Goal: Task Accomplishment & Management: Use online tool/utility

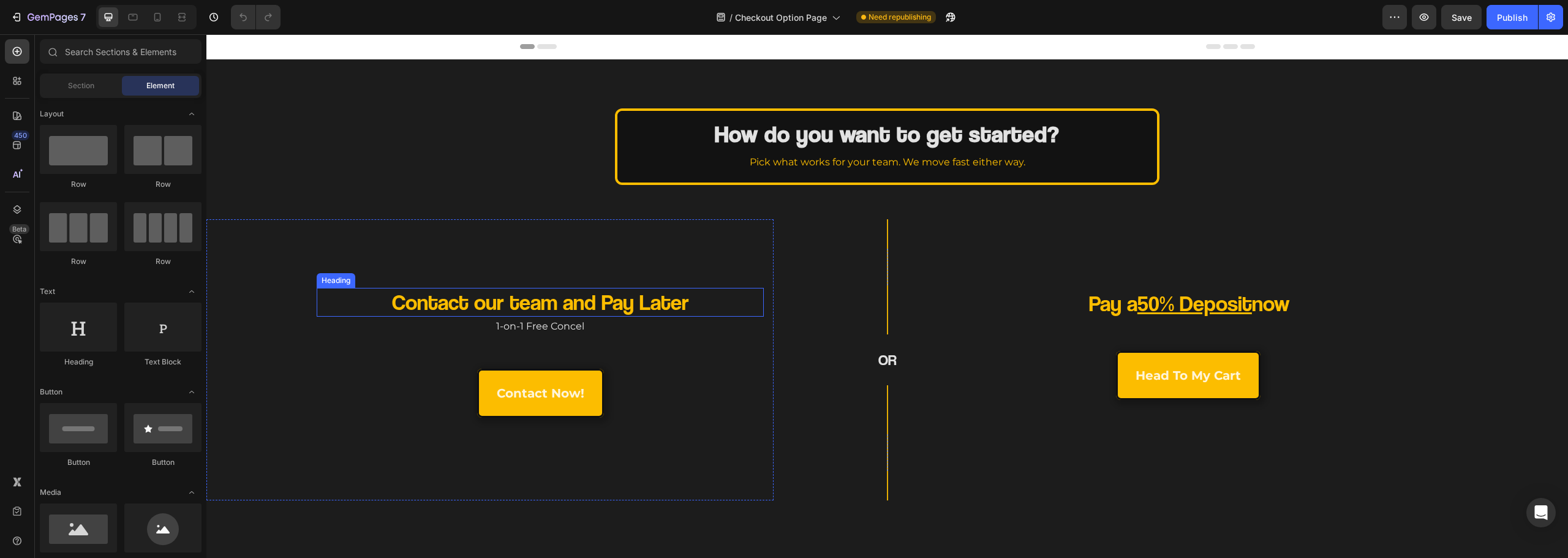
click at [754, 285] on div "Contact our team and Pay Later Heading 1-on-1 Free Concel Text Block contact no…" at bounding box center [490, 360] width 567 height 282
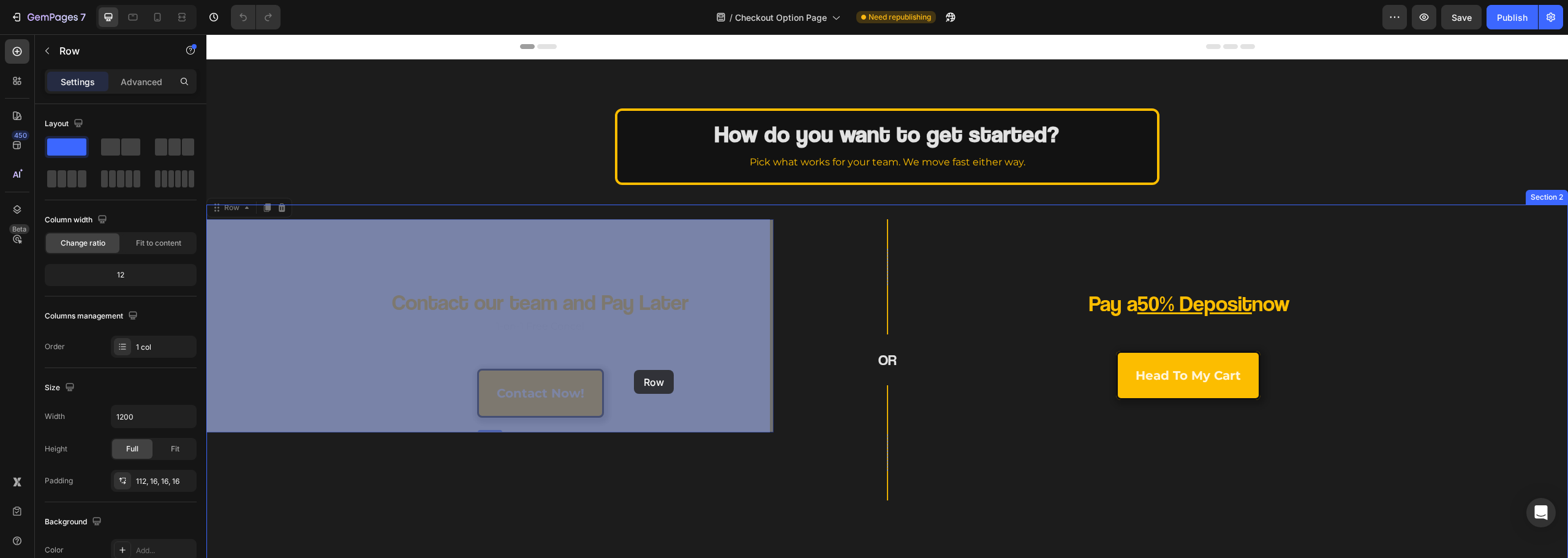
drag, startPoint x: 680, startPoint y: 267, endPoint x: 637, endPoint y: 368, distance: 109.8
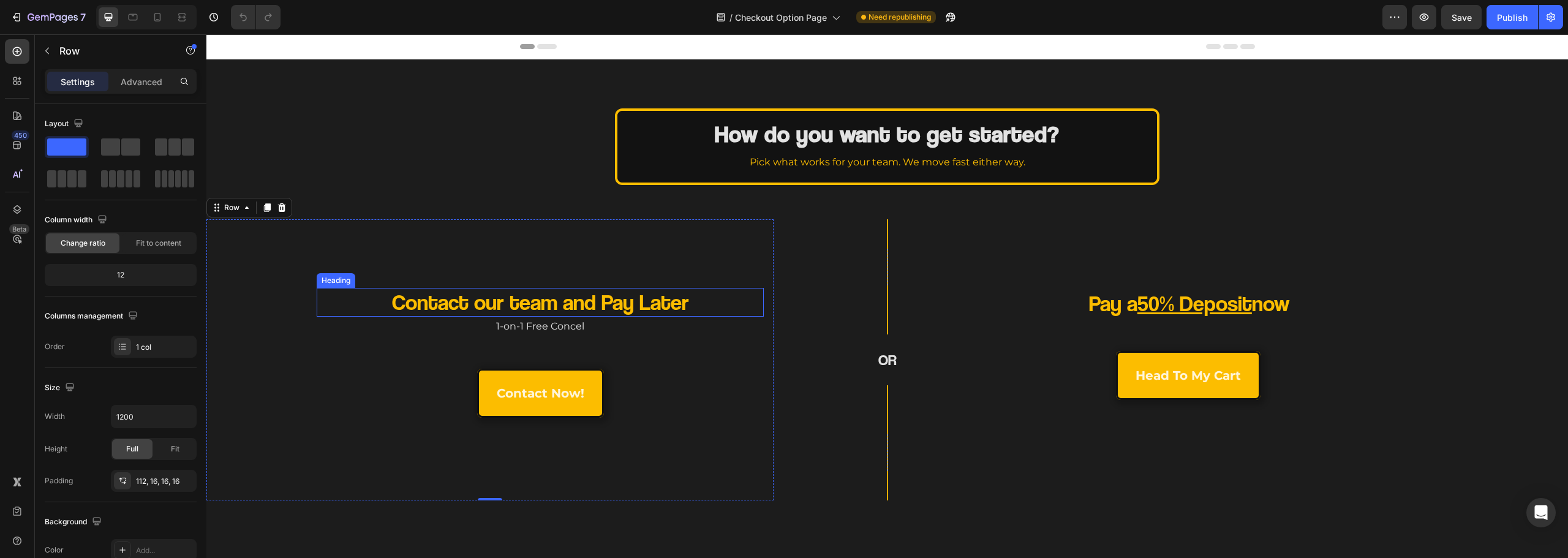
click at [630, 309] on h2 "Contact our team and Pay Later" at bounding box center [540, 302] width 357 height 29
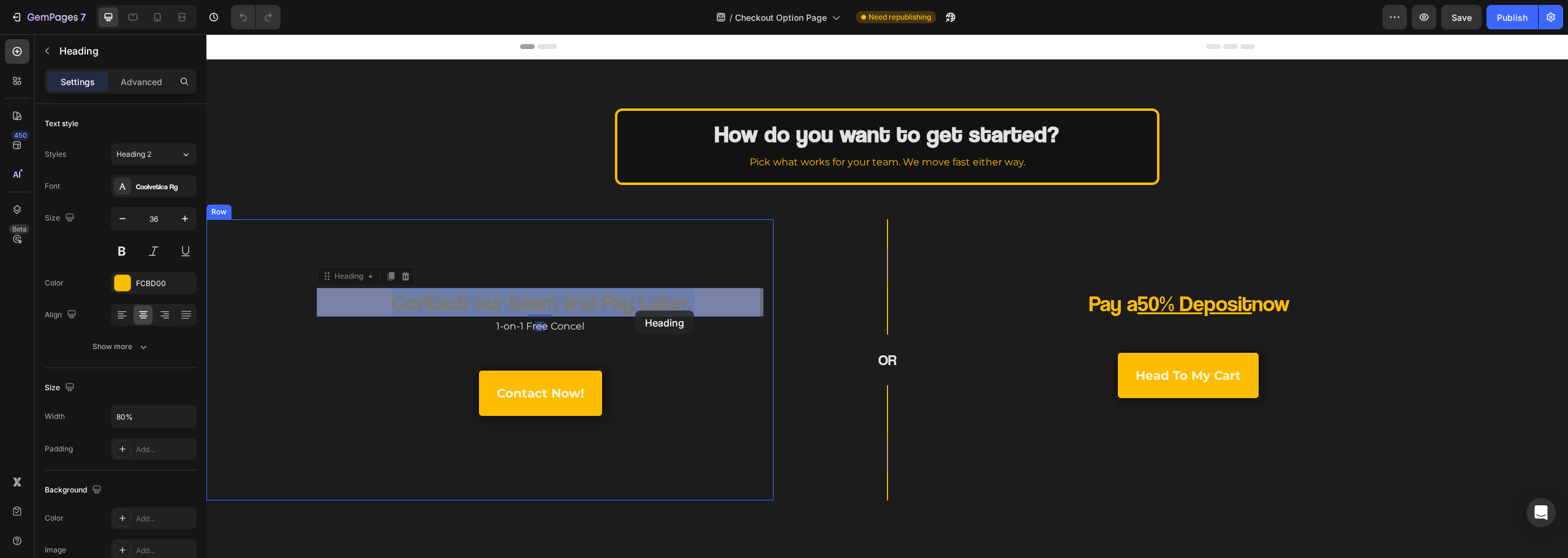
drag, startPoint x: 697, startPoint y: 300, endPoint x: 635, endPoint y: 310, distance: 62.8
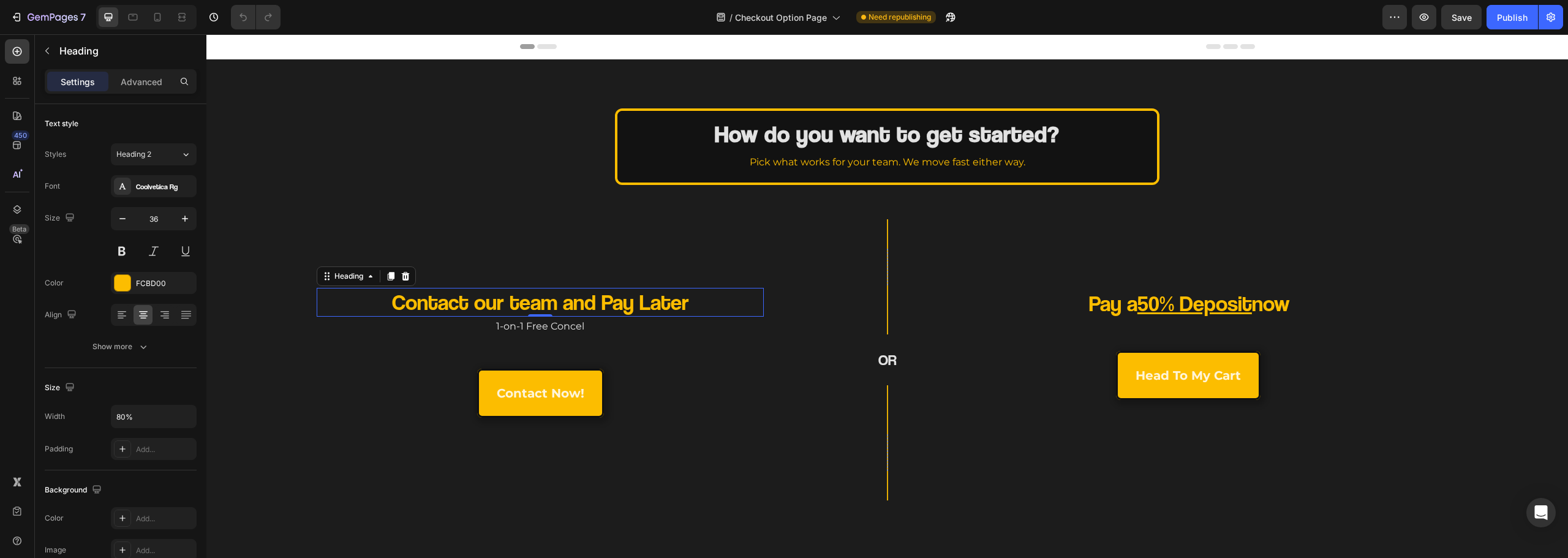
drag, startPoint x: 481, startPoint y: 320, endPoint x: 467, endPoint y: 322, distance: 14.1
click at [479, 321] on p "1-on-1 Free Concel" at bounding box center [540, 327] width 445 height 18
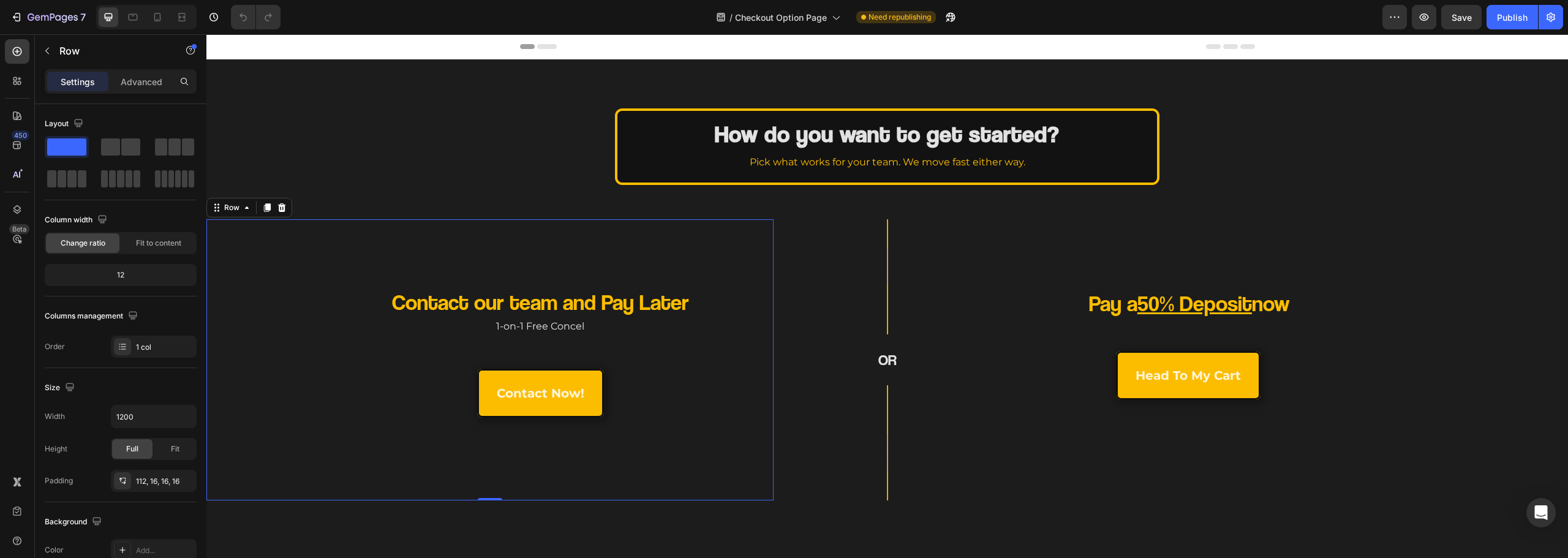
click at [545, 261] on div "Contact our team and Pay Later Heading 1-on-1 Free Concel Text Block contact no…" at bounding box center [490, 360] width 567 height 282
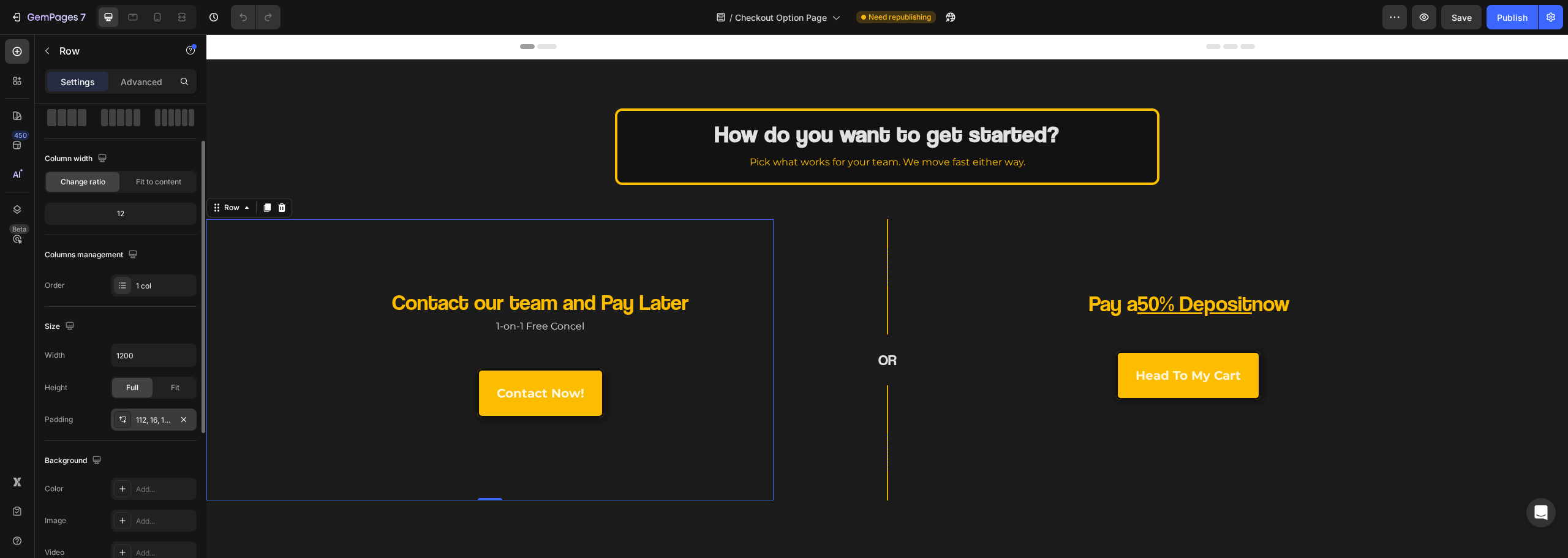
click at [158, 432] on div "Size Width 1200 Height Full Fit Padding 112, 16, 16, 16" at bounding box center [121, 374] width 152 height 134
click at [160, 415] on div "112, 16, 16, 16" at bounding box center [153, 420] width 36 height 11
click at [288, 455] on input "112" at bounding box center [295, 457] width 50 height 22
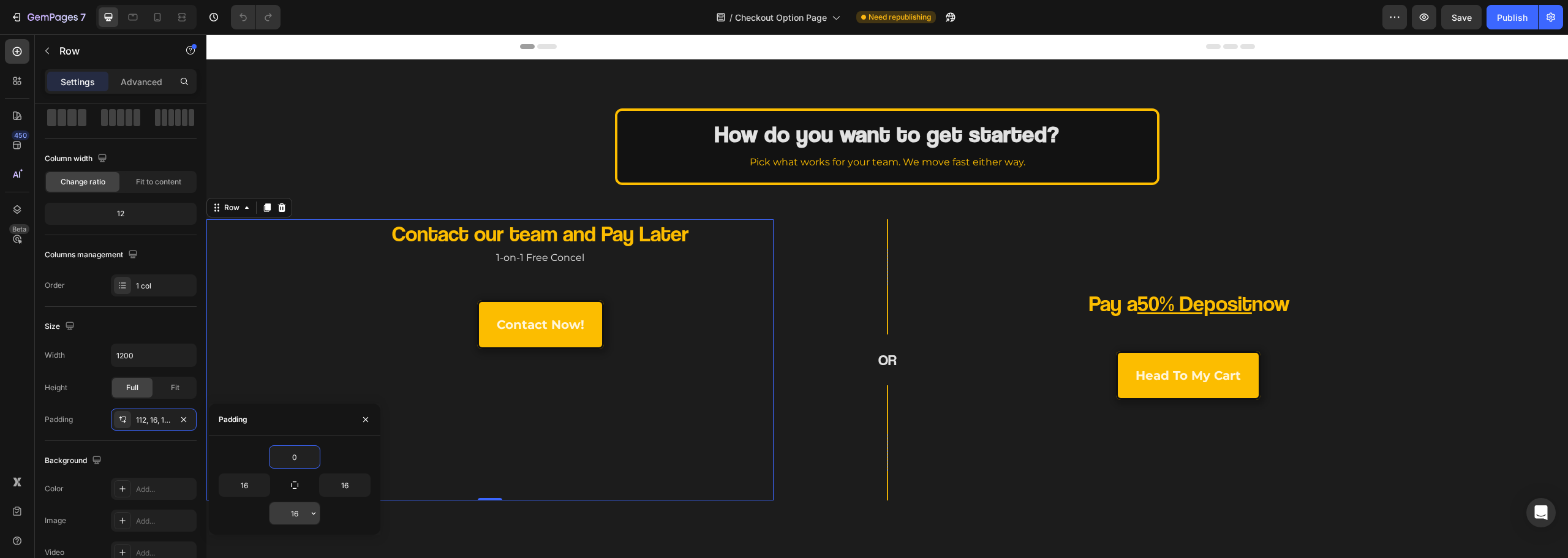
type input "0"
click at [293, 508] on input "16" at bounding box center [295, 513] width 50 height 22
type input "0"
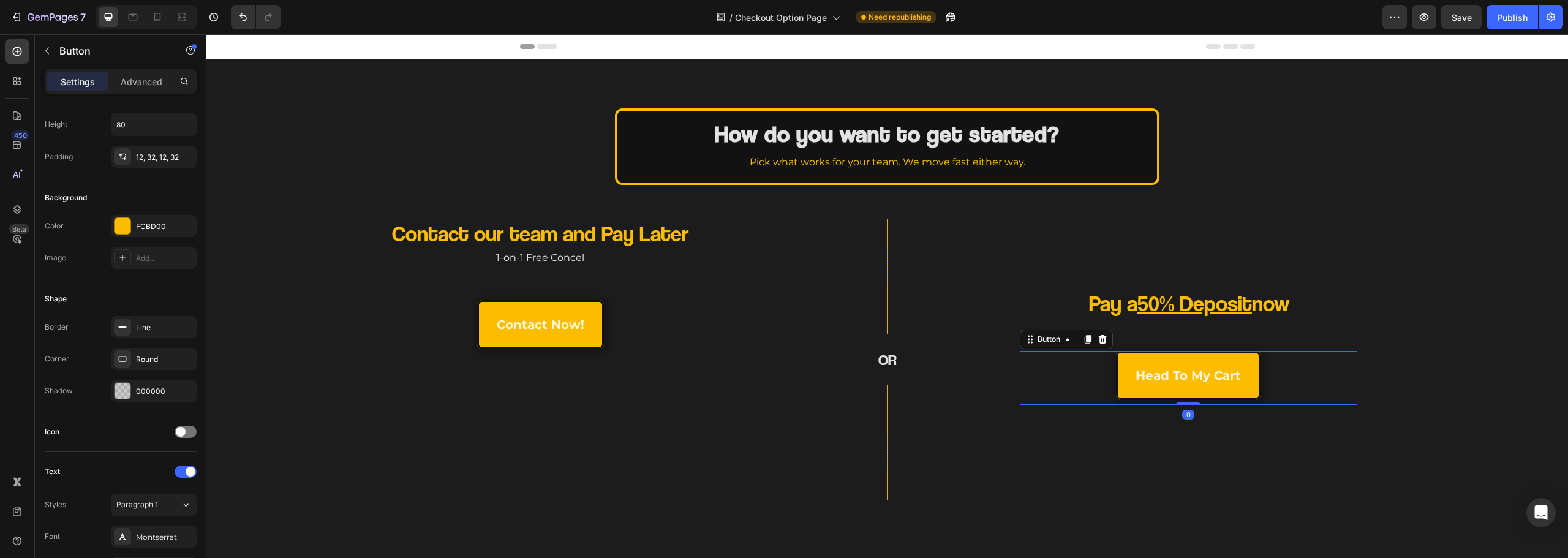
click at [1021, 402] on div "head to my cart Button 0" at bounding box center [1188, 378] width 337 height 54
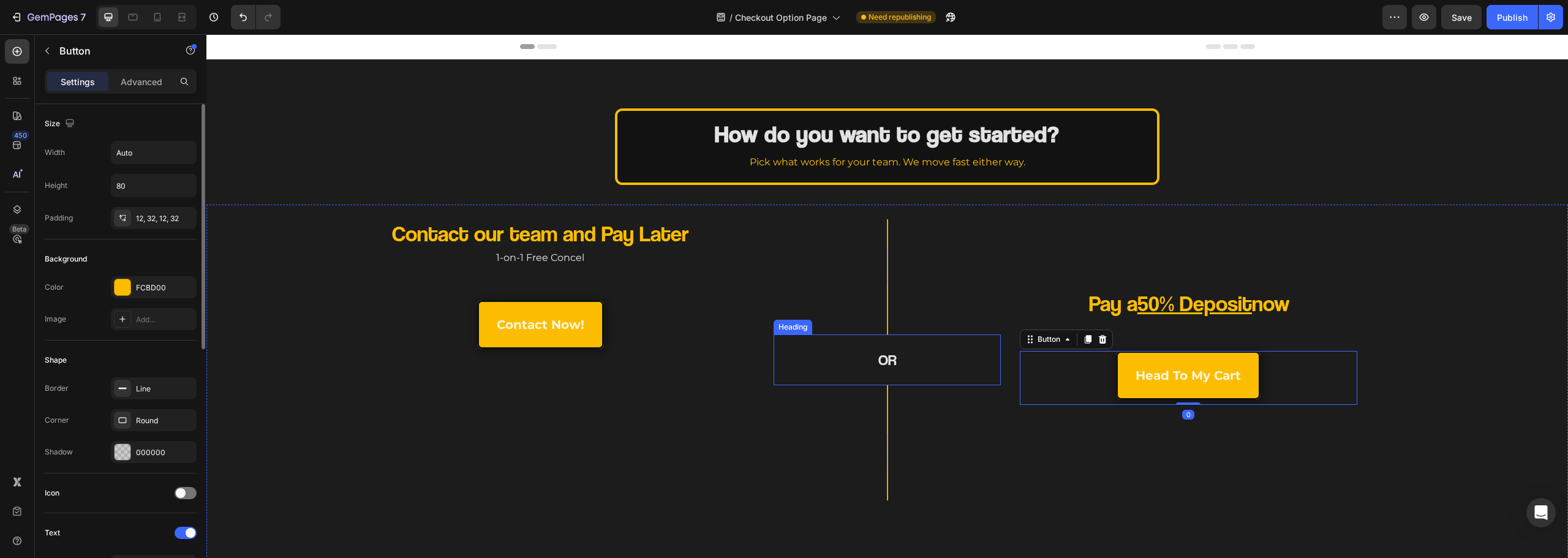
click at [948, 371] on div "OR Heading" at bounding box center [887, 359] width 227 height 51
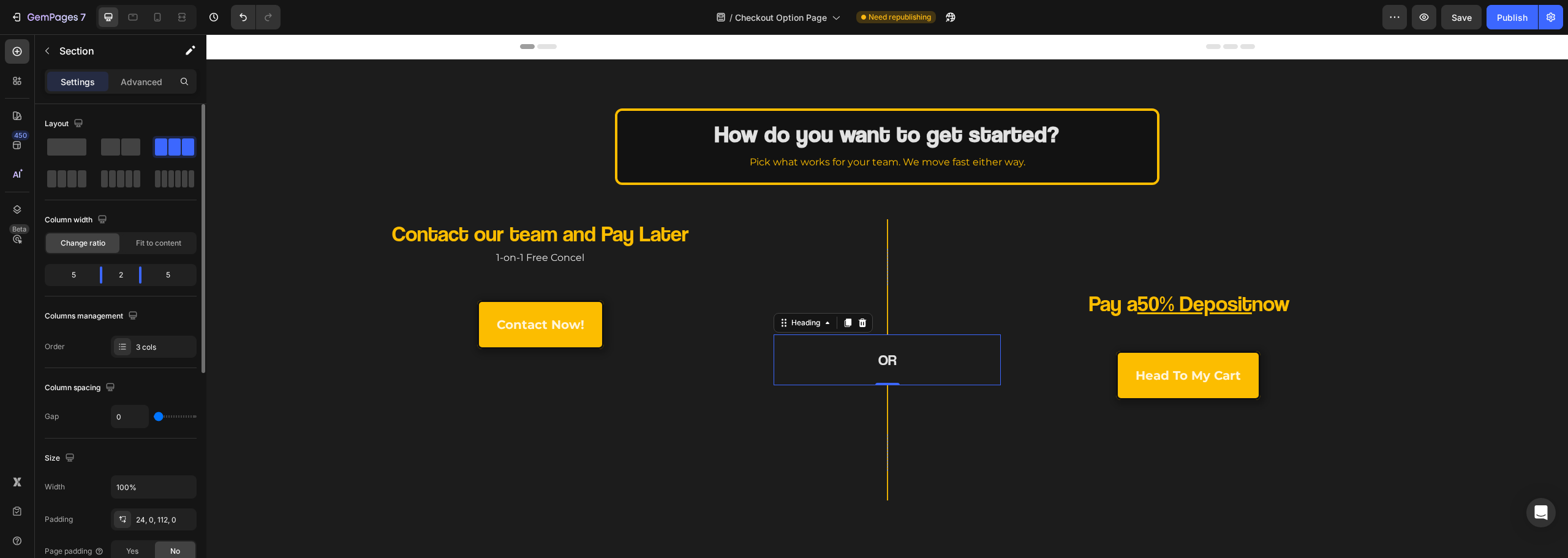
click at [977, 446] on div "Row OR Heading 0 Row" at bounding box center [887, 360] width 227 height 282
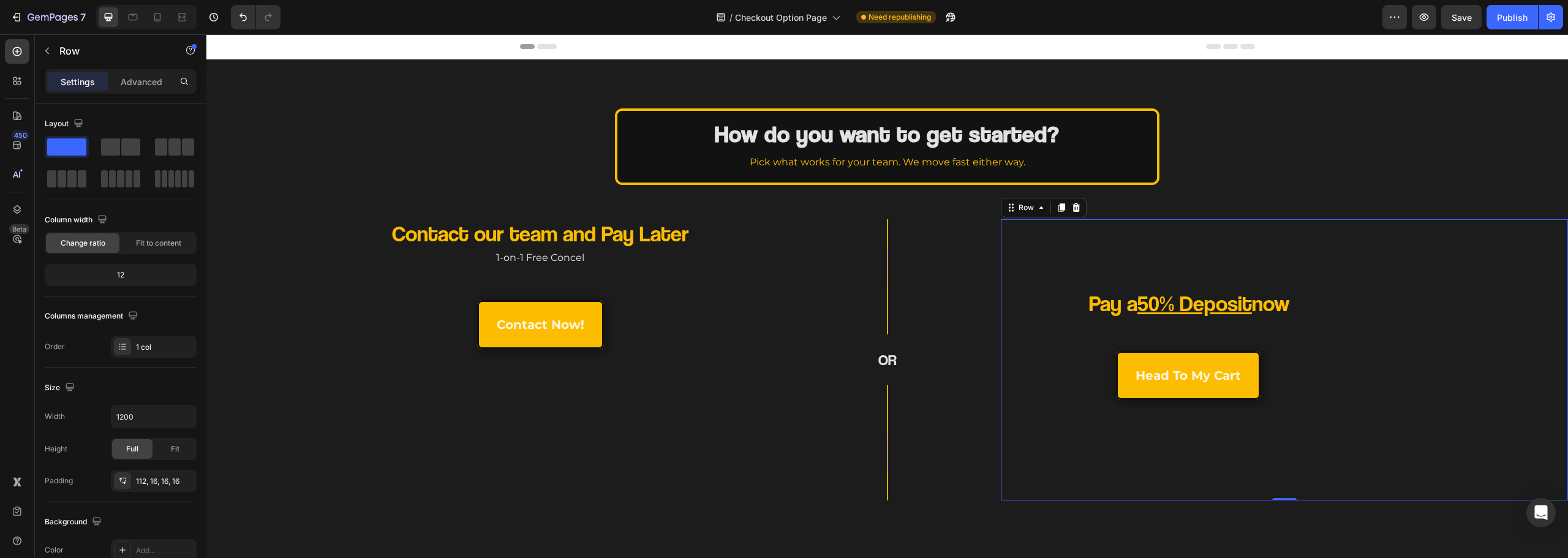
click at [1065, 447] on div "Pay a 50% Deposit now Heading head to my cart Button Row" at bounding box center [1285, 389] width 548 height 203
drag, startPoint x: 154, startPoint y: 490, endPoint x: 159, endPoint y: 476, distance: 14.9
click at [154, 489] on div "112, 16, 16, 16" at bounding box center [153, 481] width 86 height 22
click at [298, 478] on input "112" at bounding box center [295, 475] width 50 height 22
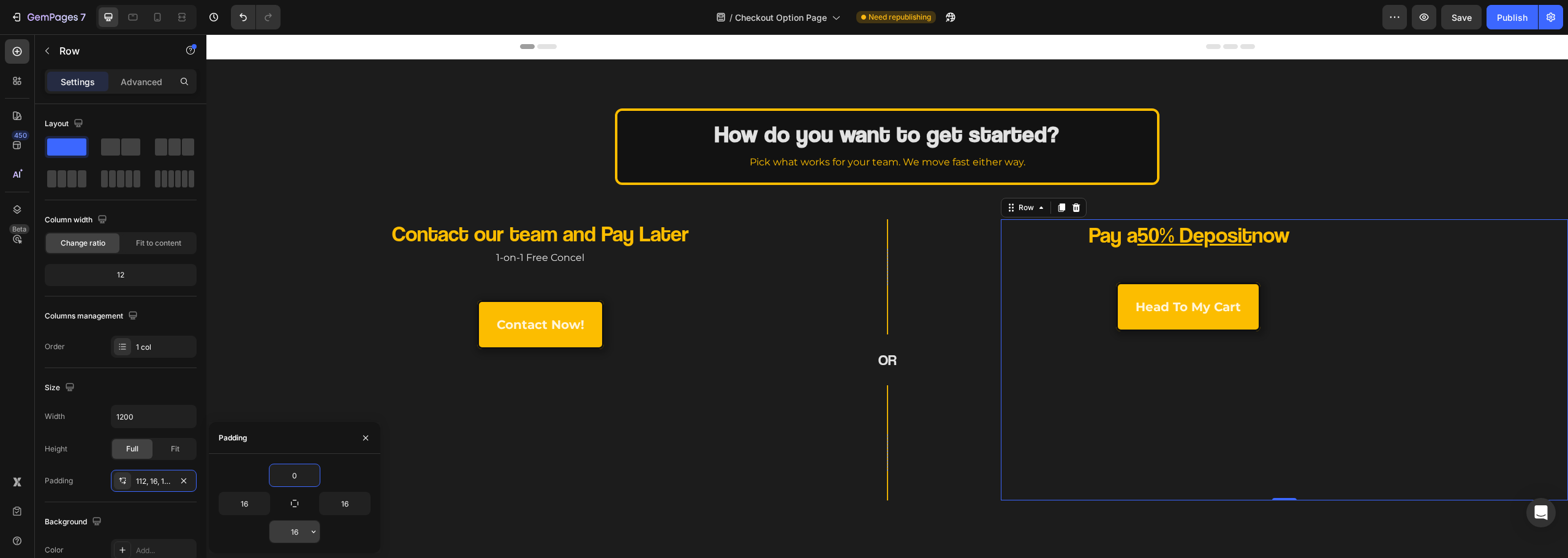
type input "0"
click at [300, 530] on input "16" at bounding box center [295, 532] width 50 height 22
type input "0"
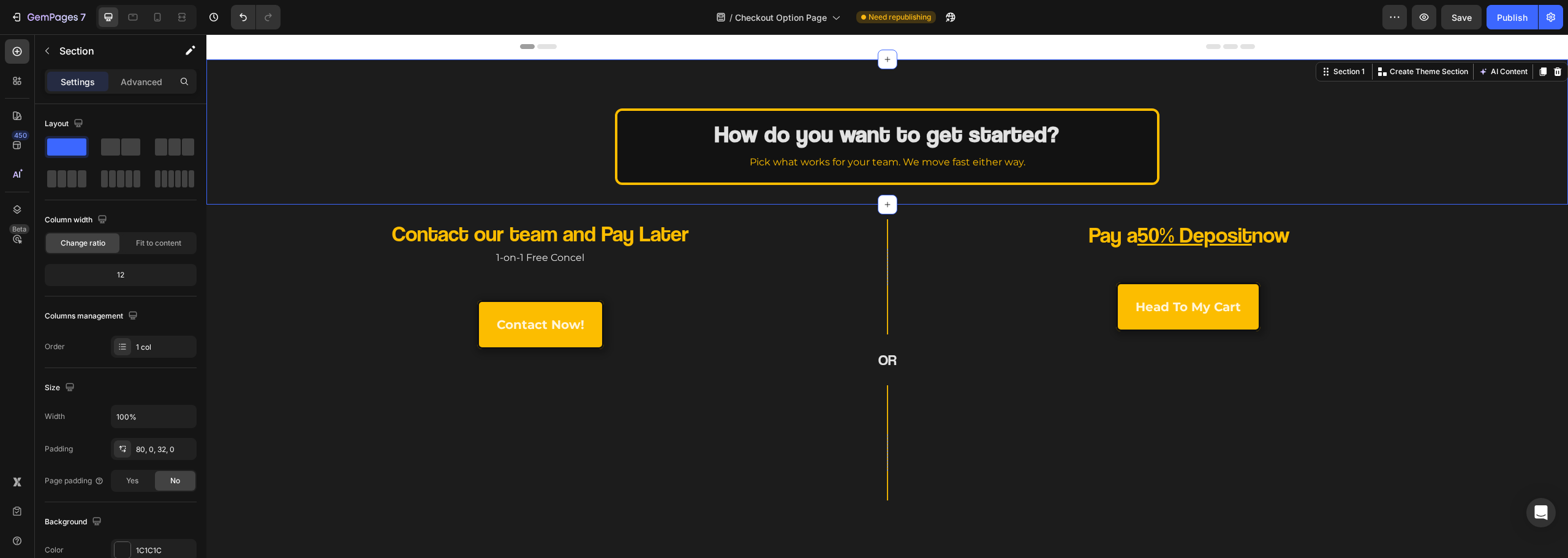
click at [347, 146] on div "How do you want to get started? Heading Pick what works for your team. We move …" at bounding box center [887, 147] width 1361 height 77
click at [1055, 229] on h2 "Pay a 50% Deposit now" at bounding box center [1189, 235] width 357 height 31
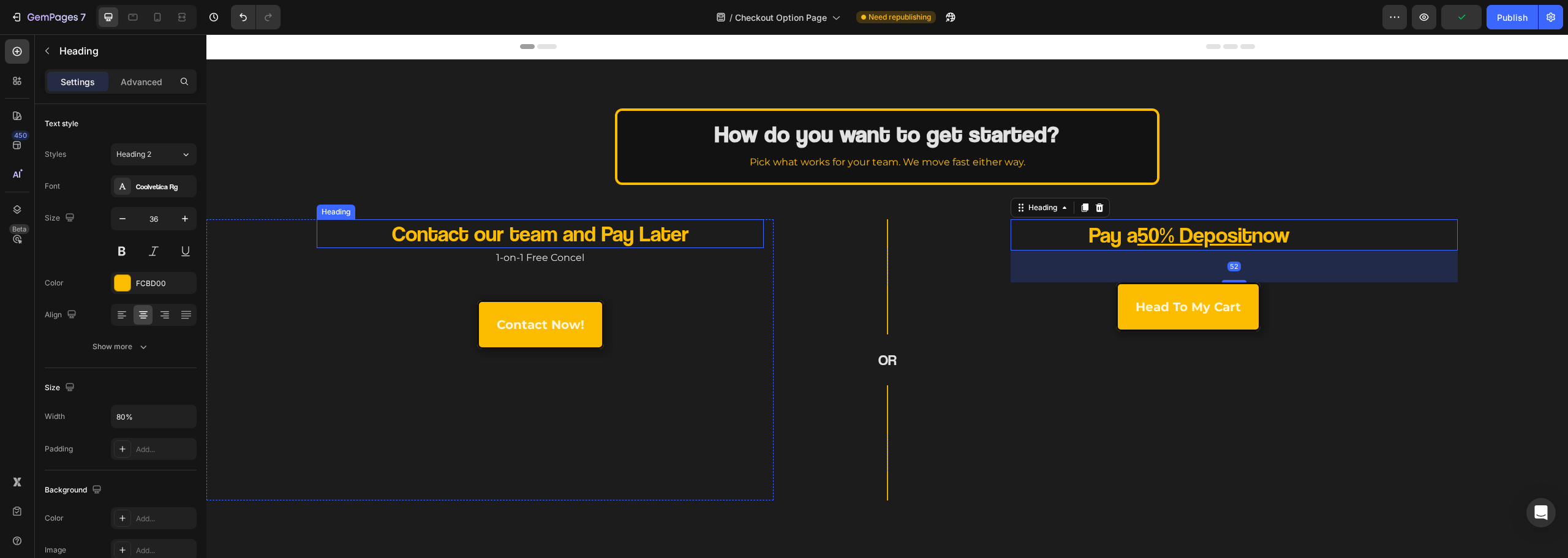
click at [680, 237] on p "Contact our team and Pay Later" at bounding box center [540, 234] width 357 height 29
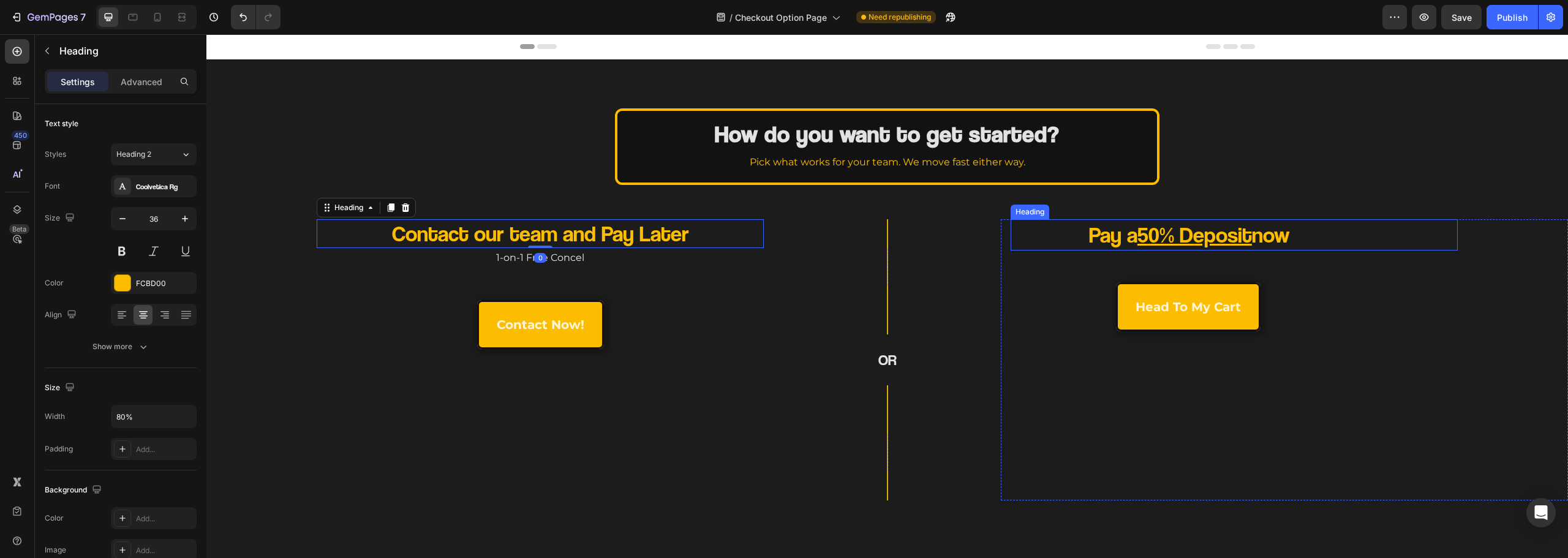
click at [1181, 226] on u "50% Deposit" at bounding box center [1195, 234] width 114 height 26
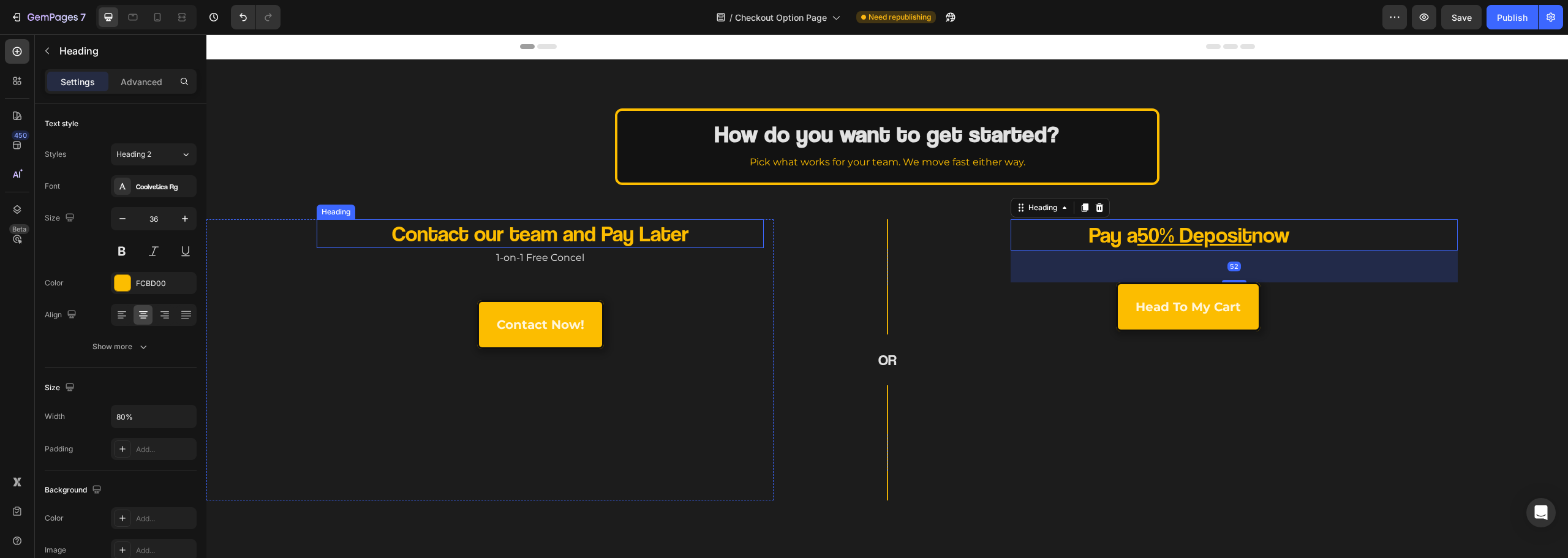
click at [670, 241] on p "Contact our team and Pay Later" at bounding box center [540, 234] width 357 height 29
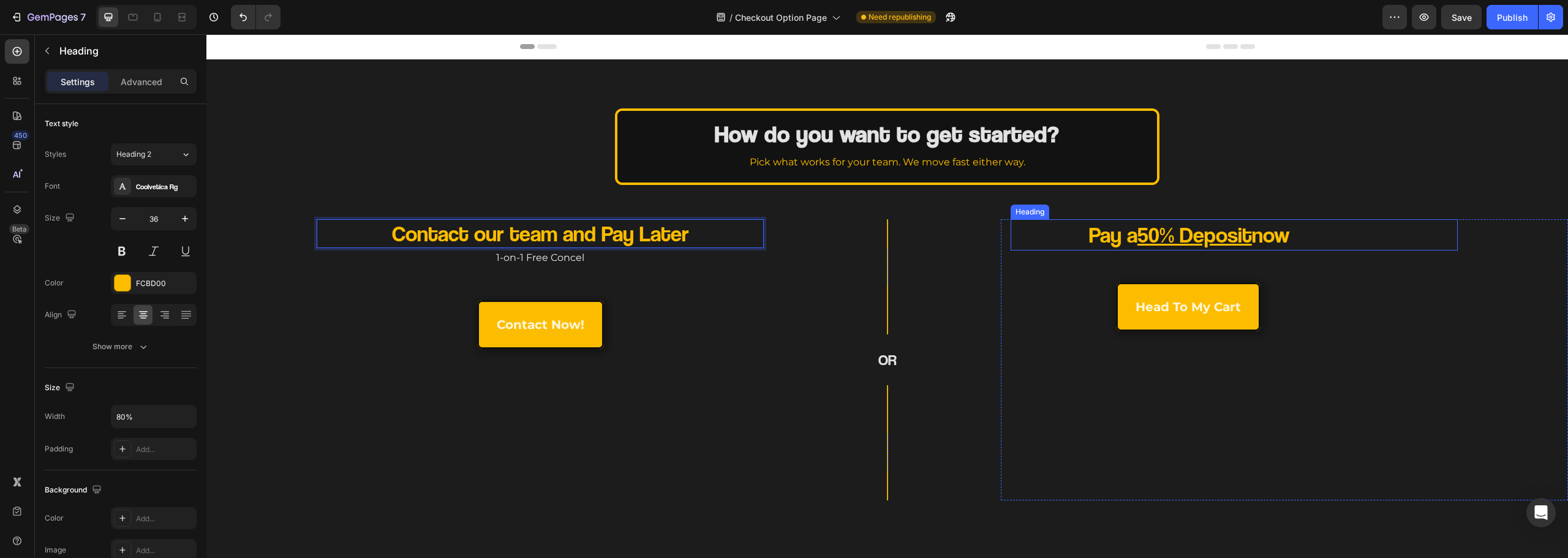
click at [1154, 238] on u "50% Deposit" at bounding box center [1195, 234] width 114 height 26
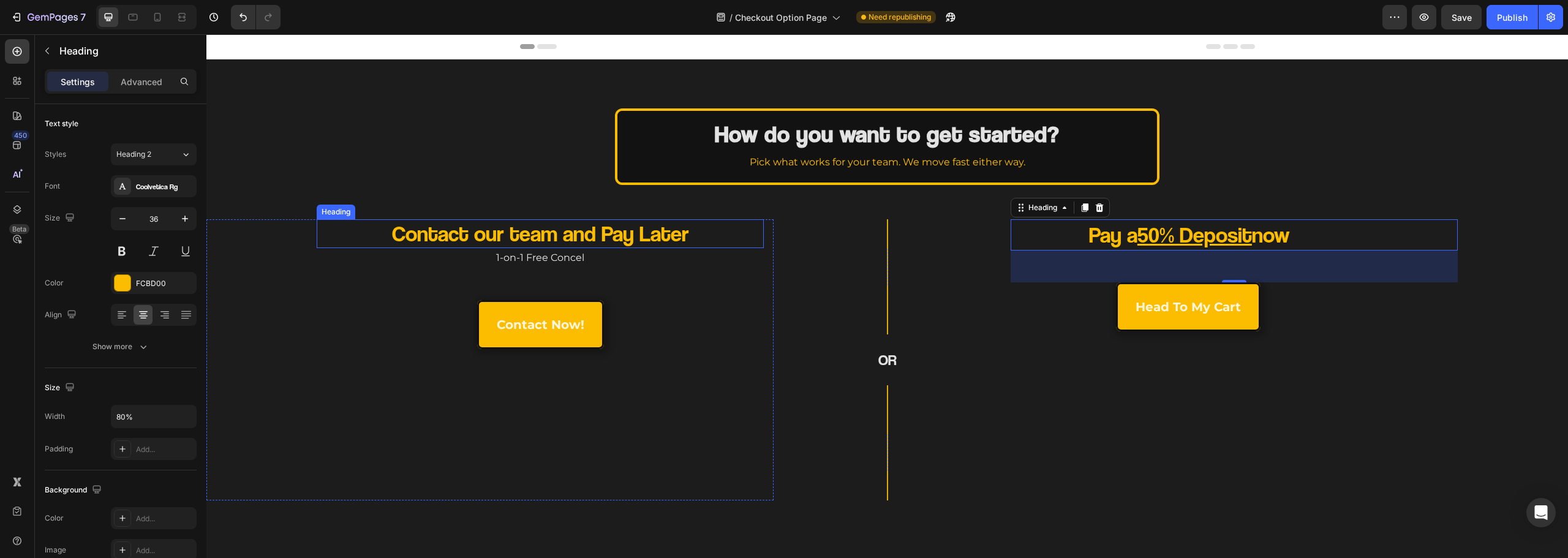
click at [592, 239] on p "Contact our team and Pay Later" at bounding box center [540, 234] width 357 height 29
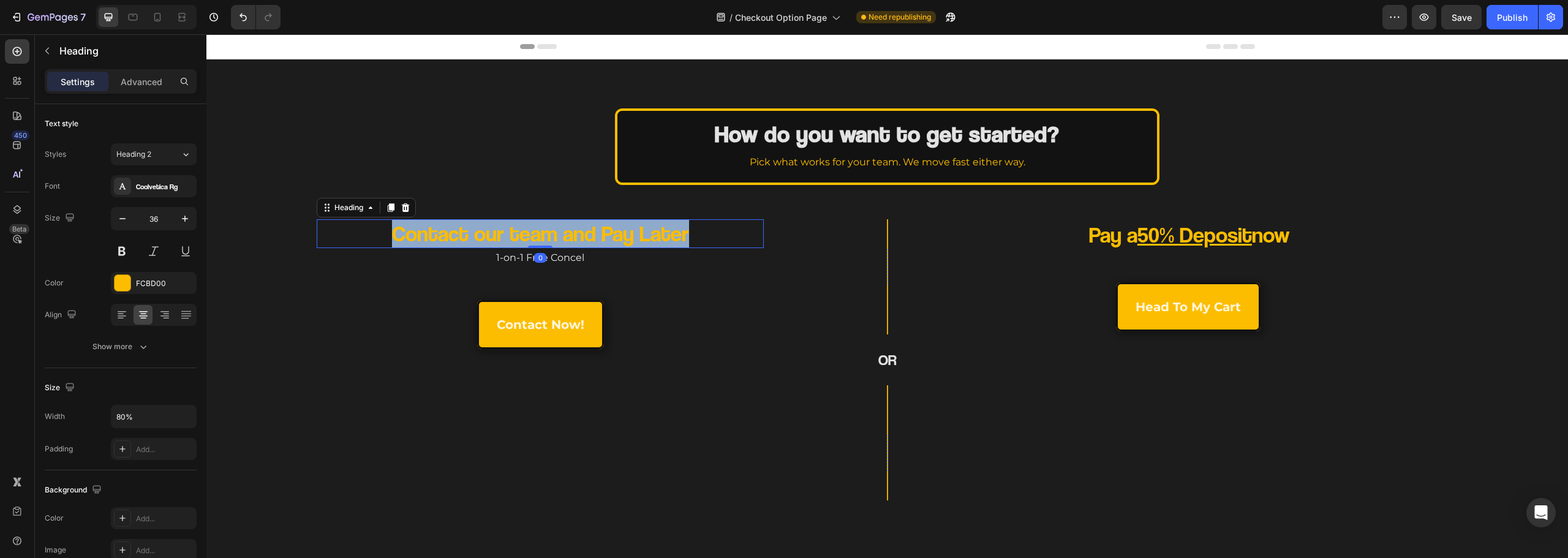
click at [592, 239] on p "Contact our team and Pay Later" at bounding box center [540, 234] width 357 height 29
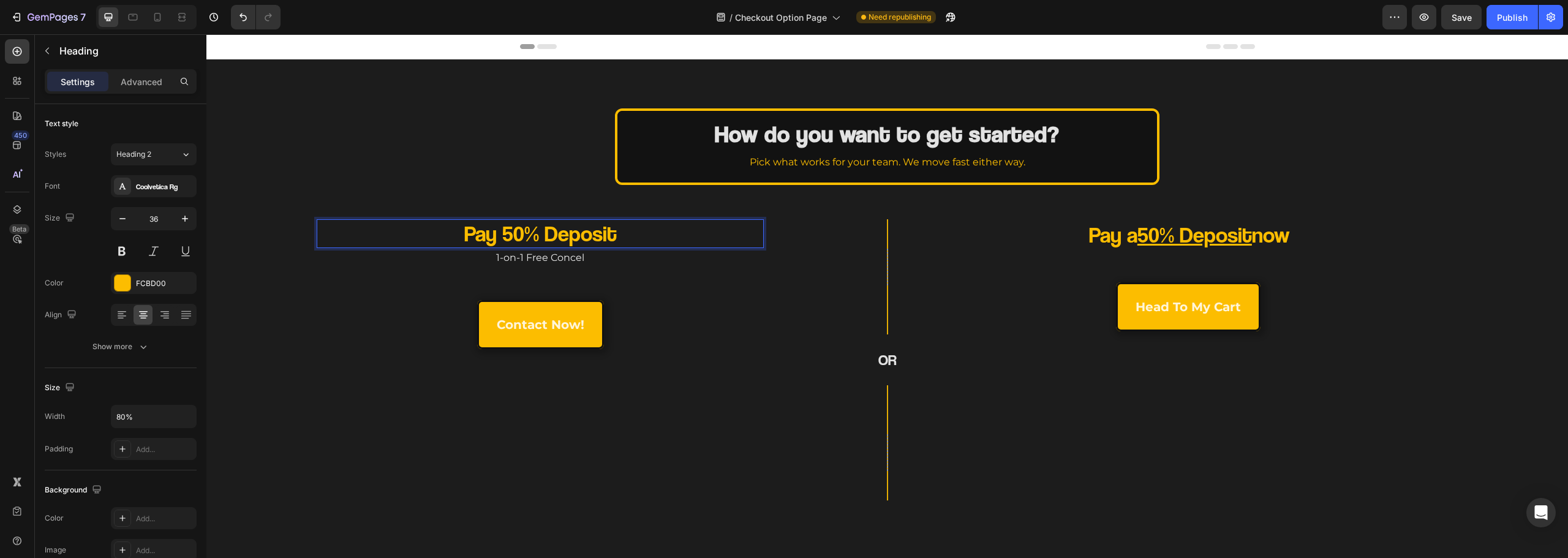
click at [628, 233] on p "Pay 50% Deposit" at bounding box center [540, 234] width 357 height 29
drag, startPoint x: 601, startPoint y: 237, endPoint x: 501, endPoint y: 236, distance: 100.0
click at [502, 240] on p "Pay 50% Deposit" at bounding box center [540, 234] width 357 height 29
drag, startPoint x: 490, startPoint y: 198, endPoint x: 506, endPoint y: 212, distance: 21.3
click at [491, 198] on div "Minus 36 Plus Bold Italic Underline Strikethrough Text Color Text Background Co…" at bounding box center [557, 201] width 378 height 22
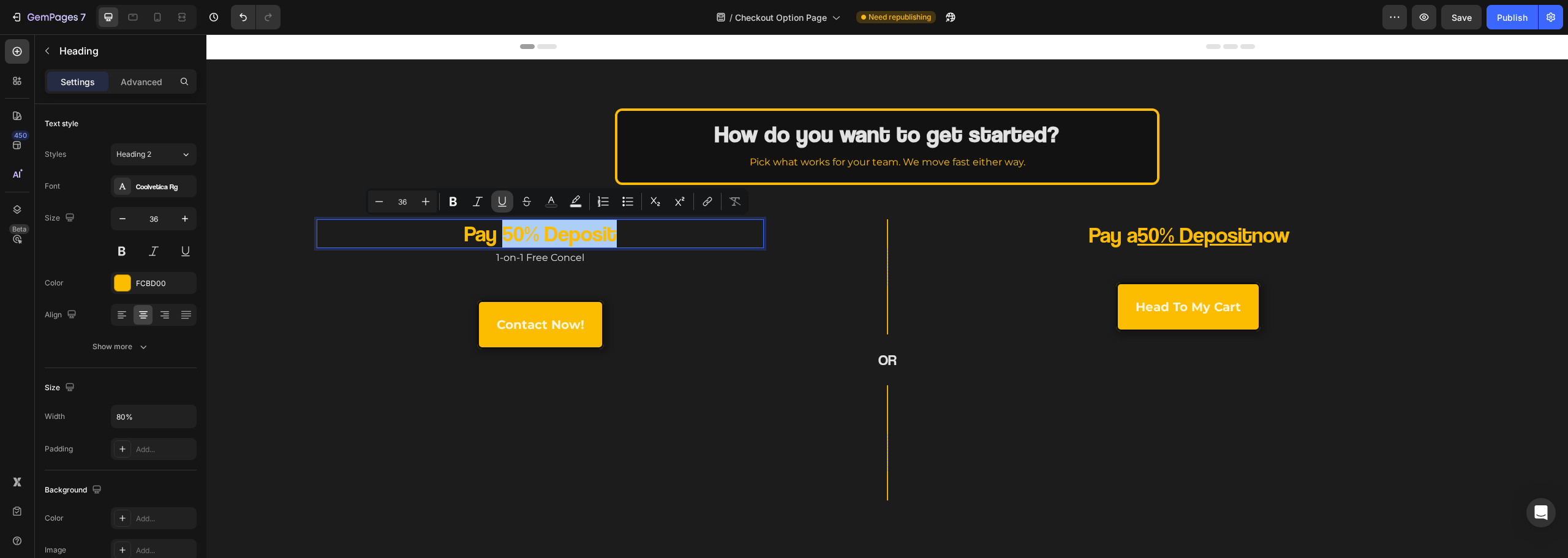
click at [498, 194] on button "Underline" at bounding box center [502, 201] width 22 height 22
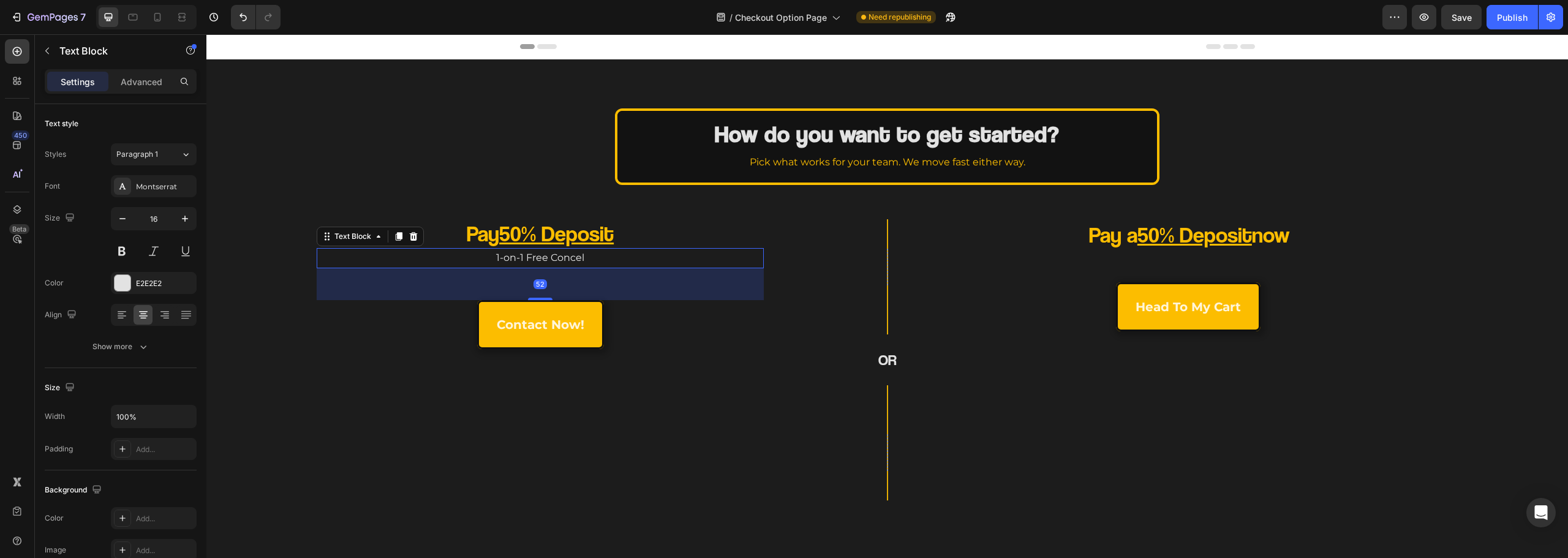
click at [664, 248] on div "1-on-1 Free Concel" at bounding box center [540, 258] width 447 height 20
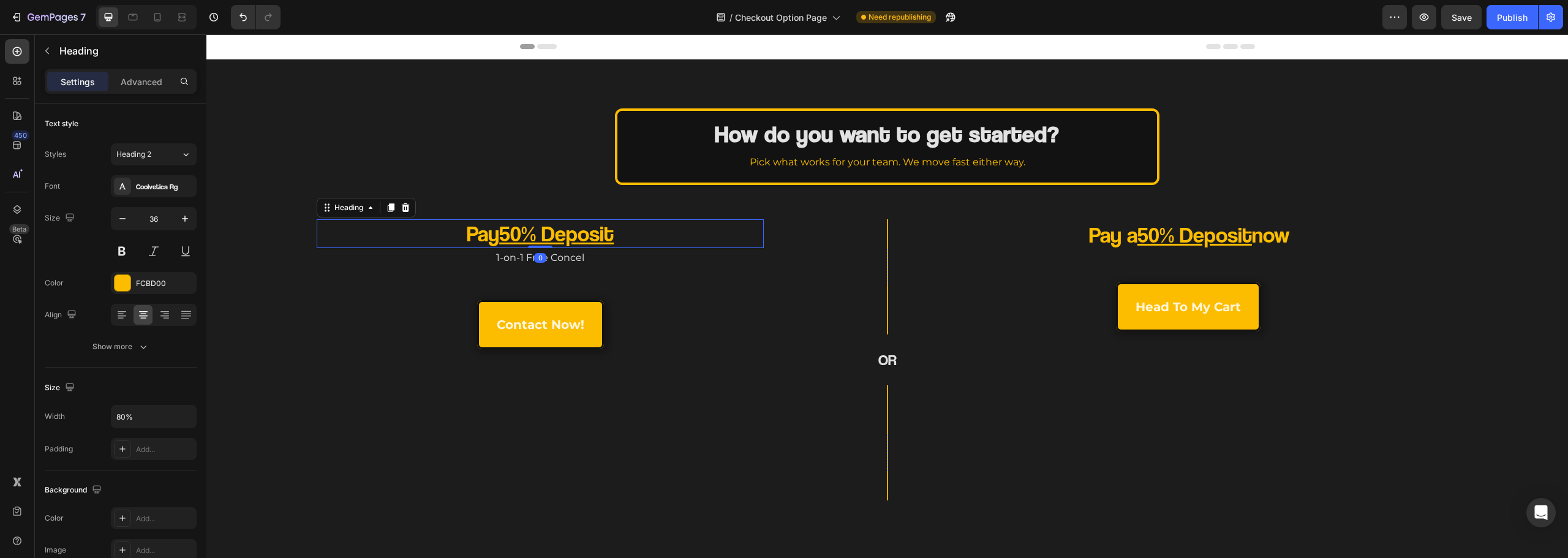
click at [498, 232] on p "Pay 50% Deposit" at bounding box center [540, 234] width 357 height 29
click at [503, 234] on u "50% Deposit" at bounding box center [557, 233] width 114 height 26
click at [631, 238] on p "Pay 50% Deposit" at bounding box center [540, 234] width 357 height 29
drag, startPoint x: 632, startPoint y: 238, endPoint x: 588, endPoint y: 236, distance: 44.0
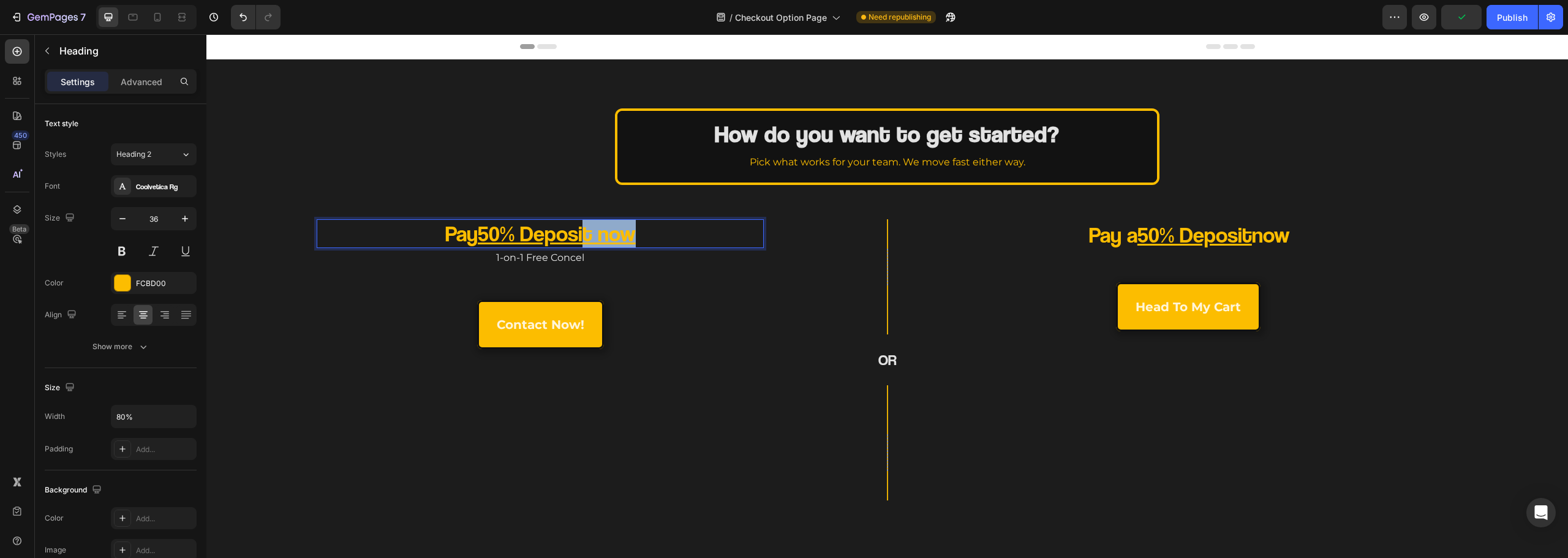
click at [588, 236] on u "50% Deposit now" at bounding box center [557, 233] width 158 height 26
click at [604, 234] on u "50% Deposit now" at bounding box center [557, 233] width 158 height 26
drag, startPoint x: 654, startPoint y: 229, endPoint x: 594, endPoint y: 239, distance: 60.8
click at [594, 239] on p "Pay 50% Deposit now" at bounding box center [540, 234] width 357 height 29
click at [556, 194] on button "Underline" at bounding box center [560, 201] width 22 height 22
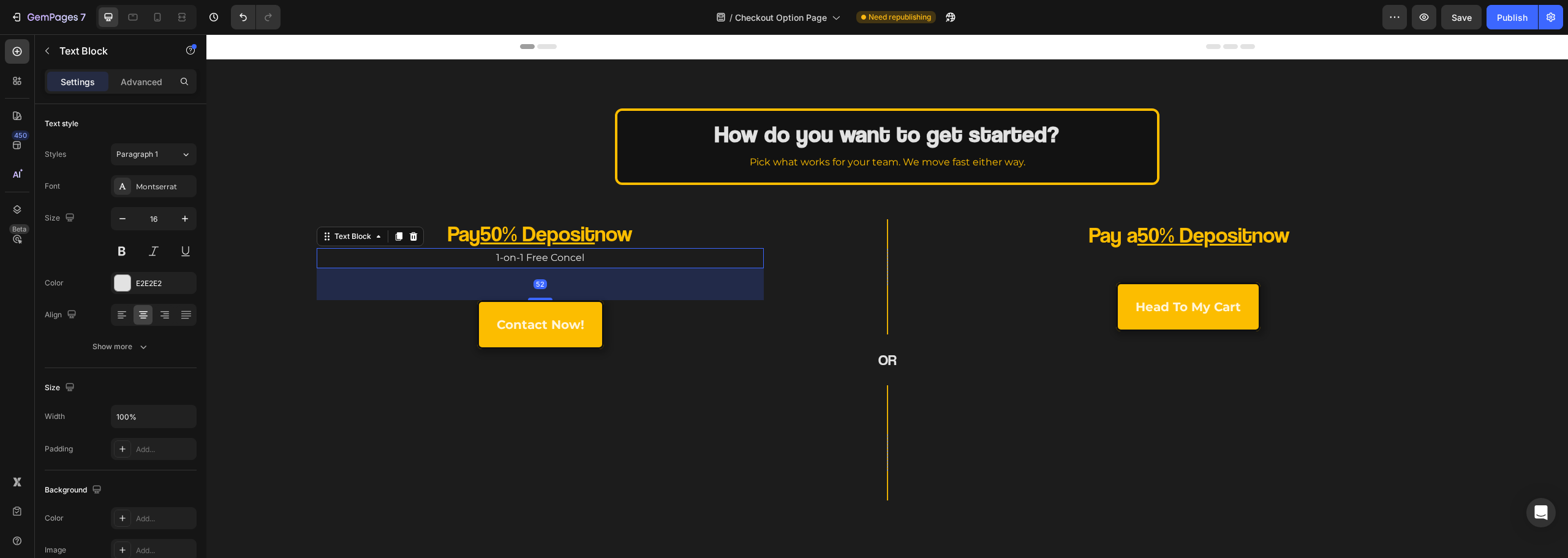
click at [604, 264] on p "1-on-1 Free Concel" at bounding box center [540, 258] width 445 height 18
click at [541, 231] on u "50% Deposit" at bounding box center [537, 233] width 114 height 26
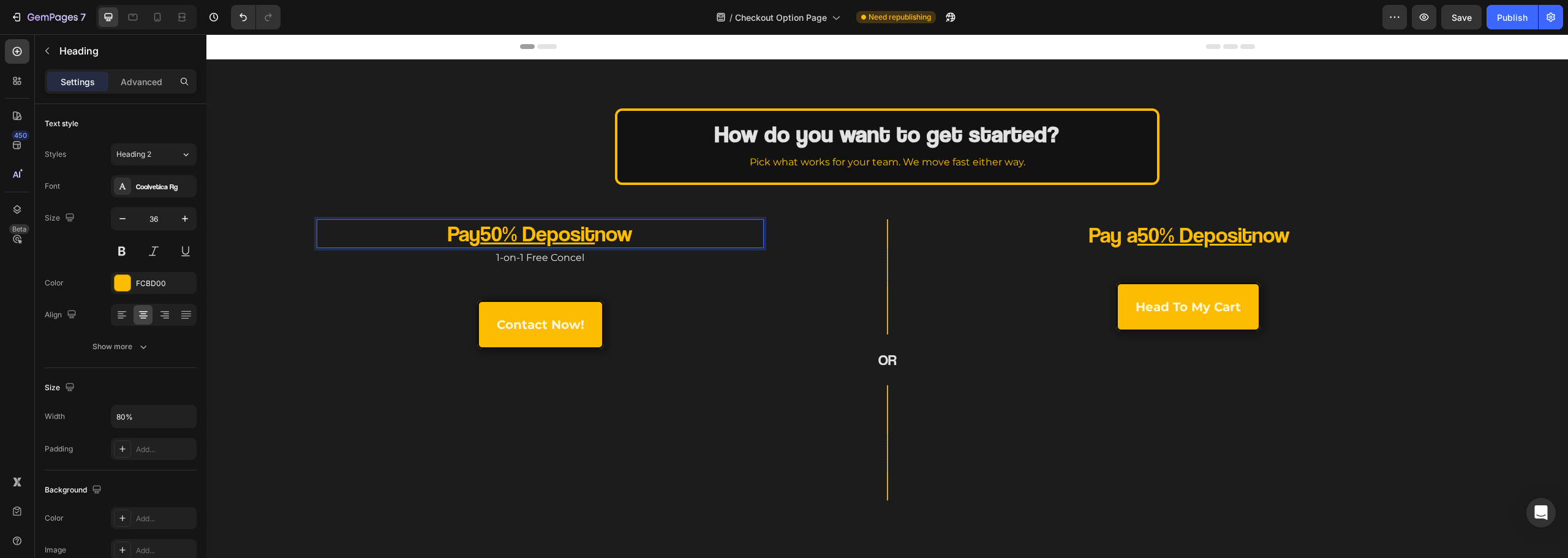
click at [541, 231] on u "50% Deposit" at bounding box center [537, 233] width 114 height 26
drag, startPoint x: 565, startPoint y: 233, endPoint x: 718, endPoint y: 221, distance: 153.5
click at [716, 229] on p "Start Now with a 50% Deposit" at bounding box center [540, 234] width 357 height 29
drag, startPoint x: 563, startPoint y: 204, endPoint x: 575, endPoint y: 209, distance: 13.0
click at [565, 205] on icon "Editor contextual toolbar" at bounding box center [565, 202] width 13 height 13
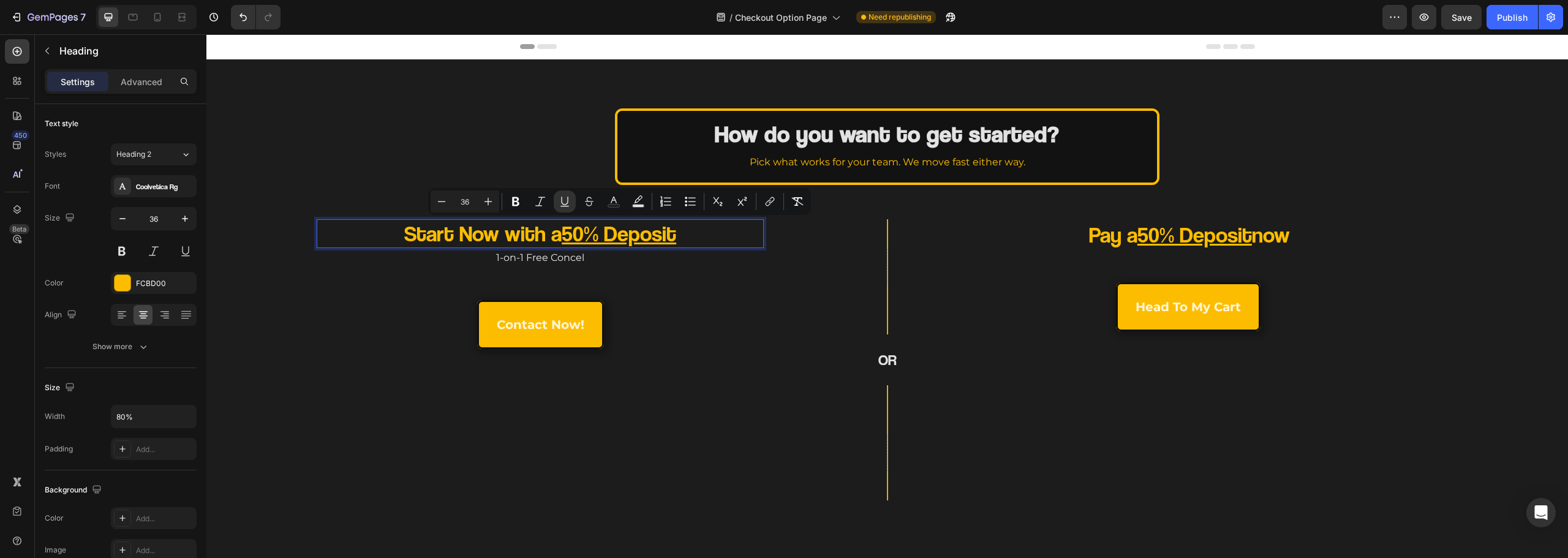
click at [699, 240] on p "Start Now with a 50% Deposit" at bounding box center [540, 234] width 357 height 29
click at [748, 299] on div "Start Now with a 50% Deposit, Heading 0 1-on-1 Free Concel Text Block contact n…" at bounding box center [490, 360] width 548 height 282
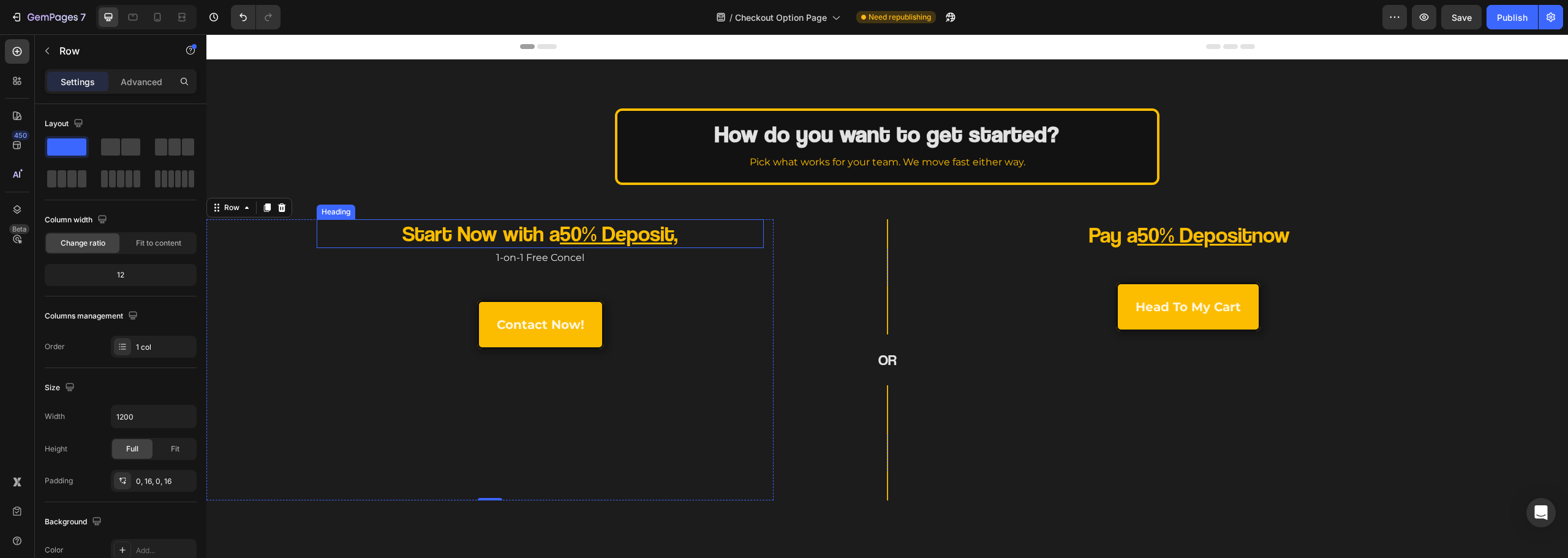
click at [678, 222] on u "50% Deposit," at bounding box center [619, 233] width 118 height 26
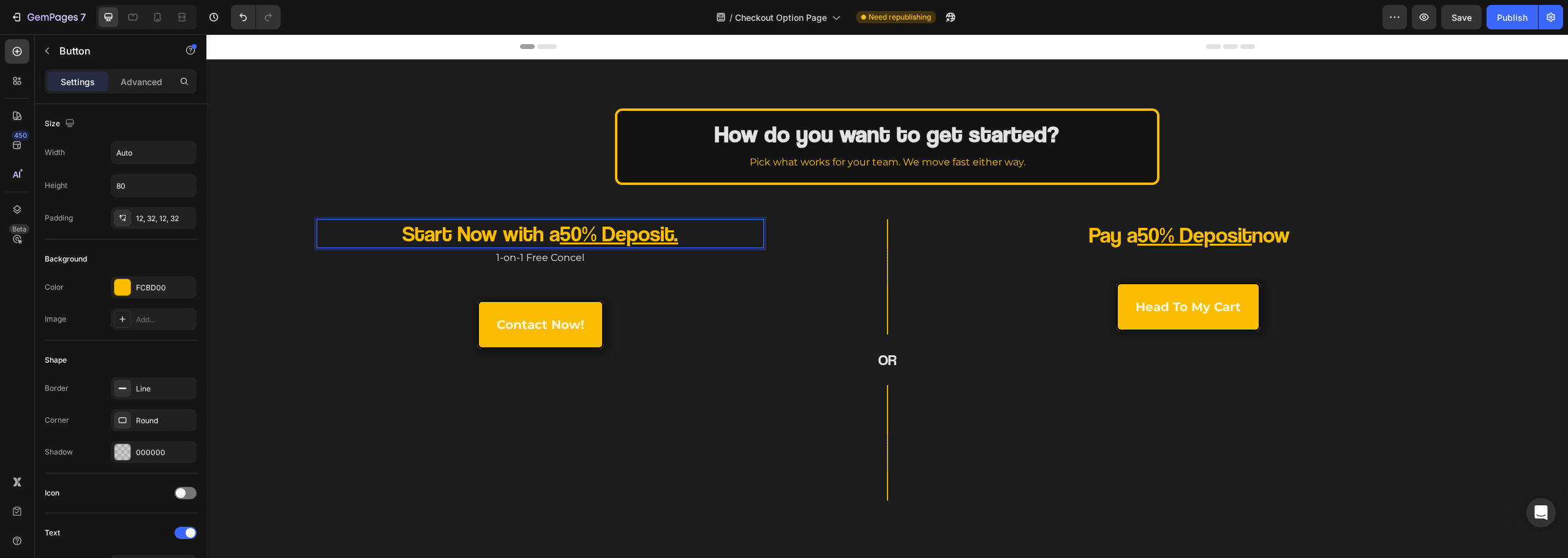
click at [706, 324] on div "contact now! Button" at bounding box center [540, 327] width 447 height 54
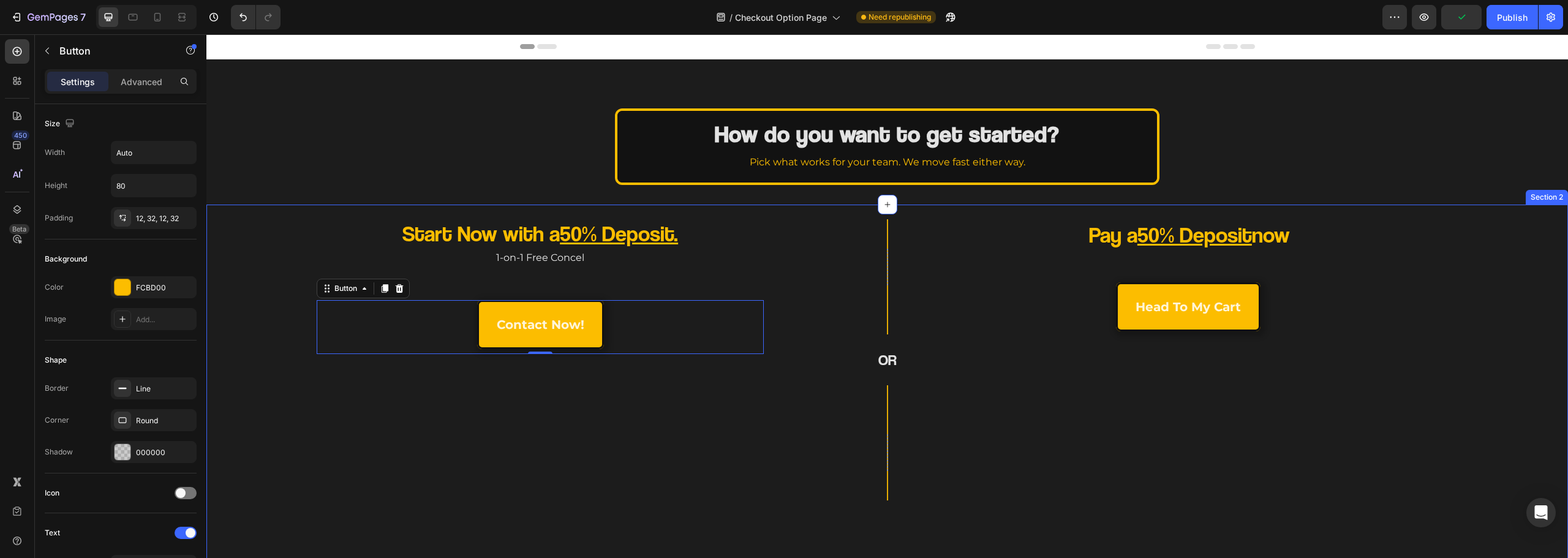
click at [1128, 238] on h2 "Pay a 50% Deposit now" at bounding box center [1189, 235] width 357 height 31
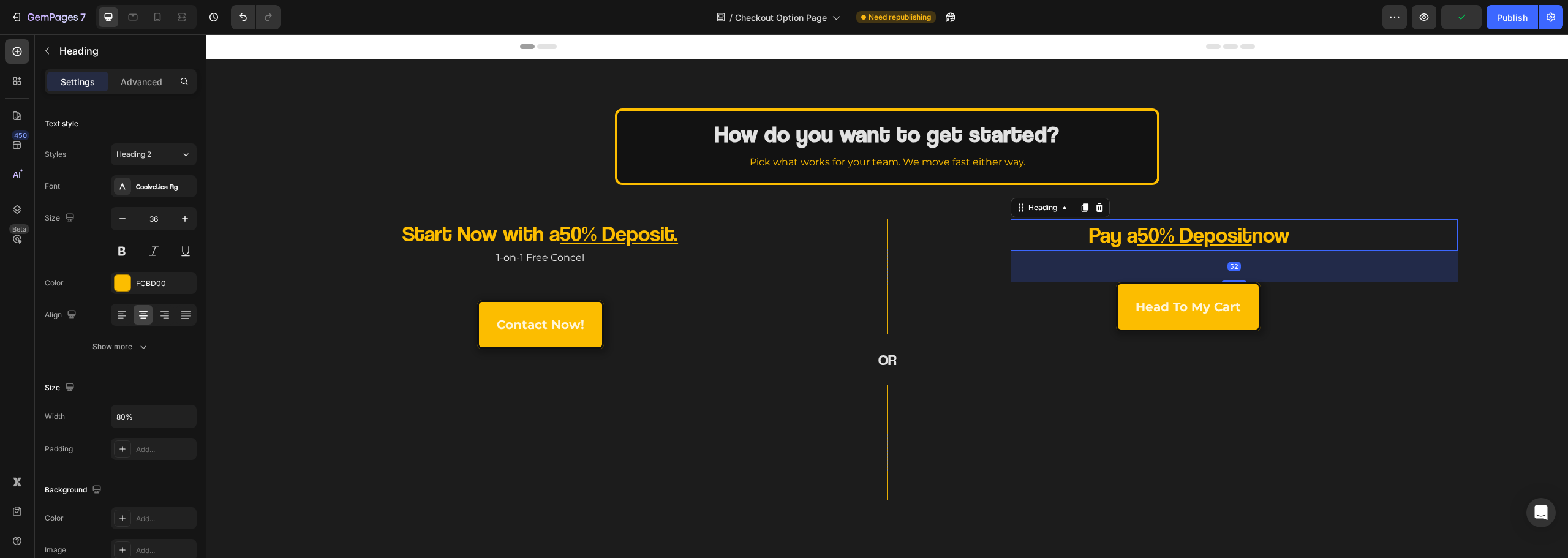
click at [1128, 238] on h2 "Pay a 50% Deposit now" at bounding box center [1189, 235] width 357 height 31
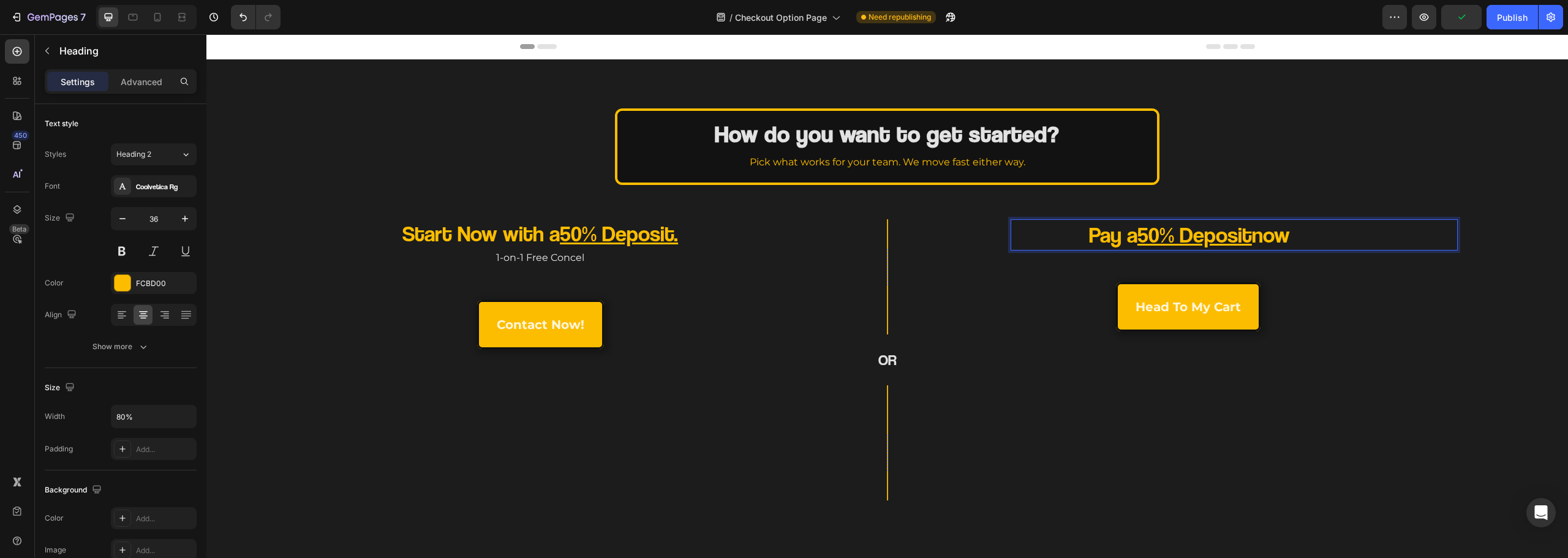
click at [1128, 238] on p "Pay a 50% Deposit now" at bounding box center [1190, 235] width 356 height 29
click at [1328, 240] on p "Contact Our Team and Pay Later" at bounding box center [1190, 235] width 356 height 29
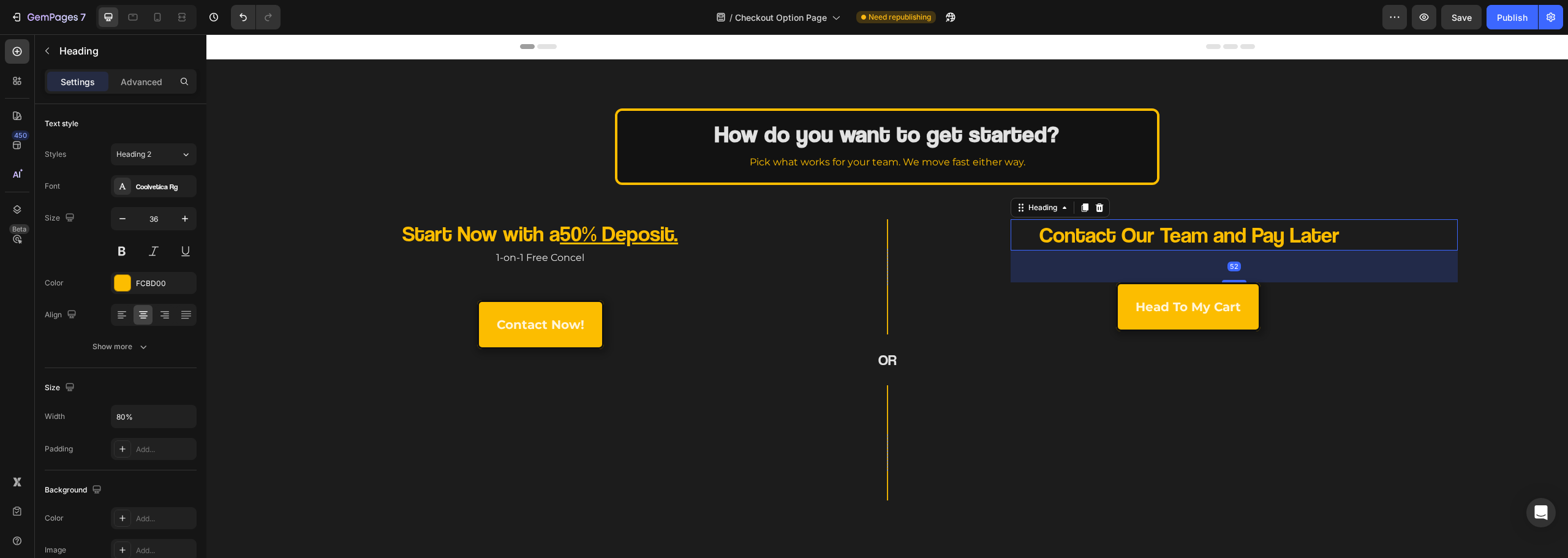
drag, startPoint x: 1365, startPoint y: 233, endPoint x: 1293, endPoint y: 233, distance: 72.0
click at [1256, 240] on div "Contact Our Team and Pay Later" at bounding box center [1234, 235] width 447 height 31
click at [1297, 233] on p "Contact Our Team and Pay Later" at bounding box center [1190, 235] width 356 height 29
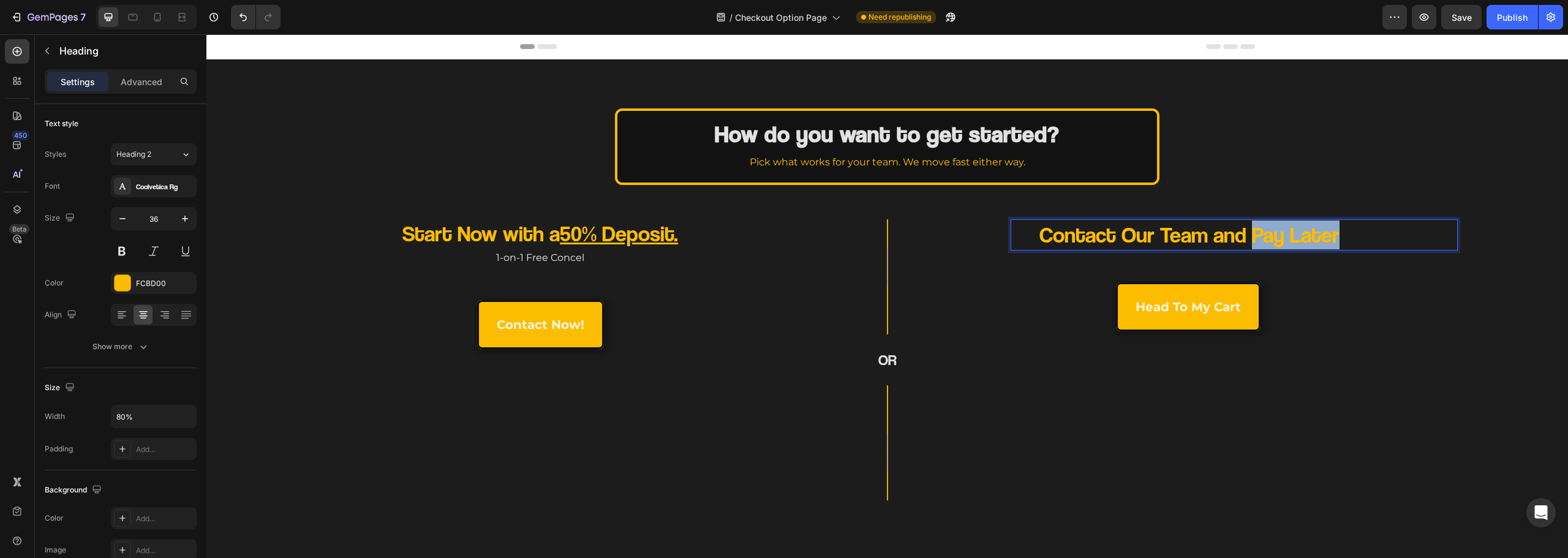
drag, startPoint x: 1325, startPoint y: 235, endPoint x: 1245, endPoint y: 241, distance: 80.2
click at [1245, 241] on p "Contact Our Team and Pay Later" at bounding box center [1190, 235] width 356 height 29
click at [1238, 209] on button "Underline" at bounding box center [1234, 202] width 22 height 22
click at [1194, 393] on div "Contact Our Team and Pay Later Heading 52 head to my cart Button Row" at bounding box center [1285, 360] width 548 height 282
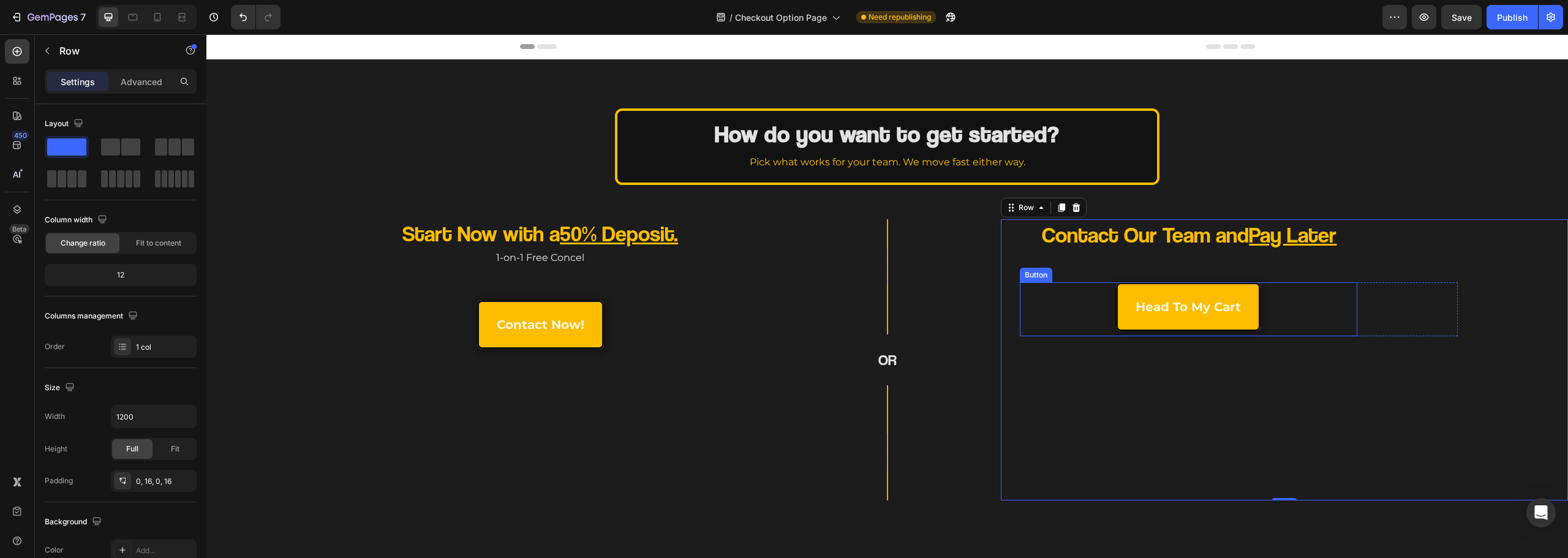
drag, startPoint x: 1067, startPoint y: 295, endPoint x: 1032, endPoint y: 335, distance: 53.2
click at [1066, 299] on div "head to my cart Button" at bounding box center [1188, 309] width 337 height 54
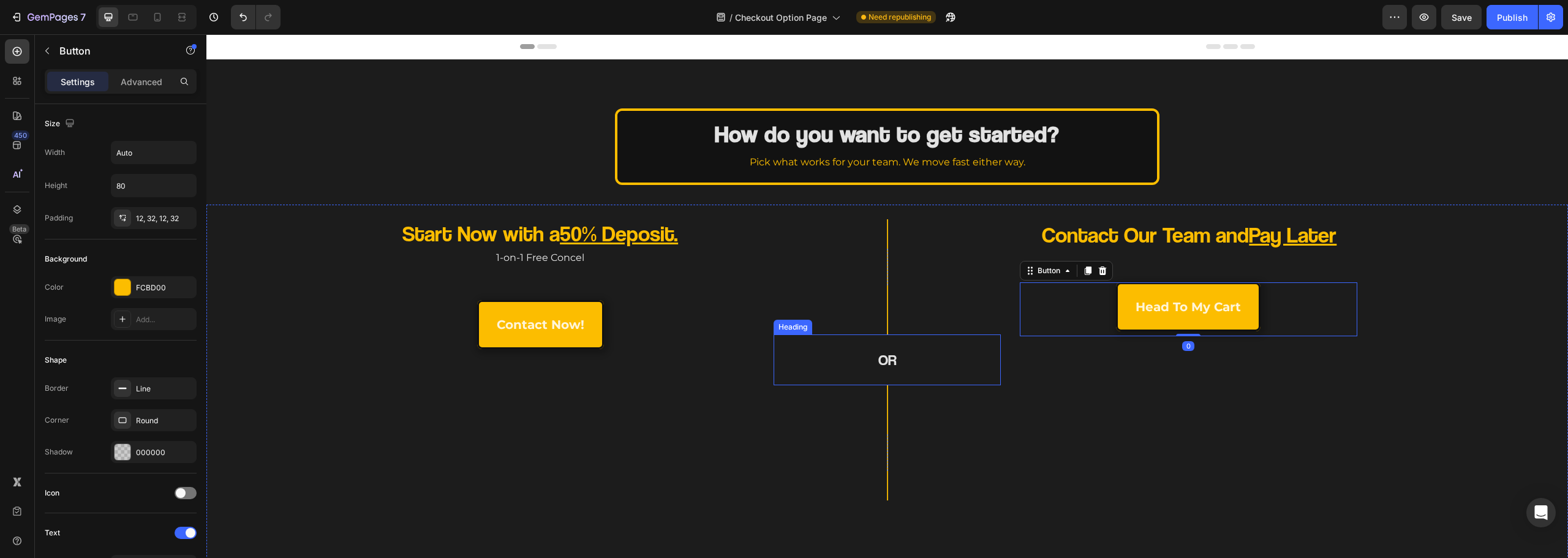
click at [953, 375] on div "OR Heading" at bounding box center [887, 359] width 227 height 51
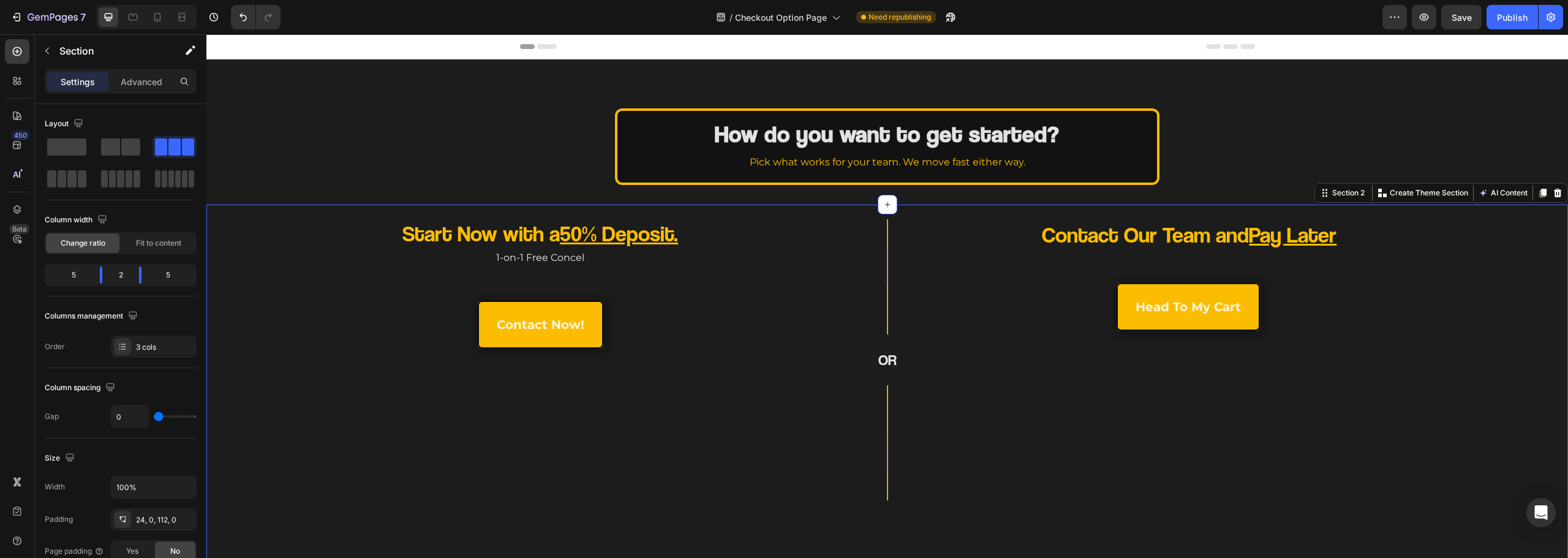
click at [788, 229] on div "Row OR Heading Row" at bounding box center [887, 360] width 227 height 282
click at [670, 232] on u "50% Deposit." at bounding box center [619, 233] width 118 height 26
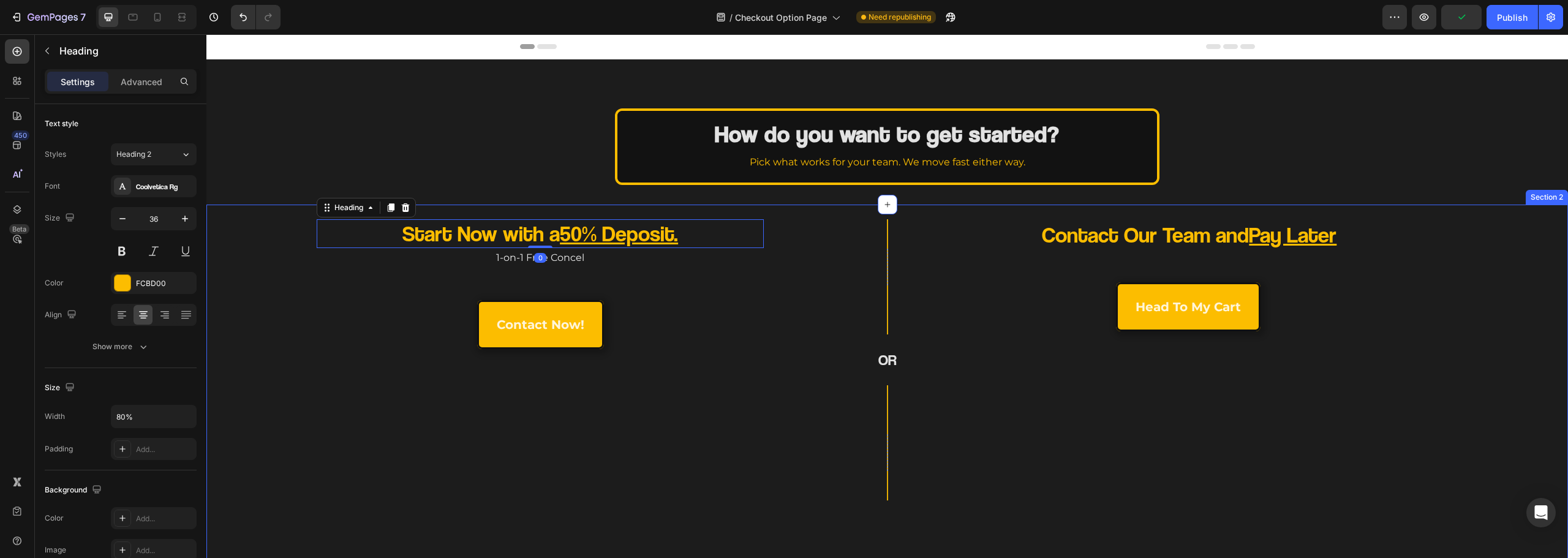
click at [984, 236] on div "Row OR Heading Row" at bounding box center [887, 360] width 227 height 282
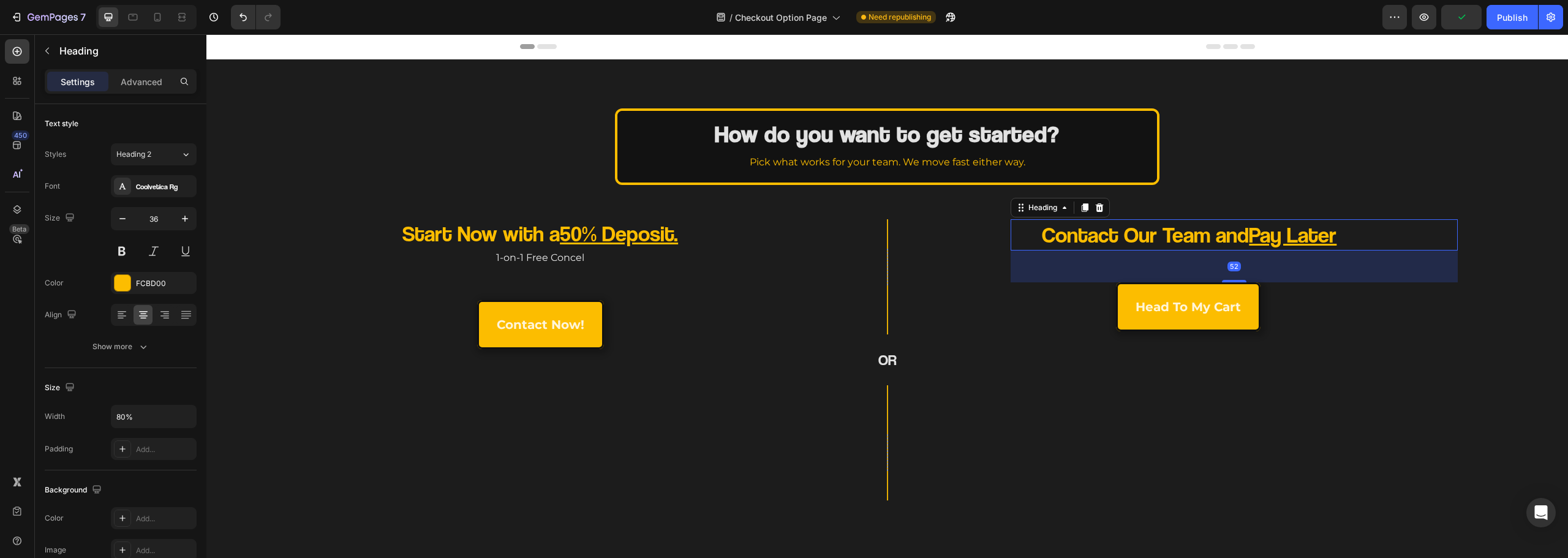
click at [1012, 228] on p "Contact Our Team and Pay Later" at bounding box center [1190, 235] width 356 height 29
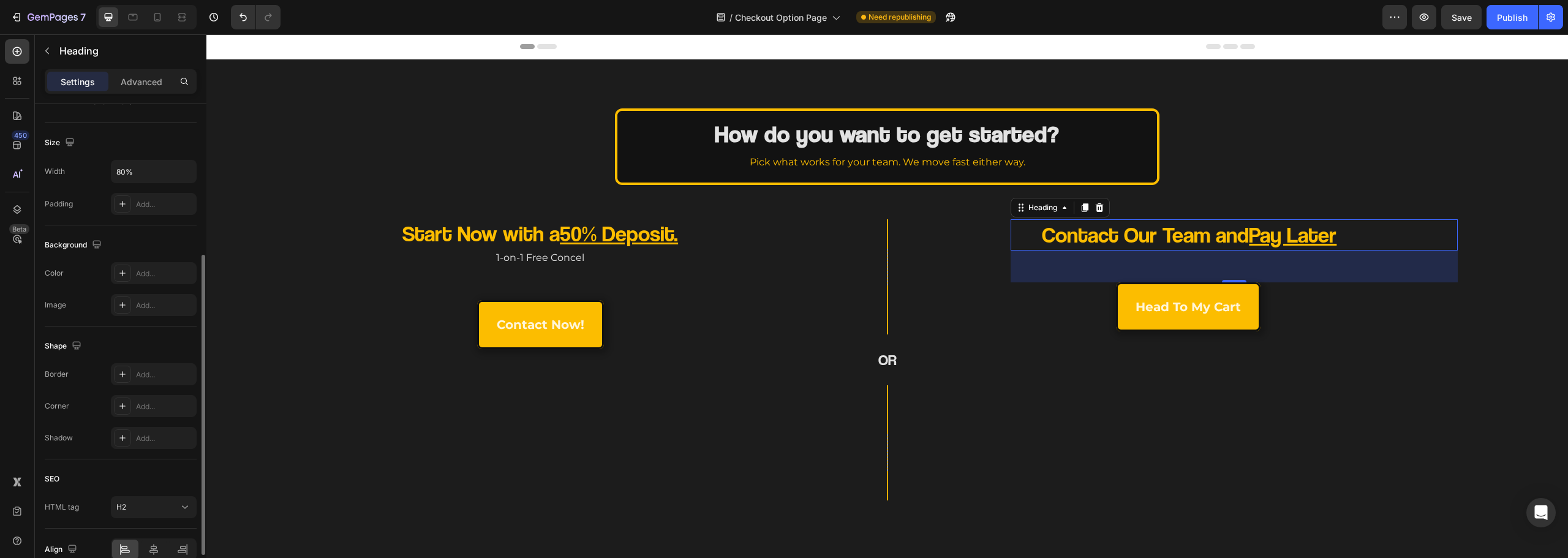
scroll to position [307, 0]
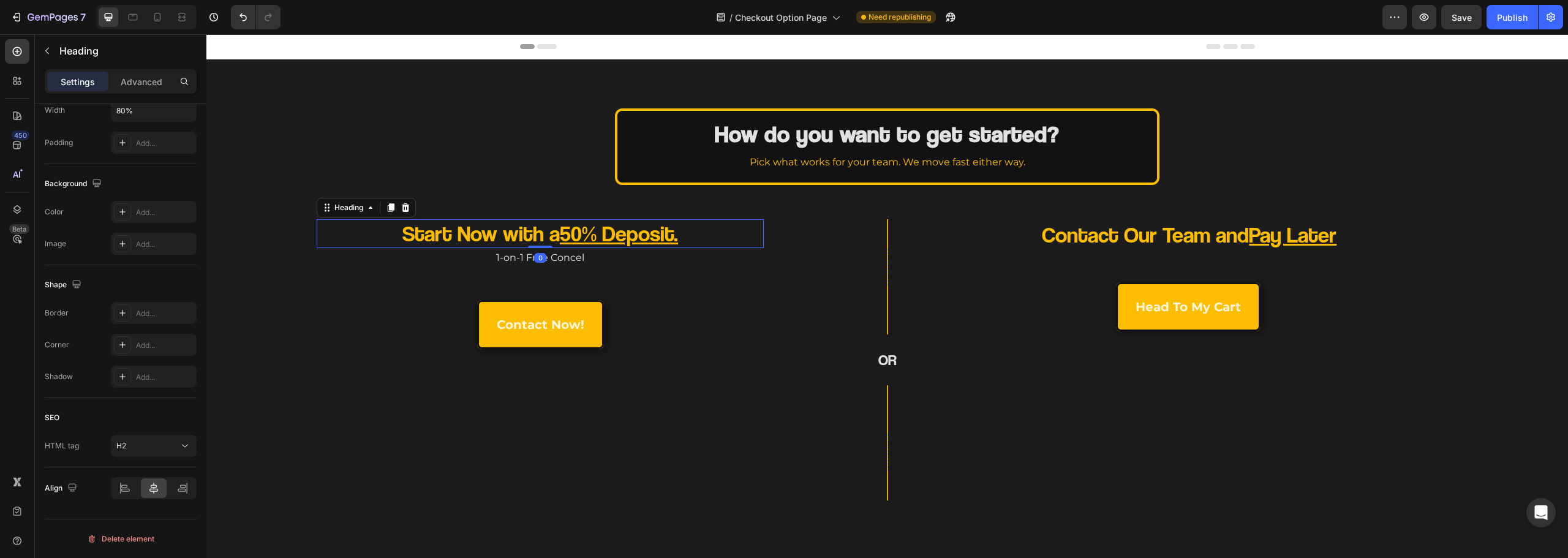
click at [727, 234] on div "Start Now with a 50% Deposit." at bounding box center [540, 234] width 447 height 29
click at [1029, 227] on p "Contact Our Team and Pay Later" at bounding box center [1190, 235] width 356 height 29
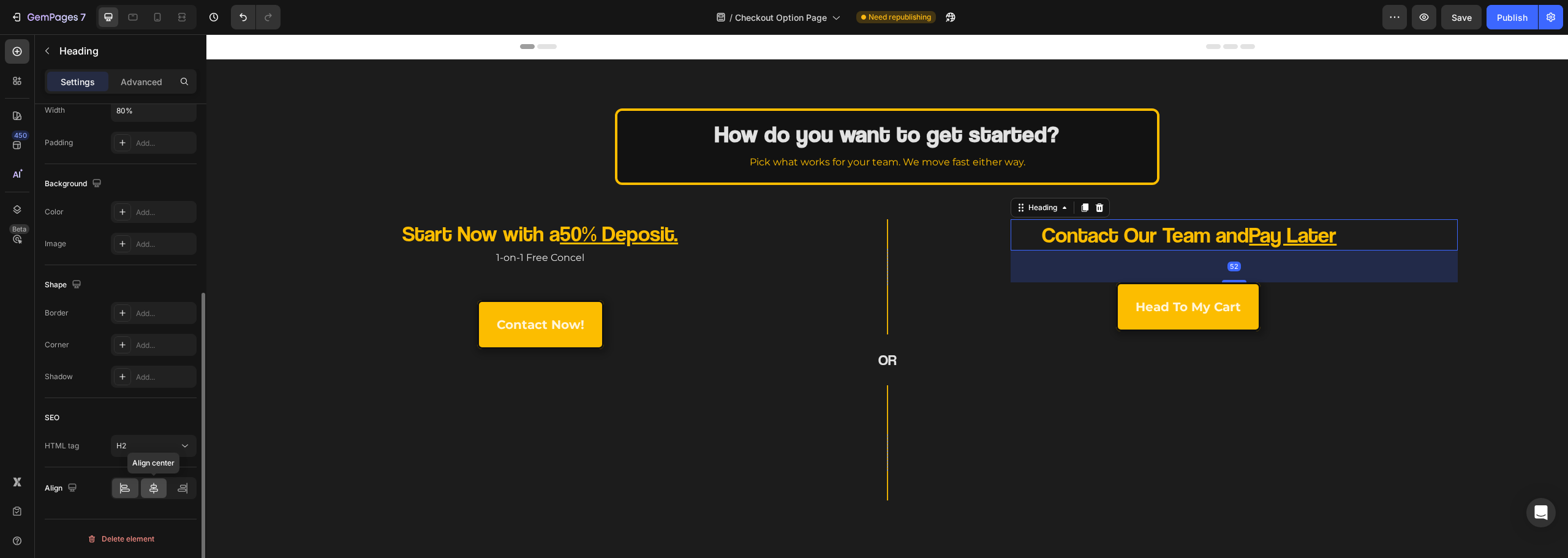
click at [144, 490] on div at bounding box center [154, 488] width 26 height 19
click at [528, 391] on div "Start Now with a 50% Deposit. Heading 1-on-1 Free Concel Text Block contact now…" at bounding box center [490, 360] width 548 height 282
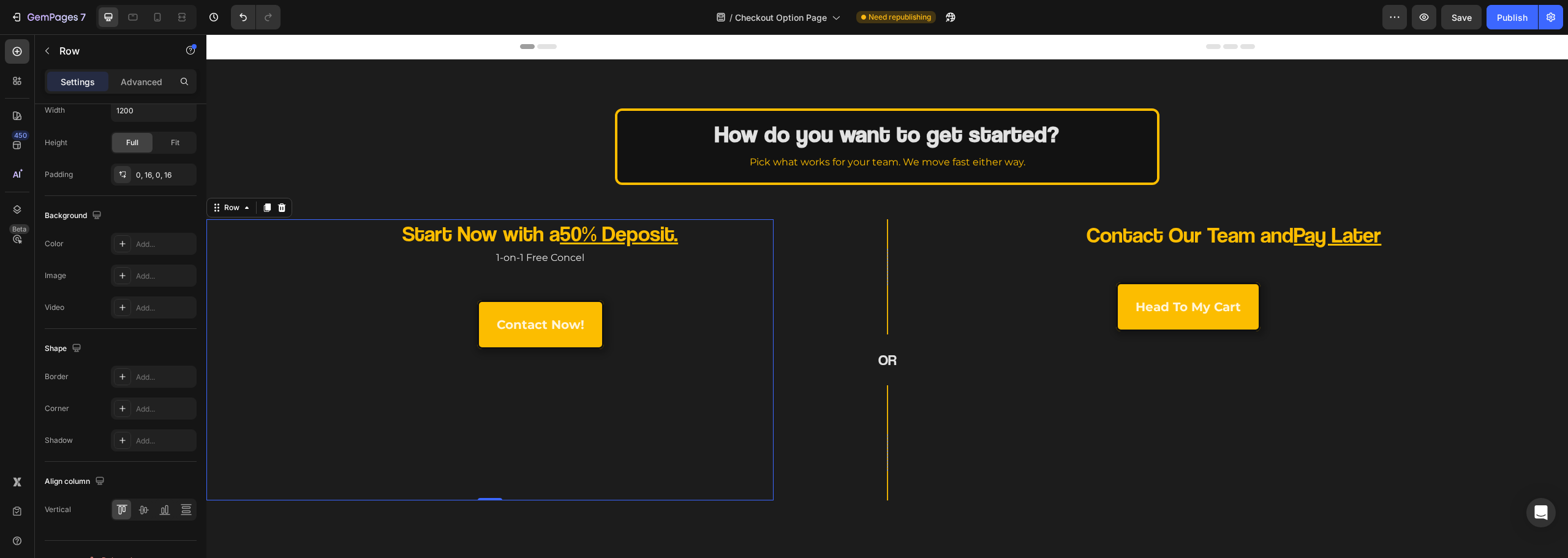
scroll to position [0, 0]
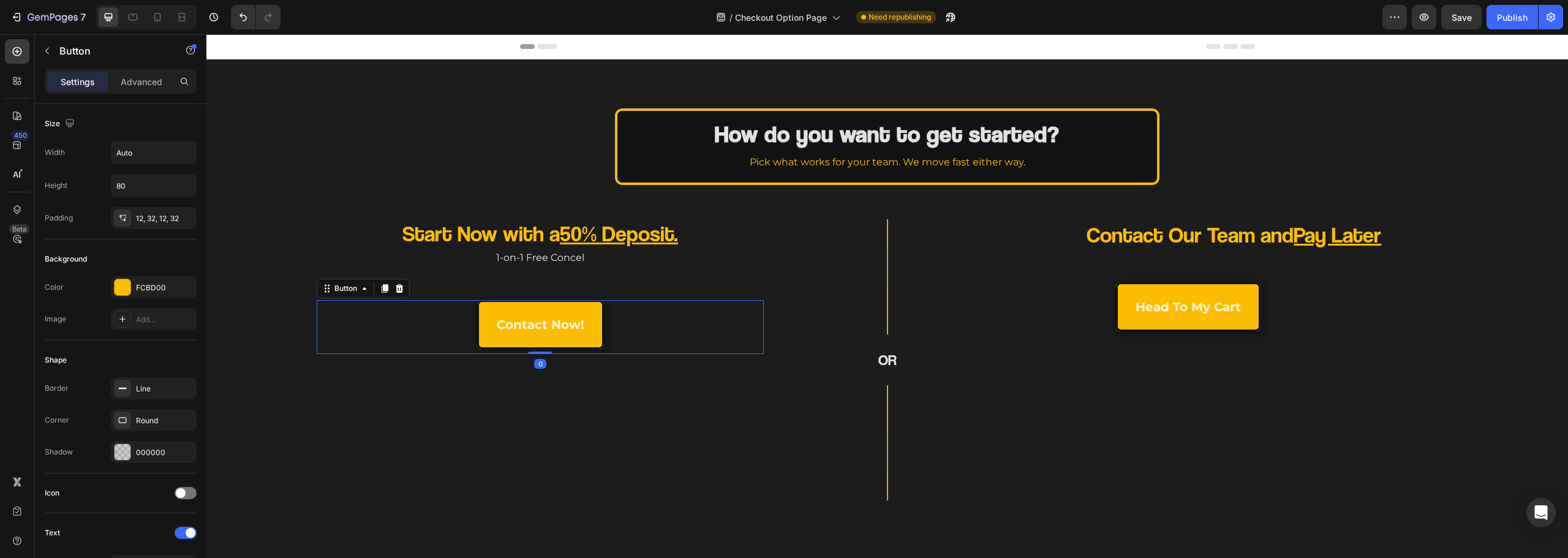
click at [609, 328] on div "contact now! Button 0" at bounding box center [540, 327] width 447 height 54
click at [1061, 312] on div "head to my cart Button" at bounding box center [1188, 309] width 337 height 54
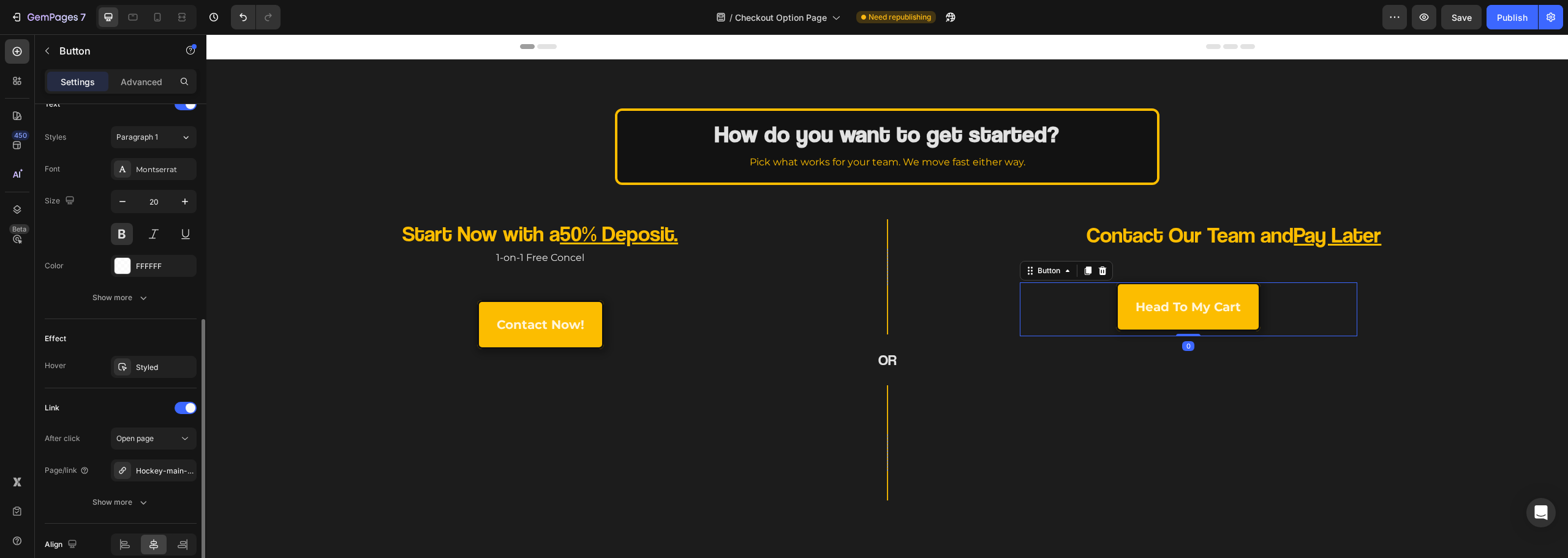
scroll to position [485, 0]
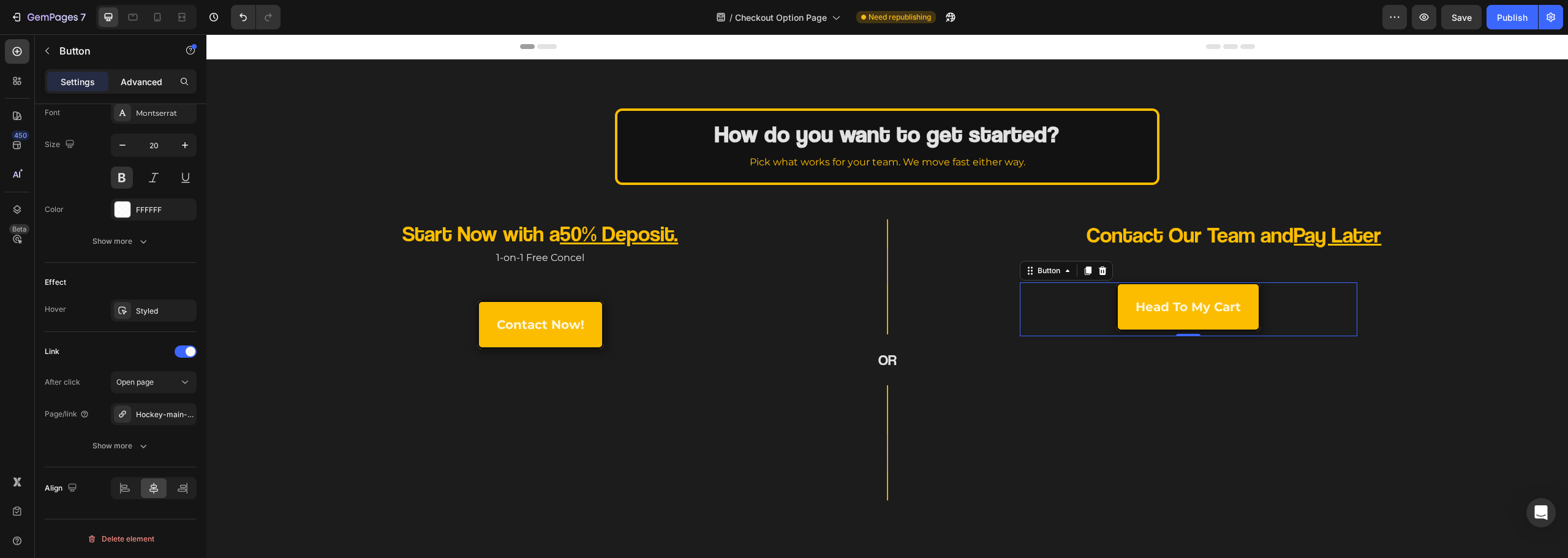
click at [119, 84] on div "Advanced" at bounding box center [141, 81] width 62 height 19
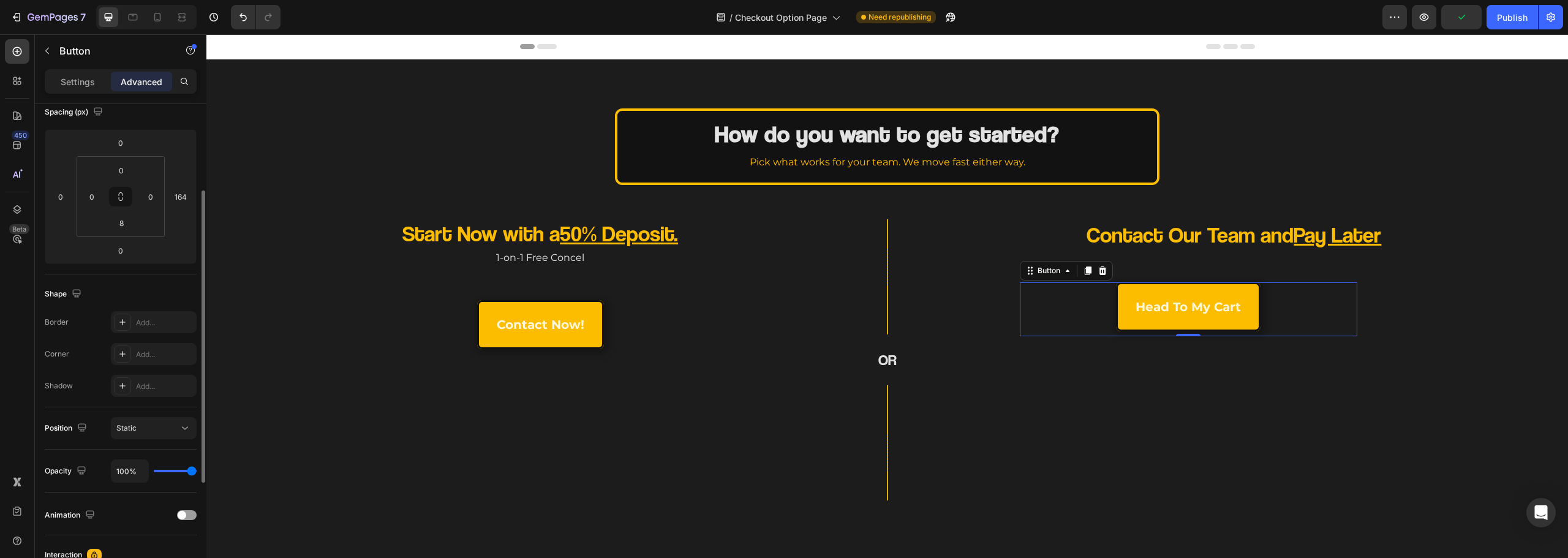
scroll to position [0, 0]
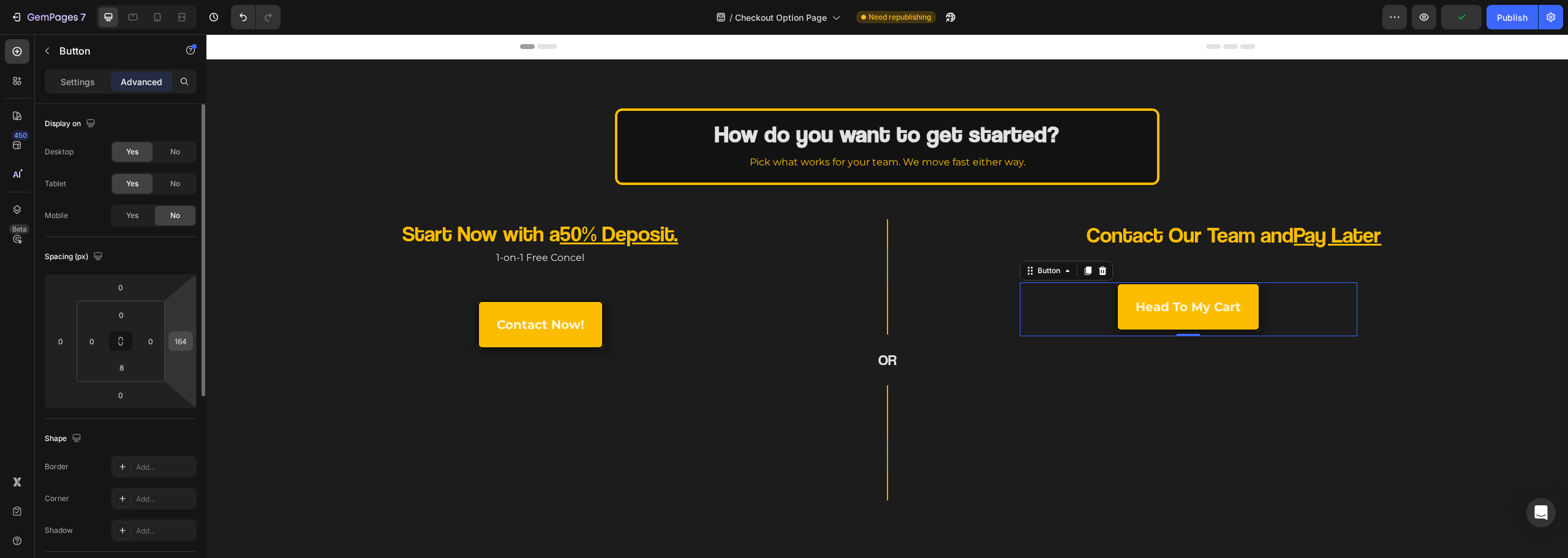
click at [175, 340] on input "164" at bounding box center [180, 341] width 18 height 18
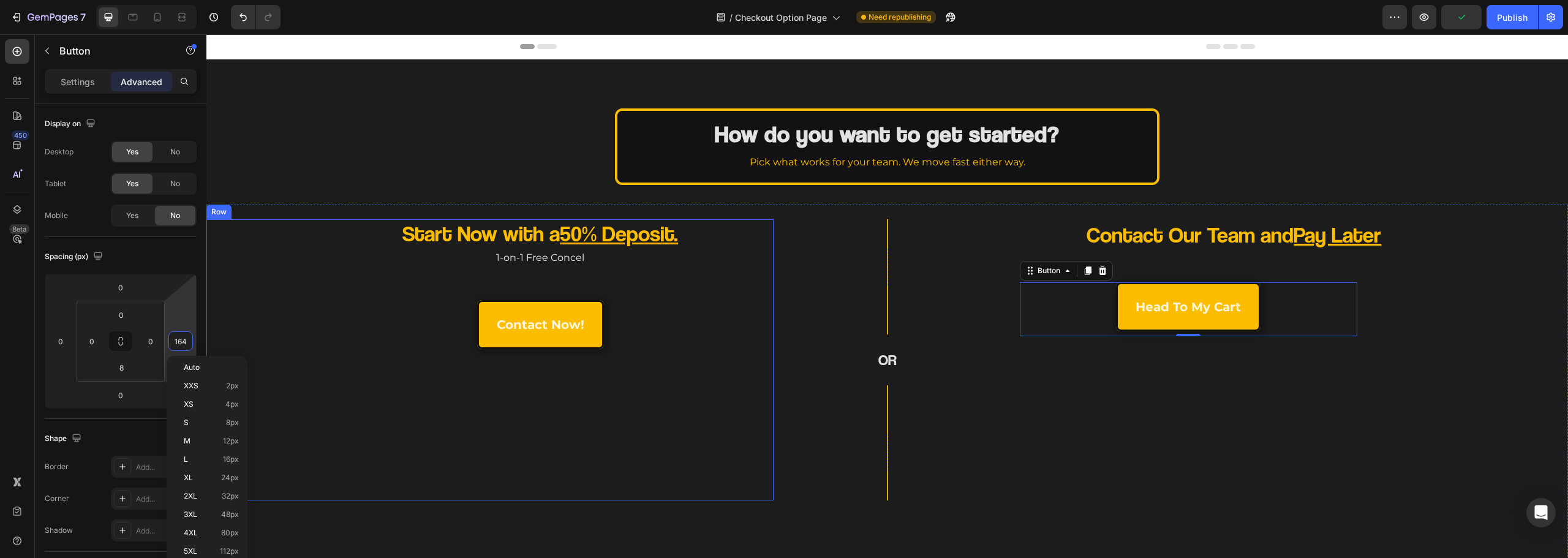
scroll to position [62, 0]
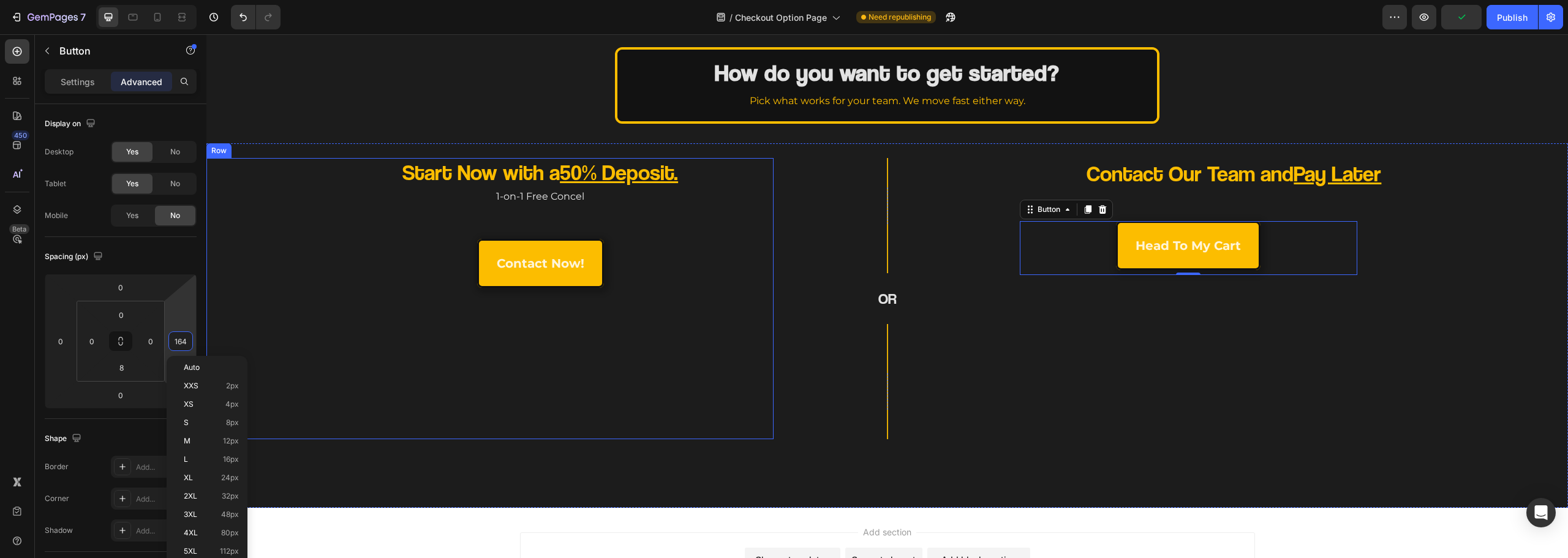
type input "0"
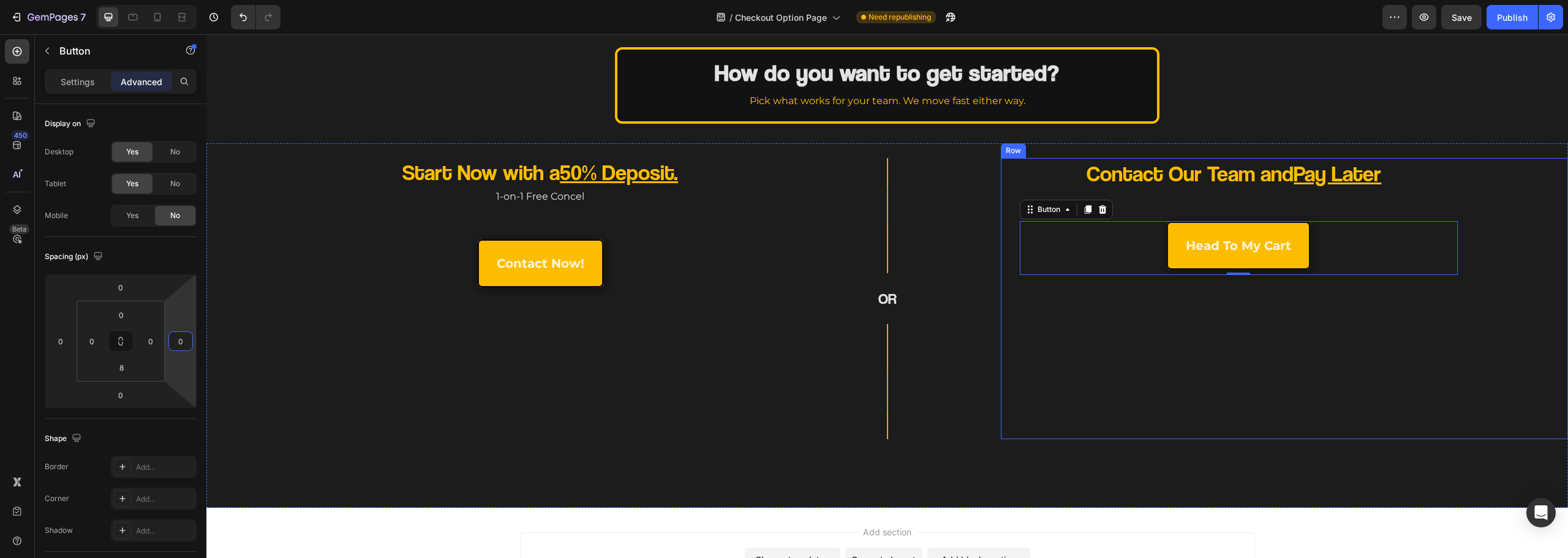
click at [1032, 346] on div "Contact Our Team and Pay Later Heading head to my cart Button 0 Row" at bounding box center [1285, 299] width 548 height 282
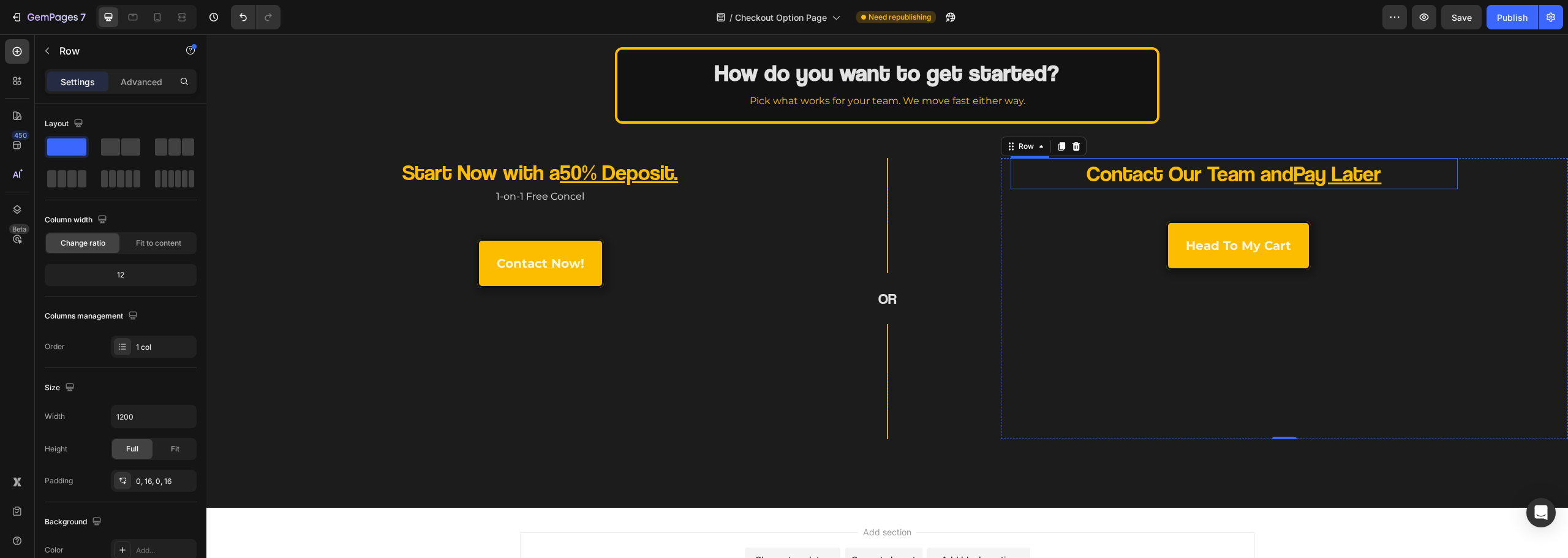
click at [1047, 170] on div "Contact Our Team and Pay Later" at bounding box center [1234, 174] width 447 height 31
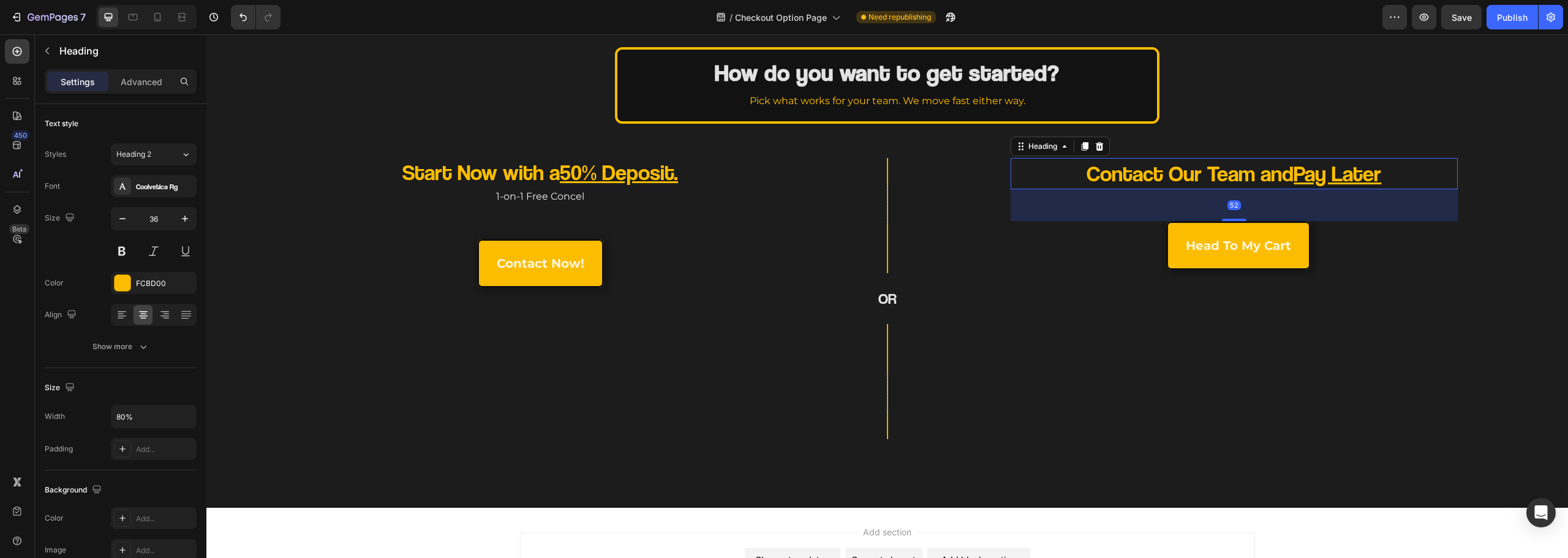
click at [150, 67] on div "Heading" at bounding box center [115, 52] width 160 height 35
click at [145, 78] on p "Advanced" at bounding box center [141, 82] width 41 height 13
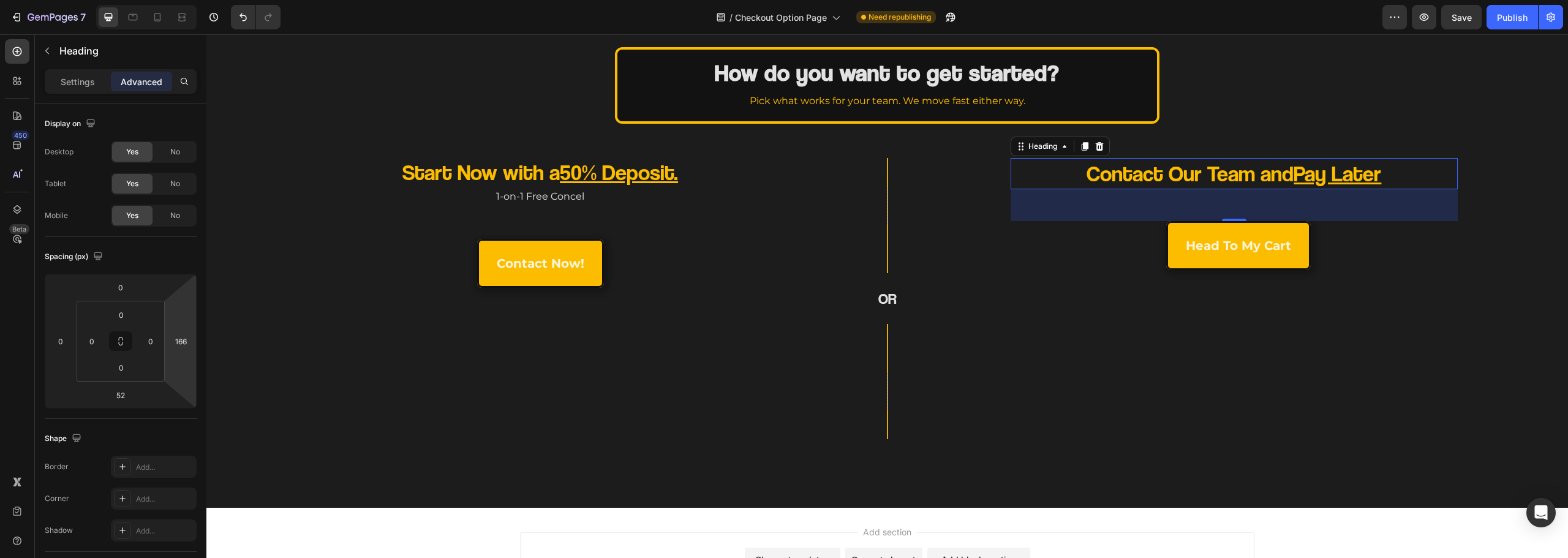
click at [181, 0] on html "7 Version history / Checkout Option Page Need republishing Preview Save Publish…" at bounding box center [784, 0] width 1568 height 0
click at [181, 344] on input "166" at bounding box center [180, 341] width 18 height 18
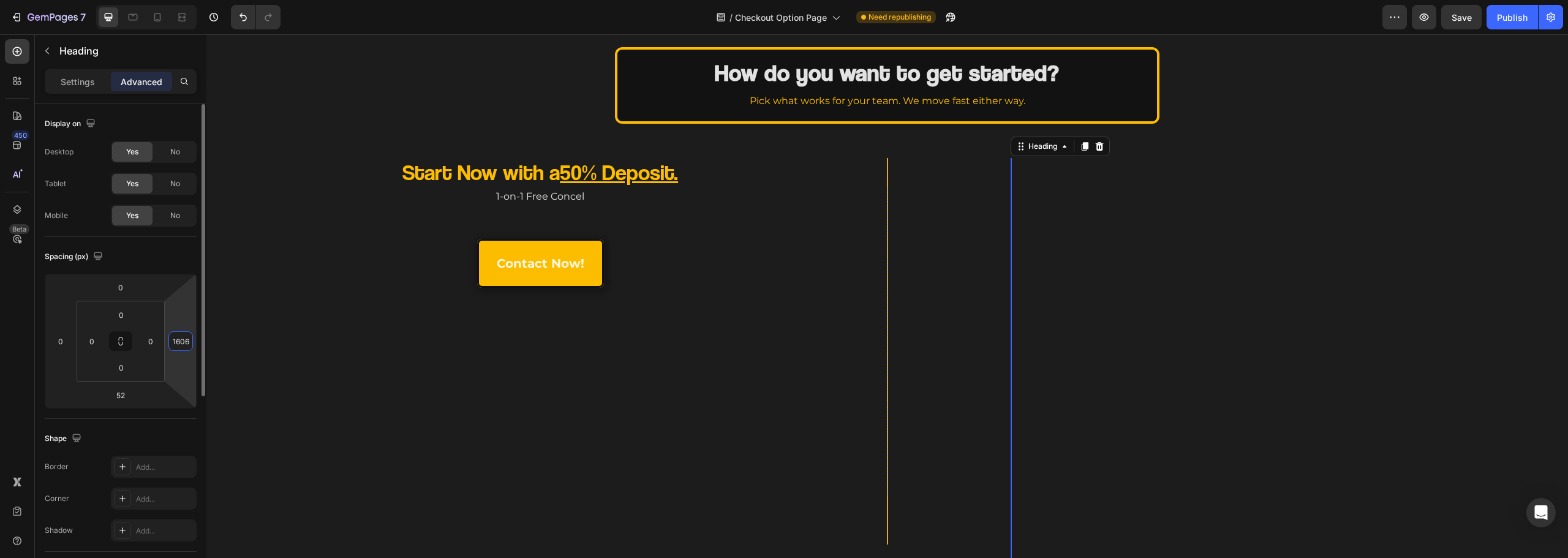
click at [182, 341] on input "1606" at bounding box center [180, 341] width 18 height 18
click at [181, 341] on input "1606" at bounding box center [180, 341] width 18 height 18
type input "0"
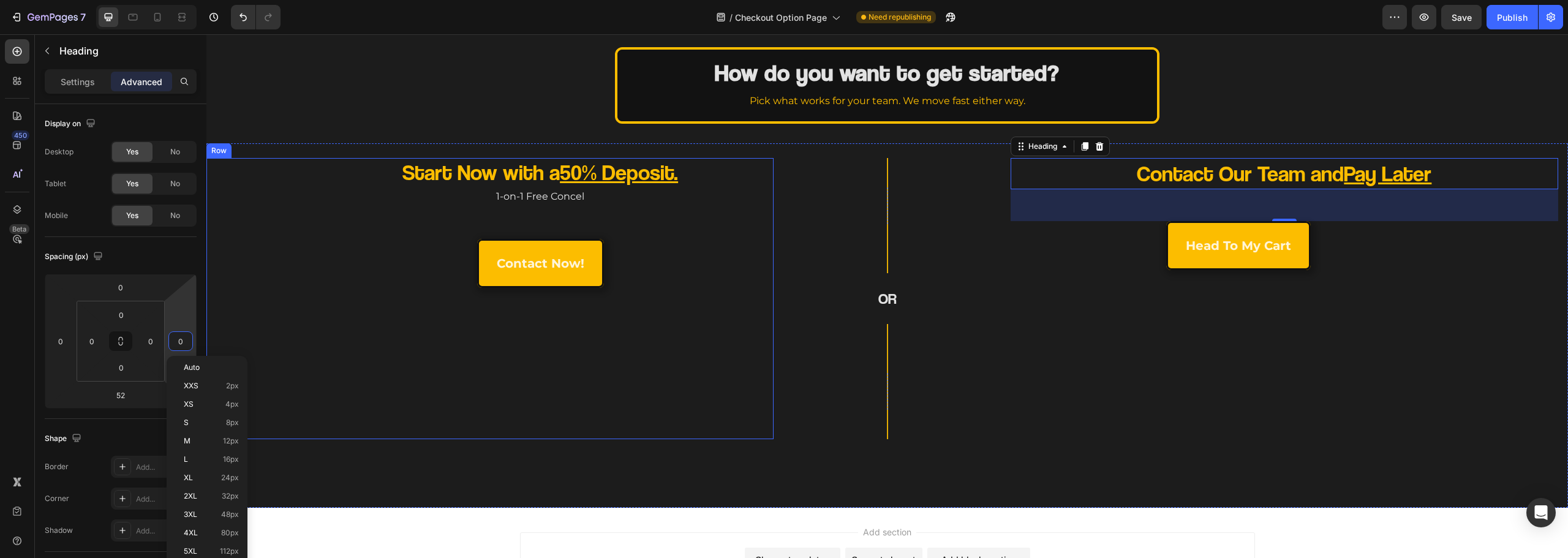
click at [445, 379] on div "Start Now with a 50% Deposit. Heading 1-on-1 Free Concel Text Block contact now…" at bounding box center [490, 299] width 548 height 282
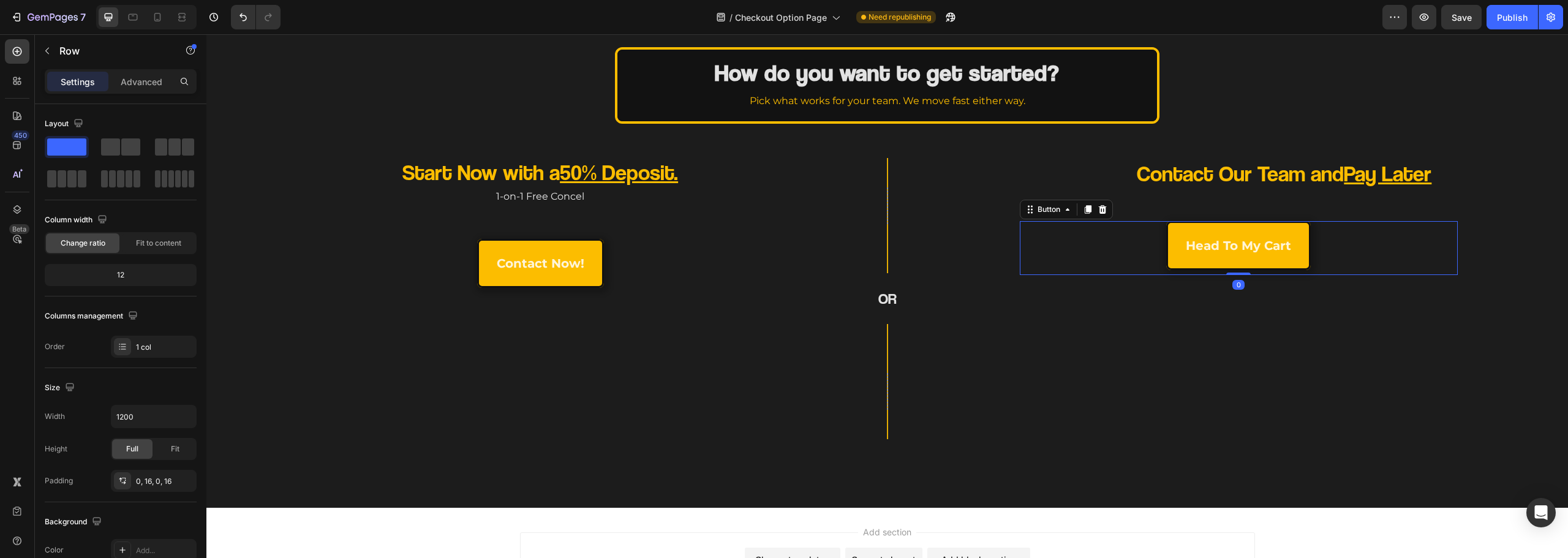
click at [1125, 234] on div "head to my cart Button 0" at bounding box center [1238, 248] width 438 height 54
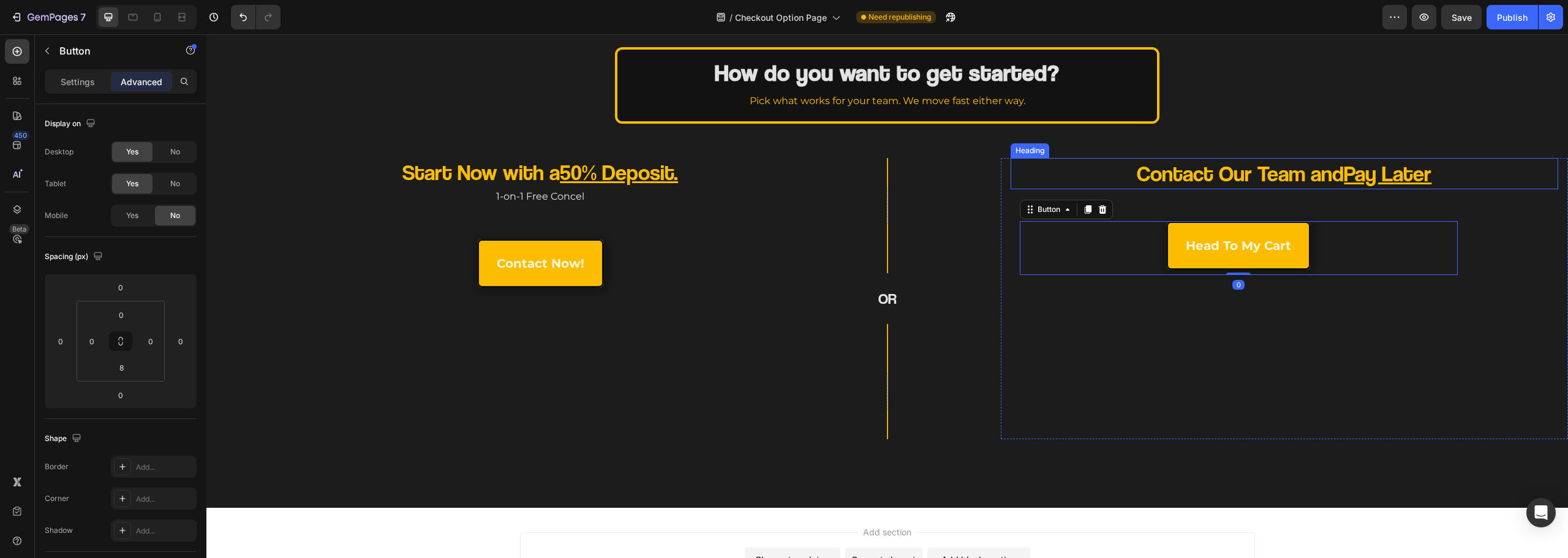
click at [1168, 183] on p "Contact Our Team and Pay Later" at bounding box center [1283, 174] width 435 height 29
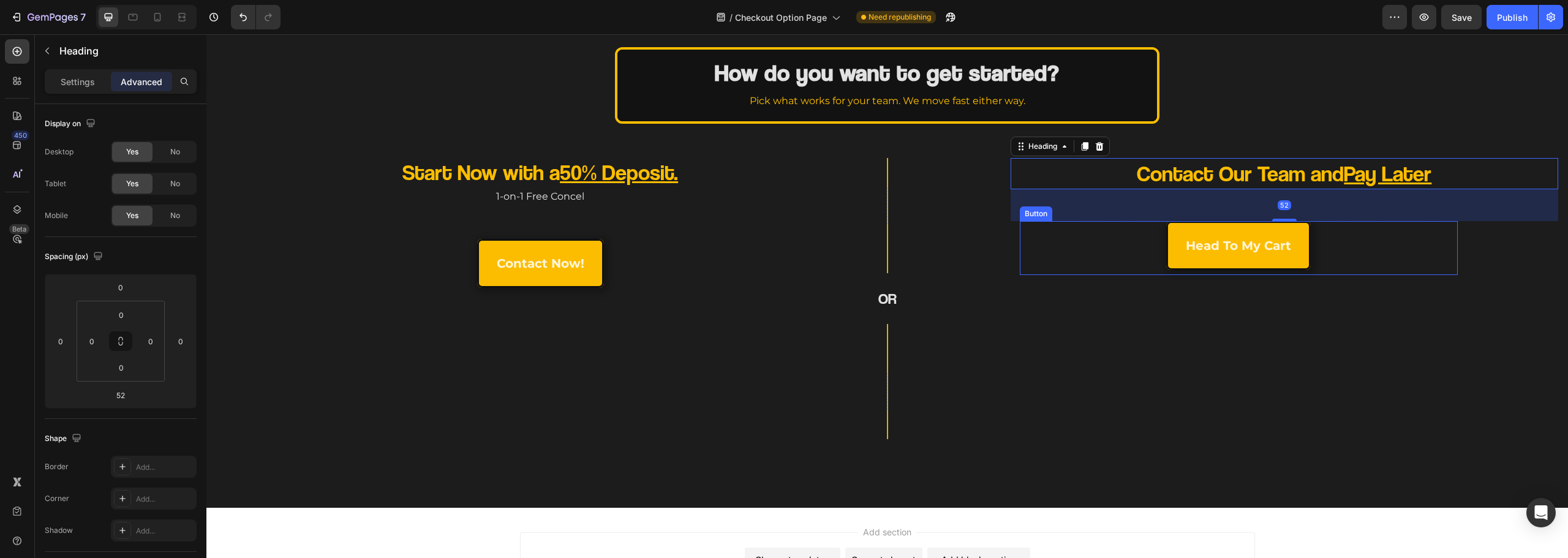
click at [1089, 258] on div "head to my cart Button" at bounding box center [1238, 248] width 438 height 54
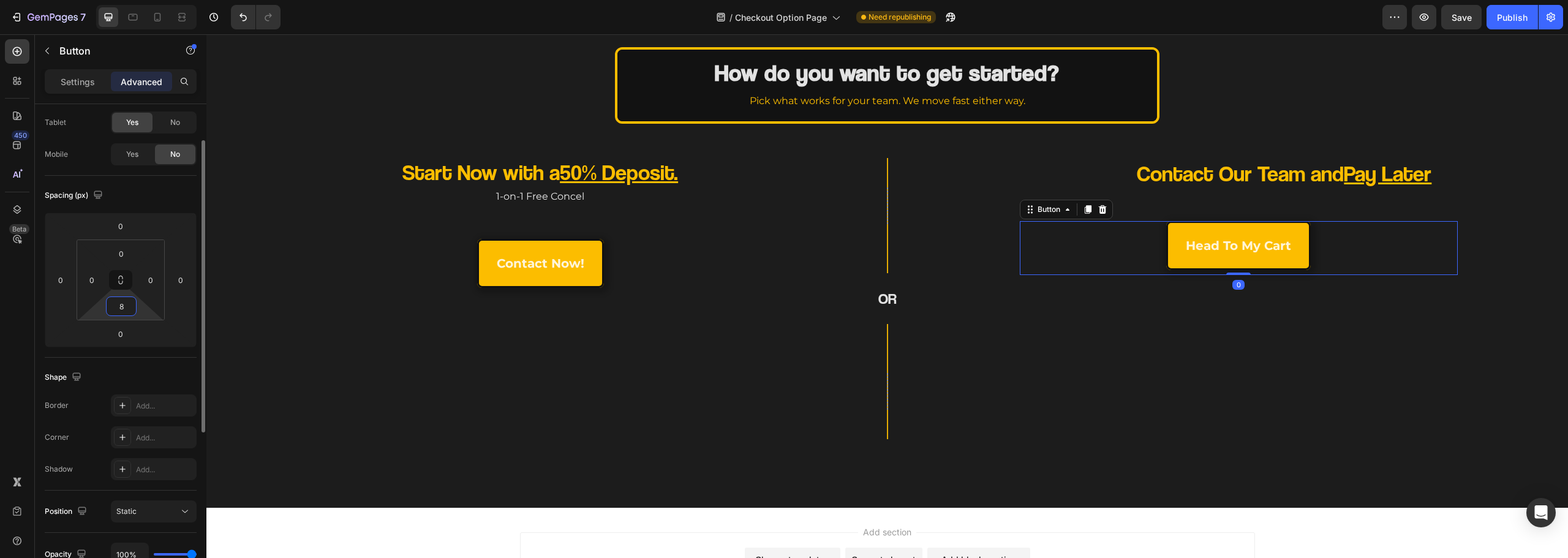
click at [126, 308] on input "8" at bounding box center [121, 306] width 24 height 18
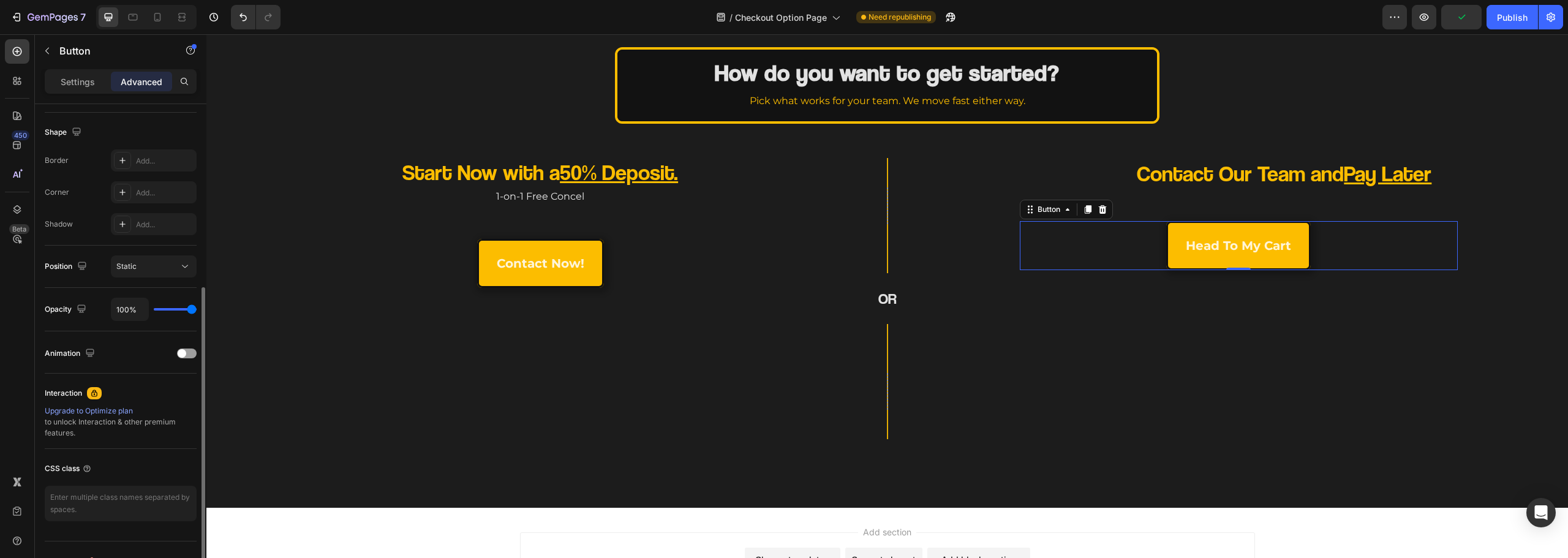
scroll to position [329, 0]
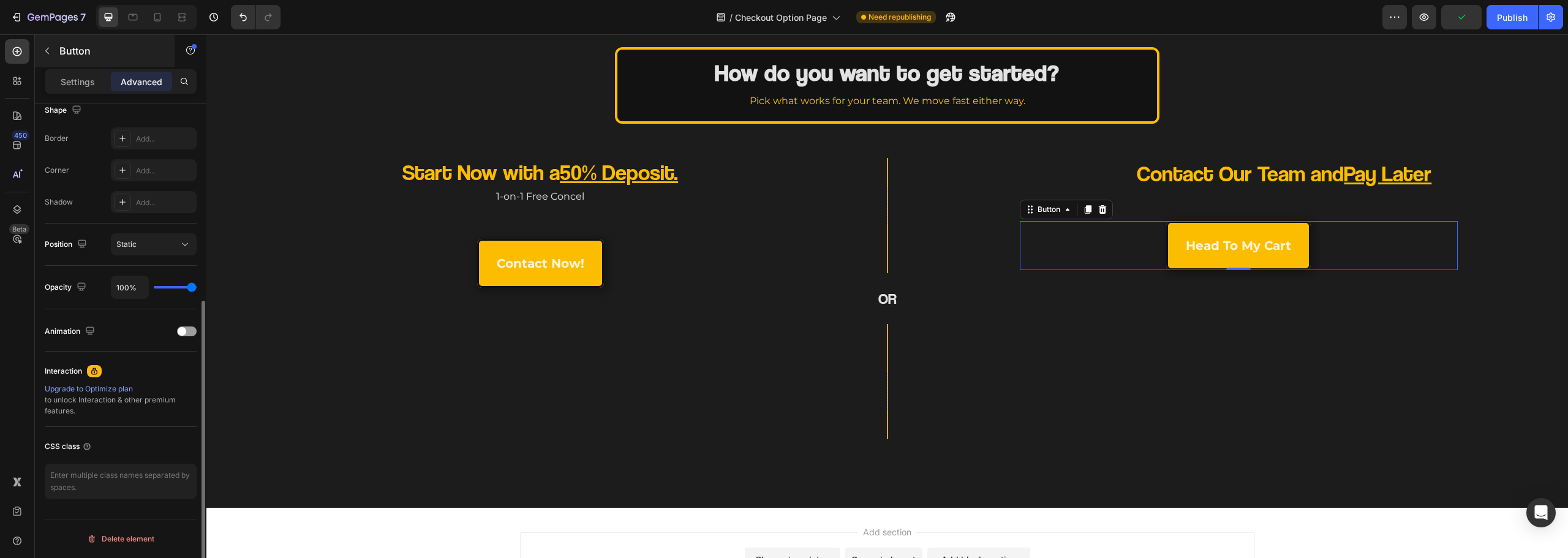
type input "0"
click at [74, 60] on div "Button" at bounding box center [105, 51] width 139 height 32
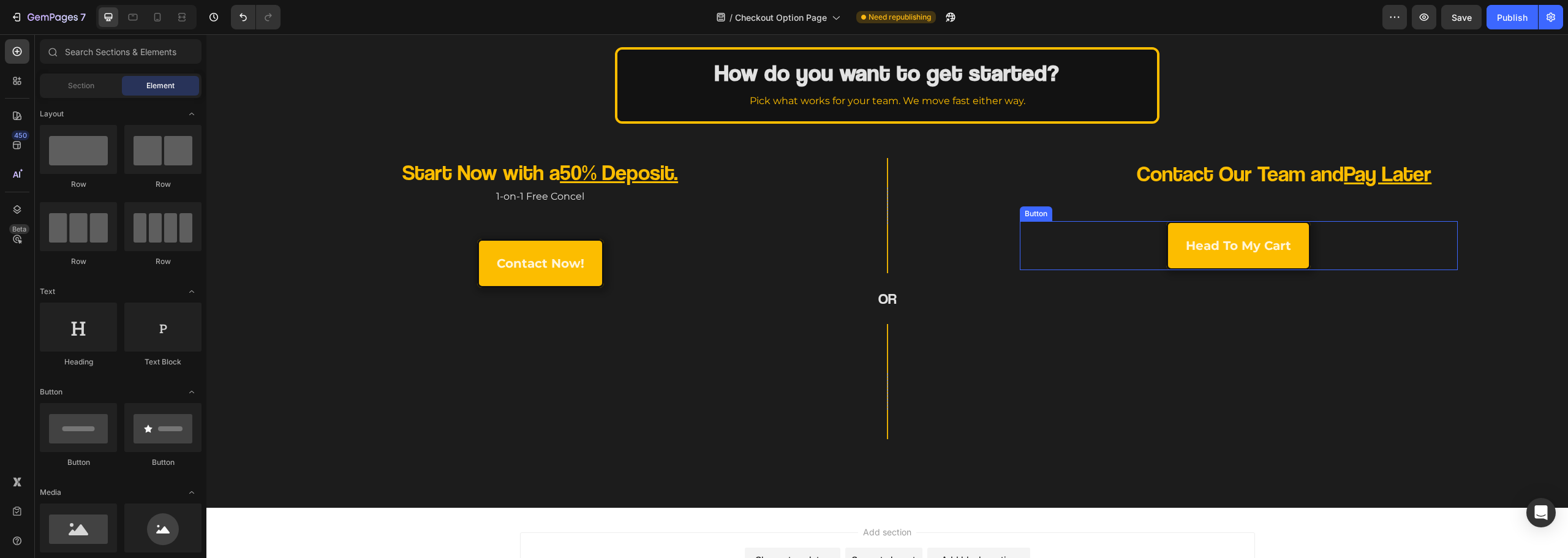
click at [1109, 251] on div "head to my cart Button" at bounding box center [1238, 246] width 438 height 49
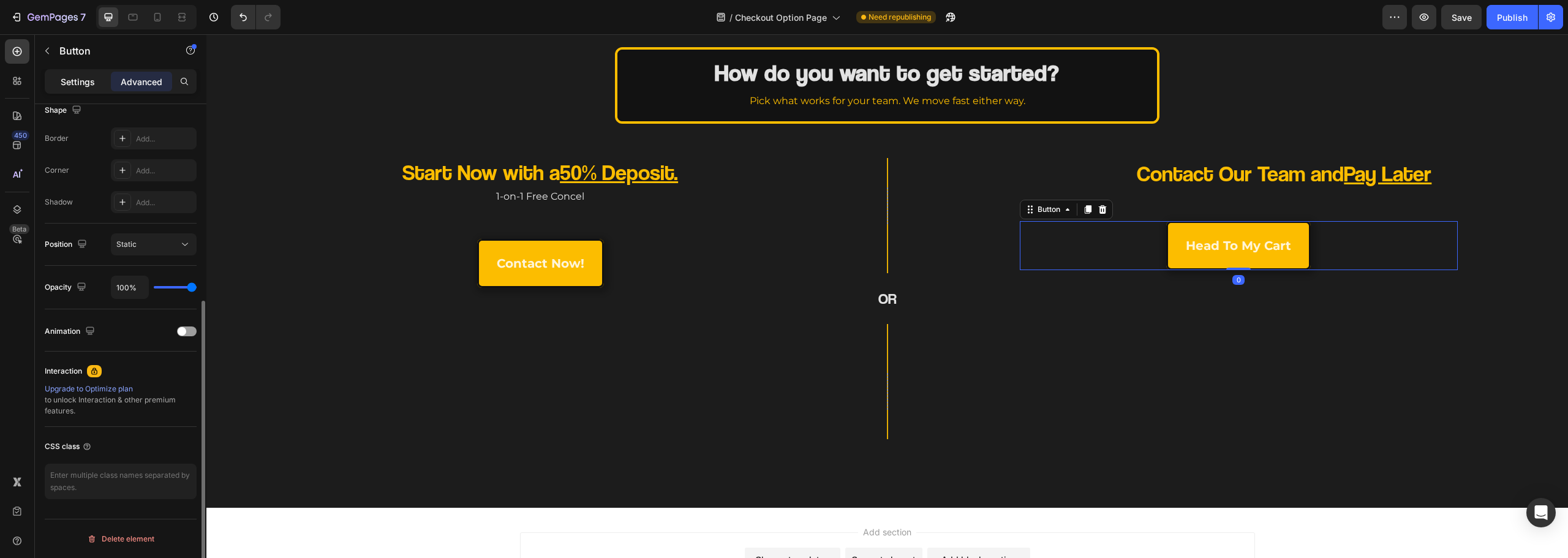
click at [97, 80] on div "Settings" at bounding box center [78, 81] width 62 height 19
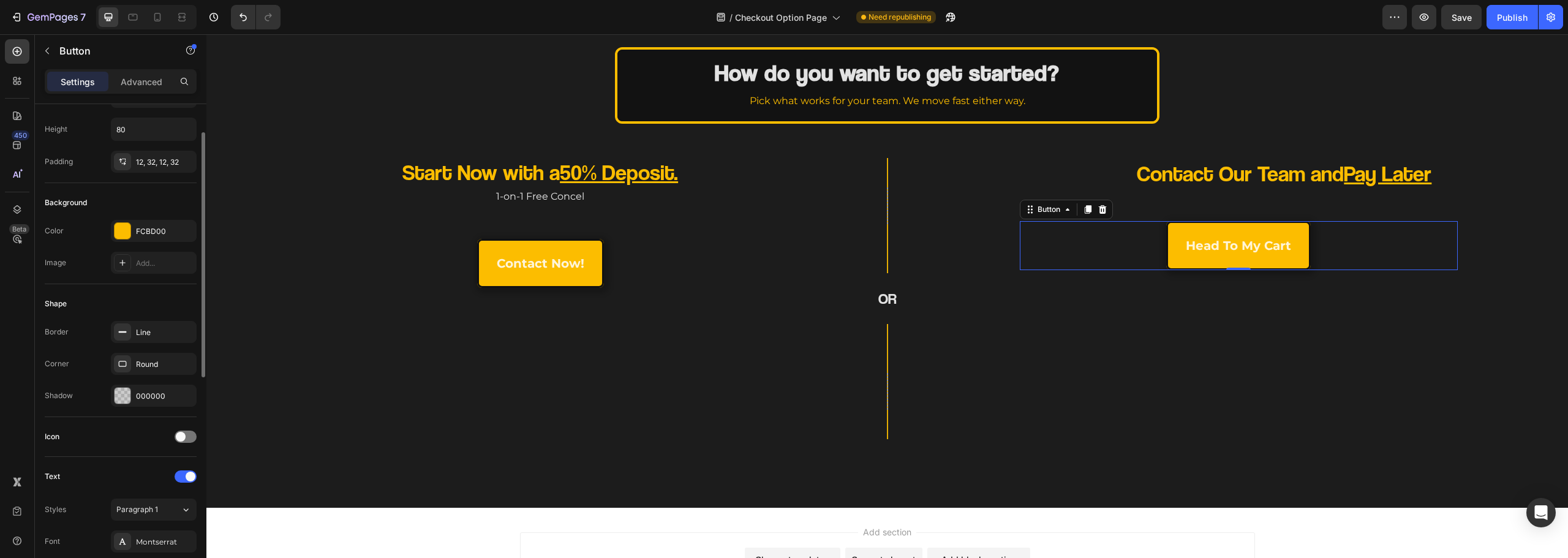
scroll to position [0, 0]
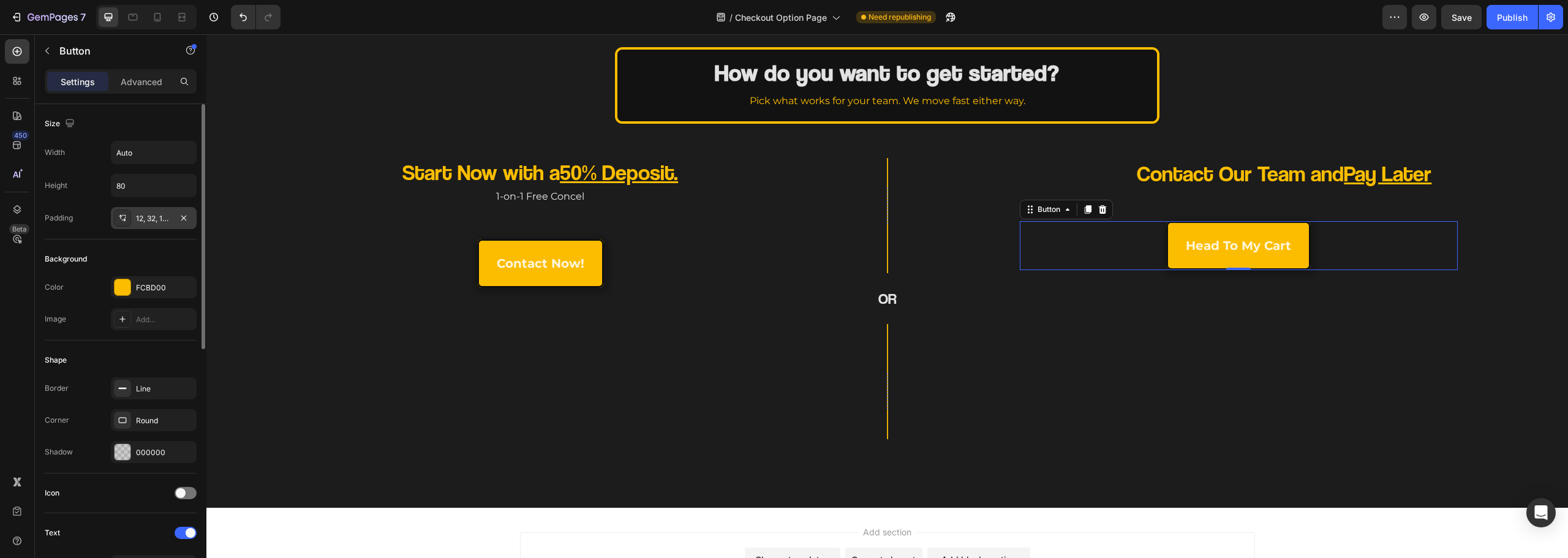
click at [150, 208] on div "12, 32, 12, 32" at bounding box center [153, 218] width 86 height 22
click at [435, 83] on div "How do you want to get started? Heading Pick what works for your team. We move …" at bounding box center [887, 85] width 1361 height 77
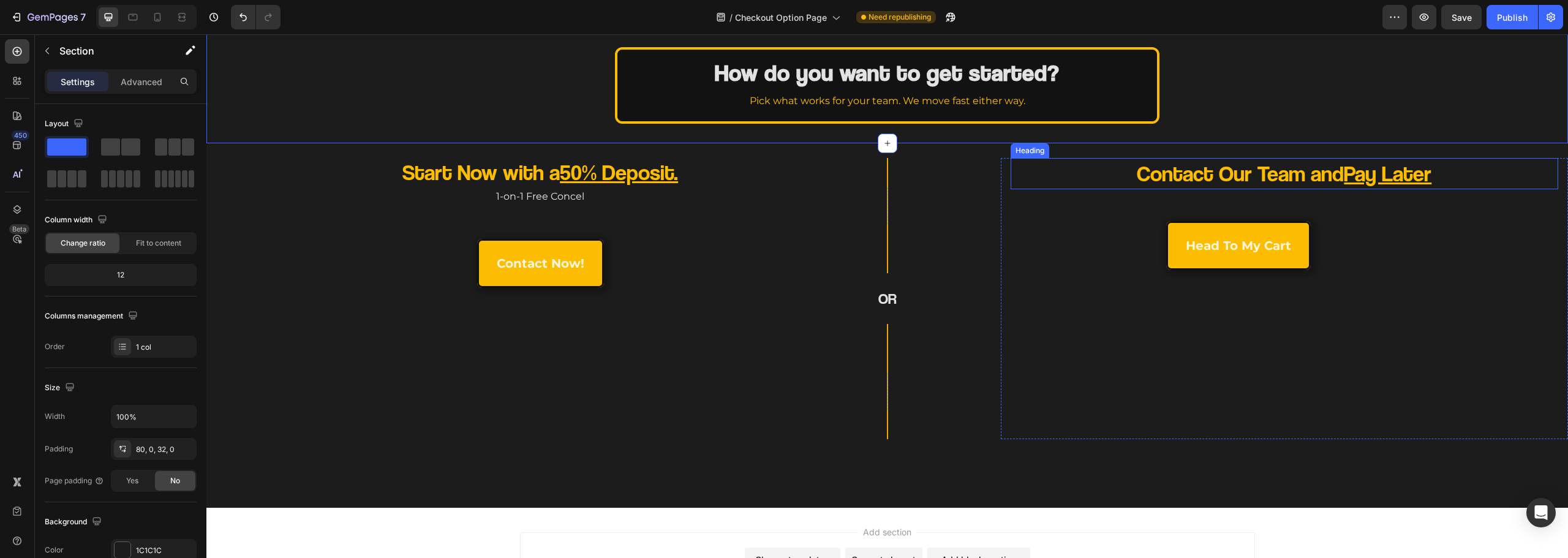
click at [1195, 182] on p "Contact Our Team and Pay Later" at bounding box center [1283, 174] width 435 height 29
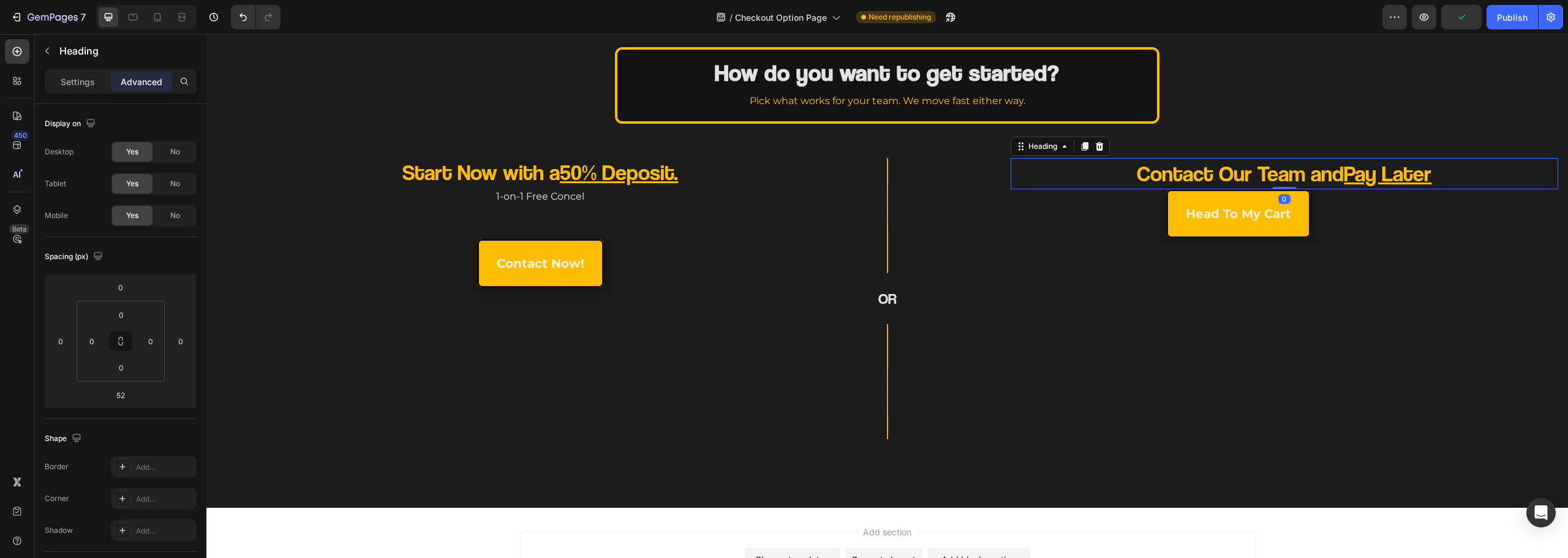
drag, startPoint x: 1285, startPoint y: 219, endPoint x: 1298, endPoint y: 114, distance: 105.8
click at [1297, 119] on div "How do you want to get started? Heading Pick what works for your team. We move …" at bounding box center [887, 253] width 1361 height 510
type input "0"
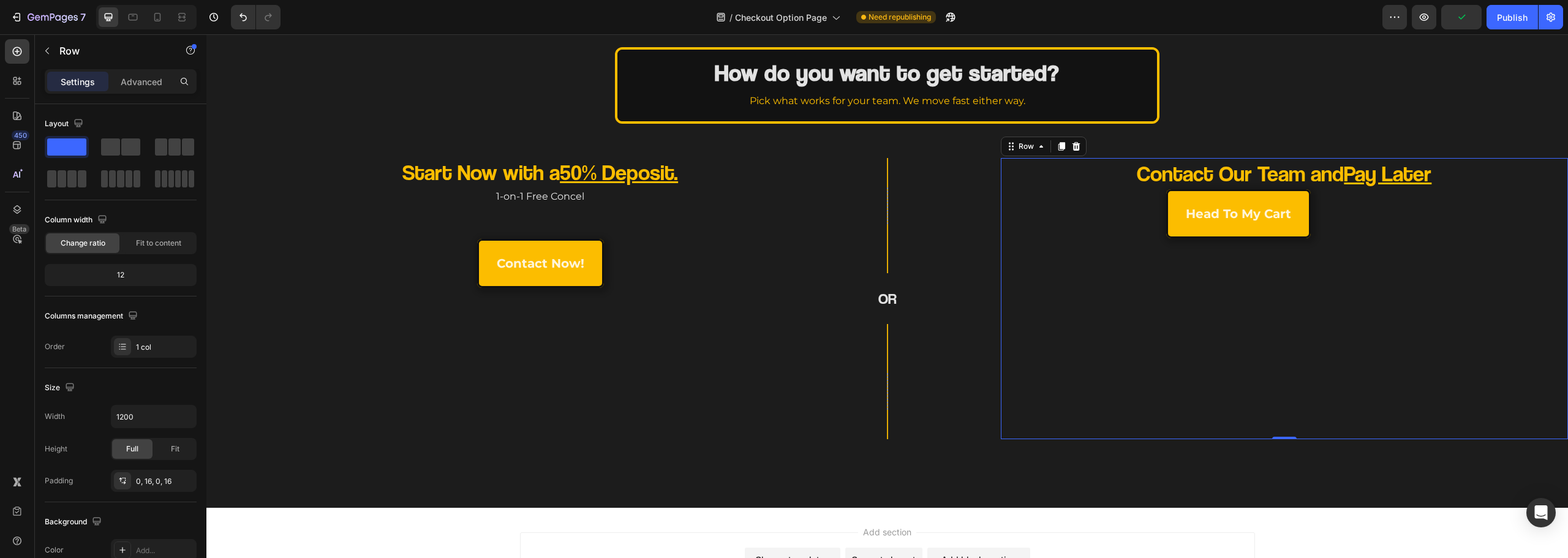
click at [1126, 302] on div "Contact Our Team and Pay Later Heading head to my cart Button Row" at bounding box center [1285, 299] width 548 height 282
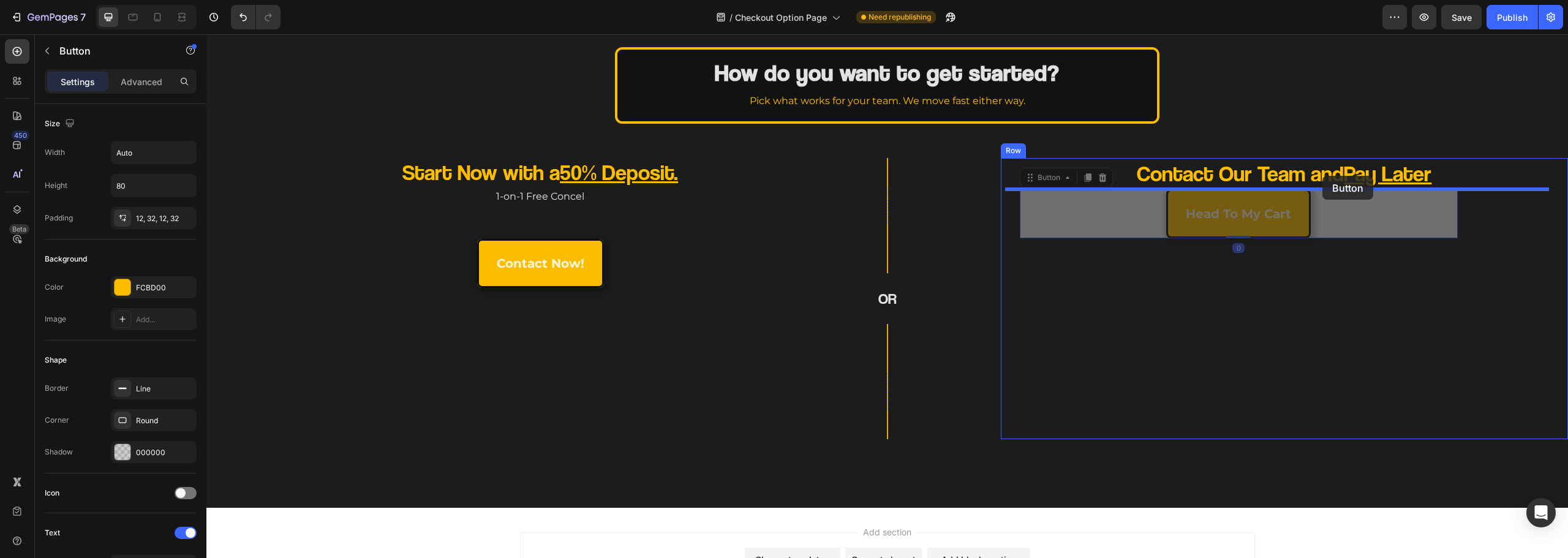
drag, startPoint x: 1114, startPoint y: 194, endPoint x: 1322, endPoint y: 176, distance: 208.8
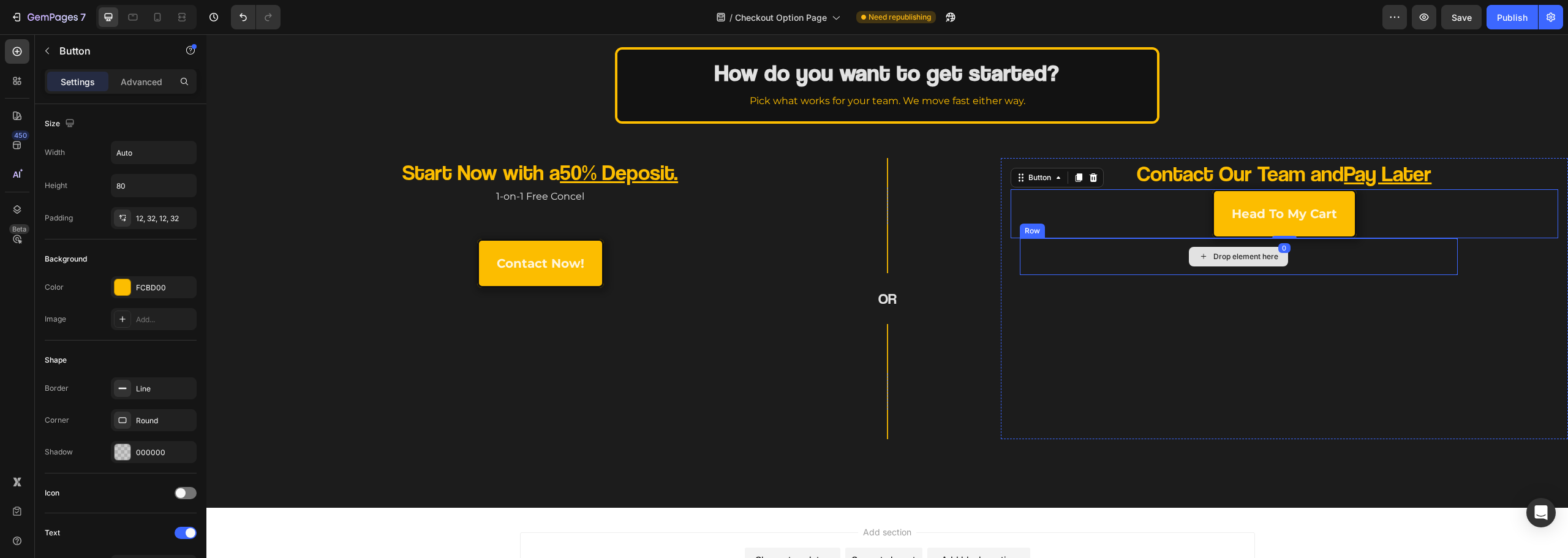
click at [1336, 271] on div "Drop element here" at bounding box center [1238, 256] width 438 height 37
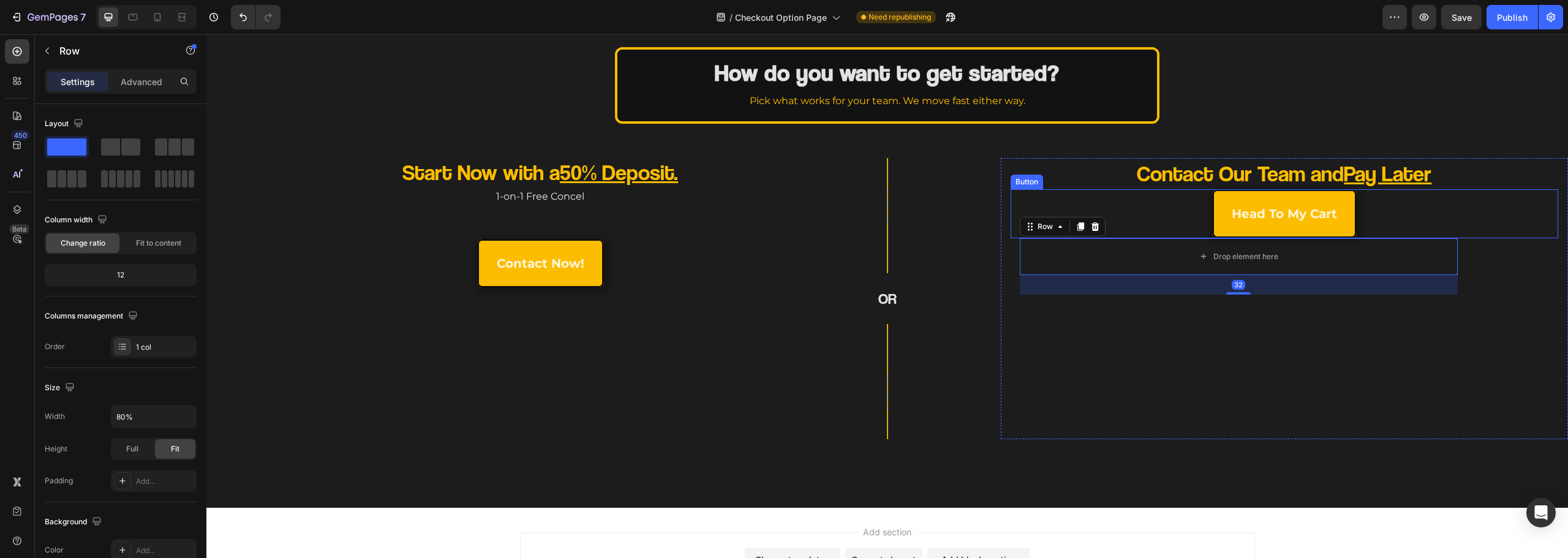
click at [1092, 222] on icon at bounding box center [1096, 227] width 10 height 10
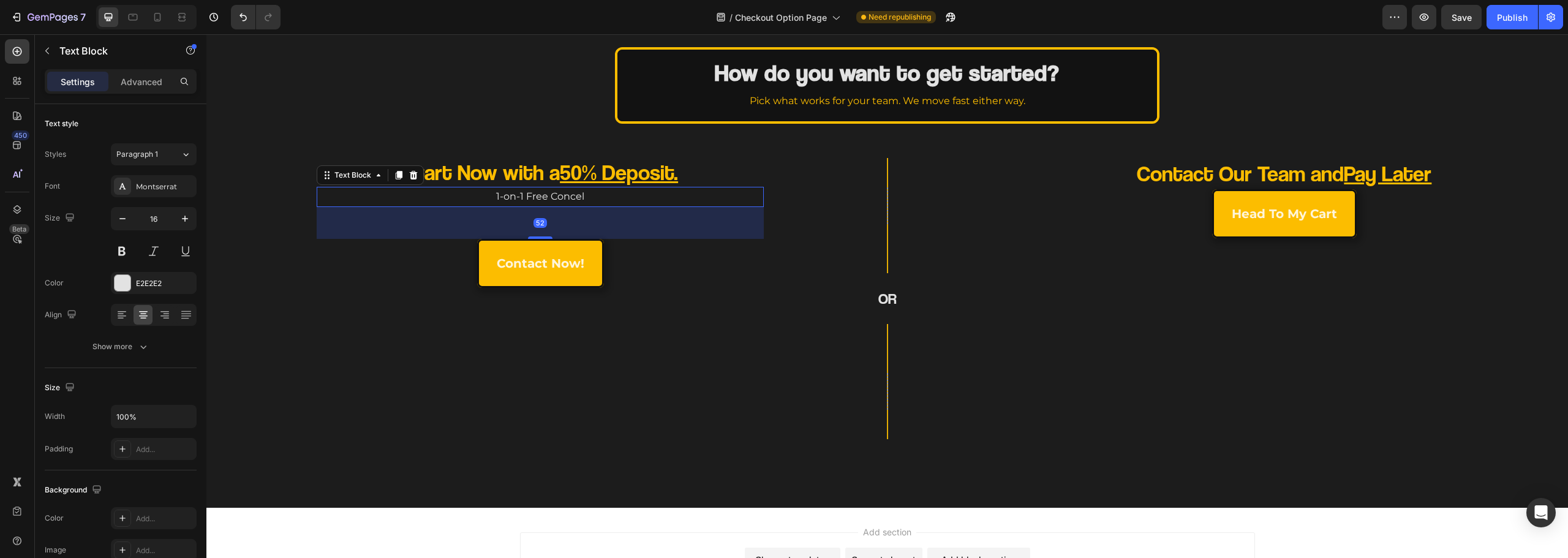
click at [568, 197] on p "1-on-1 Free Concel" at bounding box center [540, 197] width 445 height 18
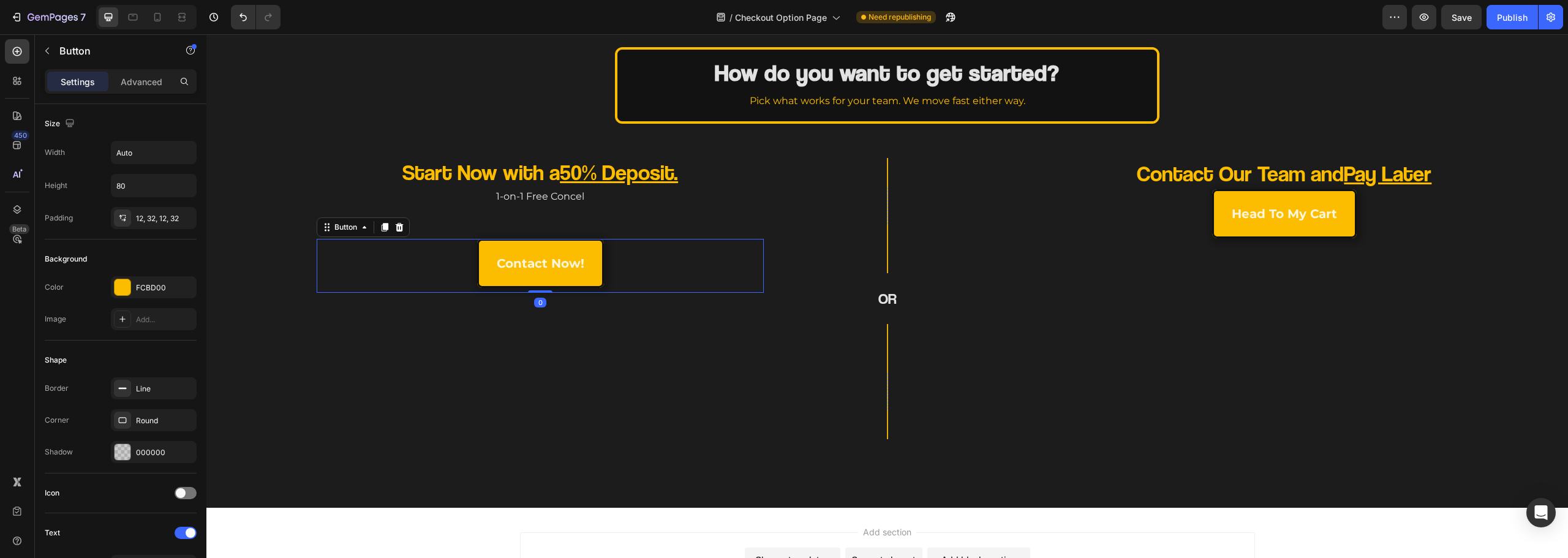
click at [467, 270] on div "contact now! Button 0" at bounding box center [540, 266] width 447 height 54
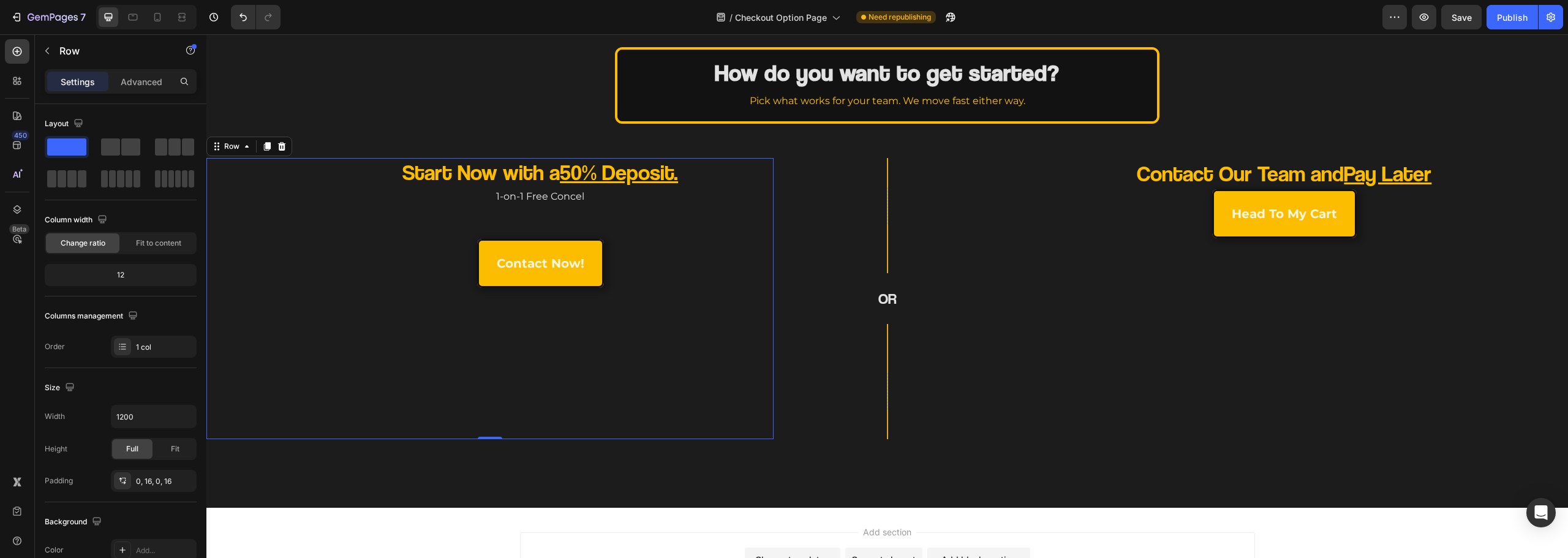
click at [306, 176] on div "Start Now with a 50% Deposit. Heading 1-on-1 Free Concel Text Block contact now…" at bounding box center [490, 299] width 548 height 282
click at [373, 163] on p "Start Now with a 50% Deposit." at bounding box center [540, 173] width 357 height 29
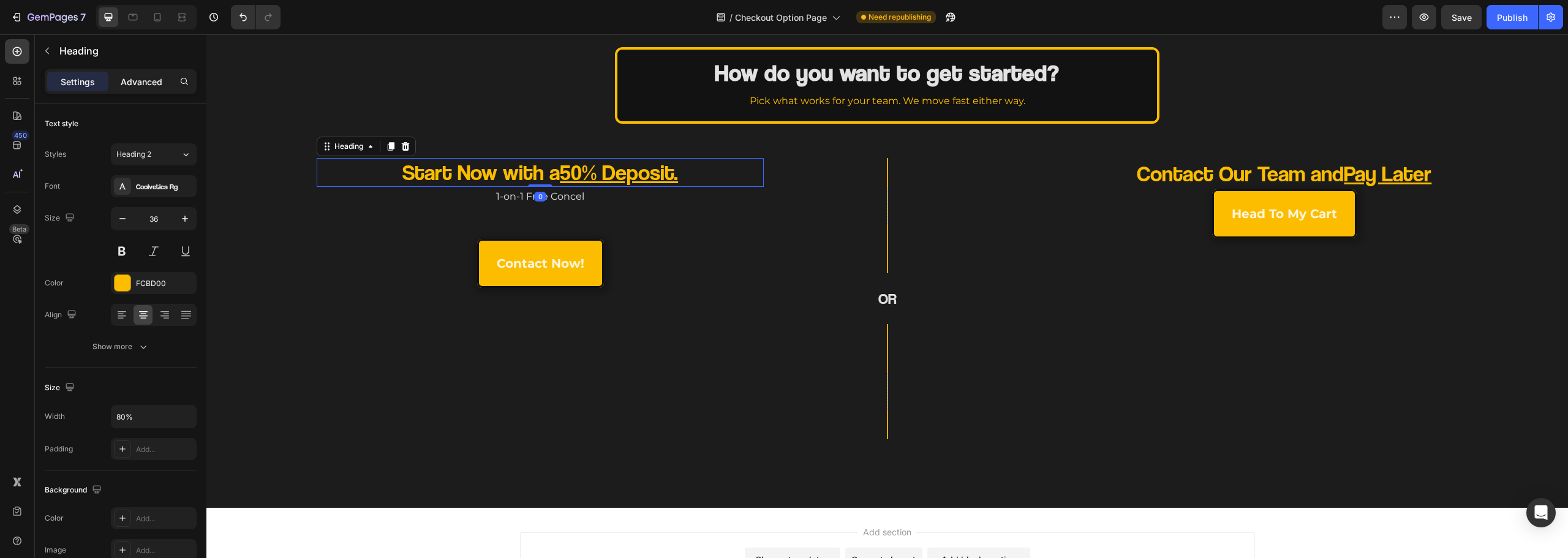
click at [146, 88] on div "Advanced" at bounding box center [141, 81] width 62 height 19
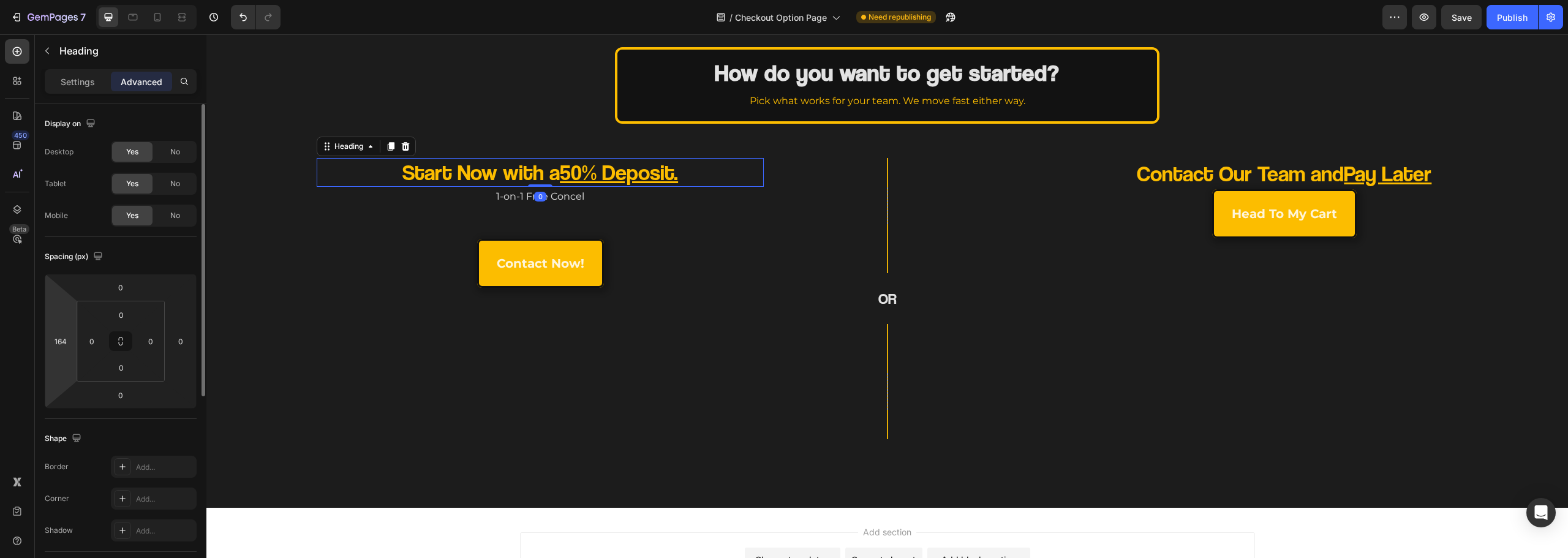
click at [48, 341] on div "0 164 0 0" at bounding box center [121, 341] width 152 height 135
click at [55, 339] on input "164" at bounding box center [60, 341] width 18 height 18
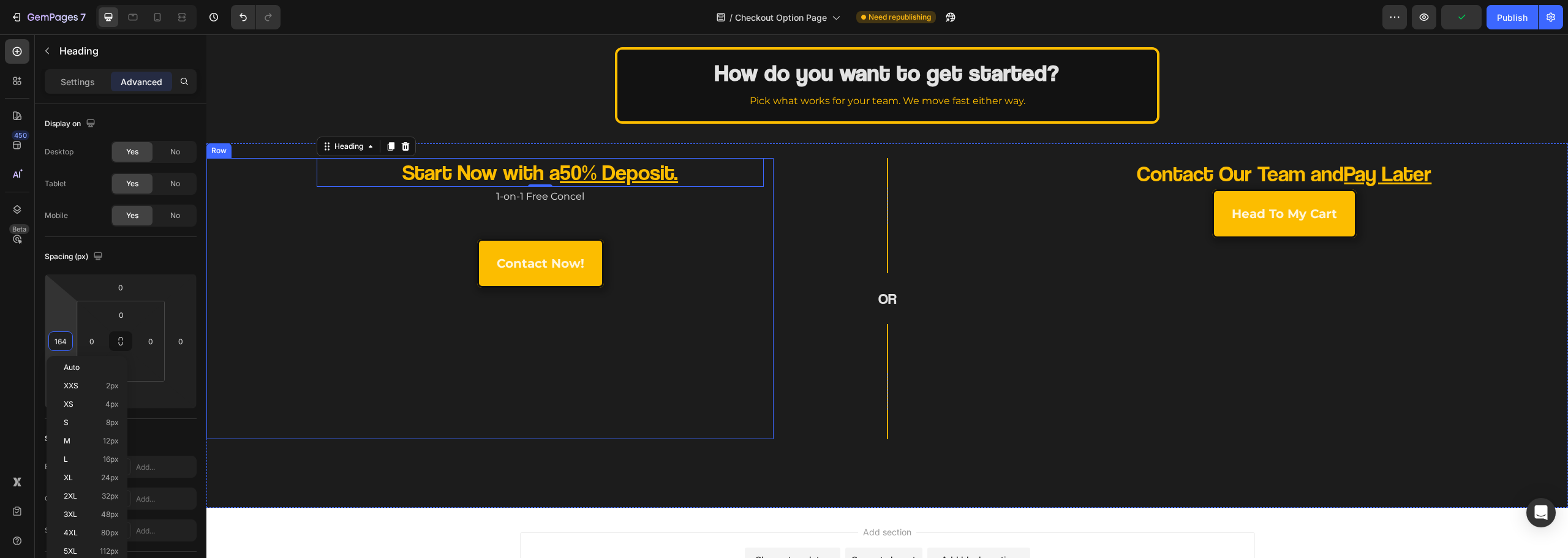
type input "0"
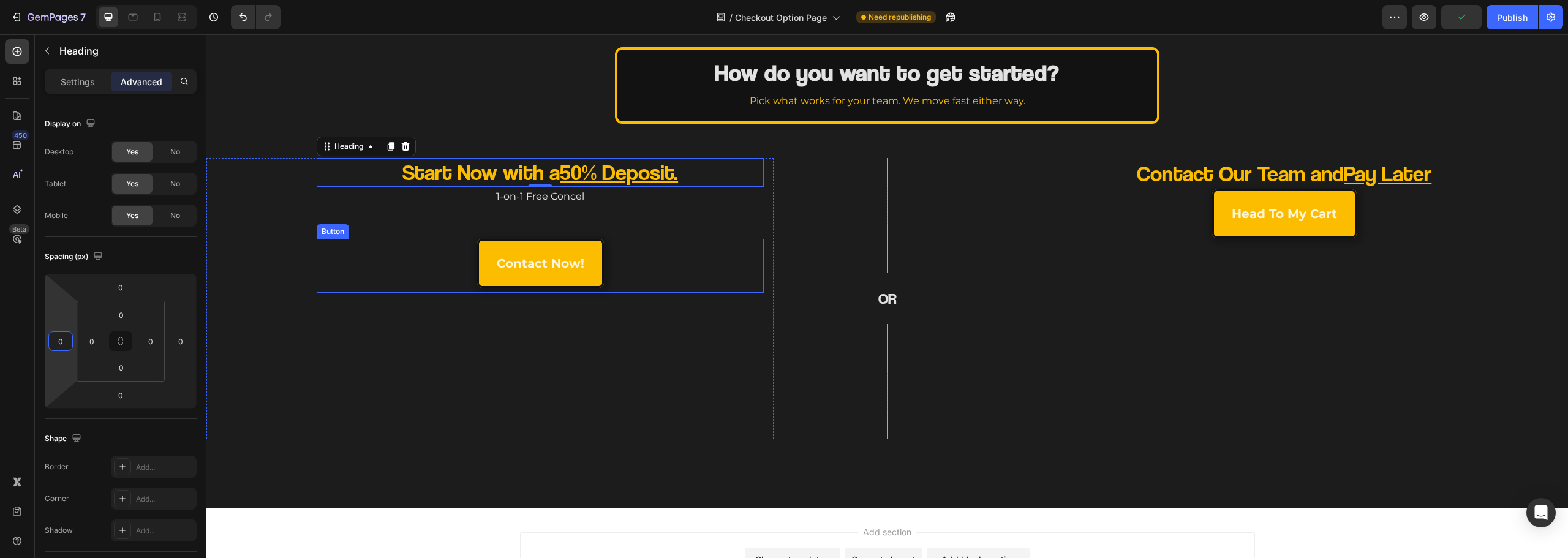
click at [416, 269] on div "contact now! Button" at bounding box center [540, 266] width 447 height 54
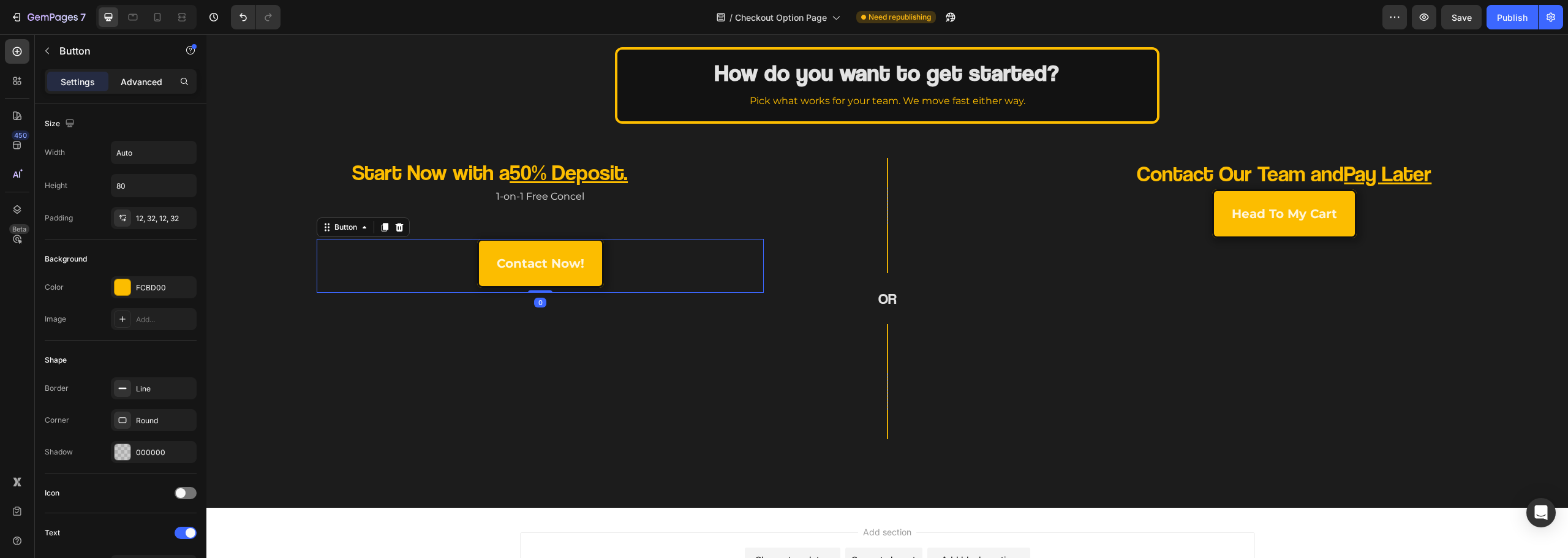
click at [139, 85] on p "Advanced" at bounding box center [141, 82] width 41 height 13
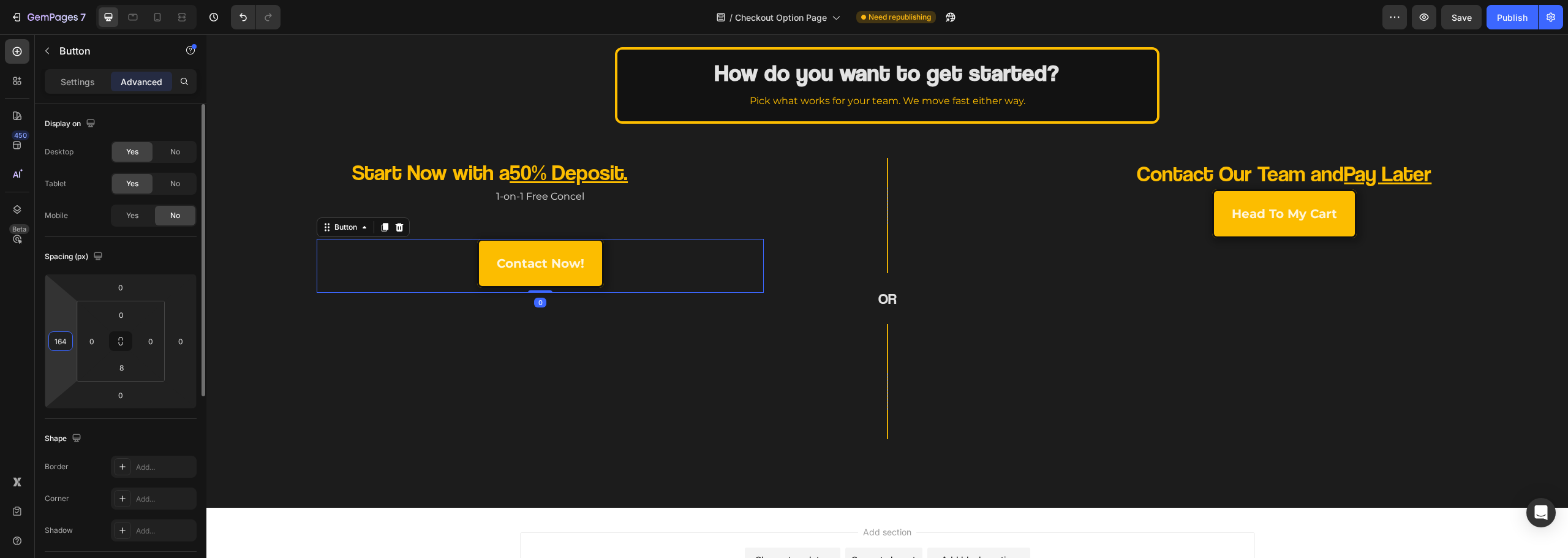
click at [63, 341] on input "164" at bounding box center [60, 341] width 18 height 18
type input "0"
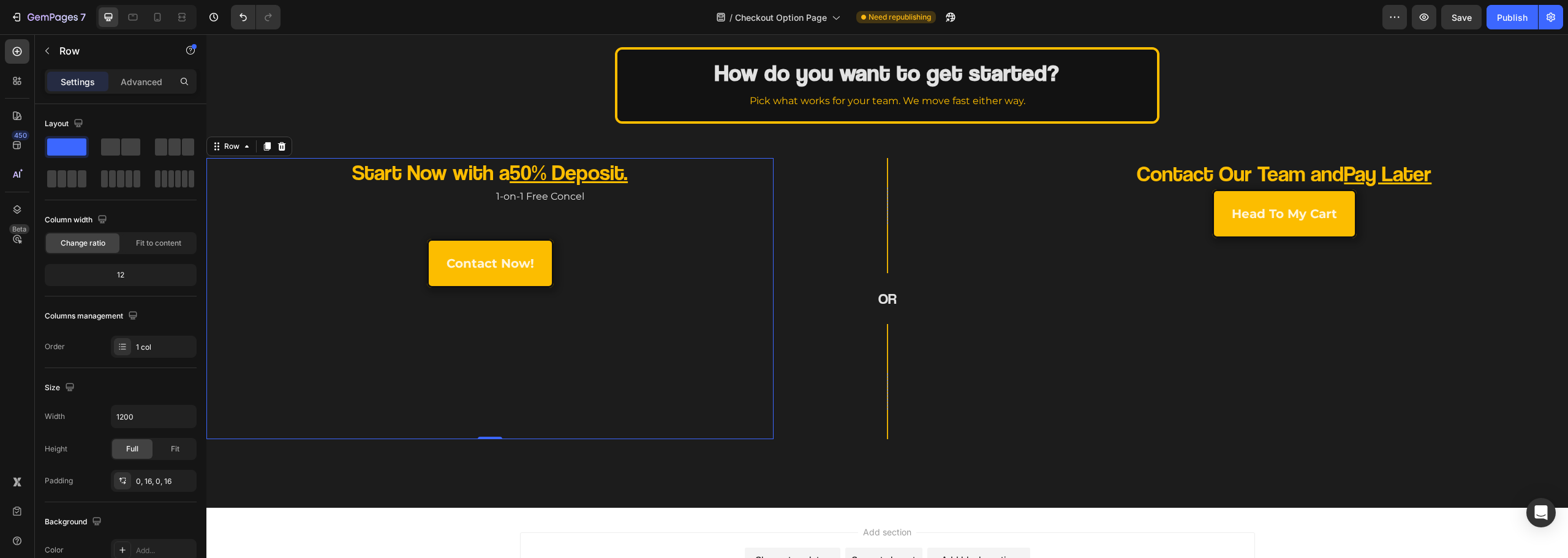
click at [416, 396] on div "Start Now with a 50% Deposit. Heading 1-on-1 Free Concel Text Block contact now…" at bounding box center [490, 299] width 548 height 282
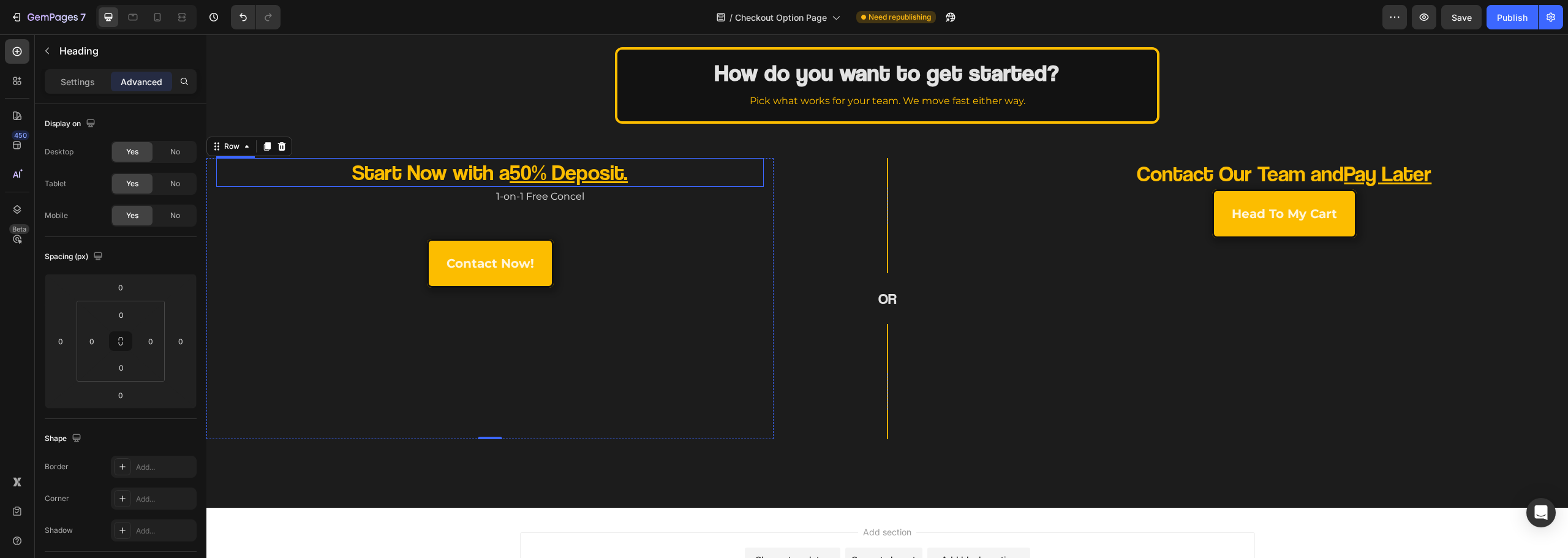
click at [332, 167] on p "Start Now with a 50% Deposit." at bounding box center [489, 173] width 438 height 29
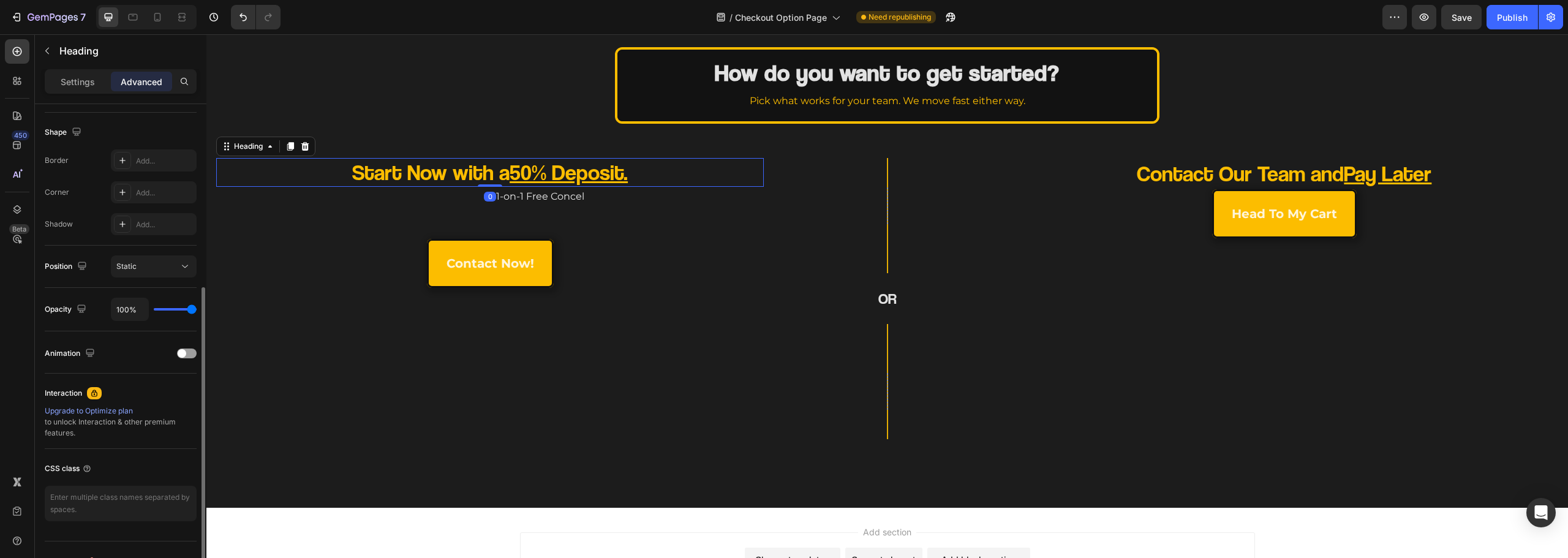
scroll to position [329, 0]
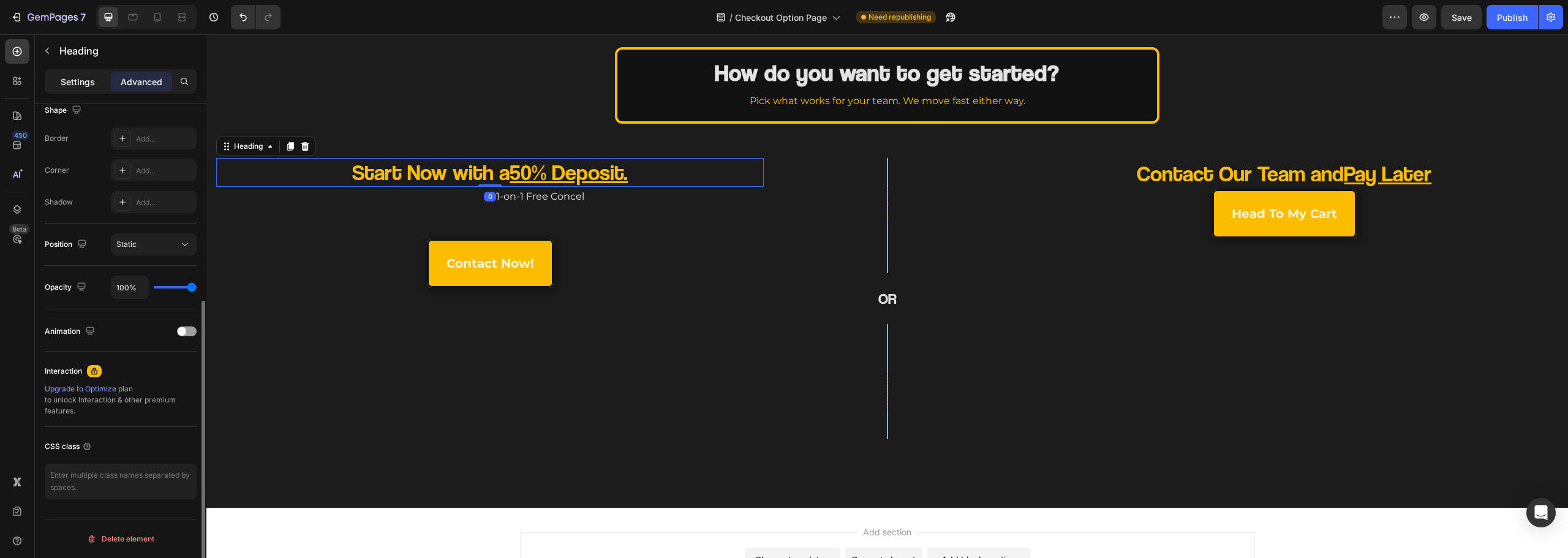
click at [73, 82] on p "Settings" at bounding box center [78, 82] width 35 height 13
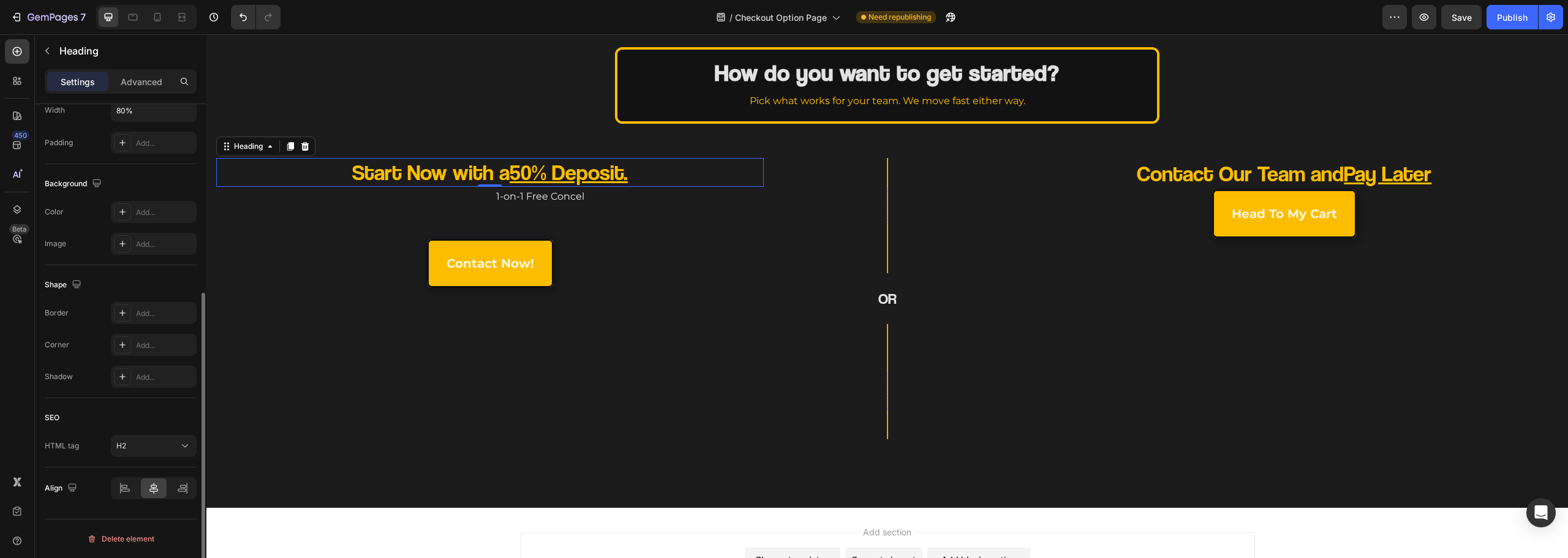
scroll to position [123, 0]
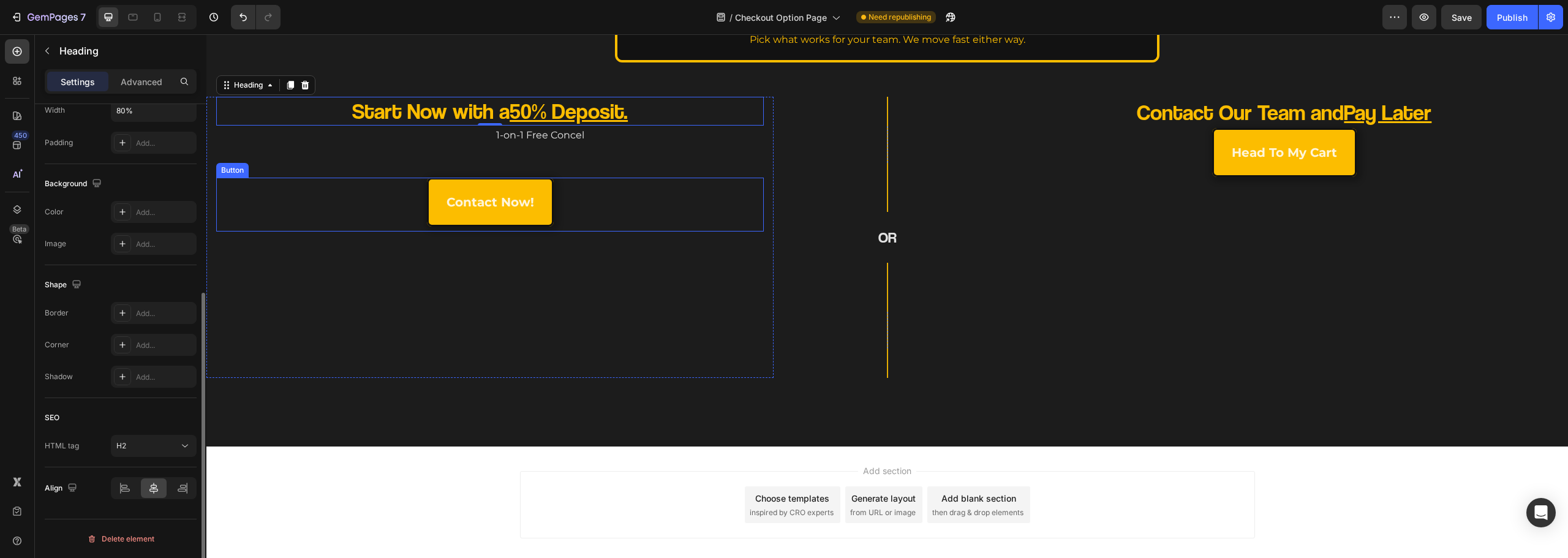
drag, startPoint x: 377, startPoint y: 200, endPoint x: 283, endPoint y: 227, distance: 97.8
click at [376, 200] on div "contact now! Button" at bounding box center [490, 205] width 548 height 54
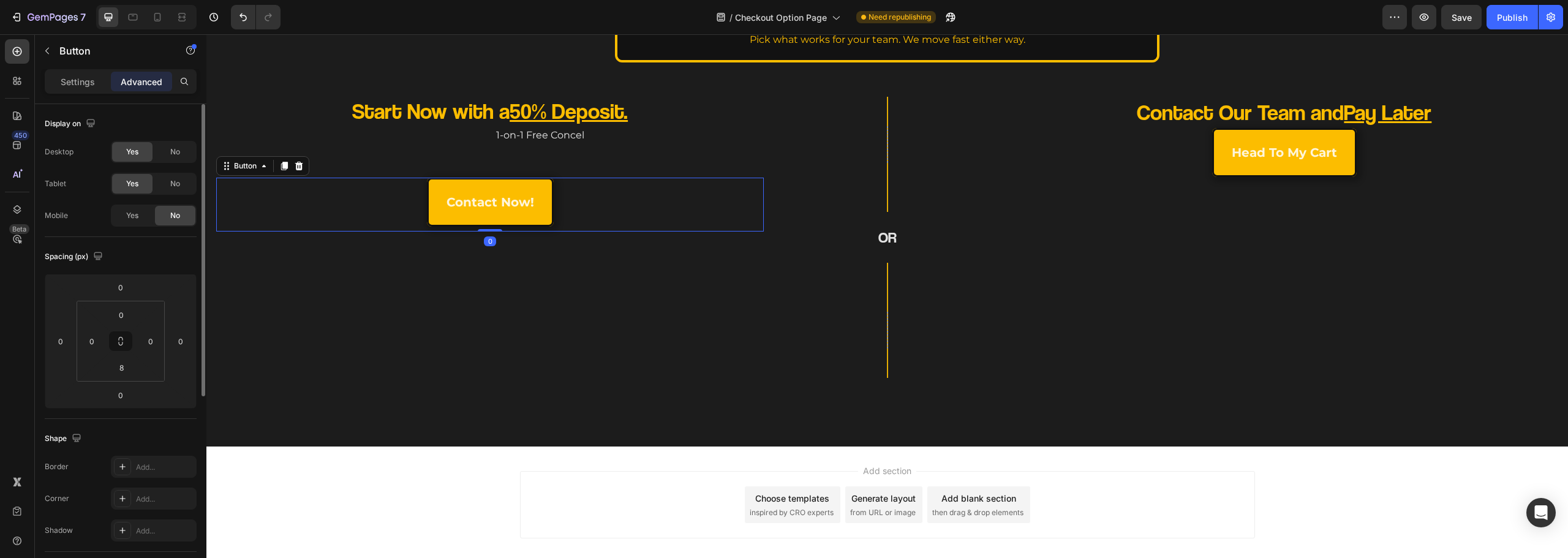
scroll to position [329, 0]
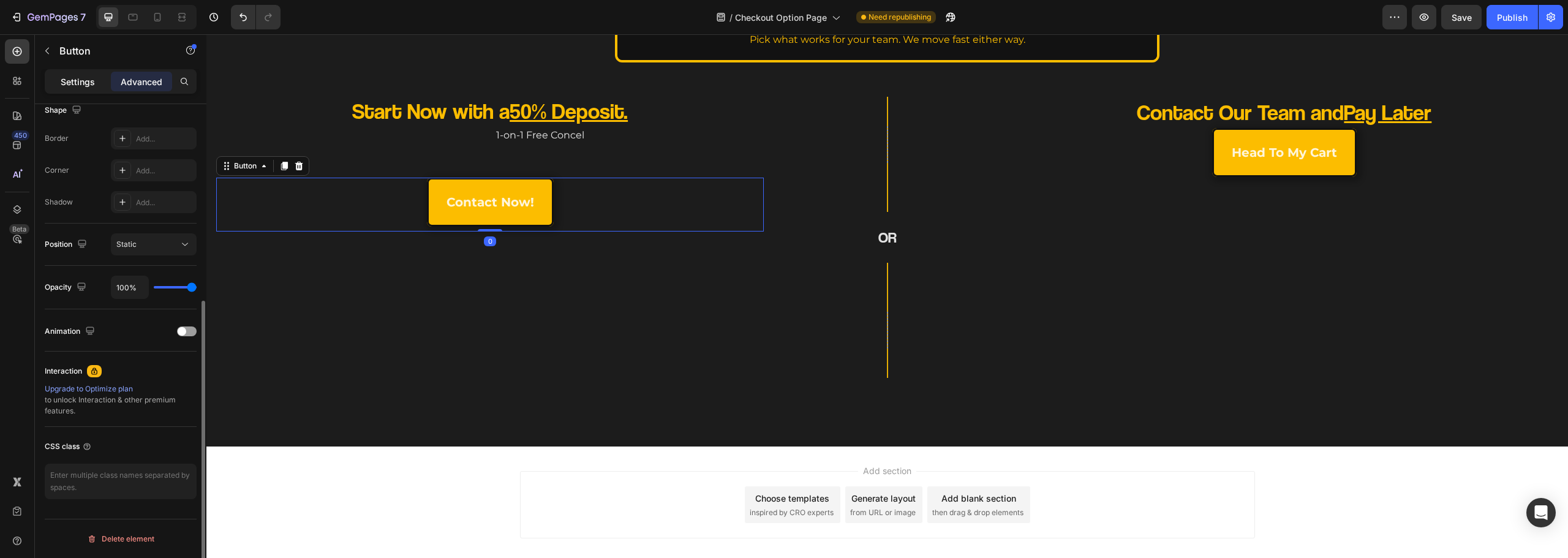
click at [80, 81] on p "Settings" at bounding box center [78, 82] width 35 height 13
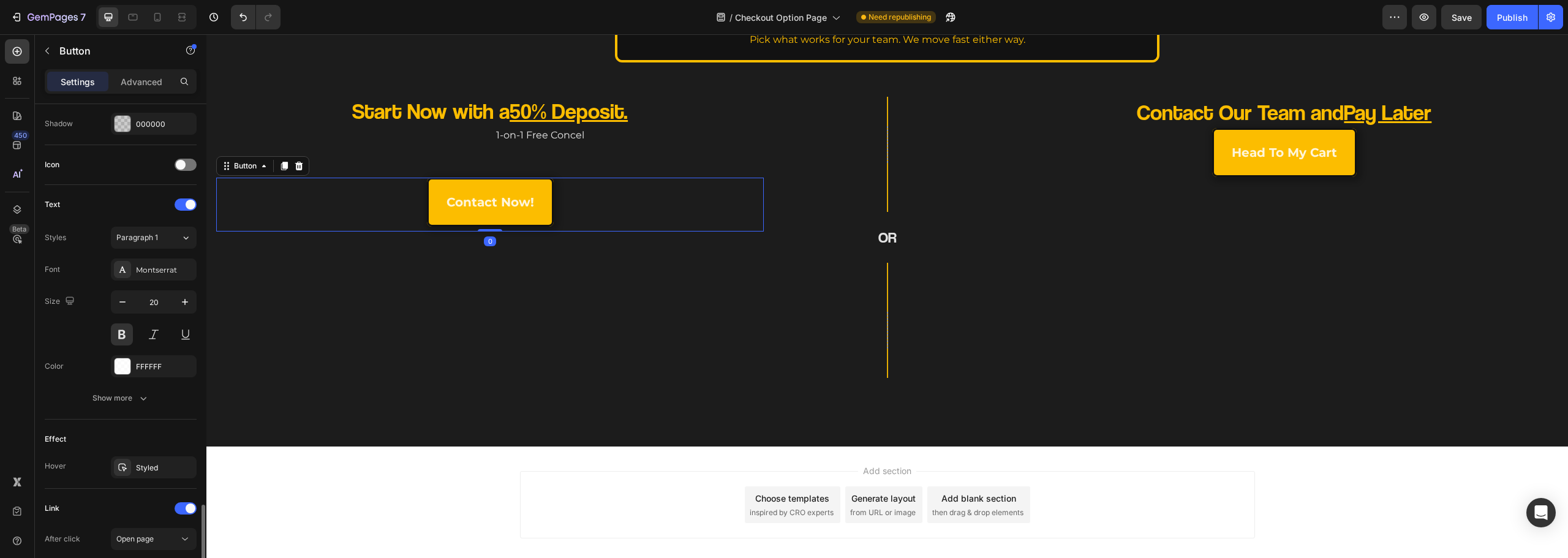
scroll to position [485, 0]
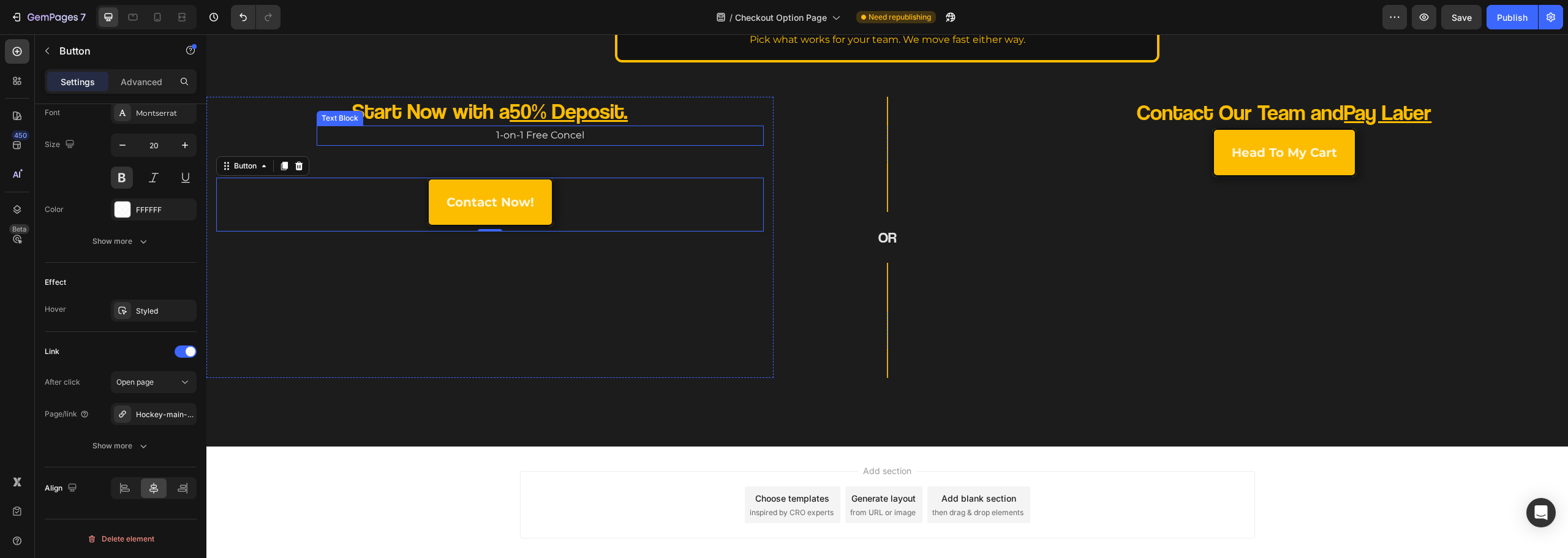
click at [471, 131] on p "1-on-1 Free Concel" at bounding box center [540, 136] width 445 height 18
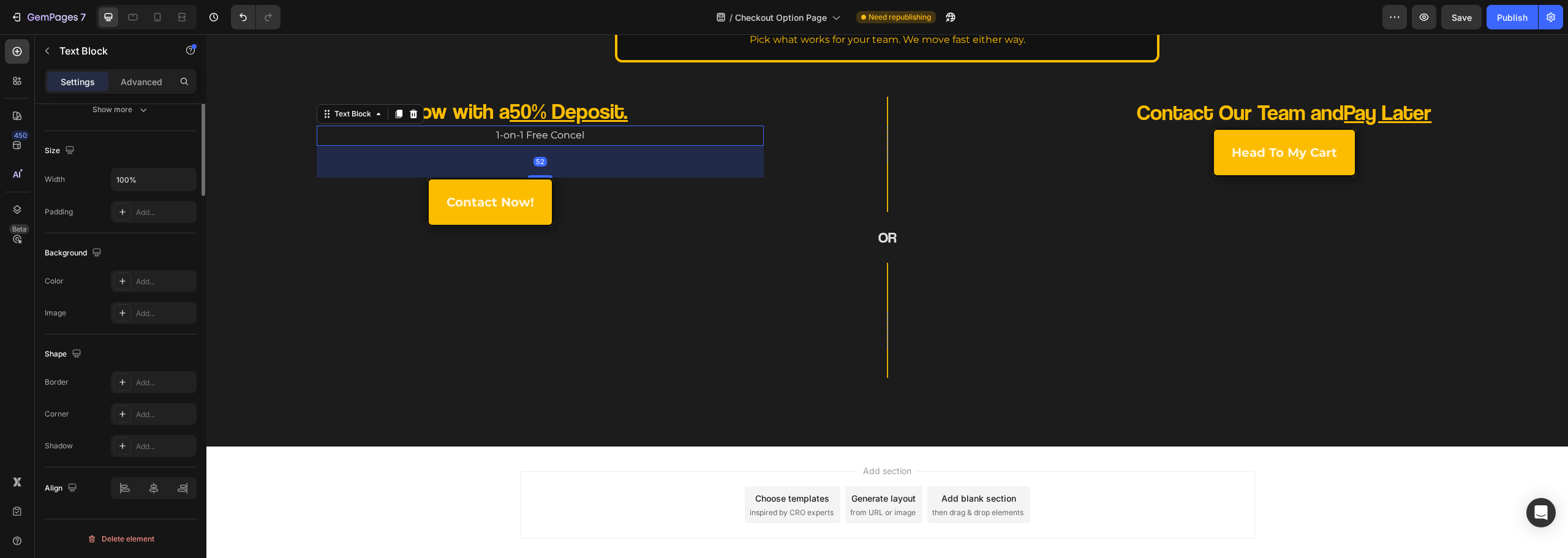
scroll to position [0, 0]
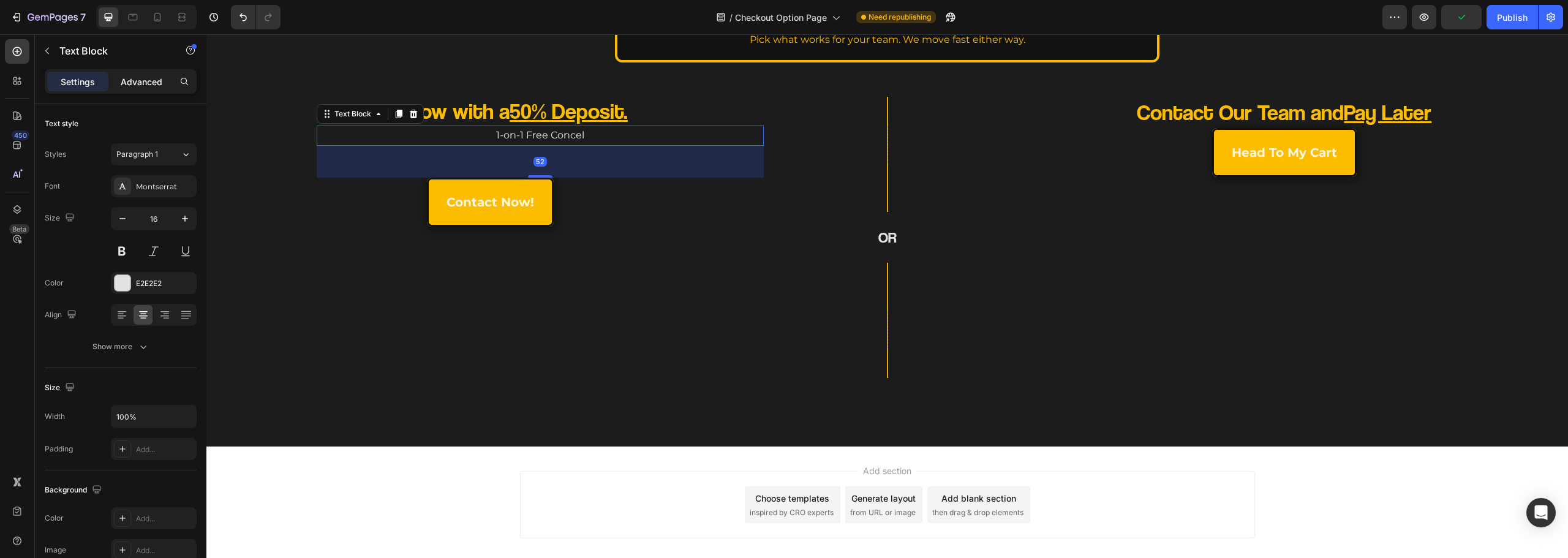
click at [125, 80] on p "Advanced" at bounding box center [141, 82] width 41 height 13
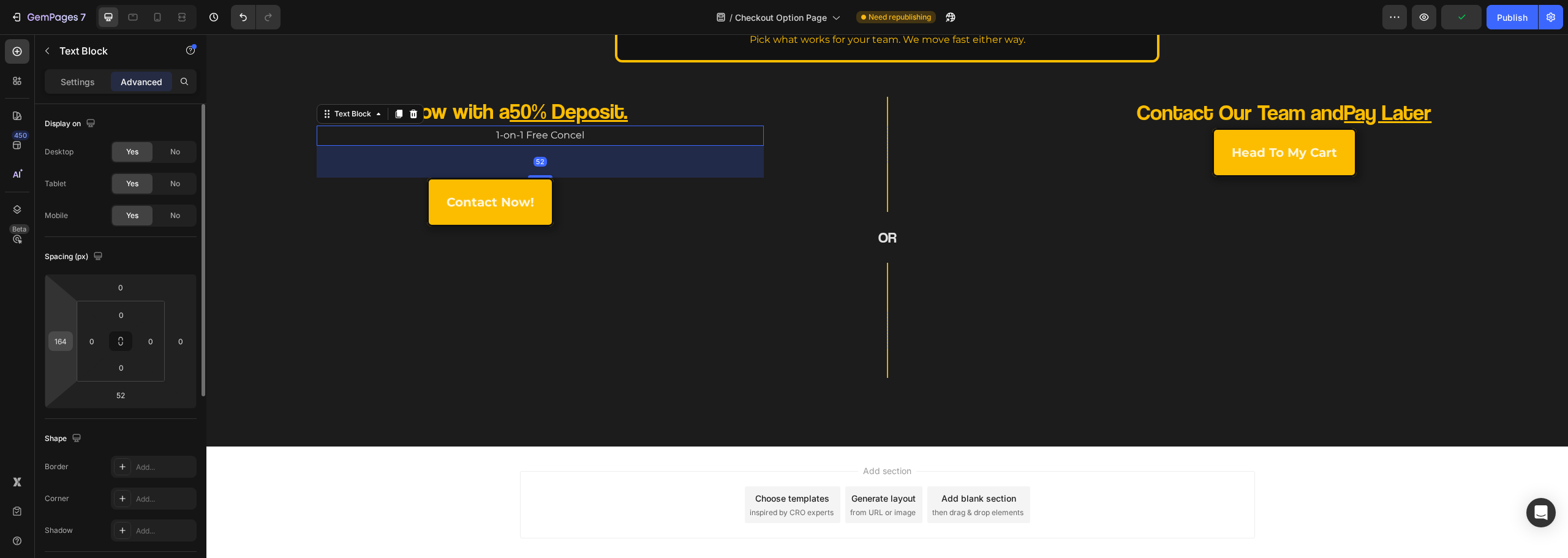
click at [69, 345] on input "164" at bounding box center [60, 341] width 18 height 18
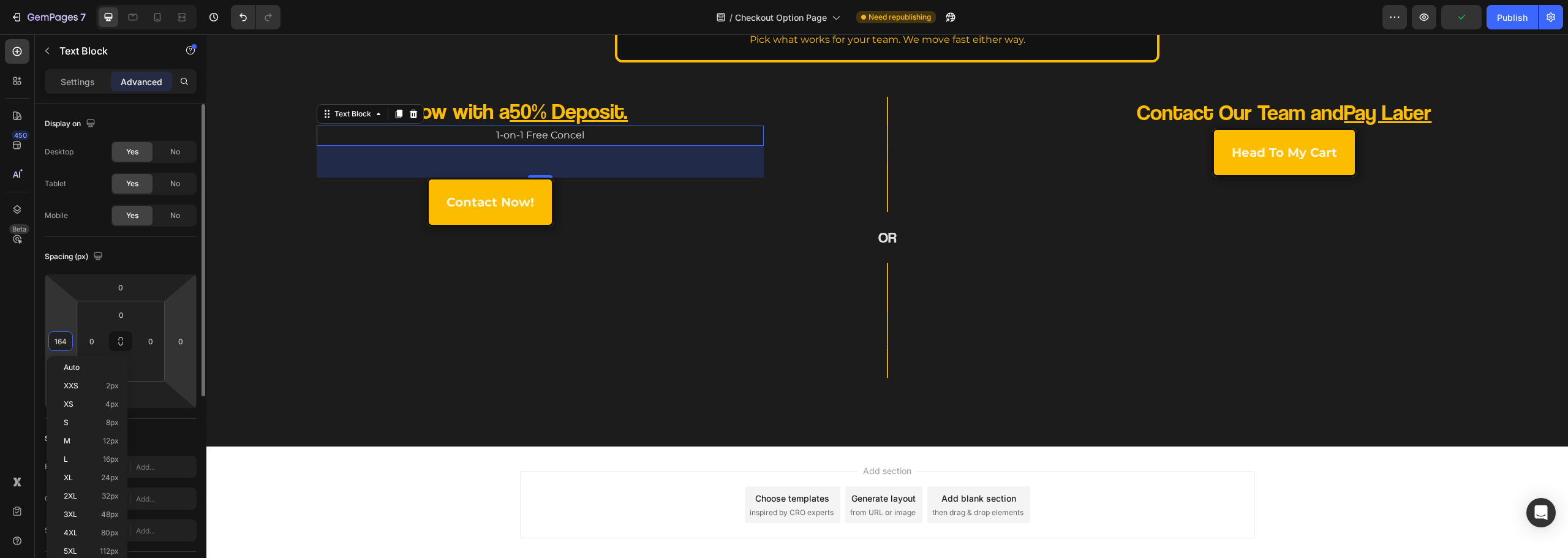
type input "0"
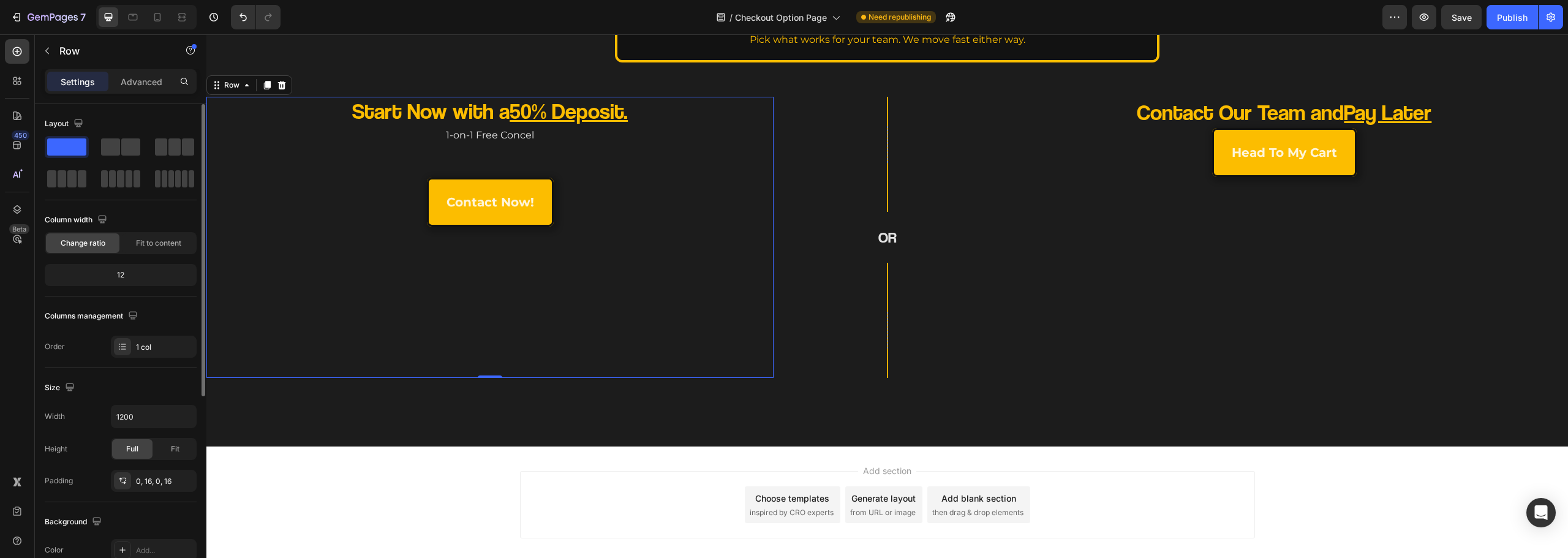
click at [472, 312] on div "Start Now with a 50% Deposit. Heading 1-on-1 Free Concel Text Block contact now…" at bounding box center [490, 238] width 548 height 282
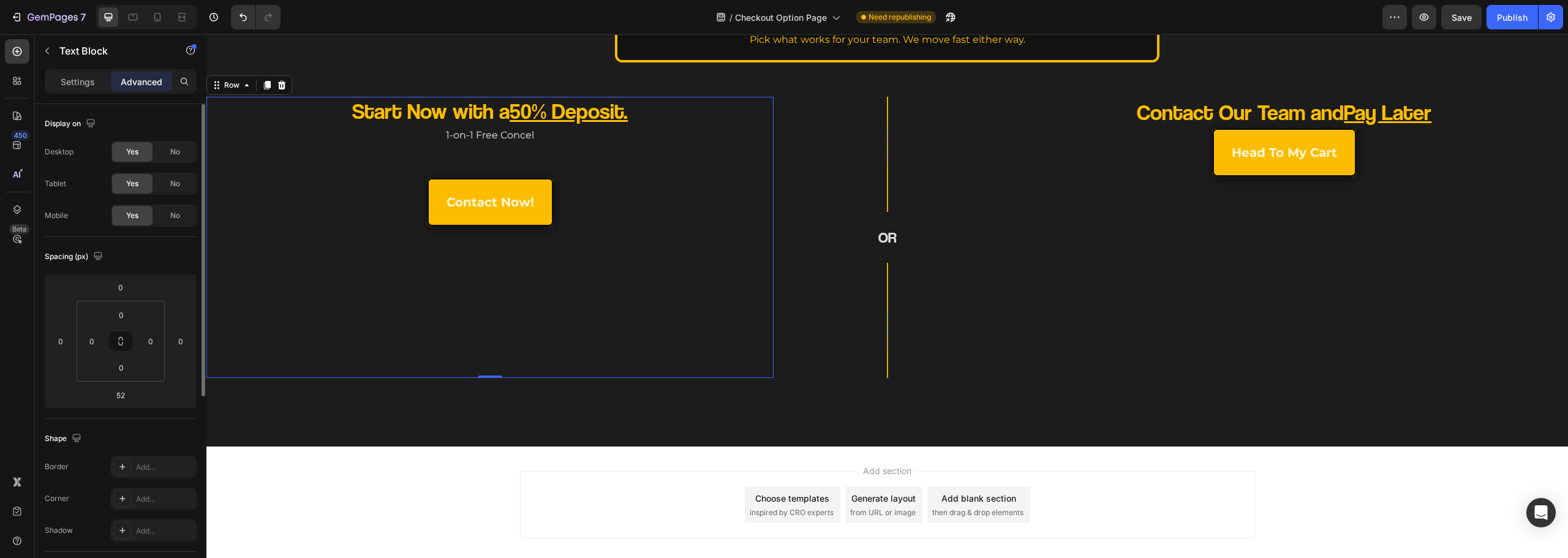
click at [396, 129] on p "1-on-1 Free Concel" at bounding box center [490, 136] width 545 height 18
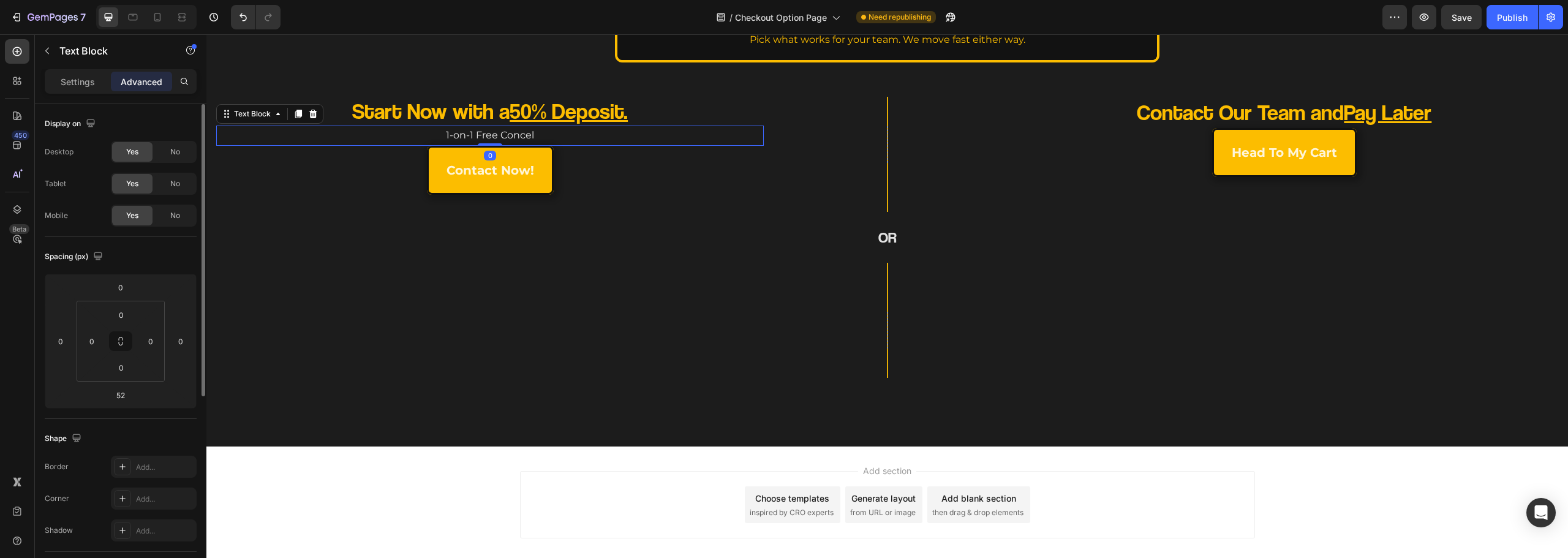
drag, startPoint x: 488, startPoint y: 177, endPoint x: 555, endPoint y: 209, distance: 74.2
click at [514, 65] on div "How do you want to get started? Heading Pick what works for your team. We move …" at bounding box center [887, 192] width 1361 height 510
type input "0"
click at [587, 282] on div "Start Now with a 50% Deposit. Heading 1-on-1 Free Concel Text Block 0 contact n…" at bounding box center [490, 238] width 548 height 282
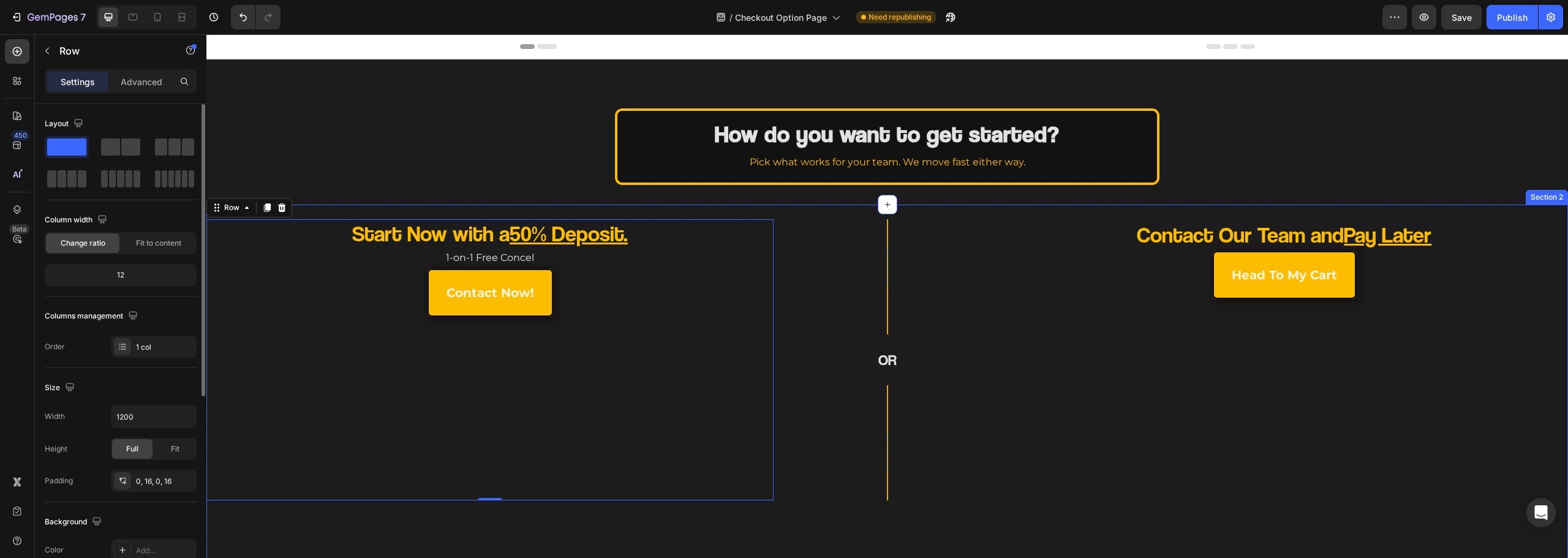
click at [1070, 291] on div "head to my cart Button" at bounding box center [1285, 275] width 548 height 49
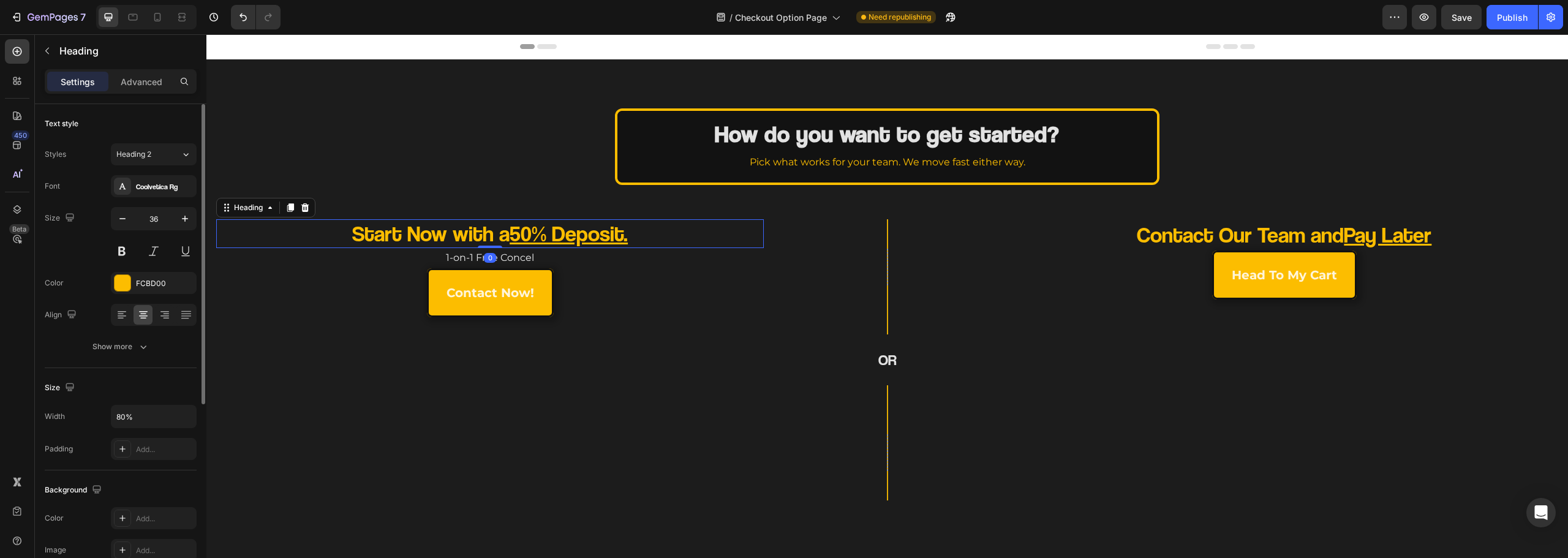
click at [288, 222] on p "Start Now with a 50% Deposit." at bounding box center [489, 234] width 438 height 29
click at [139, 73] on div "Advanced" at bounding box center [141, 81] width 62 height 19
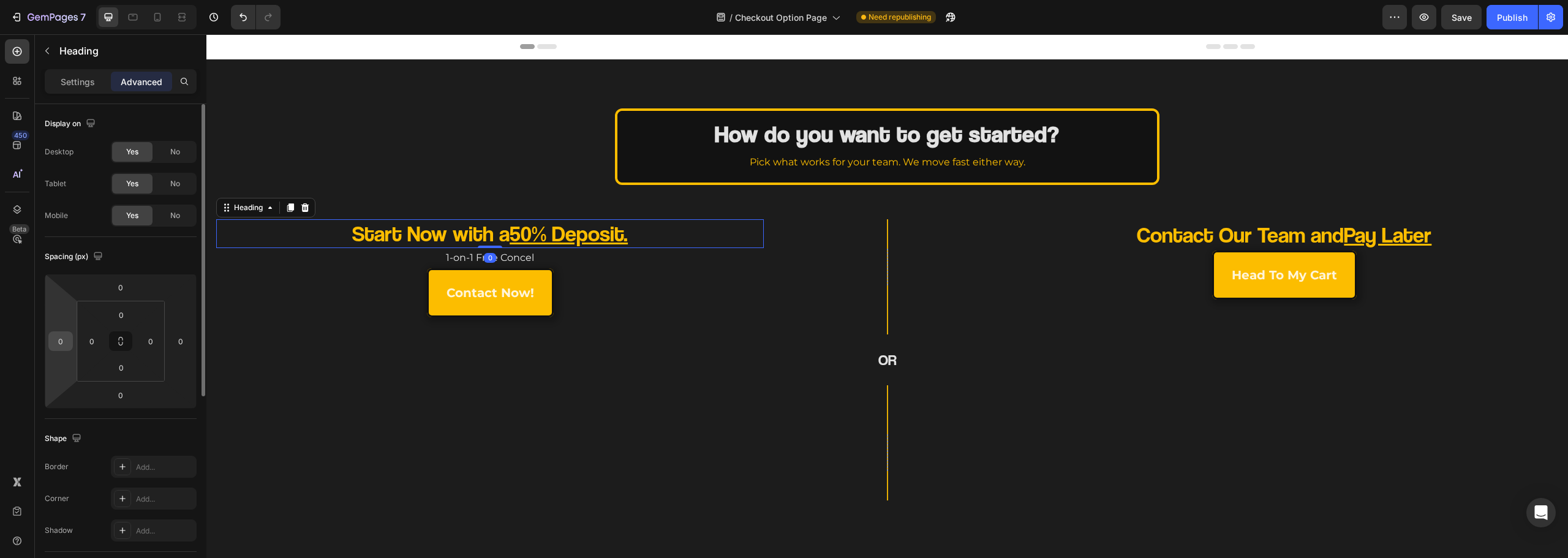
click at [59, 342] on input "0" at bounding box center [60, 341] width 18 height 18
type input "164"
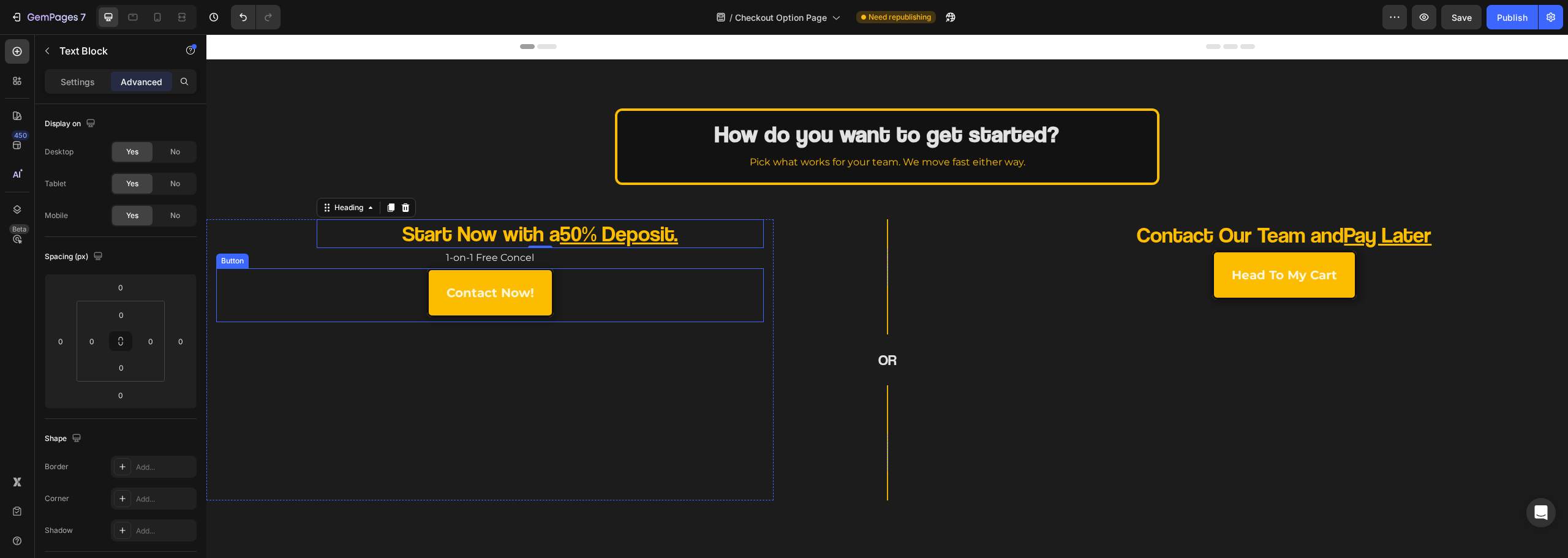
click at [356, 254] on p "1-on-1 Free Concel" at bounding box center [490, 258] width 545 height 18
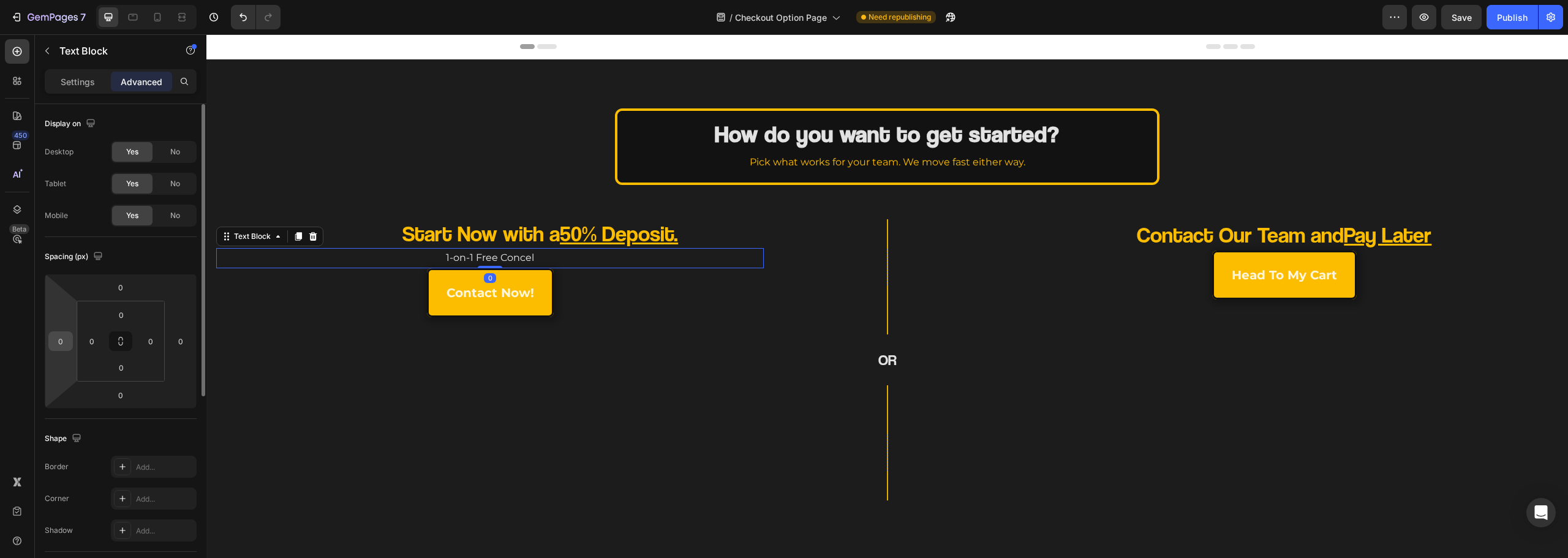
click at [65, 345] on input "0" at bounding box center [60, 341] width 18 height 18
type input "164"
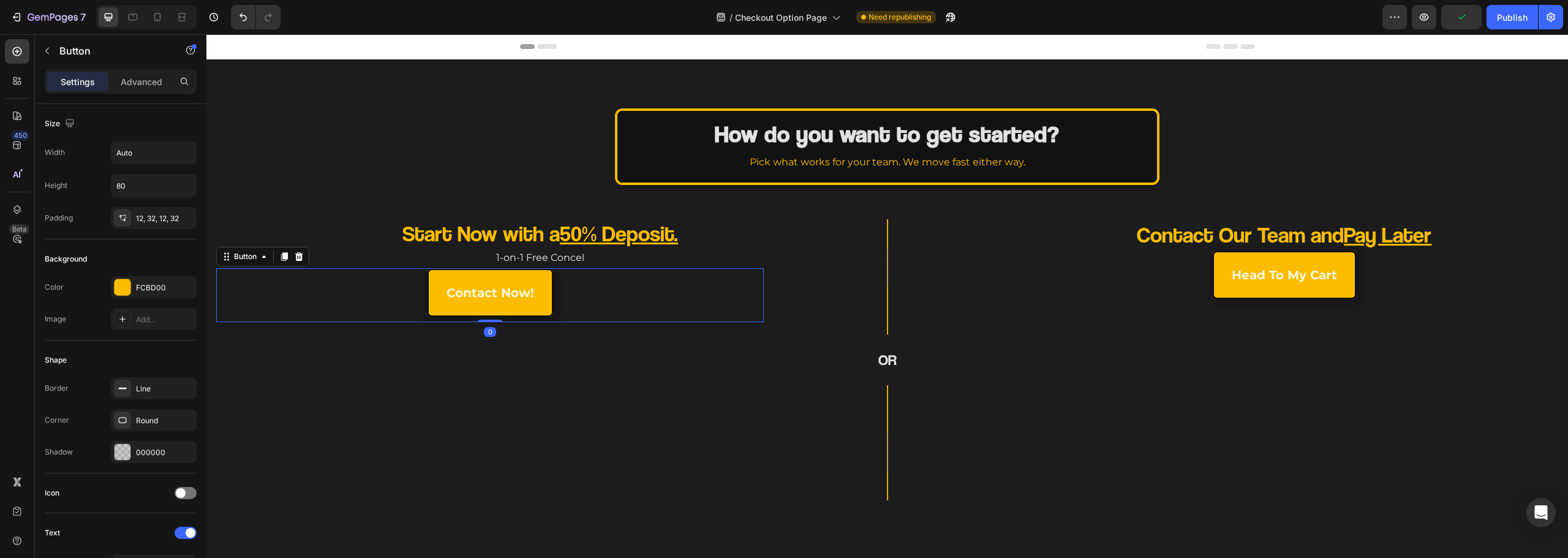
click at [385, 313] on div "contact now! Button 0" at bounding box center [490, 295] width 548 height 54
click at [129, 92] on div "Settings Advanced" at bounding box center [121, 81] width 152 height 25
click at [144, 71] on div "Settings Advanced" at bounding box center [121, 81] width 152 height 25
click at [143, 80] on p "Advanced" at bounding box center [141, 82] width 41 height 13
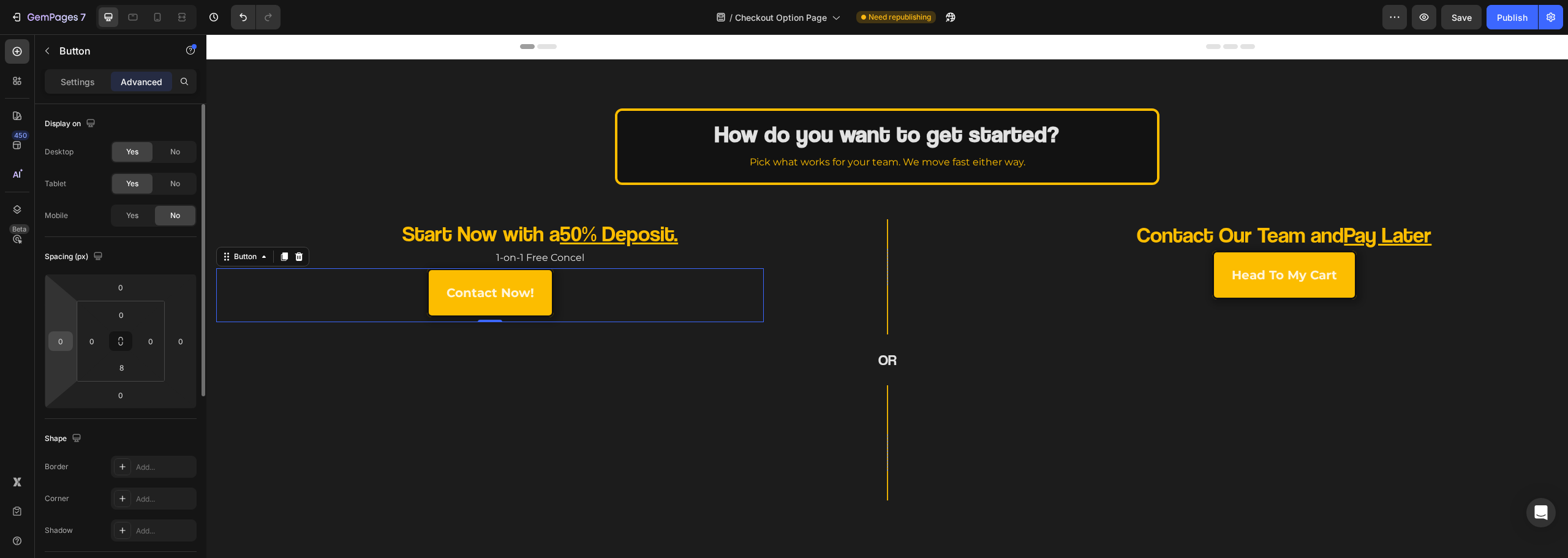
click at [55, 339] on input "0" at bounding box center [60, 341] width 18 height 18
type input "164"
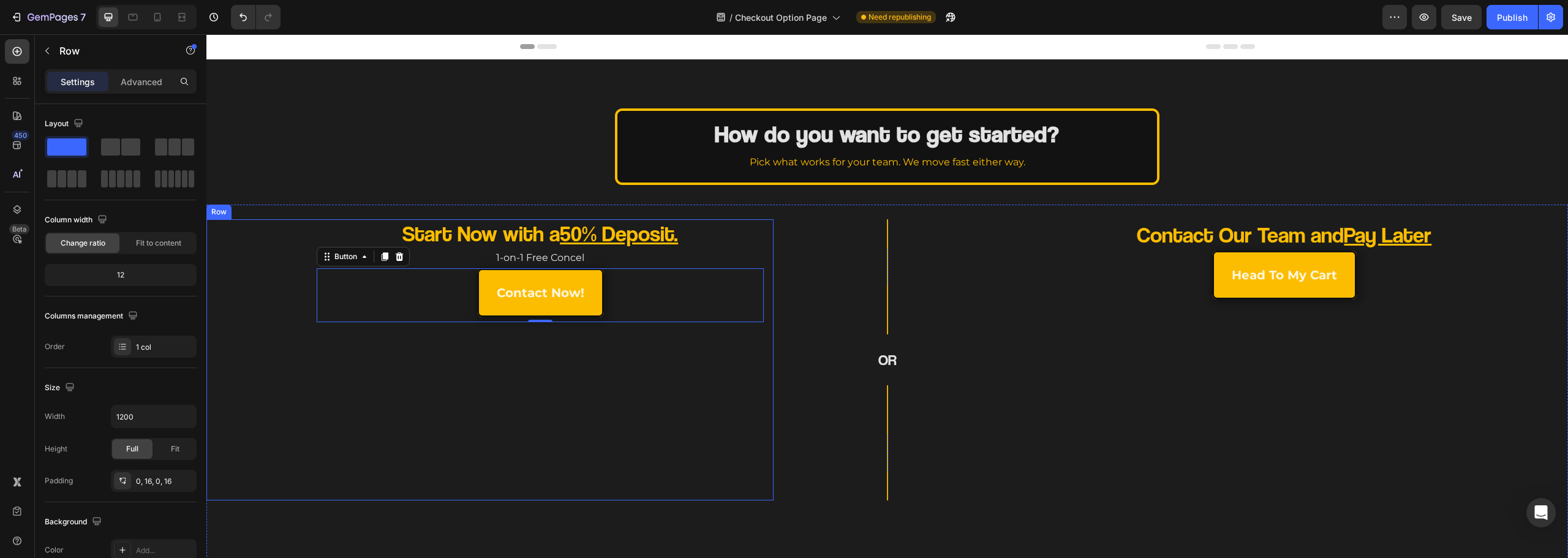
click at [420, 361] on div "Start Now with a 50% Deposit. Heading 1-on-1 Free Concel Text Block contact now…" at bounding box center [490, 360] width 548 height 282
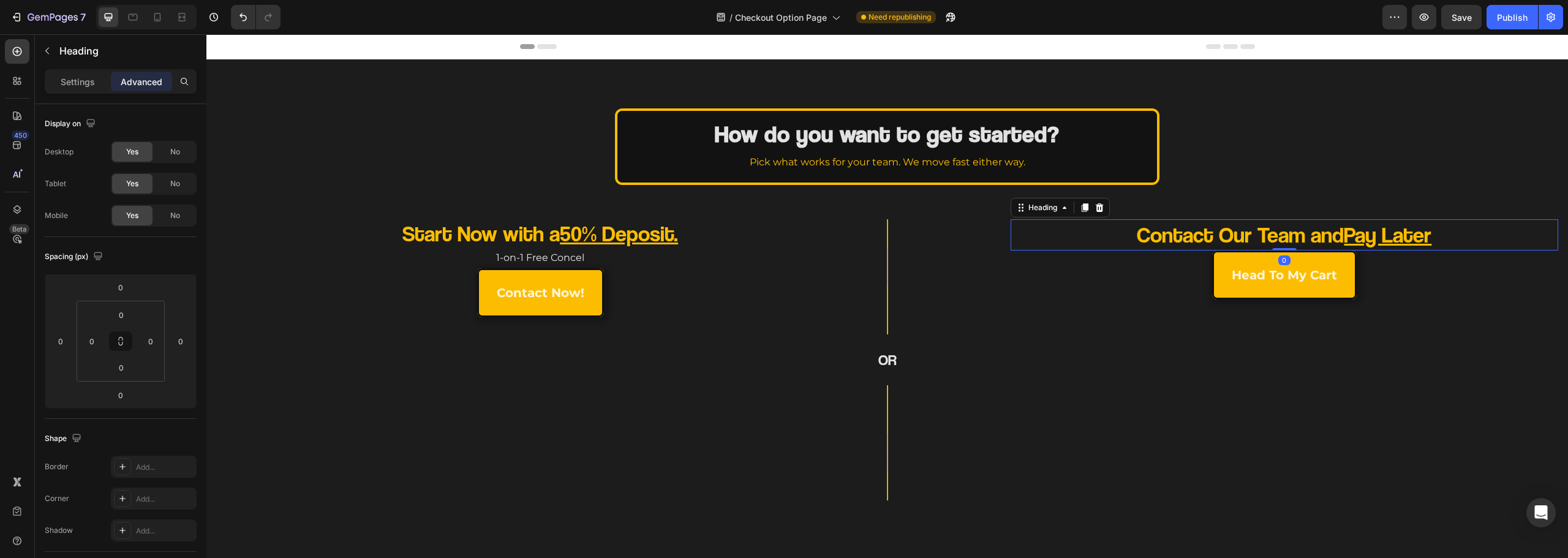
click at [1104, 231] on p "Contact Our Team and Pay Later" at bounding box center [1283, 235] width 435 height 29
click at [188, 339] on input "0" at bounding box center [180, 341] width 18 height 18
type input "164"
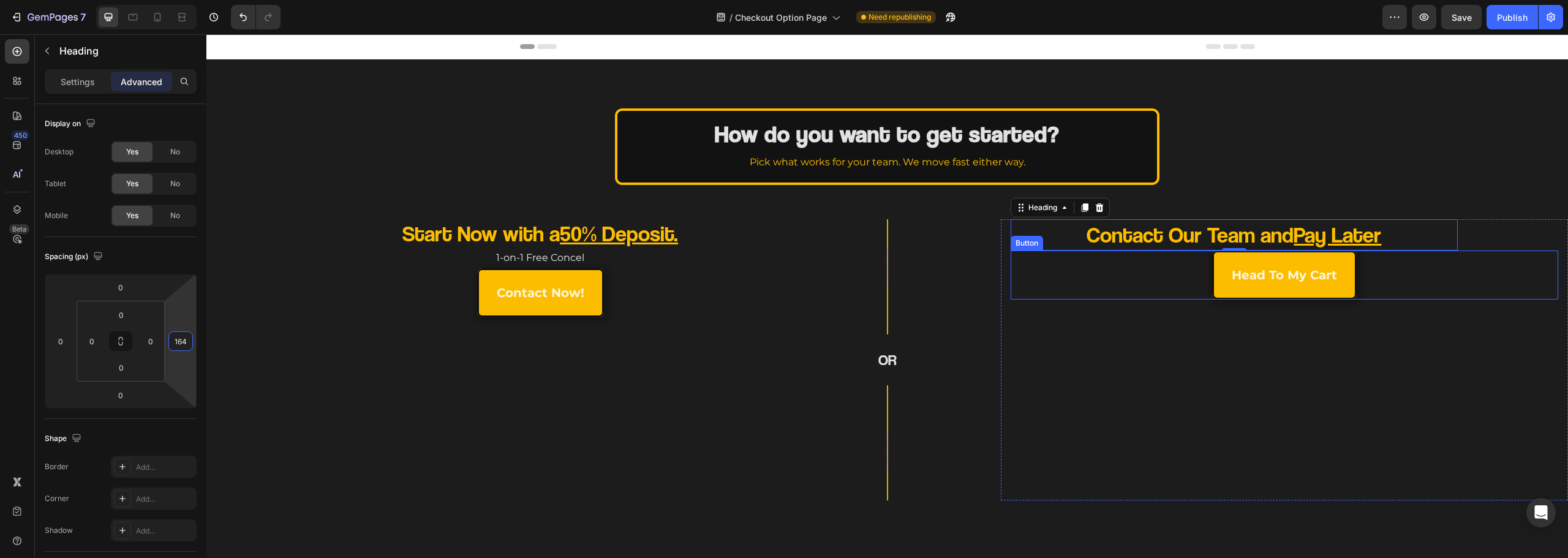
click at [1139, 274] on div "head to my cart Button" at bounding box center [1285, 275] width 548 height 49
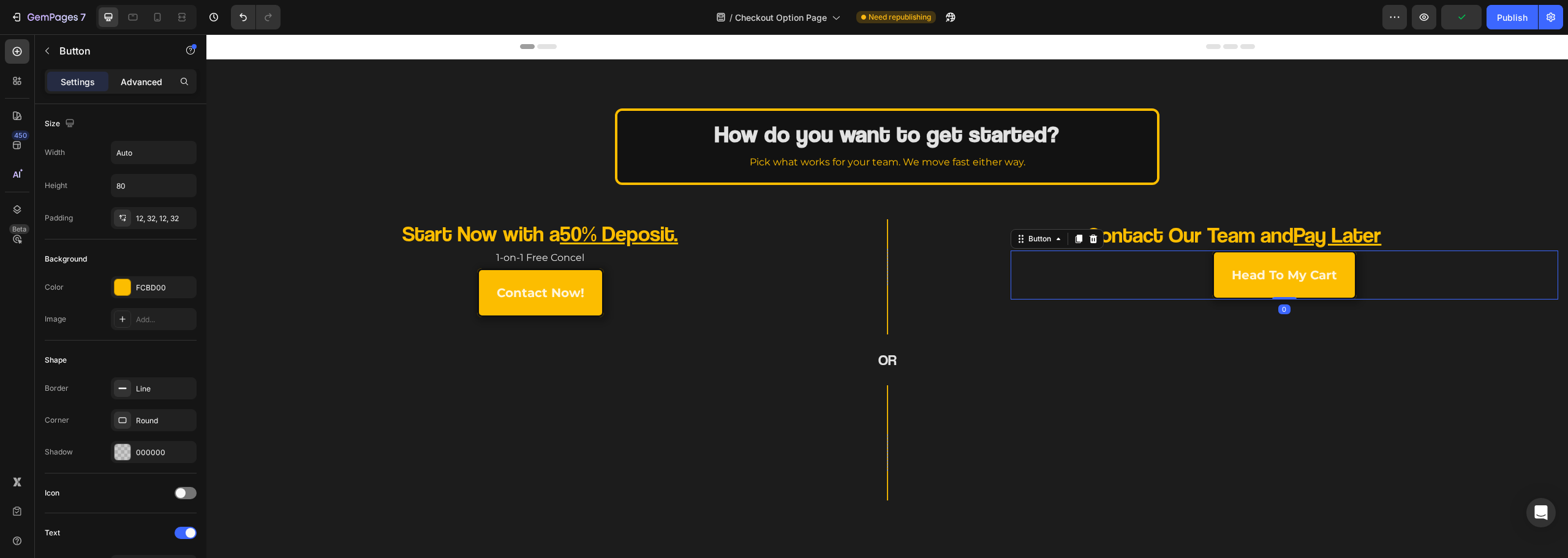
click at [165, 89] on div "Advanced" at bounding box center [141, 81] width 62 height 19
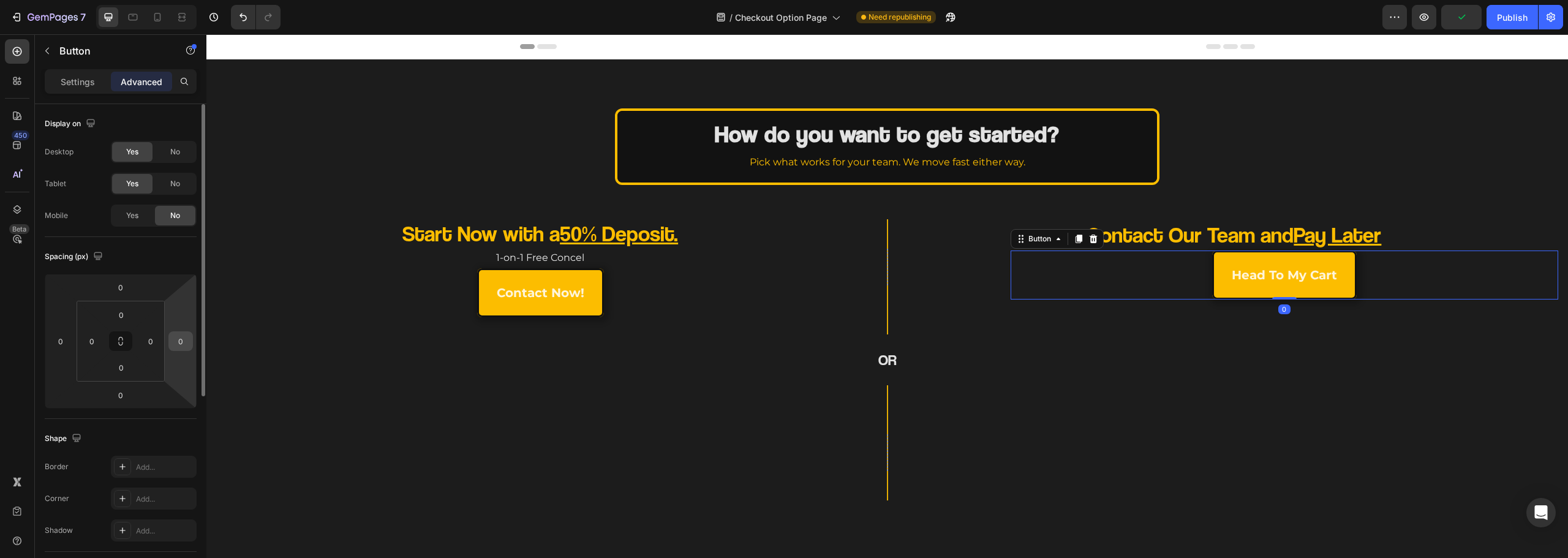
click at [190, 337] on div "0" at bounding box center [180, 341] width 24 height 19
click at [185, 341] on input "0" at bounding box center [180, 341] width 18 height 18
type input "164"
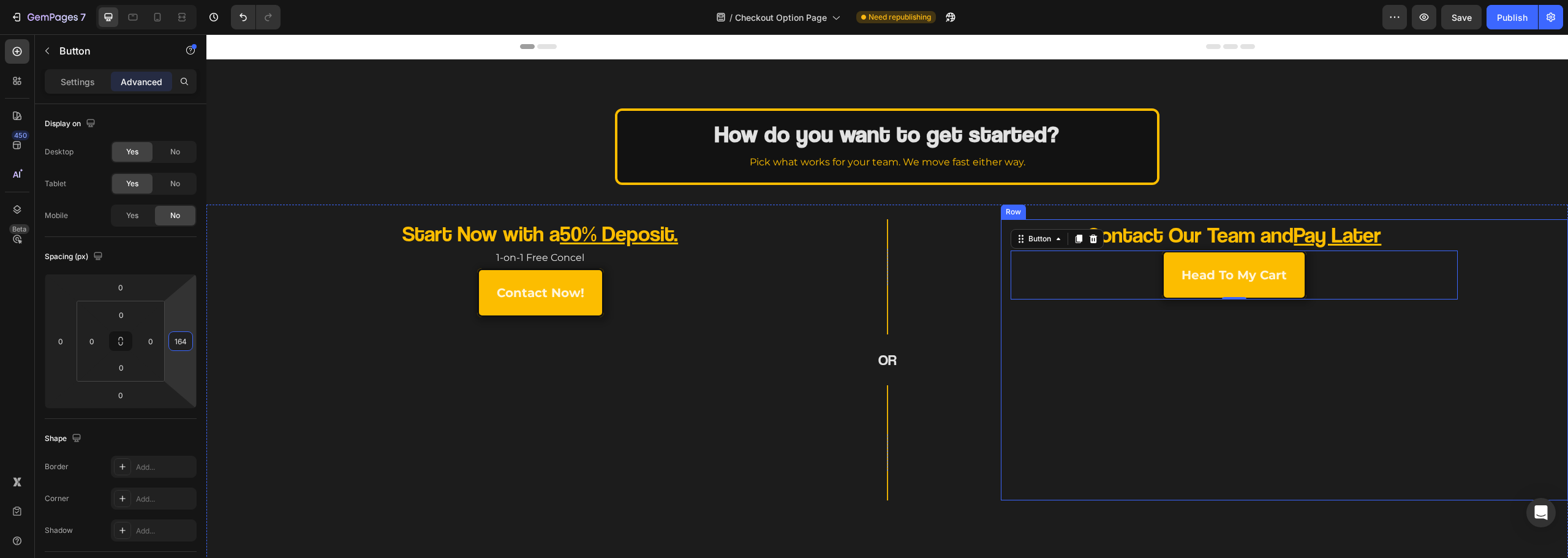
click at [1181, 429] on div "Contact Our Team and Pay Later Heading head to my cart Button 0" at bounding box center [1285, 360] width 548 height 282
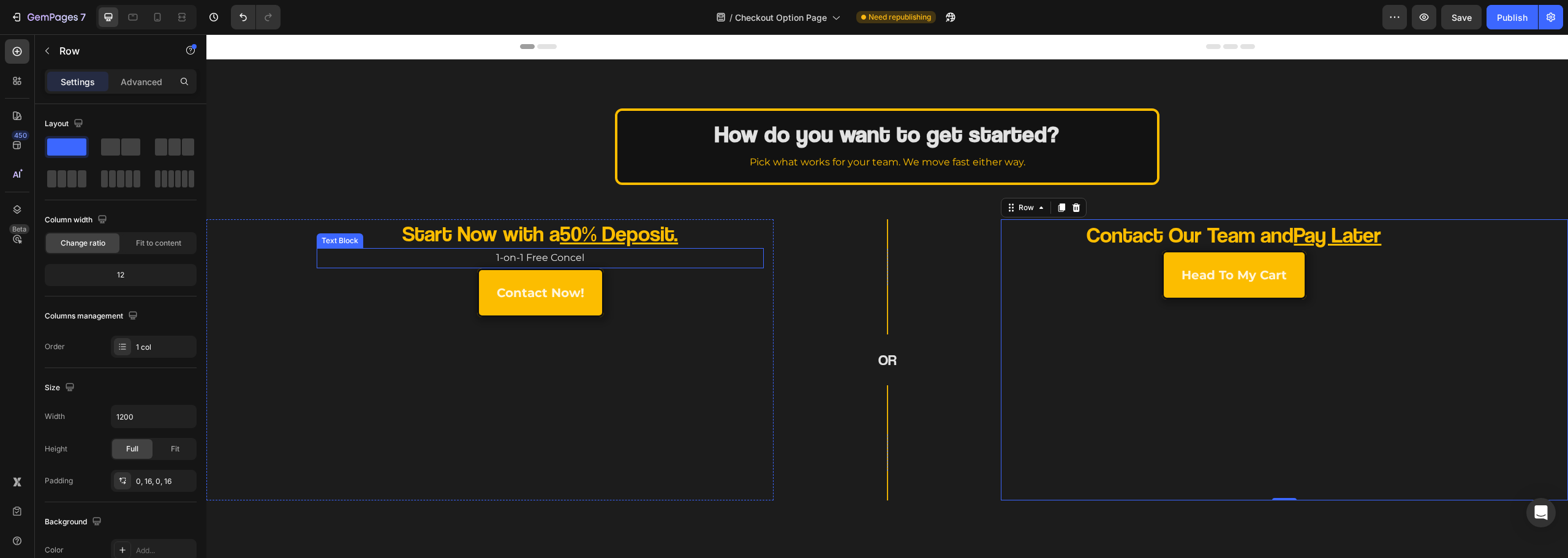
click at [602, 260] on p "1-on-1 Free Concel" at bounding box center [540, 258] width 445 height 18
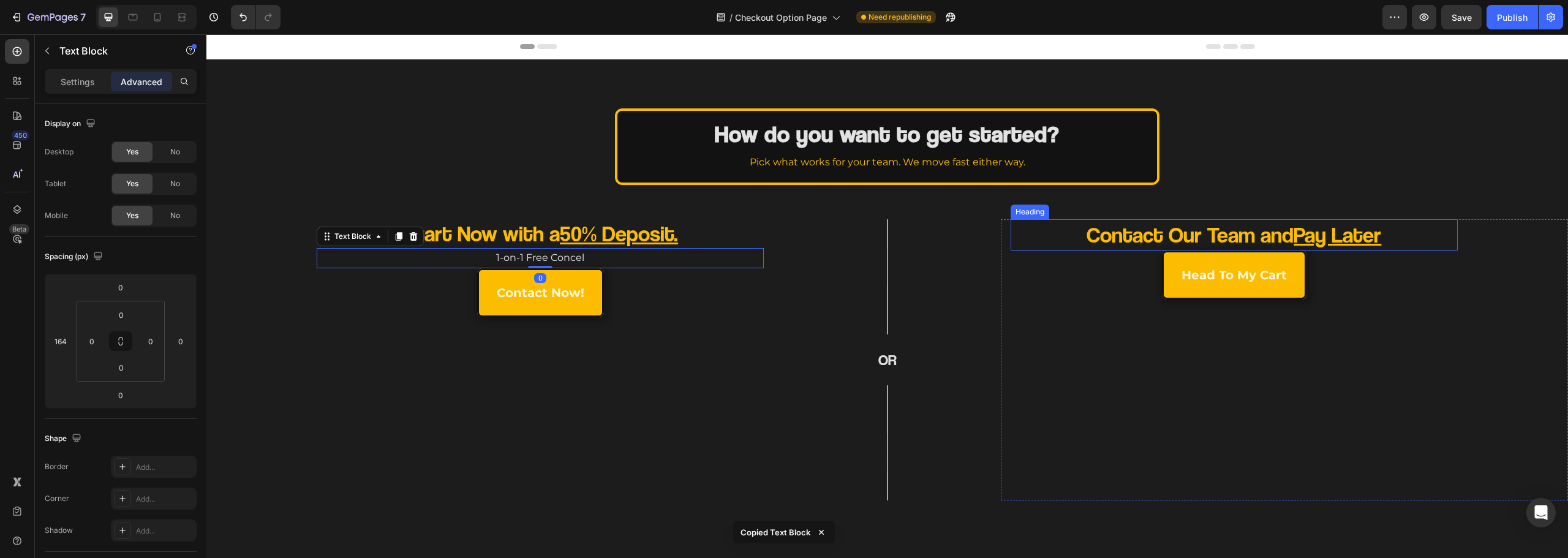
click at [1193, 236] on p "Contact Our Team and Pay Later" at bounding box center [1234, 235] width 356 height 29
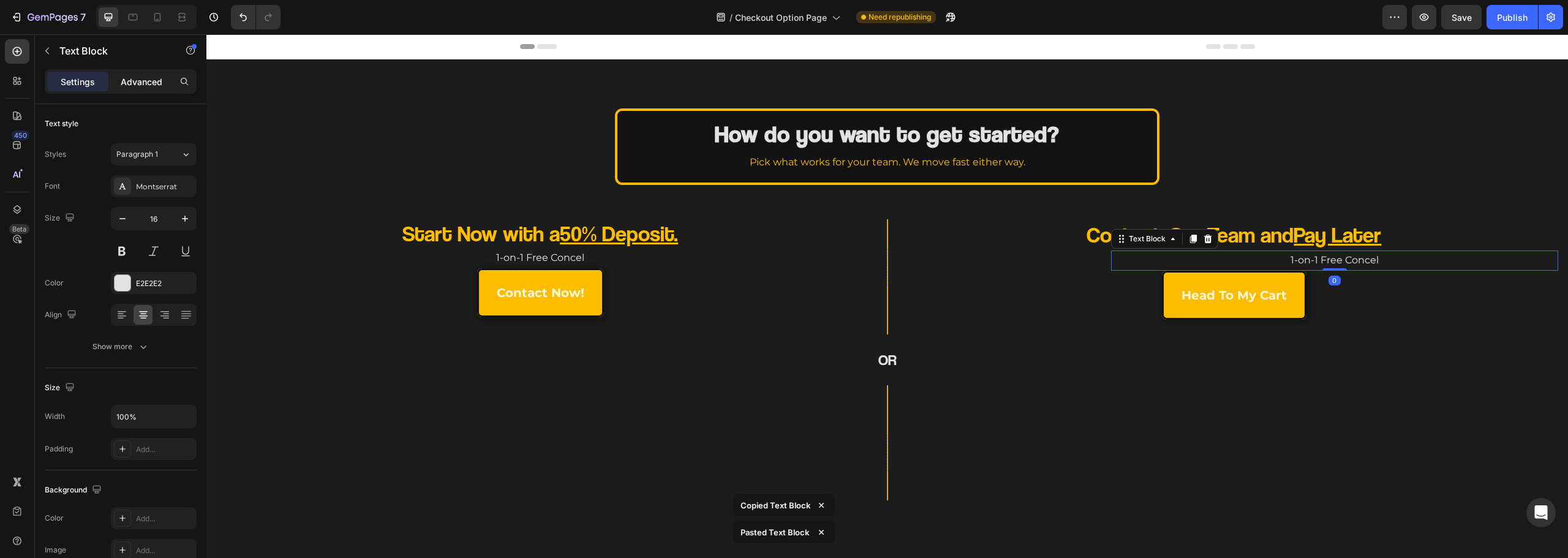
click at [153, 89] on div "Advanced" at bounding box center [141, 81] width 62 height 19
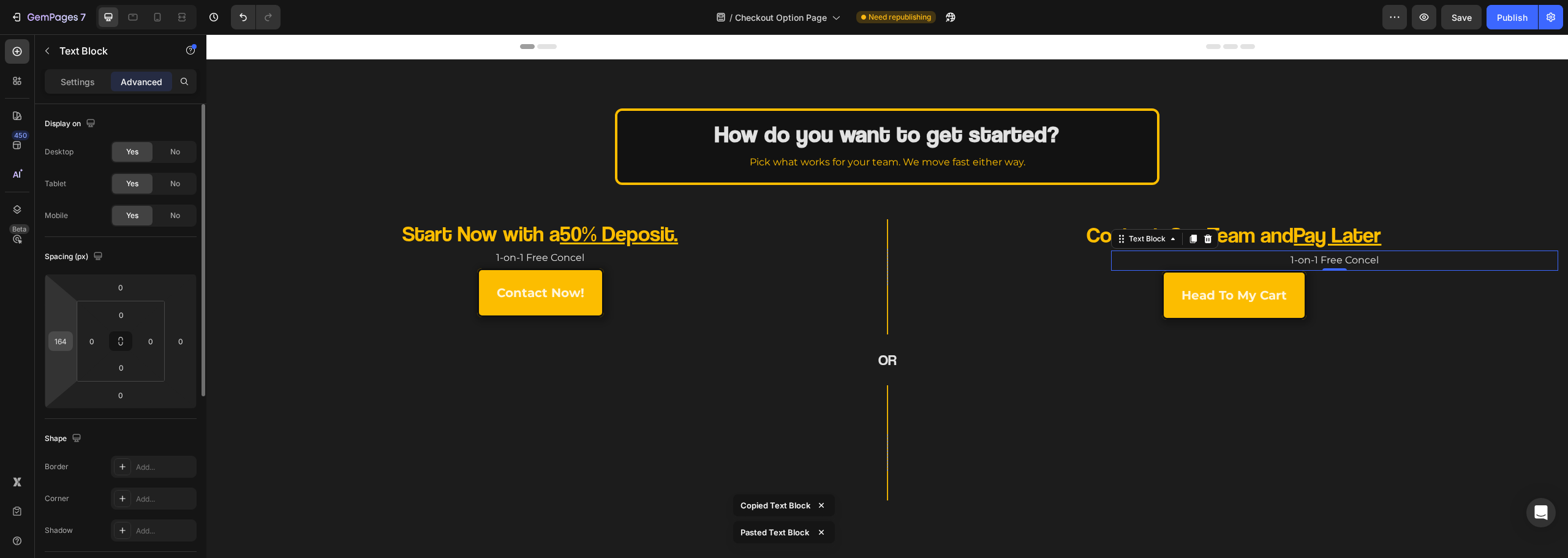
click at [57, 347] on input "164" at bounding box center [60, 341] width 18 height 18
type input "0"
click at [173, 344] on input "0" at bounding box center [180, 341] width 18 height 18
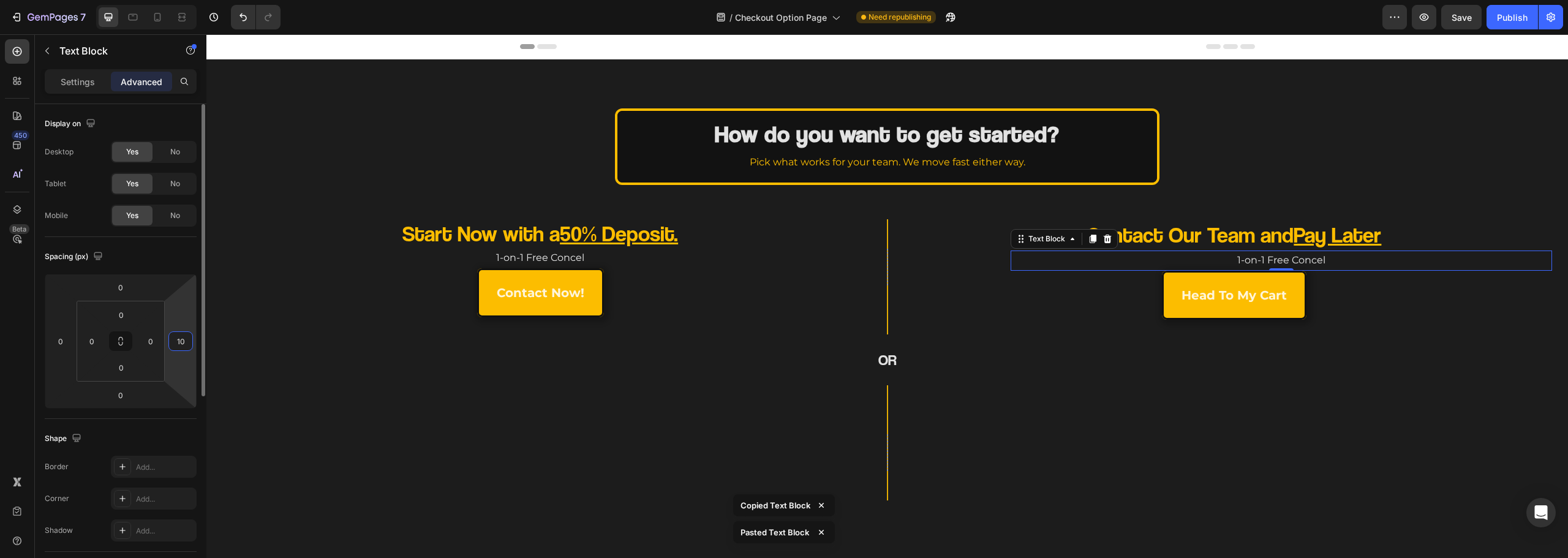
click at [186, 345] on input "10" at bounding box center [180, 341] width 18 height 18
type input "164"
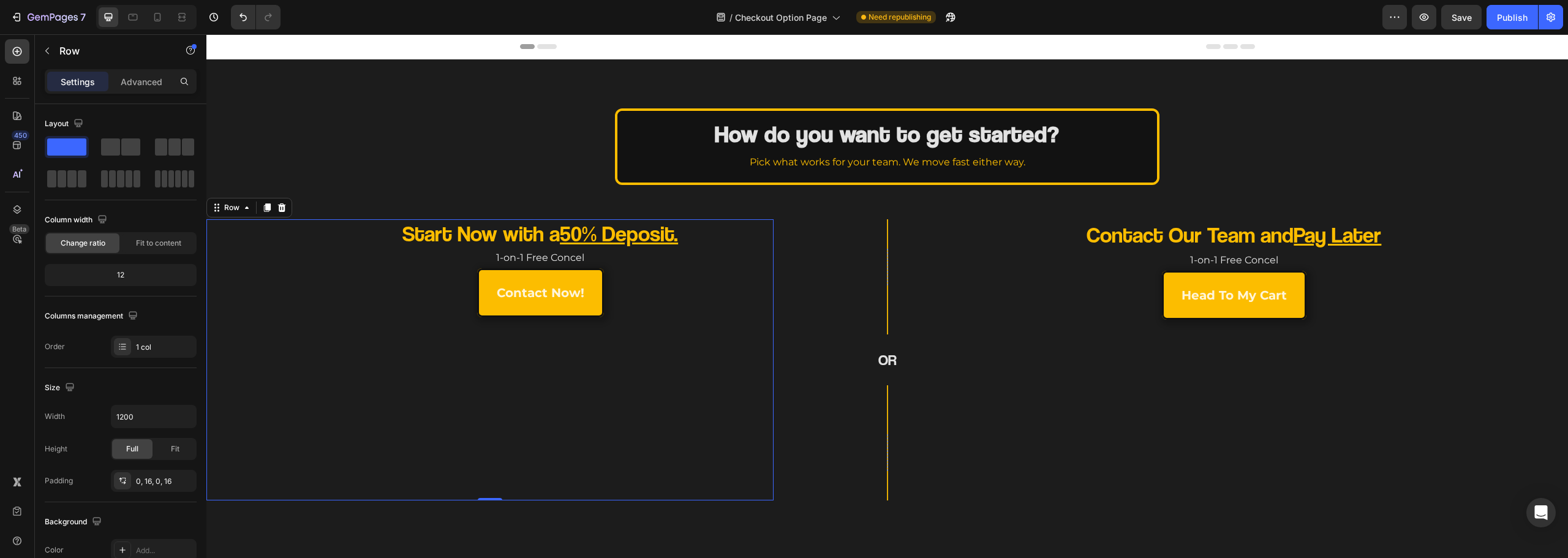
drag, startPoint x: 374, startPoint y: 458, endPoint x: 687, endPoint y: 400, distance: 318.3
click at [378, 458] on div "Start Now with a 50% Deposit. Heading 1-on-1 Free Concel Text Block contact now…" at bounding box center [490, 360] width 548 height 282
click at [1233, 260] on p "1-on-1 Free Concel" at bounding box center [1234, 261] width 445 height 18
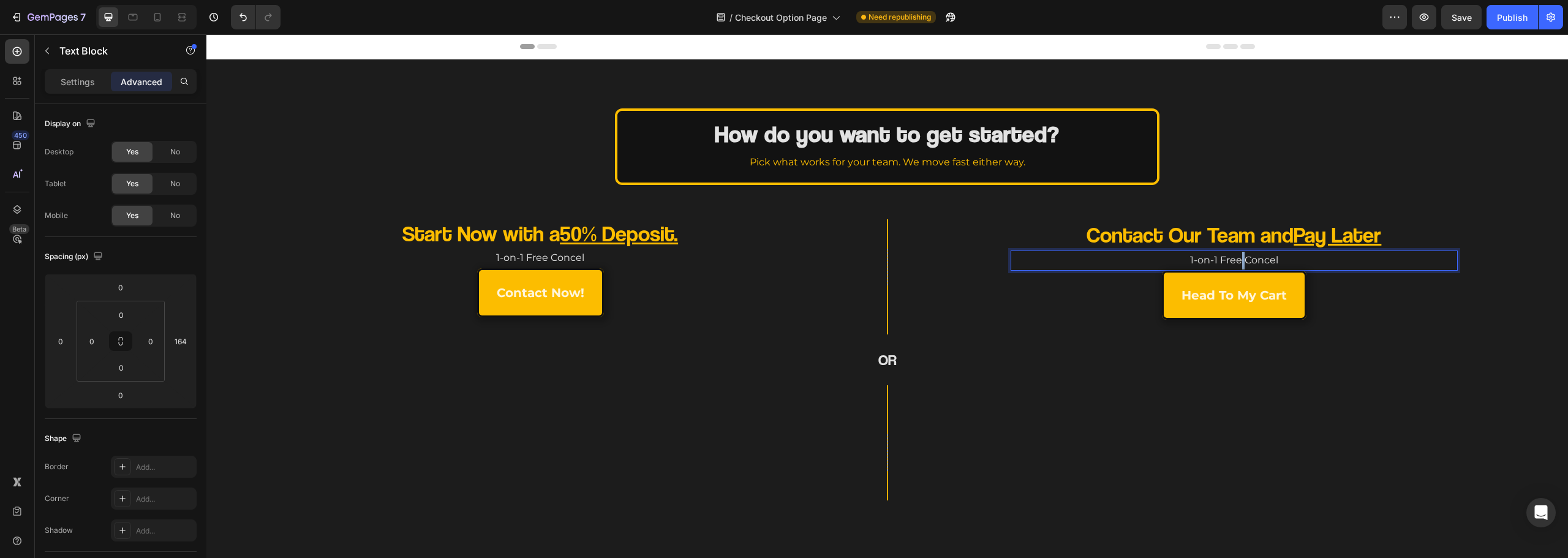
click at [1233, 259] on p "1-on-1 Free Concel" at bounding box center [1234, 261] width 445 height 18
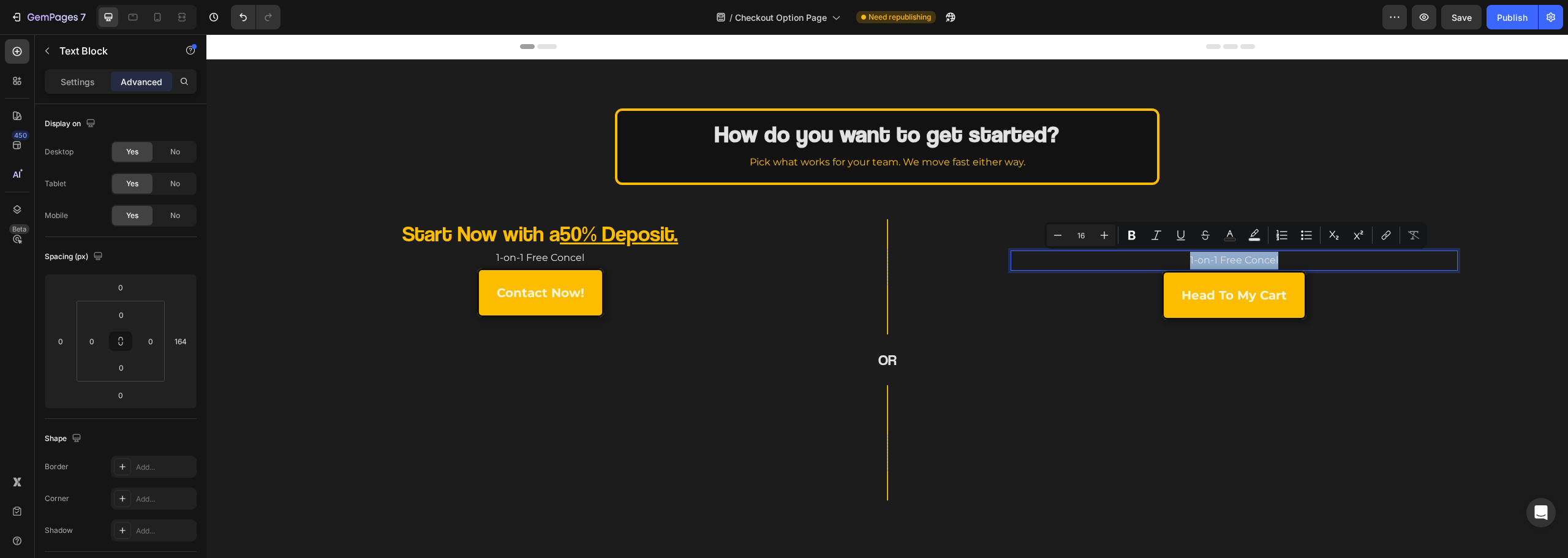
click at [1233, 259] on p "1-on-1 Free Concel" at bounding box center [1234, 261] width 445 height 18
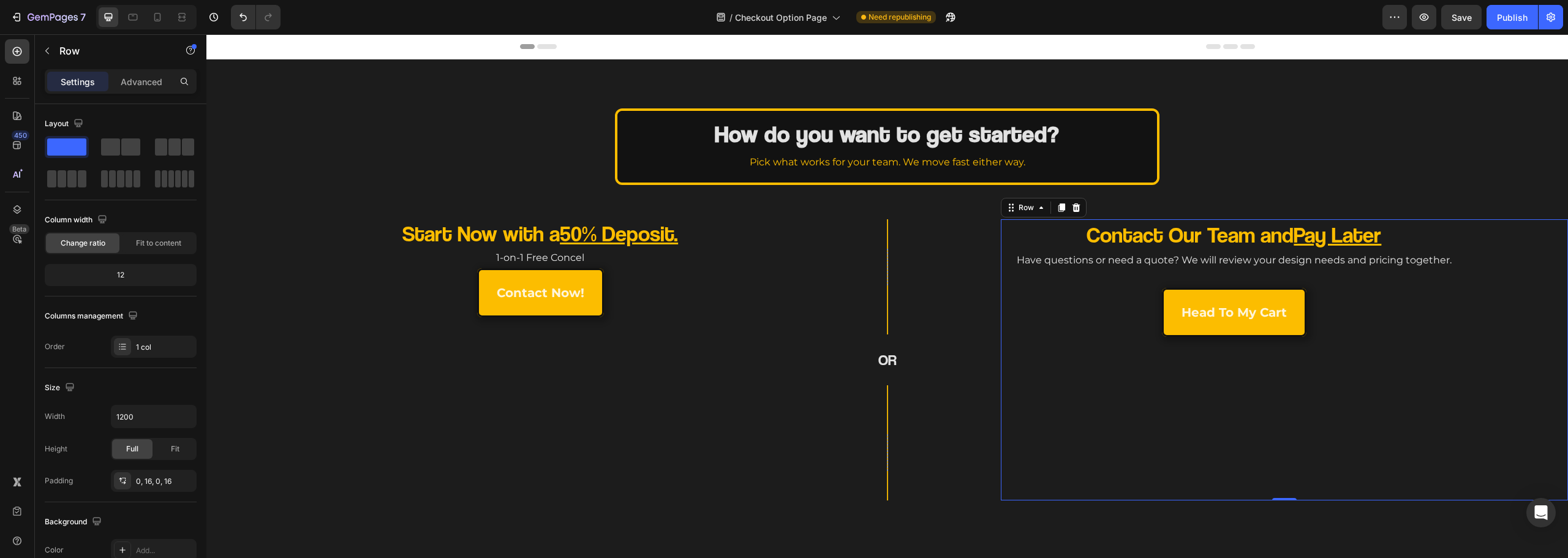
click at [1106, 396] on div "Contact Our Team and Pay Later Heading Have questions or need a quote? We will …" at bounding box center [1285, 360] width 548 height 282
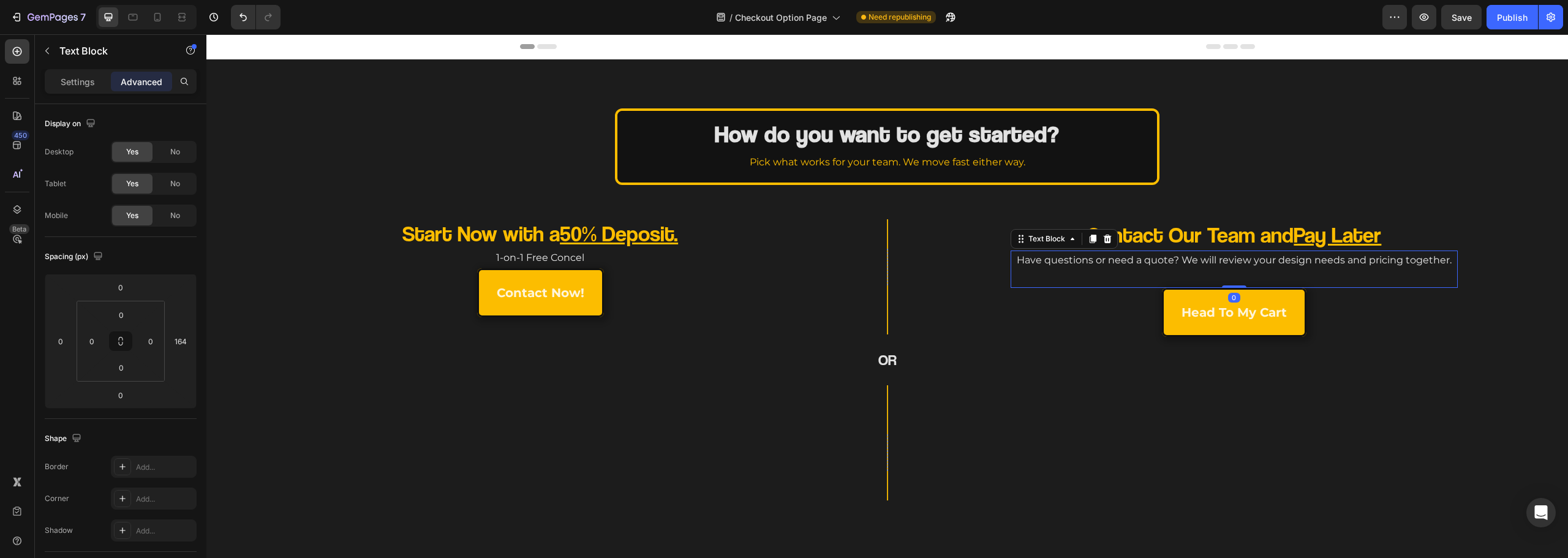
click at [1225, 263] on p "Have questions or need a quote? We will review your design needs and pricing to…" at bounding box center [1234, 261] width 445 height 18
drag, startPoint x: 1233, startPoint y: 288, endPoint x: 1236, endPoint y: 266, distance: 22.2
click at [1236, 266] on div "Have questions or need a quote? We will review your design needs and pricing to…" at bounding box center [1234, 270] width 447 height 38
click at [1202, 274] on p "Rich Text Editor. Editing area: main" at bounding box center [1234, 278] width 445 height 18
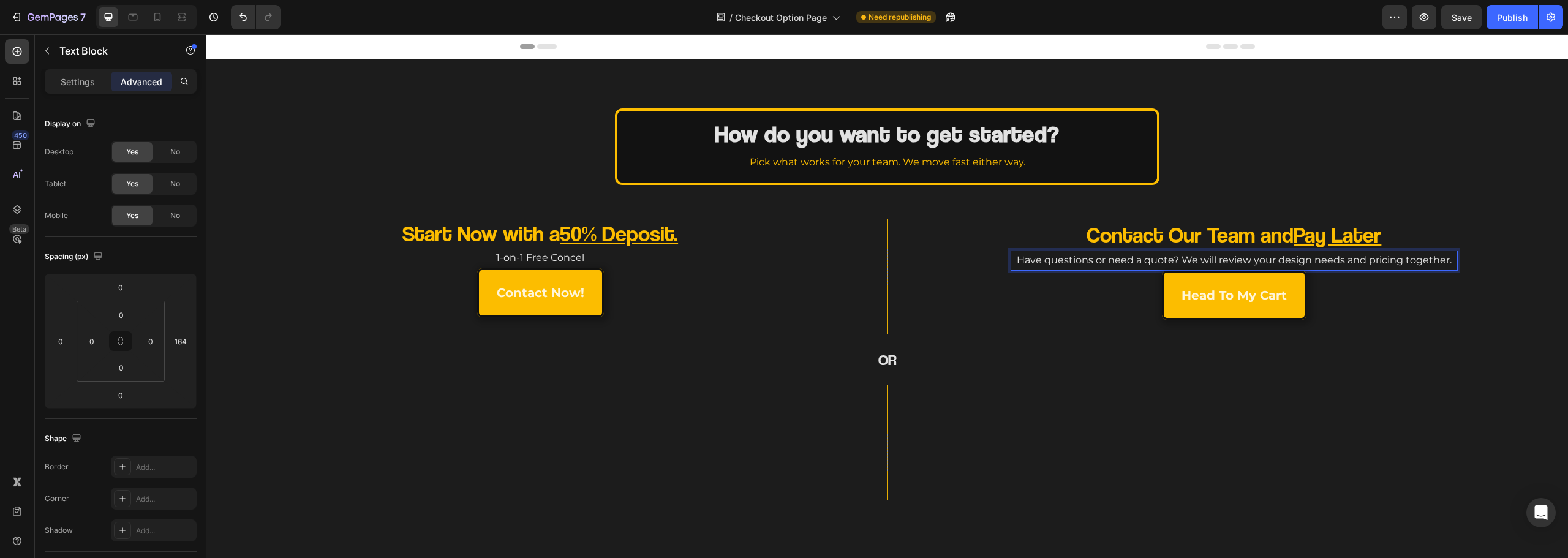
click at [1066, 262] on p "Have questions or need a quote? We will review your design needs and pricing to…" at bounding box center [1234, 261] width 445 height 18
click at [1089, 260] on p "Have questions or need a quote? We will review your design needs and pricing to…" at bounding box center [1234, 261] width 445 height 18
click at [1092, 260] on p "Have questions or need a quote? We will review your design needs and pricing to…" at bounding box center [1234, 261] width 445 height 18
drag, startPoint x: 1100, startPoint y: 258, endPoint x: 1136, endPoint y: 258, distance: 36.0
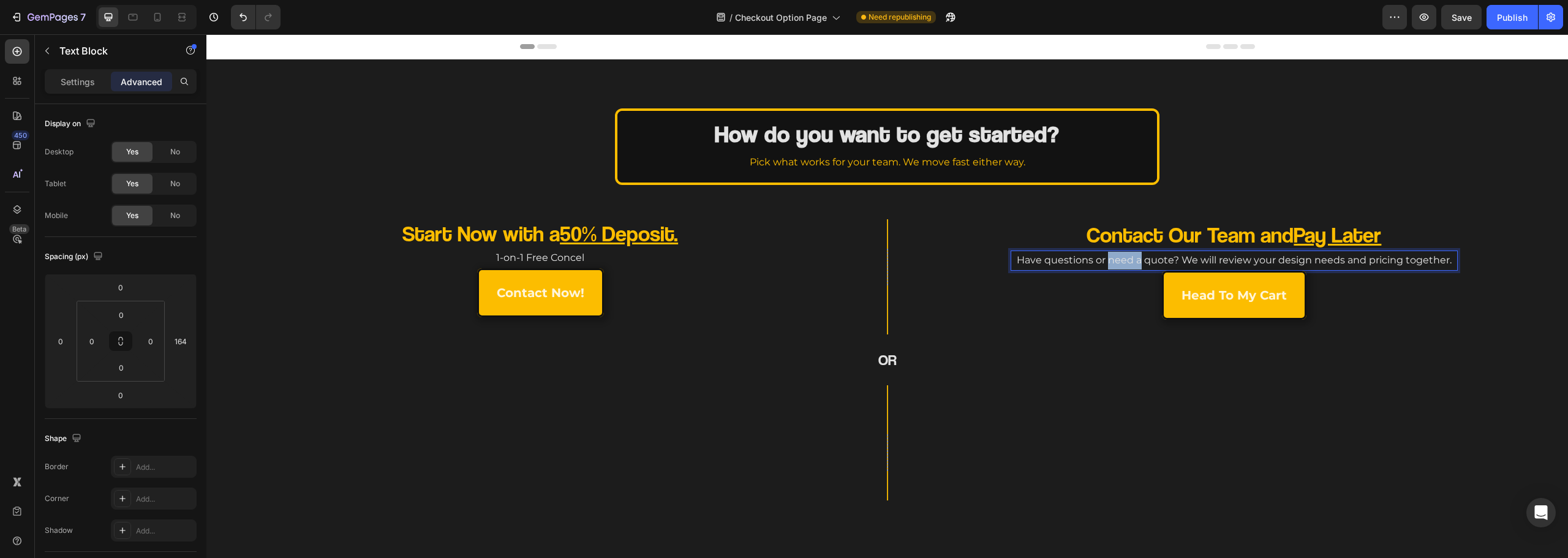
click at [1136, 258] on p "Have questions or need a quote? We will review your design needs and pricing to…" at bounding box center [1234, 261] width 445 height 18
click at [1168, 258] on p "Have questions or want a quote? We will review your design needs and pricing to…" at bounding box center [1234, 261] width 445 height 18
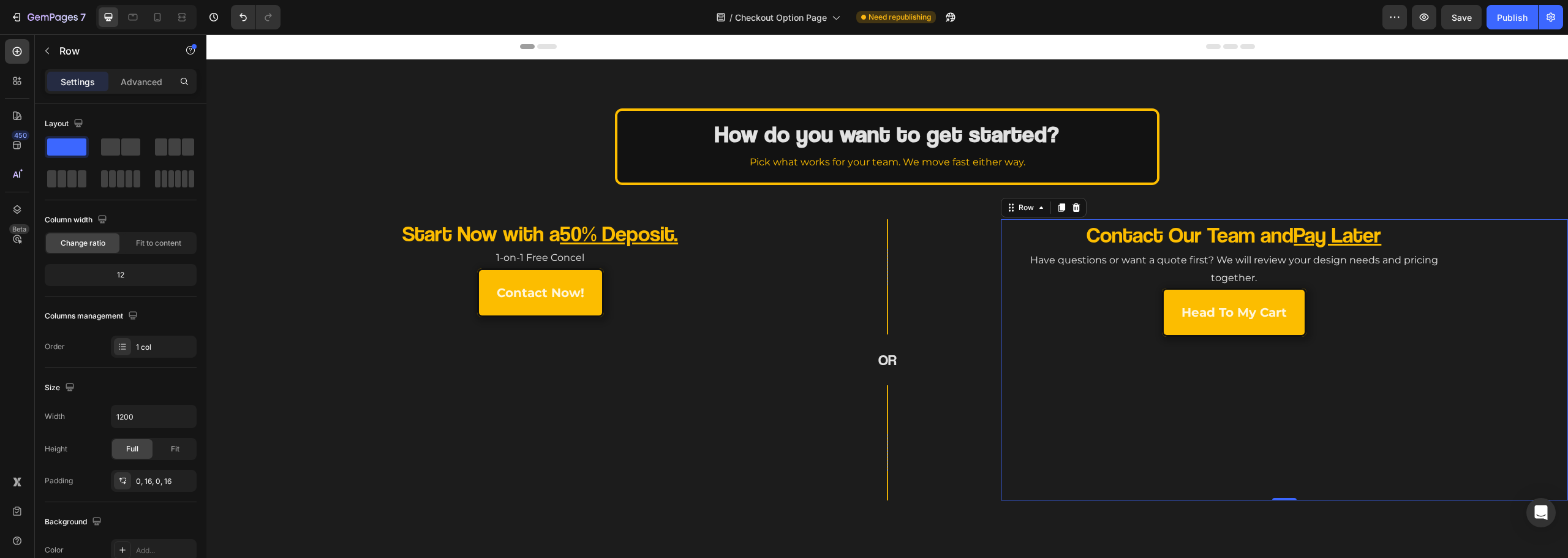
click at [1100, 376] on div "Contact Our Team and Pay Later Heading Have questions or want a quote first? We…" at bounding box center [1285, 360] width 548 height 282
click at [1248, 268] on p "Have questions or want a quote first? We will review your design needs and pric…" at bounding box center [1234, 270] width 445 height 36
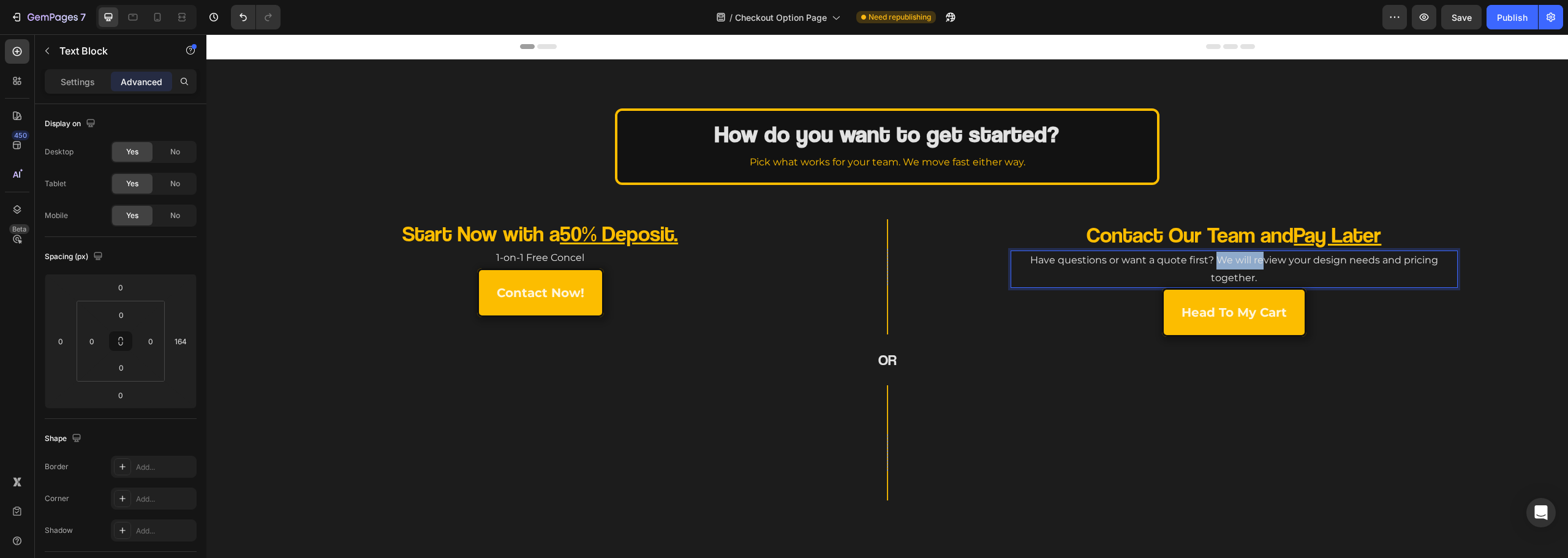
drag, startPoint x: 1211, startPoint y: 258, endPoint x: 1254, endPoint y: 258, distance: 43.0
click at [1254, 258] on p "Have questions or want a quote first? We will review your design needs and pric…" at bounding box center [1234, 270] width 445 height 36
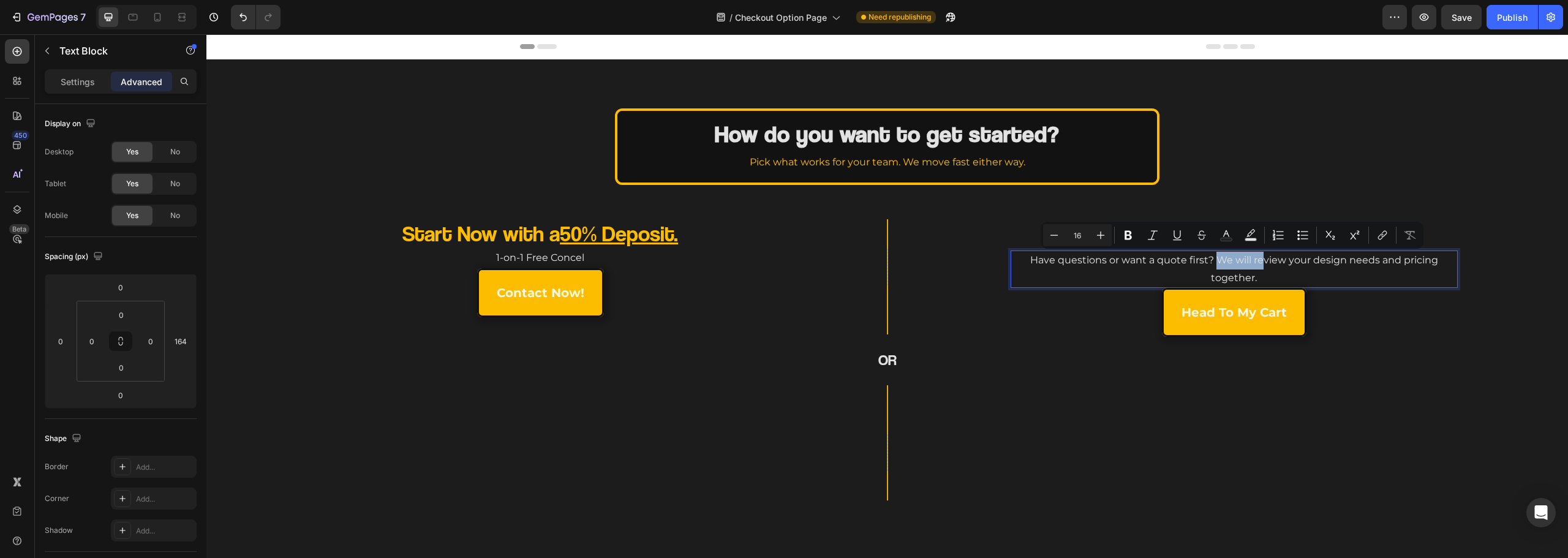
click at [1254, 258] on p "Have questions or want a quote first? We will review your design needs and pric…" at bounding box center [1234, 270] width 445 height 36
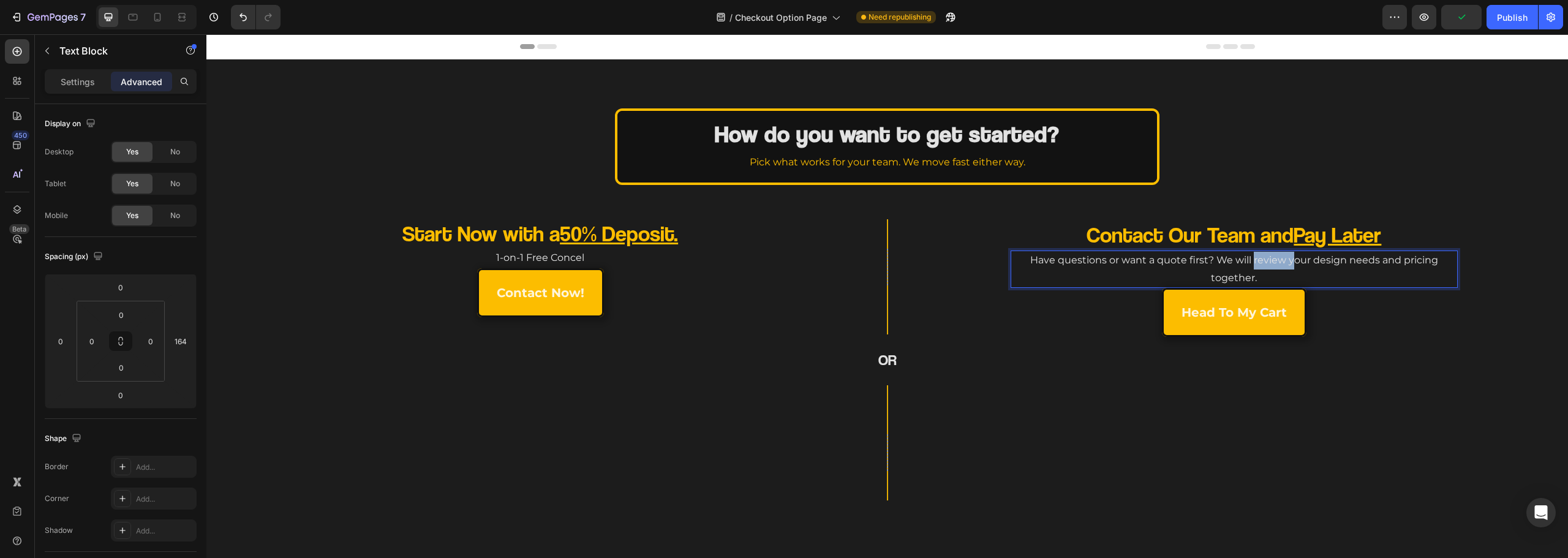
drag, startPoint x: 1245, startPoint y: 261, endPoint x: 1285, endPoint y: 265, distance: 40.2
click at [1285, 265] on p "Have questions or want a quote first? We will review your design needs and pric…" at bounding box center [1234, 270] width 445 height 36
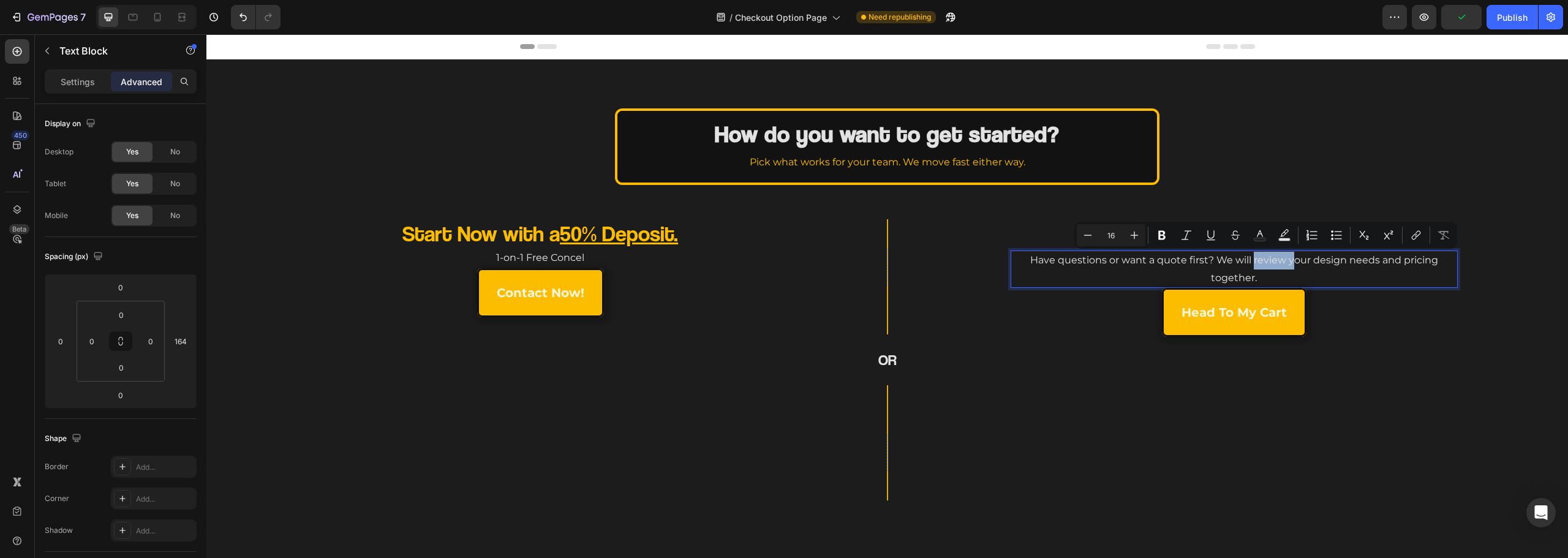
click at [1277, 263] on p "Have questions or want a quote first? We will review your design needs and pric…" at bounding box center [1234, 270] width 445 height 36
drag, startPoint x: 1271, startPoint y: 261, endPoint x: 1247, endPoint y: 261, distance: 24.0
click at [1247, 261] on p "Have questions or want a quote first? We will review your design needs and pric…" at bounding box center [1234, 270] width 445 height 36
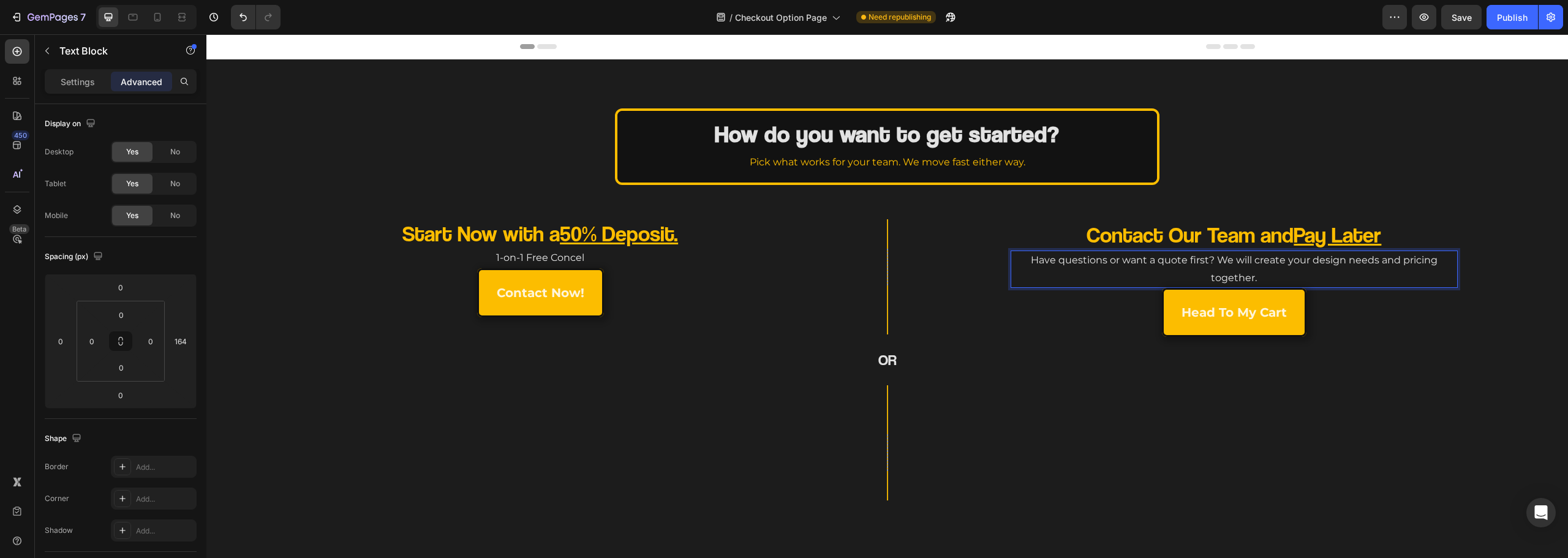
click at [1255, 260] on p "Have questions or want a quote first? We will create your design needs and pric…" at bounding box center [1234, 270] width 445 height 36
click at [1398, 256] on p "Have questions or want a quote first? We will help you with your design needs a…" at bounding box center [1234, 270] width 445 height 36
click at [1415, 258] on p "Have questions or want a quote first? We will help you with your design needs a…" at bounding box center [1234, 270] width 445 height 36
drag, startPoint x: 1246, startPoint y: 279, endPoint x: 1353, endPoint y: 271, distance: 107.3
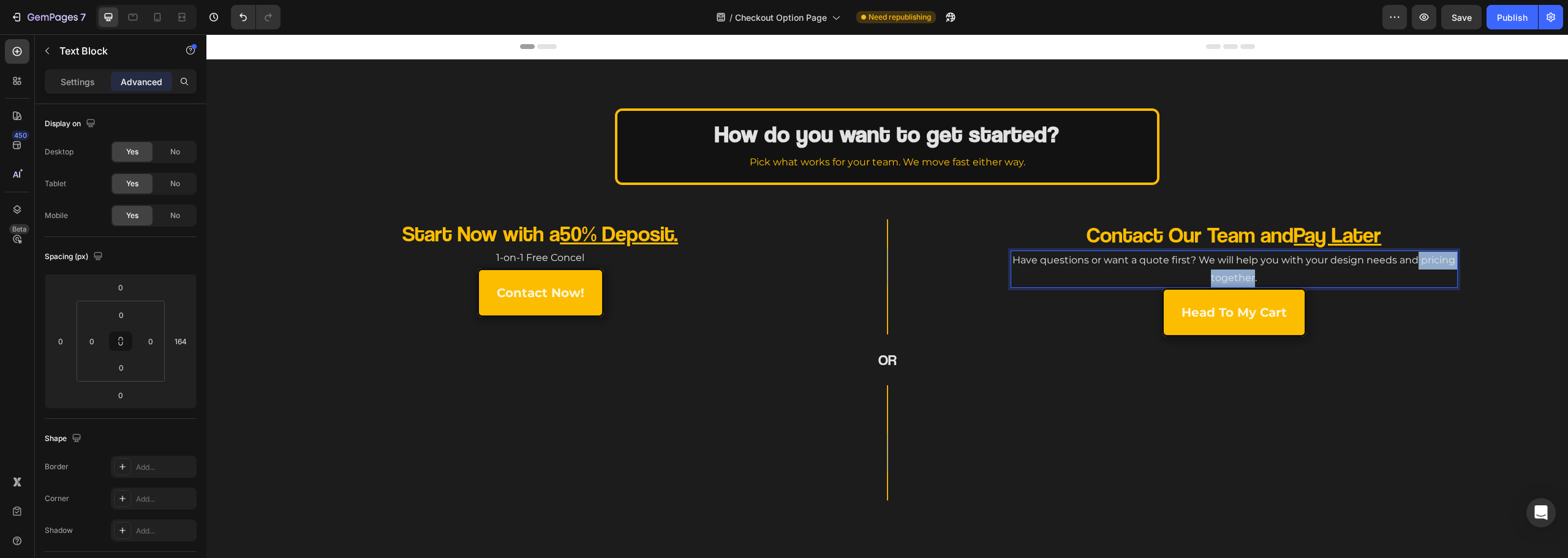
click at [1400, 266] on p "Have questions or want a quote first? We will help you with your design needs a…" at bounding box center [1234, 270] width 445 height 36
click at [1308, 275] on p "Have questions or want a quote first? We will help you with your design needs a…" at bounding box center [1234, 270] width 445 height 36
drag, startPoint x: 1253, startPoint y: 277, endPoint x: 1240, endPoint y: 280, distance: 13.3
click at [1246, 278] on p "Have questions or want a quote first? We will help you with your design needs a…" at bounding box center [1234, 270] width 445 height 36
click at [1240, 280] on p "Have questions or want a quote first? We will help you with your design needs a…" at bounding box center [1234, 270] width 445 height 36
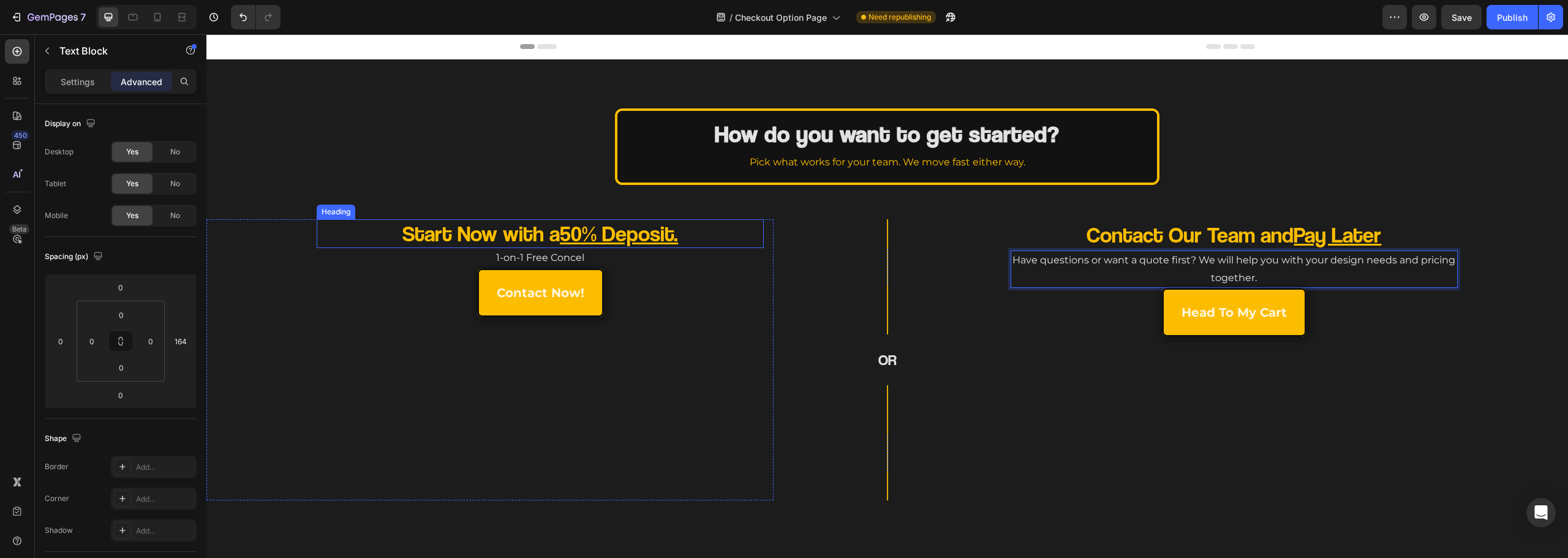
click at [540, 248] on div "1-on-1 Free Concel" at bounding box center [540, 258] width 447 height 20
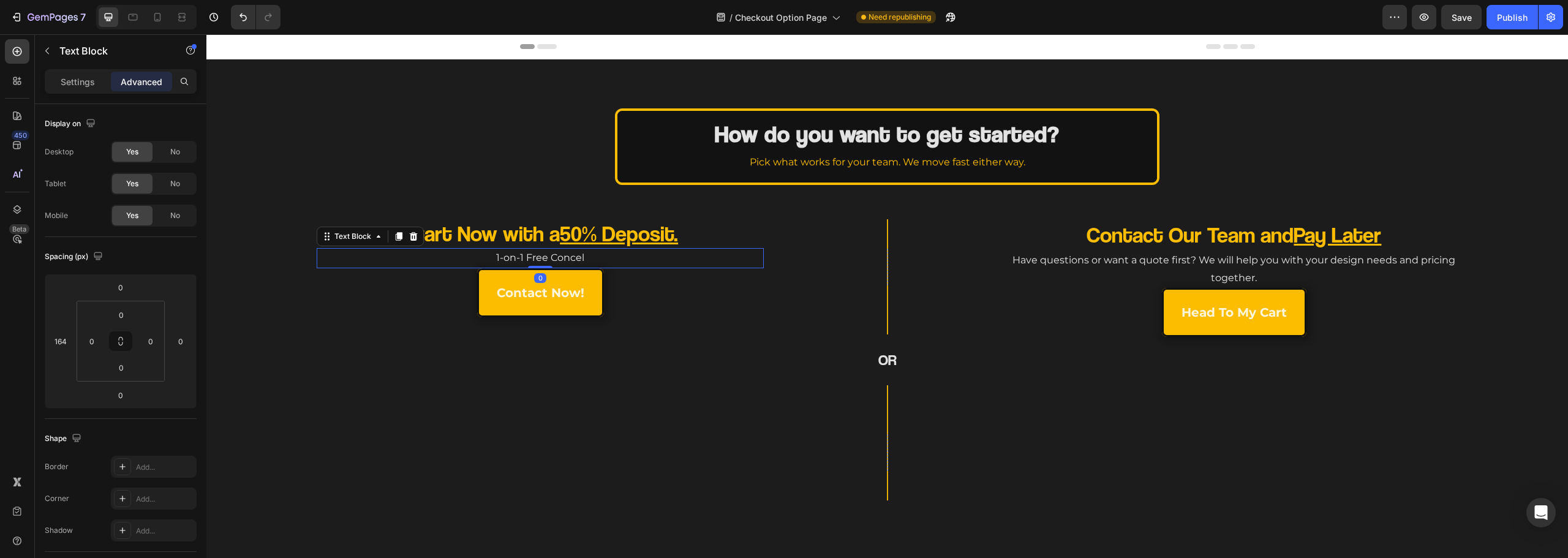
click at [542, 256] on p "1-on-1 Free Concel" at bounding box center [540, 258] width 445 height 18
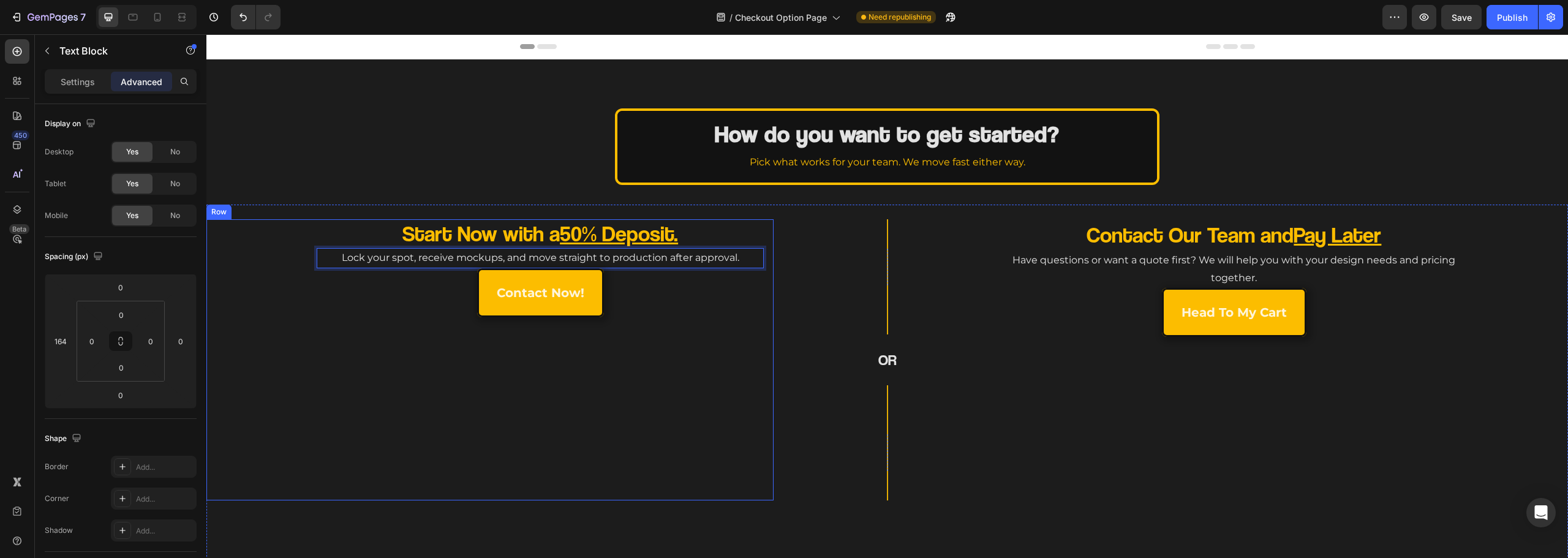
click at [548, 434] on div "Start Now with a 50% Deposit. Heading Lock your spot, receive mockups, and move…" at bounding box center [490, 360] width 548 height 282
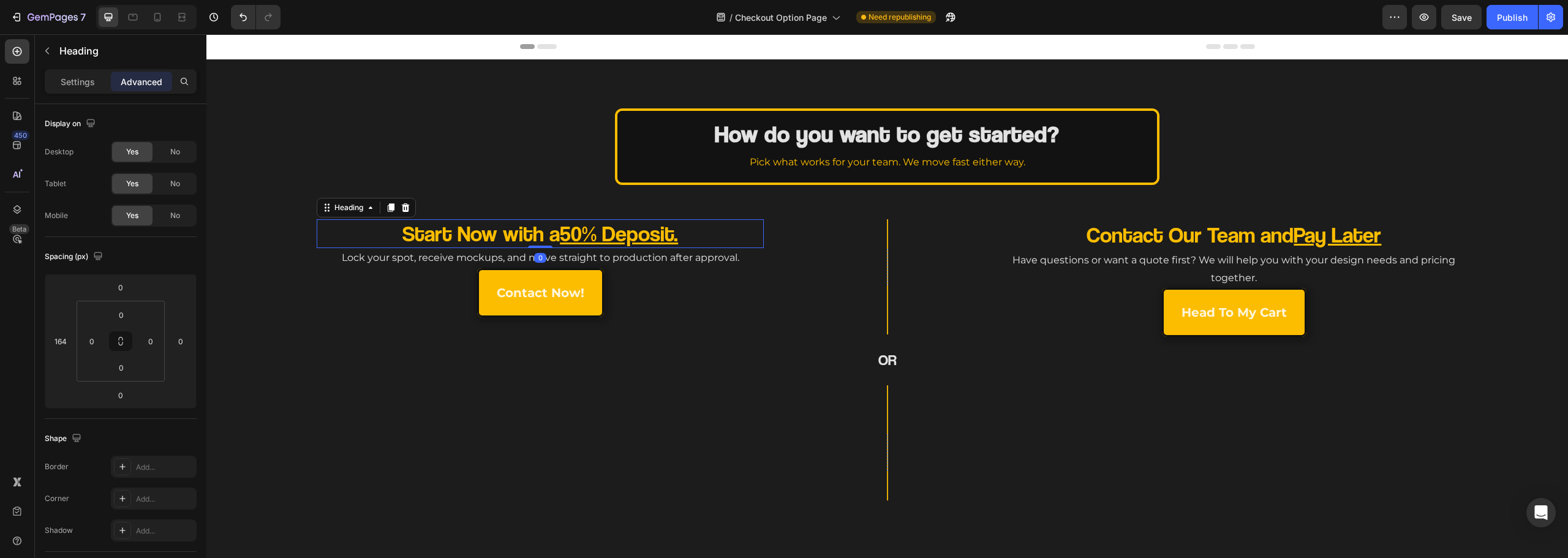
click at [625, 228] on u "50% Deposit." at bounding box center [619, 233] width 118 height 26
click at [682, 239] on p "Start Now with a 50% Deposit." at bounding box center [540, 234] width 357 height 29
click at [719, 419] on div "Start Now with a 50% Deposit Heading 0 Lock your spot, receive mockups, and mov…" at bounding box center [490, 360] width 548 height 282
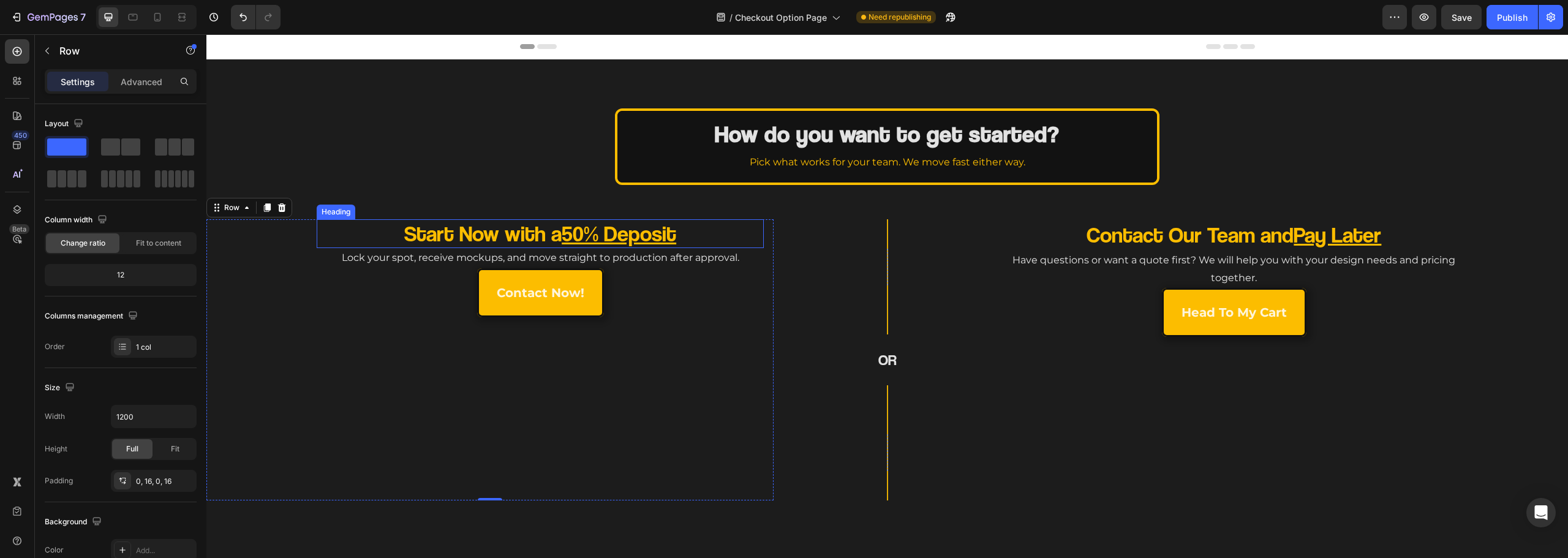
click at [565, 234] on u "50% Deposit" at bounding box center [619, 233] width 114 height 26
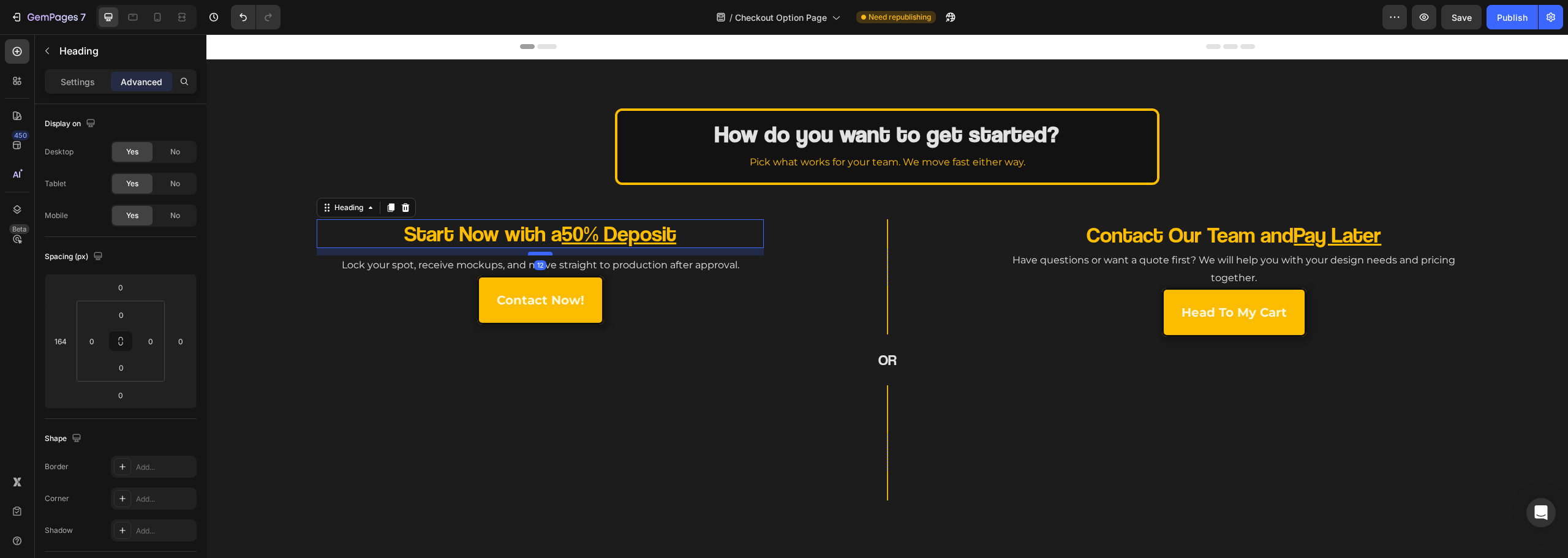
drag, startPoint x: 544, startPoint y: 246, endPoint x: 543, endPoint y: 253, distance: 7.1
click at [543, 253] on div at bounding box center [540, 254] width 24 height 4
type input "12"
click at [596, 265] on p "Lock your spot, receive mockups, and move straight to production after approval." at bounding box center [540, 266] width 445 height 18
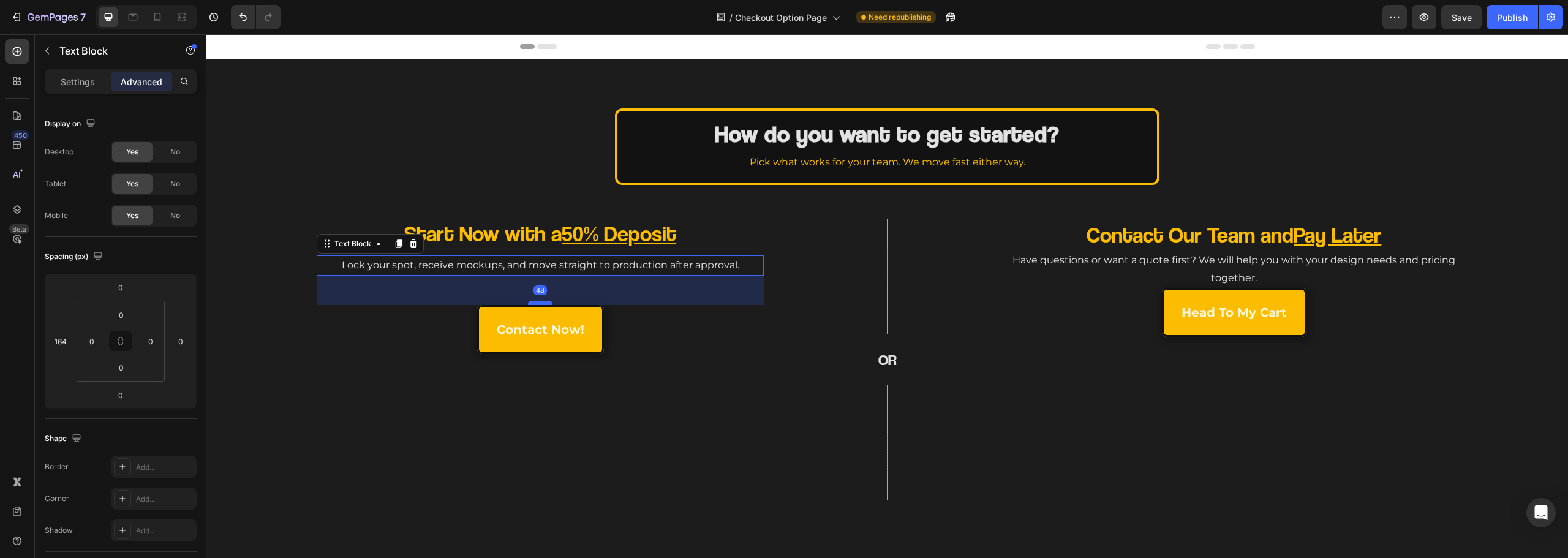
drag, startPoint x: 543, startPoint y: 274, endPoint x: 542, endPoint y: 304, distance: 30.0
click at [542, 304] on div at bounding box center [540, 304] width 24 height 4
type input "48"
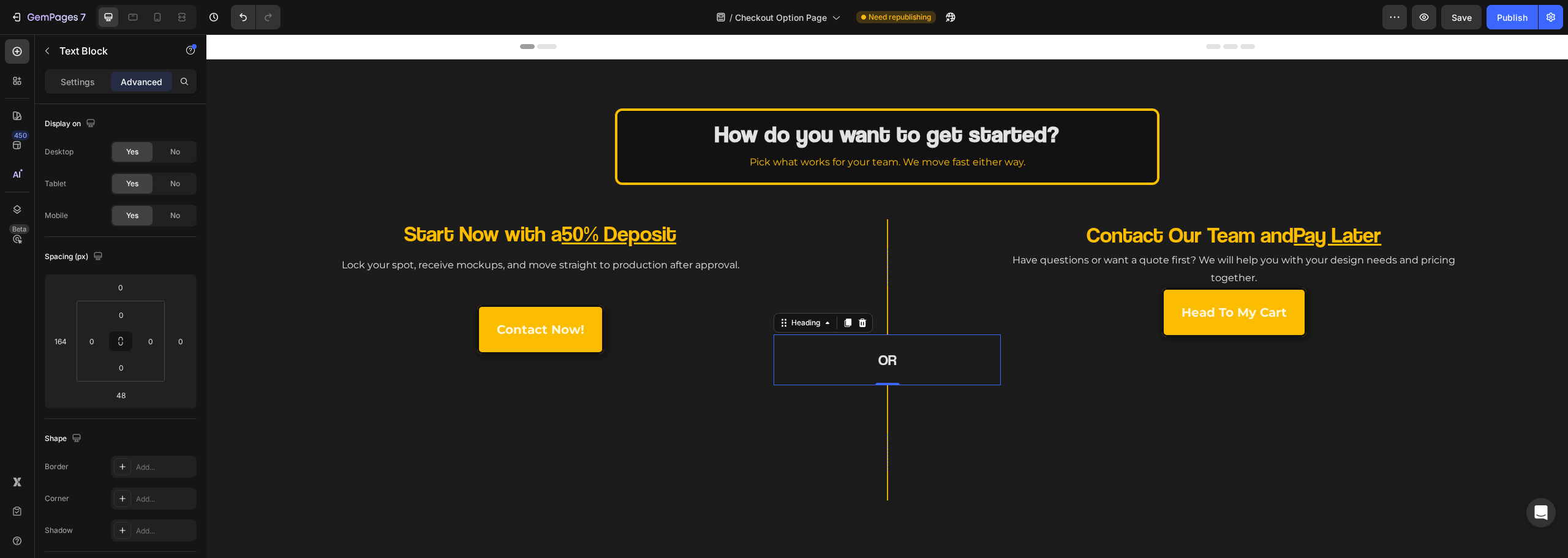
click at [866, 367] on h2 "OR" at bounding box center [887, 360] width 227 height 21
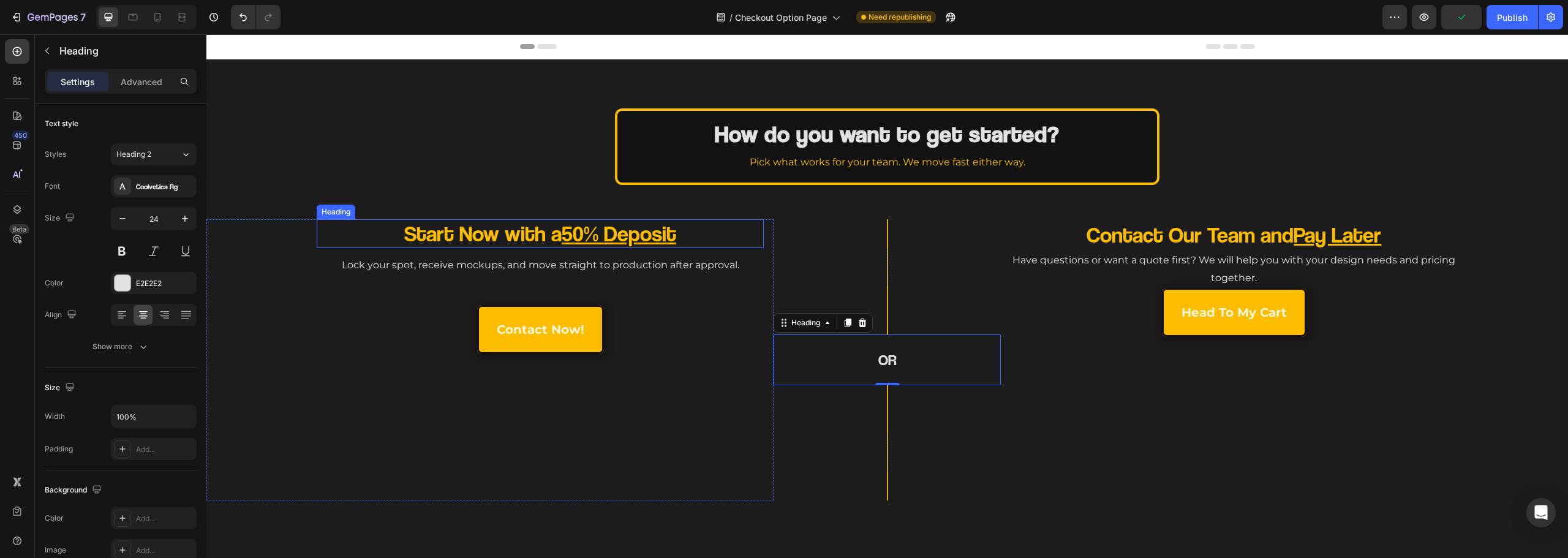
click at [542, 242] on p "Start Now with a 50% Deposit" at bounding box center [540, 234] width 357 height 29
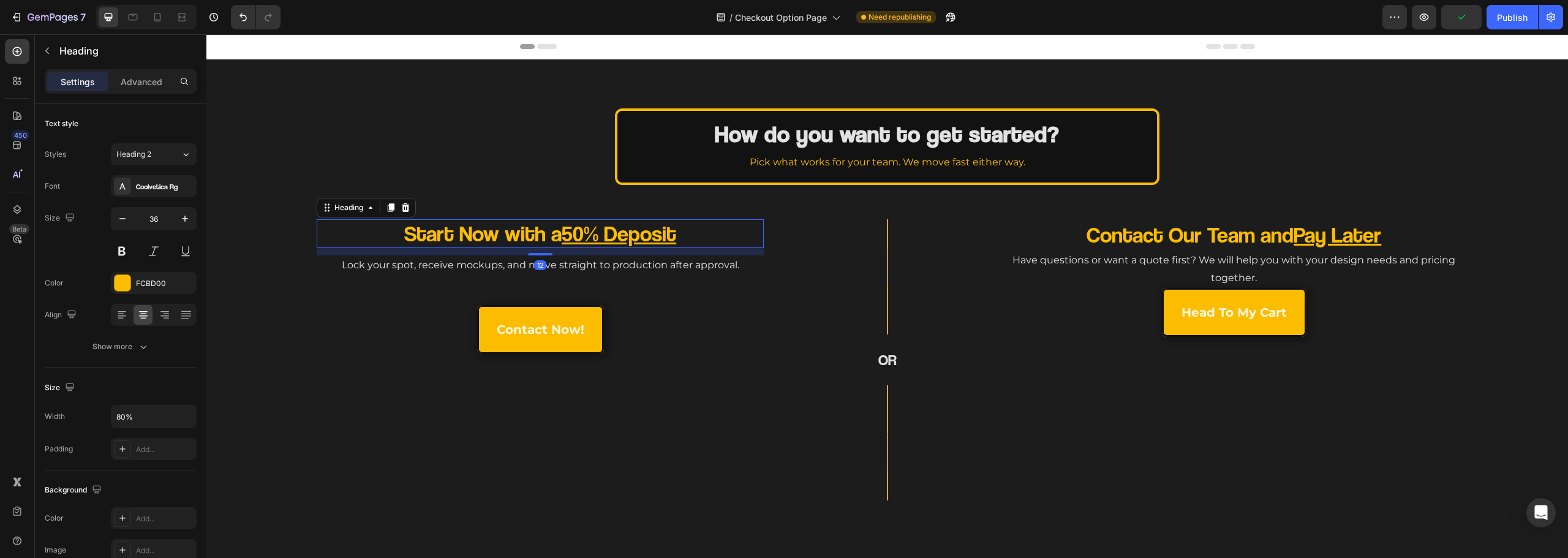
click at [542, 252] on div "12" at bounding box center [540, 252] width 447 height 8
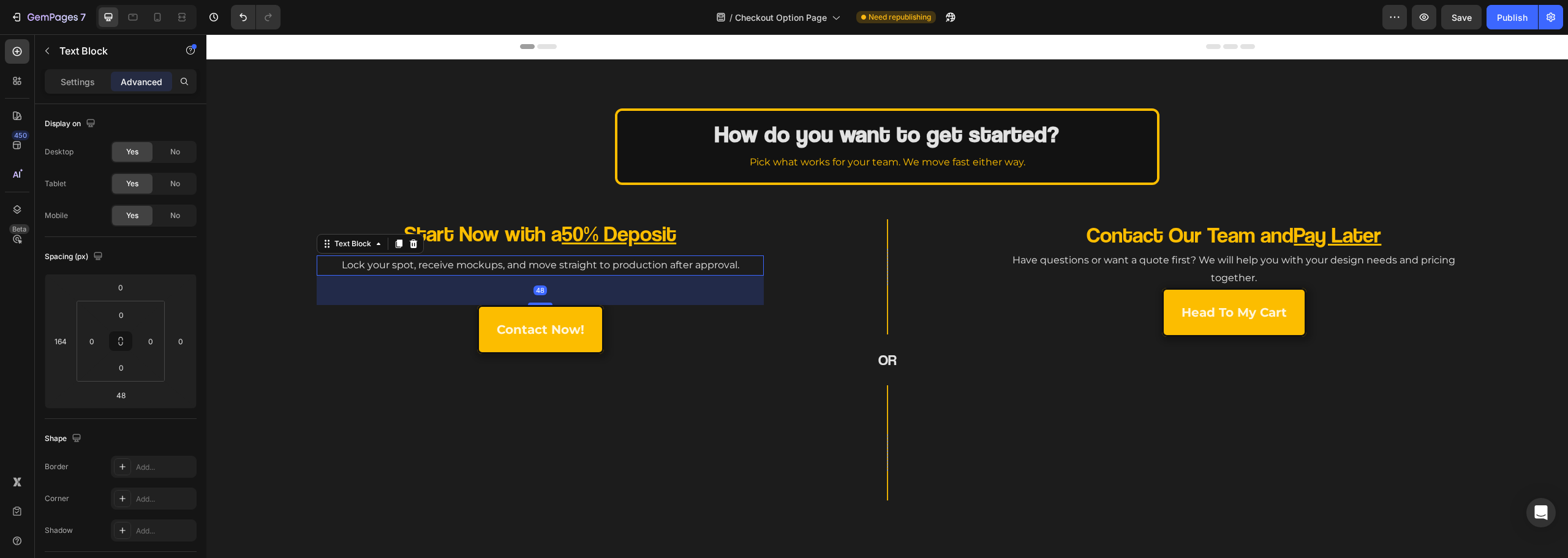
click at [542, 258] on p "Lock your spot, receive mockups, and move straight to production after approval." at bounding box center [540, 266] width 445 height 18
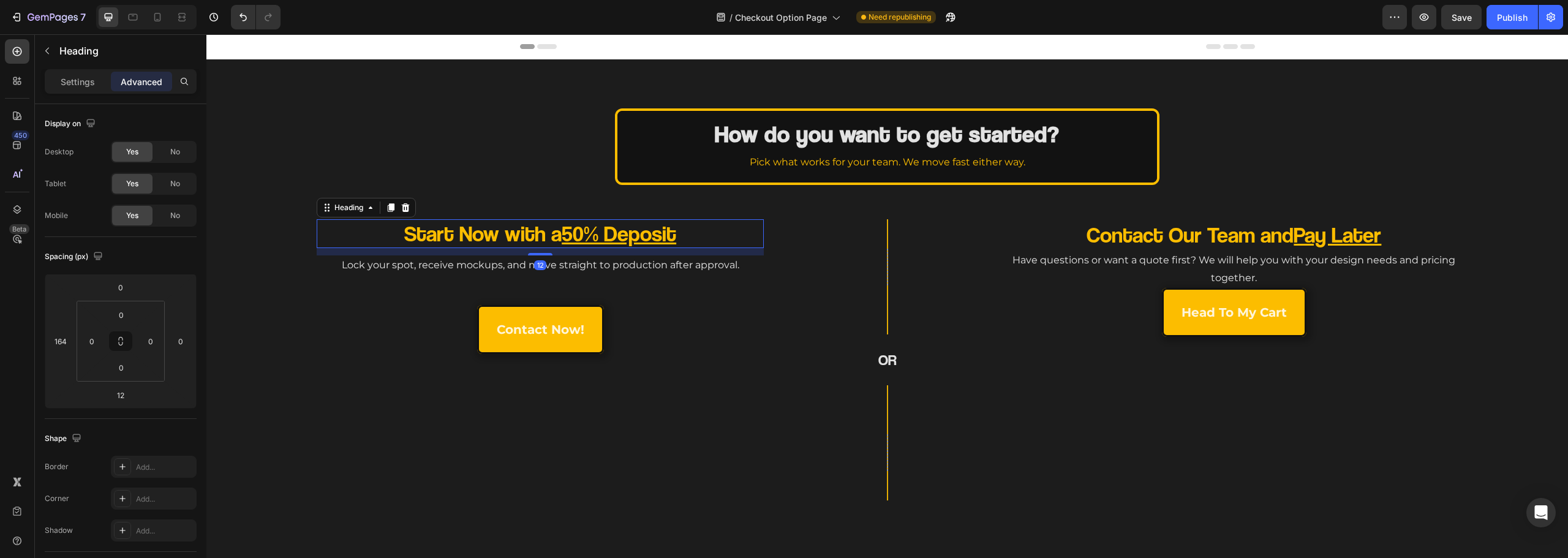
click at [541, 244] on p "Start Now with a 50% Deposit" at bounding box center [540, 234] width 357 height 29
click at [126, 409] on div "Spacing (px) 0 164 12 0 0 0 0 0" at bounding box center [121, 328] width 152 height 182
click at [122, 396] on input "12" at bounding box center [121, 395] width 24 height 18
type input "8"
click at [1216, 234] on p "Contact Our Team and Pay Later" at bounding box center [1234, 235] width 356 height 29
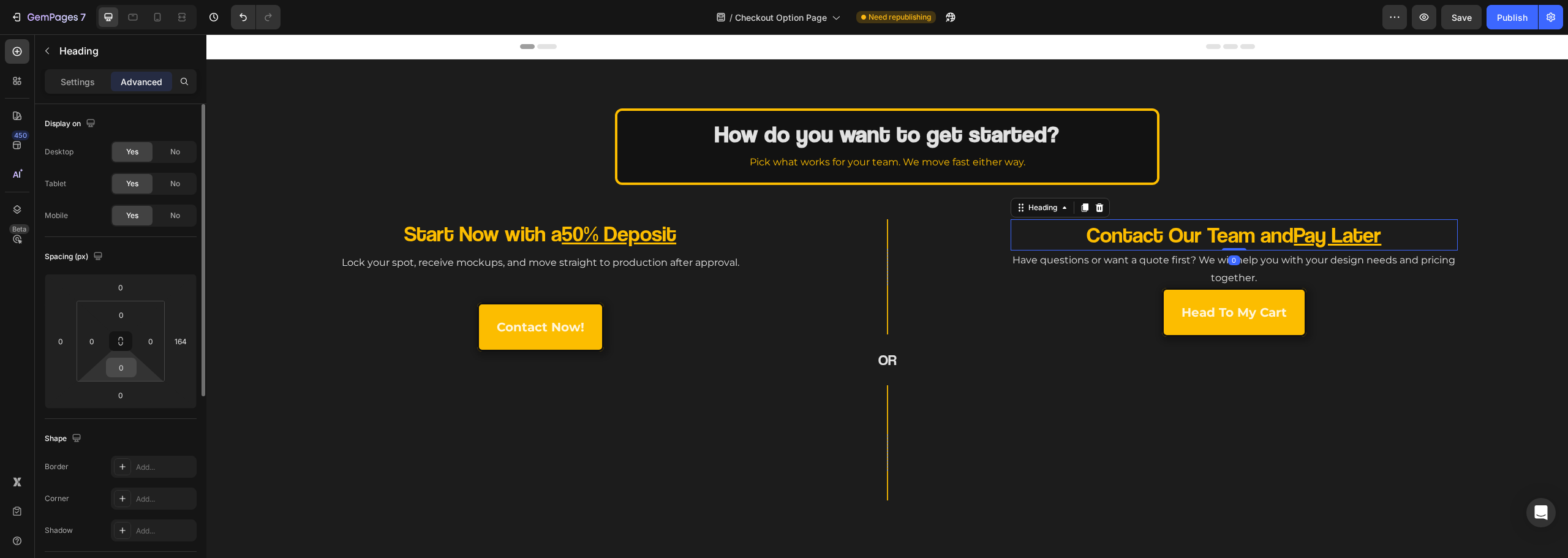
drag, startPoint x: 122, startPoint y: 380, endPoint x: 128, endPoint y: 368, distance: 13.4
click at [122, 0] on html "7 Version history / Checkout Option Page Need republishing Preview Save Publish…" at bounding box center [784, 0] width 1568 height 0
click at [128, 368] on input "2" at bounding box center [121, 367] width 24 height 18
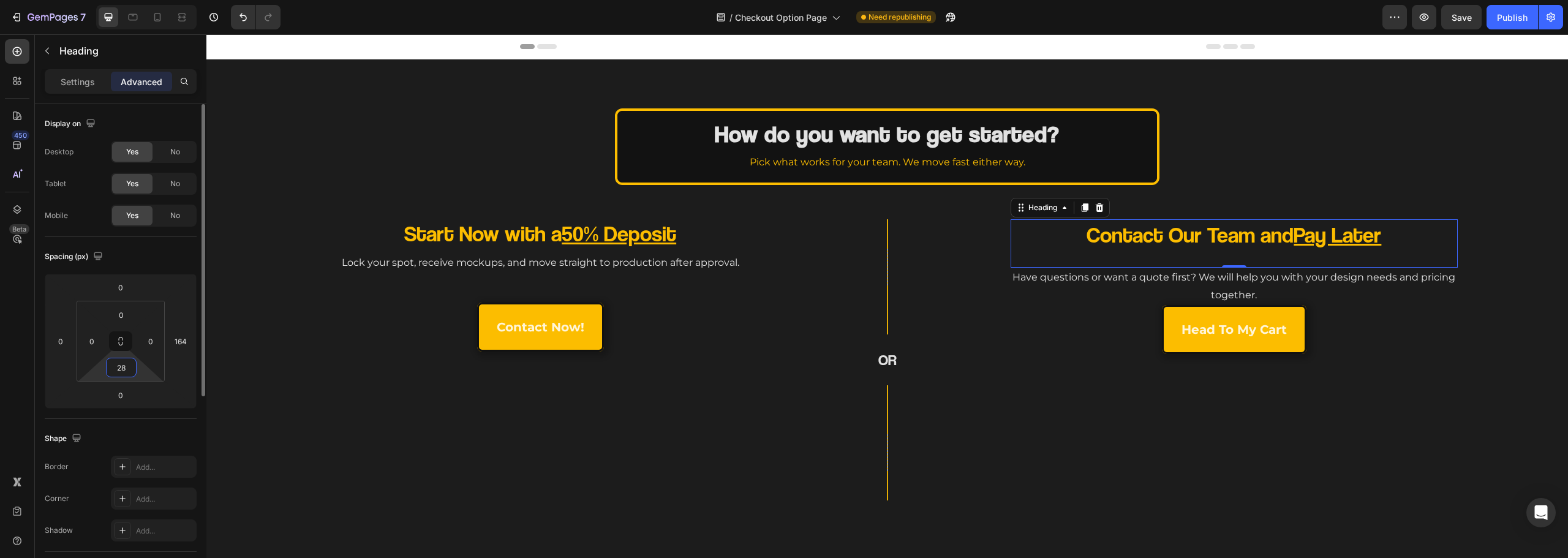
drag, startPoint x: 121, startPoint y: 370, endPoint x: 128, endPoint y: 371, distance: 7.1
click at [122, 371] on input "28" at bounding box center [121, 367] width 24 height 18
drag, startPoint x: 129, startPoint y: 371, endPoint x: 84, endPoint y: 378, distance: 45.5
click at [80, 380] on div "0 0 28 0" at bounding box center [121, 341] width 88 height 81
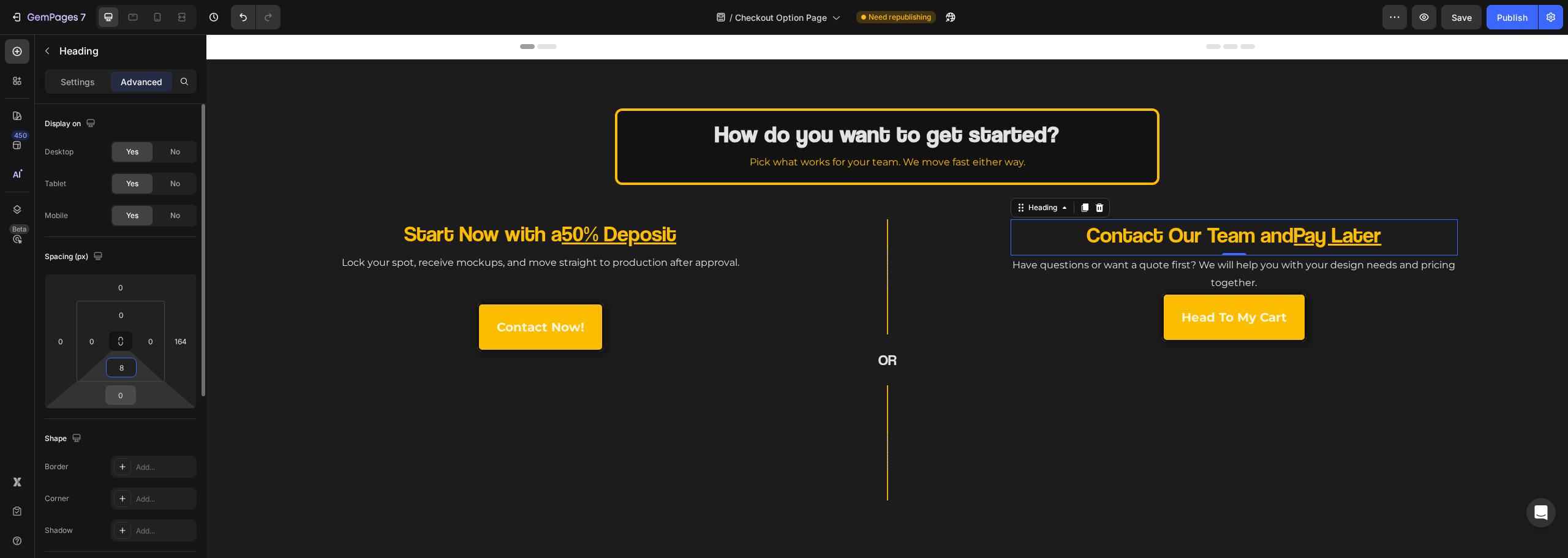
type input "8"
click at [132, 389] on input "0" at bounding box center [121, 395] width 24 height 18
type input "8"
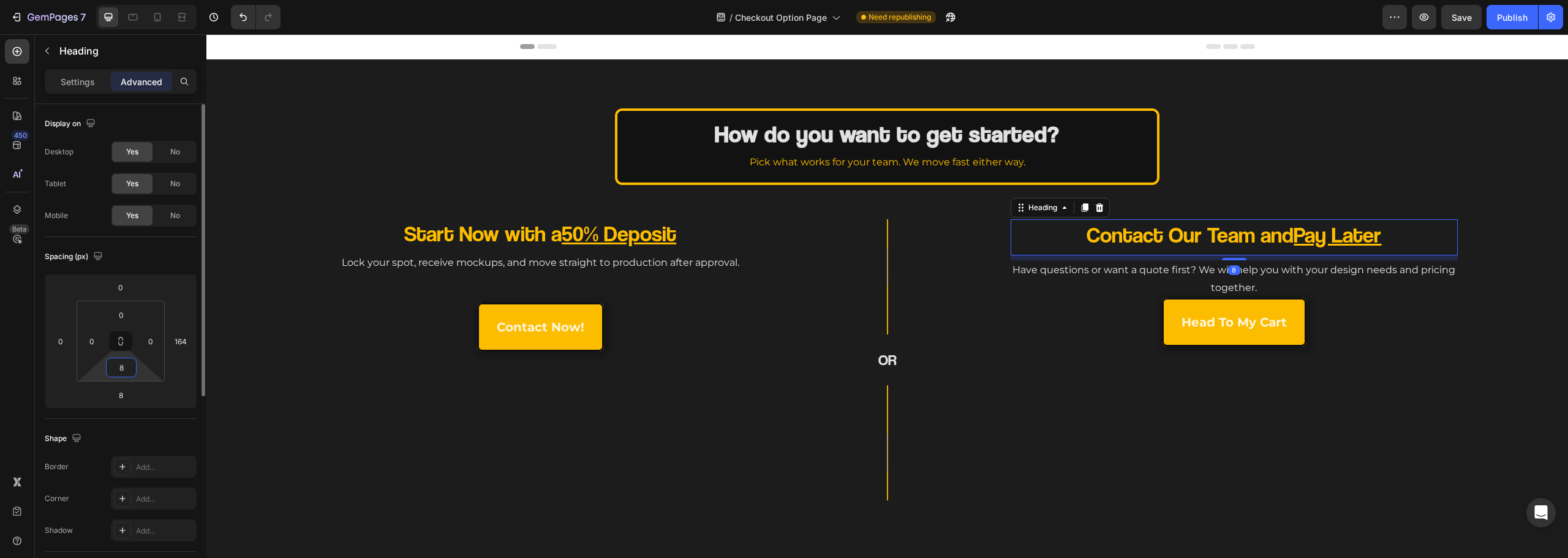
click at [122, 369] on input "8" at bounding box center [121, 367] width 24 height 18
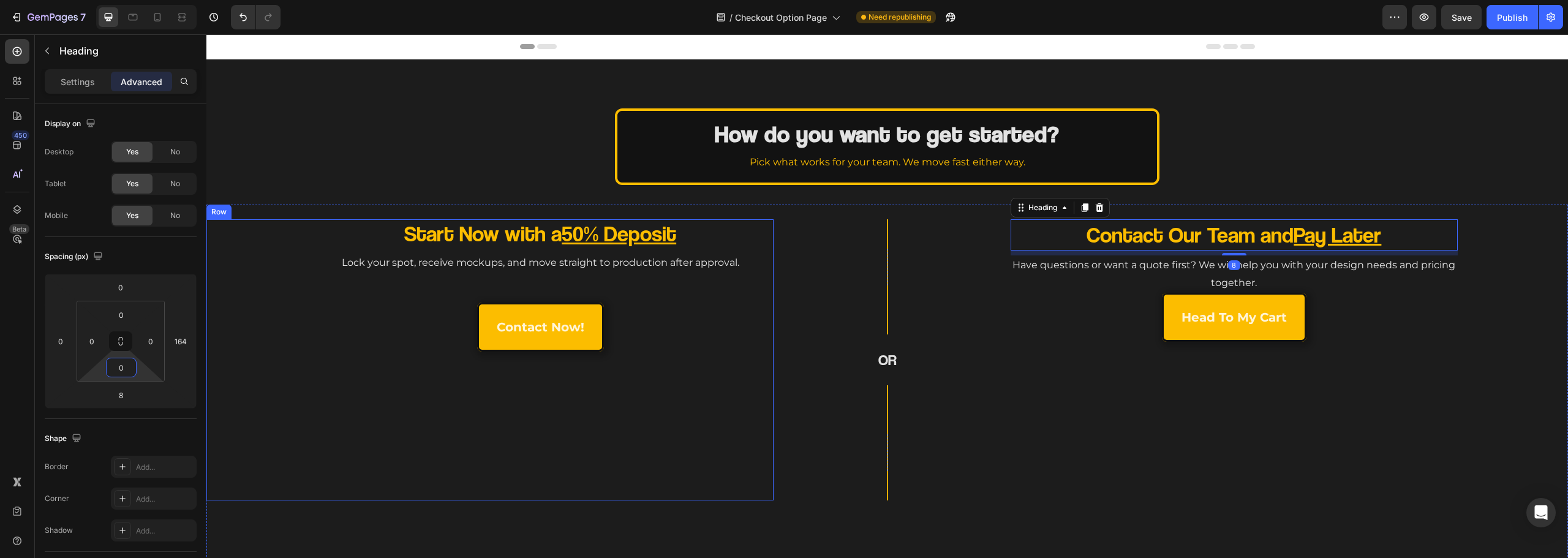
click at [284, 461] on div "Start Now with a 50% Deposit Heading Lock your spot, receive mockups, and move …" at bounding box center [490, 360] width 548 height 282
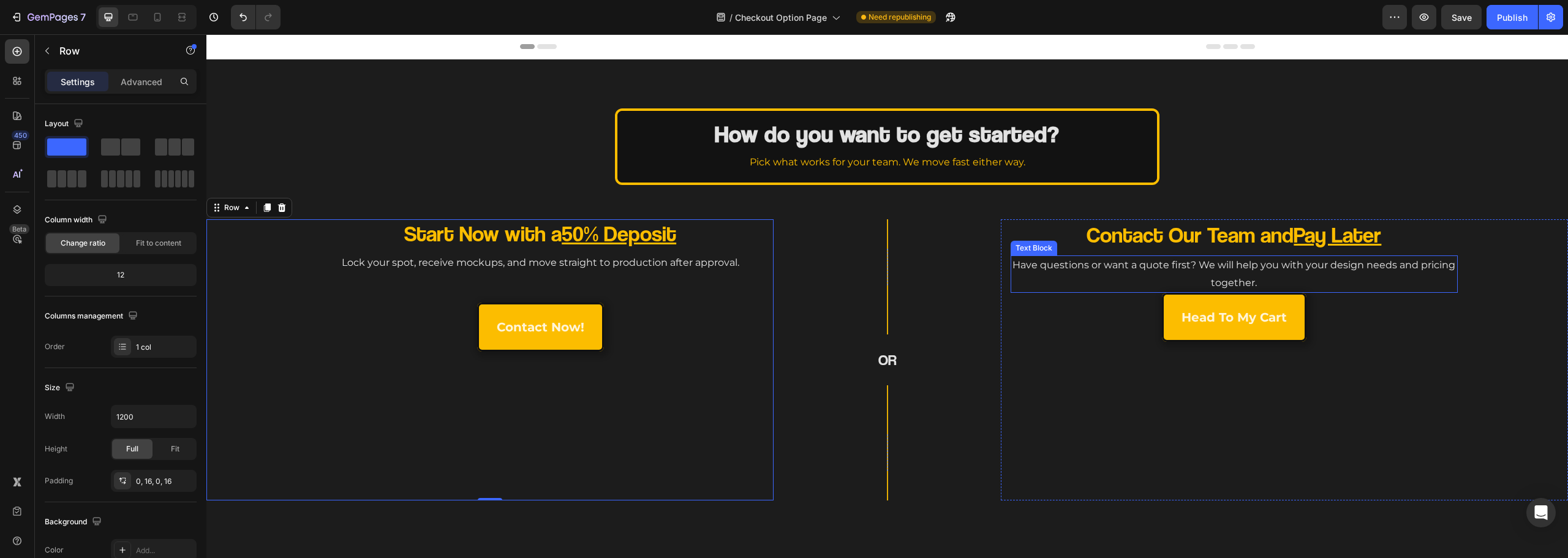
click at [1181, 266] on p "Have questions or want a quote first? We will help you with your design needs a…" at bounding box center [1234, 275] width 445 height 36
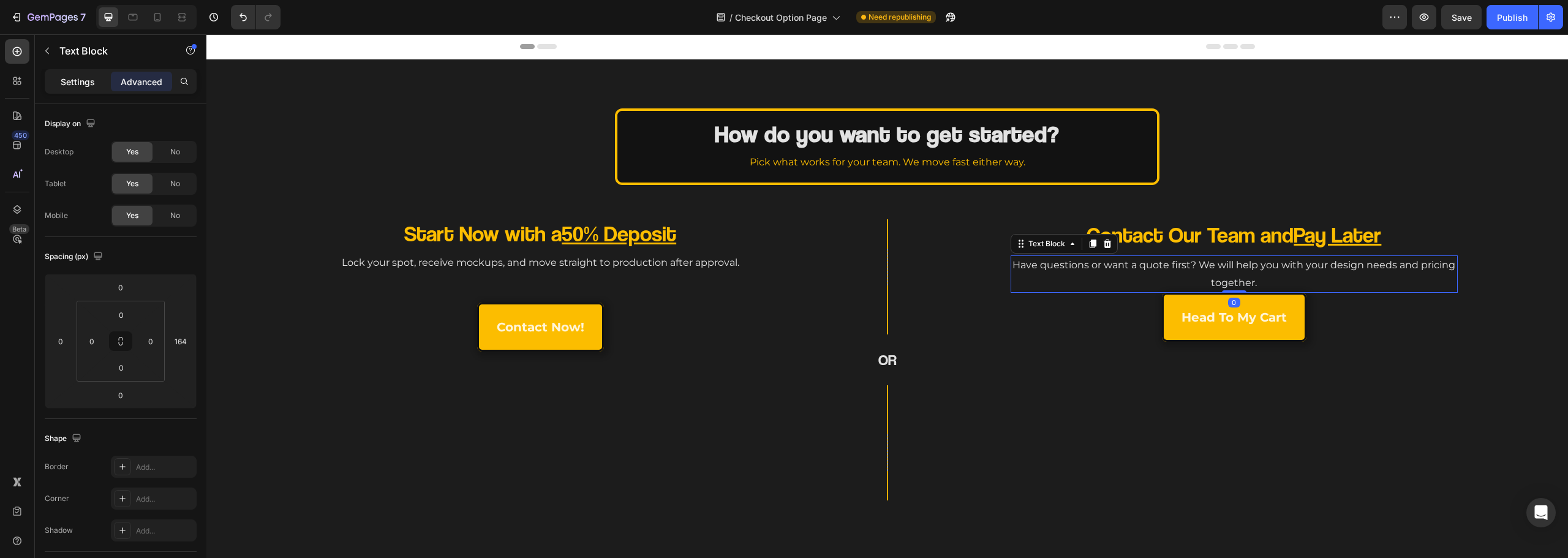
click at [95, 83] on div "Settings" at bounding box center [78, 81] width 62 height 19
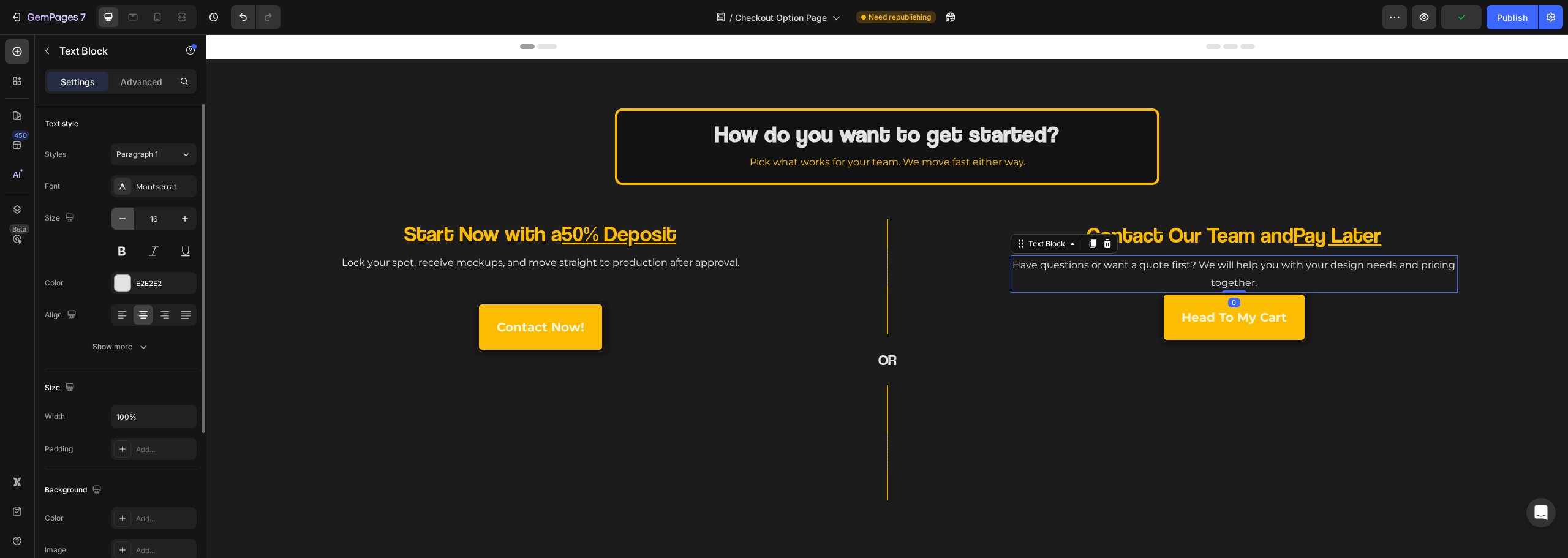
click at [124, 222] on icon "button" at bounding box center [122, 219] width 13 height 13
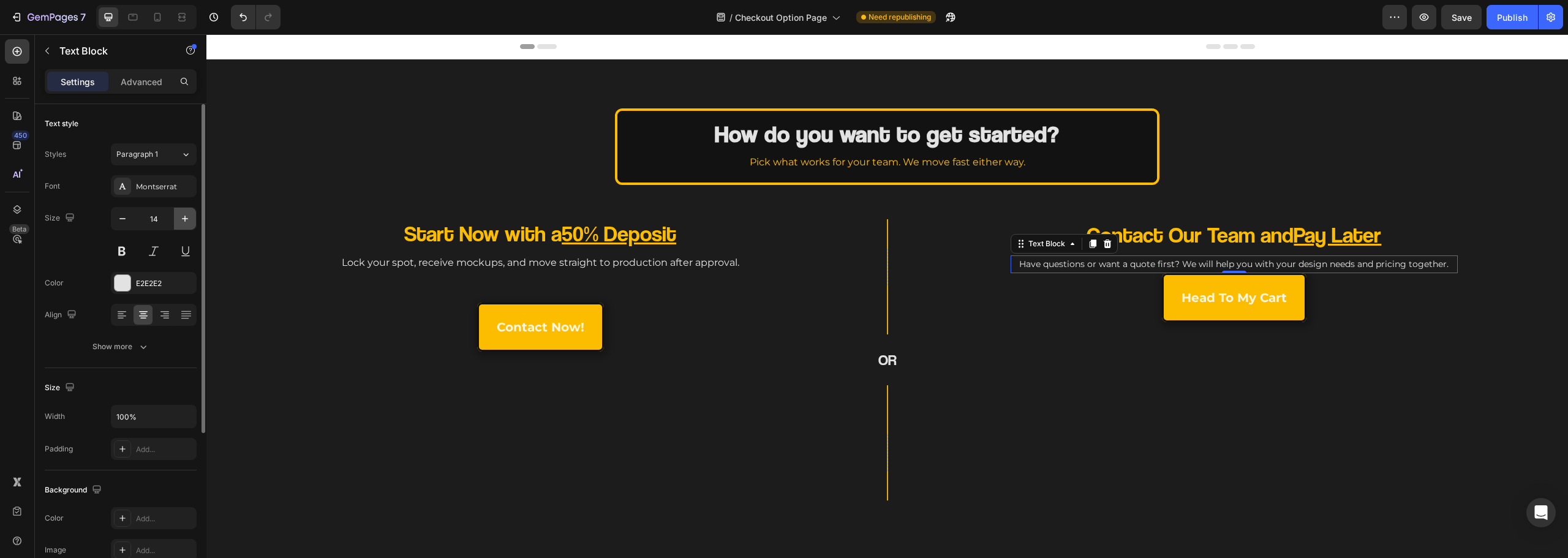
click at [181, 223] on icon "button" at bounding box center [185, 219] width 13 height 13
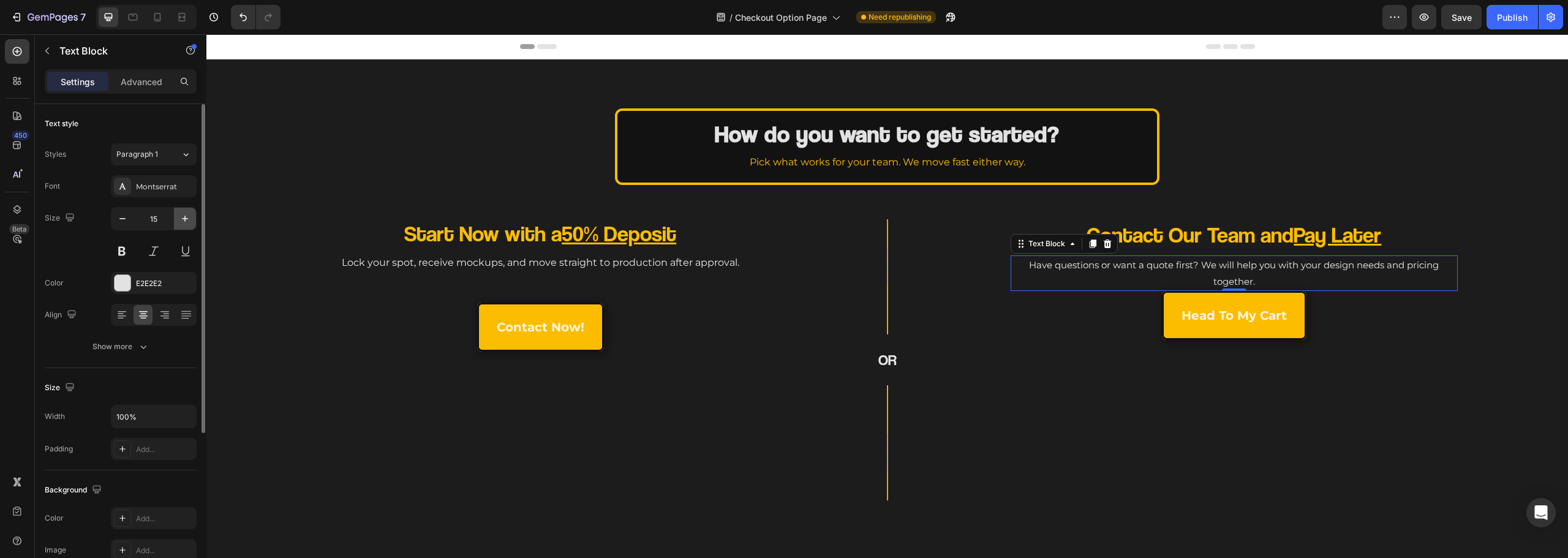
click at [181, 223] on icon "button" at bounding box center [185, 219] width 13 height 13
type input "16"
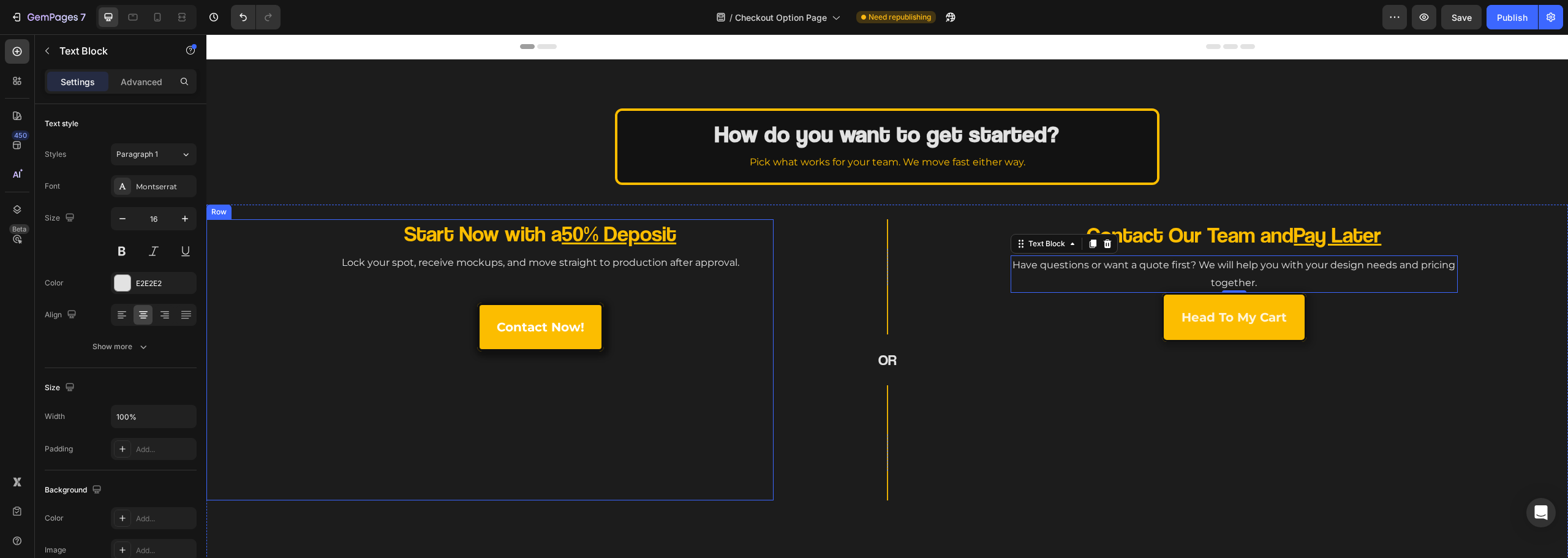
click at [574, 351] on link "contact now!" at bounding box center [541, 327] width 127 height 49
click at [1225, 277] on p "Have questions or want a quote first? We will help you with your design needs a…" at bounding box center [1234, 275] width 445 height 36
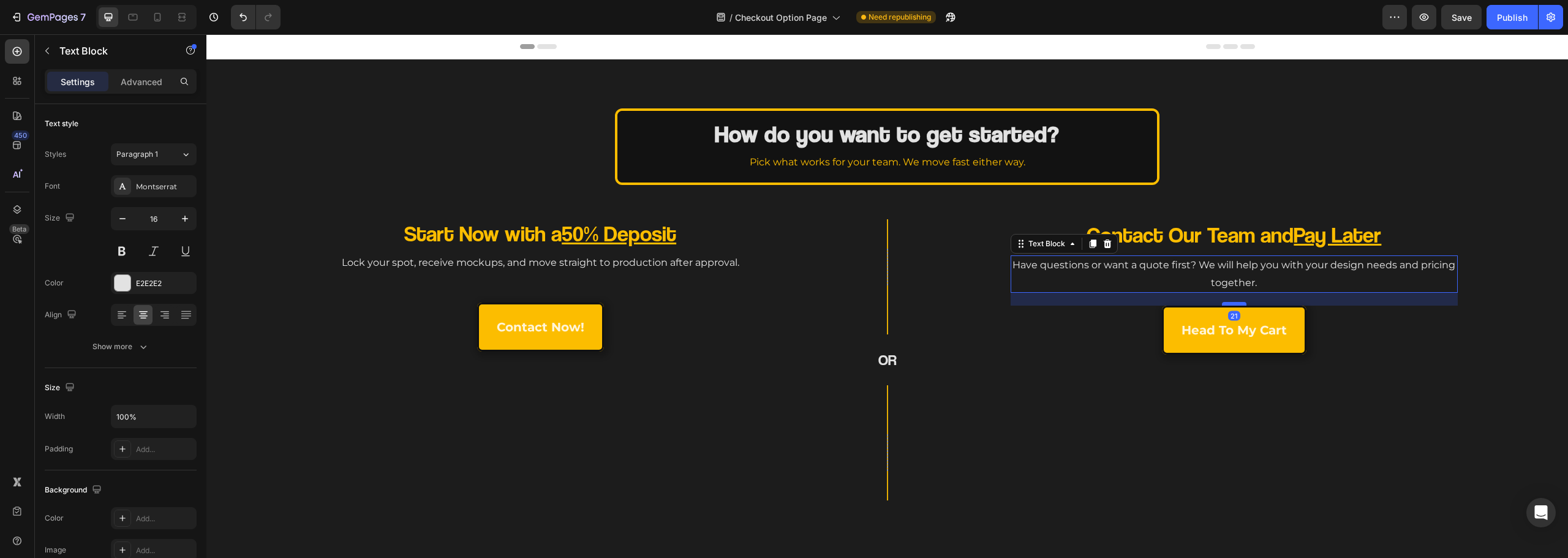
drag, startPoint x: 1230, startPoint y: 292, endPoint x: 1227, endPoint y: 308, distance: 16.3
click at [1227, 306] on div at bounding box center [1234, 304] width 24 height 4
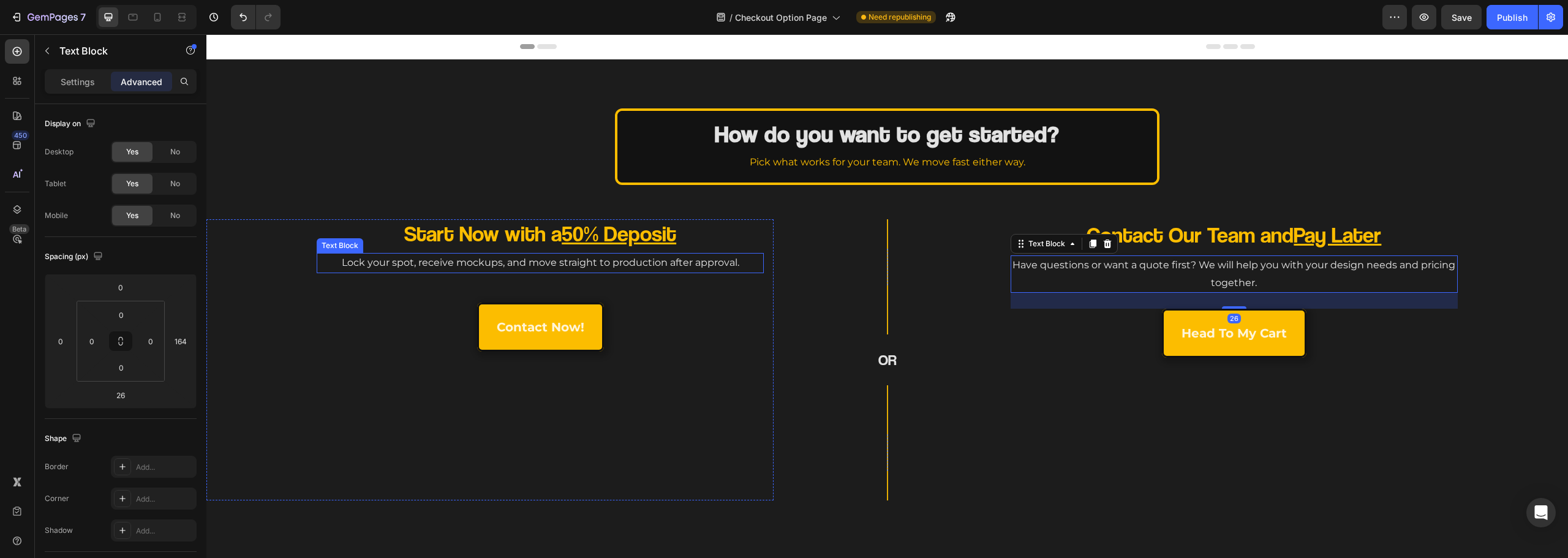
click at [552, 269] on p "Lock your spot, receive mockups, and move straight to production after approval." at bounding box center [540, 263] width 445 height 18
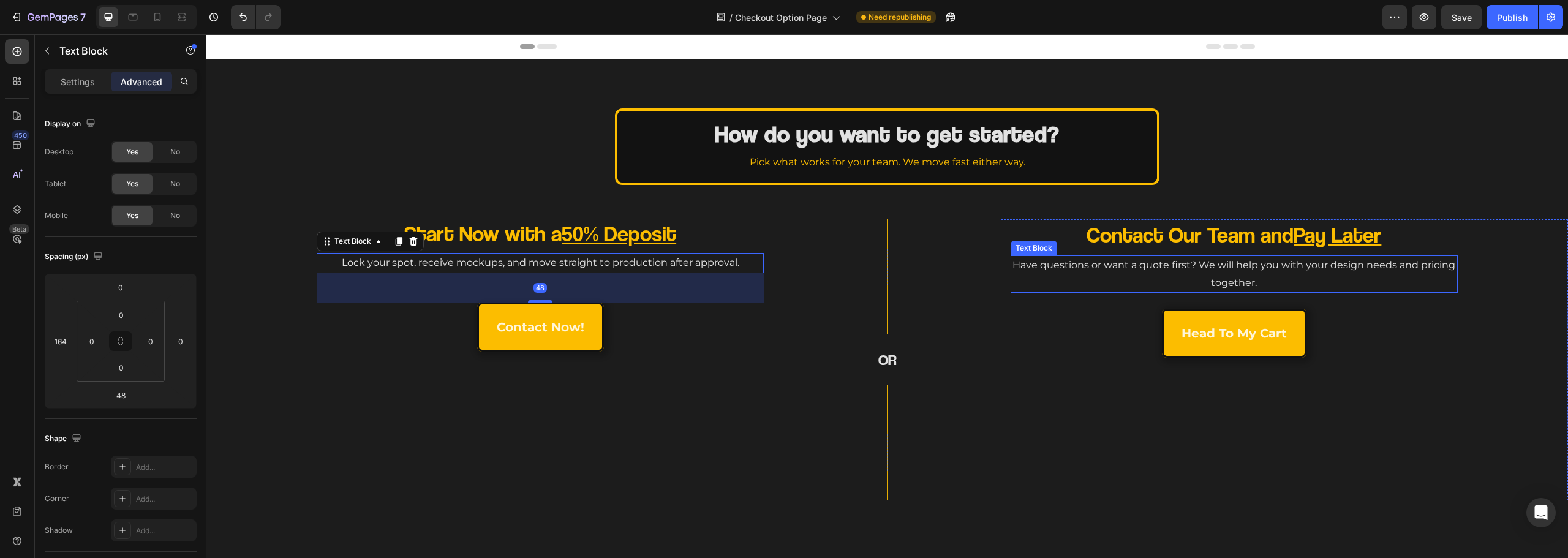
click at [1253, 283] on p "Have questions or want a quote first? We will help you with your design needs a…" at bounding box center [1234, 275] width 445 height 36
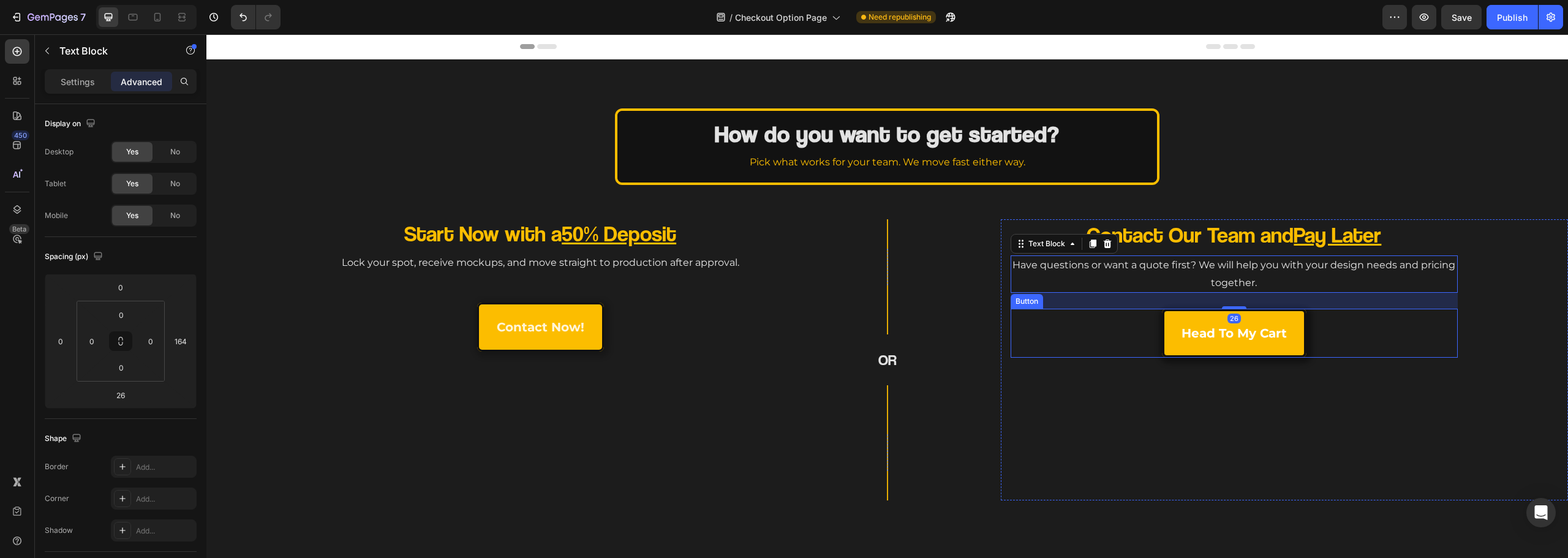
click at [1228, 309] on link "head to my cart" at bounding box center [1234, 333] width 144 height 49
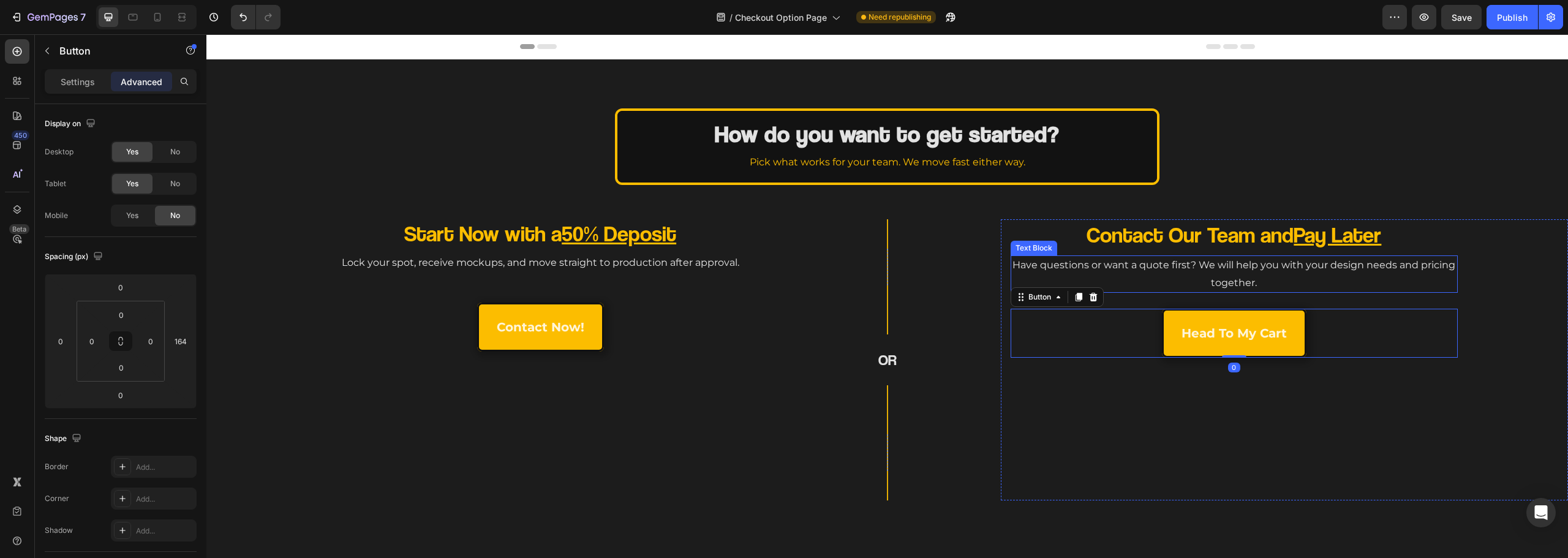
click at [1235, 282] on p "Have questions or want a quote first? We will help you with your design needs a…" at bounding box center [1234, 275] width 445 height 36
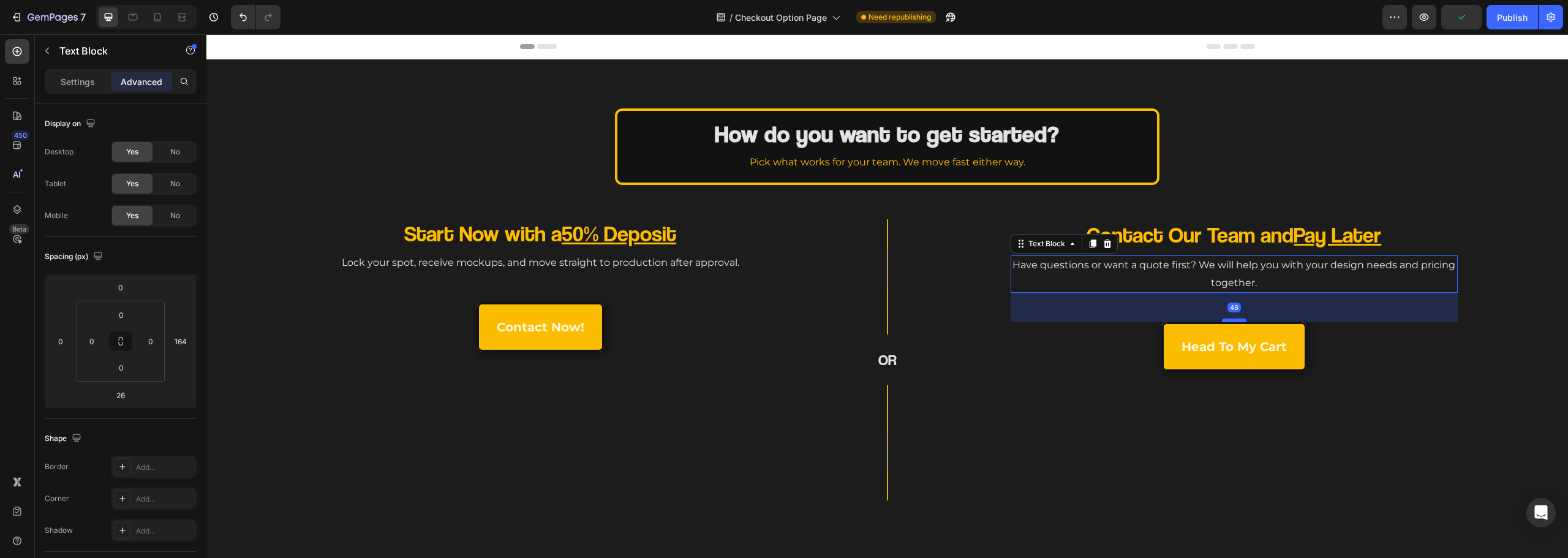
drag, startPoint x: 1223, startPoint y: 307, endPoint x: 1236, endPoint y: 321, distance: 19.1
click at [1236, 321] on div at bounding box center [1234, 320] width 24 height 4
type input "48"
click at [1203, 405] on div "Contact Our Team and Pay Later Heading Have questions or want a quote first? We…" at bounding box center [1285, 360] width 548 height 282
click at [1115, 270] on p "Have questions or want a quote first? We will help you with your design needs a…" at bounding box center [1234, 275] width 445 height 36
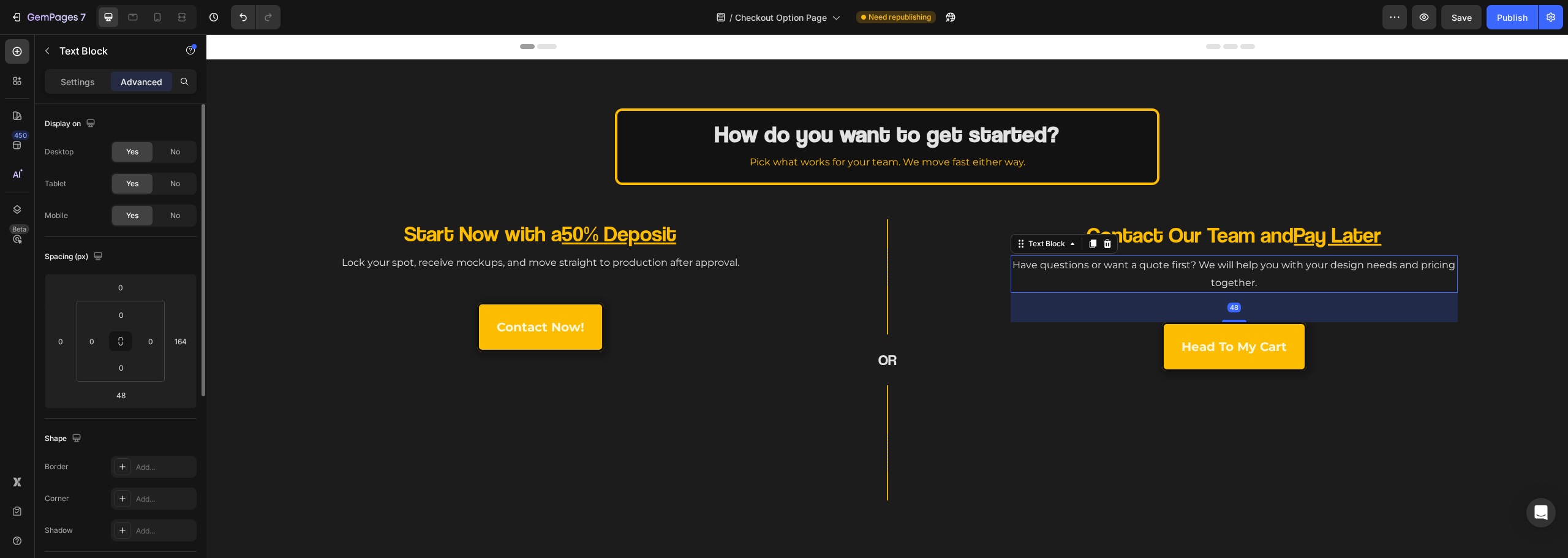
scroll to position [184, 0]
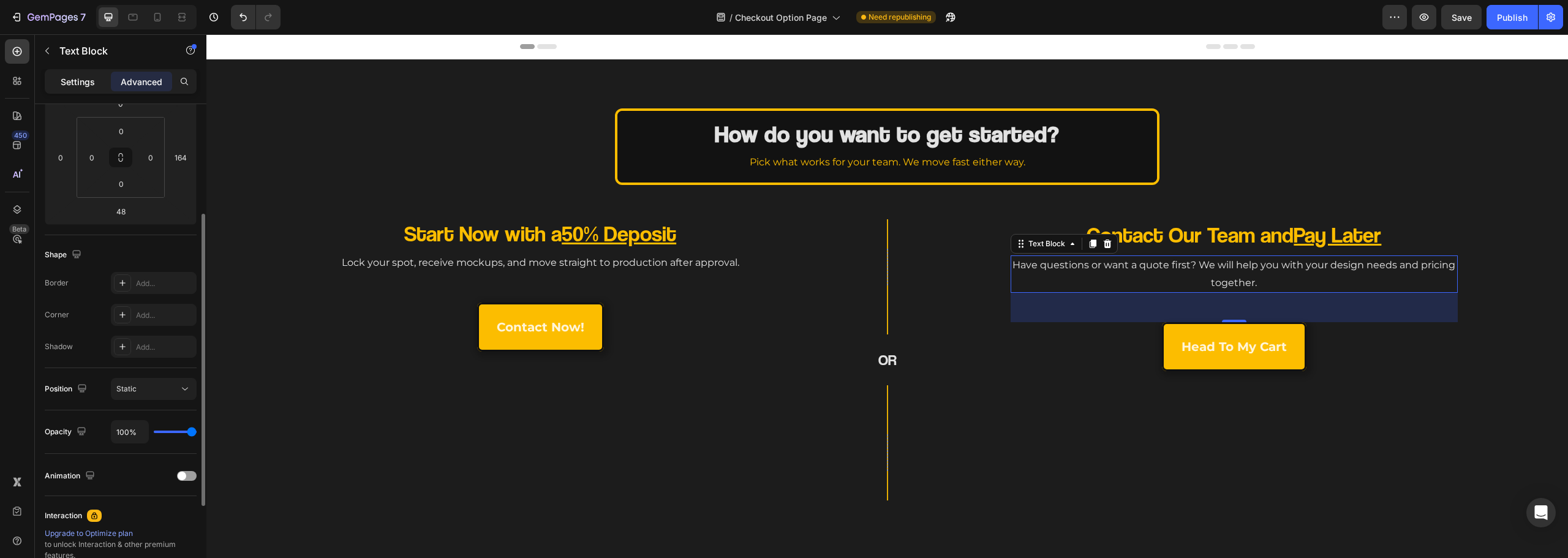
click at [82, 87] on p "Settings" at bounding box center [78, 82] width 35 height 13
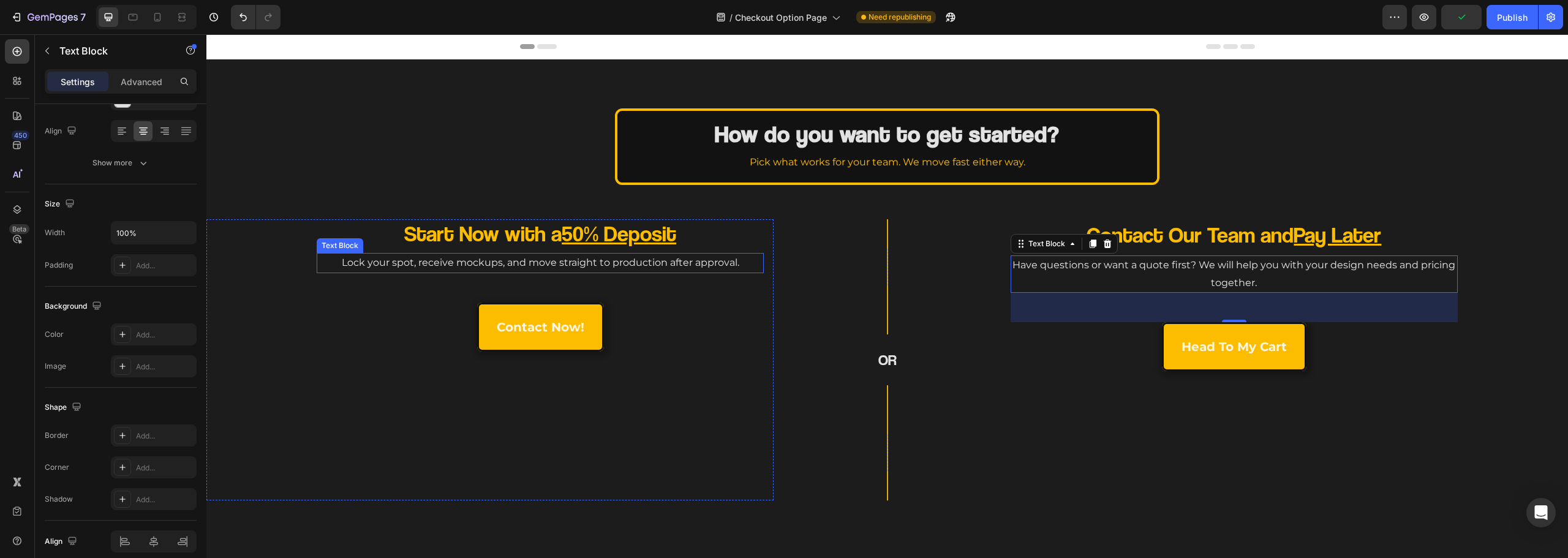
click at [416, 265] on p "Lock your spot, receive mockups, and move straight to production after approval." at bounding box center [540, 263] width 445 height 18
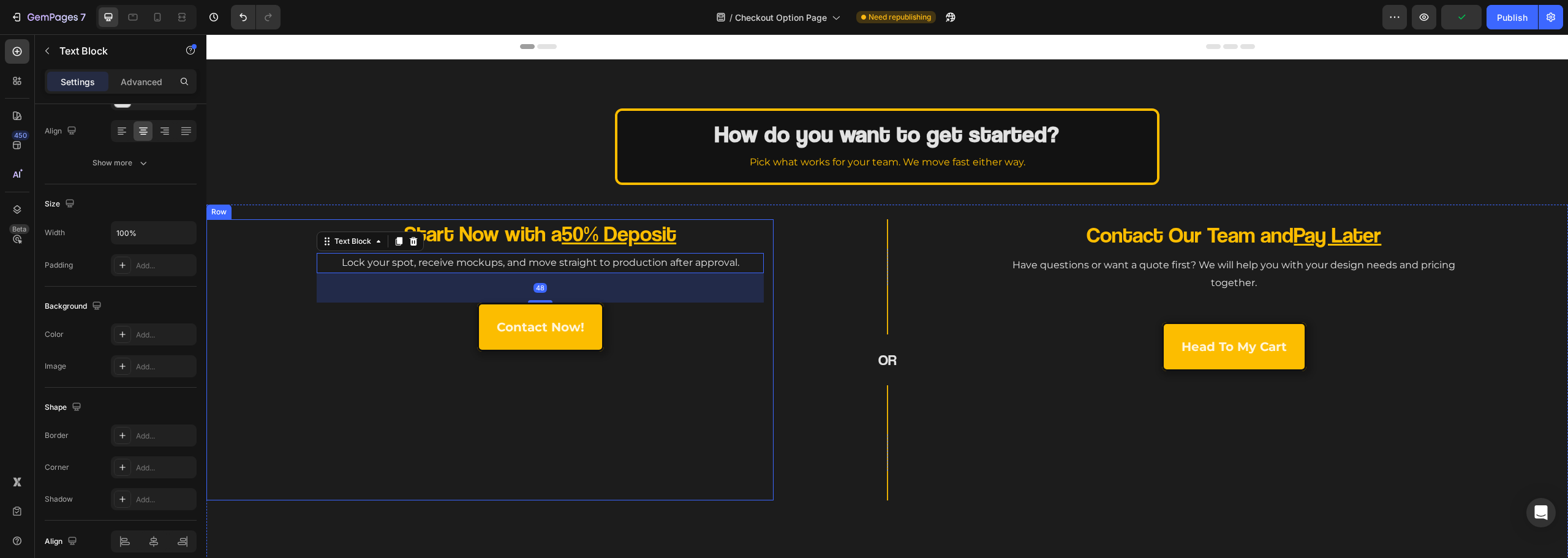
click at [629, 408] on div "Start Now with a 50% Deposit Heading Lock your spot, receive mockups, and move …" at bounding box center [490, 360] width 548 height 282
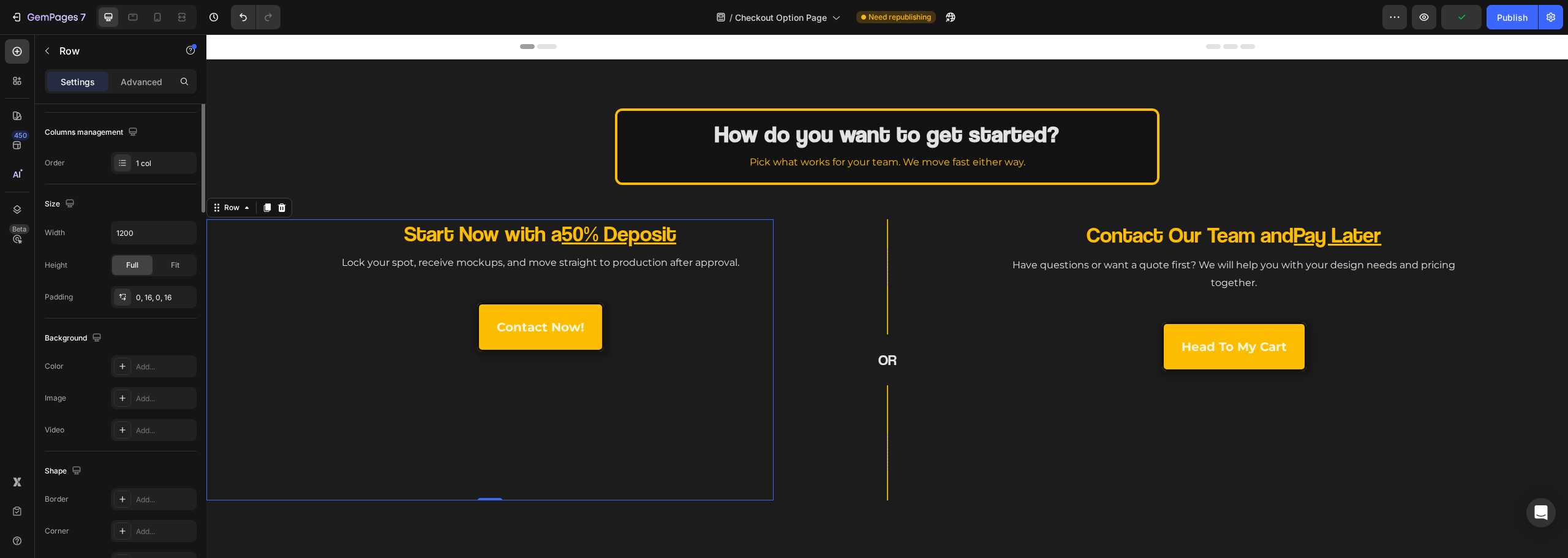
scroll to position [0, 0]
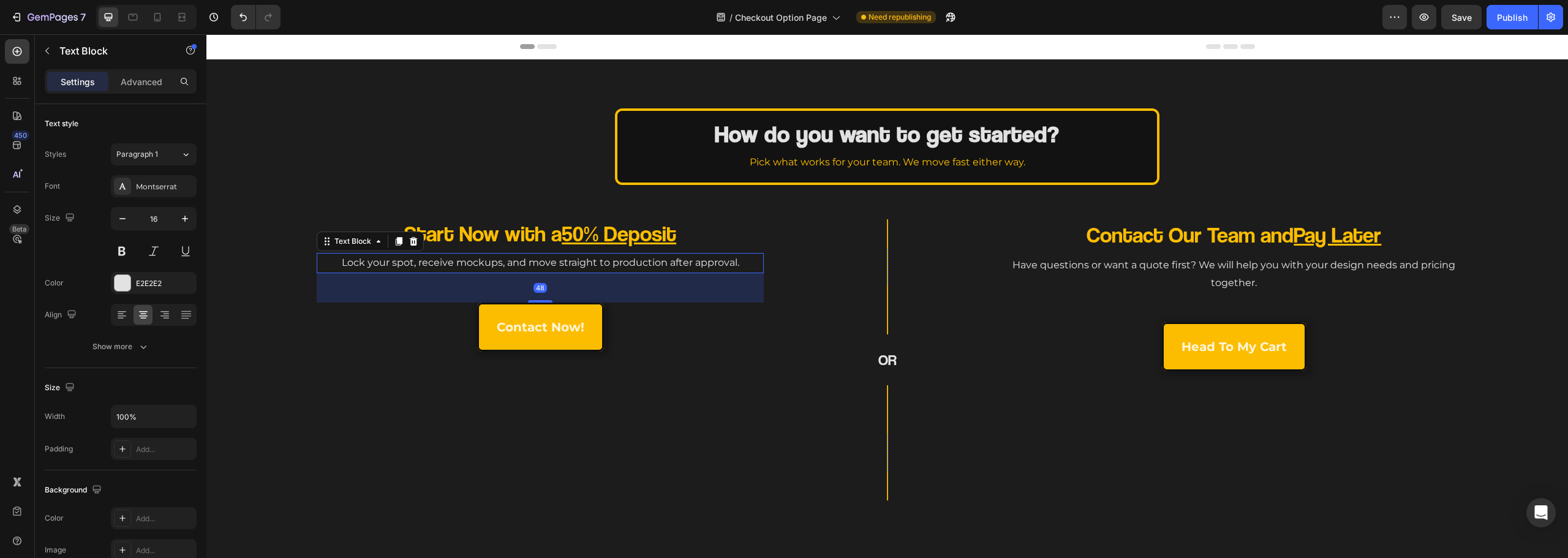
click at [379, 258] on p "Lock your spot, receive mockups, and move straight to production after approval." at bounding box center [540, 263] width 445 height 18
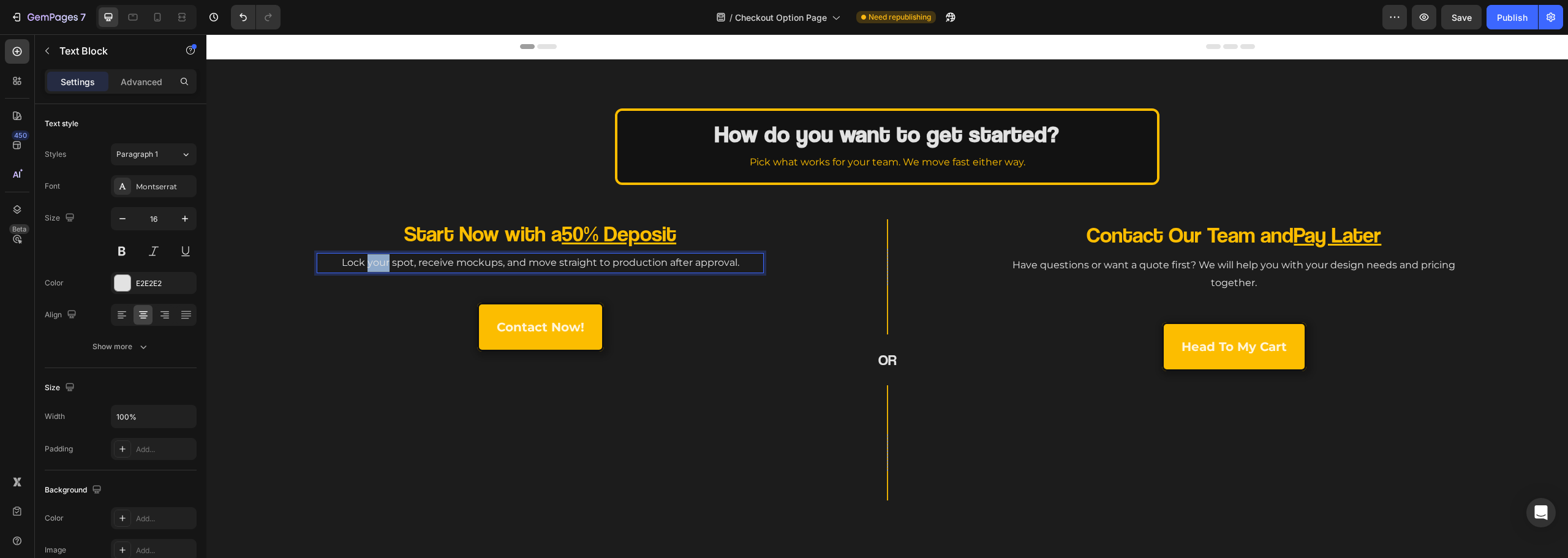
click at [371, 263] on p "Lock your spot, receive mockups, and move straight to production after approval." at bounding box center [540, 263] width 445 height 18
click at [367, 263] on p "Lock your spot, receive mockups, and move straight to production after approval." at bounding box center [540, 263] width 445 height 18
click at [456, 264] on p "Lock in your spot, receive mockups, and move straight to production after appro…" at bounding box center [540, 263] width 445 height 18
click at [460, 264] on p "Lock in your spot, receive mockups, and move straight to production after appro…" at bounding box center [540, 263] width 445 height 18
click at [572, 264] on p "Lock in your spot, receive free mockups, and move straight to production after …" at bounding box center [540, 263] width 445 height 18
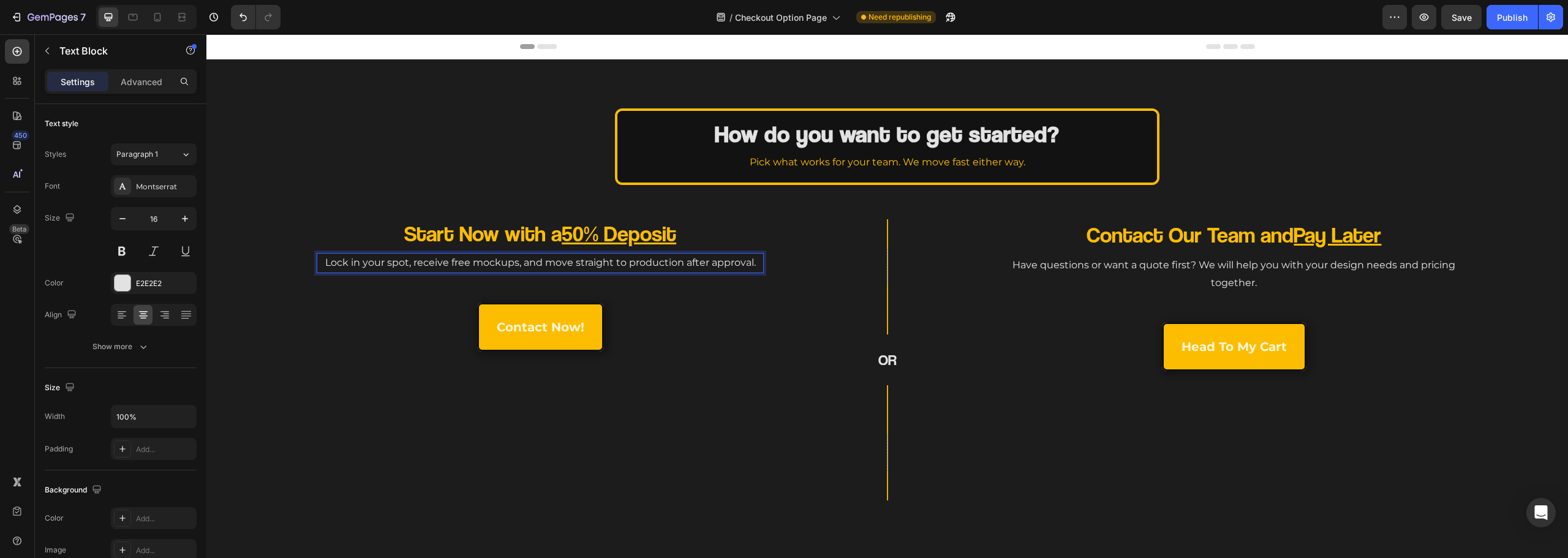
click at [722, 265] on p "Lock in your spot, receive free mockups, and move straight to production after …" at bounding box center [540, 263] width 445 height 18
click at [705, 263] on p "Lock in your spot, receive free mockups, and move straight to production after …" at bounding box center [540, 263] width 445 height 18
click at [711, 261] on p "Lock in your spot, receive free mockups, and move straight to production after …" at bounding box center [540, 263] width 445 height 18
click at [1132, 273] on p "Have questions or want a quote first? We will help you with your design needs a…" at bounding box center [1234, 275] width 445 height 36
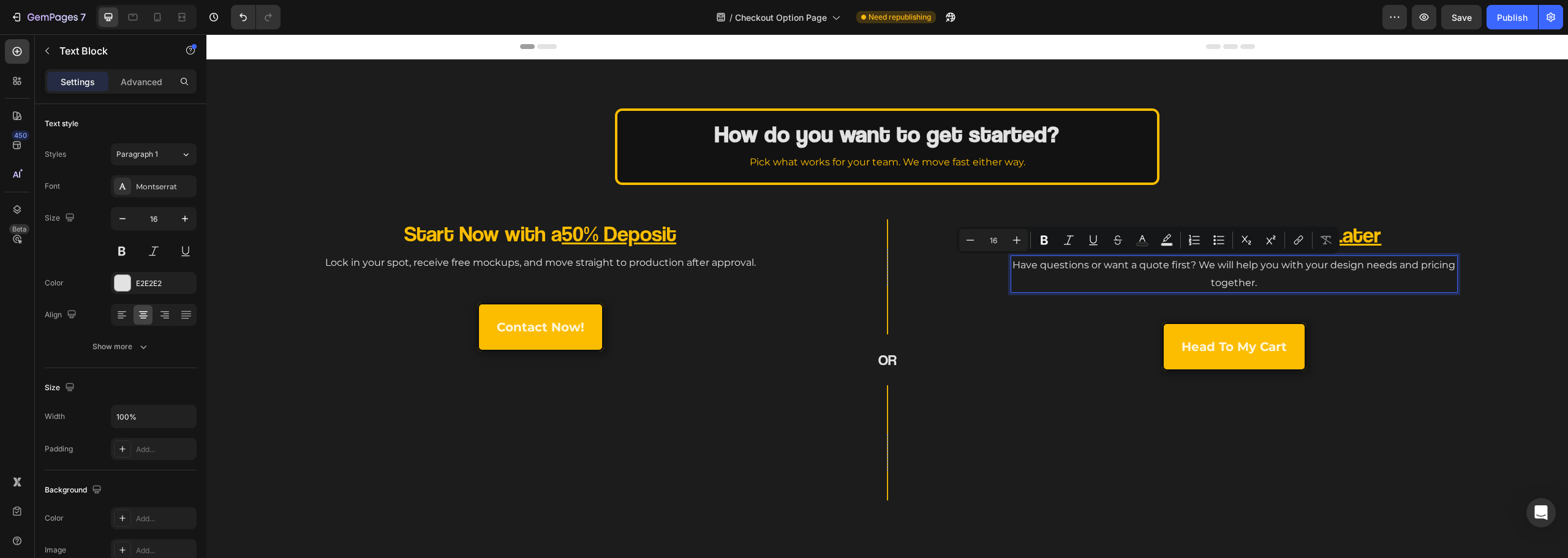
click at [1163, 264] on p "Have questions or want a quote first? We will help you with your design needs a…" at bounding box center [1234, 275] width 445 height 36
drag, startPoint x: 1097, startPoint y: 264, endPoint x: 1181, endPoint y: 266, distance: 84.0
click at [1181, 266] on p "Have questions or want a quote first? We will help you with your design needs a…" at bounding box center [1234, 275] width 445 height 36
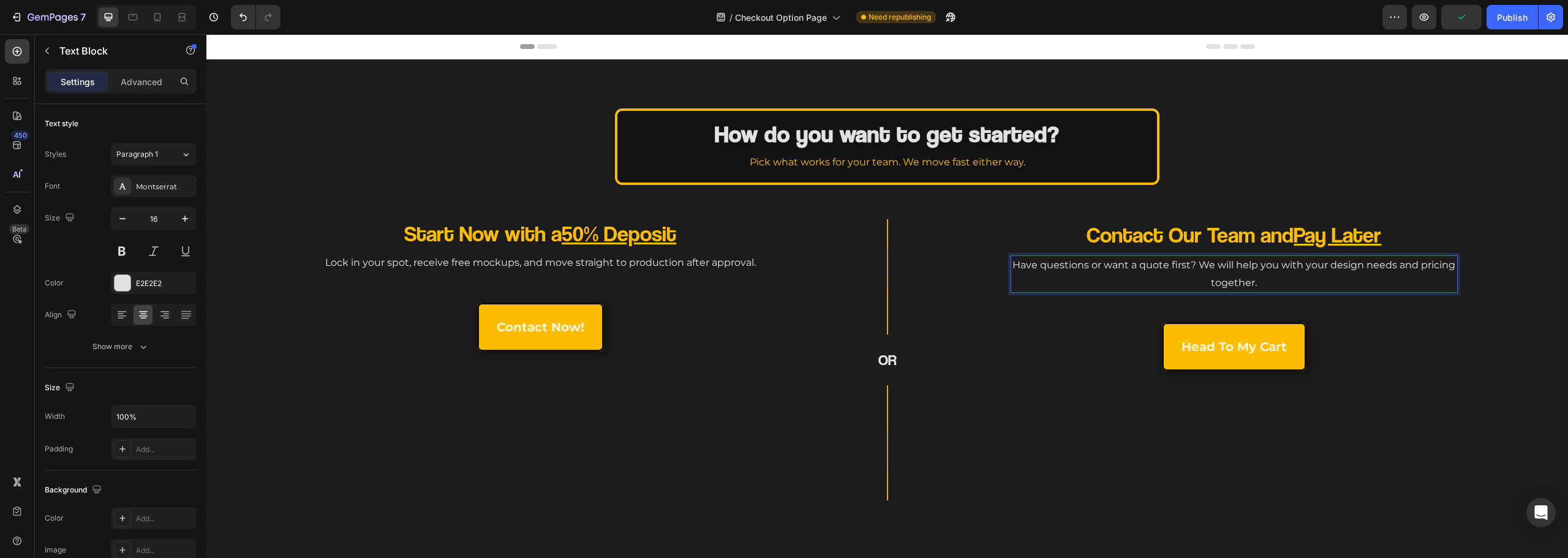
click at [1100, 265] on p "Have questions or want a quote first? We will help you with your design needs a…" at bounding box center [1234, 275] width 445 height 36
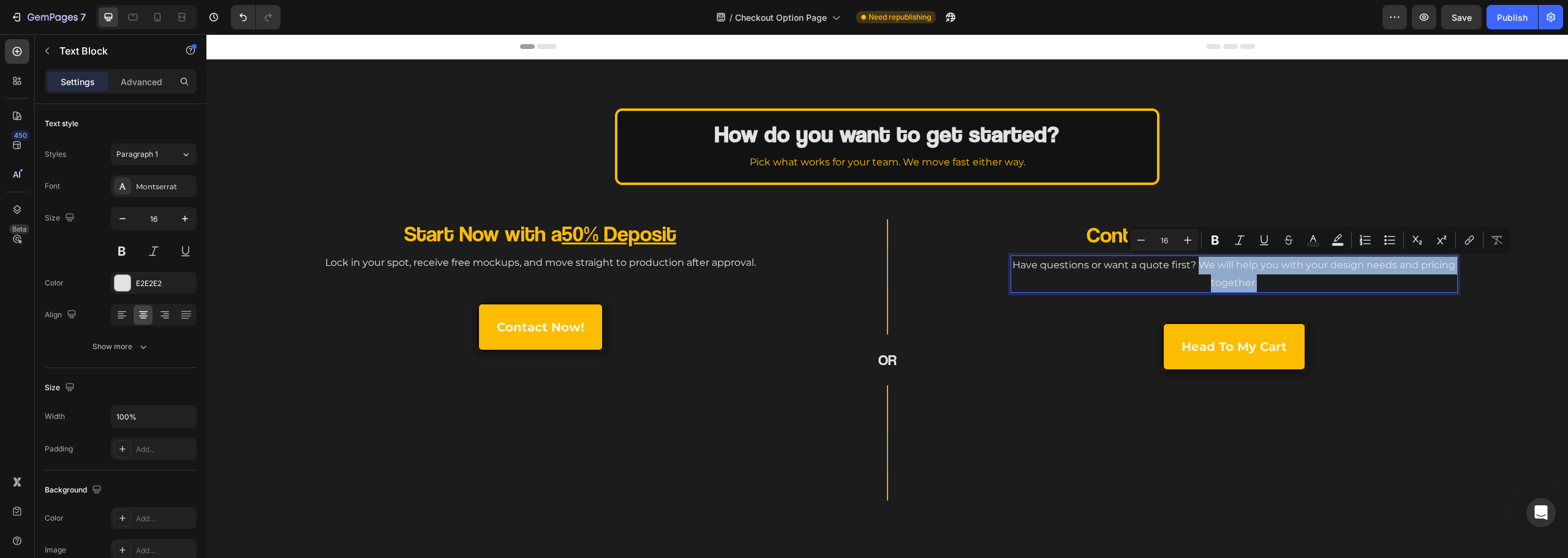
drag, startPoint x: 1191, startPoint y: 266, endPoint x: 1272, endPoint y: 281, distance: 82.4
click at [1272, 281] on p "Have questions or want a quote first? We will help you with your design needs a…" at bounding box center [1234, 275] width 445 height 36
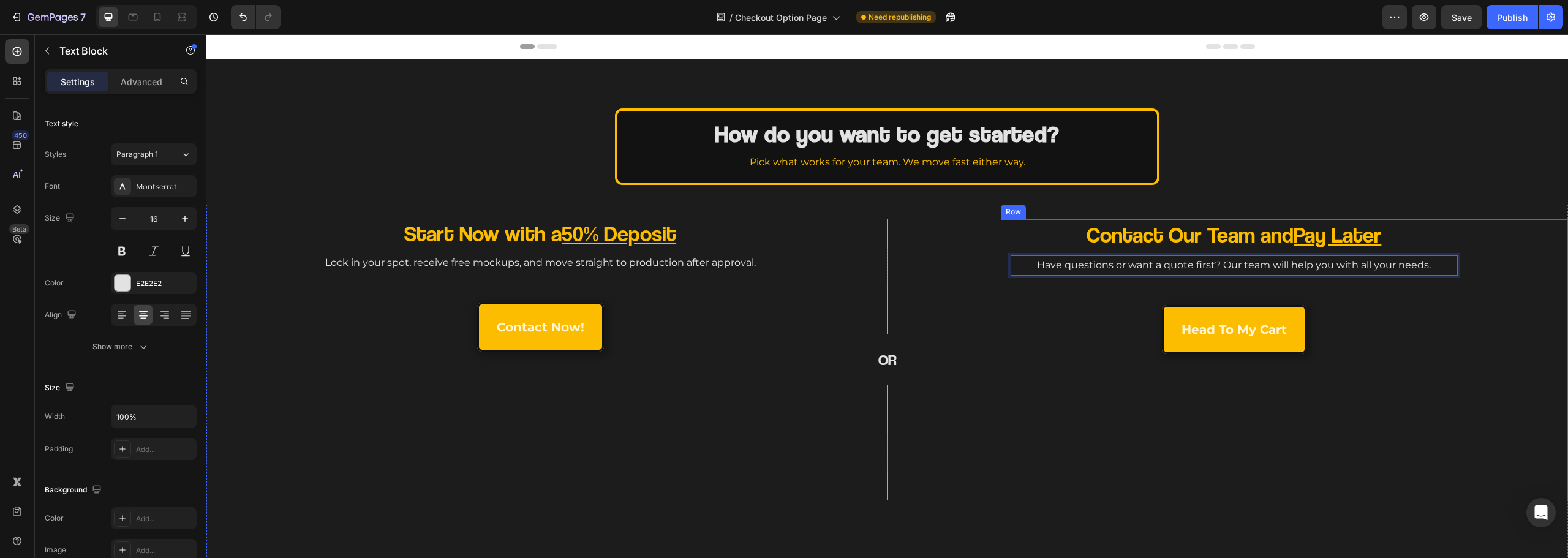
click at [1147, 478] on div "Contact Our Team and Pay Later Heading Have questions or want a quote first? Ou…" at bounding box center [1285, 360] width 548 height 282
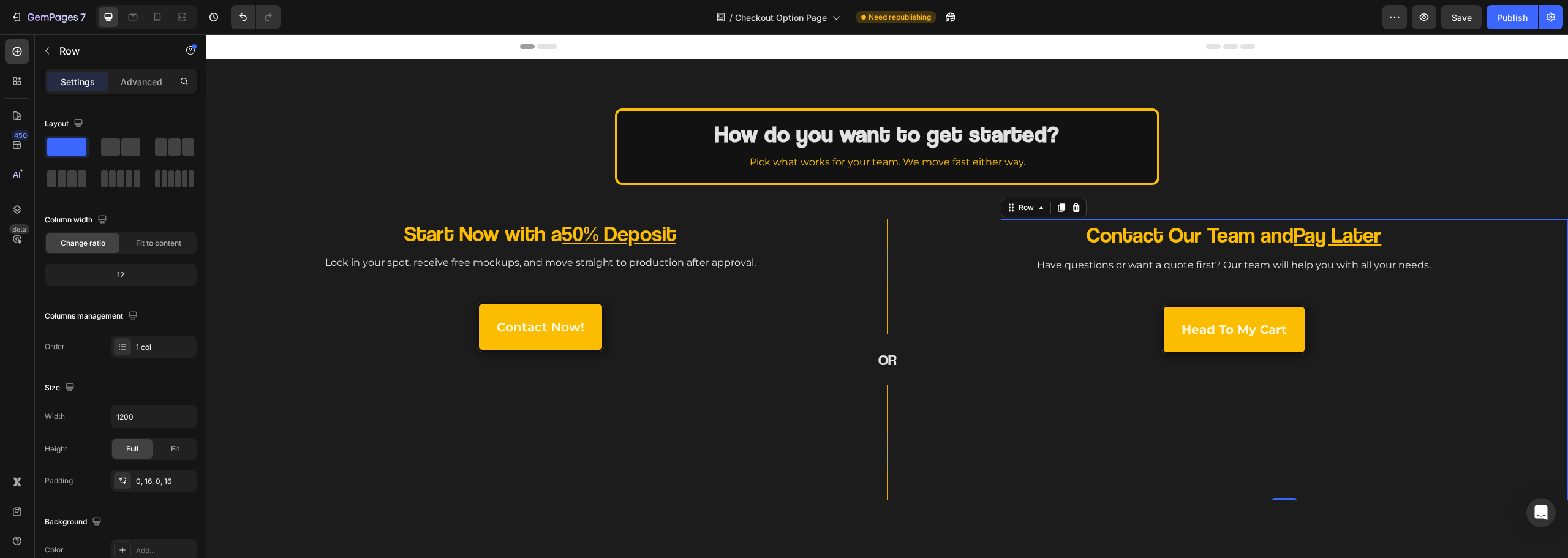
click at [1018, 496] on div "Contact Our Team and Pay Later Heading Have questions or want a quote first? Ou…" at bounding box center [1285, 360] width 548 height 282
click at [558, 464] on div "Start Now with a 50% Deposit Heading Lock in your spot, receive free mockups, a…" at bounding box center [490, 360] width 548 height 282
click at [704, 513] on div "Start Now with a 50% Deposit Heading Lock in your spot, receive free mockups, a…" at bounding box center [887, 387] width 1361 height 364
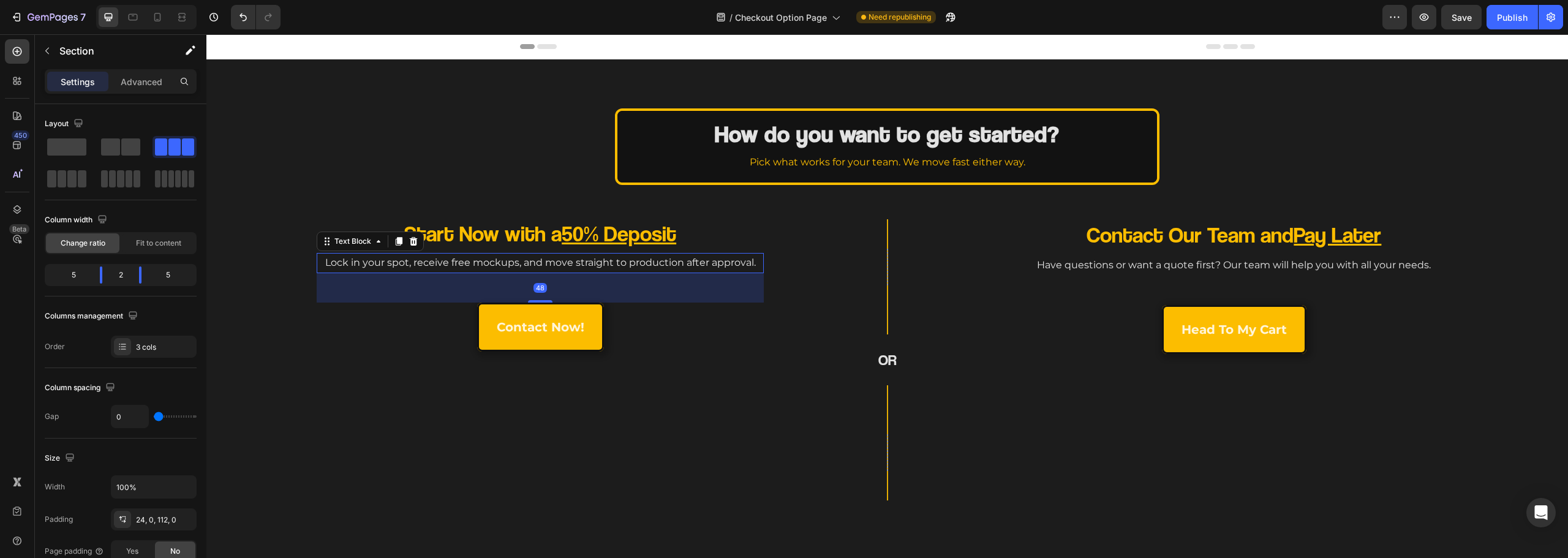
click at [746, 256] on p "Lock in your spot, receive free mockups, and move straight to production after …" at bounding box center [540, 263] width 445 height 18
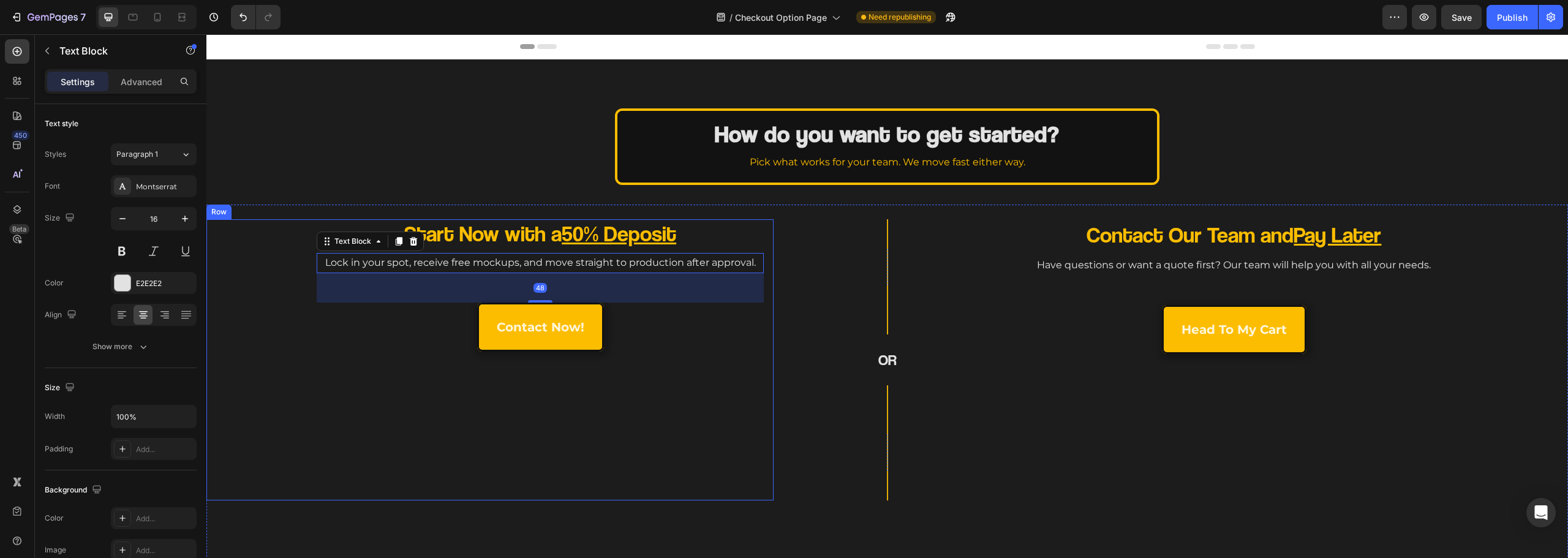
click at [727, 390] on div "Start Now with a 50% Deposit Heading Lock in your spot, receive free mockups, a…" at bounding box center [490, 360] width 548 height 282
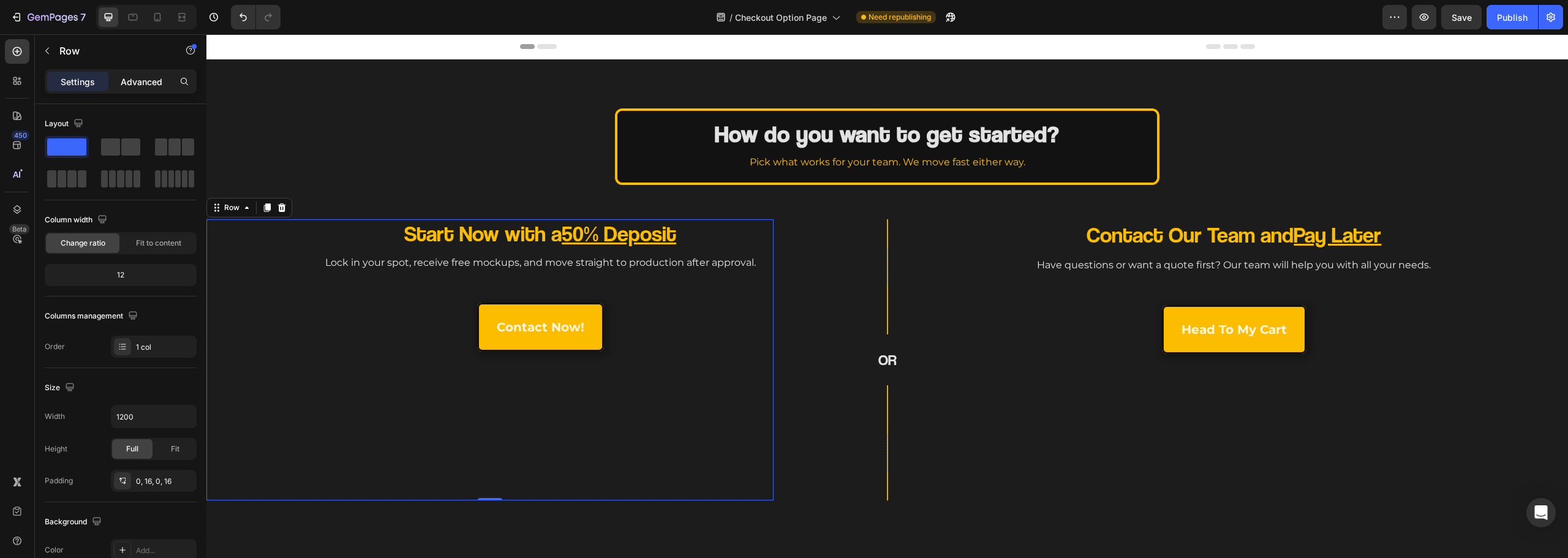
click at [146, 81] on p "Advanced" at bounding box center [141, 82] width 41 height 13
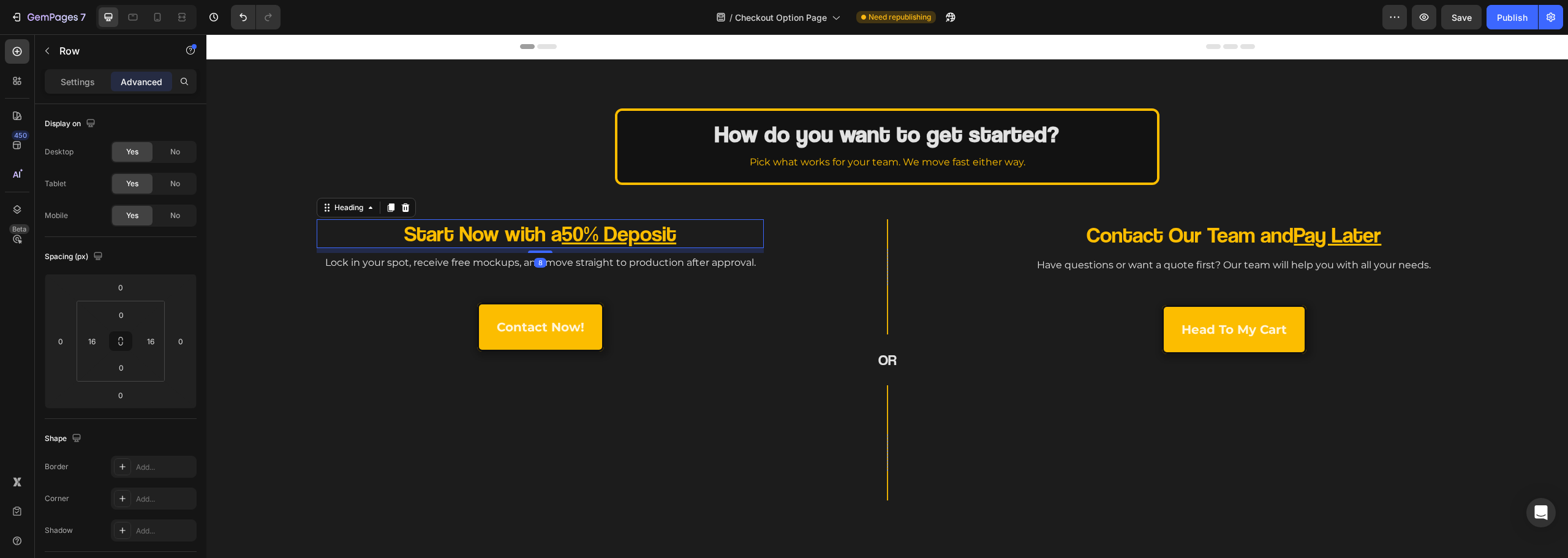
click at [366, 233] on p "Start Now with a 50% Deposit" at bounding box center [540, 234] width 357 height 29
click at [62, 337] on input "164" at bounding box center [60, 341] width 18 height 18
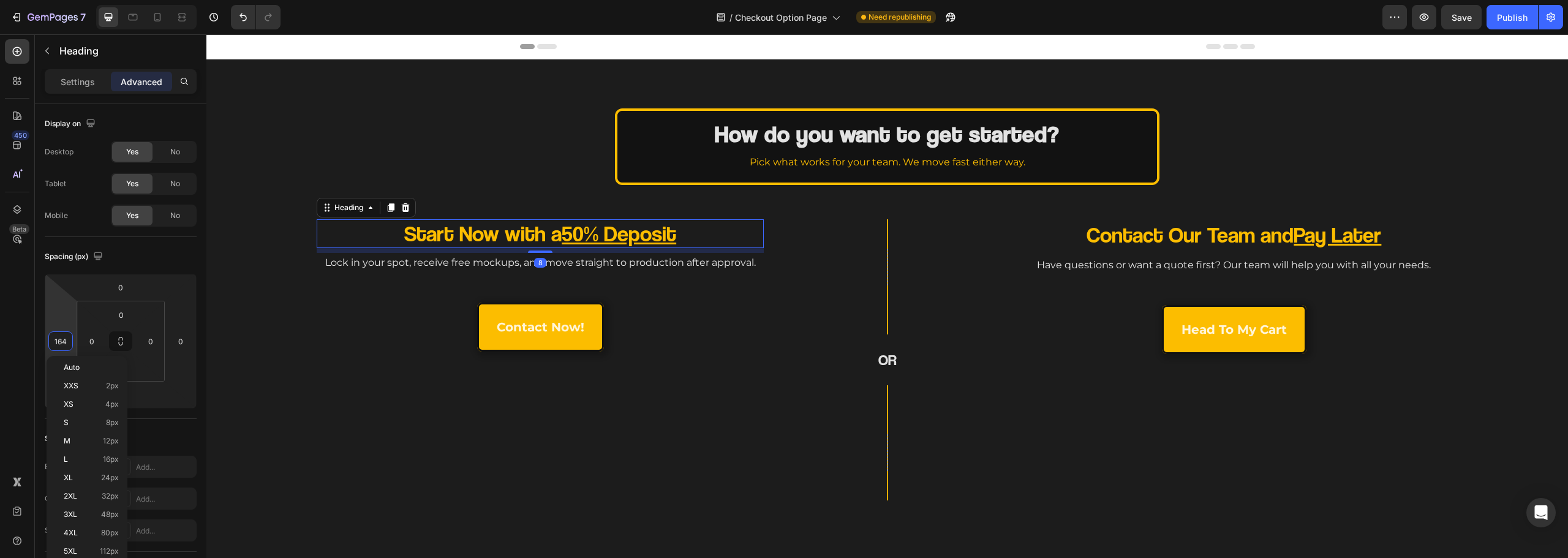
type input "0"
click at [313, 265] on div "Start Now with a 50% Deposit Heading 8 Lock in your spot, receive free mockups,…" at bounding box center [490, 360] width 548 height 282
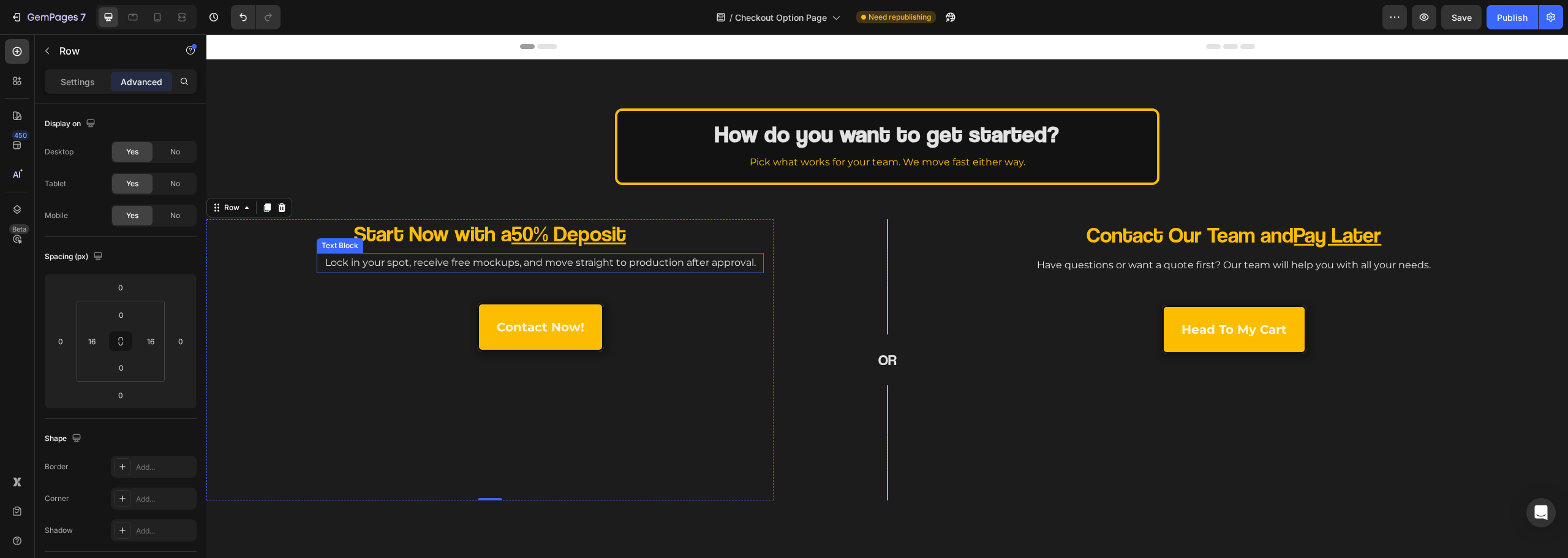
drag, startPoint x: 374, startPoint y: 263, endPoint x: 356, endPoint y: 265, distance: 18.1
click at [375, 263] on p "Lock in your spot, receive free mockups, and move straight to production after …" at bounding box center [540, 263] width 445 height 18
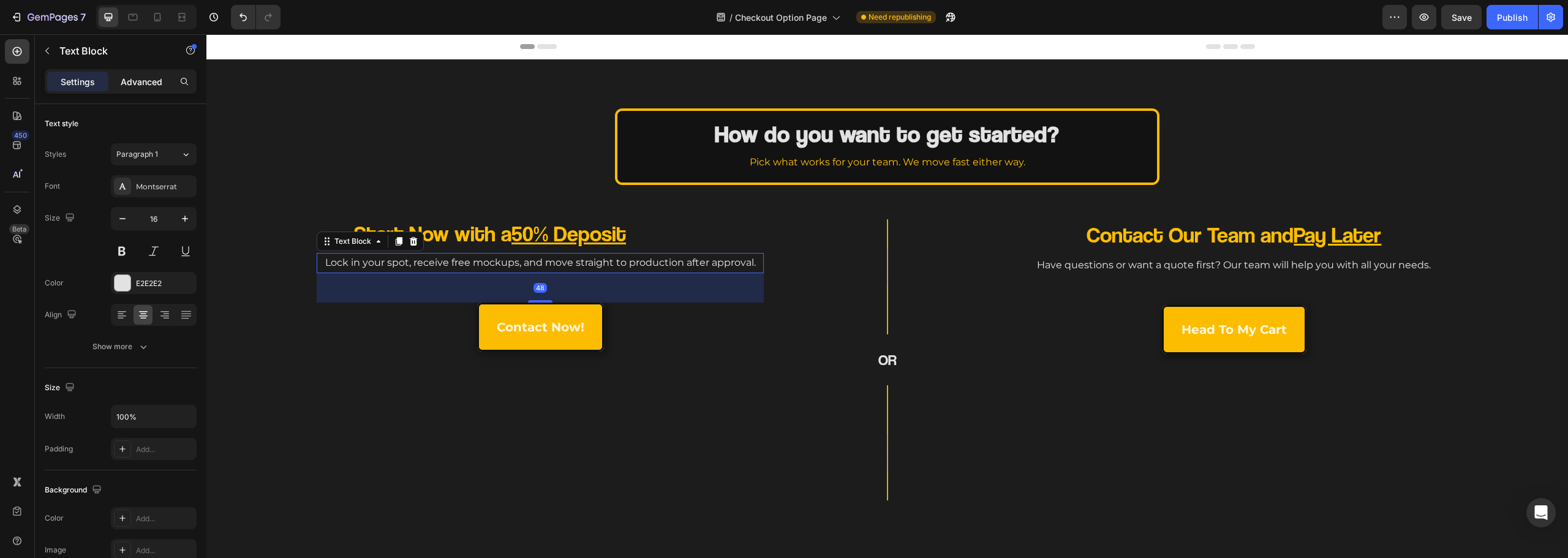
click at [151, 86] on p "Advanced" at bounding box center [141, 82] width 41 height 13
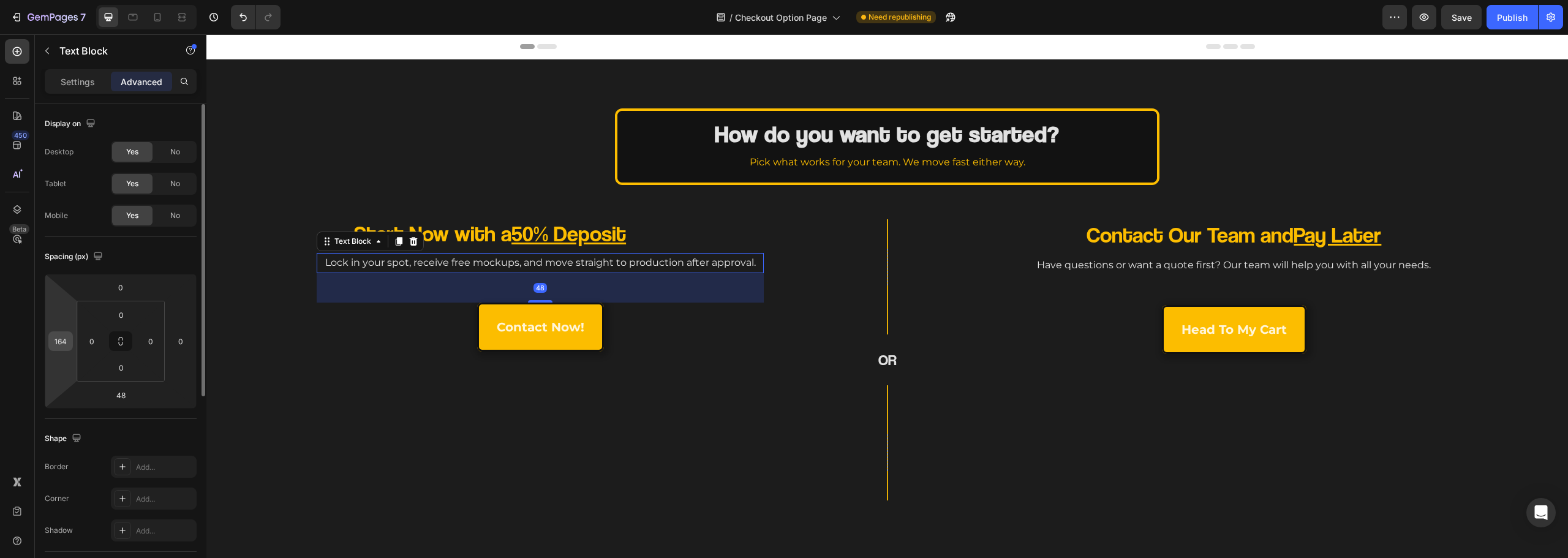
click at [65, 339] on input "164" at bounding box center [60, 341] width 18 height 18
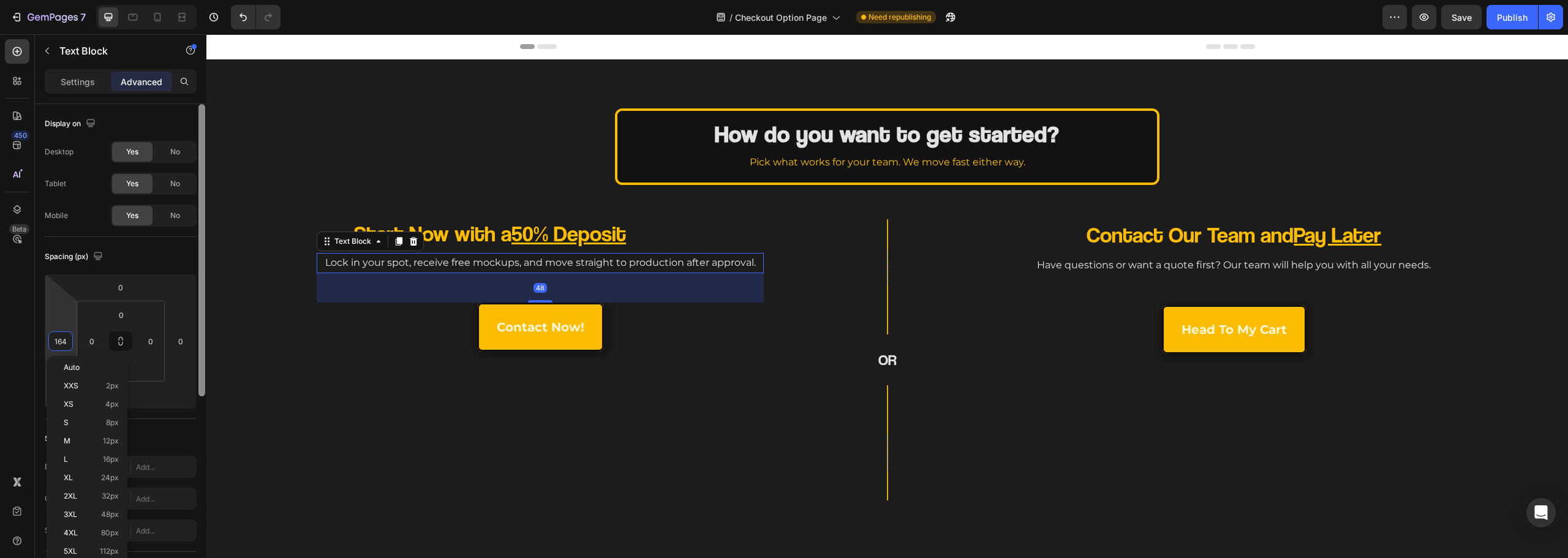
type input "0"
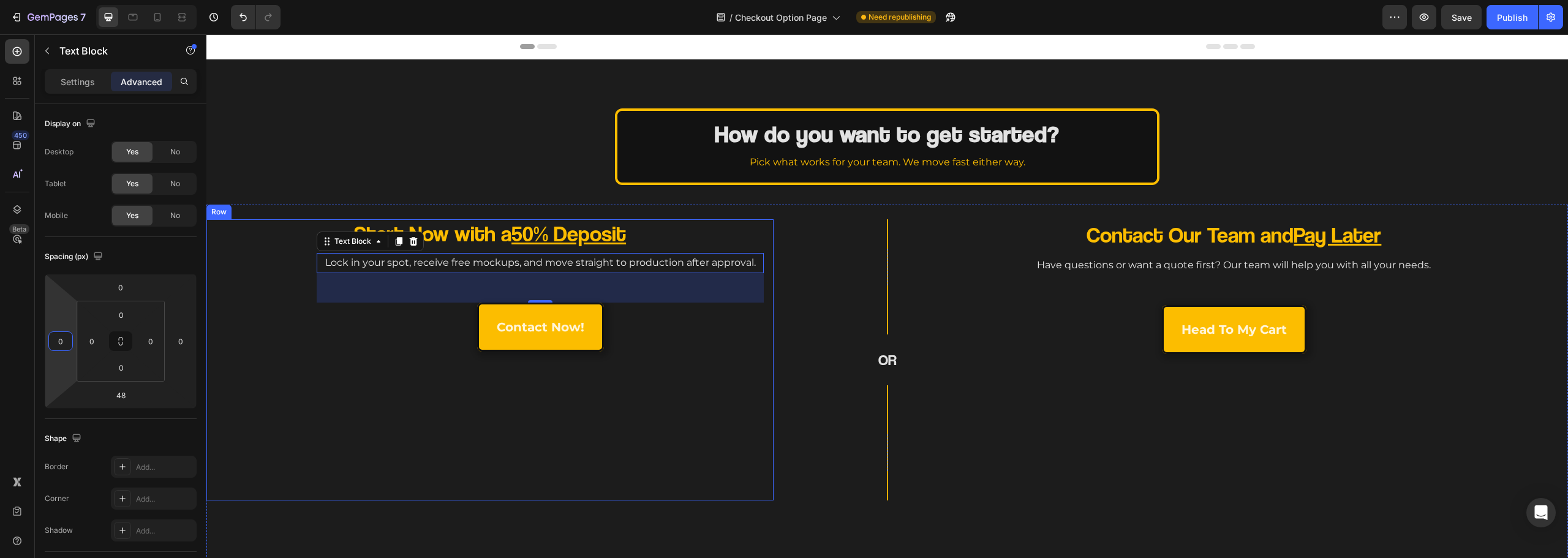
click at [398, 358] on div "Start Now with a 50% Deposit Heading Lock in your spot, receive free mockups, a…" at bounding box center [490, 360] width 548 height 282
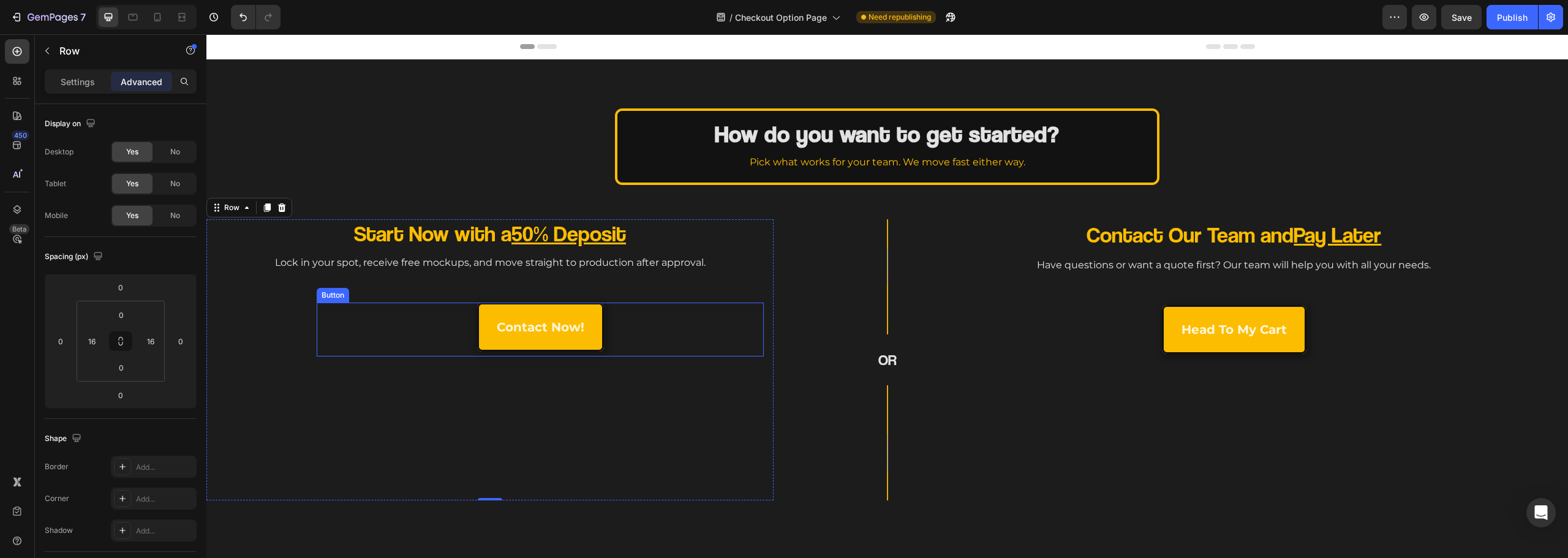
click at [416, 341] on div "contact now! Button" at bounding box center [540, 330] width 447 height 54
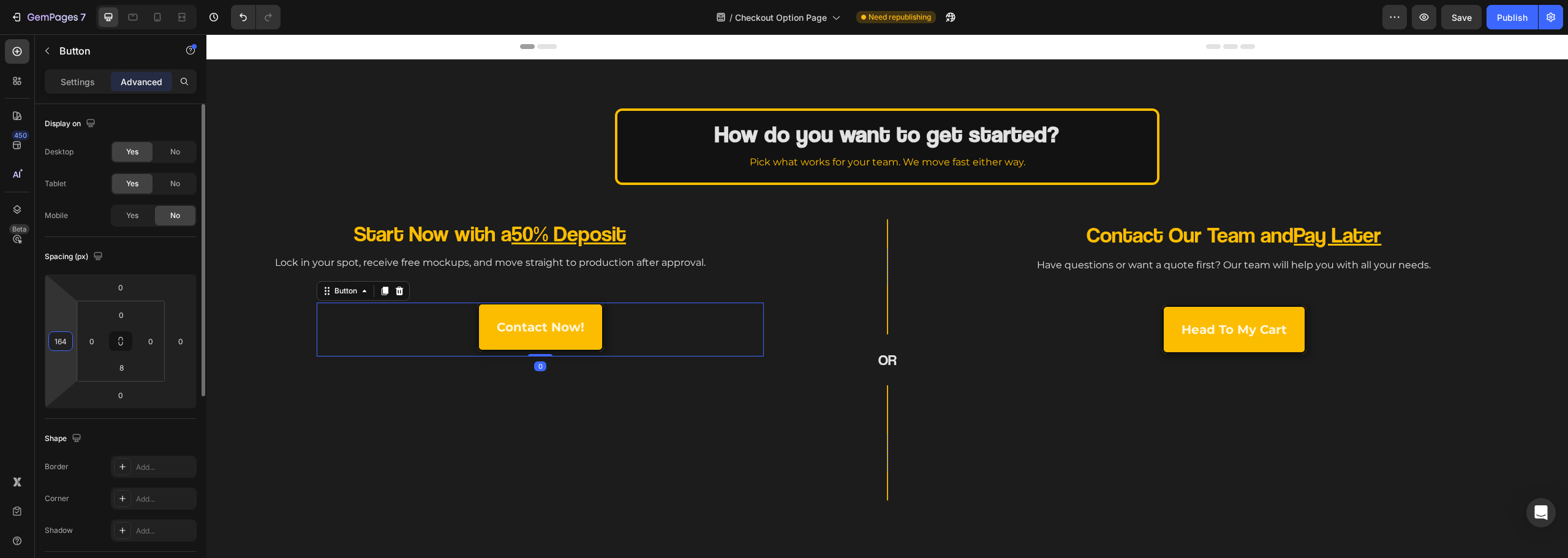
click at [62, 341] on input "164" at bounding box center [60, 341] width 18 height 18
type input "0"
click at [241, 410] on div "Start Now with a 50% Deposit Heading Lock in your spot, receive free mockups, a…" at bounding box center [490, 360] width 548 height 282
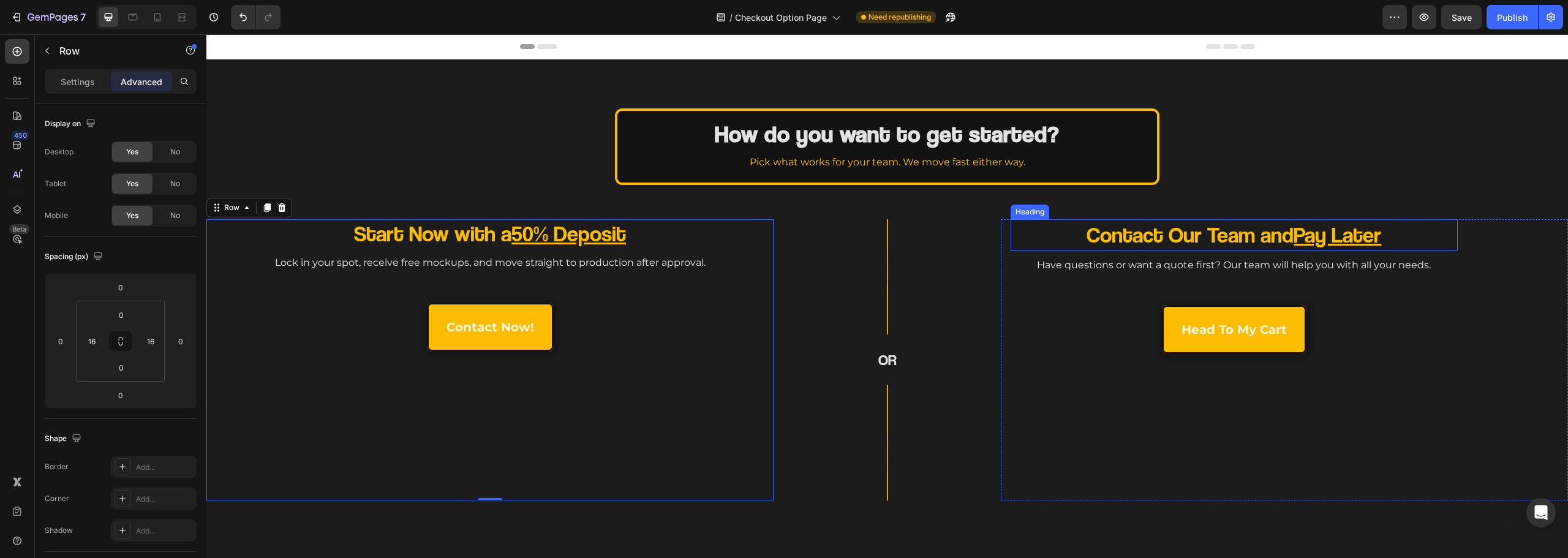
click at [1070, 229] on p "Contact Our Team and Pay Later" at bounding box center [1234, 235] width 356 height 29
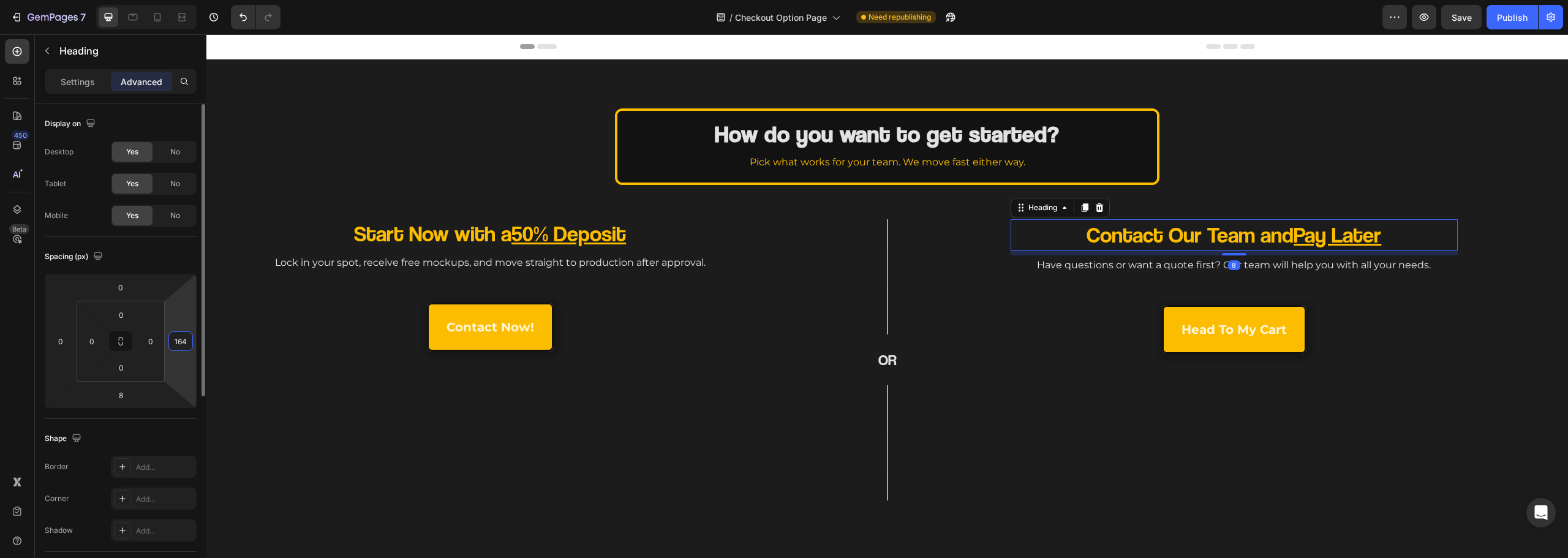
drag, startPoint x: 185, startPoint y: 343, endPoint x: 197, endPoint y: 343, distance: 12.0
click at [185, 343] on input "164" at bounding box center [180, 341] width 18 height 18
type input "0"
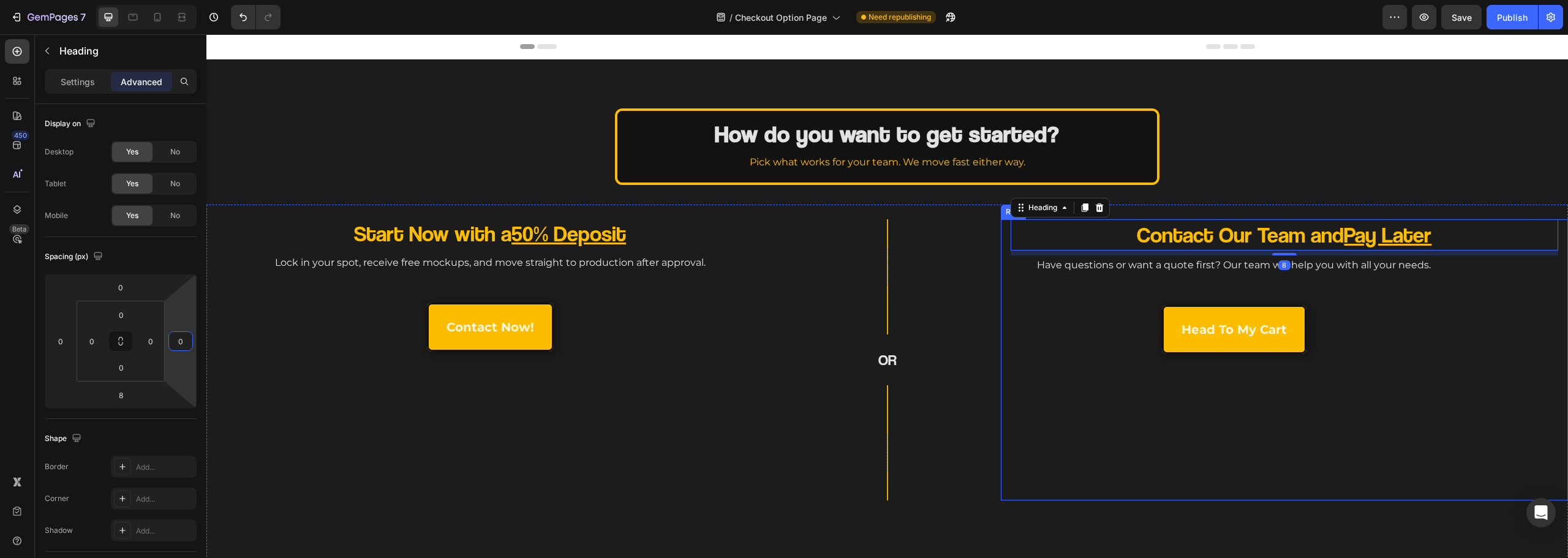
click at [1143, 265] on p "Have questions or want a quote first? Our team will help you with all your need…" at bounding box center [1234, 266] width 445 height 18
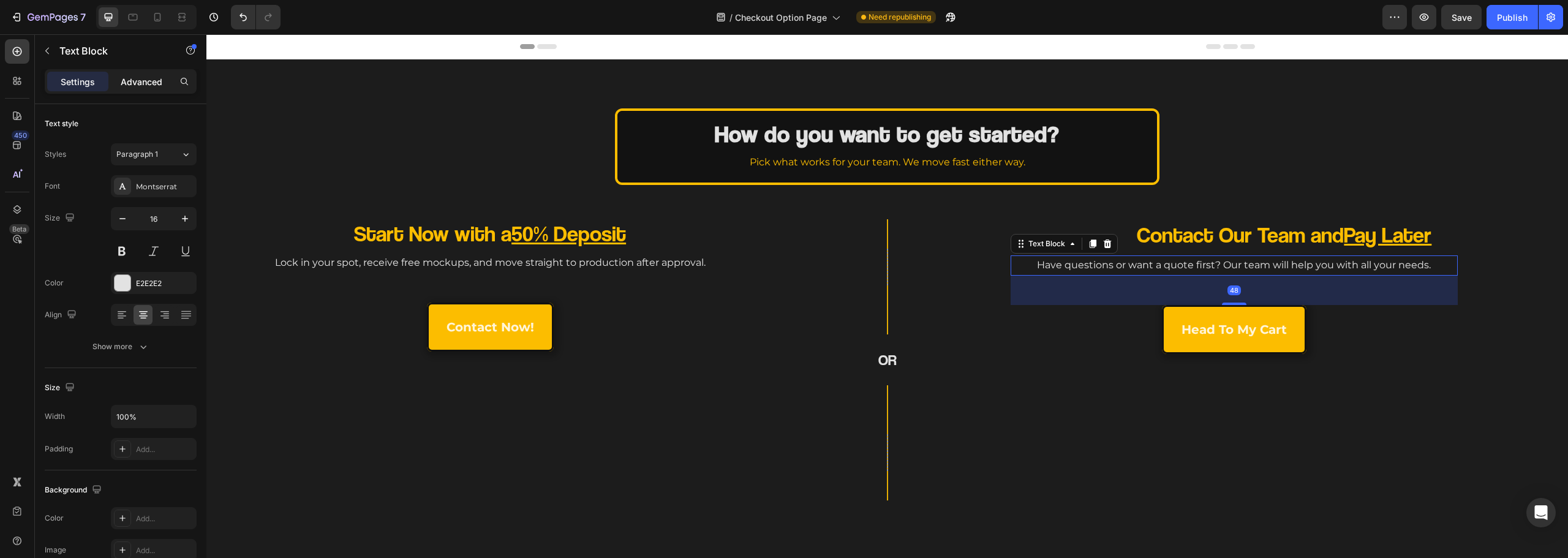
click at [135, 80] on p "Advanced" at bounding box center [141, 82] width 41 height 13
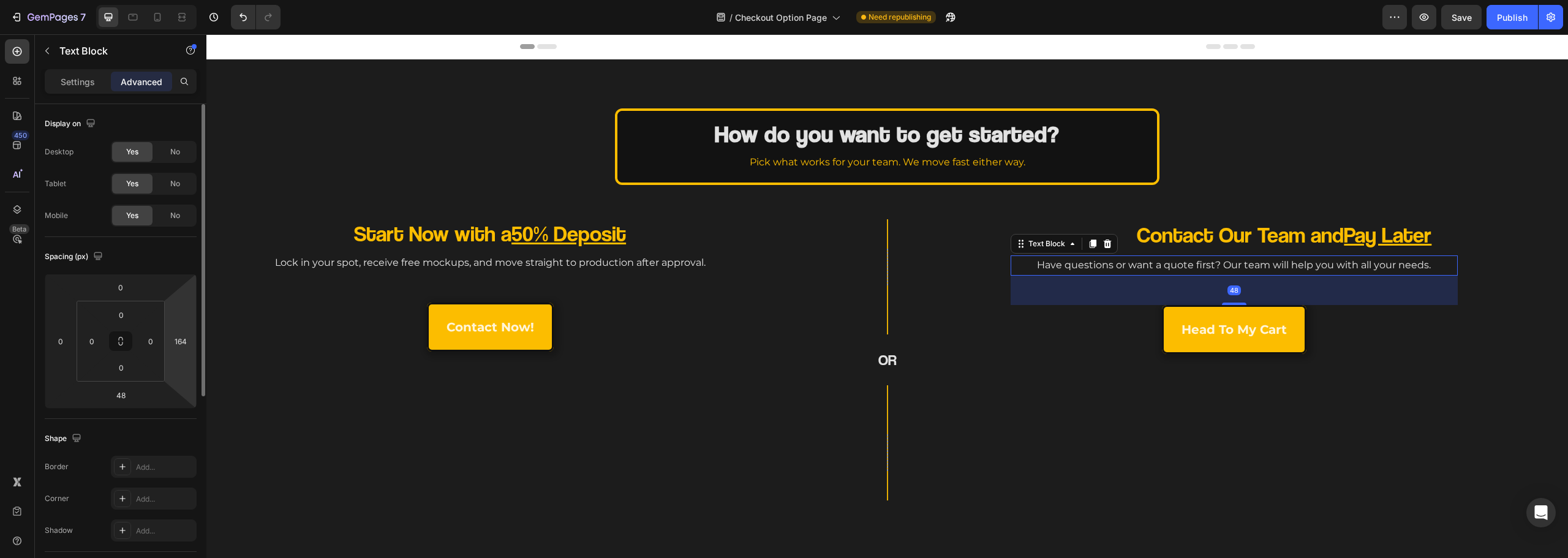
click at [193, 344] on div "0 0 48 164" at bounding box center [121, 341] width 152 height 135
click at [184, 341] on input "164" at bounding box center [180, 341] width 18 height 18
type input "0"
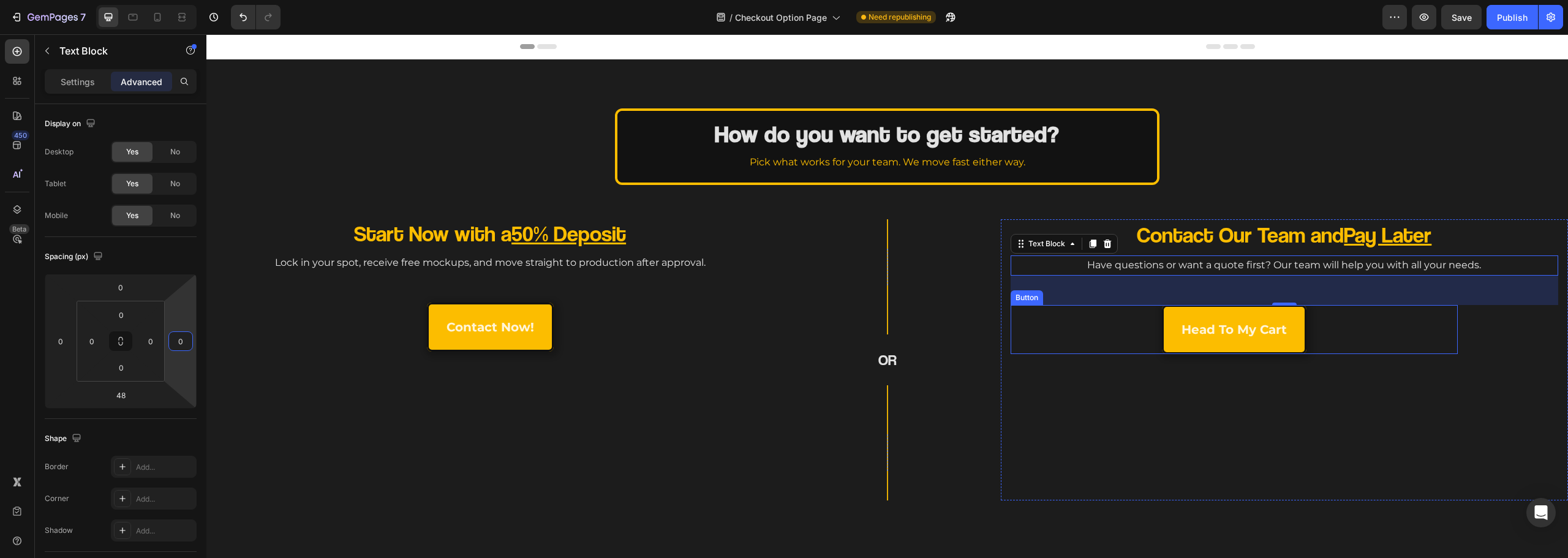
click at [1102, 334] on div "head to my cart Button" at bounding box center [1234, 330] width 447 height 49
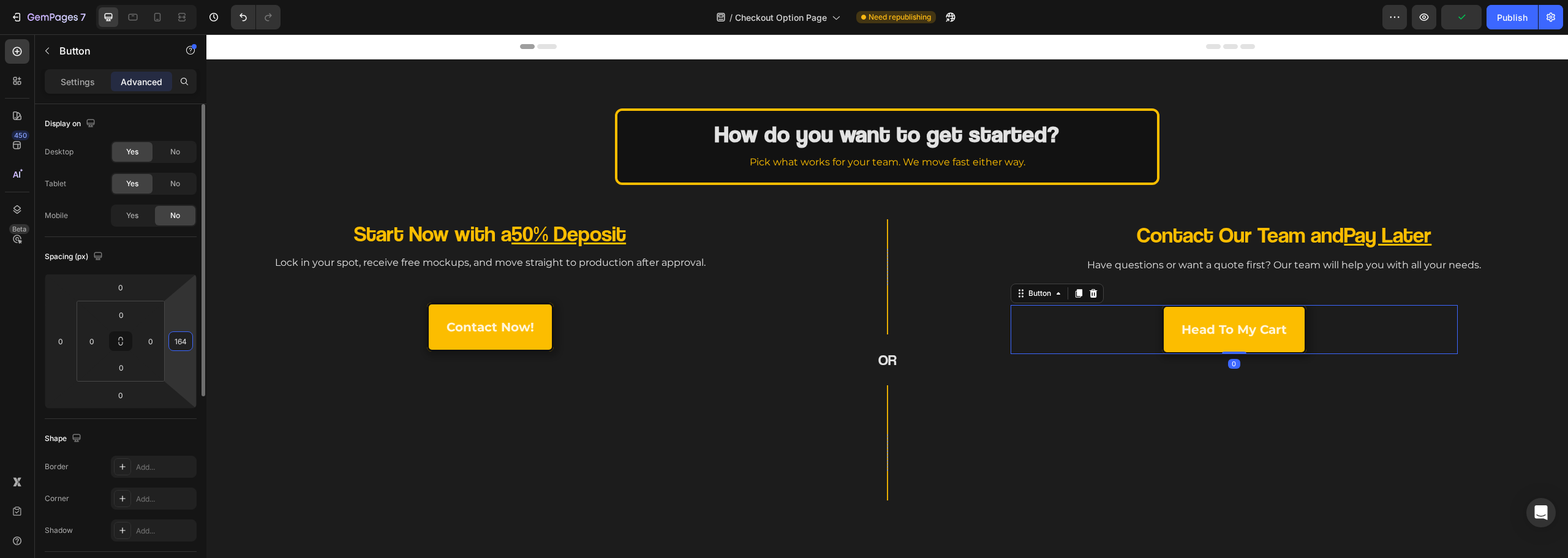
click at [182, 344] on input "164" at bounding box center [180, 341] width 18 height 18
type input "0"
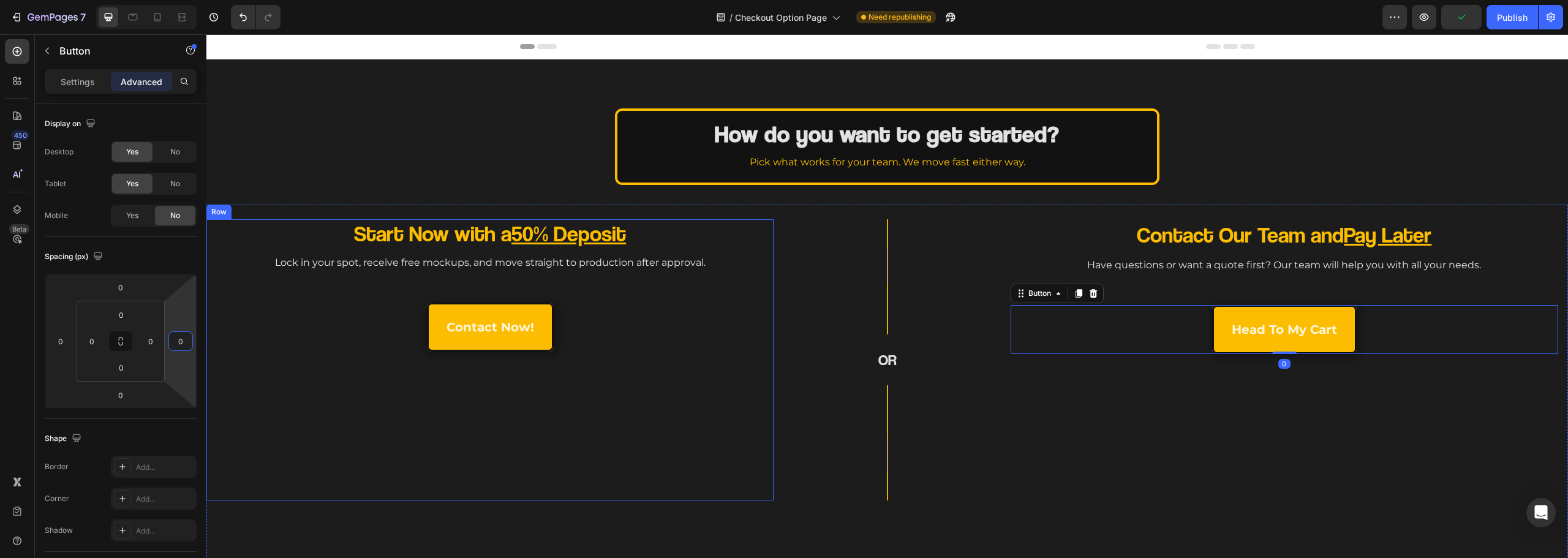
click at [453, 447] on div "Start Now with a 50% Deposit Heading Lock in your spot, receive free mockups, a…" at bounding box center [490, 360] width 548 height 282
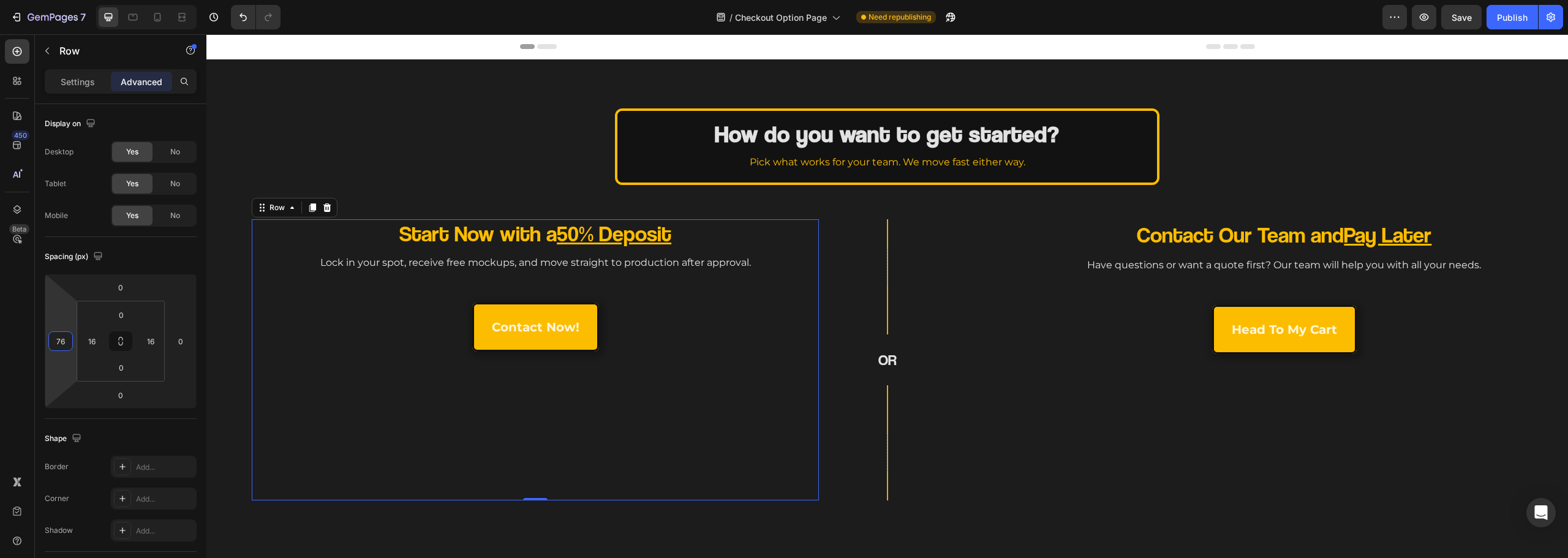
drag, startPoint x: 65, startPoint y: 322, endPoint x: 68, endPoint y: 298, distance: 24.2
click at [68, 0] on html "7 Version history / Checkout Option Page Need republishing Preview Save Publish…" at bounding box center [784, 0] width 1568 height 0
click at [65, 341] on input "76" at bounding box center [60, 341] width 18 height 18
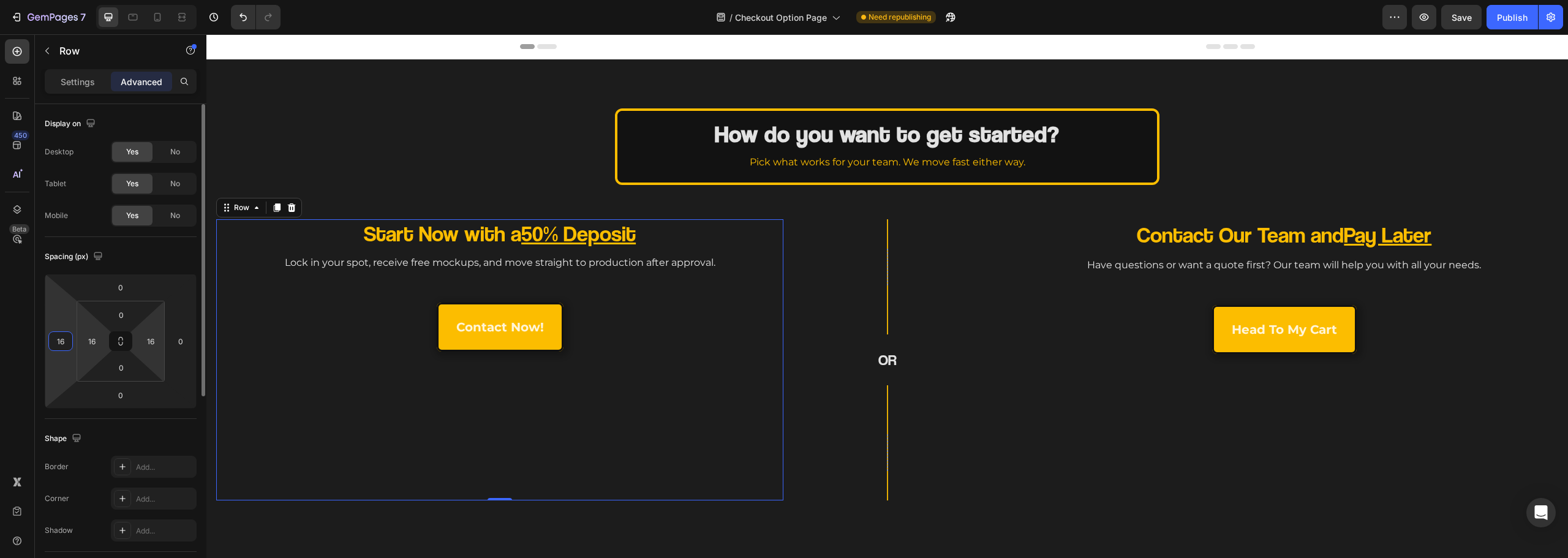
type input "164"
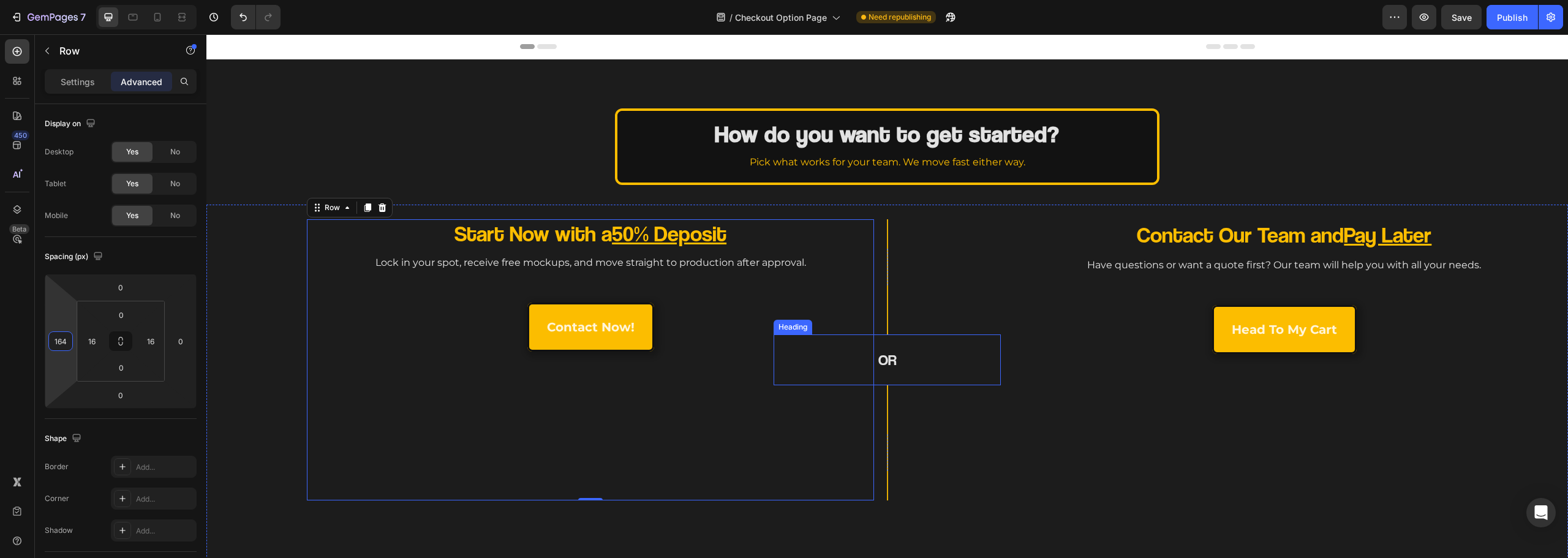
click at [991, 344] on div "OR Heading" at bounding box center [887, 359] width 227 height 51
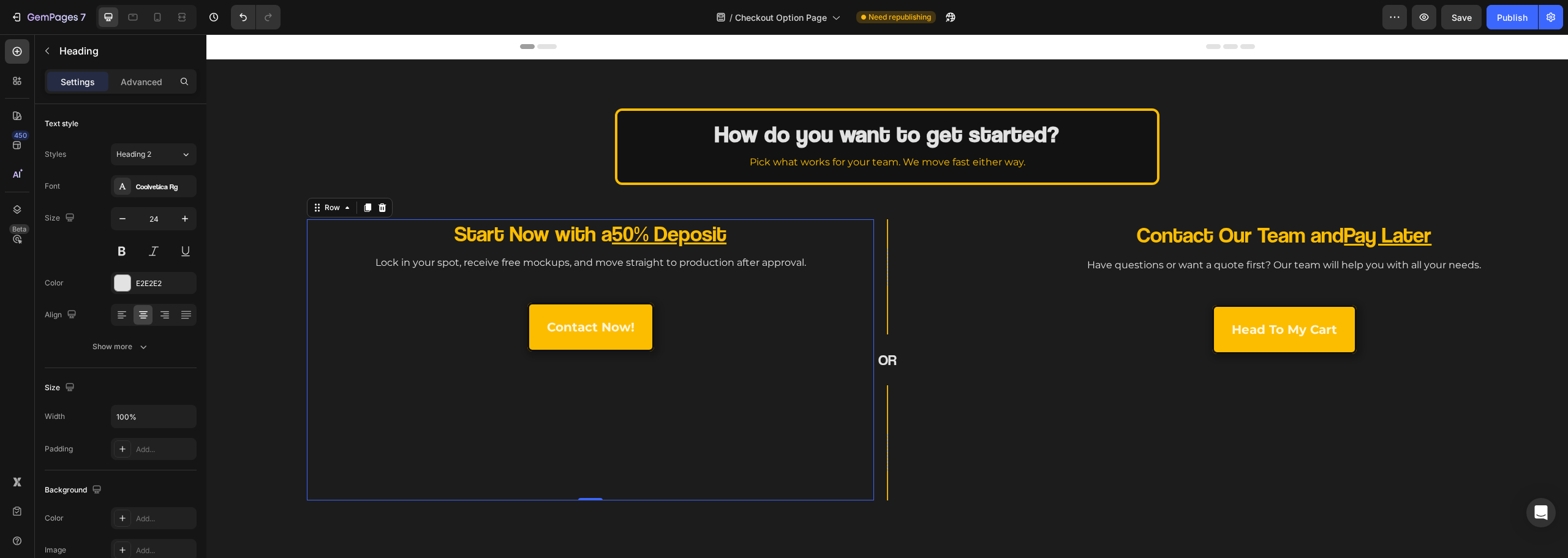
click at [594, 451] on div "Start Now with a 50% Deposit Heading Lock in your spot, receive free mockups, a…" at bounding box center [591, 360] width 548 height 282
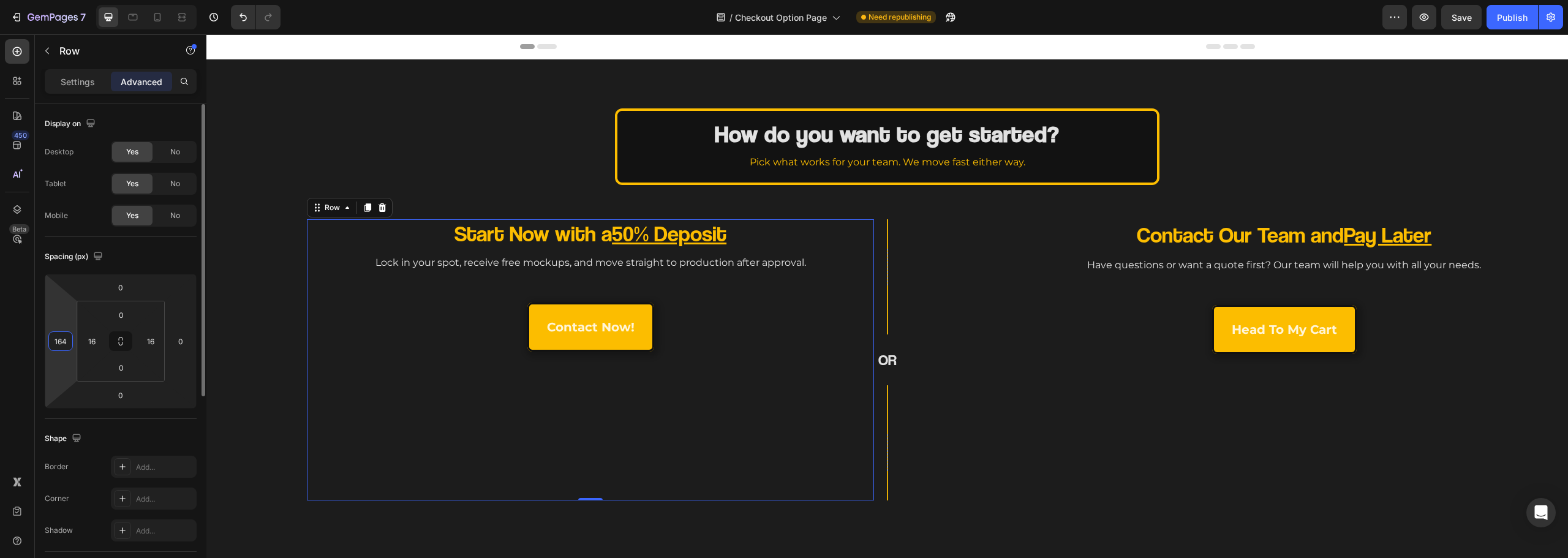
click at [56, 342] on input "164" at bounding box center [60, 341] width 18 height 18
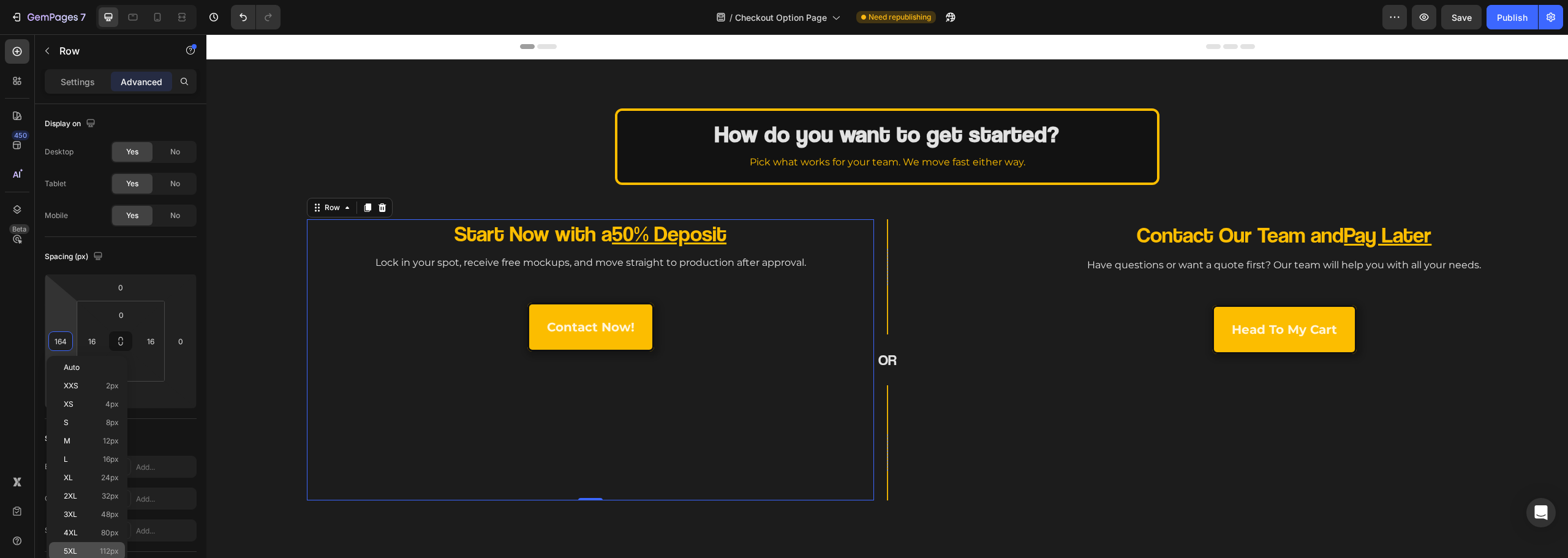
click at [105, 549] on span "112px" at bounding box center [109, 552] width 19 height 9
type input "112"
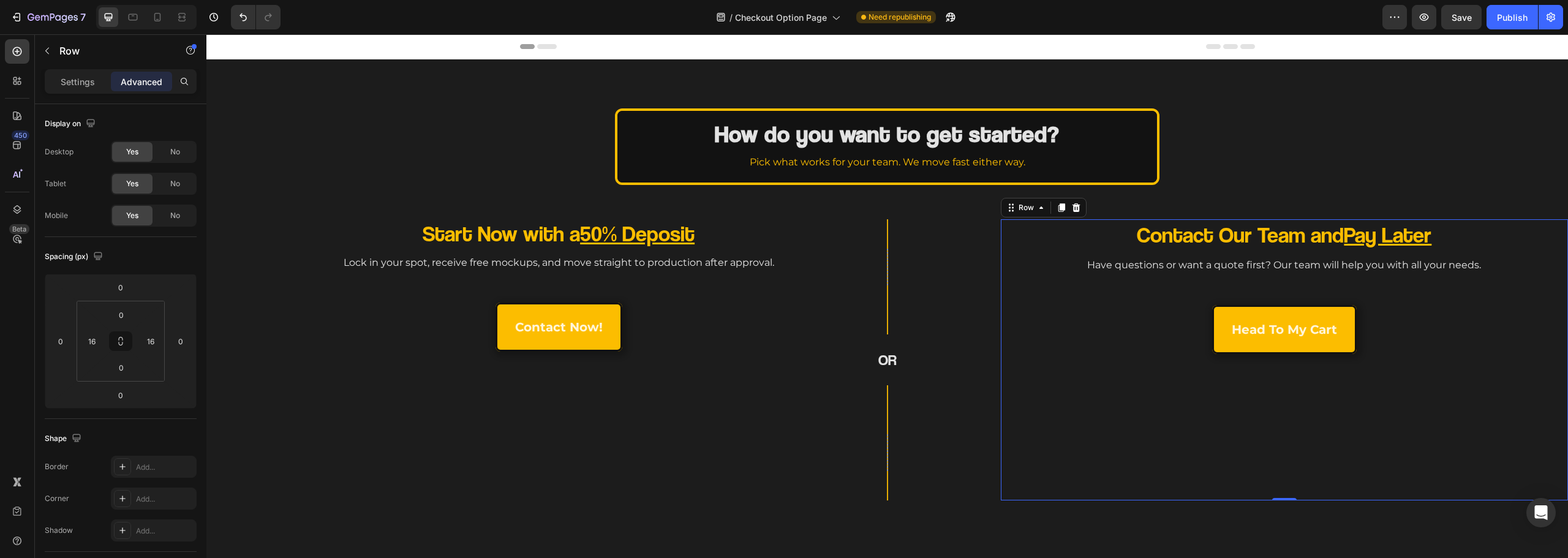
click at [1064, 420] on div "Contact Our Team and Pay Later Heading Have questions or want a quote first? Ou…" at bounding box center [1285, 360] width 548 height 282
click at [182, 344] on input "0" at bounding box center [180, 341] width 18 height 18
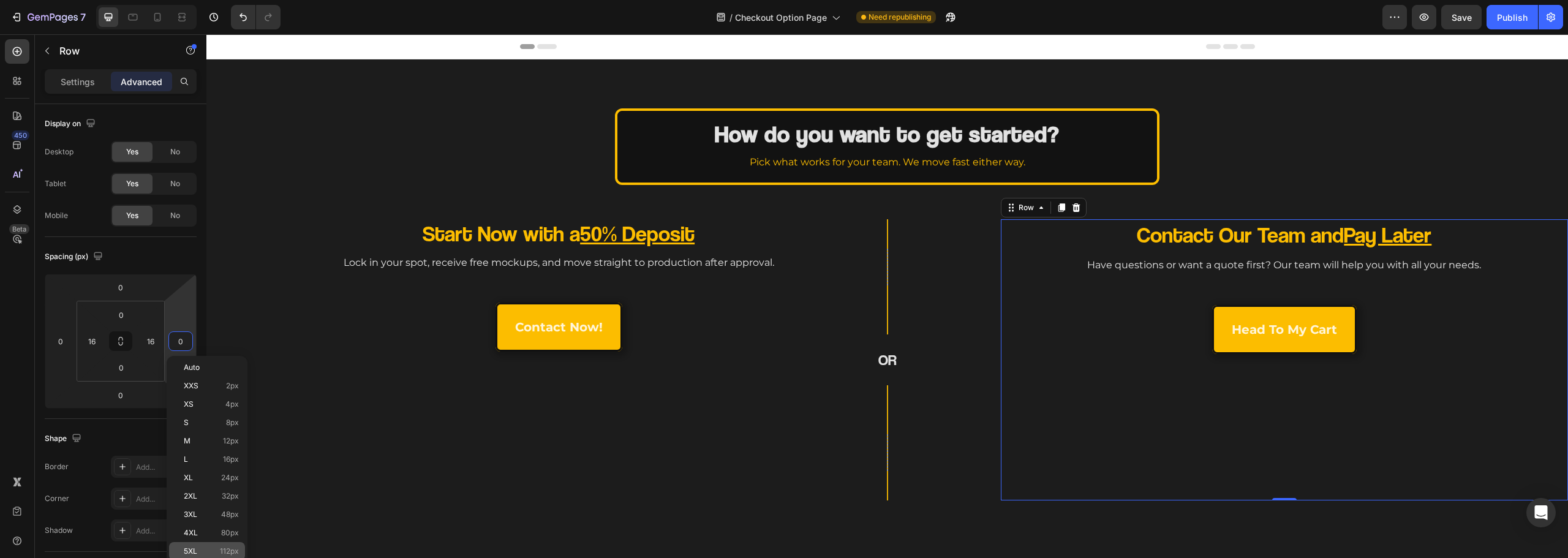
click at [219, 554] on p "5XL 112px" at bounding box center [212, 552] width 55 height 9
type input "112"
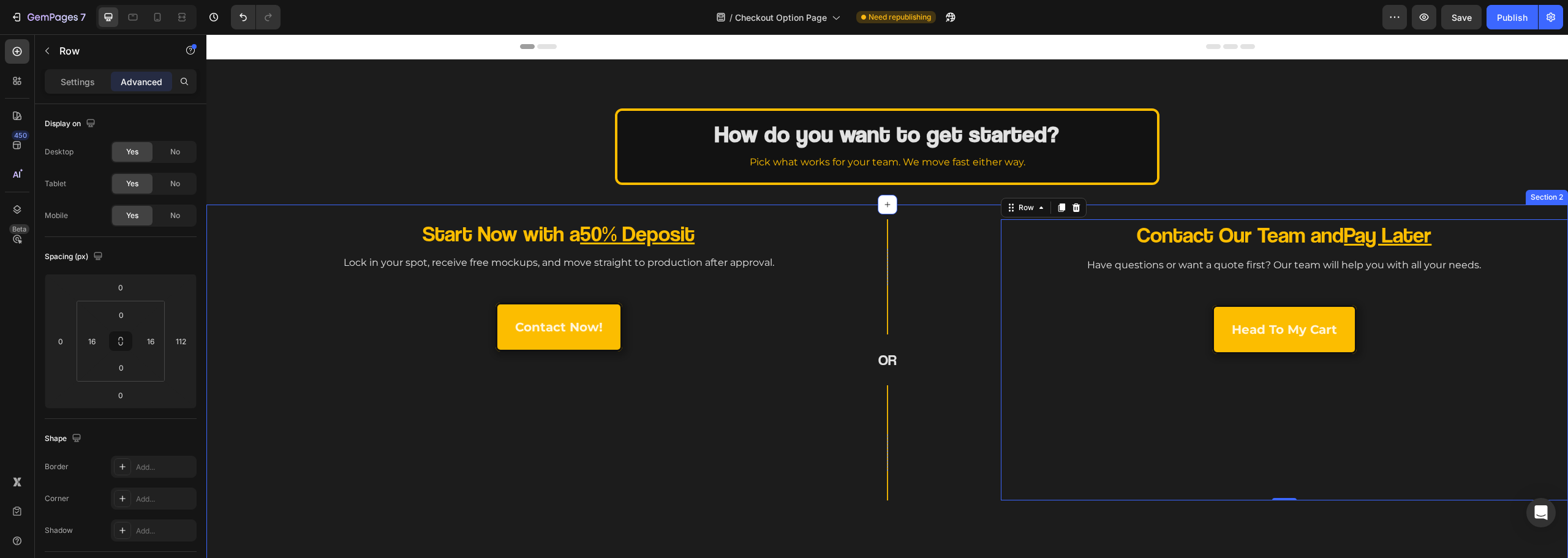
click at [1103, 538] on div "Start Now with a 50% Deposit Heading Lock in your spot, receive free mockups, a…" at bounding box center [887, 387] width 1361 height 364
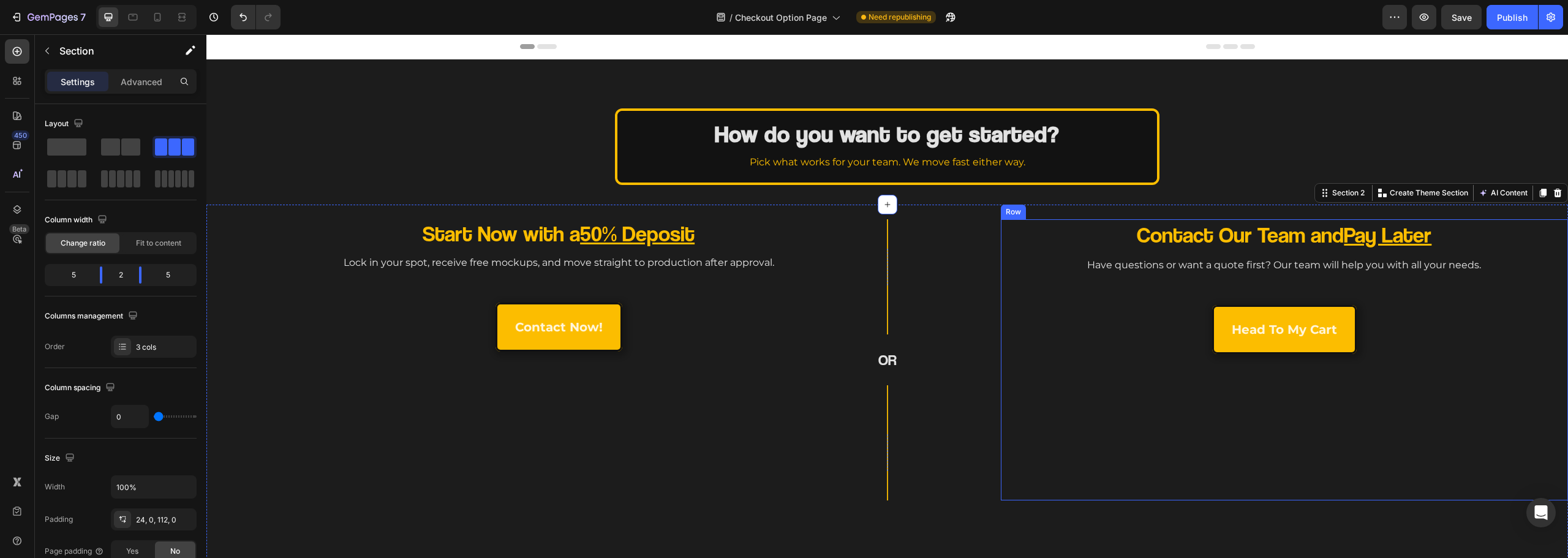
click at [1136, 429] on div "Contact Our Team and Pay Later Heading Have questions or want a quote first? Ou…" at bounding box center [1285, 360] width 548 height 282
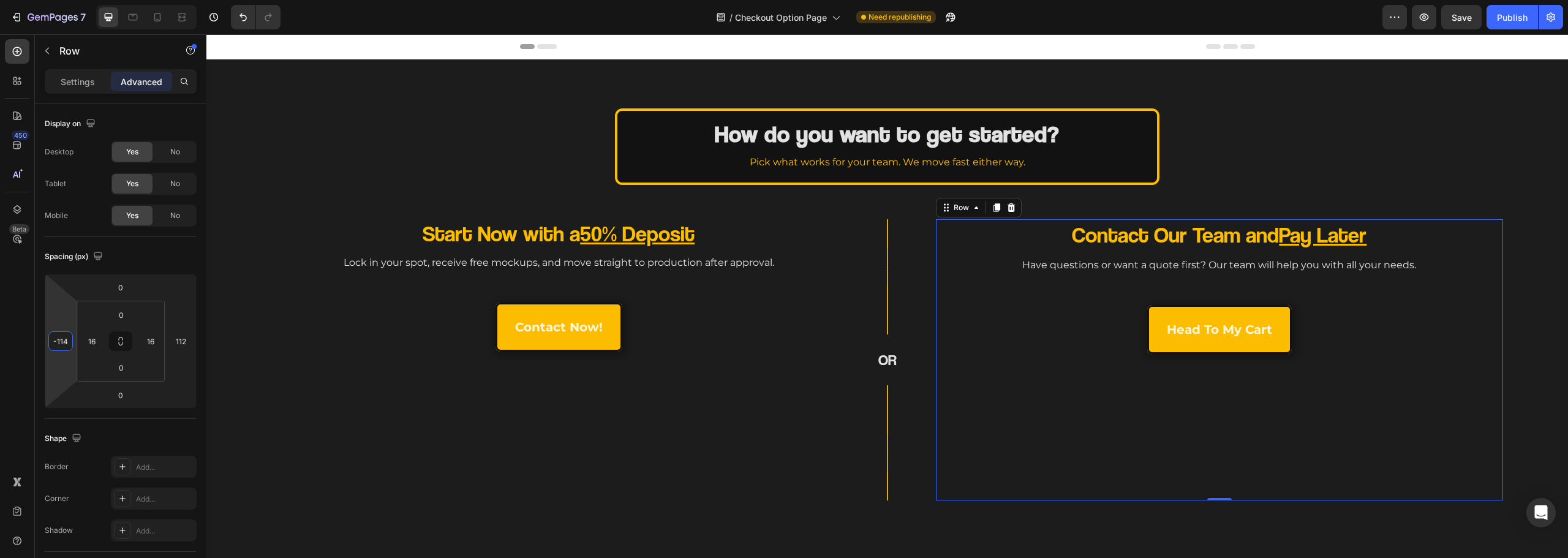
type input "-116"
drag, startPoint x: 57, startPoint y: 317, endPoint x: 58, endPoint y: 353, distance: 36.0
click at [58, 0] on html "7 Version history / Checkout Option Page Need republishing Preview Save Publish…" at bounding box center [784, 0] width 1568 height 0
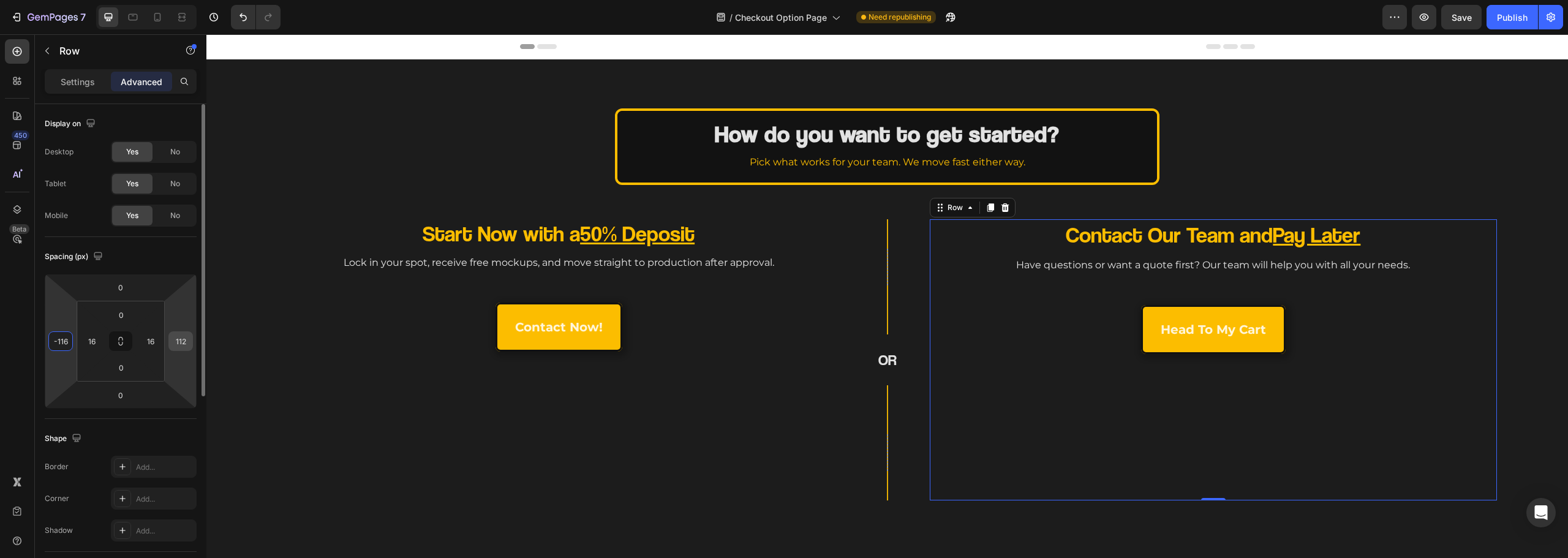
click at [176, 339] on input "112" at bounding box center [180, 341] width 18 height 18
type input "0"
click at [64, 342] on input "-116" at bounding box center [60, 341] width 18 height 18
click at [70, 342] on div "-116" at bounding box center [60, 341] width 24 height 19
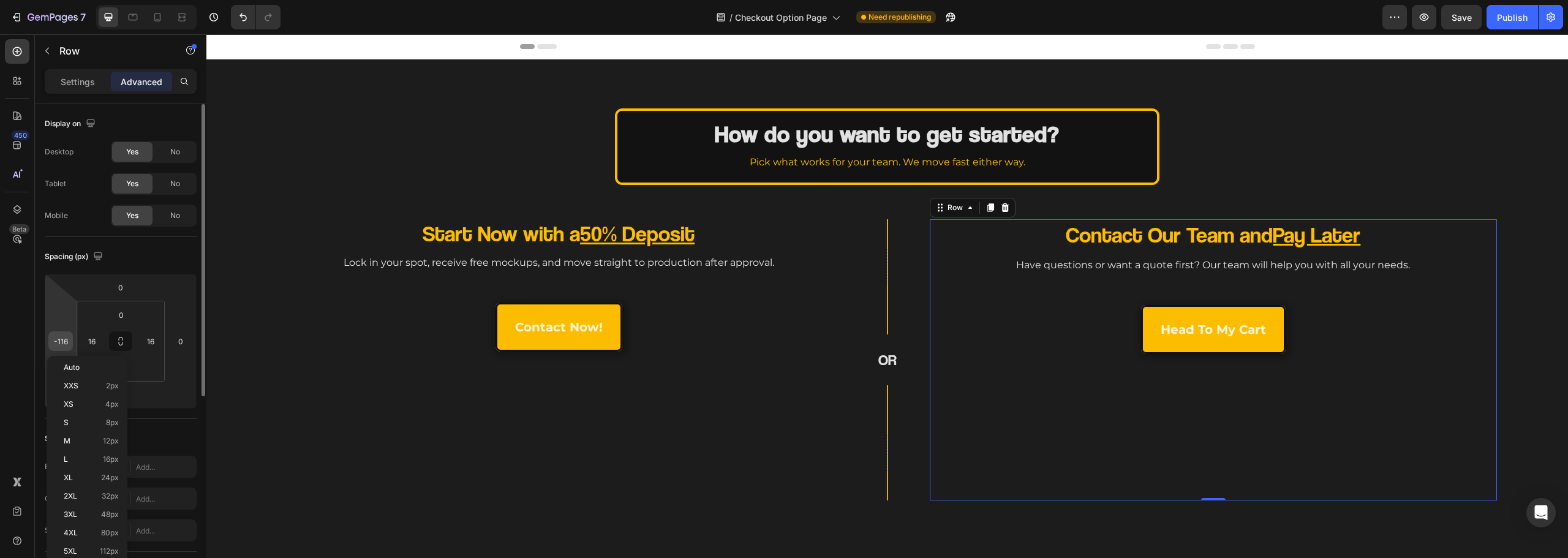
click at [64, 342] on input "-116" at bounding box center [60, 341] width 18 height 18
click at [70, 342] on div "-116" at bounding box center [60, 341] width 24 height 19
click at [66, 341] on input "-116" at bounding box center [60, 341] width 18 height 18
click at [67, 341] on input "-116" at bounding box center [60, 341] width 18 height 18
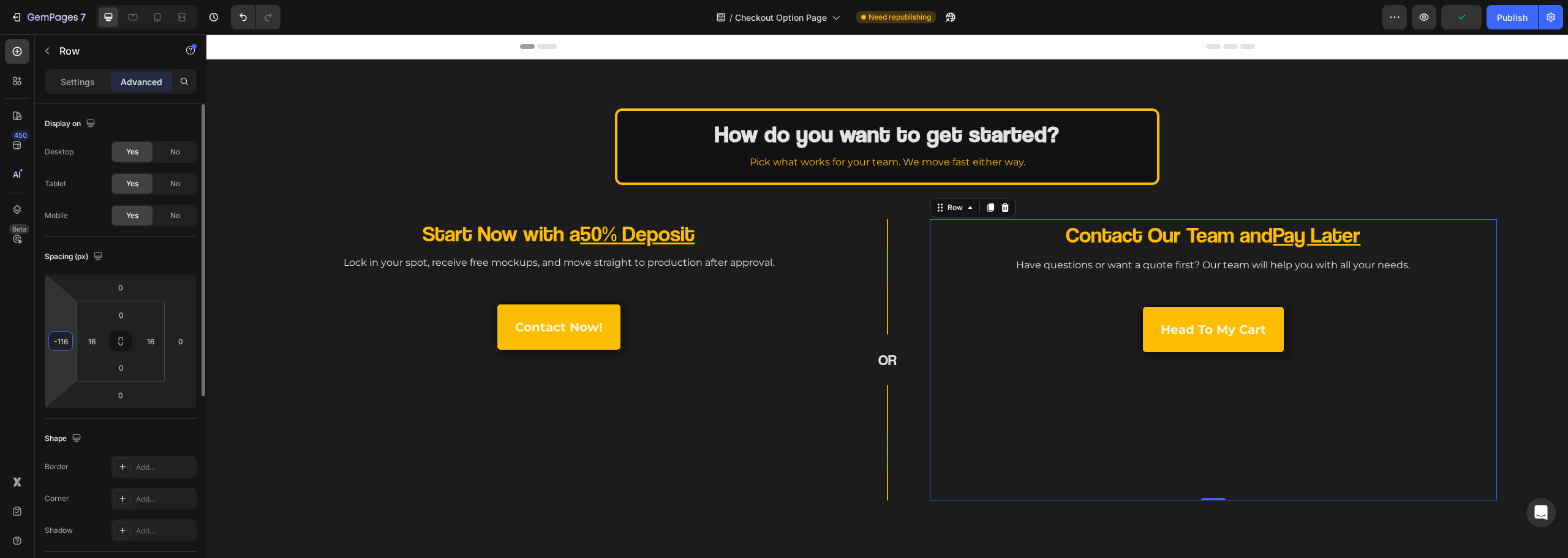
click at [66, 343] on input "-116" at bounding box center [60, 341] width 18 height 18
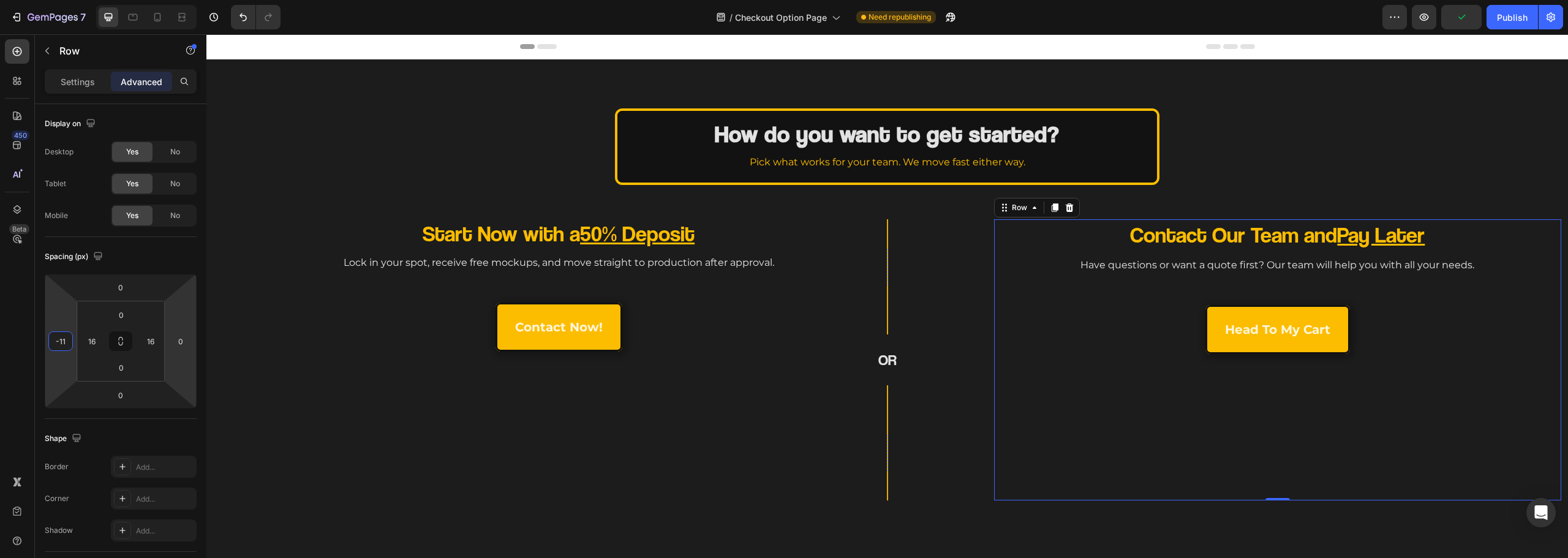
type input "-112"
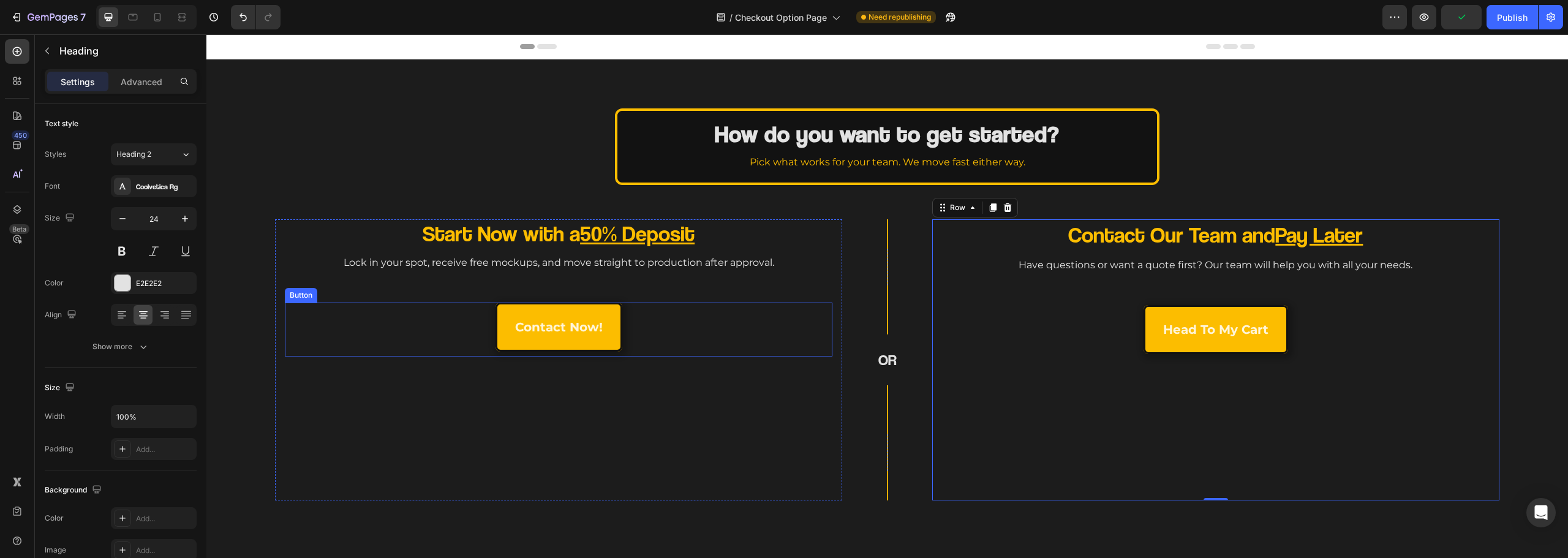
click at [785, 382] on div "OR Heading" at bounding box center [887, 359] width 227 height 51
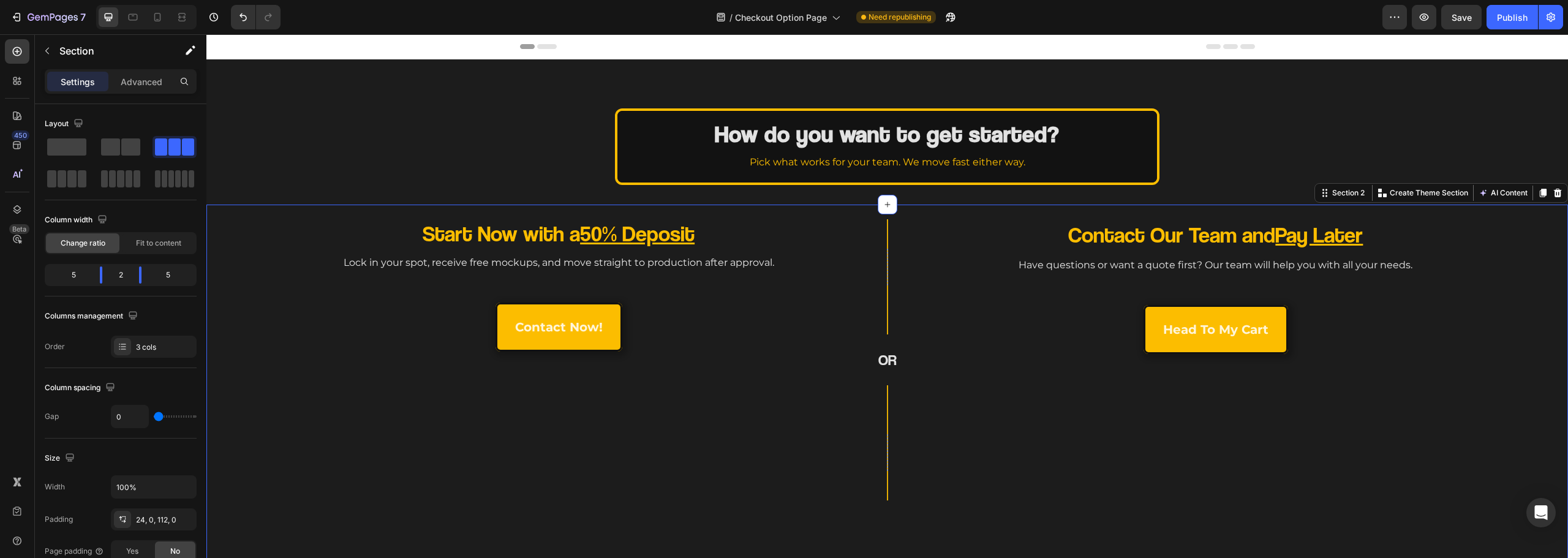
click at [1071, 513] on div "Start Now with a 50% Deposit Heading Lock in your spot, receive free mockups, a…" at bounding box center [887, 387] width 1361 height 364
click at [858, 168] on p "Pick what works for your team. We move fast either way." at bounding box center [887, 163] width 518 height 18
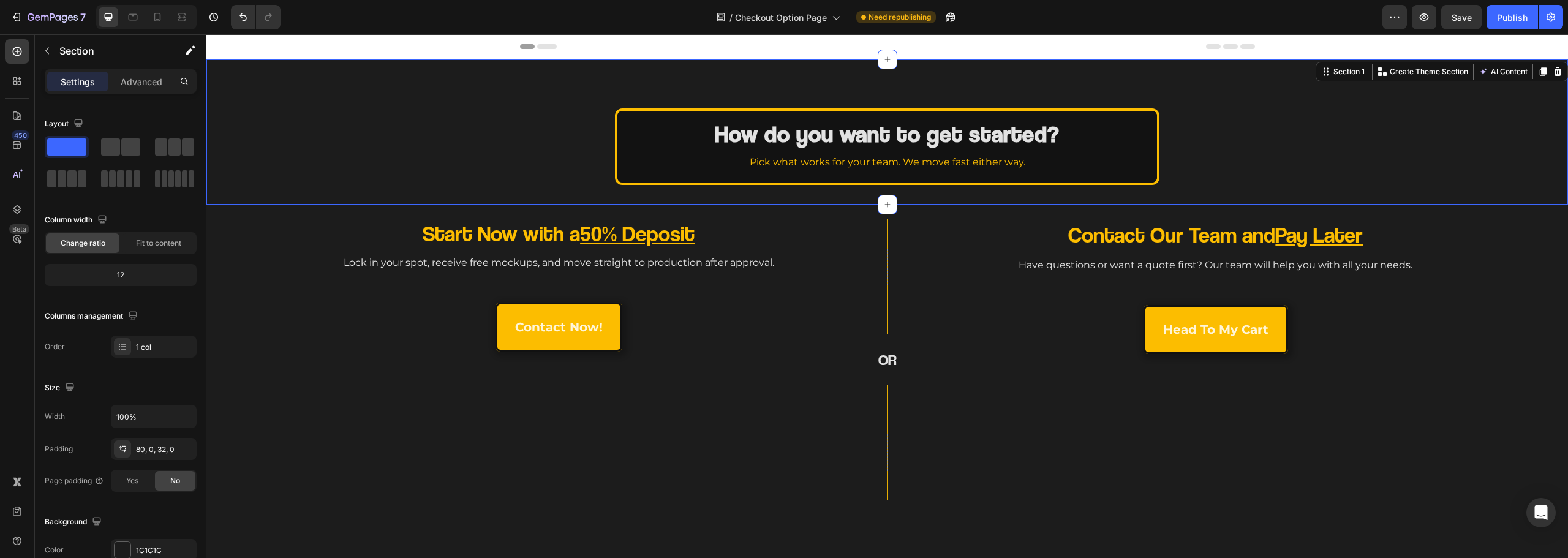
click at [861, 190] on div "How do you want to get started? Heading Pick what works for your team. We move …" at bounding box center [887, 132] width 1361 height 145
click at [143, 88] on div "Advanced" at bounding box center [141, 81] width 62 height 19
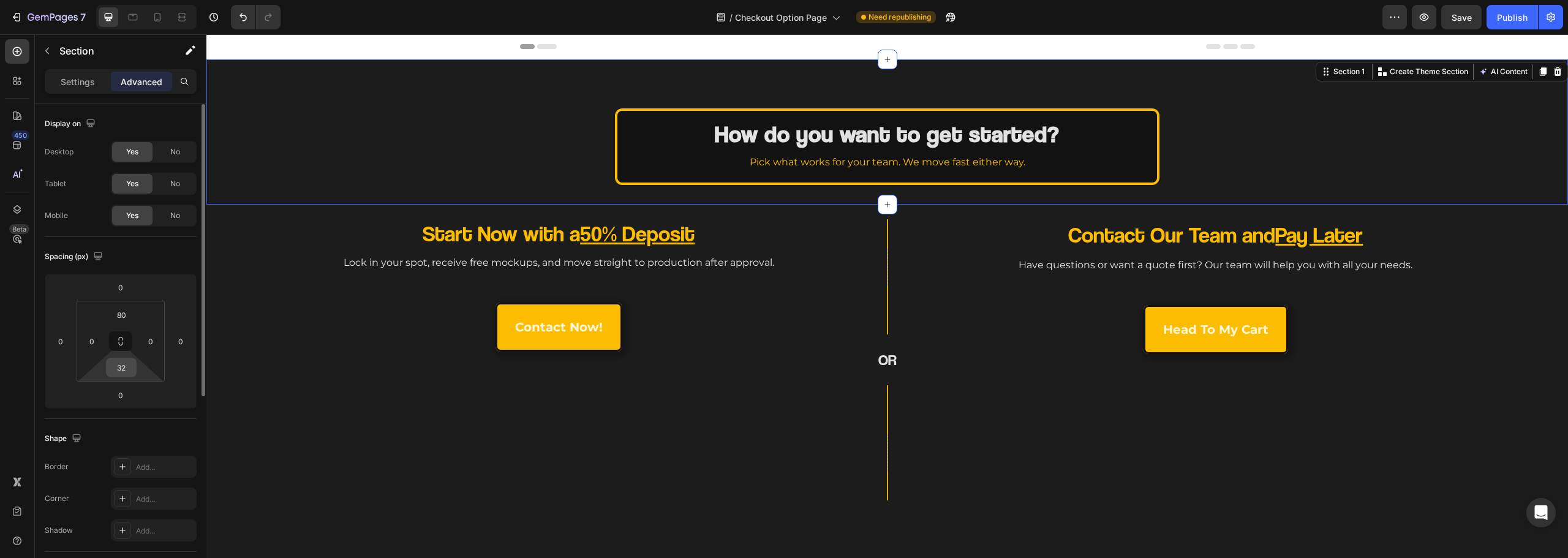
click at [124, 366] on input "32" at bounding box center [121, 367] width 24 height 18
drag, startPoint x: 153, startPoint y: 532, endPoint x: 192, endPoint y: 518, distance: 41.4
click at [153, 532] on div "3XL 48px" at bounding box center [148, 540] width 76 height 18
type input "48"
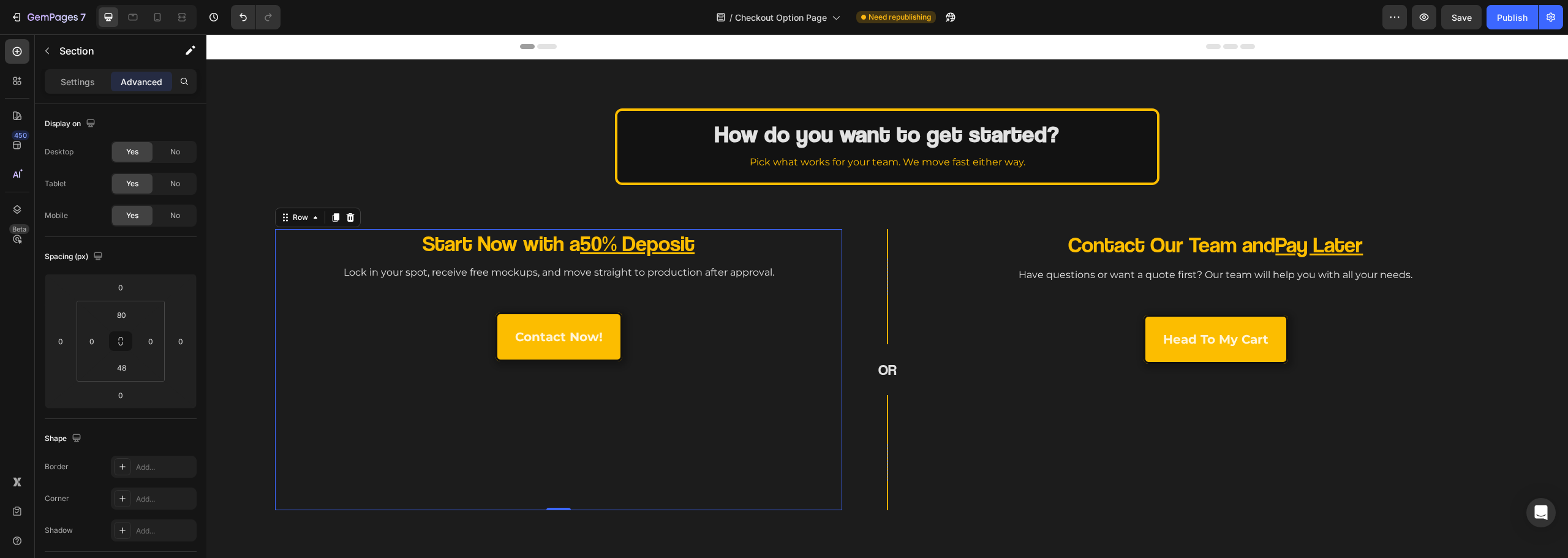
click at [488, 445] on div "Start Now with a 50% Deposit Heading Lock in your spot, receive free mockups, a…" at bounding box center [558, 370] width 548 height 282
click at [289, 183] on div "How do you want to get started? Heading Pick what works for your team. We move …" at bounding box center [887, 137] width 1361 height 155
click at [682, 221] on div "Start Now with a 50% Deposit Heading Lock in your spot, receive free mockups, a…" at bounding box center [887, 397] width 1361 height 364
click at [702, 232] on p "Start Now with a 50% Deposit" at bounding box center [558, 244] width 438 height 29
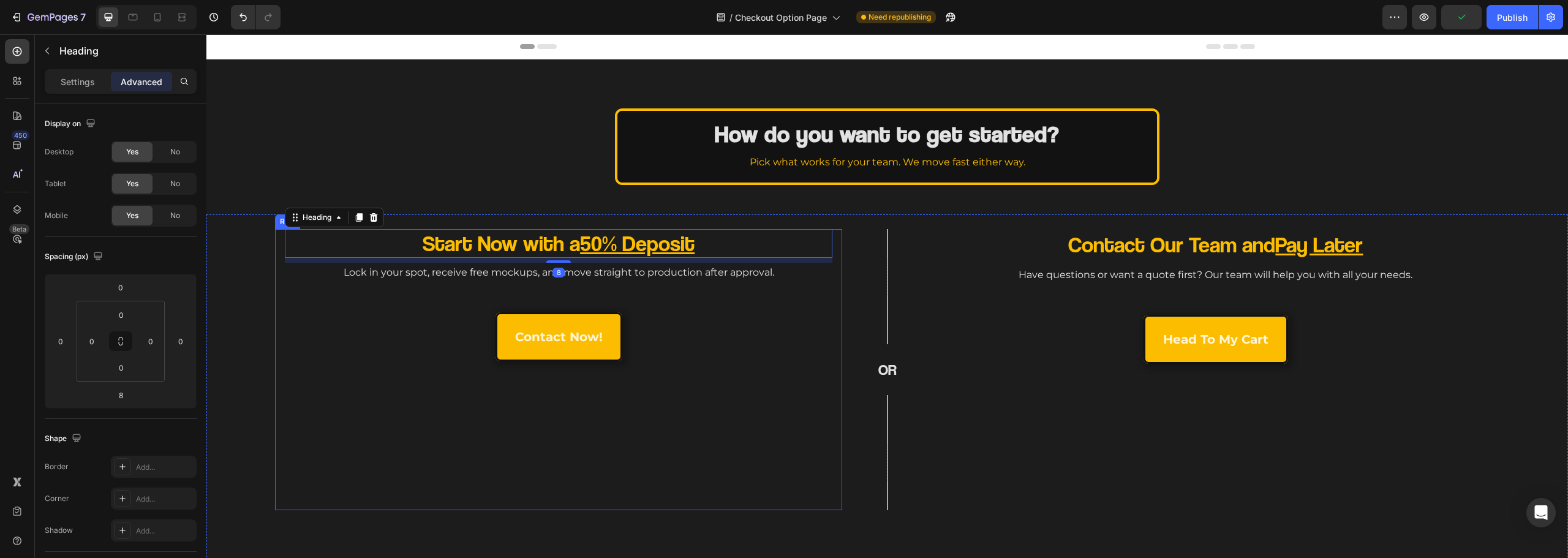
click at [758, 388] on div "Start Now with a 50% Deposit Heading 8 Lock in your spot, receive free mockups,…" at bounding box center [558, 370] width 548 height 282
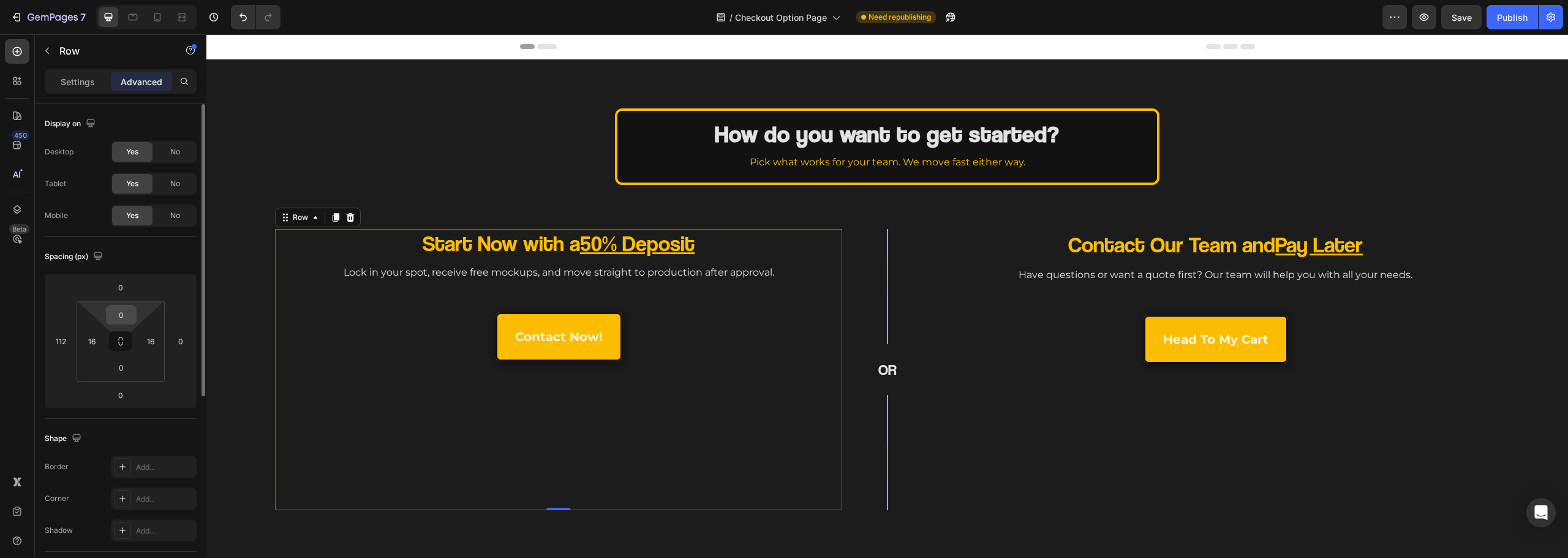
click at [127, 309] on input "0" at bounding box center [121, 315] width 24 height 18
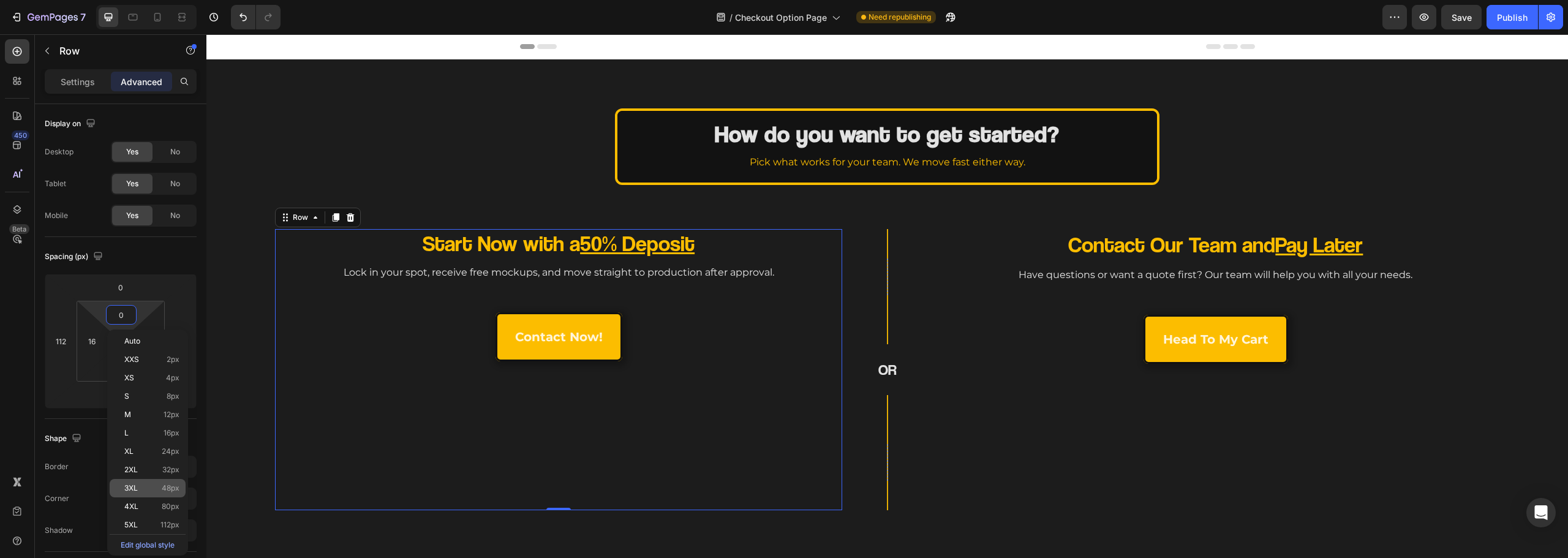
click at [156, 488] on p "3XL 48px" at bounding box center [152, 488] width 55 height 9
type input "48"
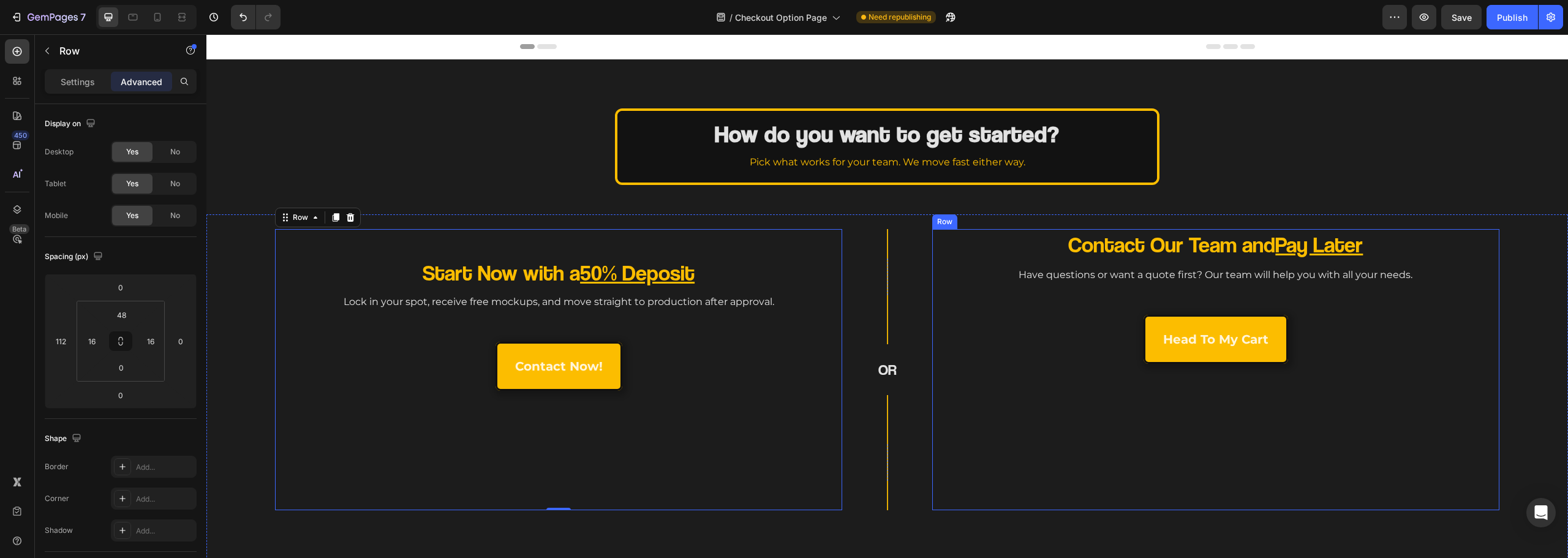
click at [1028, 313] on div "Contact Our Team and Pay Later Heading Have questions or want a quote first? Ou…" at bounding box center [1216, 370] width 548 height 282
click at [128, 315] on input "0" at bounding box center [121, 315] width 24 height 18
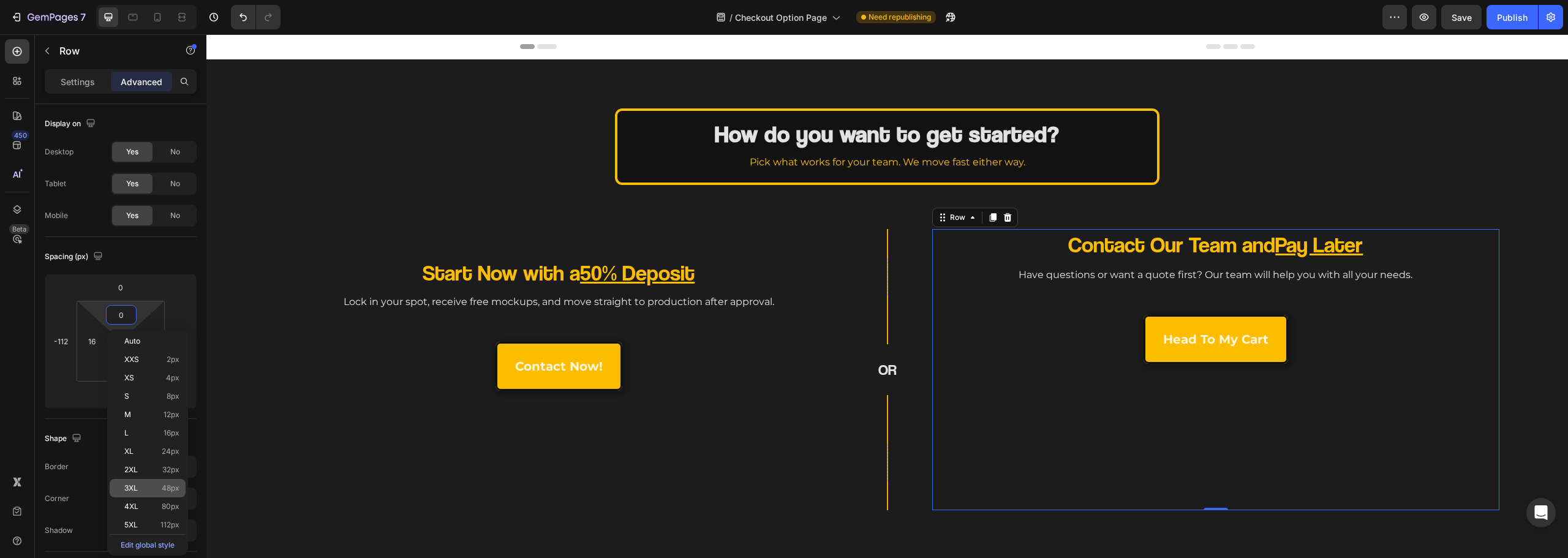
click at [155, 491] on p "3XL 48px" at bounding box center [152, 488] width 55 height 9
type input "48"
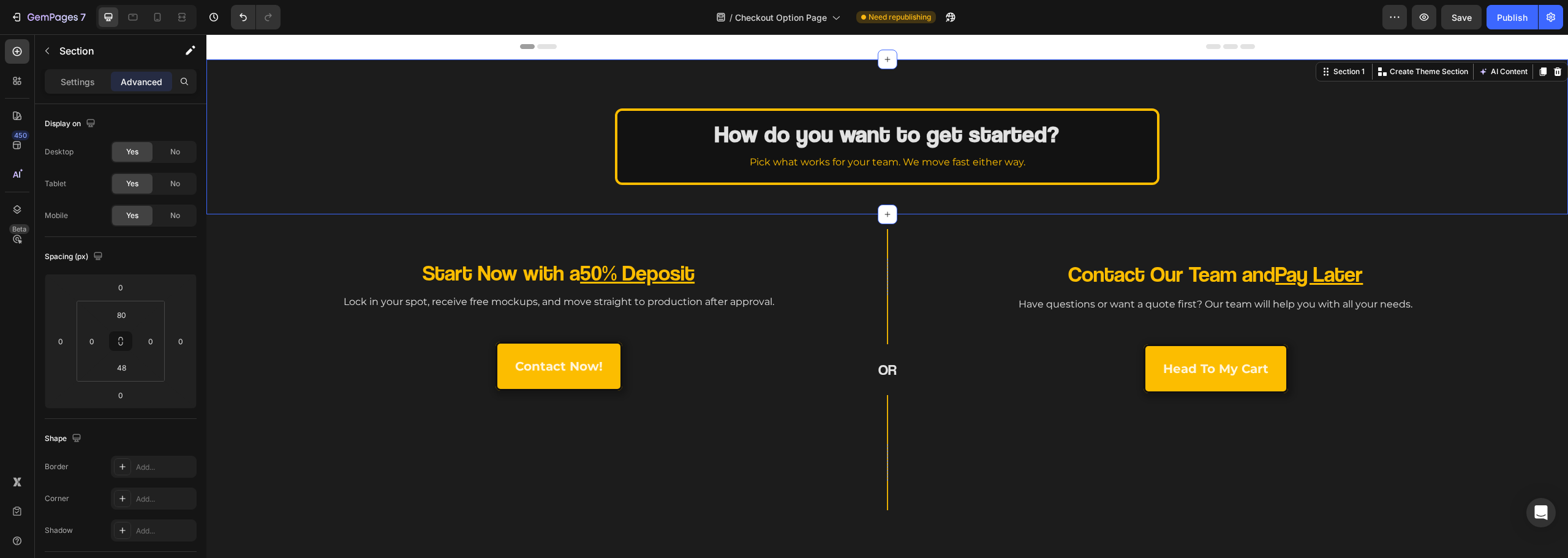
click at [359, 200] on div "How do you want to get started? Heading Pick what works for your team. We move …" at bounding box center [887, 137] width 1361 height 155
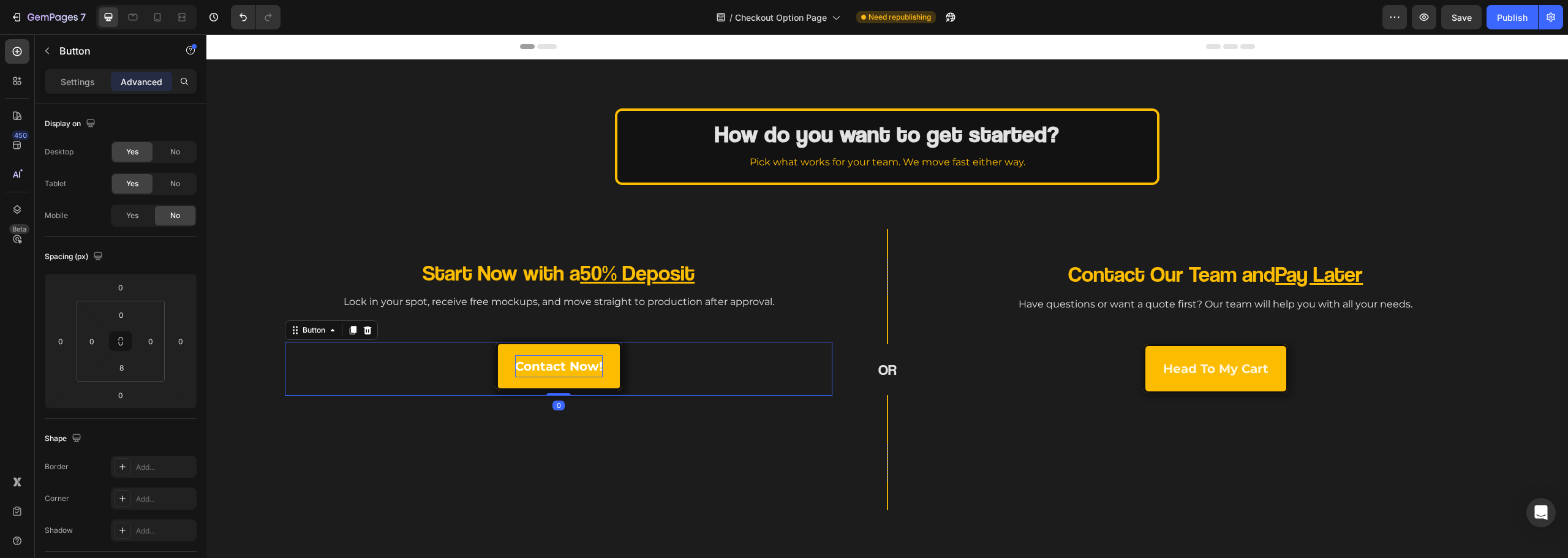
click at [561, 364] on p "contact now!" at bounding box center [558, 366] width 87 height 22
click at [657, 390] on div "Pay 50% Deposit Button 0" at bounding box center [558, 369] width 548 height 54
click at [614, 372] on link "Pay 50% Deposit" at bounding box center [558, 366] width 148 height 49
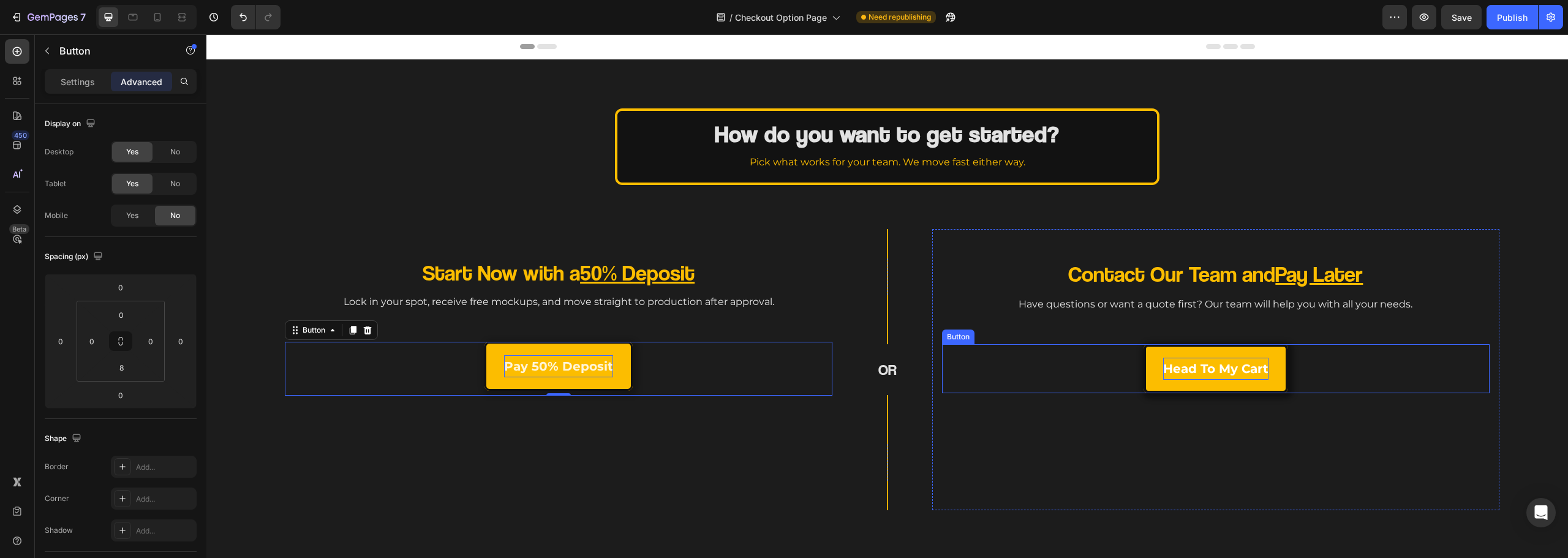
click at [1219, 369] on p "head to my cart" at bounding box center [1216, 368] width 106 height 22
click at [1133, 456] on div "Contact Our Team and Pay Later Heading Have questions or want a quote first? Ou…" at bounding box center [1216, 384] width 548 height 252
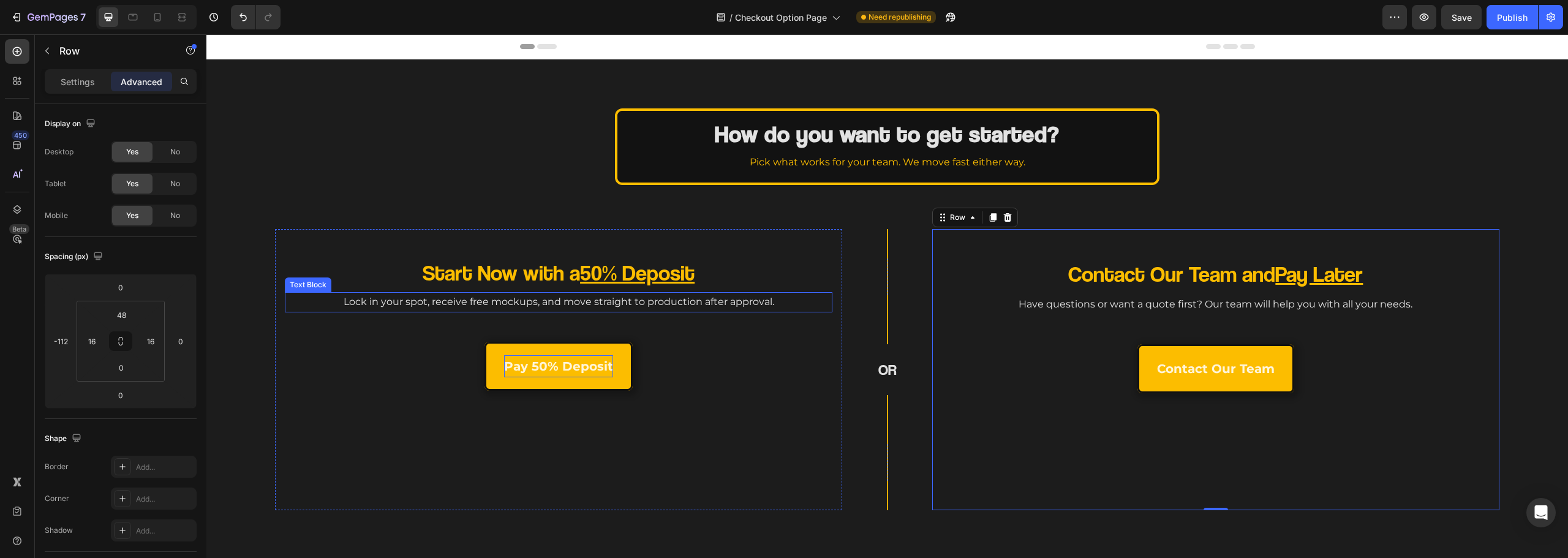
click at [557, 315] on div "Start Now with a 50% Deposit Heading Lock in your spot, receive free mockups, a…" at bounding box center [558, 384] width 548 height 252
click at [626, 315] on div "Start Now with a 50% Deposit Heading Lock in your spot, receive free mockups, a…" at bounding box center [558, 384] width 548 height 252
click at [72, 81] on p "Settings" at bounding box center [78, 82] width 35 height 13
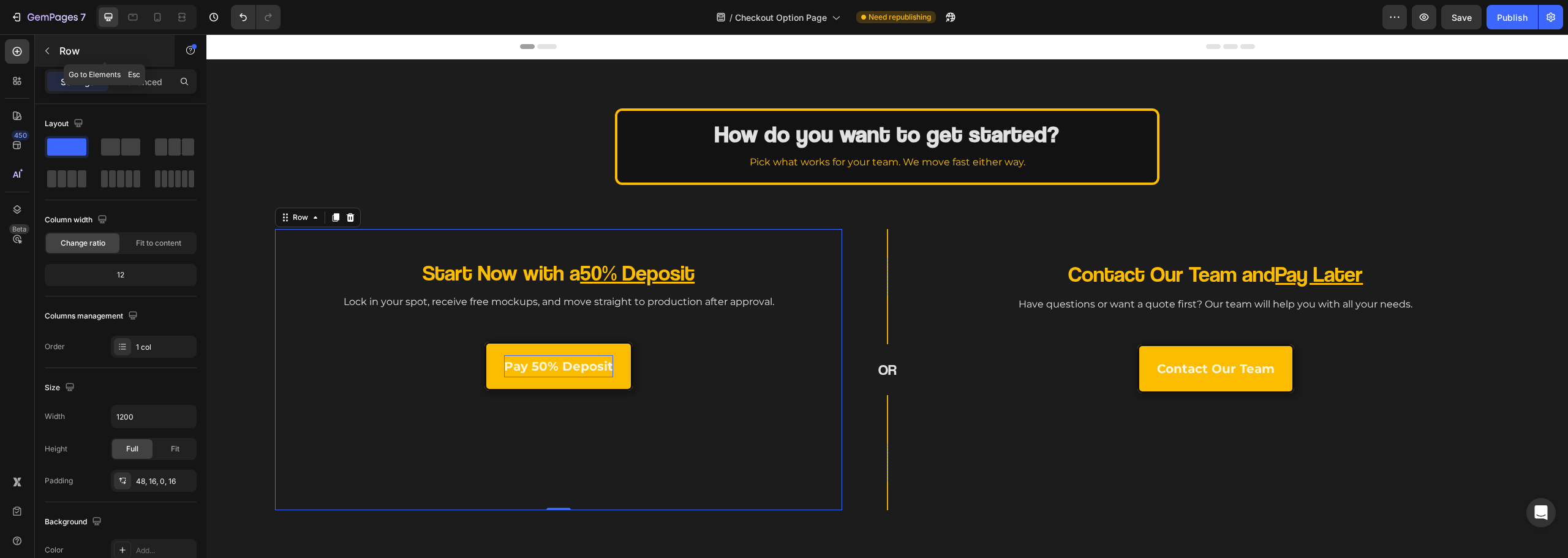
click at [65, 49] on p "Row" at bounding box center [112, 50] width 104 height 14
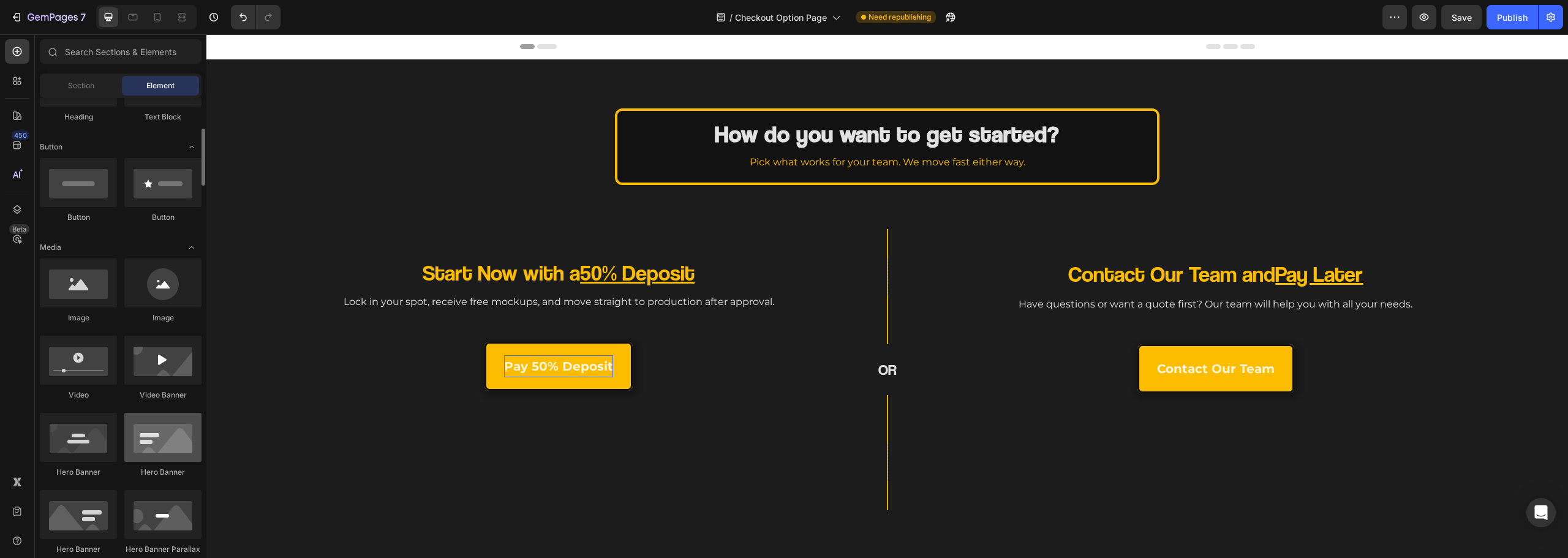
scroll to position [307, 0]
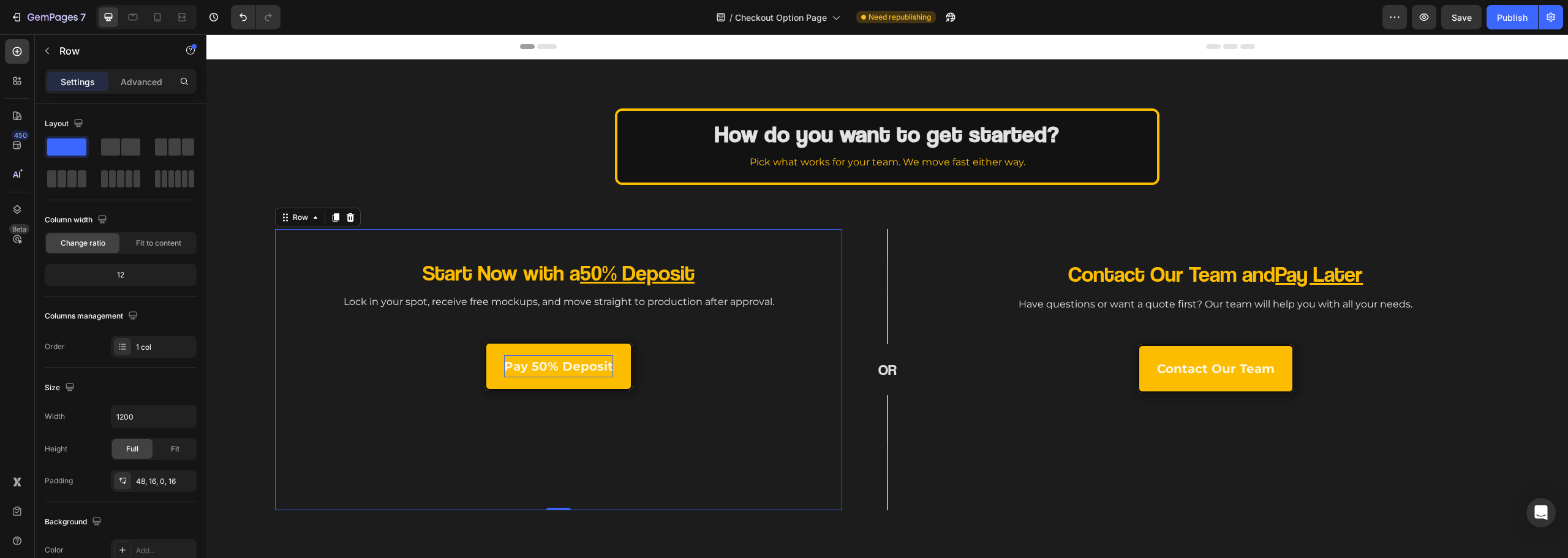
click at [580, 326] on div "Start Now with a 50% Deposit Heading Lock in your spot, receive free mockups, a…" at bounding box center [558, 384] width 548 height 252
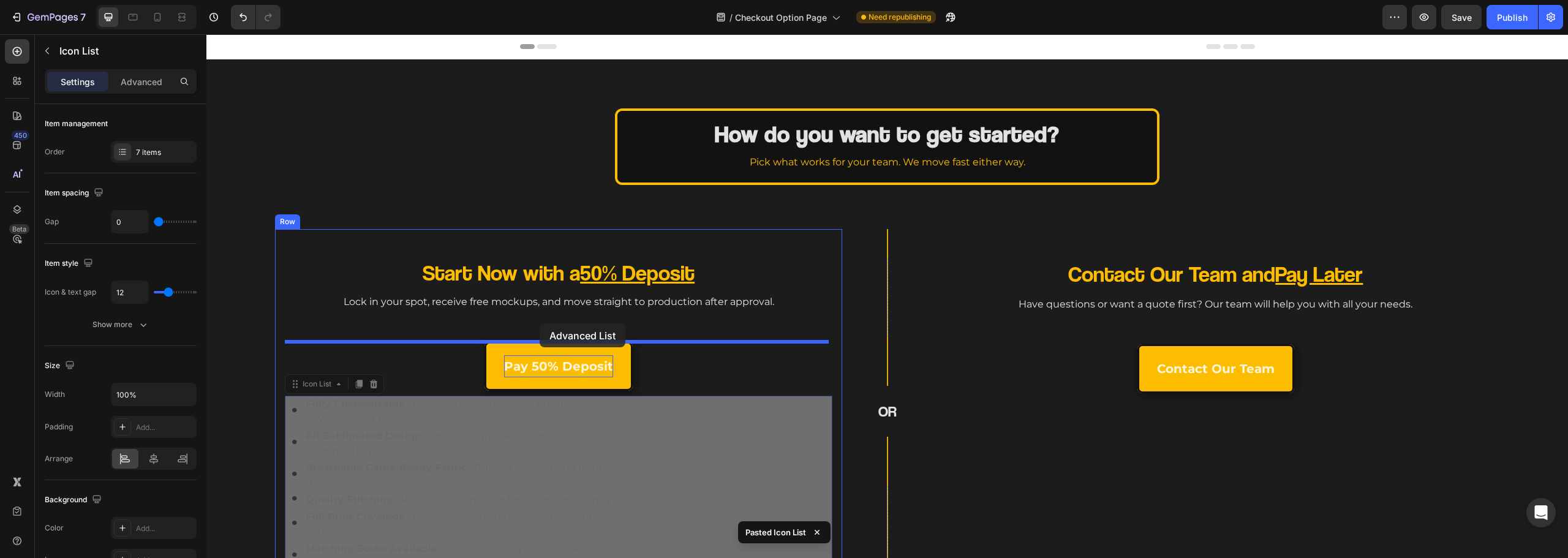
drag, startPoint x: 753, startPoint y: 465, endPoint x: 540, endPoint y: 324, distance: 255.4
click at [540, 324] on div "Header How do you want to get started? Heading Pick what works for your team. W…" at bounding box center [887, 422] width 1361 height 775
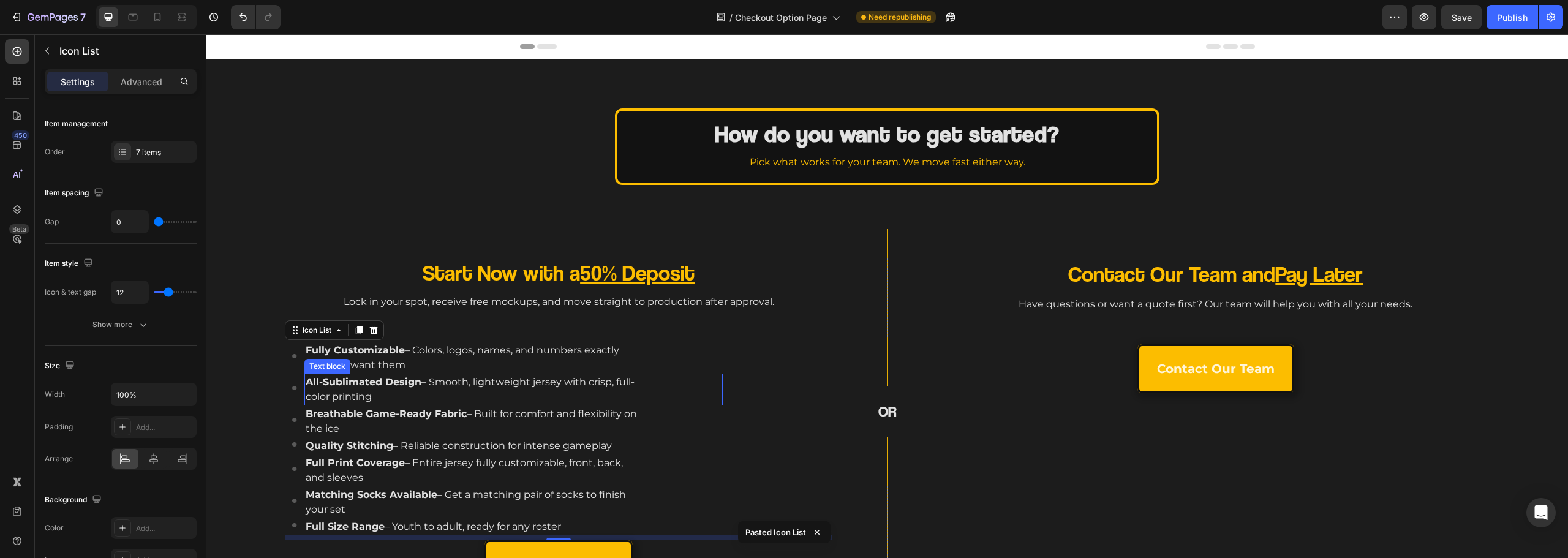
scroll to position [123, 0]
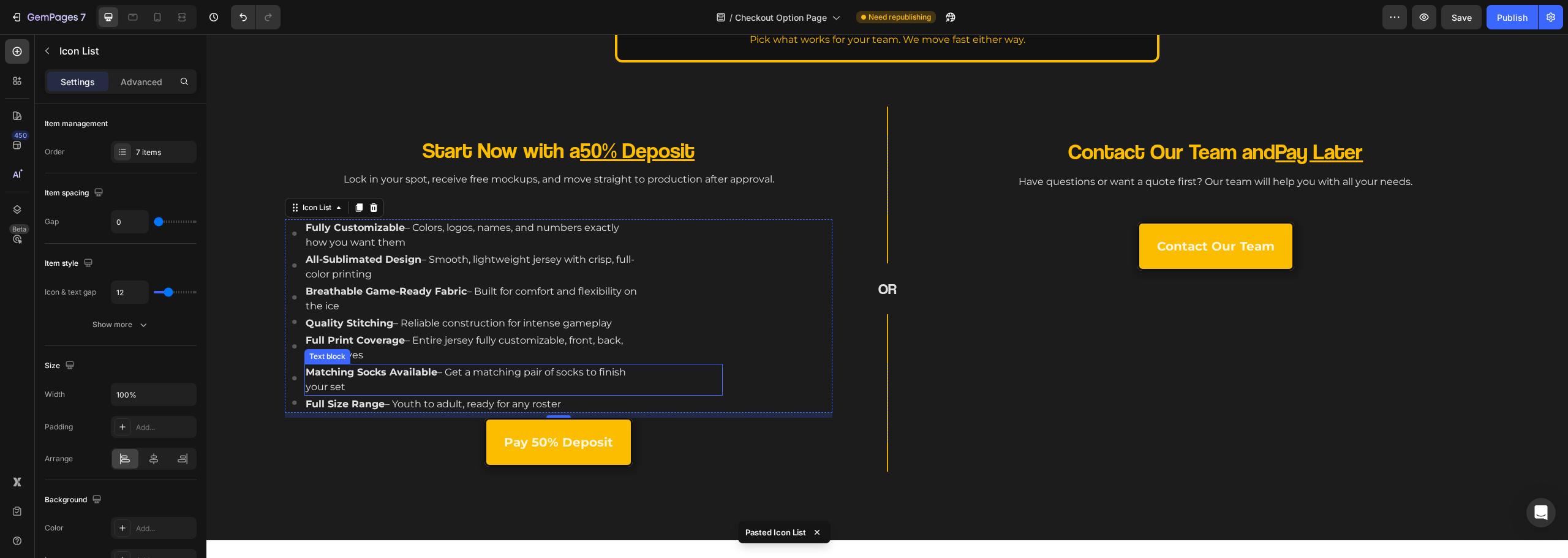
click at [553, 395] on div "Matching Socks Available – Get a matching pair of socks to finish your set" at bounding box center [472, 380] width 335 height 32
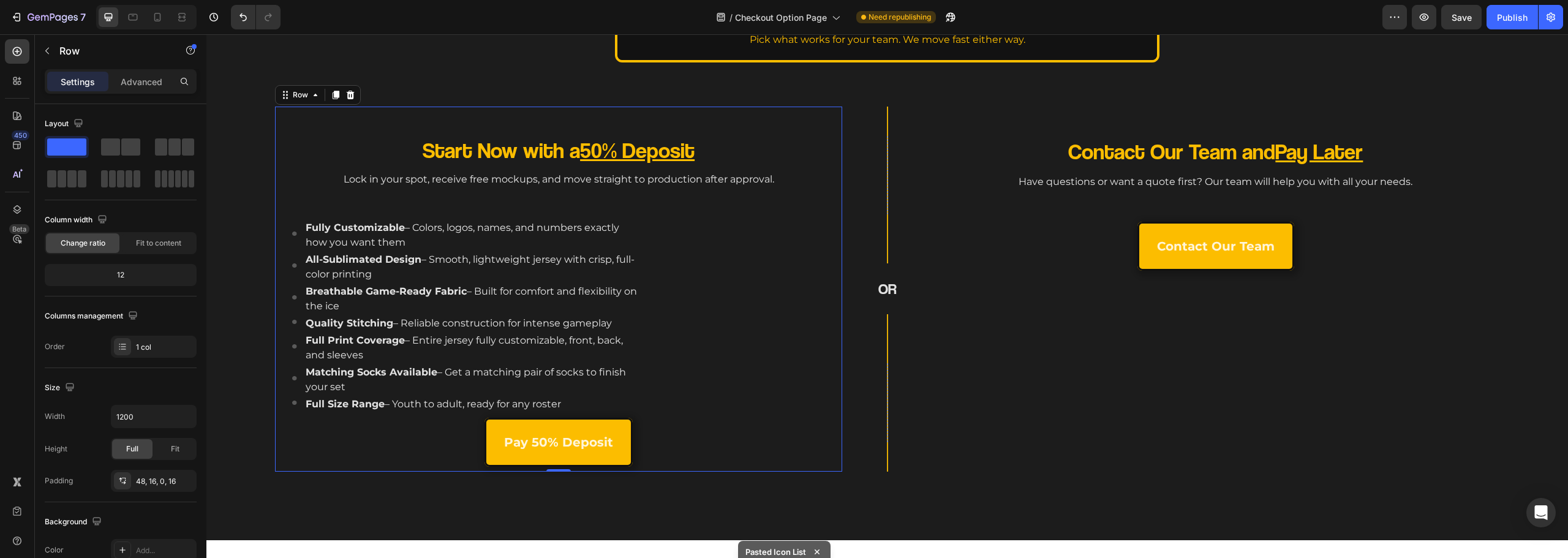
click at [535, 415] on div "Start Now with a 50% Deposit Heading Lock in your spot, receive free mockups, a…" at bounding box center [558, 304] width 548 height 336
click at [464, 397] on p "Full Size Range – Youth to adult, ready for any roster" at bounding box center [472, 404] width 332 height 14
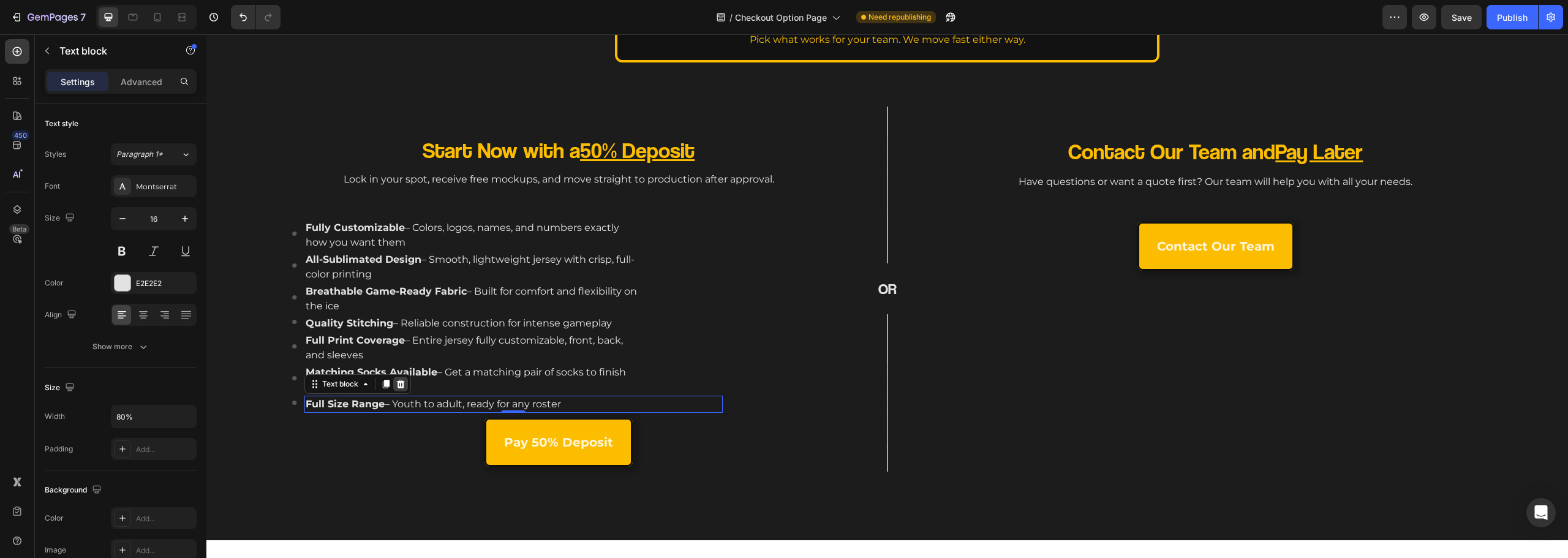
click at [401, 380] on icon at bounding box center [400, 384] width 8 height 9
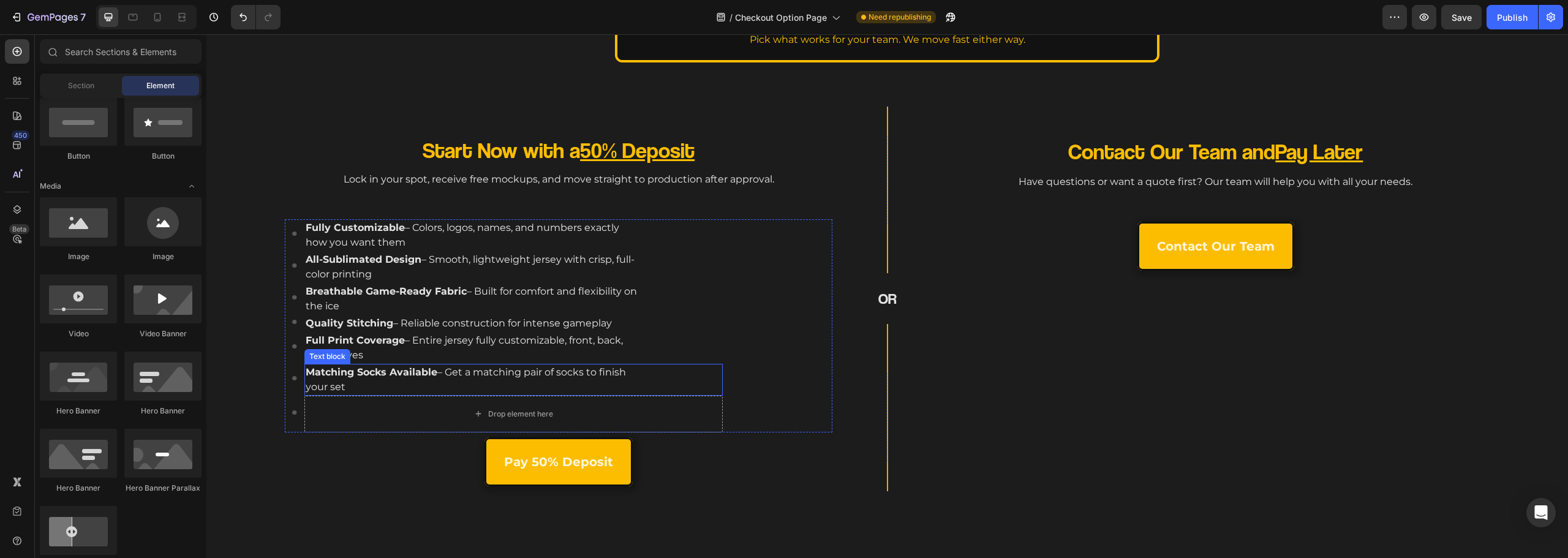
click at [403, 366] on strong "Matching Socks Available" at bounding box center [372, 372] width 132 height 12
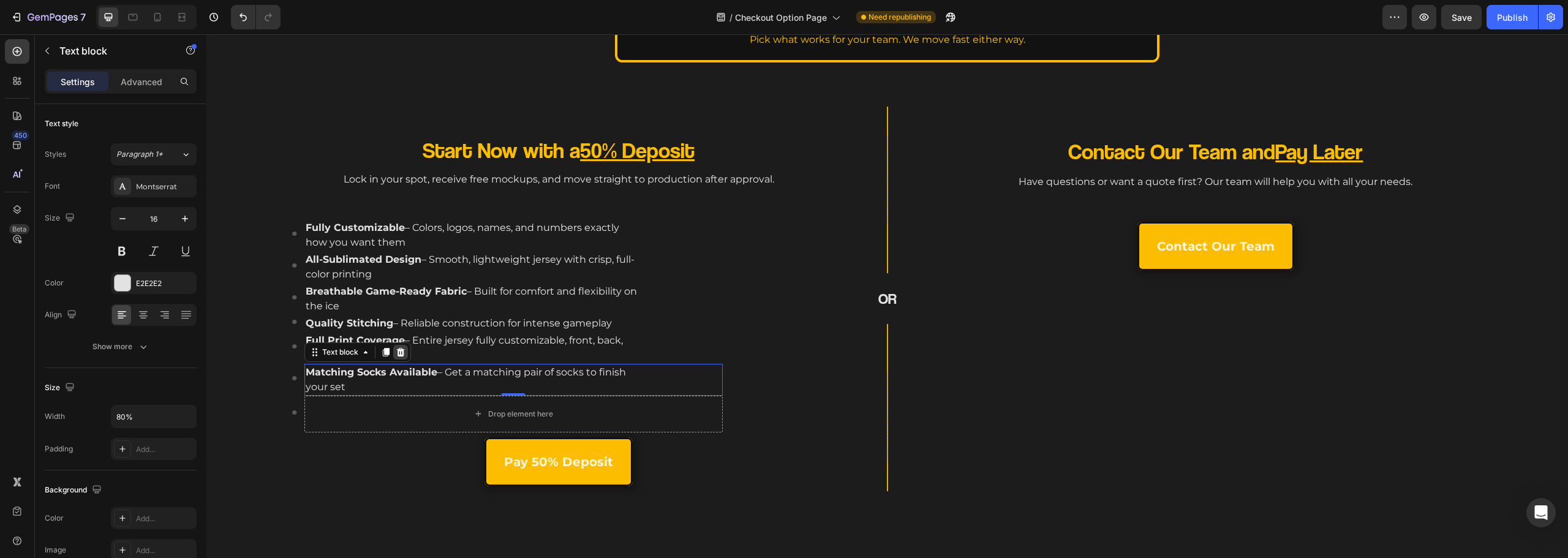
click at [405, 354] on icon at bounding box center [401, 353] width 10 height 10
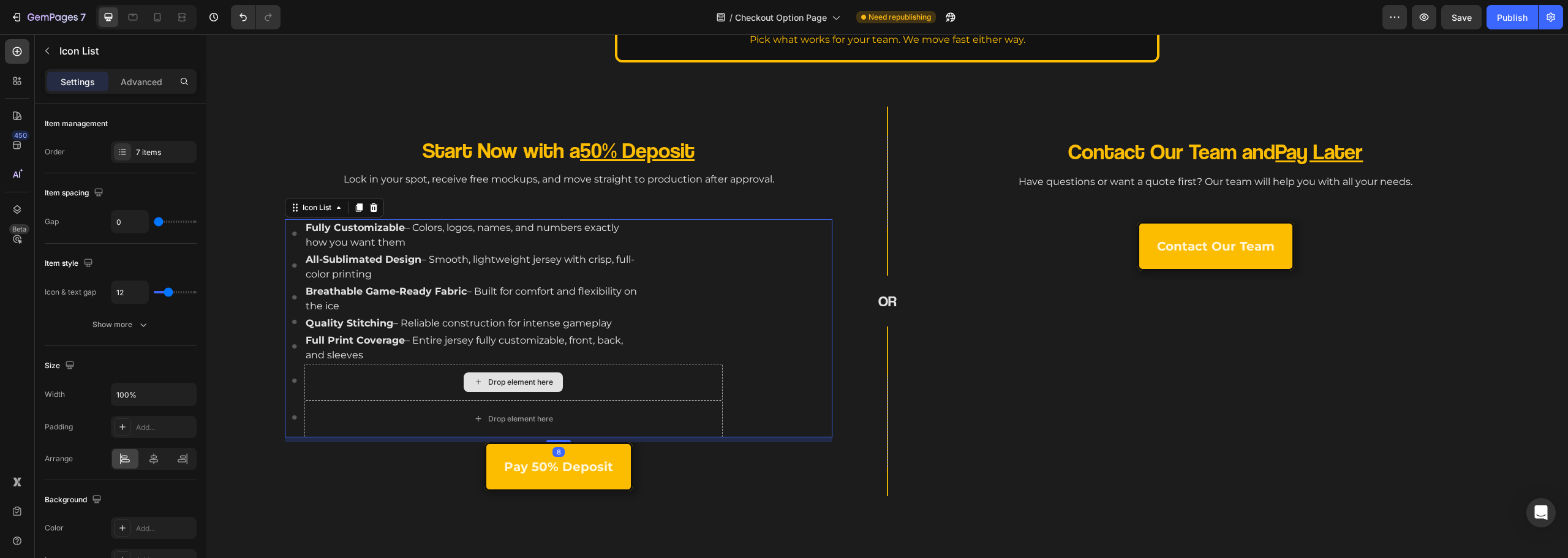
click at [405, 368] on div "Drop element here" at bounding box center [514, 382] width 418 height 37
click at [137, 147] on div "7 items" at bounding box center [165, 153] width 58 height 11
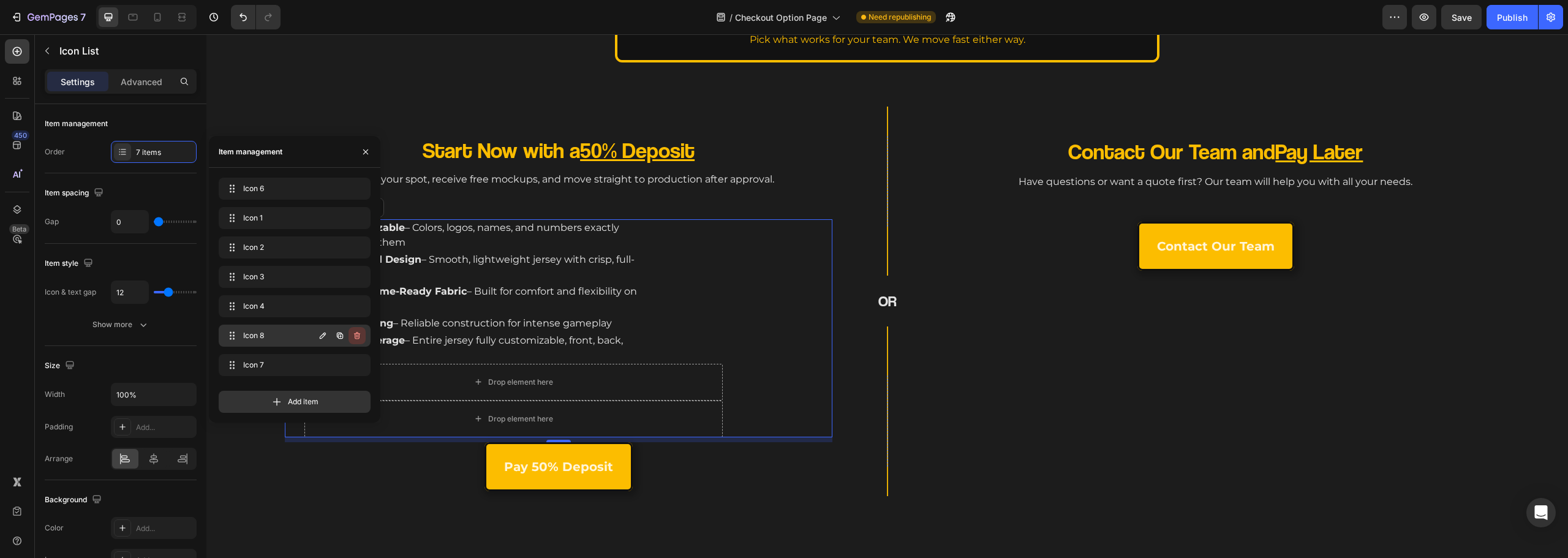
click at [359, 336] on icon "button" at bounding box center [357, 336] width 6 height 8
click at [357, 339] on div "Delete" at bounding box center [349, 336] width 23 height 11
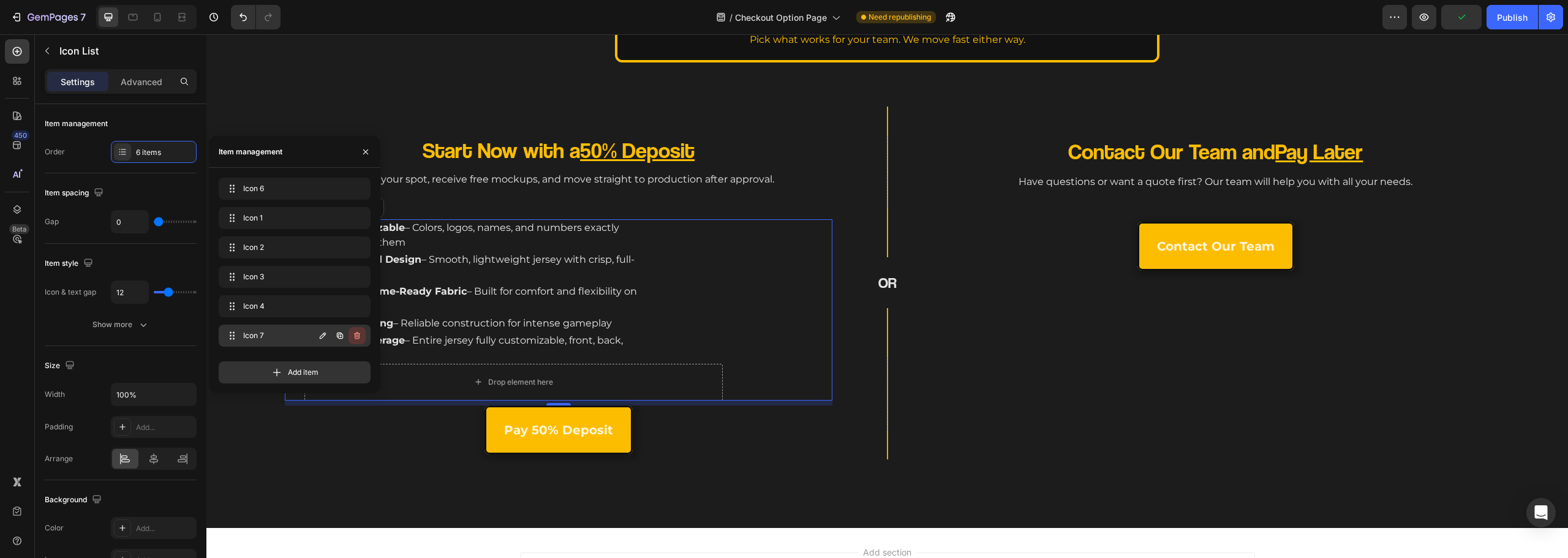
click at [356, 337] on icon "button" at bounding box center [357, 336] width 6 height 8
click at [356, 337] on div "Delete" at bounding box center [349, 336] width 23 height 11
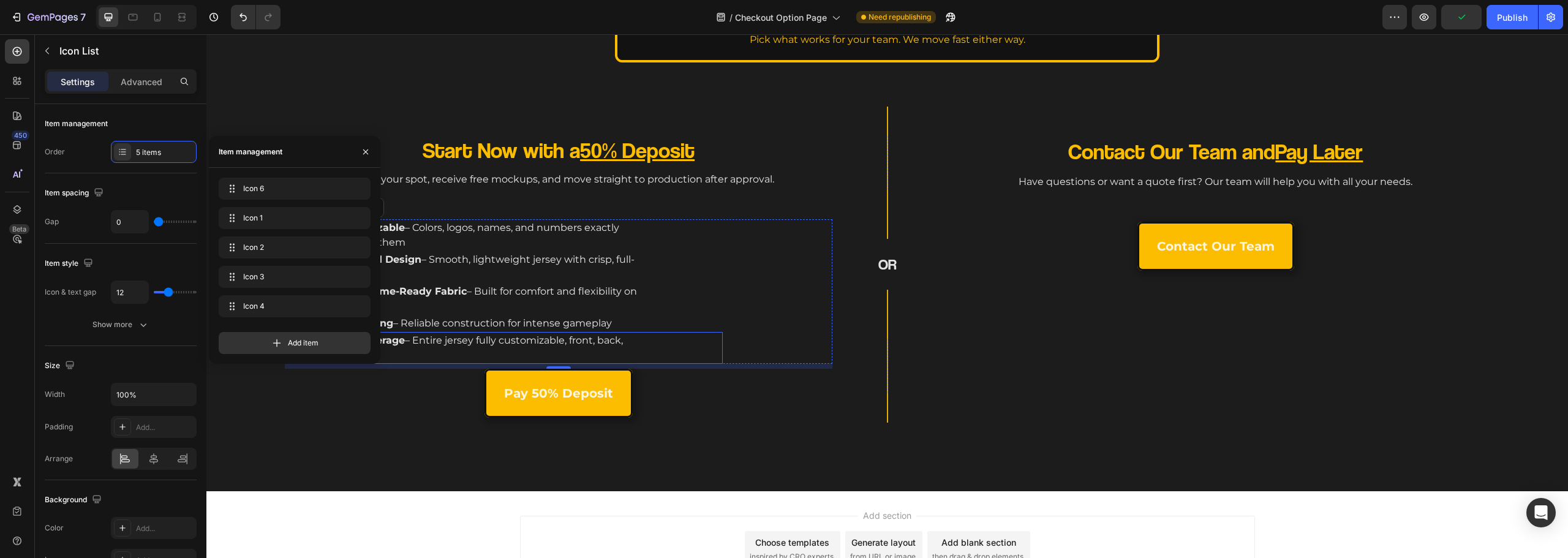
click at [436, 455] on div "Start Now with a 50% Deposit Heading Lock in your spot, receive free mockups, a…" at bounding box center [887, 292] width 1361 height 400
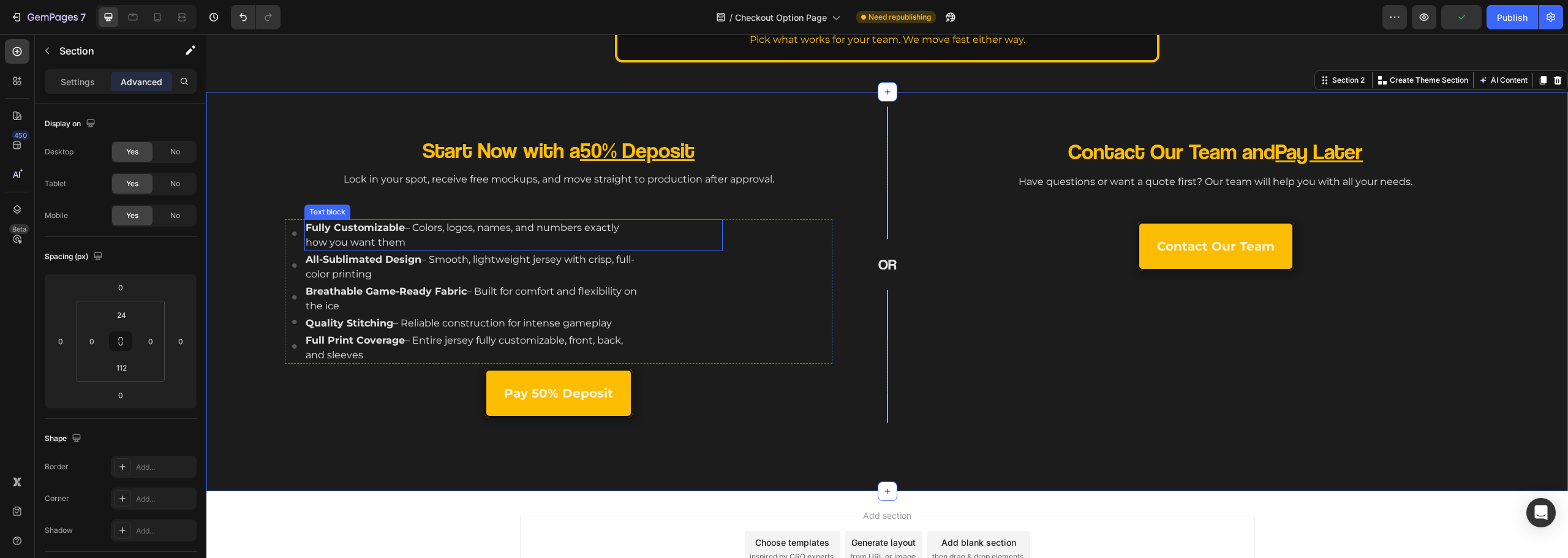
click at [413, 234] on p "Fully Customizable – Colors, logos, names, and numbers exactly how you want them" at bounding box center [472, 235] width 332 height 30
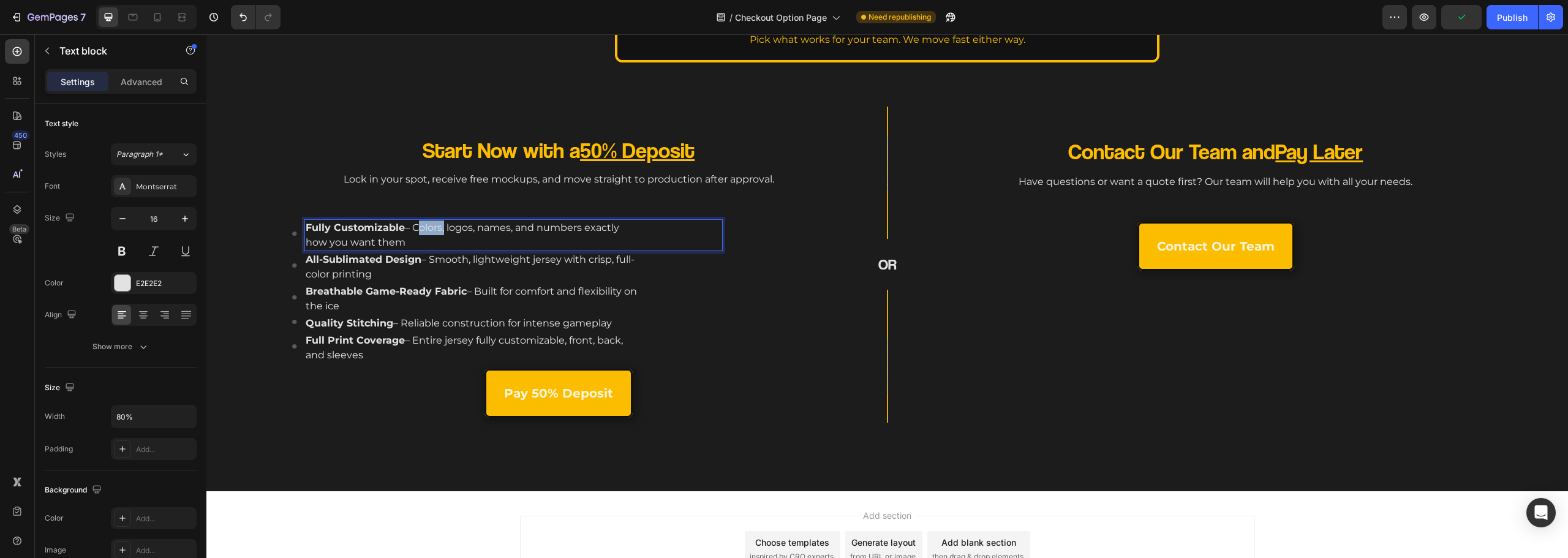
click at [413, 234] on p "Fully Customizable – Colors, logos, names, and numbers exactly how you want them" at bounding box center [472, 235] width 332 height 30
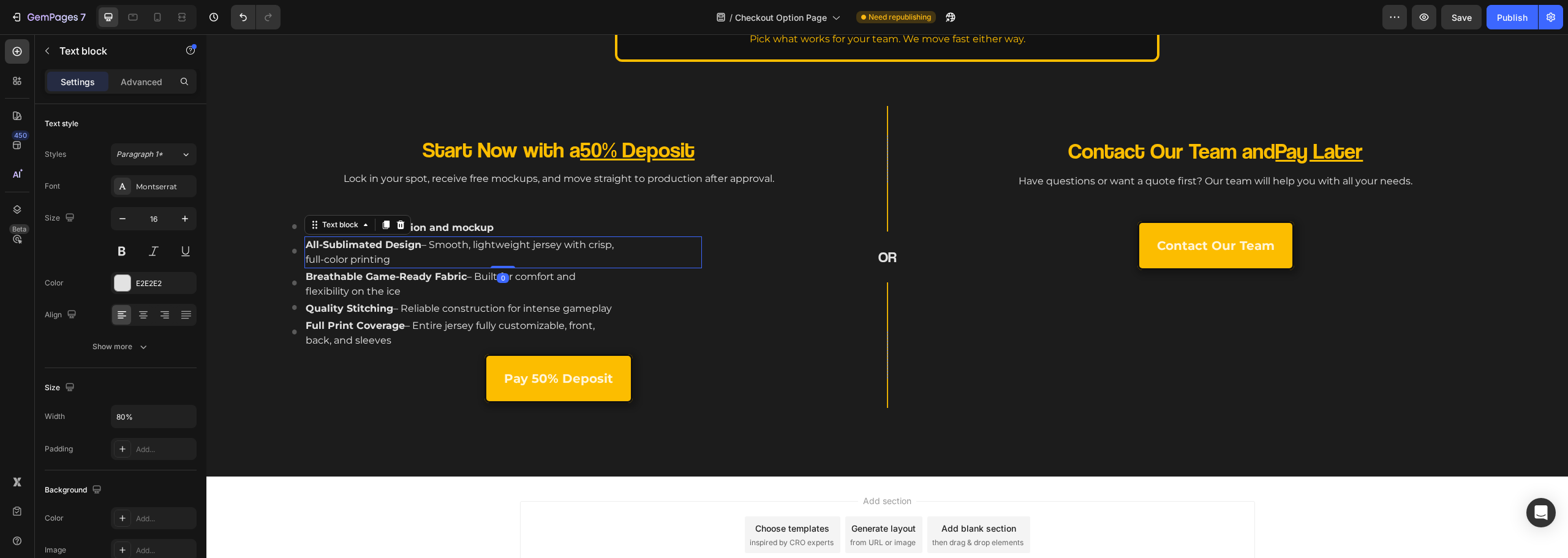
click at [480, 243] on p "All-Sublimated Design – Smooth, lightweight jersey with crisp, full-color print…" at bounding box center [464, 252] width 315 height 30
click at [401, 278] on strong "Breathable Game-Ready Fabric" at bounding box center [386, 276] width 161 height 12
click at [457, 251] on p "All-Sublimated Design – Smooth, lightweight jersey with crisp, full-color print…" at bounding box center [464, 252] width 315 height 30
click at [457, 249] on p "All-Sublimated Design – Smooth, lightweight jersey with crisp, full-color print…" at bounding box center [464, 252] width 315 height 30
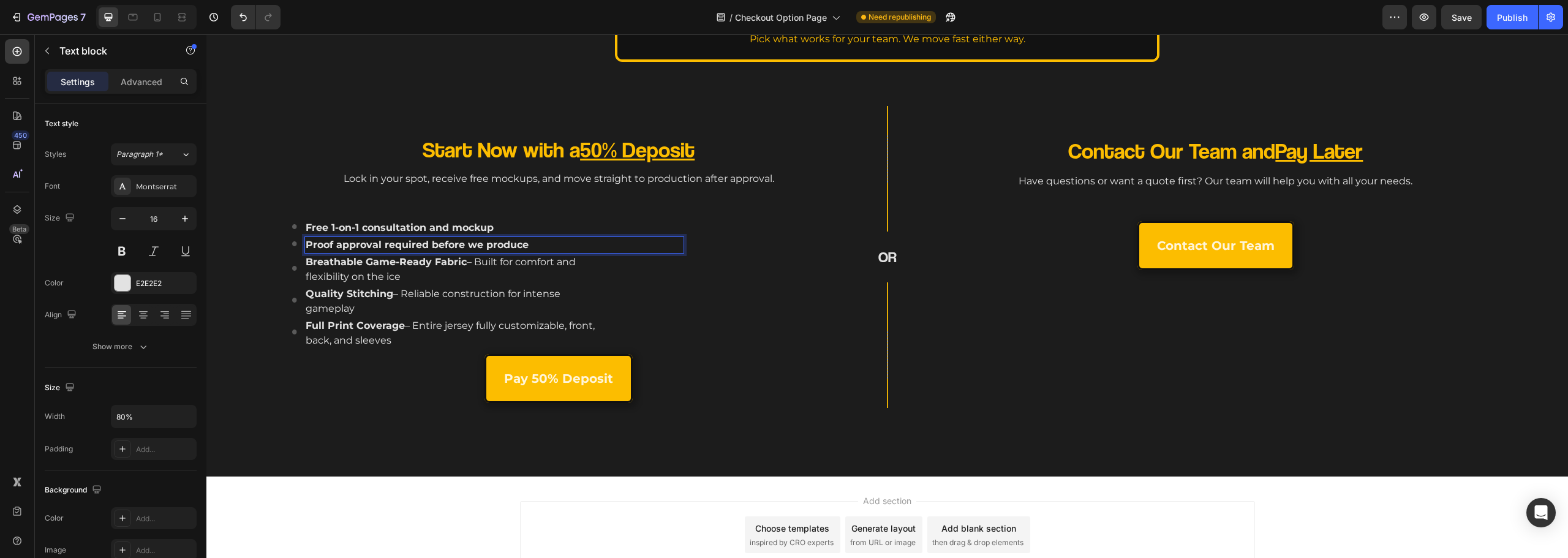
click at [584, 248] on p "Proof approval required before we produce" at bounding box center [457, 244] width 302 height 14
click at [421, 265] on strong "Breathable Game-Ready Fabric" at bounding box center [386, 262] width 161 height 12
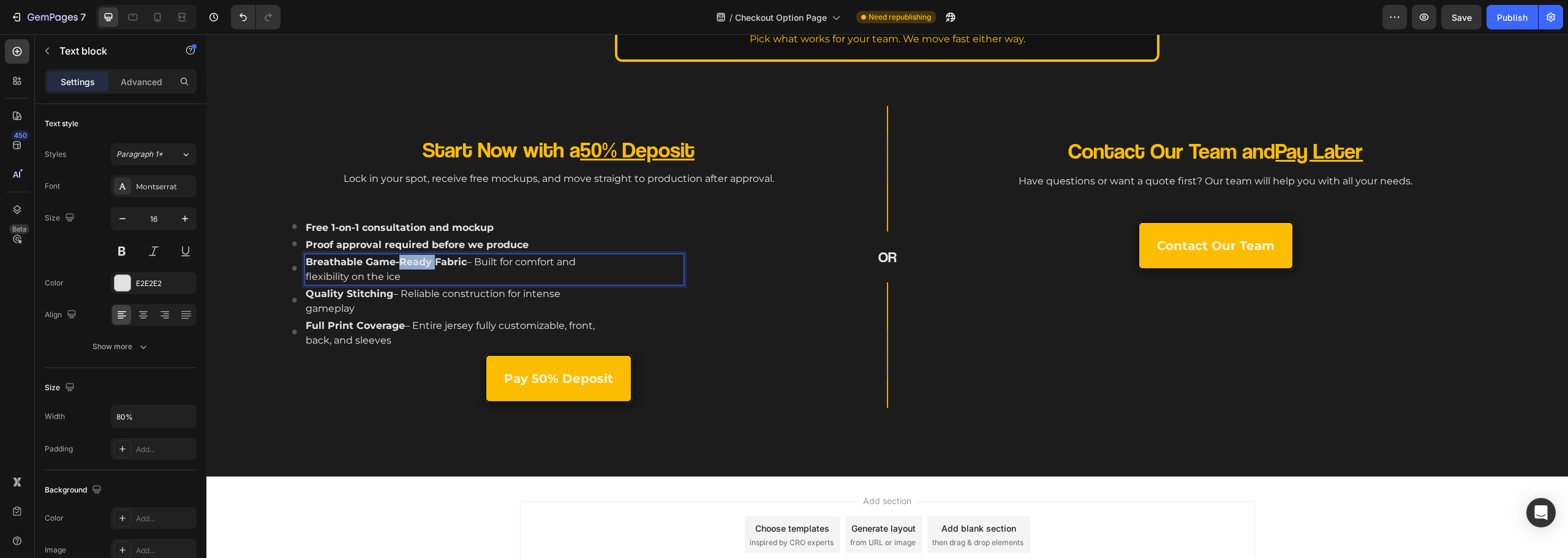
click at [421, 265] on strong "Breathable Game-Ready Fabric" at bounding box center [386, 262] width 161 height 12
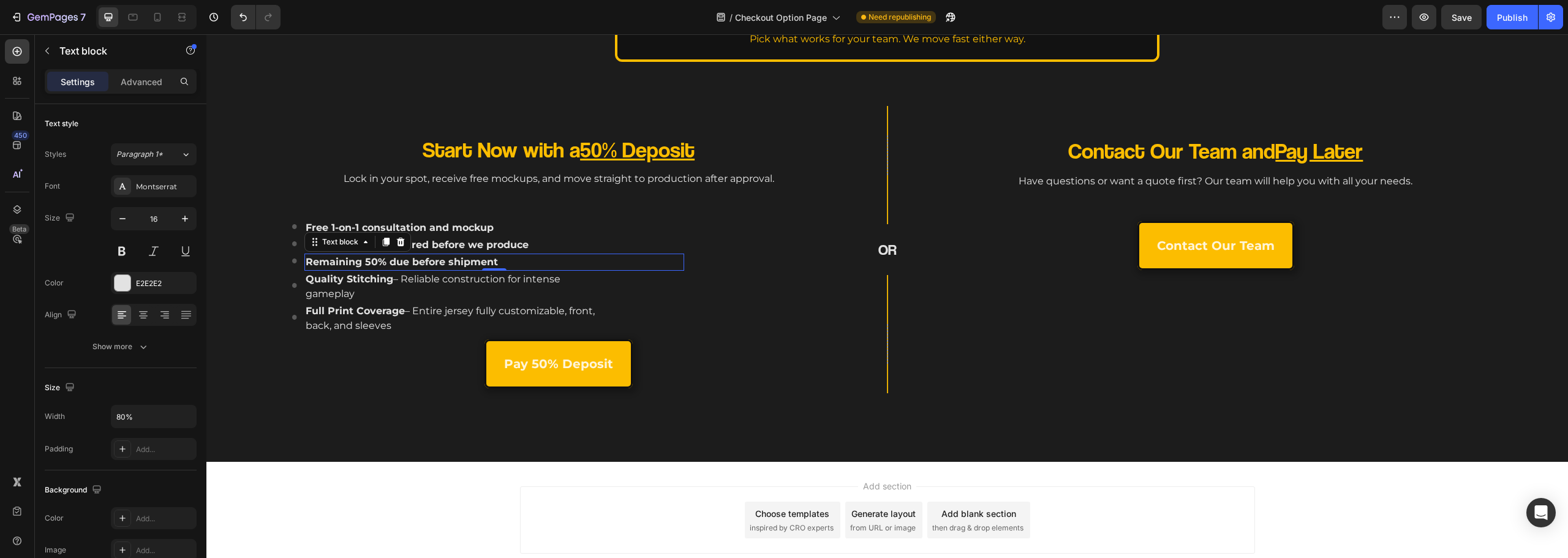
click at [462, 279] on p "Quality Stitching – Reliable construction for intense gameplay" at bounding box center [457, 287] width 302 height 30
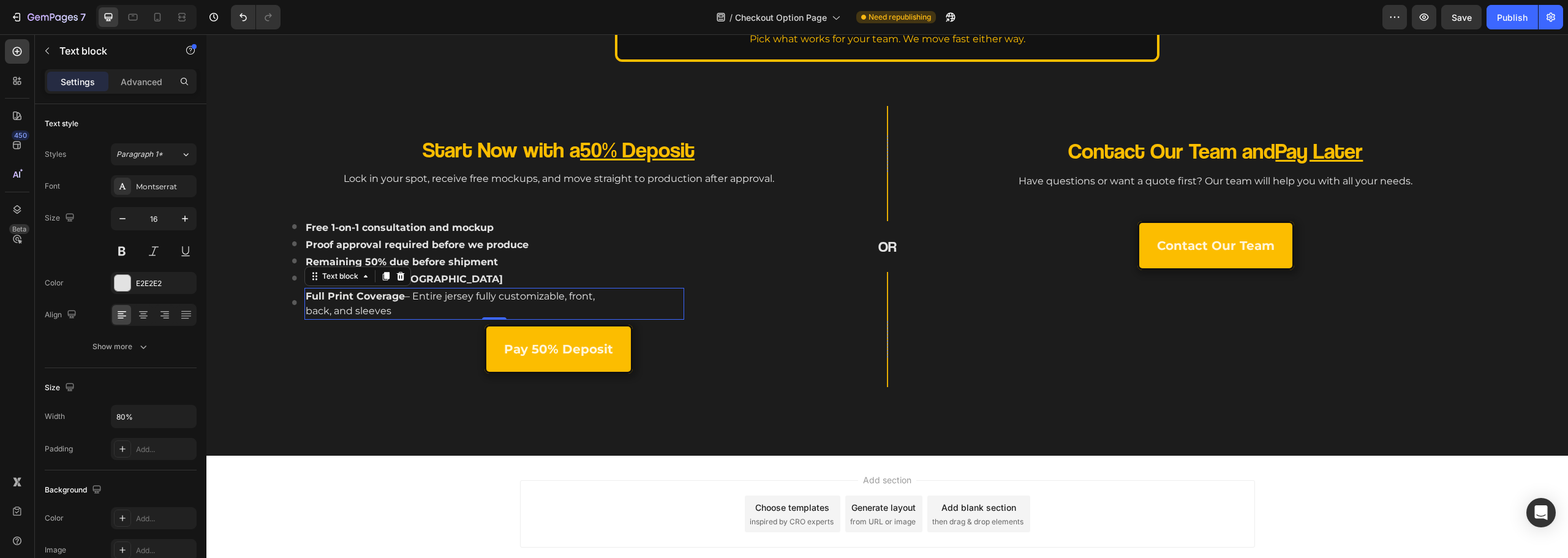
click at [409, 307] on p "Full Print Coverage – Entire jersey fully customizable, front, back, and sleeves" at bounding box center [457, 304] width 302 height 30
click at [280, 293] on div "Start Now with a 50% Deposit Heading Lock in your spot, receive free mockups, a…" at bounding box center [558, 247] width 567 height 282
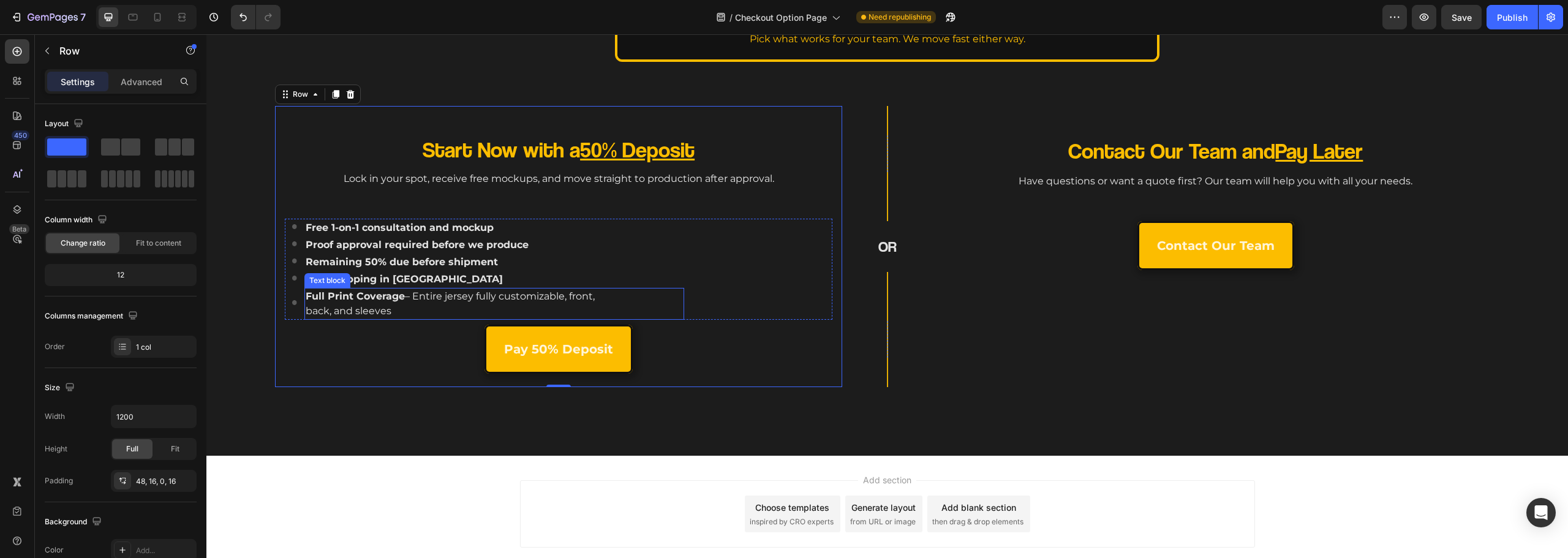
click at [440, 273] on p "Free shipping in Canada" at bounding box center [457, 279] width 302 height 14
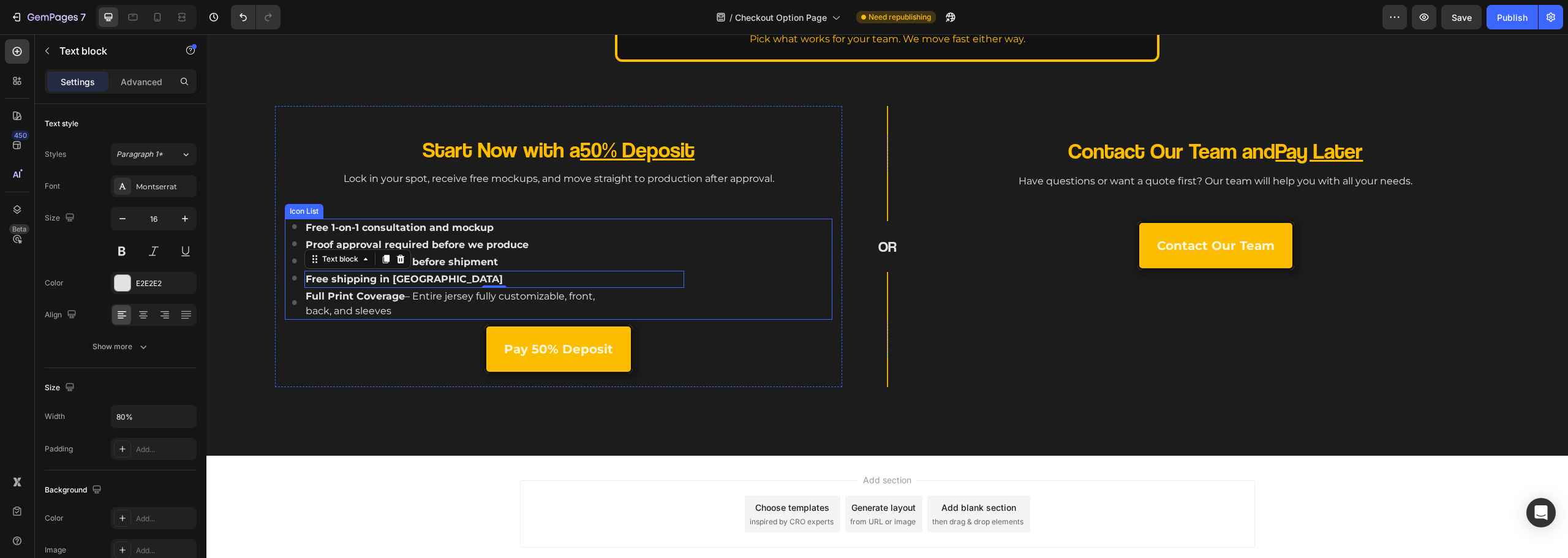
click at [754, 223] on div "Image Free 1-on-1 consultation and mockup Text block Image Proof approval requi…" at bounding box center [562, 269] width 540 height 101
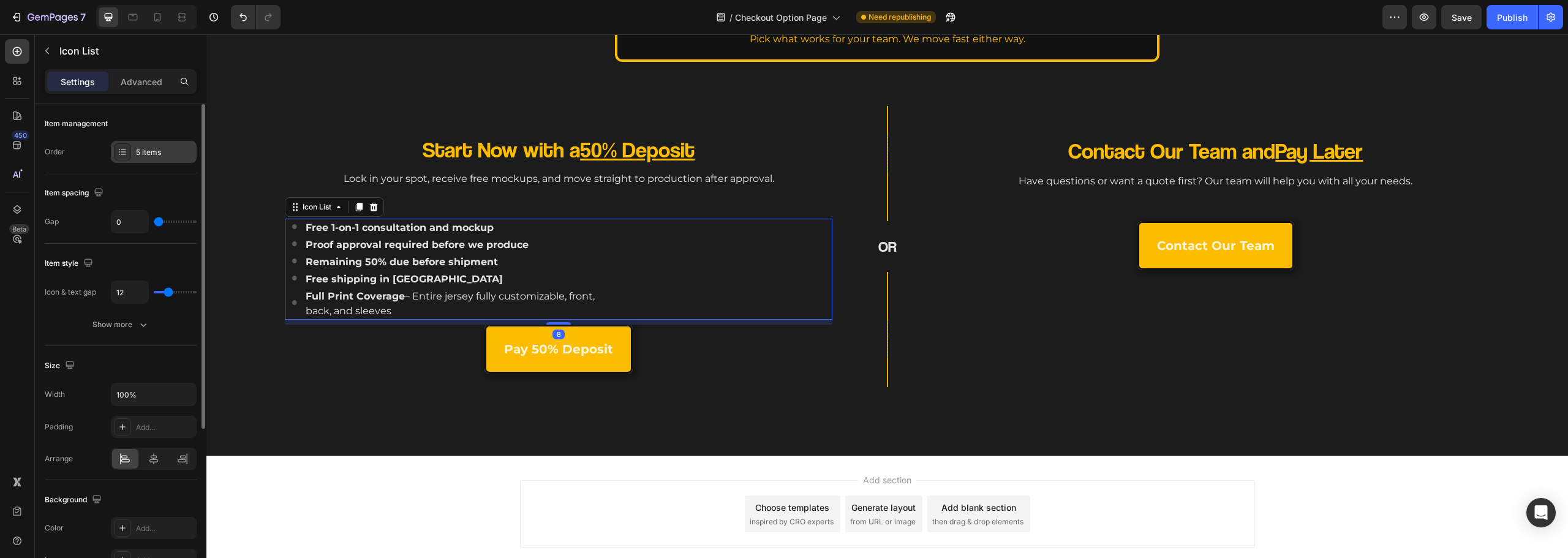
drag, startPoint x: 164, startPoint y: 146, endPoint x: 170, endPoint y: 151, distance: 7.8
click at [164, 146] on div "5 items" at bounding box center [153, 151] width 86 height 22
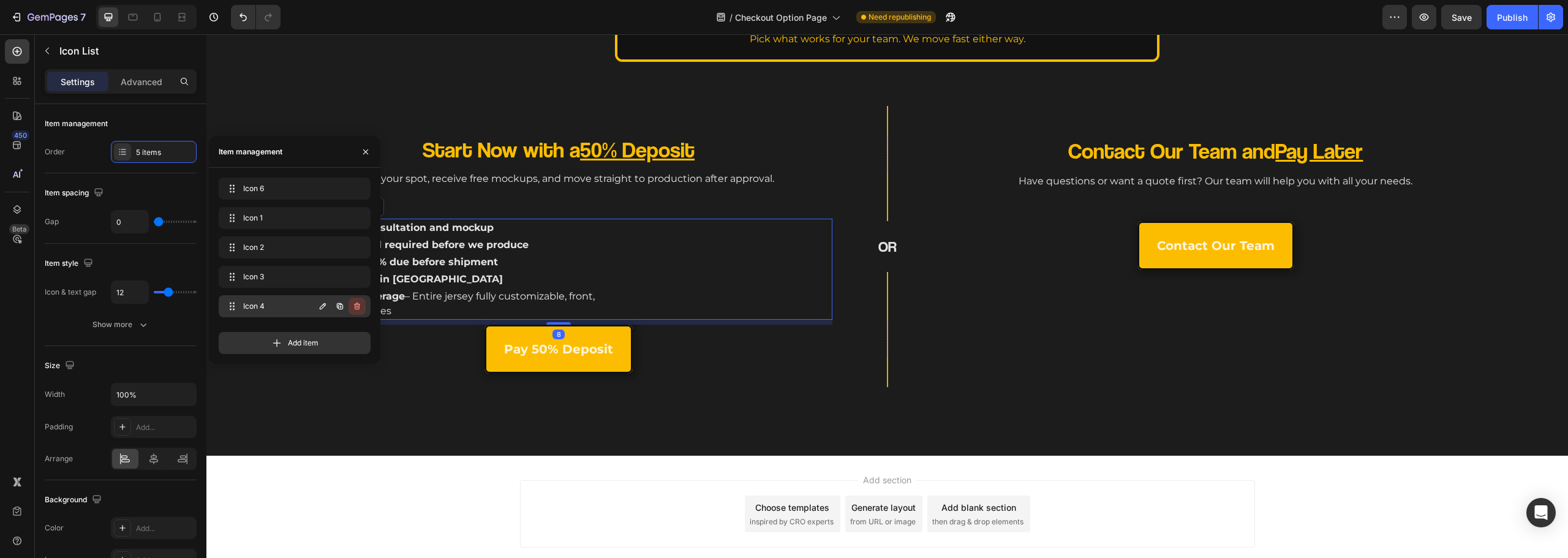
click at [361, 304] on icon "button" at bounding box center [357, 307] width 10 height 10
click at [356, 305] on div "Delete" at bounding box center [349, 307] width 23 height 11
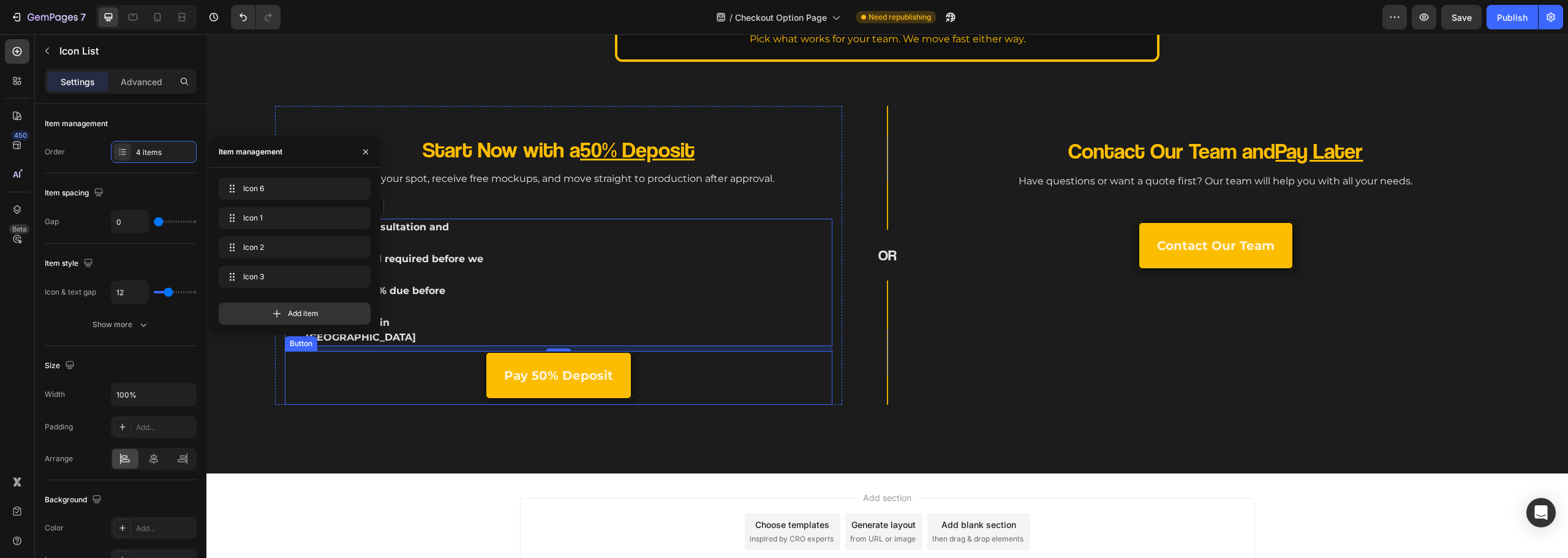
click at [447, 407] on div "Start Now with a 50% Deposit Heading Lock in your spot, receive free mockups, a…" at bounding box center [887, 282] width 1361 height 382
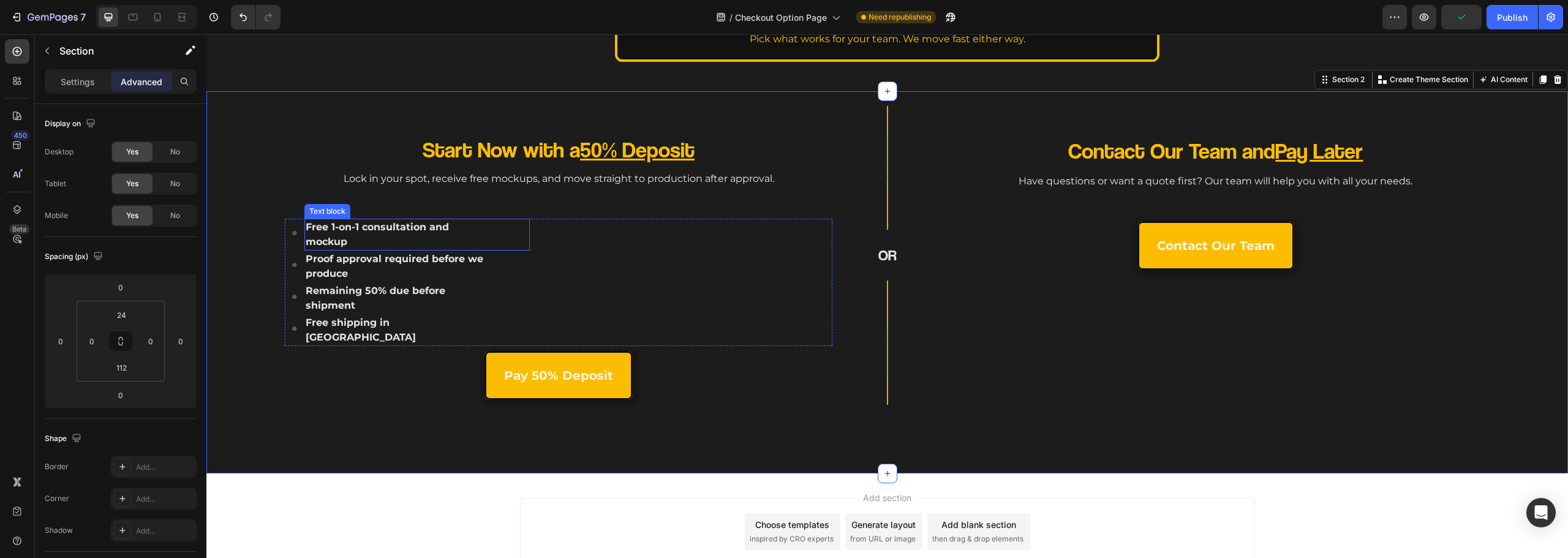
click at [398, 226] on strong "Free 1-on-1 consultation and mockup" at bounding box center [378, 234] width 143 height 26
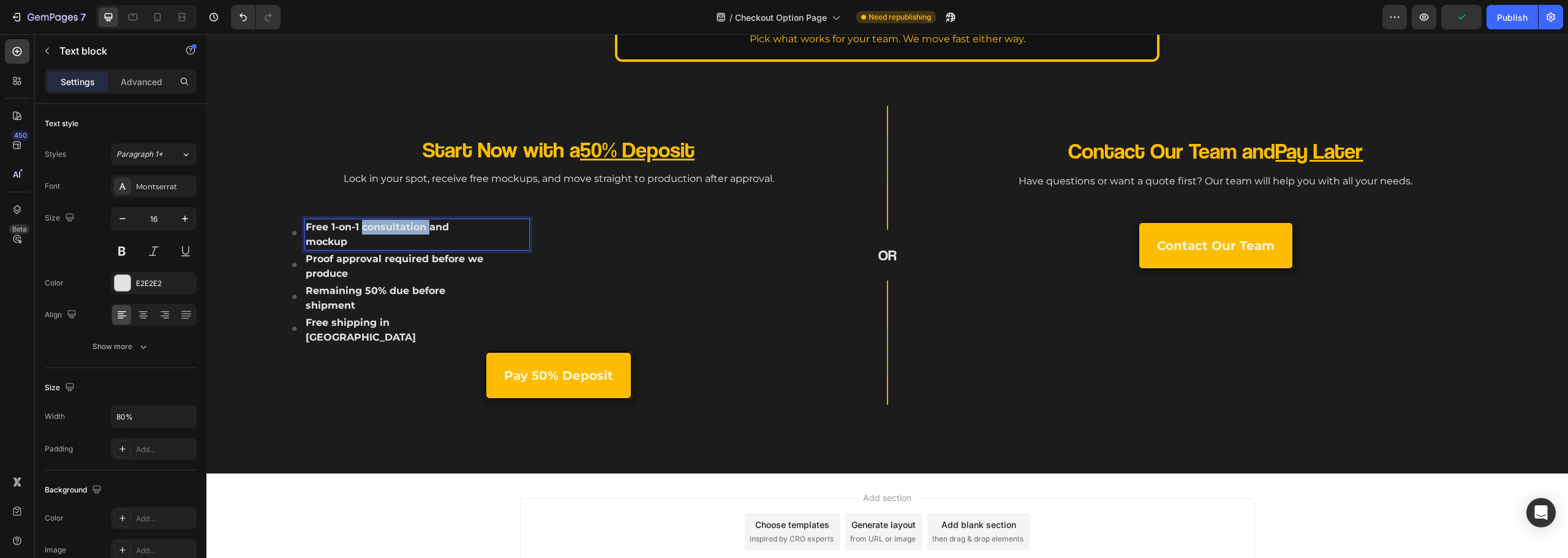
click at [384, 229] on strong "Free 1-on-1 consultation and mockup" at bounding box center [378, 234] width 143 height 26
click at [362, 233] on p "Free 1-on-1 consultation and mockup" at bounding box center [395, 234] width 178 height 30
drag, startPoint x: 359, startPoint y: 227, endPoint x: 274, endPoint y: 224, distance: 85.1
click at [275, 224] on div "Start Now with a 50% Deposit Heading Lock in your spot, receive free mockups, a…" at bounding box center [490, 256] width 567 height 299
click at [389, 247] on p "Free 1-on-1 consultation and mockup" at bounding box center [395, 234] width 178 height 30
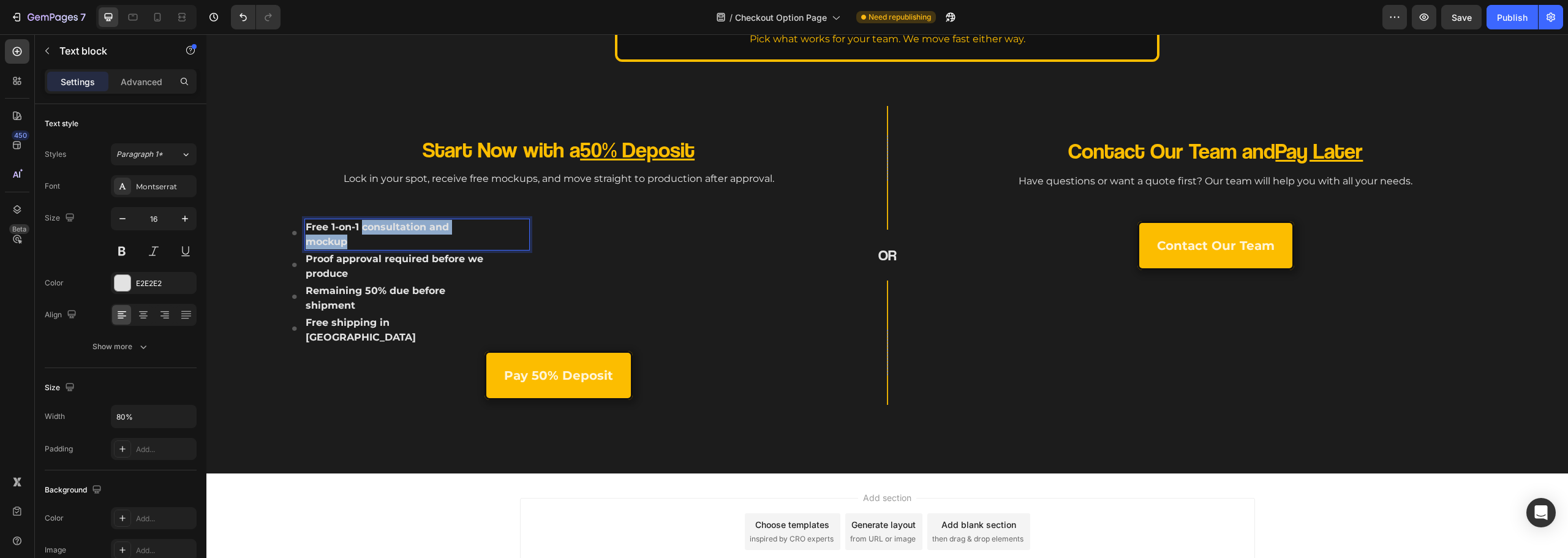
drag, startPoint x: 368, startPoint y: 235, endPoint x: 361, endPoint y: 227, distance: 10.6
click at [361, 227] on p "Free 1-on-1 consultation and mockup" at bounding box center [395, 234] width 178 height 30
click at [290, 201] on icon "Editor contextual toolbar" at bounding box center [297, 202] width 13 height 13
click at [356, 286] on strong "Remaining 50% due before shipment" at bounding box center [376, 298] width 139 height 26
click at [438, 273] on p "Proof approval required before we produce" at bounding box center [395, 266] width 178 height 30
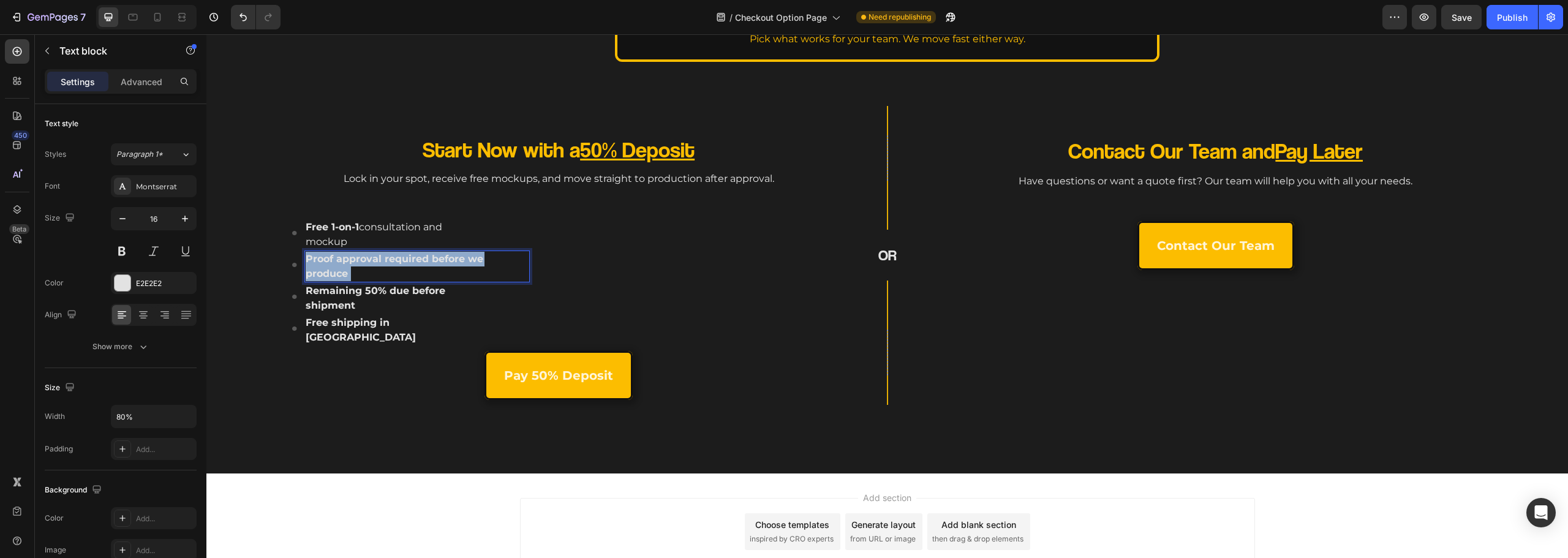
drag, startPoint x: 384, startPoint y: 269, endPoint x: 386, endPoint y: 257, distance: 12.2
click at [382, 256] on p "Proof approval required before we produce" at bounding box center [395, 266] width 178 height 30
drag, startPoint x: 386, startPoint y: 265, endPoint x: 381, endPoint y: 260, distance: 7.1
click at [381, 260] on p "Proof approval required before we produce" at bounding box center [395, 266] width 178 height 30
drag, startPoint x: 383, startPoint y: 276, endPoint x: 383, endPoint y: 258, distance: 18.0
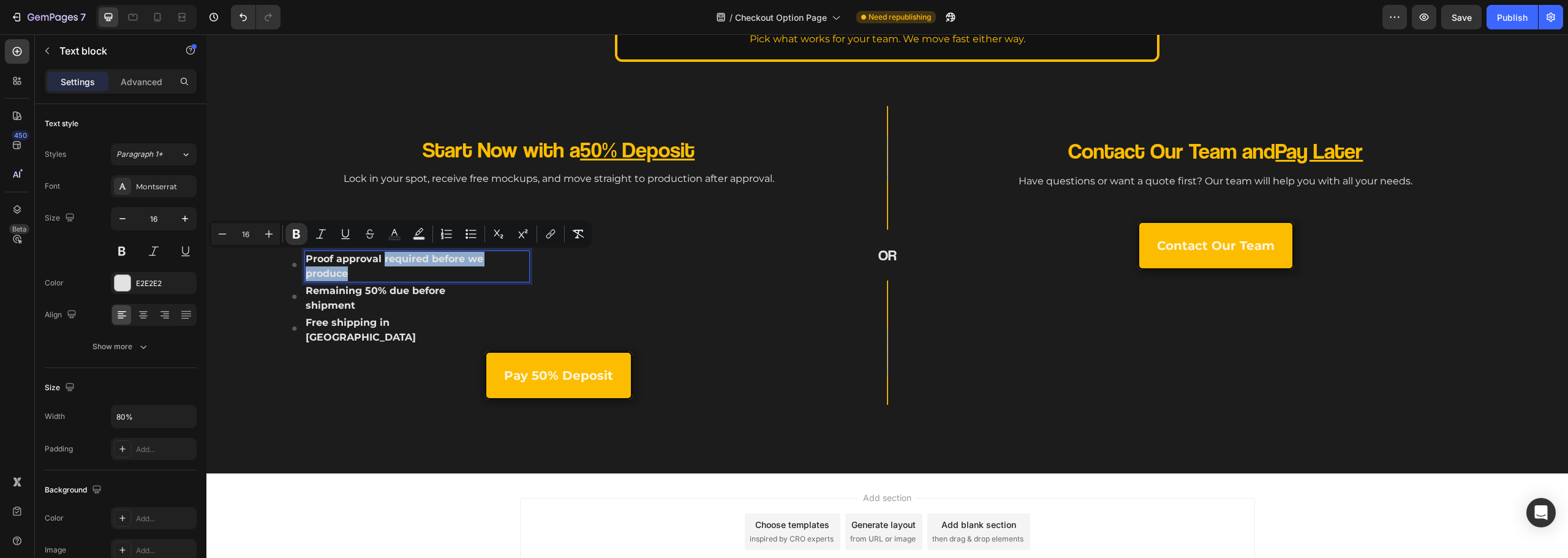
click at [383, 258] on p "Proof approval required before we produce" at bounding box center [395, 266] width 178 height 30
drag, startPoint x: 296, startPoint y: 229, endPoint x: 321, endPoint y: 246, distance: 30.2
click at [297, 229] on icon "Editor contextual toolbar" at bounding box center [297, 234] width 13 height 13
click at [373, 307] on p "Remaining 50% due before shipment" at bounding box center [391, 298] width 171 height 30
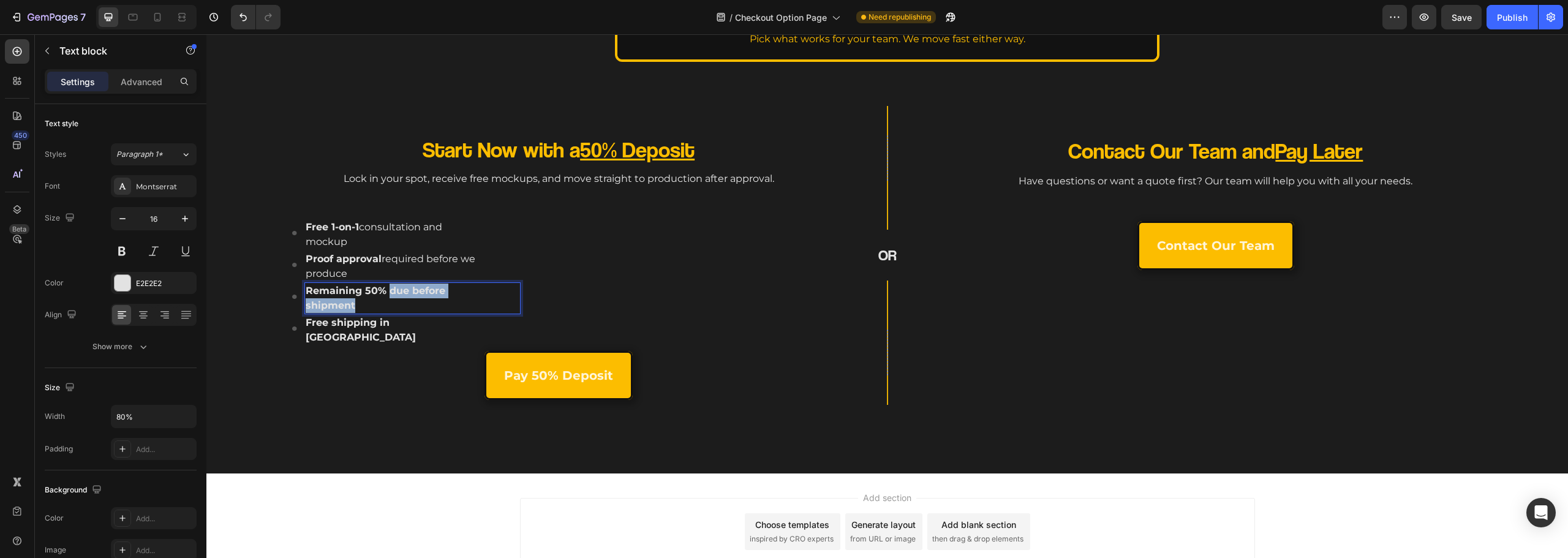
drag, startPoint x: 386, startPoint y: 304, endPoint x: 391, endPoint y: 289, distance: 15.8
click at [391, 289] on p "Remaining 50% due before shipment" at bounding box center [391, 298] width 171 height 30
click at [296, 258] on button "Bold" at bounding box center [296, 266] width 22 height 22
click at [406, 317] on strong "Free shipping in Canada" at bounding box center [361, 330] width 111 height 26
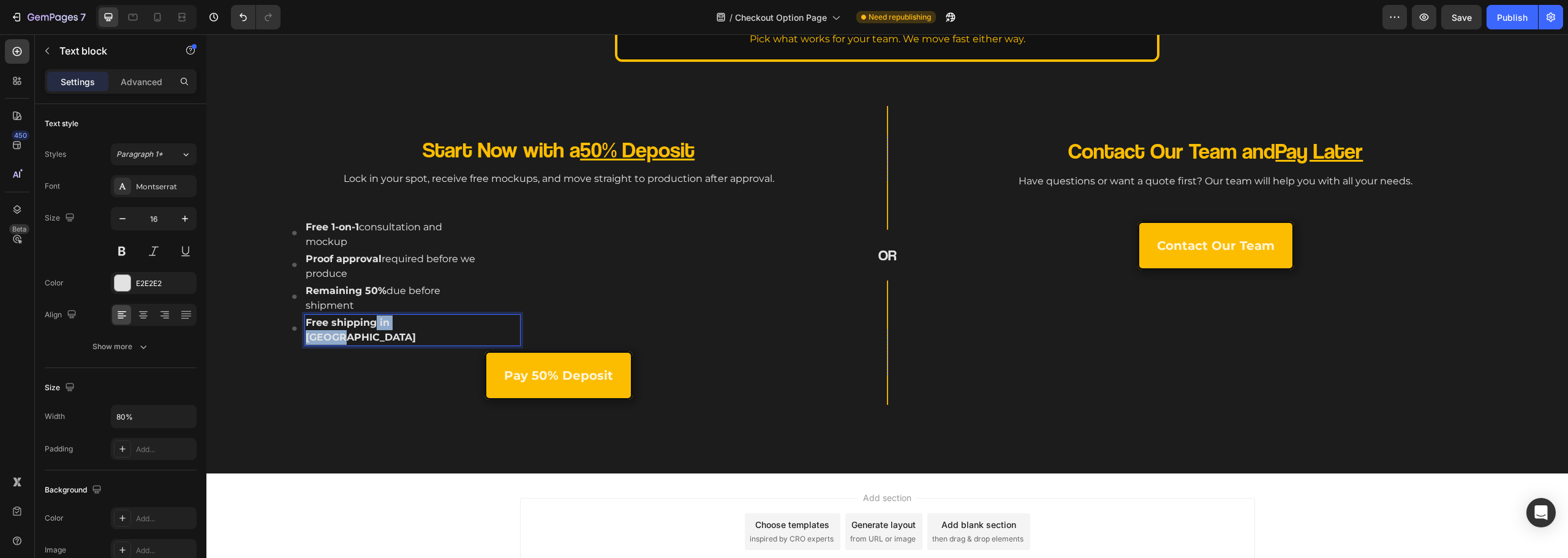
drag, startPoint x: 450, startPoint y: 324, endPoint x: 376, endPoint y: 323, distance: 74.0
click at [376, 323] on p "Free shipping in Canada" at bounding box center [391, 330] width 171 height 30
click at [305, 298] on icon "Editor contextual toolbar" at bounding box center [299, 298] width 13 height 13
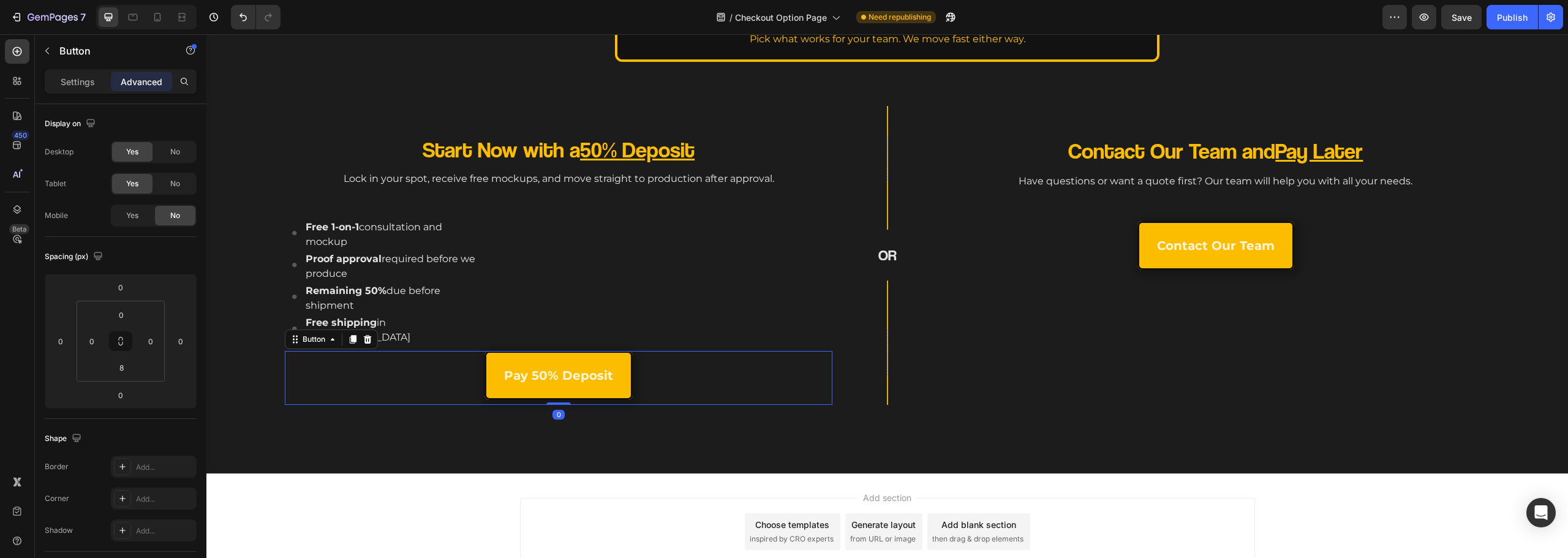
click at [327, 362] on div "Pay 50% Deposit Button 0" at bounding box center [558, 378] width 548 height 54
click at [471, 351] on div "Pay 50% Deposit Button 0" at bounding box center [558, 378] width 548 height 54
click at [498, 307] on div "Remaining 50% due before shipment" at bounding box center [413, 298] width 216 height 32
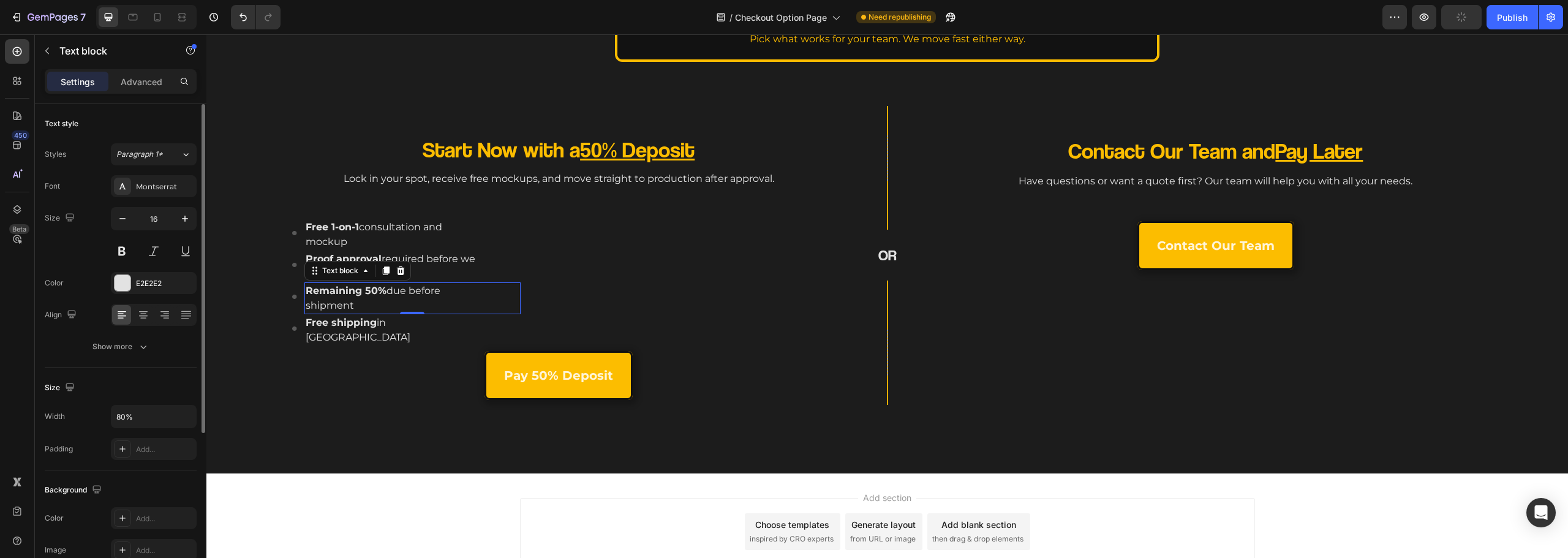
click at [178, 238] on div "16" at bounding box center [153, 235] width 86 height 55
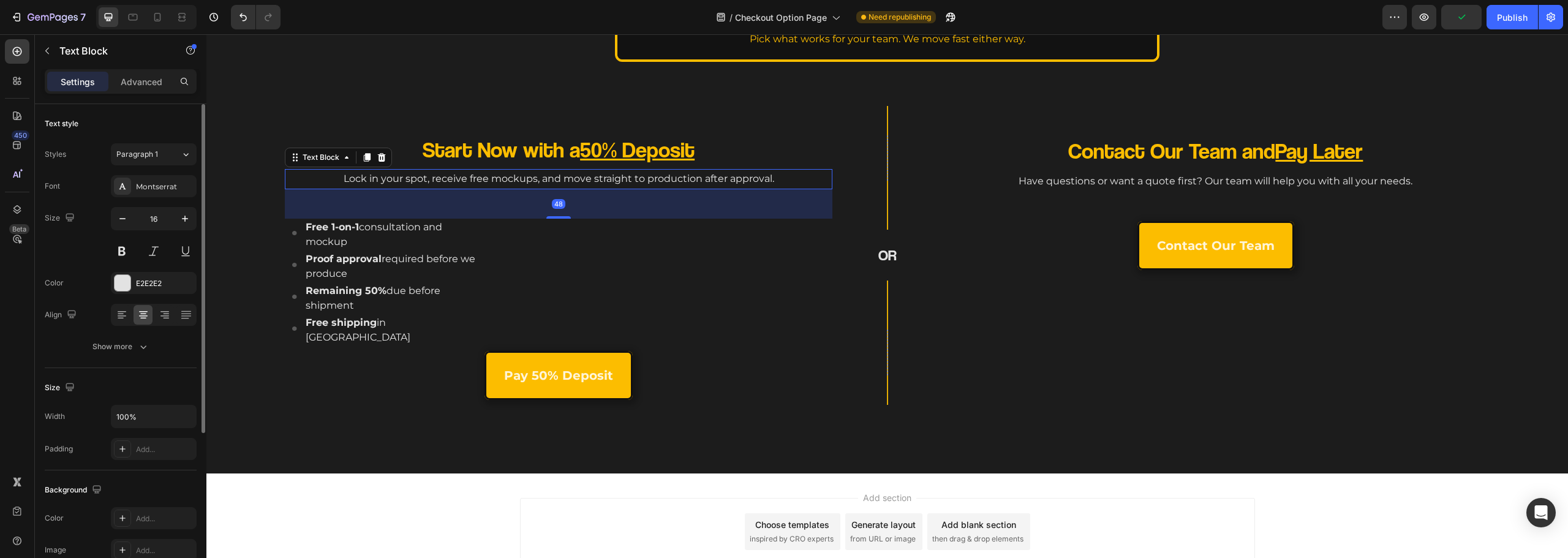
click at [422, 173] on div "Lock in your spot, receive free mockups, and move straight to production after …" at bounding box center [558, 179] width 548 height 20
click at [378, 241] on p "Free 1-on-1 consultation and mockup" at bounding box center [391, 234] width 171 height 30
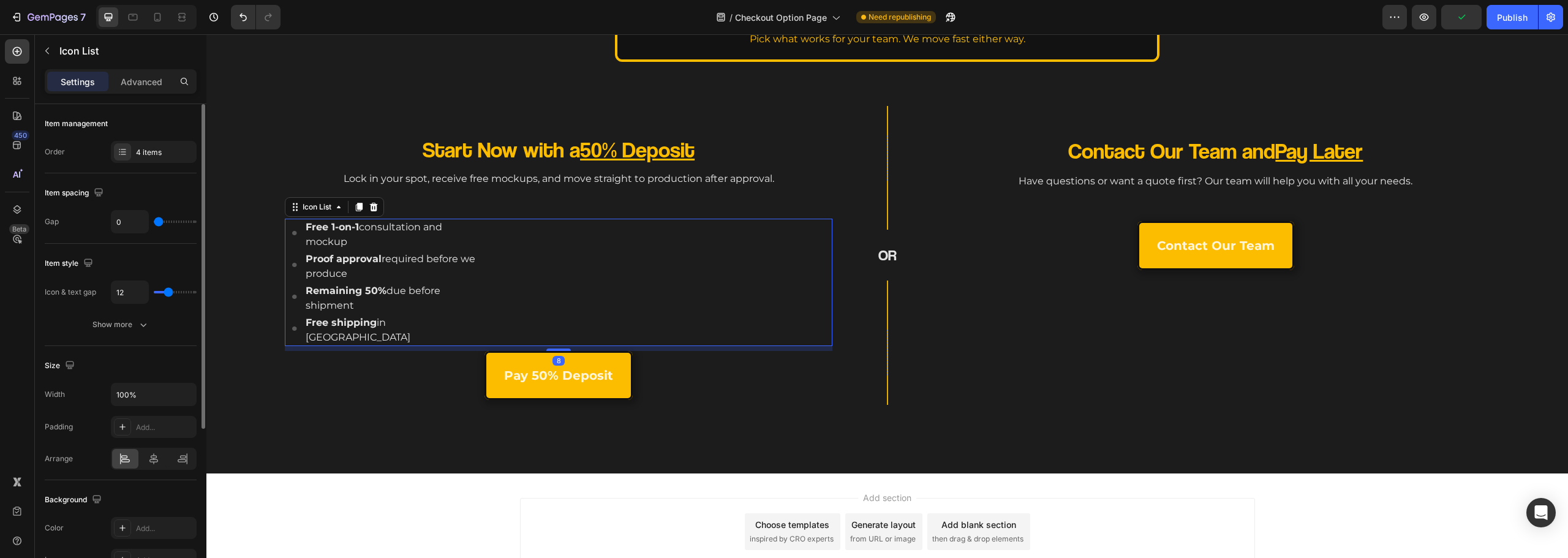
click at [297, 256] on li "Image Proof approval required before we produce Text block" at bounding box center [406, 266] width 229 height 32
drag, startPoint x: 150, startPoint y: 460, endPoint x: 164, endPoint y: 460, distance: 14.0
click at [151, 460] on icon at bounding box center [154, 459] width 13 height 13
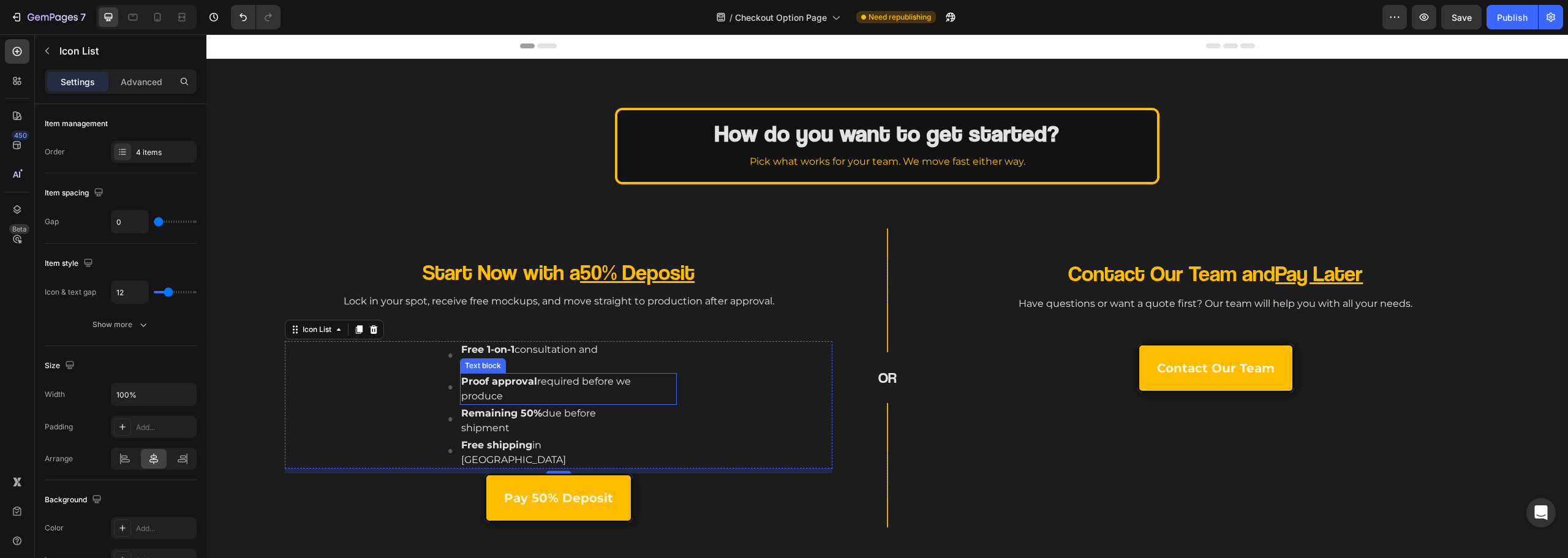
scroll to position [62, 0]
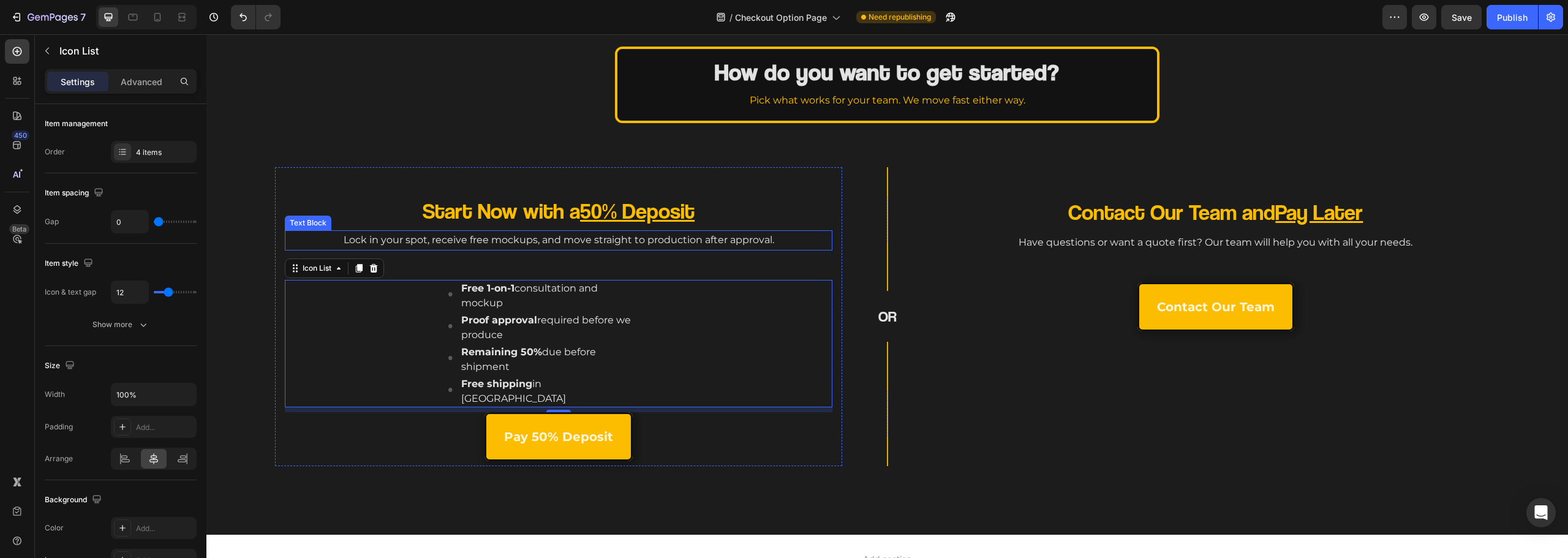
click at [561, 238] on p "Lock in your spot, receive free mockups, and move straight to production after …" at bounding box center [558, 241] width 545 height 18
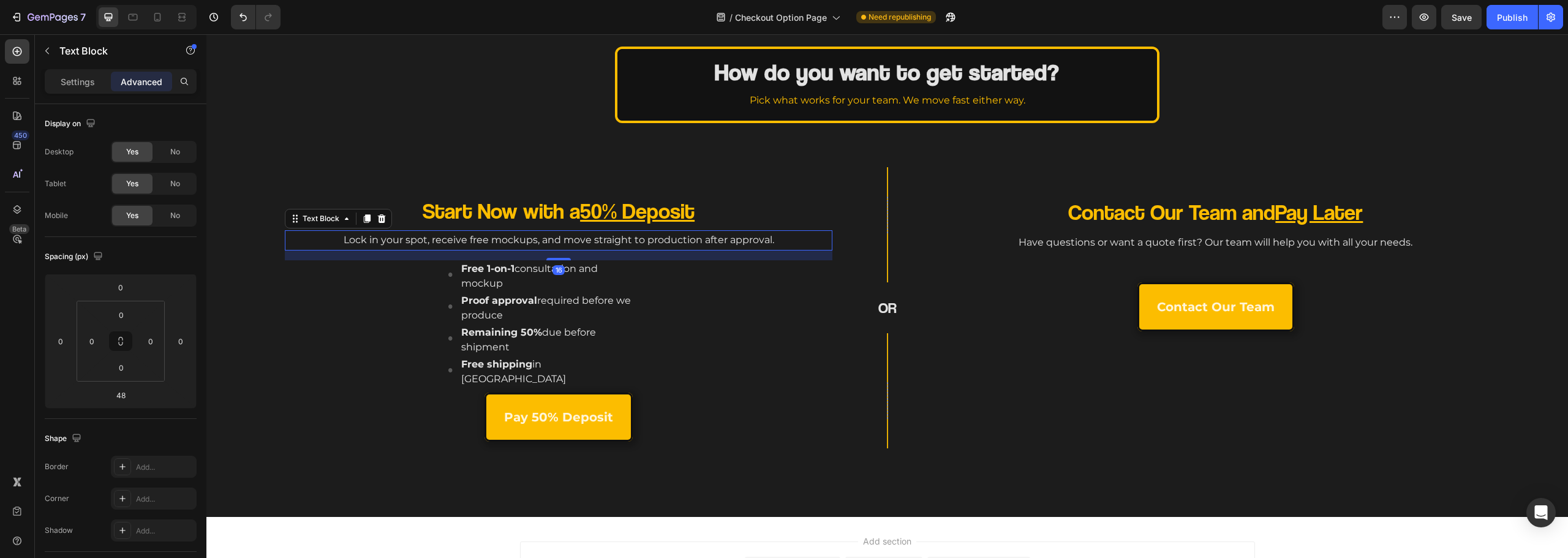
drag, startPoint x: 555, startPoint y: 278, endPoint x: 585, endPoint y: 219, distance: 66.2
click at [584, 222] on div "Start Now with a 50% Deposit Heading Lock in your spot, receive free mockups, a…" at bounding box center [558, 322] width 548 height 252
type input "0"
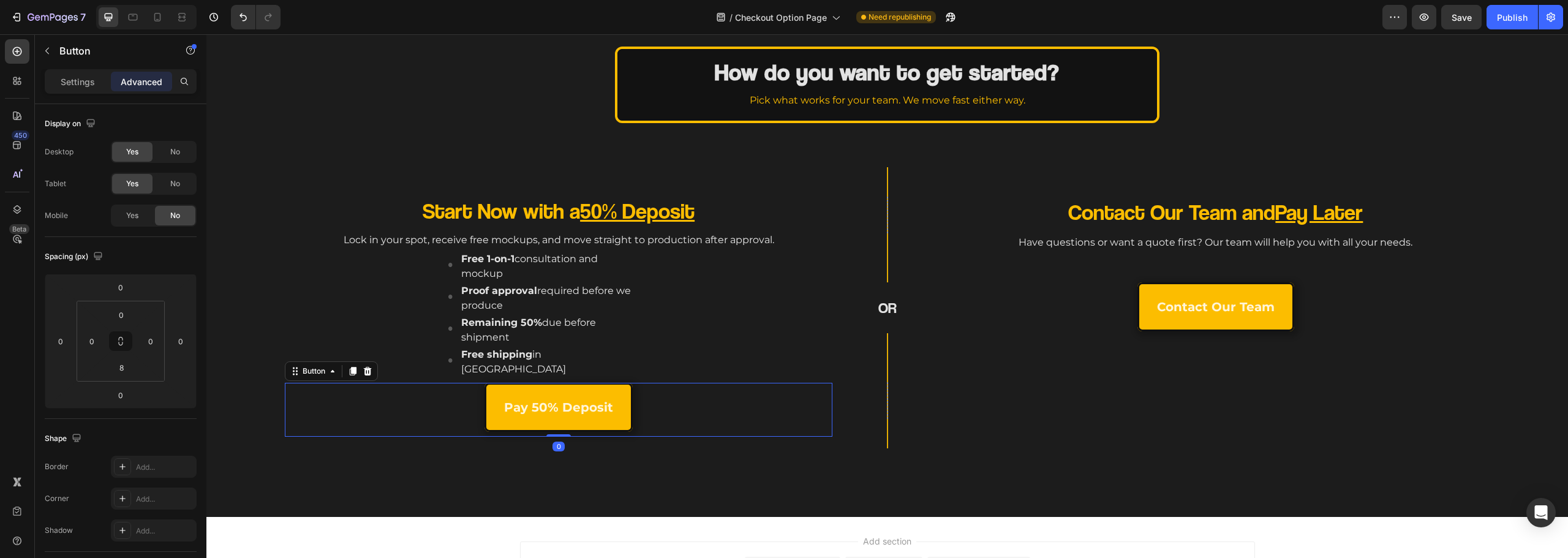
drag, startPoint x: 327, startPoint y: 376, endPoint x: 354, endPoint y: 374, distance: 27.1
click at [328, 383] on div "Pay 50% Deposit Button 0" at bounding box center [558, 410] width 548 height 54
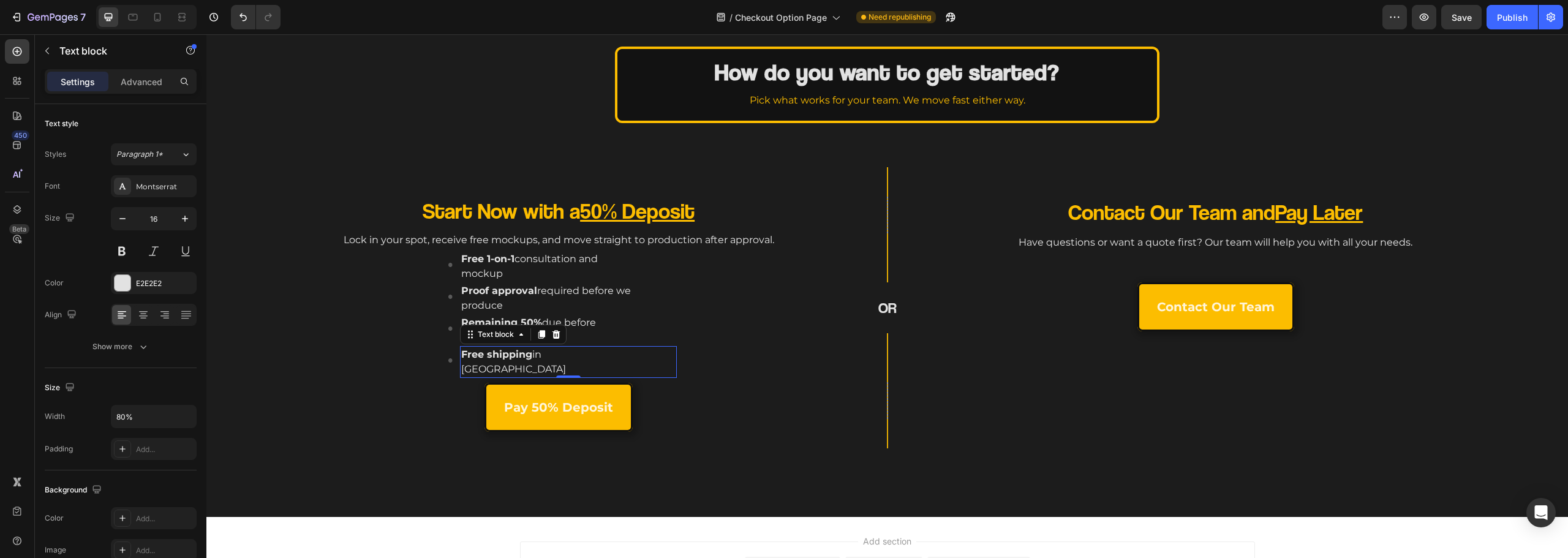
click at [544, 362] on div "Free shipping in Canada" at bounding box center [547, 362] width 173 height 32
drag, startPoint x: 565, startPoint y: 361, endPoint x: 566, endPoint y: 369, distance: 8.1
click at [566, 381] on div at bounding box center [568, 383] width 24 height 4
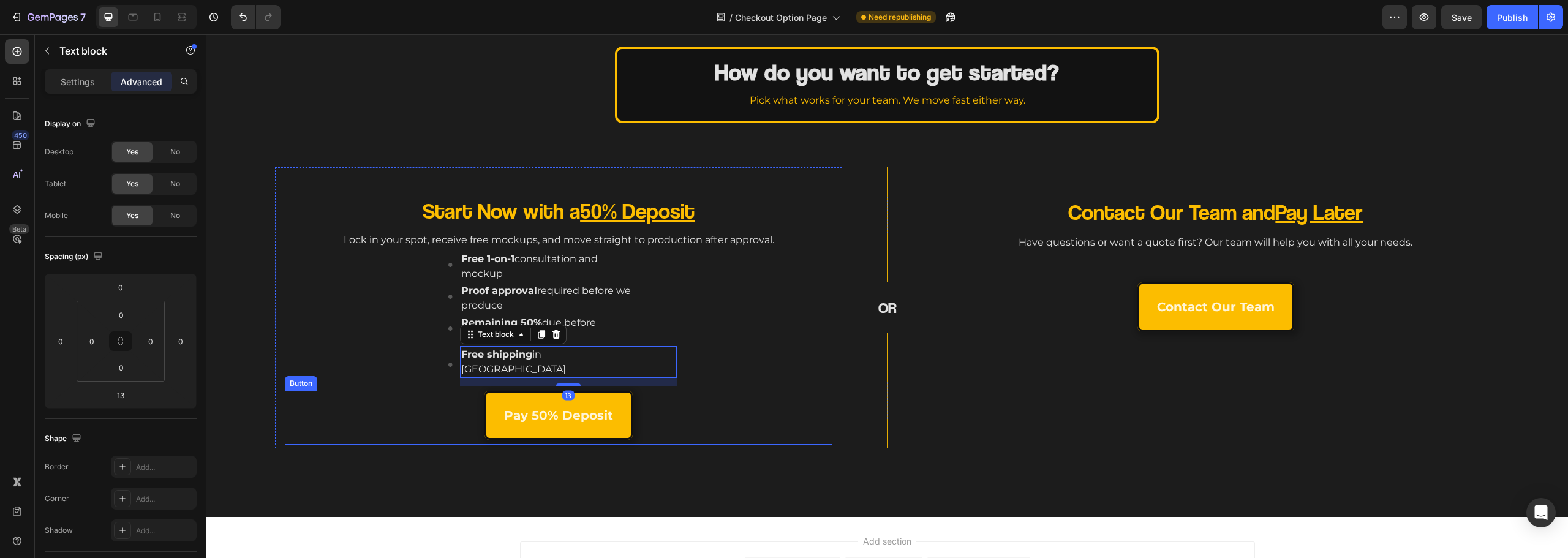
click at [413, 422] on div "Pay 50% Deposit Button" at bounding box center [558, 418] width 548 height 54
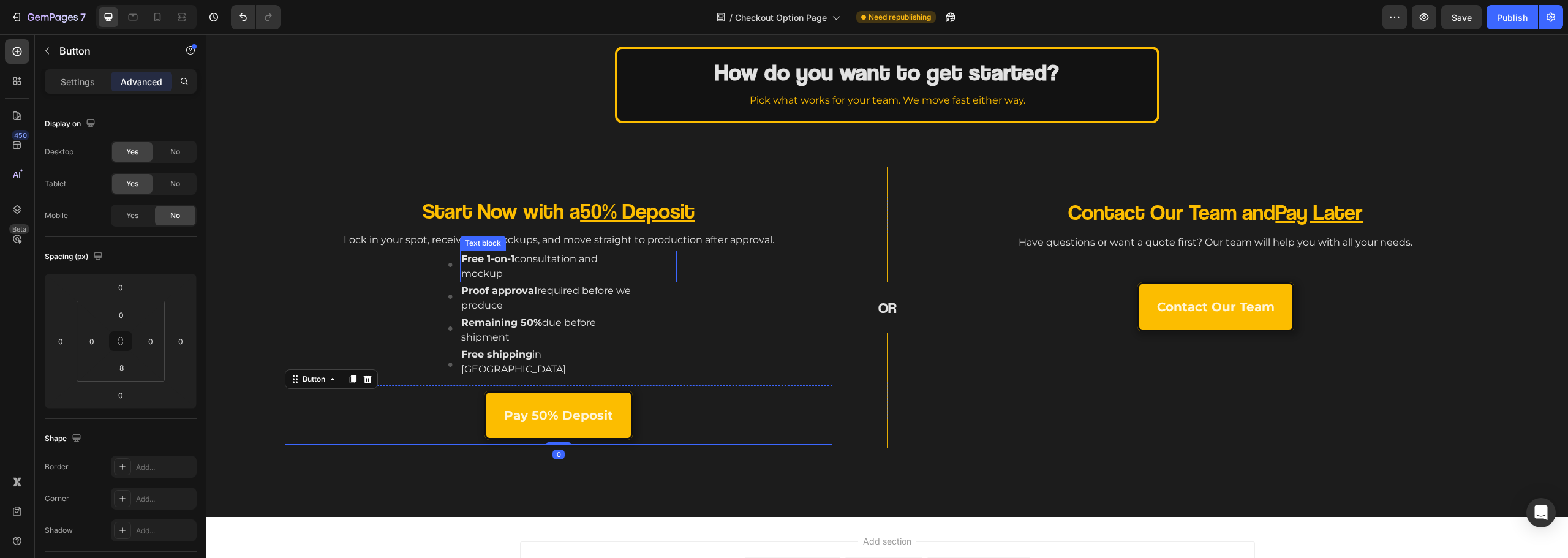
click at [572, 246] on p "Lock in your spot, receive free mockups, and move straight to production after …" at bounding box center [558, 241] width 545 height 18
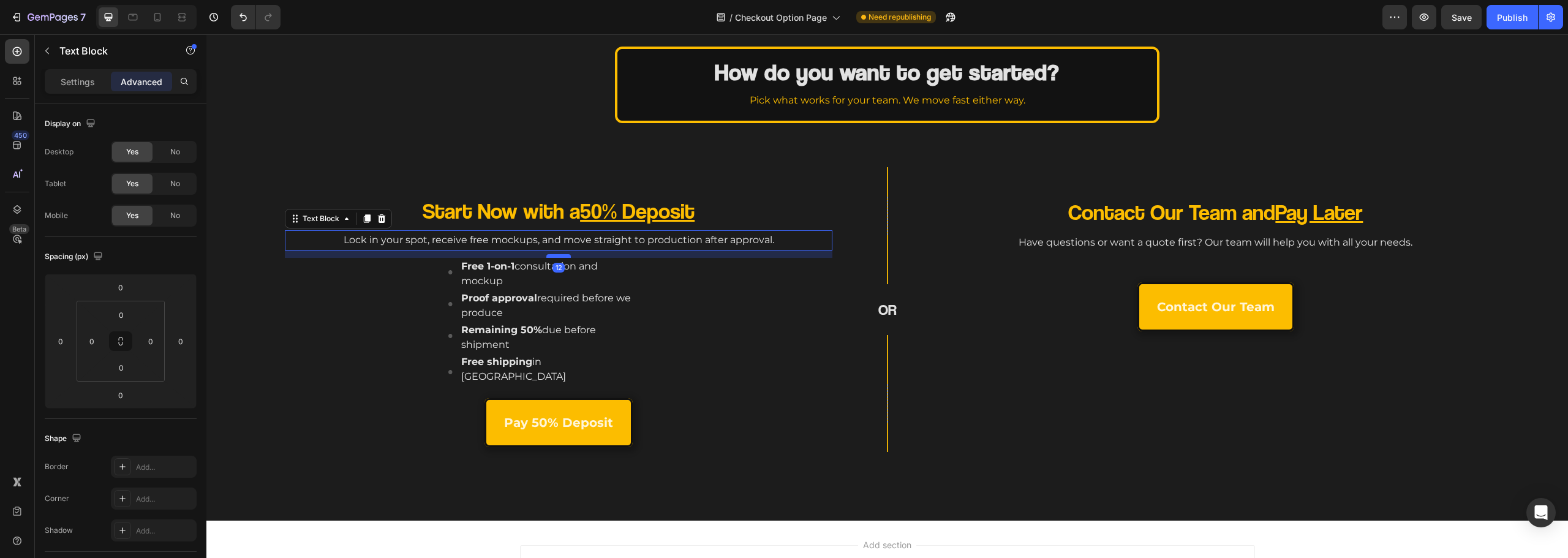
drag, startPoint x: 556, startPoint y: 249, endPoint x: 558, endPoint y: 256, distance: 7.3
click at [558, 256] on div at bounding box center [558, 256] width 24 height 4
type input "12"
click at [368, 381] on div "Start Now with a 50% Deposit Heading Lock in your spot, receive free mockups, a…" at bounding box center [558, 324] width 548 height 256
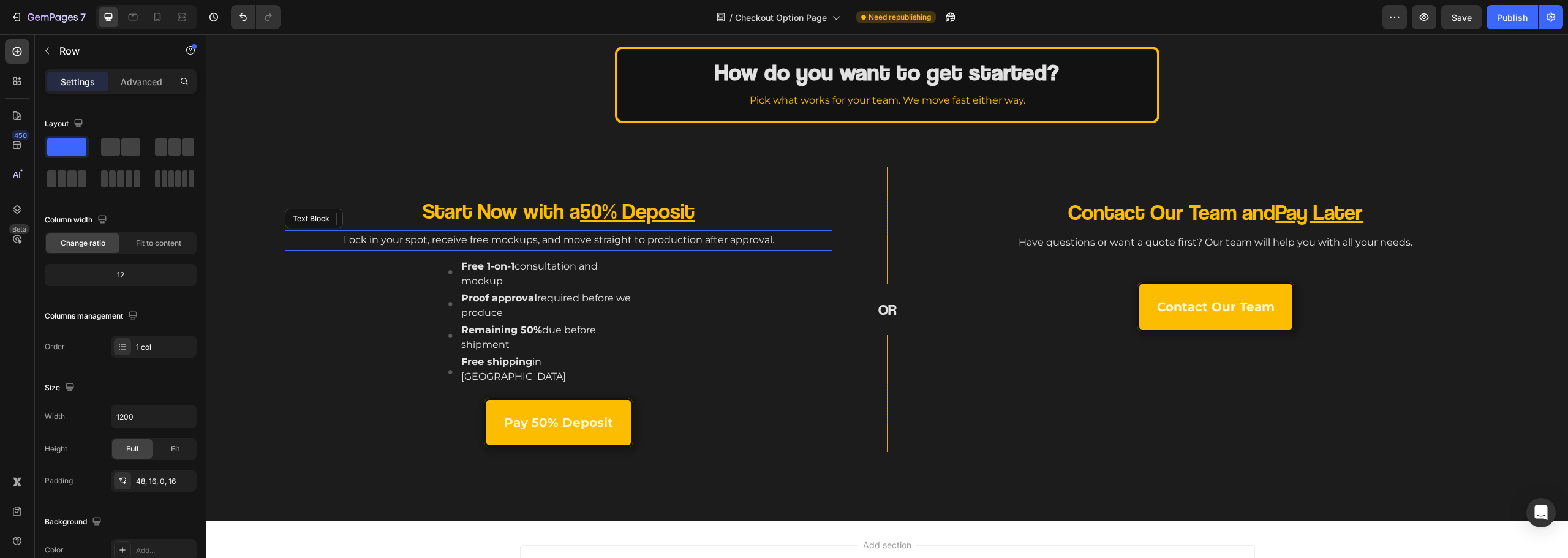
click at [540, 244] on p "Lock in your spot, receive free mockups, and move straight to production after …" at bounding box center [558, 241] width 545 height 18
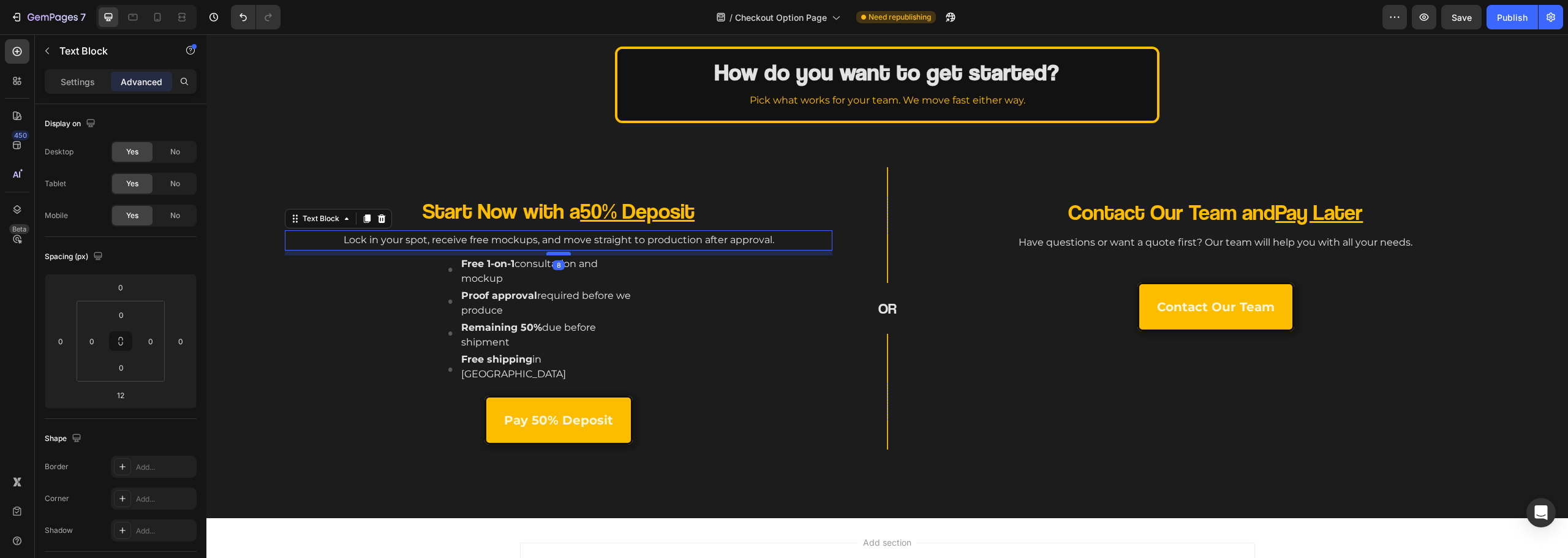
drag, startPoint x: 559, startPoint y: 257, endPoint x: 567, endPoint y: 254, distance: 8.5
click at [567, 254] on div at bounding box center [558, 254] width 24 height 4
type input "8"
click at [778, 457] on div "Start Now with a 50% Deposit Heading Lock in your spot, receive free mockups, a…" at bounding box center [887, 336] width 1361 height 366
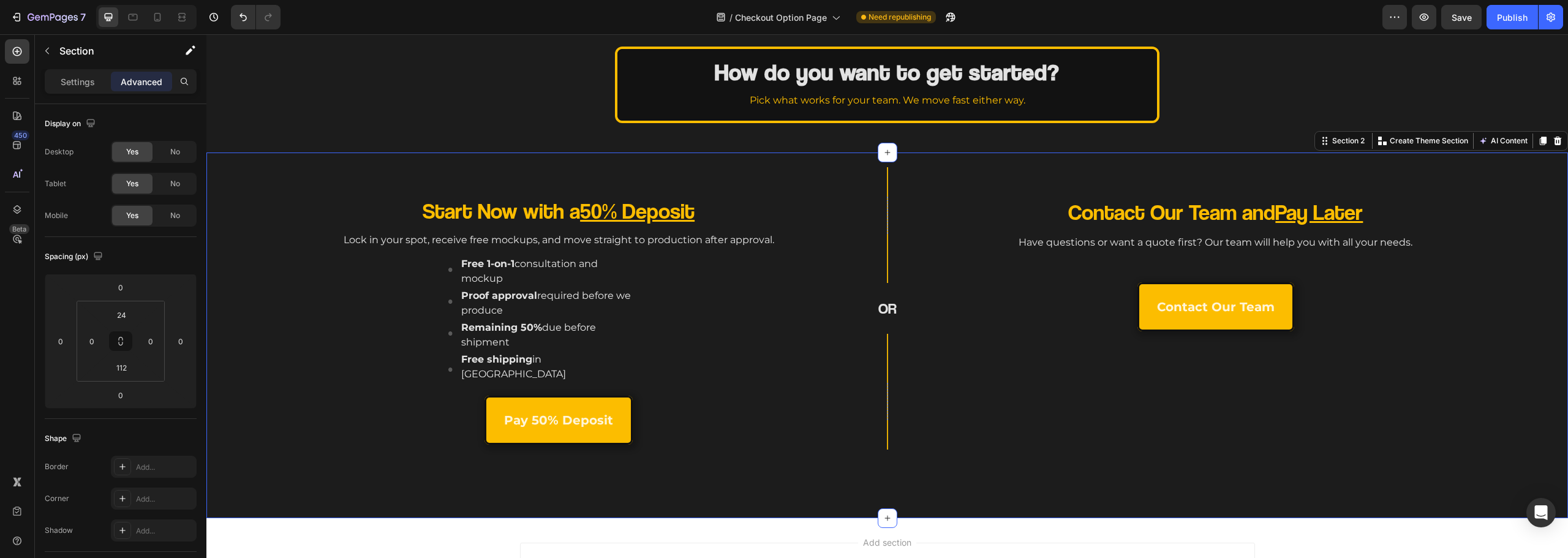
click at [432, 450] on div "Start Now with a 50% Deposit Heading Lock in your spot, receive free mockups, a…" at bounding box center [887, 336] width 1361 height 366
click at [548, 327] on p "Remaining 50% due before shipment" at bounding box center [547, 335] width 171 height 30
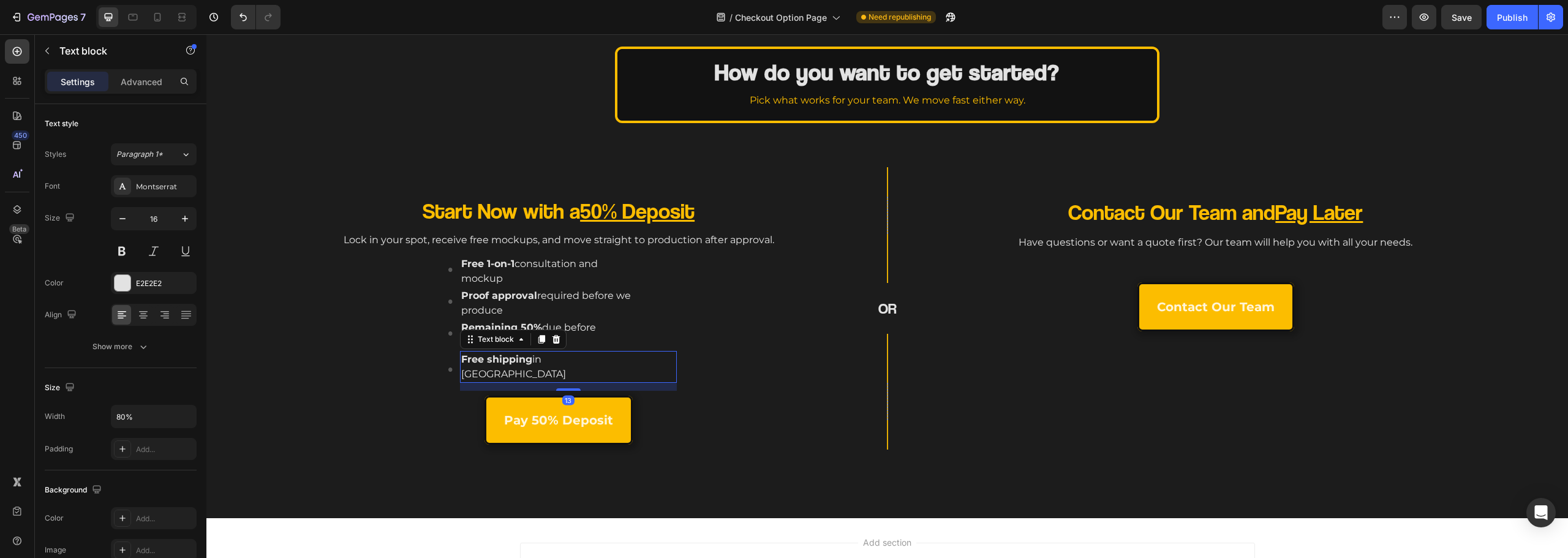
click at [653, 358] on div "Free shipping in Canada" at bounding box center [568, 367] width 216 height 32
click at [692, 337] on div "Image Free 1-on-1 consultation and mockup Text block Image Proof approval requi…" at bounding box center [562, 323] width 540 height 135
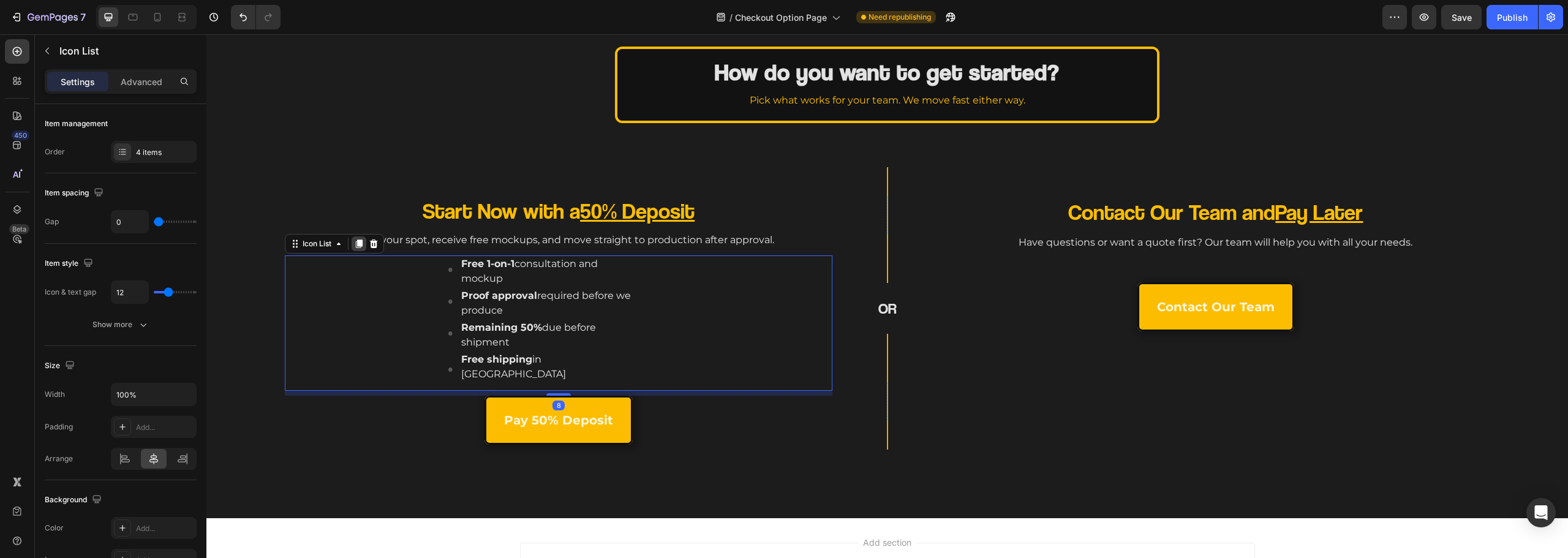
click at [359, 246] on icon at bounding box center [359, 244] width 7 height 9
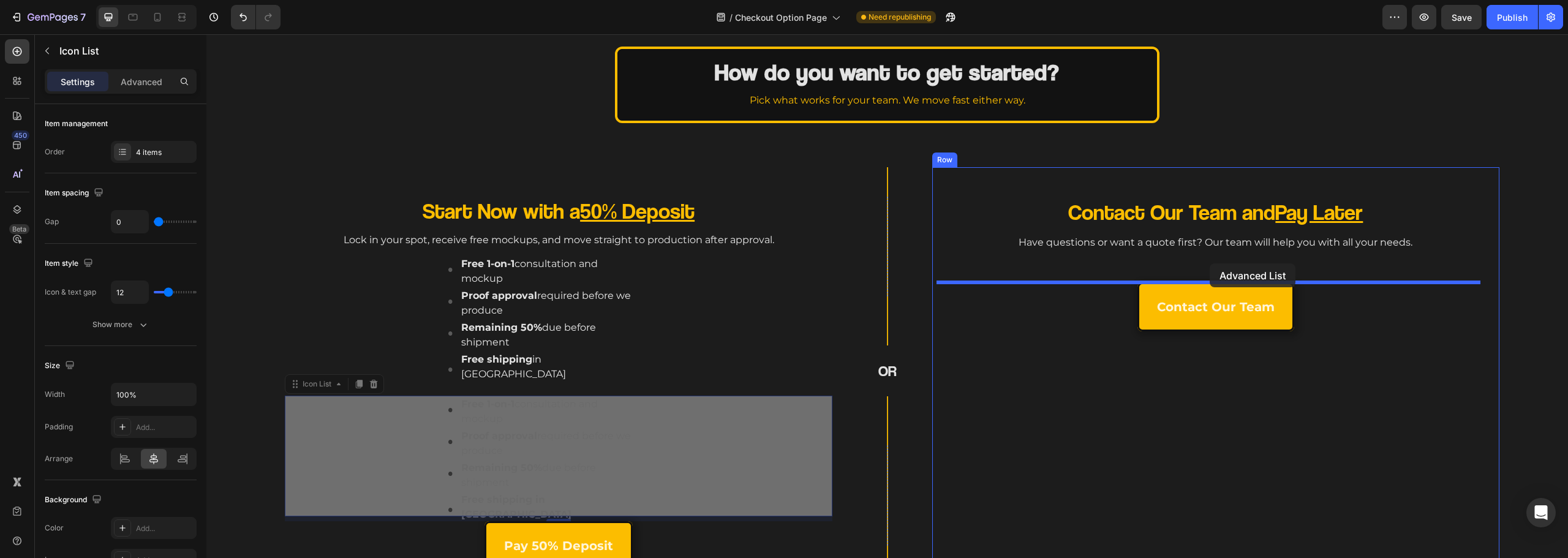
drag, startPoint x: 391, startPoint y: 422, endPoint x: 1210, endPoint y: 263, distance: 834.3
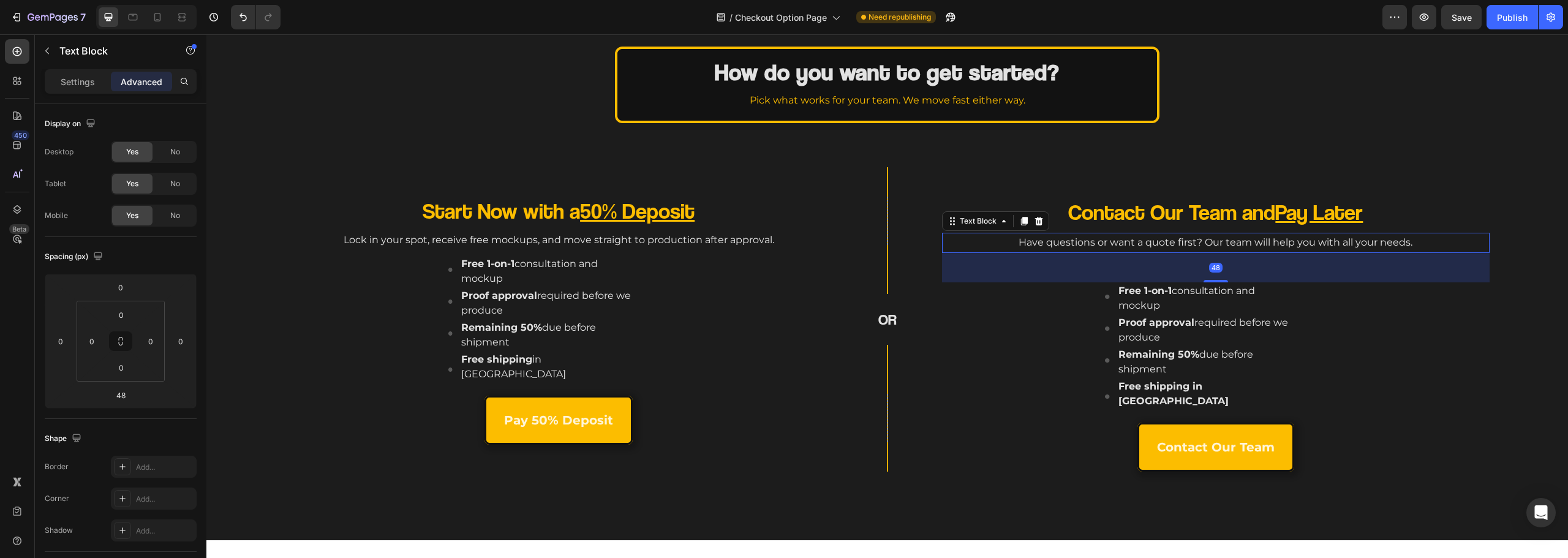
click at [1189, 248] on p "Have questions or want a quote first? Our team will help you with all your need…" at bounding box center [1216, 243] width 545 height 18
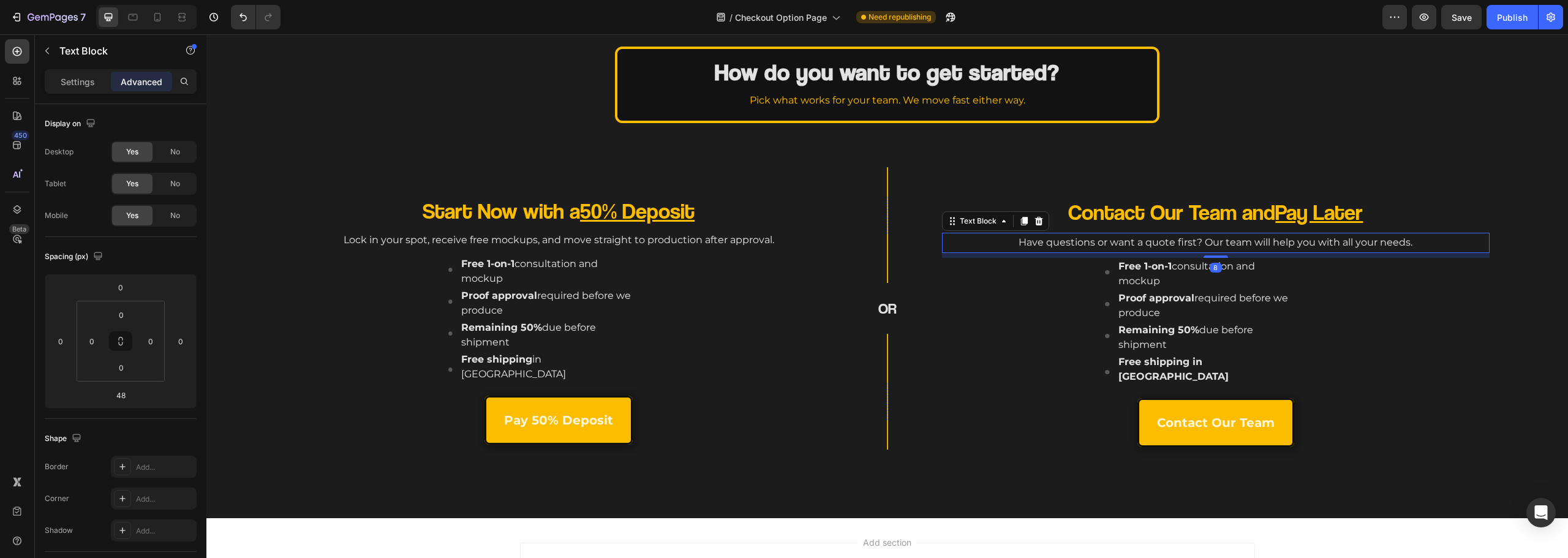
drag, startPoint x: 1215, startPoint y: 281, endPoint x: 1238, endPoint y: 256, distance: 34.0
click at [1238, 253] on div "8" at bounding box center [1216, 253] width 548 height 0
type input "8"
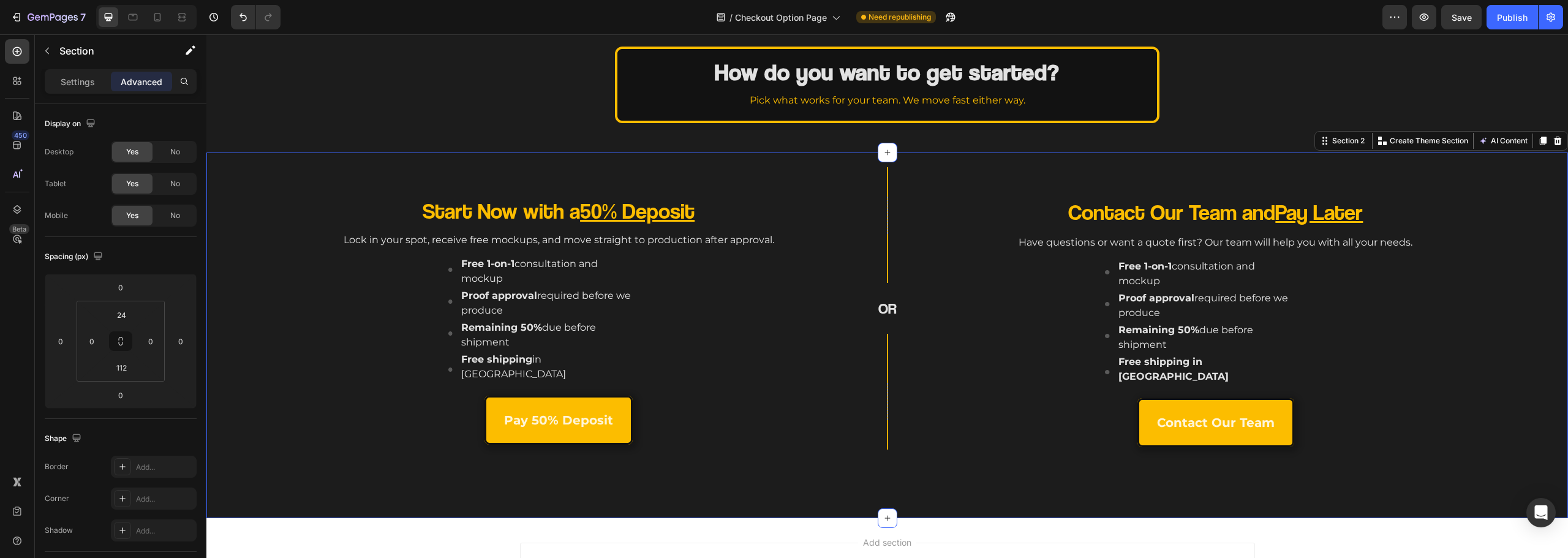
click at [925, 450] on div "Start Now with a 50% Deposit Heading Lock in your spot, receive free mockups, a…" at bounding box center [887, 336] width 1361 height 366
click at [1189, 262] on p "Free 1-on-1 consultation and mockup" at bounding box center [1204, 273] width 171 height 30
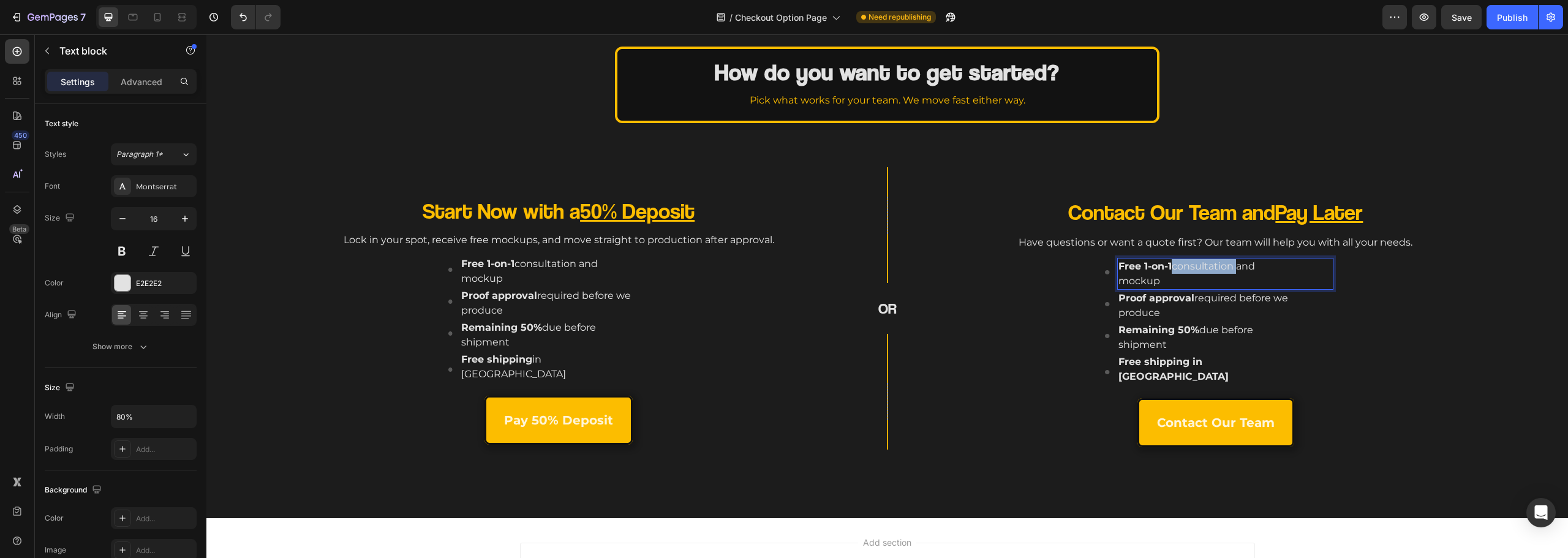
click at [1189, 261] on p "Free 1-on-1 consultation and mockup" at bounding box center [1204, 273] width 171 height 30
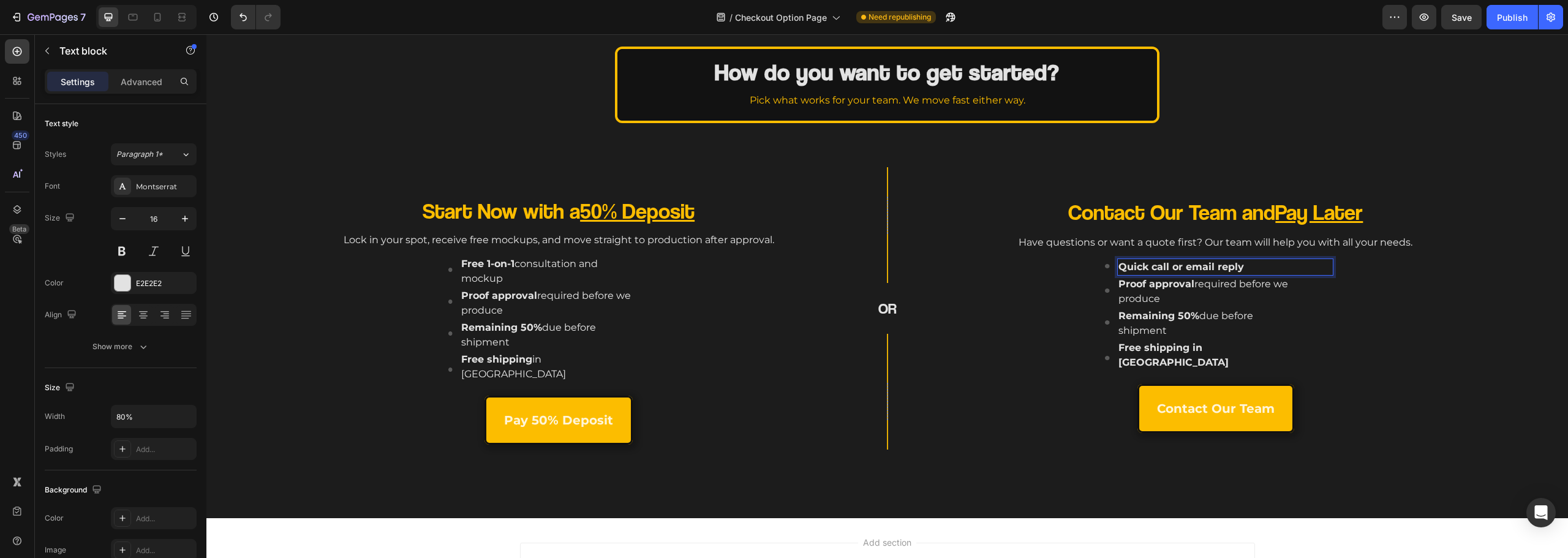
scroll to position [62, 0]
drag, startPoint x: 1248, startPoint y: 265, endPoint x: 1233, endPoint y: 264, distance: 15.0
click at [1233, 264] on p "Quick call or email reply" at bounding box center [1204, 266] width 171 height 14
click at [1163, 264] on strong "Quick call or email reply" at bounding box center [1181, 266] width 126 height 12
click at [1234, 290] on p "Proof approval required before we produce" at bounding box center [1204, 291] width 171 height 30
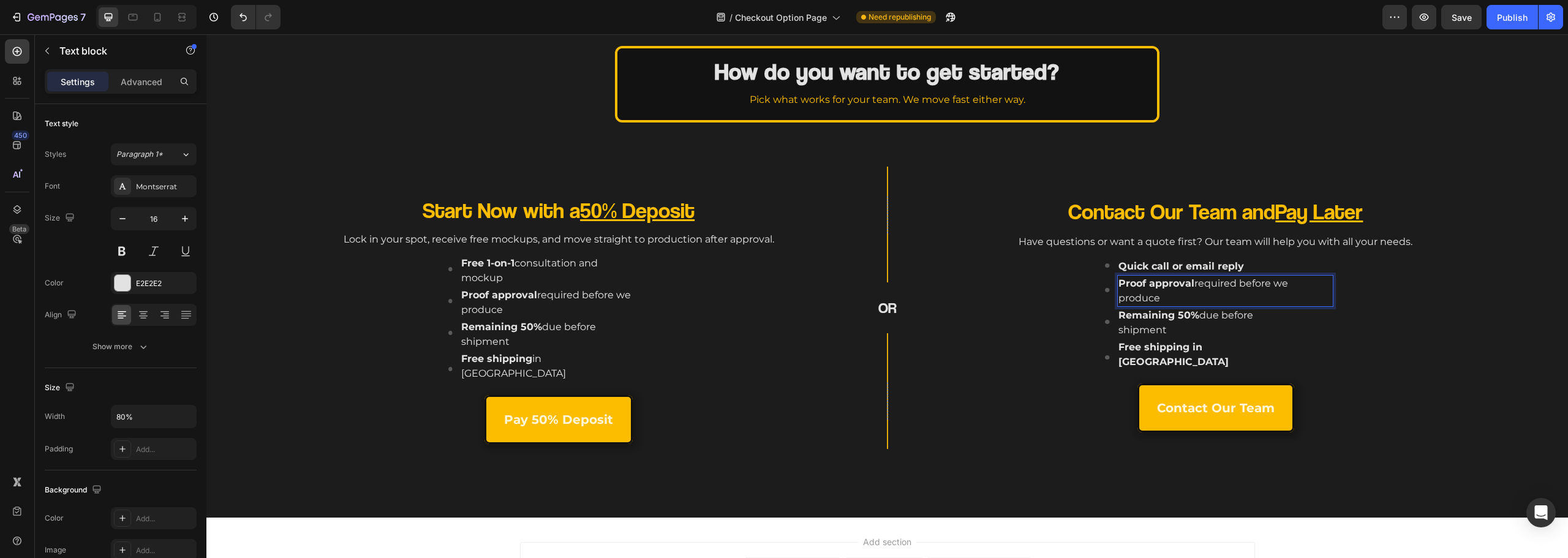
click at [1194, 297] on p "Proof approval required before we produce" at bounding box center [1204, 291] width 171 height 30
click at [1194, 297] on p "Proof approval required before we produce" at bounding box center [1204, 291] width 171 height 30
click at [1195, 292] on p "Proof approval required before we produce" at bounding box center [1204, 291] width 171 height 30
click at [1197, 282] on p "Proof approval required before we produce" at bounding box center [1204, 291] width 171 height 30
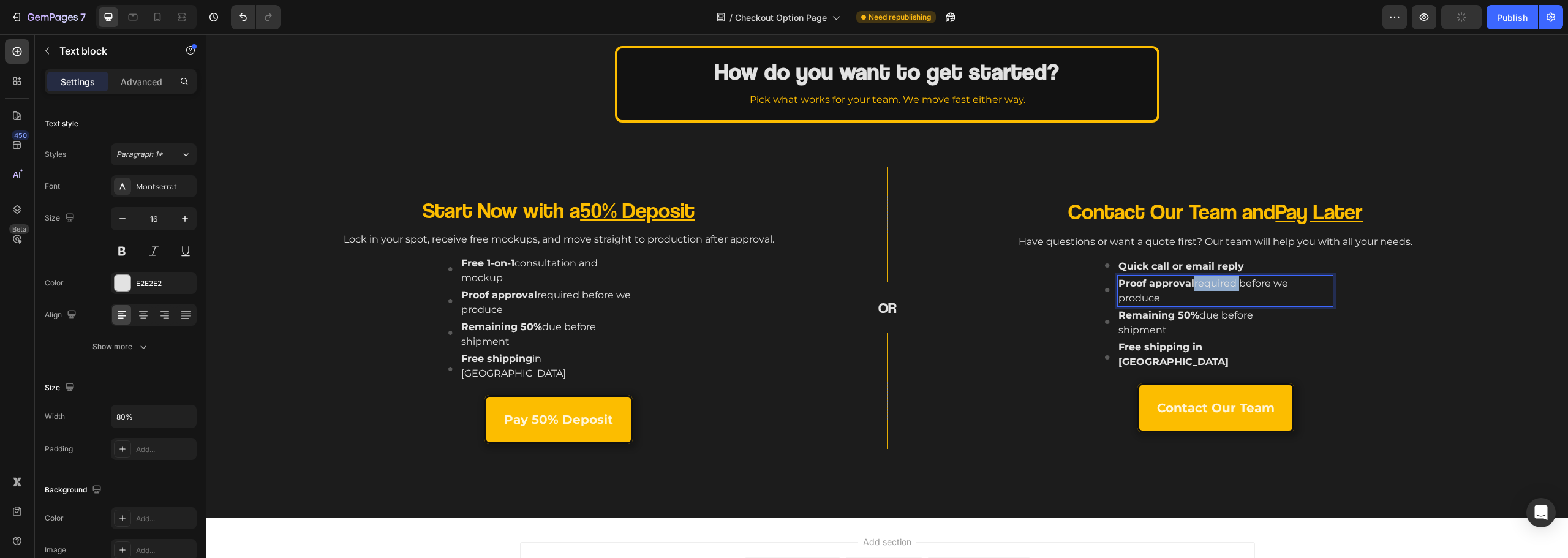
click at [1197, 282] on p "Proof approval required before we produce" at bounding box center [1204, 291] width 171 height 30
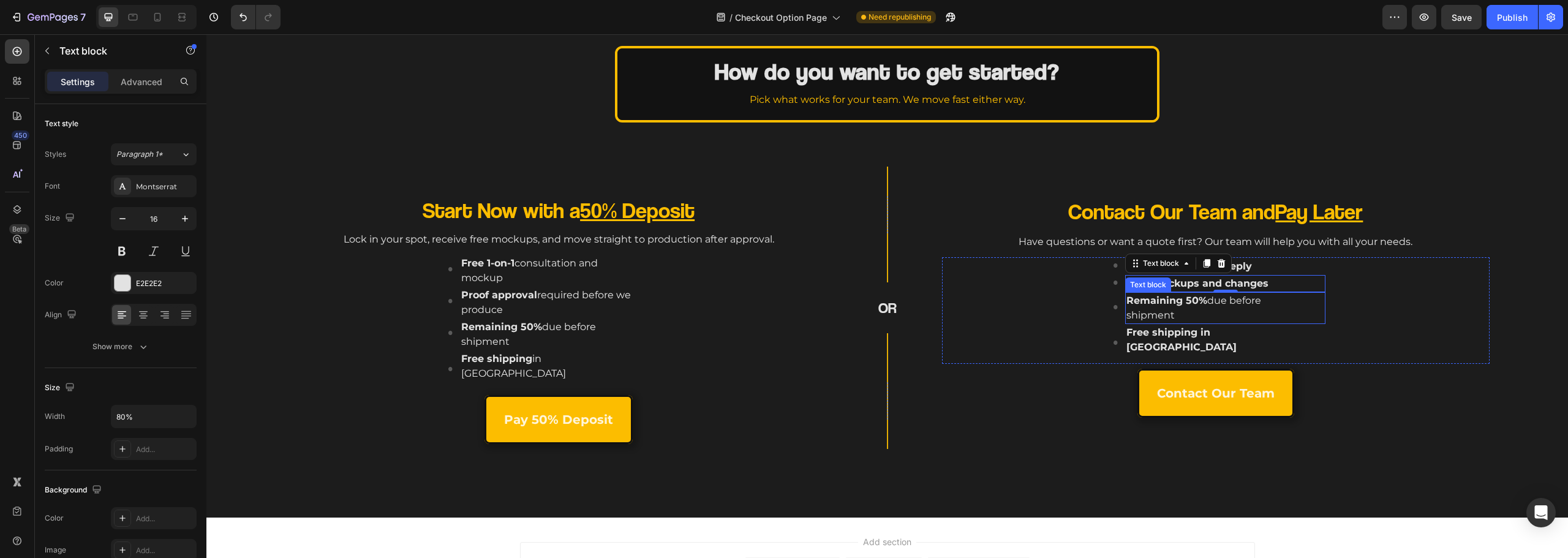
click at [1212, 308] on p "Remaining 50% due before shipment" at bounding box center [1205, 308] width 158 height 30
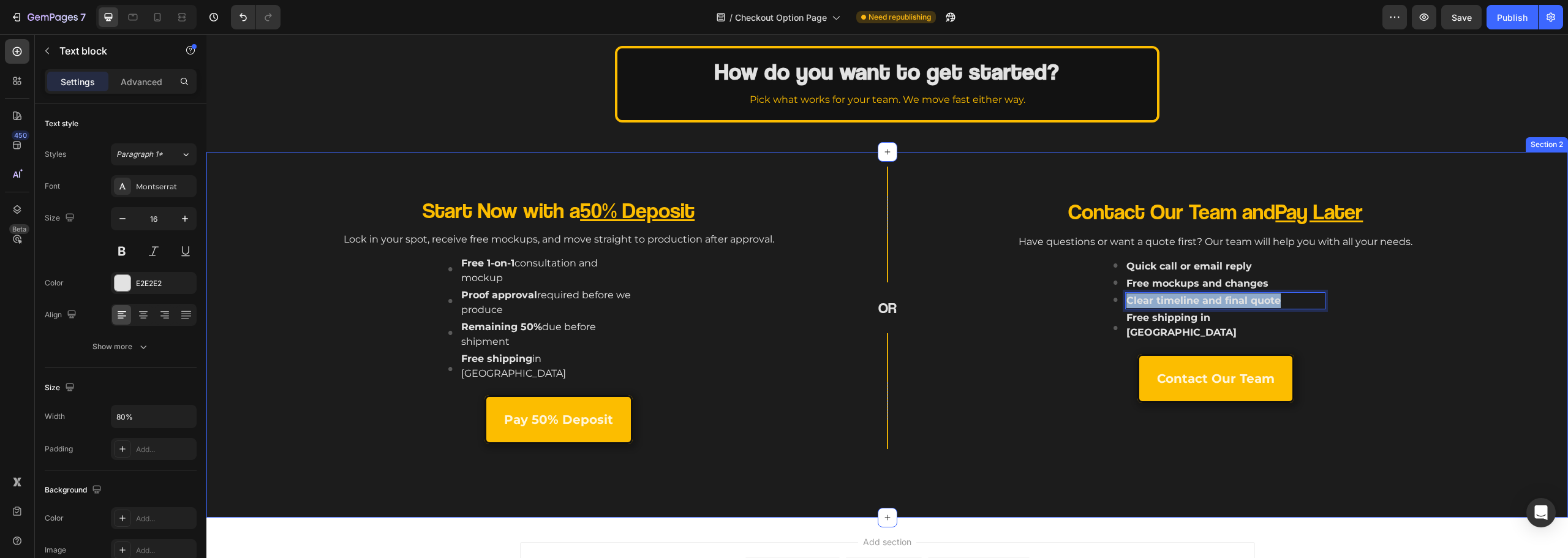
scroll to position [91, 0]
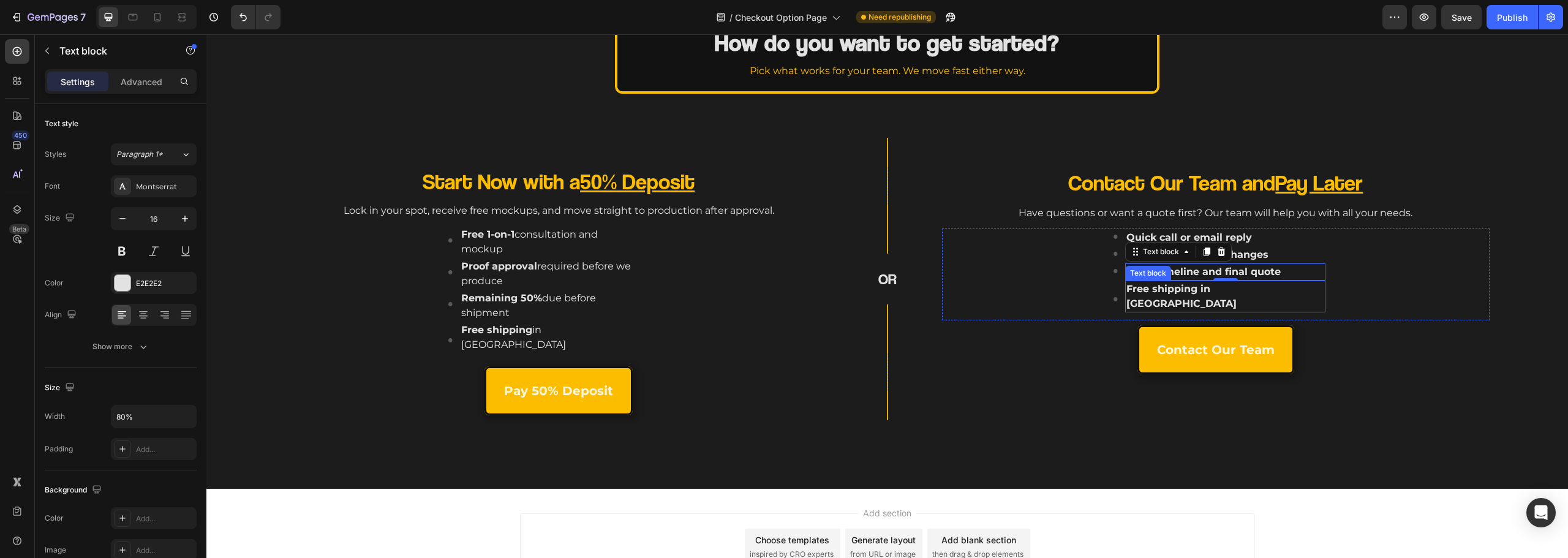
click at [1189, 309] on strong "Free shipping in Canada" at bounding box center [1182, 296] width 111 height 26
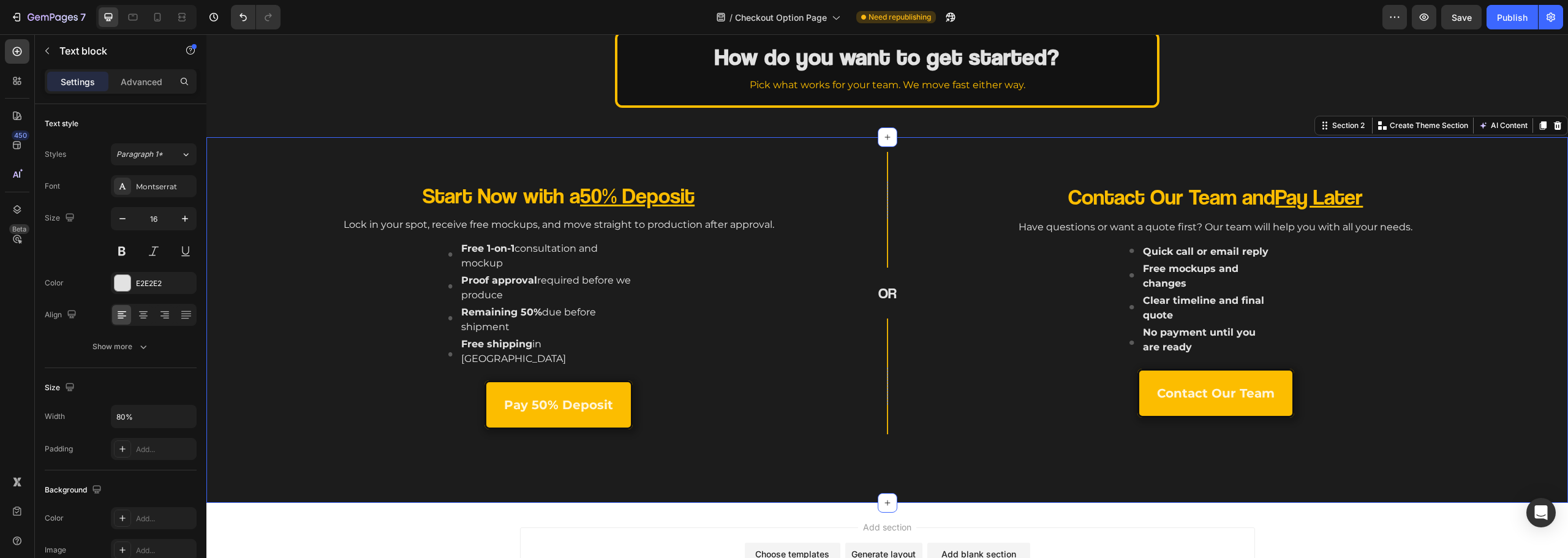
drag, startPoint x: 1017, startPoint y: 449, endPoint x: 1104, endPoint y: 367, distance: 119.6
click at [1018, 449] on div "Start Now with a 50% Deposit Heading Lock in your spot, receive free mockups, a…" at bounding box center [887, 320] width 1361 height 366
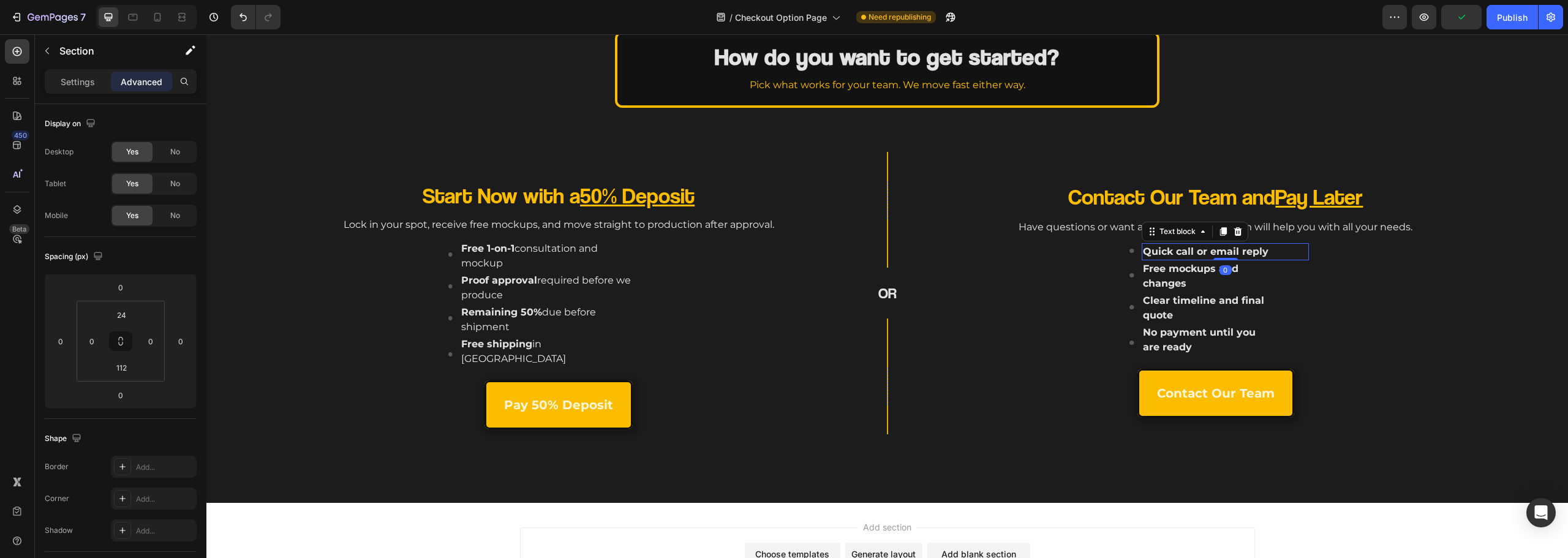
click at [1193, 252] on strong "Quick call or email reply" at bounding box center [1206, 251] width 126 height 12
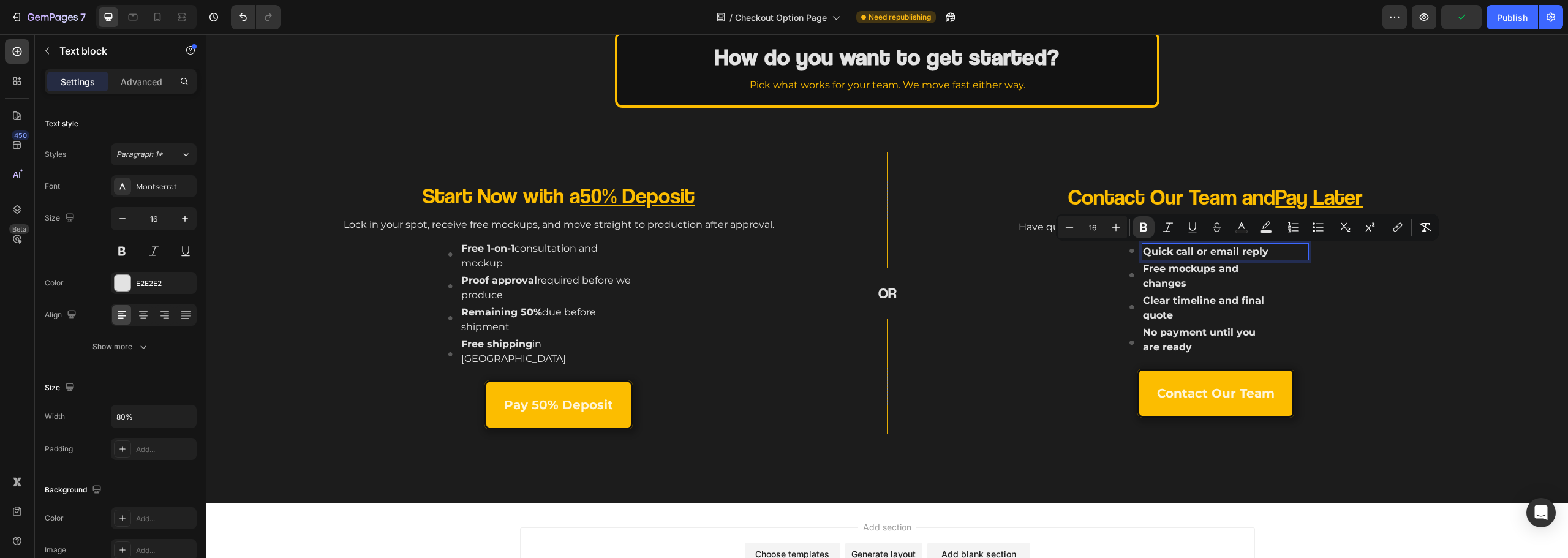
click at [1282, 247] on div "Quick call or email reply" at bounding box center [1225, 251] width 168 height 17
click at [1268, 249] on div "Quick call or email reply" at bounding box center [1225, 251] width 168 height 17
drag, startPoint x: 1268, startPoint y: 249, endPoint x: 1179, endPoint y: 253, distance: 89.1
click at [1169, 253] on div "Quick call or email reply" at bounding box center [1225, 251] width 168 height 17
click at [1253, 253] on strong "Quick call or email reply" at bounding box center [1206, 251] width 126 height 12
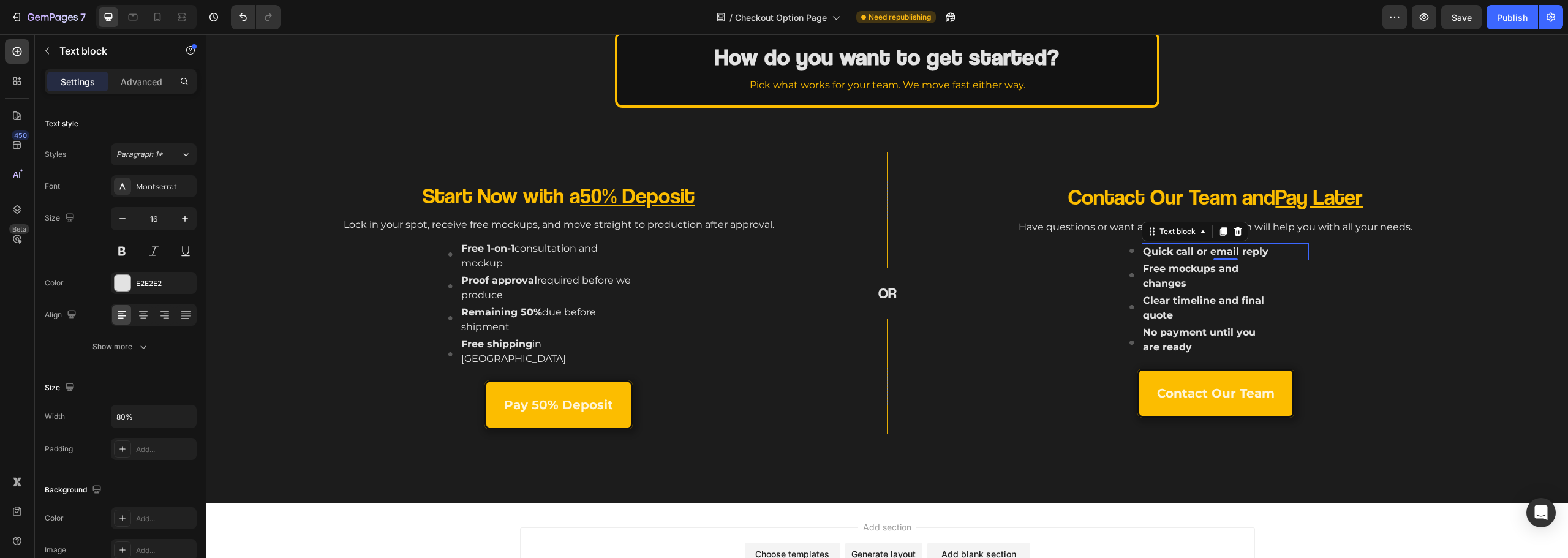
drag, startPoint x: 1279, startPoint y: 251, endPoint x: 1168, endPoint y: 249, distance: 111.0
click at [1168, 249] on div "Quick call or email reply" at bounding box center [1225, 251] width 168 height 17
click at [1174, 249] on strong "Quick call or email reply" at bounding box center [1206, 251] width 126 height 12
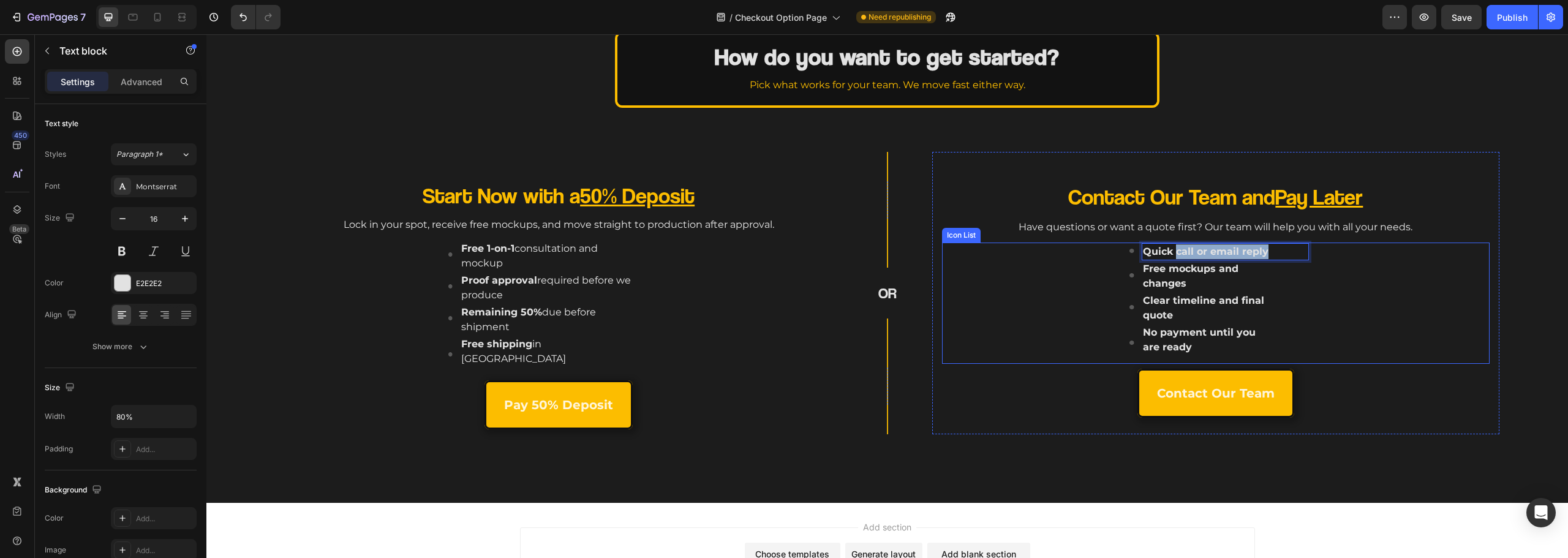
drag, startPoint x: 1170, startPoint y: 249, endPoint x: 1303, endPoint y: 246, distance: 133.0
click at [1308, 249] on div "Image Quick call or email reply Text block 0 Image Free mockups and changes Tex…" at bounding box center [1219, 304] width 540 height 122
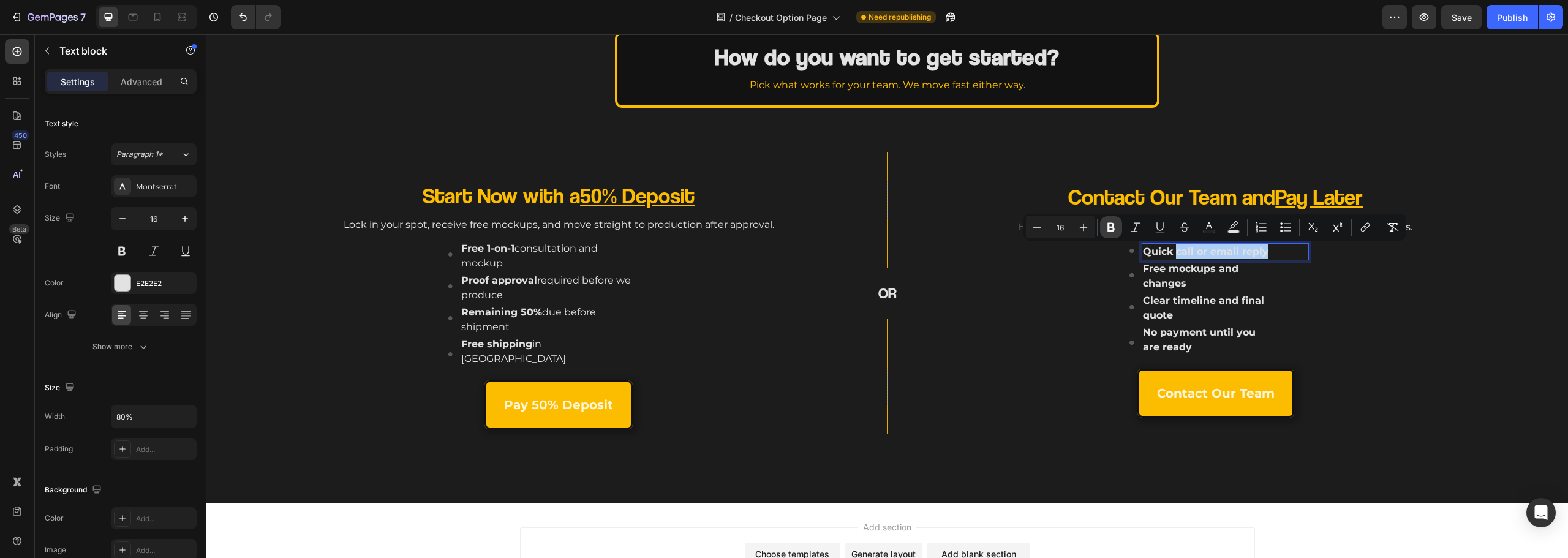
click at [1117, 227] on button "Bold" at bounding box center [1111, 227] width 22 height 22
click at [1236, 288] on p "Free mockups and changes" at bounding box center [1209, 276] width 132 height 30
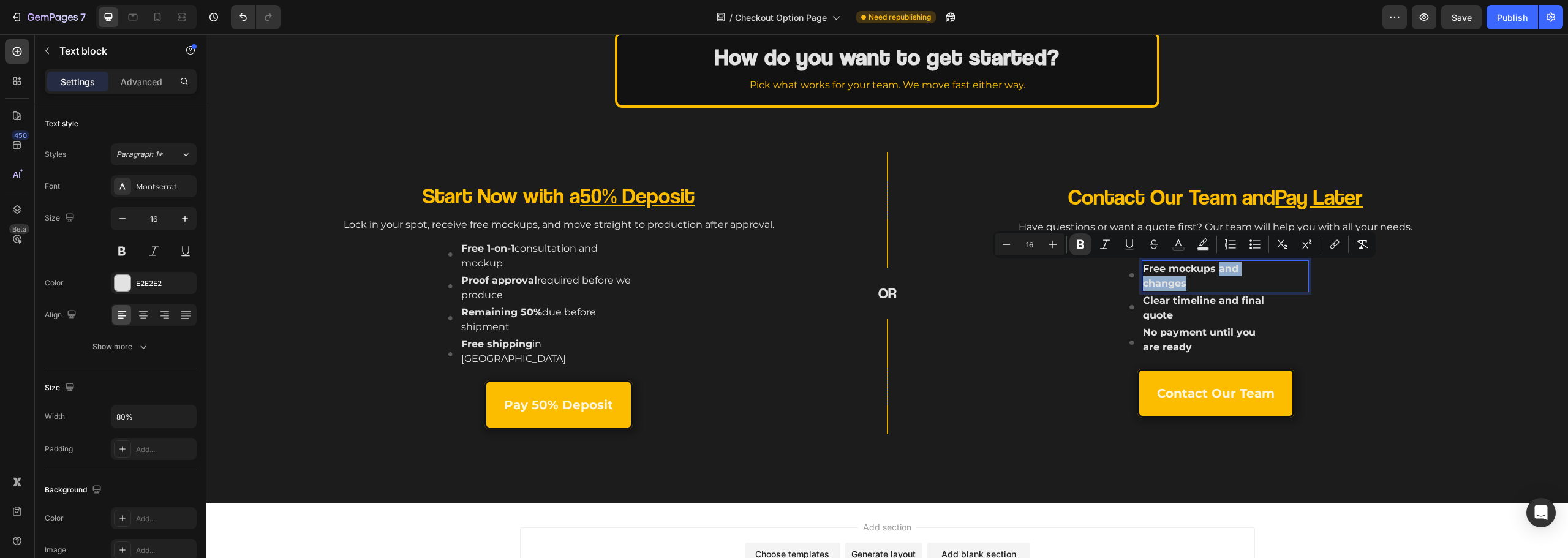
drag, startPoint x: 1205, startPoint y: 283, endPoint x: 1213, endPoint y: 266, distance: 18.8
click at [1213, 266] on p "Free mockups and changes" at bounding box center [1209, 276] width 132 height 30
click at [1084, 244] on icon "Editor contextual toolbar" at bounding box center [1081, 244] width 13 height 13
click at [1170, 297] on strong "Clear timeline and final quote" at bounding box center [1203, 308] width 121 height 26
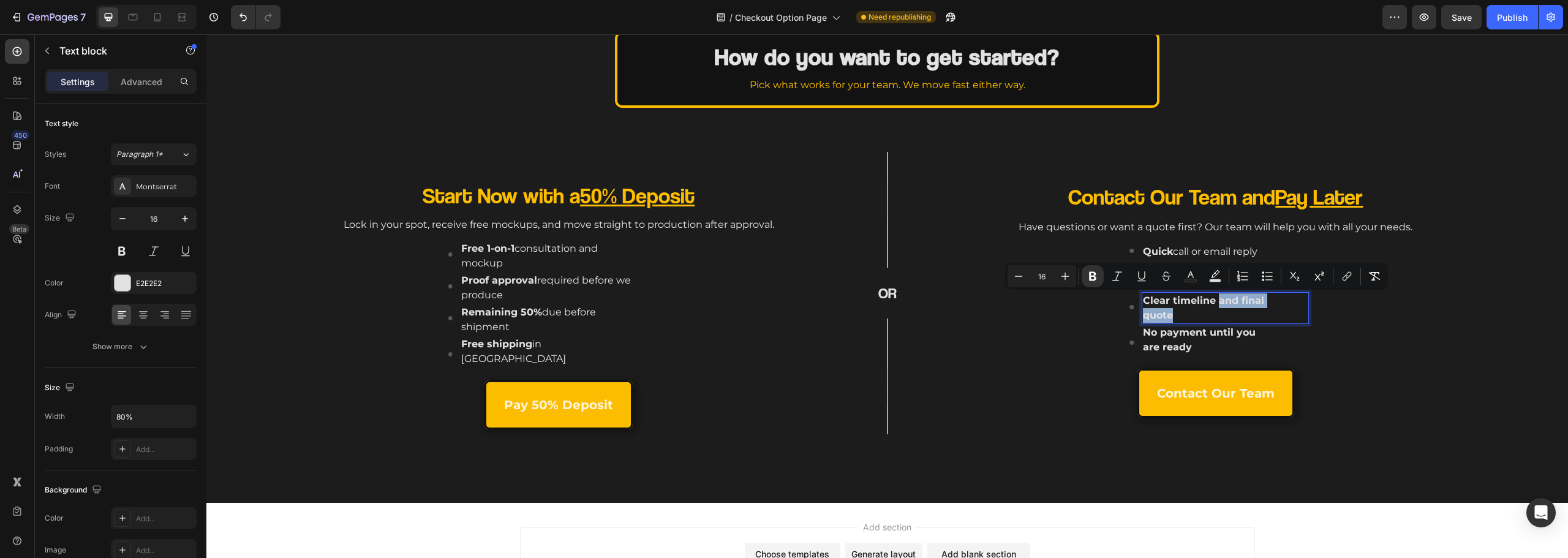
drag, startPoint x: 1172, startPoint y: 315, endPoint x: 1213, endPoint y: 302, distance: 43.0
click at [1213, 302] on p "Clear timeline and final quote" at bounding box center [1209, 308] width 132 height 30
click at [1093, 278] on icon "Editor contextual toolbar" at bounding box center [1093, 276] width 13 height 13
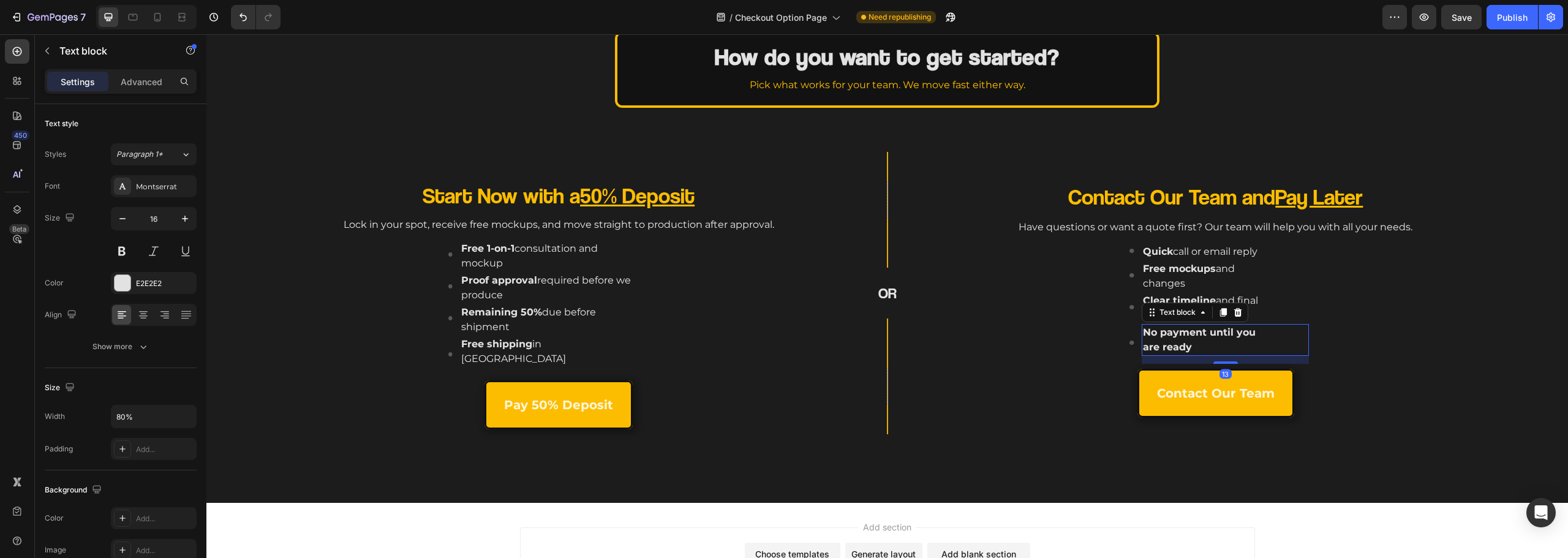
click at [1185, 339] on p "No payment until you are ready" at bounding box center [1209, 340] width 132 height 30
drag, startPoint x: 1194, startPoint y: 349, endPoint x: 1200, endPoint y: 329, distance: 20.9
click at [1200, 329] on p "No payment until you are ready" at bounding box center [1209, 340] width 132 height 30
click at [1089, 309] on icon "Editor contextual toolbar" at bounding box center [1089, 309] width 13 height 13
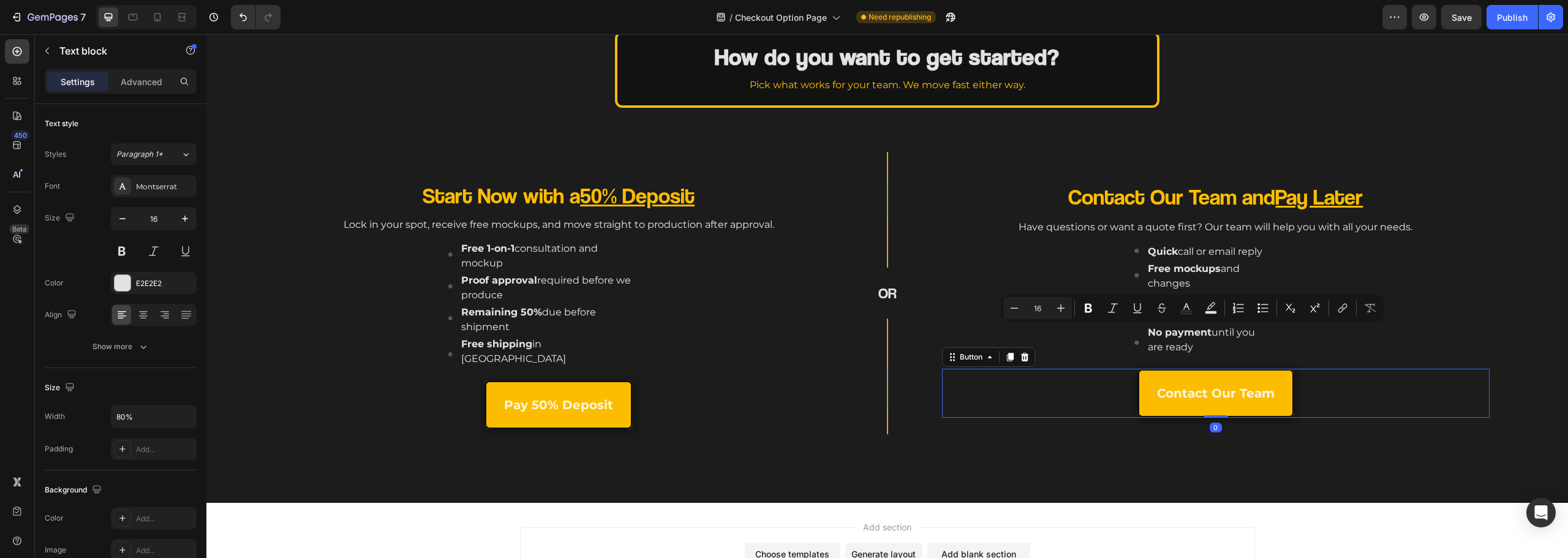
click at [1077, 397] on div "Contact Our Team Button 0" at bounding box center [1216, 393] width 548 height 49
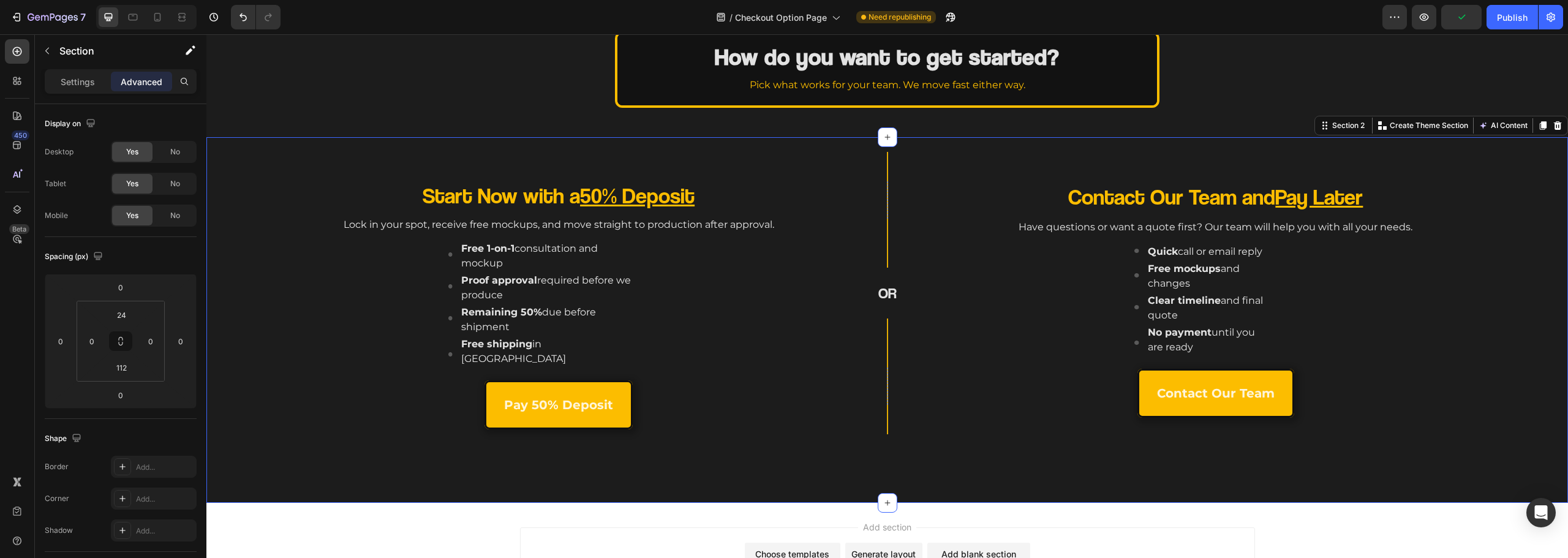
click at [964, 485] on div "Start Now with a 50% Deposit Heading Lock in your spot, receive free mockups, a…" at bounding box center [887, 320] width 1361 height 366
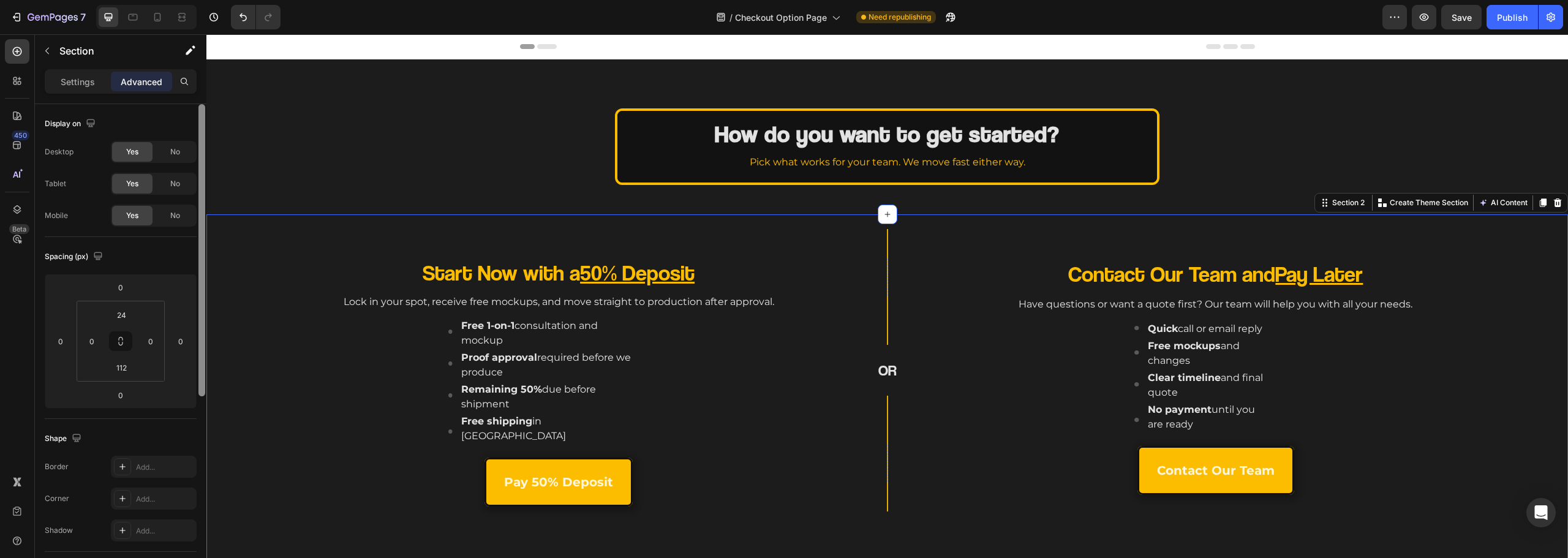
scroll to position [62, 0]
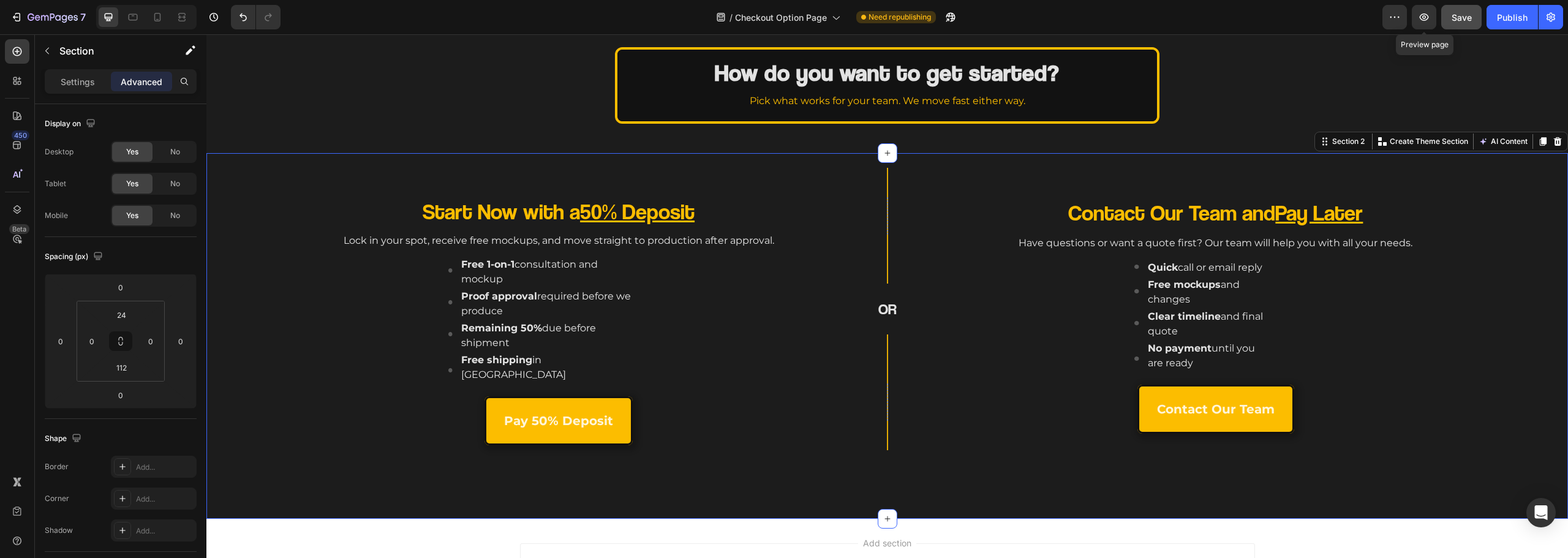
click at [1462, 15] on span "Save" at bounding box center [1462, 18] width 20 height 11
click at [1434, 16] on button "button" at bounding box center [1424, 17] width 24 height 25
click at [610, 187] on div "Start Now with a 50% Deposit Heading Lock in your spot, receive free mockups, a…" at bounding box center [558, 309] width 567 height 282
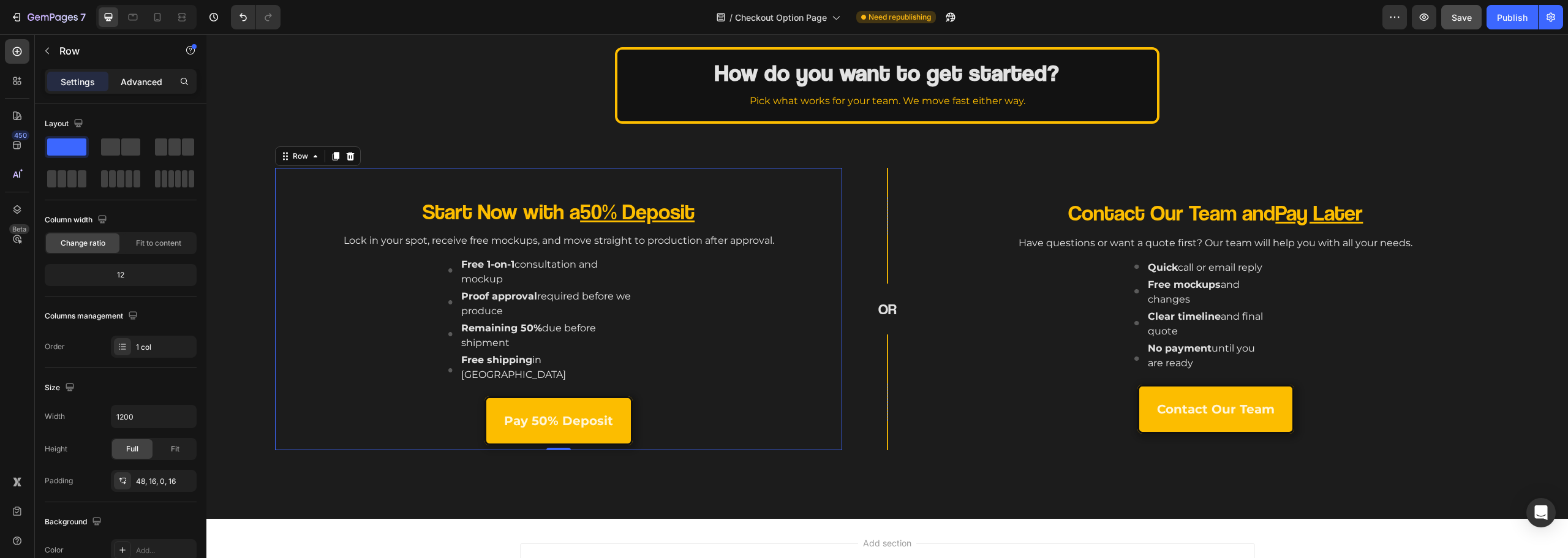
click at [144, 84] on p "Advanced" at bounding box center [141, 82] width 41 height 13
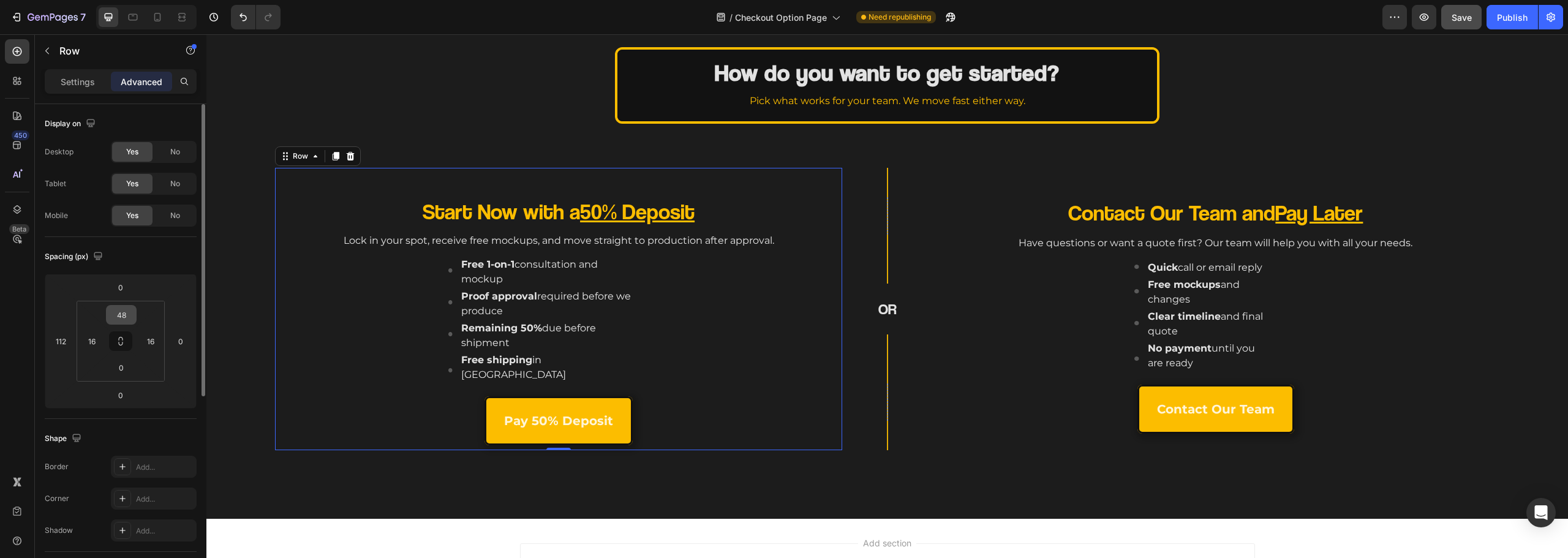
click at [127, 313] on input "48" at bounding box center [121, 315] width 24 height 18
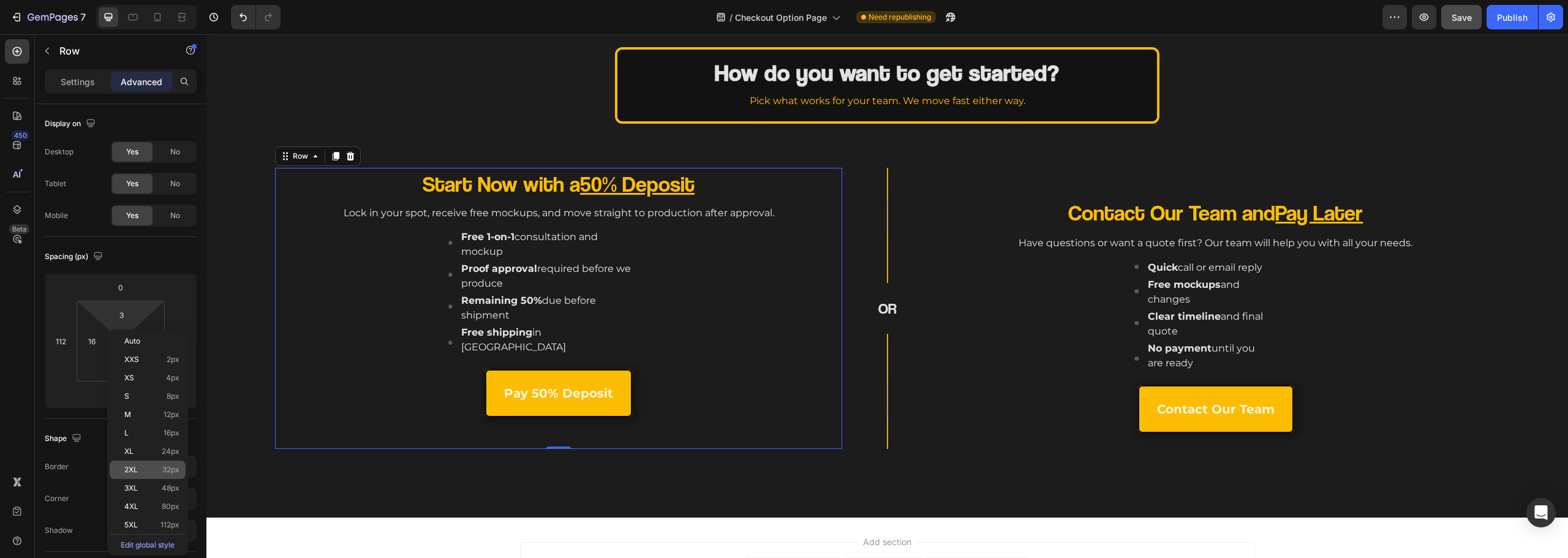
click at [153, 465] on div "2XL 32px" at bounding box center [148, 469] width 76 height 18
type input "32"
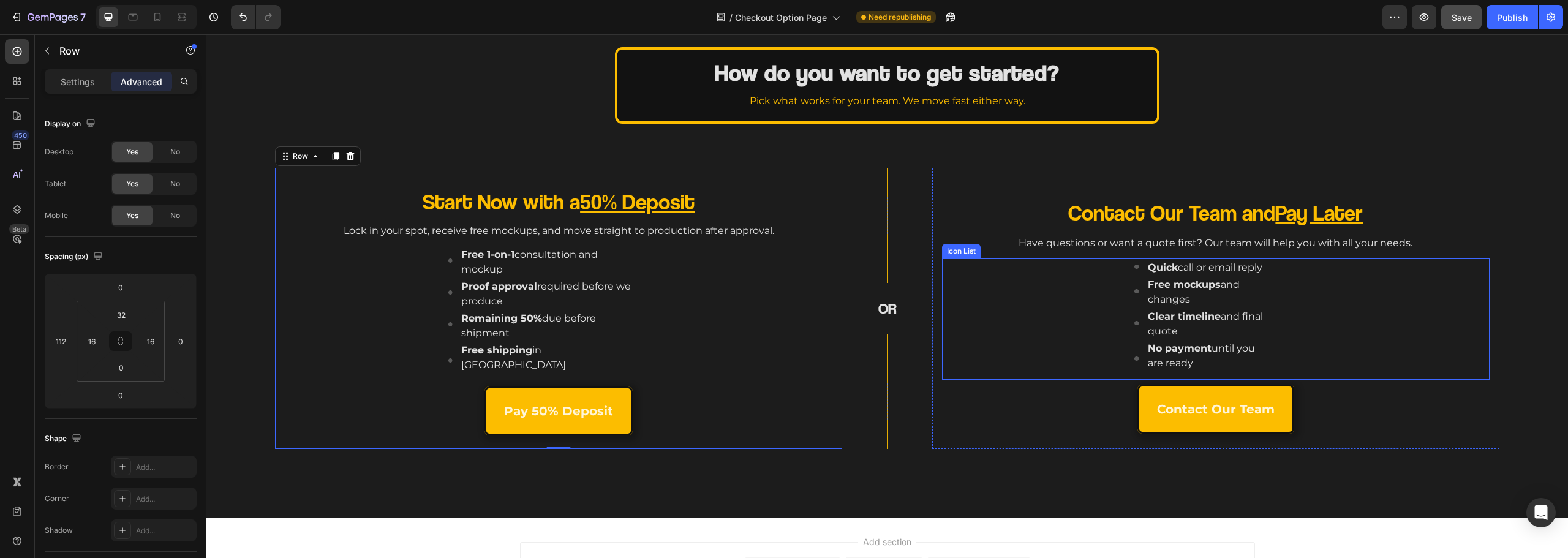
click at [992, 277] on div "Image Quick call or email reply Text block Image Free mockups and changes Text …" at bounding box center [1219, 319] width 540 height 122
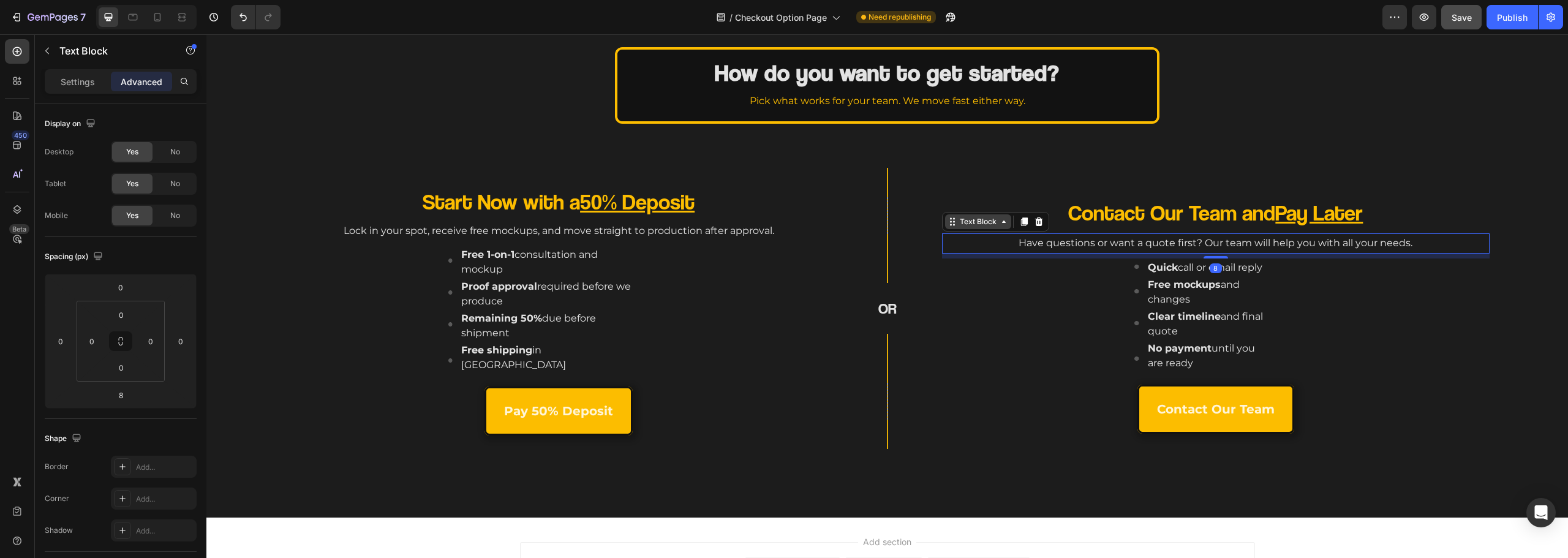
click at [967, 221] on div "Text Block" at bounding box center [978, 222] width 41 height 11
click at [1019, 165] on div "Start Now with a 50% Deposit Heading Lock in your spot, receive free mockups, a…" at bounding box center [887, 336] width 1361 height 364
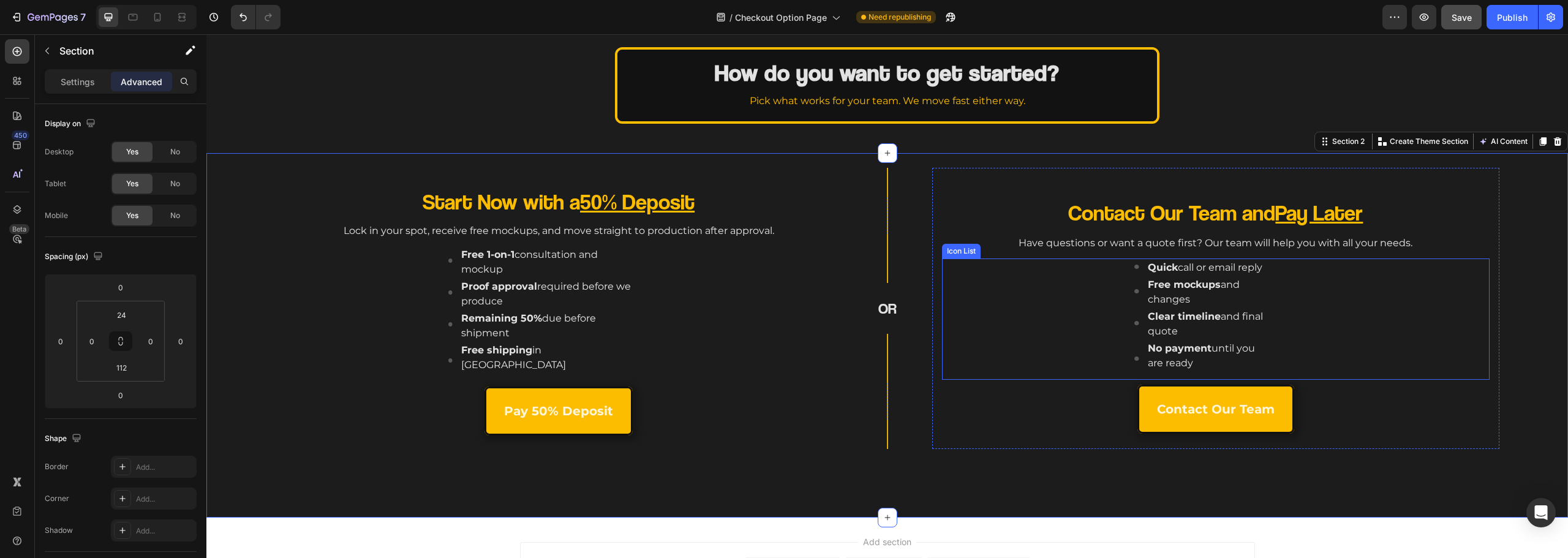
click at [1004, 394] on div "Contact Our Team Button" at bounding box center [1216, 409] width 548 height 49
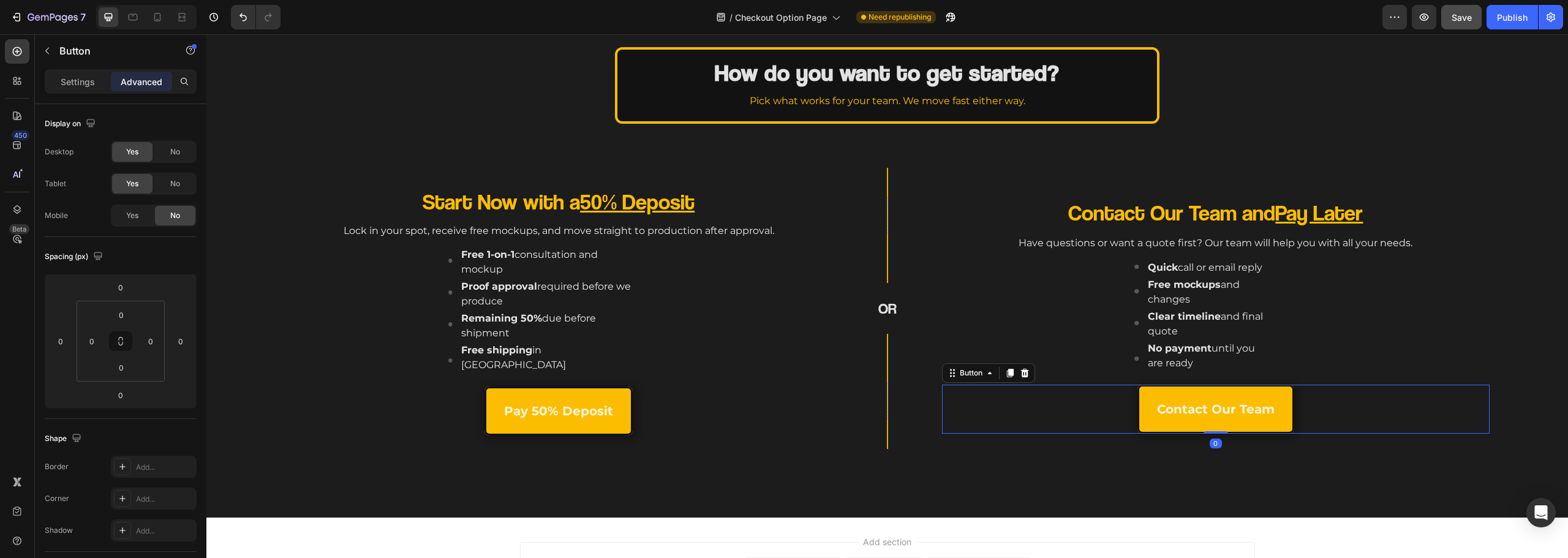
click at [1018, 430] on div "Contact Our Team Button 0" at bounding box center [1216, 409] width 548 height 49
click at [1016, 448] on div "Contact Our Team and Pay Later Heading Have questions or want a quote first? Ou…" at bounding box center [1216, 323] width 548 height 252
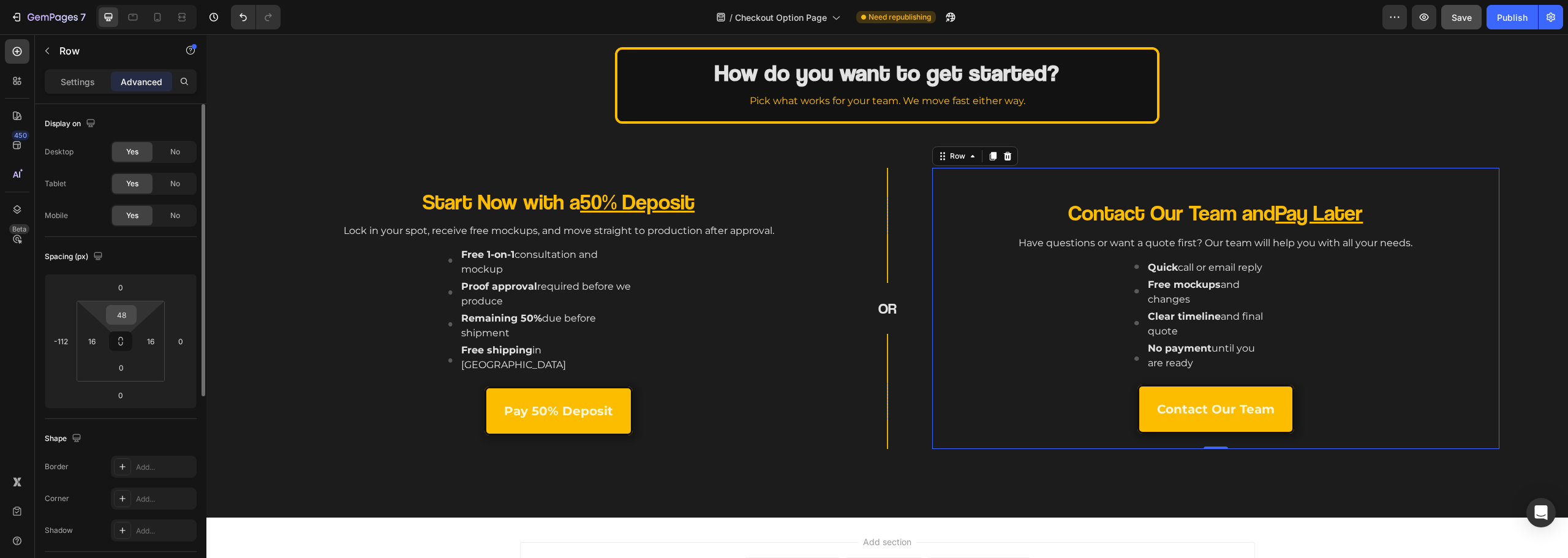
click at [130, 309] on input "48" at bounding box center [121, 315] width 24 height 18
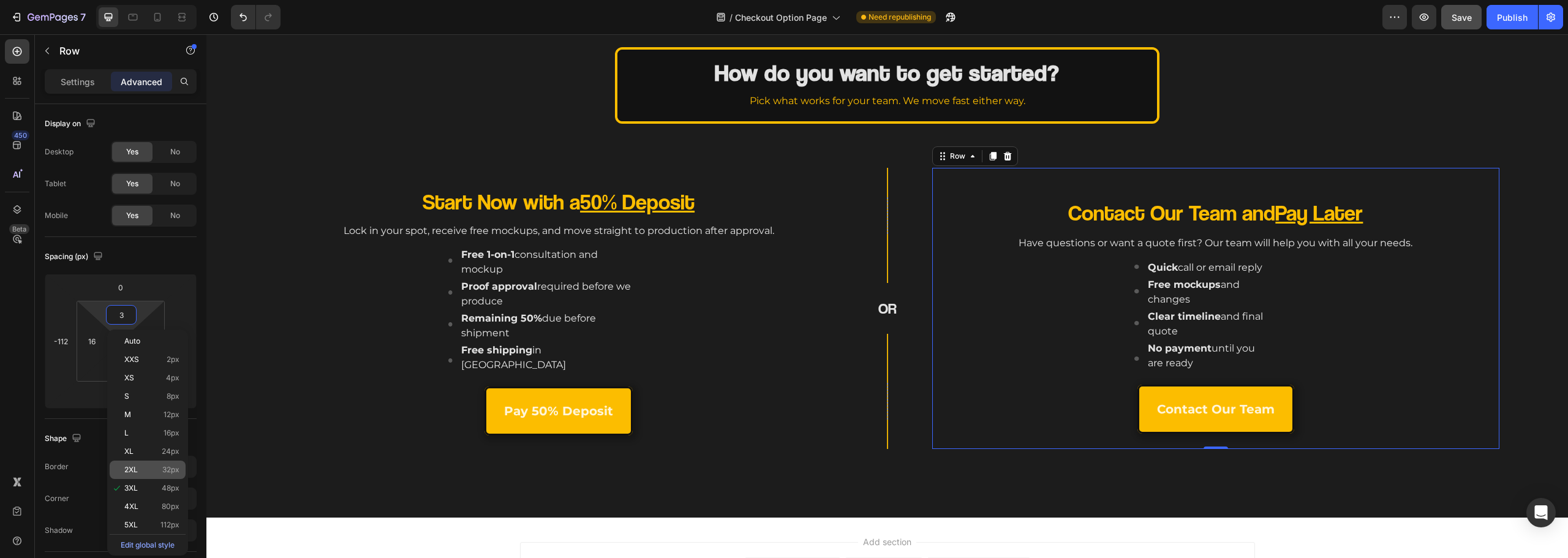
click at [151, 463] on div "2XL 32px" at bounding box center [148, 469] width 76 height 18
type input "32"
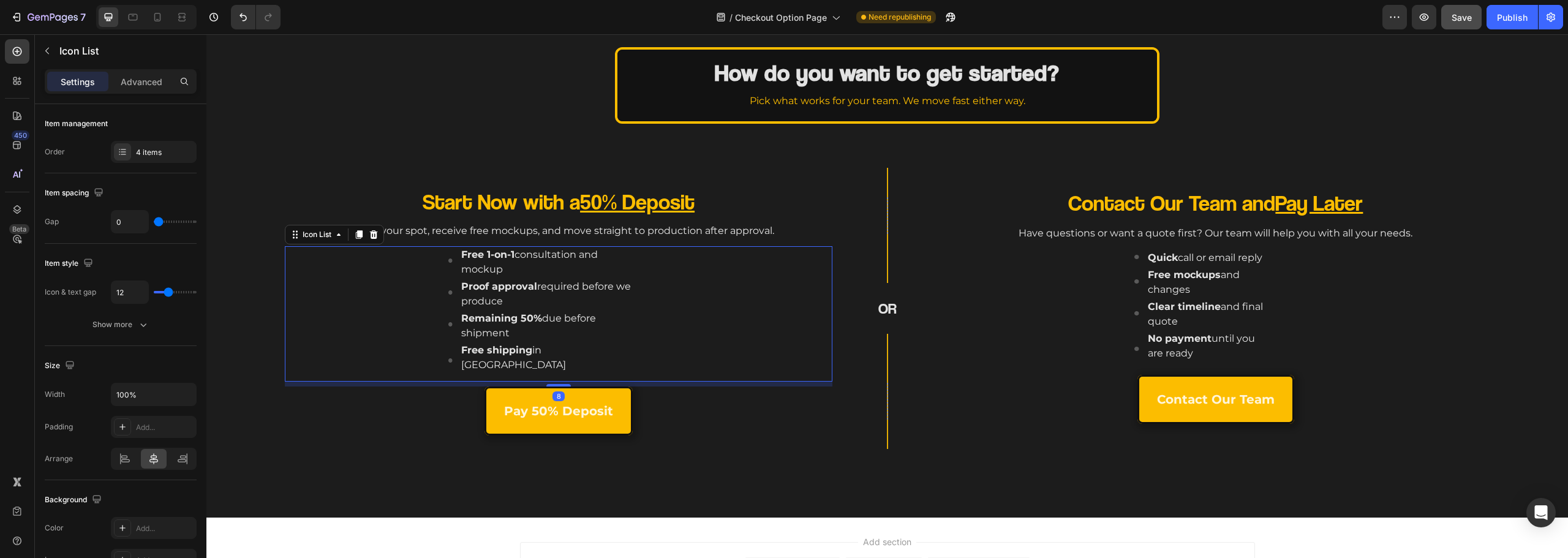
click at [736, 361] on div "Image Free 1-on-1 consultation and mockup Text block Image Proof approval requi…" at bounding box center [562, 314] width 540 height 135
click at [793, 425] on div "Row OR Heading Row" at bounding box center [887, 309] width 227 height 282
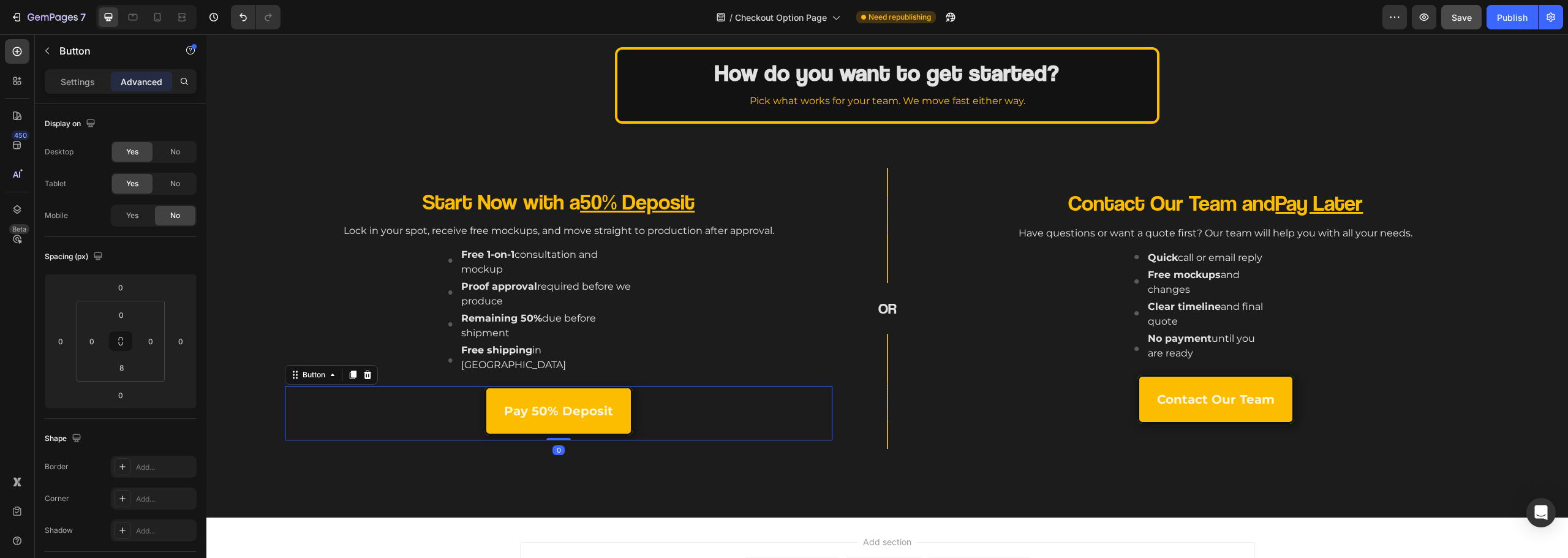
click at [409, 412] on div "Pay 50% Deposit Button 0" at bounding box center [558, 413] width 548 height 54
click at [319, 307] on div "Image Free 1-on-1 consultation and mockup Text block Image Proof approval requi…" at bounding box center [562, 314] width 540 height 135
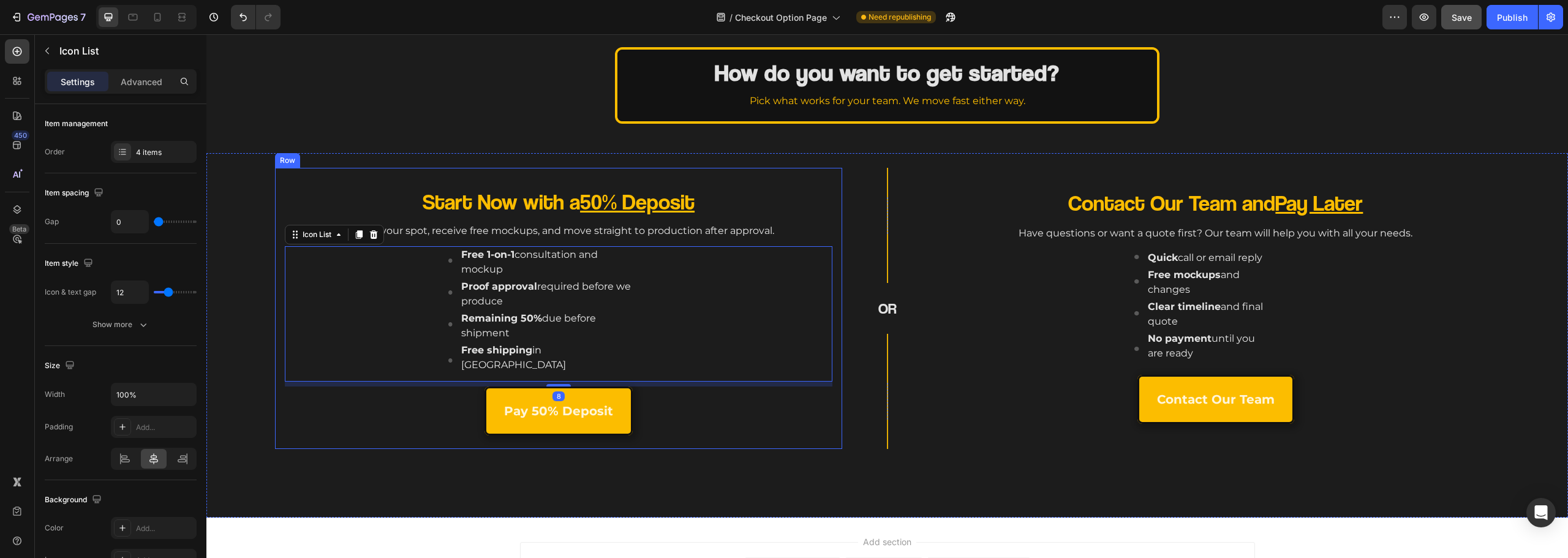
click at [280, 271] on div "Start Now with a 50% Deposit Heading Lock in your spot, receive free mockups, a…" at bounding box center [558, 309] width 567 height 282
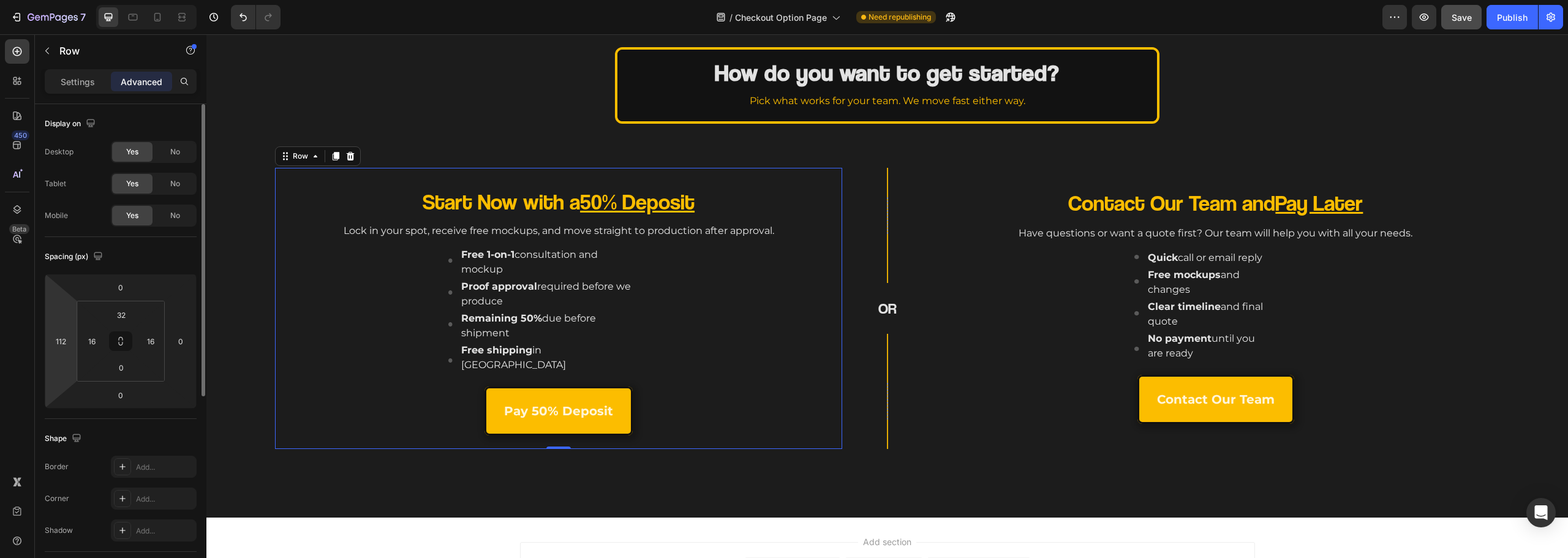
click at [45, 342] on icon at bounding box center [121, 341] width 152 height 135
click at [53, 342] on input "112" at bounding box center [60, 341] width 18 height 18
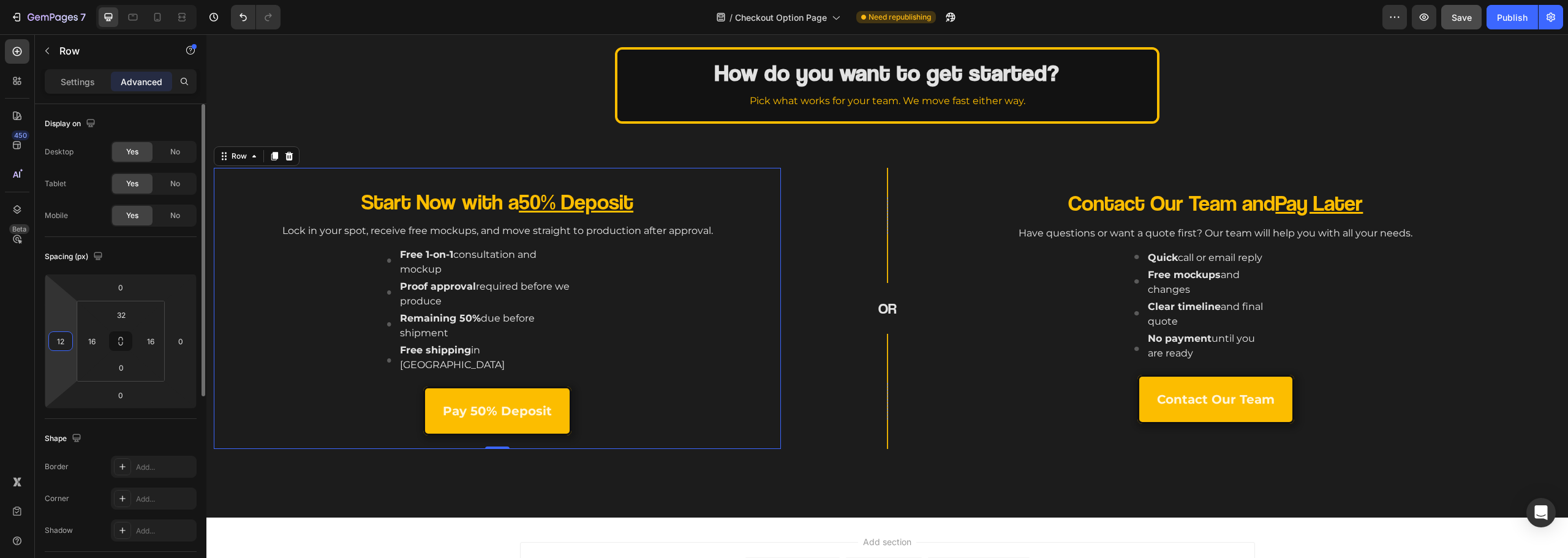
type input "124"
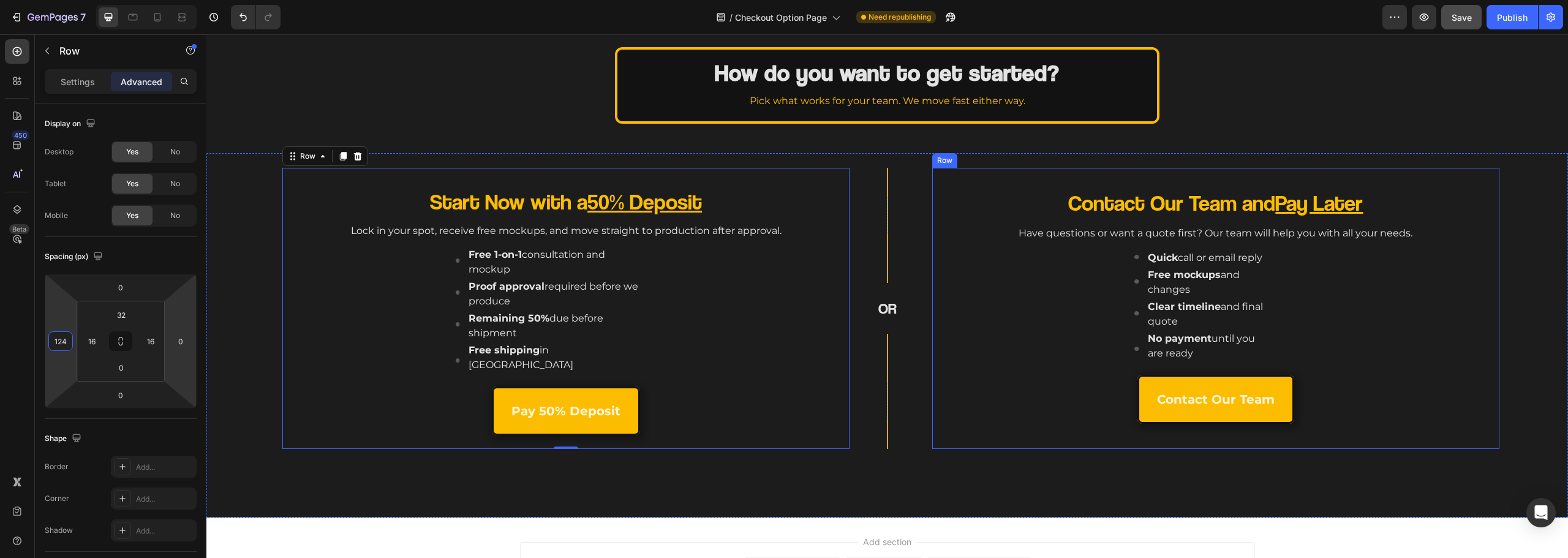
click at [949, 429] on div "Contact Our Team and Pay Later Heading Have questions or want a quote first? Ou…" at bounding box center [1216, 318] width 548 height 261
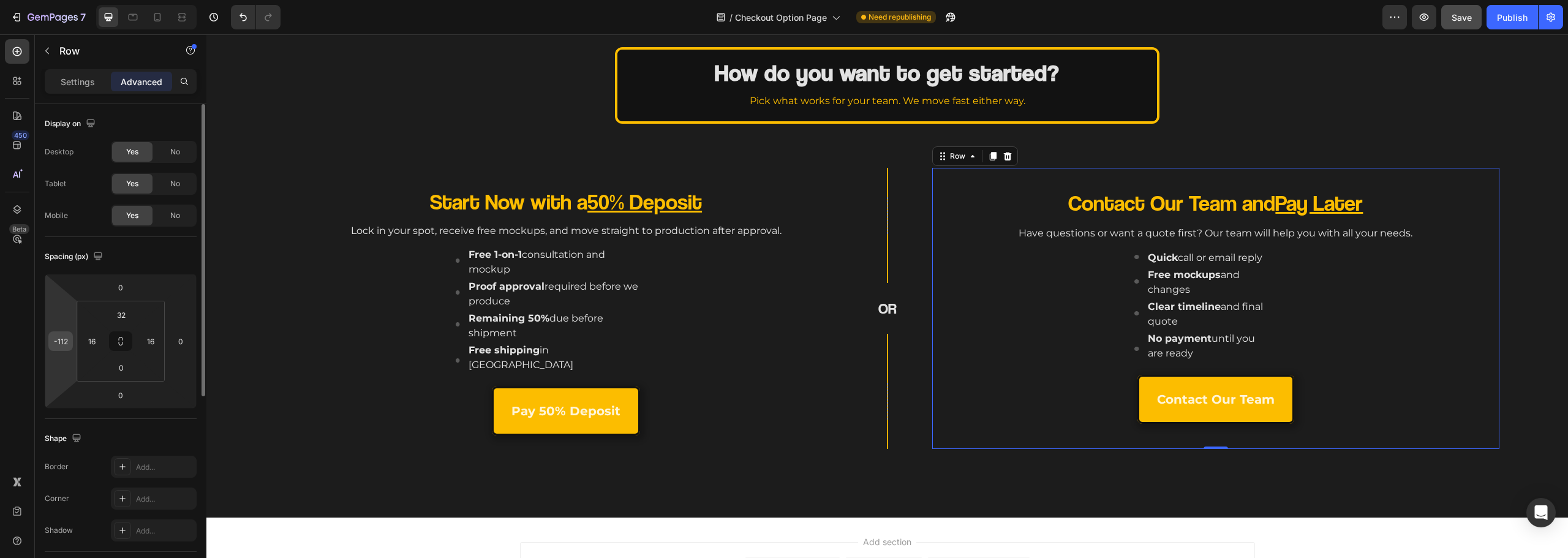
click at [63, 344] on input "-112" at bounding box center [60, 341] width 18 height 18
click at [65, 343] on input "-112" at bounding box center [60, 341] width 18 height 18
drag, startPoint x: 67, startPoint y: 343, endPoint x: 50, endPoint y: 345, distance: 17.1
click at [50, 345] on div "-112" at bounding box center [60, 341] width 24 height 19
click at [60, 341] on input "-112" at bounding box center [60, 341] width 18 height 18
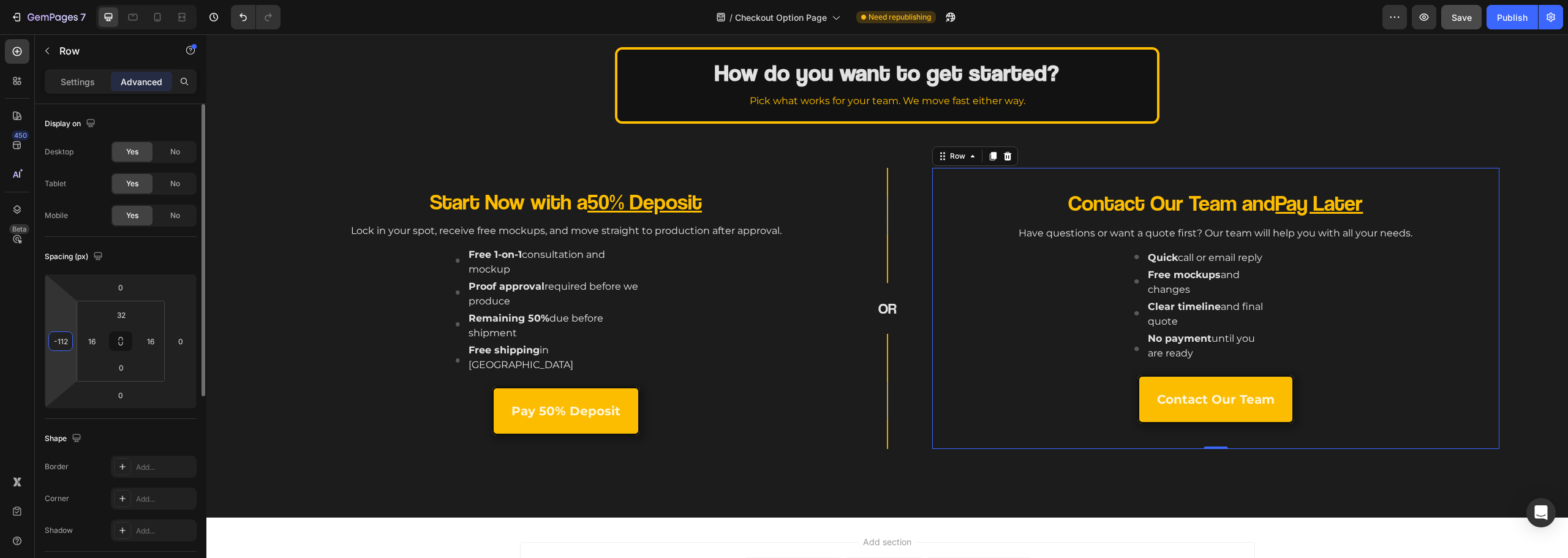
click at [65, 344] on input "-112" at bounding box center [60, 341] width 18 height 18
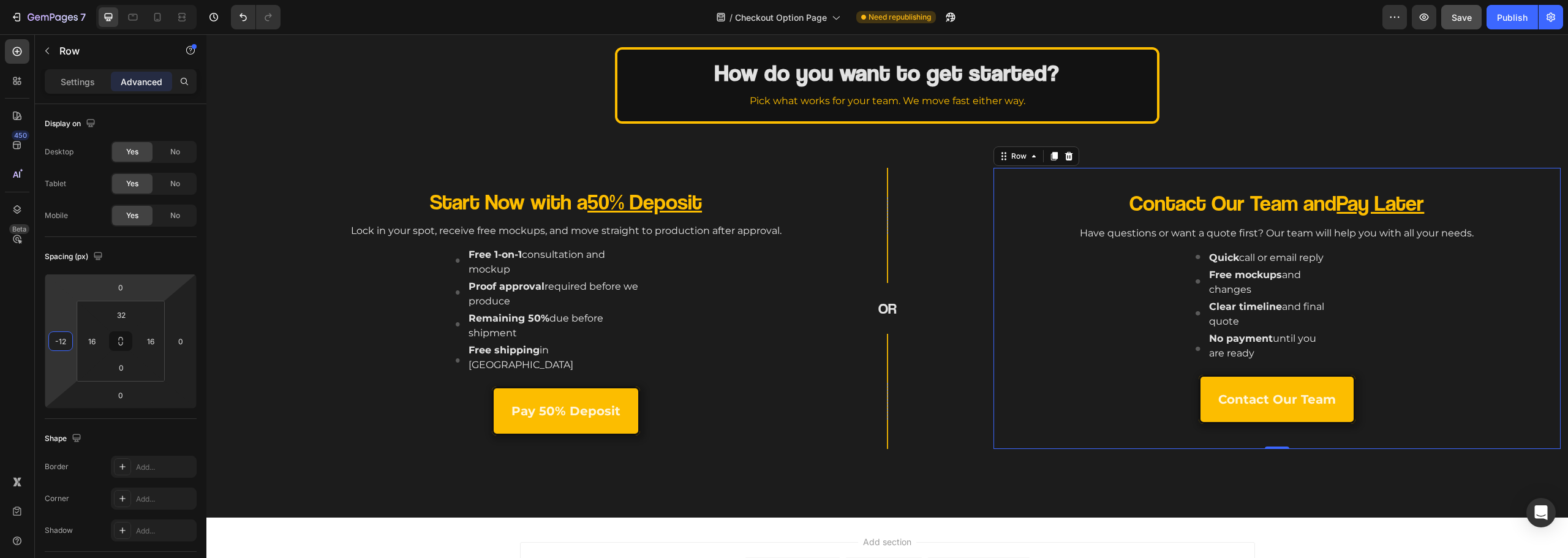
type input "-124"
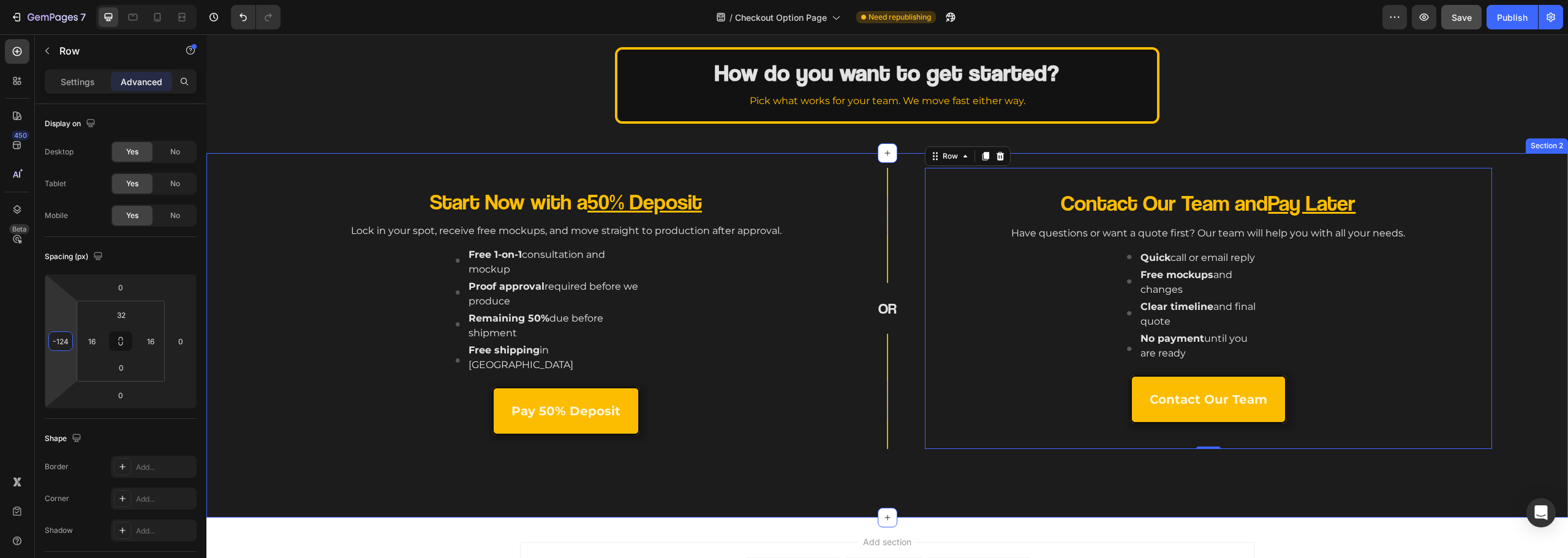
click at [963, 505] on div "Start Now with a 50% Deposit Heading Lock in your spot, receive free mockups, a…" at bounding box center [887, 336] width 1361 height 364
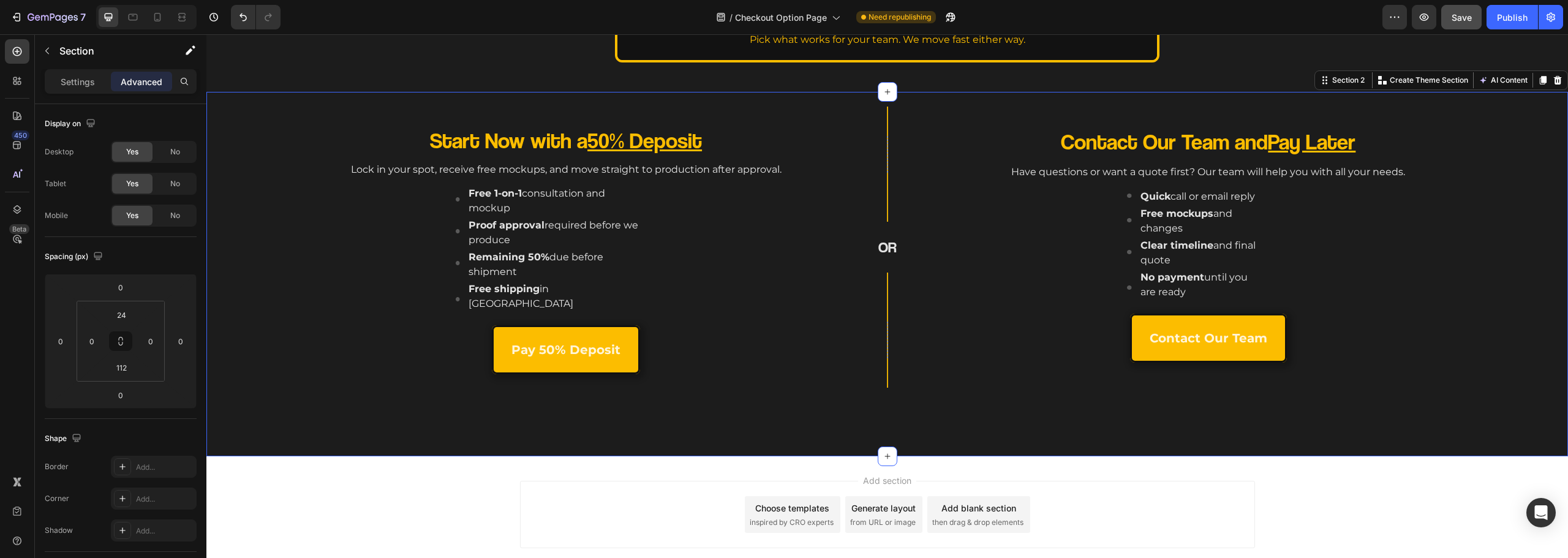
click at [832, 446] on div "Start Now with a 50% Deposit Heading Lock in your spot, receive free mockups, a…" at bounding box center [887, 274] width 1361 height 364
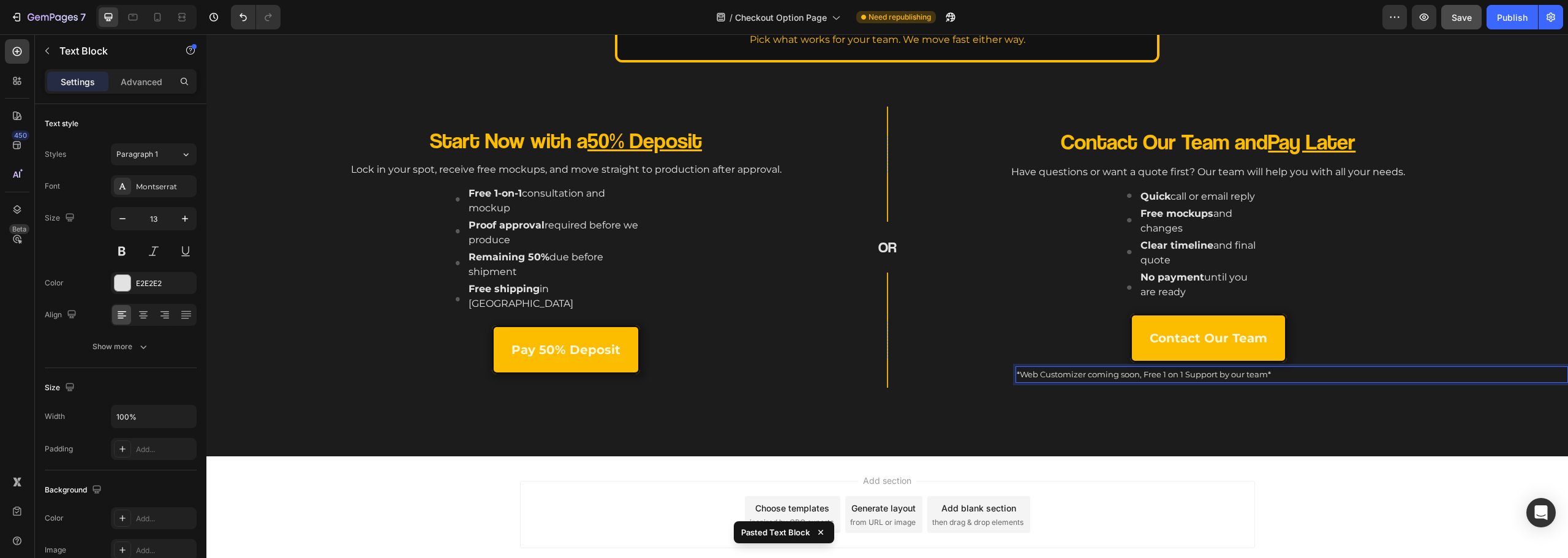
click at [1291, 373] on p "*Web Customizer coming soon, Free 1 on 1 Support by our team*" at bounding box center [1292, 375] width 550 height 14
click at [140, 309] on icon at bounding box center [143, 315] width 13 height 13
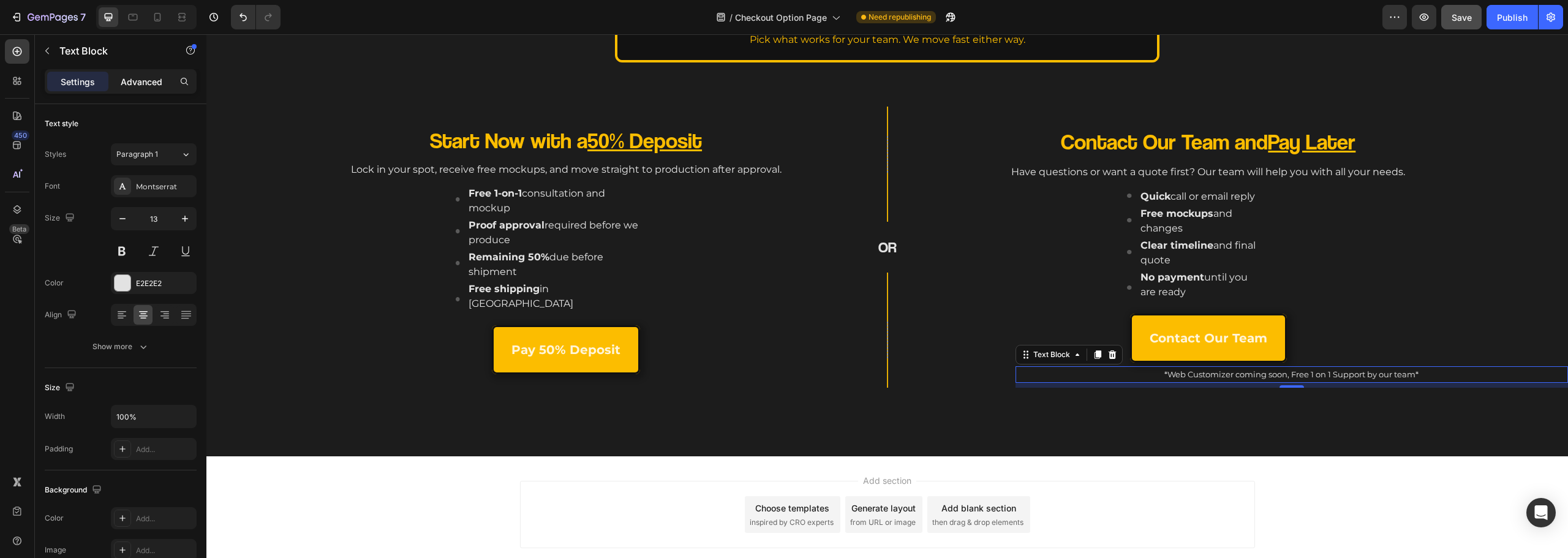
click at [123, 87] on p "Advanced" at bounding box center [141, 82] width 41 height 13
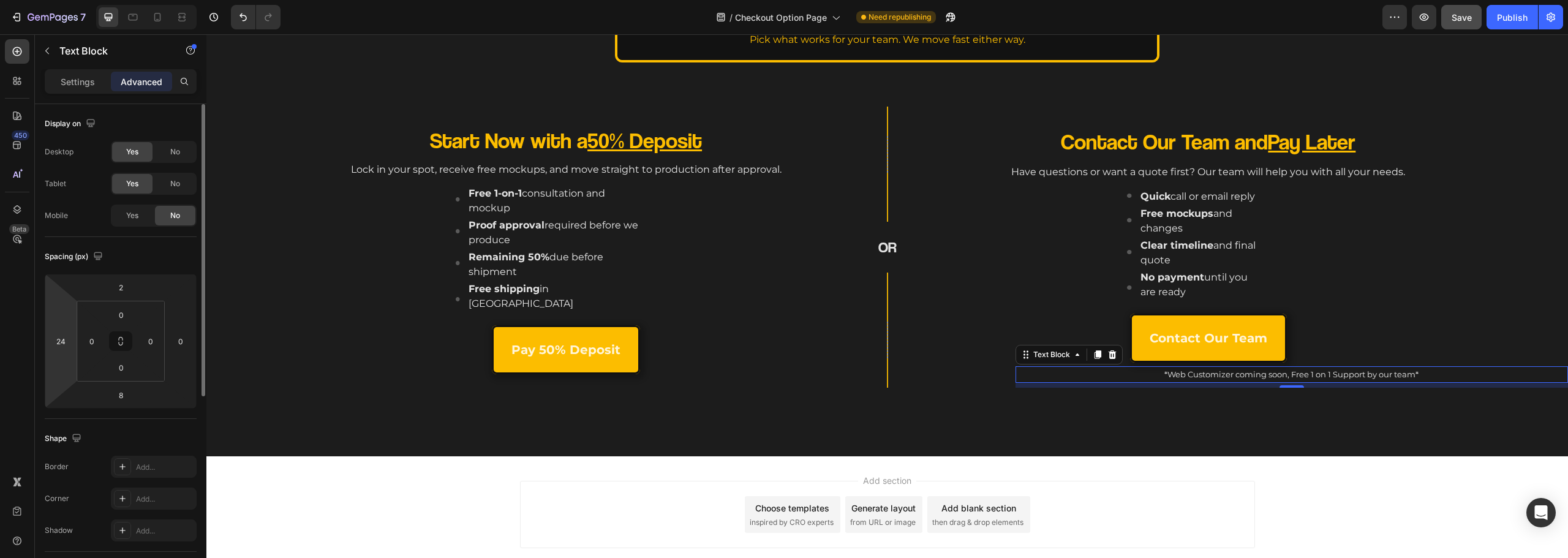
drag, startPoint x: 62, startPoint y: 344, endPoint x: 76, endPoint y: 341, distance: 14.3
click at [62, 342] on input "24" at bounding box center [60, 341] width 18 height 18
click at [837, 473] on div "Add section Choose templates inspired by CRO experts Generate layout from URL o…" at bounding box center [887, 517] width 1361 height 121
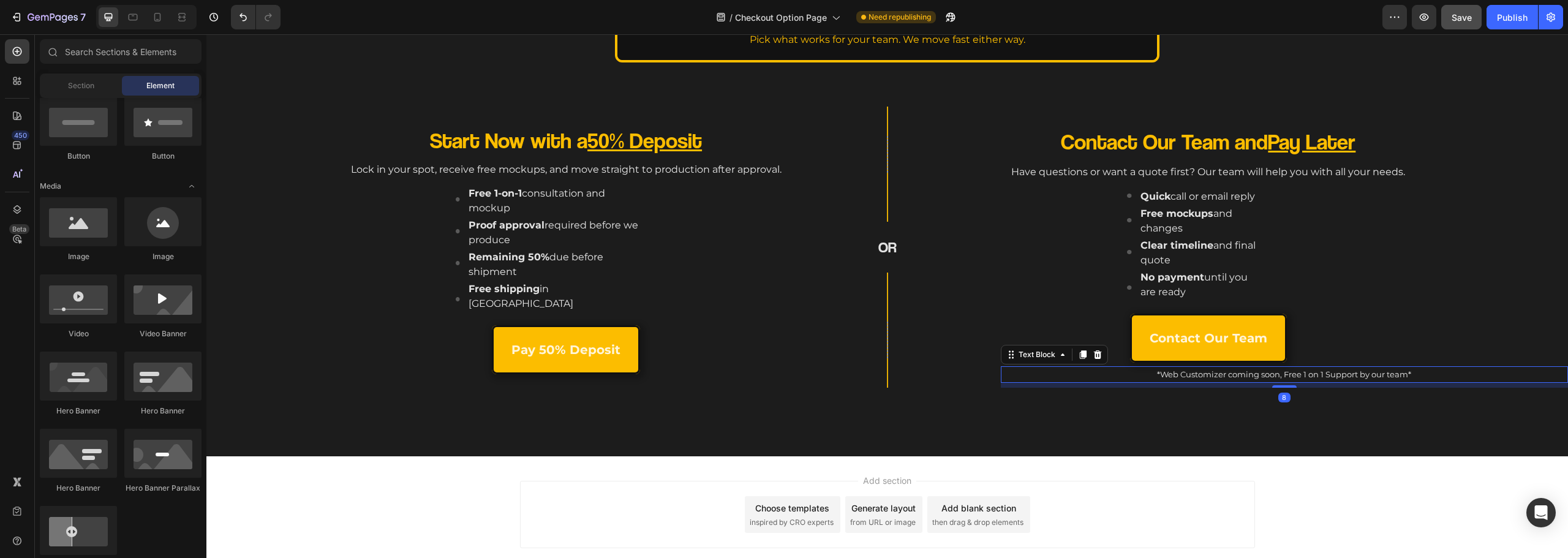
click at [1149, 371] on p "*Web Customizer coming soon, Free 1 on 1 Support by our team*" at bounding box center [1284, 375] width 565 height 14
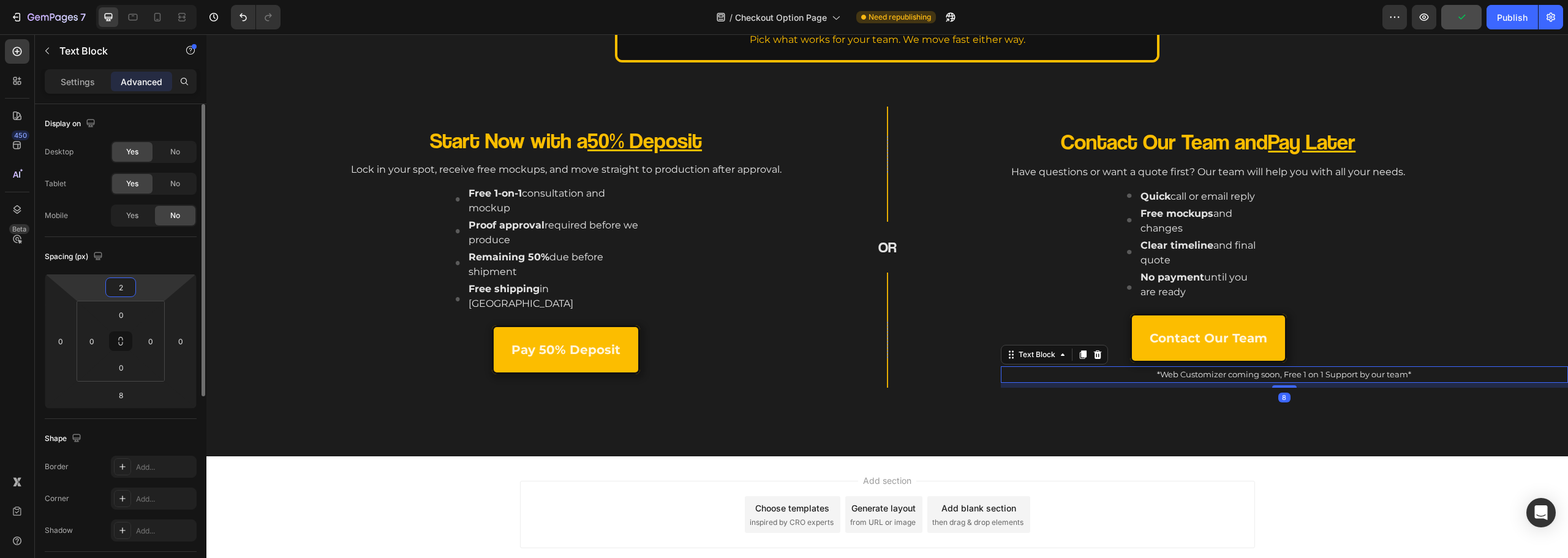
click at [131, 290] on input "2" at bounding box center [121, 287] width 24 height 18
type input "0"
click at [80, 81] on p "Settings" at bounding box center [78, 82] width 35 height 13
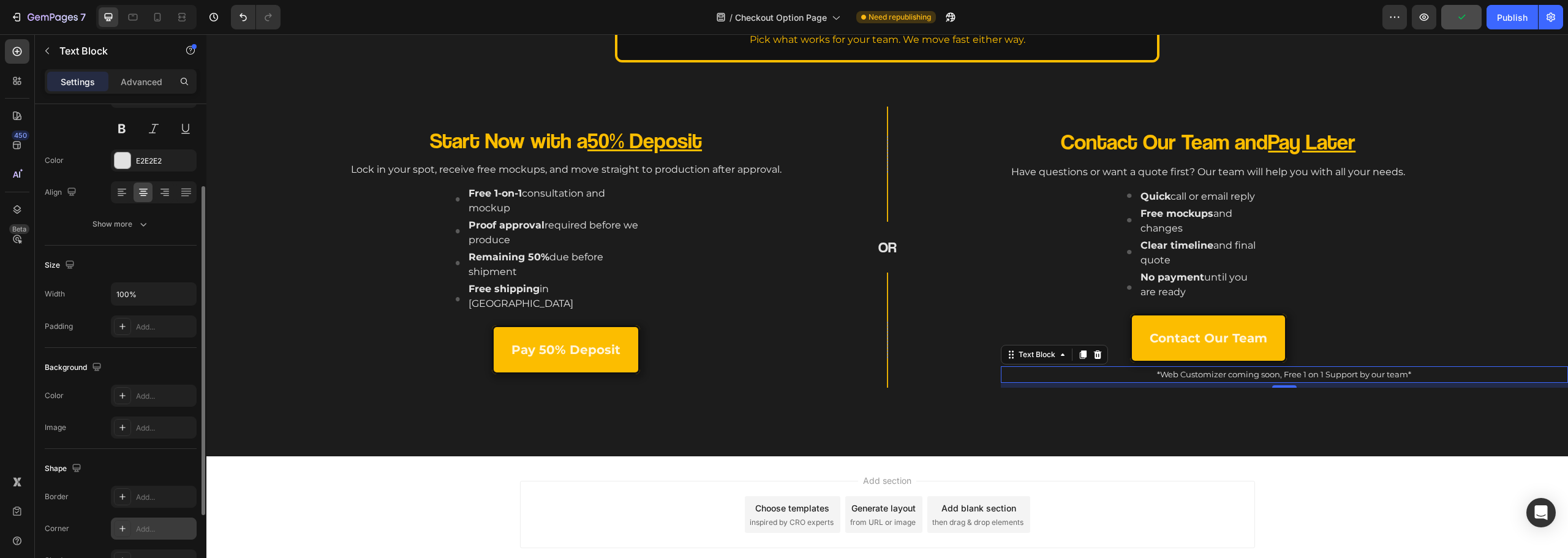
scroll to position [237, 0]
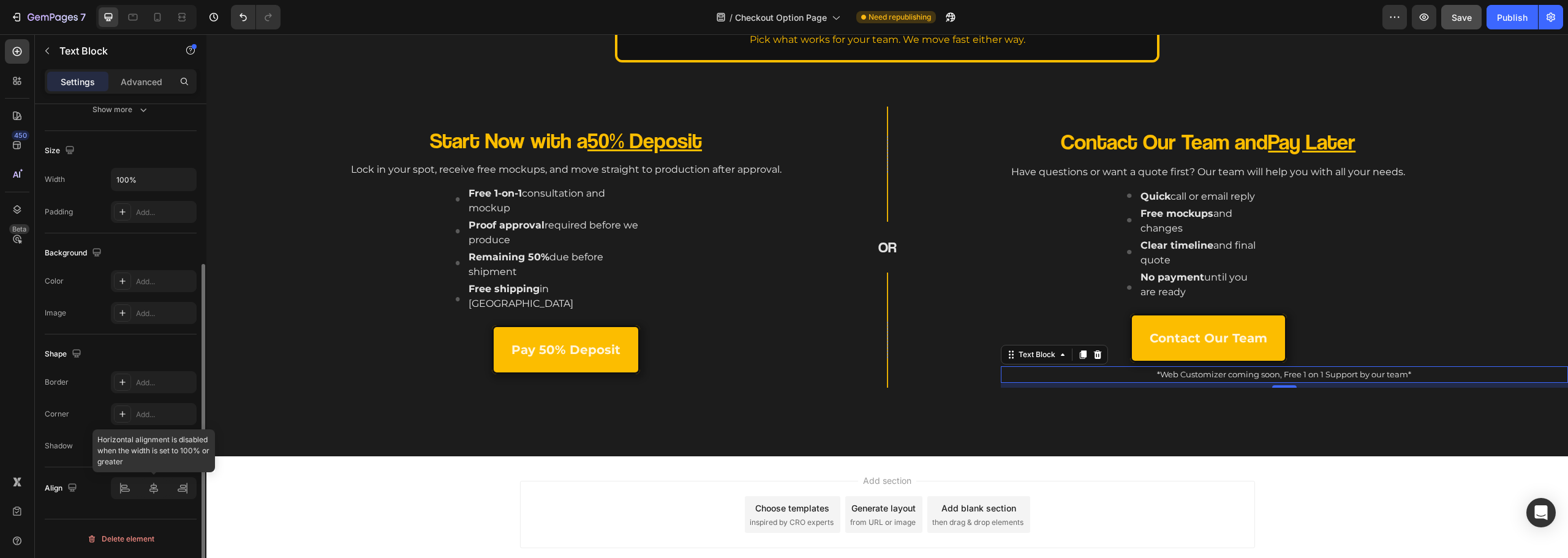
click at [155, 490] on div at bounding box center [153, 488] width 86 height 22
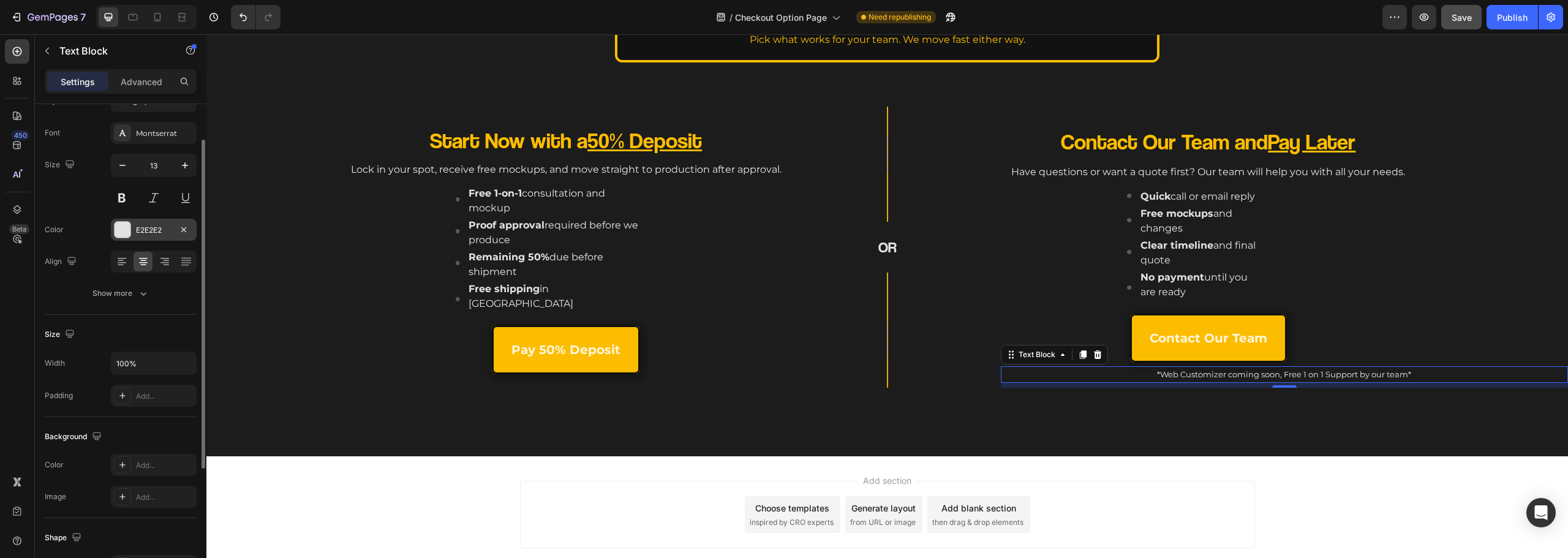
scroll to position [0, 0]
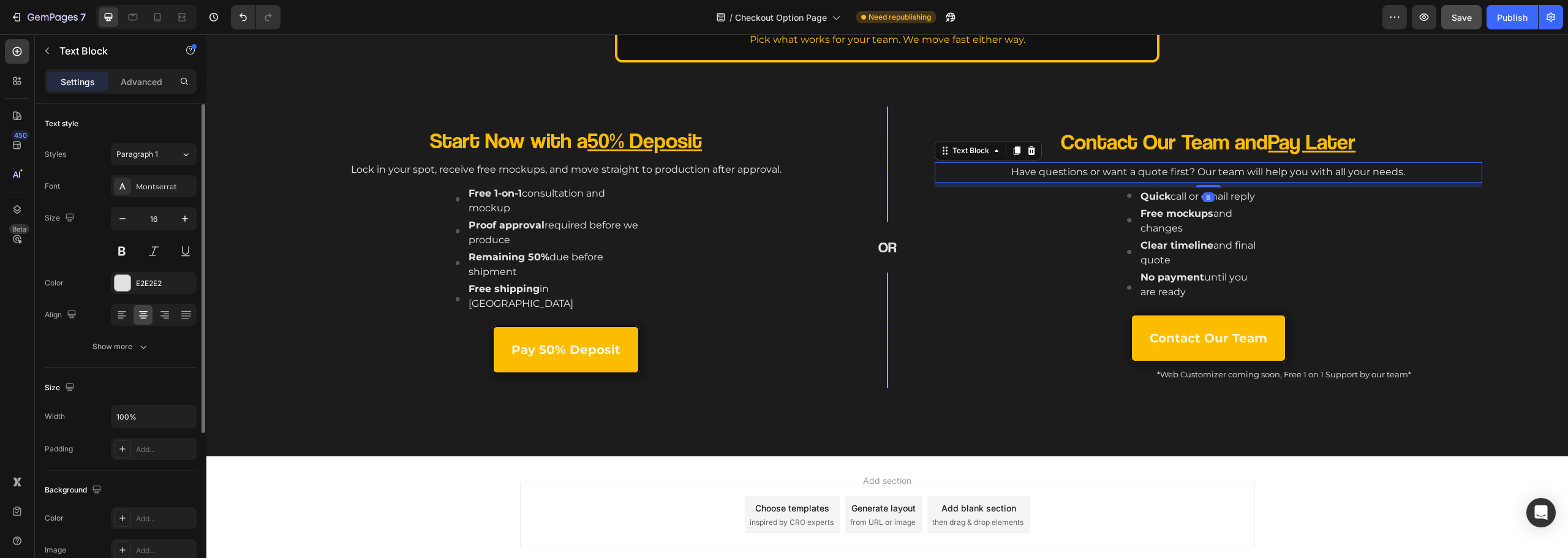
click at [1165, 170] on p "Have questions or want a quote first? Our team will help you with all your need…" at bounding box center [1209, 172] width 545 height 18
click at [1014, 150] on icon at bounding box center [1017, 151] width 7 height 9
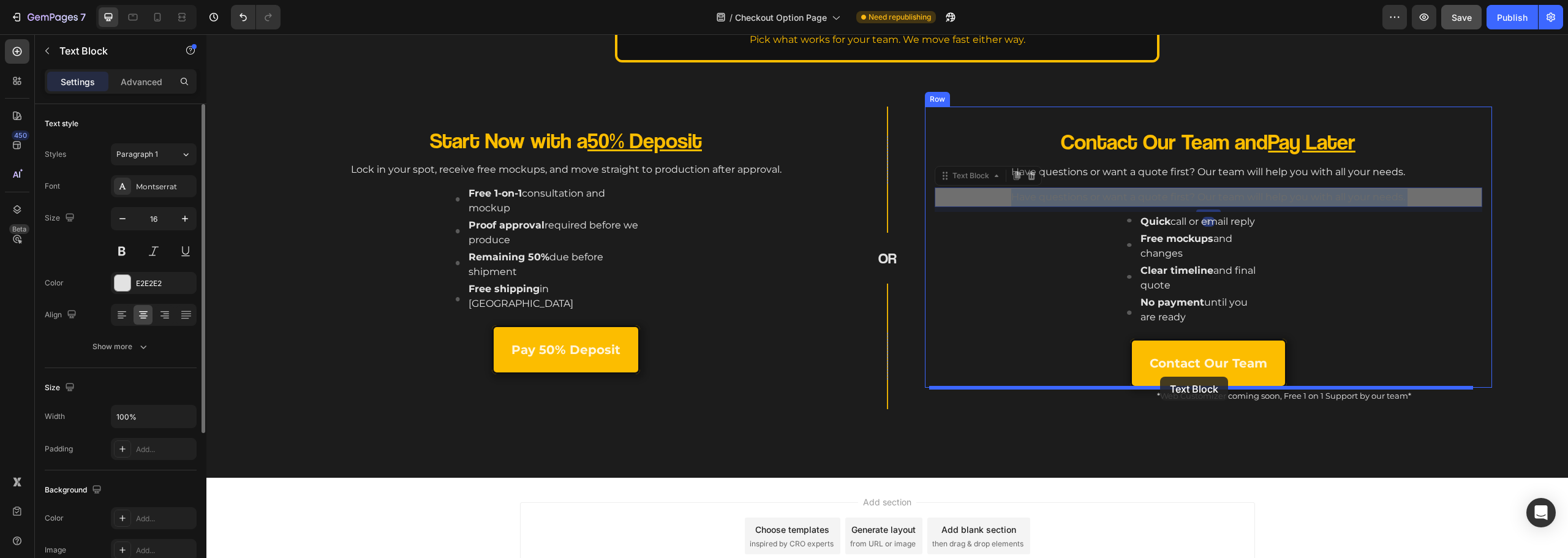
drag, startPoint x: 993, startPoint y: 201, endPoint x: 1160, endPoint y: 377, distance: 242.6
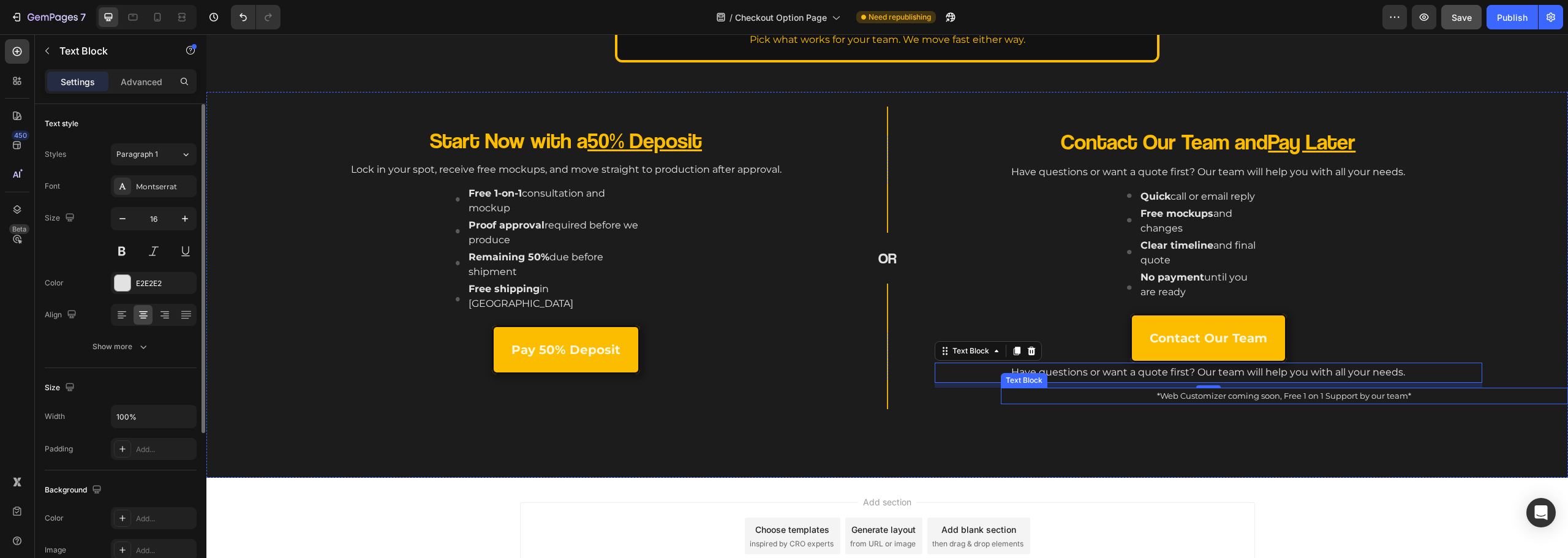
click at [1160, 391] on p "*Web Customizer coming soon, Free 1 on 1 Support by our team*" at bounding box center [1284, 396] width 565 height 14
drag, startPoint x: 1163, startPoint y: 368, endPoint x: 1145, endPoint y: 364, distance: 18.4
click at [1164, 368] on p "Have questions or want a quote first? Our team will help you with all your need…" at bounding box center [1209, 373] width 545 height 18
click at [117, 214] on icon "button" at bounding box center [122, 219] width 13 height 13
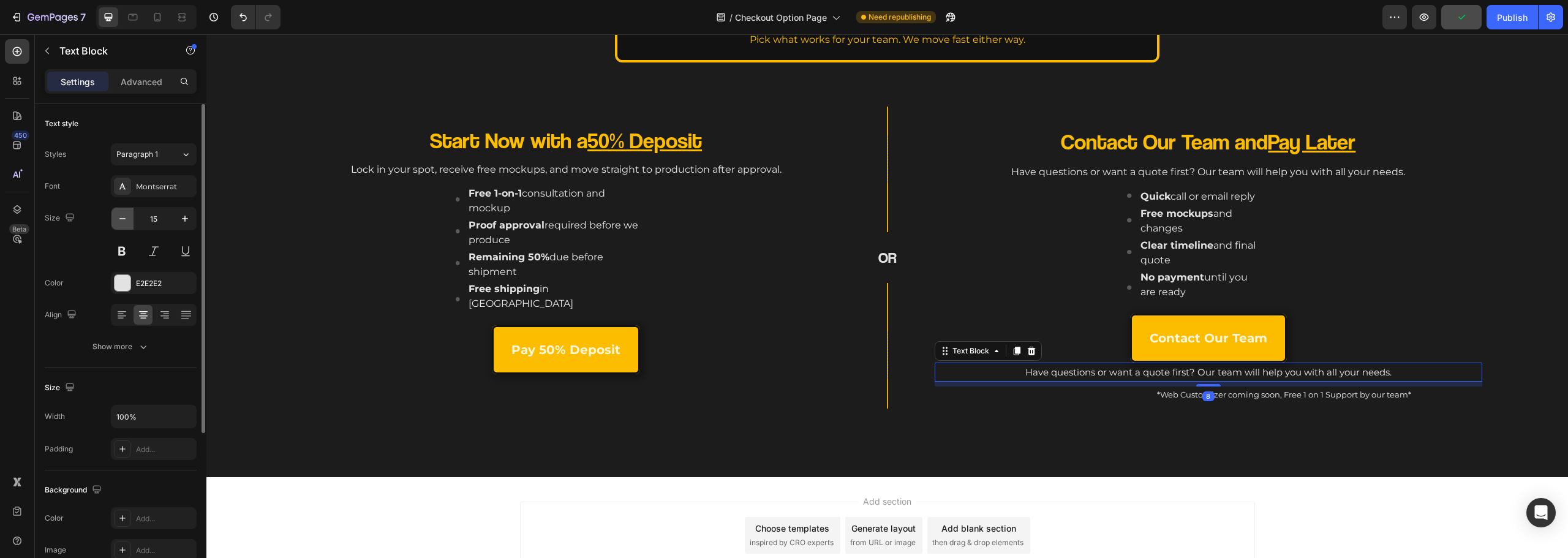
click at [117, 214] on icon "button" at bounding box center [122, 219] width 13 height 13
type input "14"
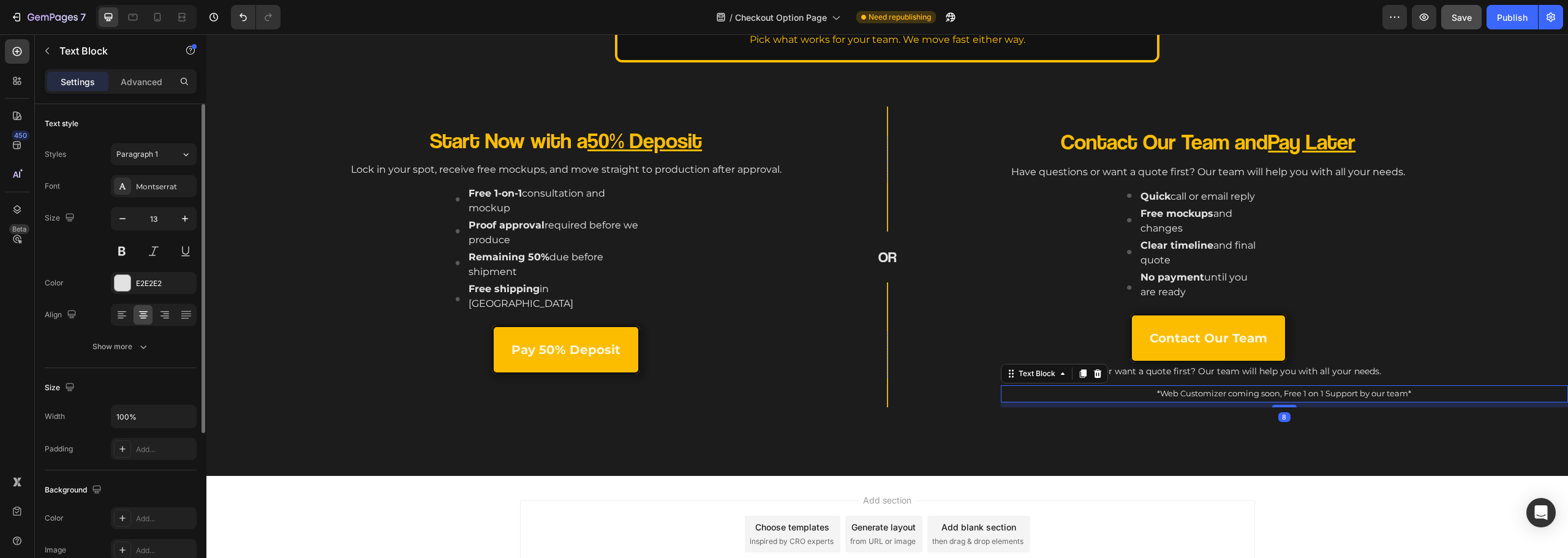
click at [1160, 393] on p "*Web Customizer coming soon, Free 1 on 1 Support by our team*" at bounding box center [1284, 393] width 565 height 14
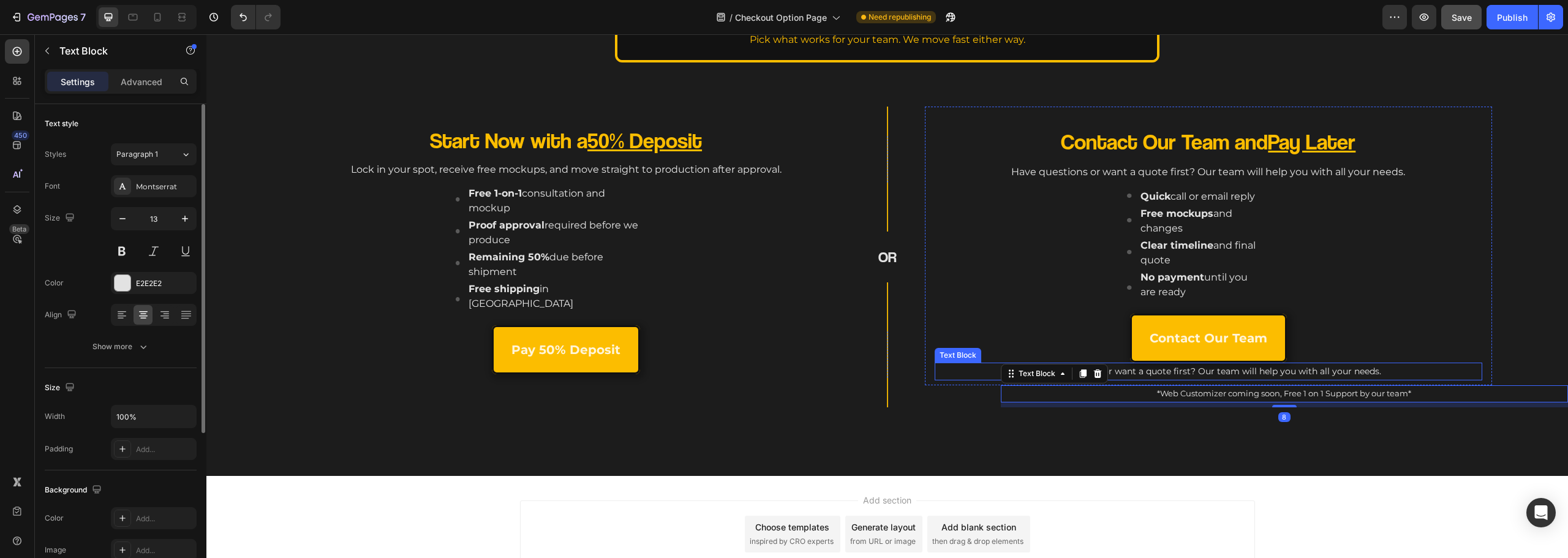
click at [1142, 374] on p "Have questions or want a quote first? Our team will help you with all your need…" at bounding box center [1209, 371] width 545 height 15
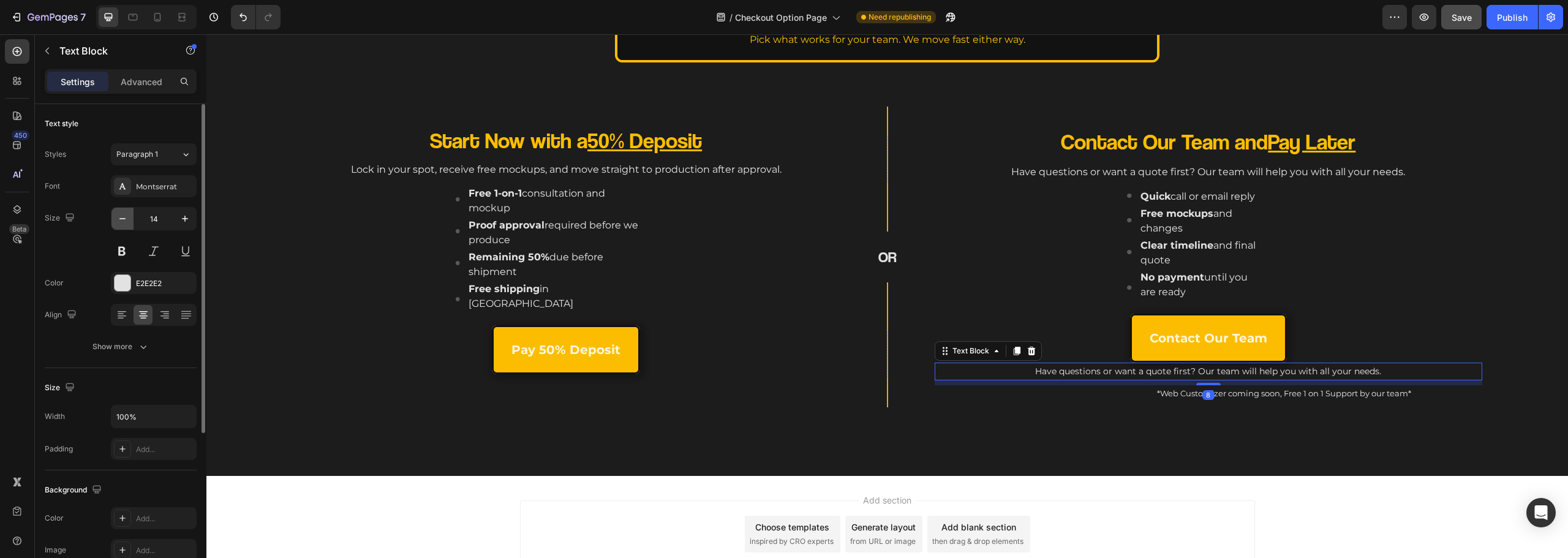
click at [112, 213] on button "button" at bounding box center [122, 219] width 22 height 22
type input "13"
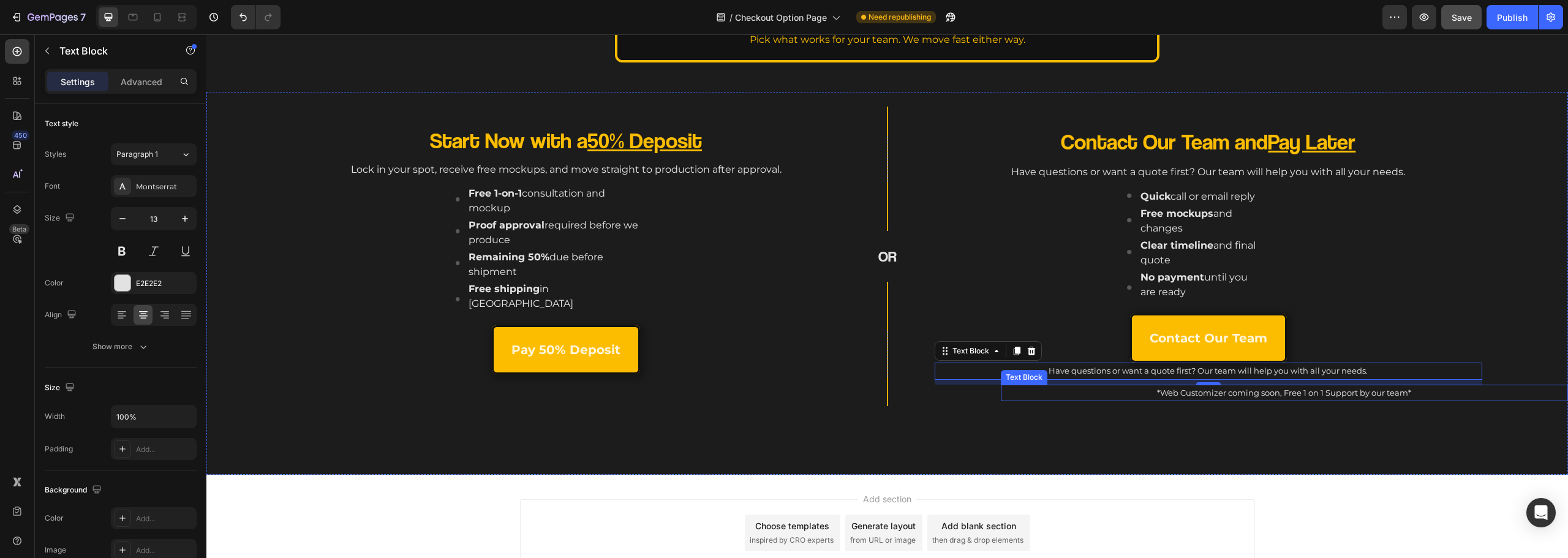
click at [1133, 396] on p "*Web Customizer coming soon, Free 1 on 1 Support by our team*" at bounding box center [1284, 393] width 565 height 14
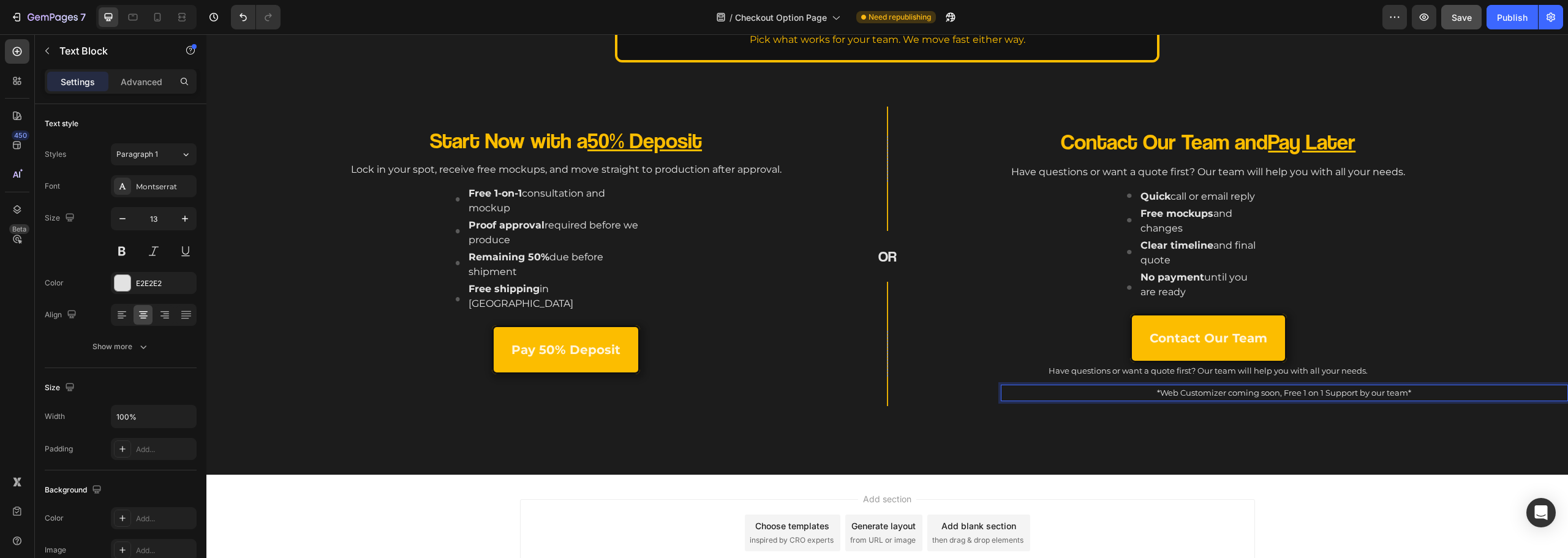
click at [1128, 395] on p "*Web Customizer coming soon, Free 1 on 1 Support by our team*" at bounding box center [1284, 393] width 565 height 14
click at [1198, 390] on p "*Web Customizer coming soon, Free 1 on 1 Support by our team*" at bounding box center [1284, 393] width 565 height 14
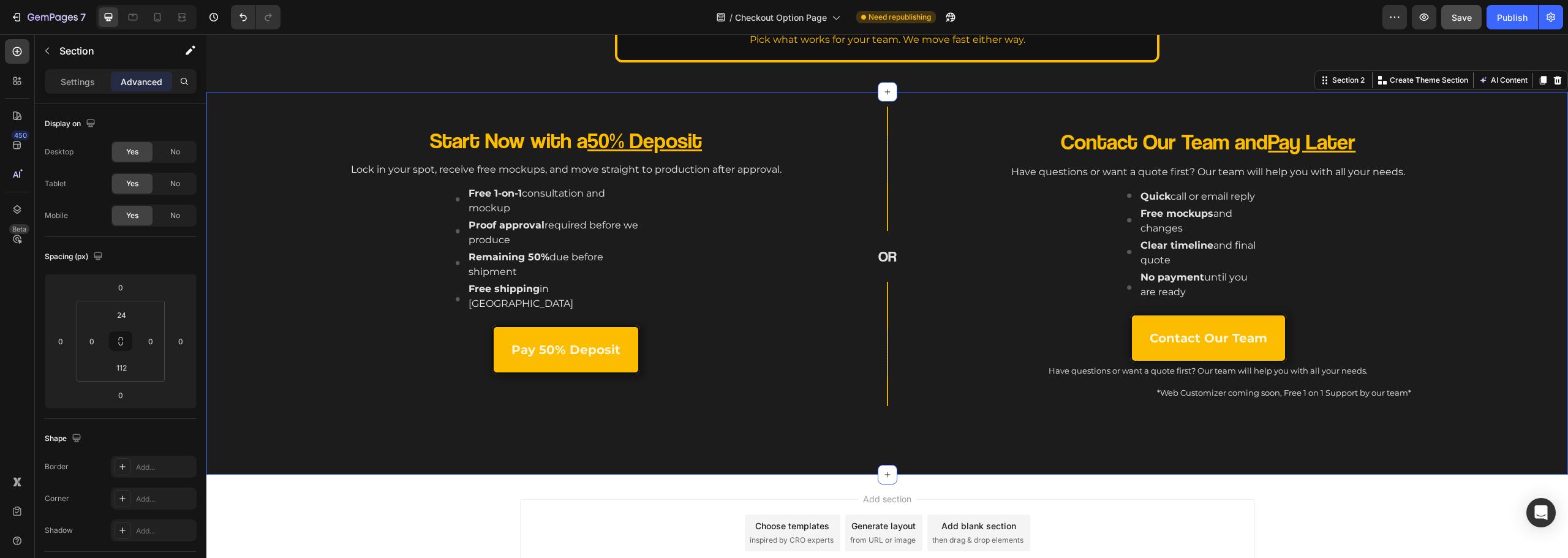
click at [1239, 448] on div "Start Now with a 50% Deposit Heading Lock in your spot, receive free mockups, a…" at bounding box center [887, 283] width 1361 height 383
click at [1296, 398] on p "*Web Customizer coming soon, Free 1 on 1 Support by our team*" at bounding box center [1284, 393] width 565 height 14
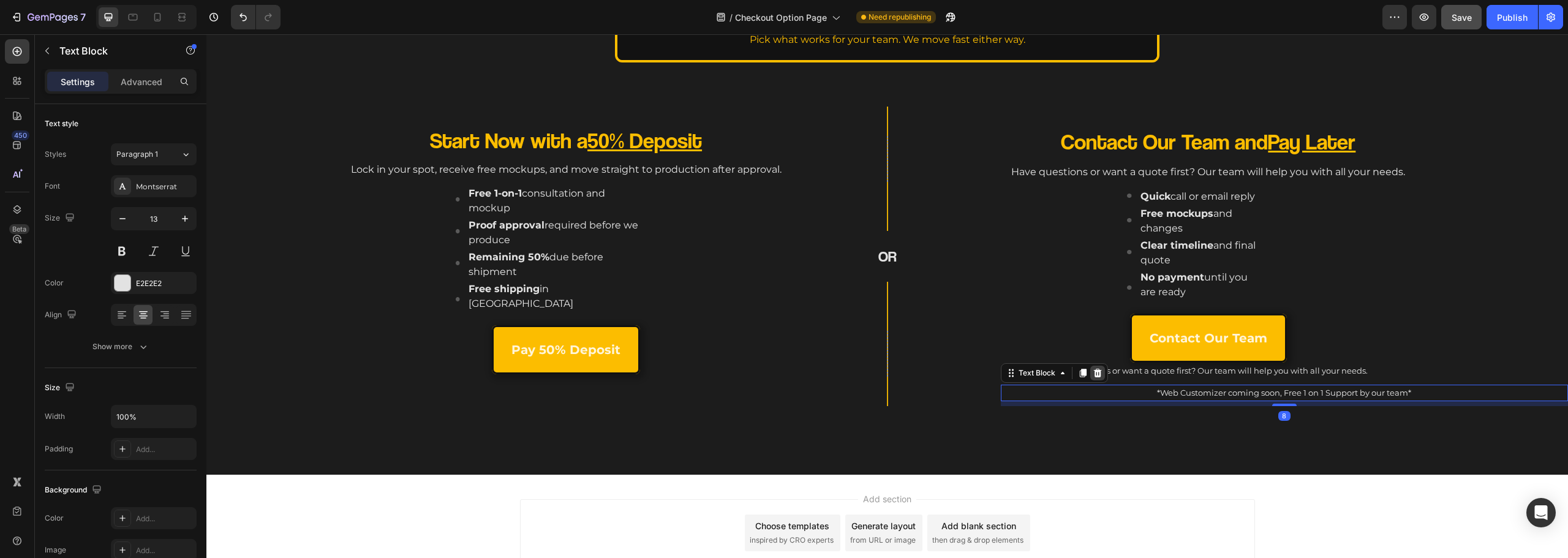
click at [1092, 373] on icon at bounding box center [1097, 373] width 10 height 10
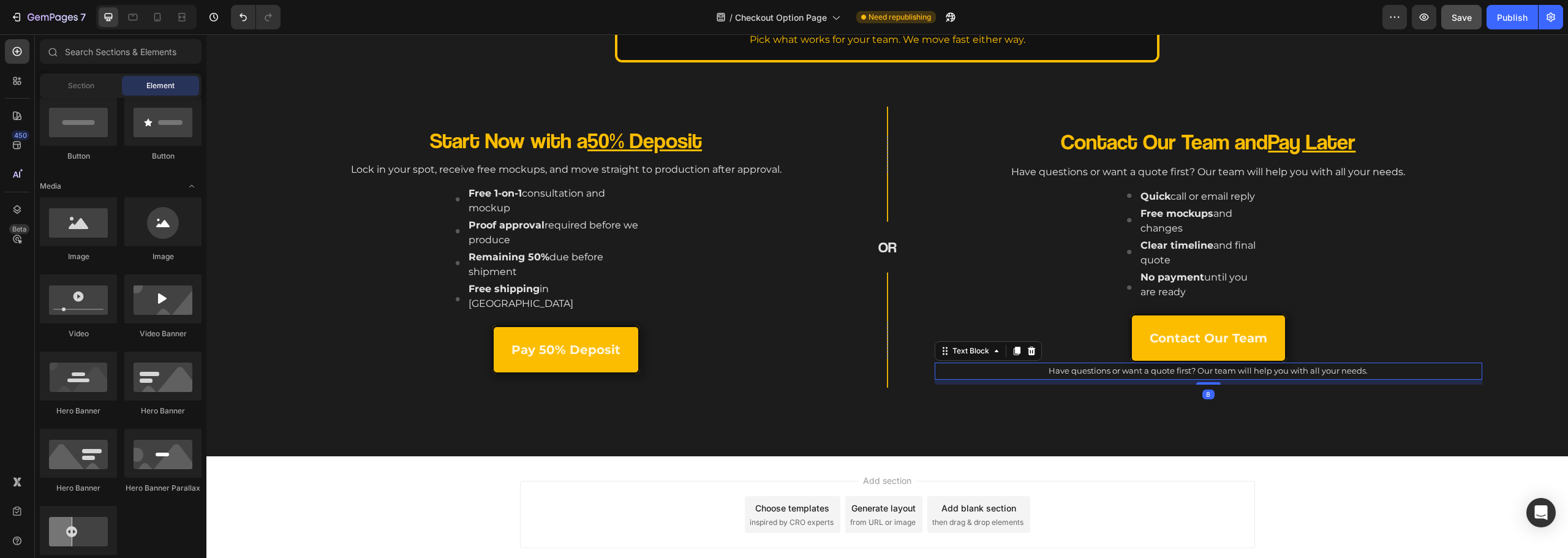
click at [1094, 371] on p "Have questions or want a quote first? Our team will help you with all your need…" at bounding box center [1209, 371] width 545 height 14
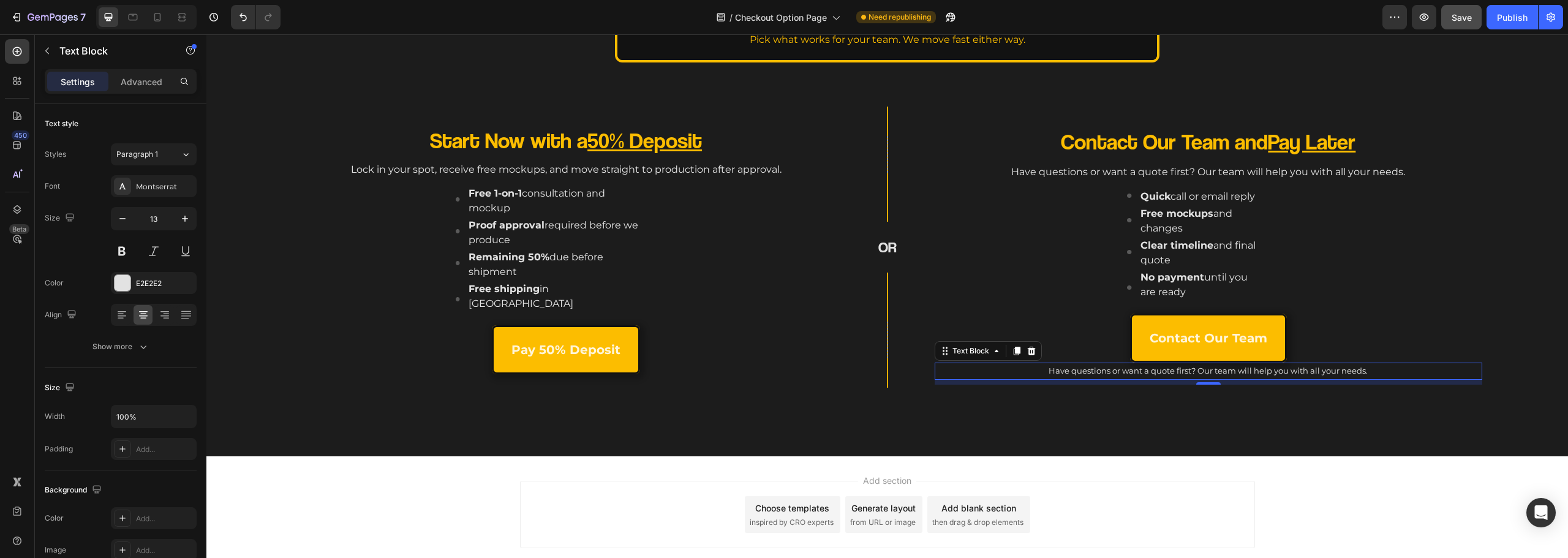
click at [1236, 373] on p "Have questions or want a quote first? Our team will help you with all your need…" at bounding box center [1209, 371] width 545 height 14
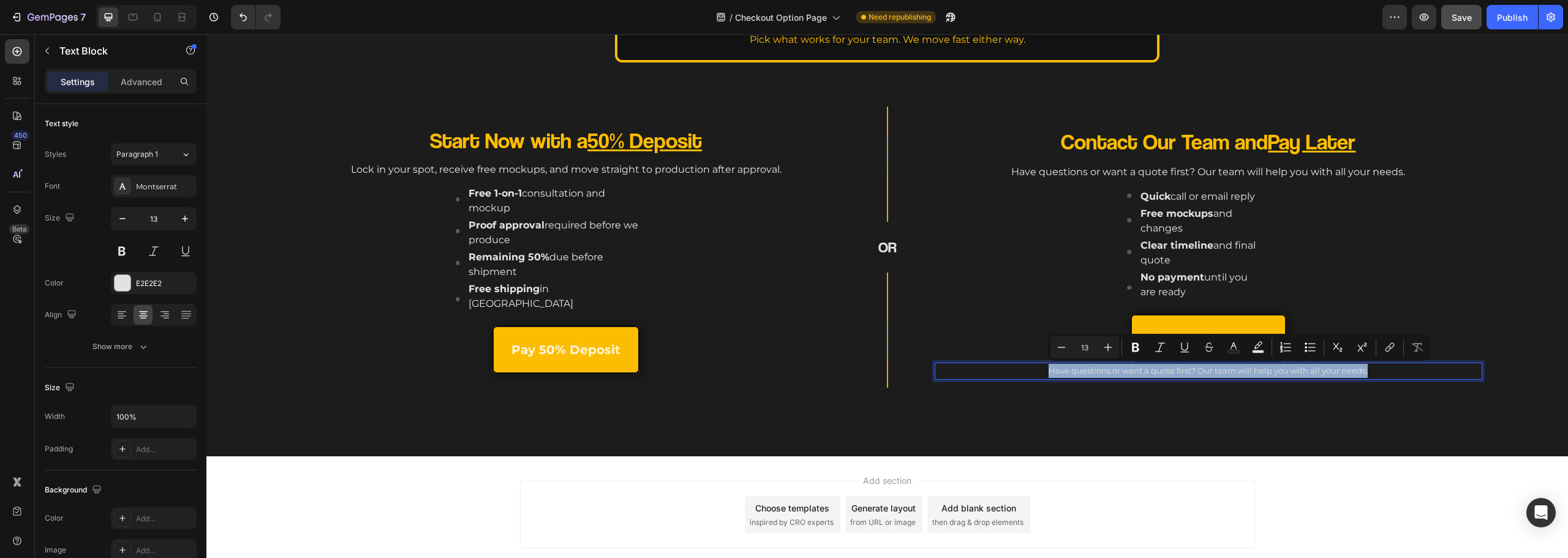
click at [1236, 373] on p "Have questions or want a quote first? Our team will help you with all your need…" at bounding box center [1209, 371] width 545 height 14
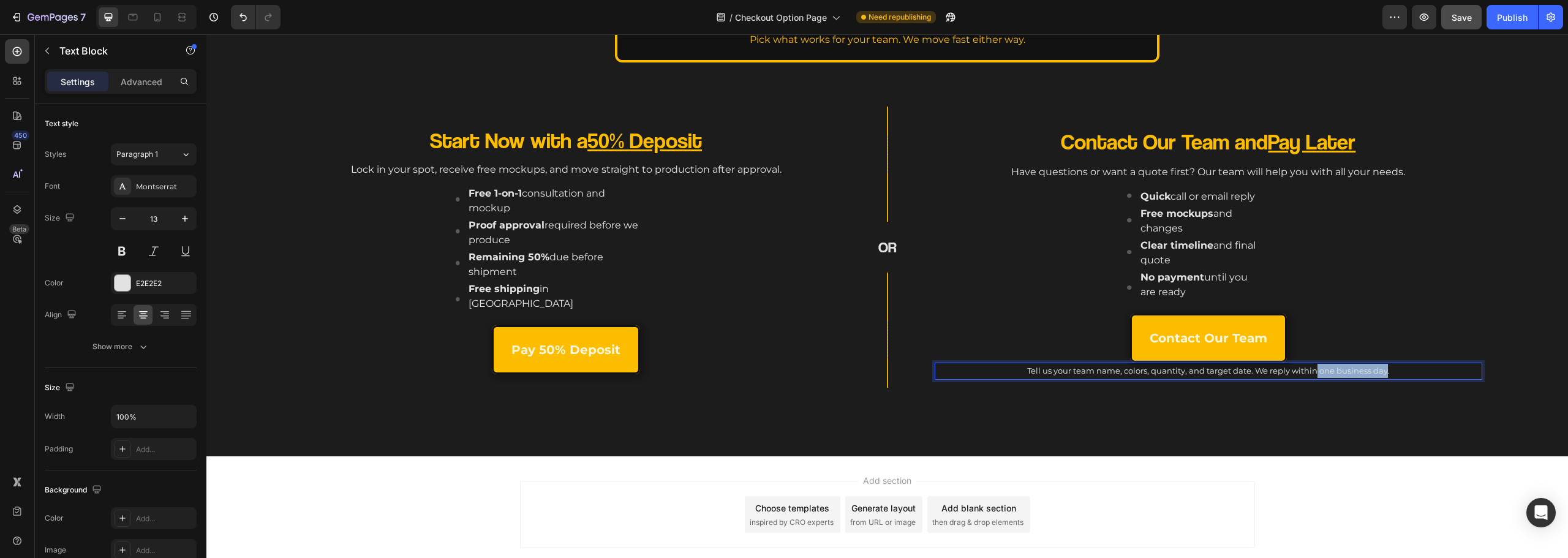
drag, startPoint x: 1314, startPoint y: 368, endPoint x: 1380, endPoint y: 371, distance: 66.1
click at [1380, 371] on p "Tell us your team name, colors, quantity, and target date. We reply within one …" at bounding box center [1209, 371] width 545 height 14
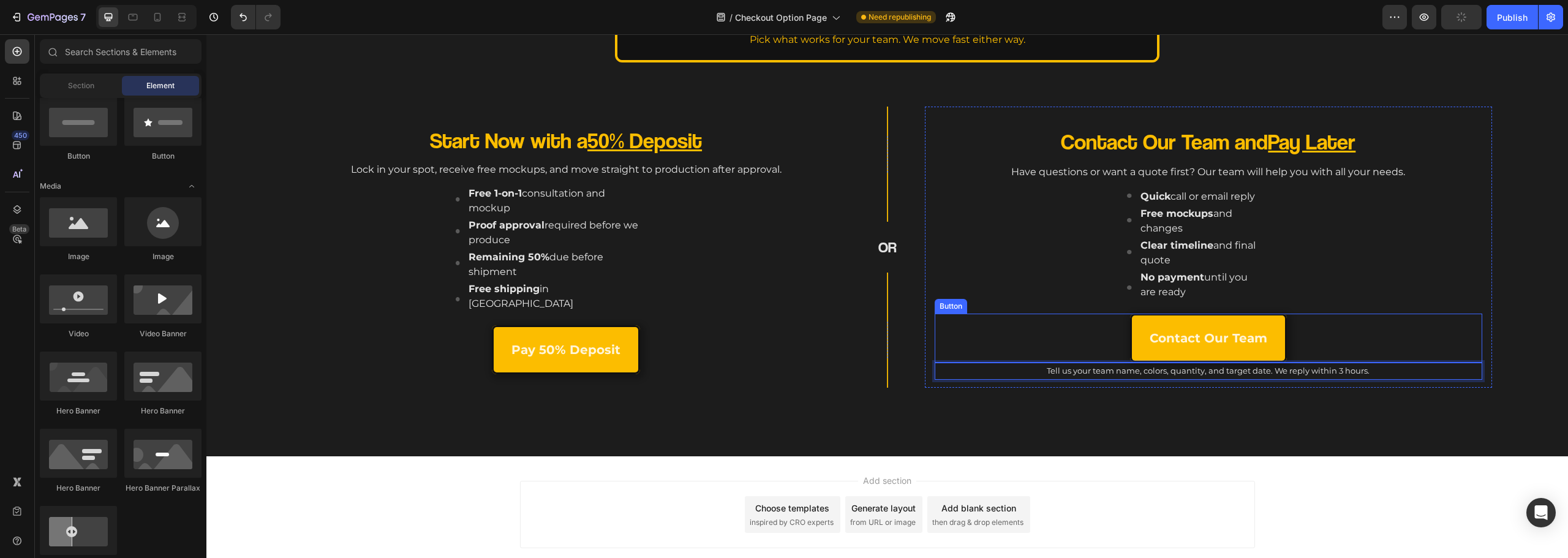
click at [1262, 476] on div "Add section Choose templates inspired by CRO experts Generate layout from URL o…" at bounding box center [887, 517] width 1361 height 121
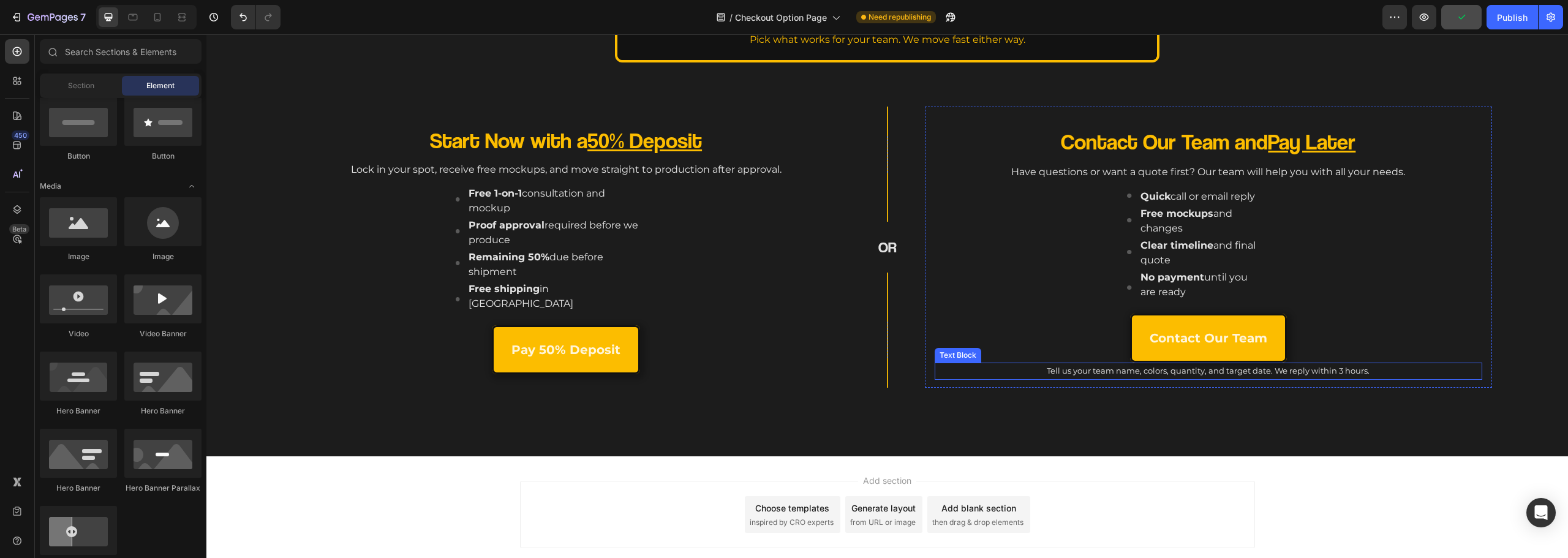
click at [1072, 371] on p "Tell us your team name, colors, quantity, and target date. We reply within 3 ho…" at bounding box center [1209, 371] width 545 height 14
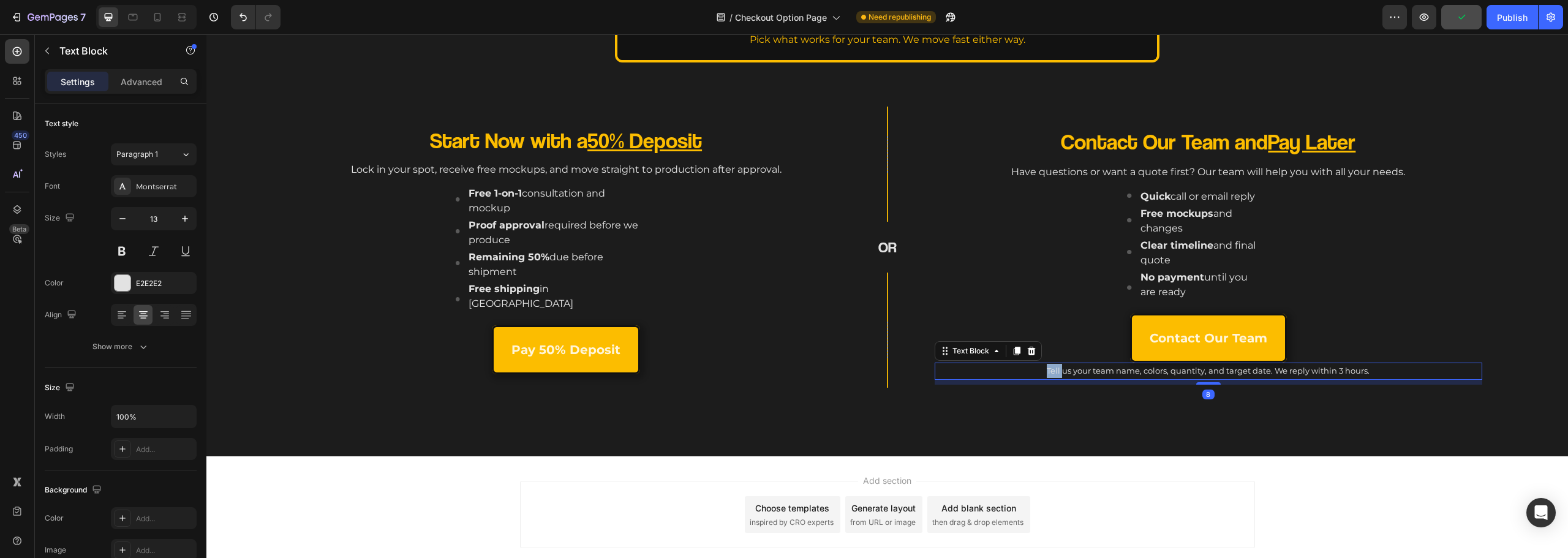
click at [1045, 374] on p "Tell us your team name, colors, quantity, and target date. We reply within 3 ho…" at bounding box center [1209, 371] width 545 height 14
click at [1036, 375] on p "Tell us your team name, colors, quantity, and target date. We reply within 3 ho…" at bounding box center [1209, 371] width 545 height 14
click at [1047, 373] on p "Tell us your team name, colors, quantity, and target date. We reply within 3 ho…" at bounding box center [1209, 371] width 545 height 14
click at [1036, 372] on p "Tell us your team name, colors, quantity, and target date. We reply within 3 ho…" at bounding box center [1209, 371] width 545 height 14
click at [1376, 374] on p "*Tell us your team name, colors, quantity, and target date. We reply within 3 h…" at bounding box center [1209, 371] width 545 height 14
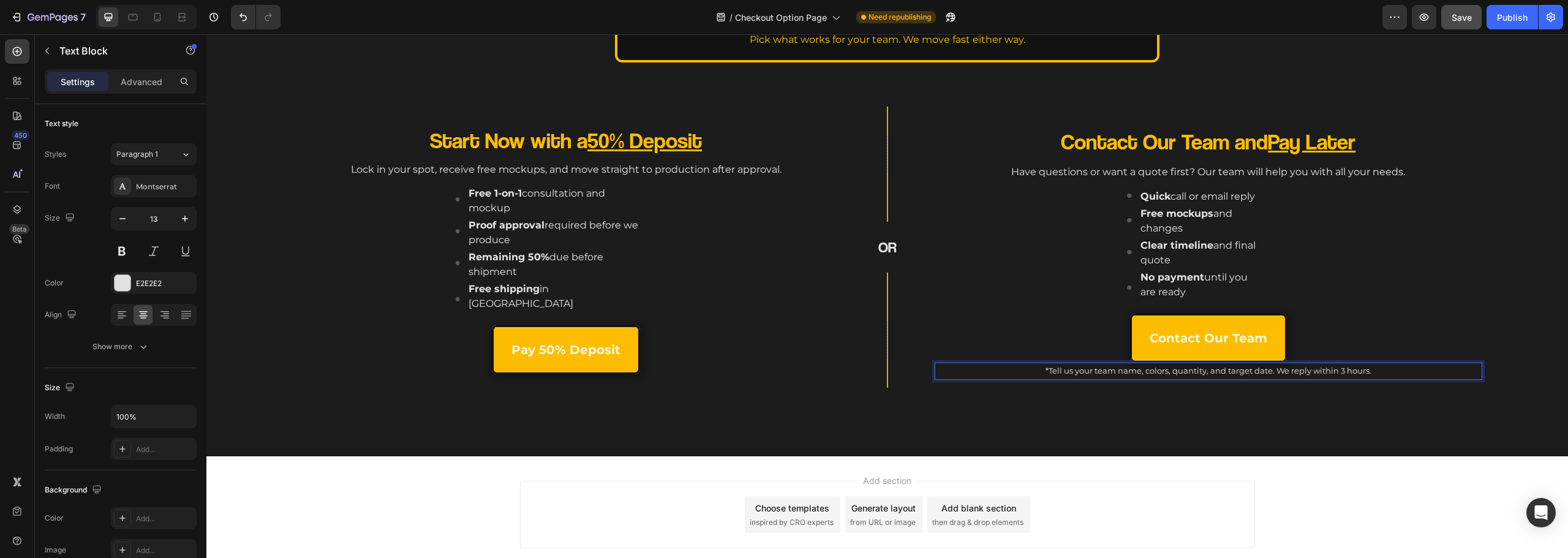
click at [1376, 374] on p "*Tell us your team name, colors, quantity, and target date. We reply within 3 h…" at bounding box center [1209, 371] width 545 height 14
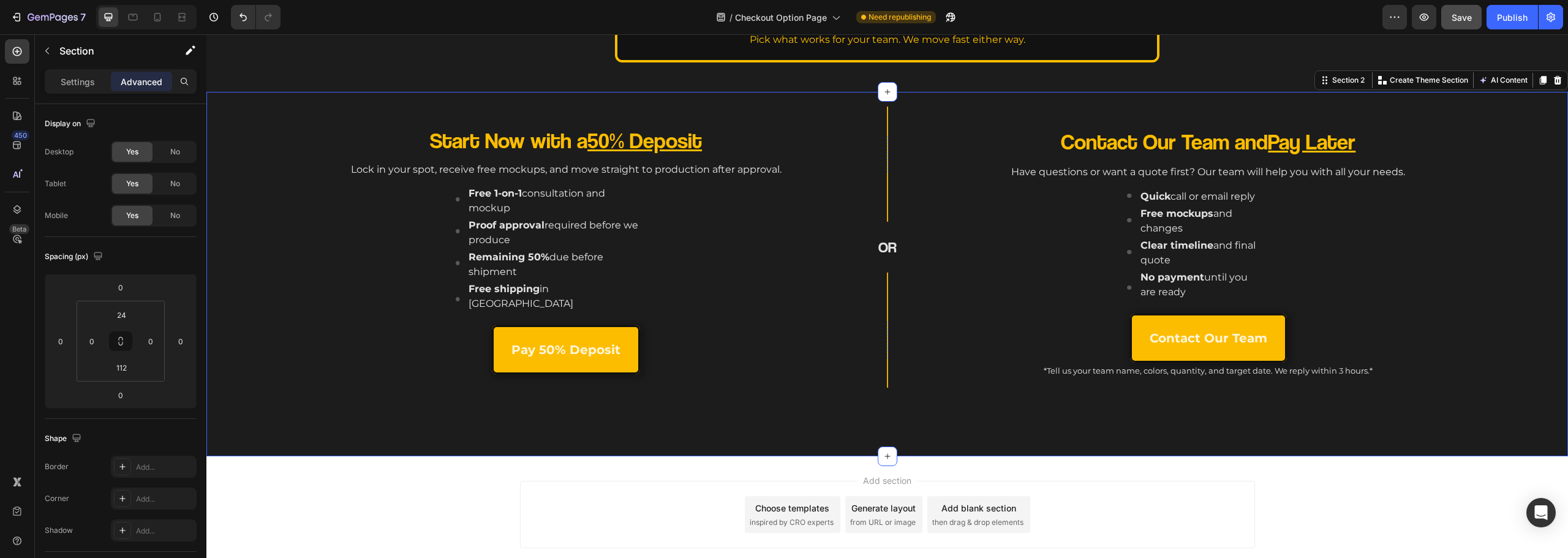
click at [1343, 413] on div "Start Now with a 50% Deposit Heading Lock in your spot, receive free mockups, a…" at bounding box center [887, 274] width 1361 height 364
click at [1233, 342] on p "Contact Our Team" at bounding box center [1208, 338] width 117 height 22
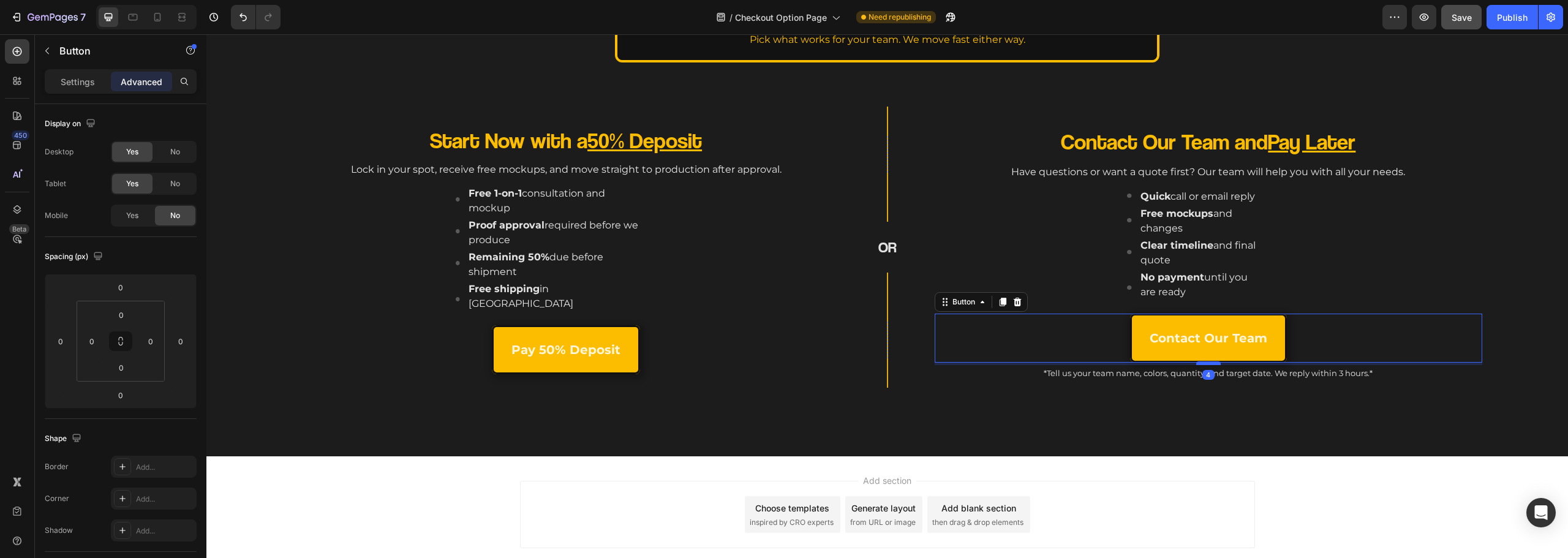
click at [1204, 364] on div at bounding box center [1208, 363] width 24 height 4
type input "4"
click at [1206, 425] on div "Start Now with a 50% Deposit Heading Lock in your spot, receive free mockups, a…" at bounding box center [887, 274] width 1361 height 364
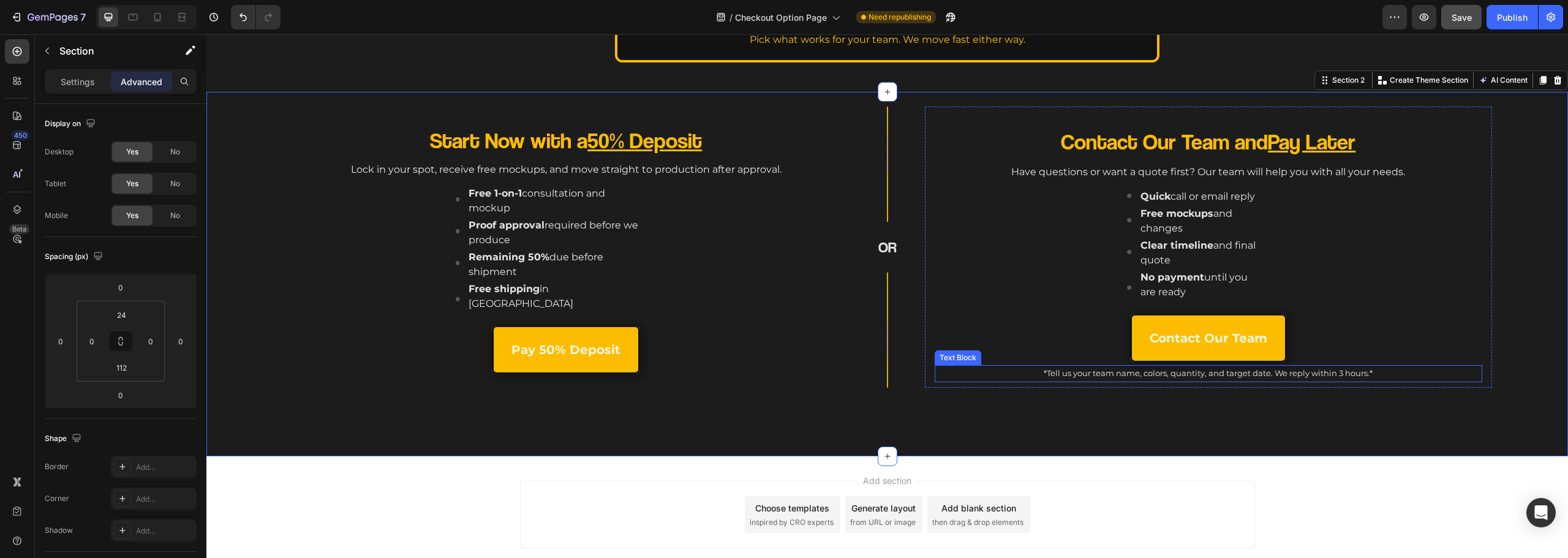
click at [1099, 373] on p "*Tell us your team name, colors, quantity, and target date. We reply within 3 h…" at bounding box center [1209, 373] width 545 height 14
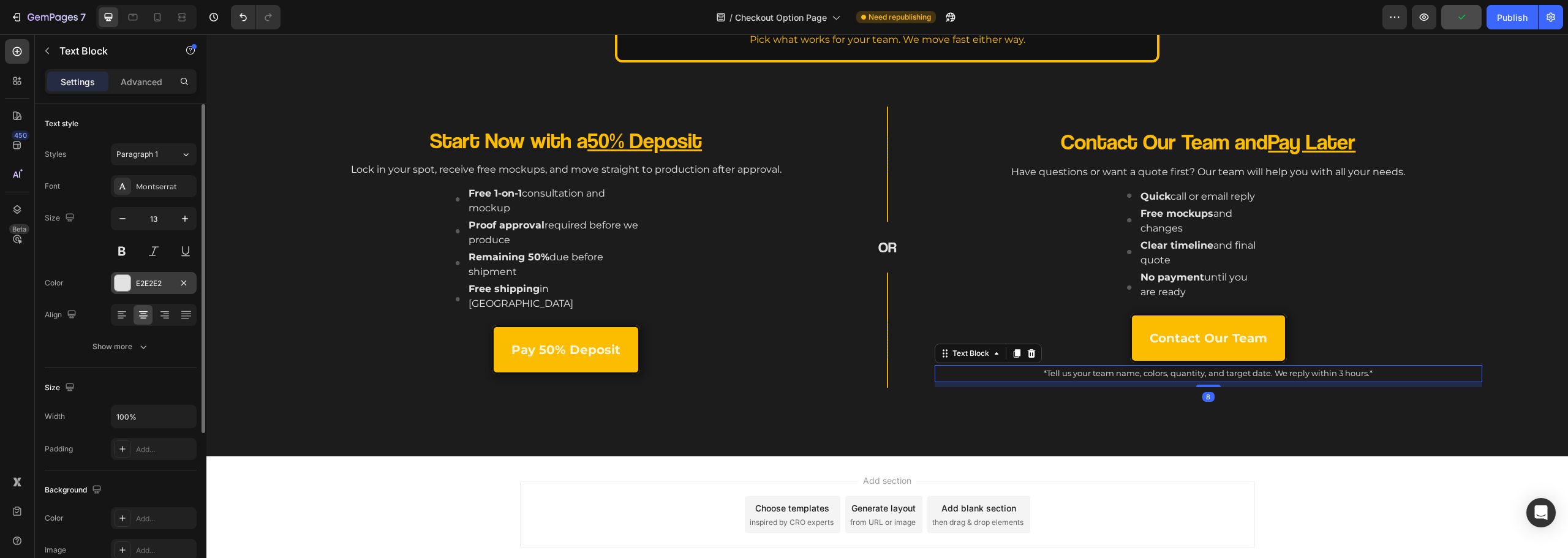
click at [142, 281] on div "E2E2E2" at bounding box center [153, 284] width 36 height 11
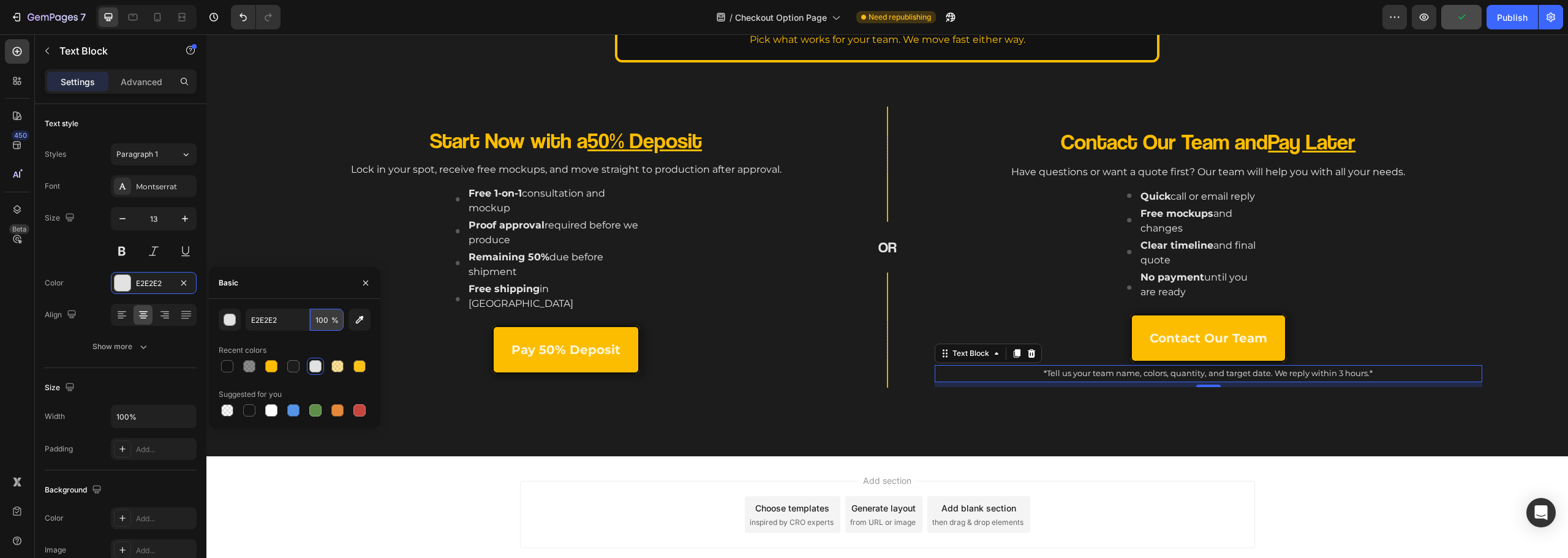
click at [325, 322] on input "100" at bounding box center [327, 319] width 34 height 22
type input "75"
click at [1059, 437] on div "Start Now with a 50% Deposit Heading Lock in your spot, receive free mockups, a…" at bounding box center [887, 274] width 1361 height 364
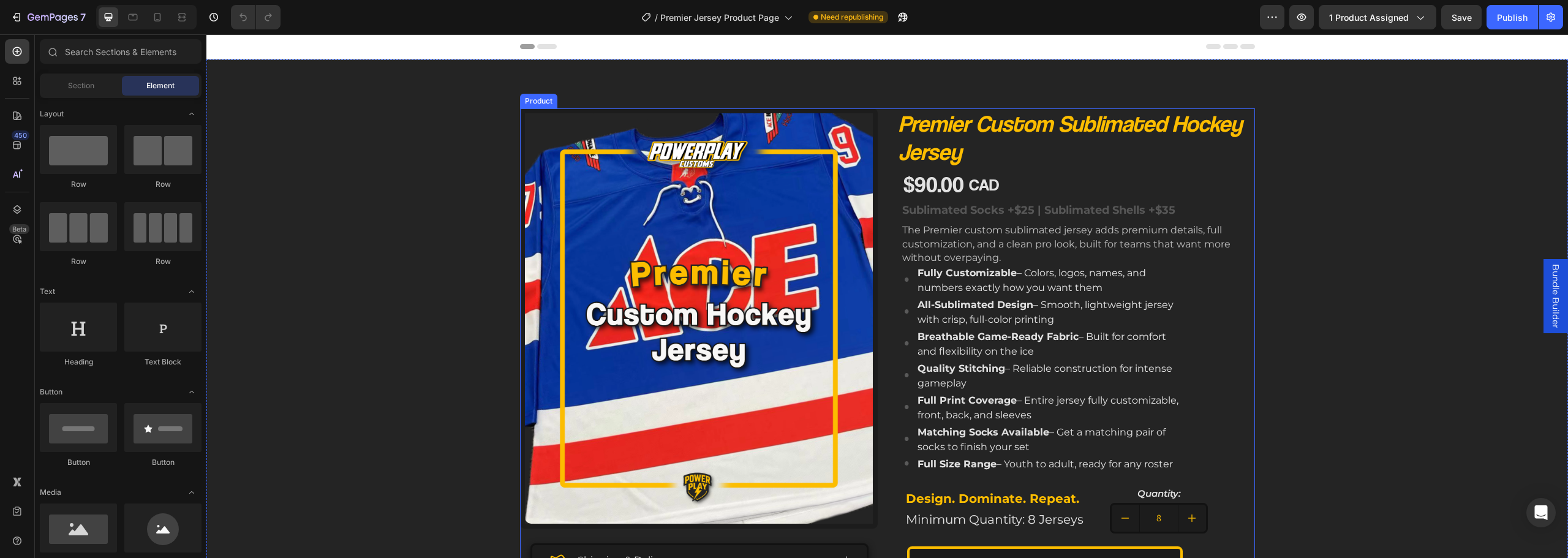
click at [934, 307] on strong "All-Sublimated Design" at bounding box center [976, 305] width 116 height 12
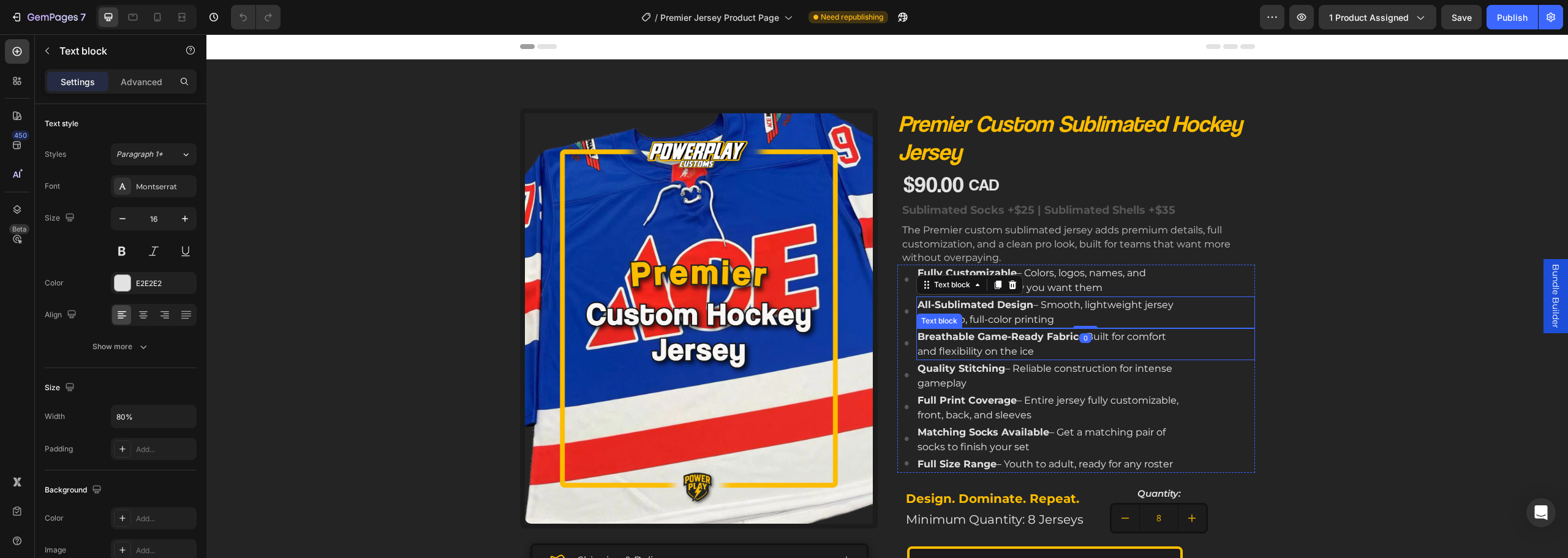
click at [905, 348] on li "Image Breathable Game-Ready Fabric – Built for comfort and flexibility on the i…" at bounding box center [1080, 344] width 351 height 32
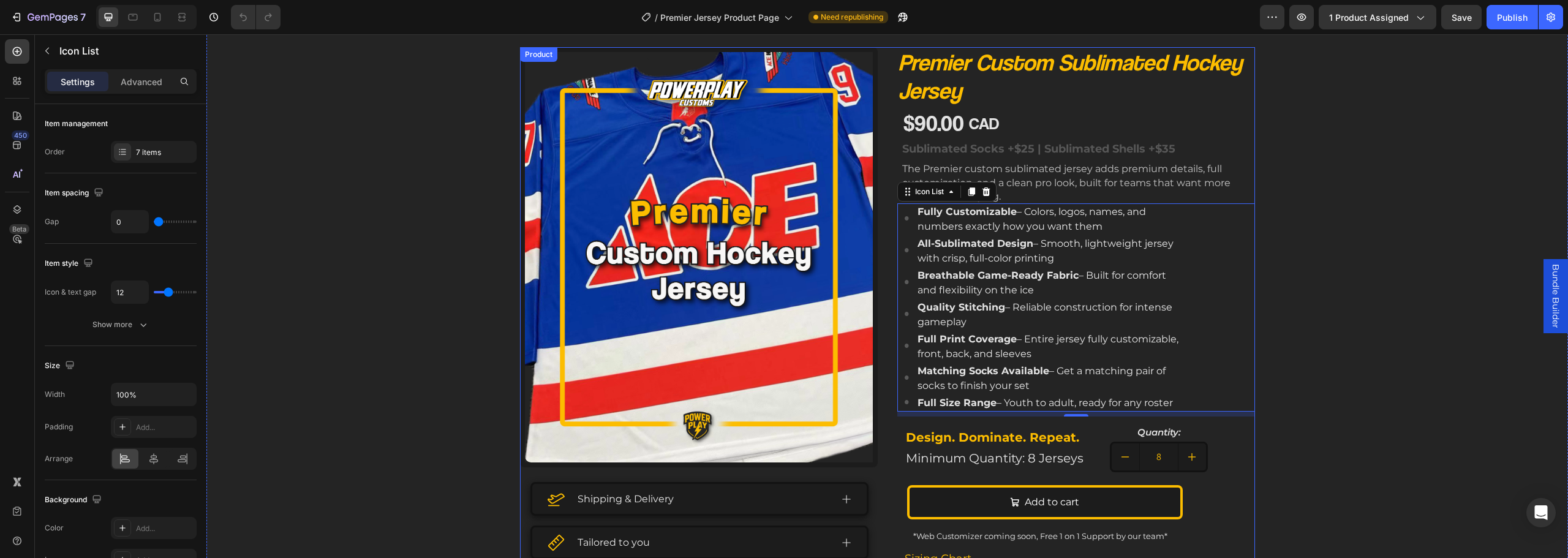
scroll to position [184, 0]
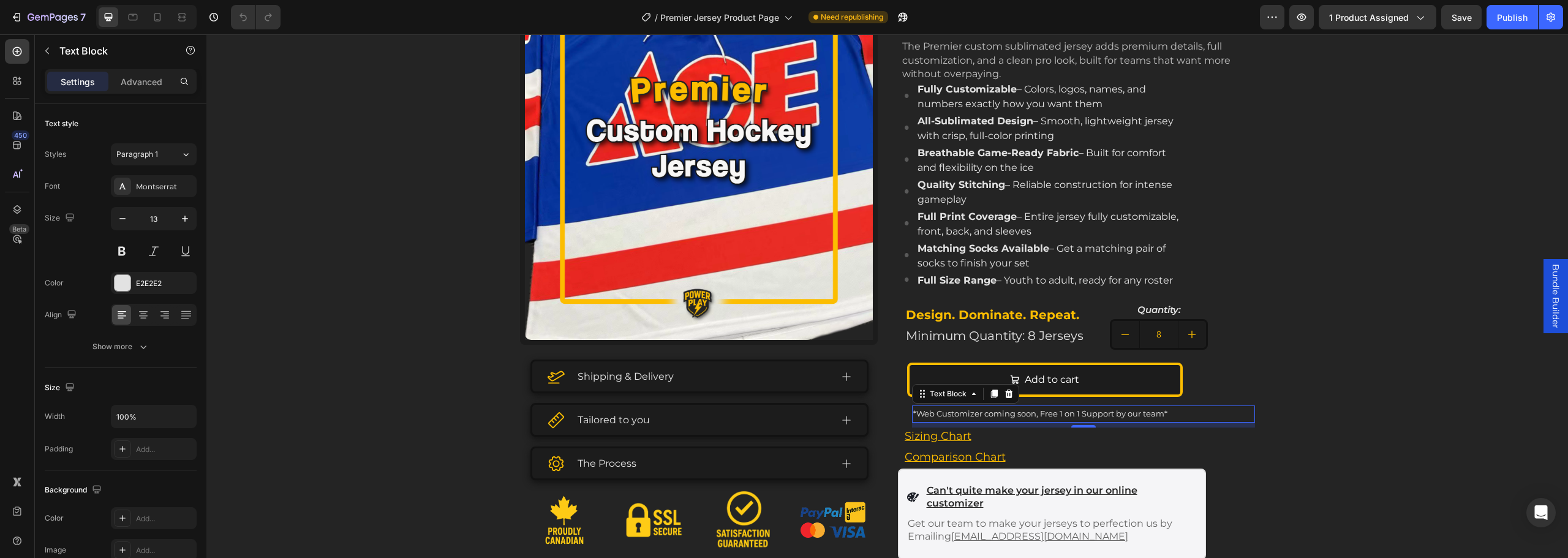
click at [1043, 415] on p "*Web Customizer coming soon, Free 1 on 1 Support by our team*" at bounding box center [1084, 413] width 340 height 14
click at [991, 394] on icon at bounding box center [994, 395] width 7 height 9
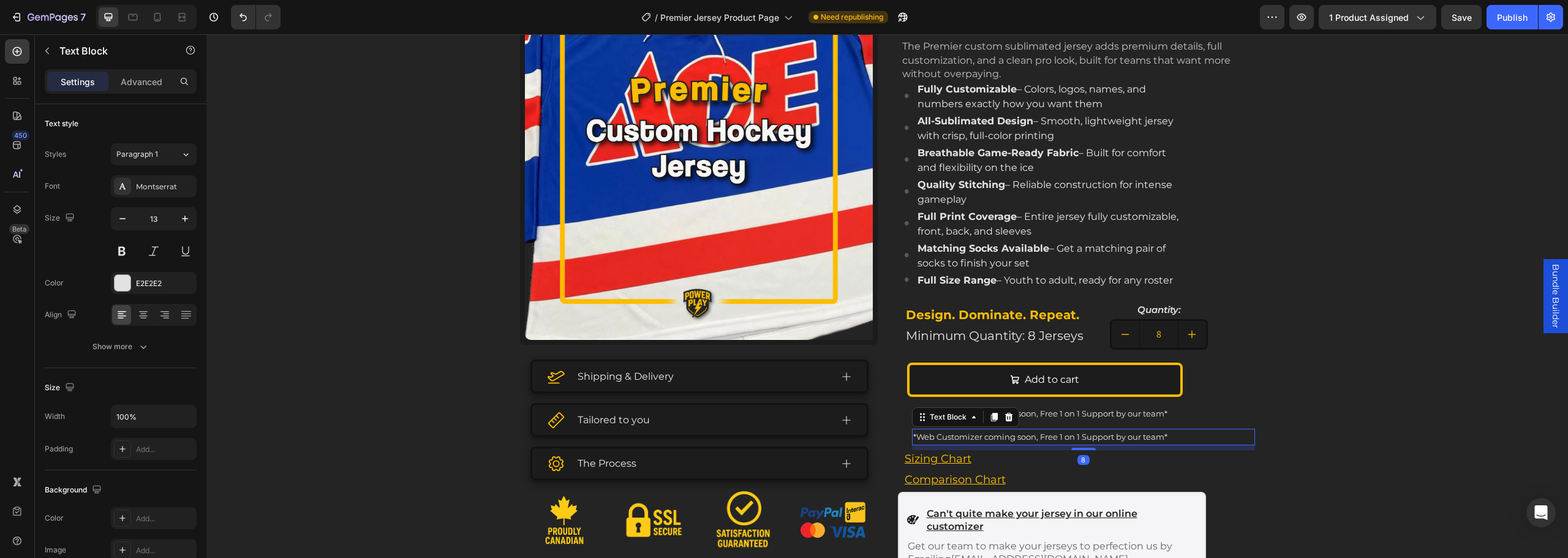
click at [1013, 421] on div "Text Block" at bounding box center [966, 417] width 107 height 19
click at [1005, 417] on icon at bounding box center [1009, 417] width 10 height 10
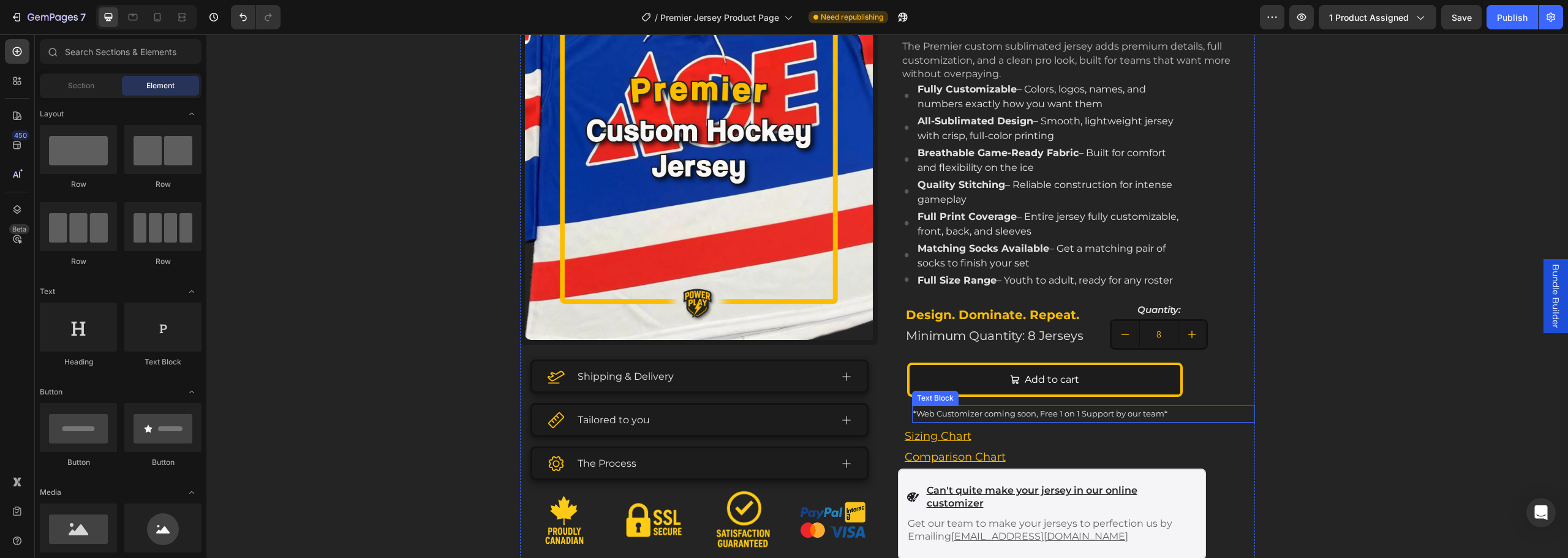
click at [1037, 405] on div "*Web Customizer coming soon, Free 1 on 1 Support by our team*" at bounding box center [1084, 413] width 343 height 16
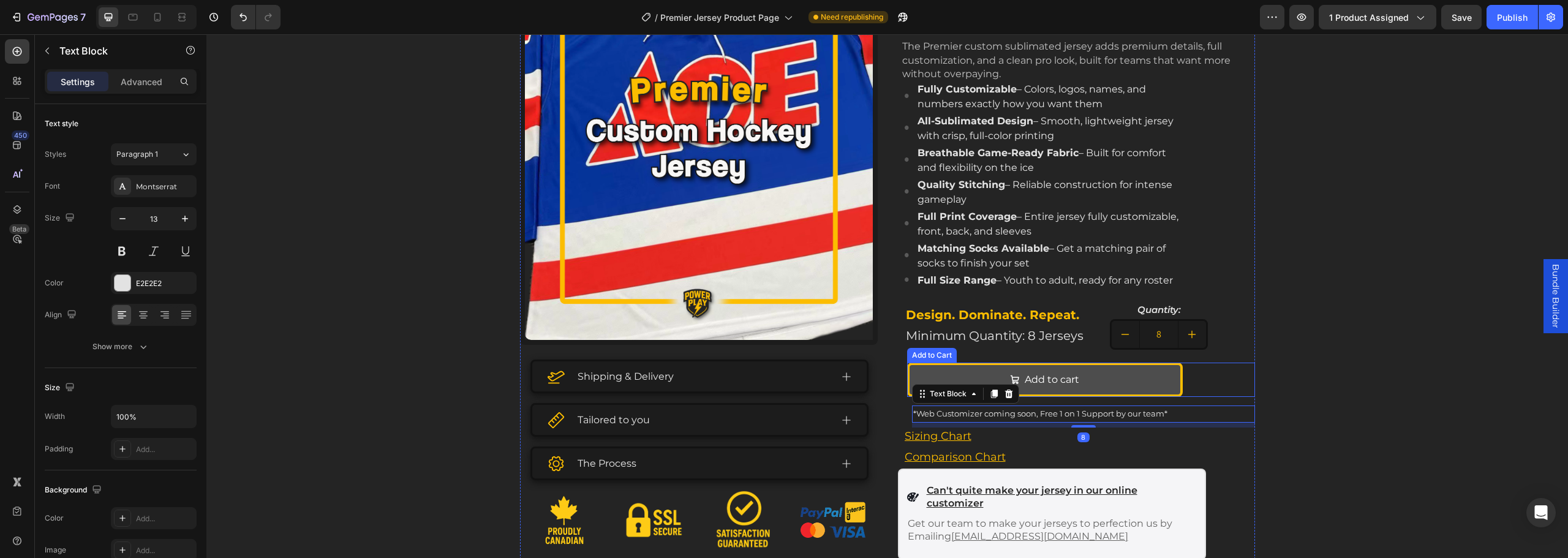
click at [1062, 390] on button "Add to cart" at bounding box center [1045, 380] width 276 height 35
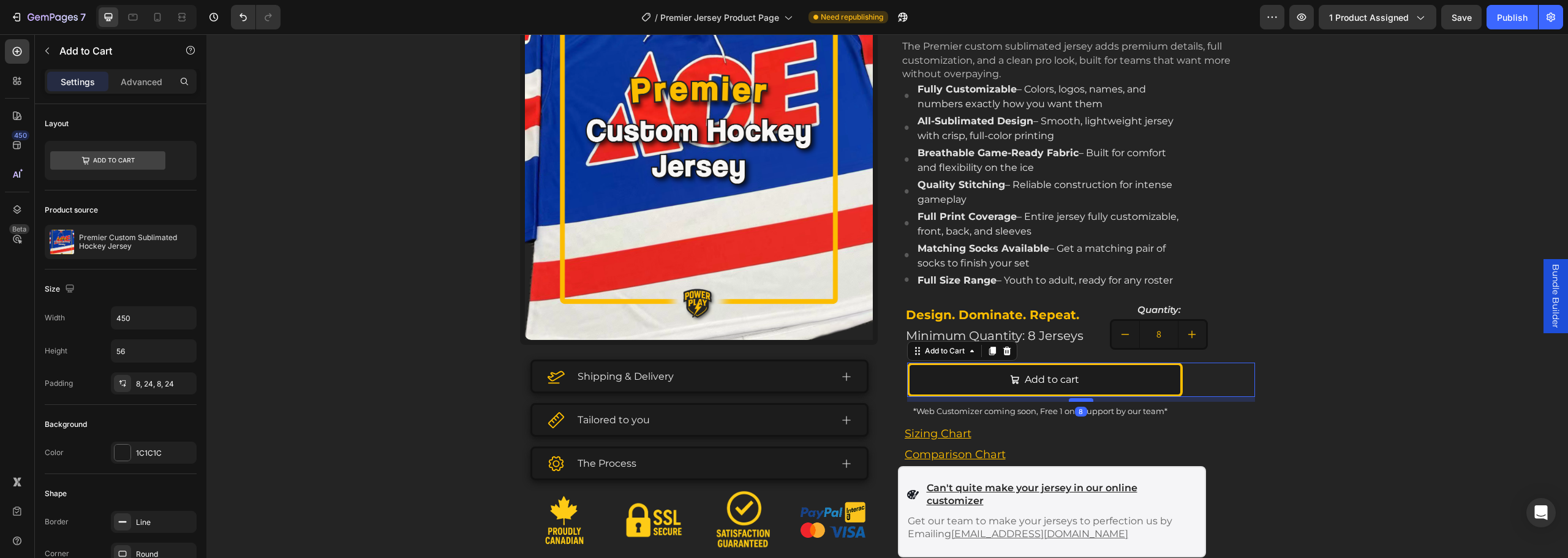
click at [1071, 401] on div at bounding box center [1081, 400] width 24 height 4
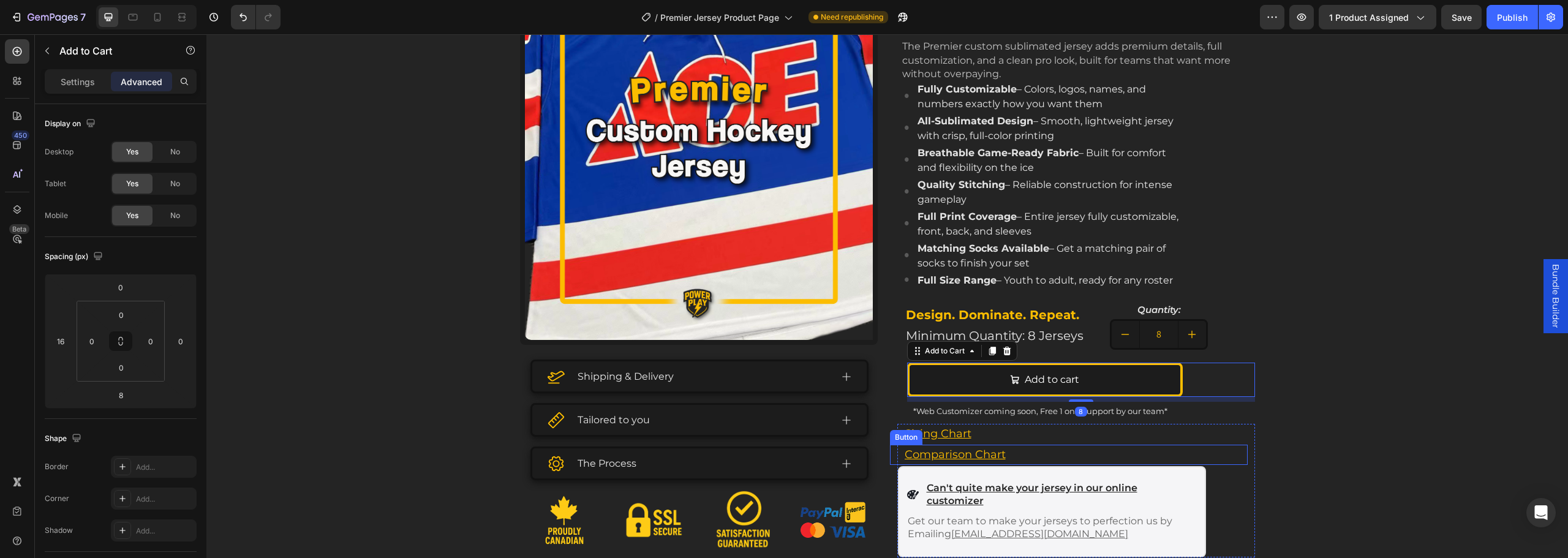
click at [1124, 451] on div "Comparison Chart Button" at bounding box center [1069, 455] width 357 height 21
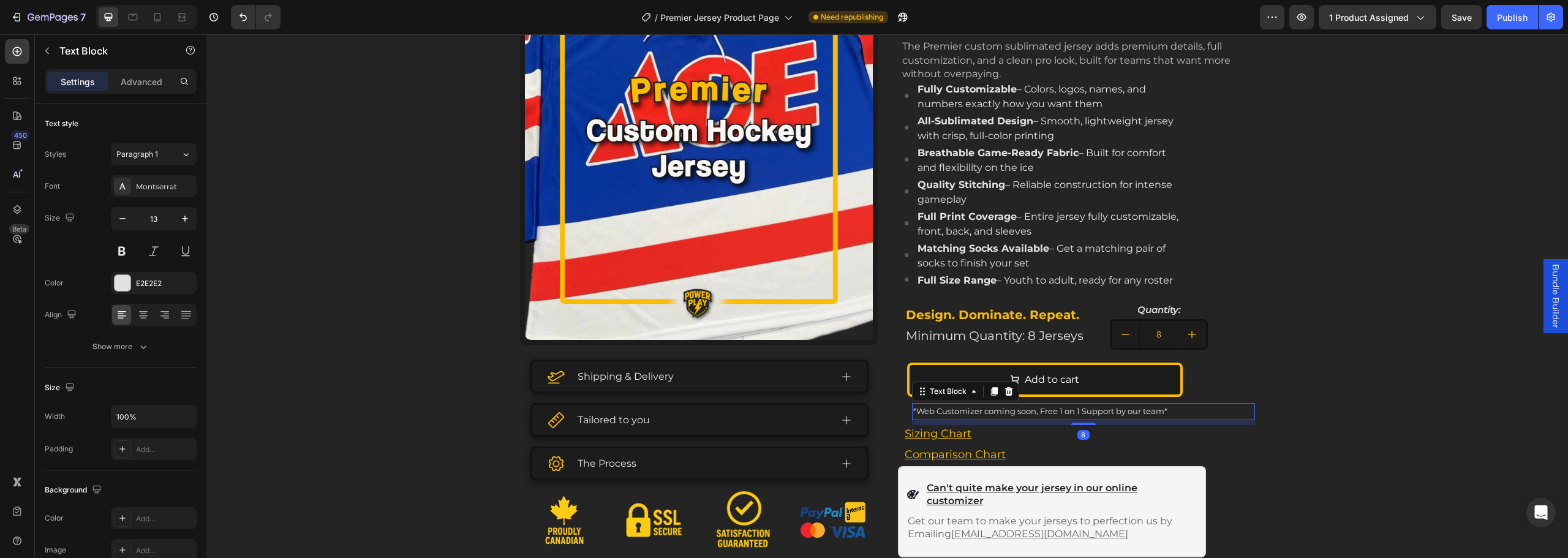
click at [1167, 410] on p "*Web Customizer coming soon, Free 1 on 1 Support by our team*" at bounding box center [1084, 412] width 340 height 14
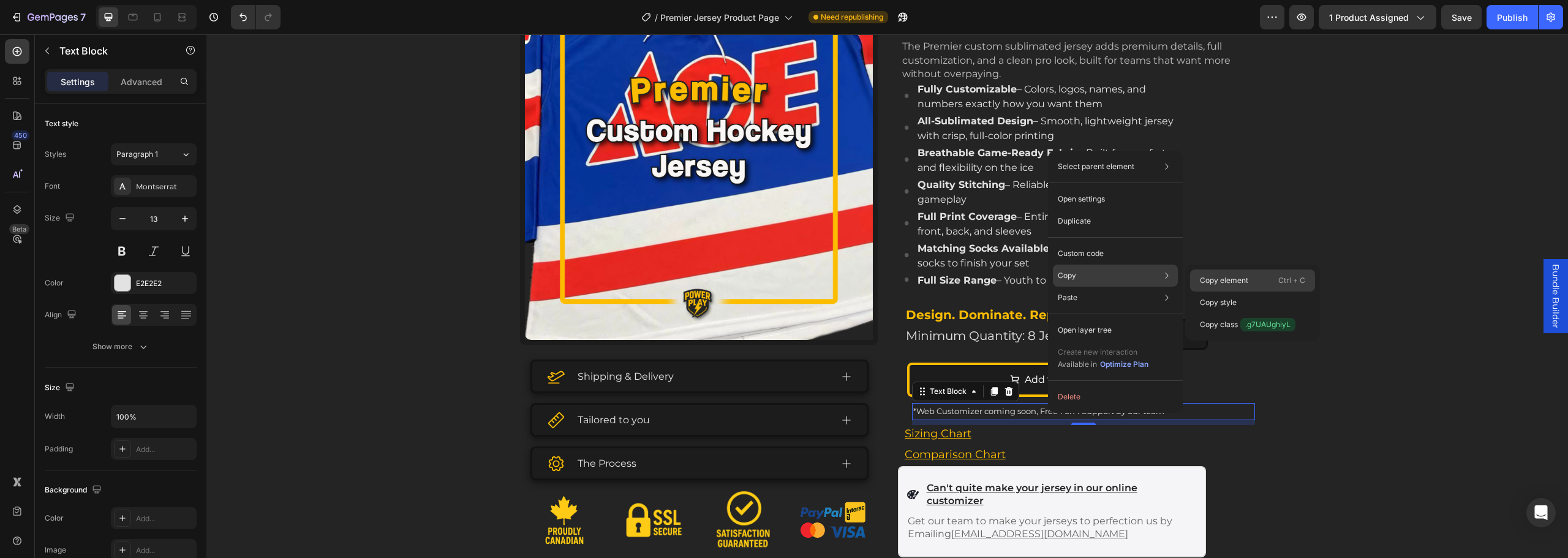
drag, startPoint x: 1219, startPoint y: 280, endPoint x: 738, endPoint y: 184, distance: 490.5
click at [1219, 280] on p "Copy element" at bounding box center [1224, 281] width 48 height 11
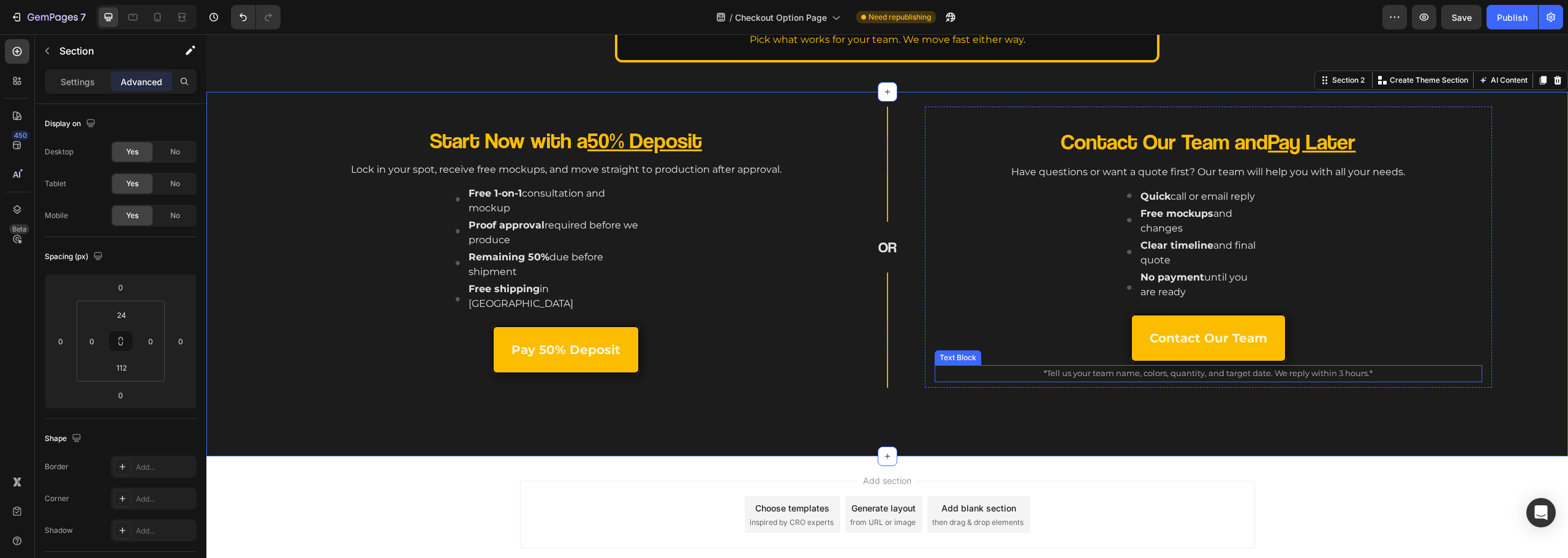
click at [1134, 373] on p "*Tell us your team name, colors, quantity, and target date. We reply within 3 h…" at bounding box center [1209, 373] width 545 height 14
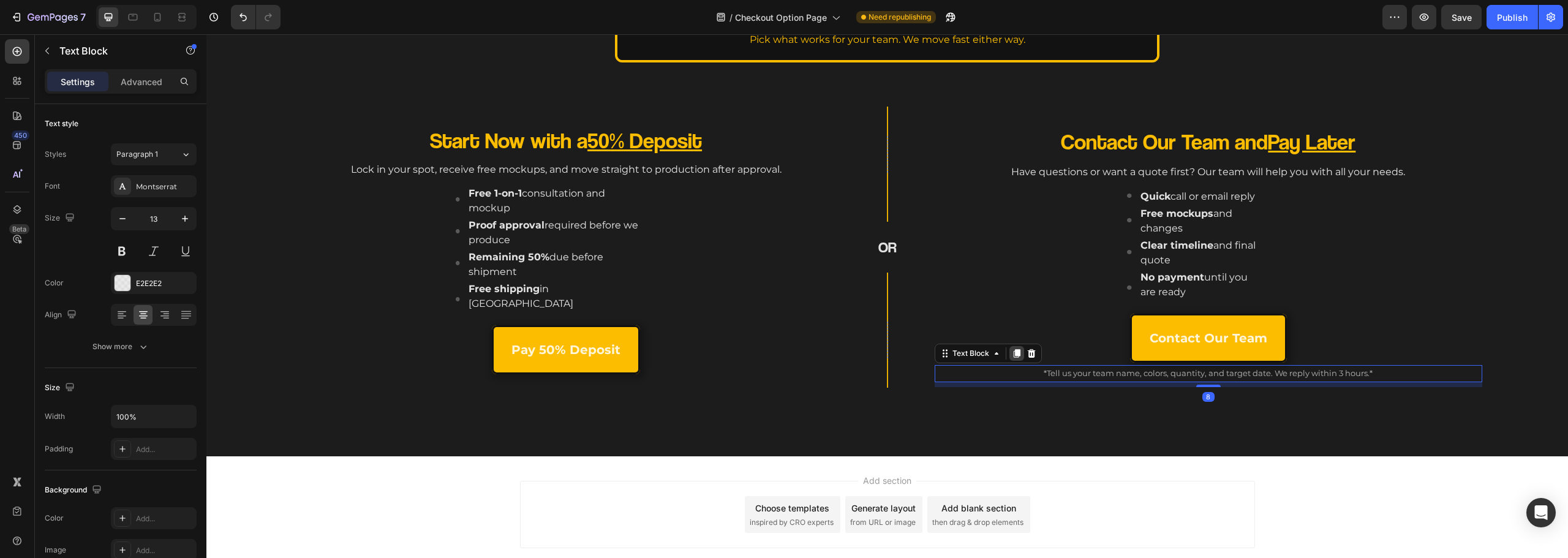
click at [1016, 347] on div at bounding box center [1016, 353] width 14 height 14
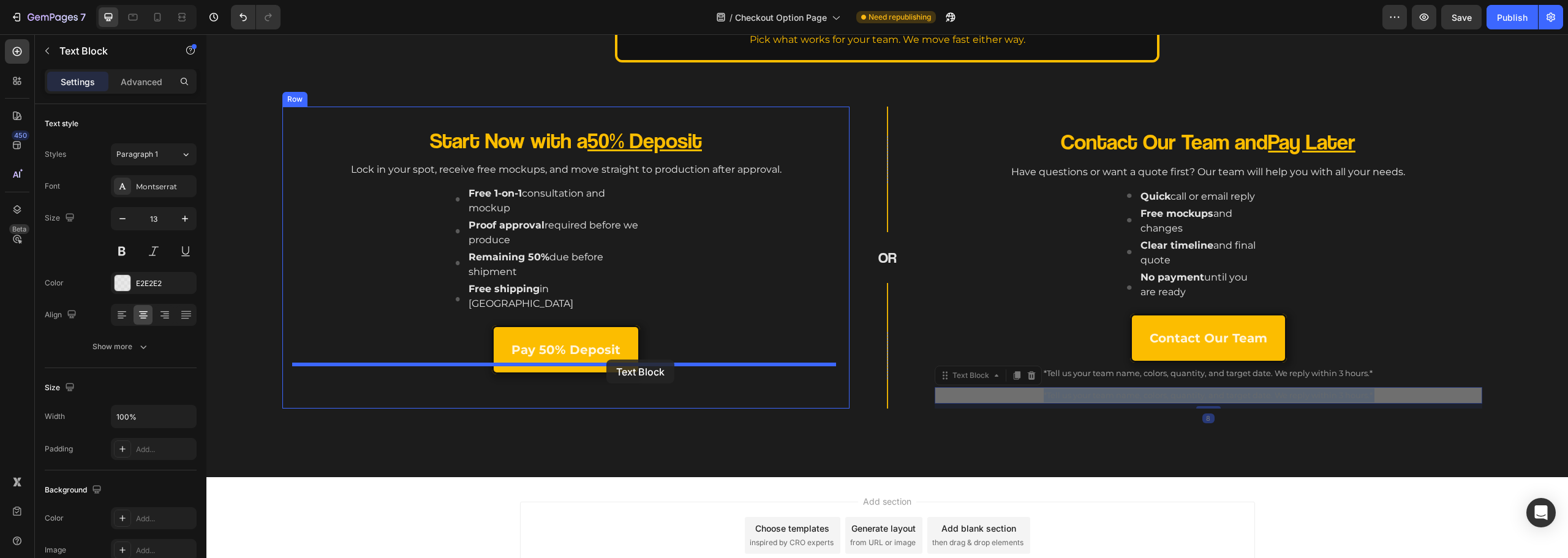
drag, startPoint x: 1128, startPoint y: 400, endPoint x: 606, endPoint y: 359, distance: 523.6
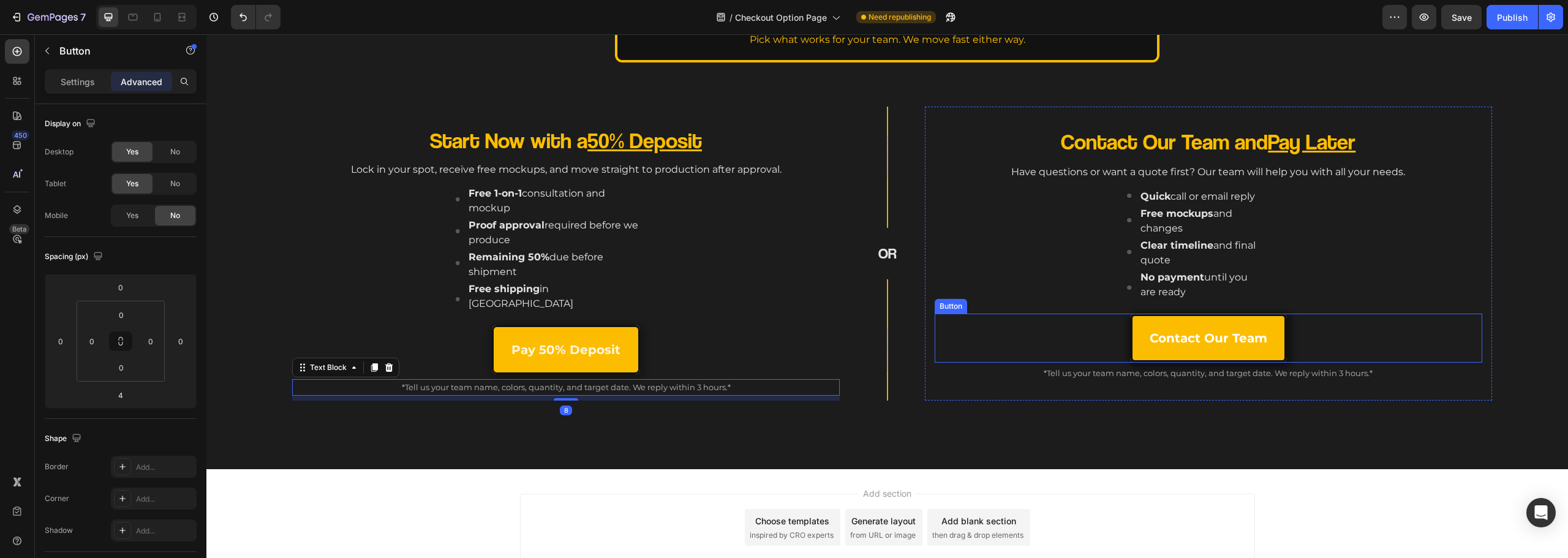
click at [1230, 350] on link "Contact Our Team" at bounding box center [1209, 338] width 157 height 49
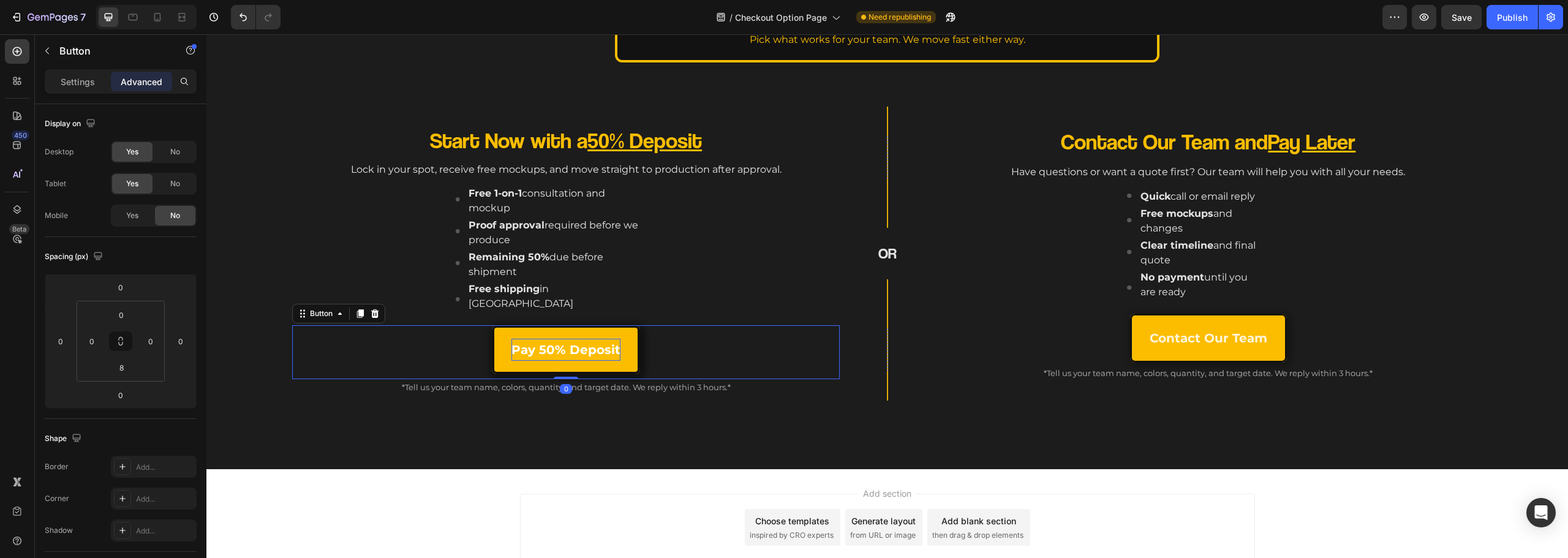
click at [555, 343] on p "Pay 50% Deposit" at bounding box center [566, 349] width 109 height 22
drag, startPoint x: 565, startPoint y: 363, endPoint x: 570, endPoint y: 351, distance: 13.0
click at [570, 351] on div "Pay 50% Deposit Button 0" at bounding box center [566, 353] width 548 height 54
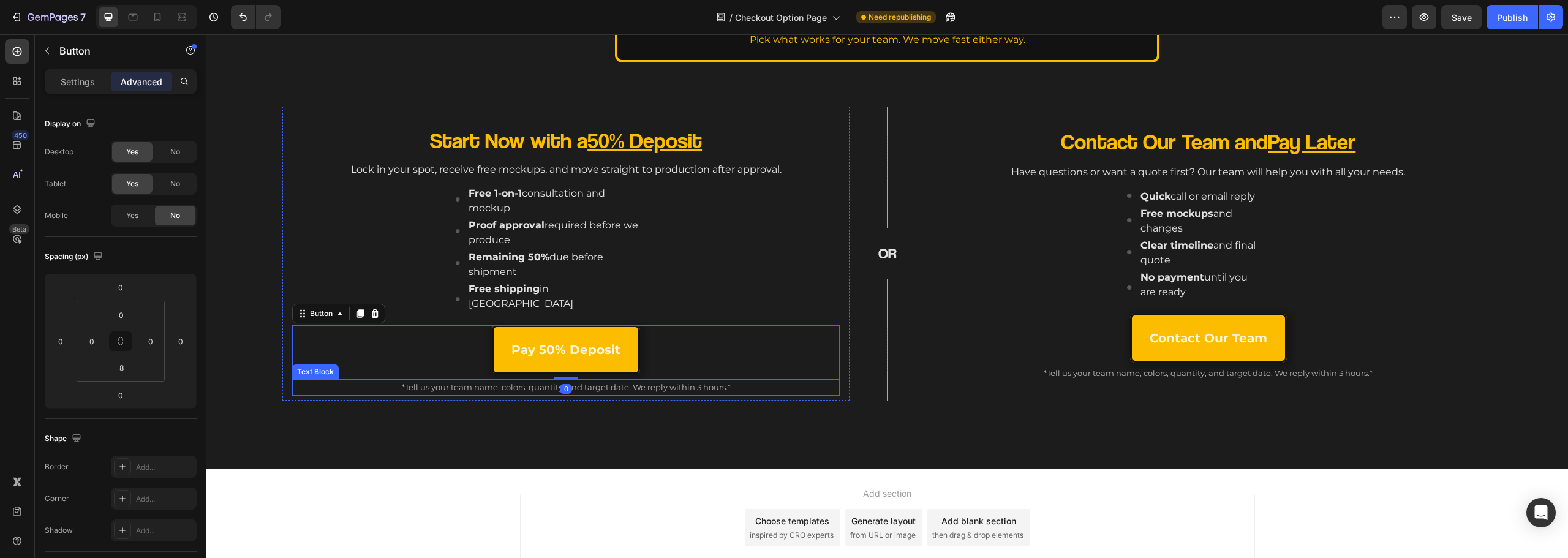
click at [604, 380] on p "*Tell us your team name, colors, quantity, and target date. We reply within 3 h…" at bounding box center [566, 387] width 545 height 14
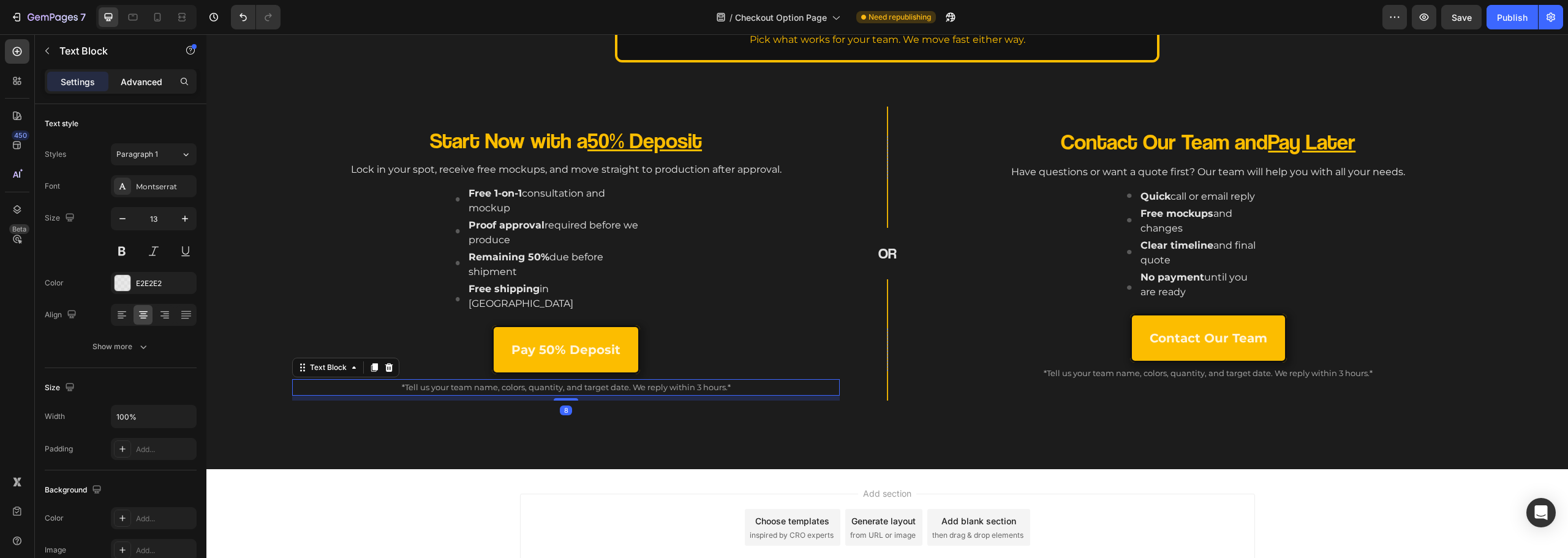
click at [141, 78] on p "Advanced" at bounding box center [141, 82] width 41 height 13
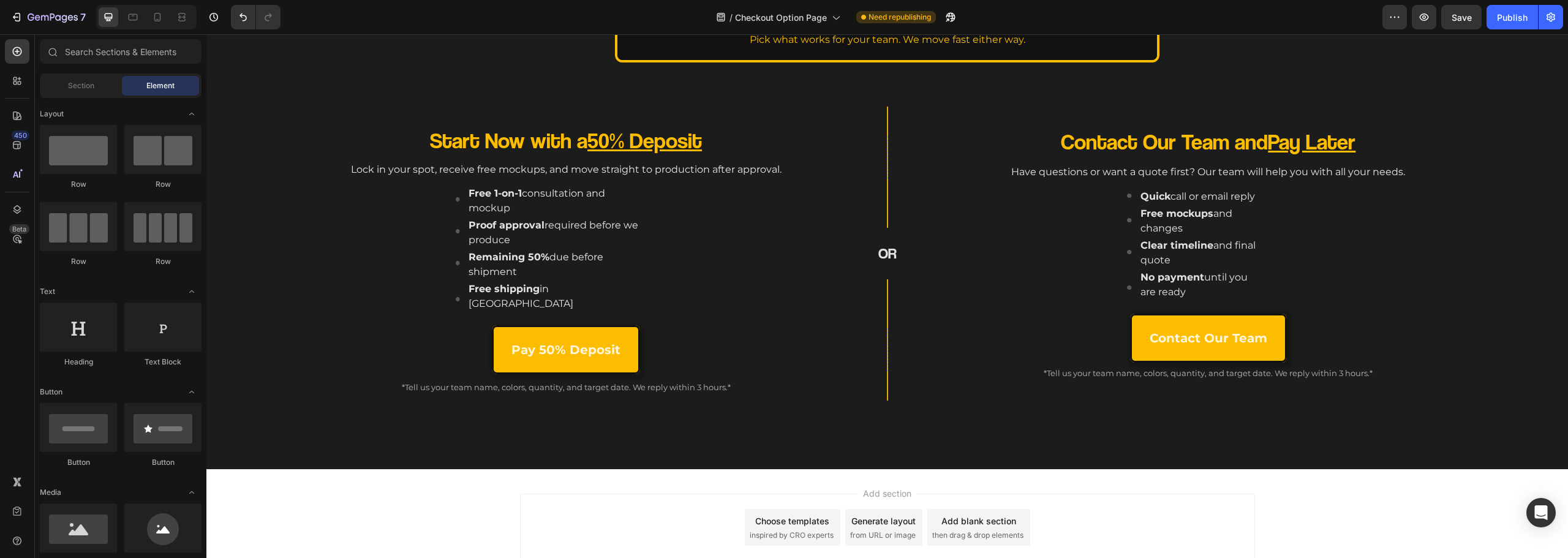
click at [625, 469] on div "Add section Choose templates inspired by CRO experts Generate layout from URL o…" at bounding box center [887, 530] width 1361 height 121
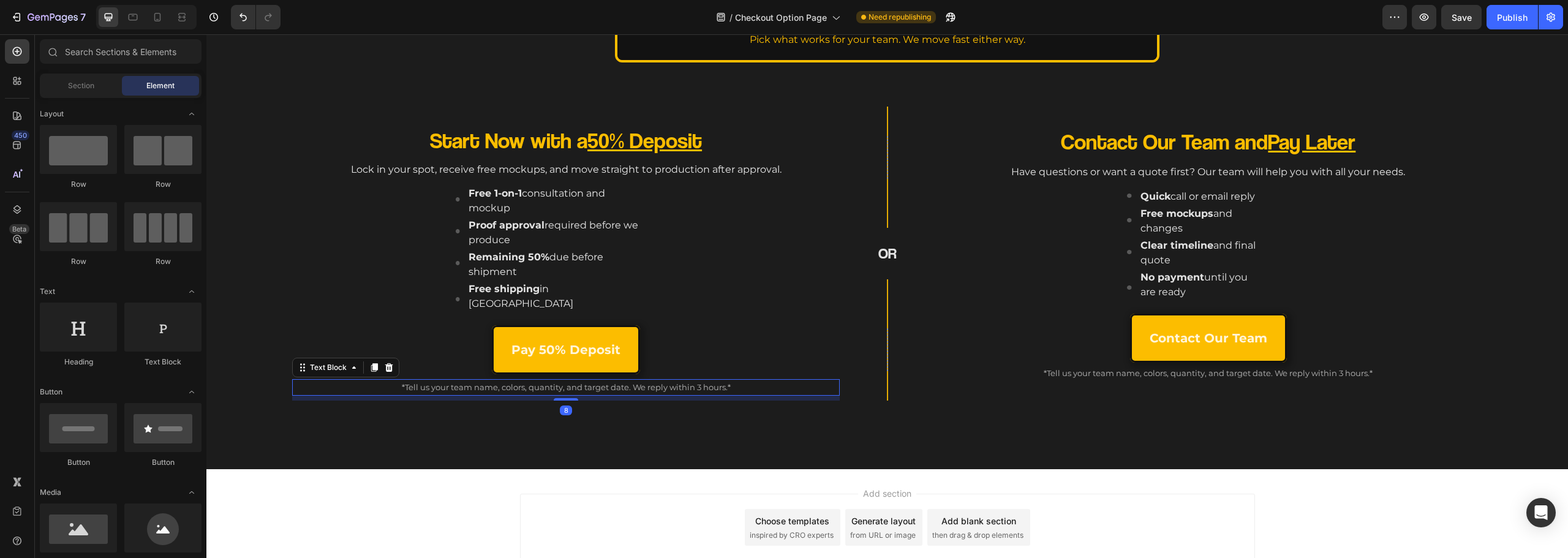
click at [589, 380] on p "*Tell us your team name, colors, quantity, and target date. We reply within 3 h…" at bounding box center [566, 387] width 545 height 14
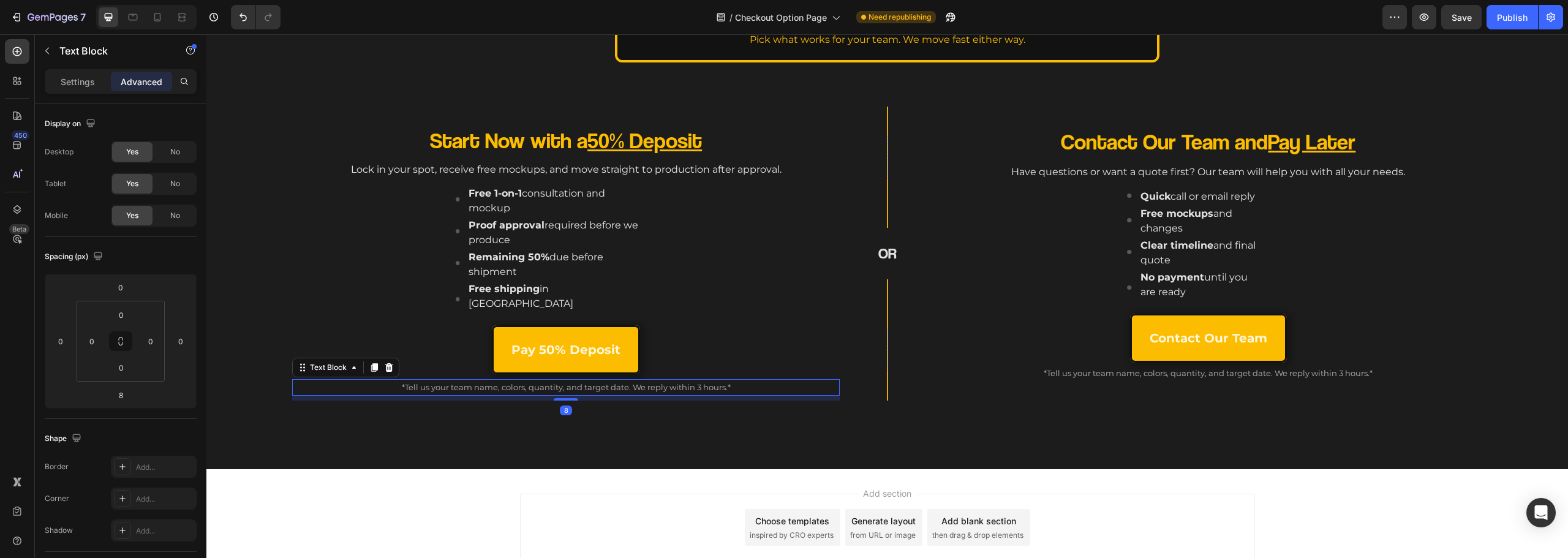
click at [589, 380] on p "*Tell us your team name, colors, quantity, and target date. We reply within 3 h…" at bounding box center [566, 387] width 545 height 14
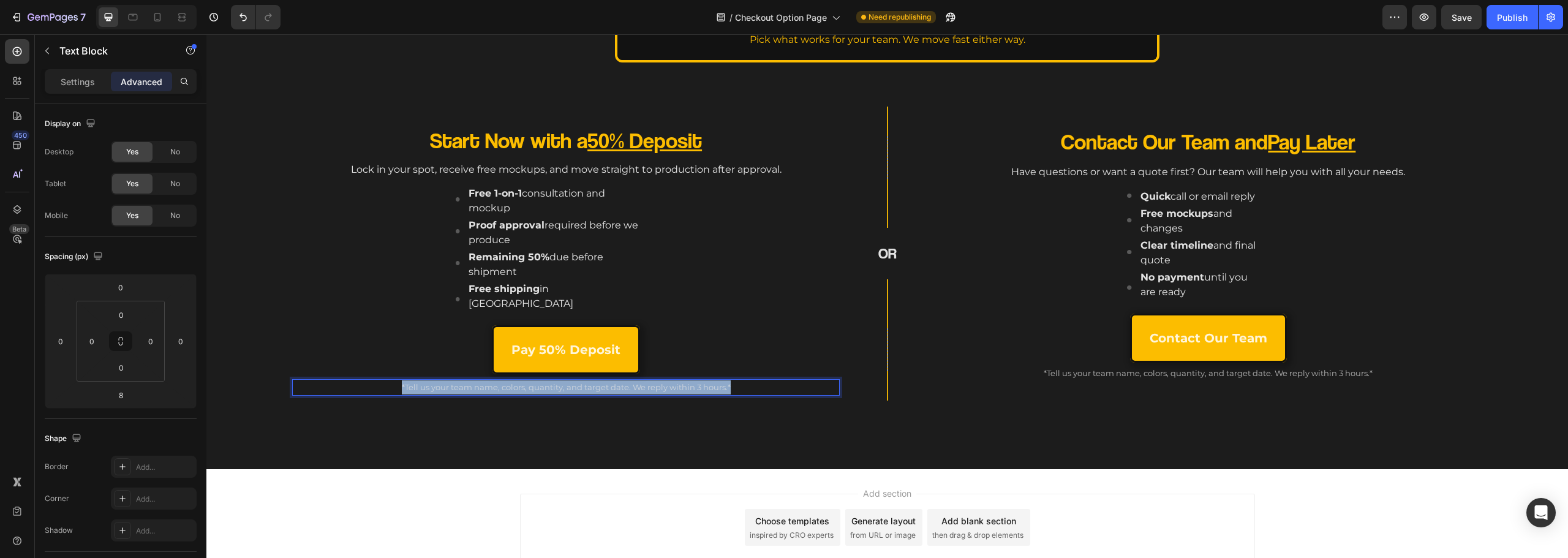
click at [589, 380] on p "*Tell us your team name, colors, quantity, and target date. We reply within 3 h…" at bounding box center [566, 387] width 545 height 14
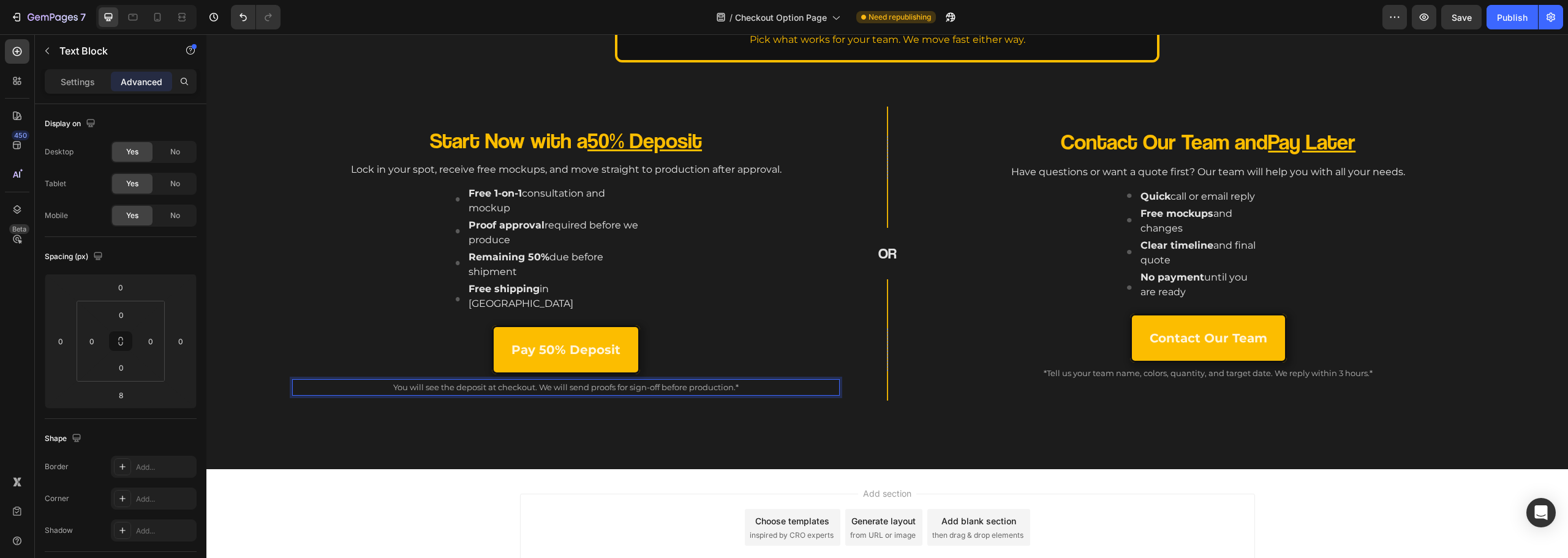
click at [382, 380] on p "You will see the deposit at checkout. We will send proofs for sign-off before p…" at bounding box center [566, 387] width 545 height 14
drag, startPoint x: 393, startPoint y: 367, endPoint x: 468, endPoint y: 379, distance: 76.0
click at [468, 380] on p "*You will see the deposit at checkout. We will send proofs for sign-off before …" at bounding box center [566, 387] width 545 height 14
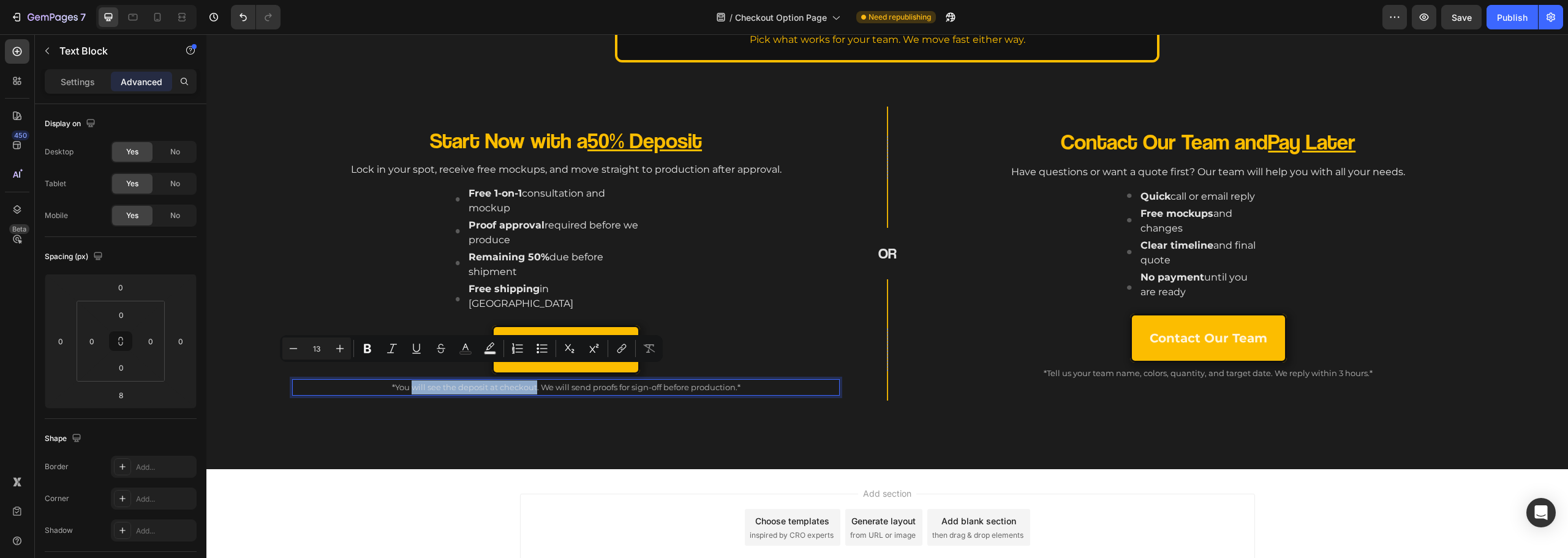
drag, startPoint x: 533, startPoint y: 373, endPoint x: 421, endPoint y: 377, distance: 112.1
click at [413, 380] on p "*You will see the deposit at checkout. We will send proofs for sign-off before …" at bounding box center [566, 387] width 545 height 14
click at [455, 380] on p "*You will see the deposit at checkout. We will send proofs for sign-off before …" at bounding box center [566, 387] width 545 height 14
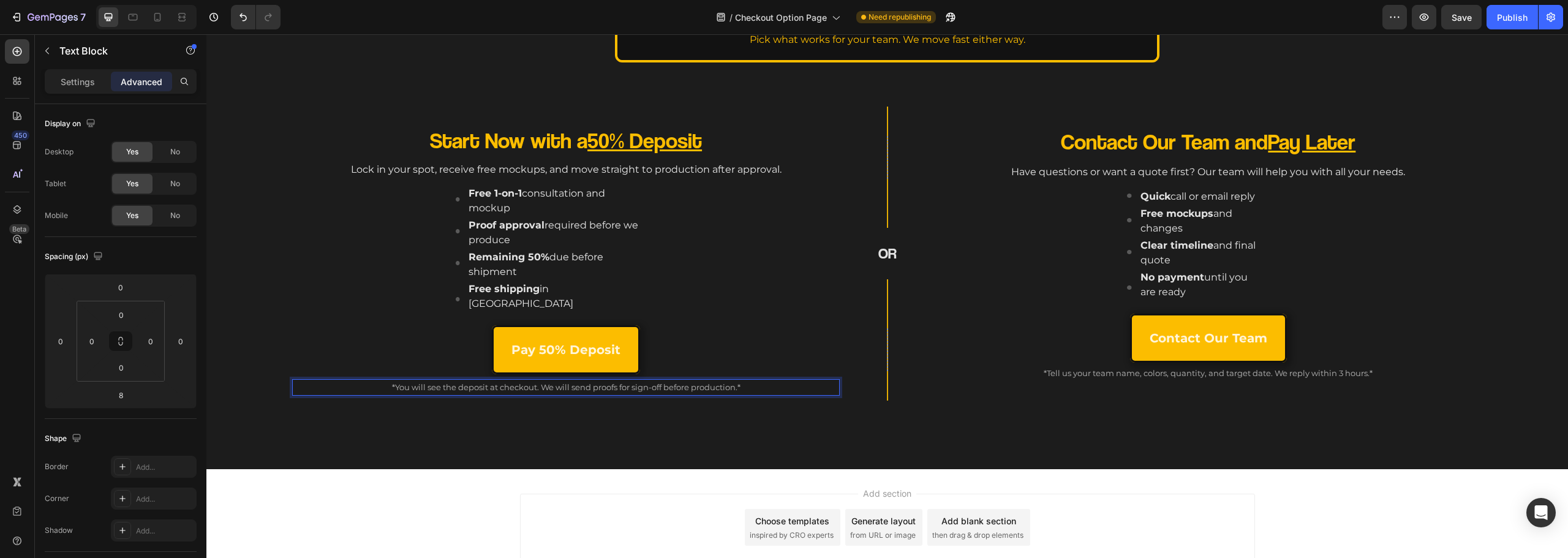
click at [543, 380] on div "*You will see the deposit at checkout. We will send proofs for sign-off before …" at bounding box center [566, 388] width 548 height 16
click at [542, 380] on p "*You will see the deposit at checkout. We will send proofs for sign-off before …" at bounding box center [566, 387] width 545 height 14
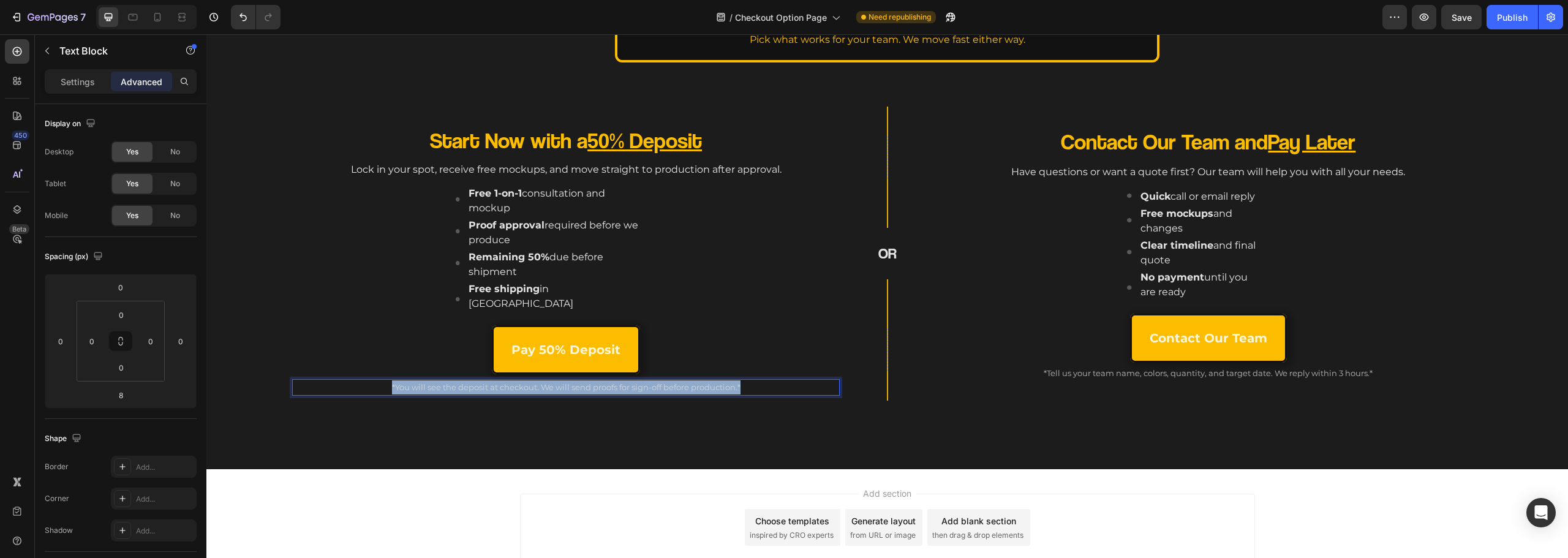
click at [542, 380] on p "*You will see the deposit at checkout. We will send proofs for sign-off before …" at bounding box center [566, 387] width 545 height 14
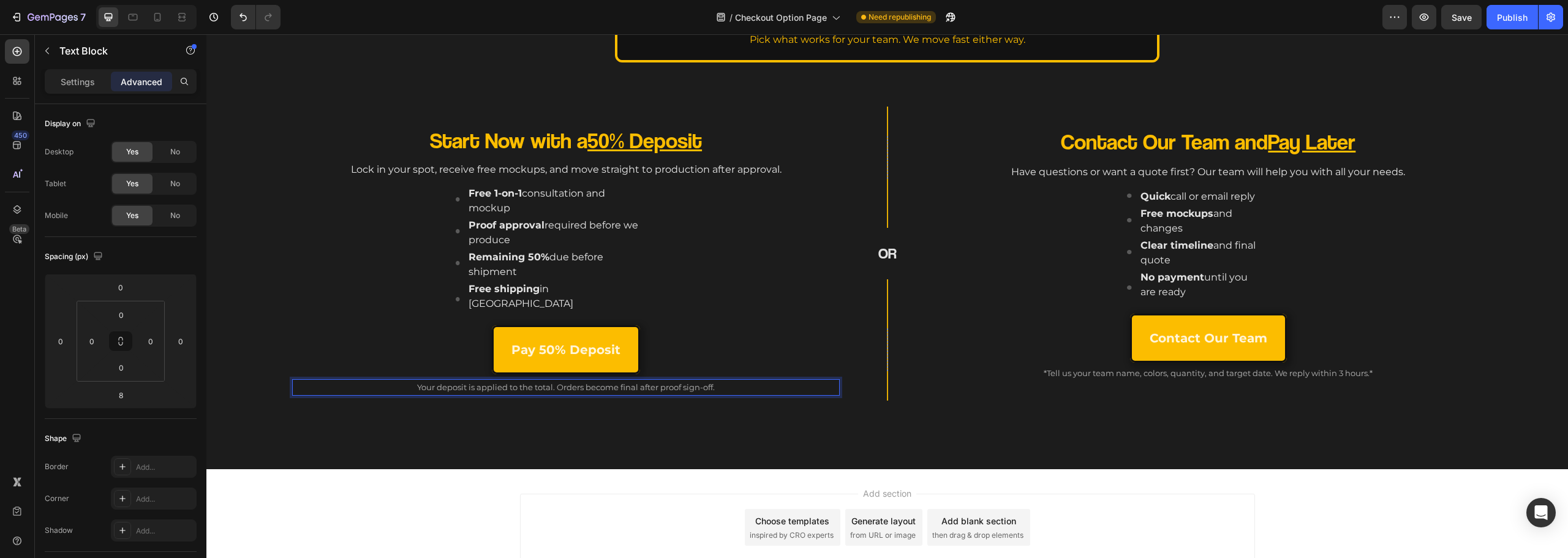
click at [417, 380] on p "Your deposit is applied to the total. Orders become final after proof sign-off." at bounding box center [566, 387] width 545 height 14
click at [415, 380] on p "Your deposit is applied to the total. Orders become final after proof sign-off." at bounding box center [566, 387] width 545 height 14
click at [732, 380] on p "*Your deposit is applied to the total. Orders become final after proof sign-off." at bounding box center [566, 387] width 545 height 14
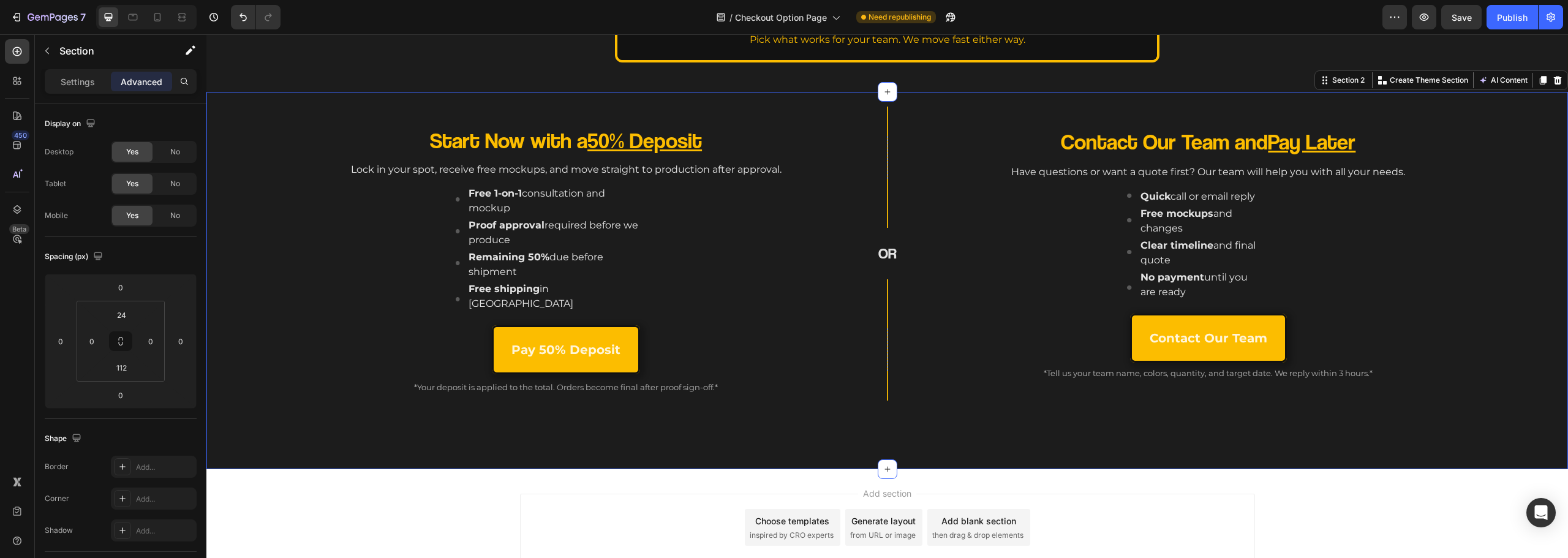
click at [712, 429] on div "Start Now with a 50% Deposit Heading Lock in your spot, receive free mockups, a…" at bounding box center [887, 280] width 1361 height 378
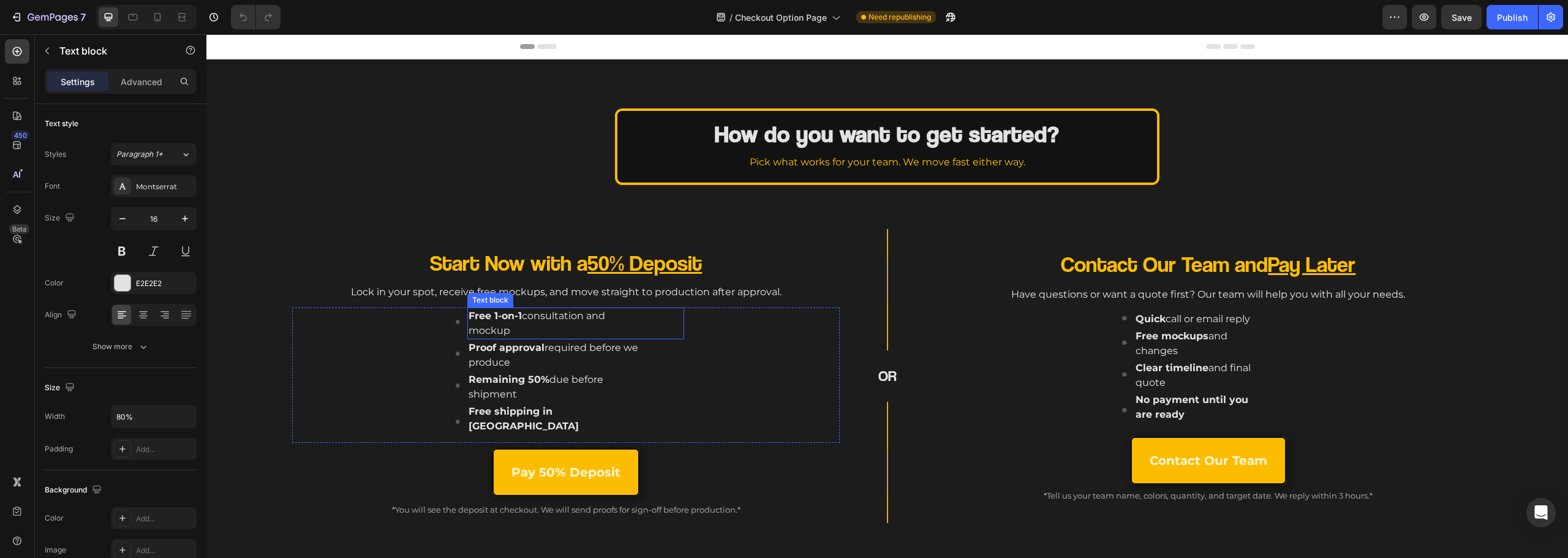
click at [494, 322] on p "Free 1-on-1 consultation and mockup" at bounding box center [554, 323] width 171 height 30
click at [494, 322] on p "Free 1-on-1 consultation and mockup" at bounding box center [554, 323] width 171 height 30
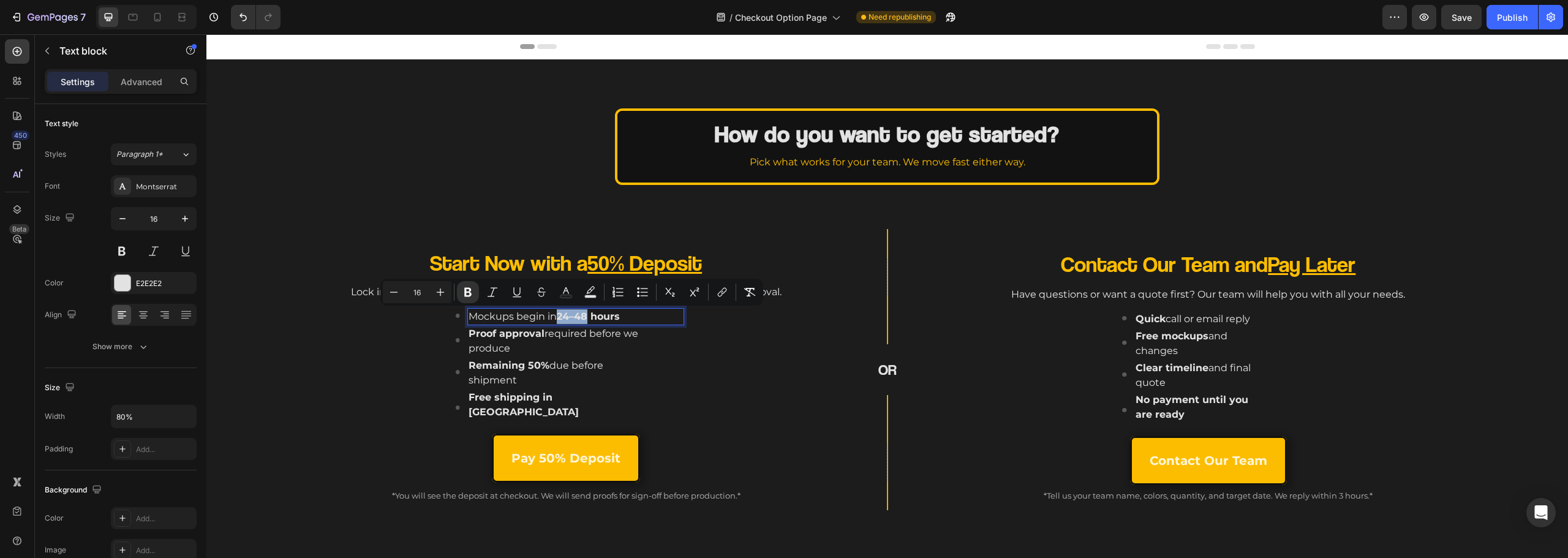
drag, startPoint x: 587, startPoint y: 319, endPoint x: 556, endPoint y: 317, distance: 31.1
click at [557, 317] on strong "24–48 hours" at bounding box center [588, 316] width 63 height 12
click at [628, 322] on p "Mockups begin within 4 hours" at bounding box center [554, 316] width 171 height 14
click at [843, 381] on div "OR Heading" at bounding box center [887, 369] width 227 height 51
click at [604, 309] on p "Mockups begin within 4 hours" at bounding box center [554, 316] width 171 height 14
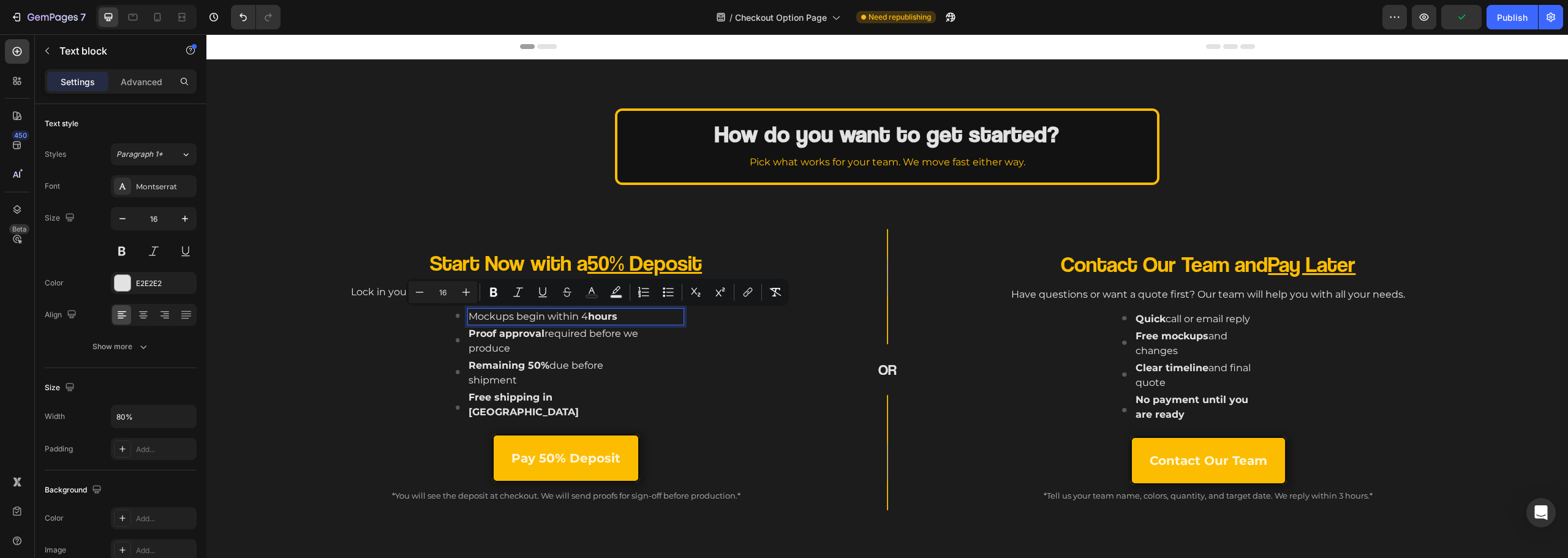
drag, startPoint x: 602, startPoint y: 317, endPoint x: 580, endPoint y: 319, distance: 22.1
click at [580, 319] on p "Mockups begin within 4 hours" at bounding box center [554, 316] width 171 height 14
drag, startPoint x: 498, startPoint y: 292, endPoint x: 364, endPoint y: 279, distance: 134.6
click at [498, 292] on icon "Editor contextual toolbar" at bounding box center [494, 292] width 13 height 13
click at [681, 359] on div "Remaining 50% due before shipment" at bounding box center [575, 373] width 216 height 32
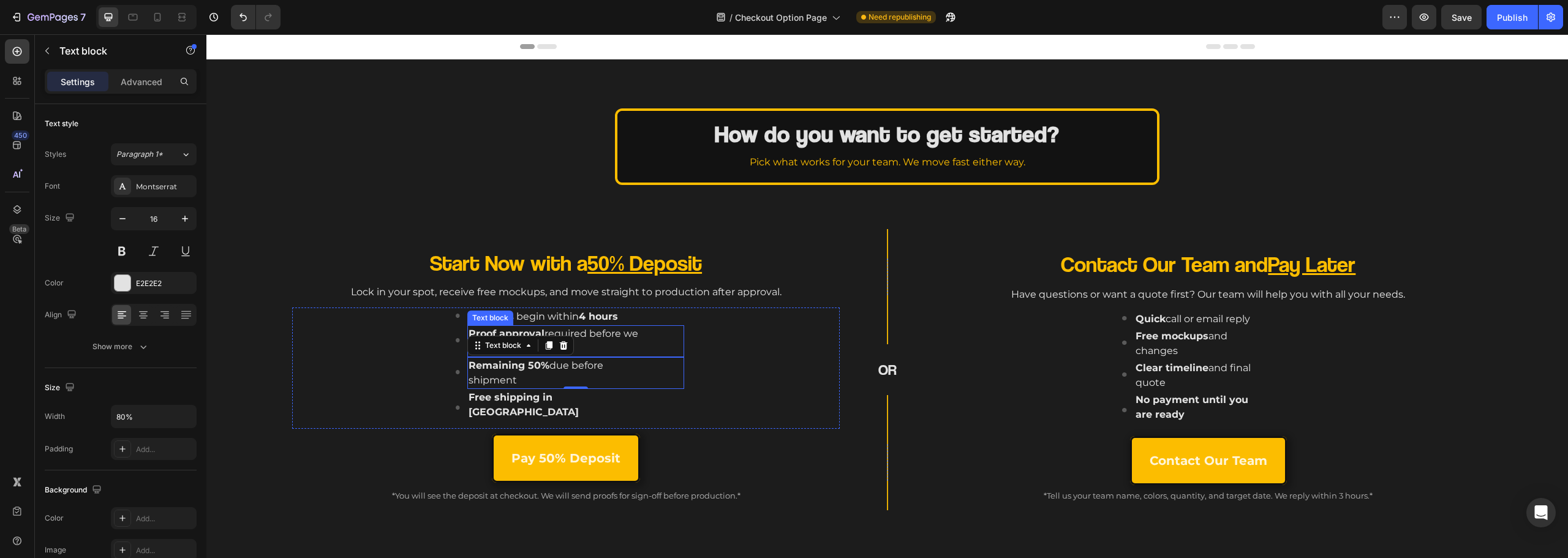
click at [589, 331] on p "Proof approval required before we produce" at bounding box center [554, 341] width 171 height 30
click at [399, 361] on div "Image Mockups begin within 4 hours Text block Image Reserve a production slot a…" at bounding box center [570, 368] width 540 height 122
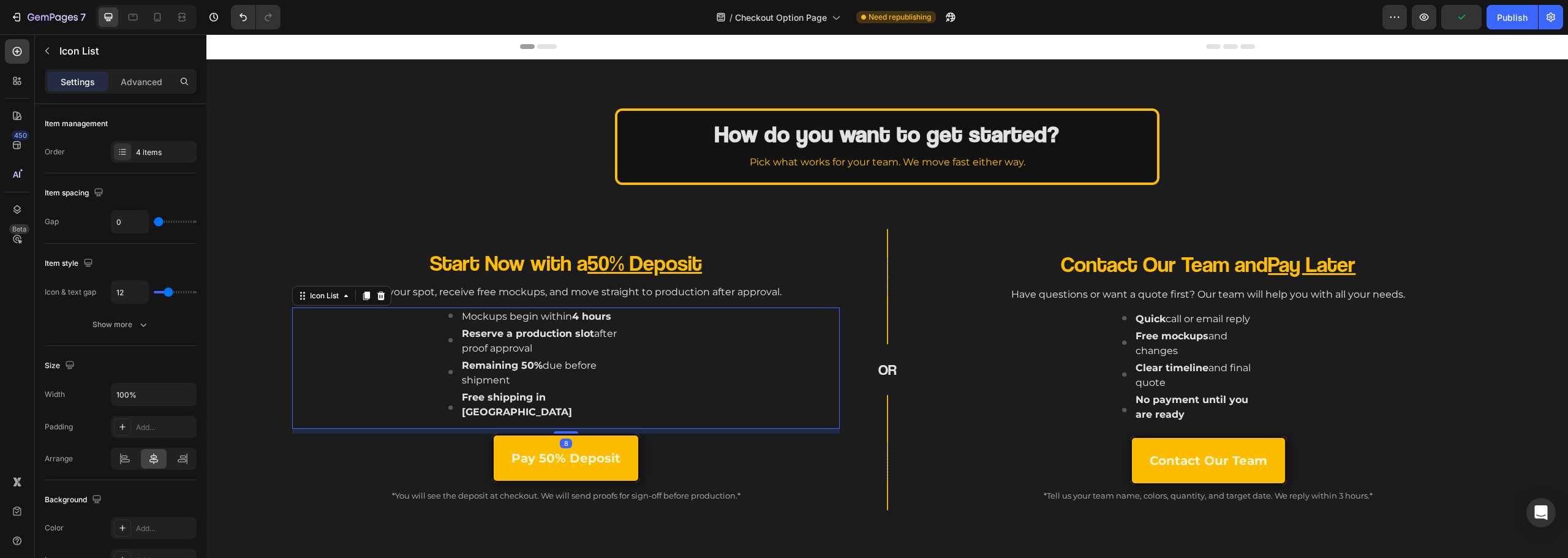
click at [445, 345] on div "Image Mockups begin within 4 hours Text block Image Reserve a production slot a…" at bounding box center [570, 368] width 540 height 122
click at [450, 343] on li "Image Reserve a production slot after proof approval Text block" at bounding box center [570, 341] width 242 height 32
click at [456, 356] on li "Image Reserve a production slot after proof approval Text block" at bounding box center [570, 341] width 242 height 32
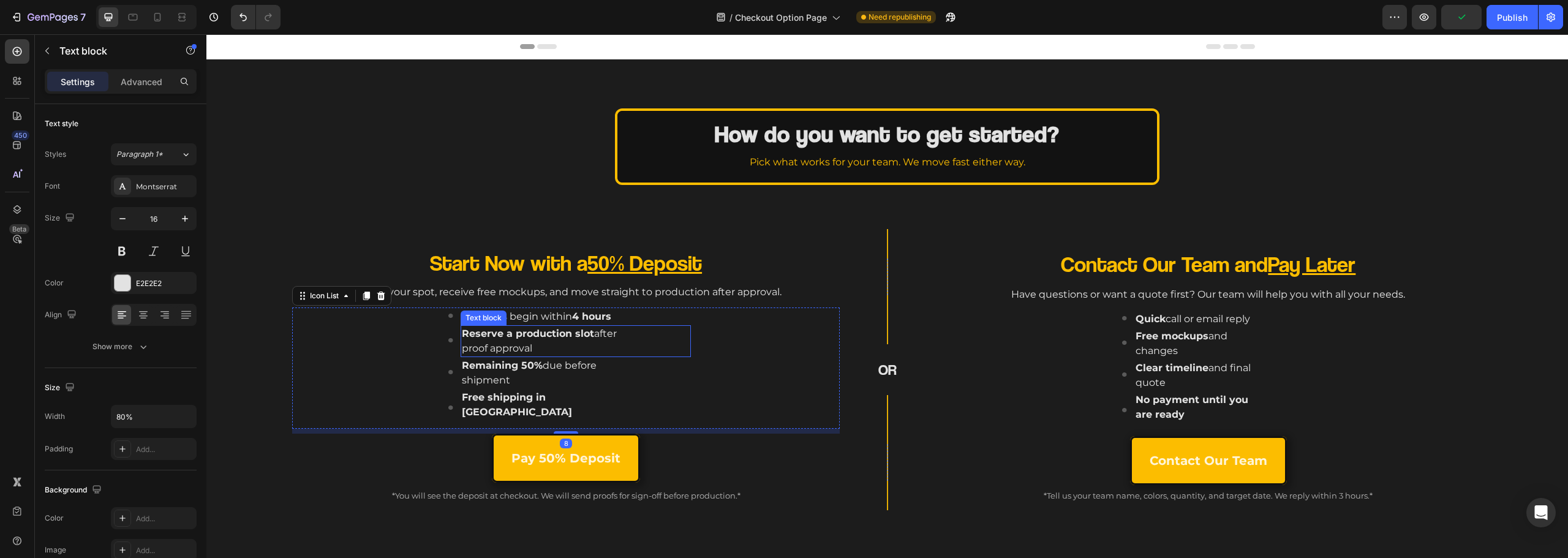
click at [474, 354] on p "Reserve a production slot after proof approval" at bounding box center [553, 341] width 182 height 30
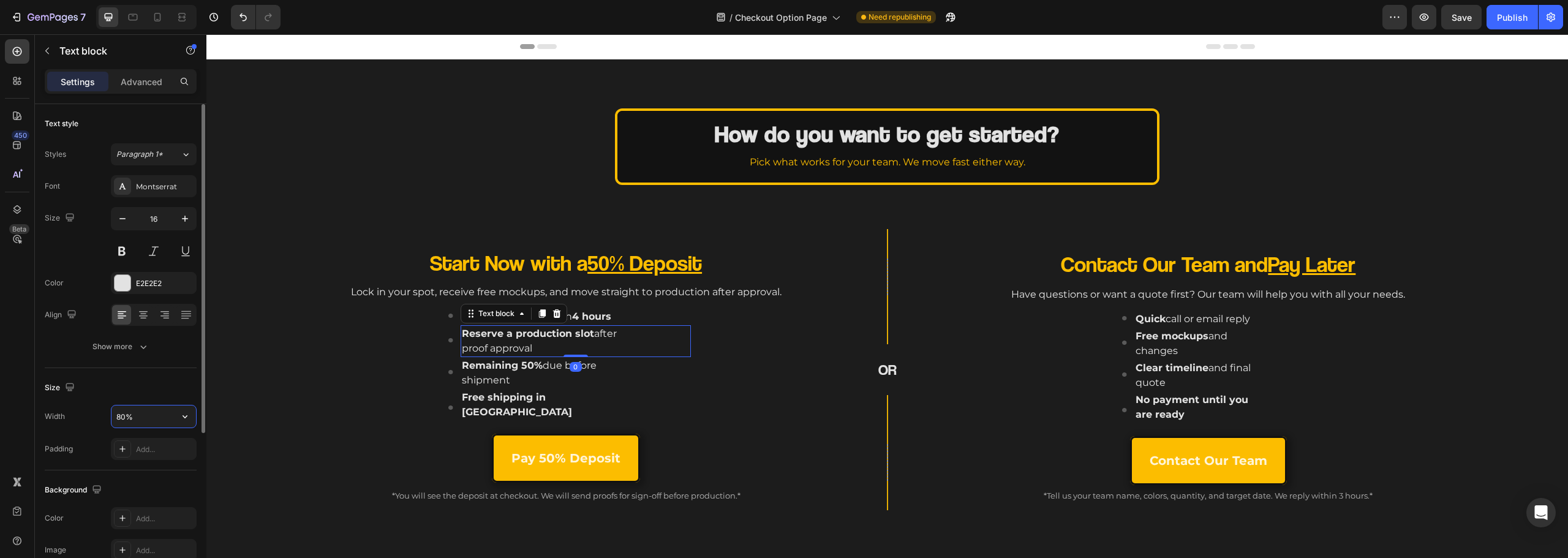
click at [138, 408] on input "80%" at bounding box center [153, 416] width 85 height 22
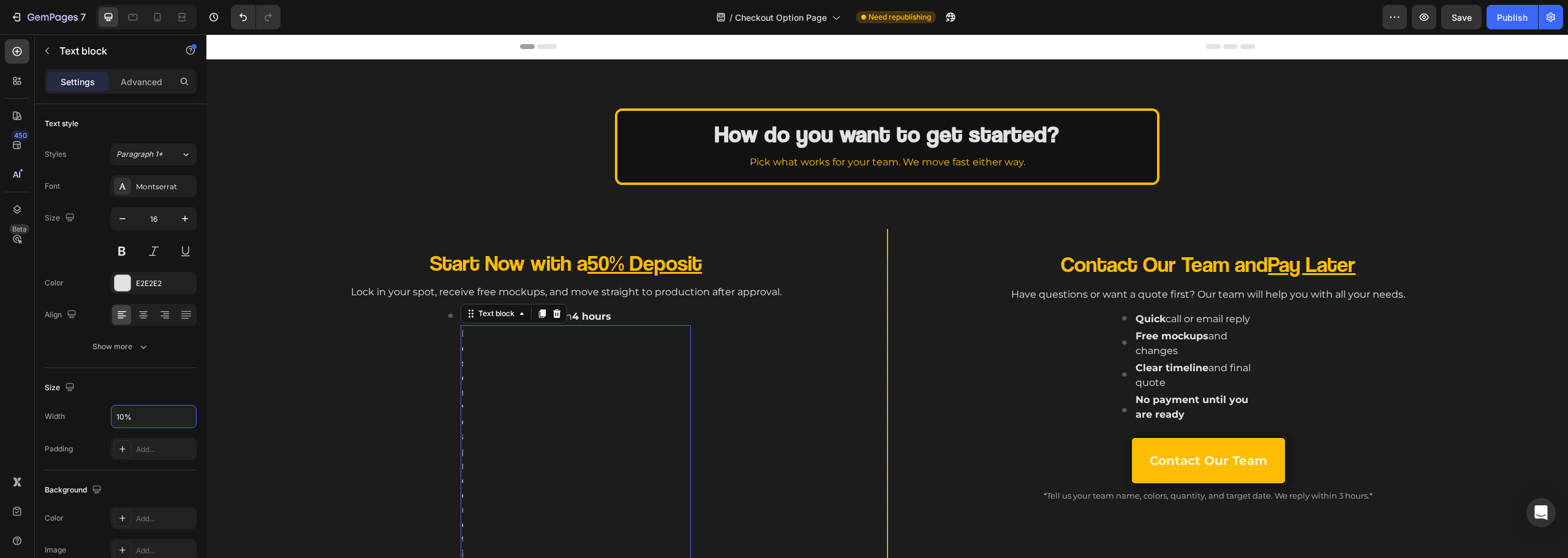
type input "100%"
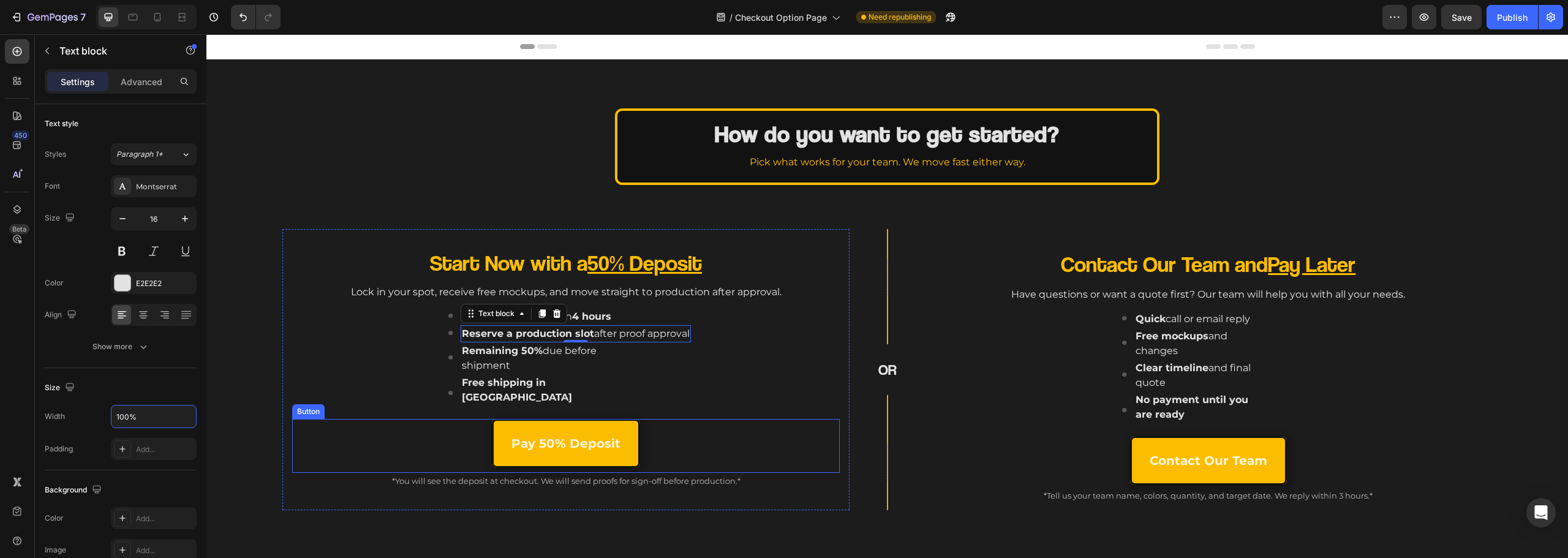
click at [384, 419] on div "Pay 50% Deposit Button" at bounding box center [566, 446] width 548 height 54
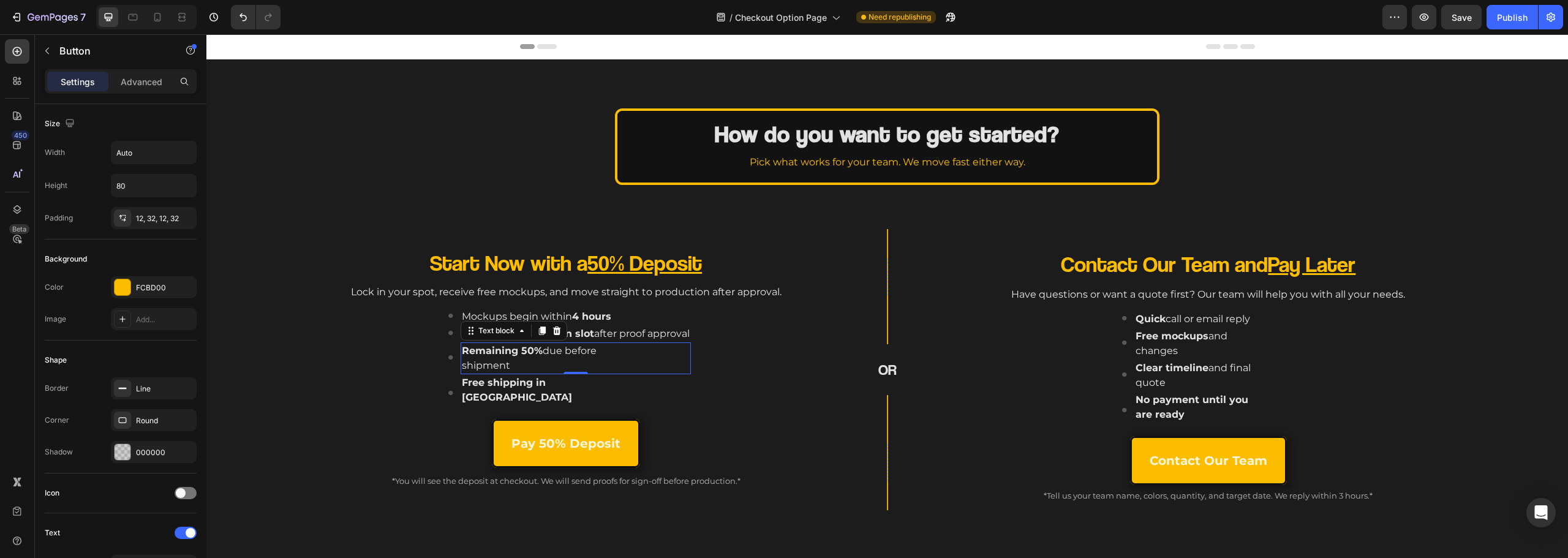
click at [594, 358] on p "Remaining 50% due before shipment" at bounding box center [553, 358] width 182 height 30
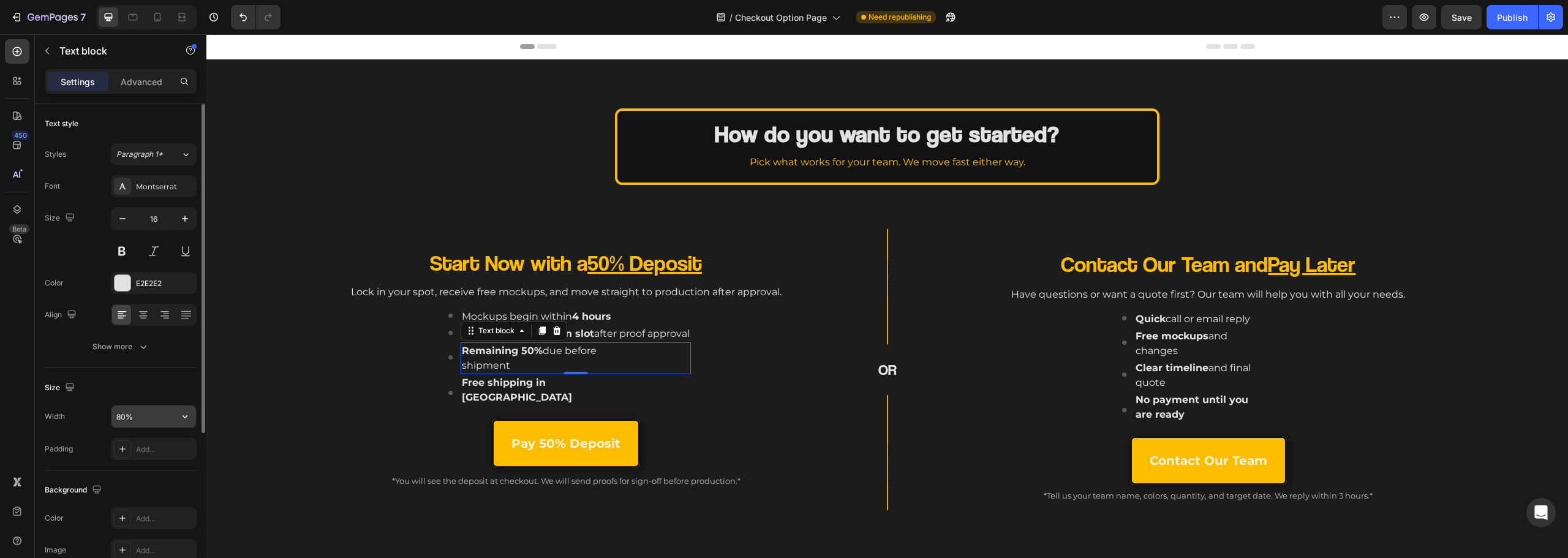
click at [136, 410] on input "80%" at bounding box center [153, 416] width 85 height 22
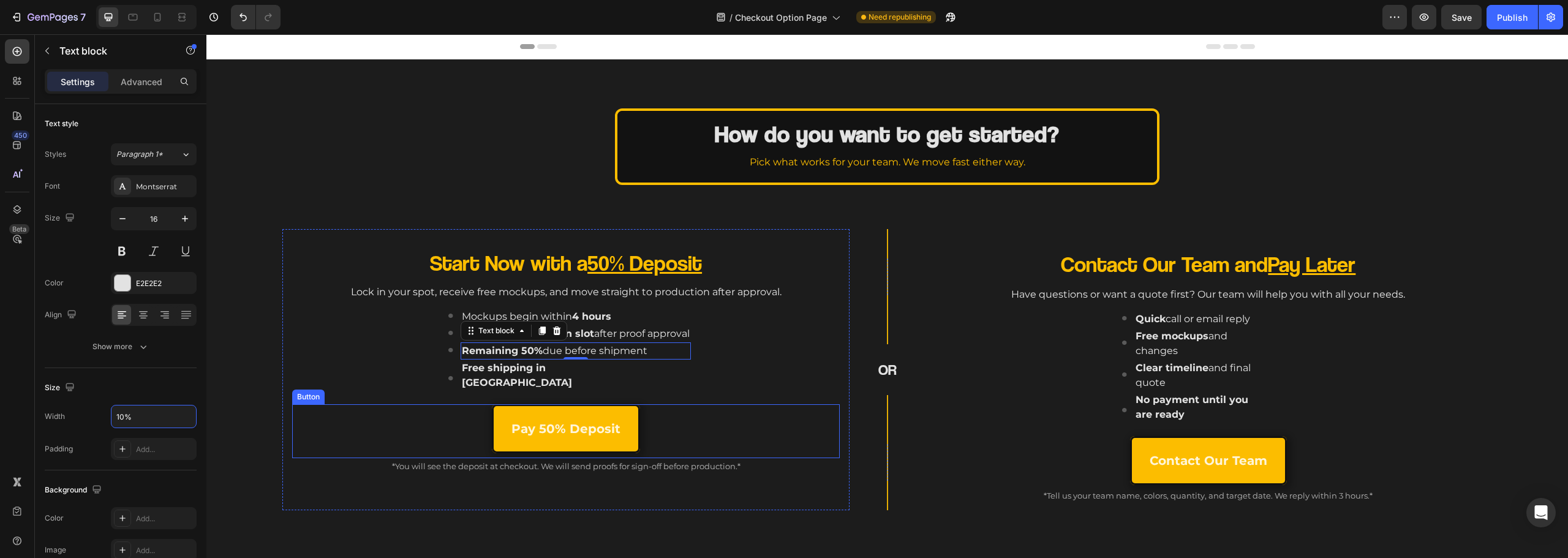
type input "100%"
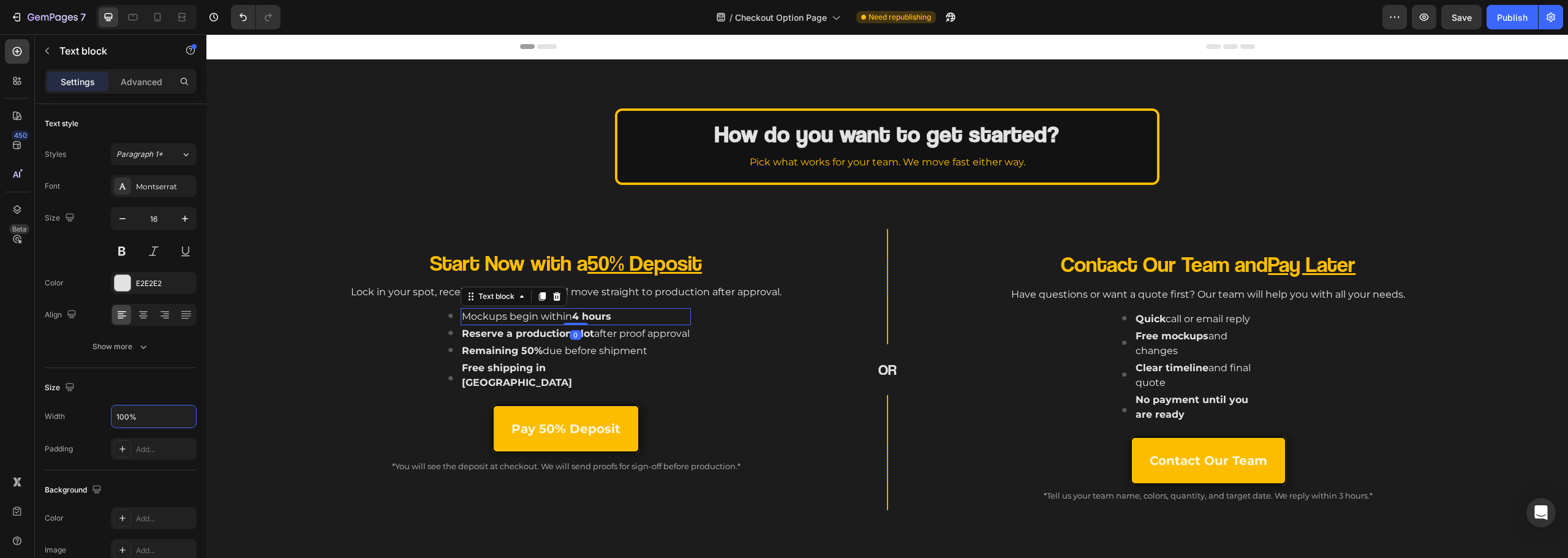
click at [644, 312] on div "Mockups begin within 4 hours" at bounding box center [575, 316] width 231 height 17
click at [128, 411] on input "80%" at bounding box center [153, 416] width 85 height 22
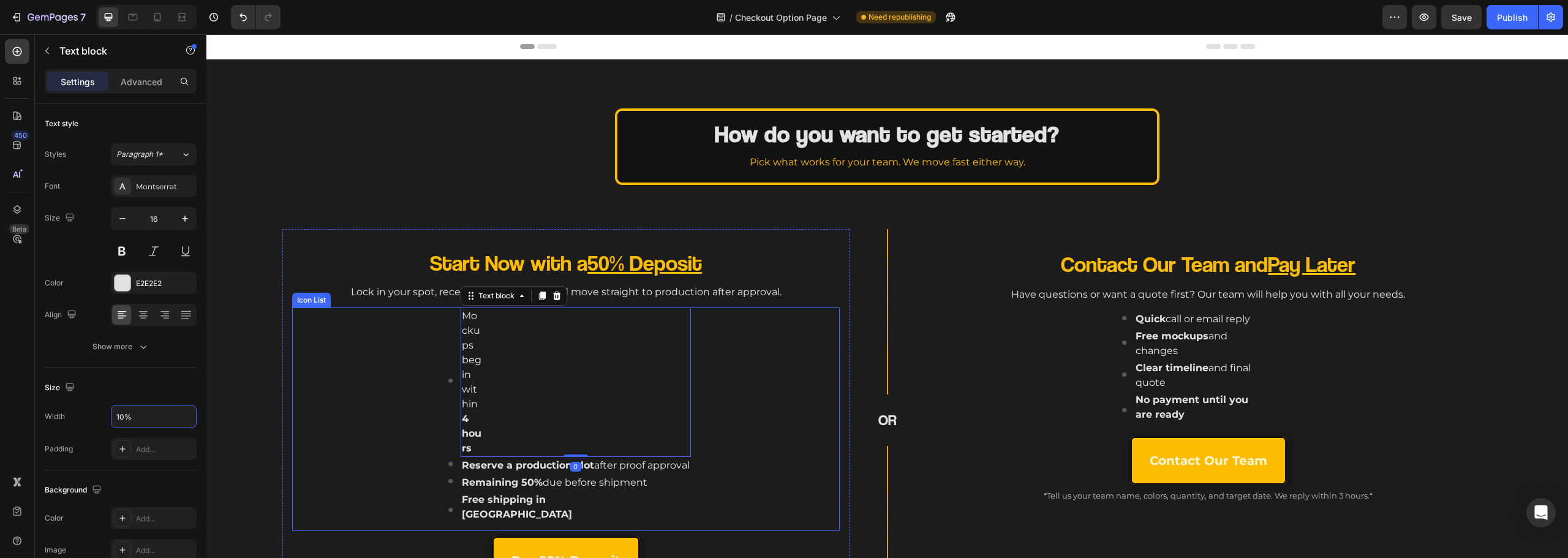
type input "100%"
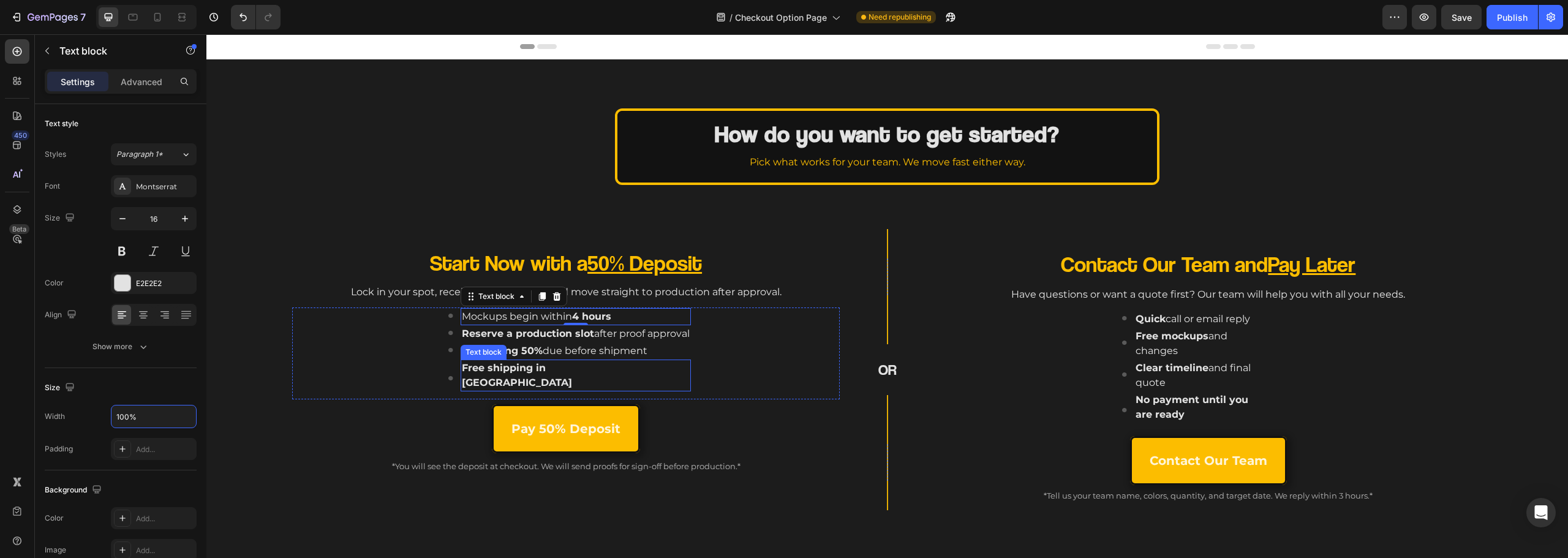
click at [536, 369] on strong "Free shipping in [GEOGRAPHIC_DATA]" at bounding box center [517, 375] width 111 height 26
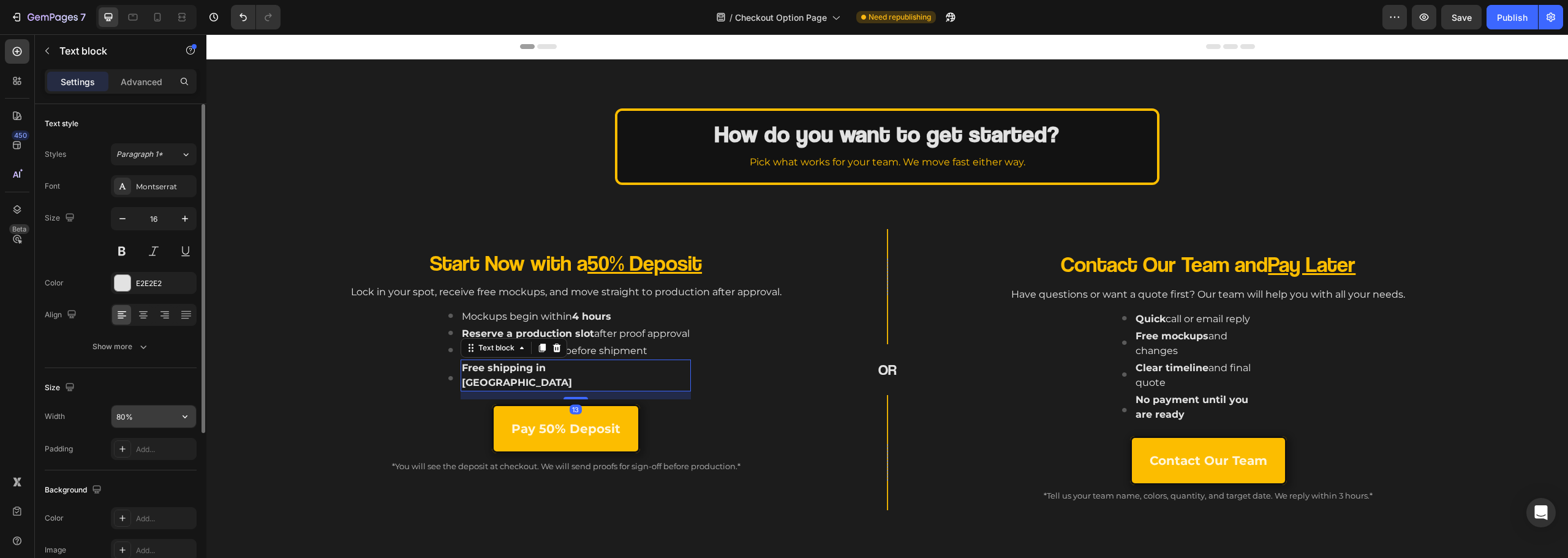
click at [120, 419] on input "80%" at bounding box center [153, 416] width 85 height 22
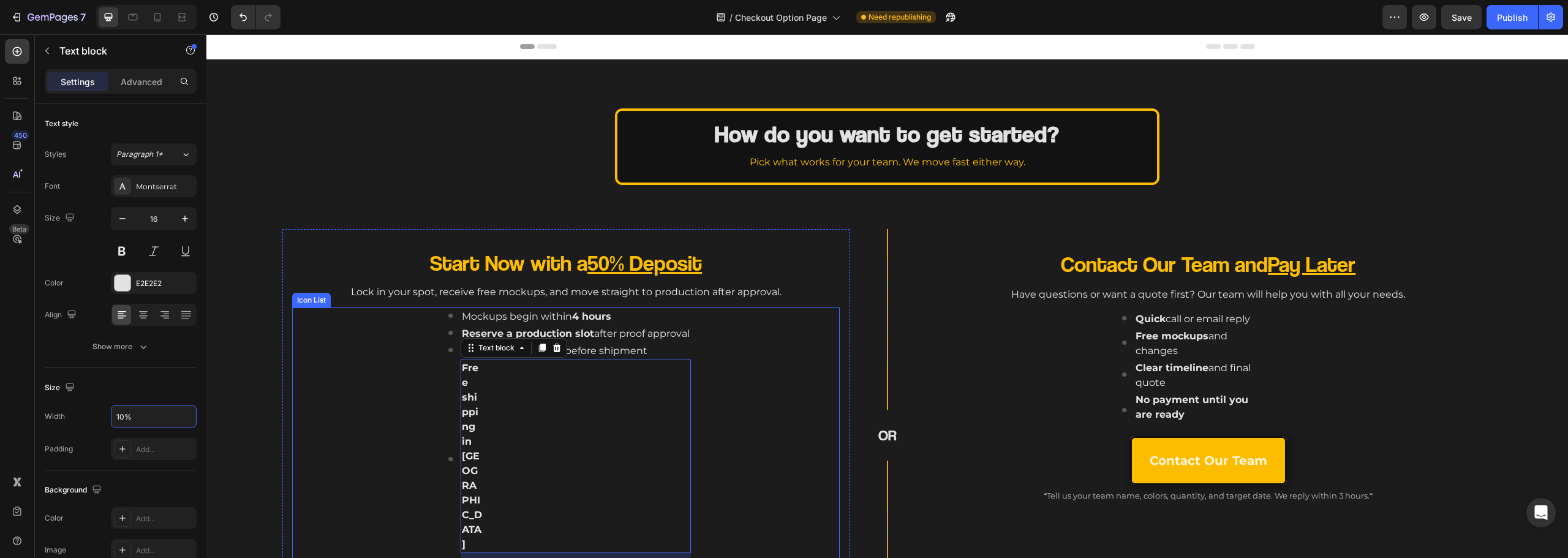
type input "100%"
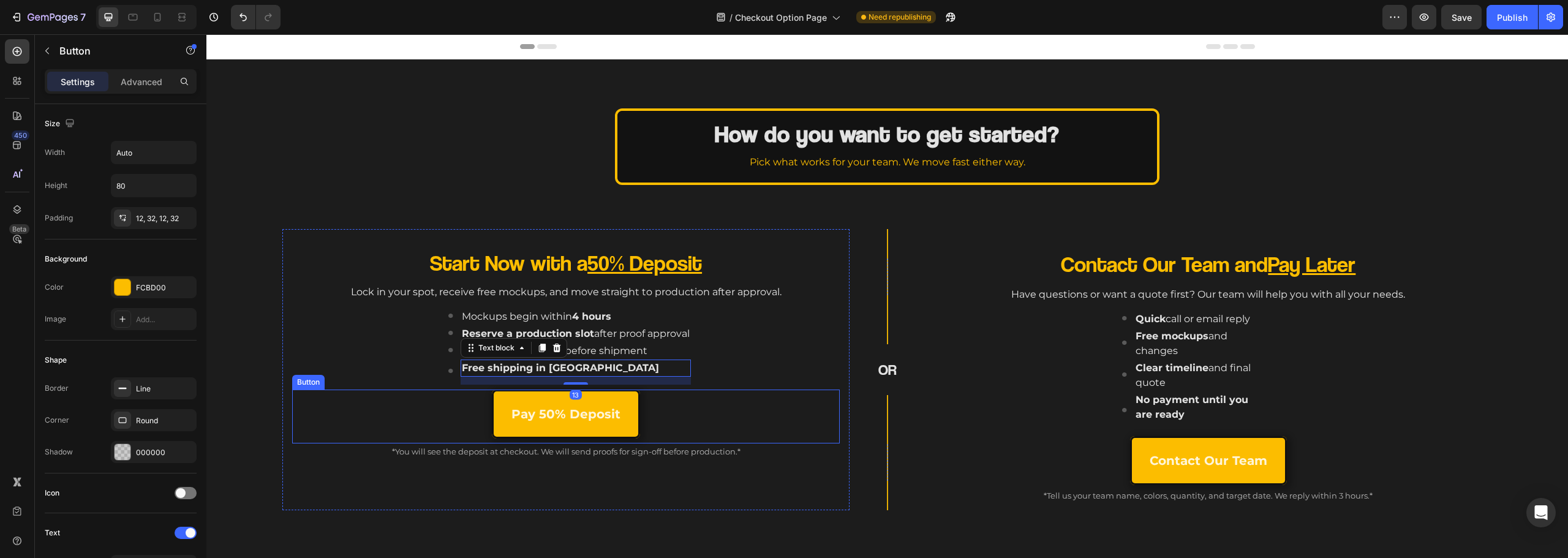
click at [768, 408] on div "Pay 50% Deposit Button" at bounding box center [566, 417] width 548 height 54
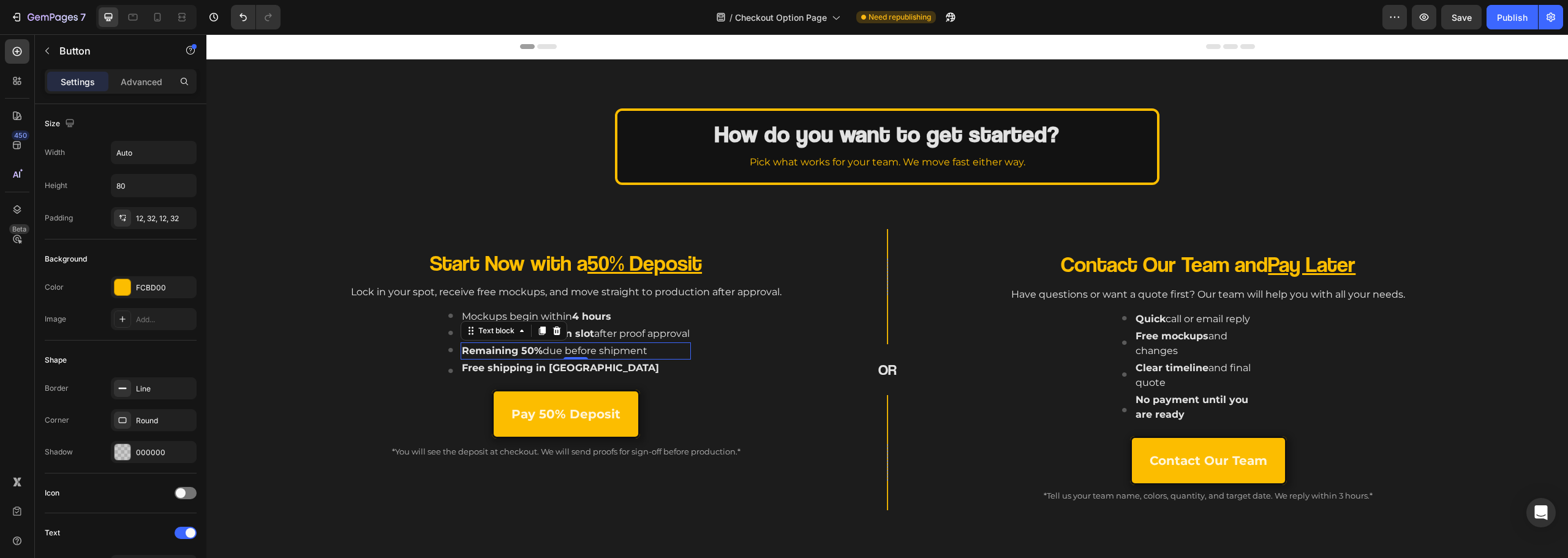
click at [583, 349] on p "Remaining 50% due before shipment" at bounding box center [575, 351] width 228 height 14
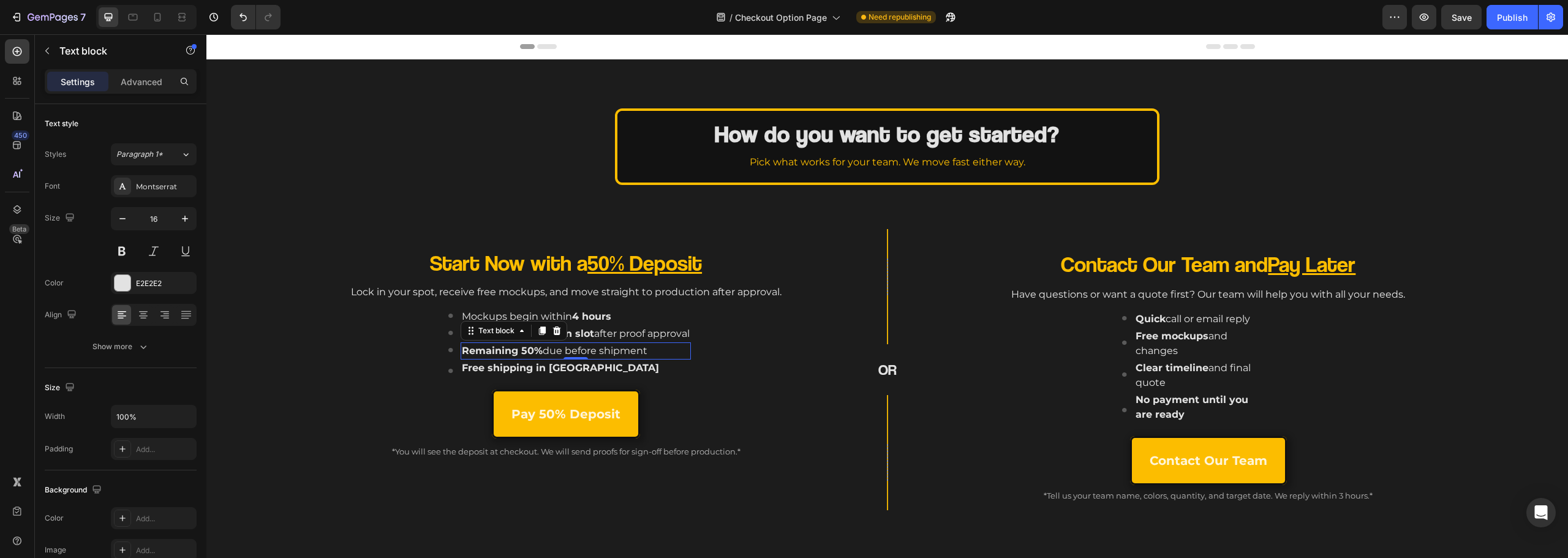
click at [583, 349] on p "Remaining 50% due before shipment" at bounding box center [575, 351] width 228 height 14
click at [587, 349] on p "Remaining 50% due before shipment" at bounding box center [575, 351] width 228 height 14
drag, startPoint x: 444, startPoint y: 351, endPoint x: 494, endPoint y: 353, distance: 50.0
click at [494, 353] on p "Free 1-on-1 consultation and mockup tweaks included" at bounding box center [575, 351] width 266 height 14
click at [364, 327] on icon "Editor contextual toolbar" at bounding box center [364, 327] width 8 height 9
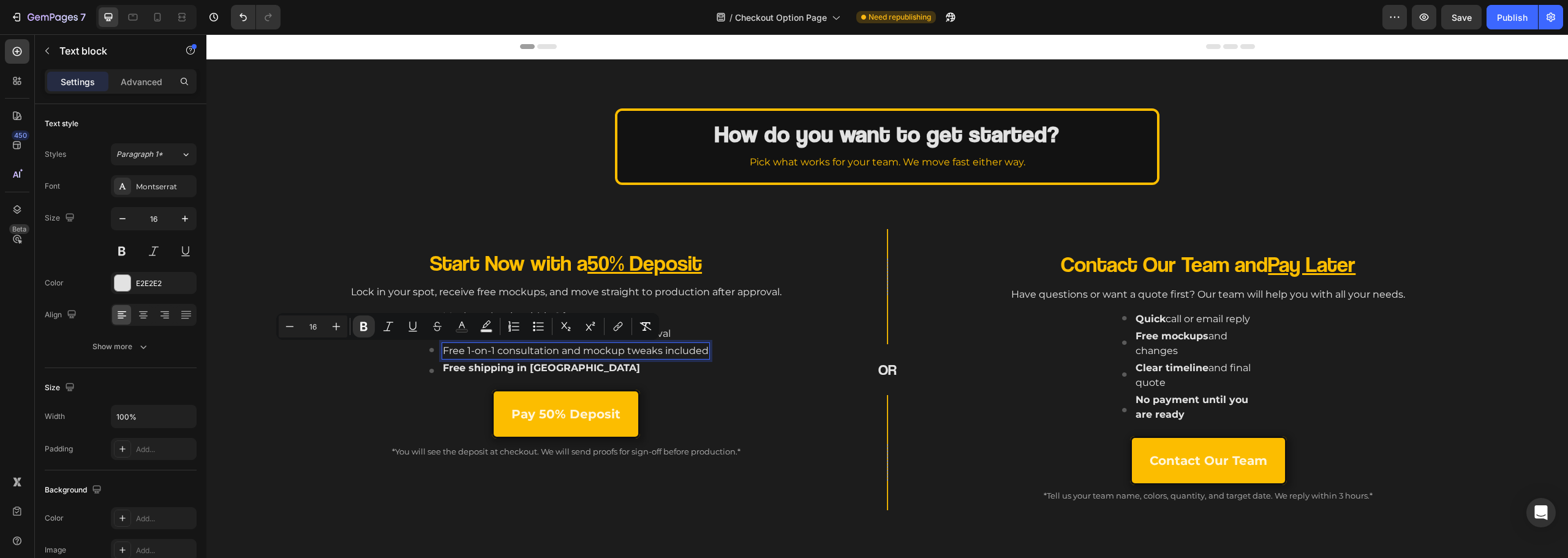
click at [382, 391] on div "Pay 50% Deposit Button" at bounding box center [566, 417] width 548 height 54
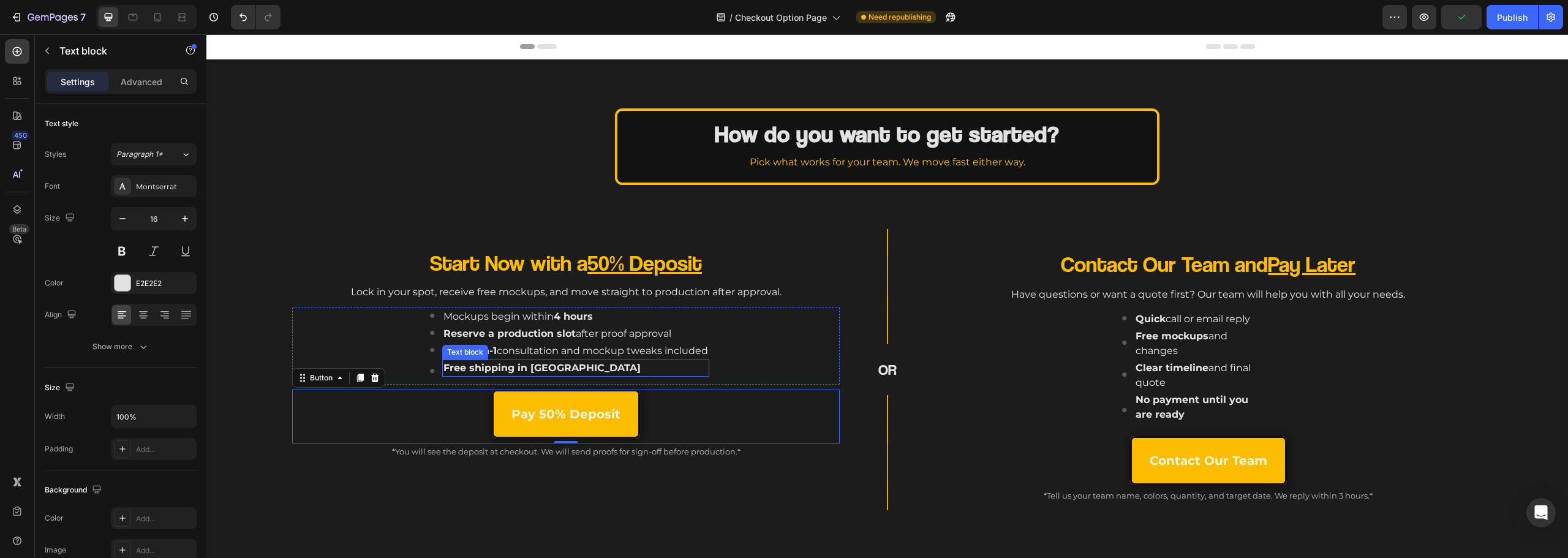
click at [520, 366] on strong "Free shipping in [GEOGRAPHIC_DATA]" at bounding box center [542, 368] width 197 height 12
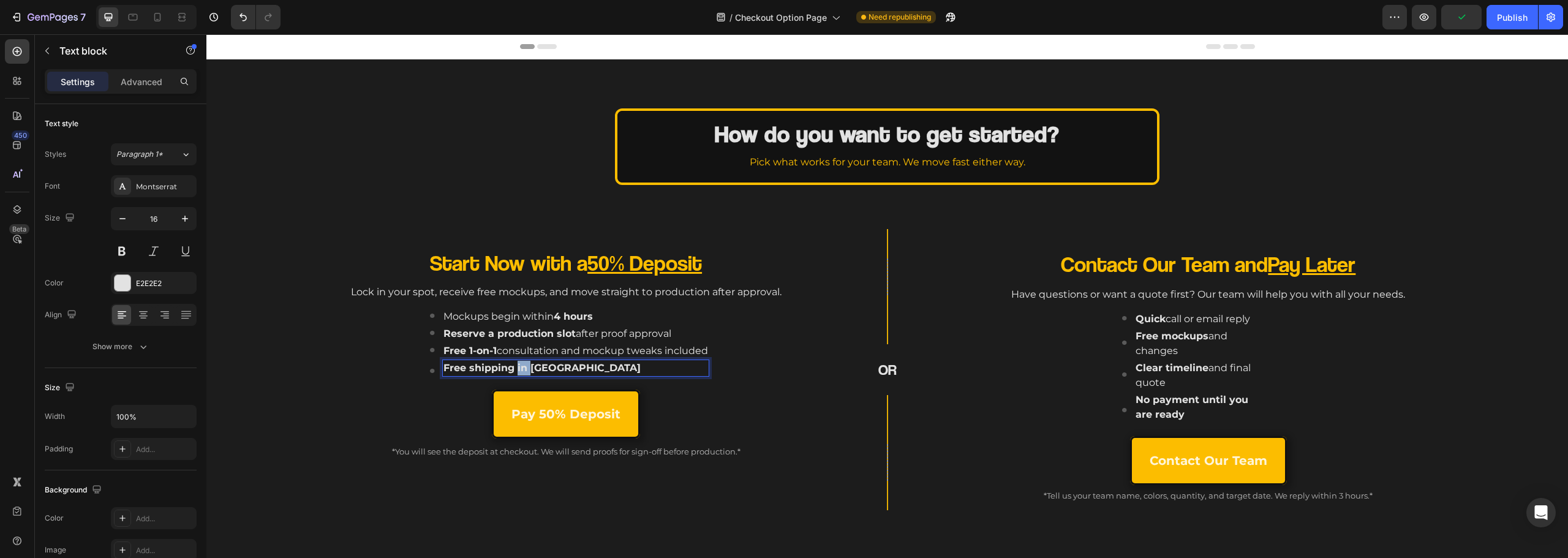
click at [520, 366] on strong "Free shipping in [GEOGRAPHIC_DATA]" at bounding box center [542, 368] width 197 height 12
click at [607, 369] on strong "Free shipping in [GEOGRAPHIC_DATA]" at bounding box center [651, 368] width 197 height 12
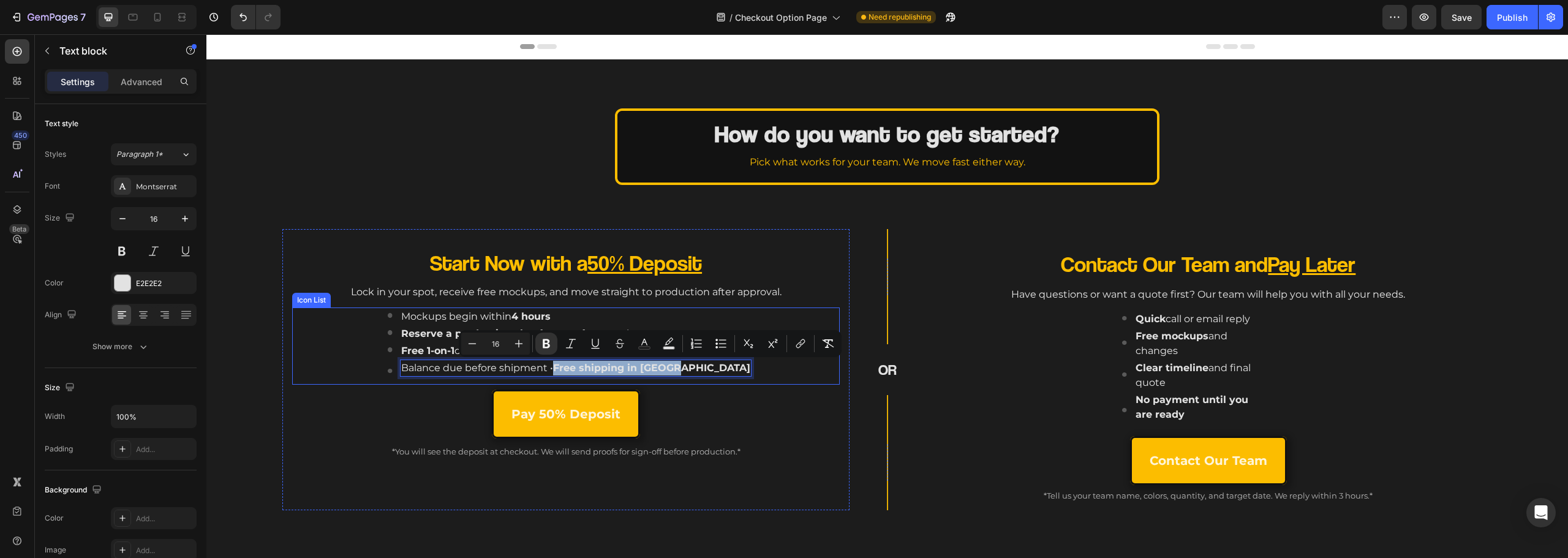
drag, startPoint x: 587, startPoint y: 367, endPoint x: 741, endPoint y: 380, distance: 154.5
click at [741, 380] on div "Image Mockups begin within 4 hours Text block Image Reserve a production slot a…" at bounding box center [570, 346] width 540 height 77
click at [686, 373] on strong "Free shipping in [GEOGRAPHIC_DATA]" at bounding box center [651, 368] width 197 height 12
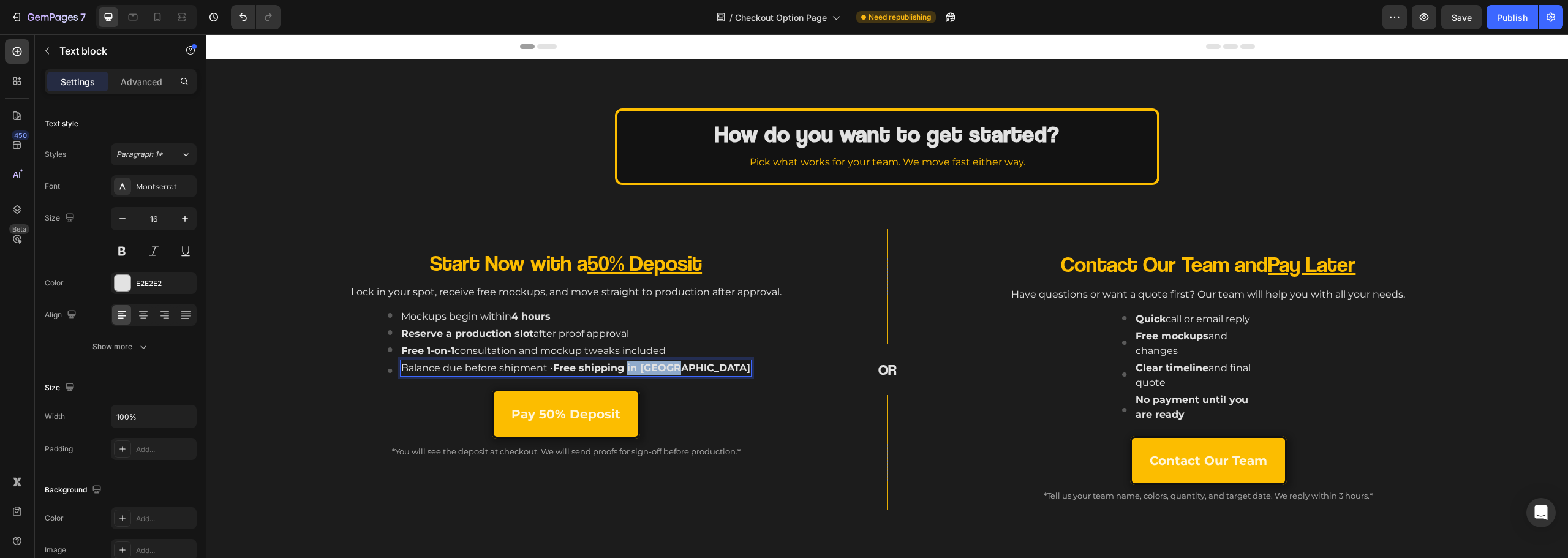
drag, startPoint x: 667, startPoint y: 368, endPoint x: 650, endPoint y: 351, distance: 24.0
click at [750, 366] on div "Image Mockups begin within 4 hours Text block Image Reserve a production slot a…" at bounding box center [570, 346] width 540 height 77
click at [585, 343] on icon "Editor contextual toolbar" at bounding box center [583, 344] width 13 height 13
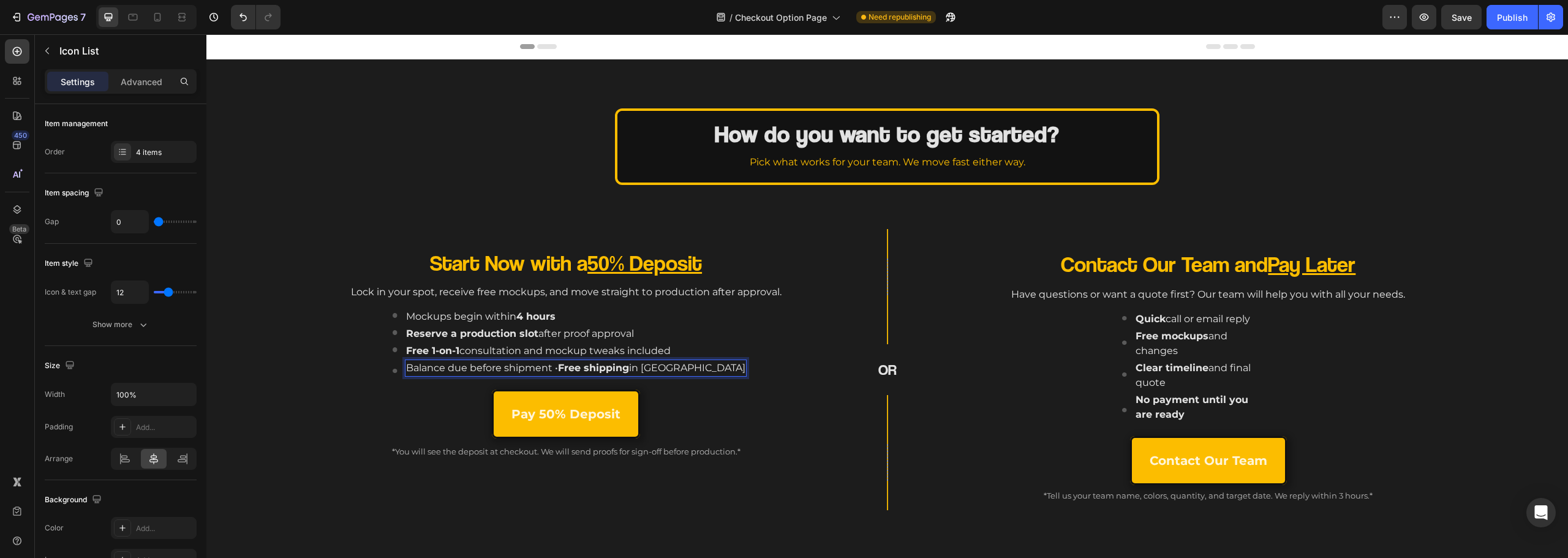
drag, startPoint x: 516, startPoint y: 378, endPoint x: 506, endPoint y: 376, distance: 10.2
click at [515, 378] on div "Balance due before shipment • Free shipping in Canada Text block 13" at bounding box center [575, 372] width 342 height 25
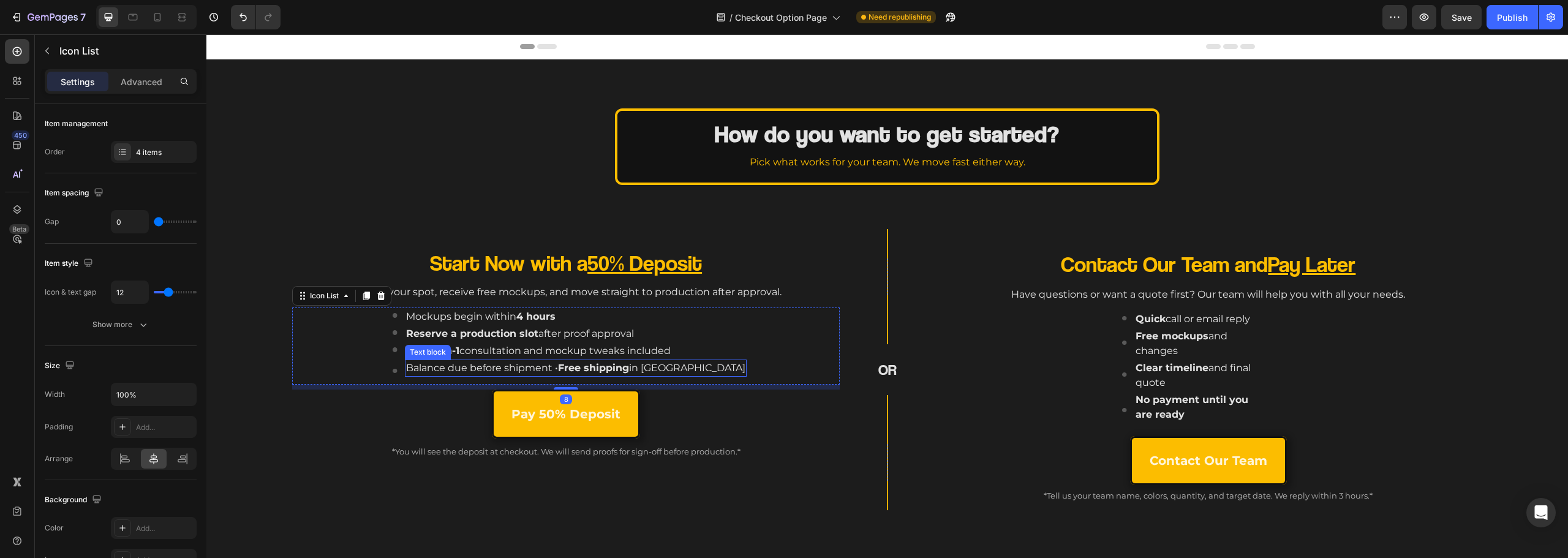
click at [496, 370] on p "Balance due before shipment • Free shipping in Canada" at bounding box center [575, 368] width 339 height 14
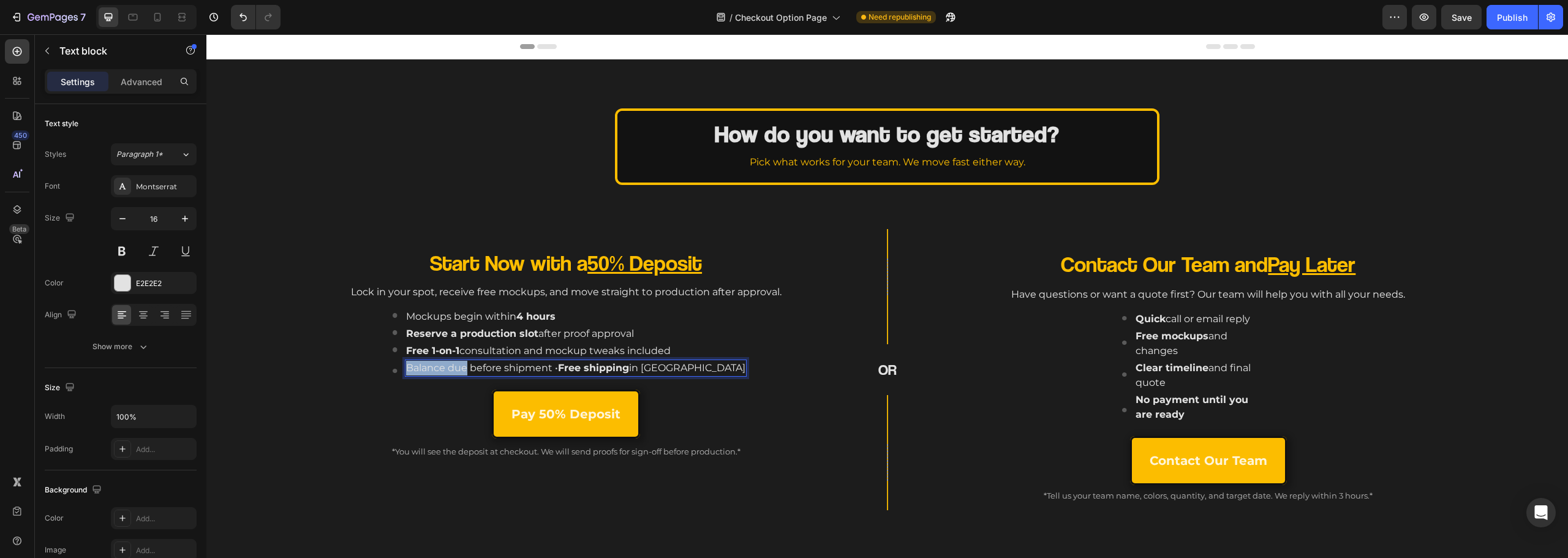
drag, startPoint x: 496, startPoint y: 368, endPoint x: 410, endPoint y: 361, distance: 86.3
click at [410, 361] on div "Image Mockups begin within 4 hours Text block Image Reserve a production slot a…" at bounding box center [570, 346] width 540 height 77
click at [362, 339] on icon "Editor contextual toolbar" at bounding box center [362, 344] width 13 height 13
click at [395, 386] on div "Start Now with a 50% Deposit Heading Lock in your spot, receive free mockups, a…" at bounding box center [566, 380] width 548 height 261
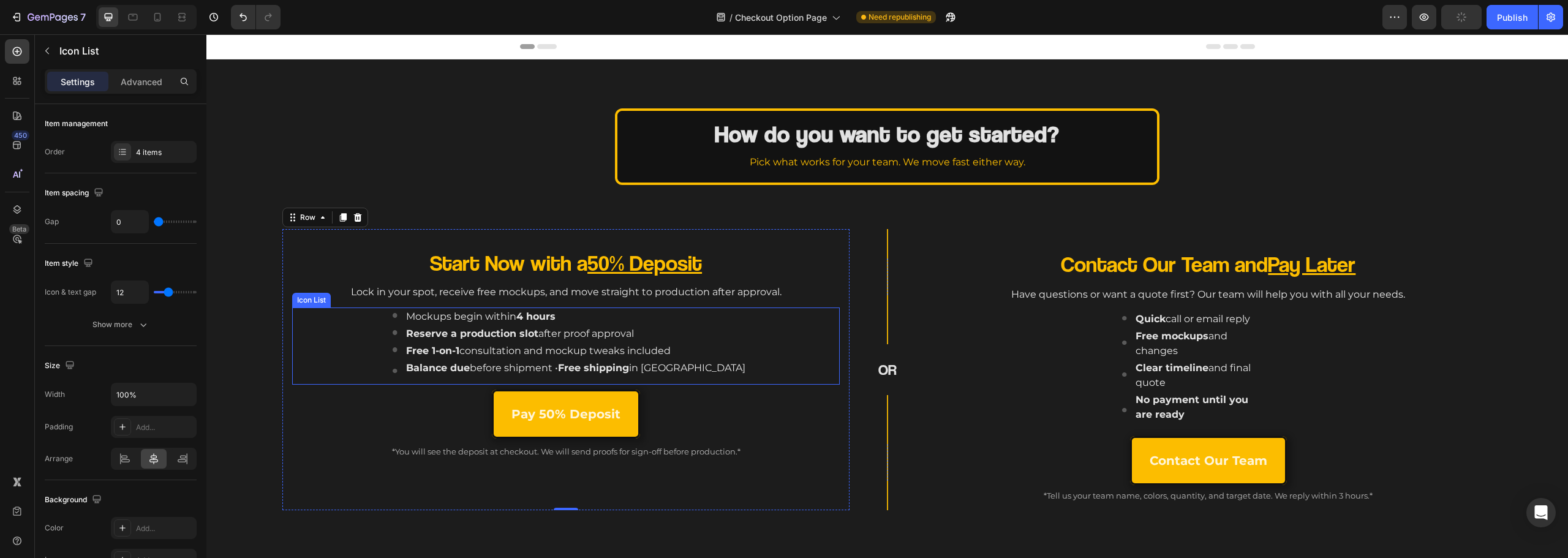
click at [422, 361] on li "Image Balance due before shipment • Free shipping in Canada Text block" at bounding box center [570, 372] width 354 height 25
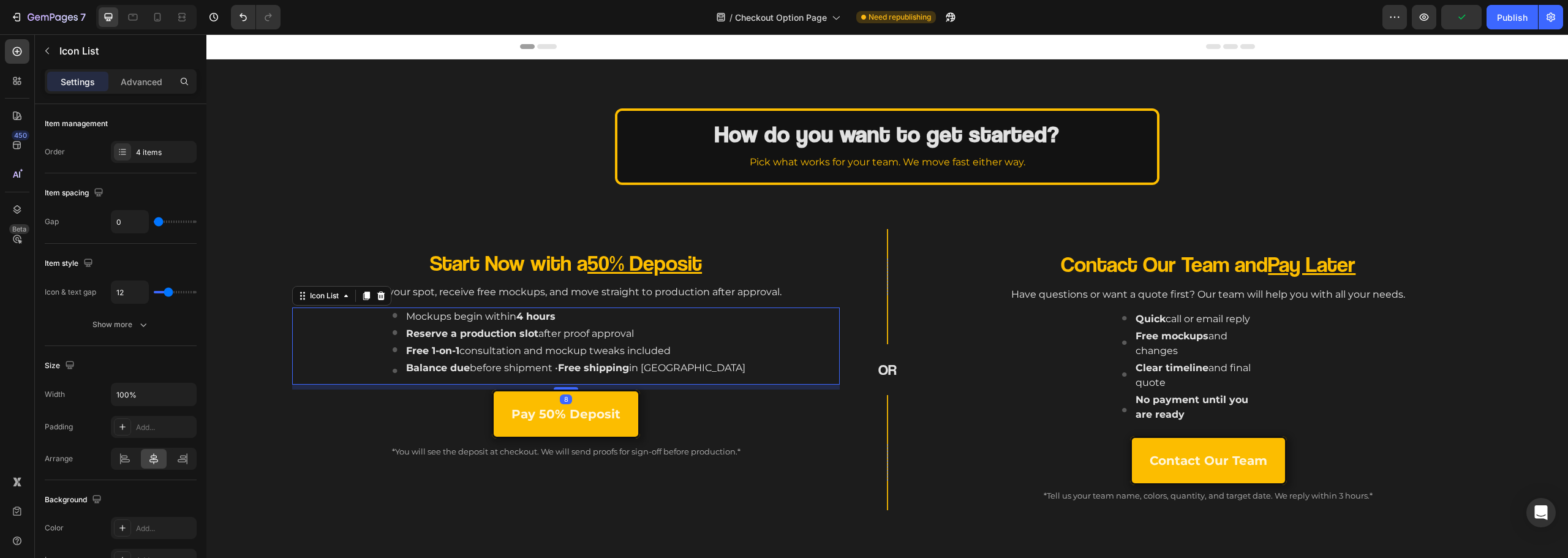
click at [429, 369] on li "Image Balance due before shipment • Free shipping in Canada Text block" at bounding box center [570, 372] width 354 height 25
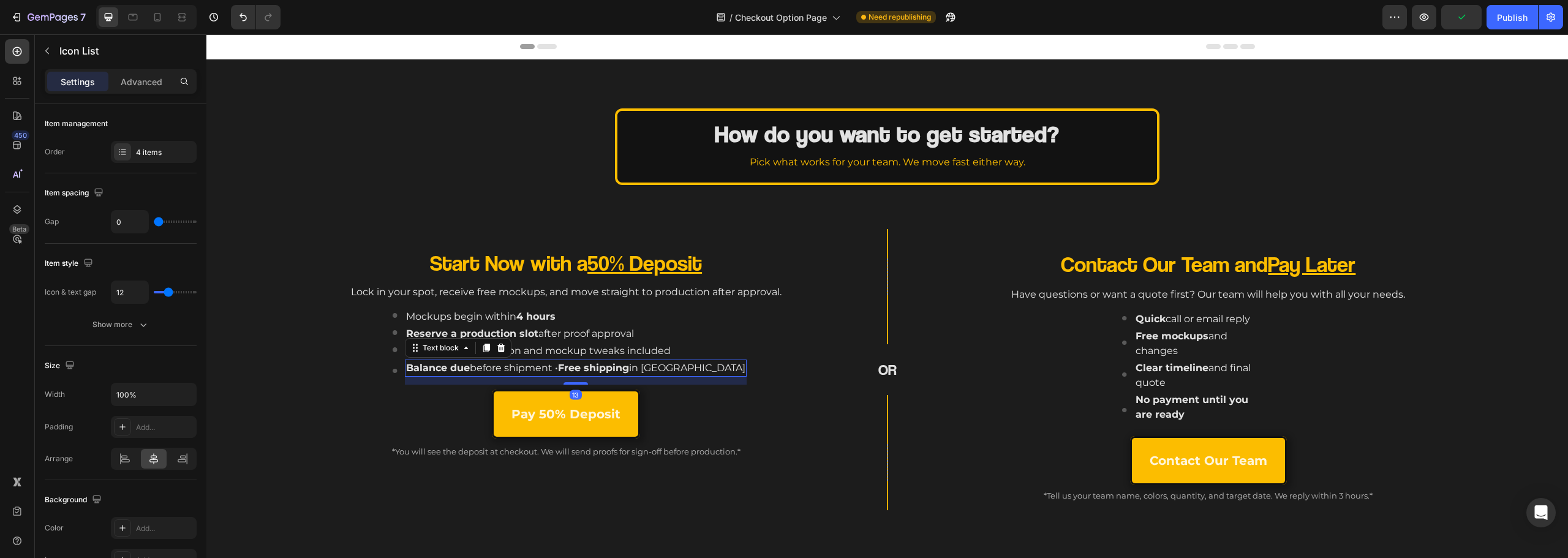
click at [438, 372] on strong "Balance due" at bounding box center [437, 368] width 63 height 12
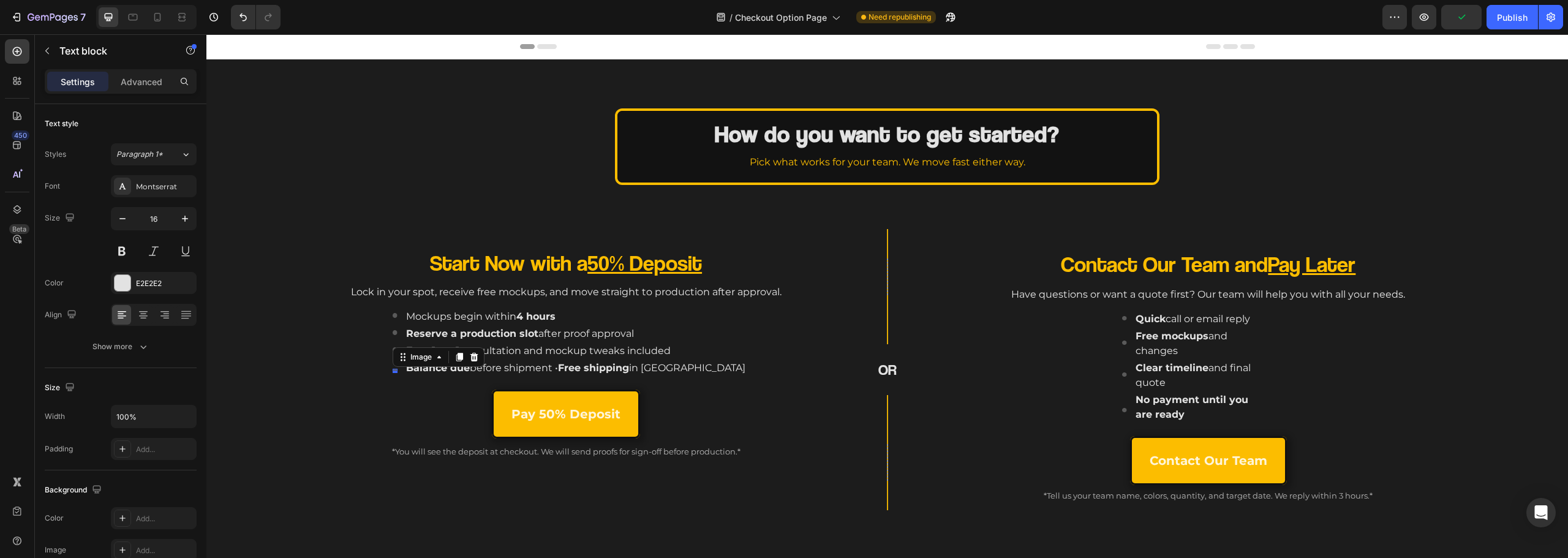
click at [398, 372] on div "Image 0" at bounding box center [395, 371] width 5 height 4
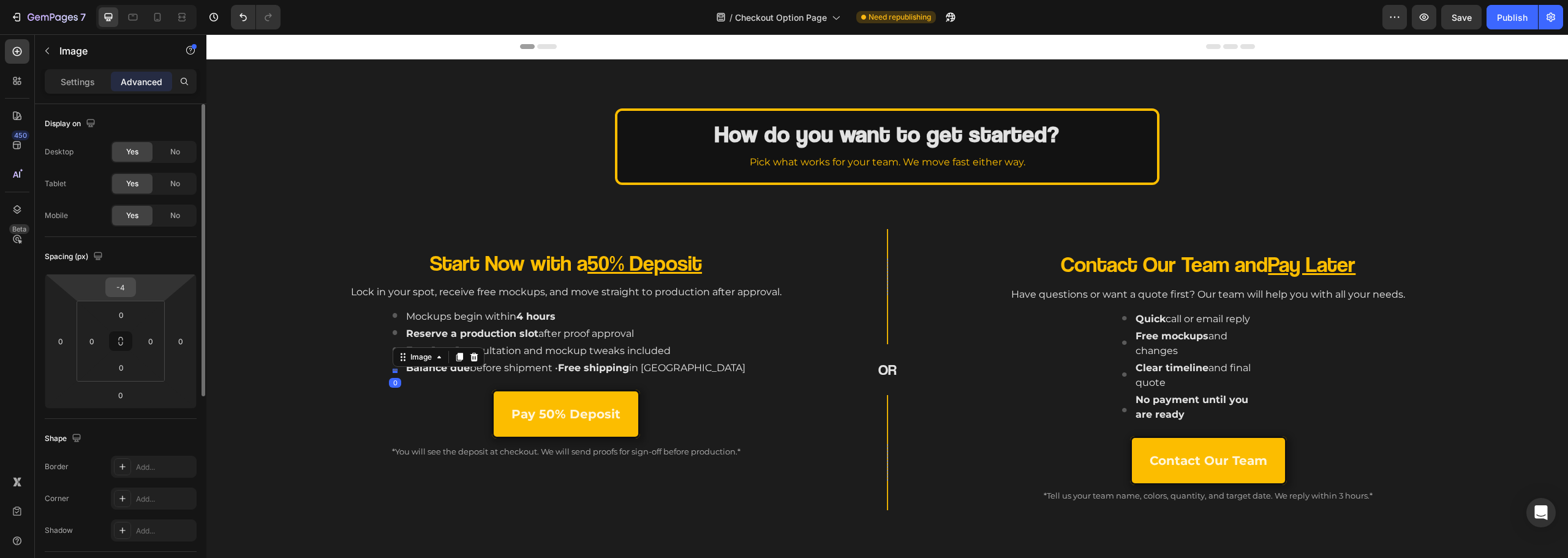
click at [122, 292] on input "-4" at bounding box center [121, 287] width 24 height 18
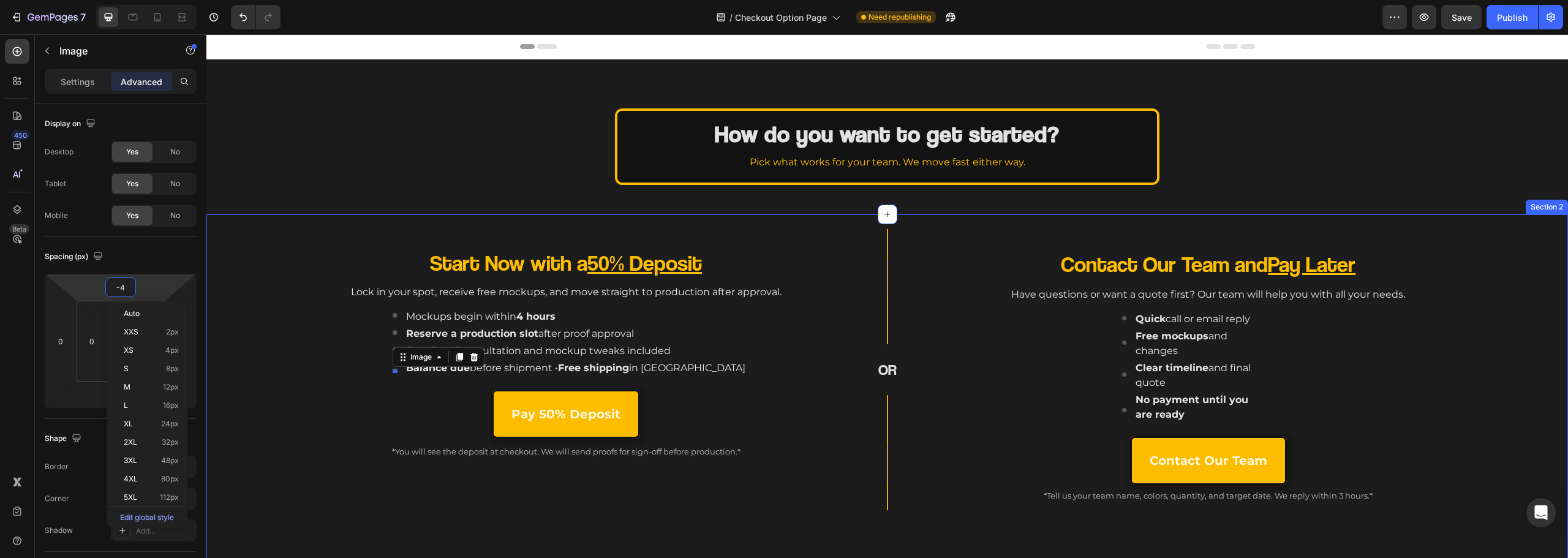
type input "0"
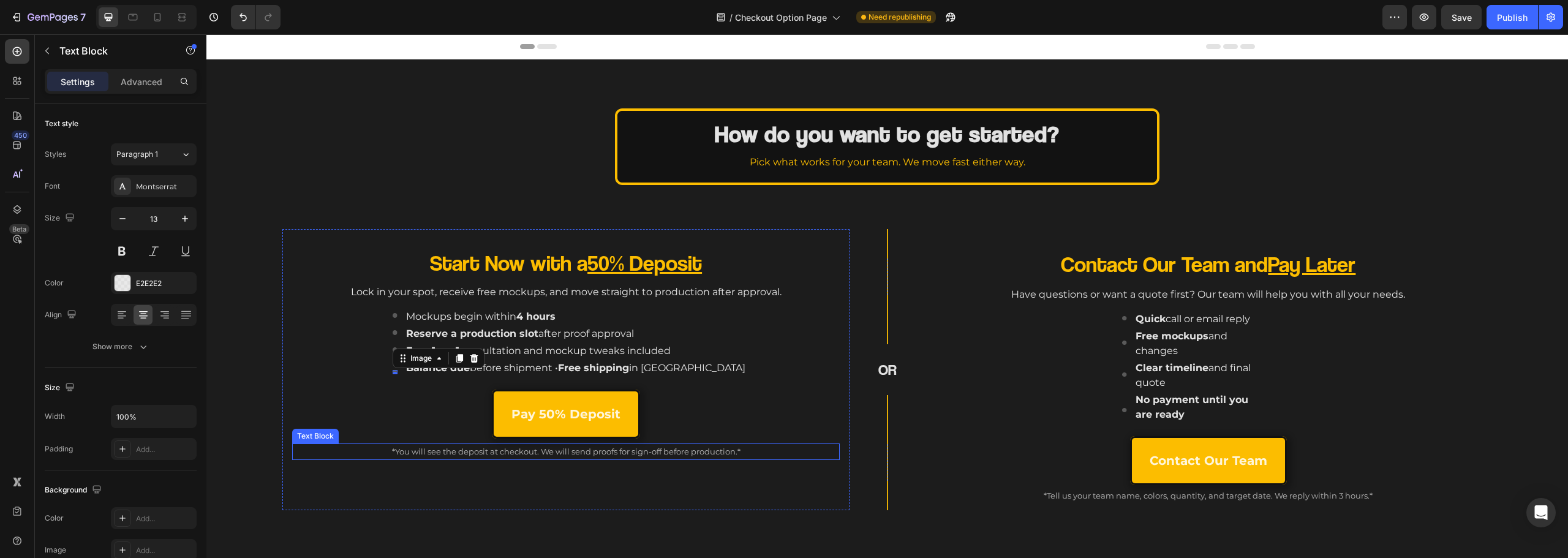
click at [332, 456] on p "*You will see the deposit at checkout. We will send proofs for sign-off before …" at bounding box center [566, 452] width 545 height 14
click at [398, 351] on div "Image 0" at bounding box center [395, 349] width 5 height 4
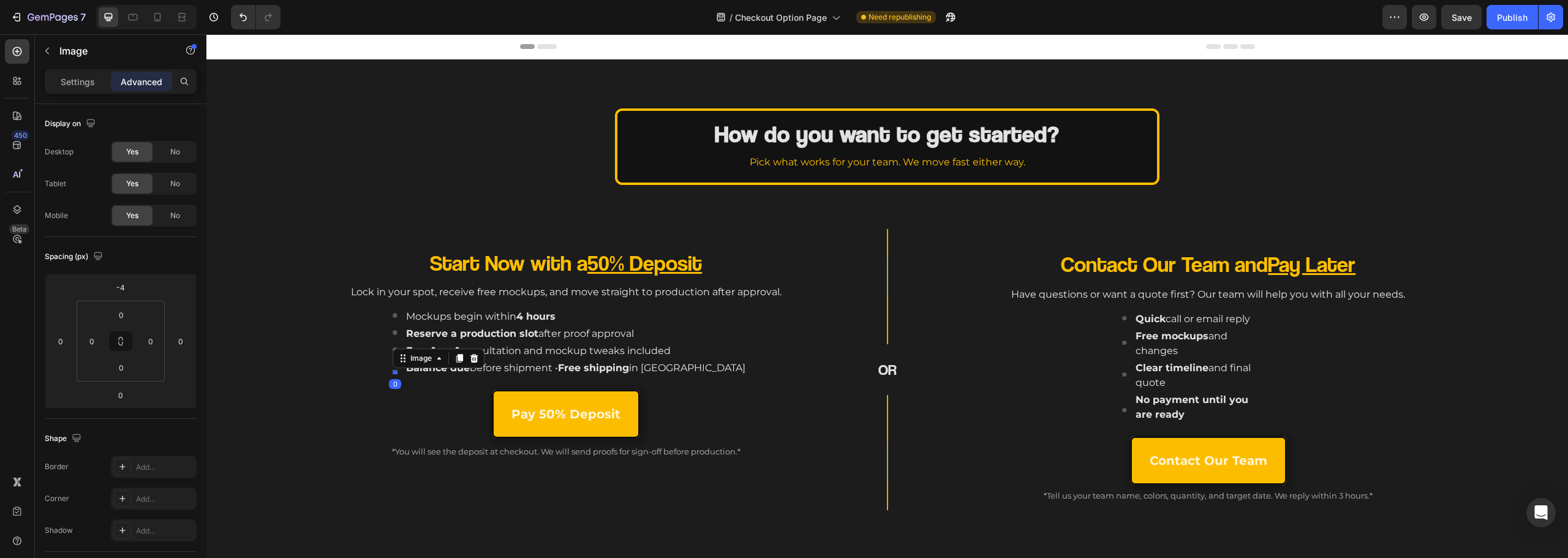
click at [398, 374] on div "Image 0" at bounding box center [395, 372] width 5 height 4
click at [134, 294] on div "0" at bounding box center [121, 287] width 31 height 19
click at [122, 285] on input "0" at bounding box center [121, 287] width 24 height 18
type input "-8"
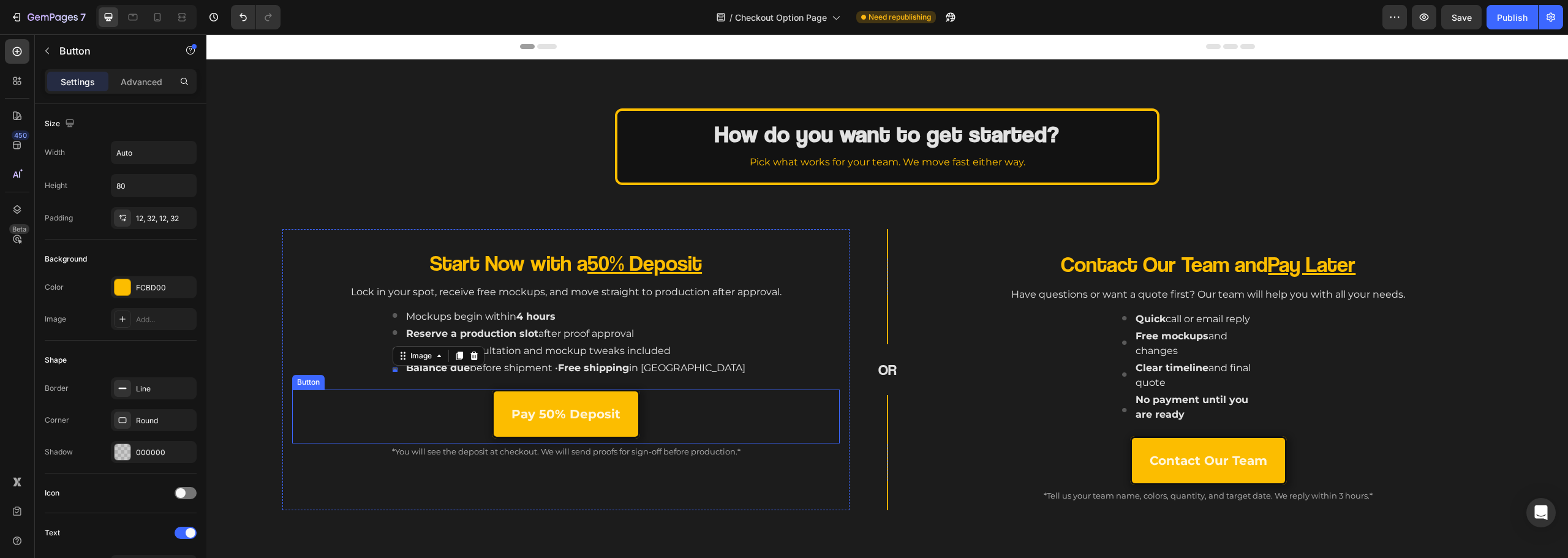
click at [344, 437] on div "Pay 50% Deposit Button" at bounding box center [566, 417] width 548 height 54
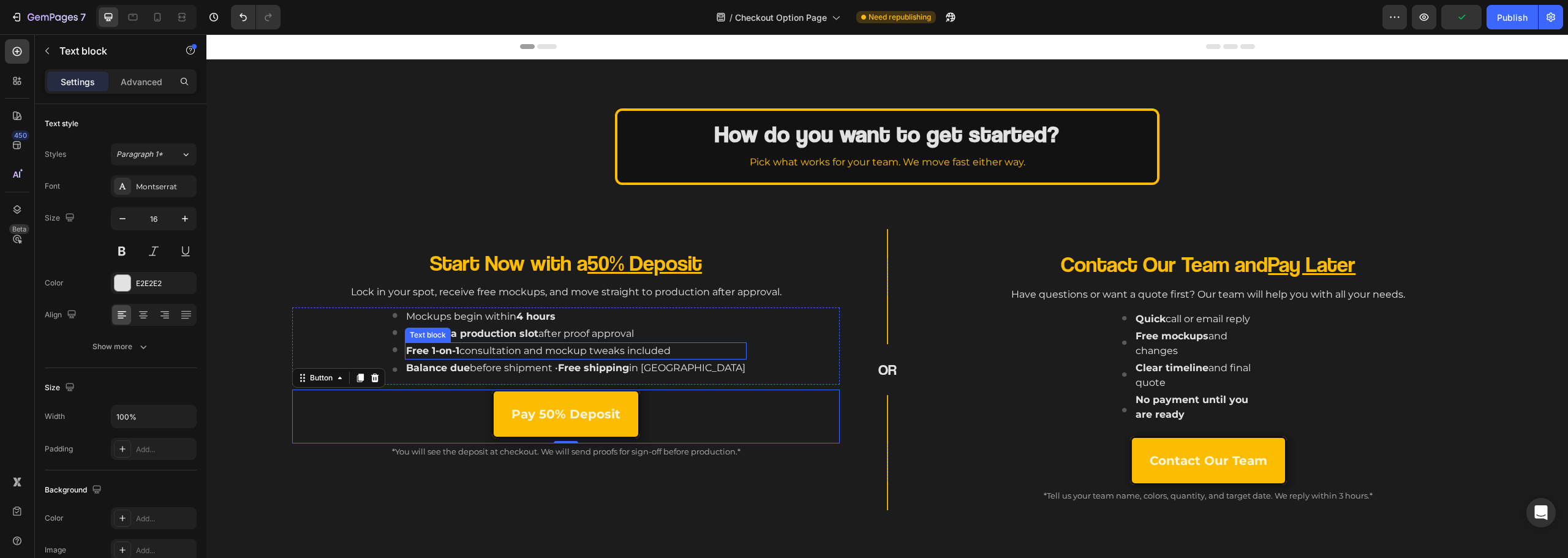
click at [650, 351] on p "Free 1-on-1 consultation and mockup tweaks included" at bounding box center [575, 351] width 339 height 14
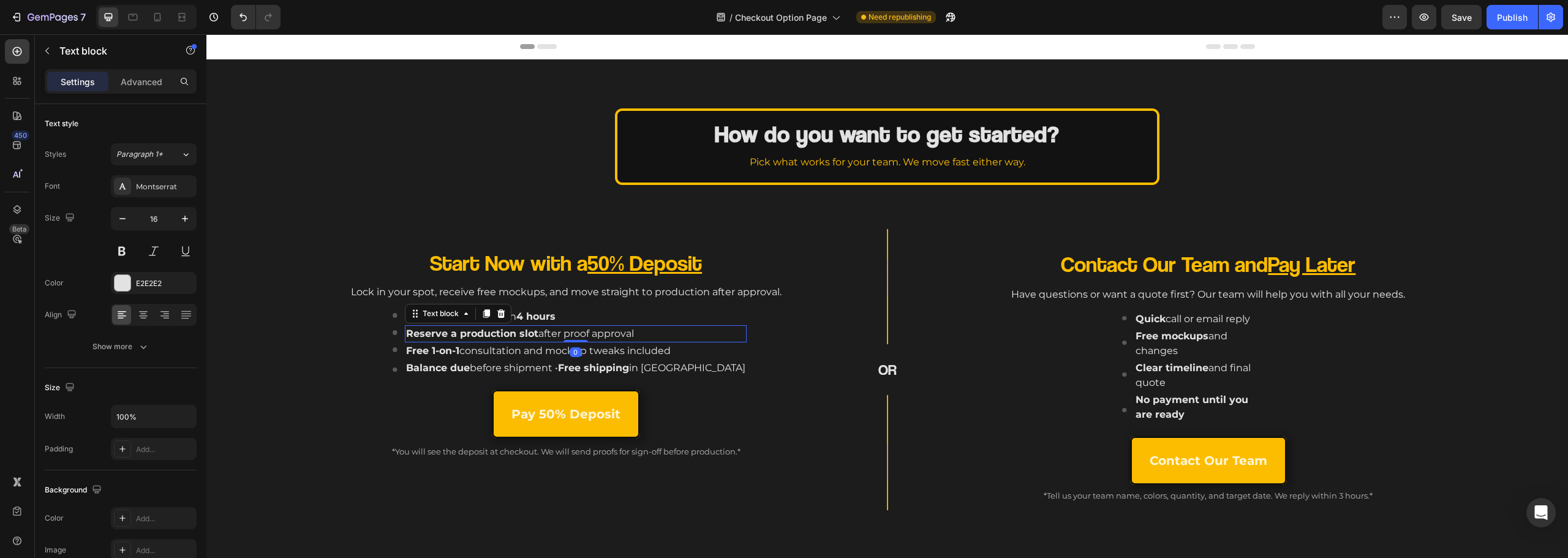
click at [572, 334] on p "Reserve a production slot after proof approval" at bounding box center [575, 334] width 339 height 14
click at [601, 310] on p "Mockups begin within 4 hours" at bounding box center [575, 316] width 339 height 14
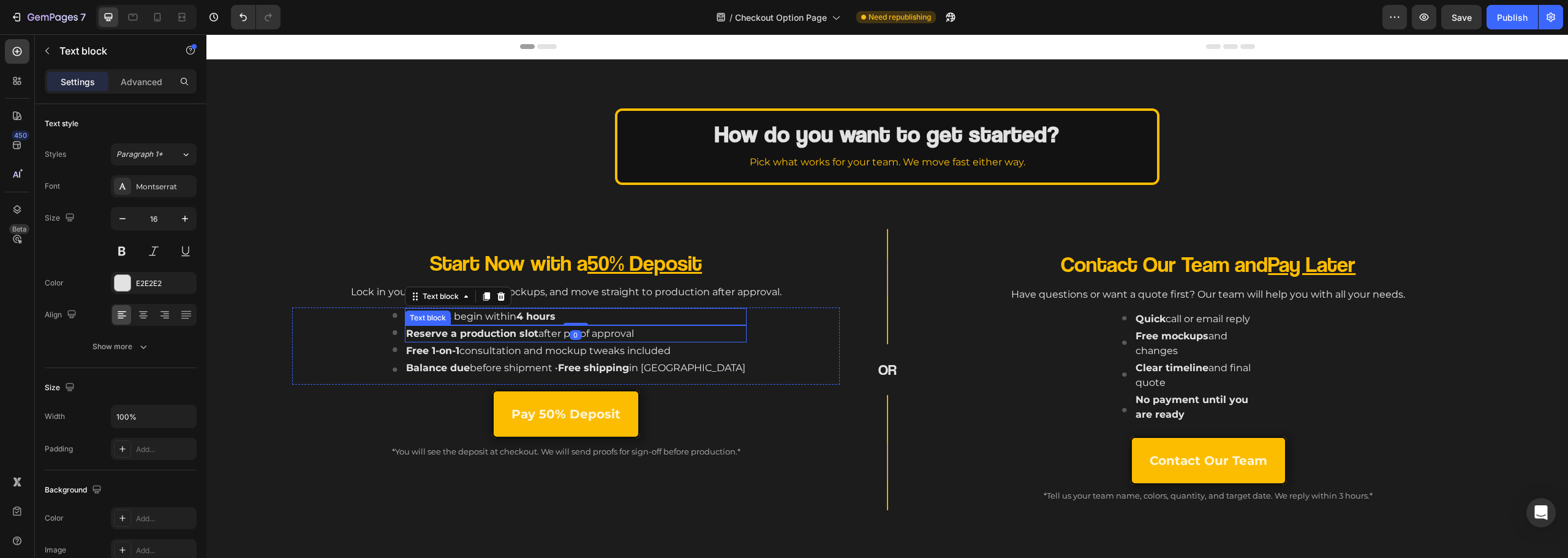
click at [633, 339] on p "Reserve a production slot after proof approval" at bounding box center [575, 334] width 339 height 14
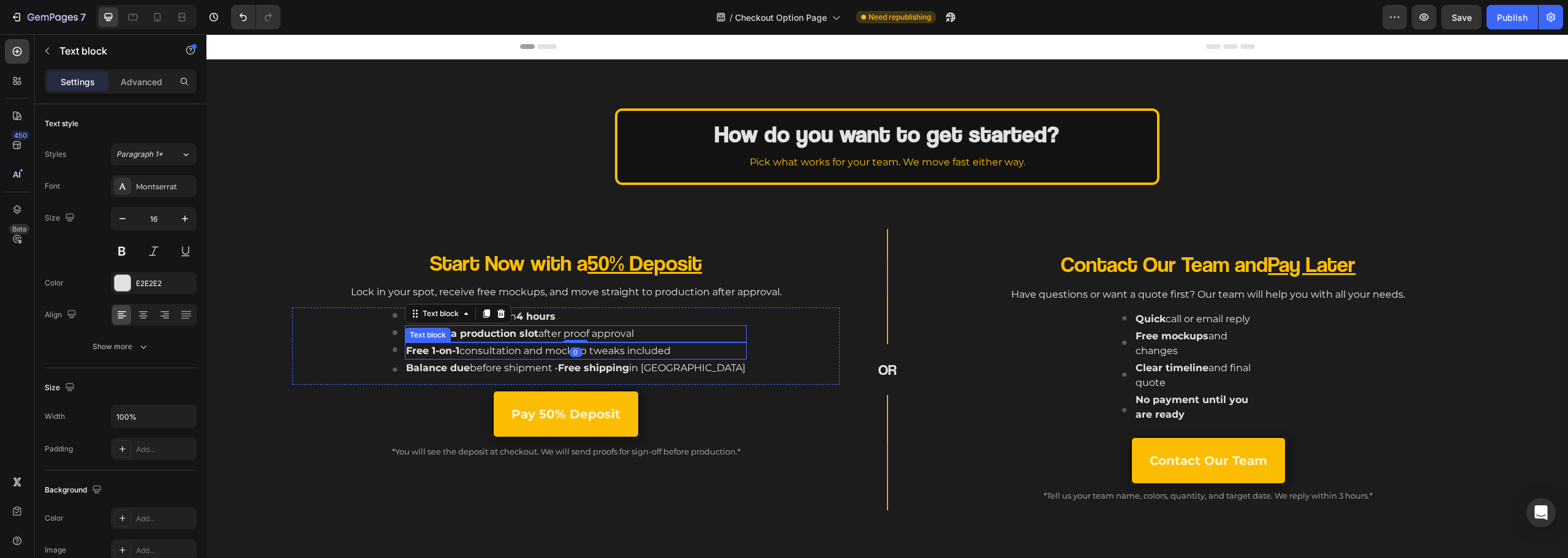
click at [624, 356] on p "Free 1-on-1 consultation and mockup tweaks included" at bounding box center [575, 351] width 339 height 14
click at [137, 84] on p "Advanced" at bounding box center [141, 82] width 41 height 13
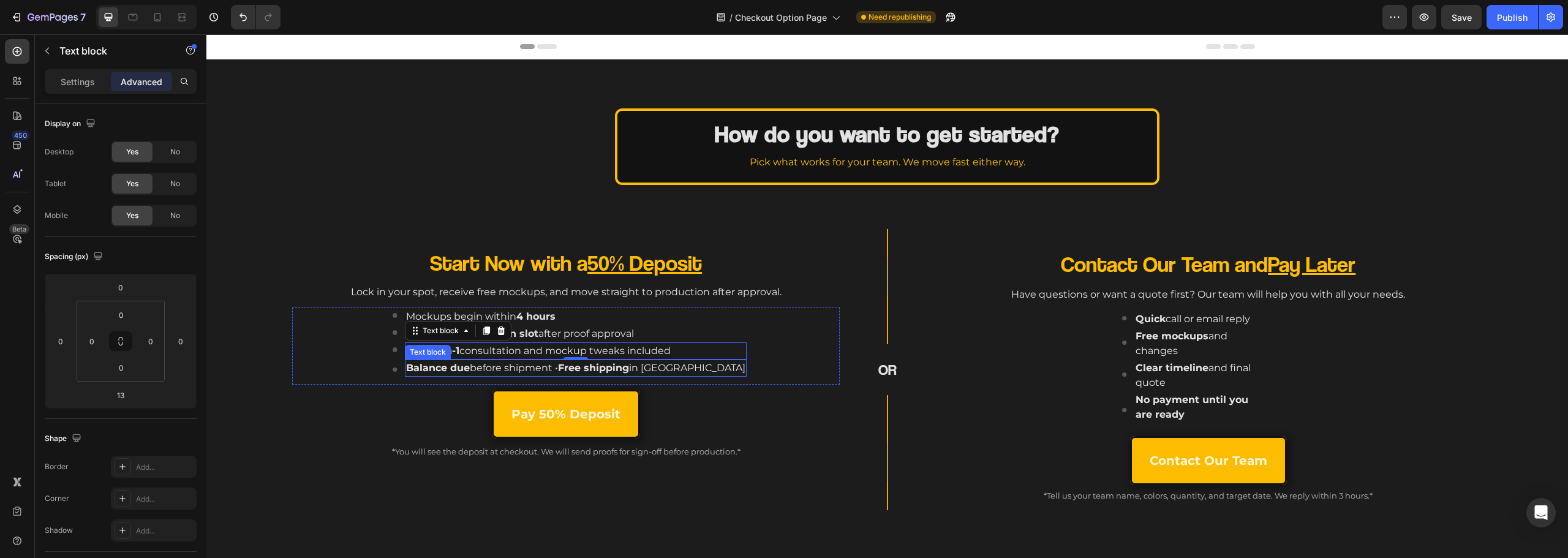
click at [629, 366] on strong "Free shipping" at bounding box center [593, 368] width 71 height 12
click at [658, 350] on p "Free 1-on-1 consultation and mockup tweaks included" at bounding box center [575, 351] width 339 height 14
click at [629, 365] on strong "Free shipping" at bounding box center [593, 368] width 71 height 12
click at [634, 346] on p "Free 1-on-1 consultation and mockup tweaks included" at bounding box center [575, 351] width 339 height 14
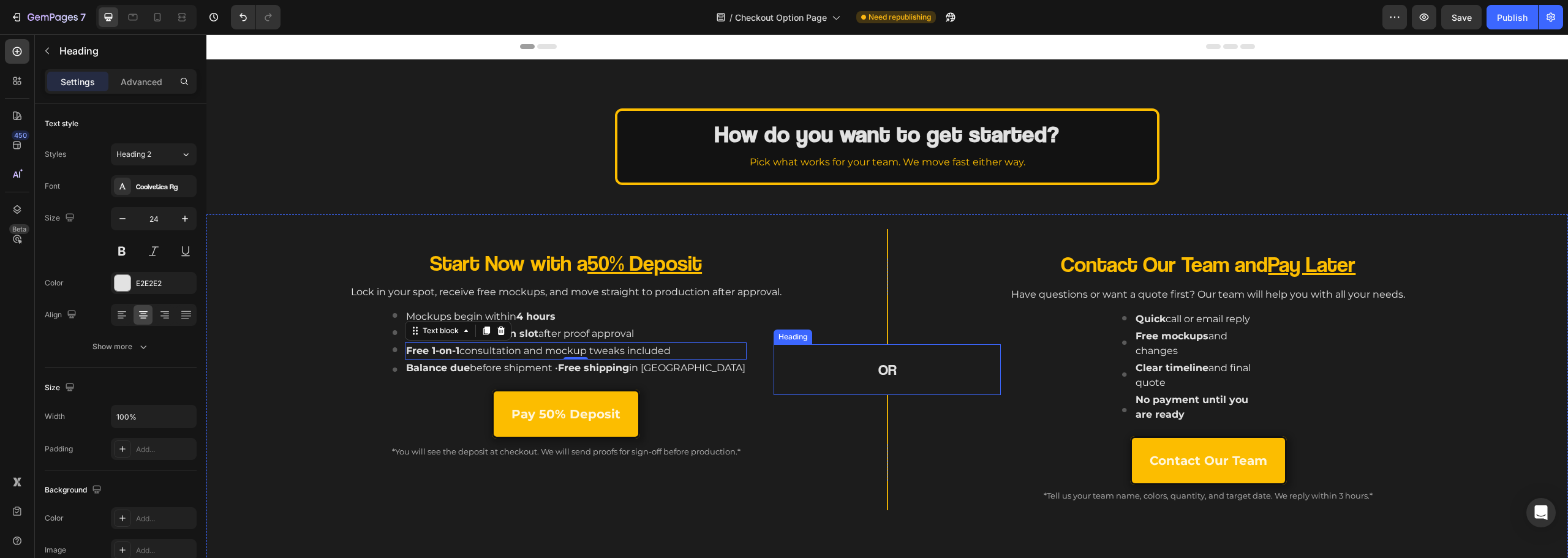
click at [800, 347] on div "OR Heading" at bounding box center [887, 369] width 227 height 51
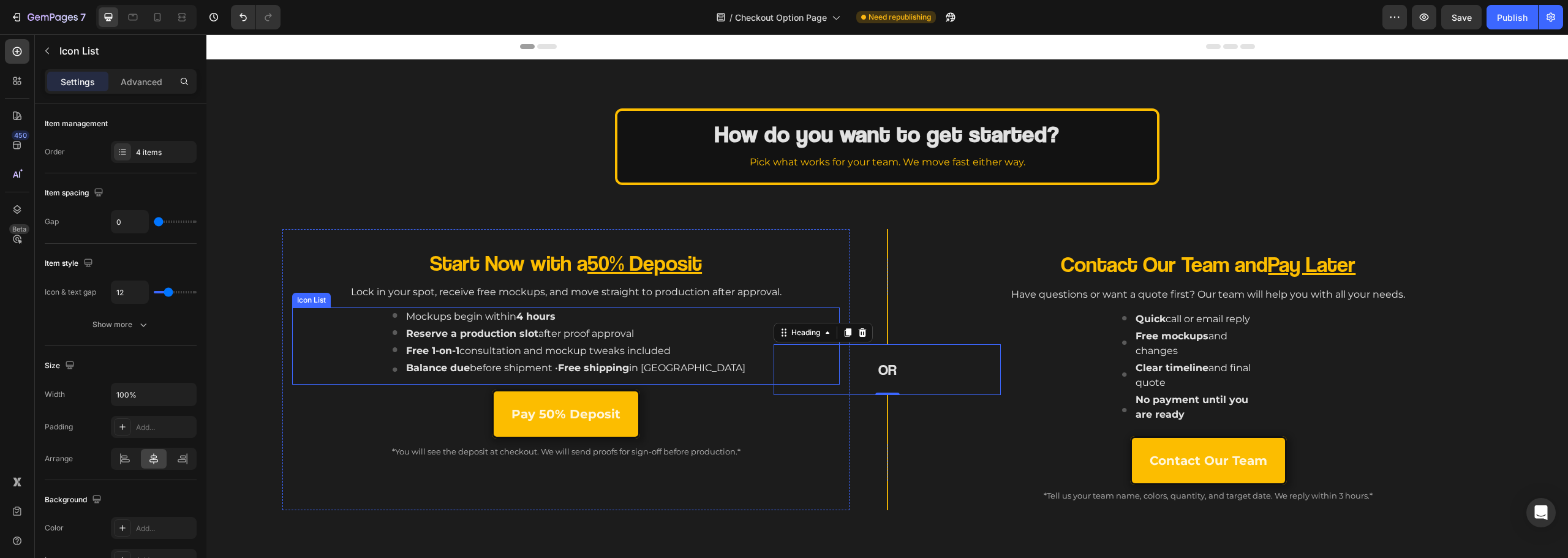
click at [743, 347] on div "Image Mockups begin within 4 hours Text block Image Reserve a production slot a…" at bounding box center [570, 346] width 540 height 77
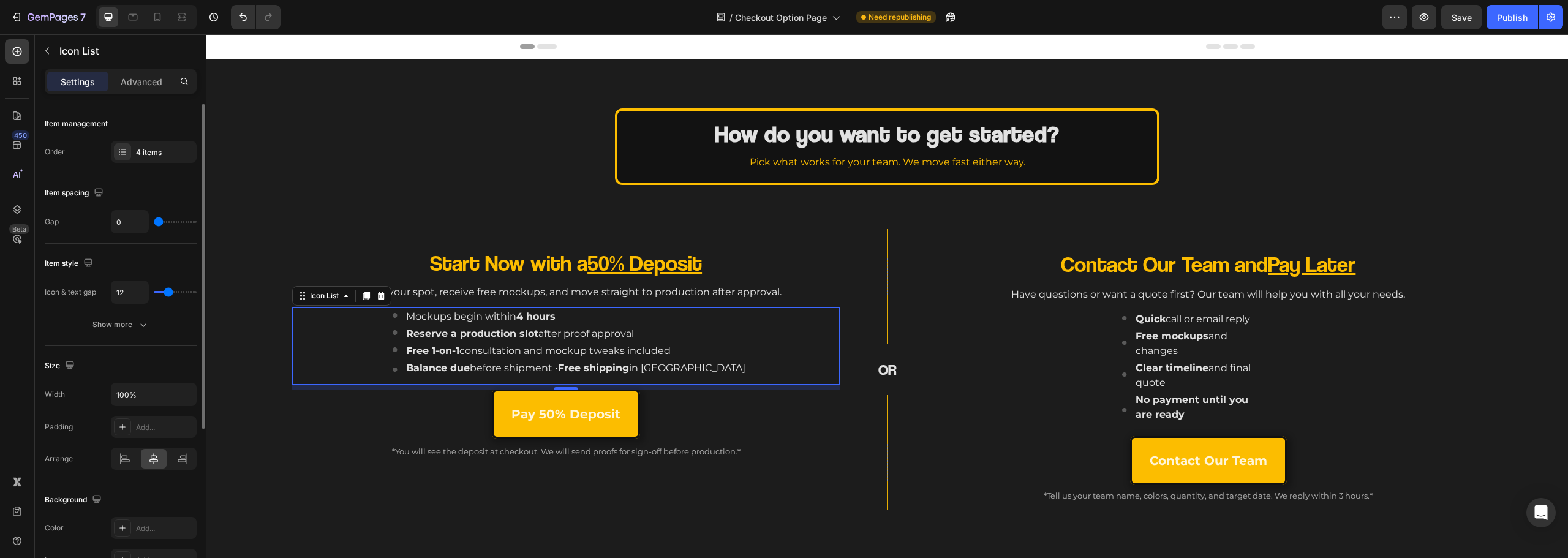
type input "20"
type input "24"
drag, startPoint x: 170, startPoint y: 293, endPoint x: 179, endPoint y: 289, distance: 9.8
type input "24"
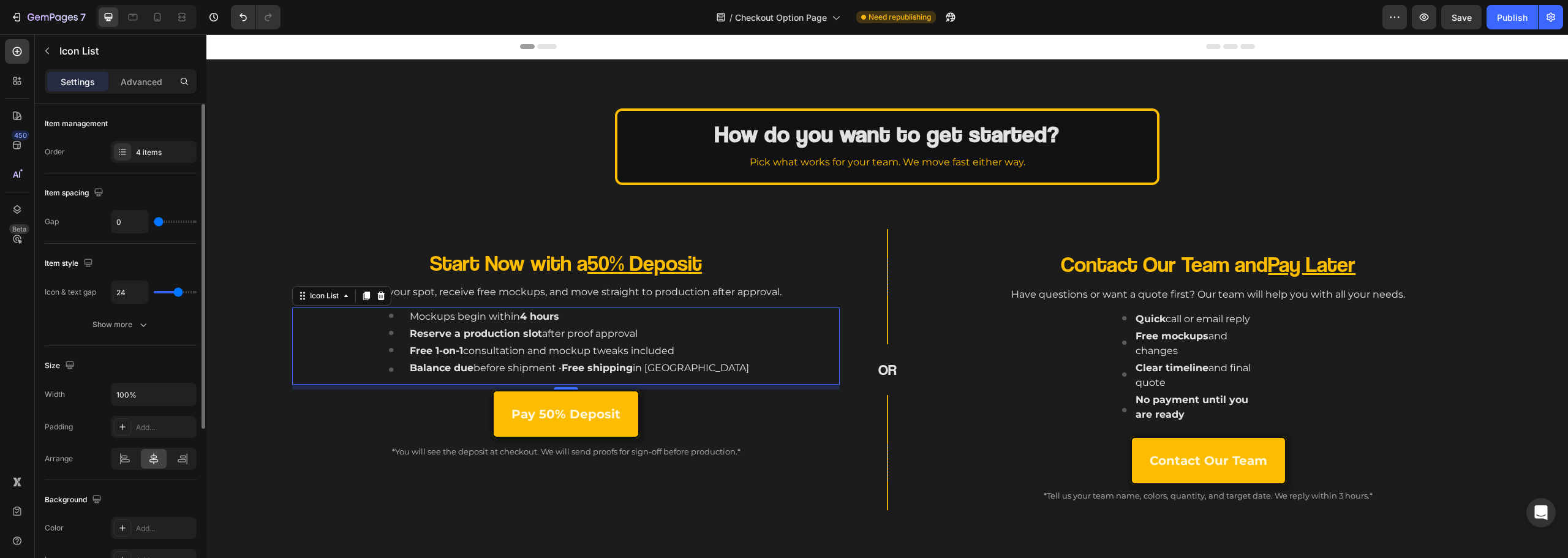
click at [179, 291] on input "range" at bounding box center [175, 292] width 43 height 3
type input "7"
type input "6"
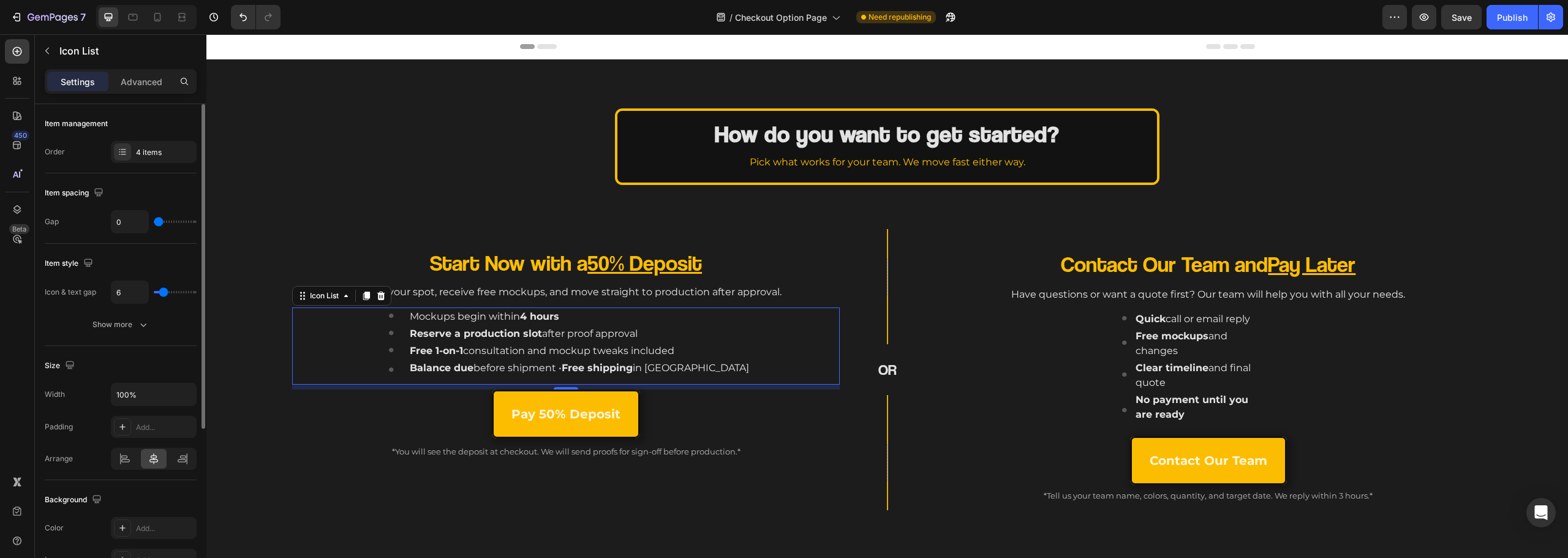
type input "5"
type input "4"
type input "5"
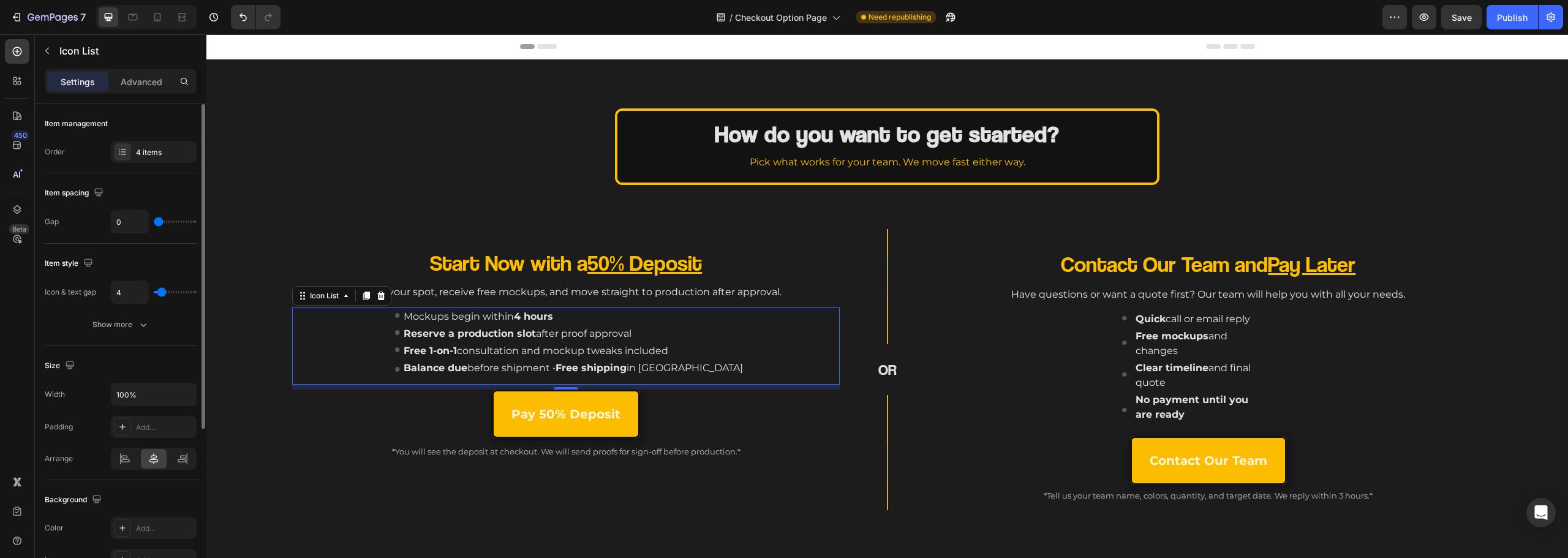
type input "5"
type input "6"
type input "7"
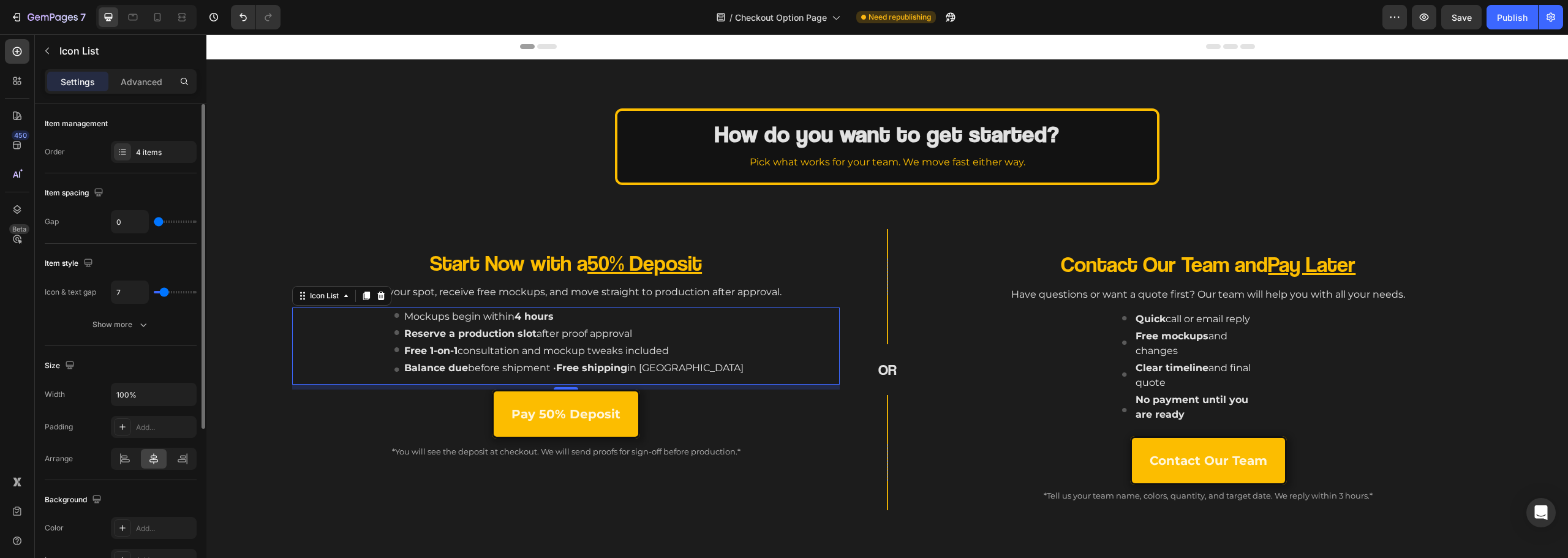
type input "9"
type input "10"
type input "11"
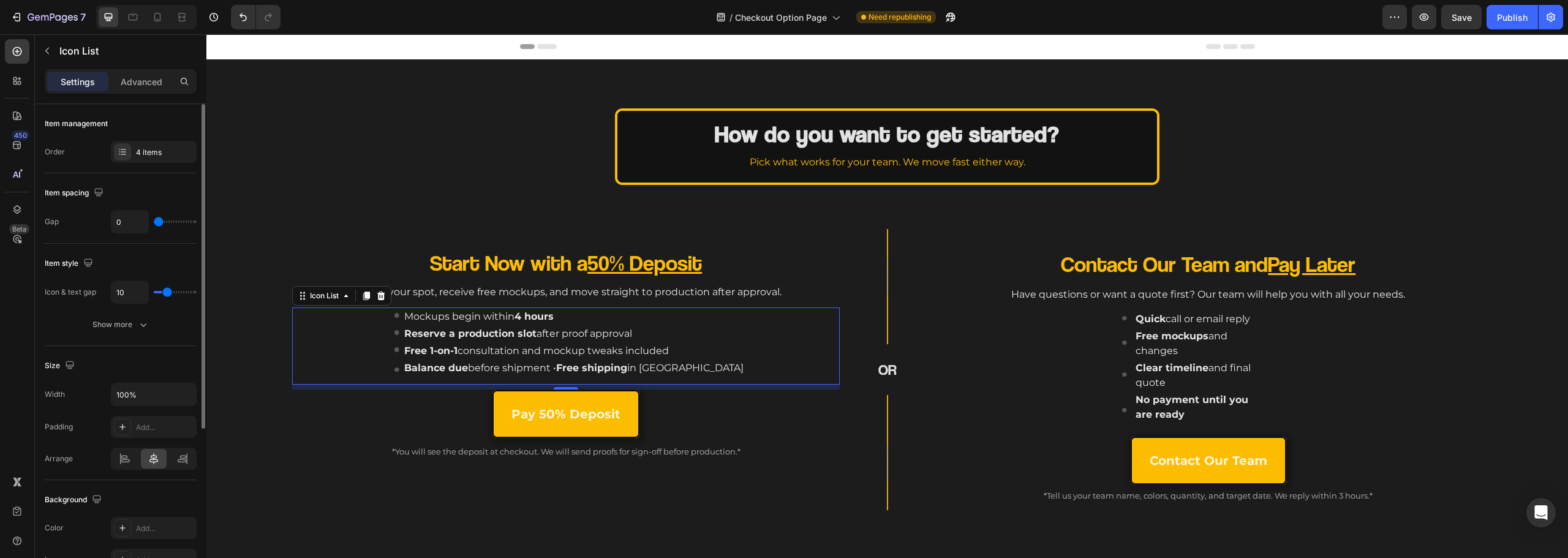
type input "11"
type input "12"
drag, startPoint x: 179, startPoint y: 289, endPoint x: 168, endPoint y: 283, distance: 12.5
type input "12"
click at [168, 291] on input "range" at bounding box center [175, 292] width 43 height 3
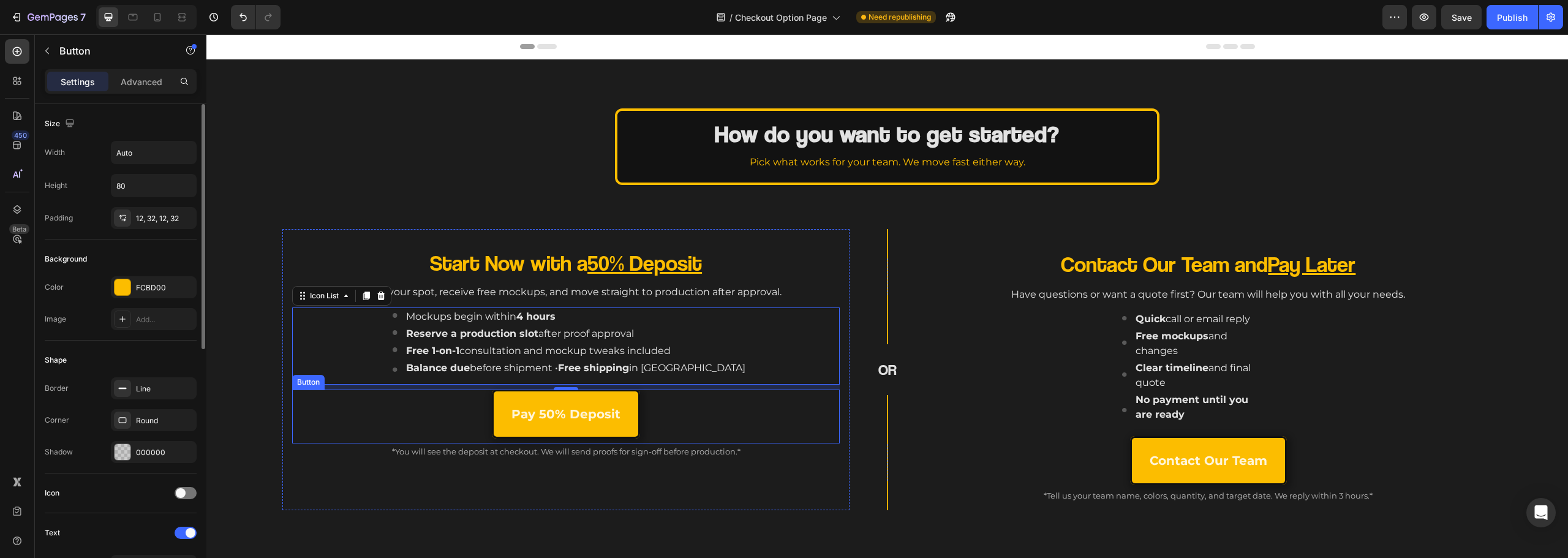
click at [336, 407] on div "Pay 50% Deposit Button" at bounding box center [566, 417] width 548 height 54
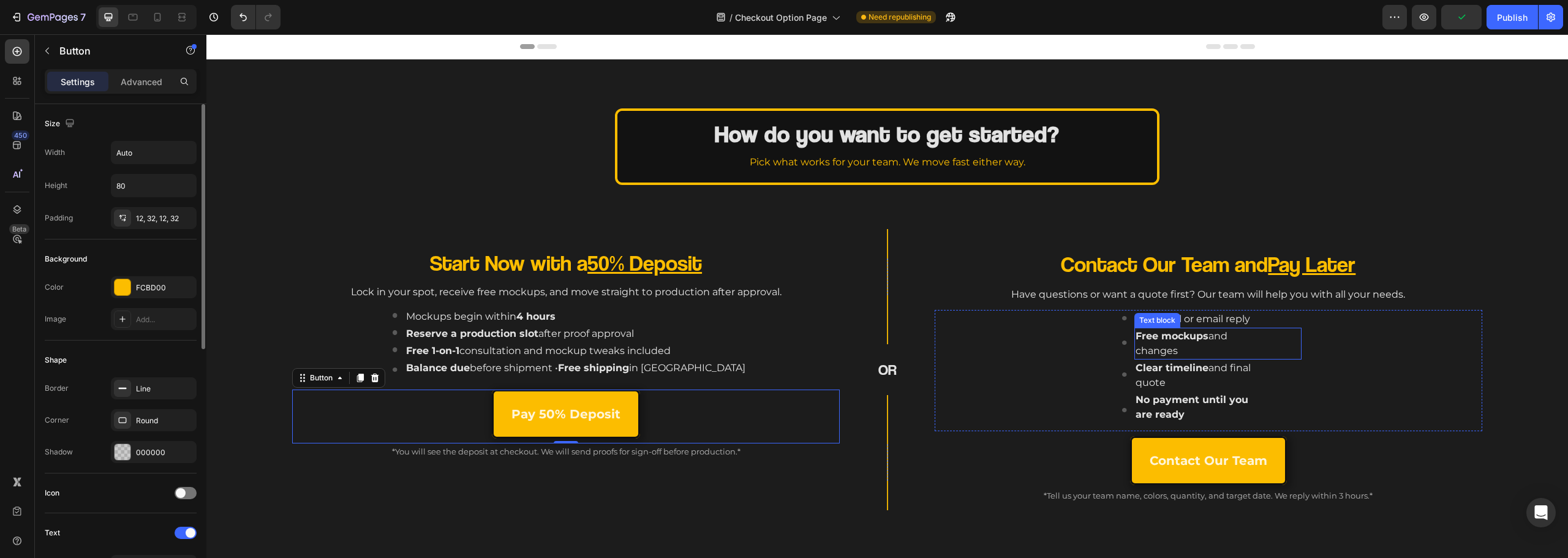
click at [1185, 323] on p "Quick call or email reply" at bounding box center [1202, 319] width 132 height 14
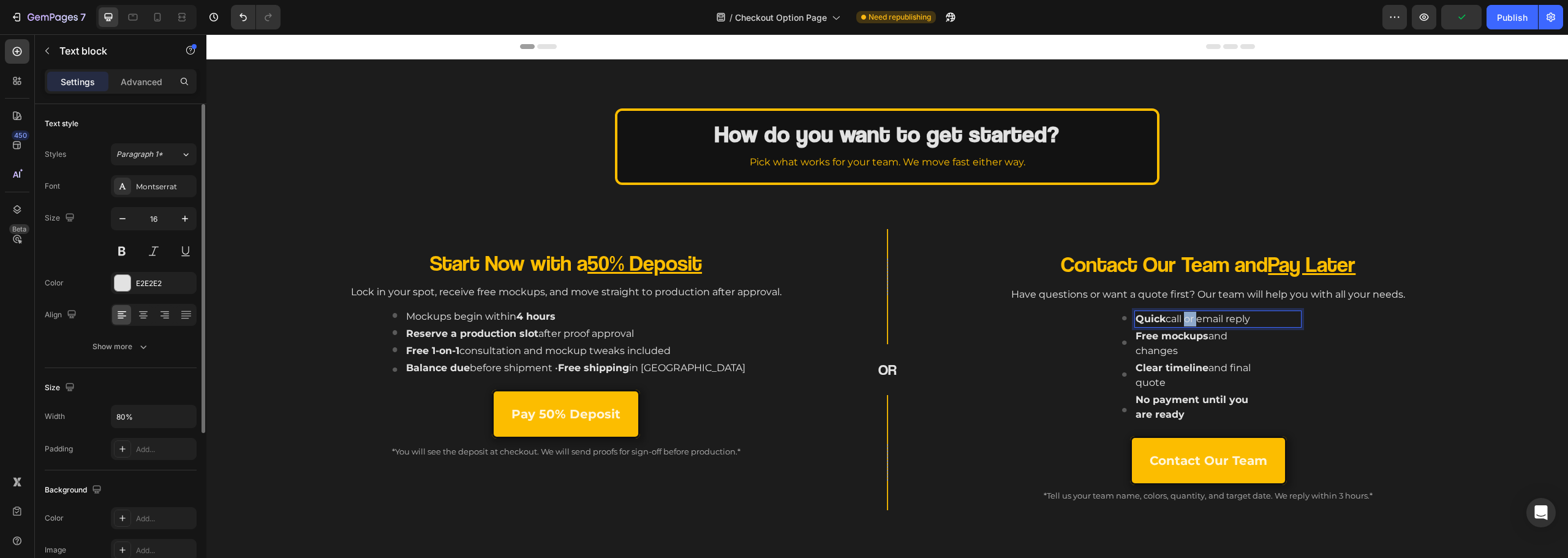
click at [1185, 323] on p "Quick call or email reply" at bounding box center [1202, 319] width 132 height 14
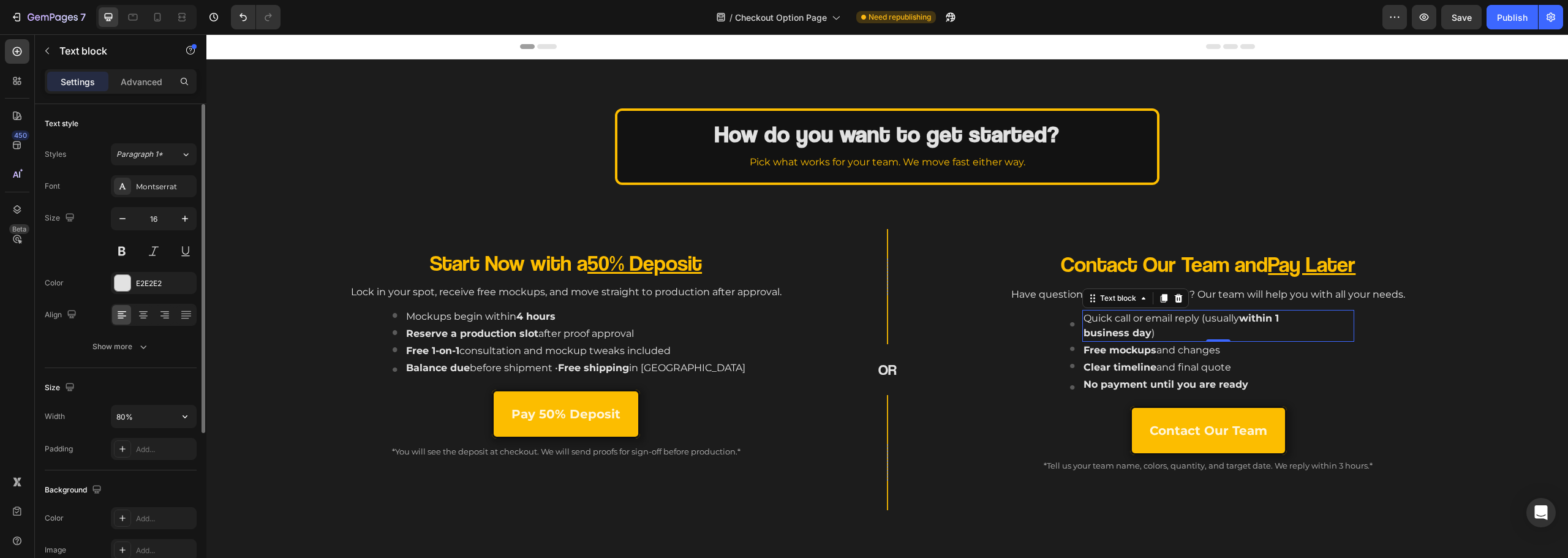
click at [111, 417] on div "Width 80%" at bounding box center [121, 416] width 152 height 23
click at [120, 417] on input "80%" at bounding box center [153, 416] width 85 height 22
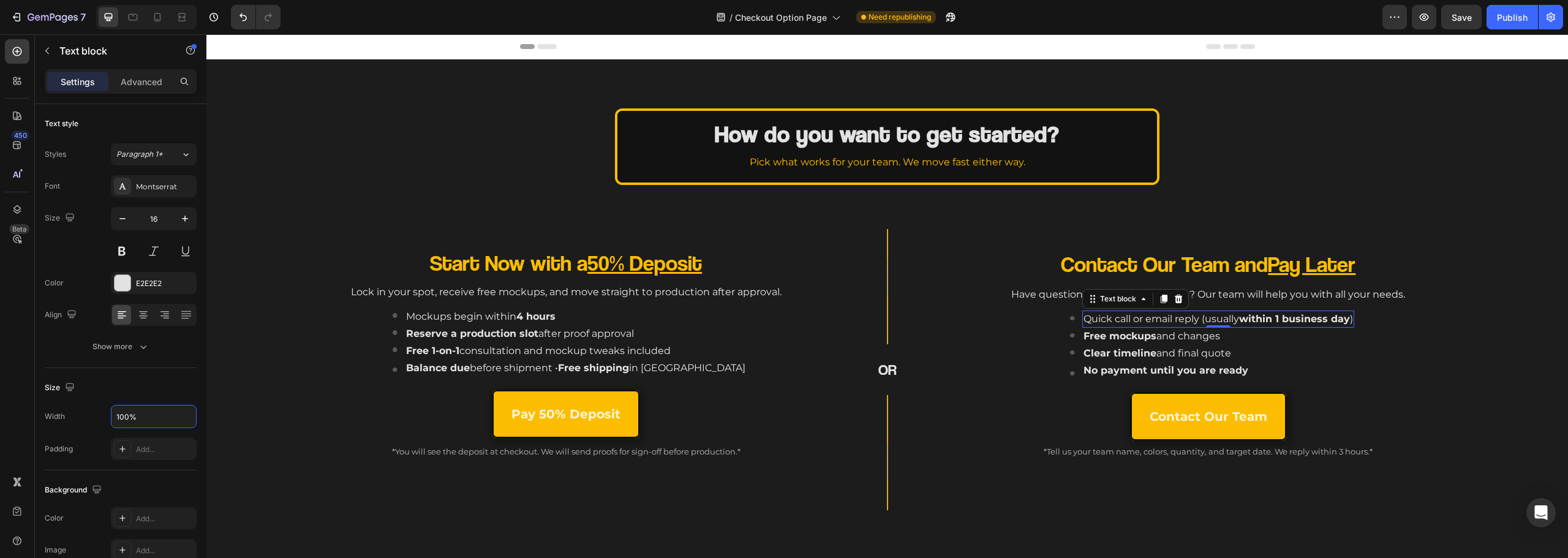
type input "100%"
click at [1283, 312] on p "Quick call or email reply (usually within 1 business day )" at bounding box center [1218, 319] width 270 height 14
drag, startPoint x: 1275, startPoint y: 319, endPoint x: 1341, endPoint y: 319, distance: 66.0
click at [1341, 319] on strong "within 1 business day" at bounding box center [1294, 319] width 111 height 12
click at [1341, 319] on strong "within 1 business day" at bounding box center [1294, 319] width 111 height 12
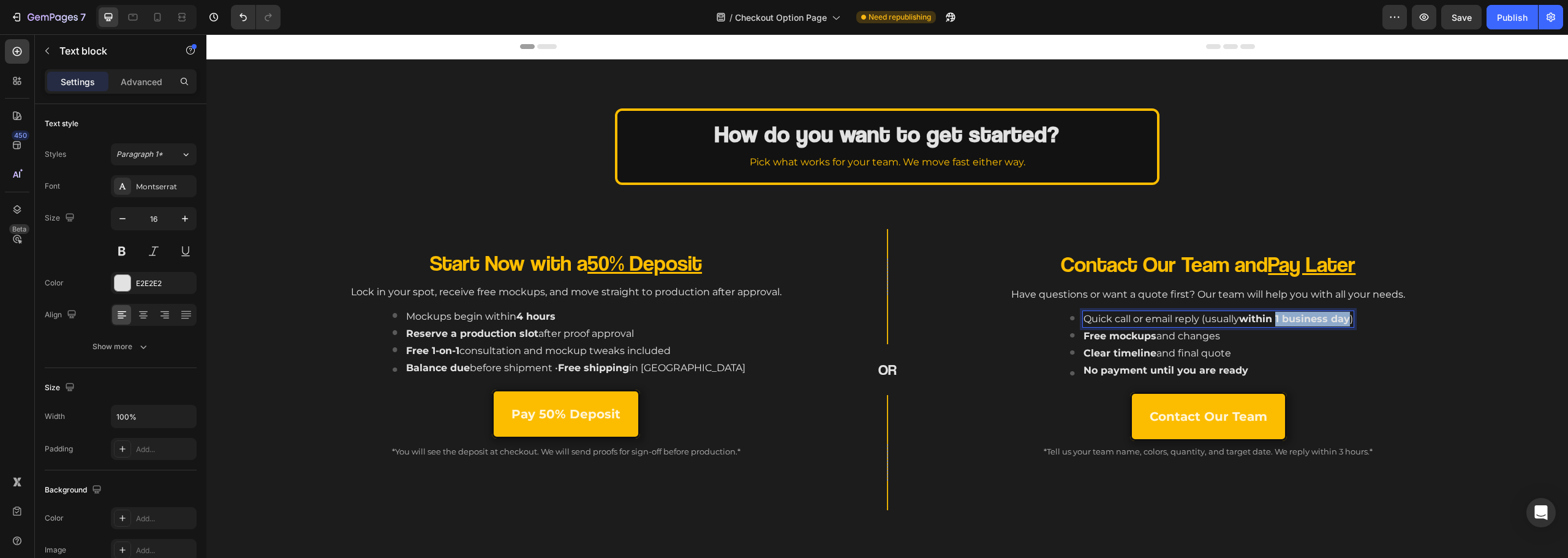
drag, startPoint x: 1343, startPoint y: 319, endPoint x: 1270, endPoint y: 319, distance: 73.0
click at [1270, 319] on p "Quick call or email reply (usually within 1 business day )" at bounding box center [1218, 319] width 270 height 14
click at [1293, 317] on strong "within 4hours" at bounding box center [1294, 319] width 72 height 12
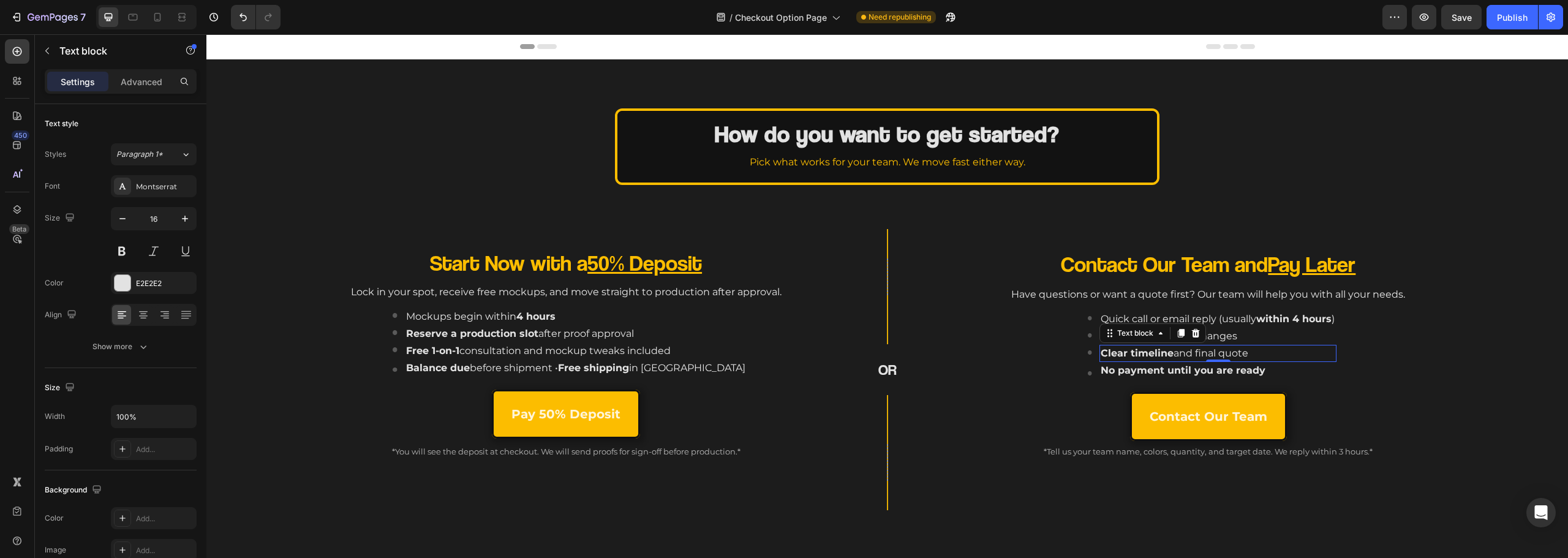
click at [1231, 345] on div "Clear timeline and final quote" at bounding box center [1194, 353] width 189 height 17
click at [1189, 340] on div at bounding box center [1195, 333] width 14 height 14
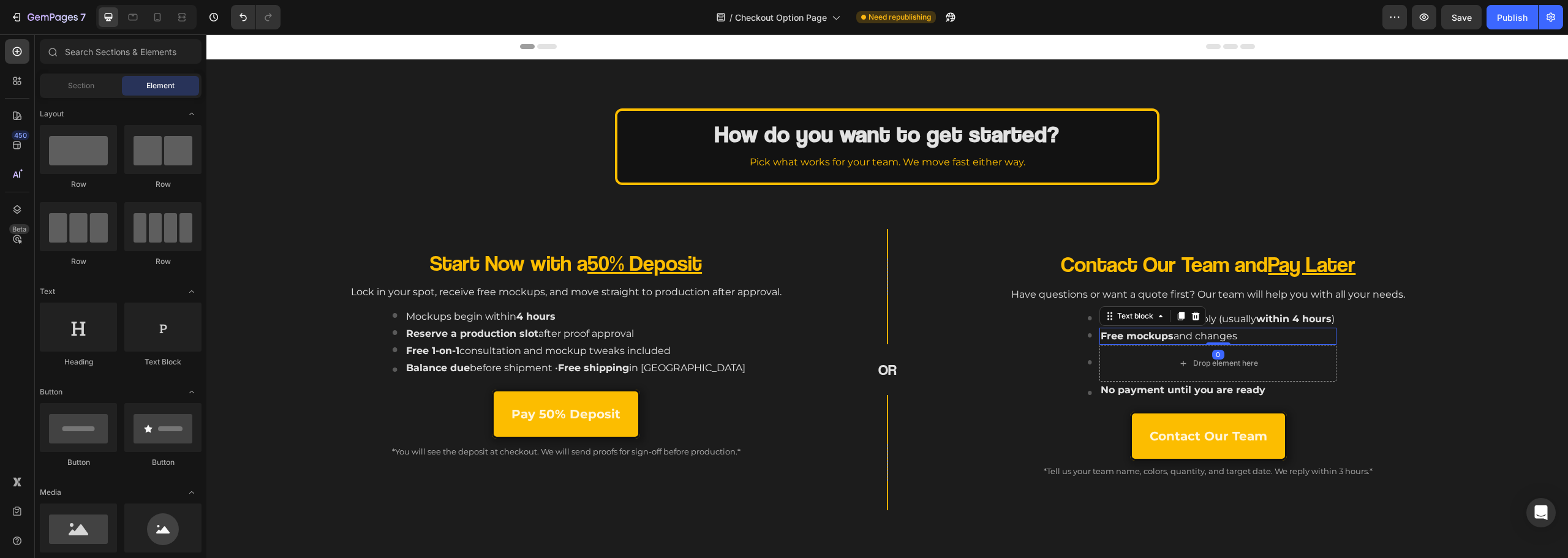
click at [1226, 335] on p "Free mockups and changes" at bounding box center [1194, 336] width 187 height 14
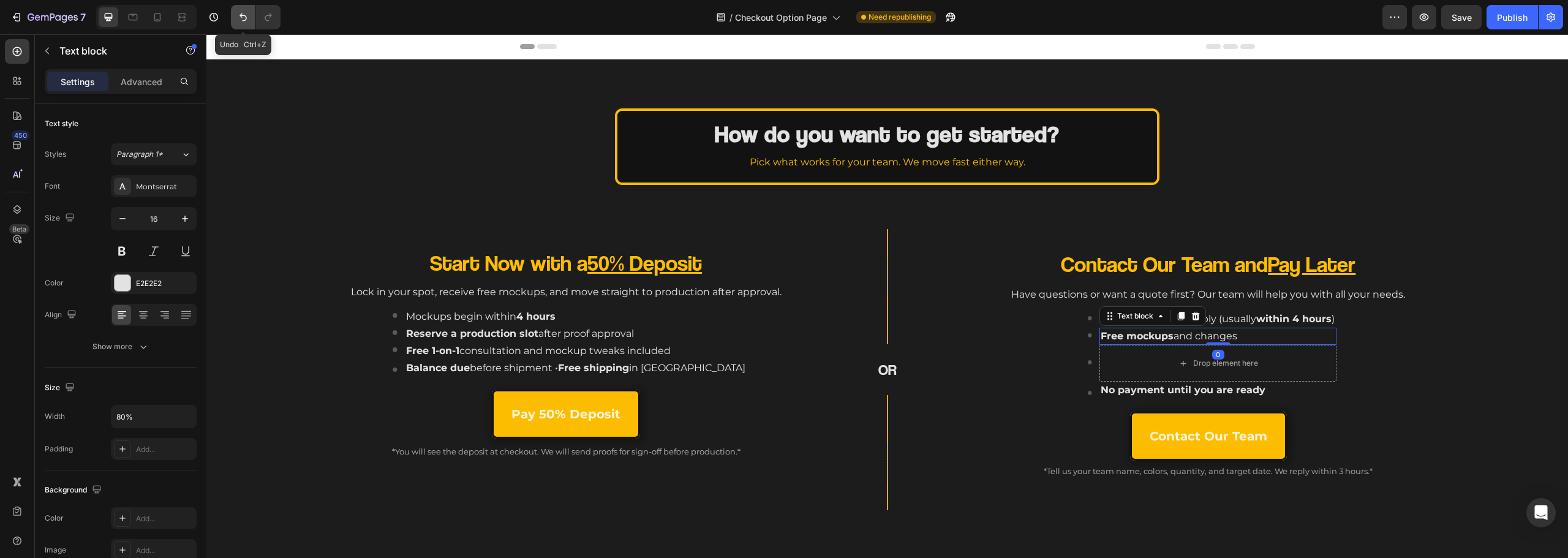
click at [241, 13] on icon "Undo/Redo" at bounding box center [243, 18] width 13 height 13
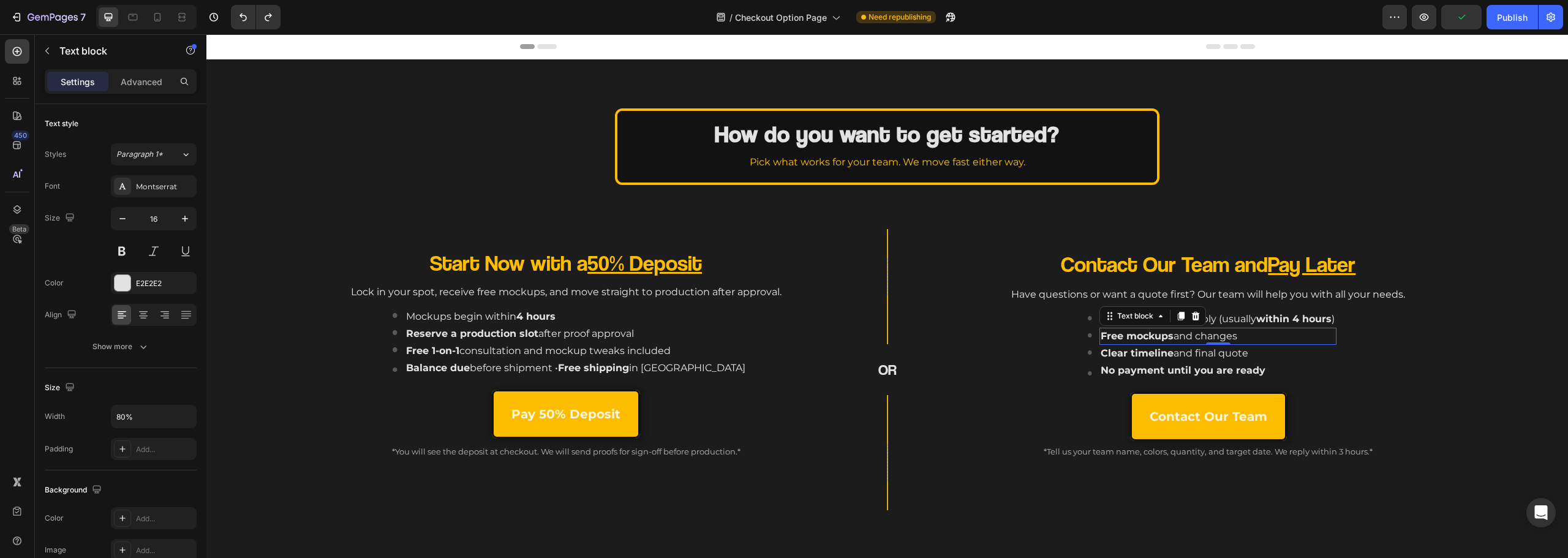
click at [1211, 331] on p "Free mockups and changes" at bounding box center [1194, 336] width 187 height 14
click at [1211, 332] on p "Free mockups and changes" at bounding box center [1194, 336] width 187 height 14
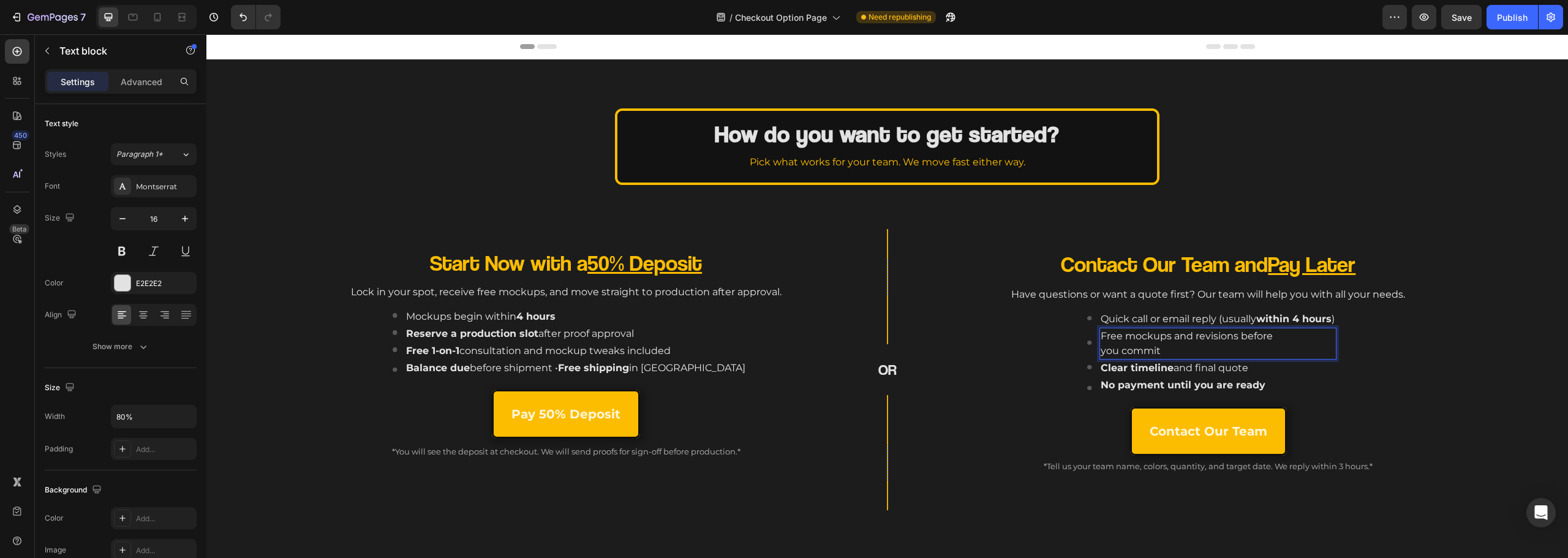
click at [1205, 341] on p "Free mockups and revisions before you commit" at bounding box center [1194, 344] width 187 height 30
click at [1105, 336] on p "Free mockups and changes before you commit" at bounding box center [1194, 344] width 187 height 30
click at [125, 415] on input "80%" at bounding box center [153, 416] width 85 height 22
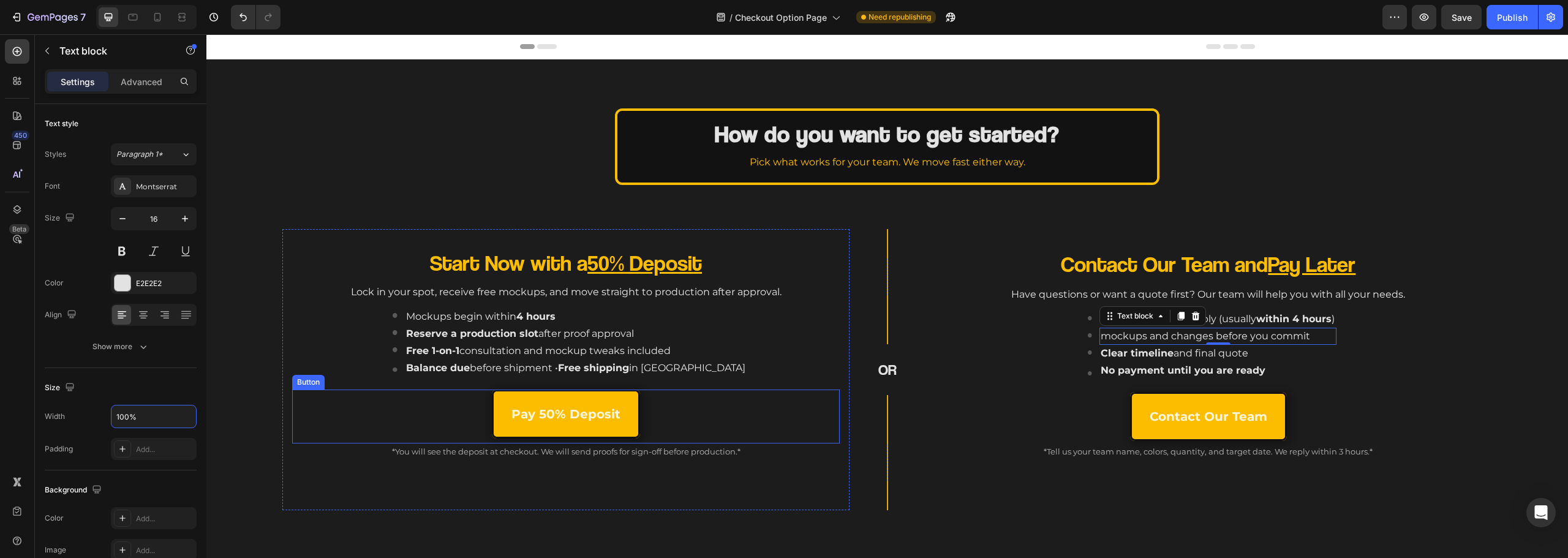
type input "100%"
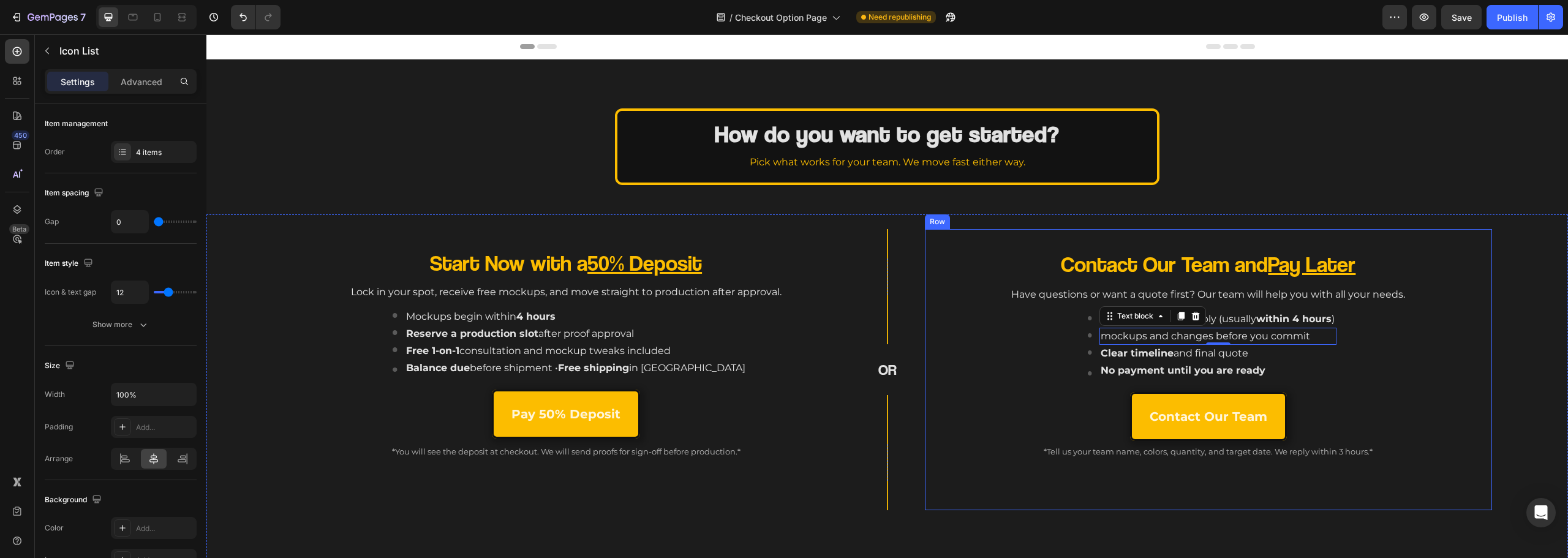
click at [1361, 364] on div "Image Quick call or email reply (usually within 4 hours ) Text block Image mock…" at bounding box center [1212, 349] width 540 height 78
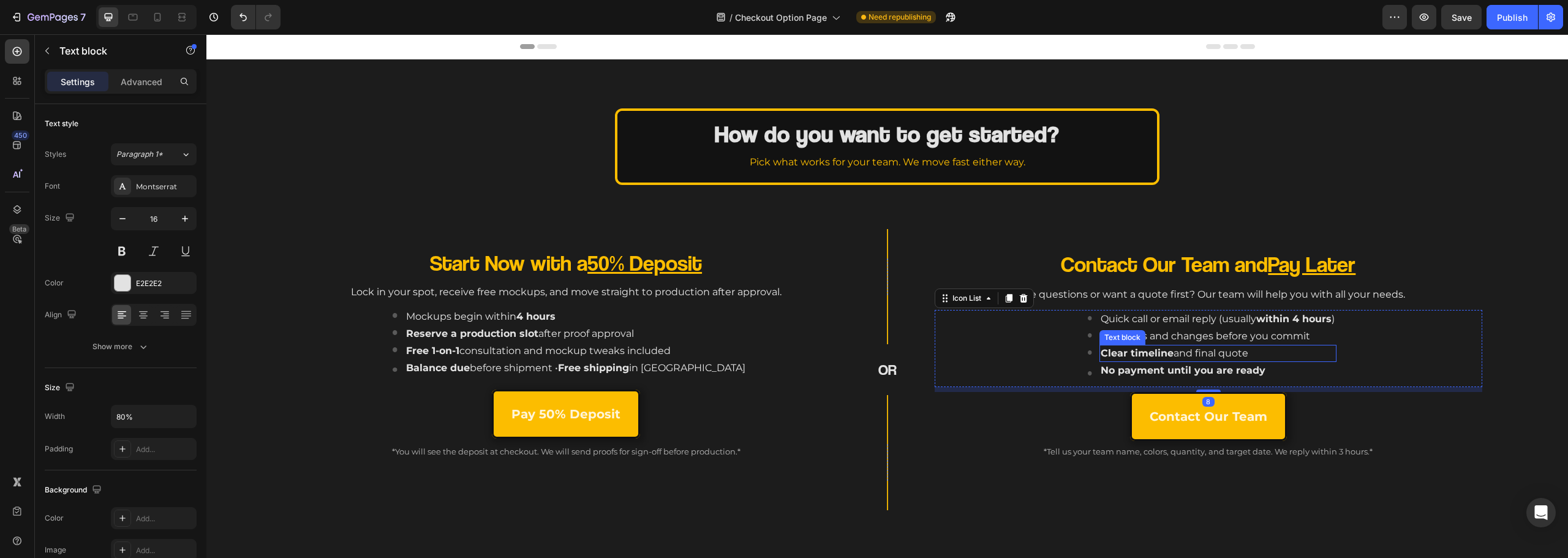
click at [1236, 349] on p "Clear timeline and final quote" at bounding box center [1194, 353] width 187 height 14
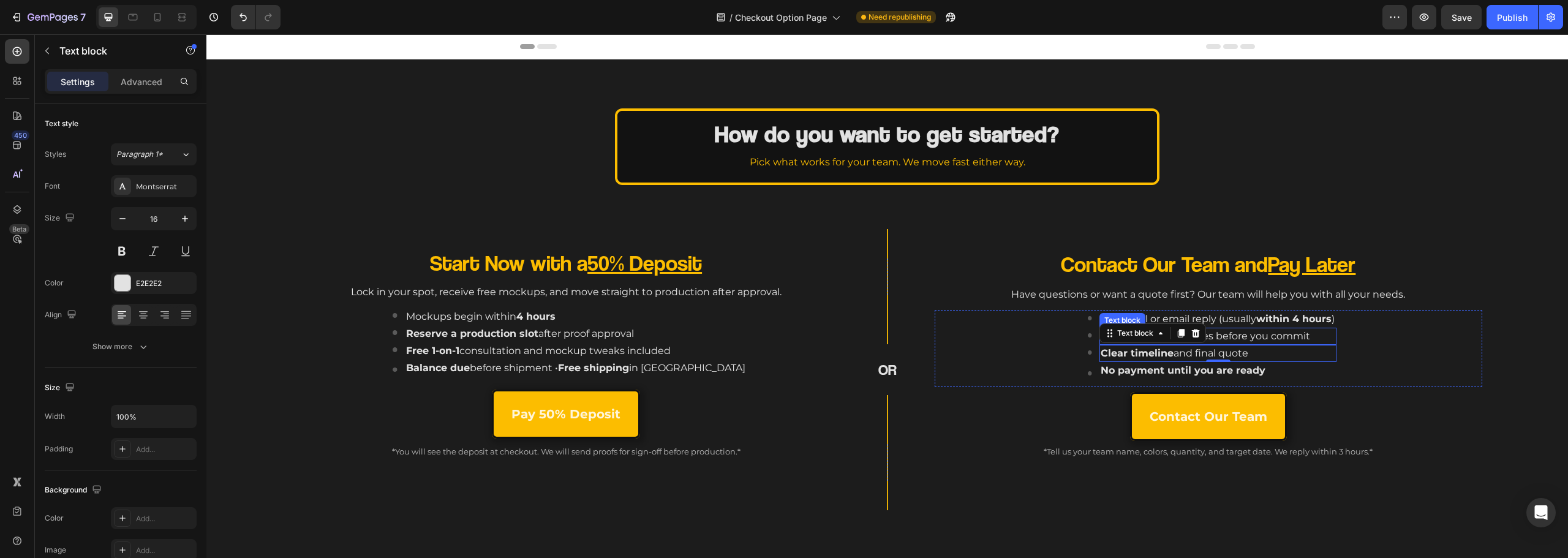
click at [1234, 337] on p "mockups and changes before you commit" at bounding box center [1217, 336] width 234 height 14
click at [958, 373] on div "Image Quick call or email reply (usually within 4 hours ) Text block Image Free…" at bounding box center [1212, 349] width 540 height 78
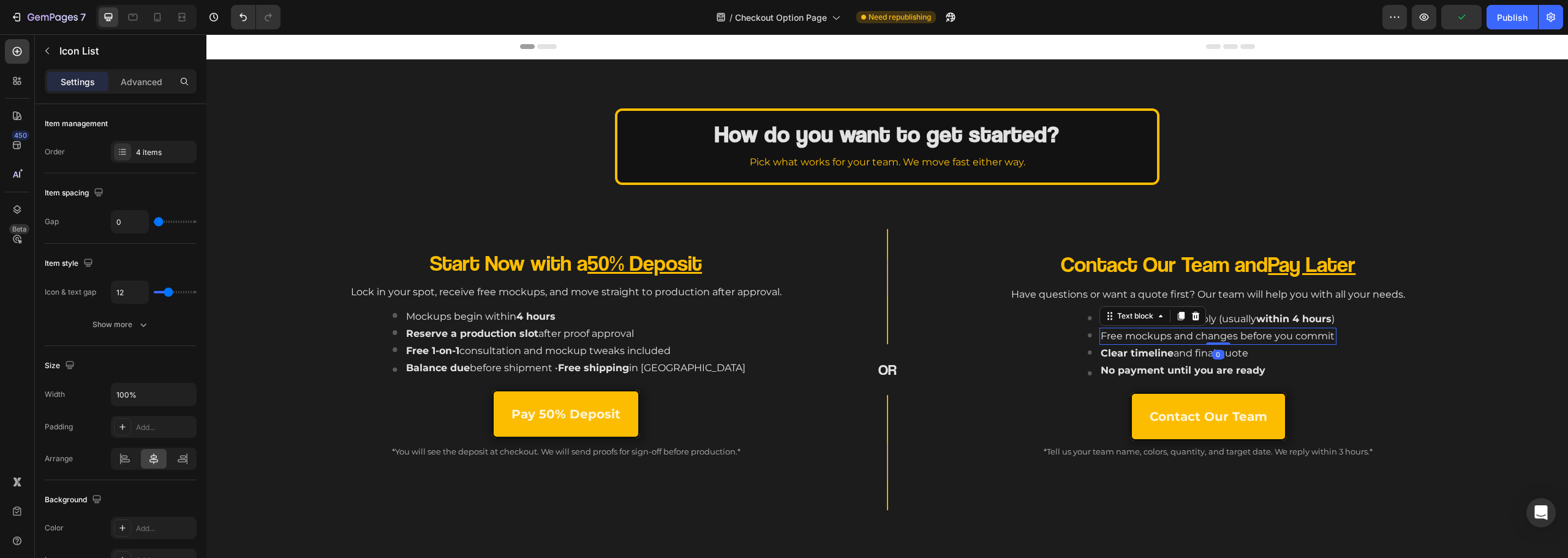
click at [1137, 331] on p "Free mockups and changes before you commit" at bounding box center [1217, 336] width 234 height 14
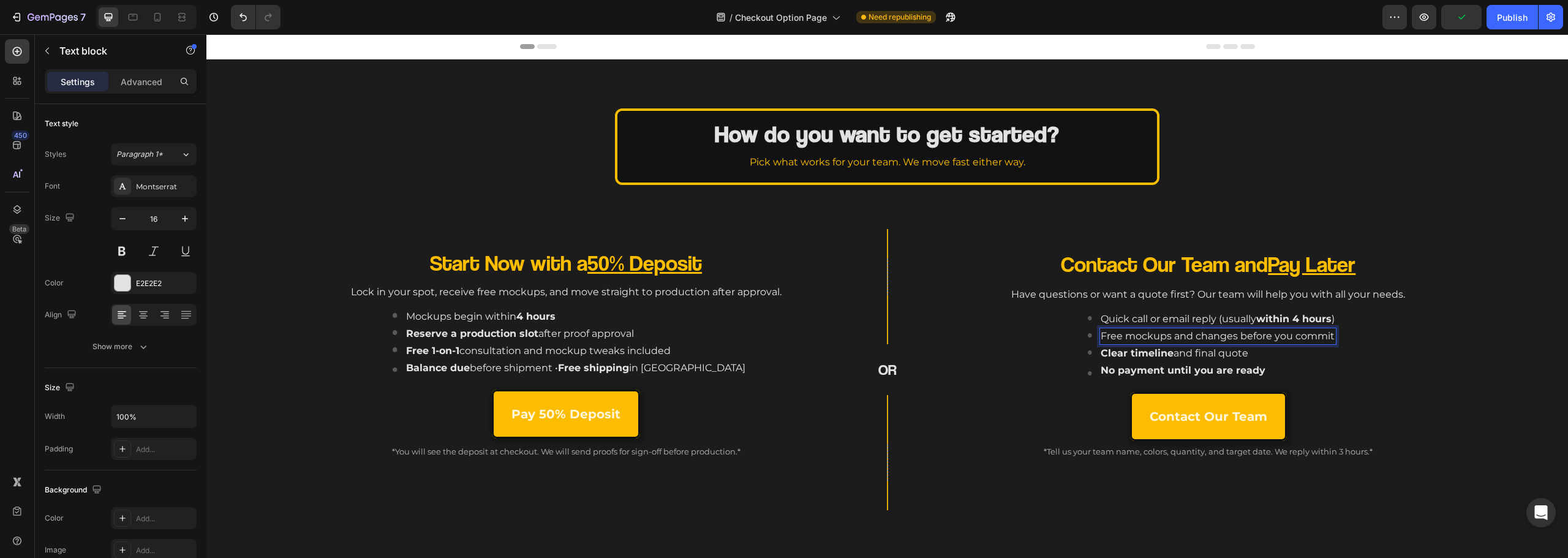
click at [1199, 332] on p "Free mockups and changes before you commit" at bounding box center [1217, 336] width 234 height 14
click at [1223, 336] on p "Free mockups and changes before you commit" at bounding box center [1217, 336] width 234 height 14
drag, startPoint x: 1215, startPoint y: 336, endPoint x: 1023, endPoint y: 336, distance: 192.0
click at [1023, 336] on div "Image Quick call or email reply (usually within 4 hours ) Text block Image Free…" at bounding box center [1212, 349] width 540 height 78
click at [1055, 313] on icon "Editor contextual toolbar" at bounding box center [1056, 312] width 13 height 13
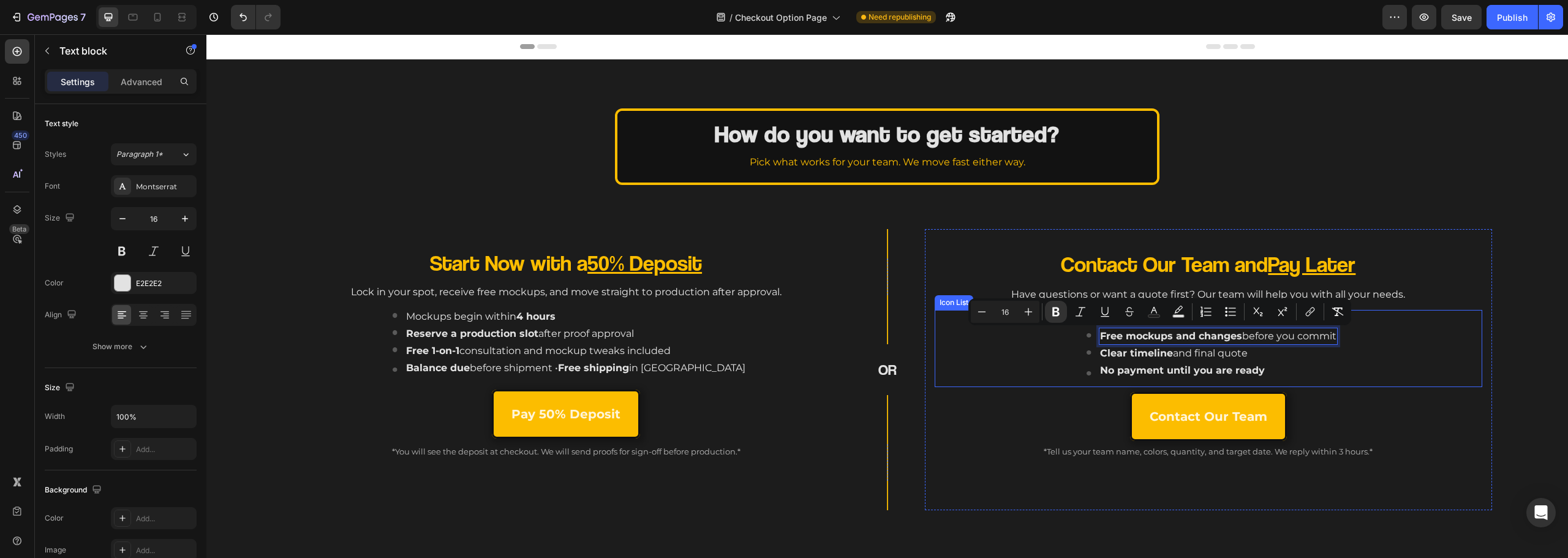
click at [1064, 371] on div "Image Quick call or email reply (usually within 4 hours ) Text block Image Free…" at bounding box center [1212, 348] width 540 height 77
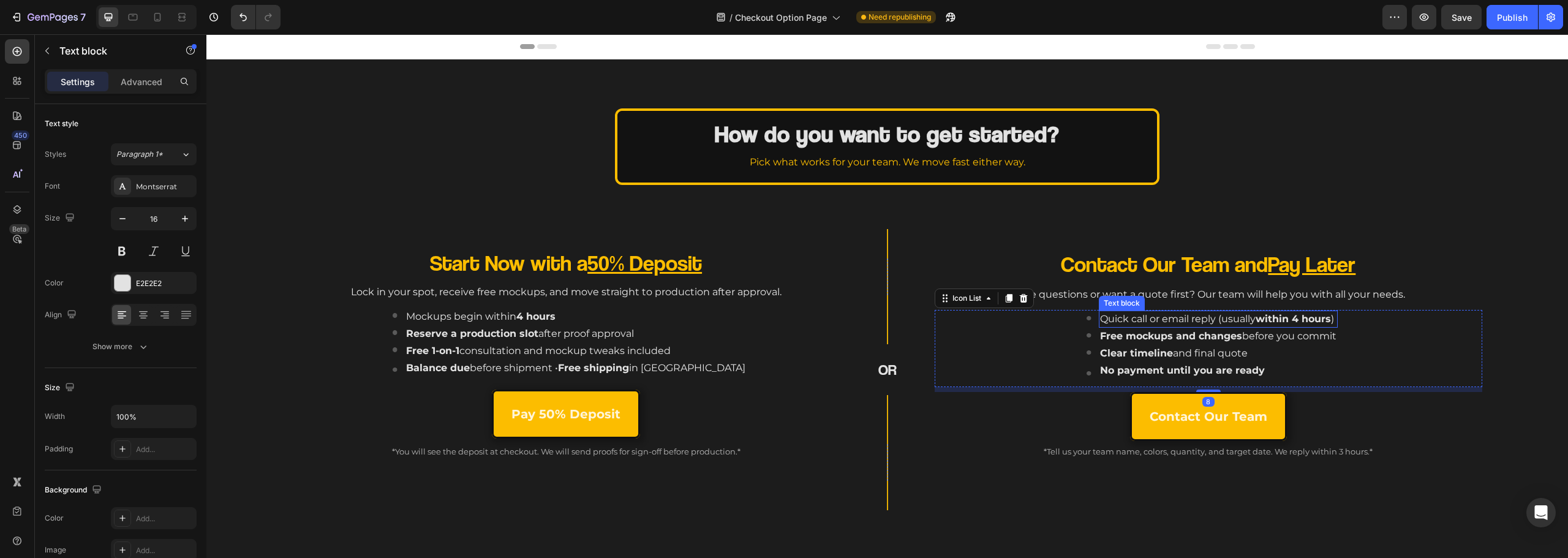
click at [1209, 324] on p "Quick call or email reply (usually within 4 hours )" at bounding box center [1218, 319] width 236 height 14
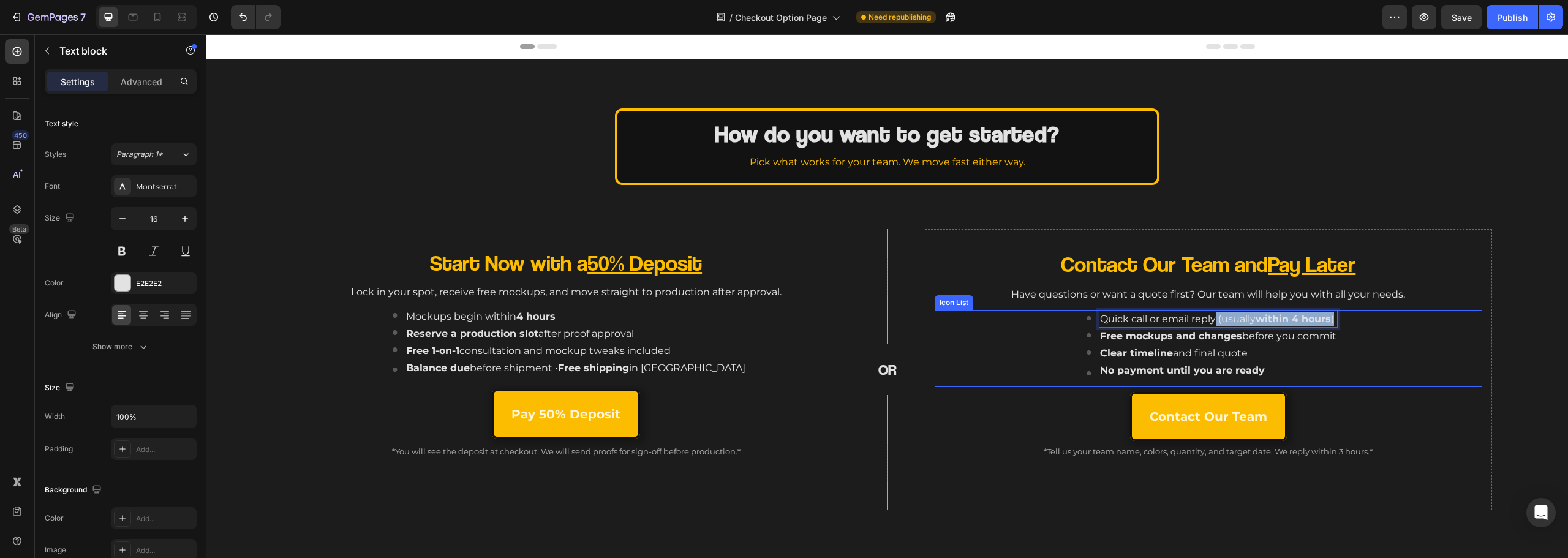
drag, startPoint x: 1209, startPoint y: 320, endPoint x: 1369, endPoint y: 317, distance: 160.0
click at [1369, 317] on div "Image Quick call or email reply (usually within 4 hours ) Text block 0 Image Fr…" at bounding box center [1212, 348] width 540 height 77
click at [1158, 296] on button "Bold" at bounding box center [1165, 294] width 22 height 22
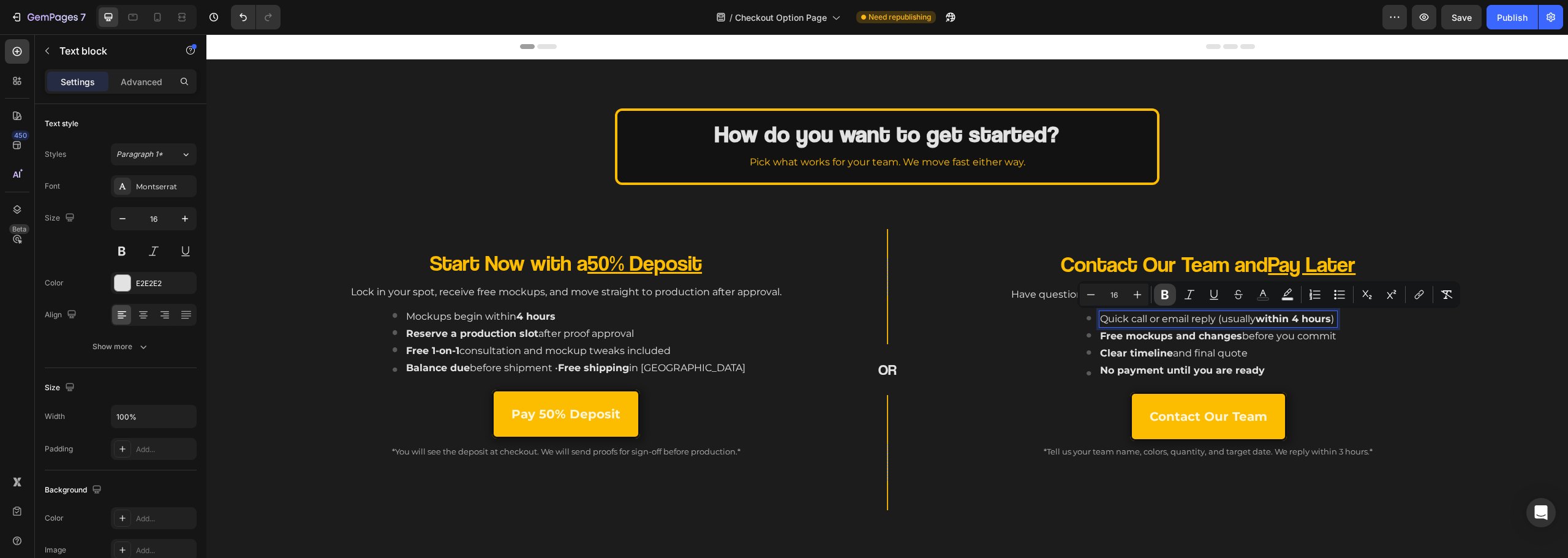
click at [1159, 295] on icon "Editor contextual toolbar" at bounding box center [1165, 295] width 13 height 13
click at [1151, 332] on strong "Free mockups and changes" at bounding box center [1171, 336] width 142 height 12
click at [1212, 320] on p "Quick call or email reply (usually within 4 hours)" at bounding box center [1218, 319] width 236 height 14
drag, startPoint x: 1212, startPoint y: 319, endPoint x: 1084, endPoint y: 307, distance: 128.6
click at [1087, 314] on li "Image Quick call or email reply (usually within 4 hours) Text block 0" at bounding box center [1212, 319] width 251 height 17
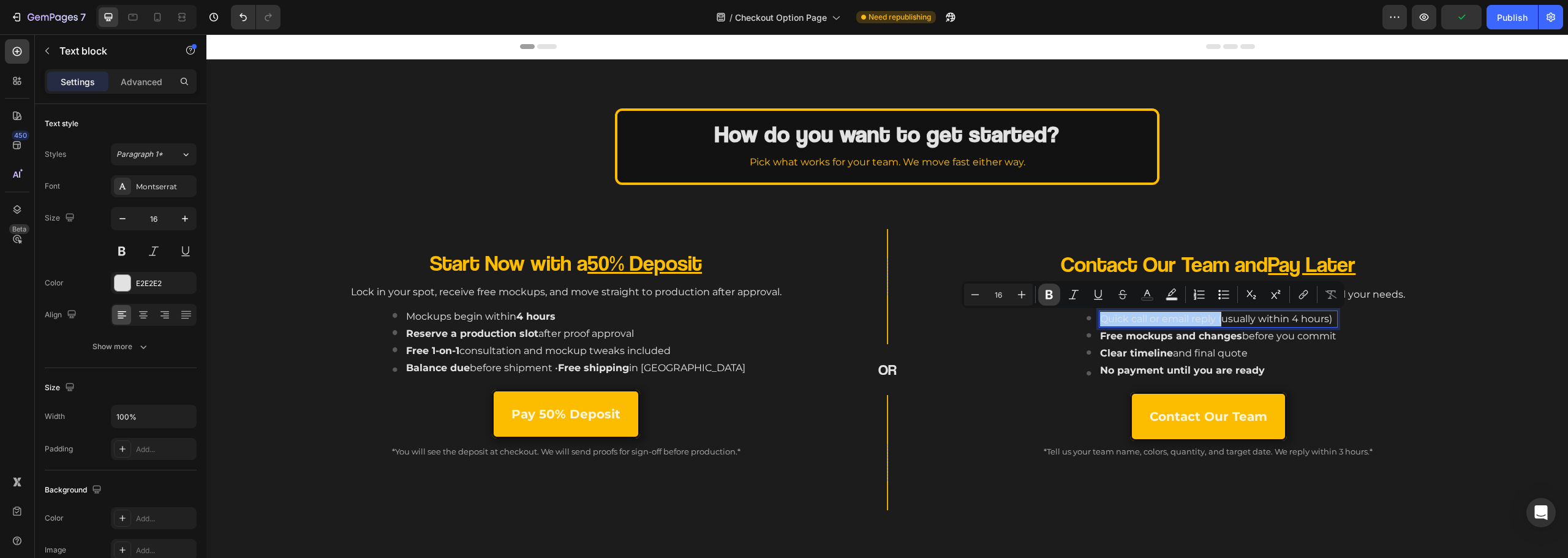
drag, startPoint x: 1055, startPoint y: 294, endPoint x: 875, endPoint y: 310, distance: 180.7
click at [1055, 294] on button "Bold" at bounding box center [1049, 294] width 22 height 22
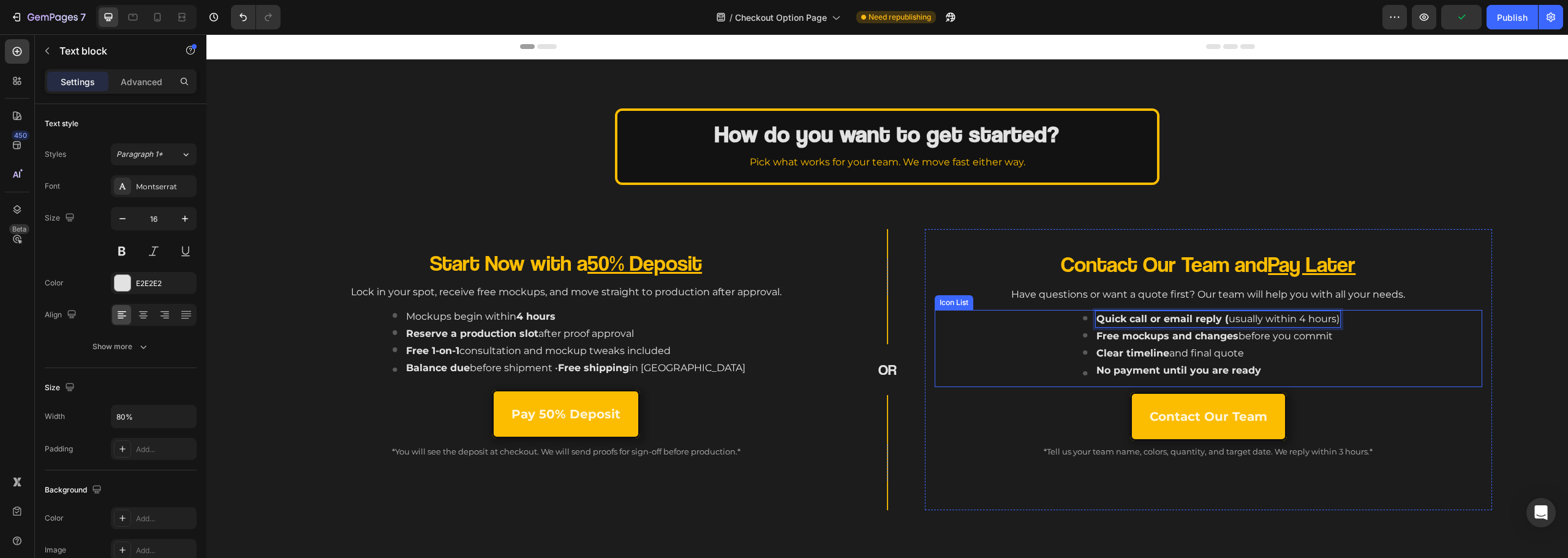
click at [1095, 356] on div "Clear timeline and final quote" at bounding box center [1193, 353] width 197 height 17
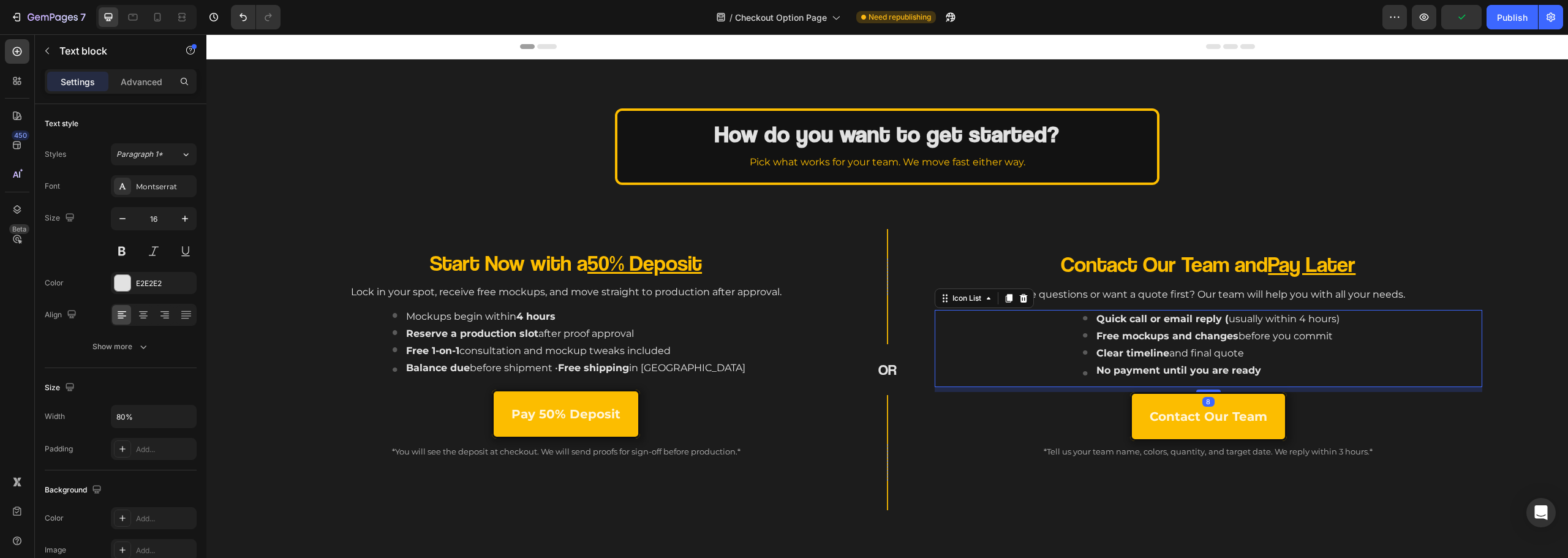
click at [1445, 381] on div "Image Quick call or email reply ( usually within 4 hours) Text block Image Free…" at bounding box center [1212, 348] width 540 height 77
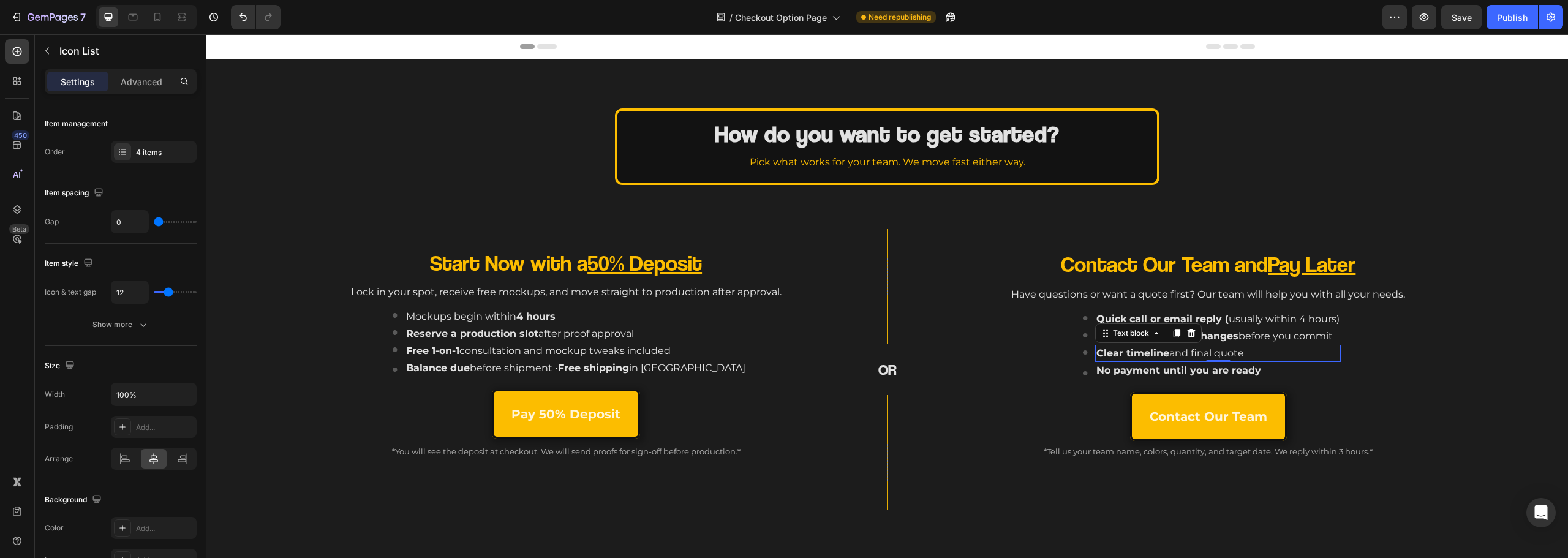
click at [1127, 355] on strong "Clear timeline" at bounding box center [1133, 353] width 73 height 12
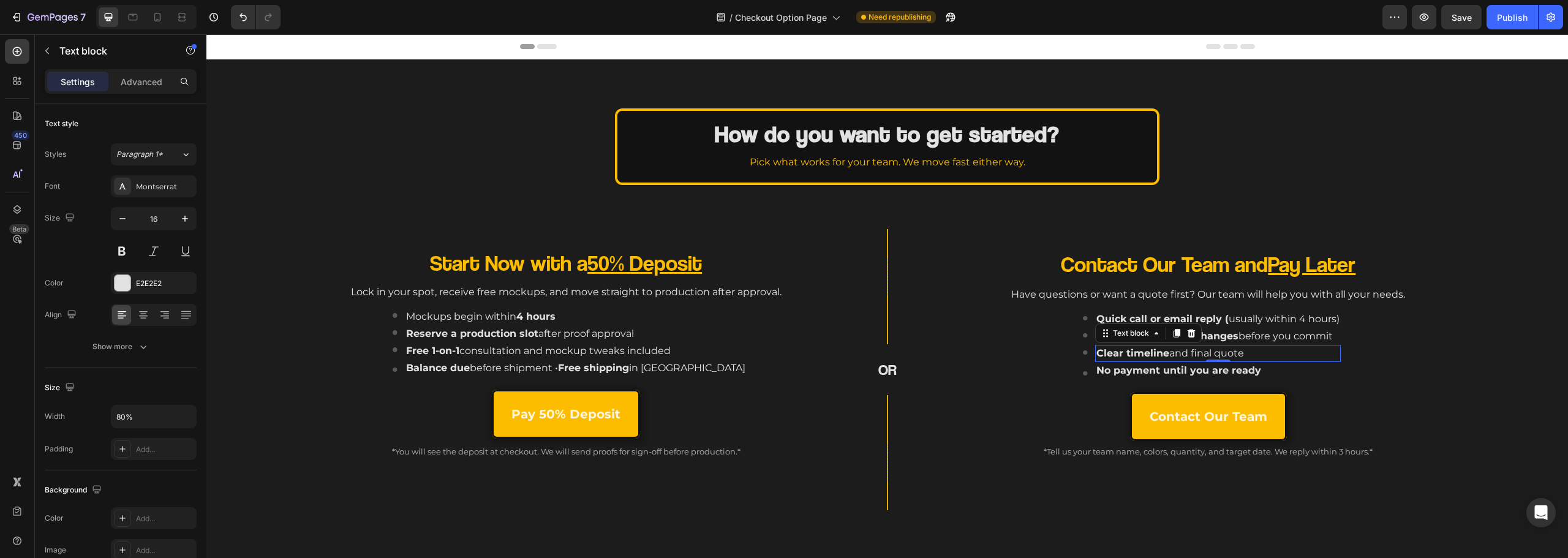
click at [1128, 355] on strong "Clear timeline" at bounding box center [1133, 353] width 73 height 12
click at [1130, 356] on strong "Clear timeline" at bounding box center [1133, 353] width 73 height 12
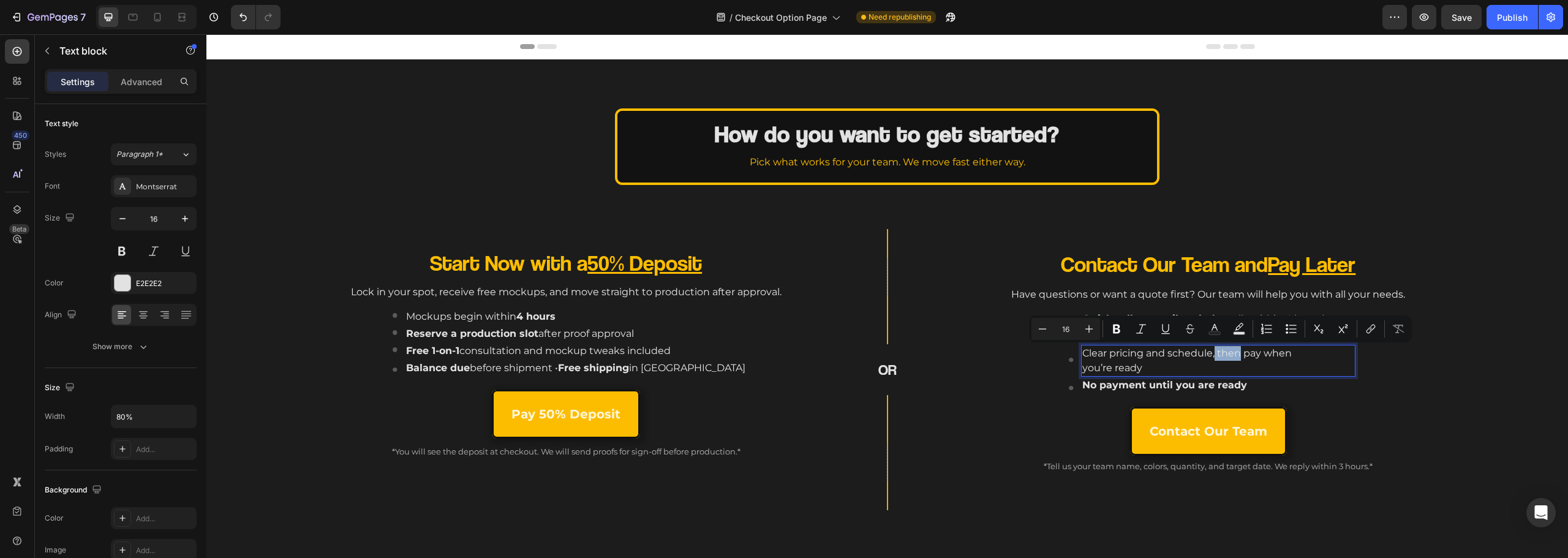
drag, startPoint x: 1207, startPoint y: 354, endPoint x: 1233, endPoint y: 354, distance: 26.0
click at [1233, 354] on p "Clear pricing and schedule, then pay when you’re ready" at bounding box center [1191, 361] width 217 height 30
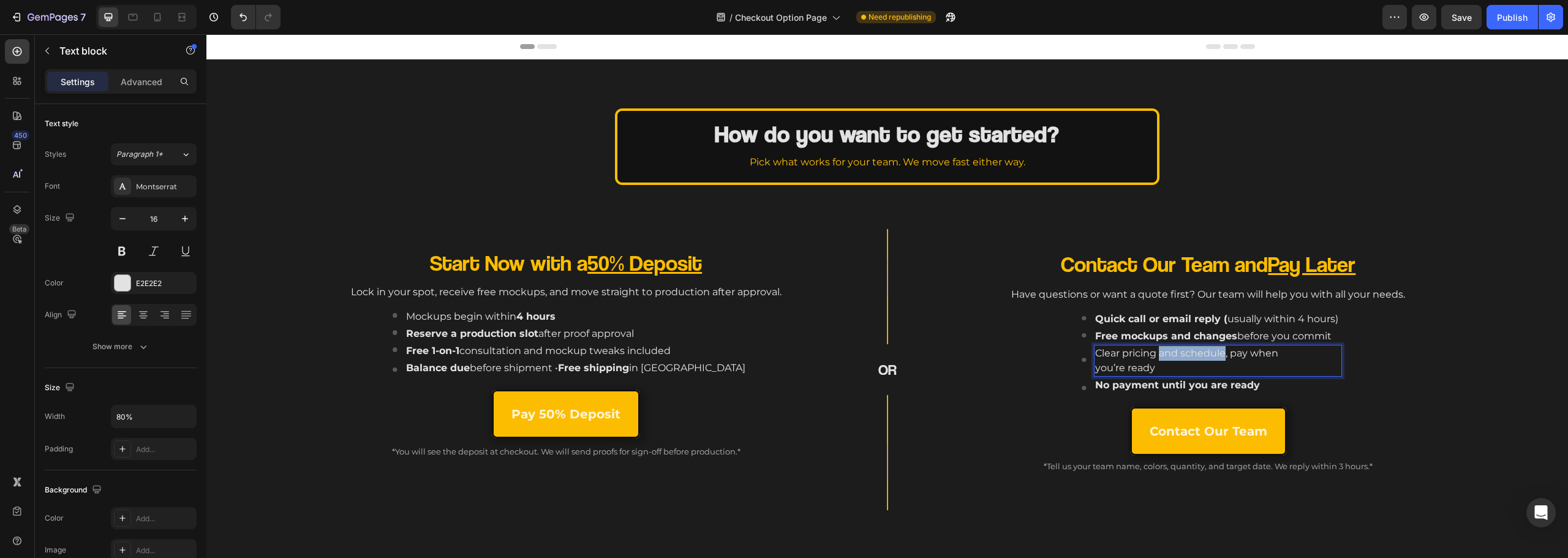
drag, startPoint x: 1155, startPoint y: 353, endPoint x: 1217, endPoint y: 361, distance: 62.5
click at [1217, 361] on p "Clear pricing and schedule, pay when you’re ready" at bounding box center [1193, 361] width 196 height 30
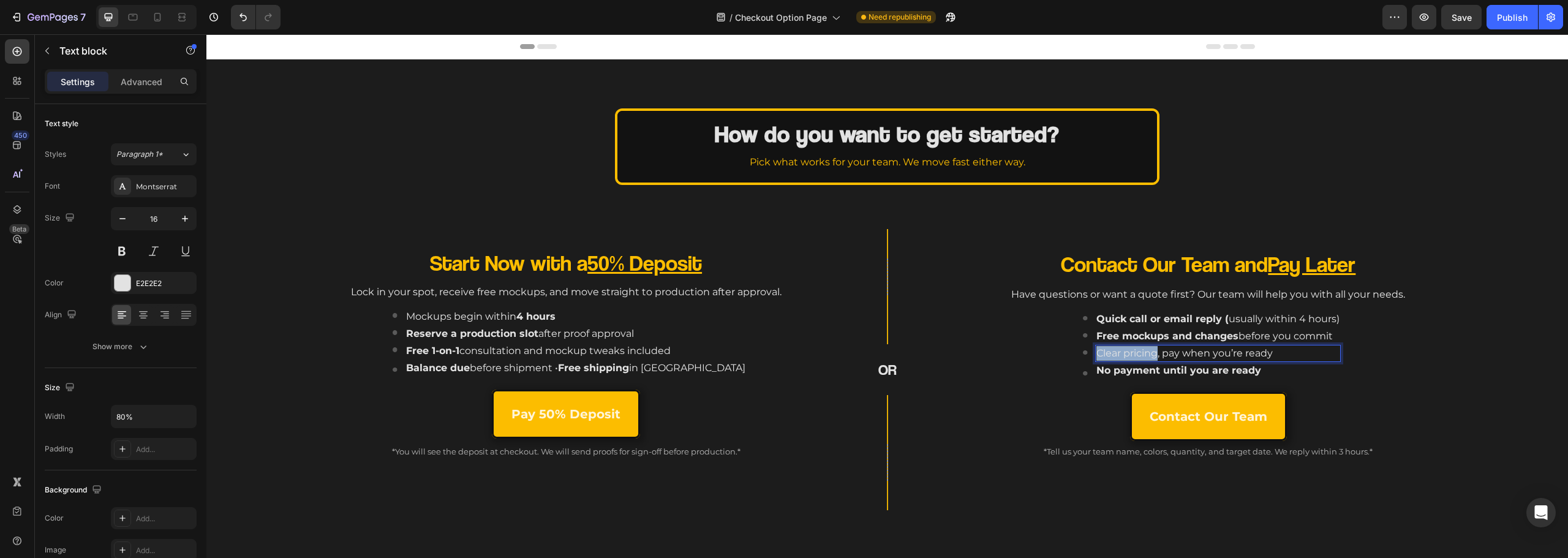
drag, startPoint x: 1150, startPoint y: 354, endPoint x: 1006, endPoint y: 337, distance: 145.0
click at [1006, 337] on div "Image Quick call or email reply ( usually within 4 hours) Text block Image Free…" at bounding box center [1212, 348] width 540 height 77
drag, startPoint x: 1007, startPoint y: 329, endPoint x: 1015, endPoint y: 330, distance: 8.1
click at [1008, 329] on button "Bold" at bounding box center [1017, 329] width 22 height 22
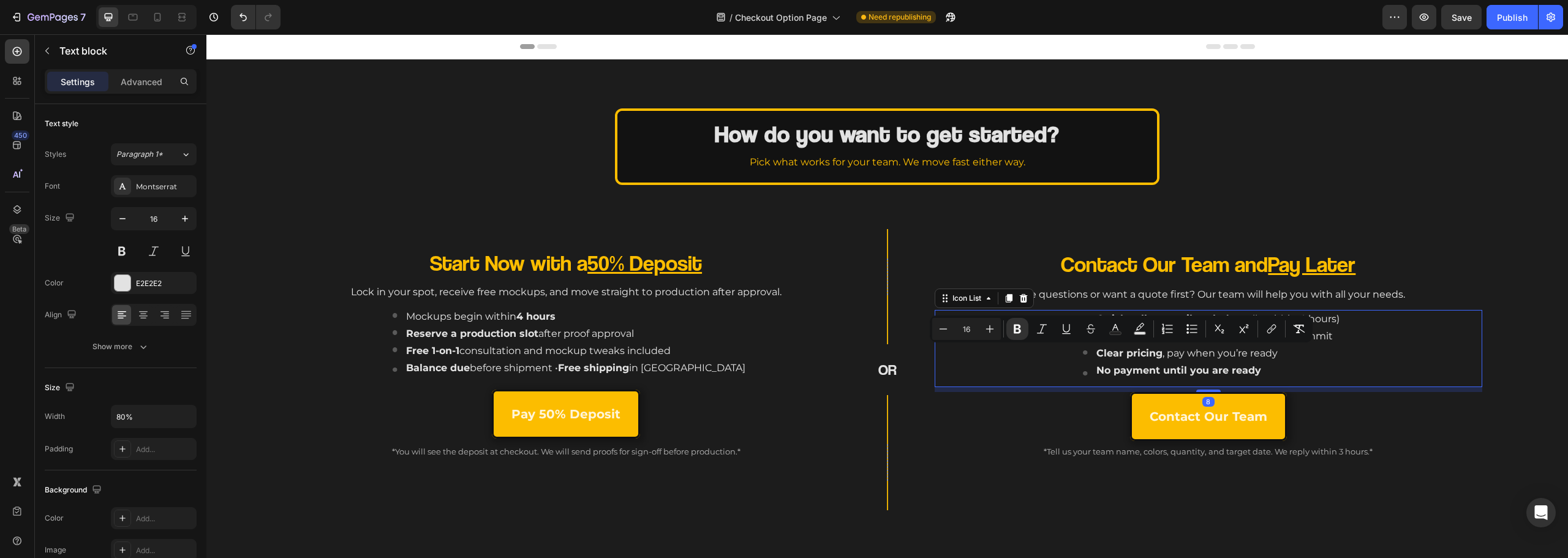
click at [1033, 386] on div "Image Quick call or email reply ( usually within 4 hours) Text block Image Free…" at bounding box center [1212, 348] width 540 height 77
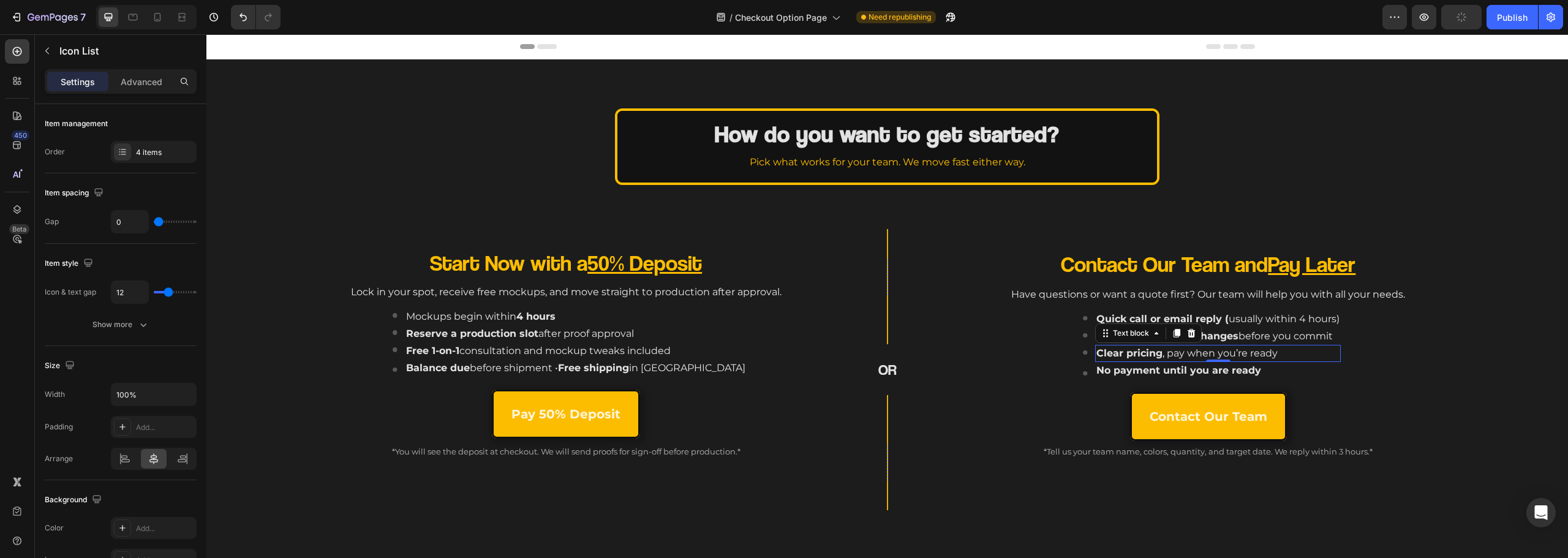
click at [1156, 354] on p "Clear pricing , pay when you’re ready" at bounding box center [1193, 353] width 194 height 14
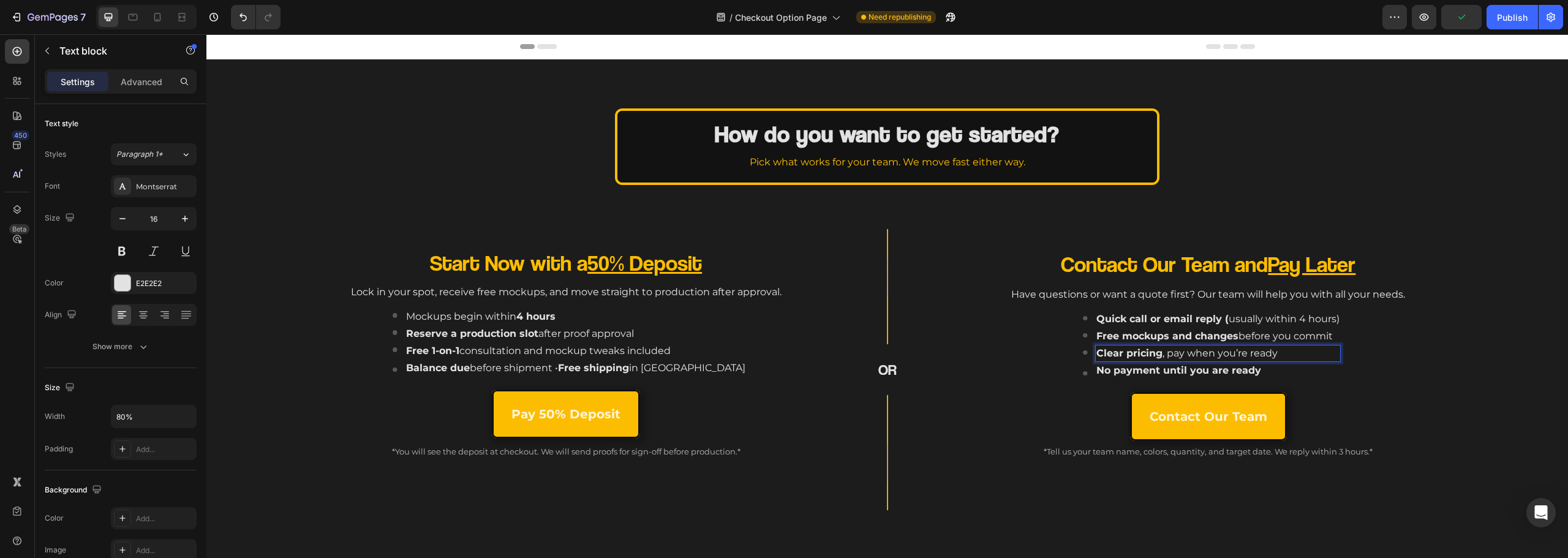
click at [1151, 355] on strong "Clear pricing" at bounding box center [1129, 353] width 66 height 12
click at [1158, 348] on p "Clear pricing , pay when you’re ready" at bounding box center [1193, 353] width 194 height 14
click at [1153, 352] on strong "Clear pricing" at bounding box center [1129, 353] width 66 height 12
drag, startPoint x: 1118, startPoint y: 358, endPoint x: 1155, endPoint y: 356, distance: 37.1
click at [1155, 356] on strong "Clear pricing" at bounding box center [1129, 353] width 66 height 12
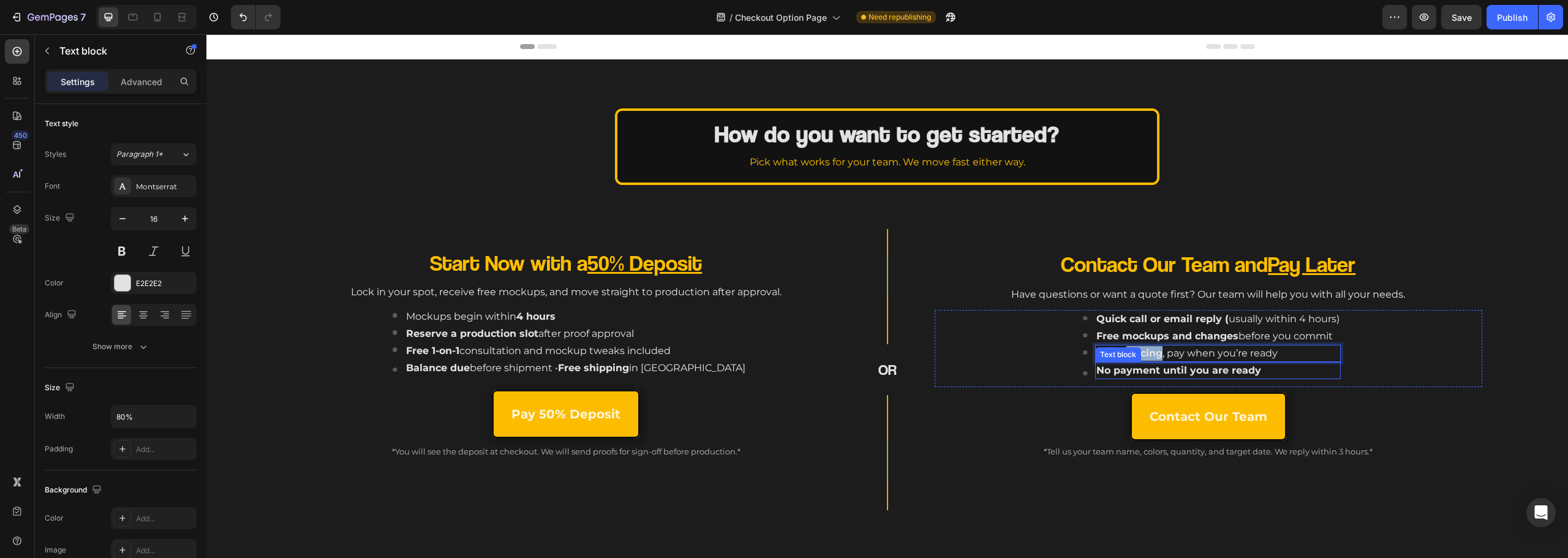
click at [1220, 371] on strong "No payment until you are ready" at bounding box center [1179, 370] width 165 height 12
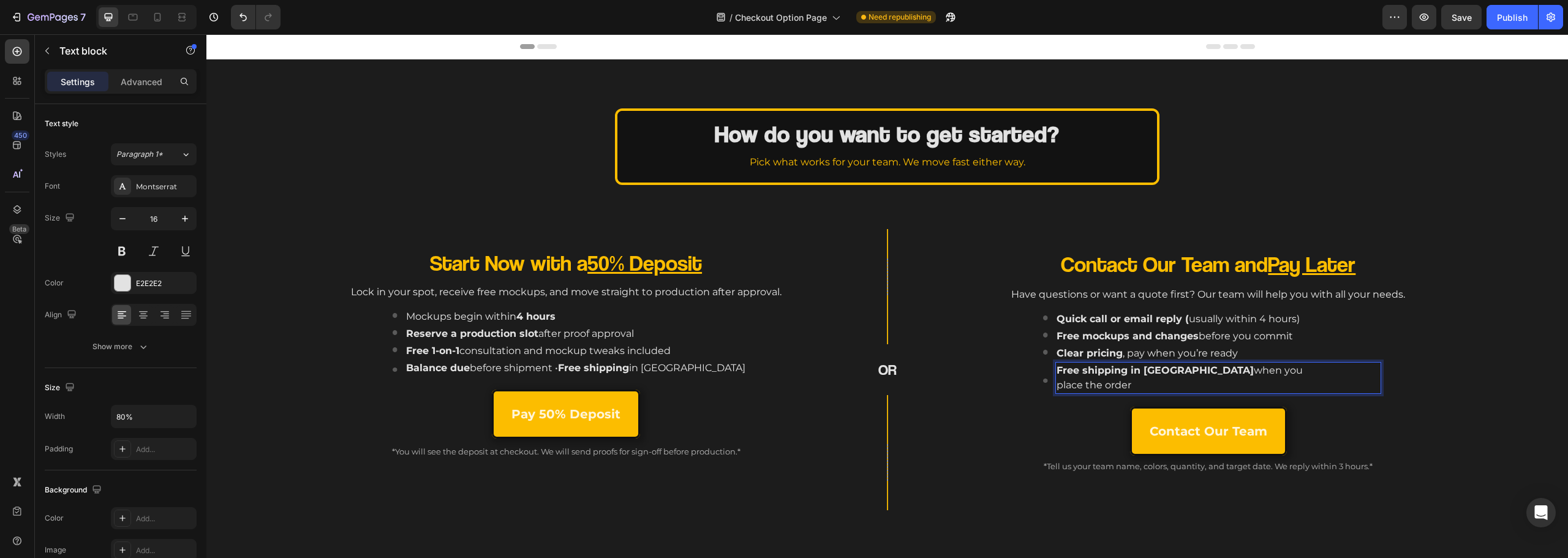
drag, startPoint x: 1180, startPoint y: 382, endPoint x: 1215, endPoint y: 371, distance: 36.7
click at [1215, 371] on p "Free shipping in Canada when you place the order" at bounding box center [1185, 378] width 258 height 30
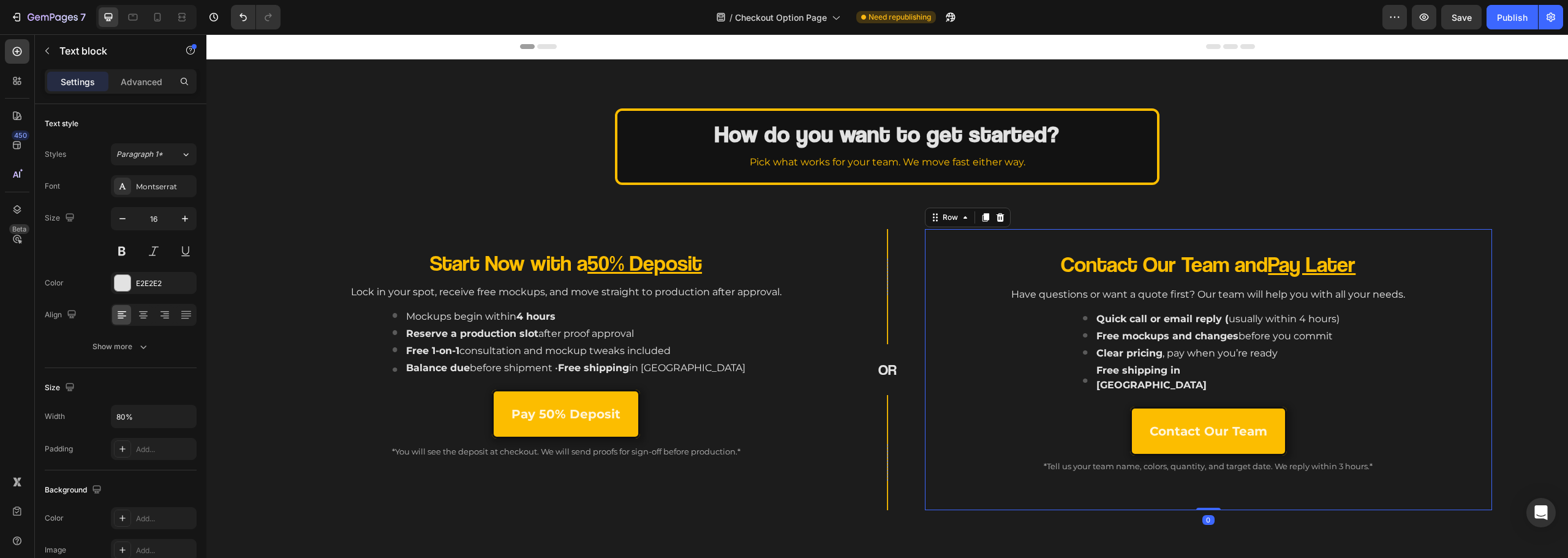
click at [1479, 364] on div "Contact Our Team and Pay Later Heading Have questions or want a quote first? Ou…" at bounding box center [1208, 370] width 567 height 282
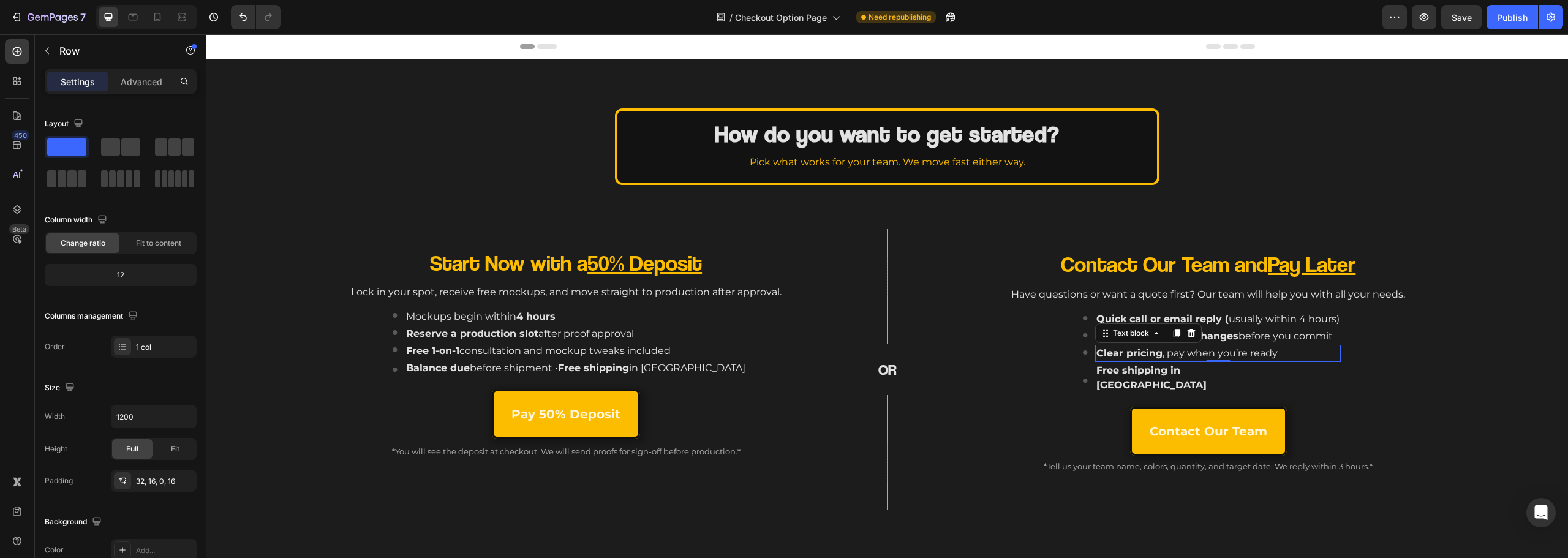
drag, startPoint x: 1250, startPoint y: 361, endPoint x: 1238, endPoint y: 366, distance: 13.0
click at [1250, 361] on div "Clear pricing , pay when you’re ready" at bounding box center [1193, 353] width 197 height 17
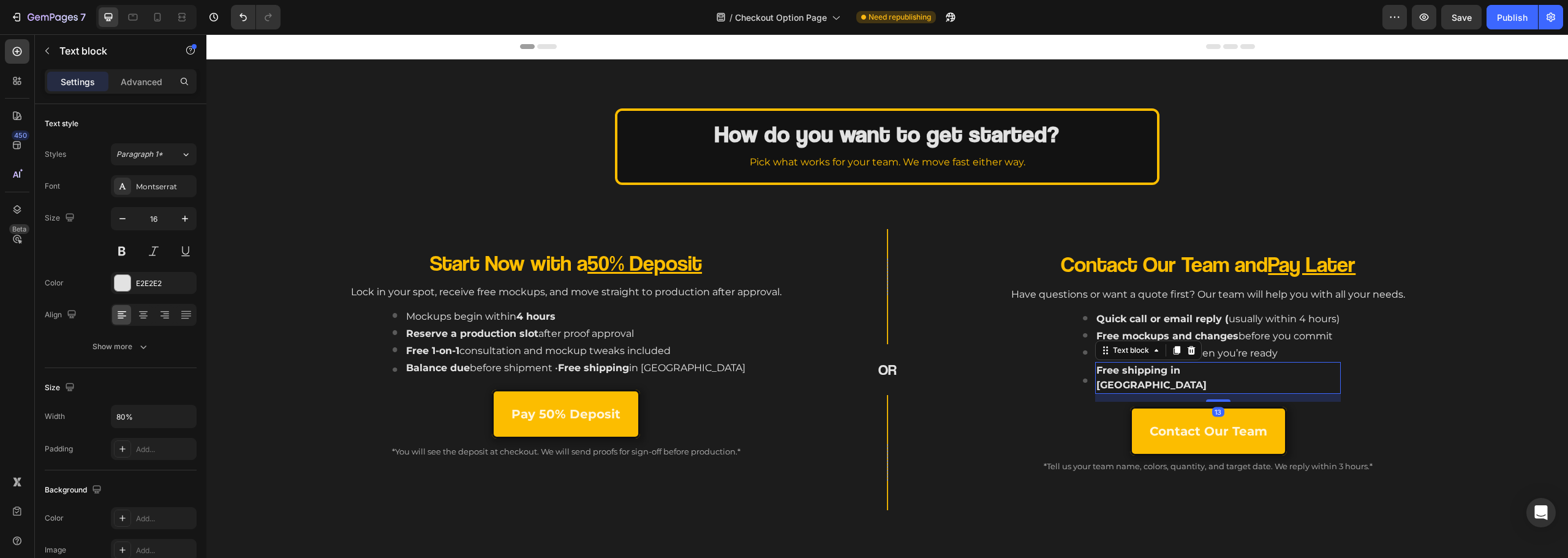
click at [1236, 368] on p "Free shipping in Canada" at bounding box center [1193, 378] width 194 height 30
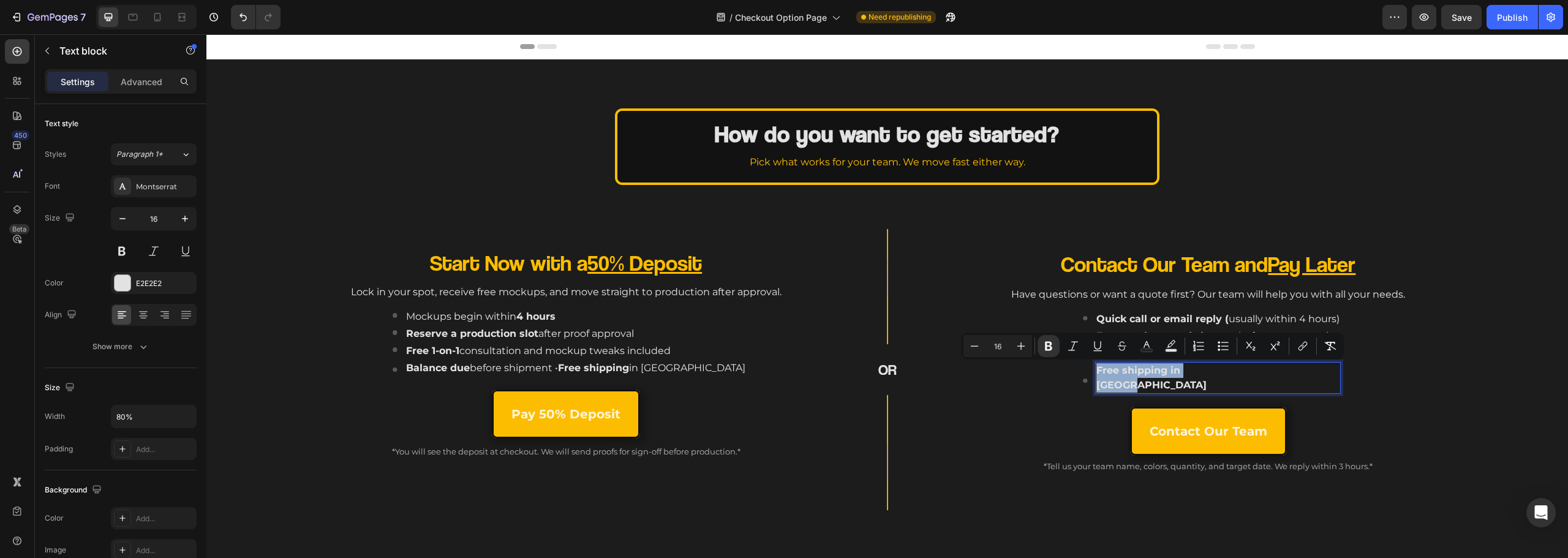
drag, startPoint x: 1236, startPoint y: 368, endPoint x: 1178, endPoint y: 369, distance: 58.0
click at [1171, 369] on p "Free shipping in Canada" at bounding box center [1193, 378] width 194 height 30
click at [1231, 375] on p "Free shipping in Canada" at bounding box center [1193, 378] width 194 height 30
drag, startPoint x: 1185, startPoint y: 376, endPoint x: 1158, endPoint y: 377, distance: 27.0
click at [1158, 377] on p "Free shipping in Canada" at bounding box center [1193, 378] width 194 height 30
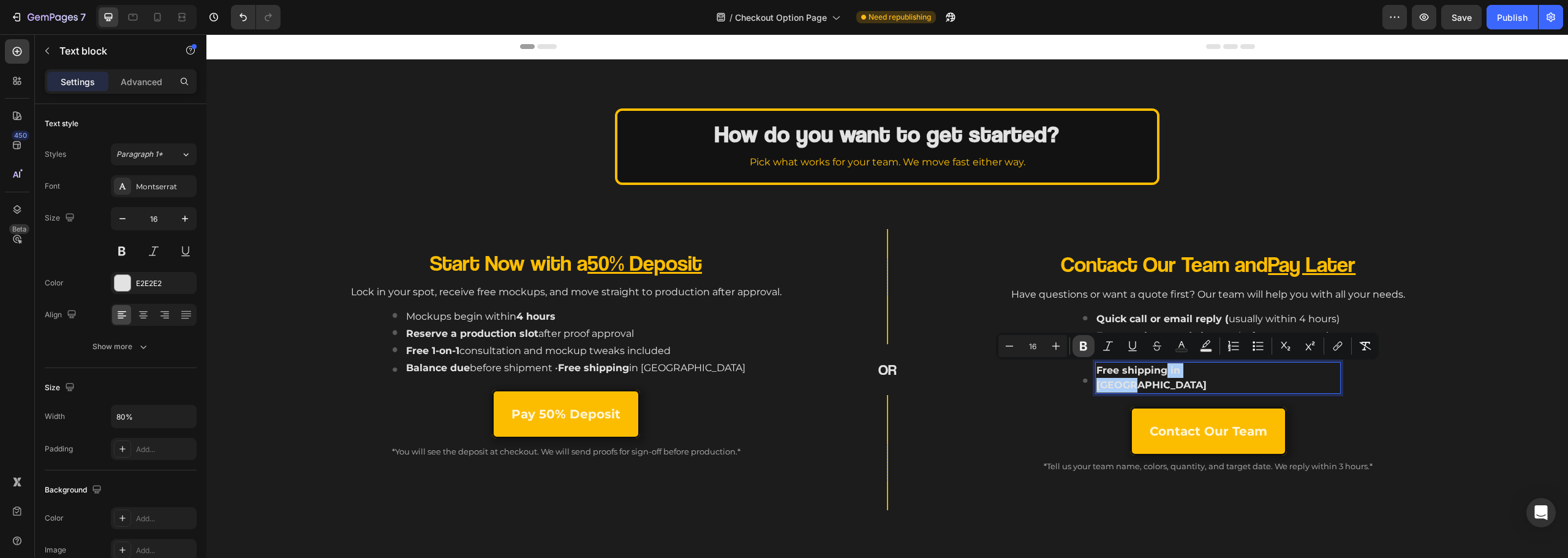
click at [1079, 352] on icon "Editor contextual toolbar" at bounding box center [1084, 346] width 13 height 13
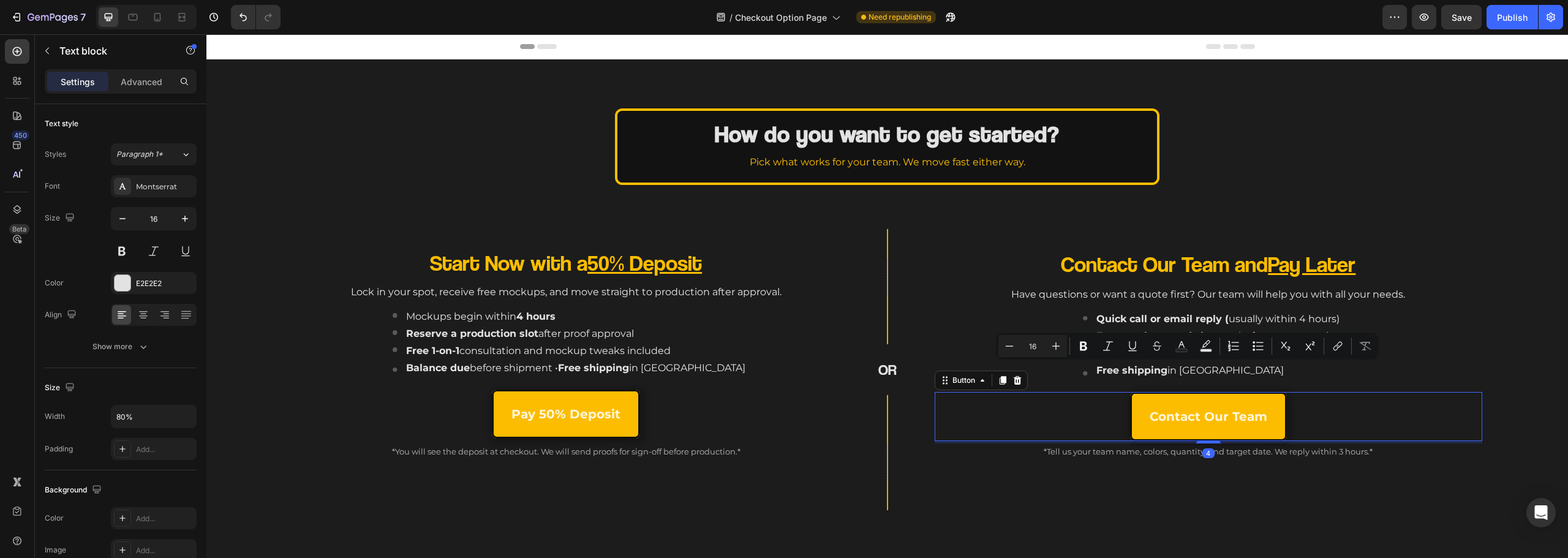
click at [1052, 407] on div "Contact Our Team Button 4" at bounding box center [1209, 417] width 548 height 49
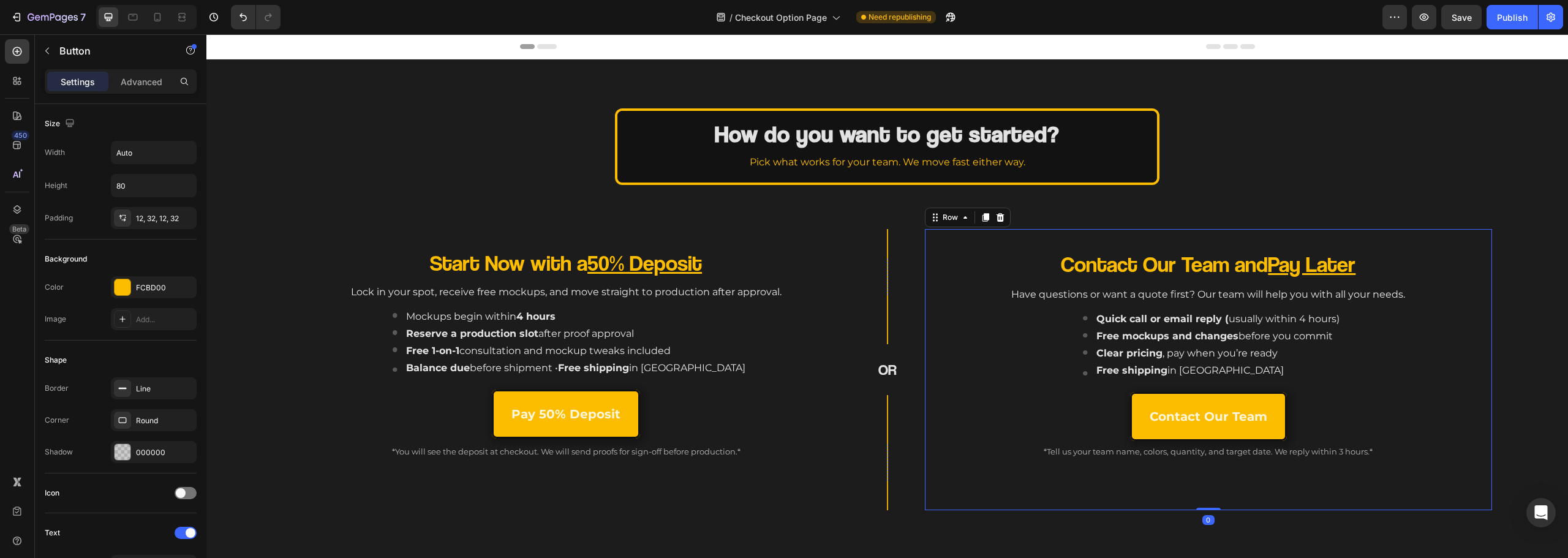
click at [1470, 282] on div "Contact Our Team and Pay Later Heading Have questions or want a quote first? Ou…" at bounding box center [1209, 380] width 548 height 261
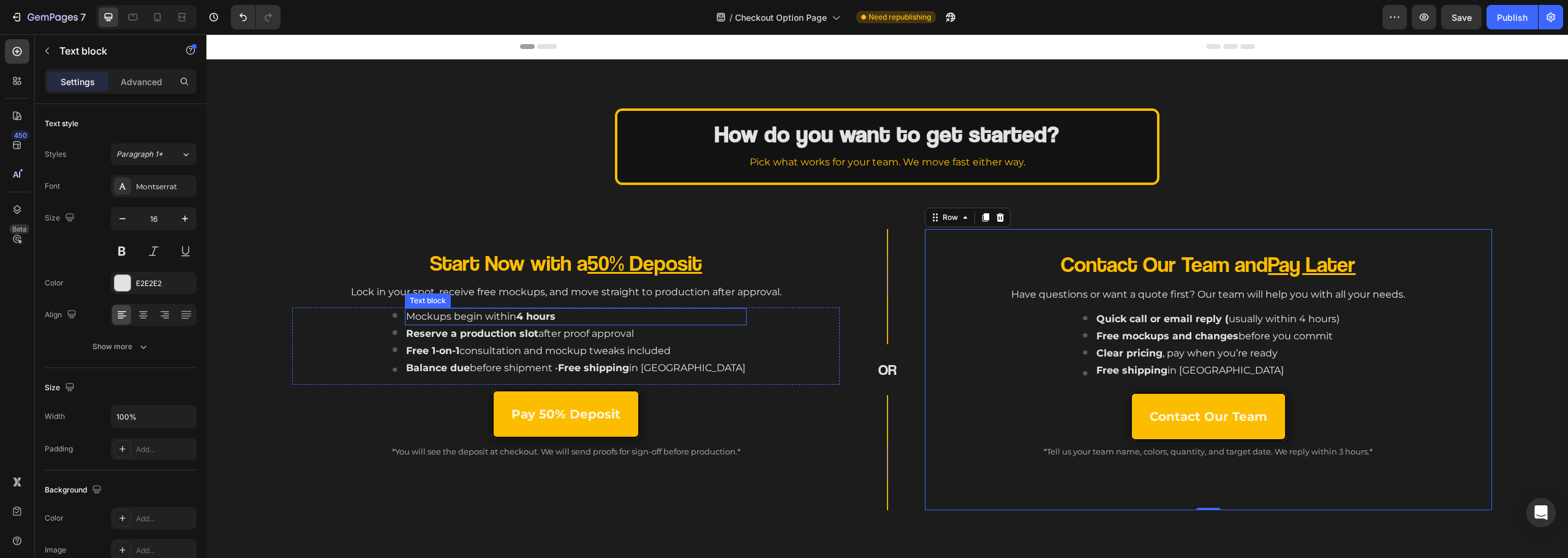
click at [526, 318] on p "Mockups begin within 4 hours" at bounding box center [575, 316] width 339 height 14
click at [373, 473] on div "Start Now with a 50% Deposit Heading Lock in your spot, receive free mockups, a…" at bounding box center [566, 380] width 548 height 261
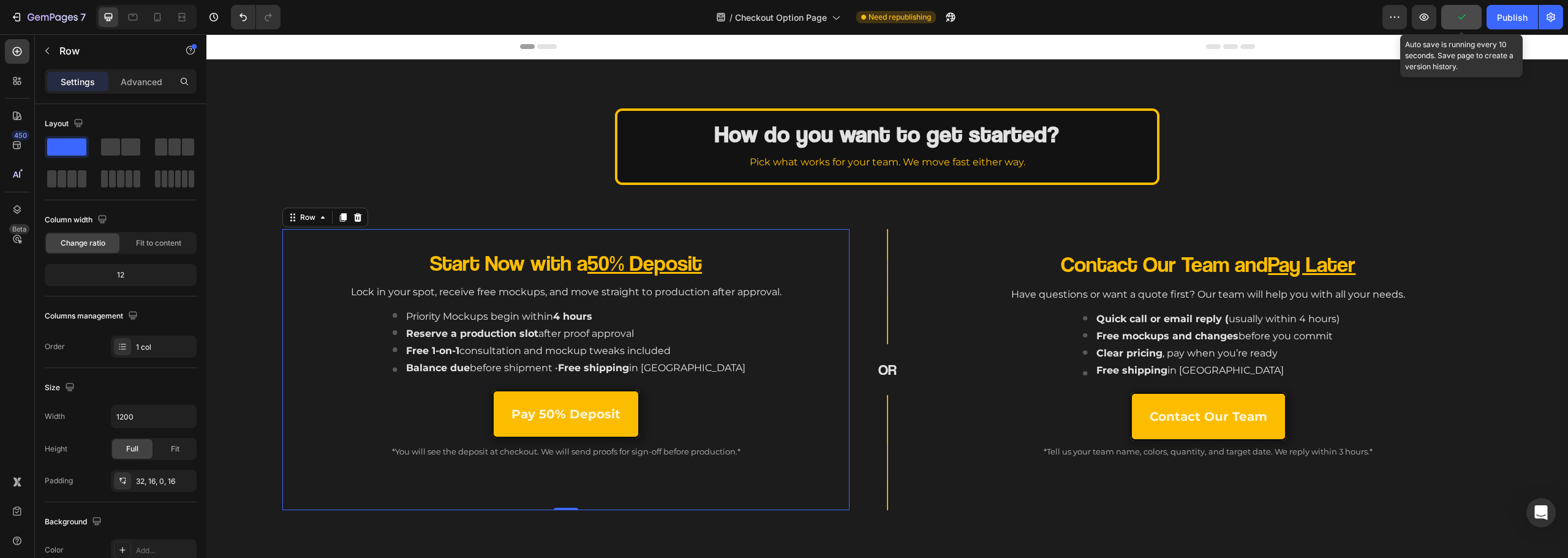
click at [1472, 18] on button "button" at bounding box center [1461, 17] width 40 height 25
click at [1517, 14] on div "Publish" at bounding box center [1512, 18] width 31 height 13
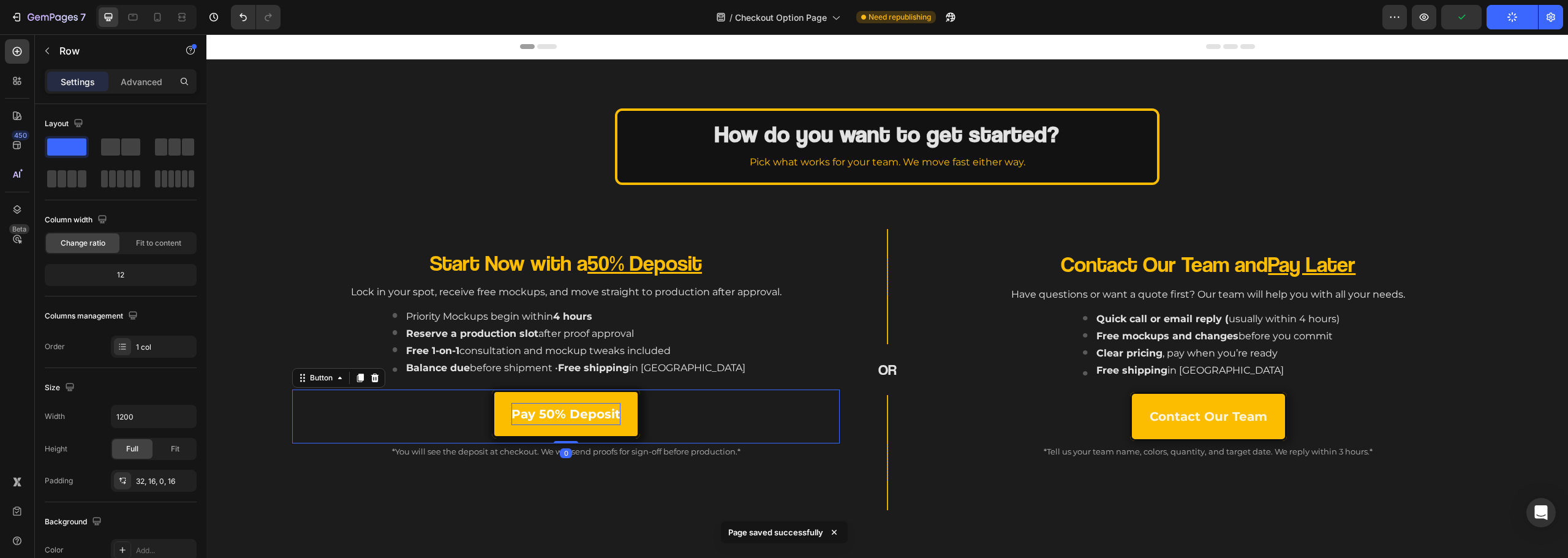
drag, startPoint x: 570, startPoint y: 416, endPoint x: 575, endPoint y: 413, distance: 5.8
click at [571, 416] on strong "Pay 50% Deposit" at bounding box center [566, 413] width 109 height 14
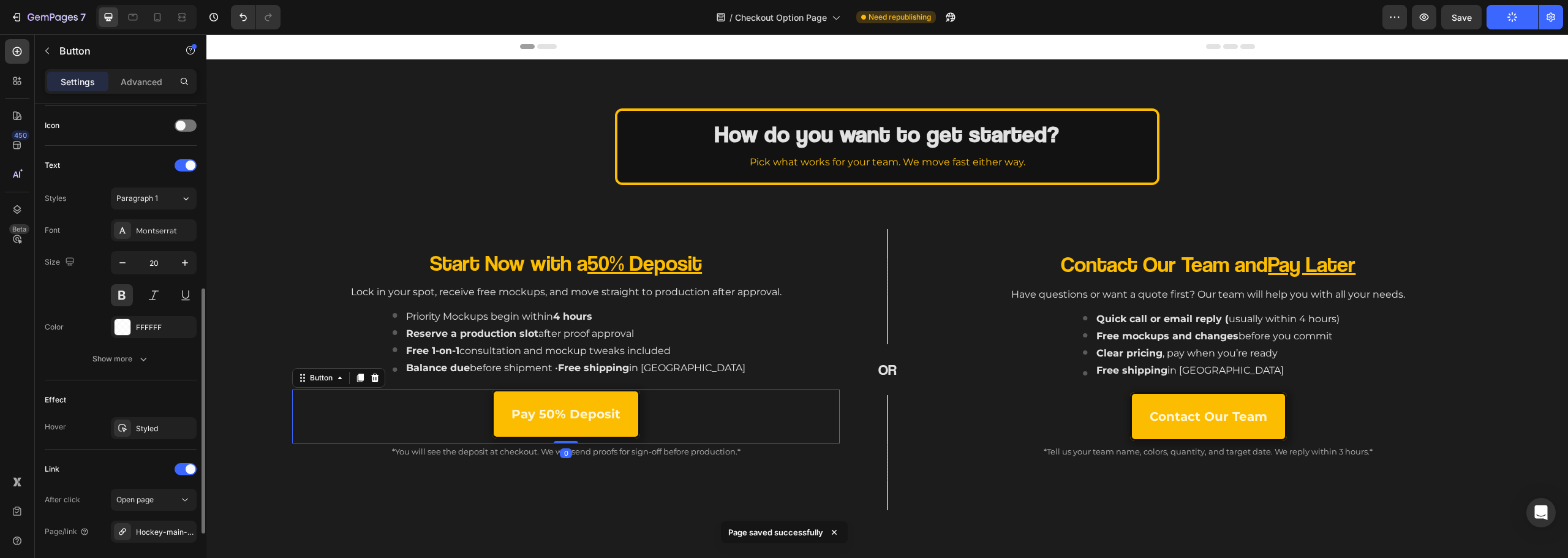
scroll to position [429, 0]
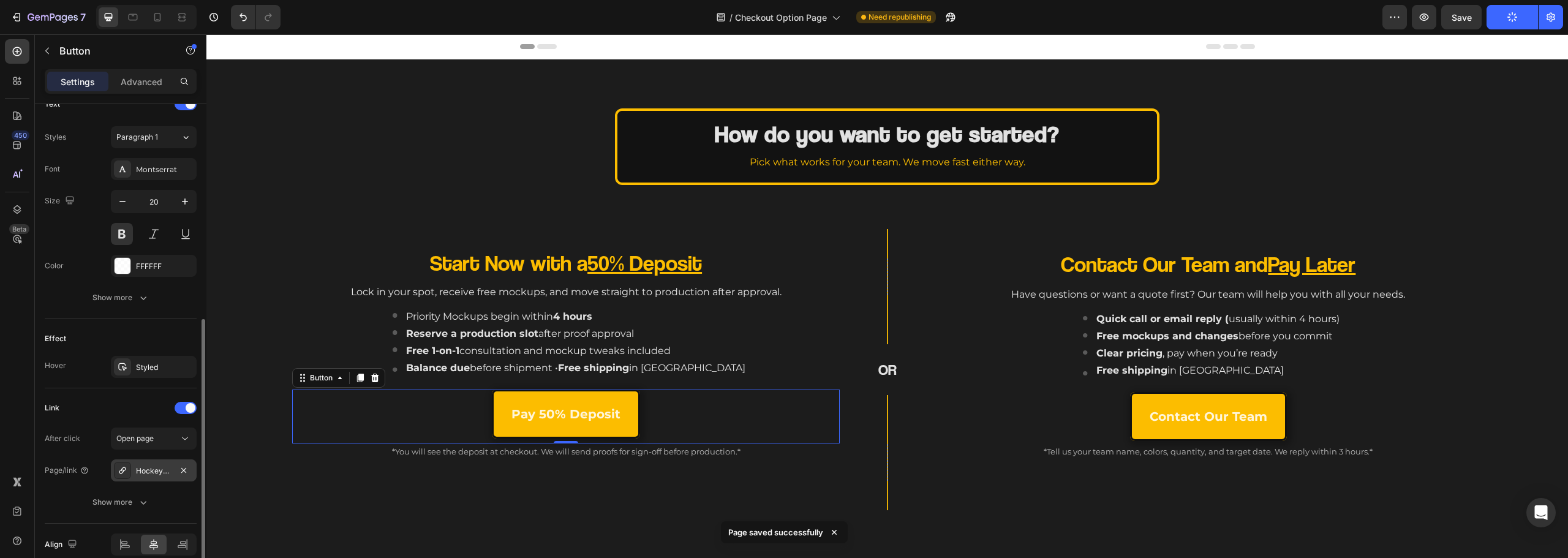
click at [153, 473] on div "Hockey-main-page" at bounding box center [153, 471] width 36 height 11
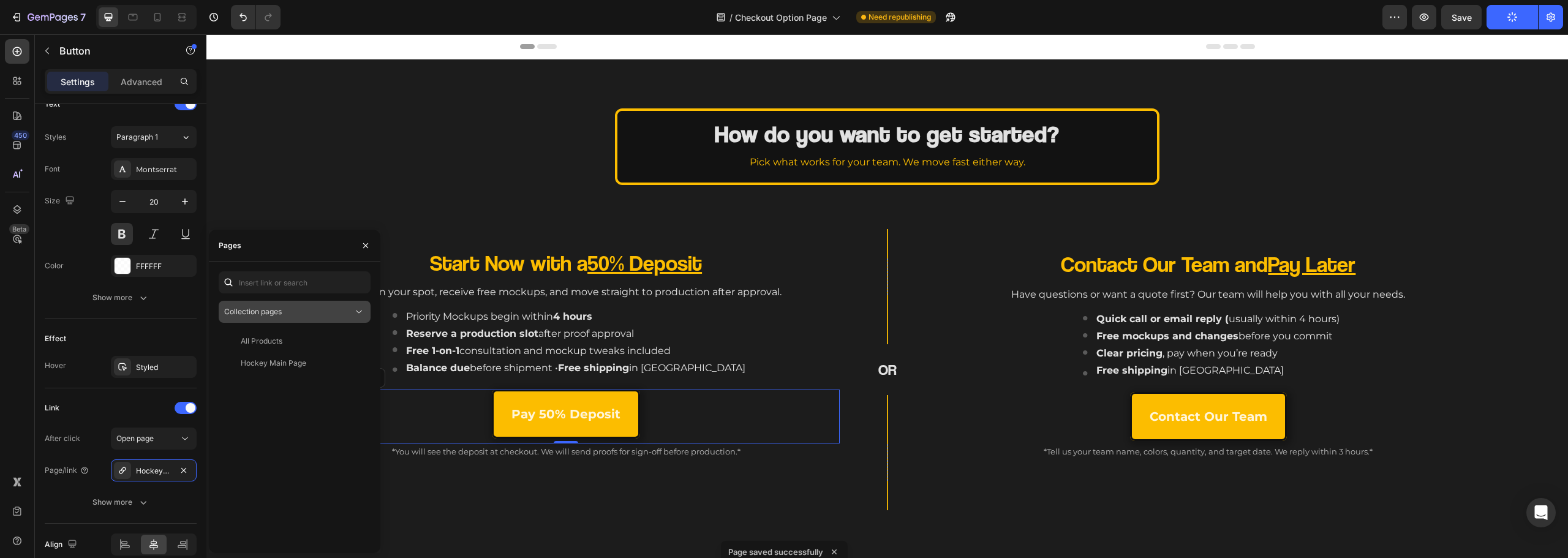
click at [278, 307] on span "Collection pages" at bounding box center [253, 312] width 58 height 11
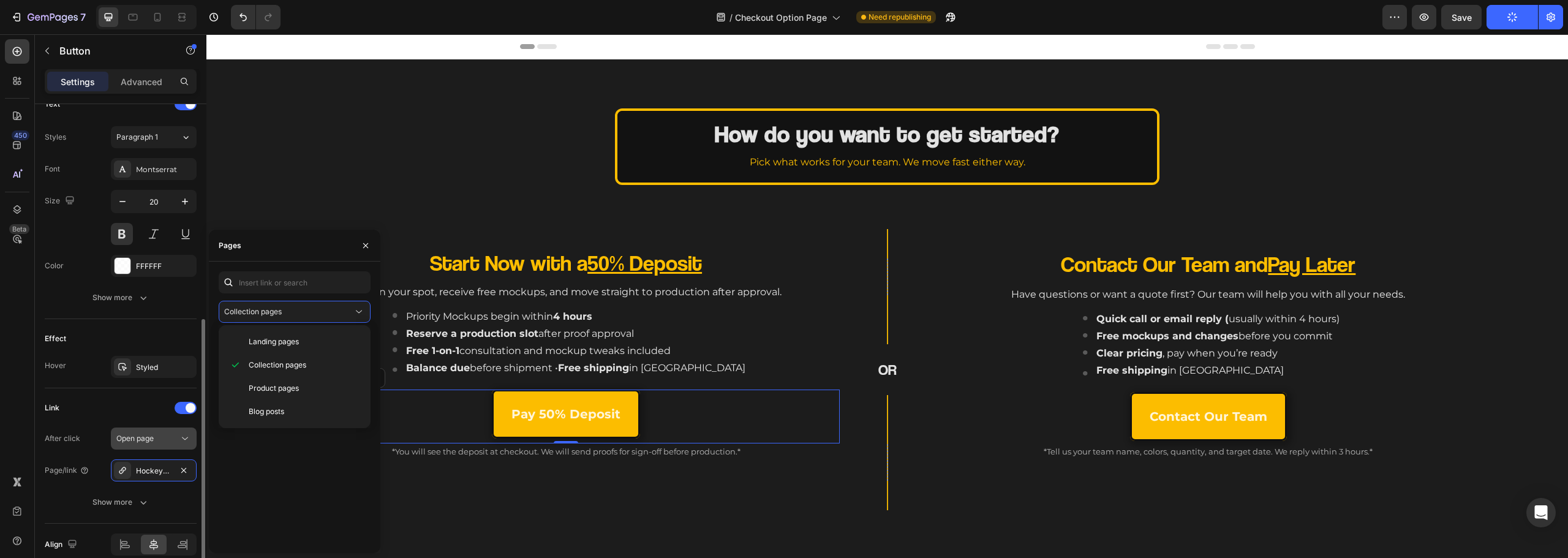
click at [141, 435] on span "Open page" at bounding box center [134, 438] width 37 height 9
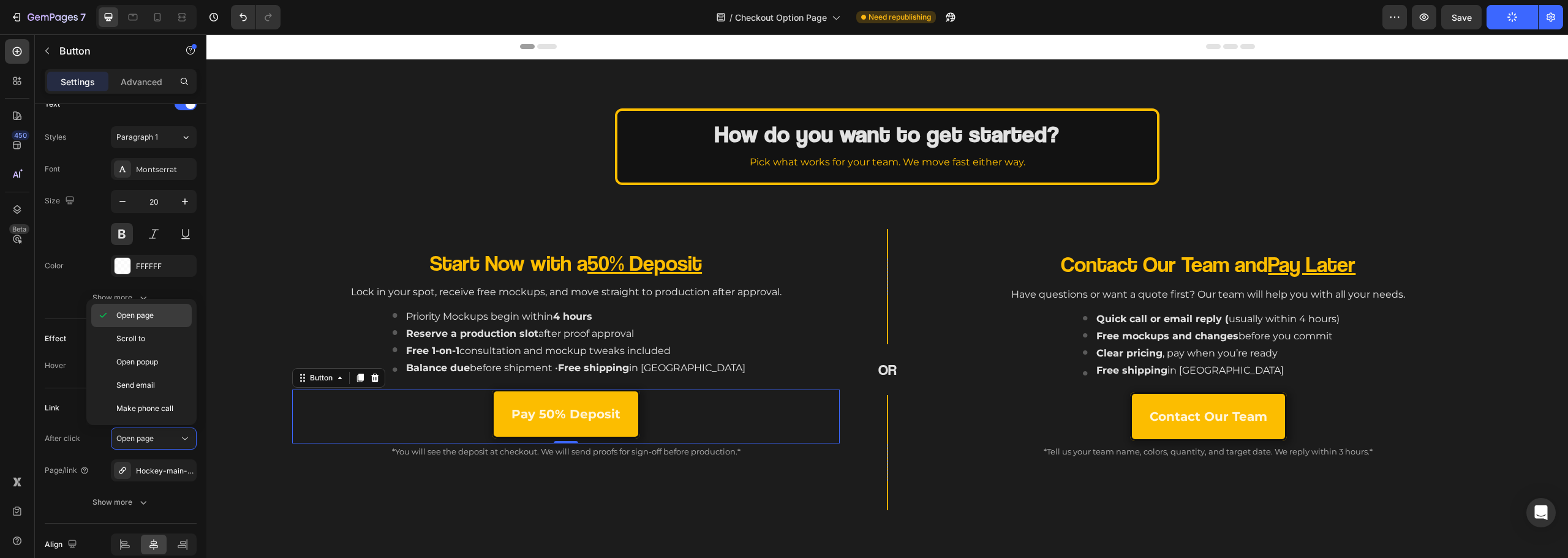
click at [143, 314] on span "Open page" at bounding box center [134, 315] width 37 height 11
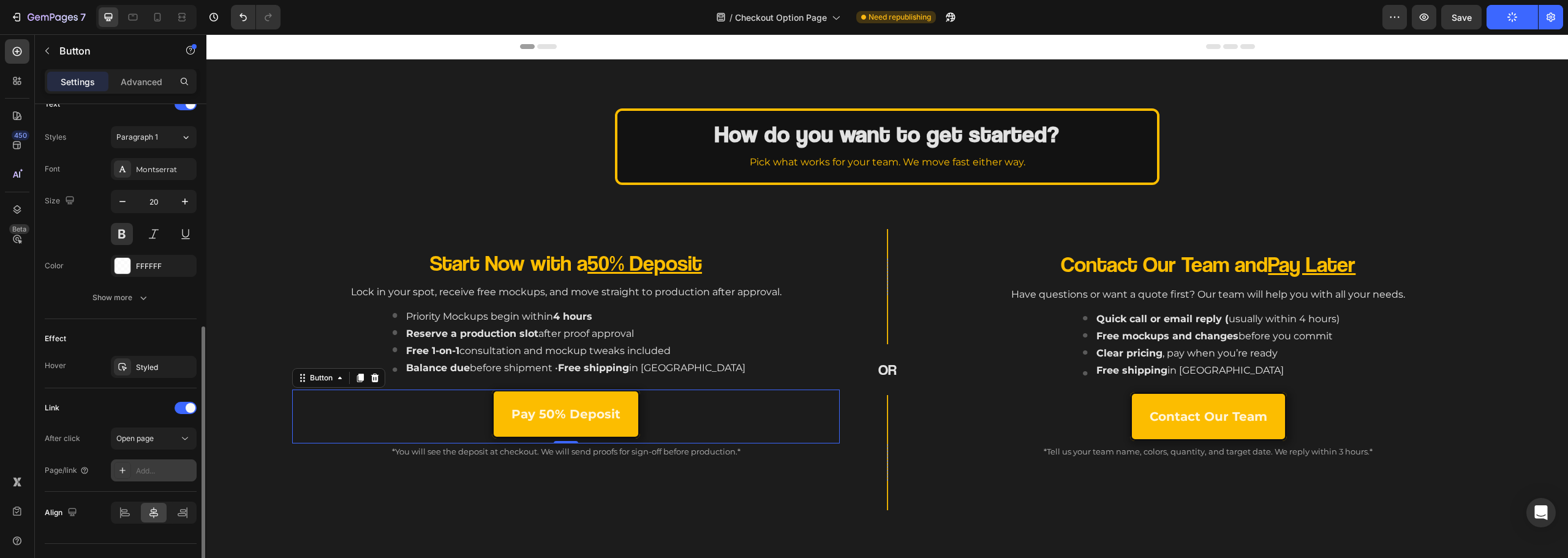
click at [148, 473] on div "Add..." at bounding box center [165, 471] width 58 height 11
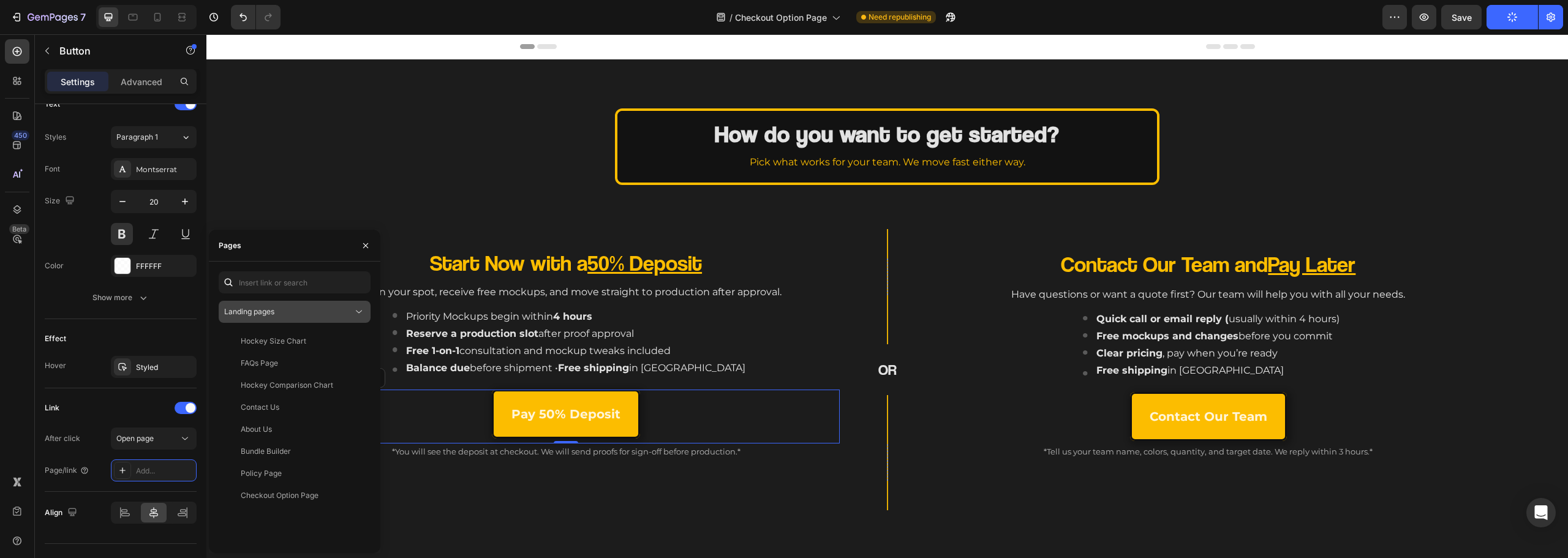
click at [273, 318] on button "Landing pages" at bounding box center [295, 312] width 152 height 22
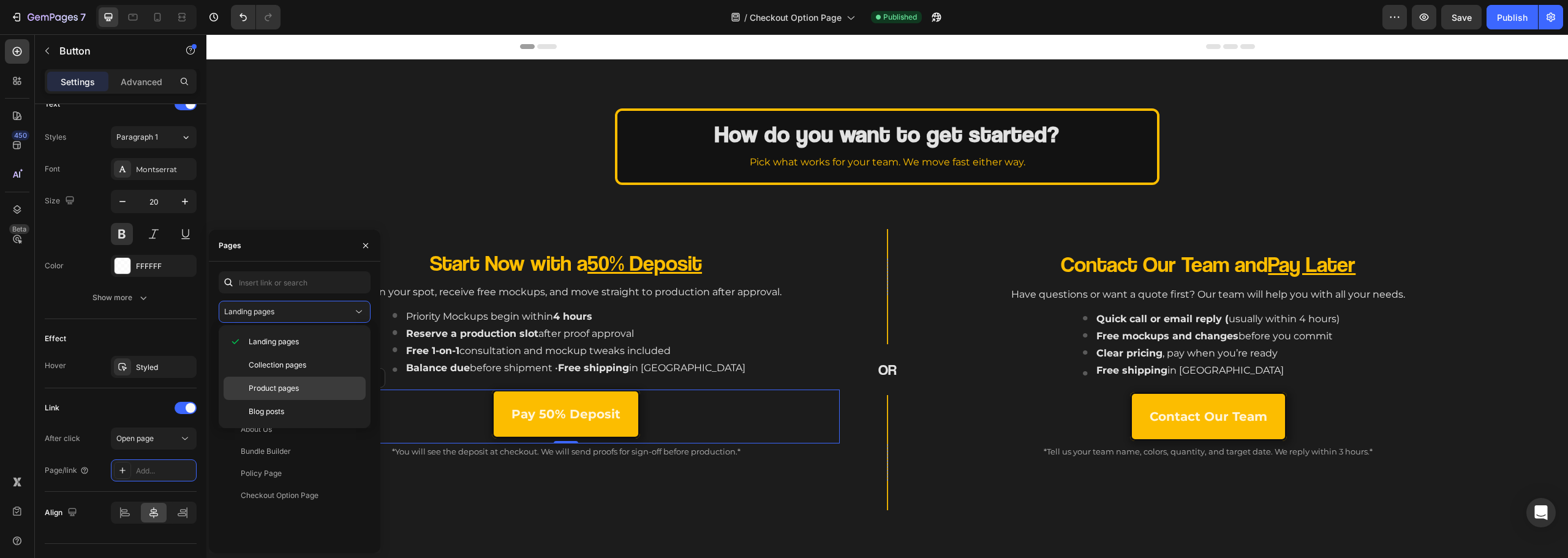
click at [283, 395] on div "Product pages" at bounding box center [295, 388] width 142 height 23
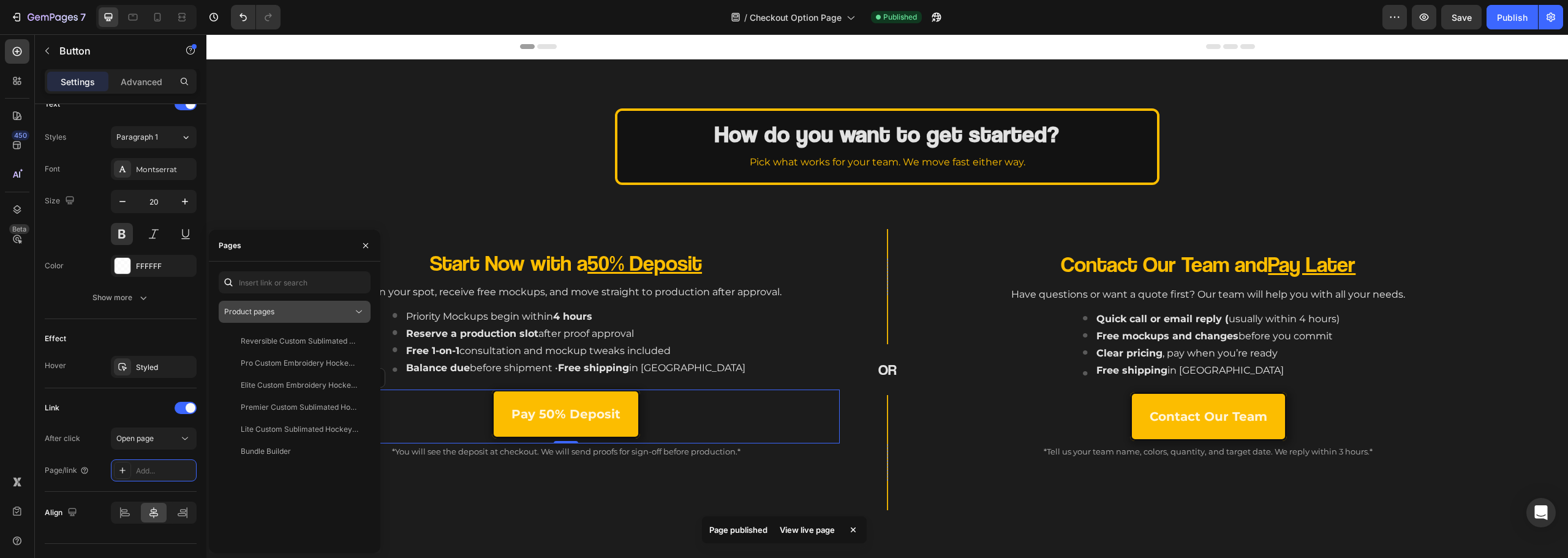
click at [305, 313] on div "Product pages" at bounding box center [288, 312] width 129 height 11
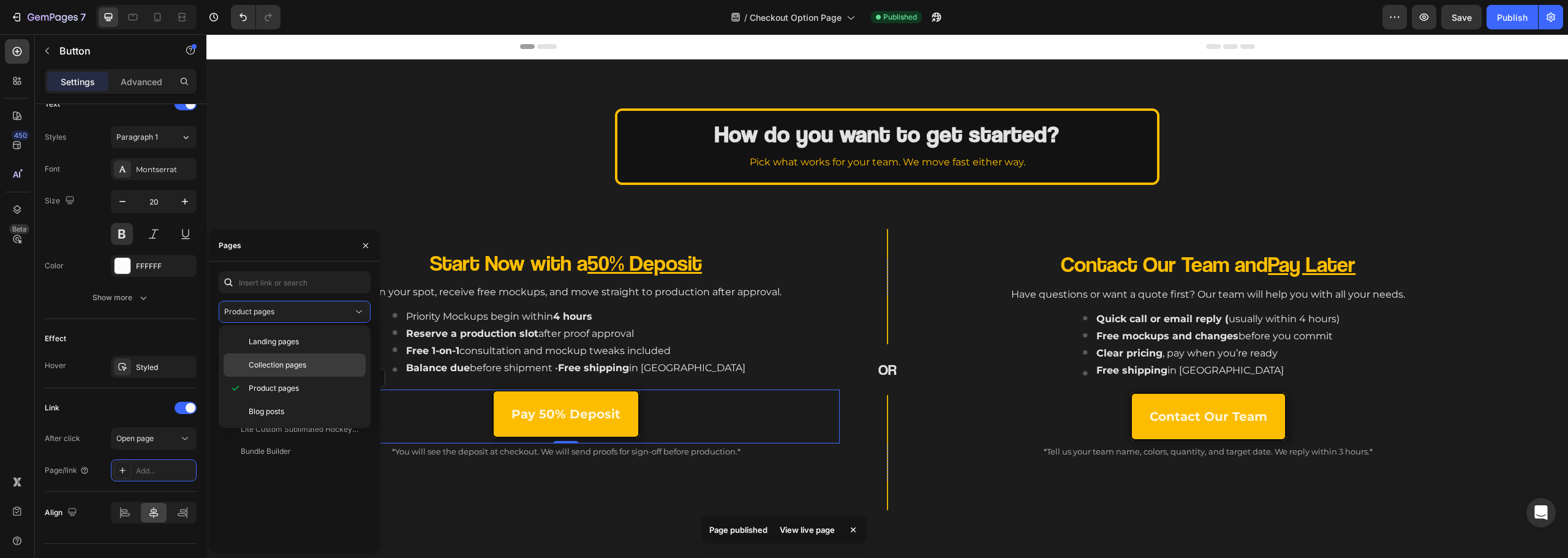
click at [278, 375] on div "Collection pages" at bounding box center [295, 365] width 142 height 23
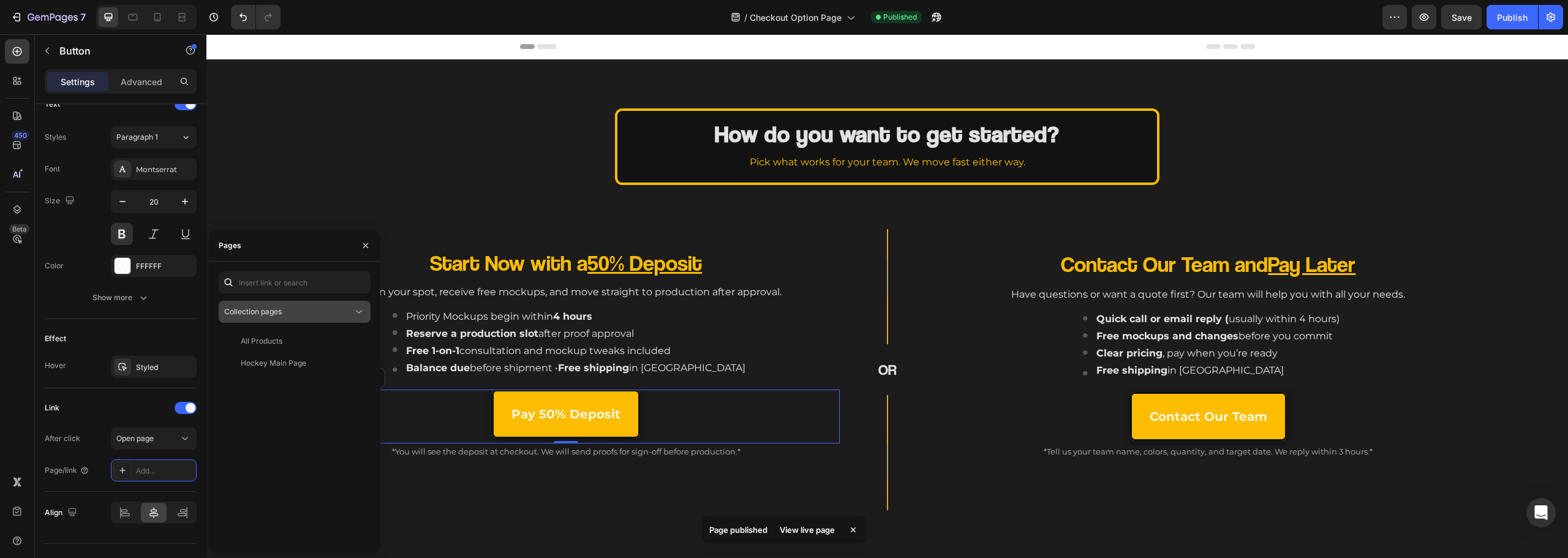
click at [291, 318] on button "Collection pages" at bounding box center [295, 312] width 152 height 22
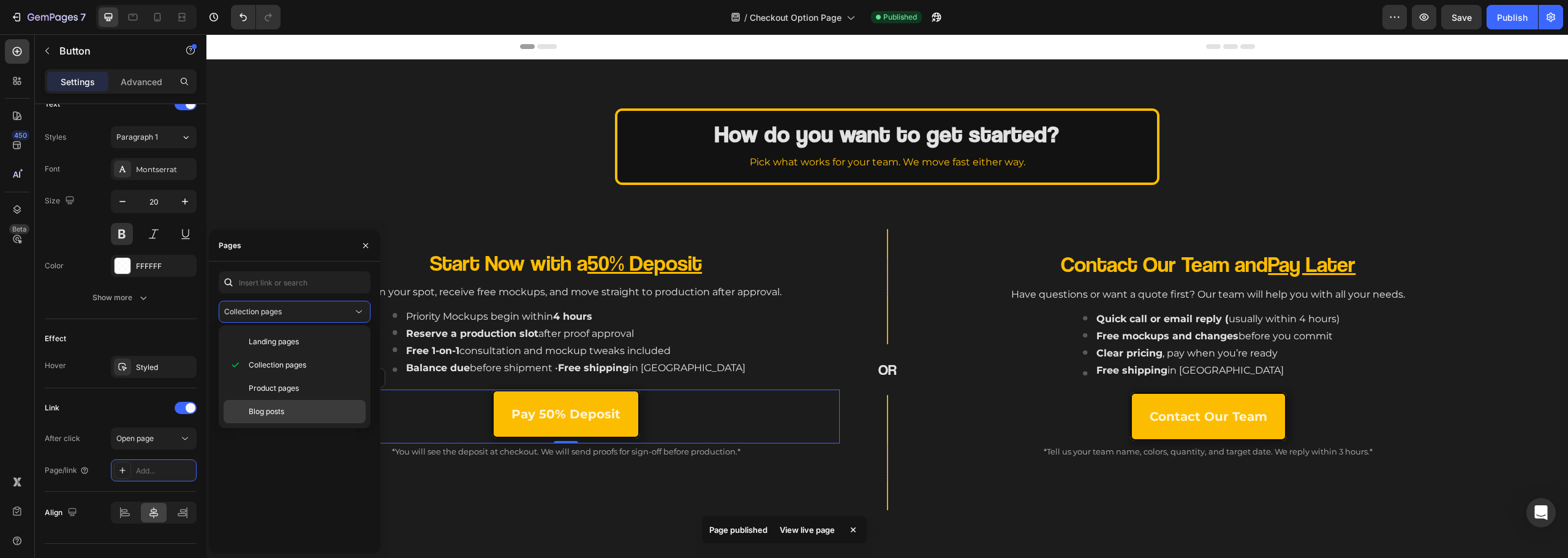
click at [273, 410] on span "Blog posts" at bounding box center [266, 412] width 36 height 11
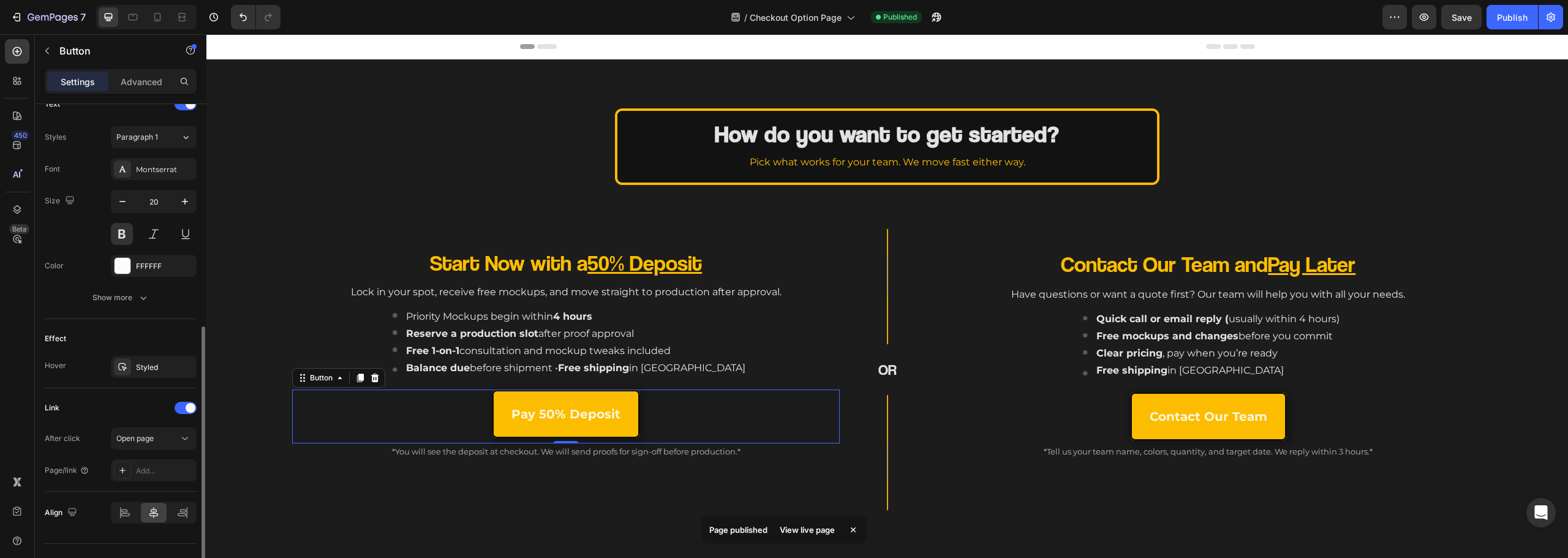
click at [109, 403] on div "Link" at bounding box center [121, 408] width 152 height 19
click at [94, 68] on div "Button" at bounding box center [105, 52] width 139 height 35
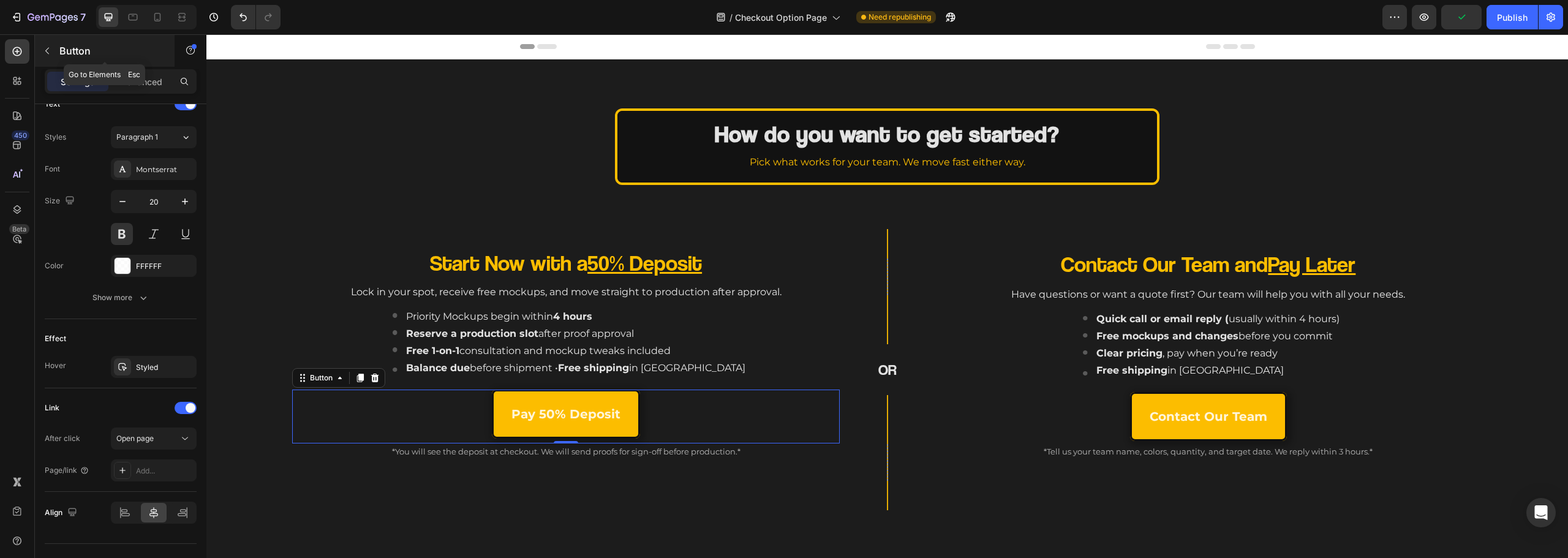
click at [95, 63] on div "Button" at bounding box center [105, 51] width 139 height 32
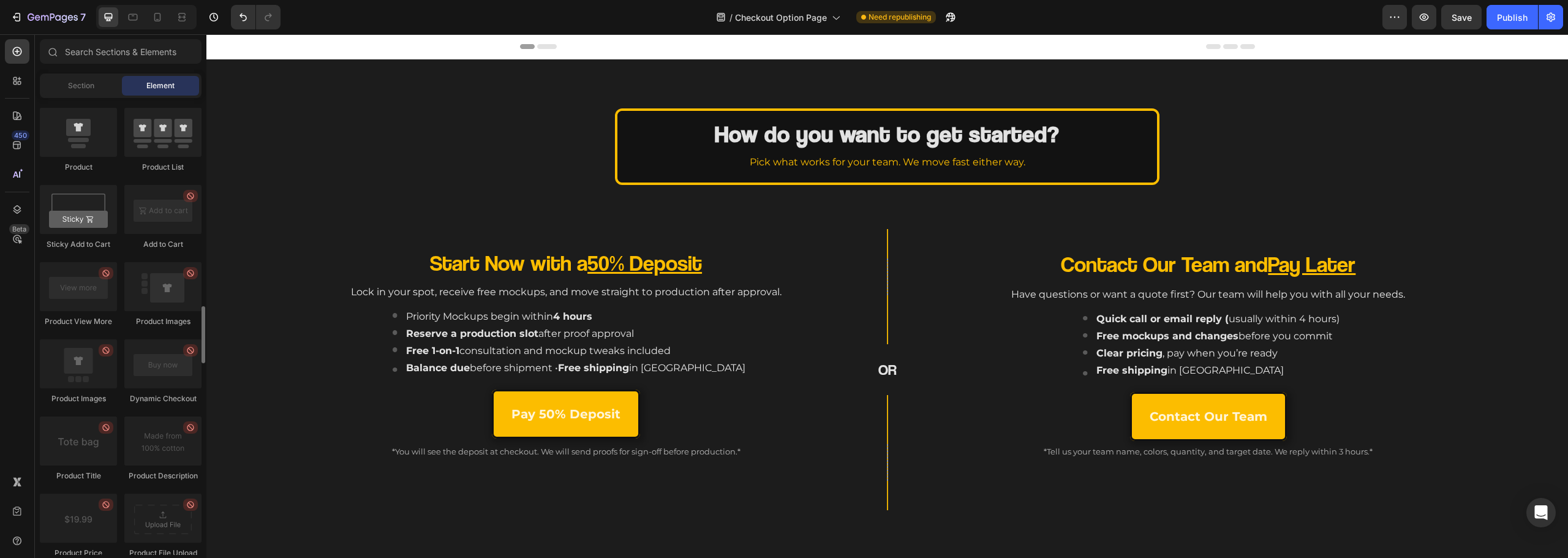
scroll to position [1348, 0]
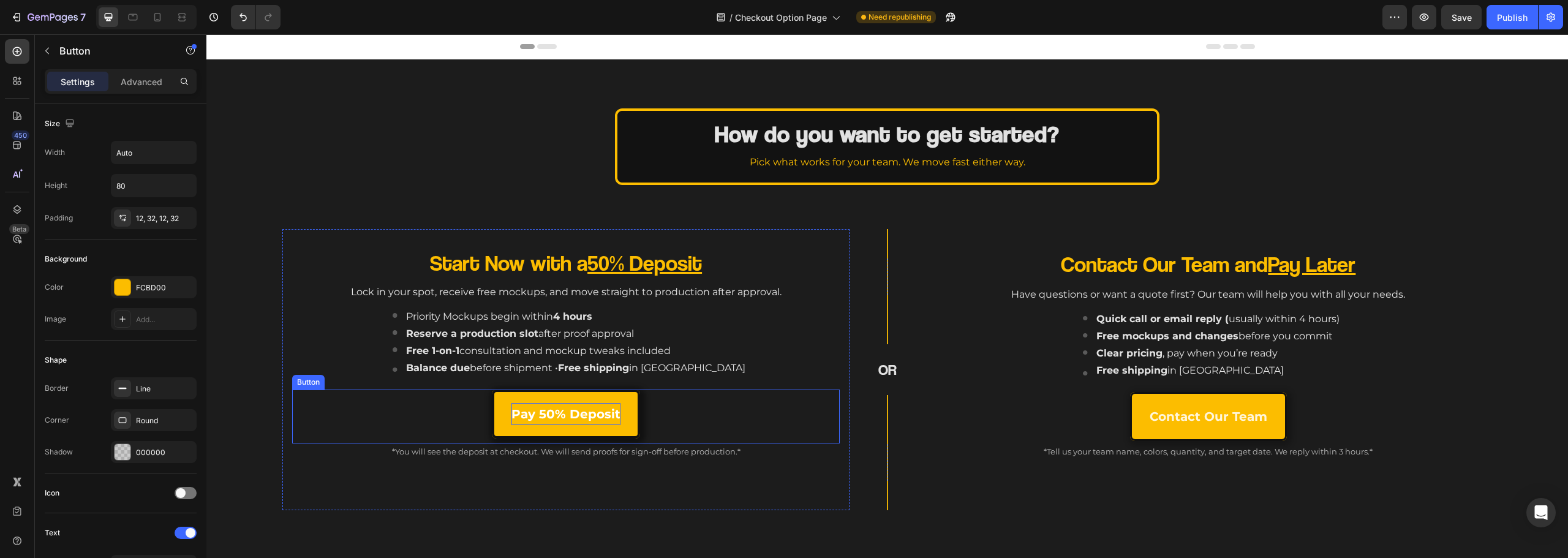
click at [555, 420] on strong "Pay 50% Deposit" at bounding box center [566, 413] width 109 height 14
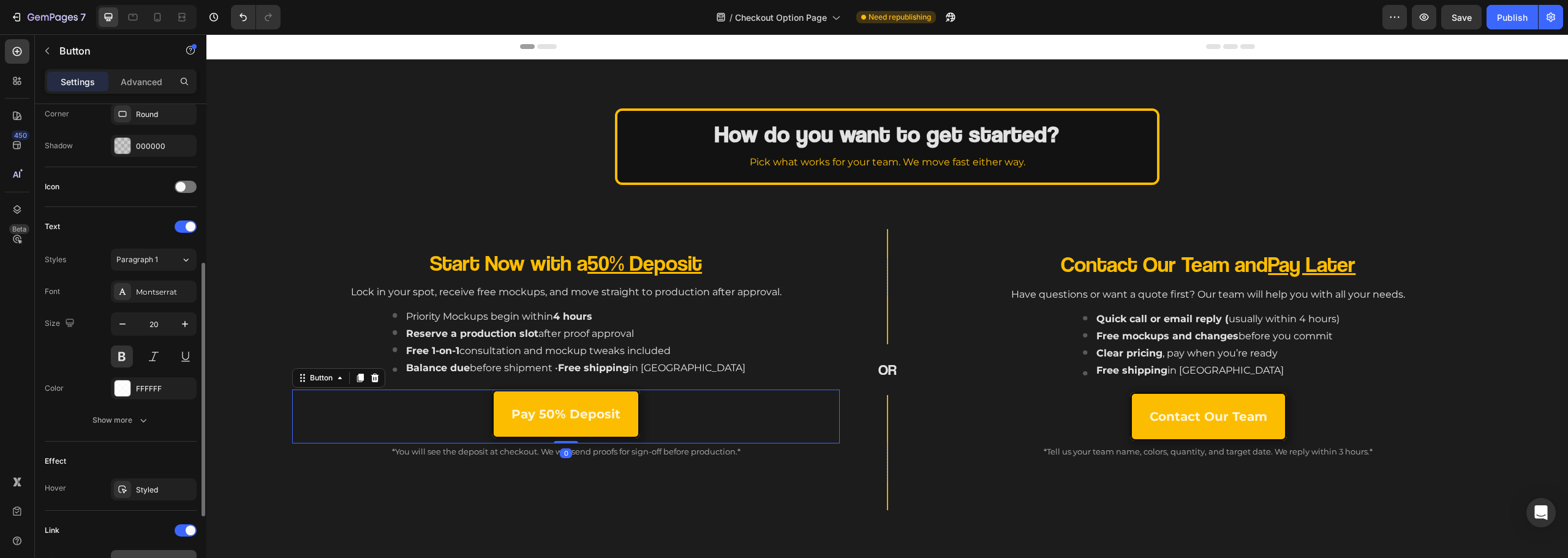
scroll to position [368, 0]
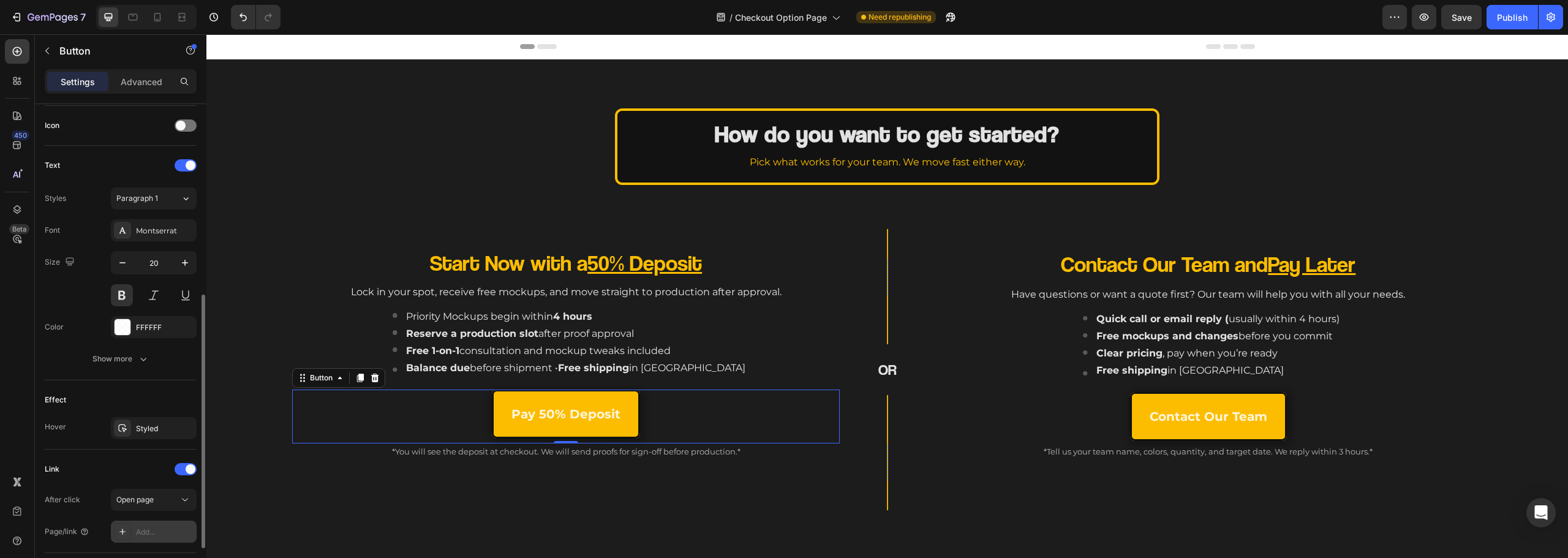
click at [151, 532] on div "Add..." at bounding box center [165, 533] width 58 height 11
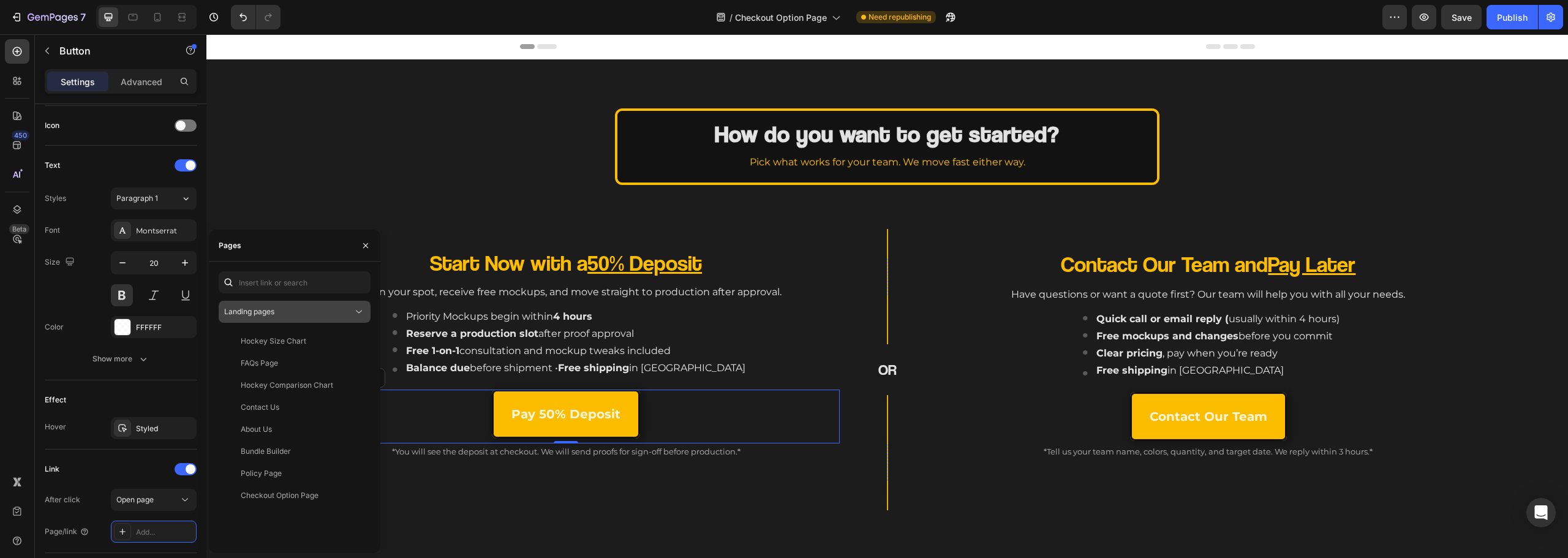
click at [330, 309] on div "Landing pages" at bounding box center [288, 312] width 129 height 11
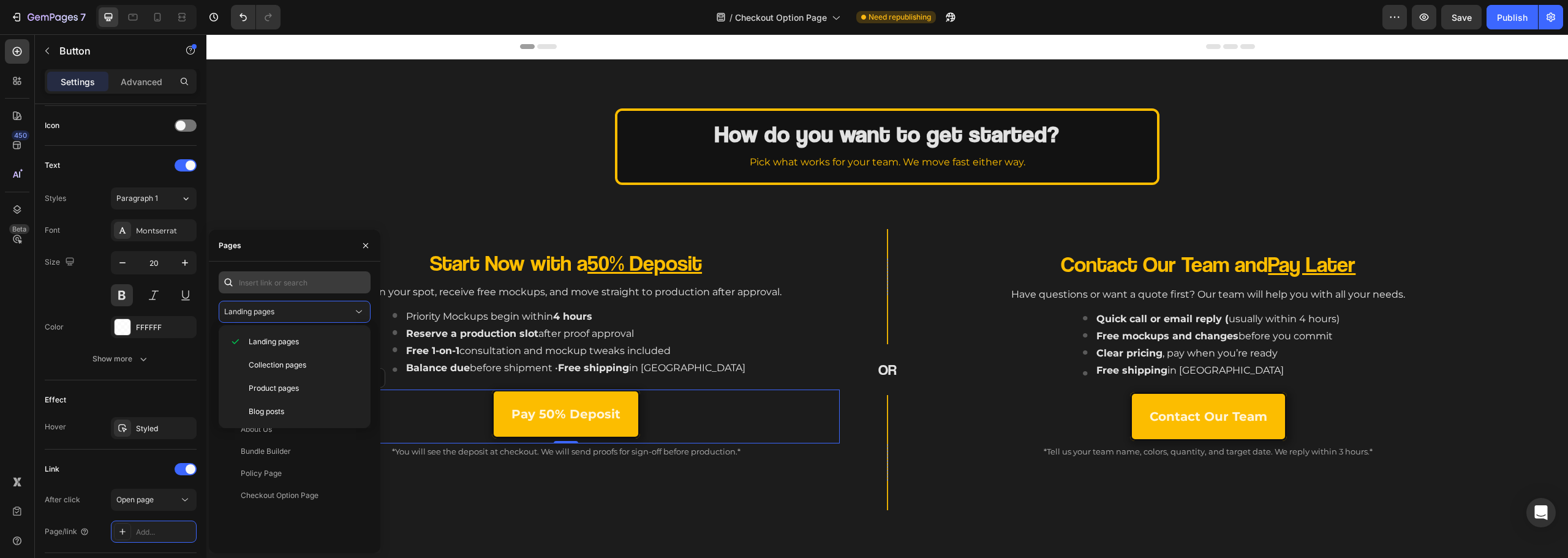
drag, startPoint x: 330, startPoint y: 309, endPoint x: 330, endPoint y: 285, distance: 24.0
click at [330, 309] on div "Landing pages" at bounding box center [288, 312] width 129 height 11
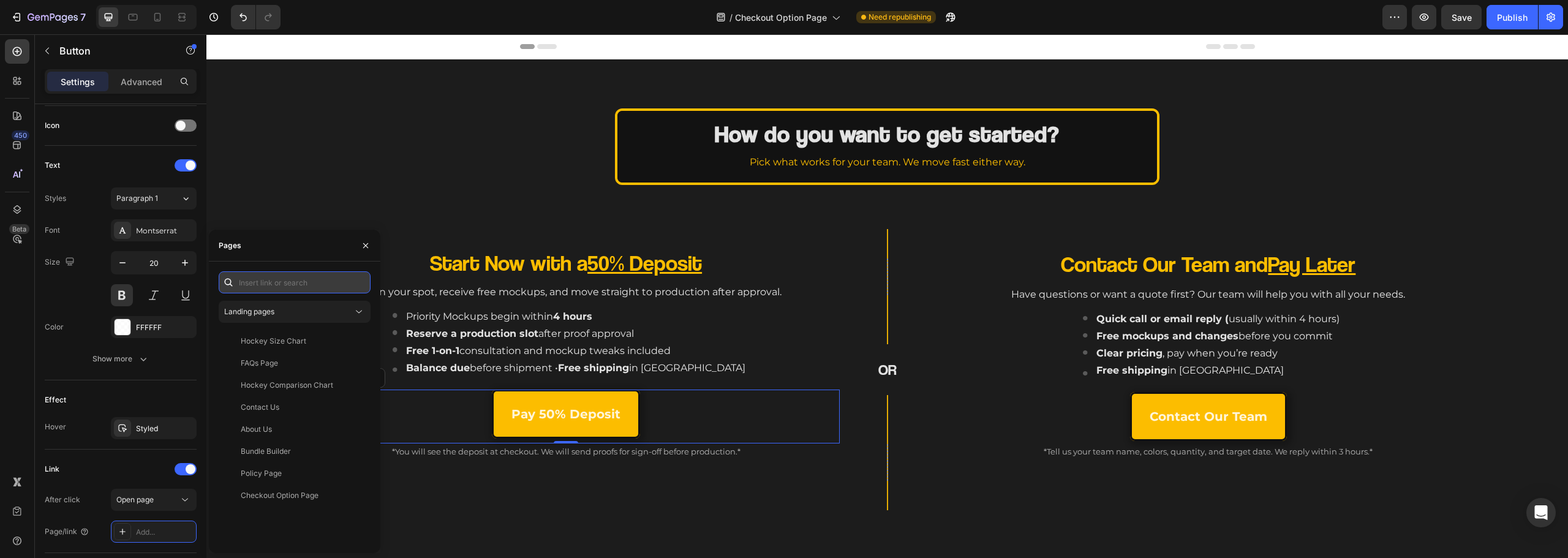
click at [330, 285] on input "text" at bounding box center [295, 282] width 152 height 22
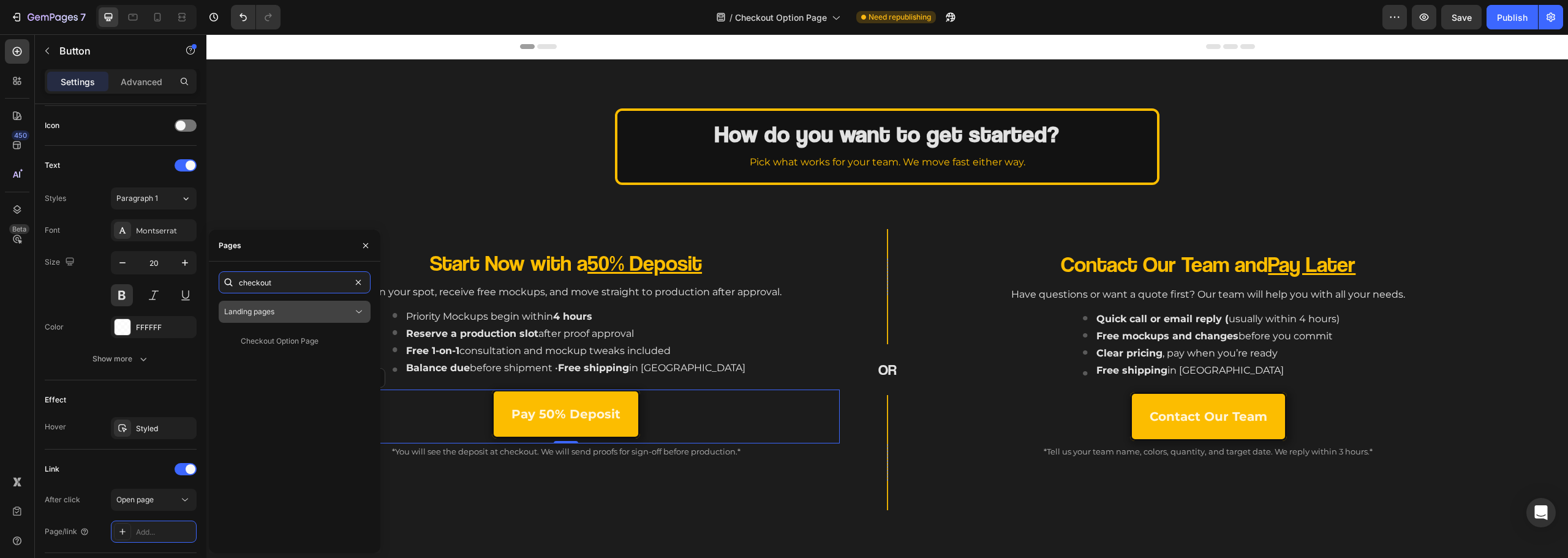
type input "checkout"
click at [332, 314] on div "Landing pages" at bounding box center [288, 312] width 129 height 11
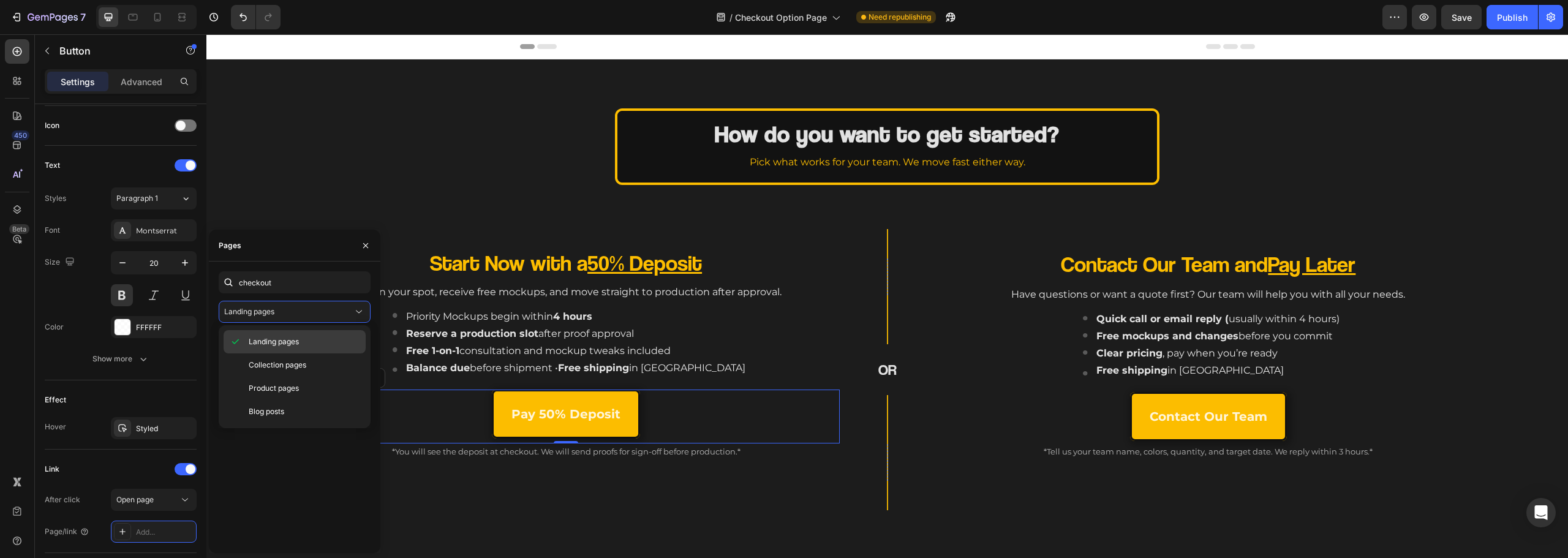
click at [303, 353] on div "Landing pages" at bounding box center [295, 342] width 142 height 23
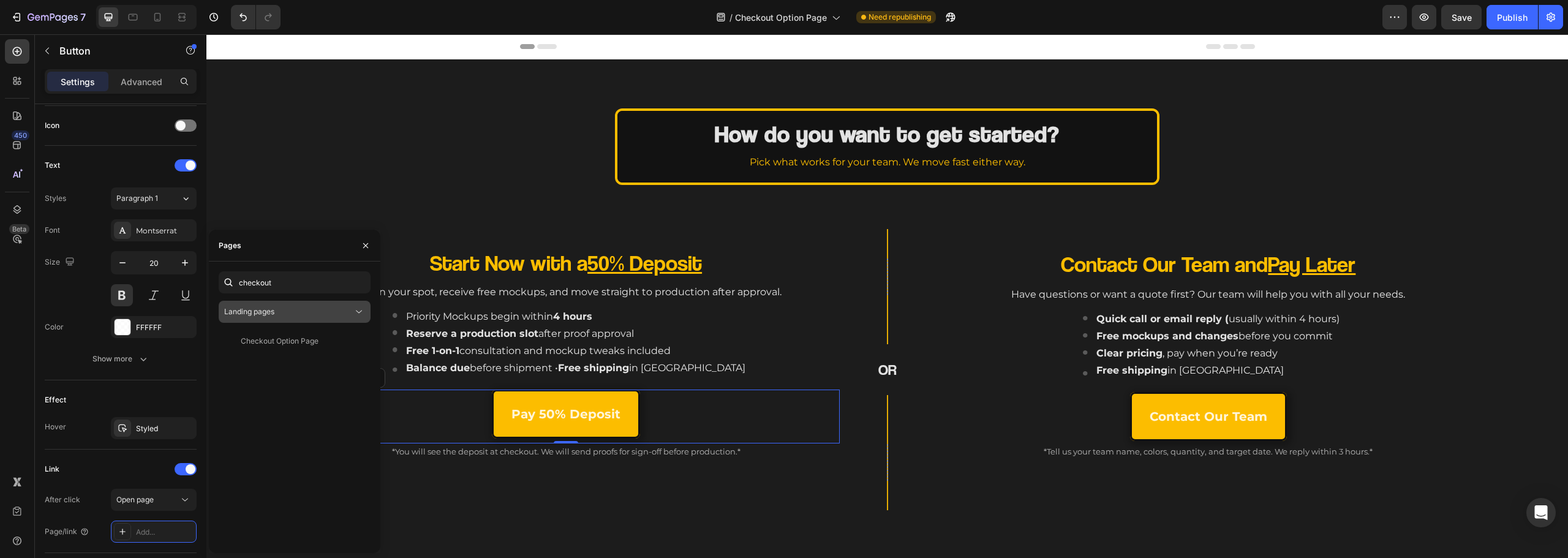
drag, startPoint x: 304, startPoint y: 324, endPoint x: 307, endPoint y: 315, distance: 9.5
click at [304, 324] on div "checkout Landing pages Checkout Option Page View" at bounding box center [295, 407] width 152 height 272
click at [308, 310] on div "Landing pages" at bounding box center [288, 312] width 129 height 11
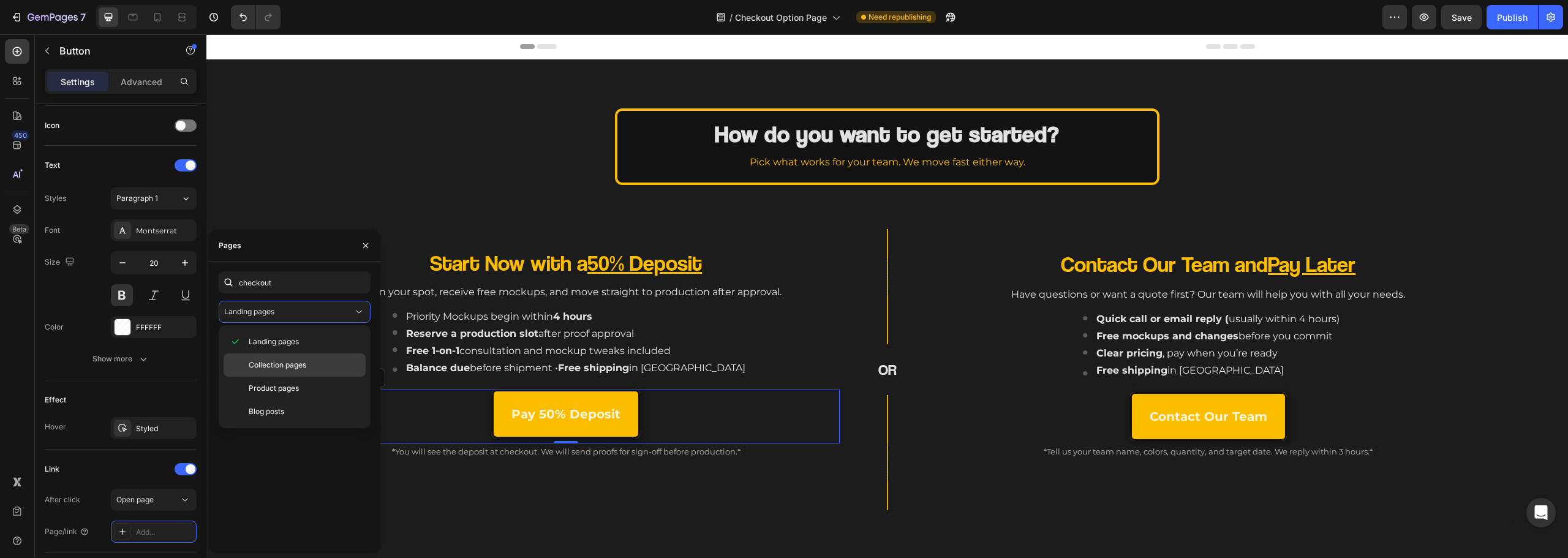
click at [286, 367] on span "Collection pages" at bounding box center [278, 365] width 58 height 11
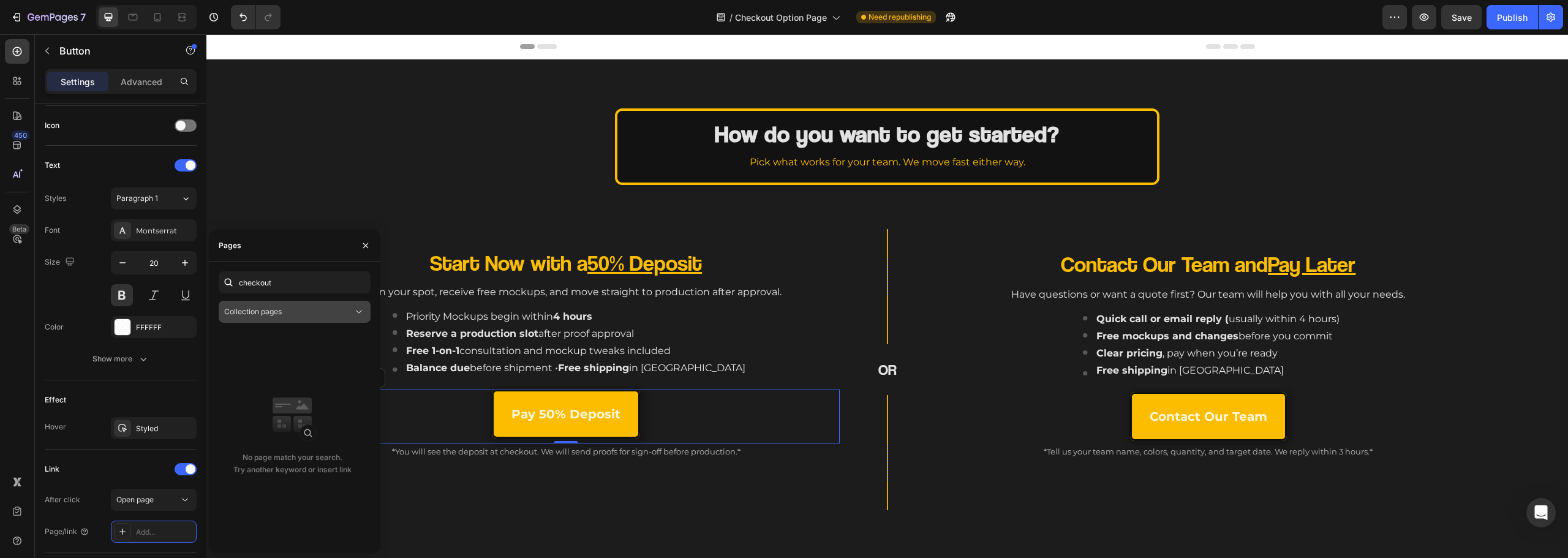
click at [310, 309] on div "Collection pages" at bounding box center [288, 312] width 129 height 11
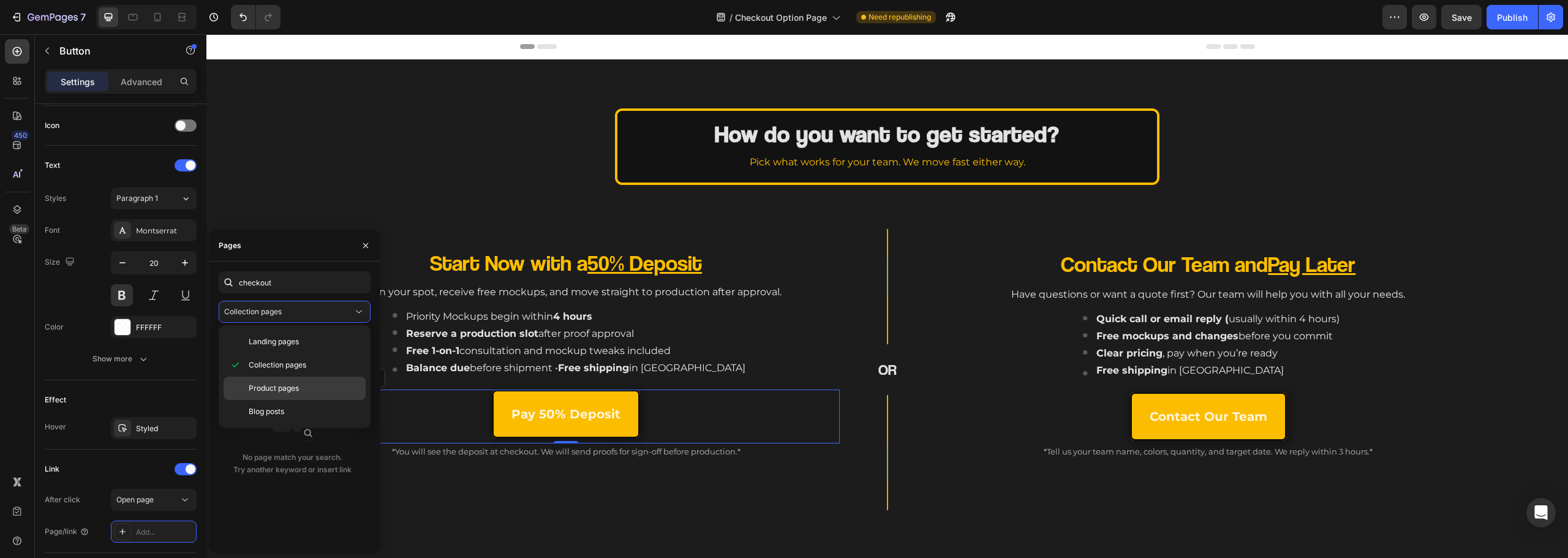
click at [303, 382] on div "Product pages" at bounding box center [295, 388] width 142 height 23
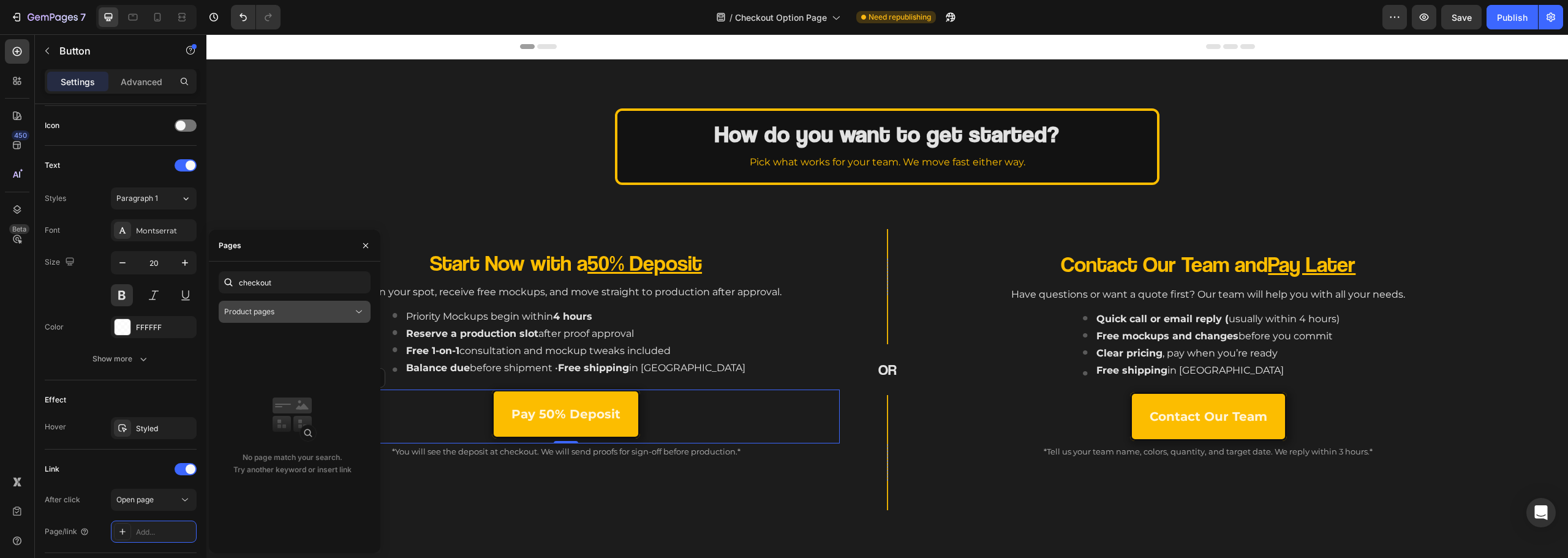
click at [298, 305] on button "Product pages" at bounding box center [295, 312] width 152 height 22
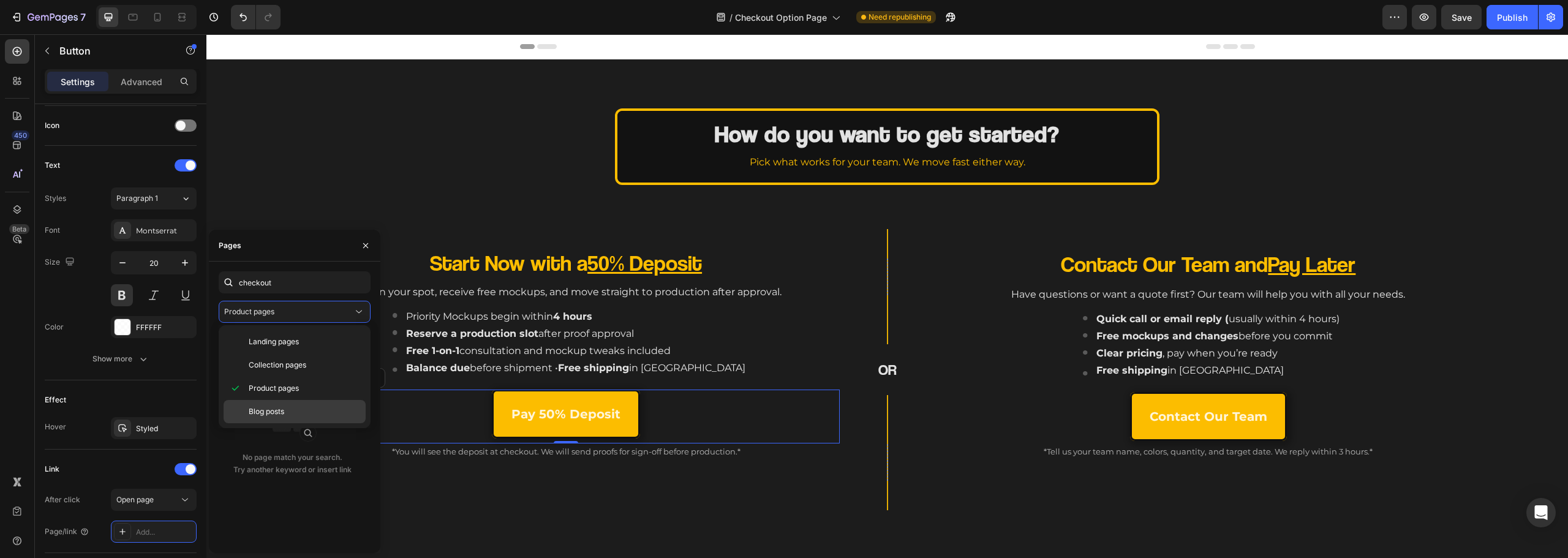
click at [300, 408] on p "Blog posts" at bounding box center [304, 412] width 111 height 11
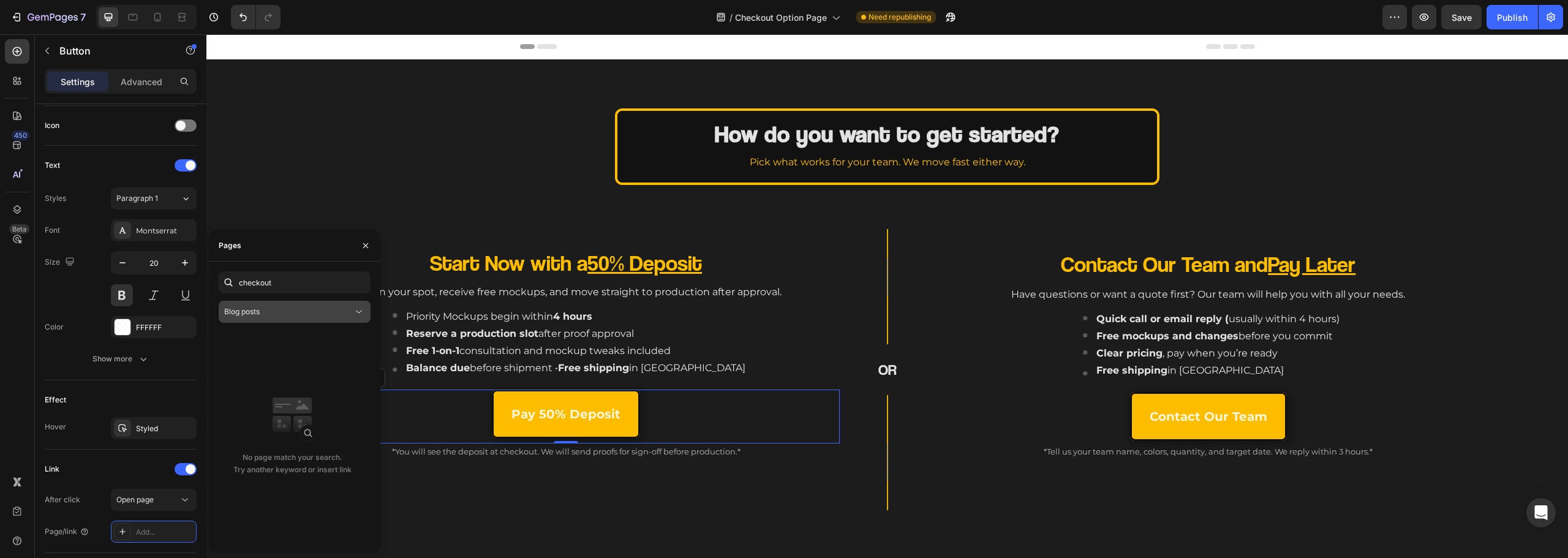
click at [291, 315] on div "Blog posts" at bounding box center [288, 312] width 129 height 11
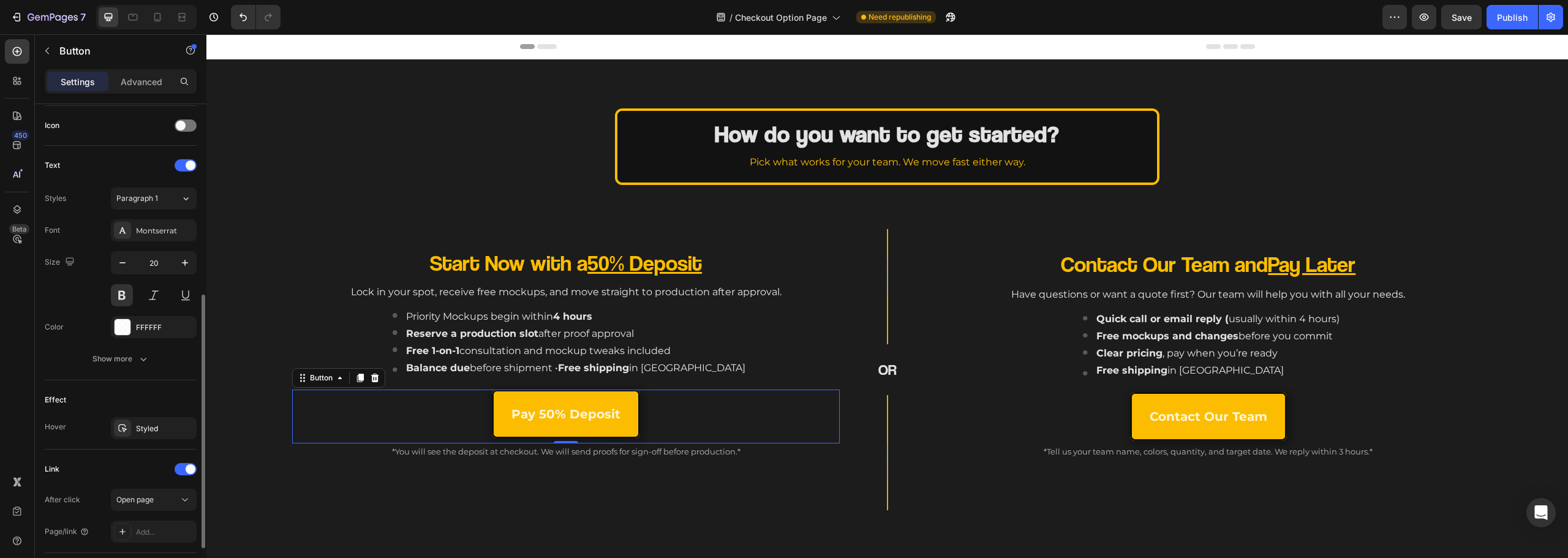
click at [158, 386] on div "Effect Hover Styled" at bounding box center [121, 415] width 152 height 69
drag, startPoint x: 154, startPoint y: 529, endPoint x: 160, endPoint y: 531, distance: 6.3
click at [155, 533] on div "Add..." at bounding box center [165, 533] width 58 height 11
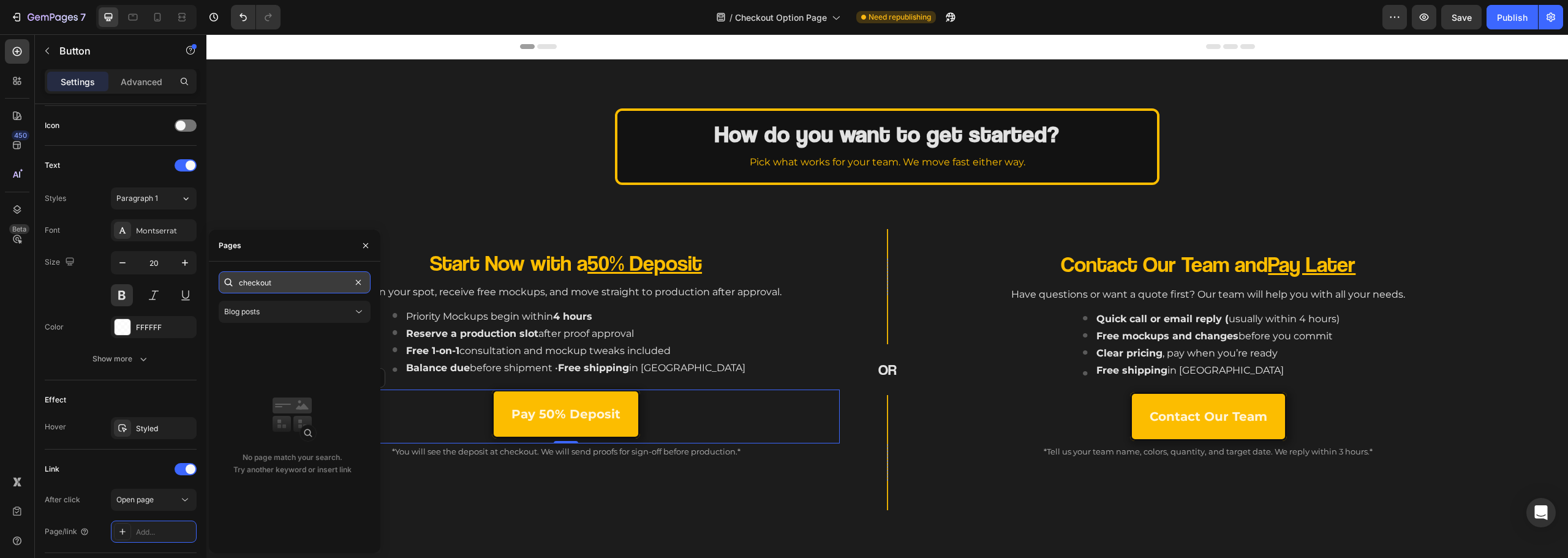
click at [282, 276] on input "checkout" at bounding box center [295, 282] width 152 height 22
click at [268, 380] on div "No page match your search. Try another keyword or insert link" at bounding box center [292, 437] width 147 height 213
click at [271, 276] on input "text" at bounding box center [295, 282] width 152 height 22
paste input "https://admin.shopify.com/store/6t2zvh-0s/apps/gempages-cro/app/pages"
type input "https://admin.shopify.com/store/6t2zvh-0s/apps/gempages-cro/app/pages"
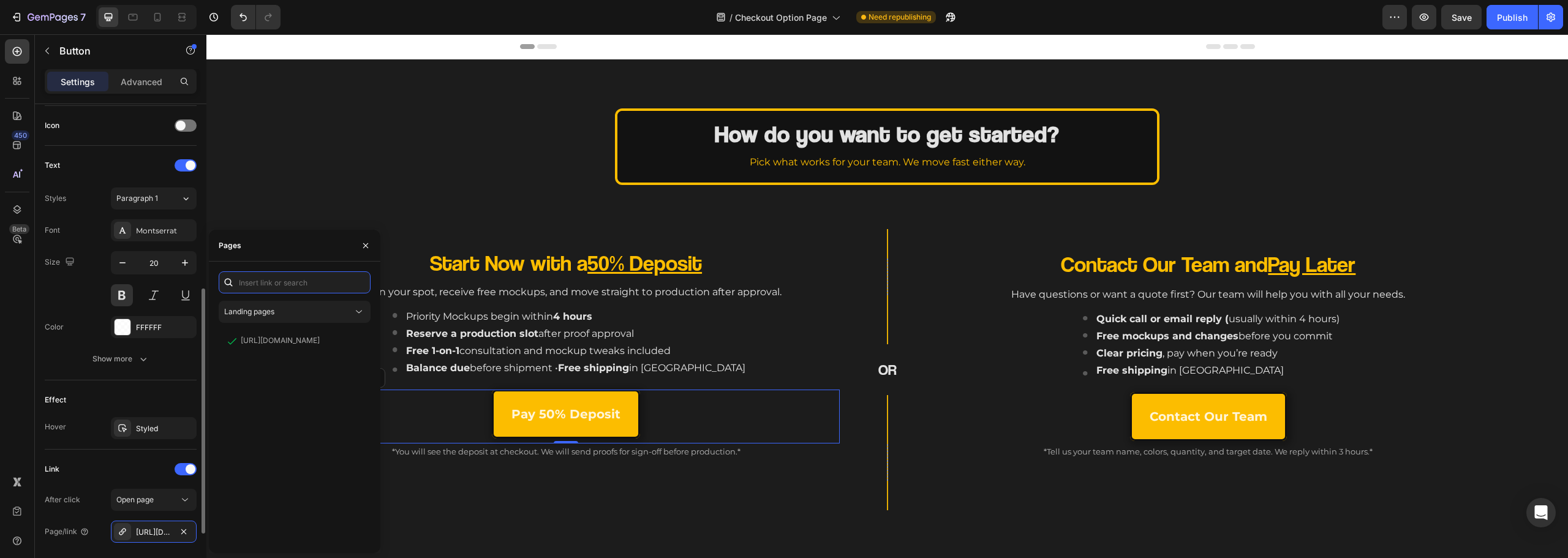
scroll to position [0, 0]
click at [292, 282] on input "text" at bounding box center [295, 282] width 152 height 22
paste input "[URL][DOMAIN_NAME]"
type input "[URL][DOMAIN_NAME]"
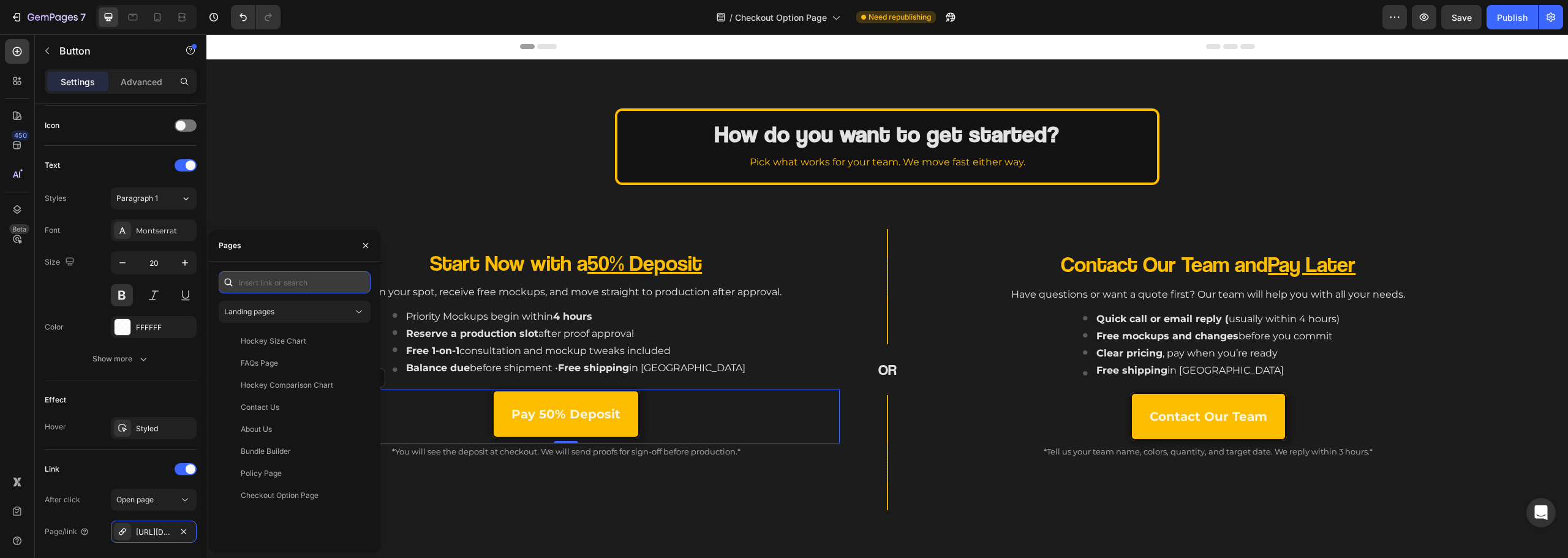
click at [331, 287] on input "text" at bounding box center [295, 282] width 152 height 22
paste input "[URL][DOMAIN_NAME]"
type input "[URL][DOMAIN_NAME]"
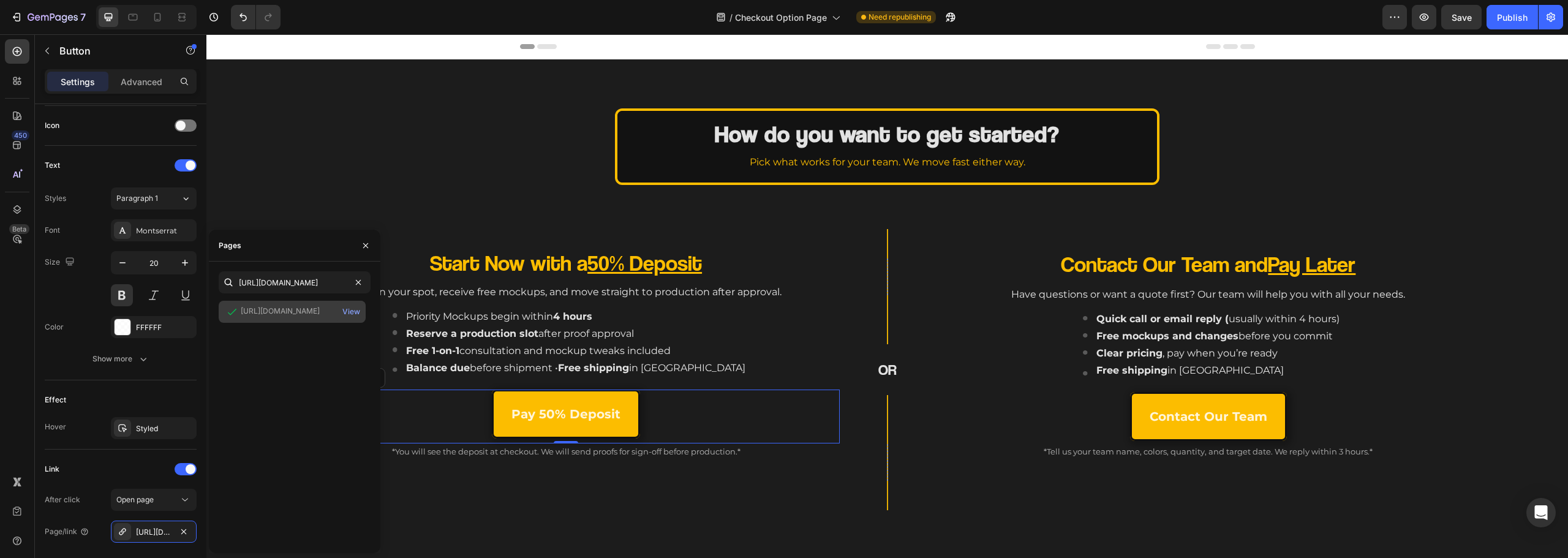
scroll to position [0, 0]
click at [300, 310] on div "[URL][DOMAIN_NAME]" at bounding box center [280, 312] width 79 height 11
click at [316, 309] on div "[URL][DOMAIN_NAME]" at bounding box center [280, 312] width 79 height 11
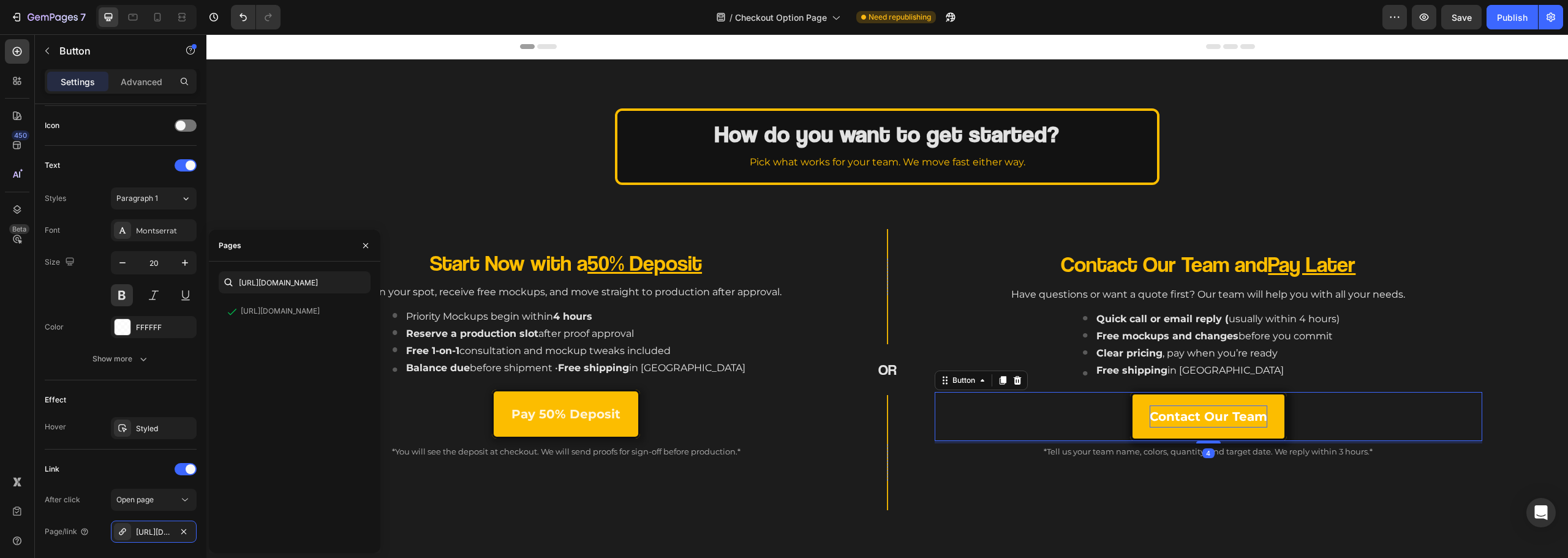
click at [1150, 412] on p "Contact Our Team" at bounding box center [1208, 416] width 117 height 22
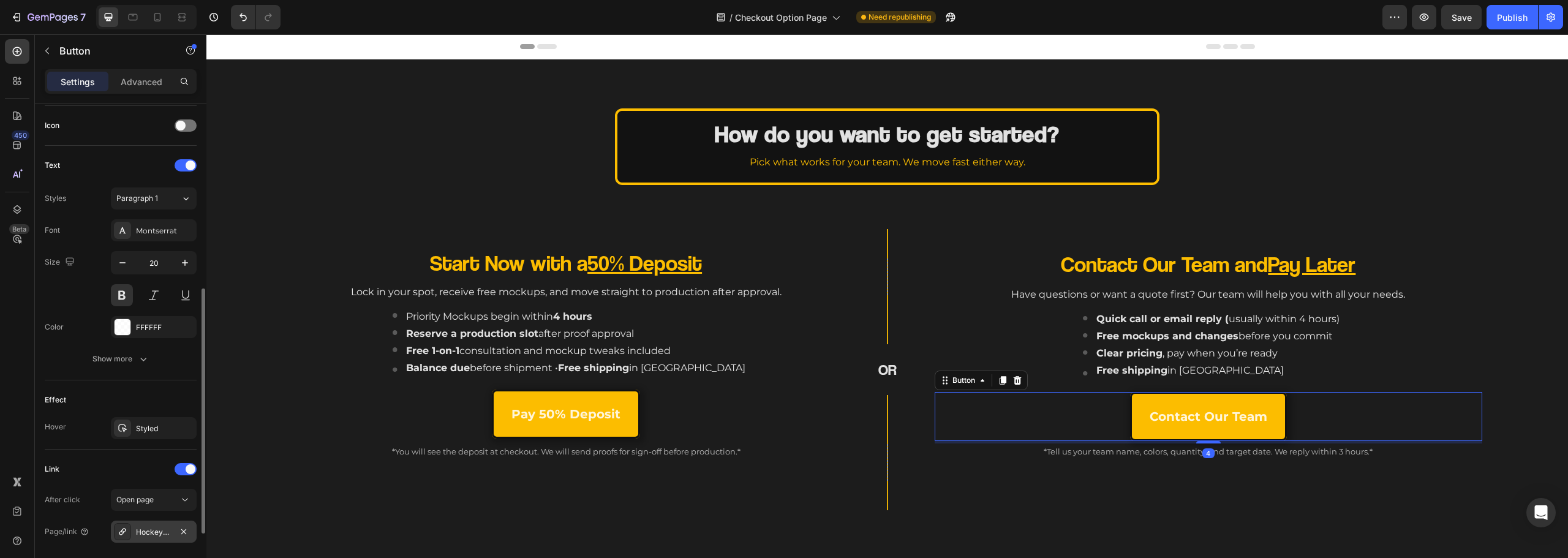
click at [138, 539] on div "Hockey-main-page" at bounding box center [153, 532] width 86 height 22
click at [317, 315] on div "Collection pages" at bounding box center [288, 312] width 129 height 11
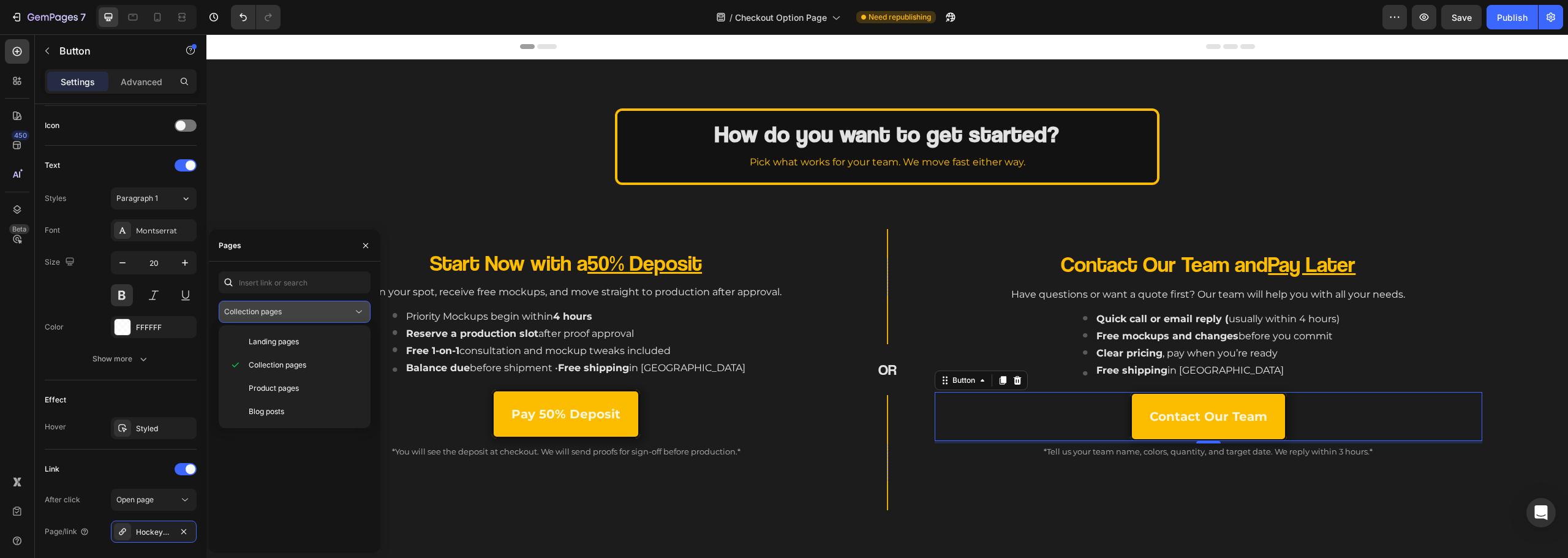
click at [330, 315] on div "Collection pages" at bounding box center [288, 312] width 129 height 11
drag, startPoint x: 324, startPoint y: 315, endPoint x: 288, endPoint y: 335, distance: 41.2
click at [324, 315] on div "Collection pages" at bounding box center [288, 312] width 129 height 11
click at [286, 338] on span "Landing pages" at bounding box center [274, 342] width 50 height 11
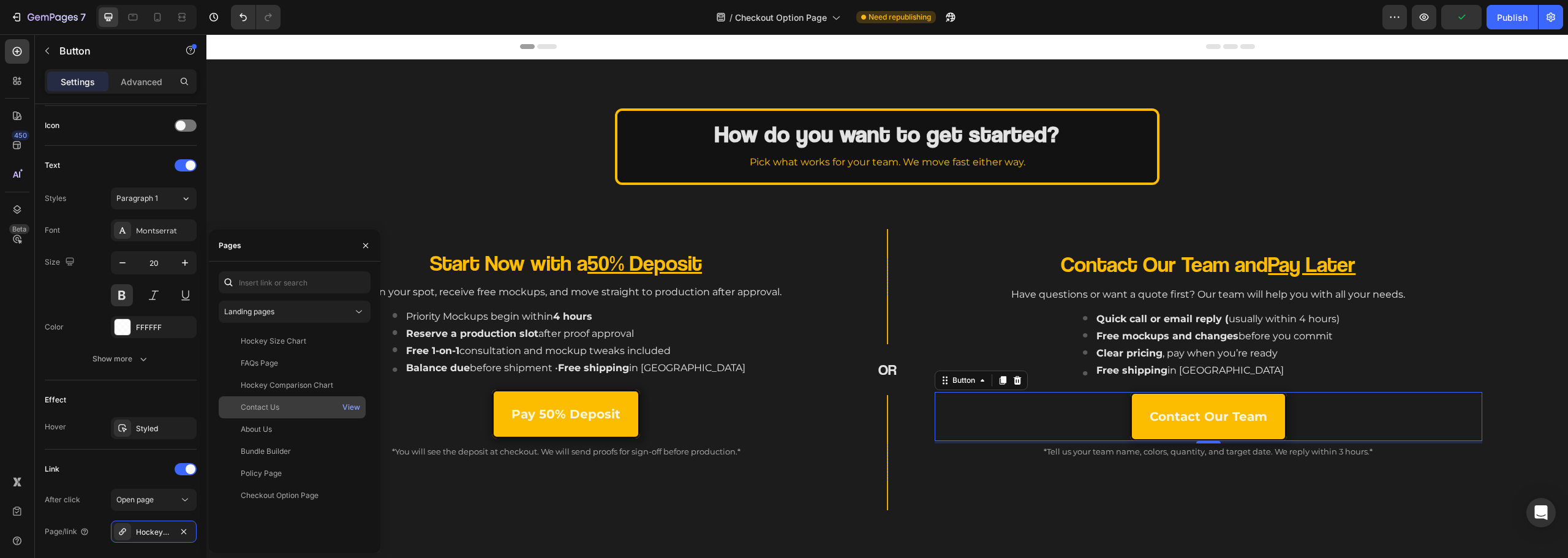
click at [301, 403] on div "Contact Us" at bounding box center [292, 408] width 137 height 11
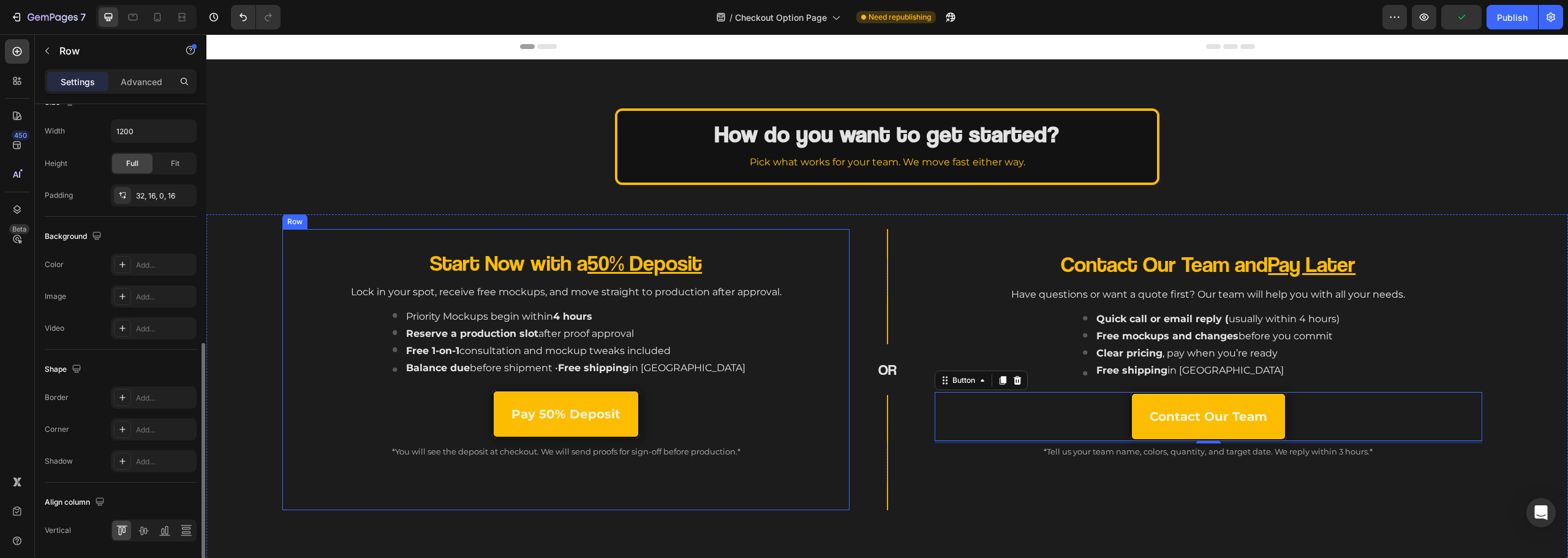
click at [657, 501] on div "Start Now with a 50% Deposit Heading Lock in your spot, receive free mockups, a…" at bounding box center [566, 380] width 548 height 261
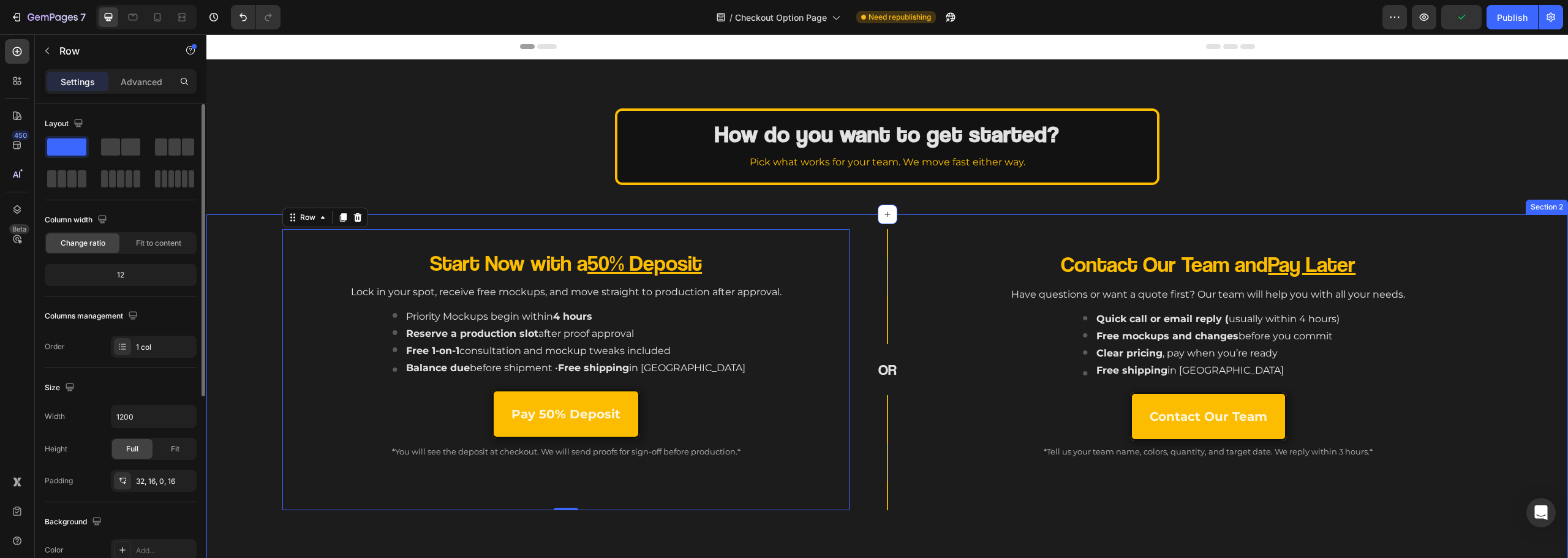
click at [928, 509] on div "Contact Our Team and Pay Later Heading Have questions or want a quote first? Ou…" at bounding box center [1208, 370] width 567 height 282
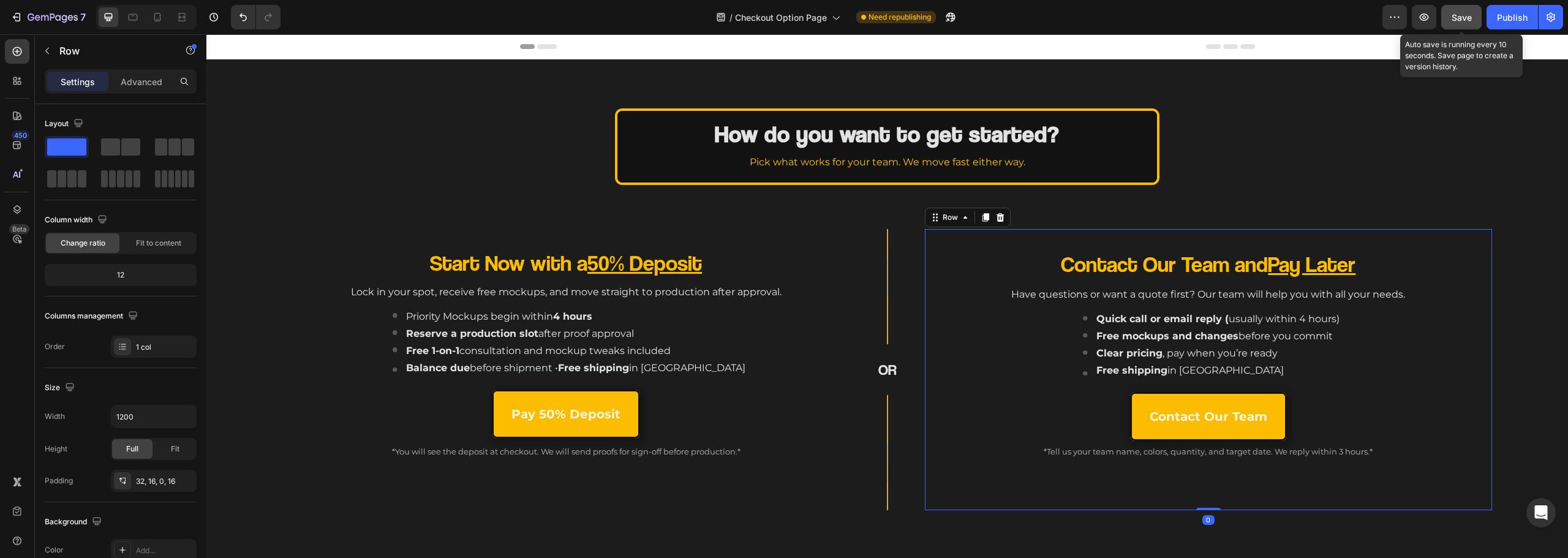
click at [1458, 18] on span "Save" at bounding box center [1462, 18] width 20 height 11
click at [1513, 19] on div "Publish" at bounding box center [1512, 18] width 31 height 13
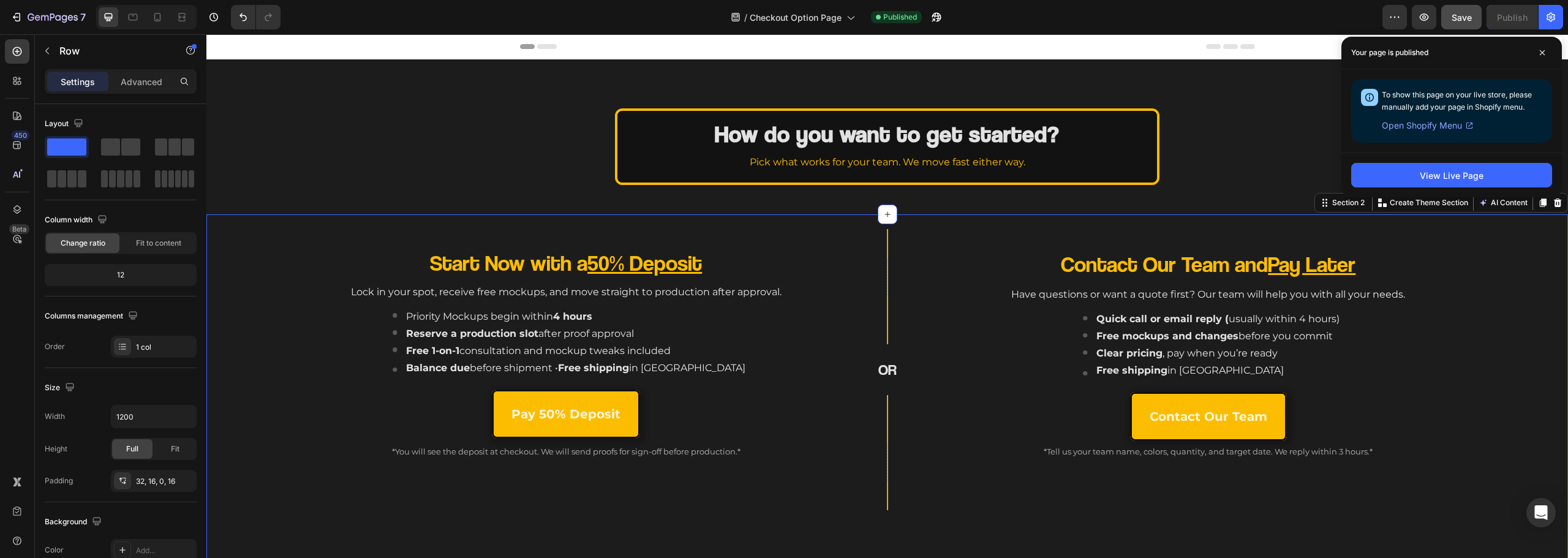
click at [829, 513] on div "Start Now with a 50% Deposit Heading Lock in your spot, receive free mockups, a…" at bounding box center [887, 397] width 1361 height 364
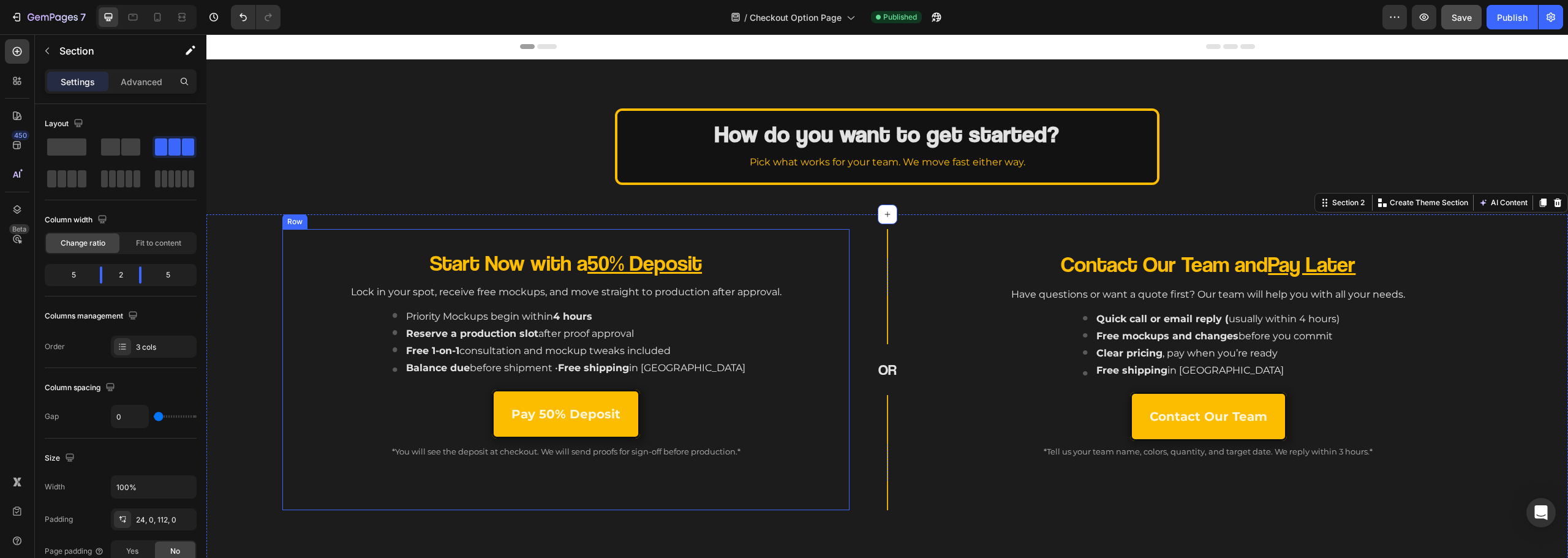
click at [568, 508] on div "Start Now with a 50% Deposit Heading Lock in your spot, receive free mockups, a…" at bounding box center [565, 370] width 567 height 282
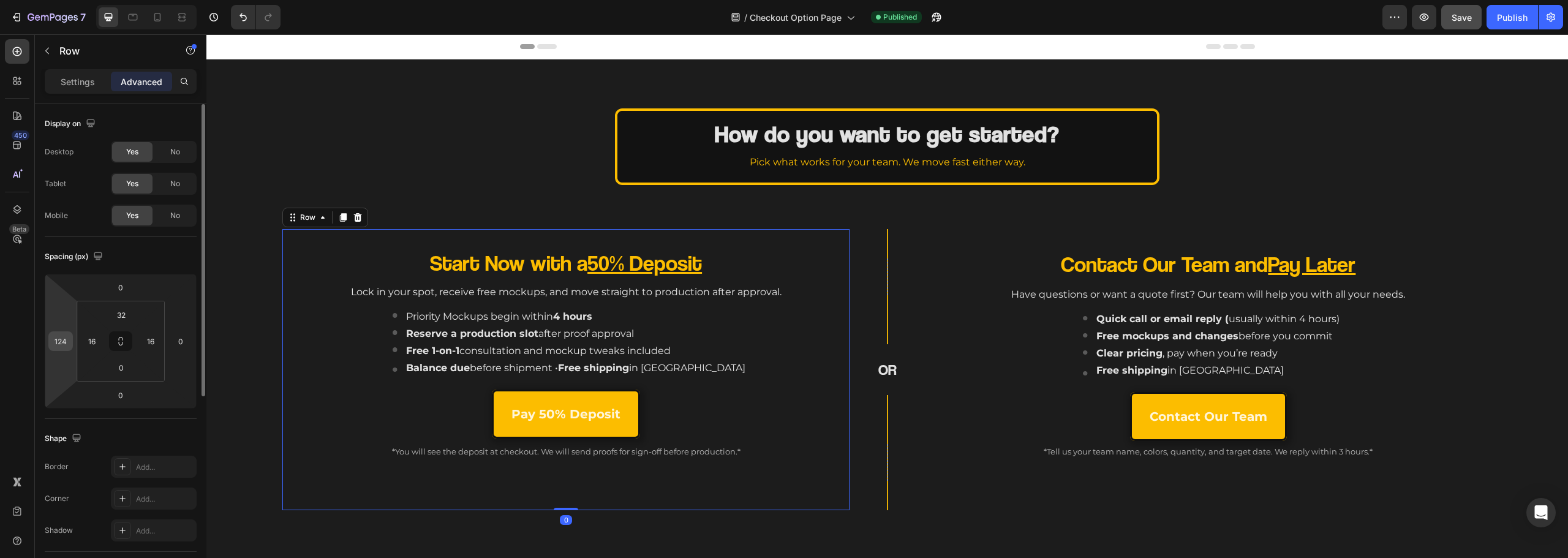
click at [59, 347] on input "124" at bounding box center [60, 341] width 18 height 18
click at [55, 344] on input "124" at bounding box center [60, 341] width 18 height 18
drag, startPoint x: 60, startPoint y: 336, endPoint x: 75, endPoint y: 335, distance: 15.0
click at [75, 335] on div "0 124 0 0" at bounding box center [121, 341] width 152 height 135
drag, startPoint x: 58, startPoint y: 345, endPoint x: 63, endPoint y: 342, distance: 5.8
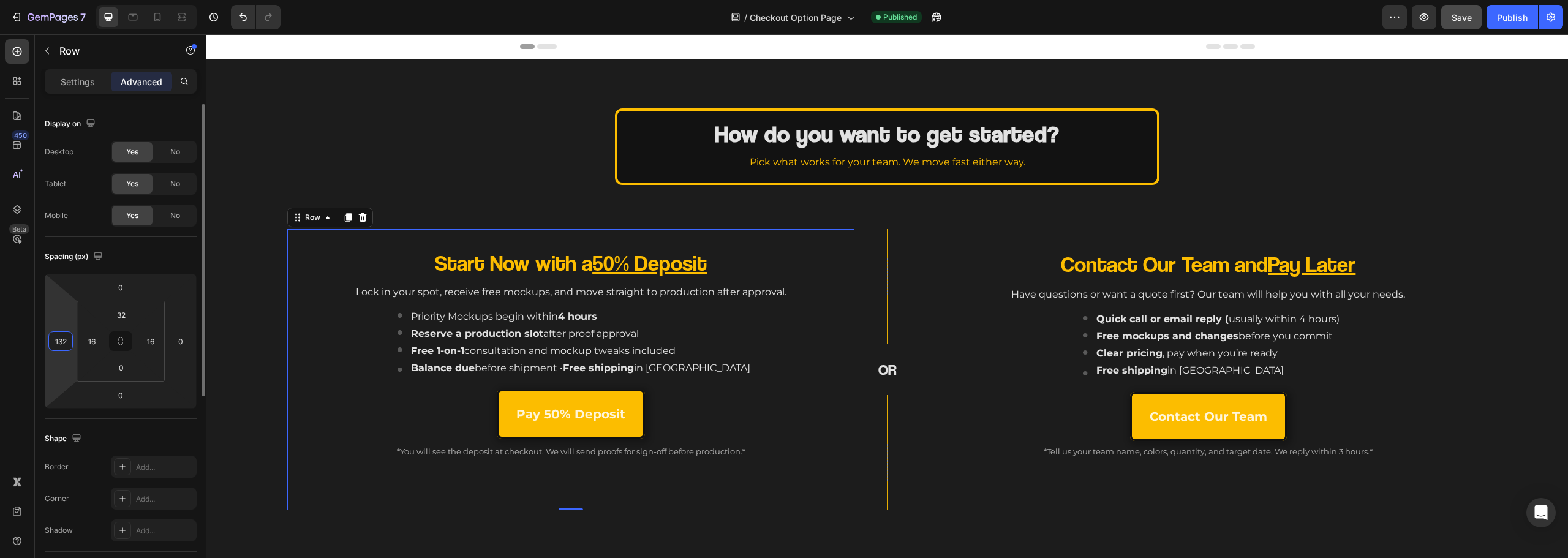
click at [63, 342] on input "132" at bounding box center [60, 341] width 18 height 18
click at [62, 342] on input "132" at bounding box center [60, 341] width 18 height 18
drag, startPoint x: 66, startPoint y: 340, endPoint x: 43, endPoint y: 339, distance: 23.0
click at [43, 339] on div "Display on Desktop Yes No Tablet Yes No Mobile Yes No Spacing (px) 0 132 0 0 32…" at bounding box center [121, 513] width 172 height 818
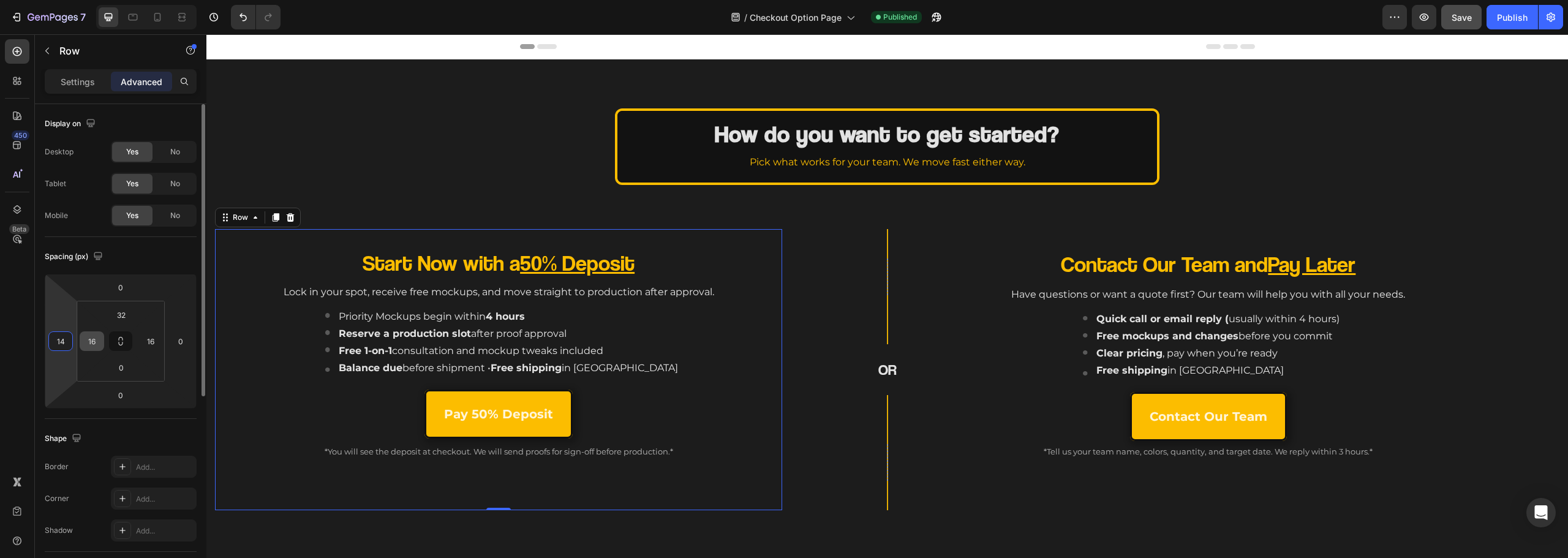
type input "148"
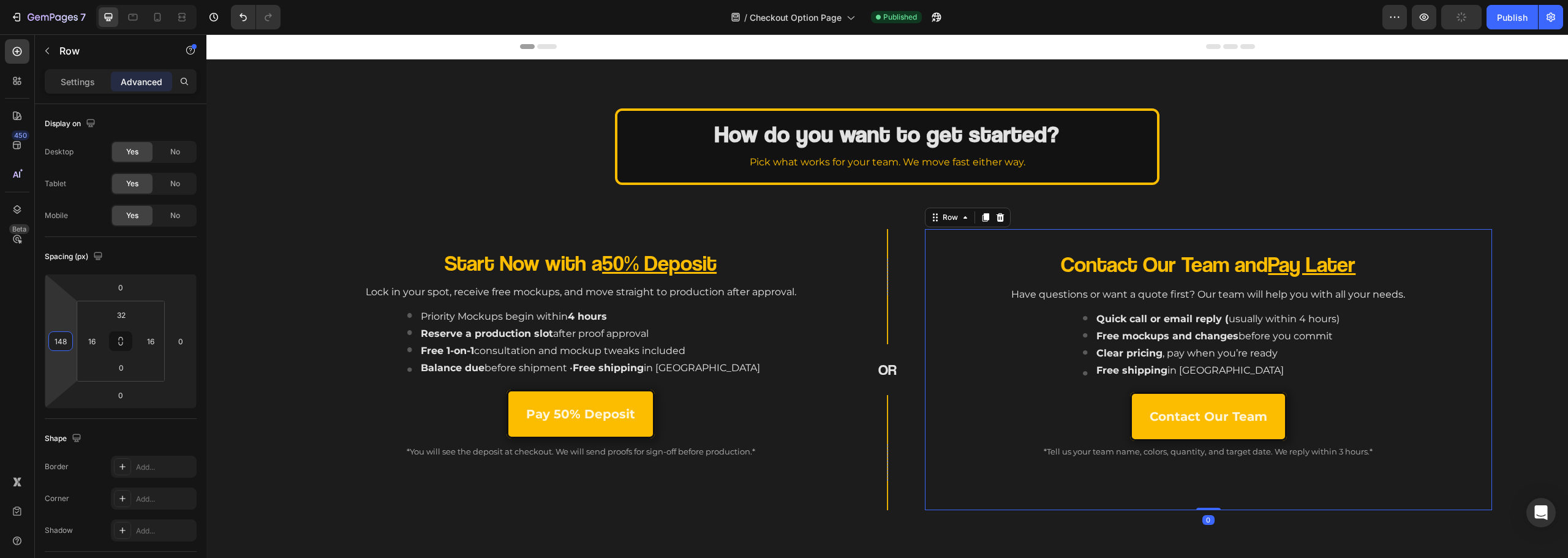
click at [964, 496] on div "Contact Our Team and Pay Later Heading Have questions or want a quote first? Ou…" at bounding box center [1209, 380] width 548 height 261
click at [63, 339] on input "-124" at bounding box center [60, 341] width 18 height 18
click at [59, 340] on input "-124" at bounding box center [60, 341] width 18 height 18
drag, startPoint x: 61, startPoint y: 340, endPoint x: 75, endPoint y: 340, distance: 14.0
click at [75, 340] on div "0 -124 0 0" at bounding box center [121, 341] width 152 height 135
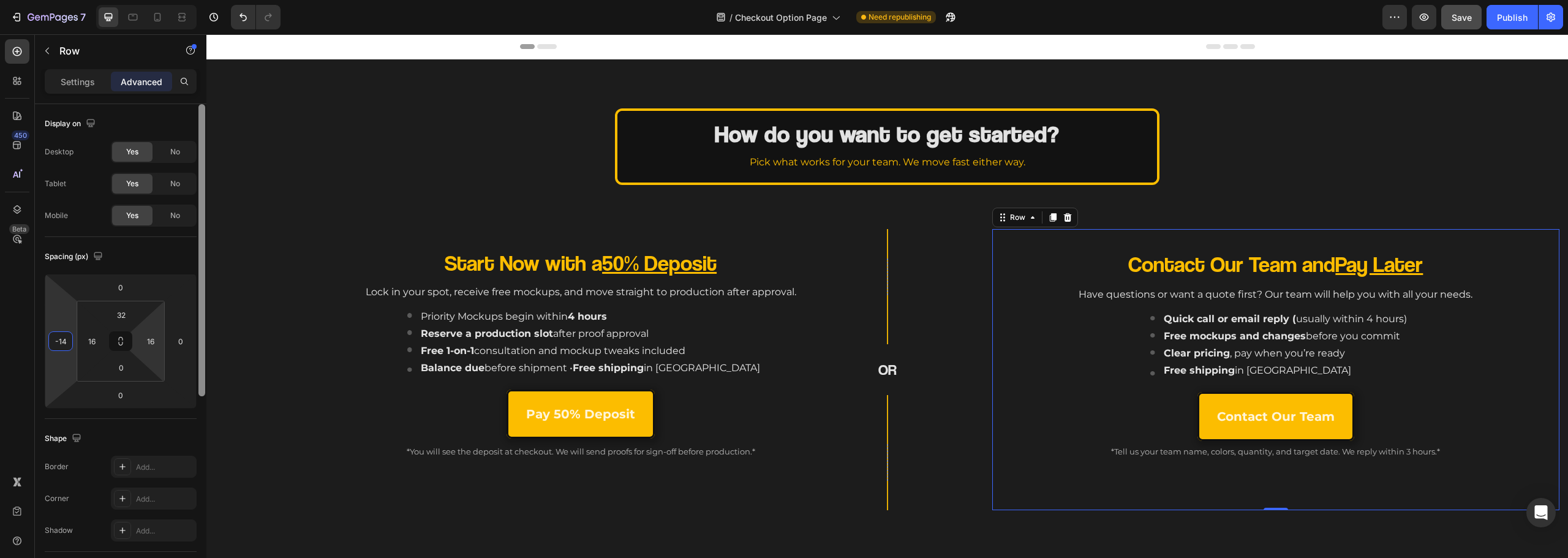
type input "-148"
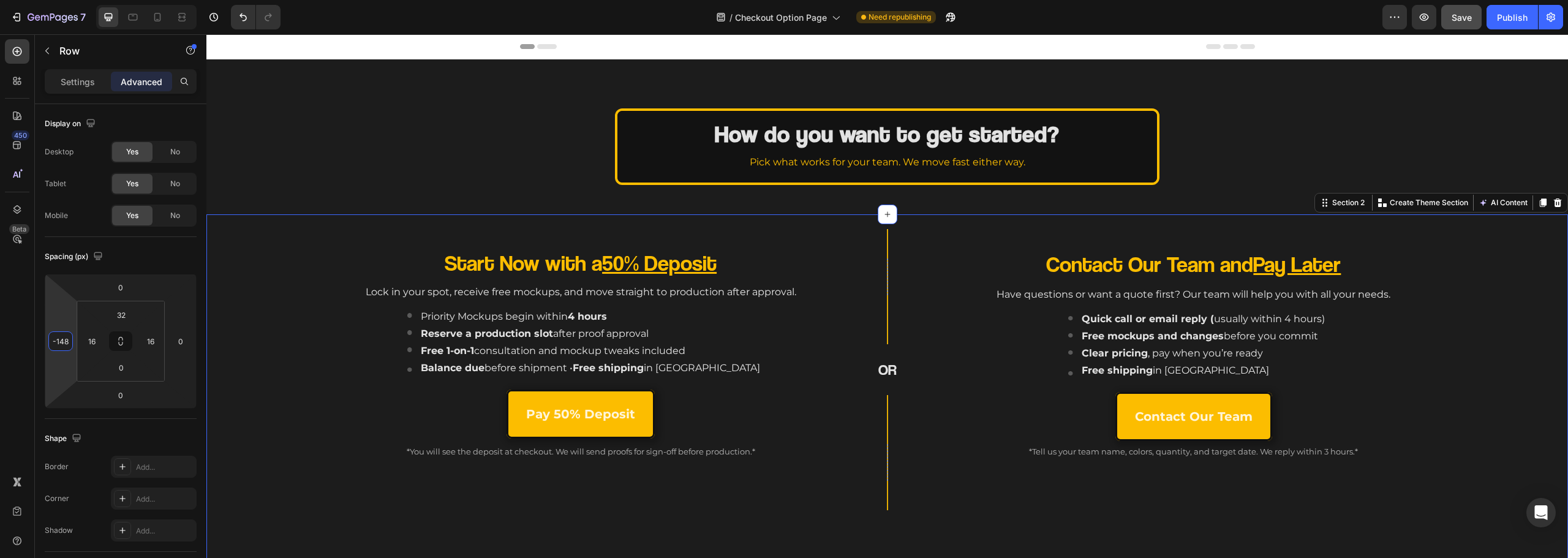
click at [788, 527] on div "Start Now with a 50% Deposit Heading Lock in your spot, receive free mockups, a…" at bounding box center [887, 397] width 1361 height 364
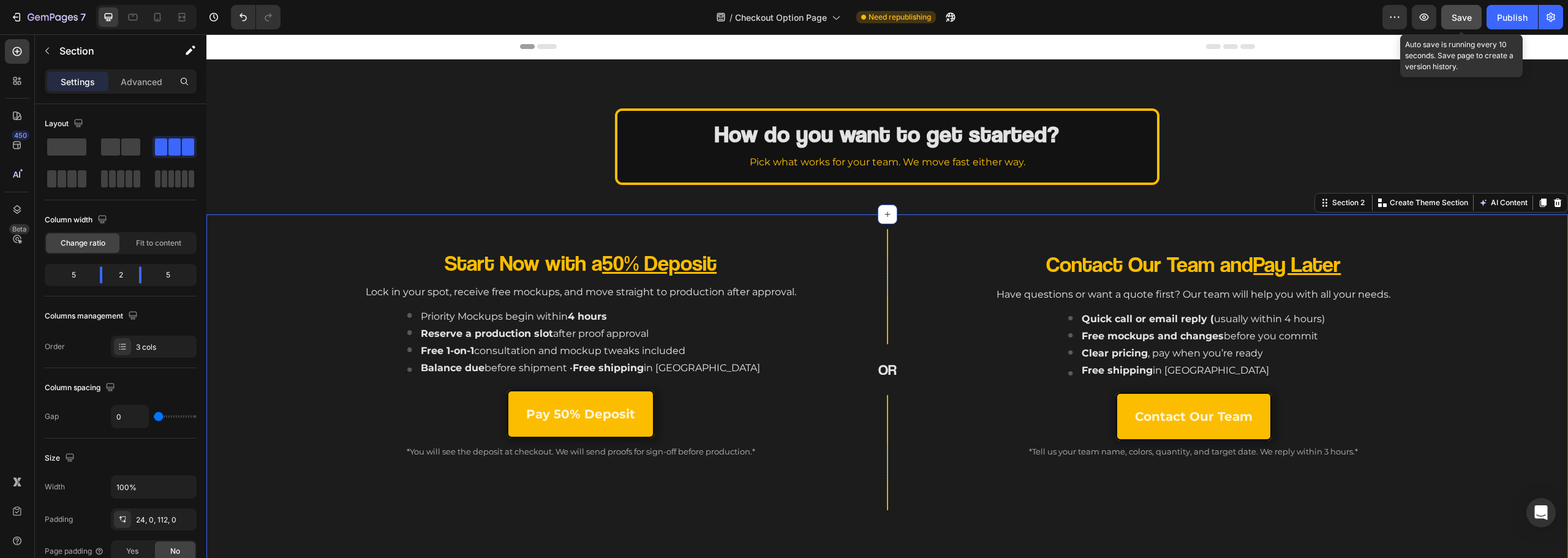
click at [1450, 23] on button "Save" at bounding box center [1461, 17] width 40 height 25
click at [1495, 13] on button "Publish" at bounding box center [1512, 17] width 52 height 25
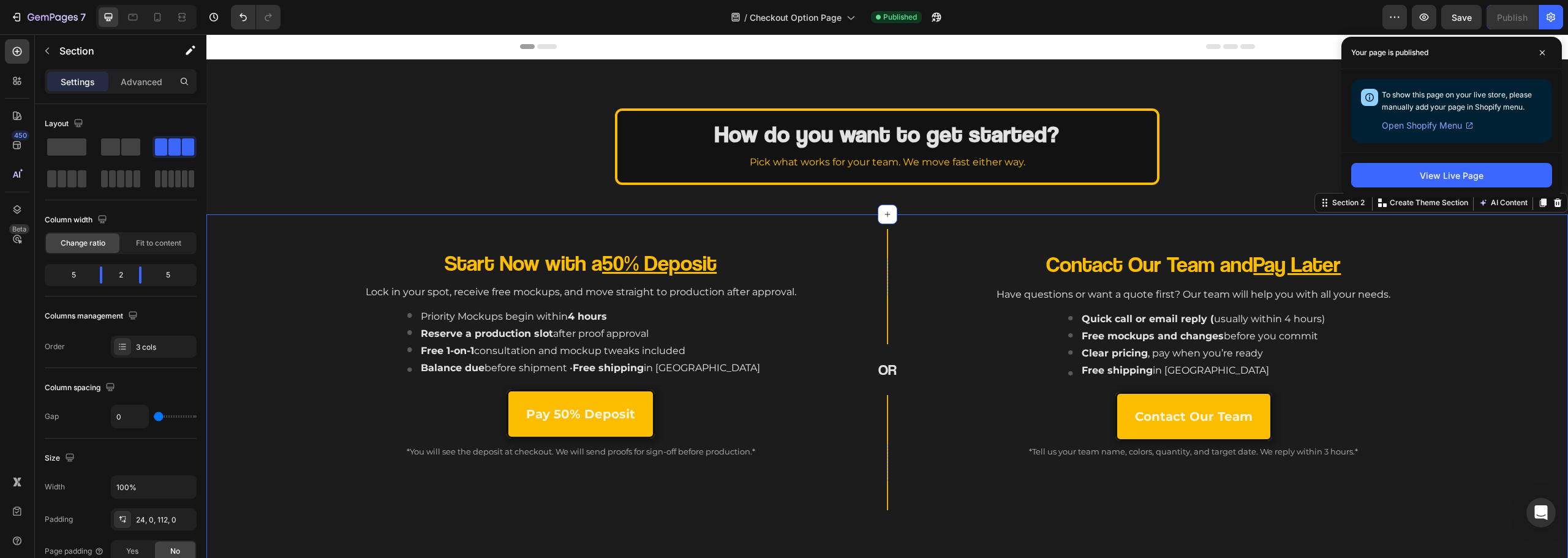
drag, startPoint x: 1581, startPoint y: 13, endPoint x: 479, endPoint y: 136, distance: 1108.8
click at [479, 136] on div "How do you want to get started? Heading Pick what works for your team. We move …" at bounding box center [887, 147] width 1361 height 77
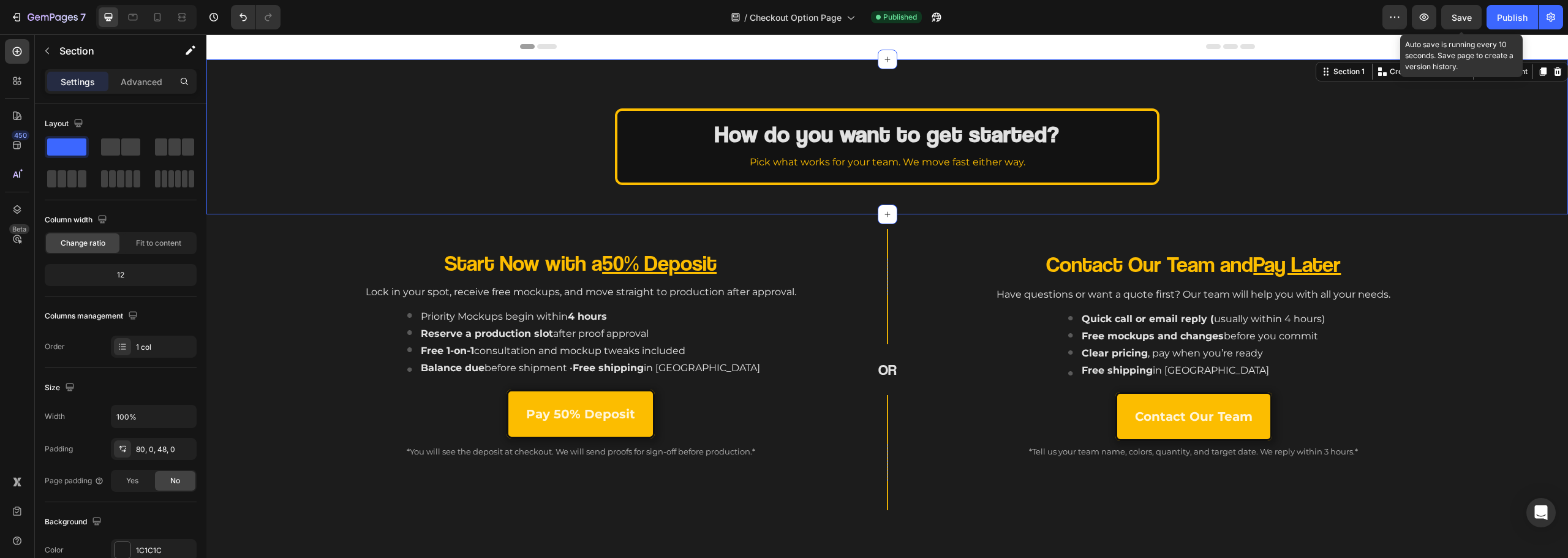
click at [1471, 21] on span "Save" at bounding box center [1462, 18] width 20 height 11
click at [1497, 21] on div "Publish" at bounding box center [1512, 18] width 31 height 13
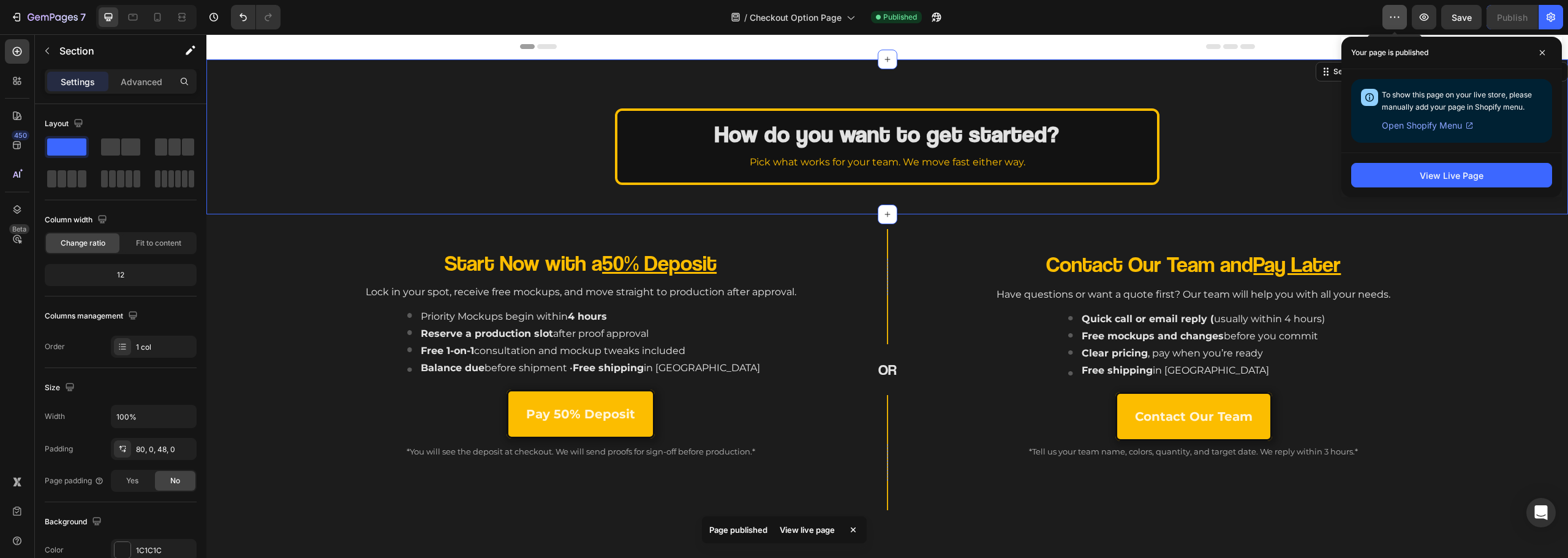
click at [1402, 18] on button "button" at bounding box center [1395, 17] width 24 height 25
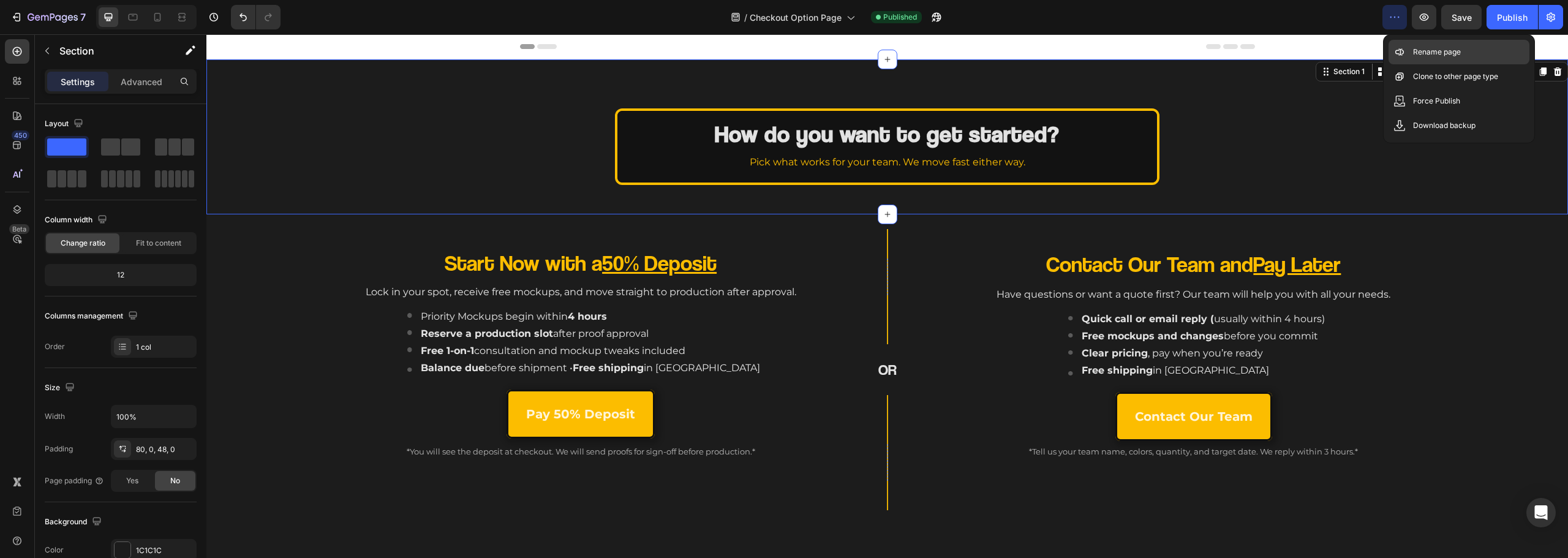
click at [1440, 50] on p "Rename page" at bounding box center [1437, 52] width 48 height 13
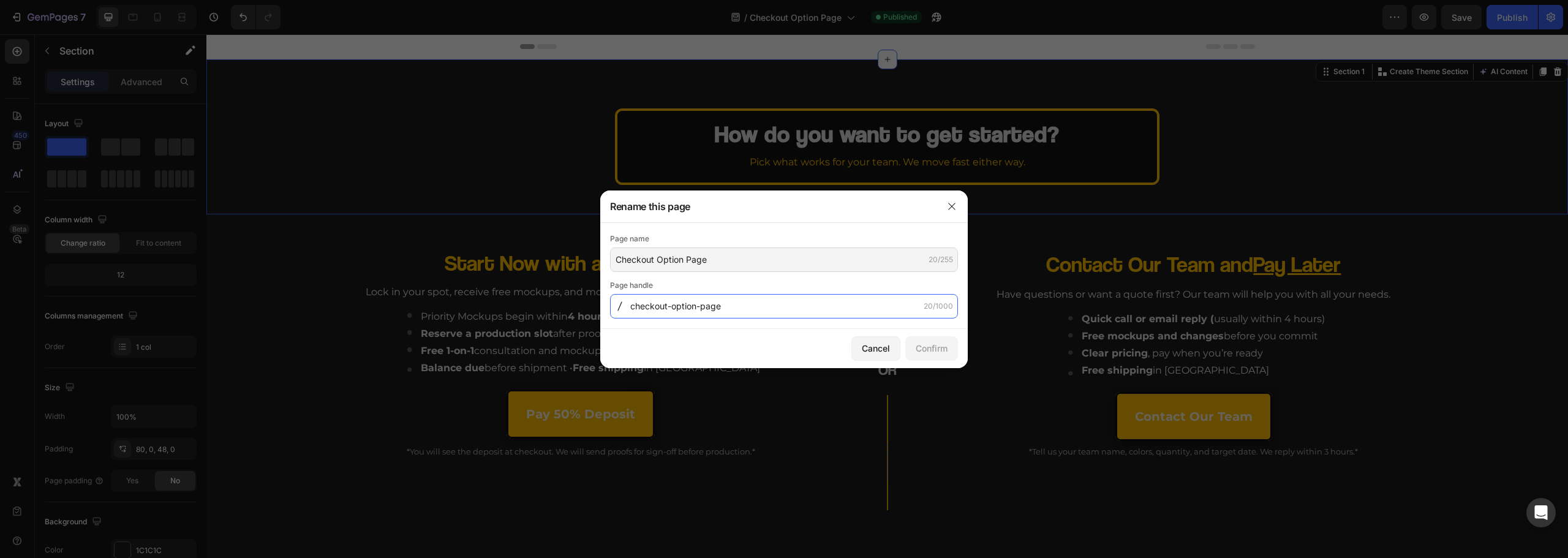
click at [732, 302] on input "checkout-option-page" at bounding box center [784, 306] width 348 height 25
click at [756, 309] on input "checkout-option-page" at bounding box center [784, 306] width 348 height 25
click at [816, 309] on input "checkout-option-page" at bounding box center [784, 306] width 348 height 25
click at [797, 307] on input "checkout-option-page" at bounding box center [784, 306] width 348 height 25
drag, startPoint x: 808, startPoint y: 309, endPoint x: 699, endPoint y: 310, distance: 109.0
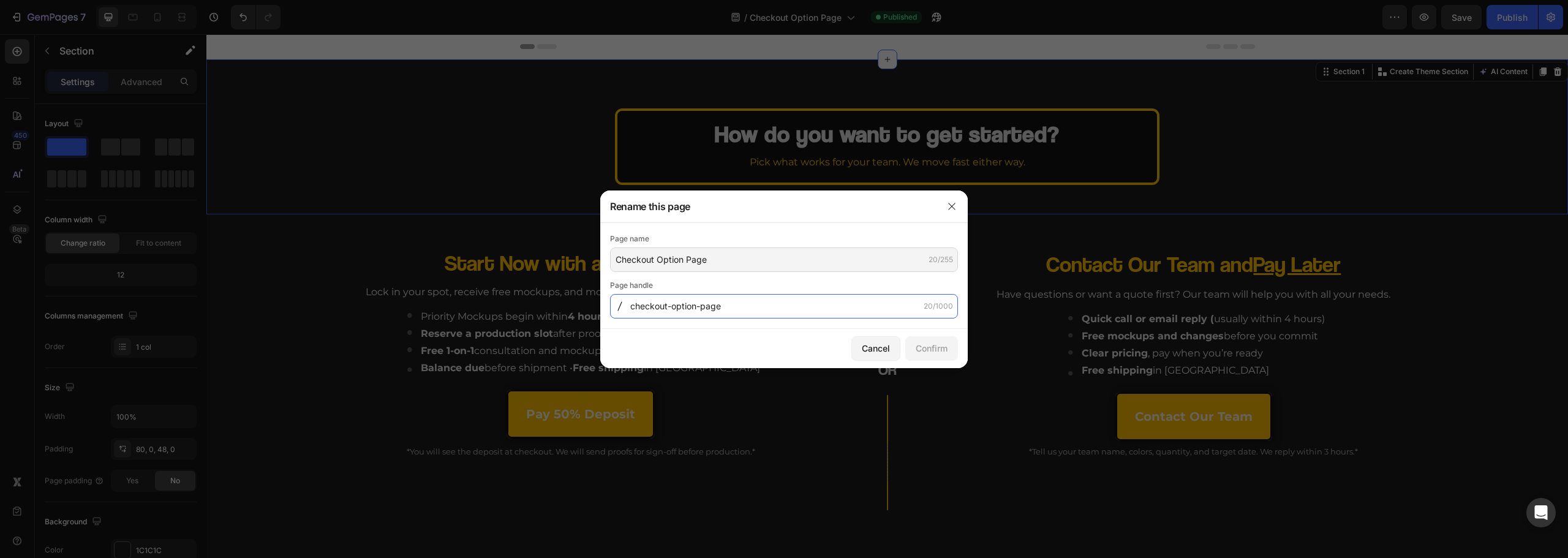
click at [699, 310] on input "checkout-option-page" at bounding box center [784, 306] width 348 height 25
type input "checkout-option"
click at [934, 354] on button "Confirm" at bounding box center [932, 348] width 53 height 25
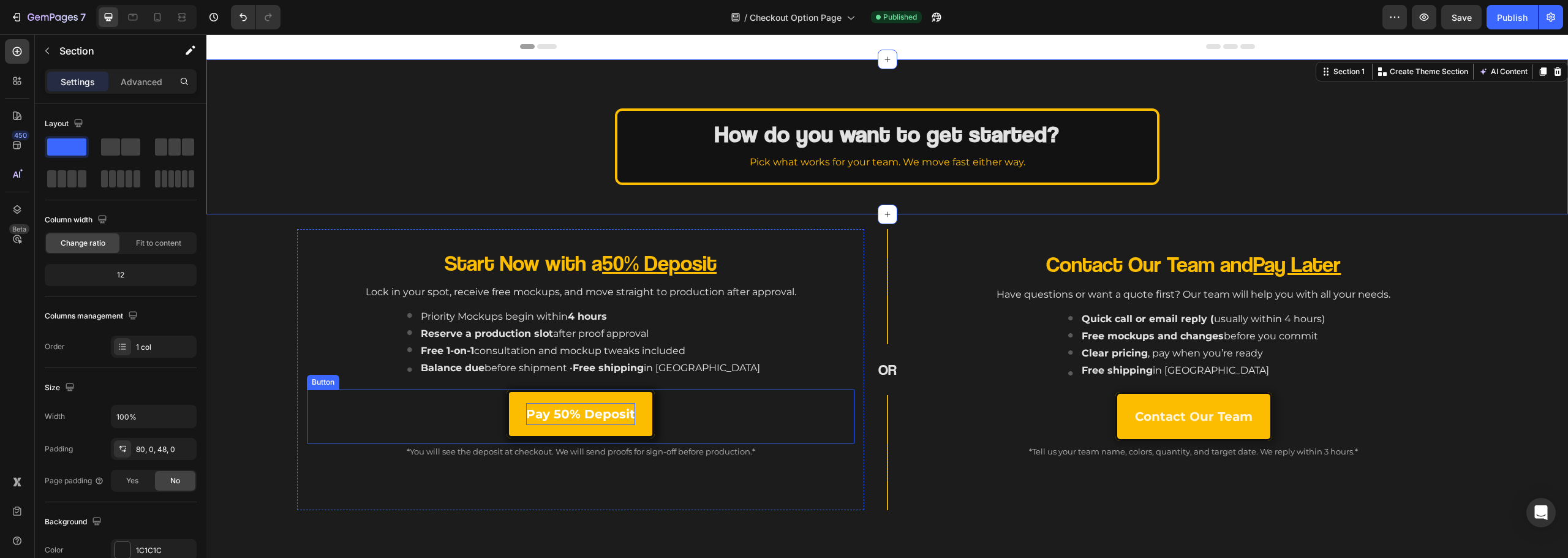
click at [594, 424] on p "Pay 50% Deposit" at bounding box center [581, 414] width 109 height 22
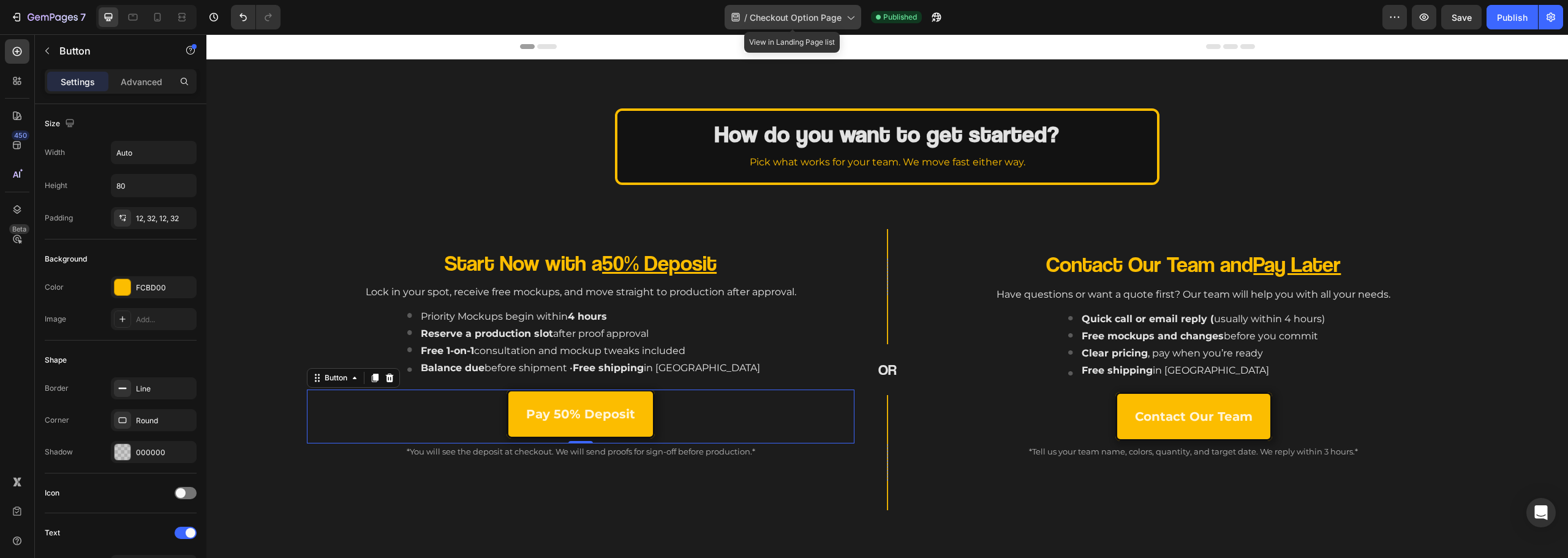
click at [783, 23] on span "Checkout Option Page" at bounding box center [795, 18] width 92 height 13
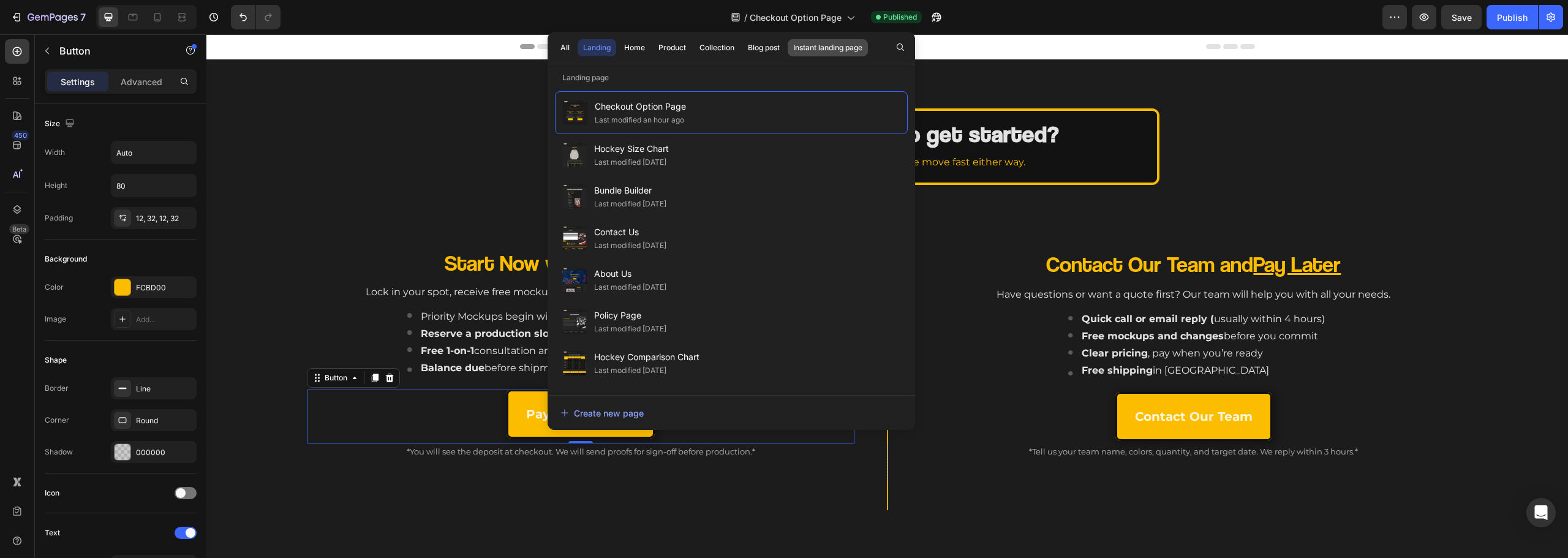
click at [832, 50] on div "Instant landing page" at bounding box center [828, 48] width 69 height 11
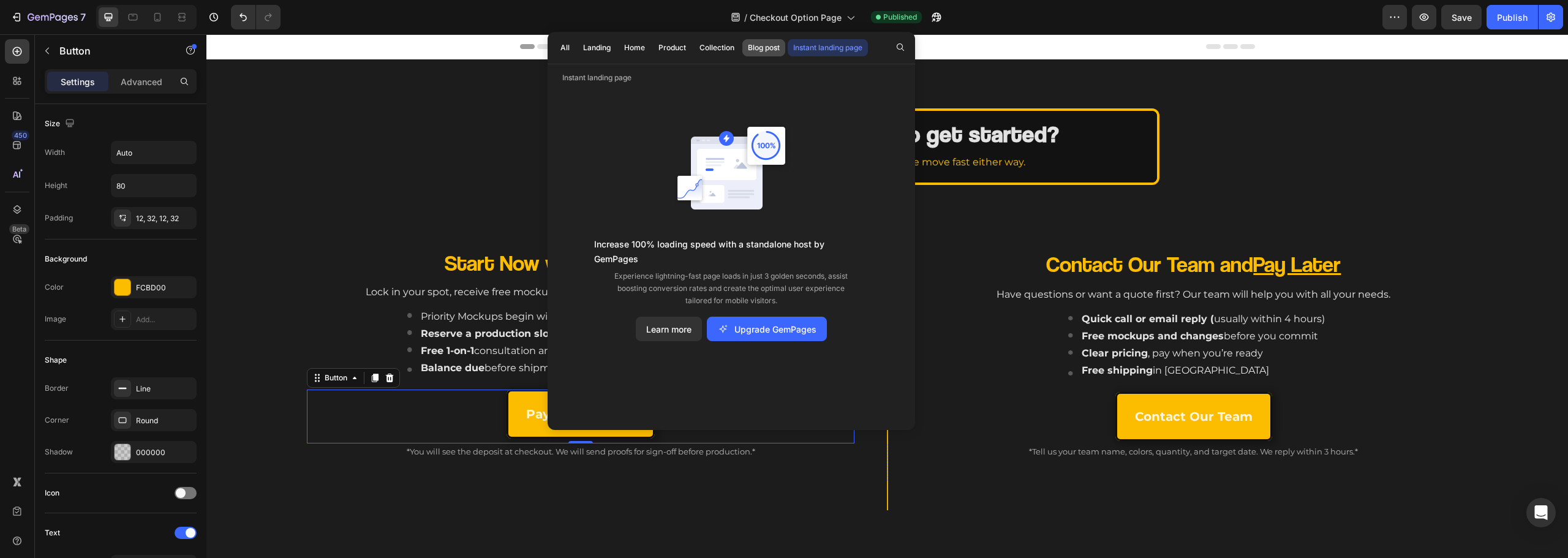
click at [757, 48] on div "Blog post" at bounding box center [763, 48] width 32 height 11
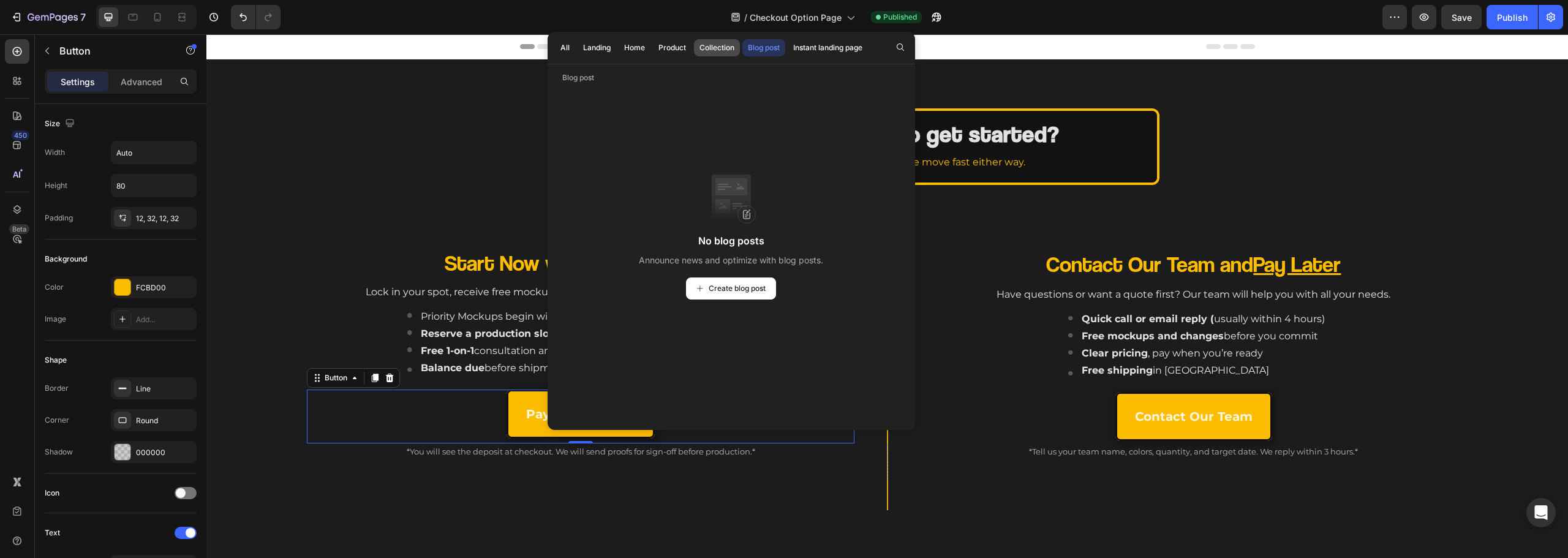
click at [701, 43] on div "Collection" at bounding box center [717, 48] width 35 height 11
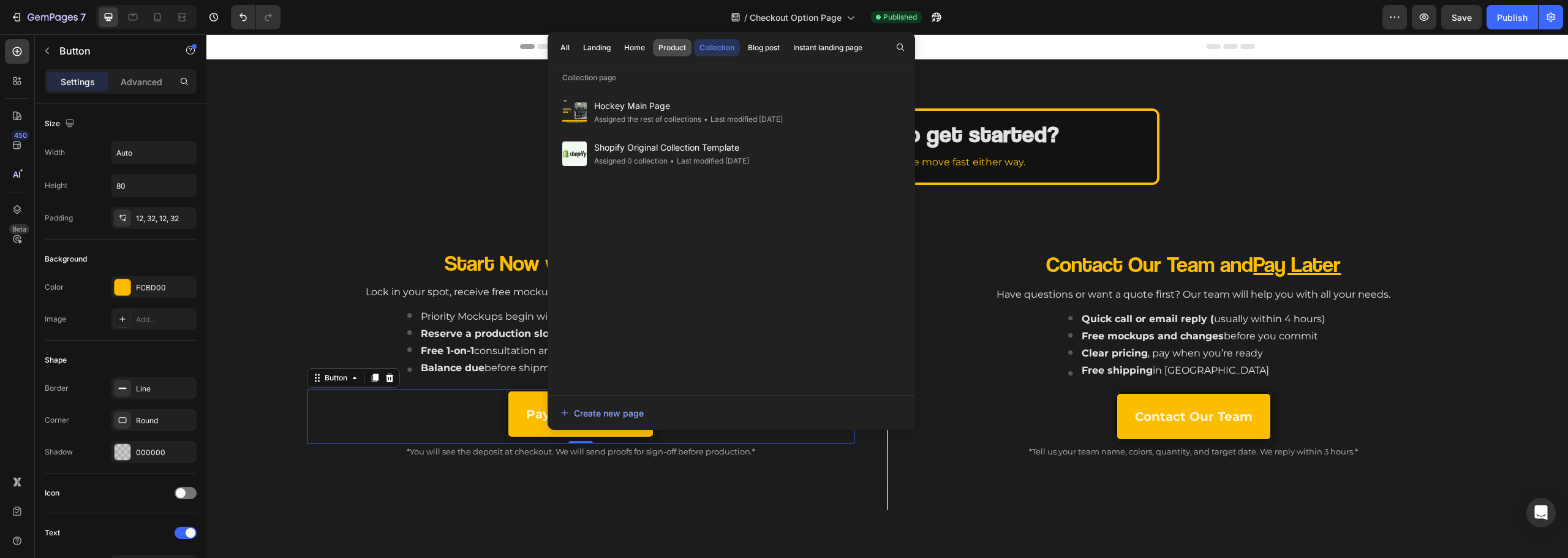
click at [663, 52] on div "Product" at bounding box center [672, 48] width 28 height 11
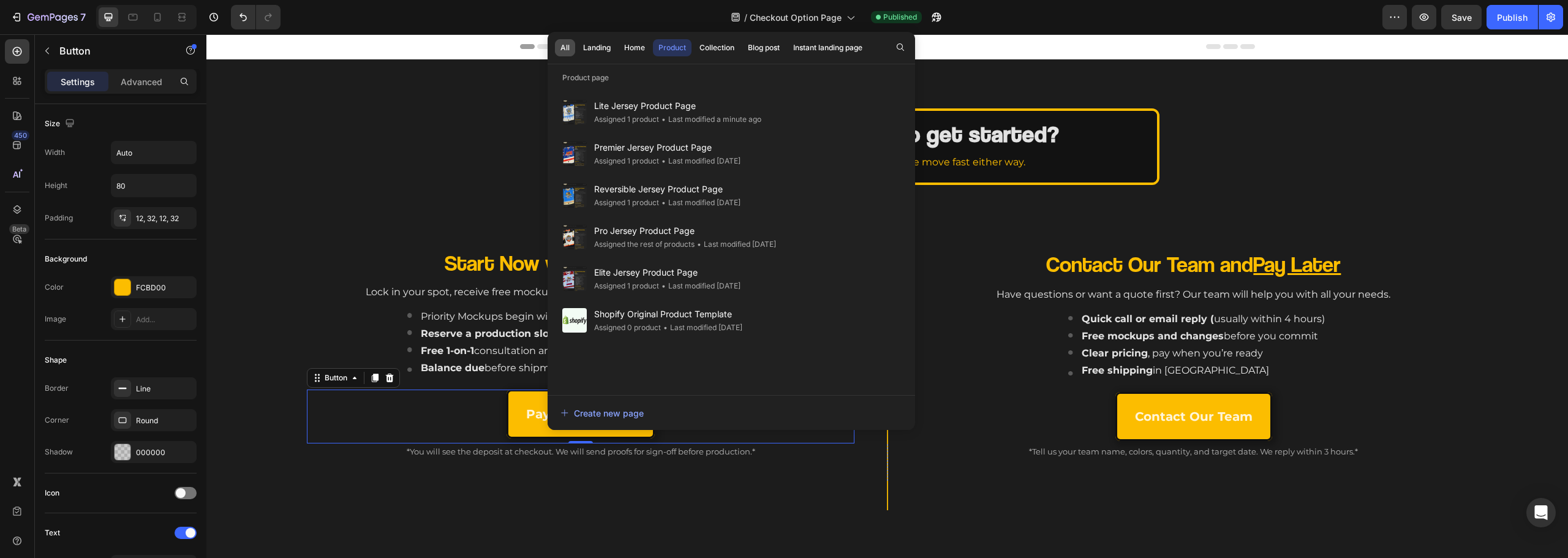
click at [563, 46] on div "All" at bounding box center [565, 48] width 9 height 11
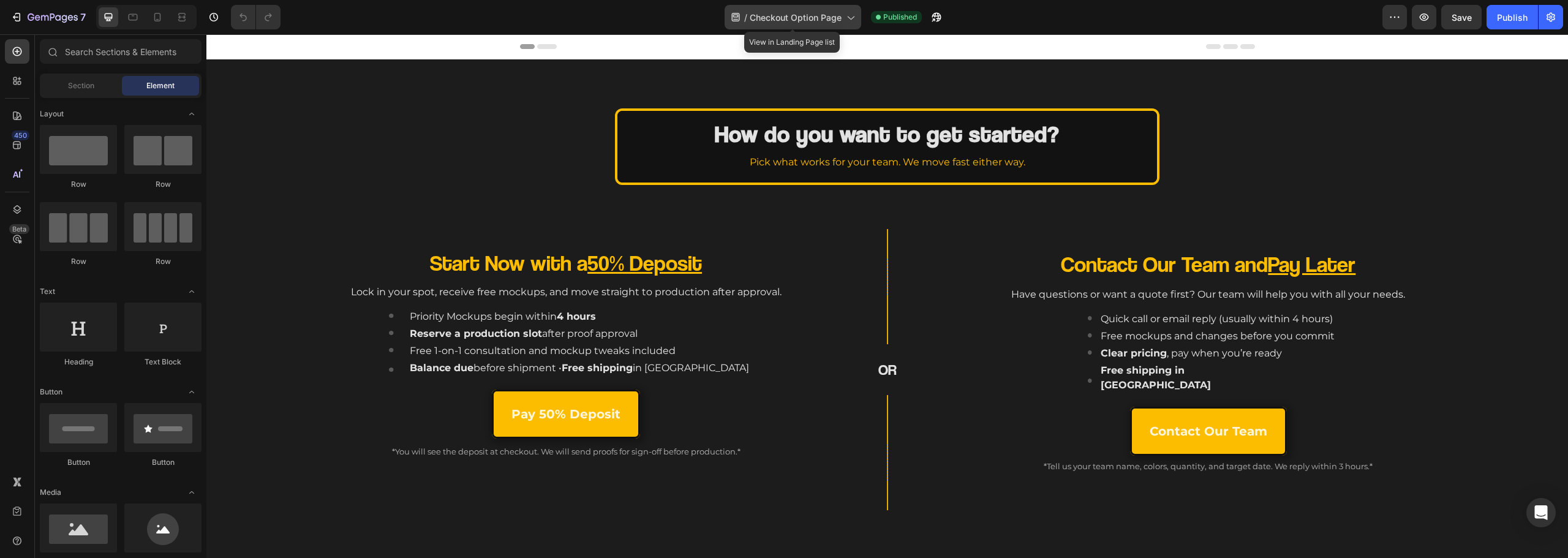
click at [756, 11] on span "Checkout Option Page" at bounding box center [795, 18] width 92 height 13
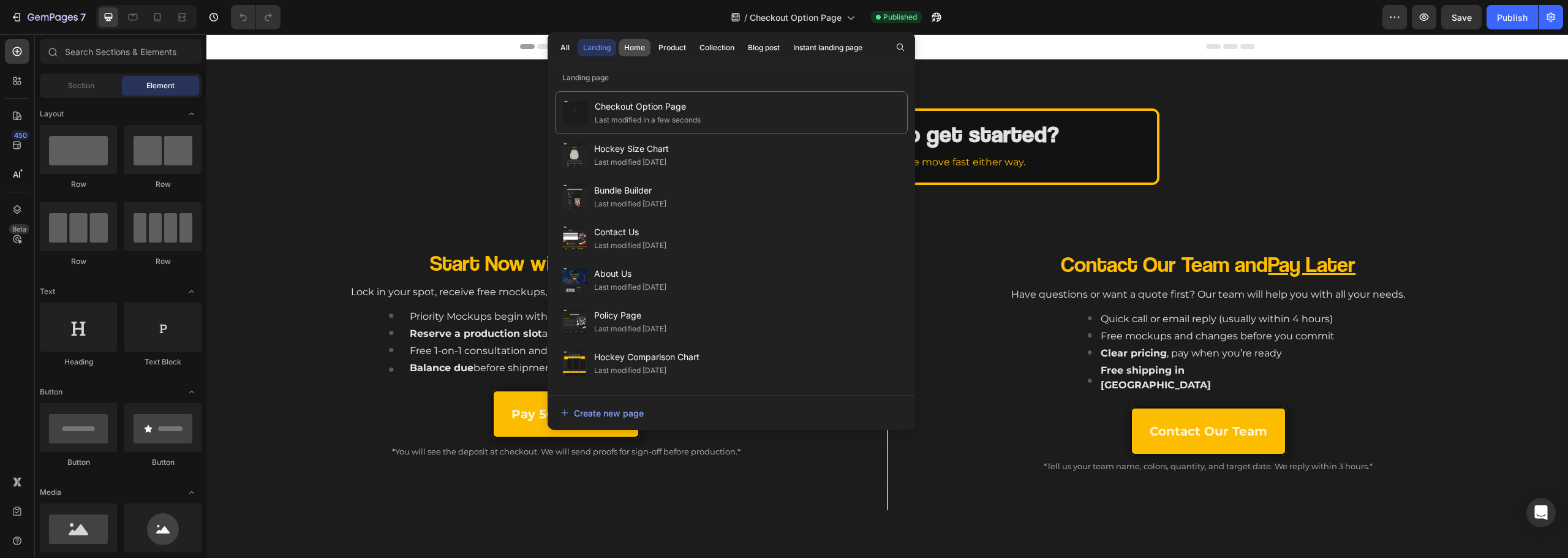
click at [626, 49] on div "Home" at bounding box center [634, 48] width 21 height 11
click at [690, 48] on button "Product" at bounding box center [672, 47] width 38 height 17
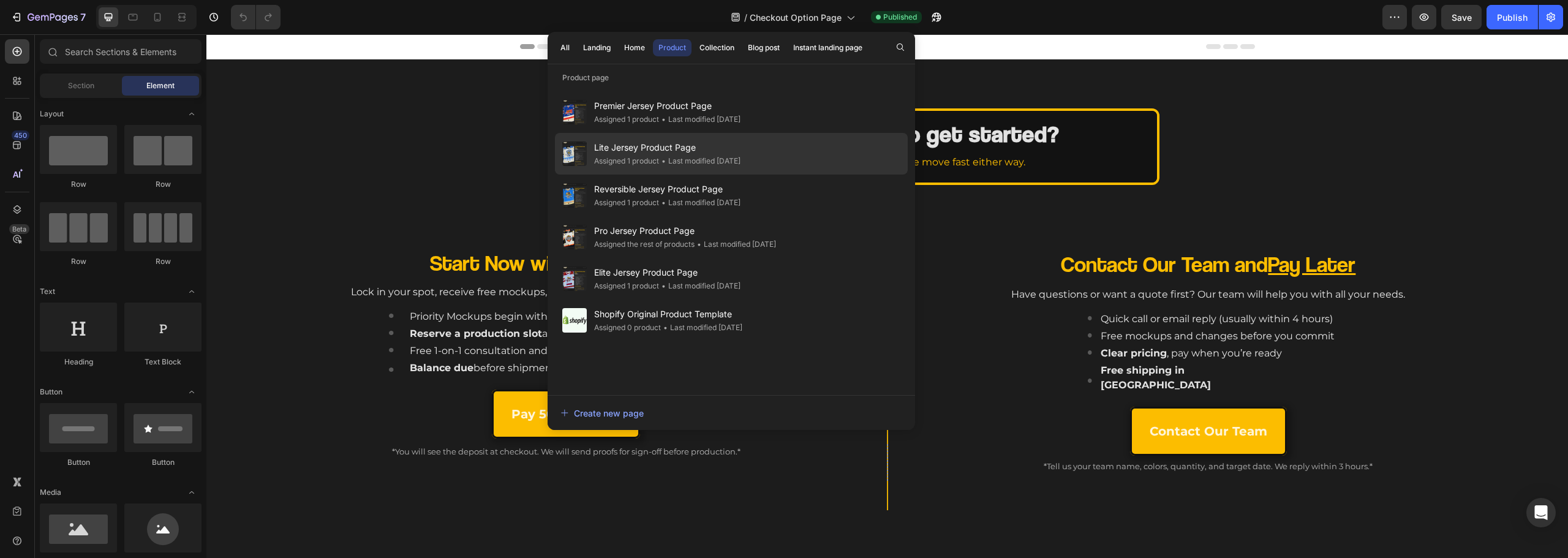
click at [682, 152] on span "Lite Jersey Product Page" at bounding box center [667, 147] width 146 height 14
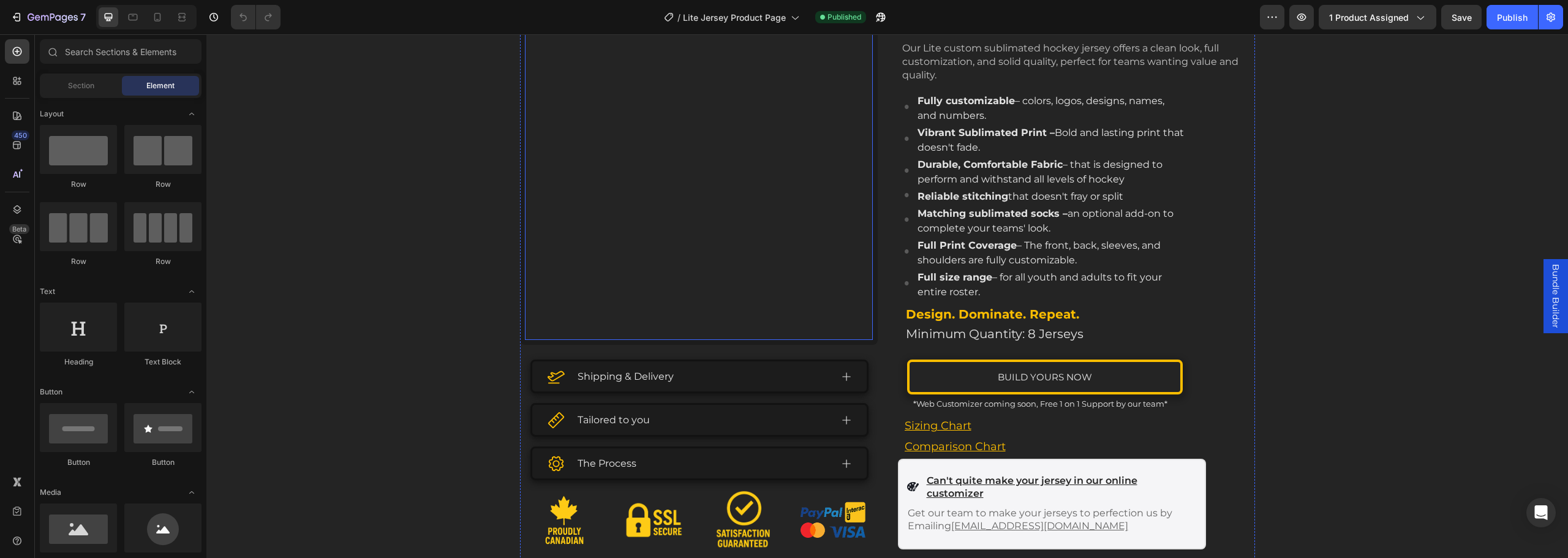
scroll to position [245, 0]
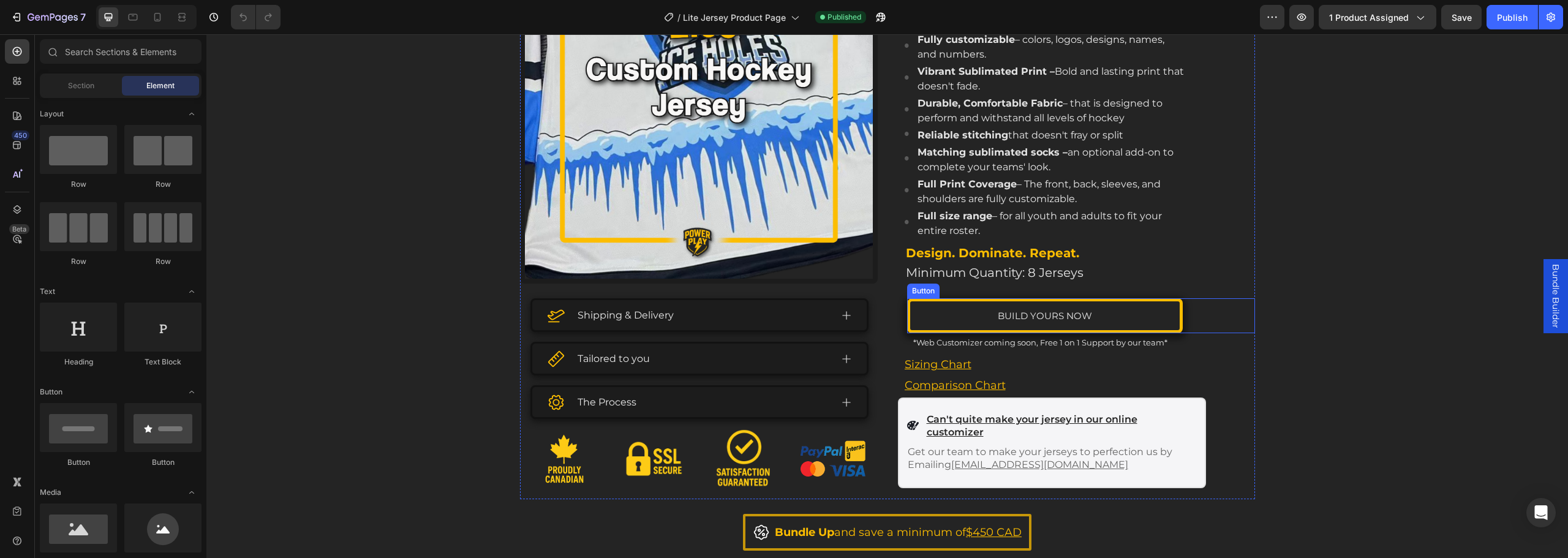
click at [1056, 324] on link "Build yours now" at bounding box center [1045, 316] width 276 height 35
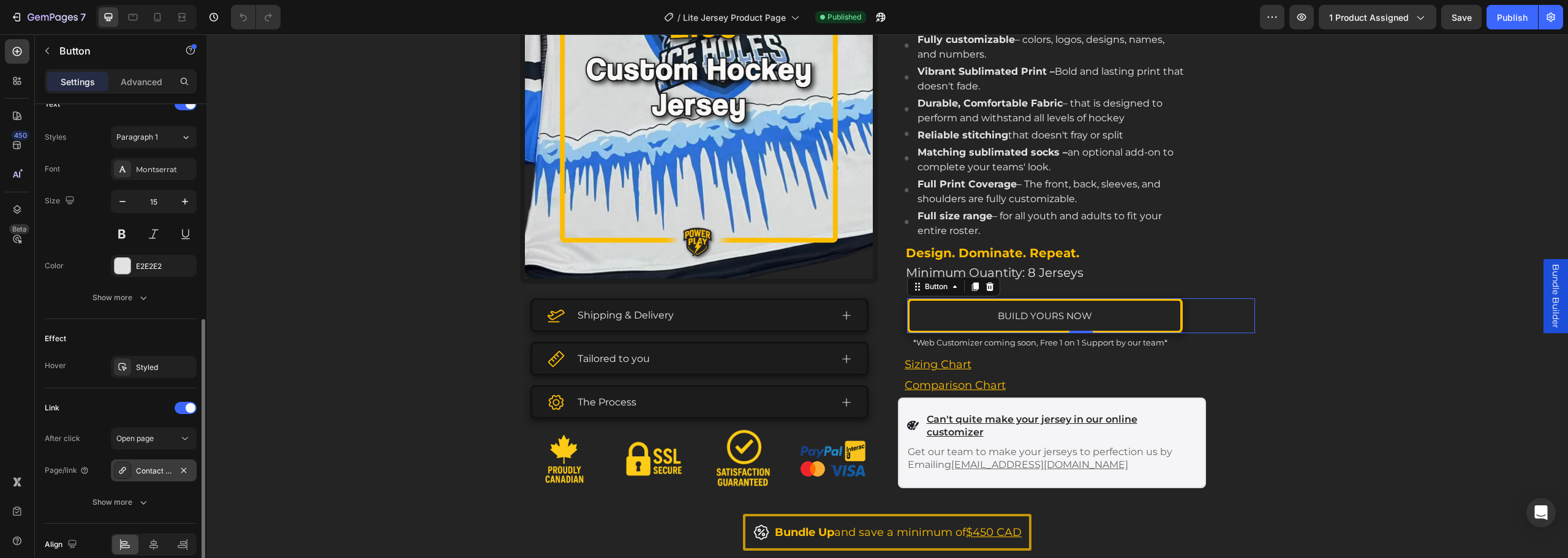
scroll to position [0, 0]
click at [150, 473] on div "Contact Us" at bounding box center [153, 471] width 36 height 11
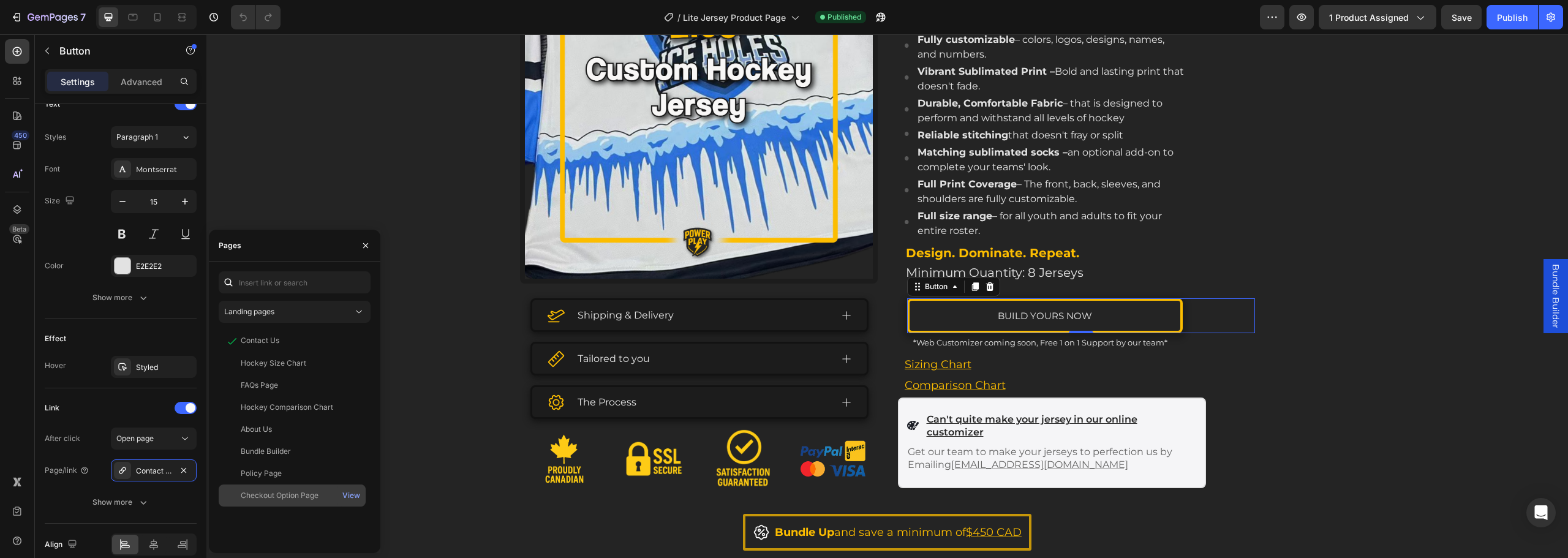
click at [283, 498] on div "Checkout Option Page" at bounding box center [280, 496] width 78 height 11
click at [446, 298] on div "Product Images Shipping & Delivery Tailored to you The Process Accordion Image …" at bounding box center [887, 207] width 1361 height 687
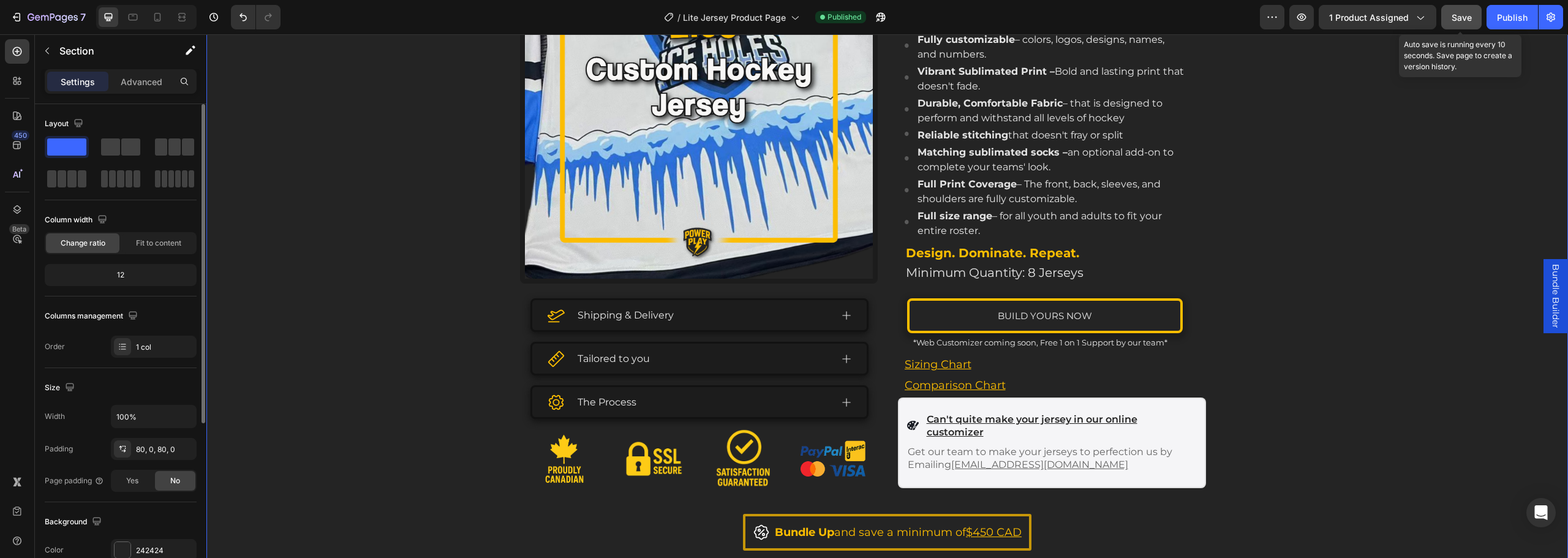
click at [1456, 16] on span "Save" at bounding box center [1462, 18] width 20 height 11
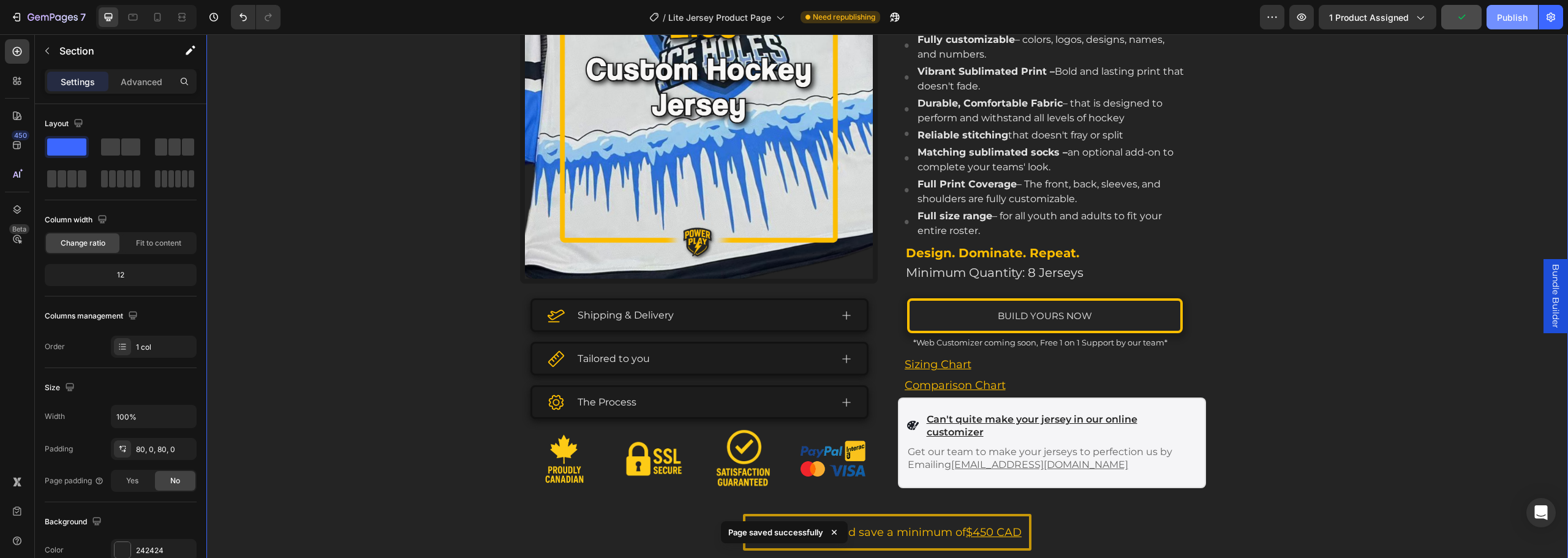
click at [1520, 13] on div "Publish" at bounding box center [1512, 18] width 31 height 13
click at [368, 356] on div "Product Images Shipping & Delivery Tailored to you The Process Accordion Image …" at bounding box center [887, 207] width 1361 height 687
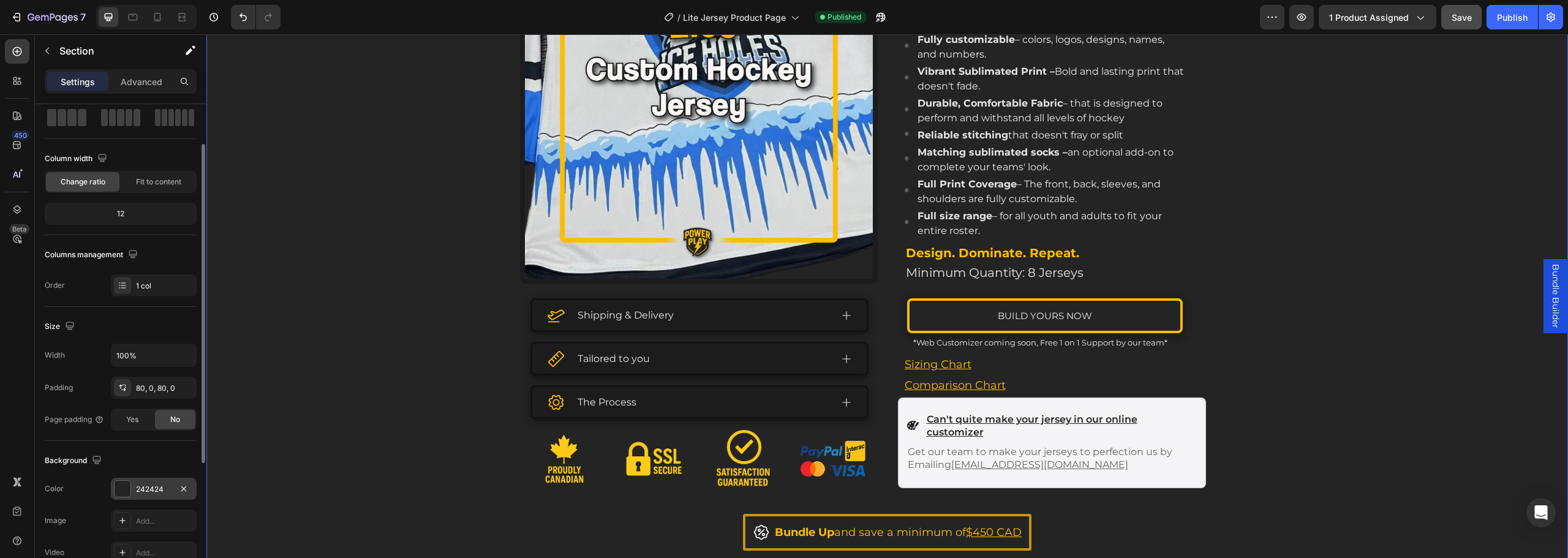
click at [150, 484] on div "242424" at bounding box center [153, 490] width 36 height 11
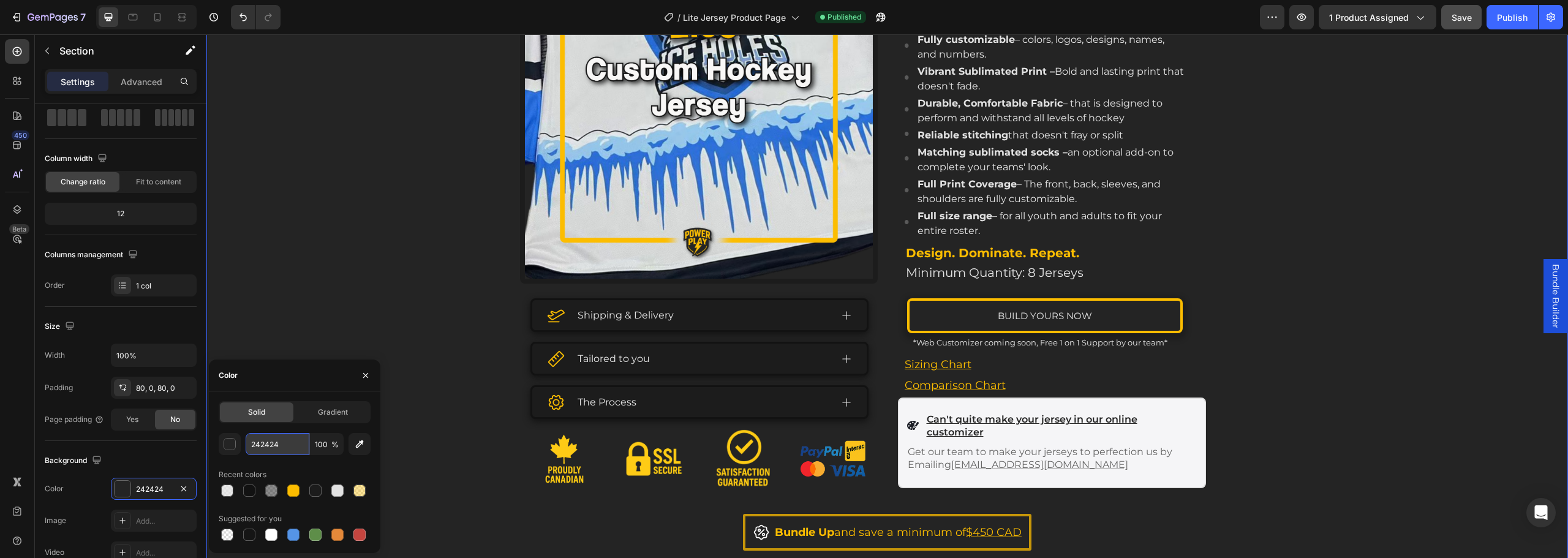
click at [280, 438] on input "242424" at bounding box center [277, 444] width 63 height 22
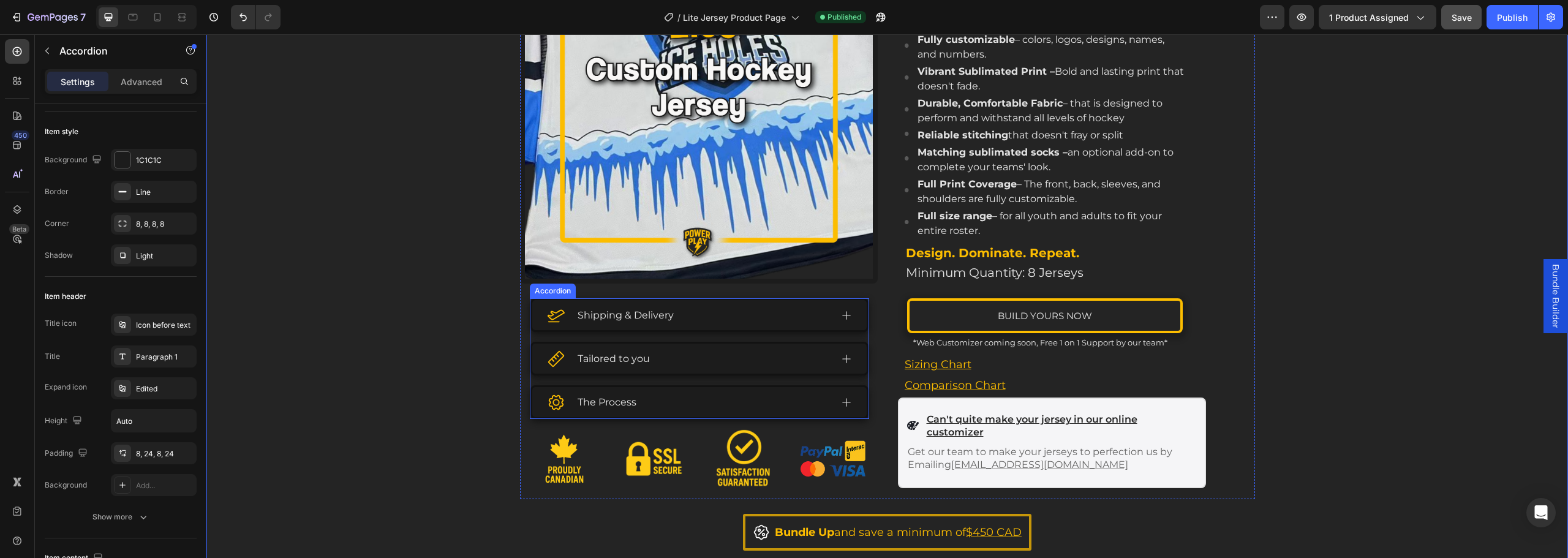
click at [698, 321] on div "Shipping & Delivery" at bounding box center [689, 315] width 284 height 20
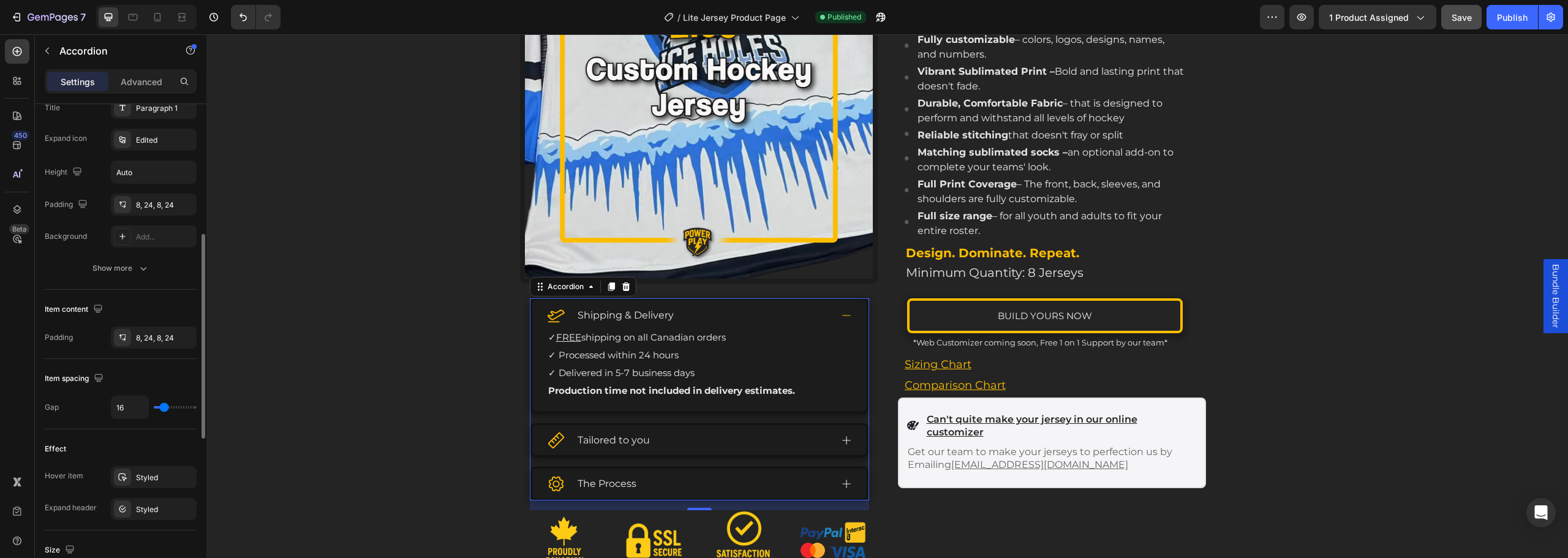
scroll to position [65, 0]
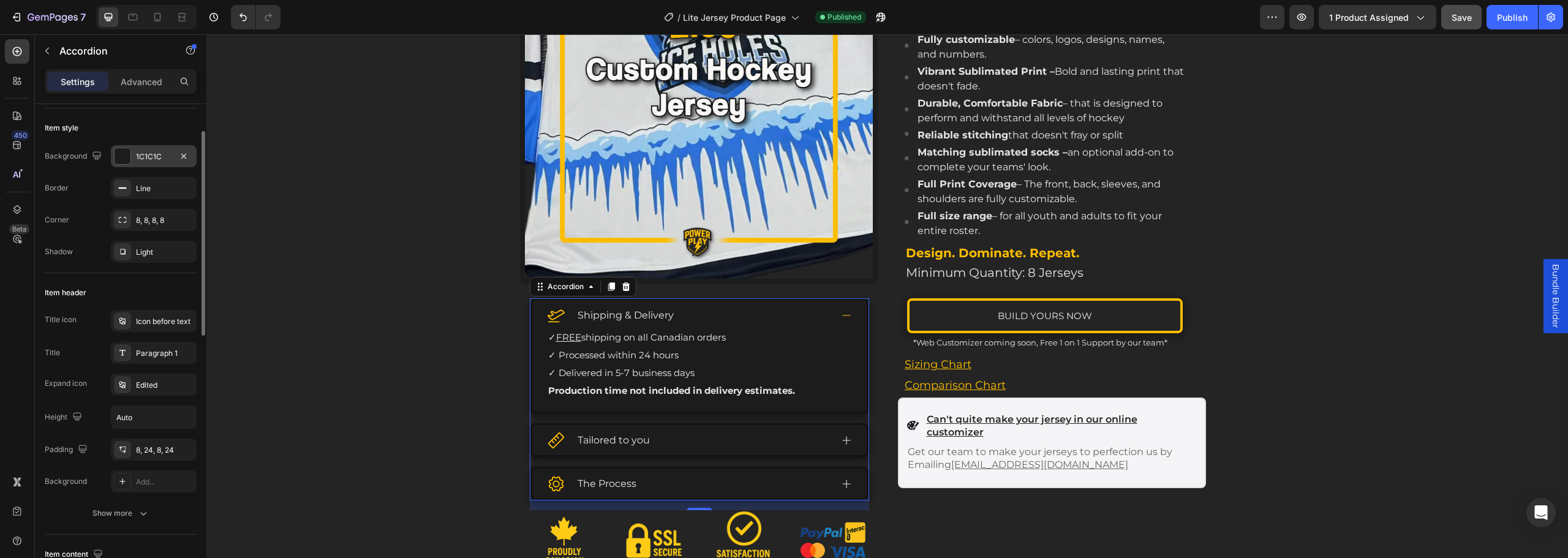
click at [156, 148] on div "1C1C1C" at bounding box center [153, 156] width 86 height 22
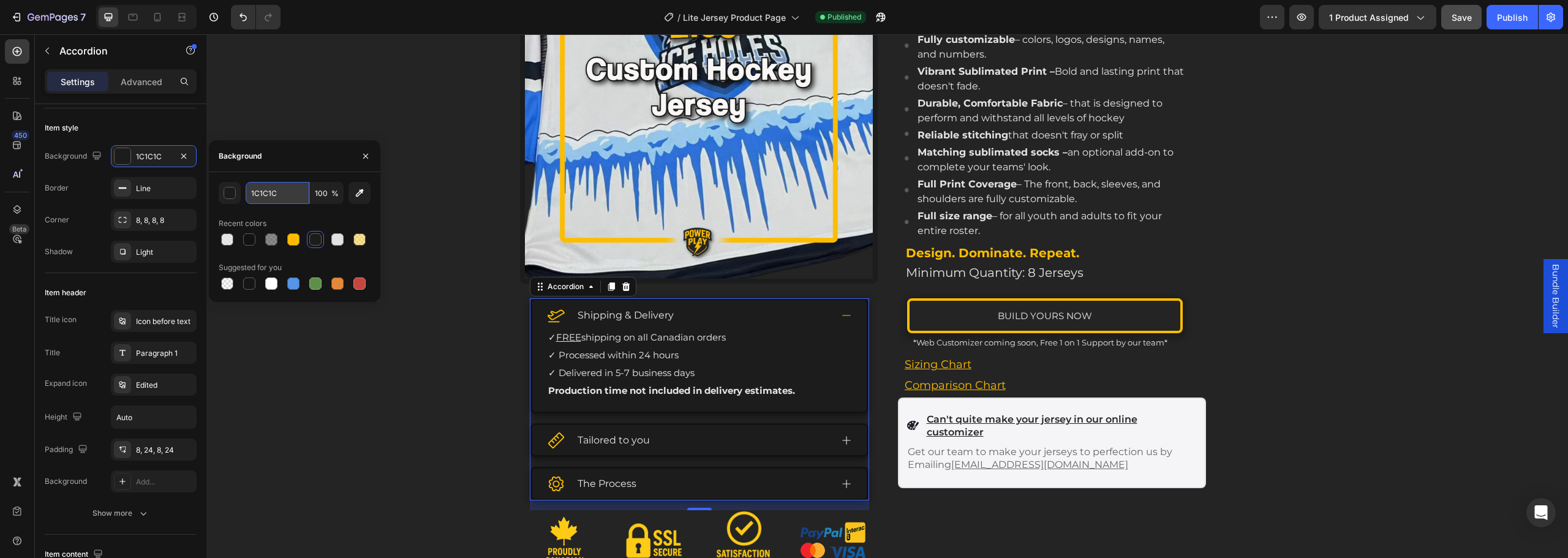
click at [278, 195] on input "1C1C1C" at bounding box center [277, 193] width 63 height 22
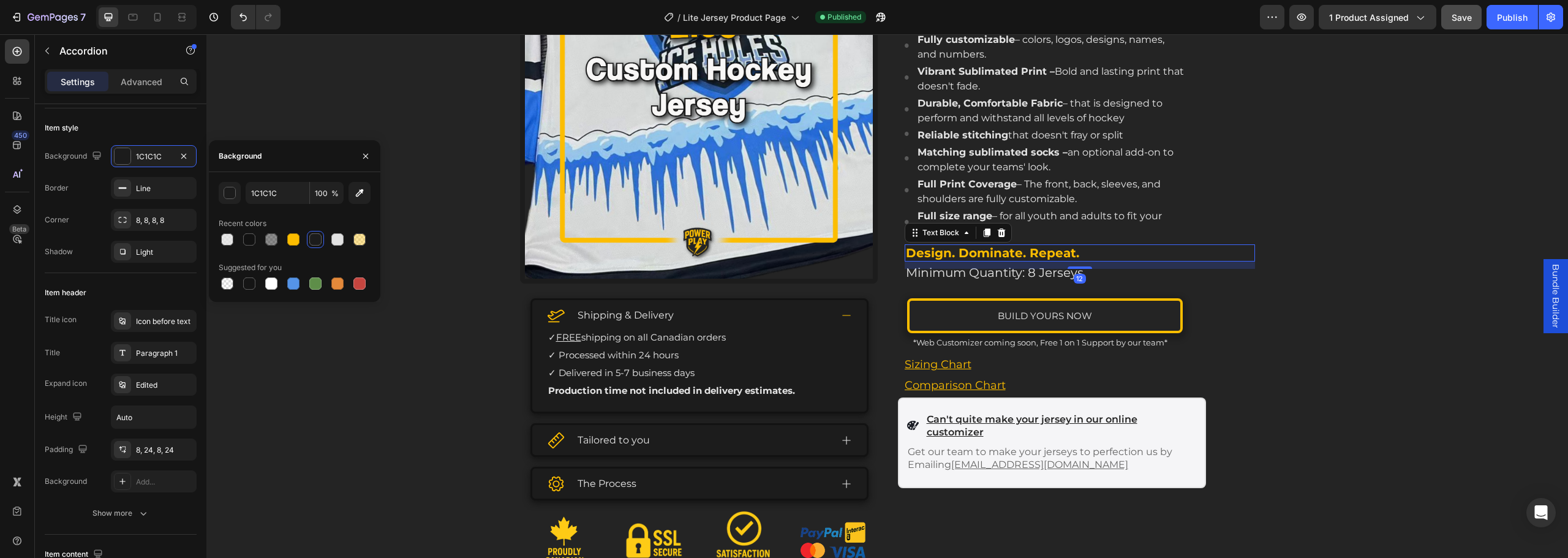
click at [975, 246] on p "Design. Dominate. Repeat." at bounding box center [1062, 253] width 313 height 14
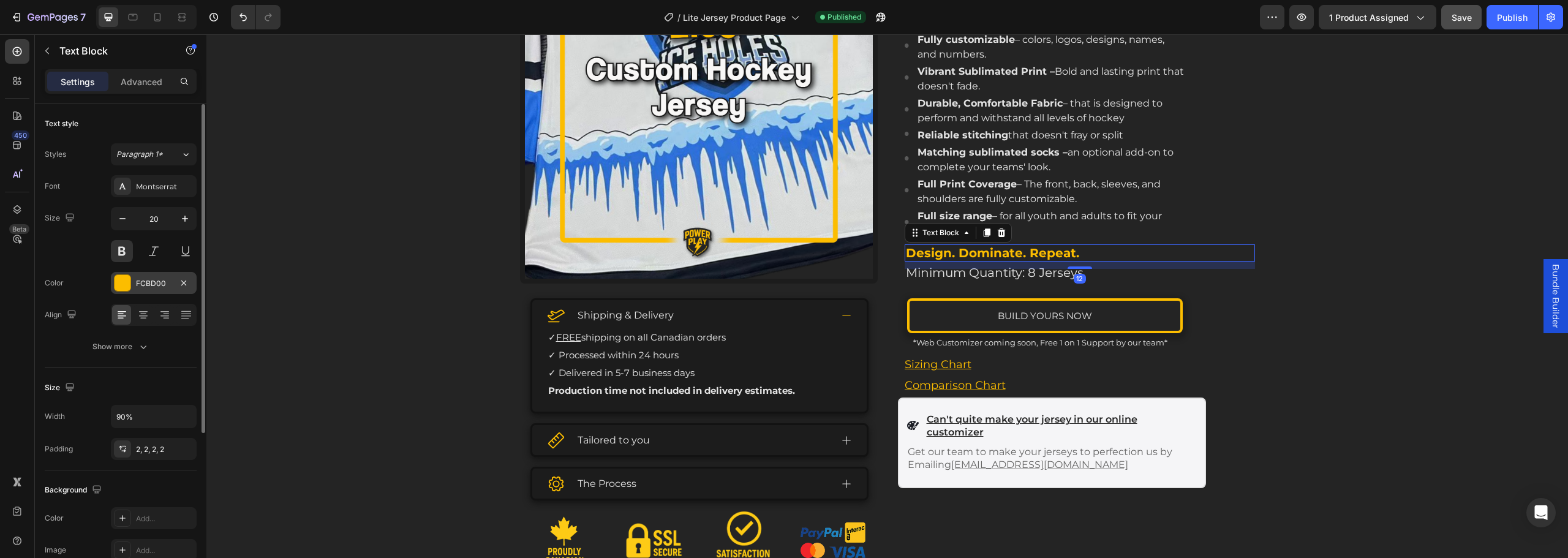
click at [169, 287] on div "FCBD00" at bounding box center [153, 284] width 36 height 11
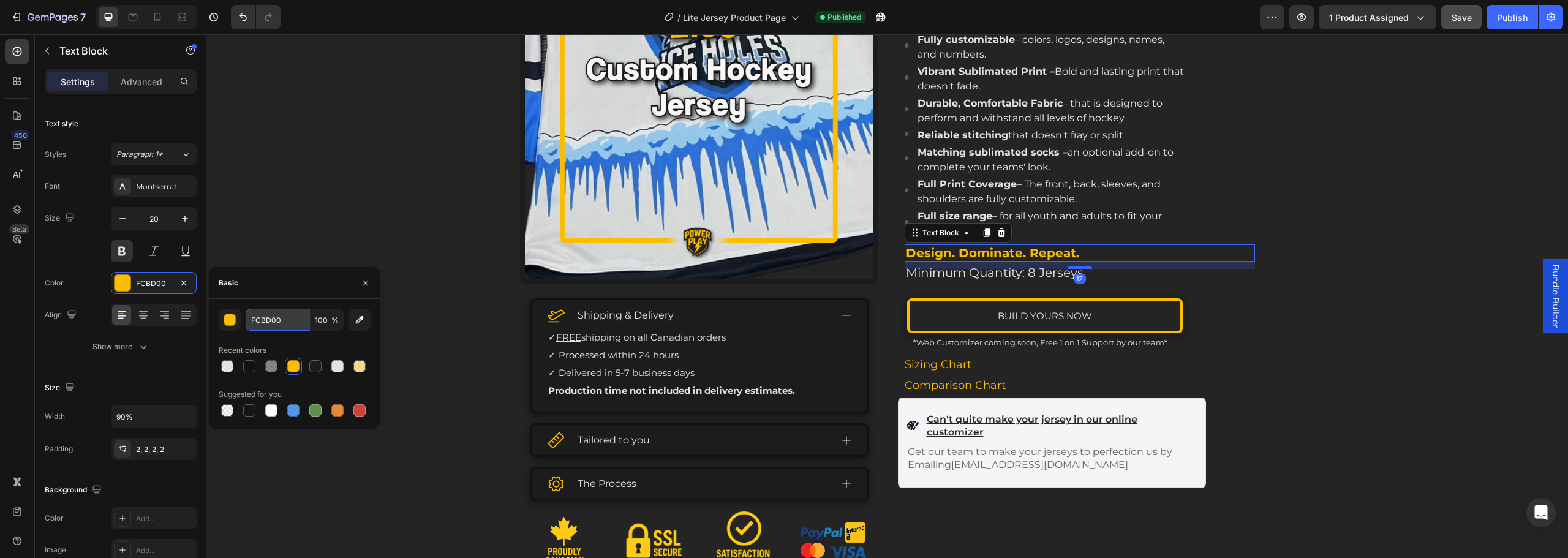
click at [286, 328] on input "FCBD00" at bounding box center [277, 319] width 63 height 22
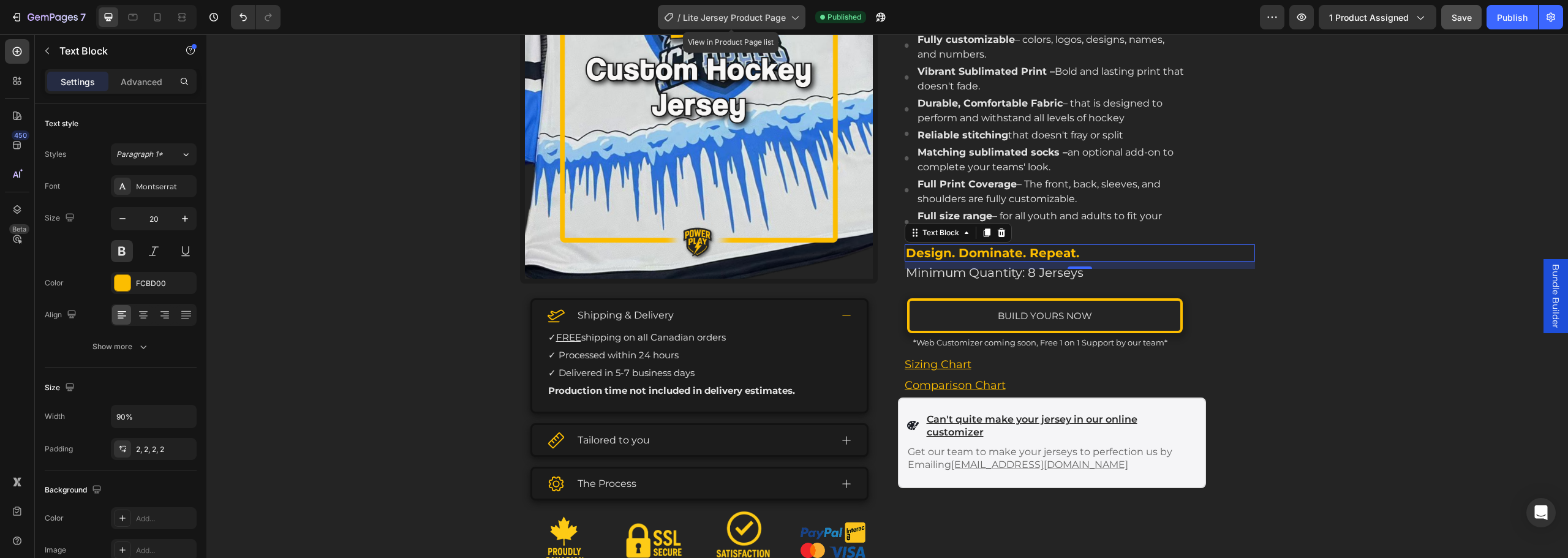
click at [738, 13] on span "Lite Jersey Product Page" at bounding box center [734, 18] width 103 height 13
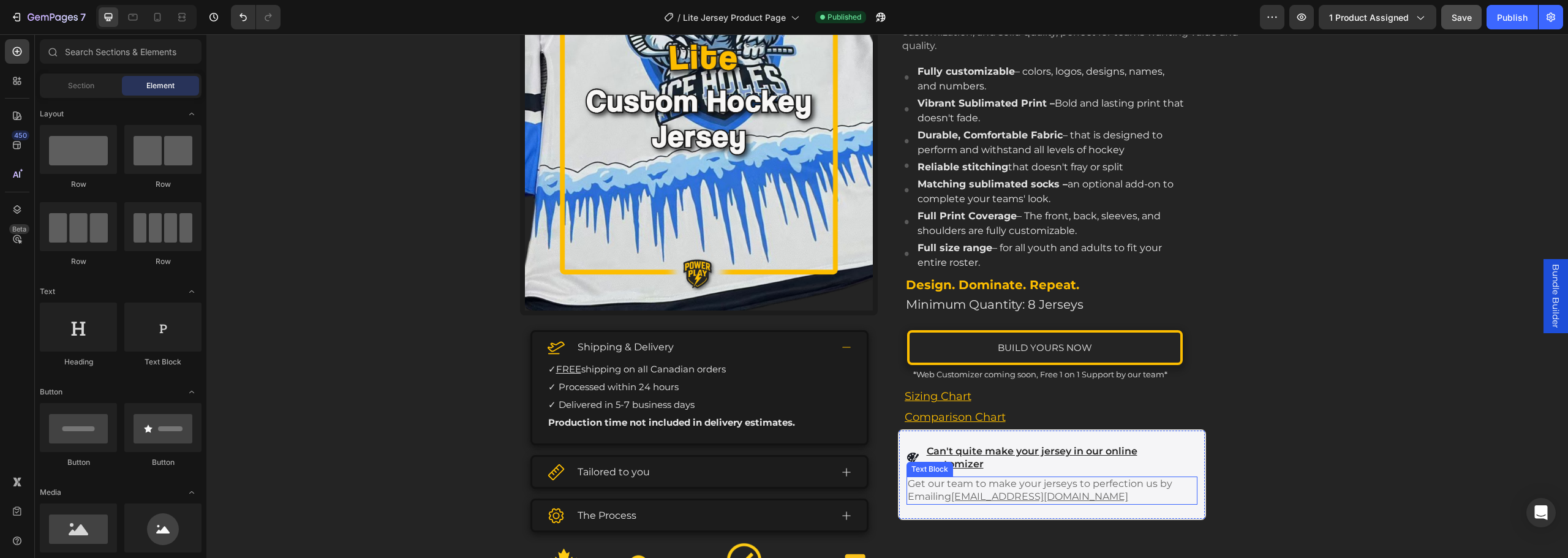
scroll to position [90, 0]
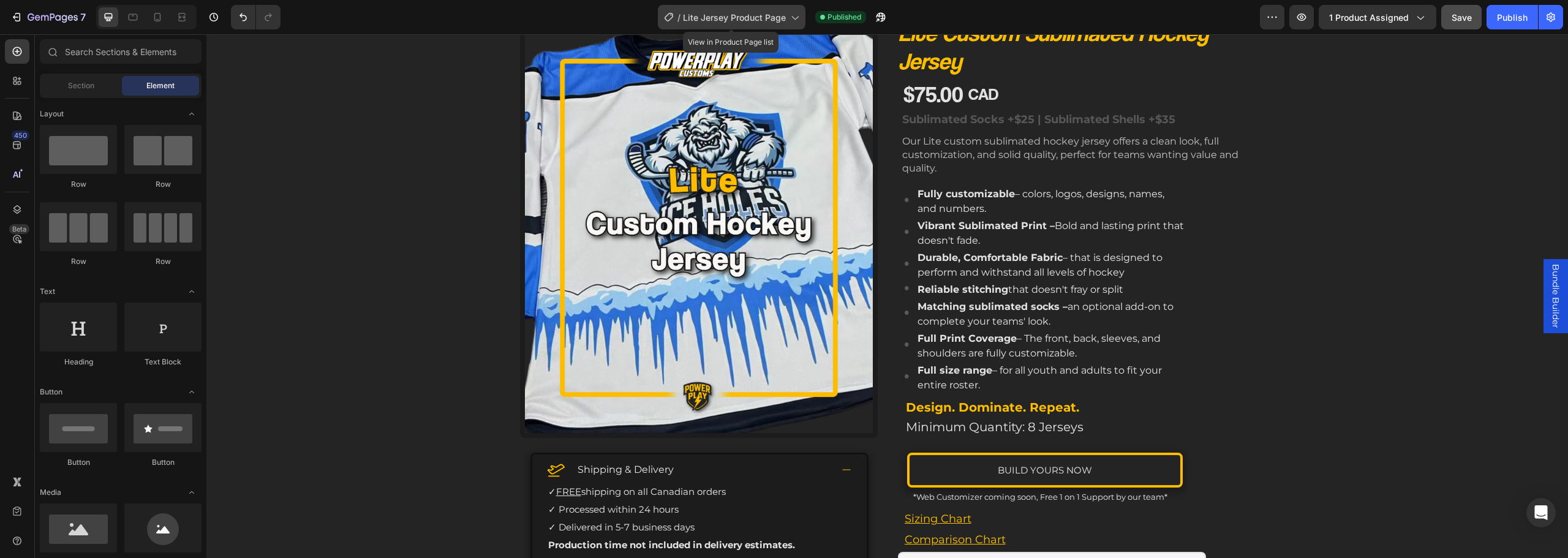
drag, startPoint x: 731, startPoint y: 22, endPoint x: 729, endPoint y: 28, distance: 6.3
click at [731, 21] on span "Lite Jersey Product Page" at bounding box center [734, 18] width 103 height 13
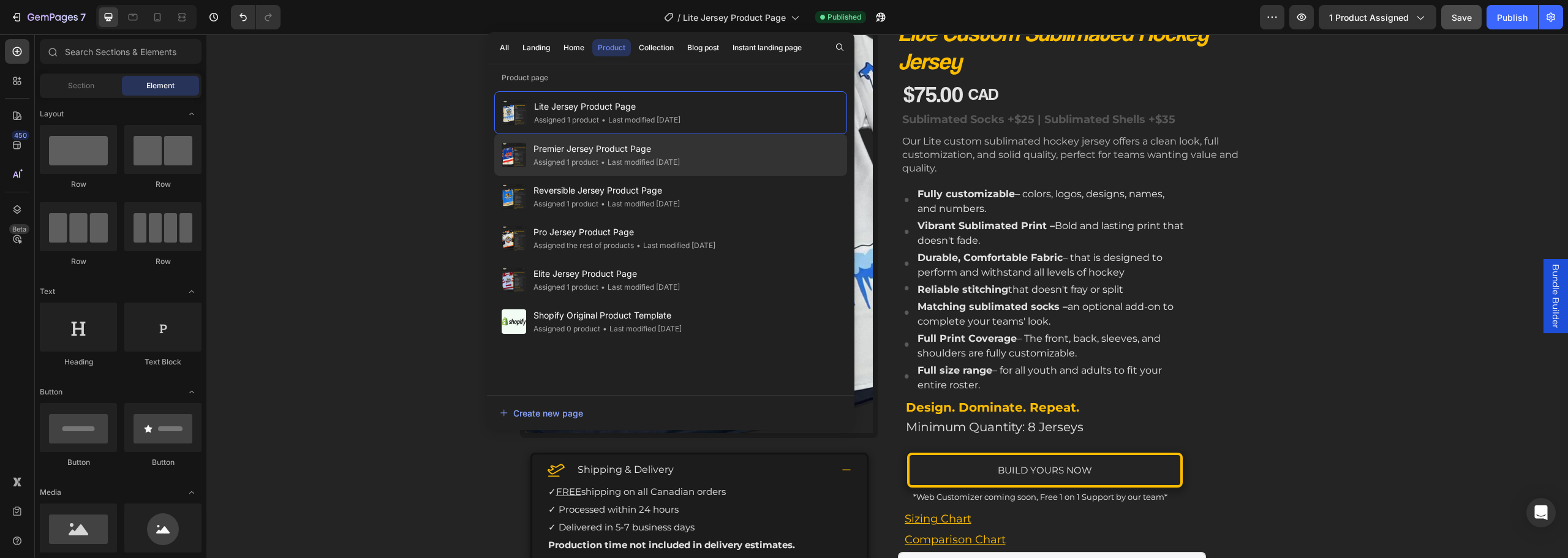
click at [648, 162] on div "• Last modified 11 days ago" at bounding box center [640, 163] width 82 height 13
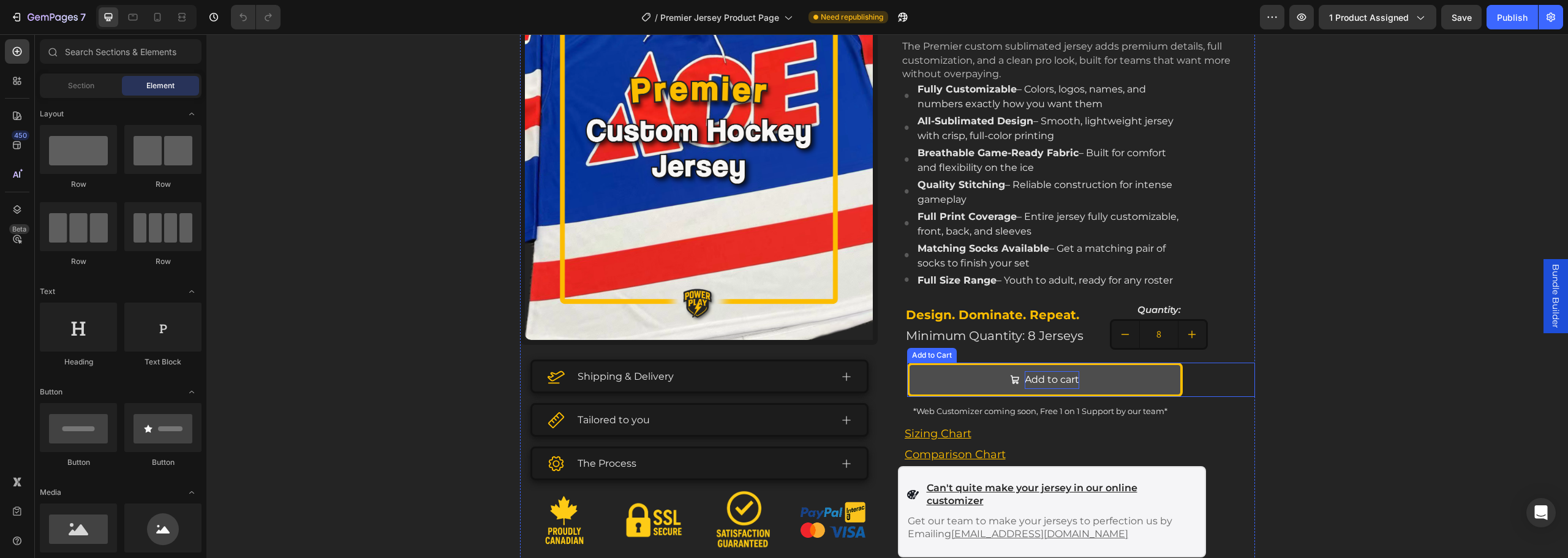
click at [1064, 382] on div "Add to cart" at bounding box center [1052, 380] width 55 height 18
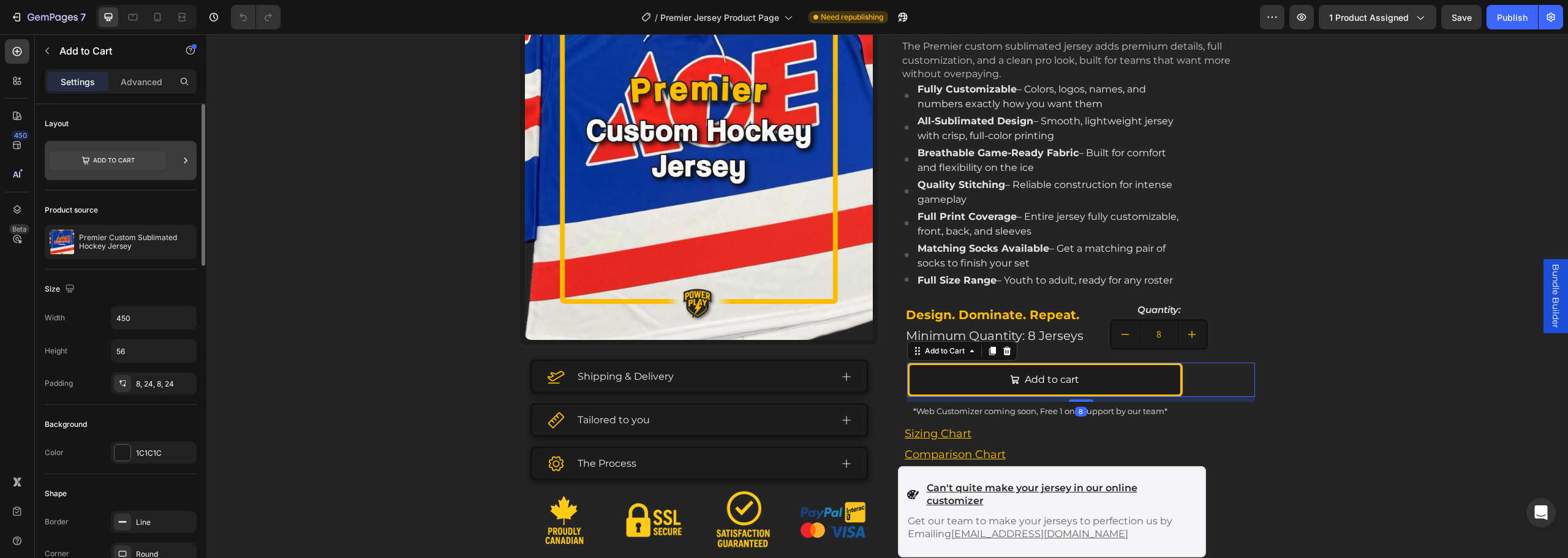
click at [121, 161] on icon at bounding box center [107, 160] width 115 height 18
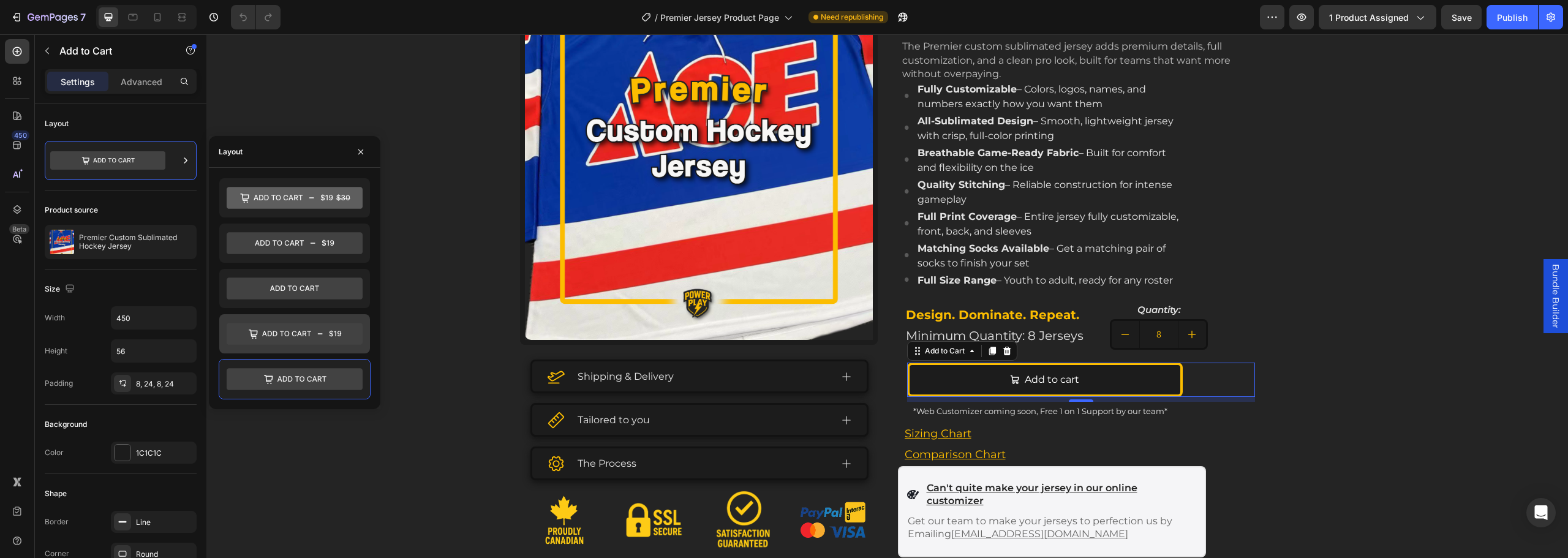
click at [290, 334] on icon at bounding box center [295, 334] width 136 height 22
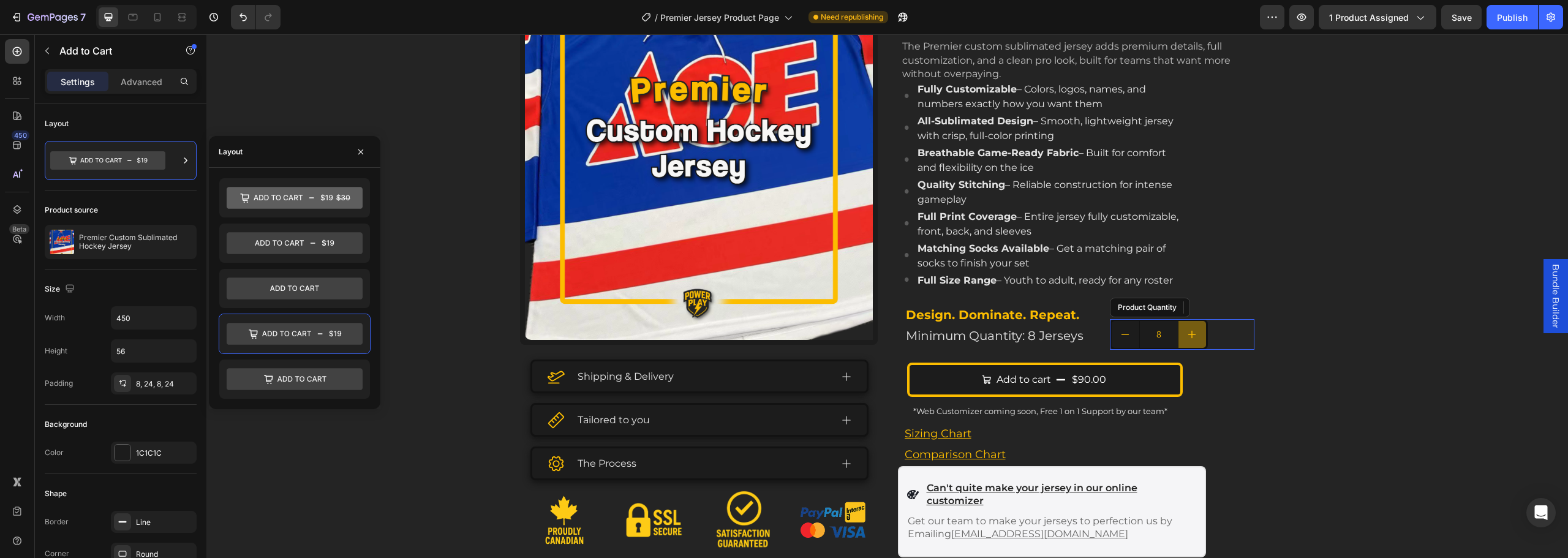
click at [1187, 336] on icon "increment" at bounding box center [1192, 335] width 10 height 10
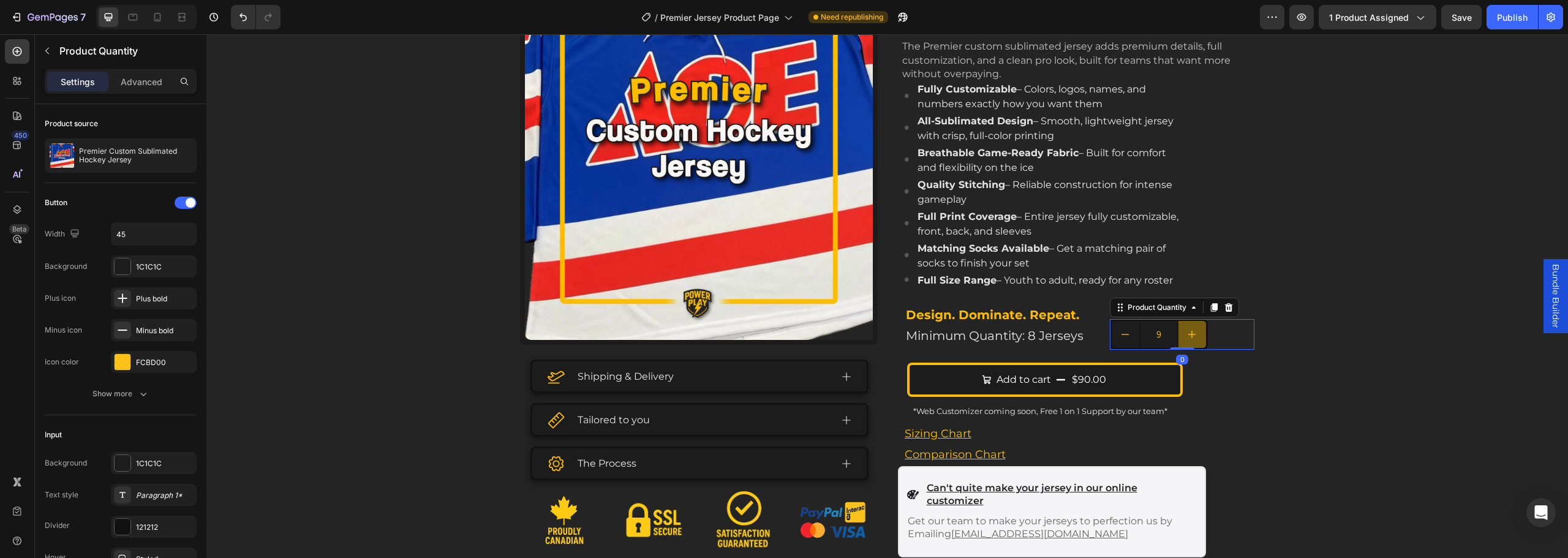
click at [1189, 339] on icon "increment" at bounding box center [1192, 335] width 10 height 10
click at [1113, 339] on button "decrement" at bounding box center [1126, 334] width 28 height 27
click at [1112, 339] on button "decrement" at bounding box center [1126, 334] width 28 height 27
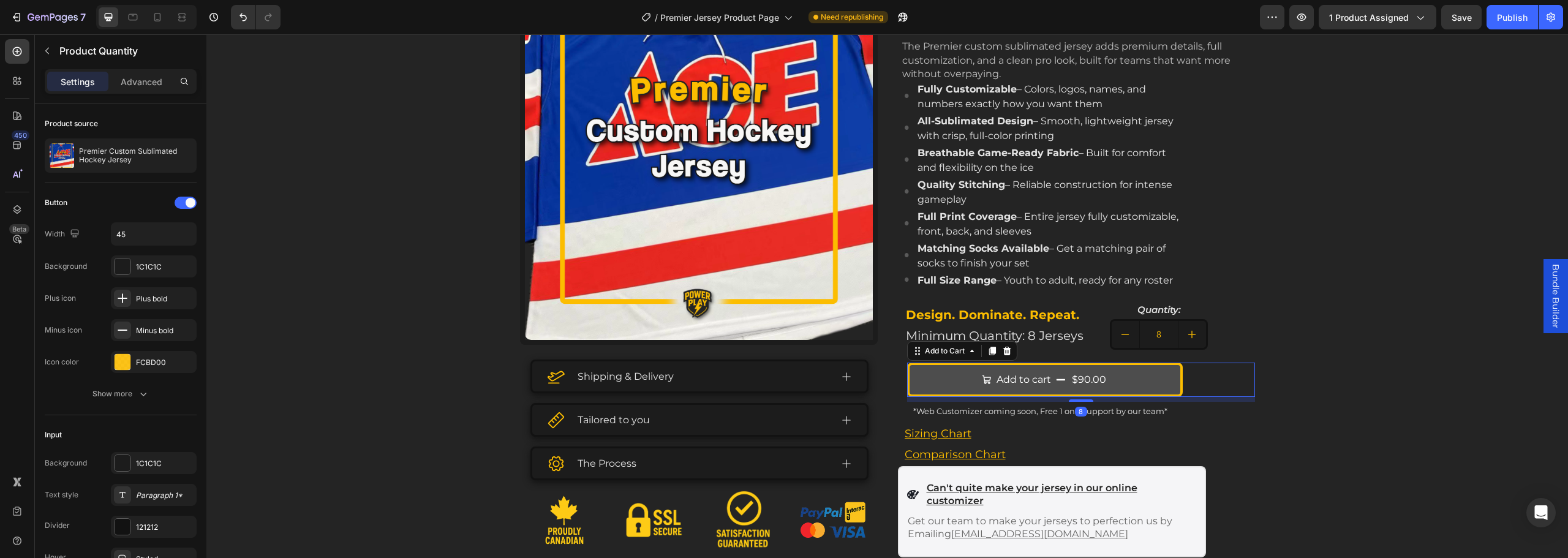
click at [1129, 378] on button "Add to cart $90.00" at bounding box center [1045, 380] width 276 height 35
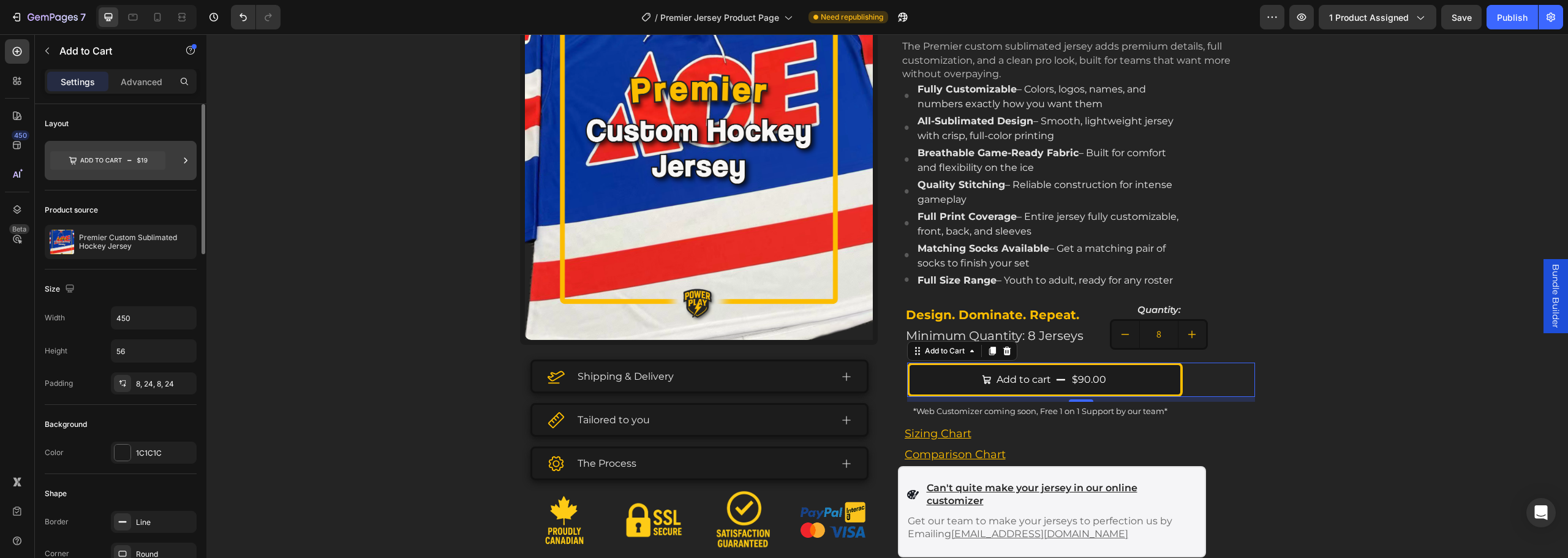
click at [180, 173] on div at bounding box center [186, 160] width 13 height 39
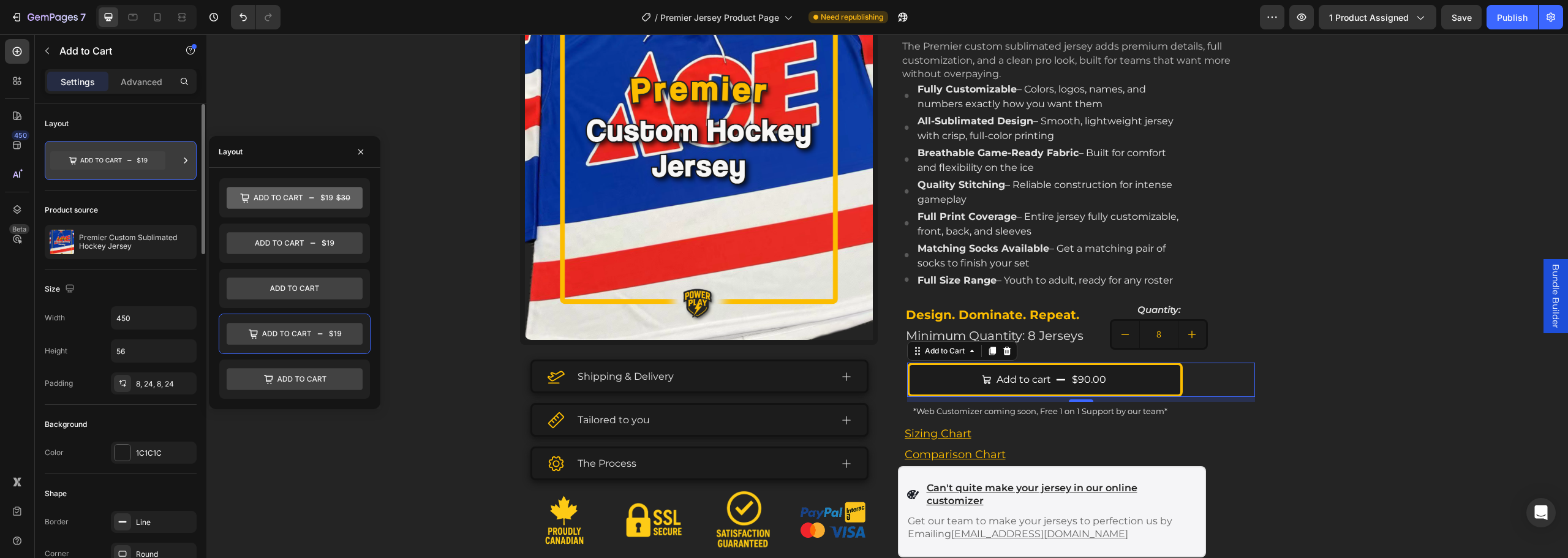
click at [180, 173] on div at bounding box center [186, 160] width 13 height 39
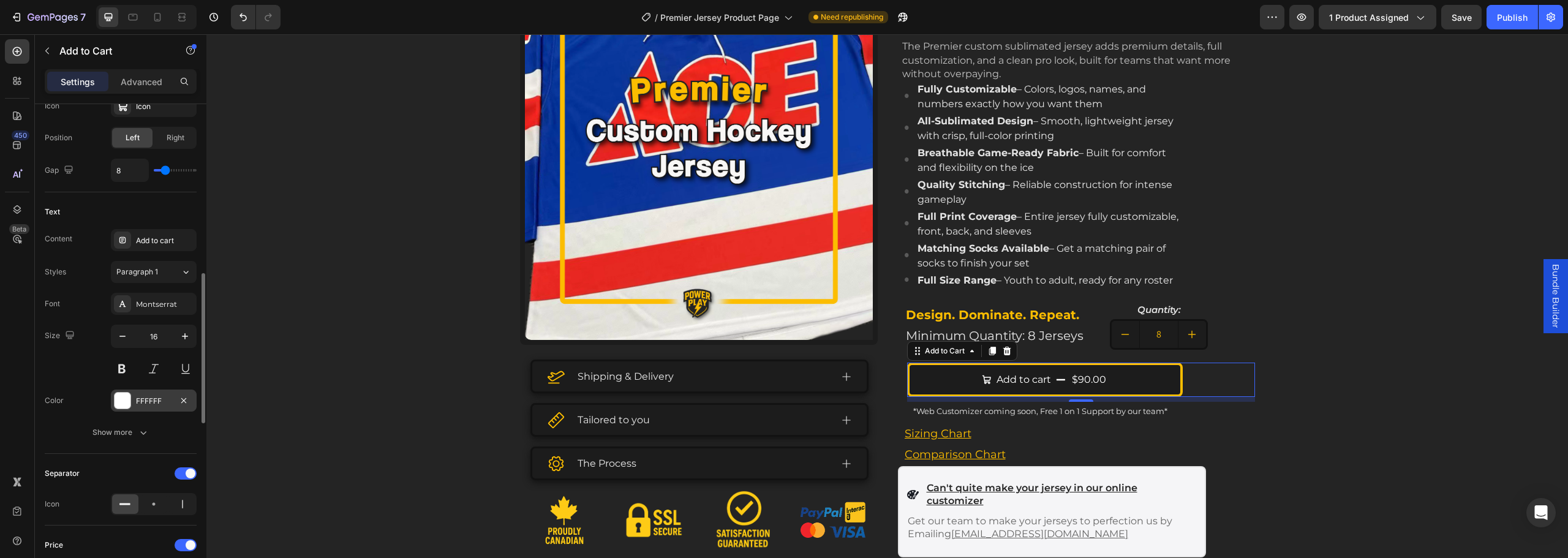
scroll to position [735, 0]
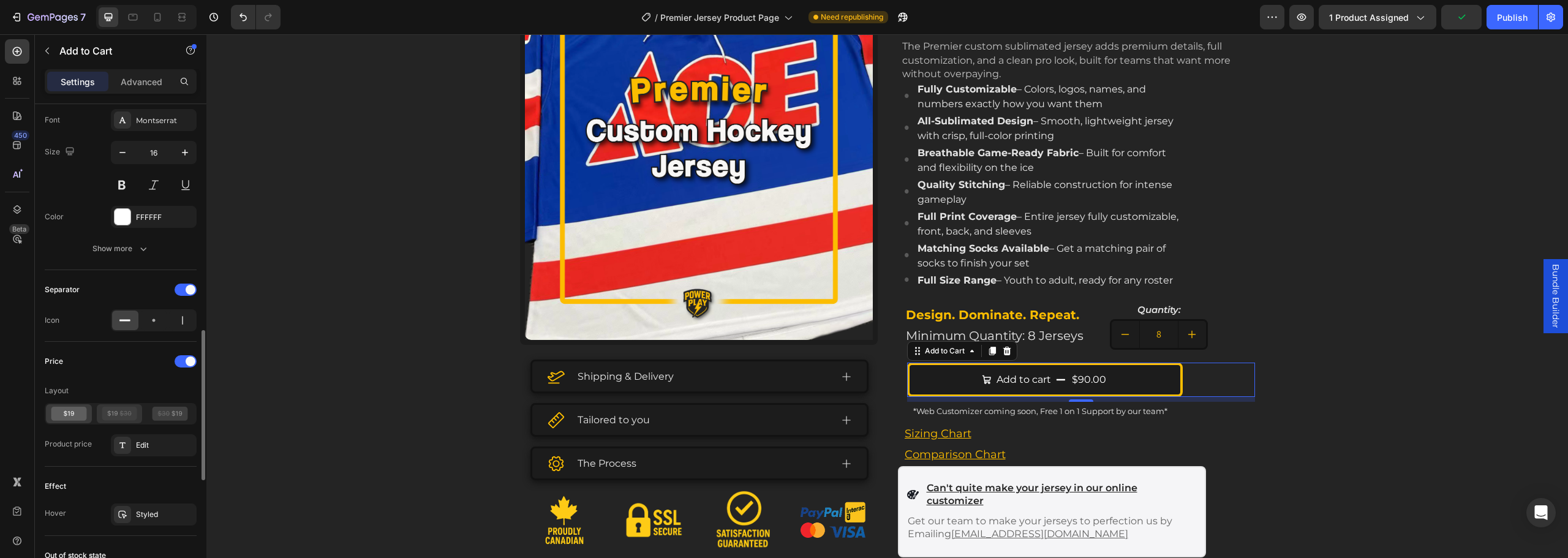
click at [116, 417] on icon at bounding box center [119, 413] width 36 height 14
click at [57, 413] on icon at bounding box center [69, 413] width 36 height 14
click at [151, 443] on div "Edit" at bounding box center [165, 446] width 58 height 11
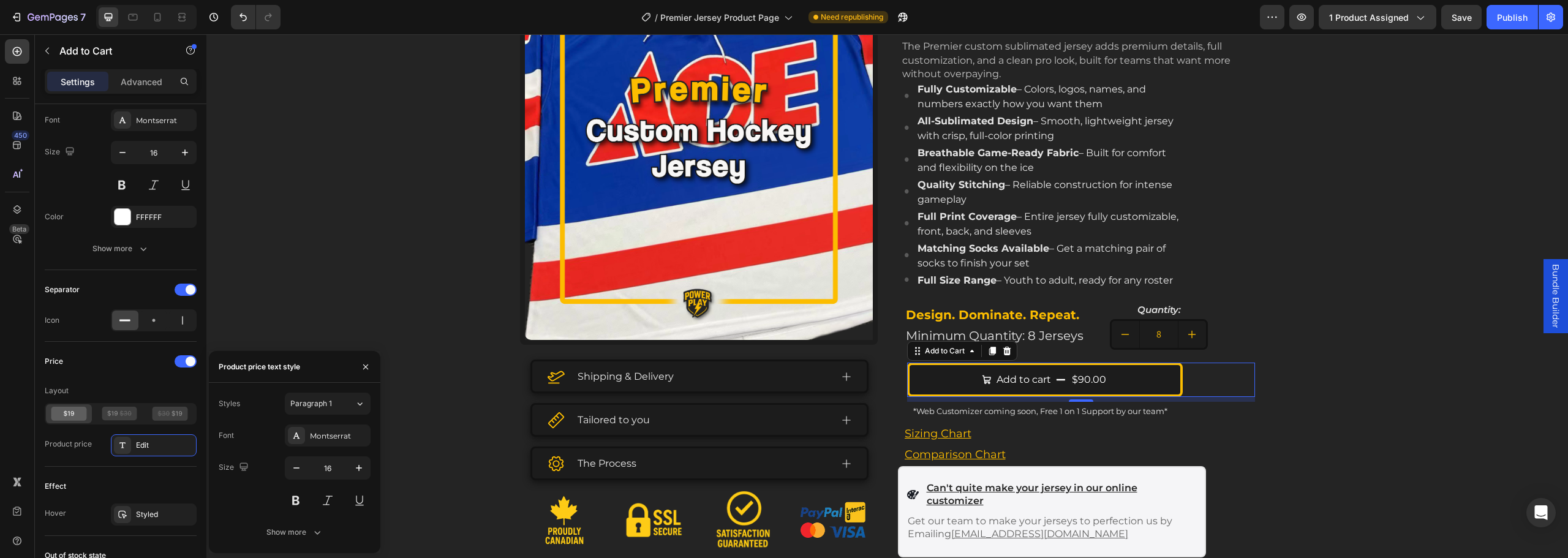
click at [276, 513] on div "Font Montserrat Size 16 Show more" at bounding box center [295, 484] width 152 height 119
click at [271, 525] on button "Show more" at bounding box center [295, 532] width 152 height 22
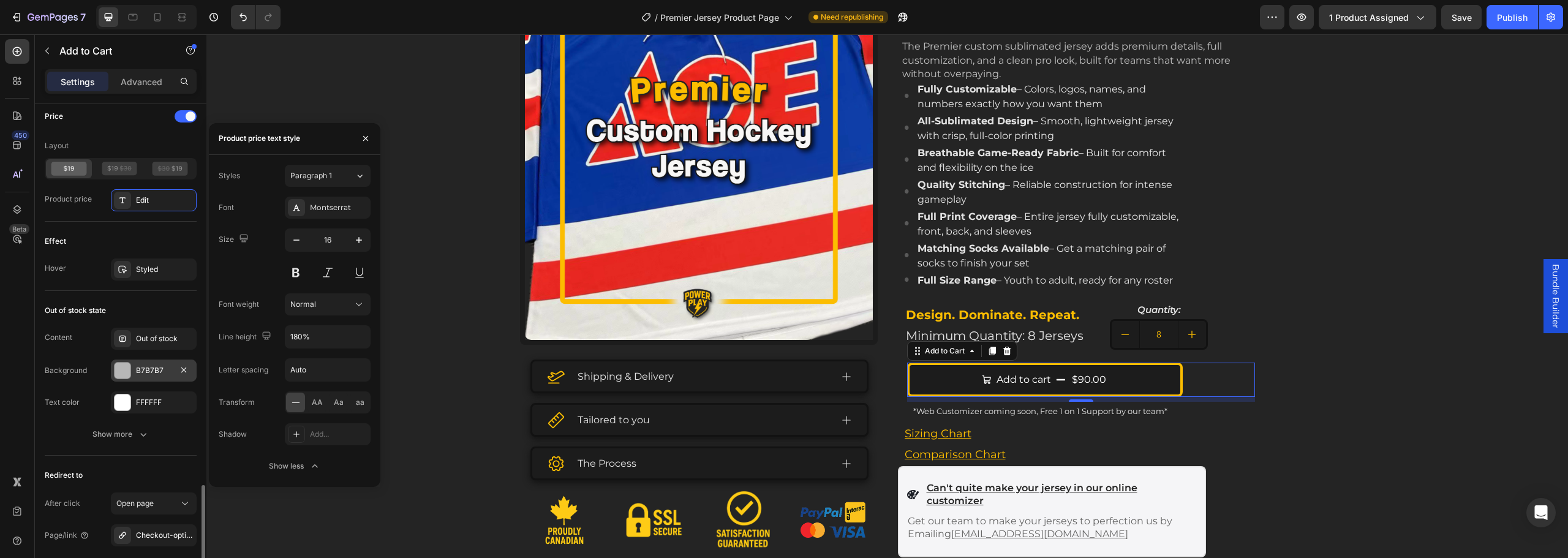
scroll to position [1102, 0]
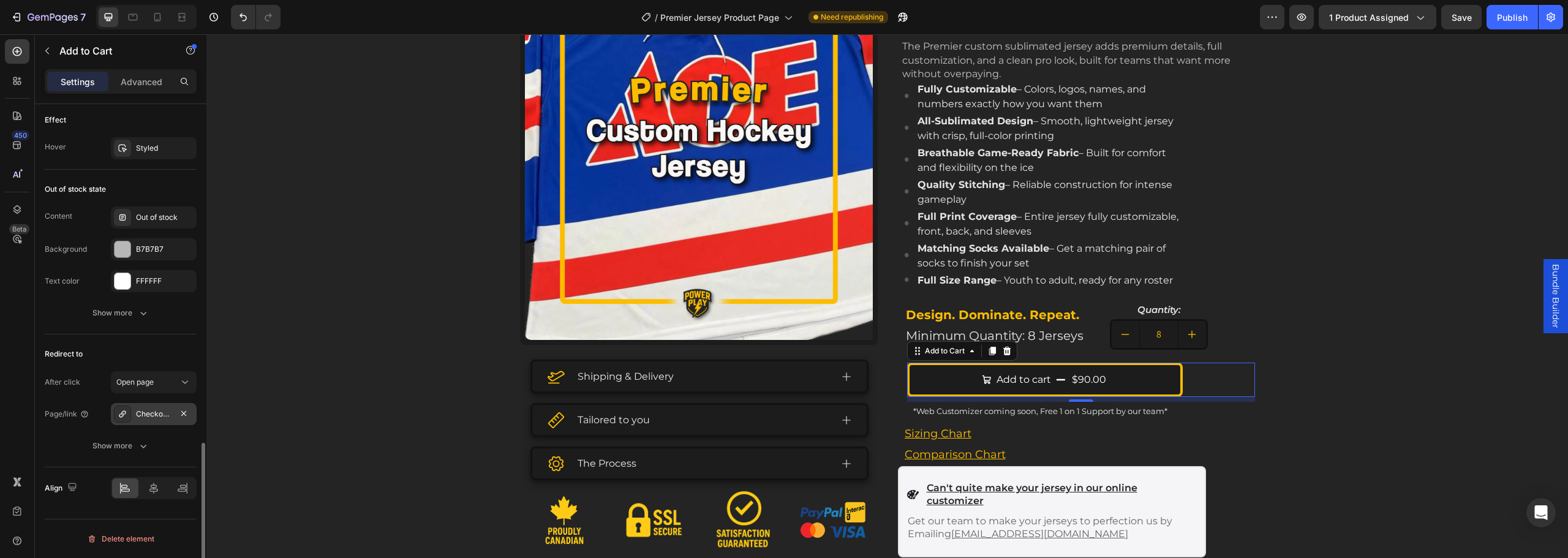
click at [151, 413] on div "Checkout-option-page" at bounding box center [153, 414] width 36 height 11
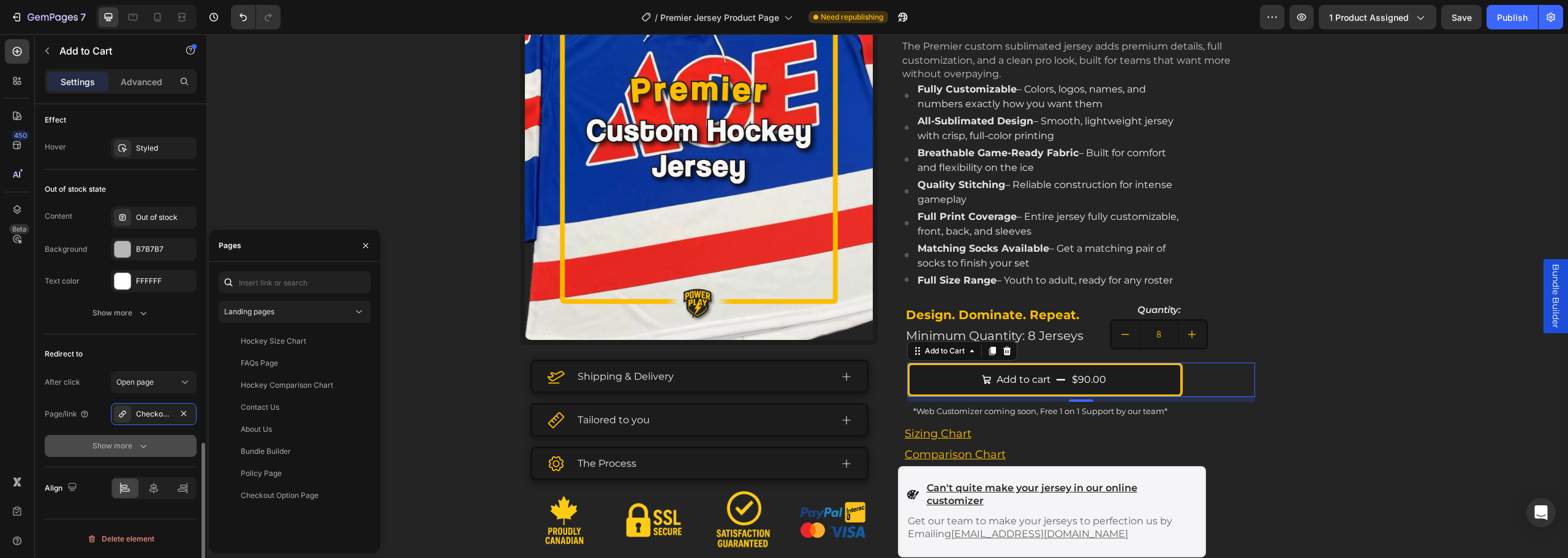
click at [161, 446] on button "Show more" at bounding box center [121, 446] width 152 height 22
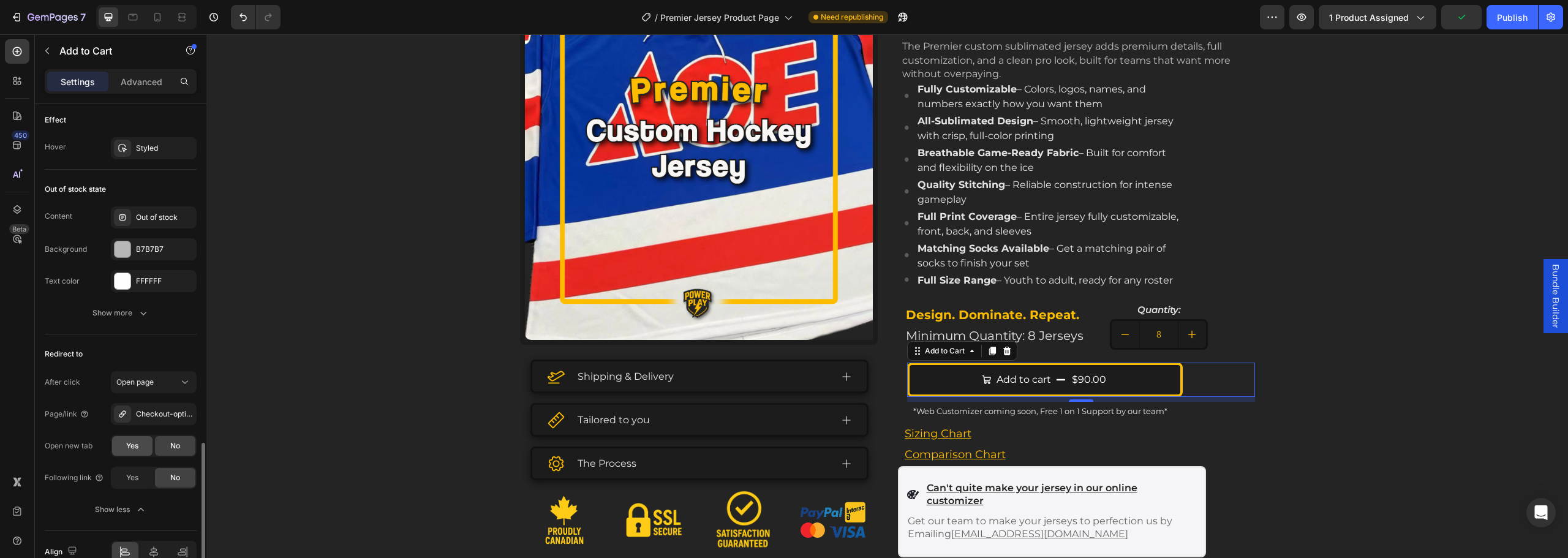
click at [137, 448] on span "Yes" at bounding box center [133, 446] width 13 height 11
click at [168, 444] on div "No" at bounding box center [175, 446] width 40 height 19
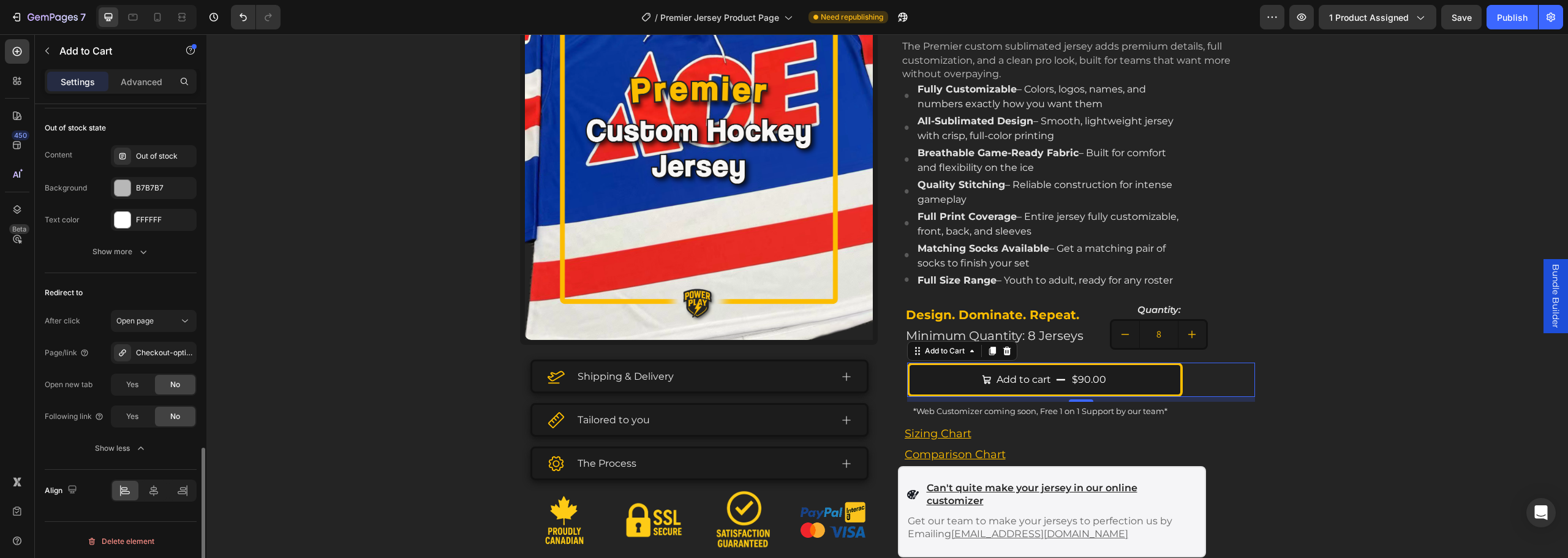
click at [119, 282] on div "Redirect to After click Open page Page/link Checkout-option-page Open new tab Y…" at bounding box center [121, 371] width 152 height 197
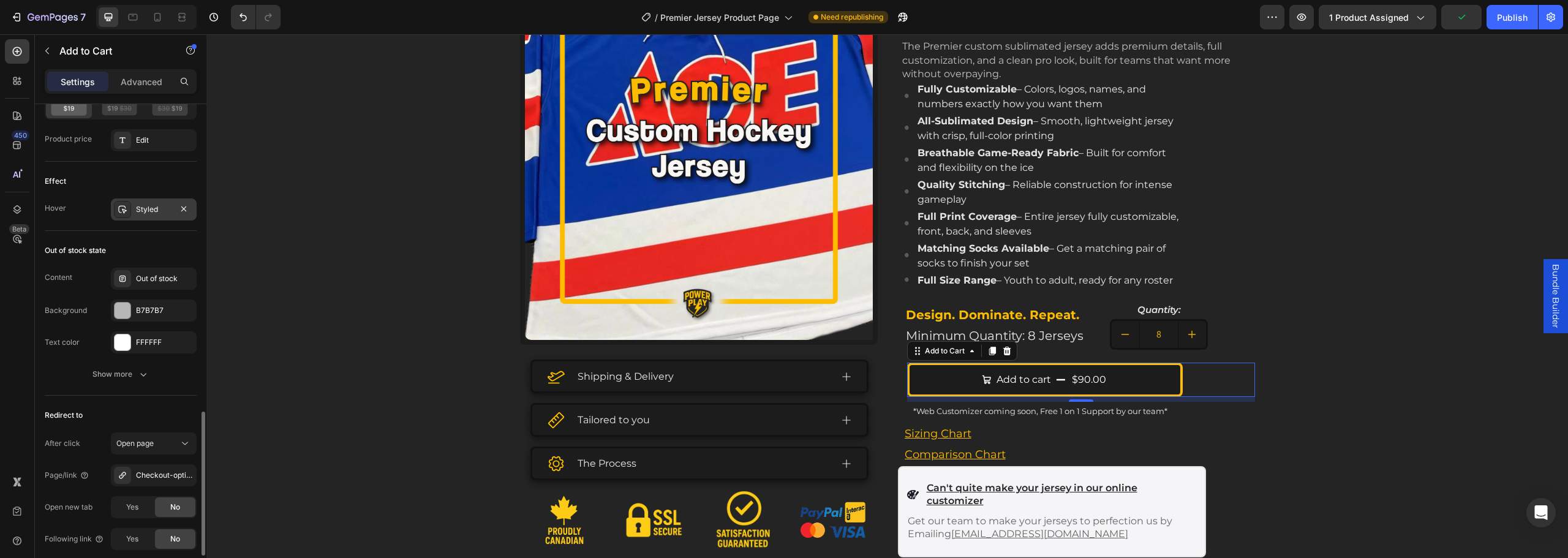
scroll to position [918, 0]
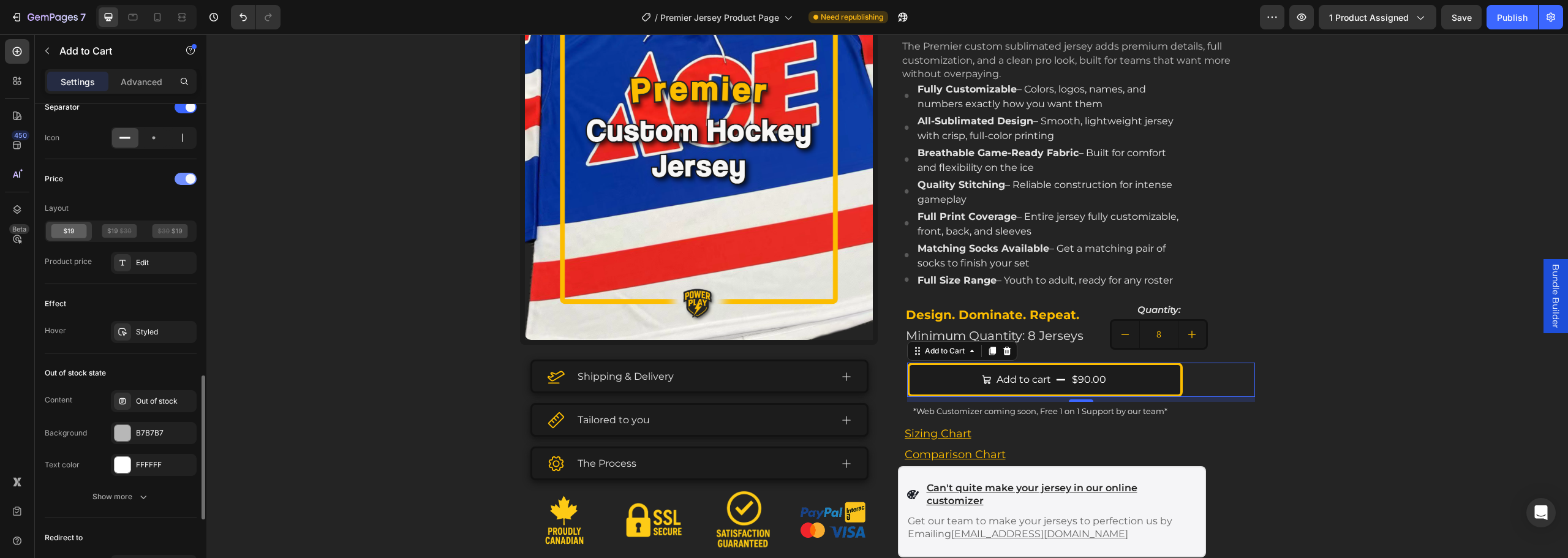
click at [193, 180] on span at bounding box center [190, 179] width 10 height 10
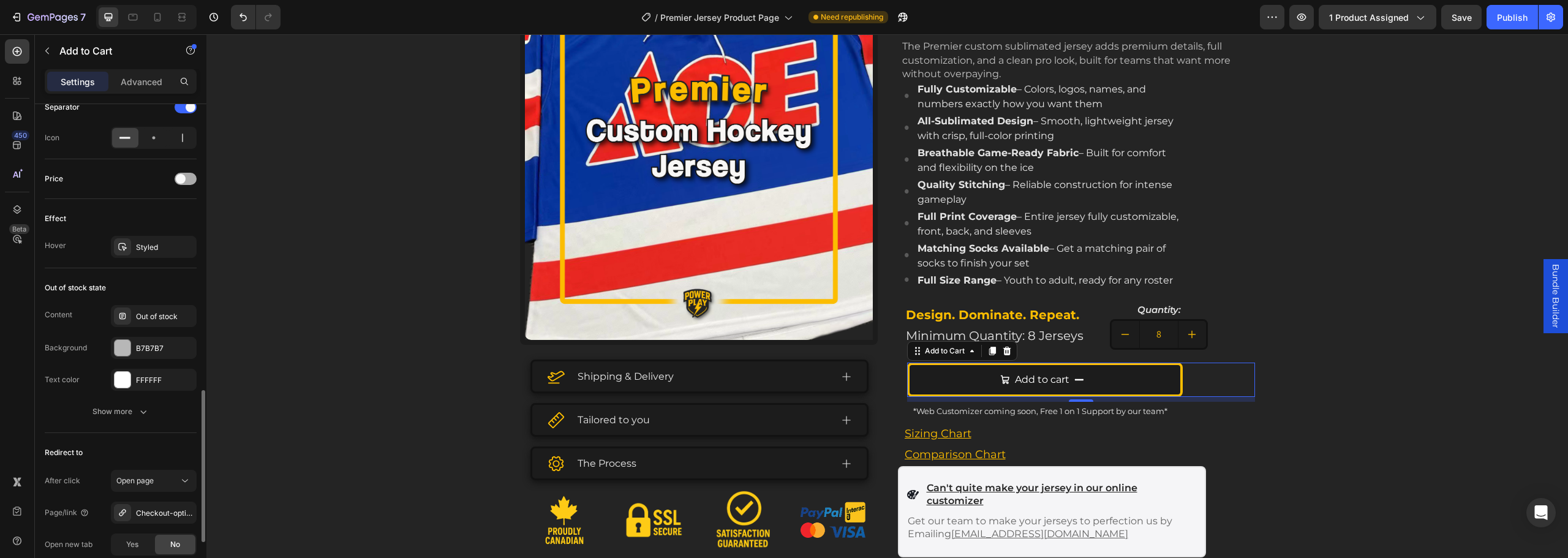
click at [191, 182] on div at bounding box center [185, 179] width 22 height 13
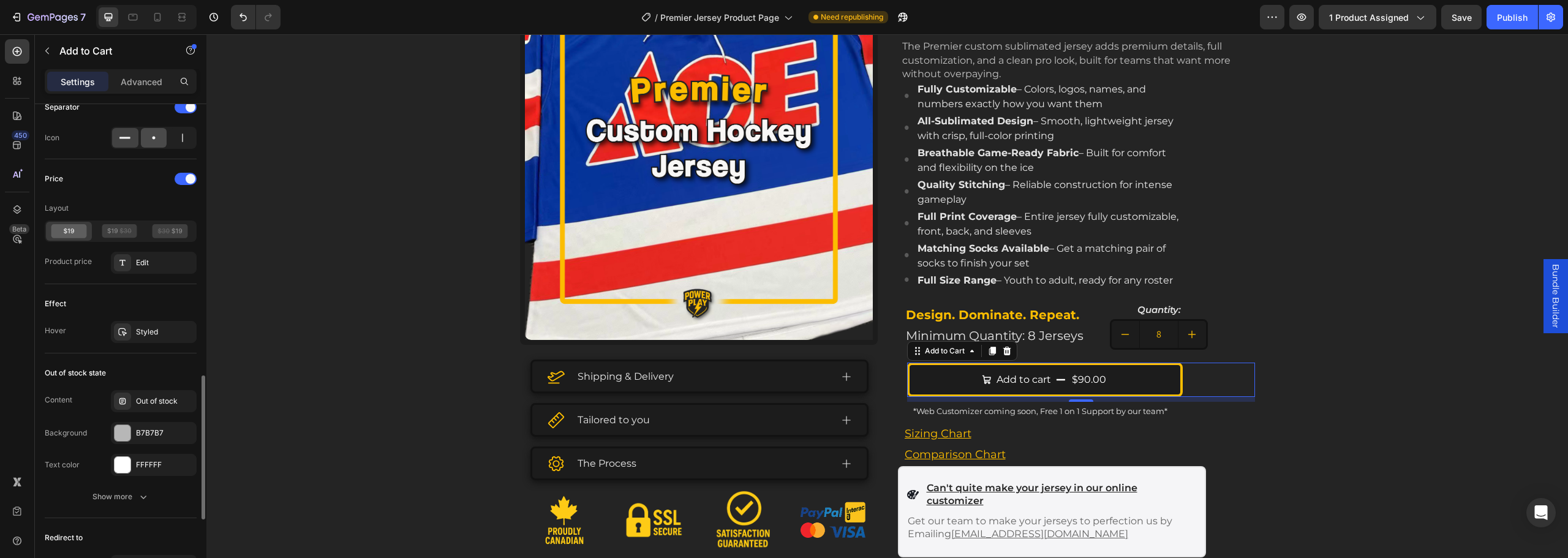
scroll to position [734, 0]
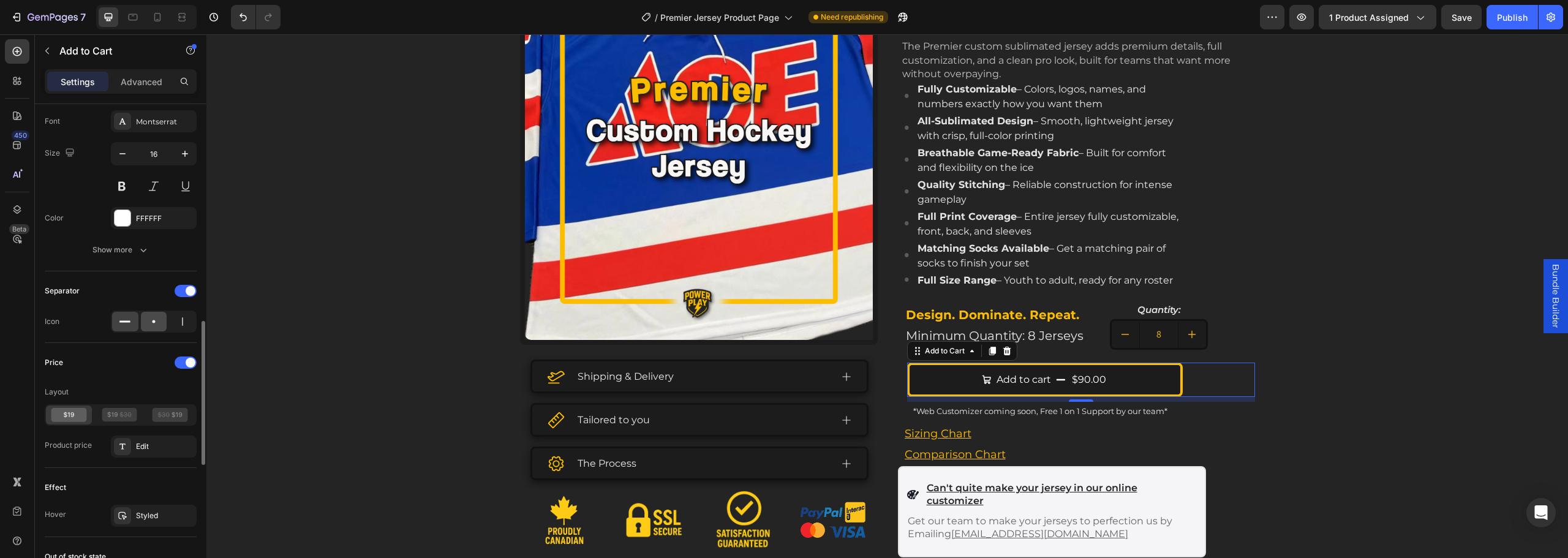
click at [156, 324] on icon at bounding box center [154, 322] width 13 height 13
click at [134, 324] on div at bounding box center [125, 321] width 26 height 19
click at [182, 320] on icon at bounding box center [183, 322] width 13 height 13
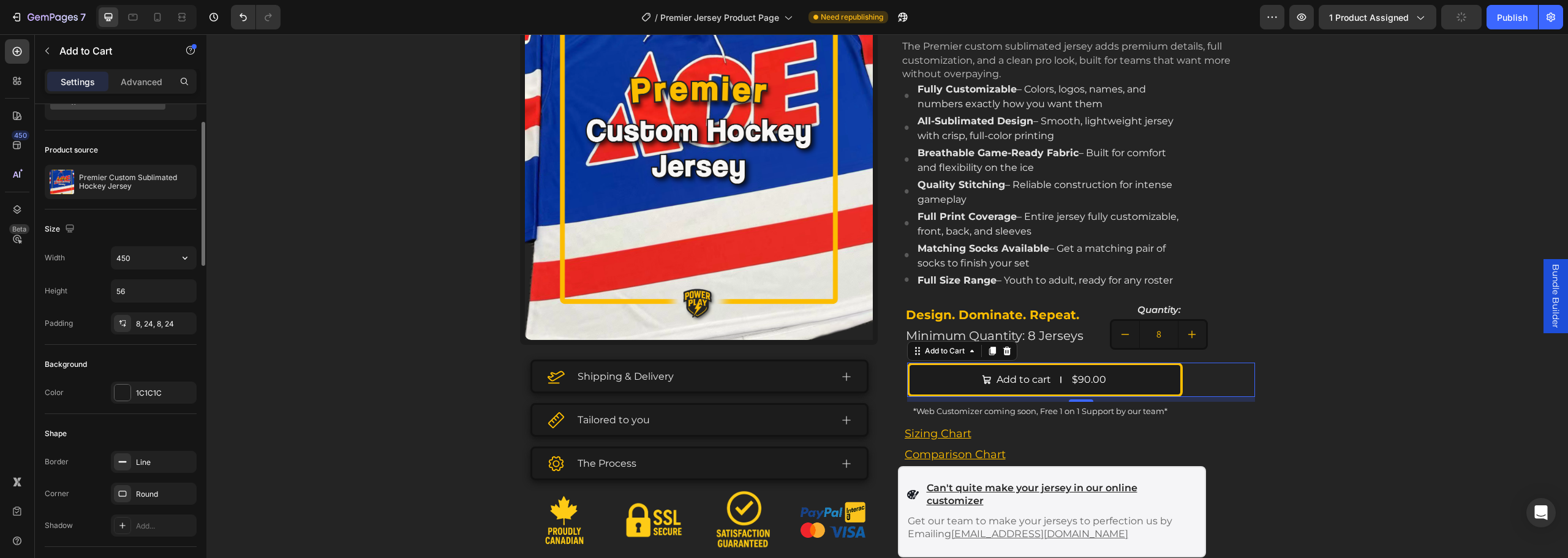
scroll to position [0, 0]
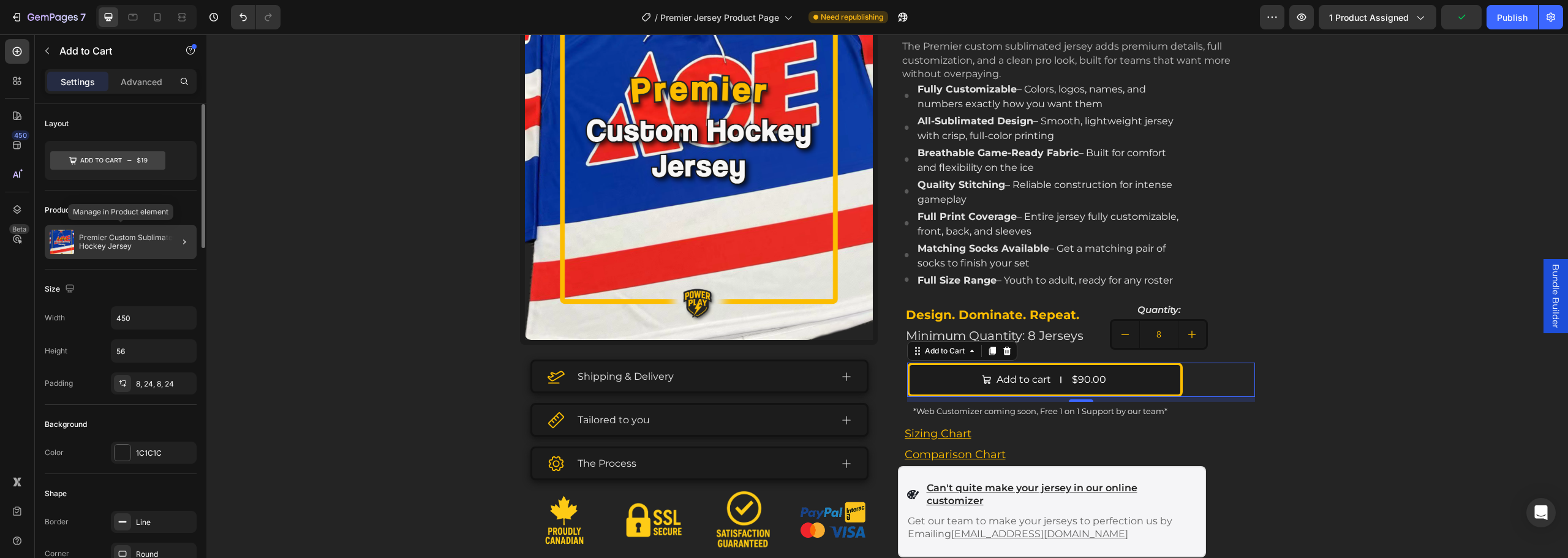
click at [138, 248] on p "Premier Custom Sublimated Hockey Jersey" at bounding box center [135, 241] width 112 height 17
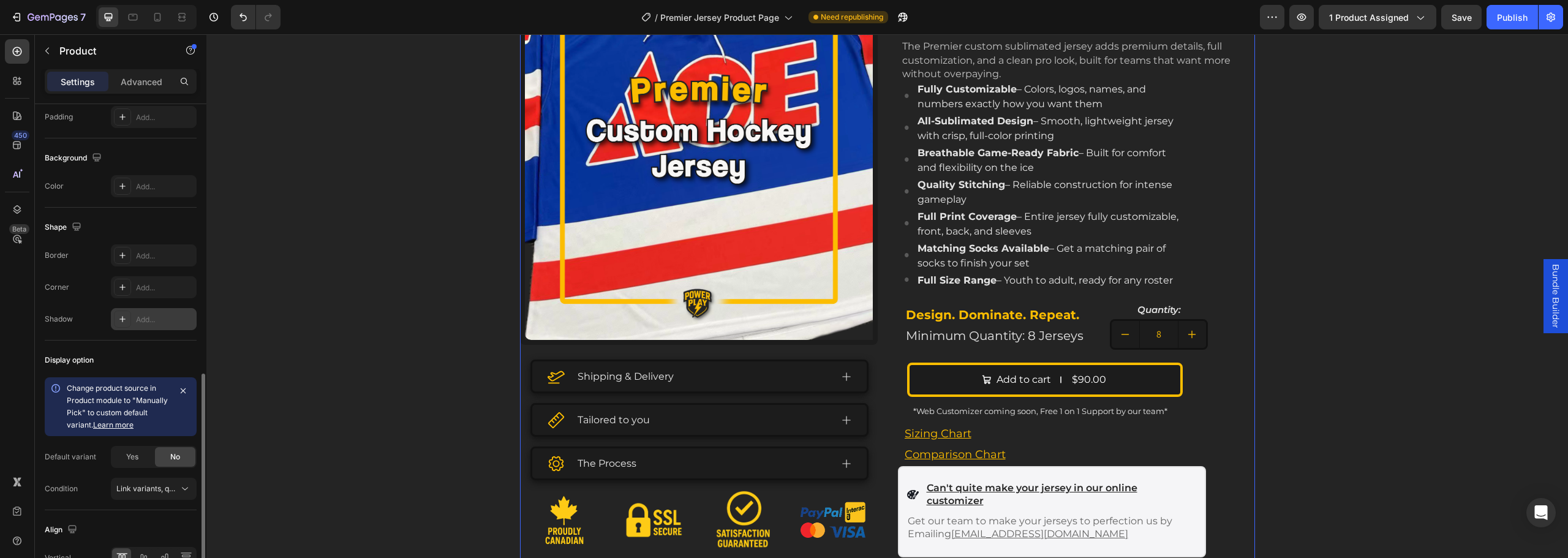
scroll to position [376, 0]
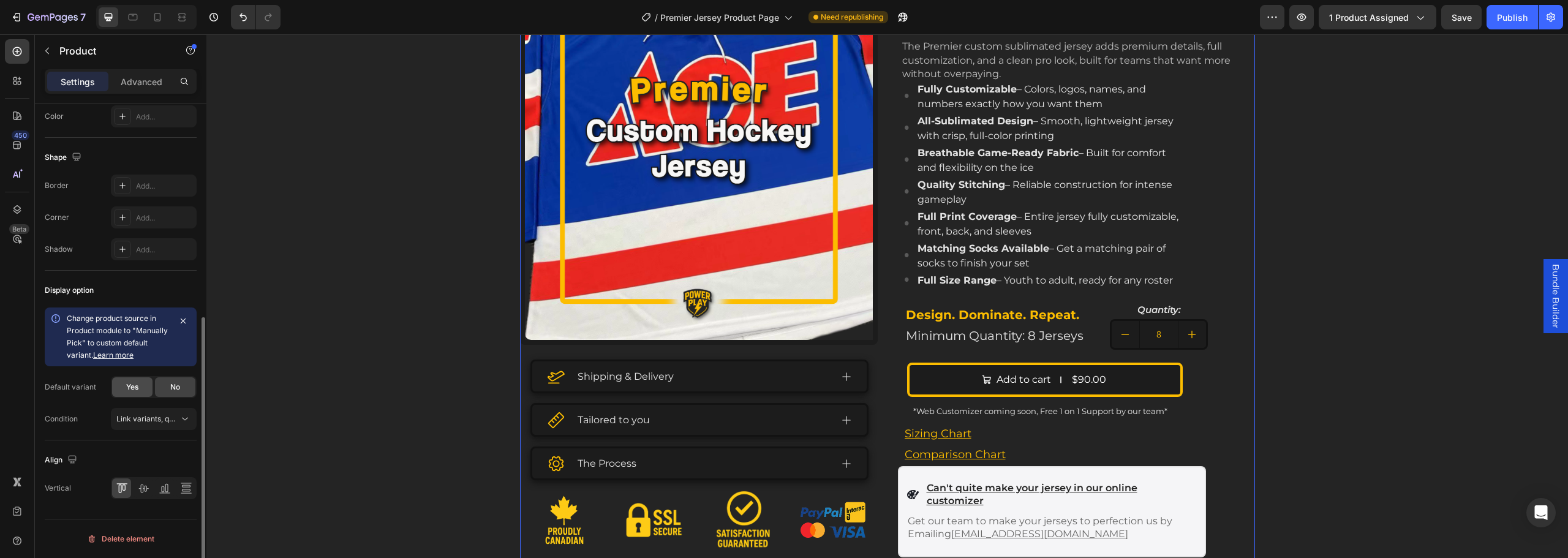
click at [137, 387] on span "Yes" at bounding box center [133, 387] width 13 height 11
click at [170, 383] on span "No" at bounding box center [175, 387] width 10 height 11
click at [175, 412] on button "Link variants, quantity <br> between same products" at bounding box center [153, 418] width 86 height 22
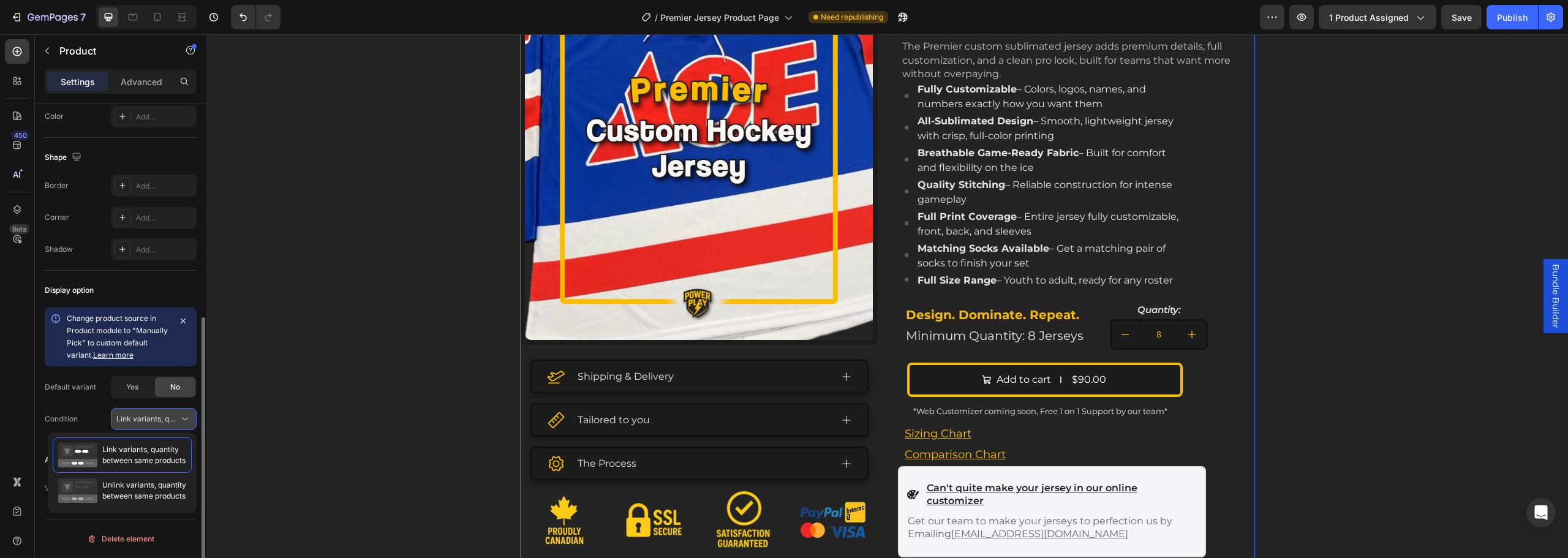
click at [163, 413] on div "Link variants, quantity <br> between same products" at bounding box center [153, 419] width 75 height 13
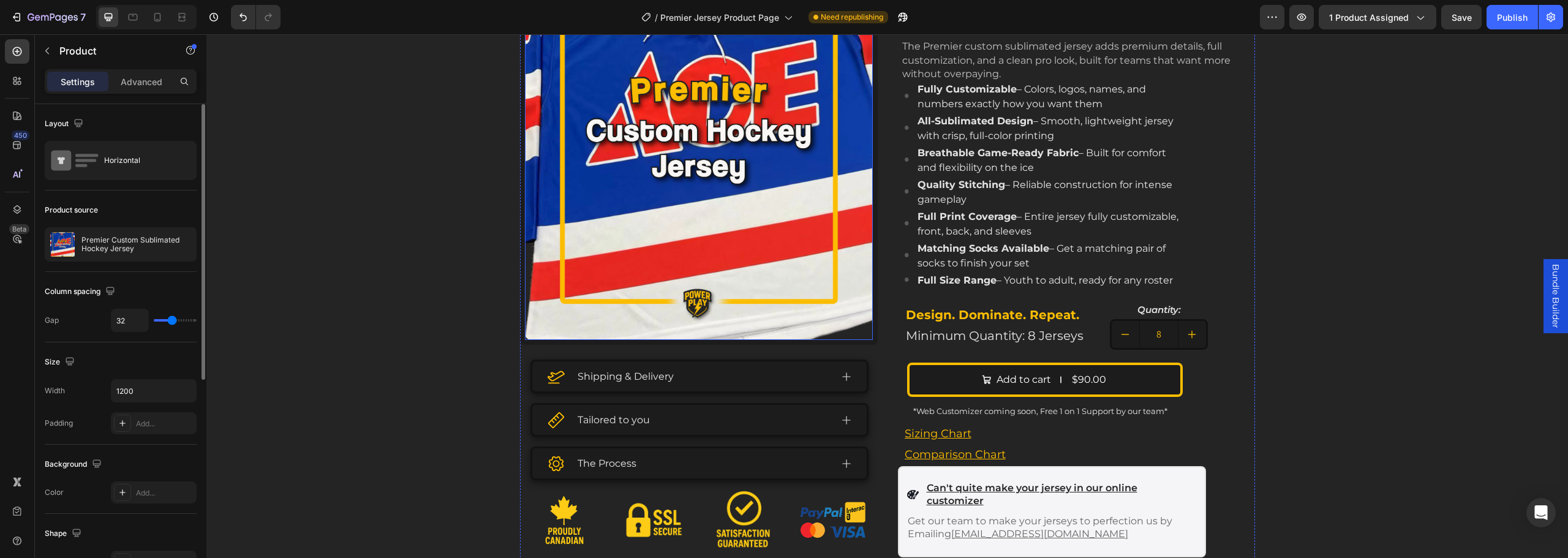
scroll to position [0, 0]
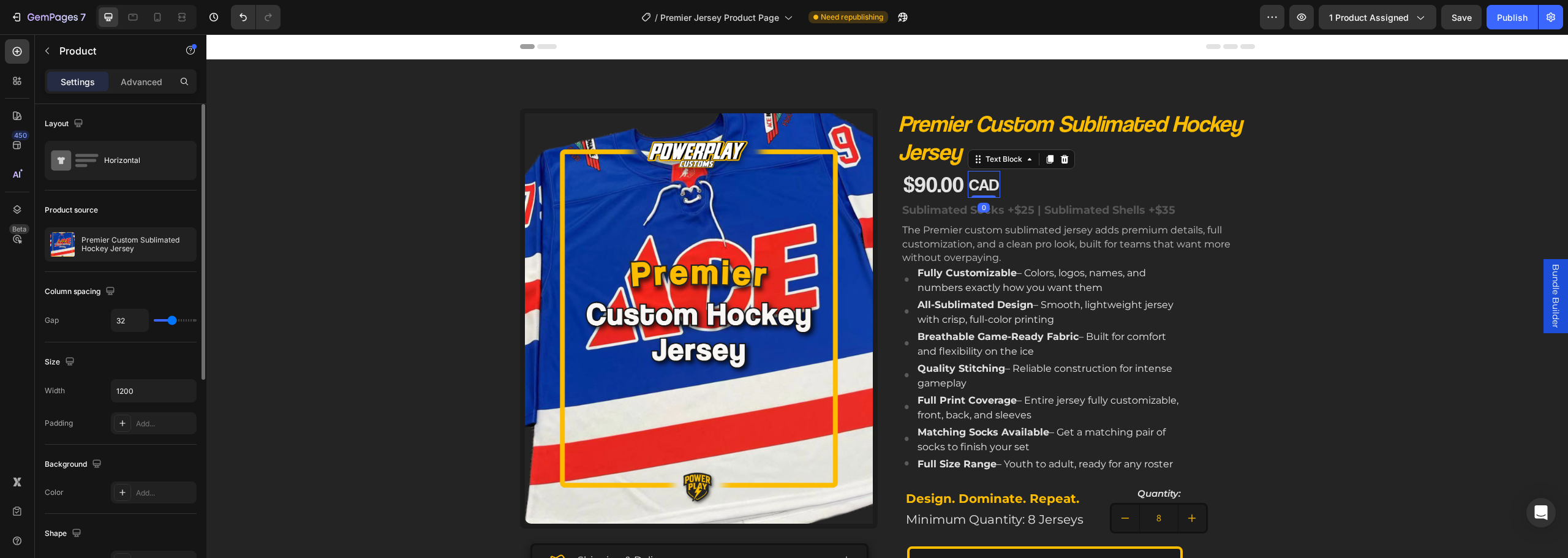
click at [988, 188] on p "CAD" at bounding box center [984, 185] width 30 height 25
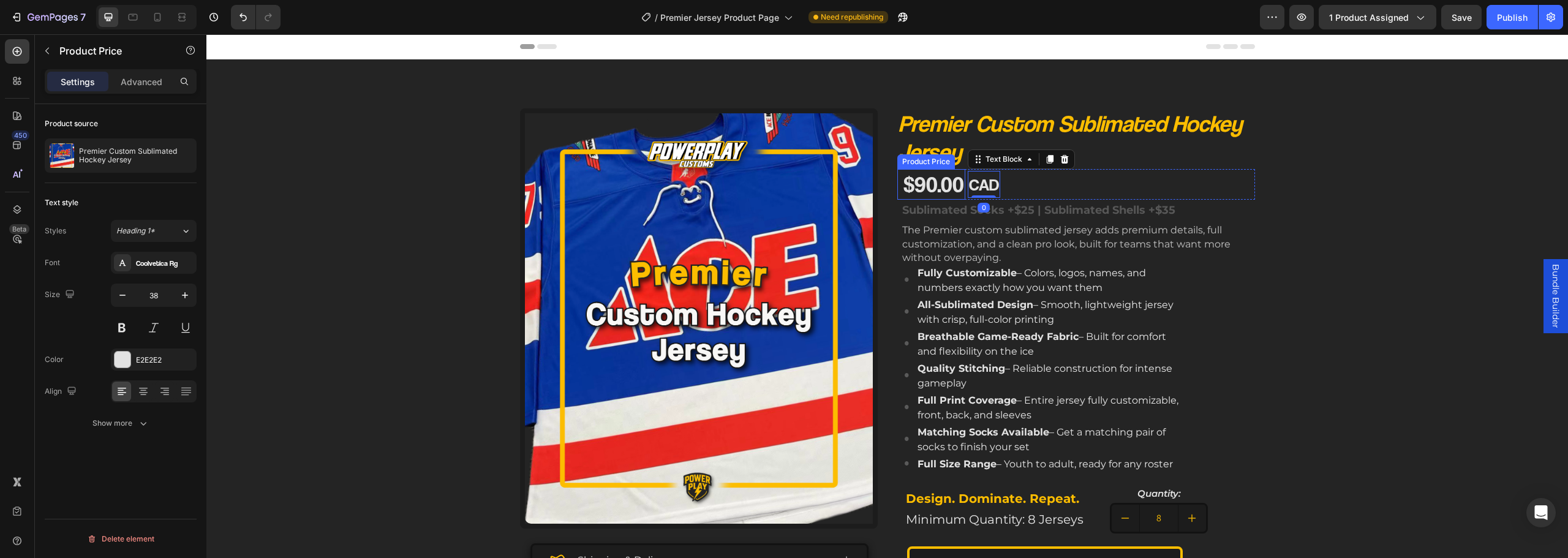
click at [912, 182] on div "$90.00" at bounding box center [934, 184] width 63 height 31
click at [156, 82] on p "Advanced" at bounding box center [141, 82] width 41 height 13
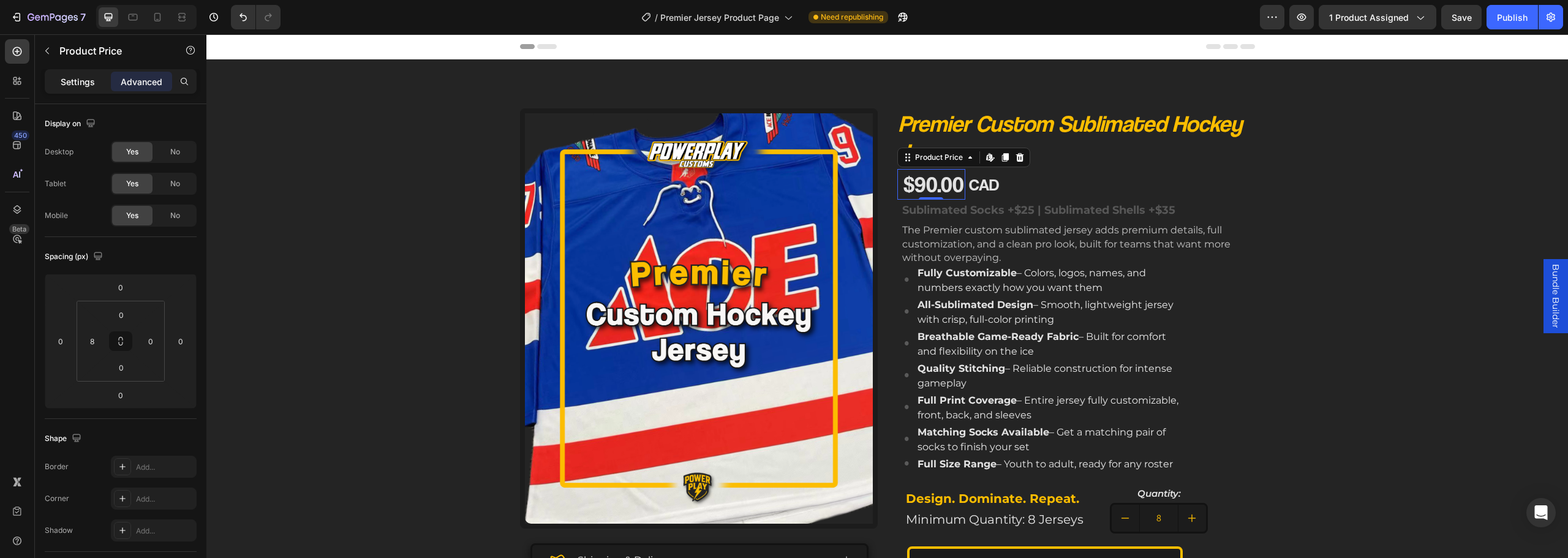
click at [86, 81] on p "Settings" at bounding box center [78, 82] width 35 height 13
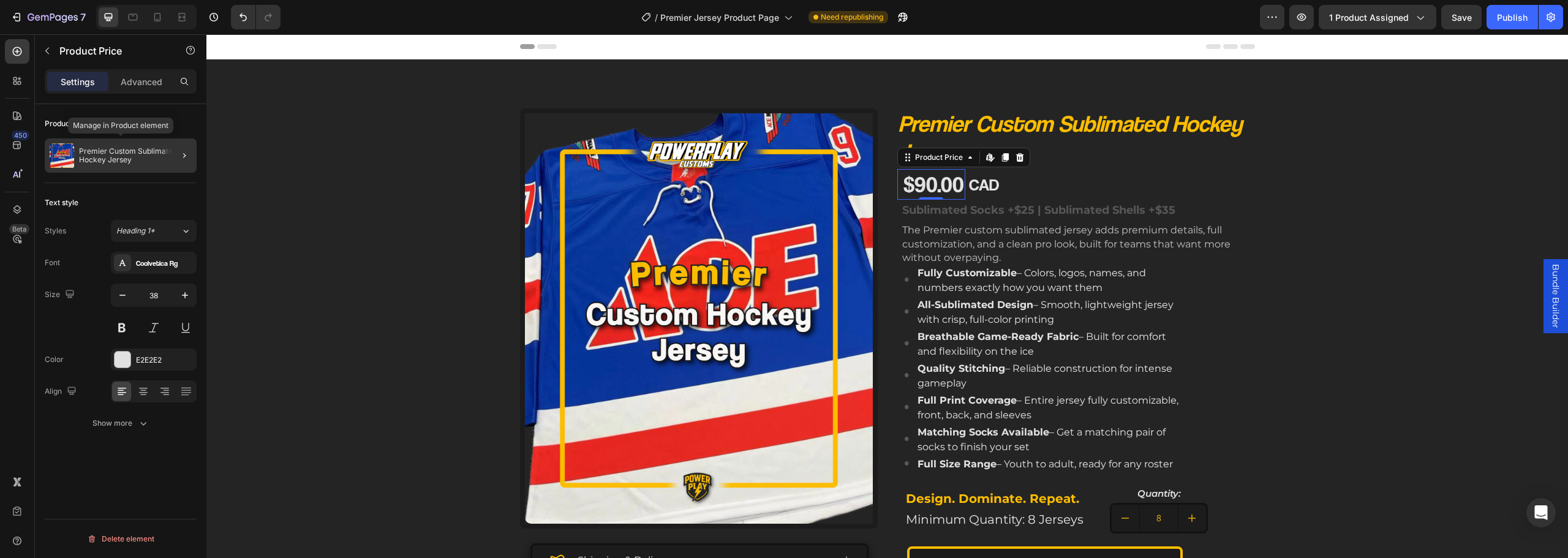
click at [128, 153] on p "Premier Custom Sublimated Hockey Jersey" at bounding box center [135, 155] width 112 height 17
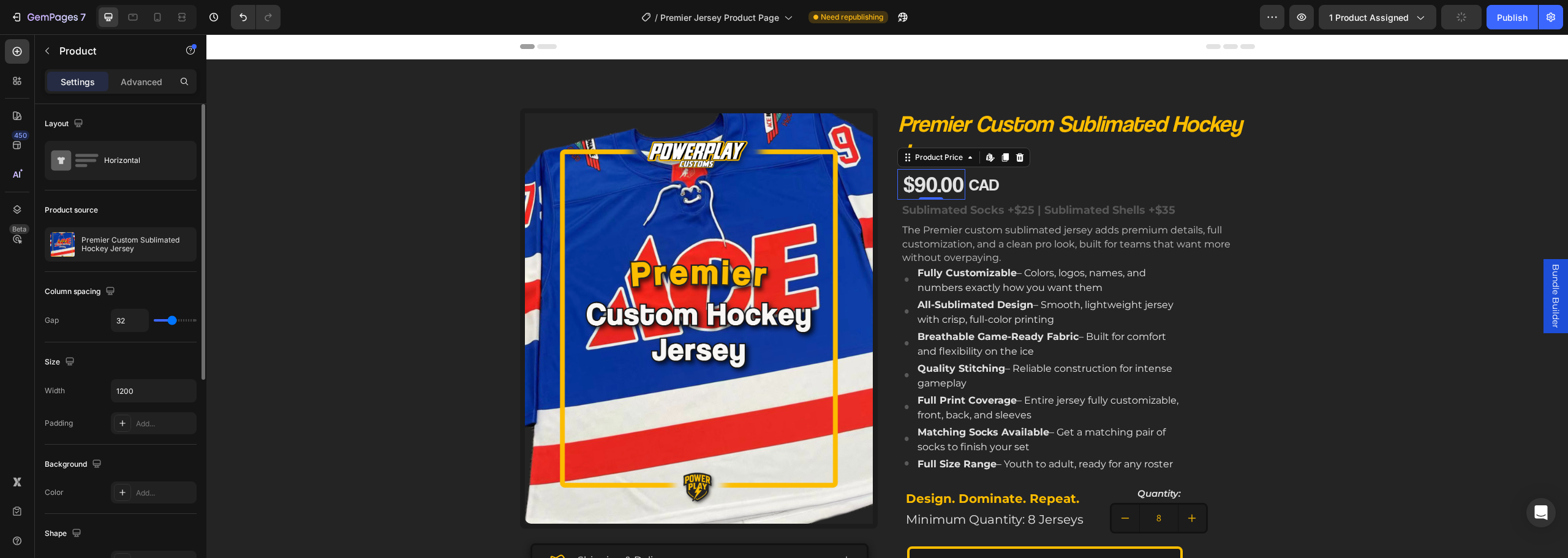
click at [927, 184] on div "$90.00" at bounding box center [934, 184] width 63 height 31
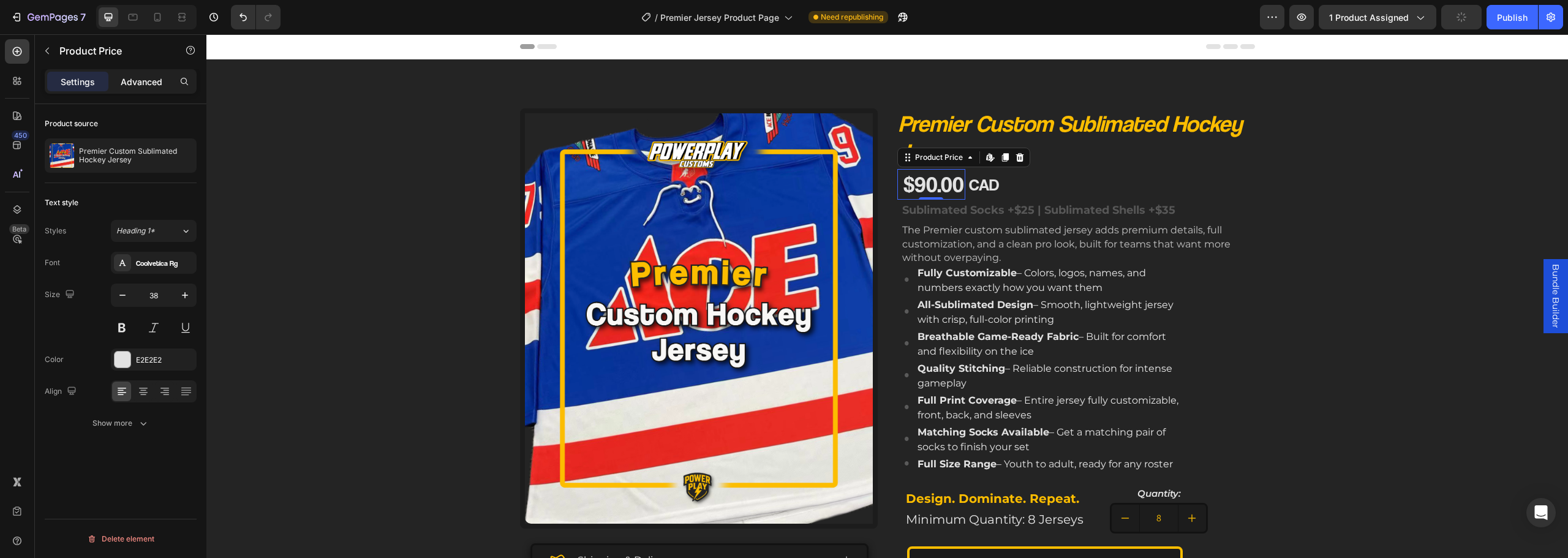
click at [133, 80] on p "Advanced" at bounding box center [141, 82] width 41 height 13
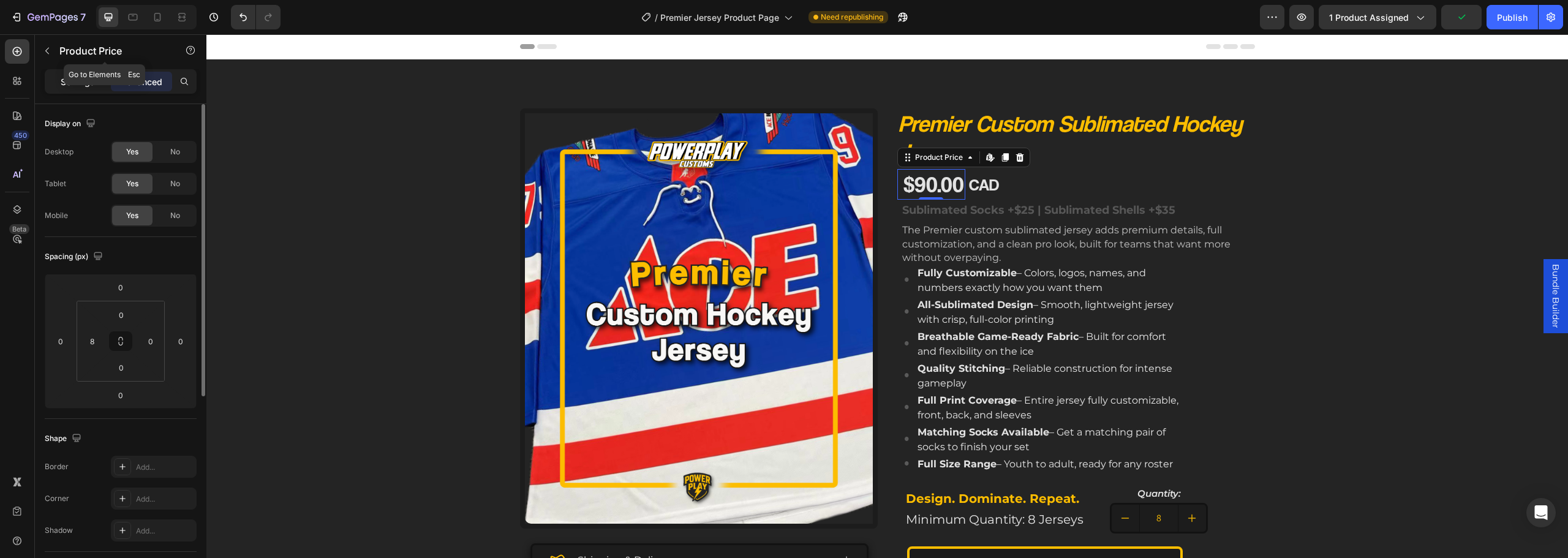
click at [75, 77] on div "Settings" at bounding box center [78, 81] width 62 height 19
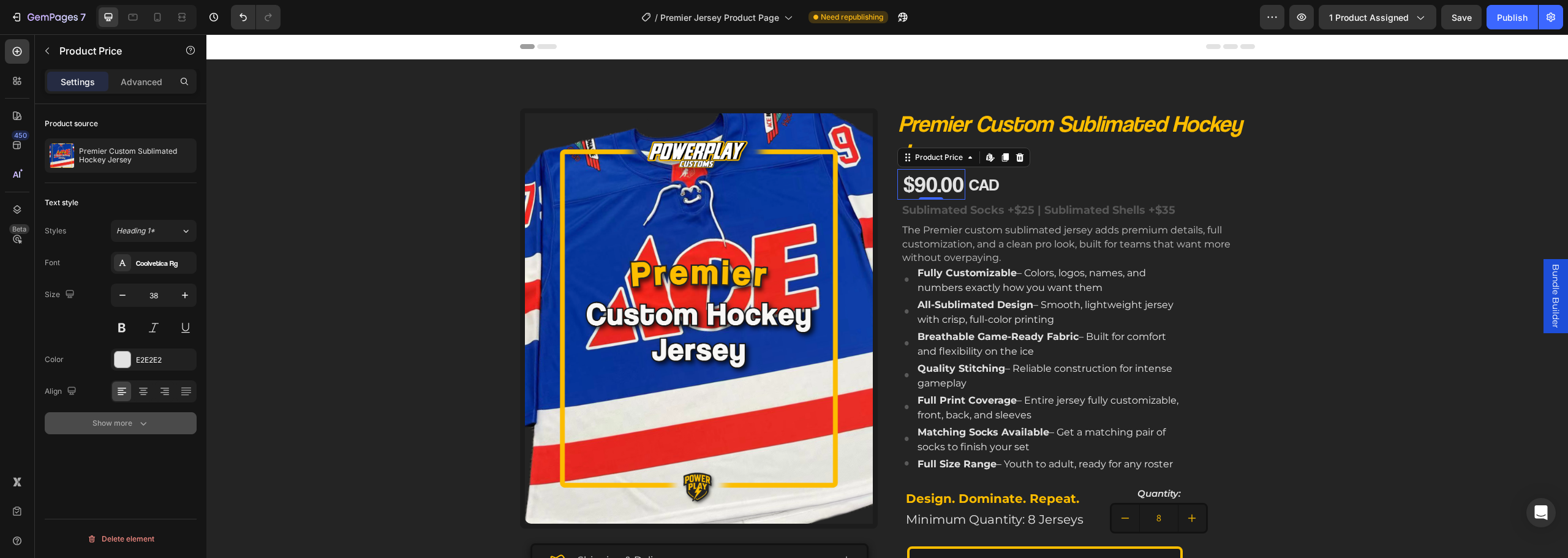
click at [131, 429] on button "Show more" at bounding box center [121, 423] width 152 height 22
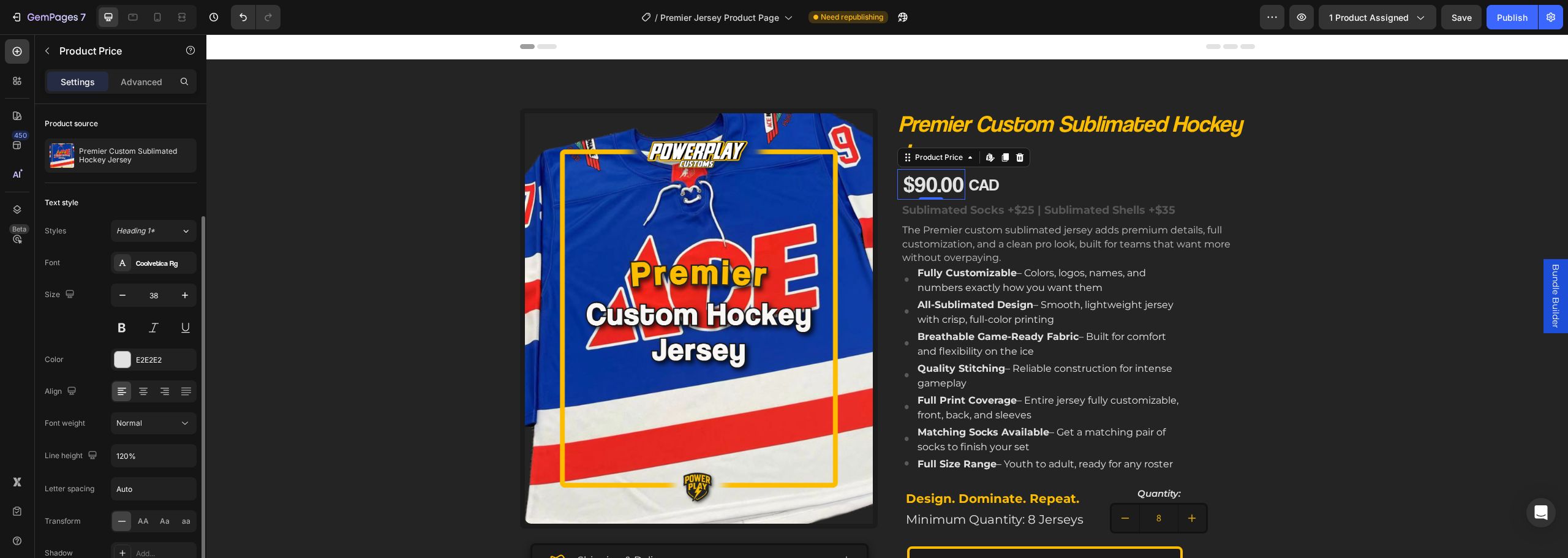
scroll to position [97, 0]
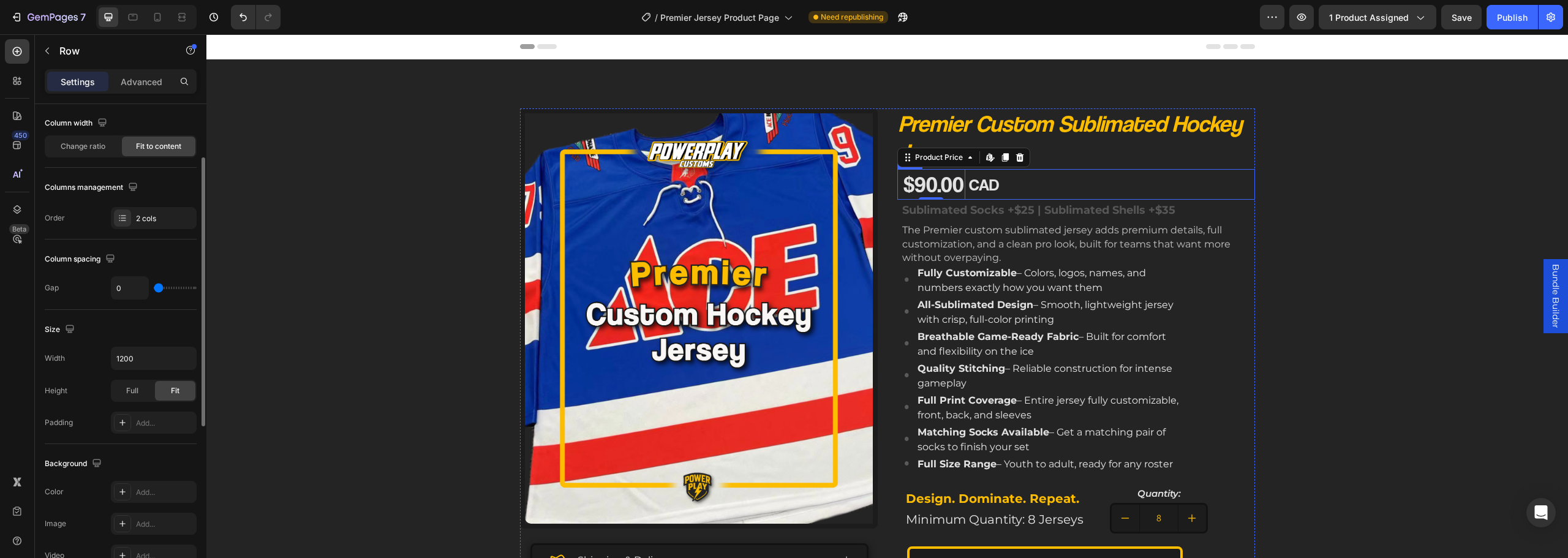
click at [1062, 184] on div "$90.00 Product Price Edit content in Shopify 0 Product Price Edit content in Sh…" at bounding box center [1075, 184] width 357 height 31
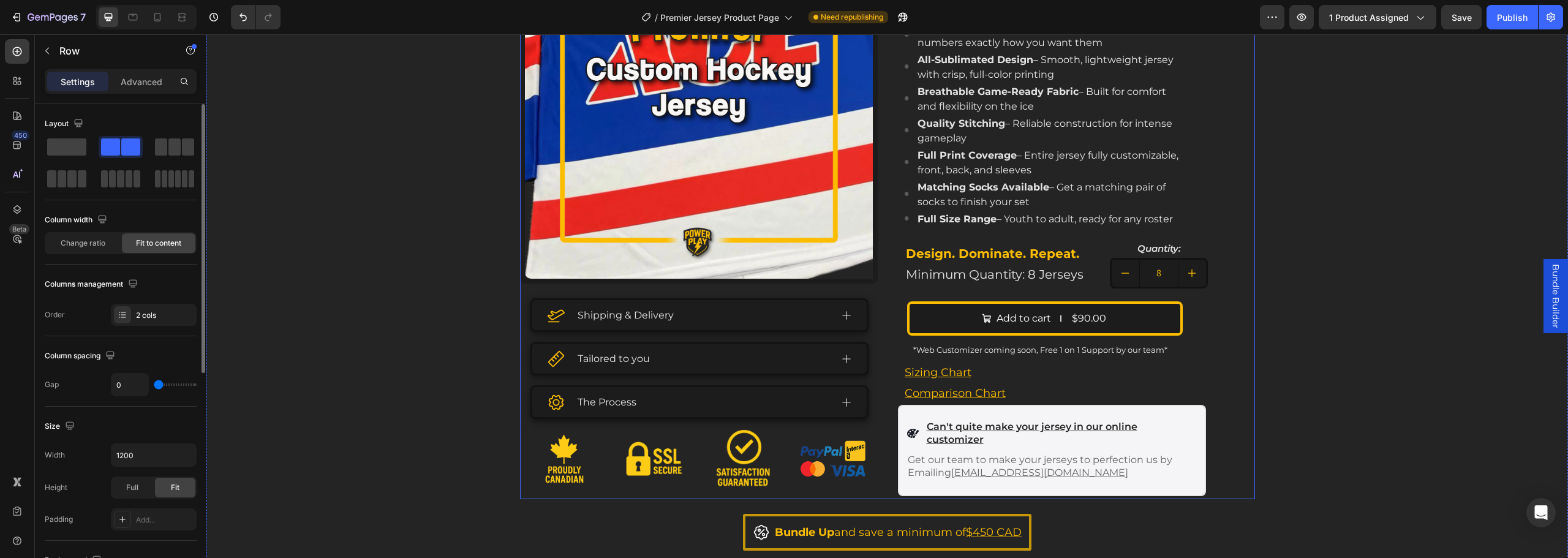
scroll to position [307, 0]
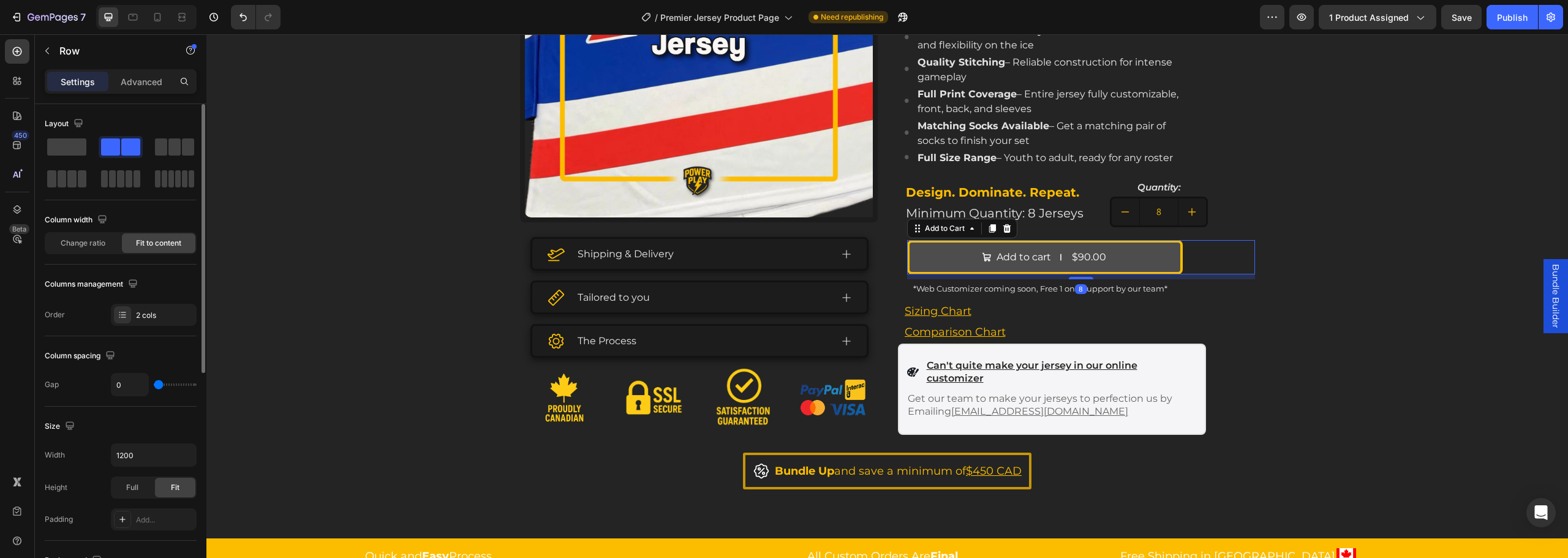
click at [1097, 261] on div "$90.00" at bounding box center [1089, 258] width 37 height 20
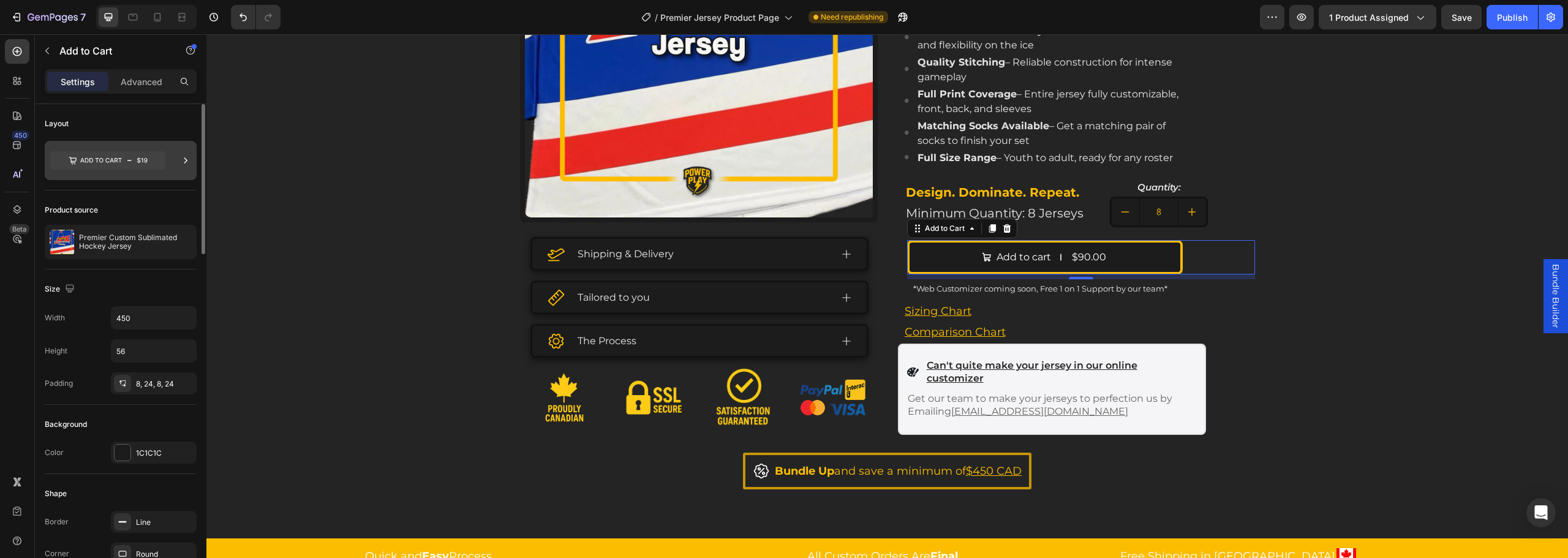
click at [172, 153] on div at bounding box center [121, 160] width 152 height 39
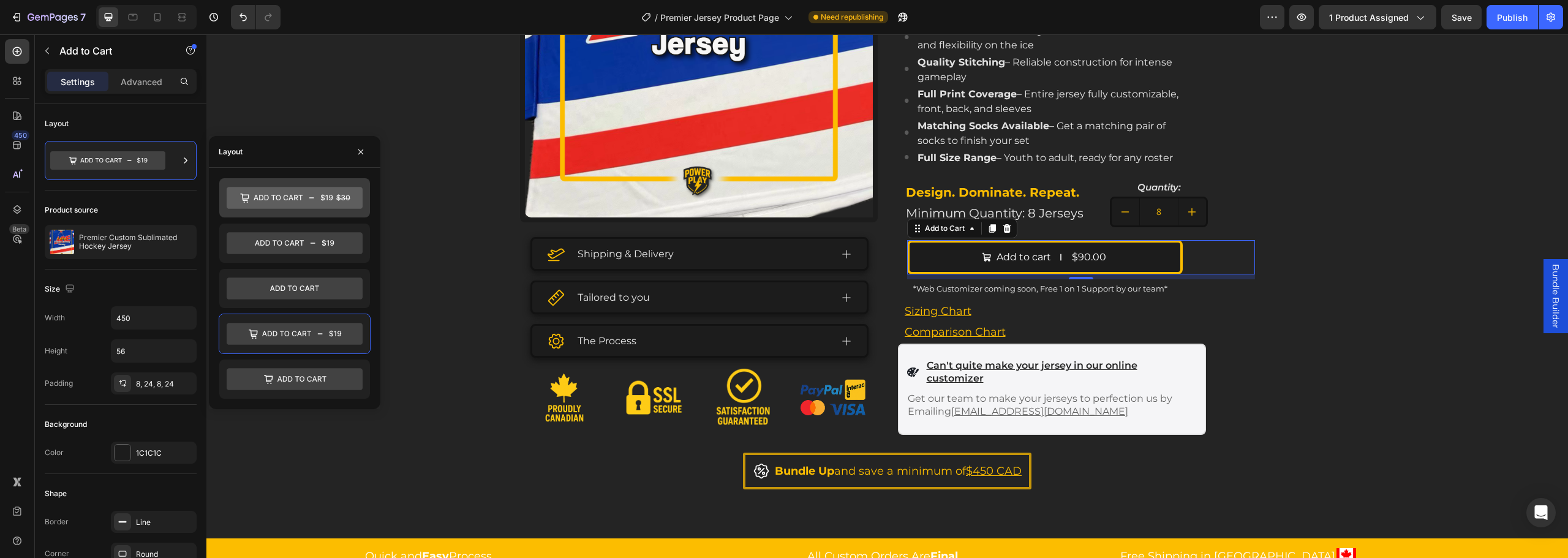
click at [308, 200] on icon at bounding box center [295, 197] width 136 height 22
click at [318, 334] on icon at bounding box center [295, 334] width 136 height 22
click at [308, 292] on icon at bounding box center [295, 288] width 136 height 22
click at [324, 242] on icon at bounding box center [295, 243] width 136 height 25
click at [316, 335] on icon at bounding box center [295, 334] width 136 height 22
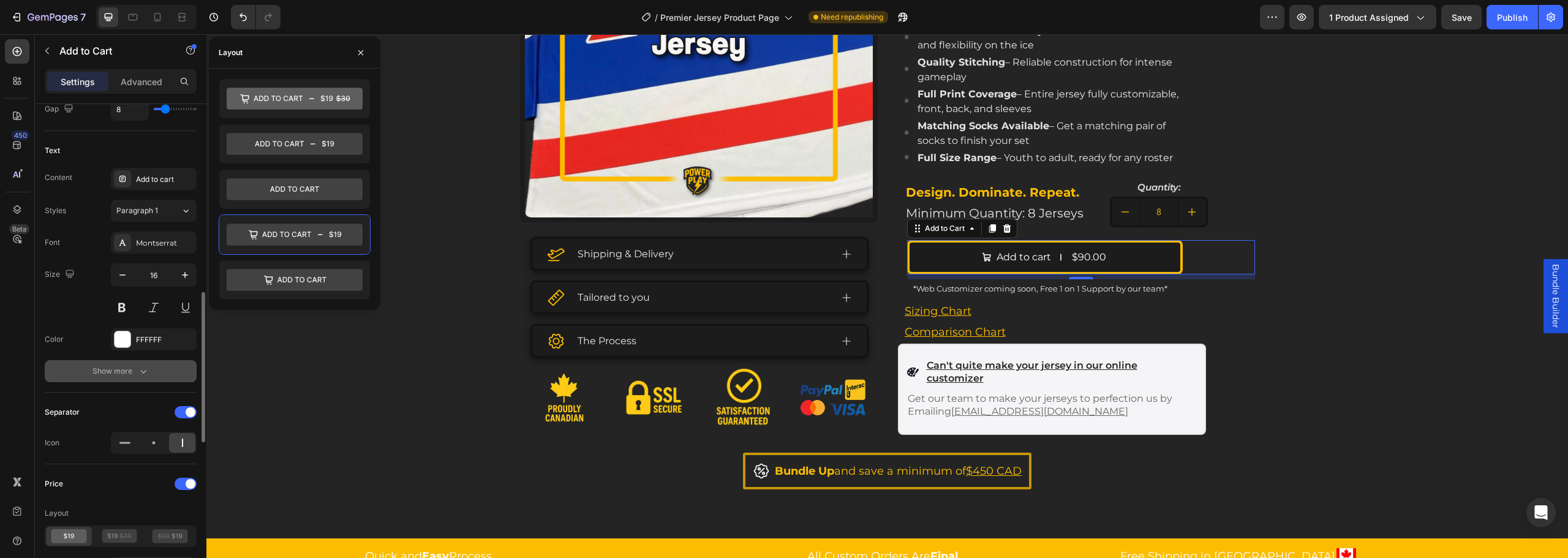
scroll to position [674, 0]
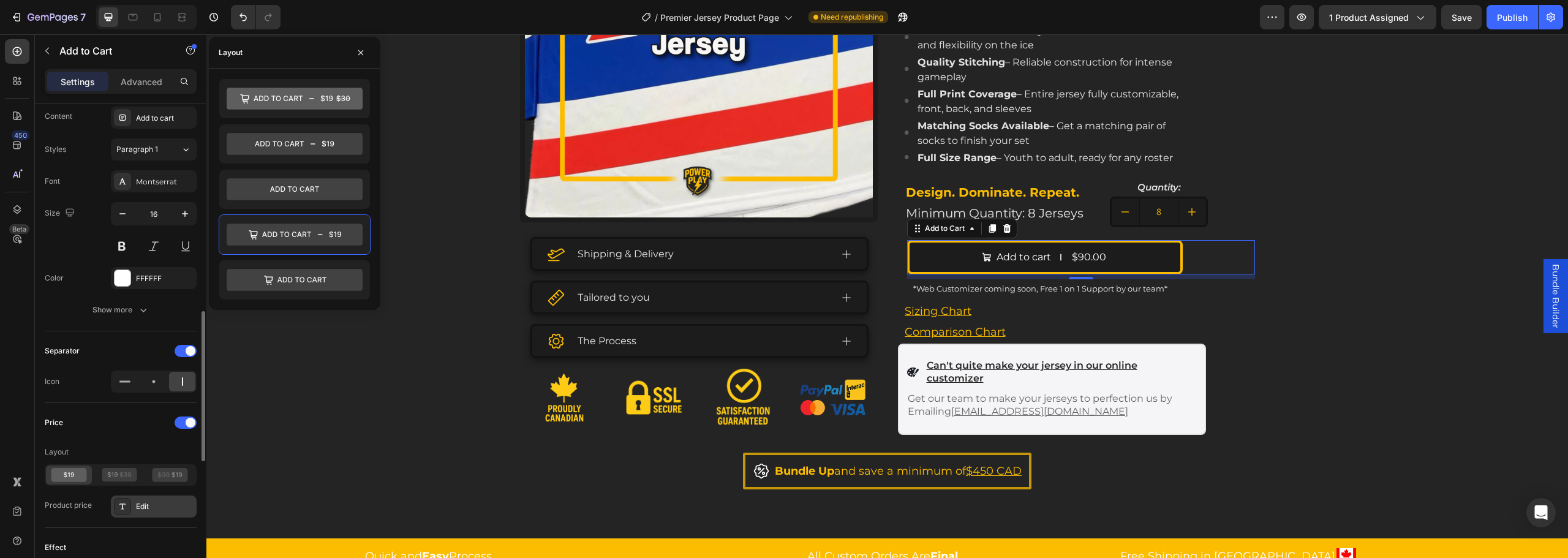
click at [148, 503] on div "Edit" at bounding box center [165, 507] width 58 height 11
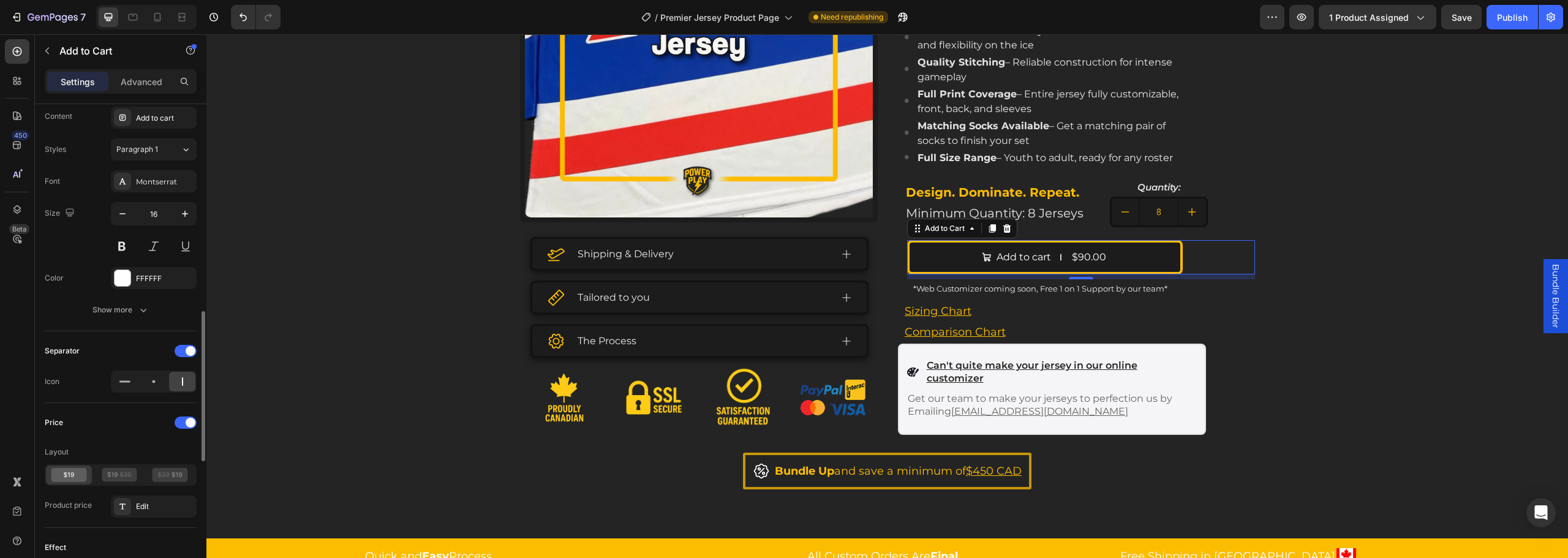
click at [133, 439] on div "Price Layout Product price Edit" at bounding box center [121, 465] width 152 height 105
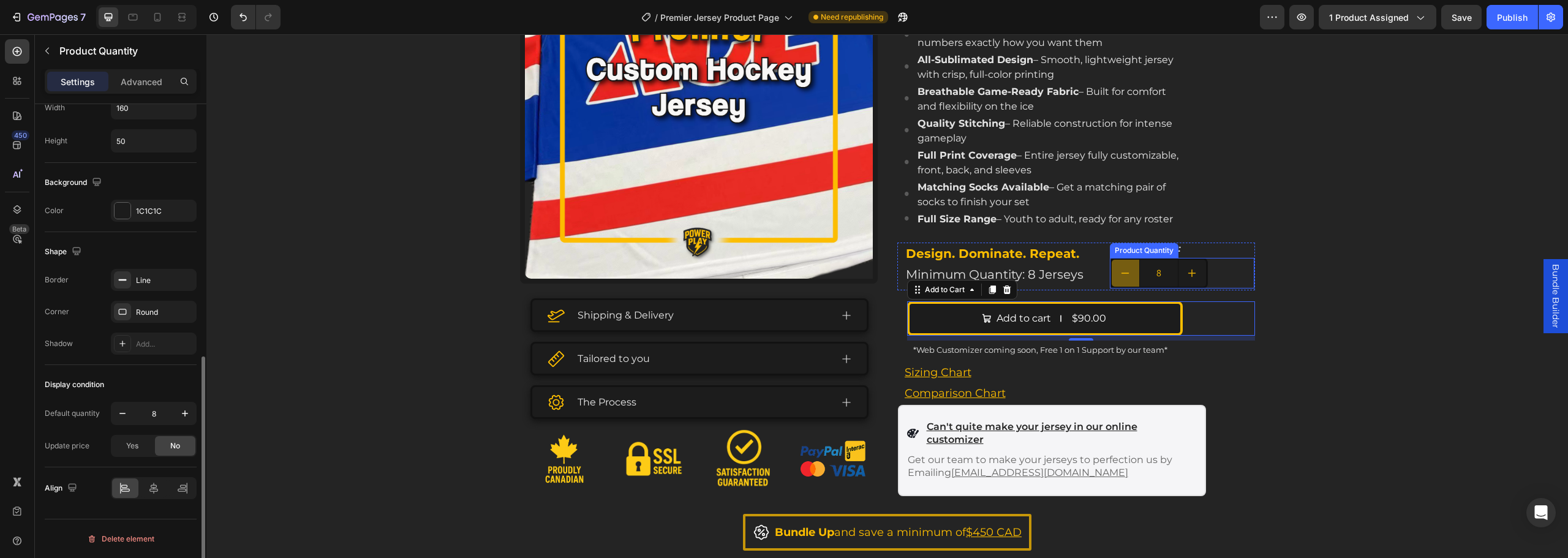
scroll to position [0, 0]
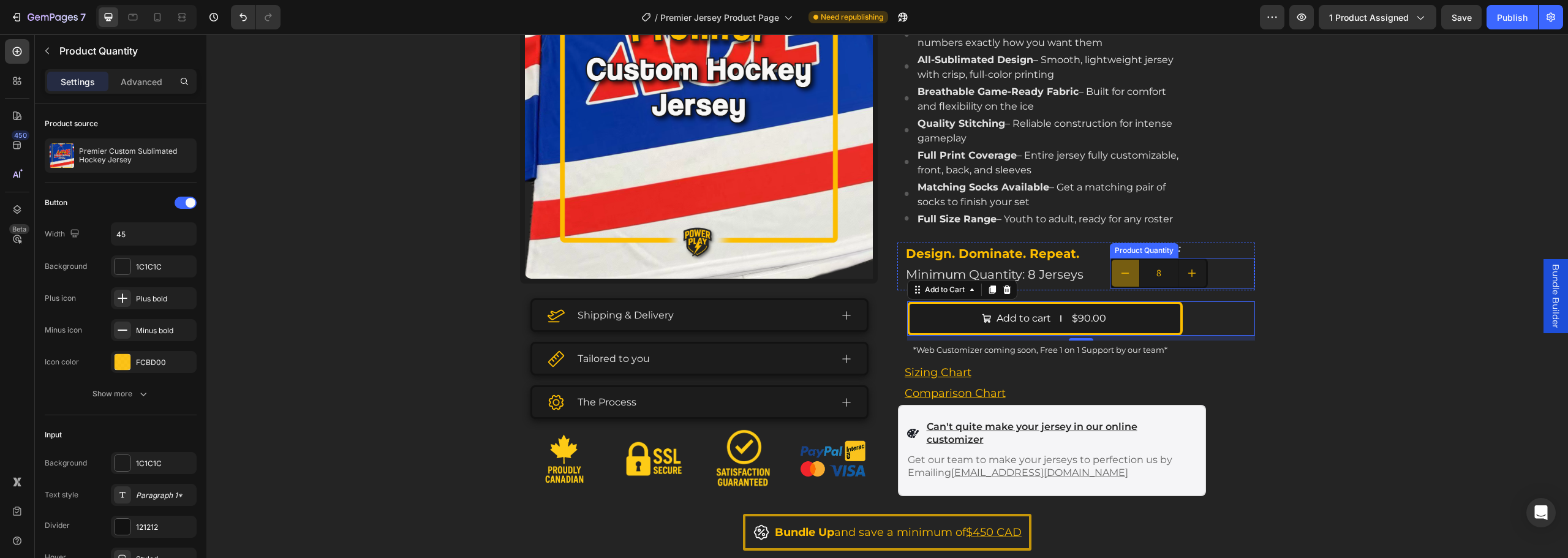
click at [1124, 278] on icon "decrement" at bounding box center [1125, 273] width 10 height 10
type input "7"
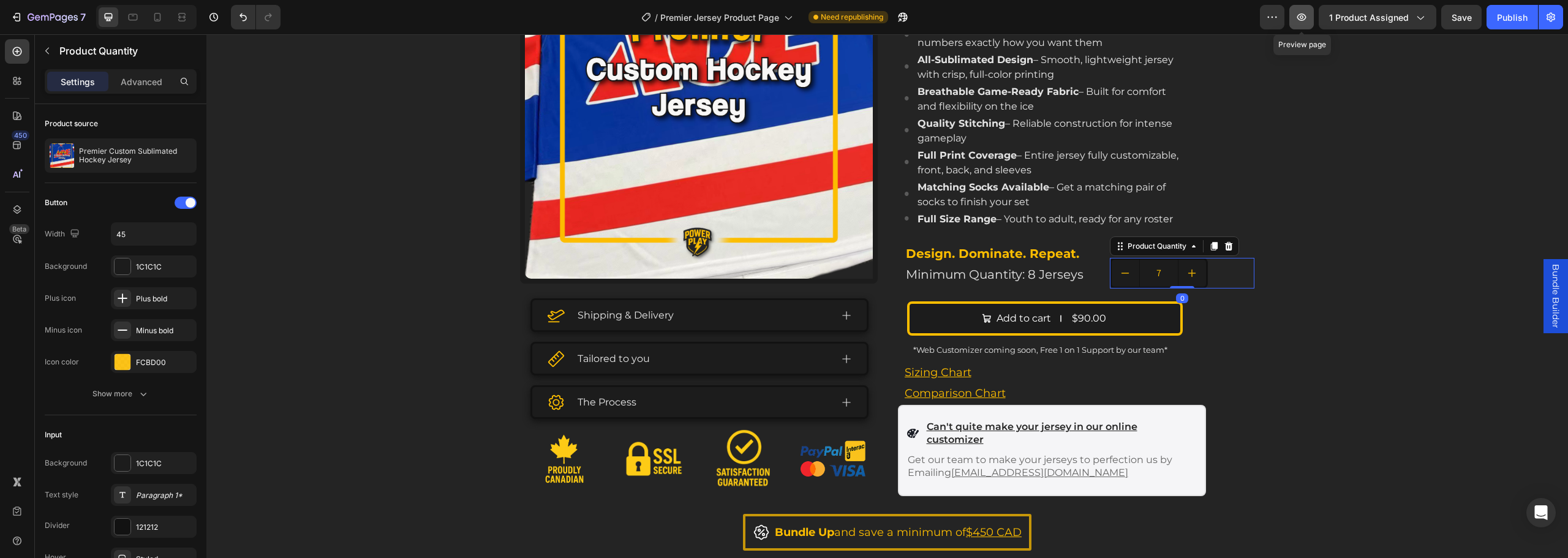
click at [1300, 21] on icon "button" at bounding box center [1302, 18] width 13 height 13
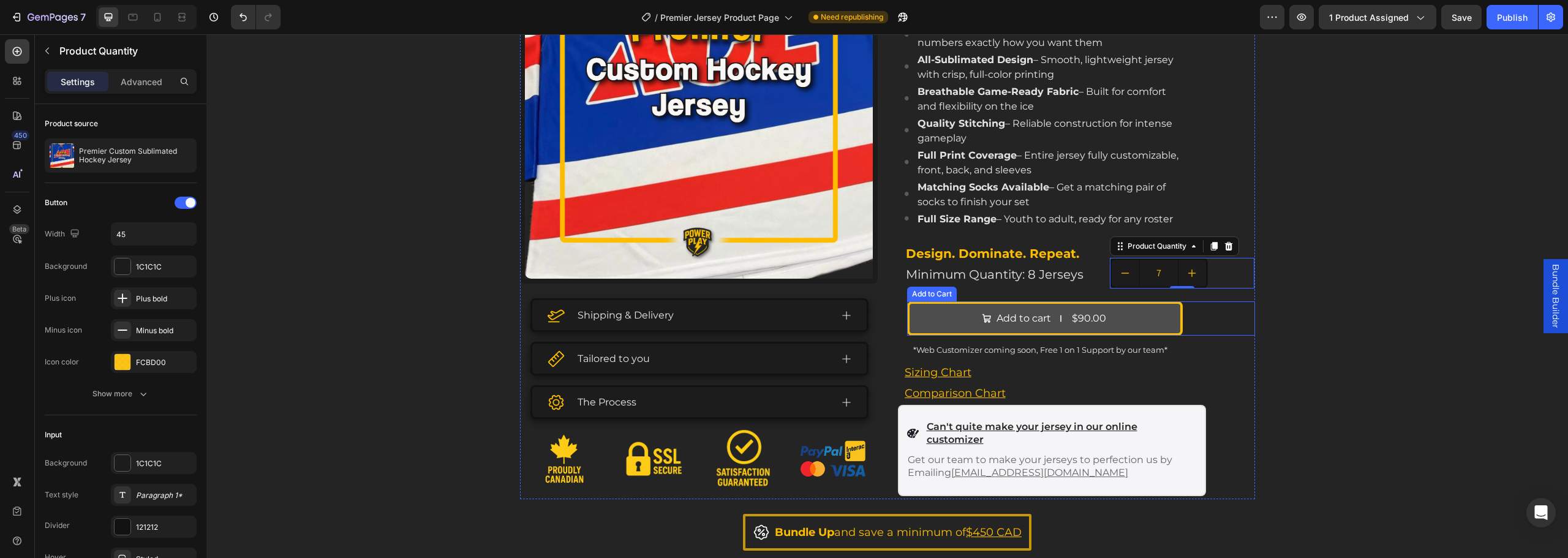
click at [962, 311] on button "Add to cart $90.00" at bounding box center [1045, 319] width 276 height 35
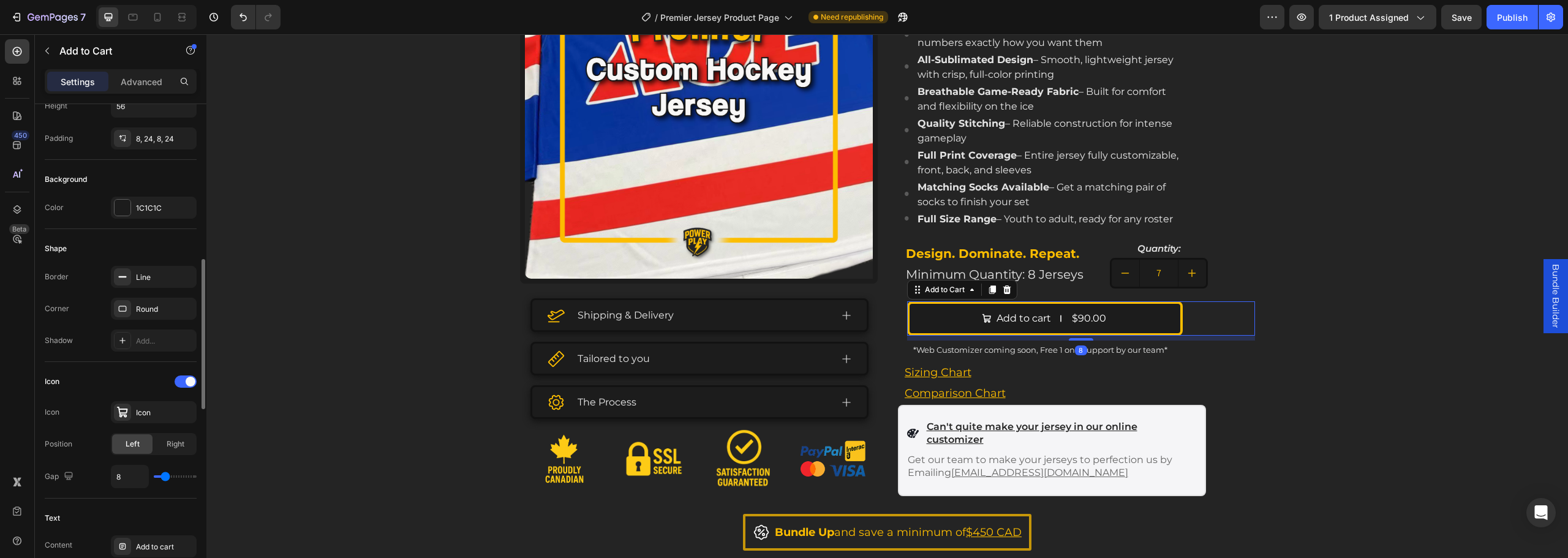
scroll to position [429, 0]
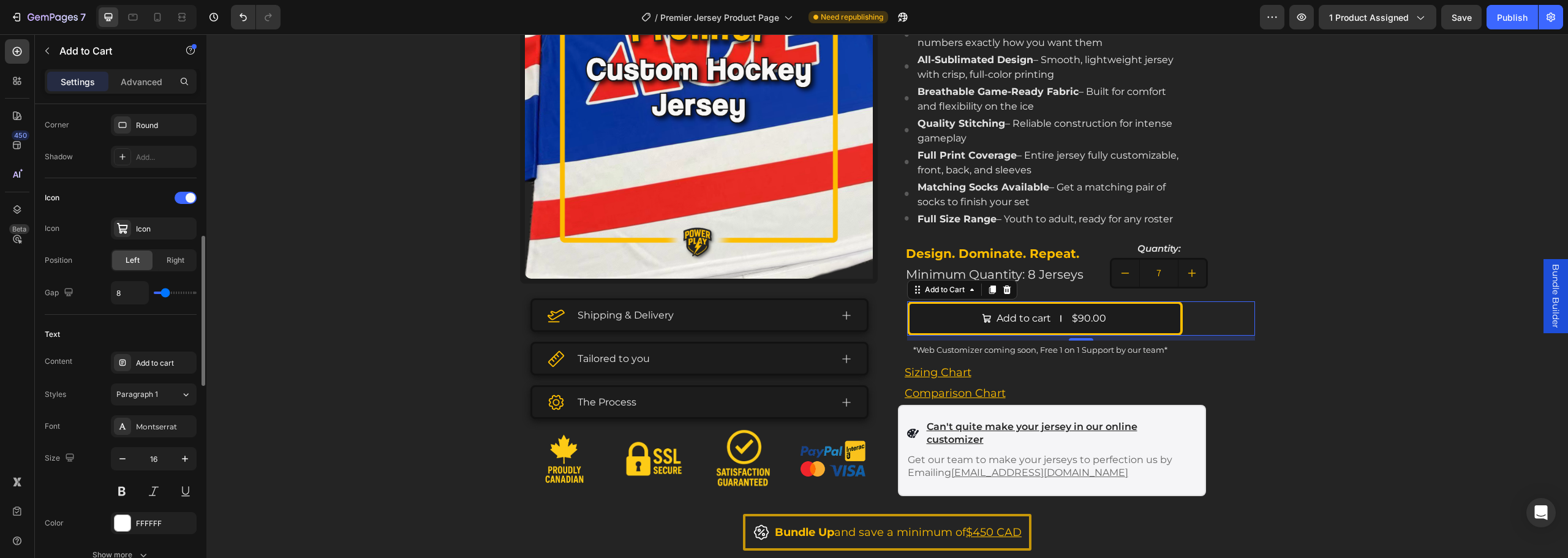
click at [159, 349] on div "Text Content Add to cart Styles Paragraph 1 Font Montserrat Size 16 Color FFFFF…" at bounding box center [121, 446] width 152 height 261
click at [158, 364] on div "Add to cart" at bounding box center [165, 363] width 58 height 11
click at [107, 375] on div "Content Add to cart Styles Paragraph 1 Font Montserrat Size 16 Color FFFFFF Sho…" at bounding box center [121, 459] width 152 height 214
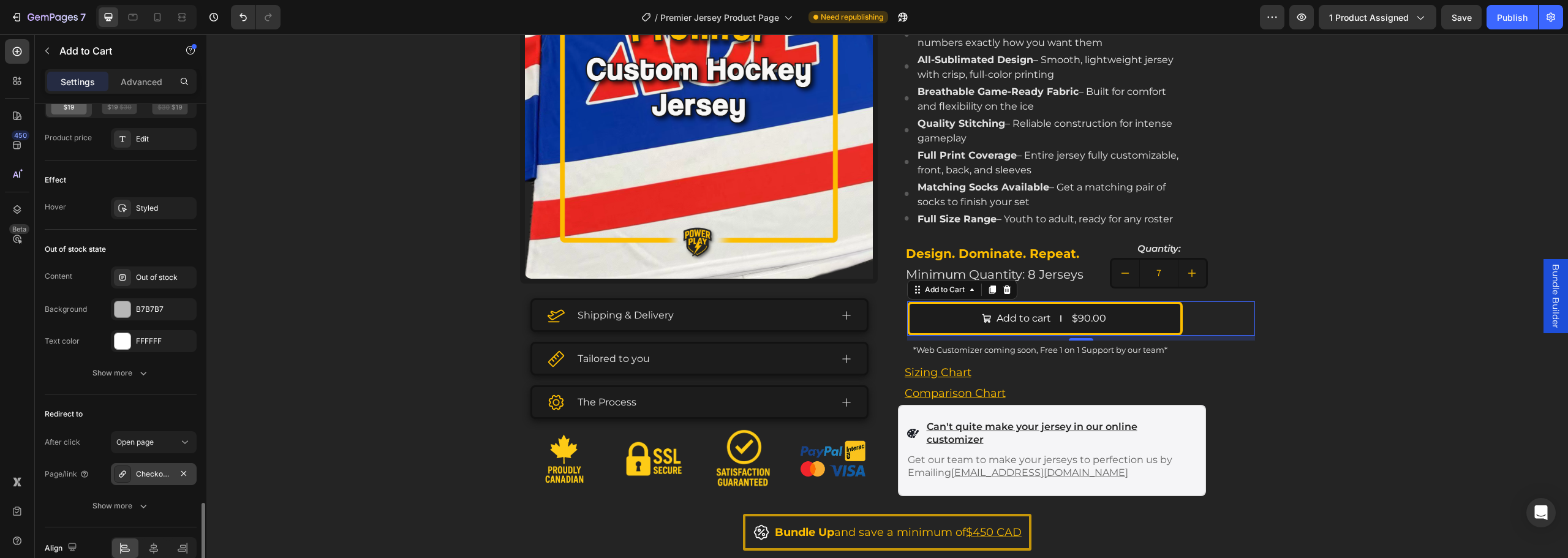
scroll to position [1102, 0]
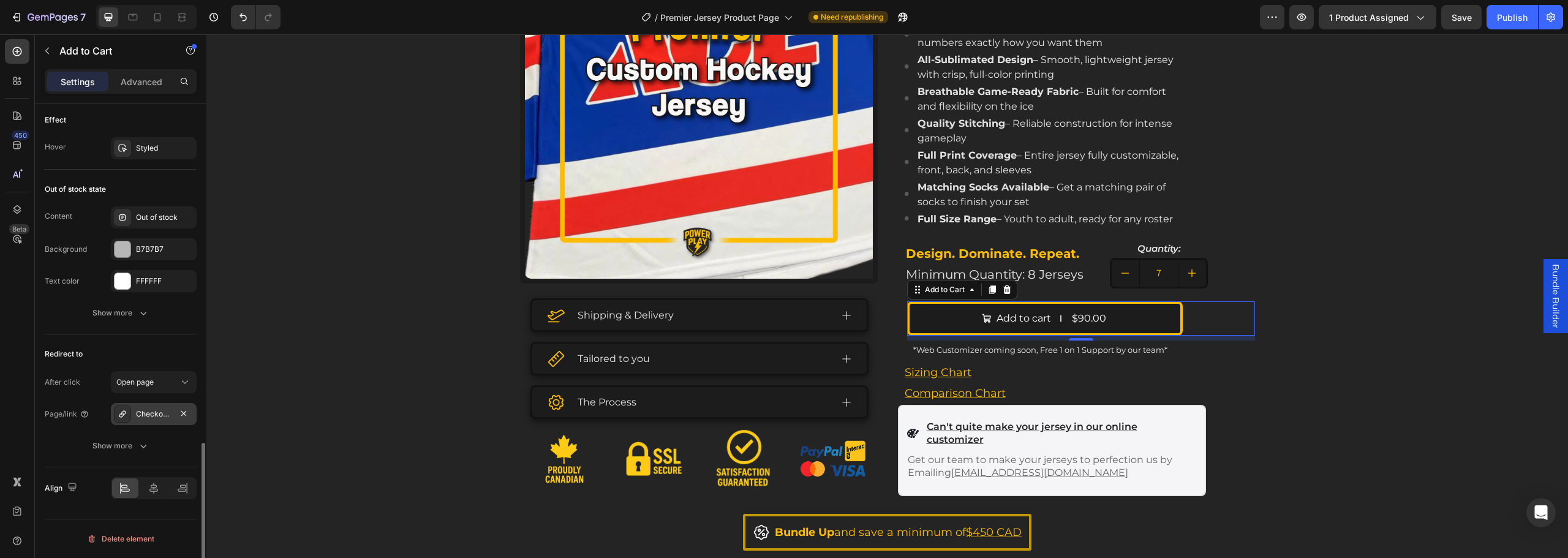
click at [135, 412] on div "Checkout-option-page" at bounding box center [153, 414] width 86 height 22
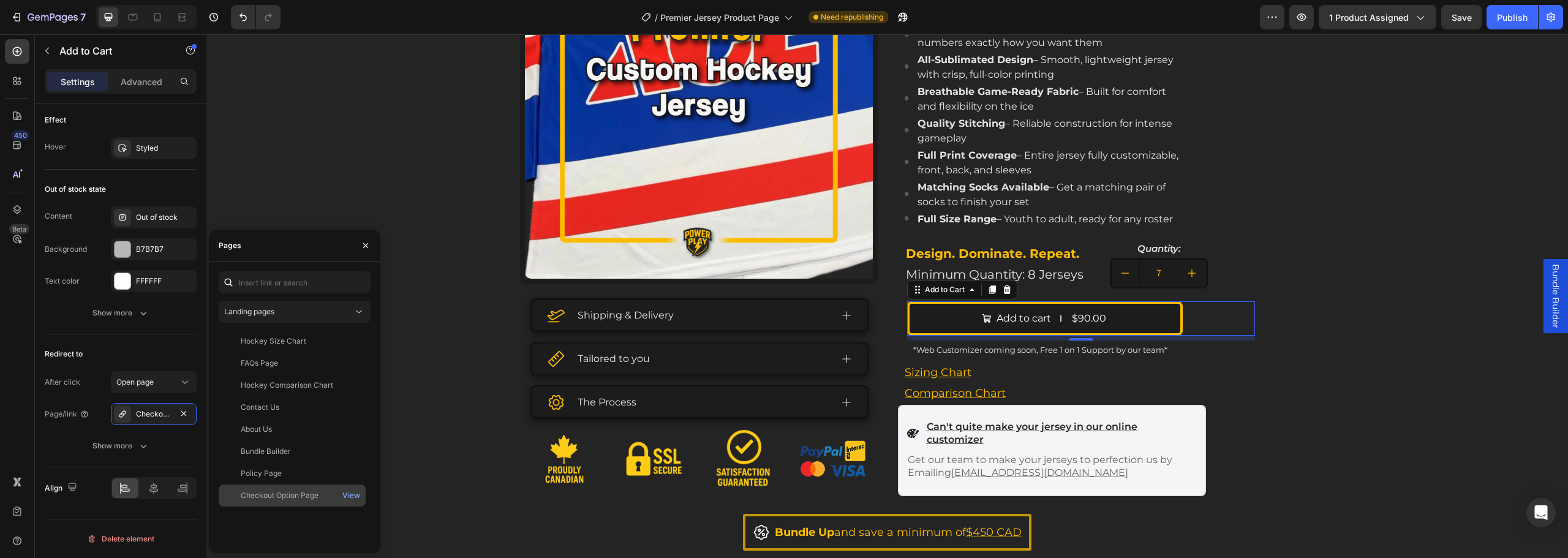
click at [274, 503] on div "Checkout Option Page View" at bounding box center [292, 495] width 147 height 22
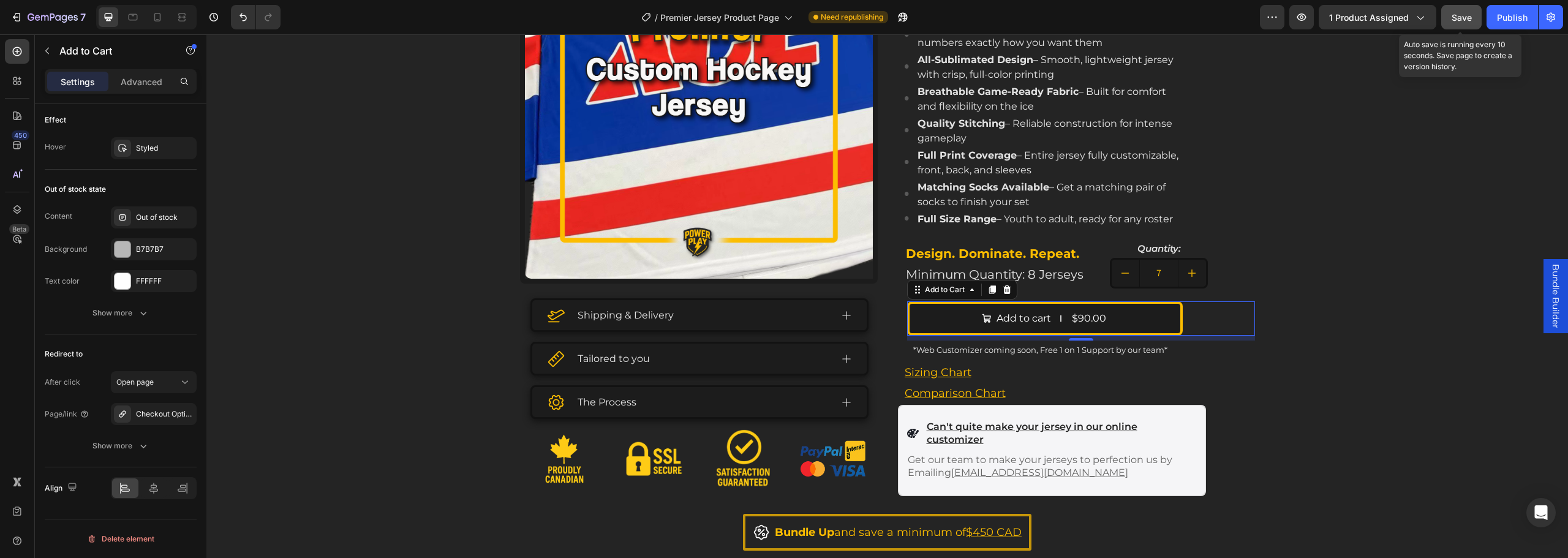
click at [1457, 16] on span "Save" at bounding box center [1462, 18] width 20 height 11
click at [1304, 18] on icon "button" at bounding box center [1302, 17] width 4 height 4
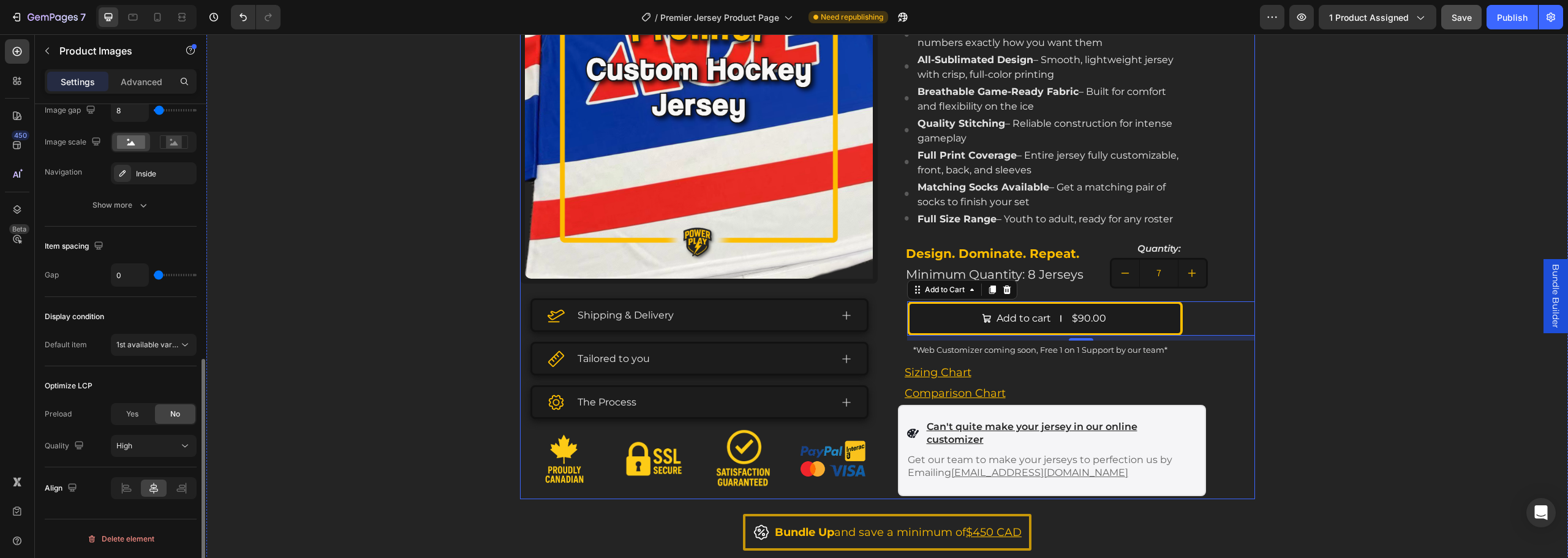
click at [520, 270] on div "Product Images" at bounding box center [699, 74] width 357 height 420
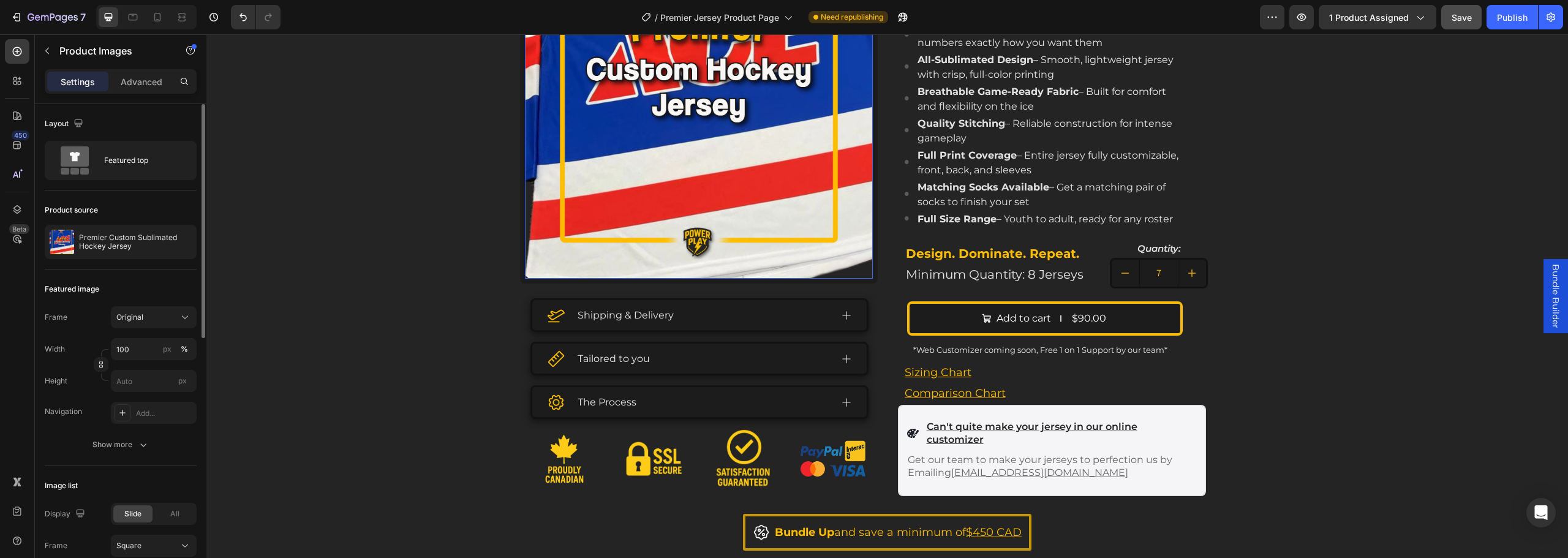
click at [485, 266] on div "Product Images 24 Shipping & Delivery Tailored to you The Process Accordion Ima…" at bounding box center [887, 207] width 1361 height 687
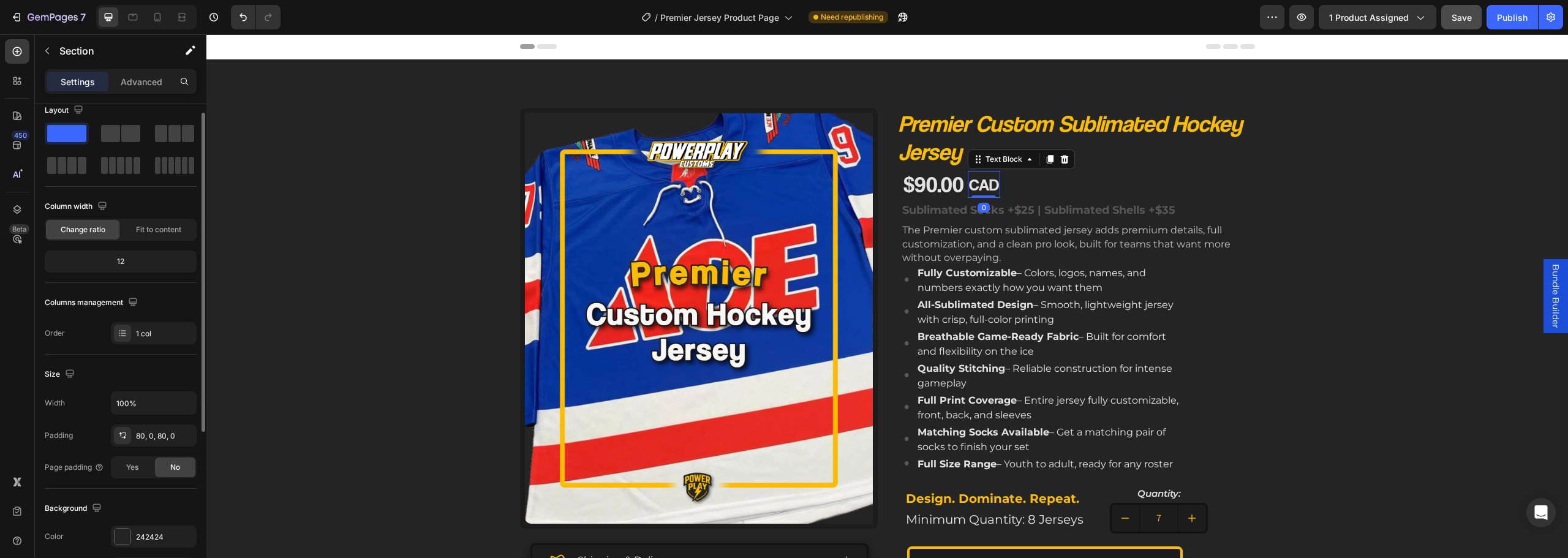
click at [993, 175] on p "CAD" at bounding box center [984, 185] width 30 height 25
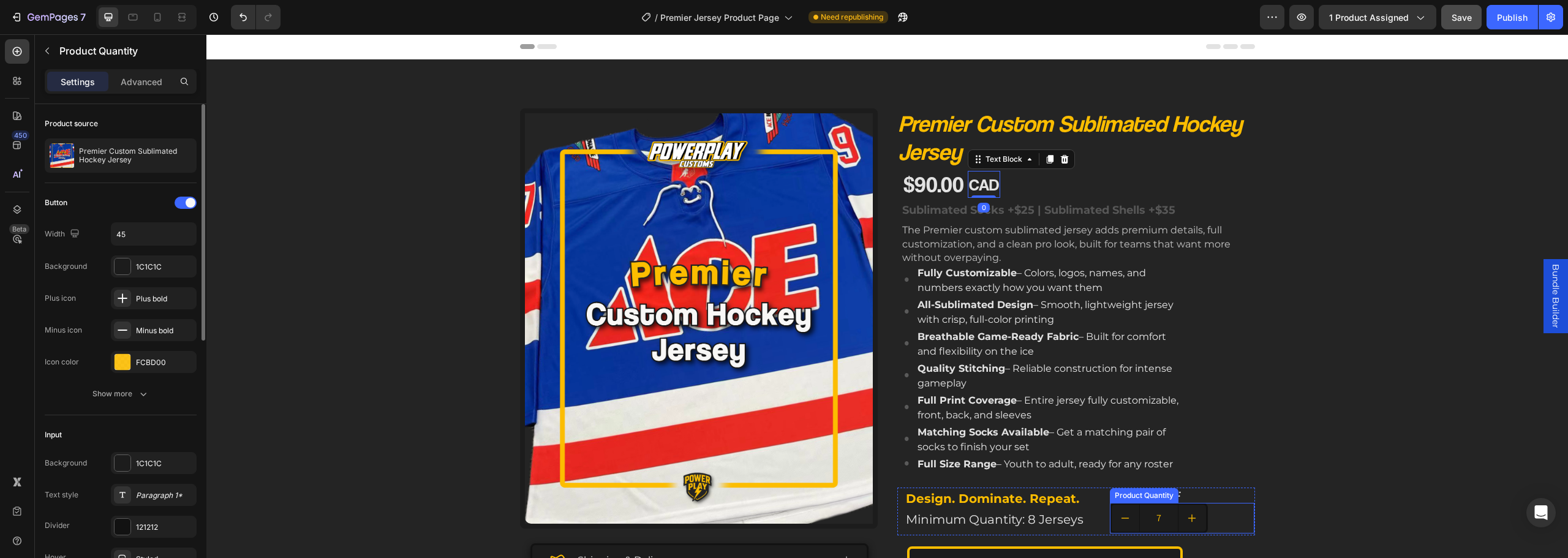
click at [1155, 515] on input "7" at bounding box center [1159, 518] width 39 height 27
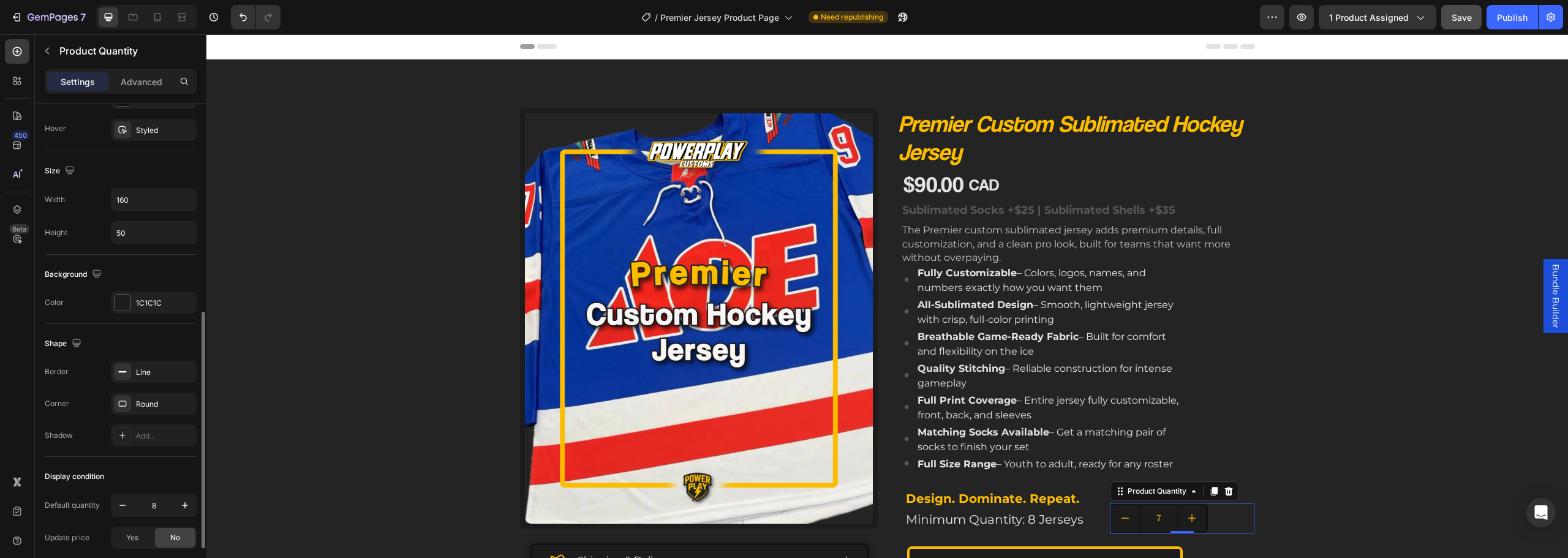
scroll to position [521, 0]
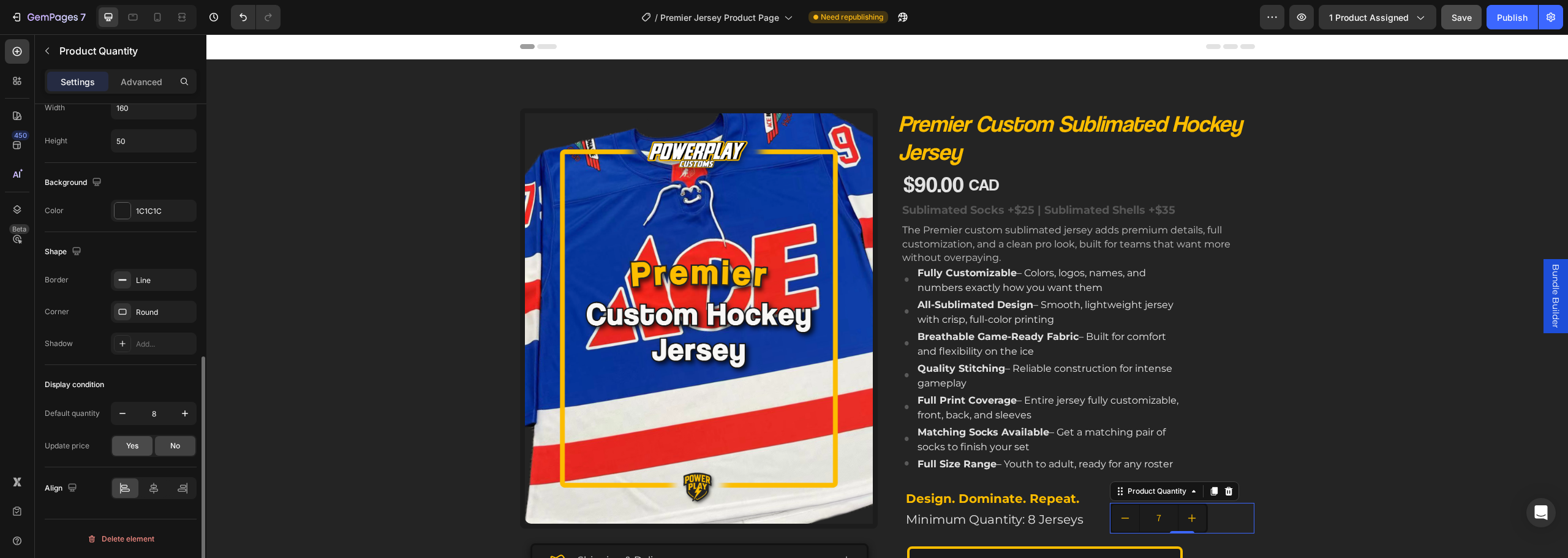
click at [138, 446] on span "Yes" at bounding box center [133, 446] width 13 height 11
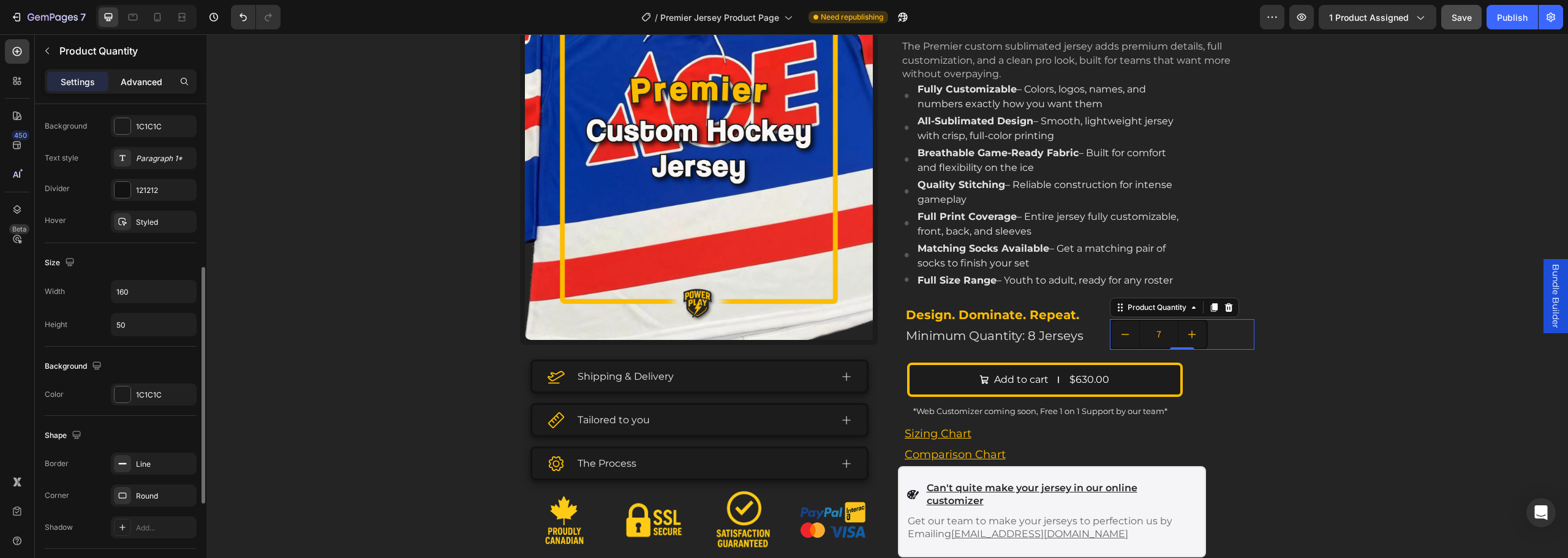
click at [138, 86] on p "Advanced" at bounding box center [141, 82] width 41 height 13
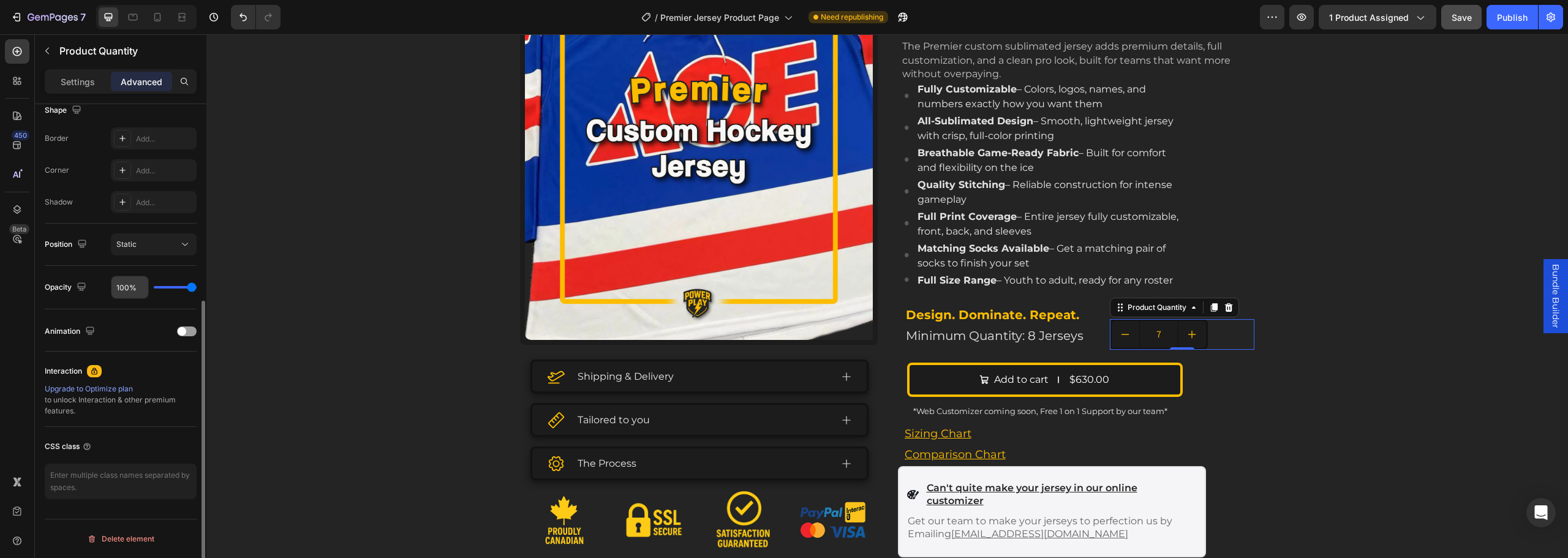
scroll to position [329, 0]
click at [74, 82] on p "Settings" at bounding box center [78, 82] width 35 height 13
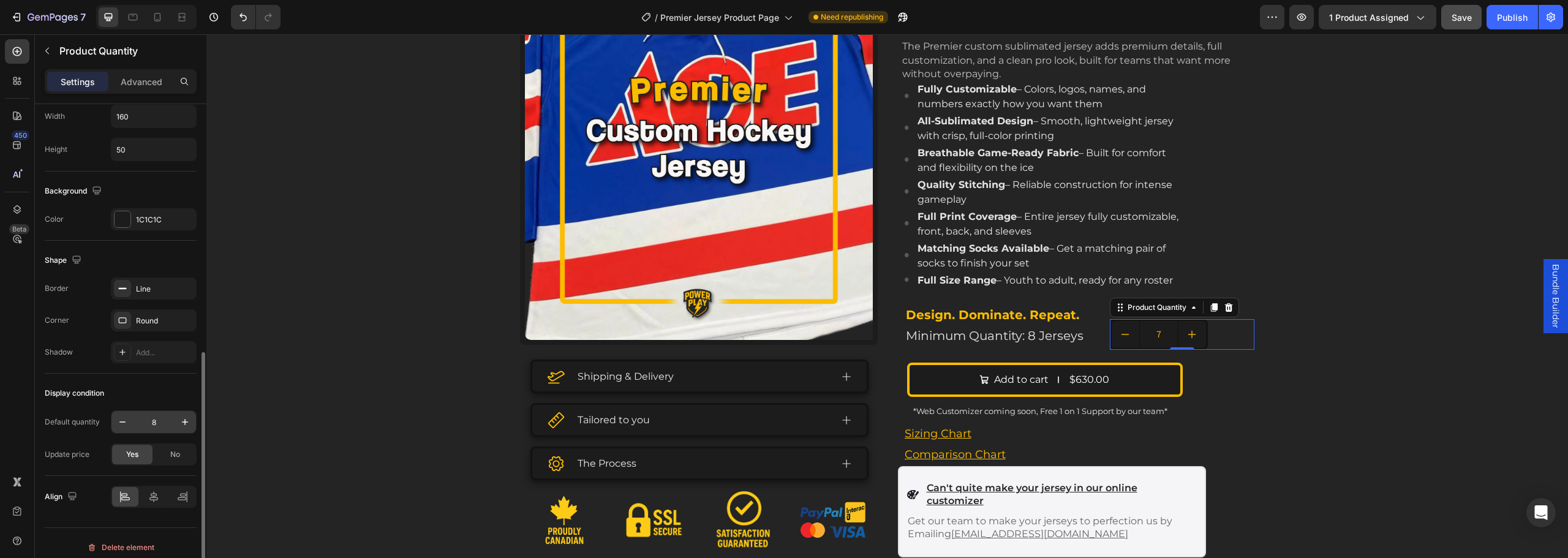
scroll to position [521, 0]
click at [167, 453] on div "No" at bounding box center [175, 446] width 40 height 19
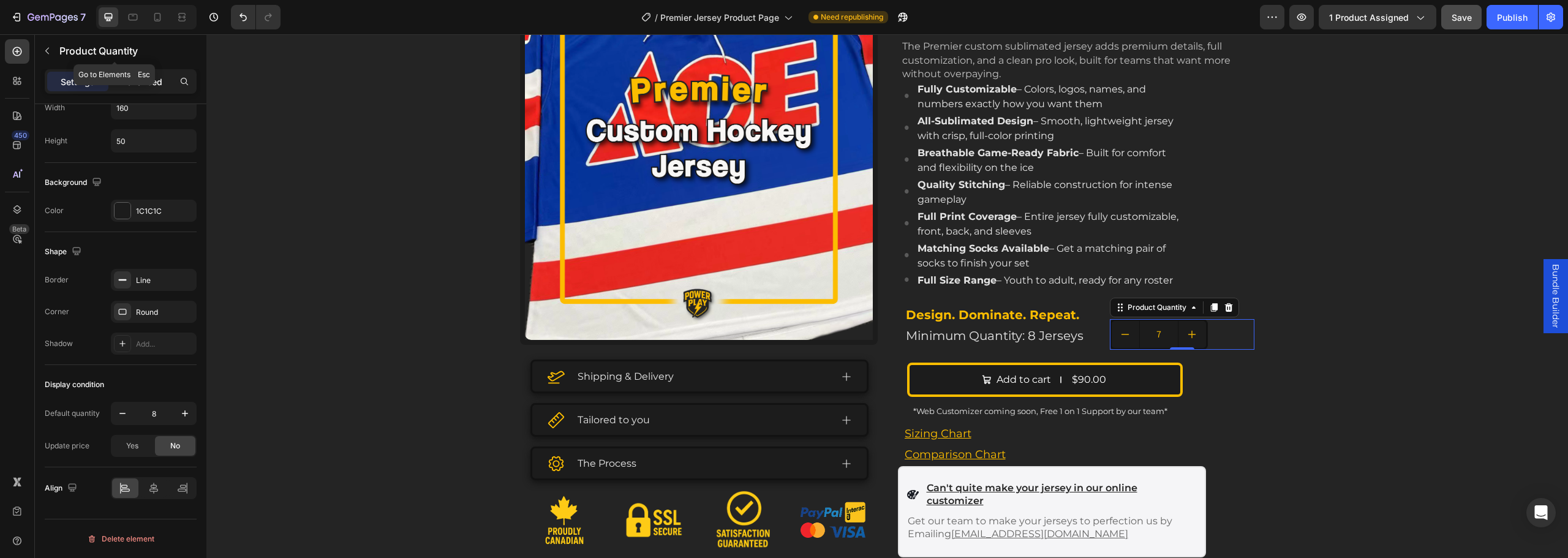
click at [123, 77] on p "Advanced" at bounding box center [141, 82] width 41 height 13
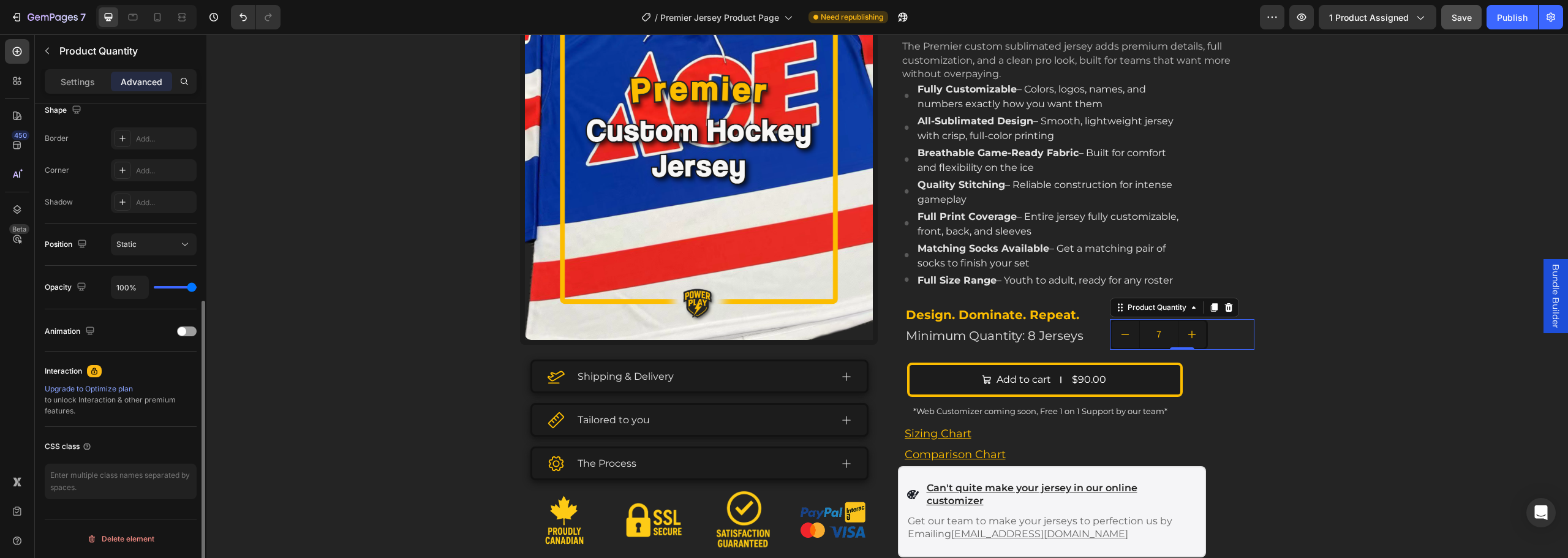
scroll to position [329, 0]
click at [87, 78] on p "Settings" at bounding box center [78, 82] width 35 height 13
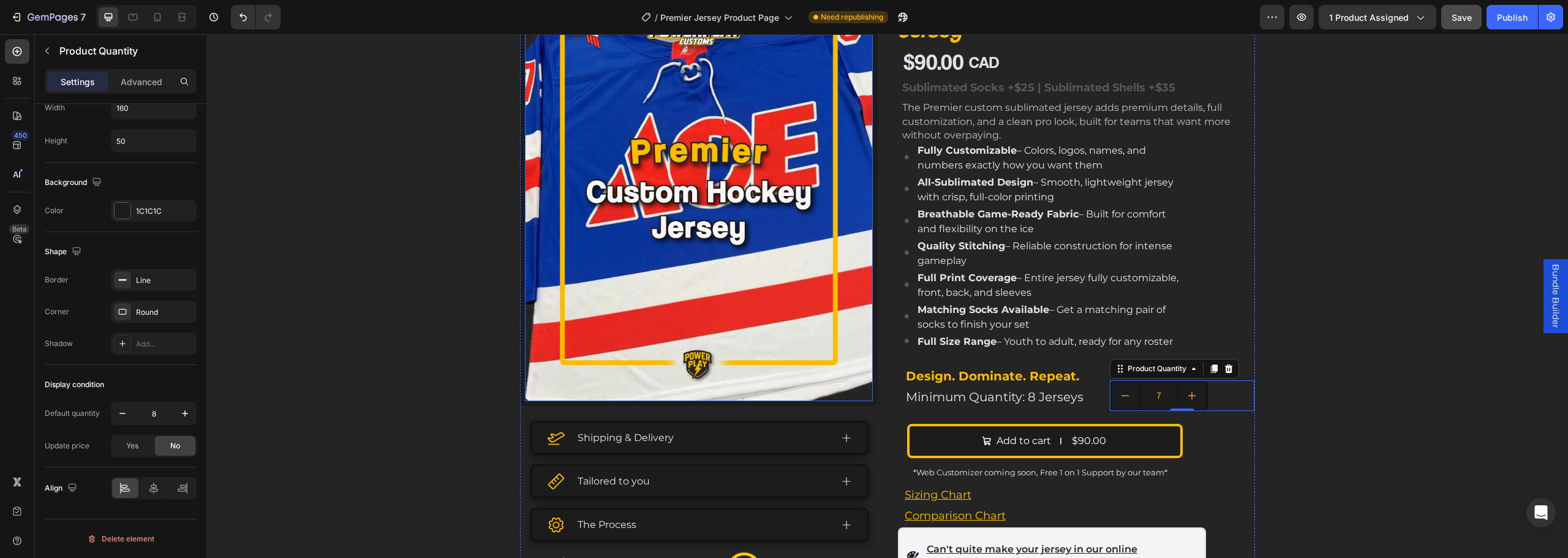
scroll to position [62, 0]
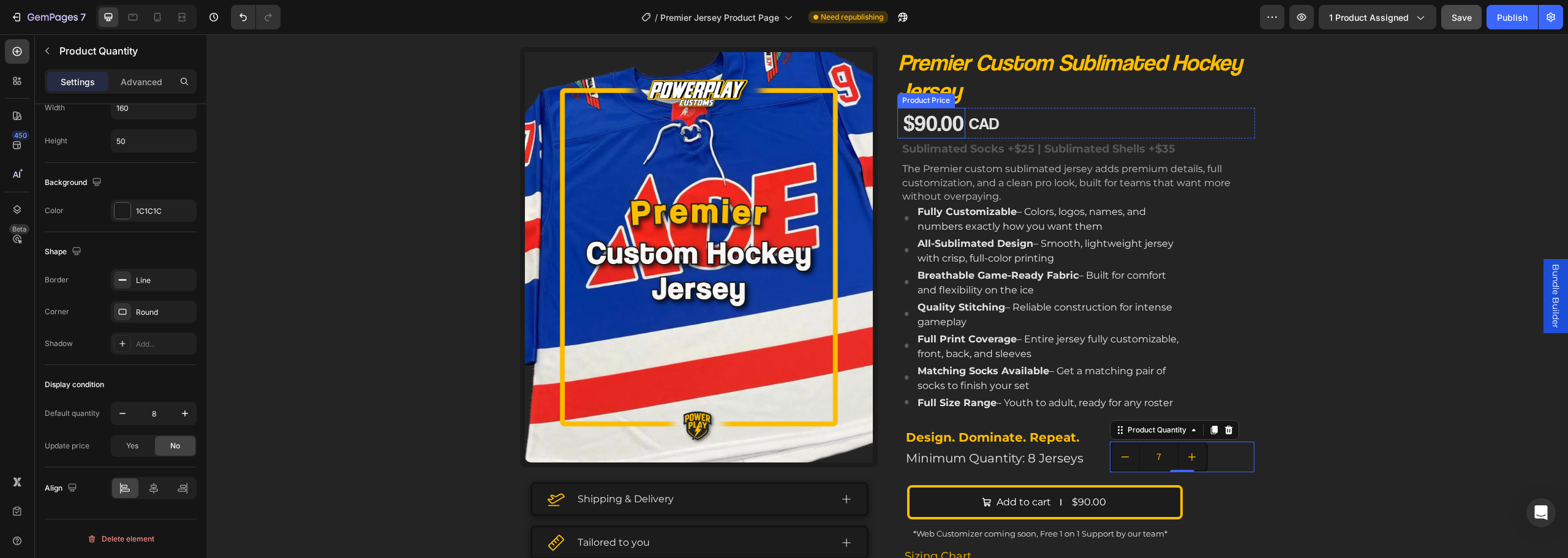
click at [929, 135] on div "$90.00 Product Price Product Price" at bounding box center [931, 123] width 68 height 31
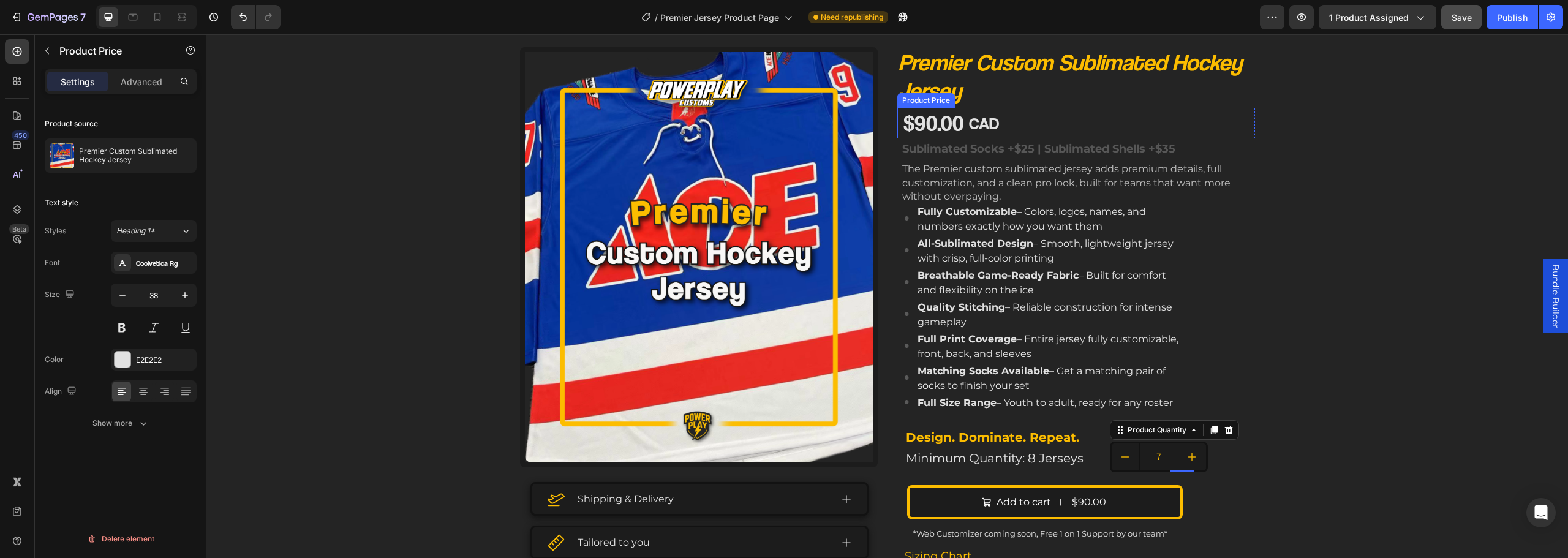
scroll to position [0, 0]
click at [1049, 124] on div "$90.00 Product Price Edit content in Shopify 0 Product Price Edit content in Sh…" at bounding box center [1075, 123] width 357 height 31
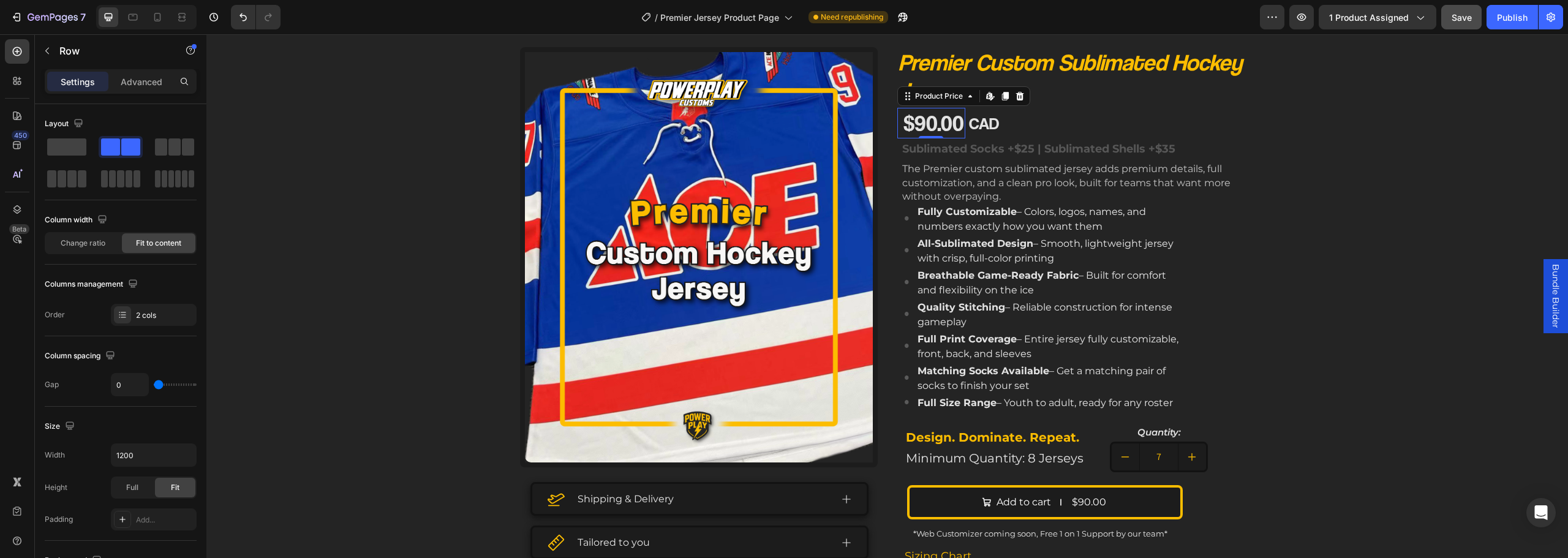
click at [950, 124] on div "$90.00" at bounding box center [934, 123] width 63 height 31
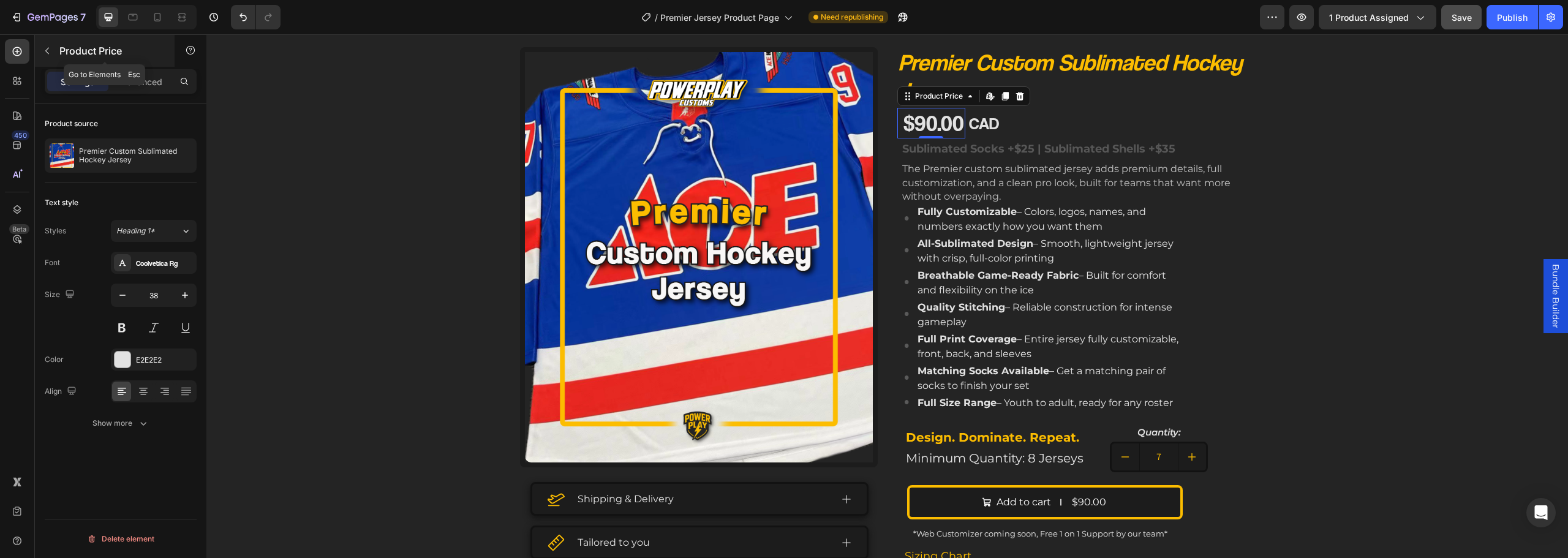
click at [52, 56] on button "button" at bounding box center [46, 50] width 19 height 19
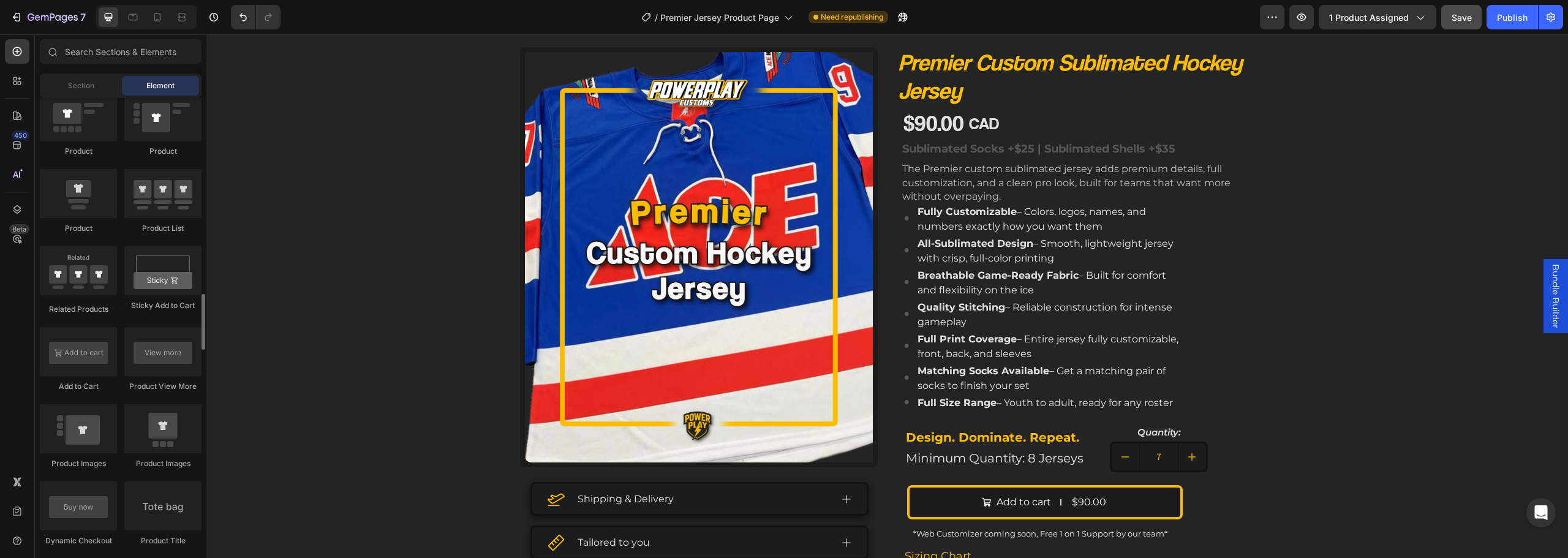
scroll to position [1777, 0]
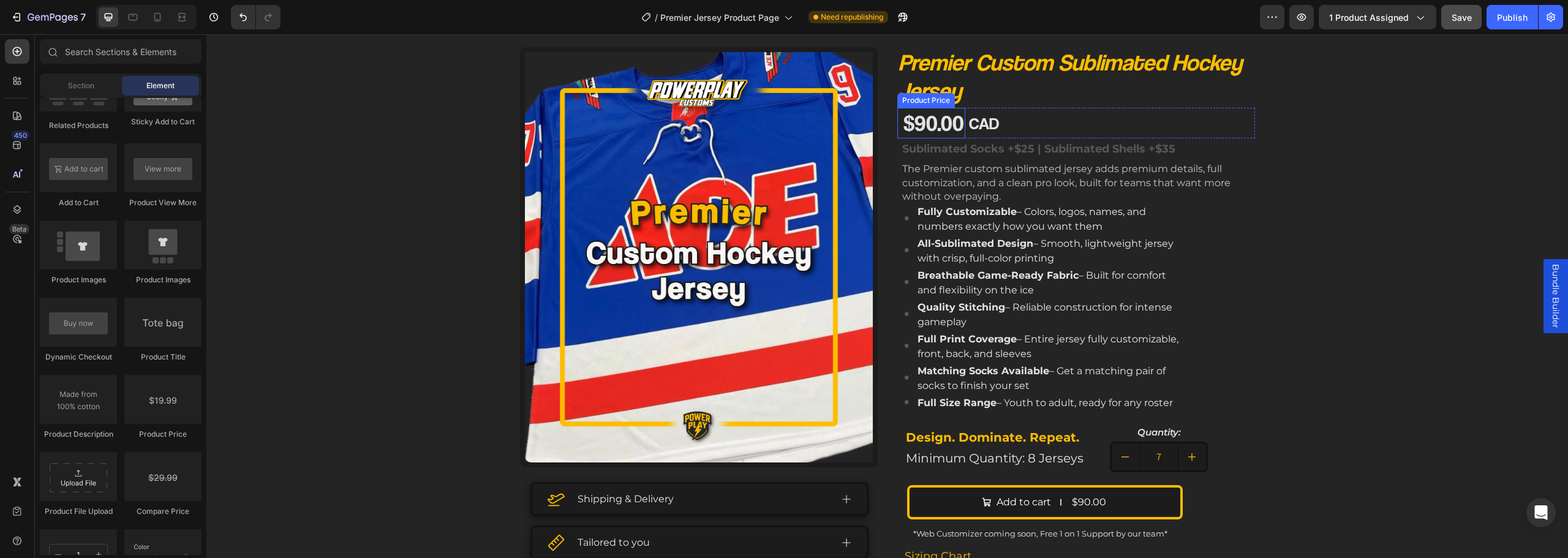
click at [939, 128] on div "$90.00" at bounding box center [934, 123] width 63 height 31
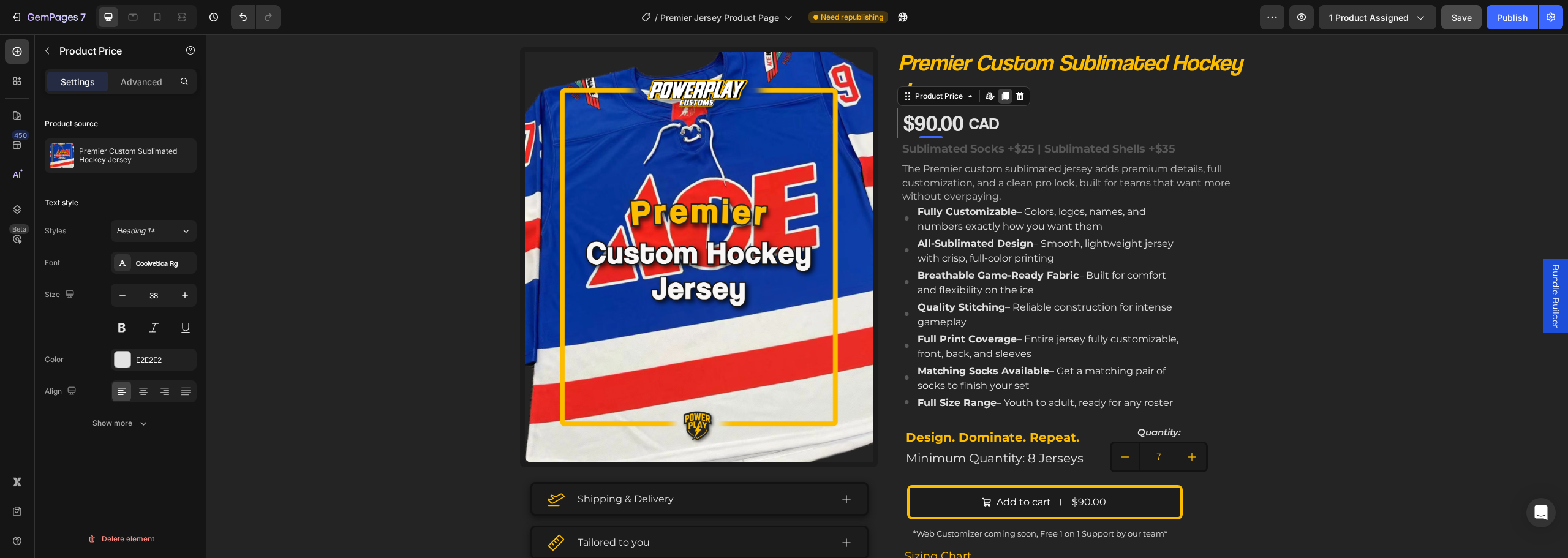
click at [1000, 96] on icon at bounding box center [1005, 96] width 10 height 10
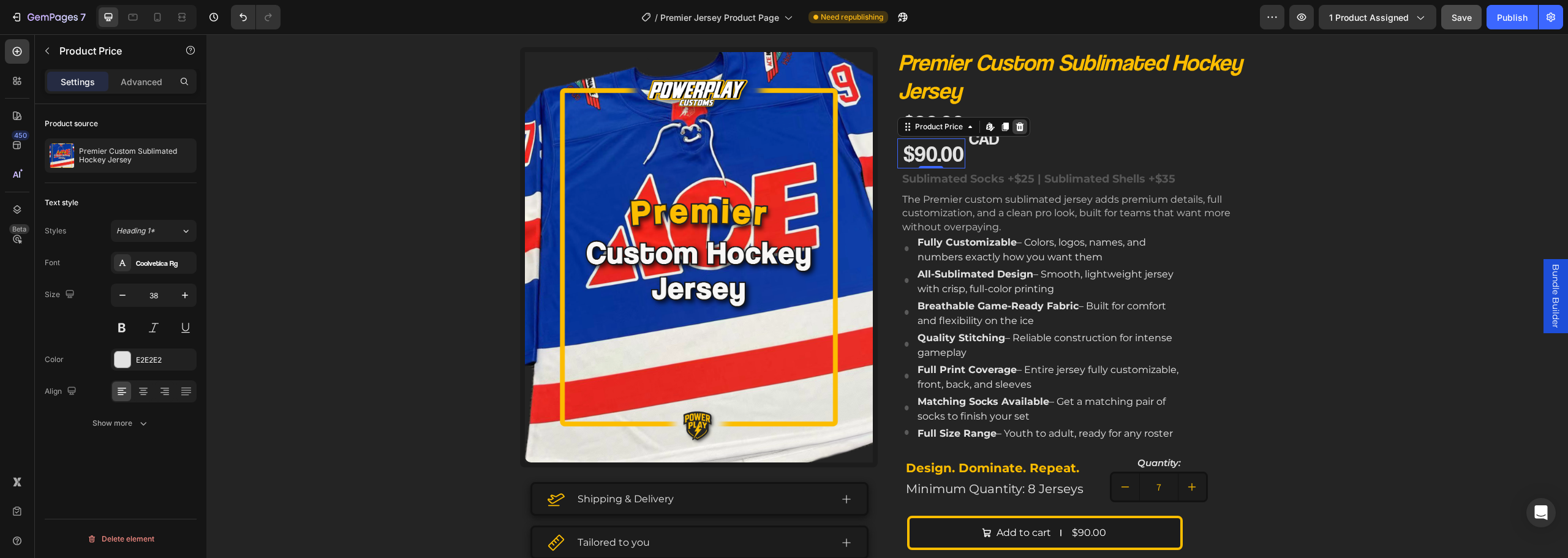
click at [1016, 127] on icon at bounding box center [1020, 127] width 8 height 9
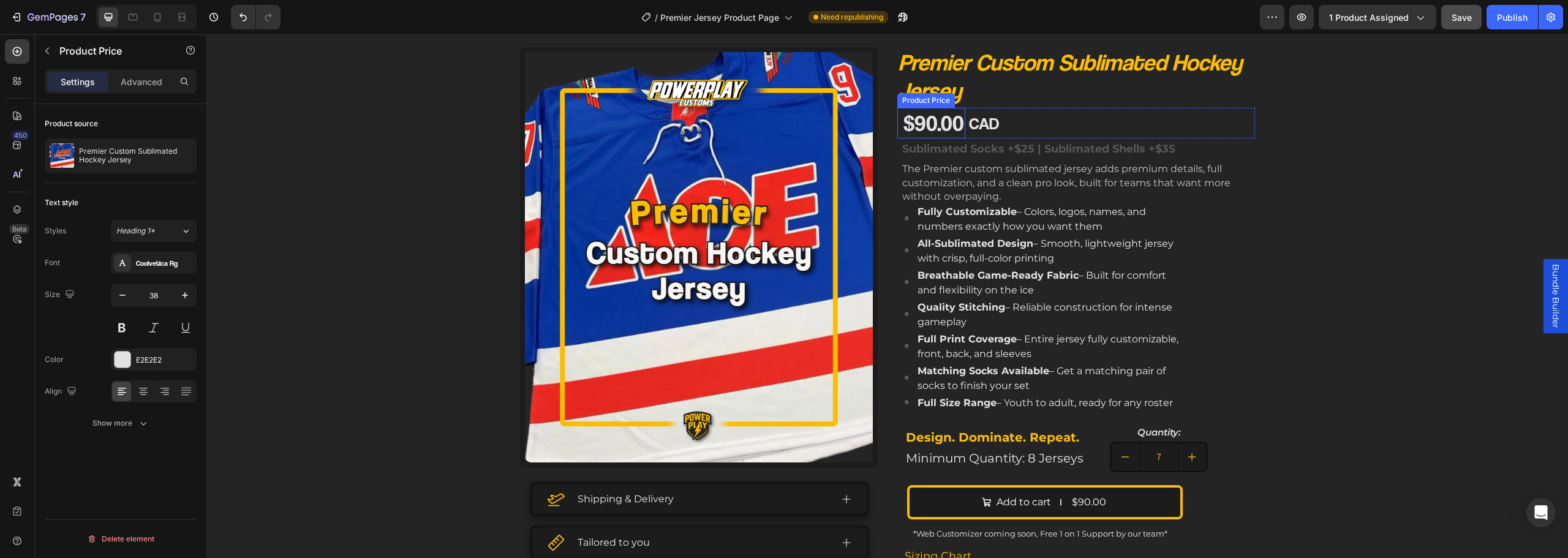
click at [927, 123] on div "$90.00" at bounding box center [934, 123] width 63 height 31
click at [1000, 98] on icon at bounding box center [1005, 96] width 10 height 10
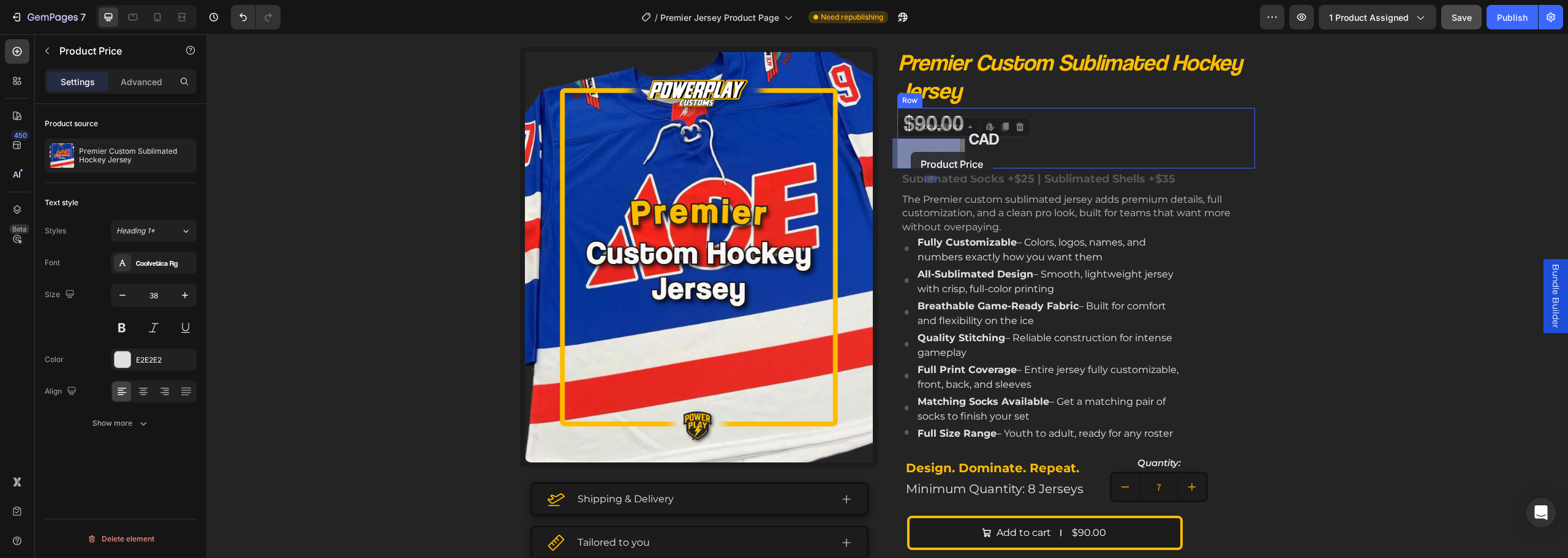
drag, startPoint x: 927, startPoint y: 156, endPoint x: 911, endPoint y: 152, distance: 16.5
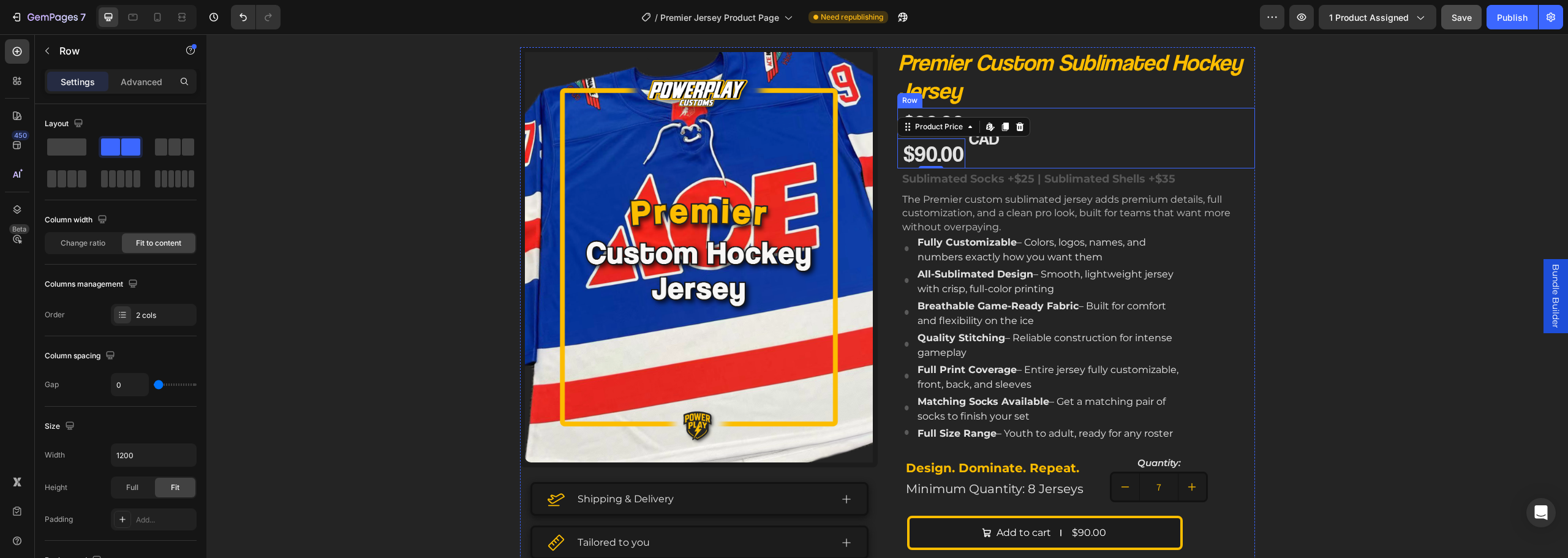
drag, startPoint x: 1028, startPoint y: 124, endPoint x: 1061, endPoint y: 128, distance: 33.2
click at [1035, 126] on div "$90.00 Product Price Product Price $90.00 Product Price Edit content in Shopify…" at bounding box center [1075, 138] width 357 height 61
click at [185, 134] on div "Layout" at bounding box center [121, 151] width 152 height 76
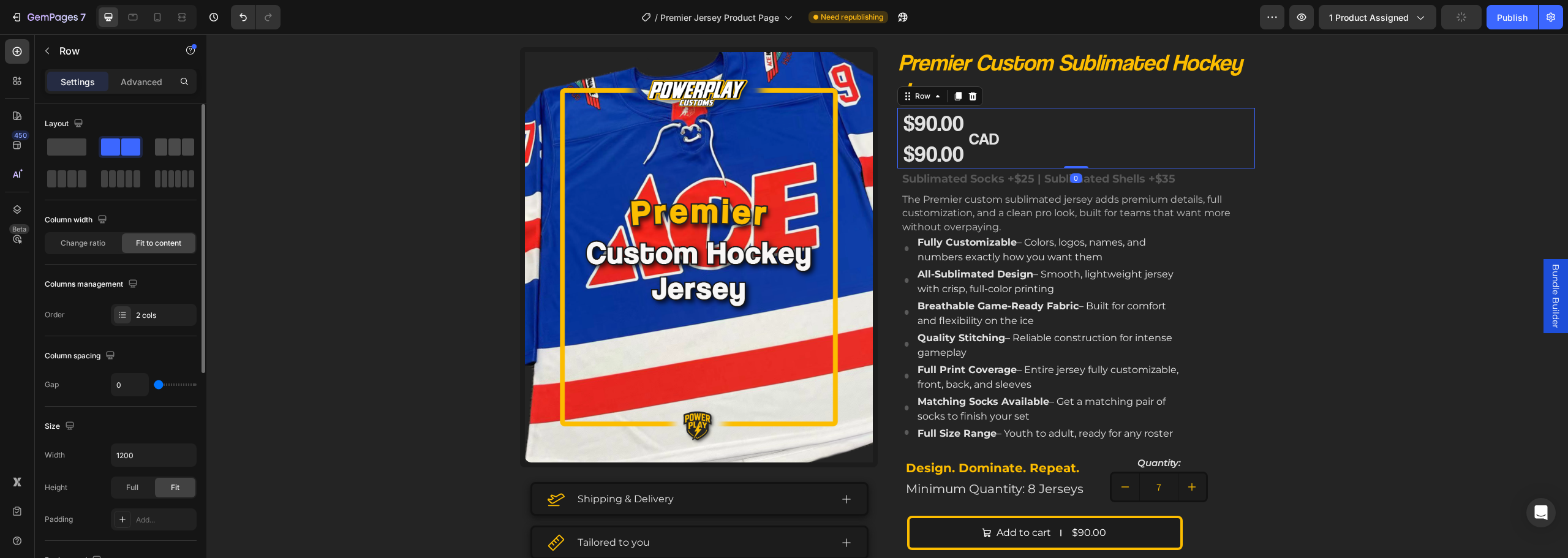
click at [179, 136] on div at bounding box center [175, 146] width 44 height 22
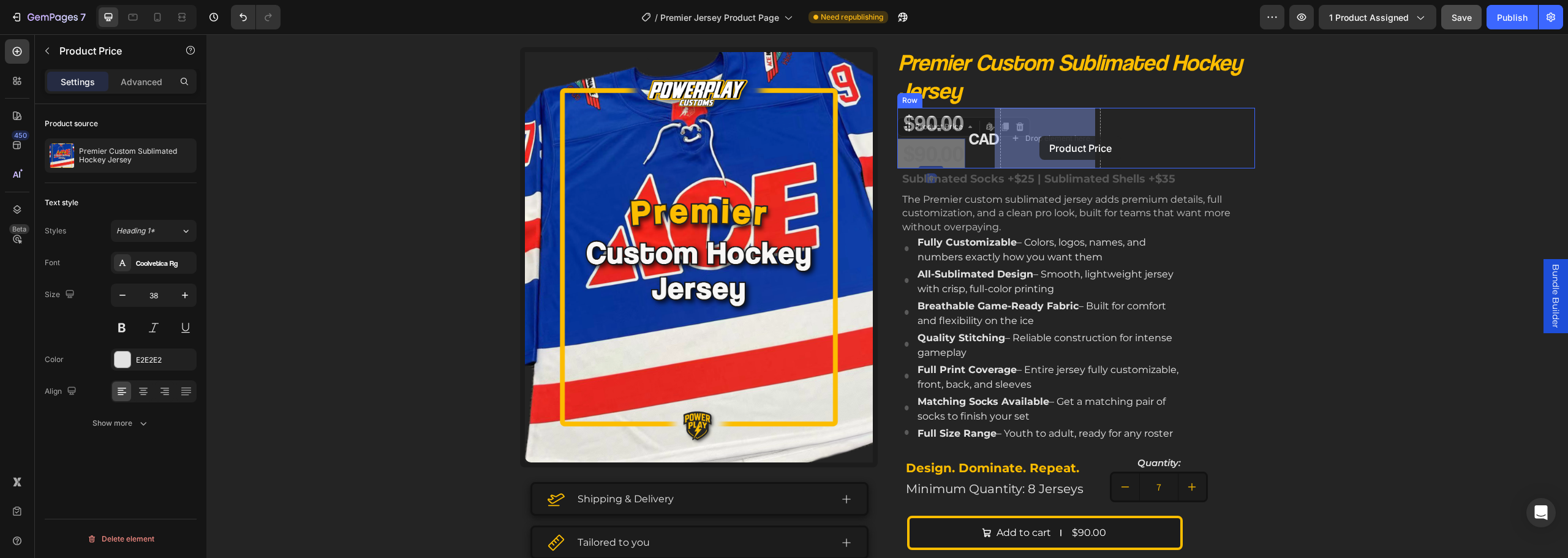
drag, startPoint x: 935, startPoint y: 148, endPoint x: 1052, endPoint y: 133, distance: 118.0
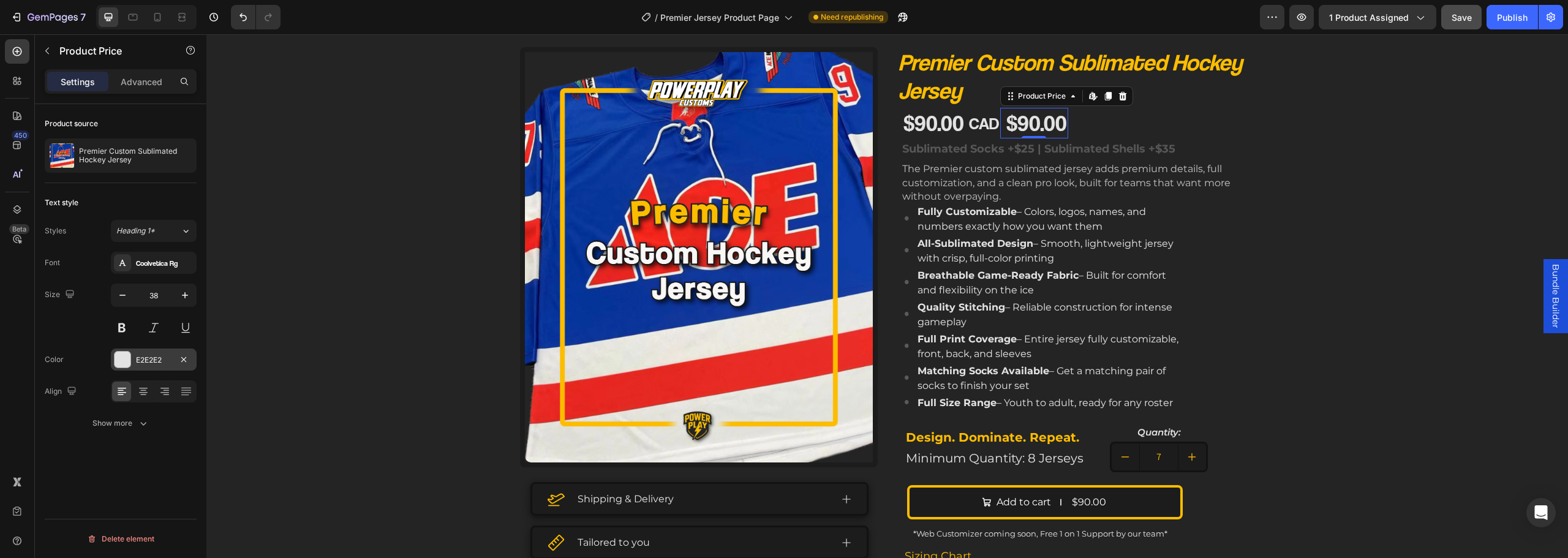
click at [151, 358] on div "E2E2E2" at bounding box center [153, 361] width 36 height 11
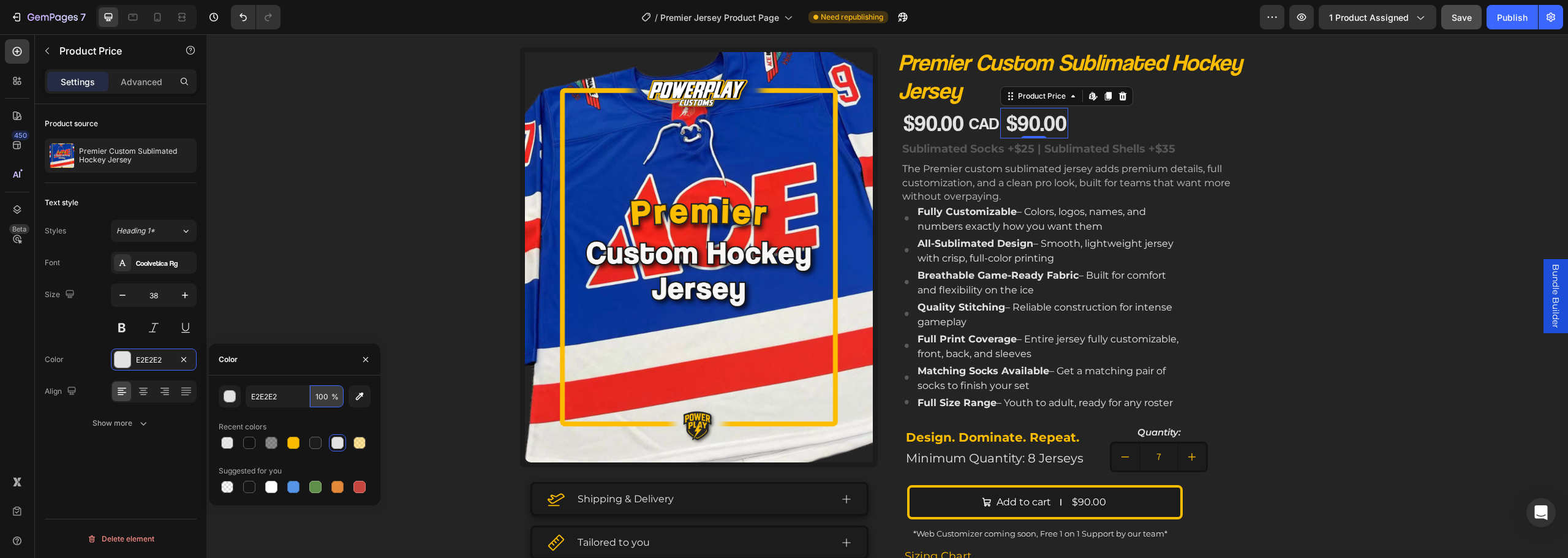
click at [318, 394] on input "100" at bounding box center [327, 396] width 34 height 22
type input "0"
click at [1492, 211] on div "Product Images Shipping & Delivery Tailored to you The Process Accordion Image …" at bounding box center [887, 391] width 1361 height 687
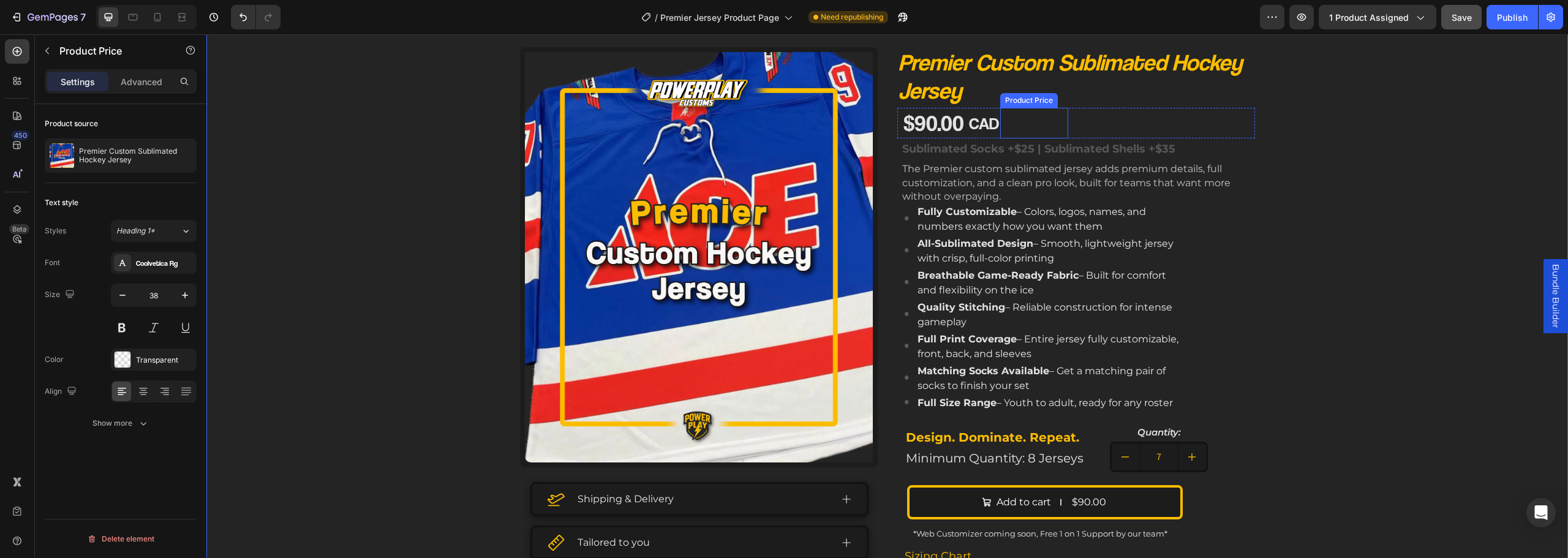
click at [1026, 112] on div "$90.00" at bounding box center [1037, 123] width 63 height 31
click at [939, 129] on div "$90.00" at bounding box center [934, 123] width 63 height 31
click at [84, 63] on div "Product Price" at bounding box center [105, 51] width 139 height 32
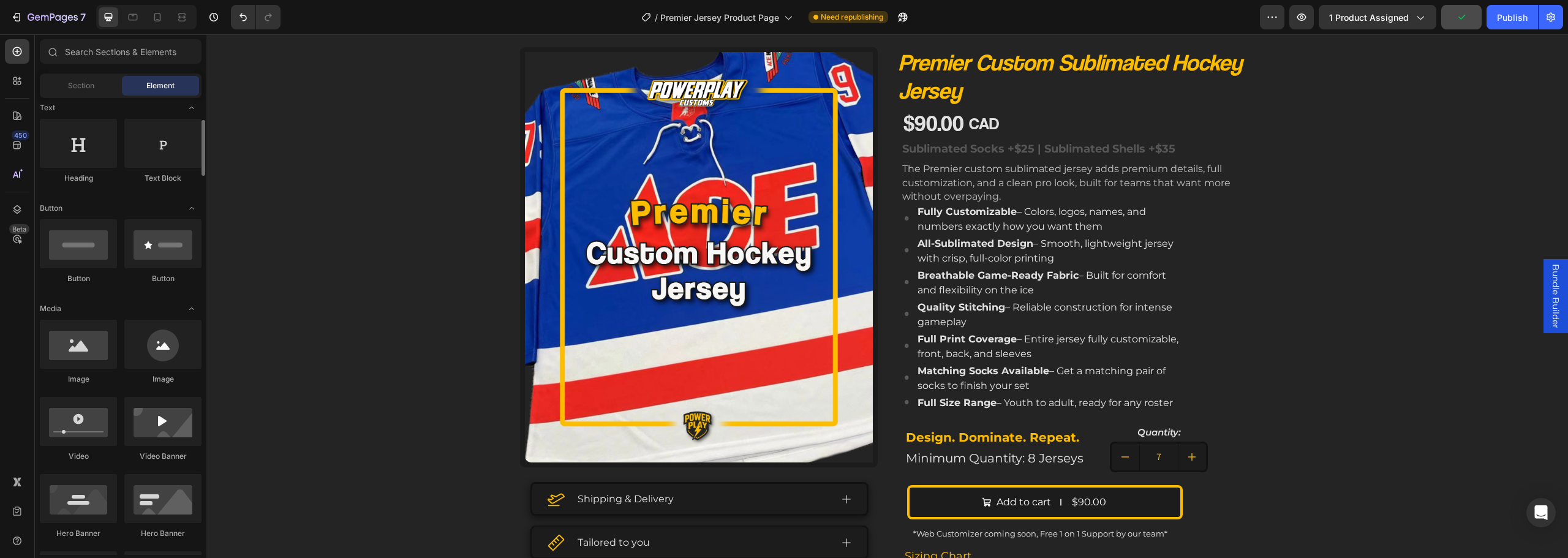
scroll to position [0, 0]
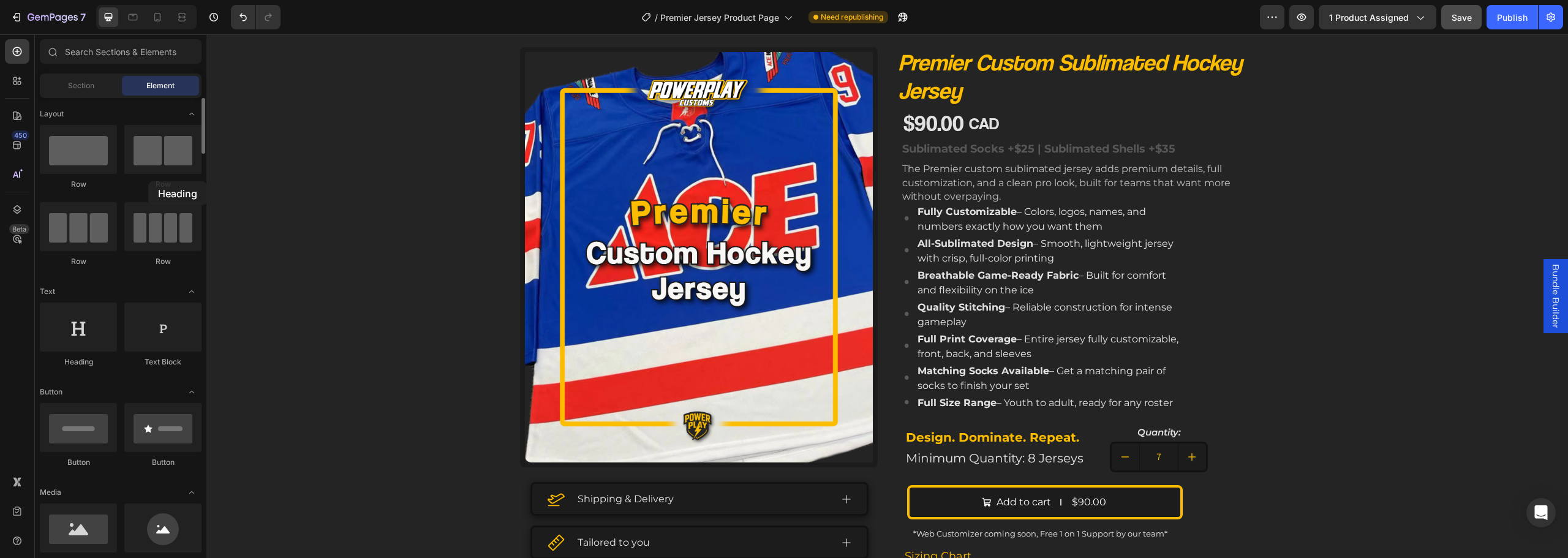
drag, startPoint x: 76, startPoint y: 334, endPoint x: 148, endPoint y: 182, distance: 168.2
click at [908, 119] on div "$90.00" at bounding box center [934, 123] width 63 height 31
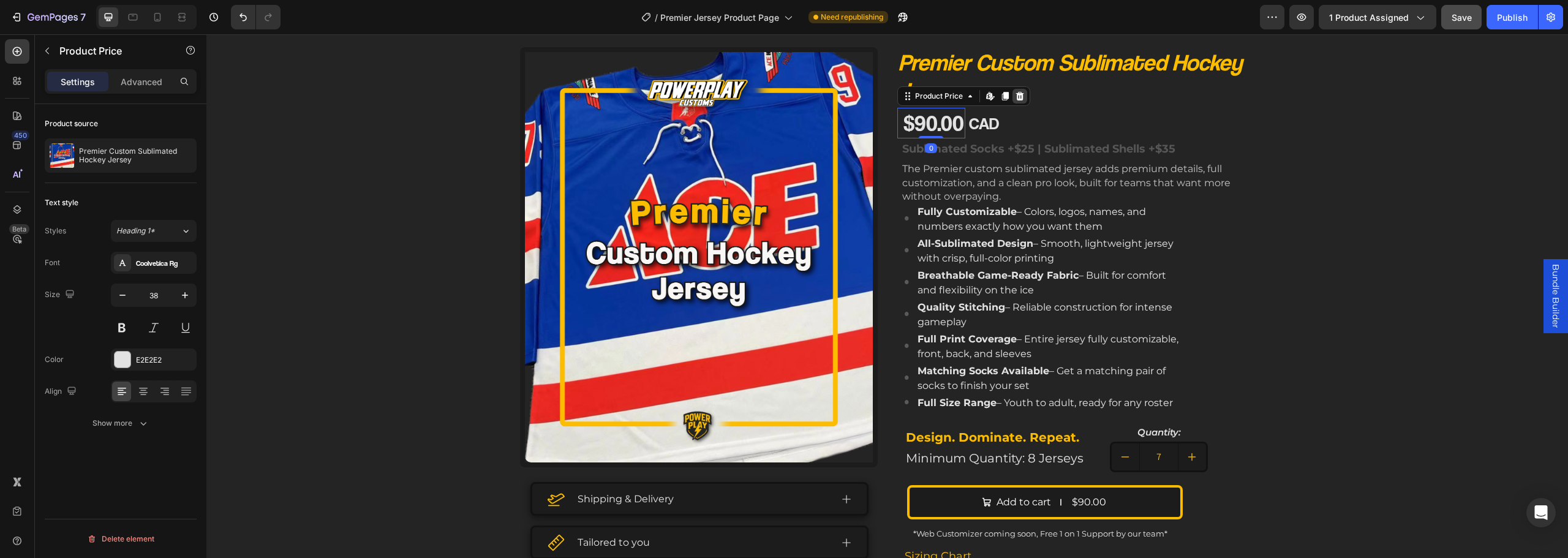
click at [1016, 97] on icon at bounding box center [1020, 96] width 8 height 9
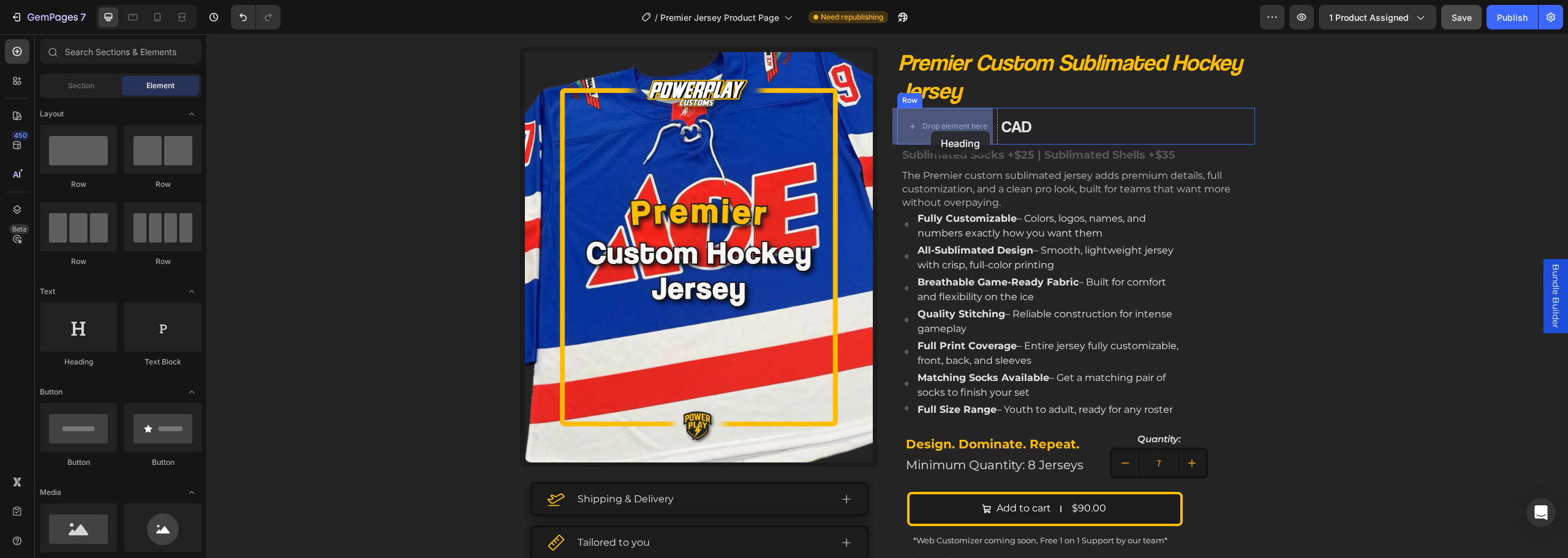
drag, startPoint x: 402, startPoint y: 346, endPoint x: 931, endPoint y: 131, distance: 571.0
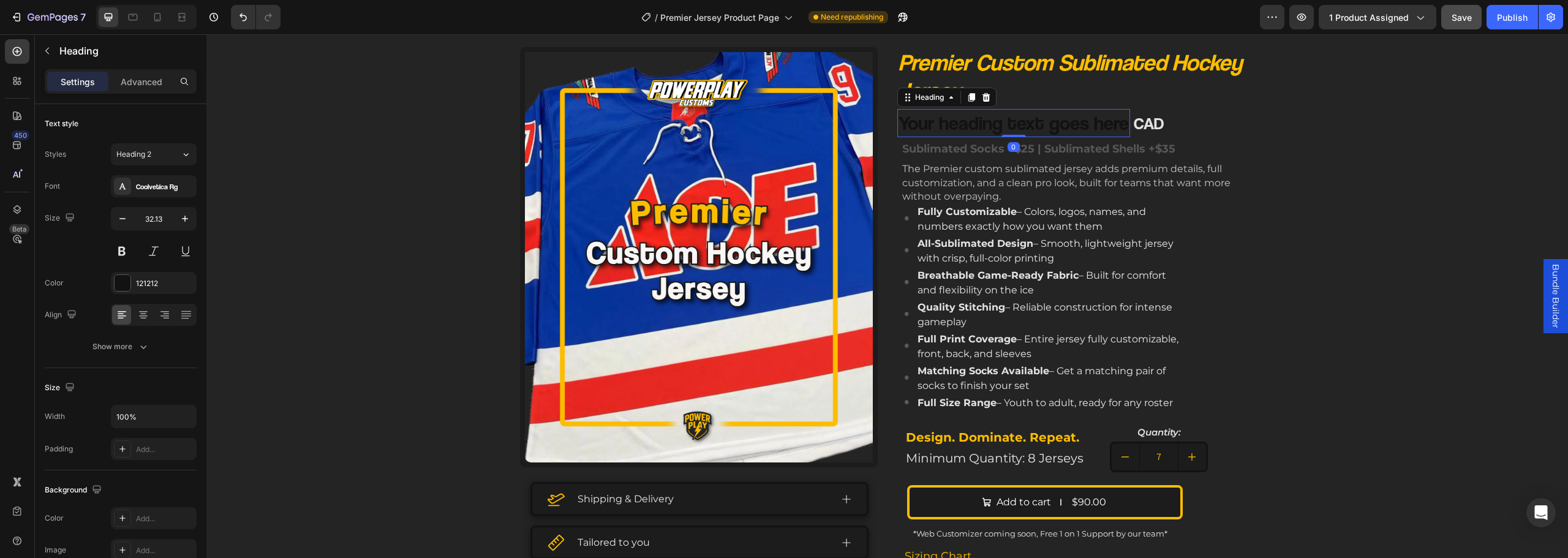
click at [989, 121] on h2 "Your heading text goes here" at bounding box center [1013, 123] width 233 height 28
click at [990, 121] on p "Your heading text goes here" at bounding box center [1013, 123] width 231 height 26
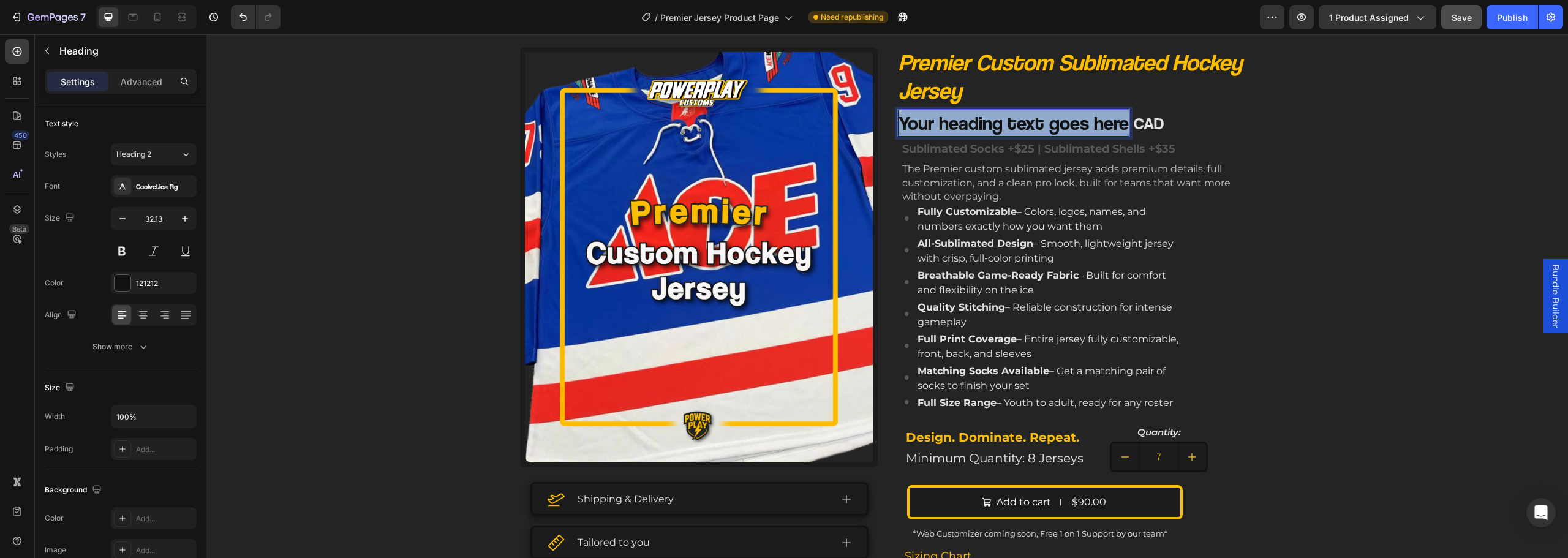
click at [990, 121] on p "Your heading text goes here" at bounding box center [1013, 123] width 231 height 26
click at [1191, 111] on div "$90.00" at bounding box center [1201, 123] width 63 height 31
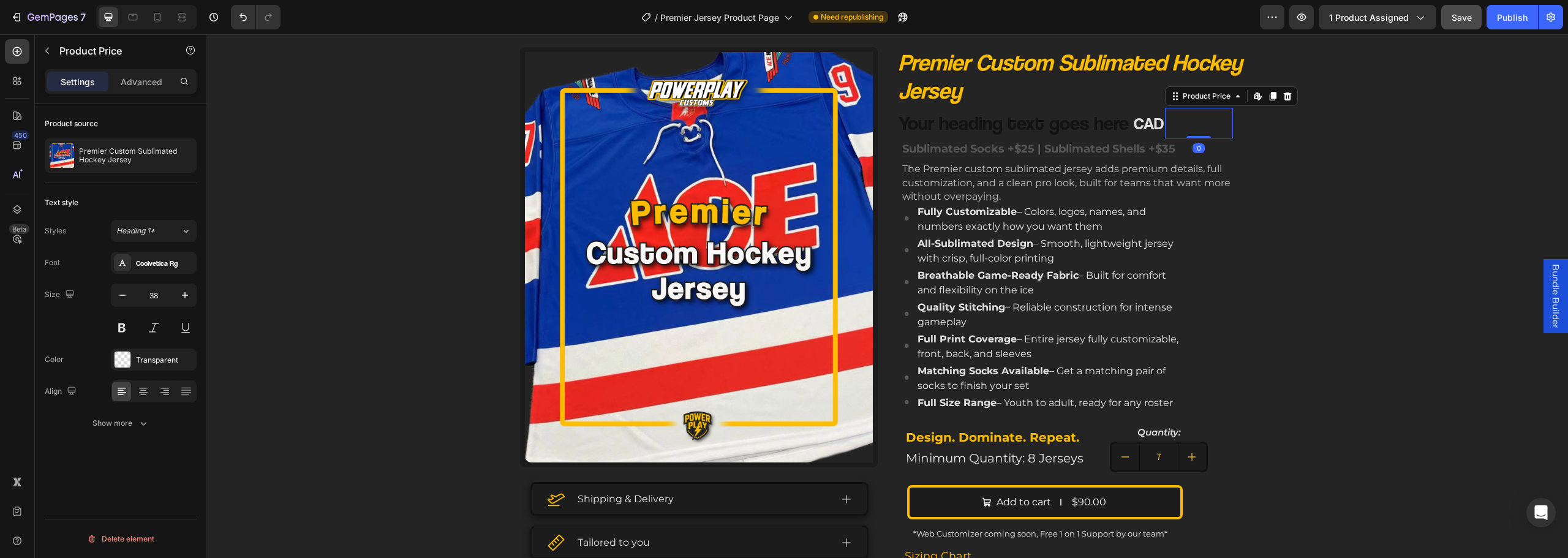
drag, startPoint x: 165, startPoint y: 360, endPoint x: 205, endPoint y: 363, distance: 40.1
click at [166, 360] on div "Transparent" at bounding box center [165, 361] width 58 height 11
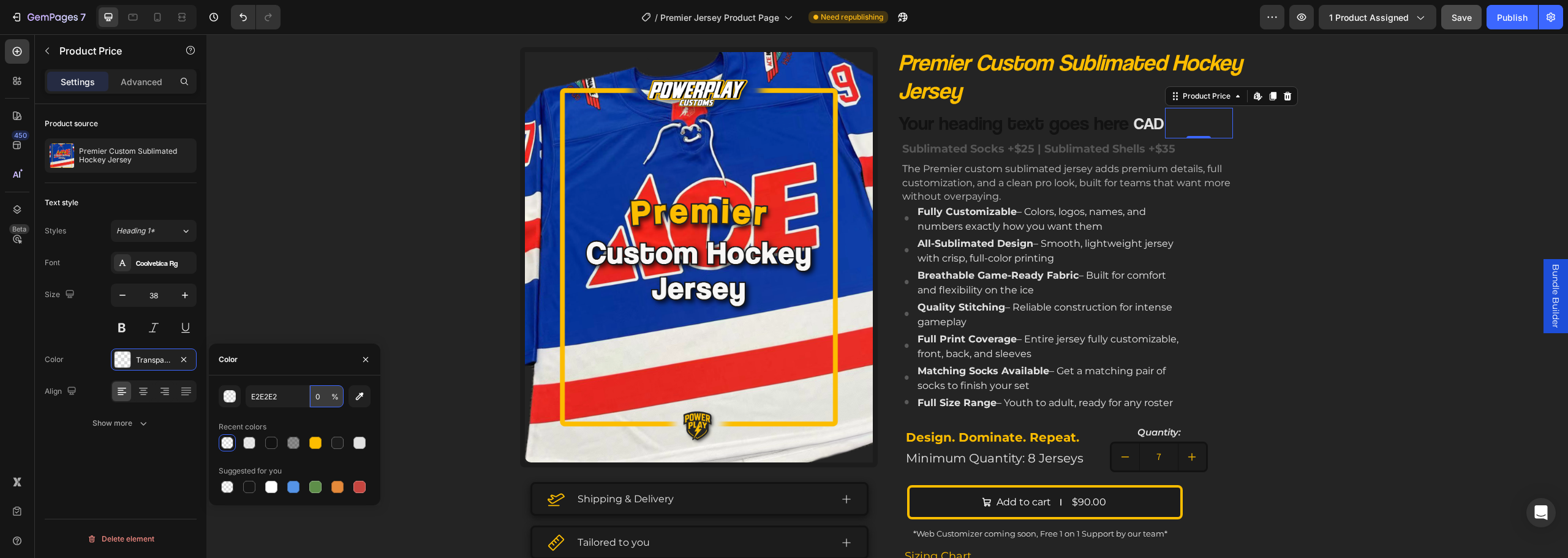
click at [324, 397] on input "0" at bounding box center [327, 396] width 34 height 22
type input "100"
click at [137, 486] on div "Product source Premier Custom Sublimated Hockey Jersey Text style Styles Headin…" at bounding box center [121, 349] width 172 height 489
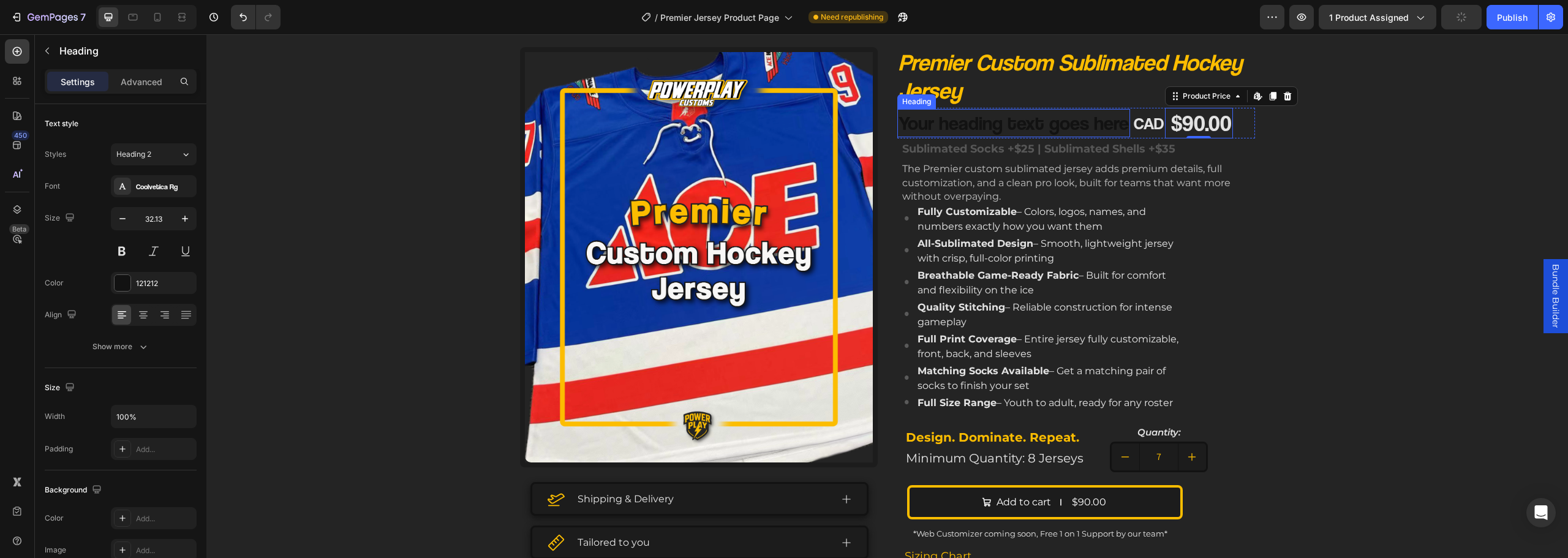
click at [949, 126] on p "Your heading text goes here" at bounding box center [1013, 123] width 231 height 26
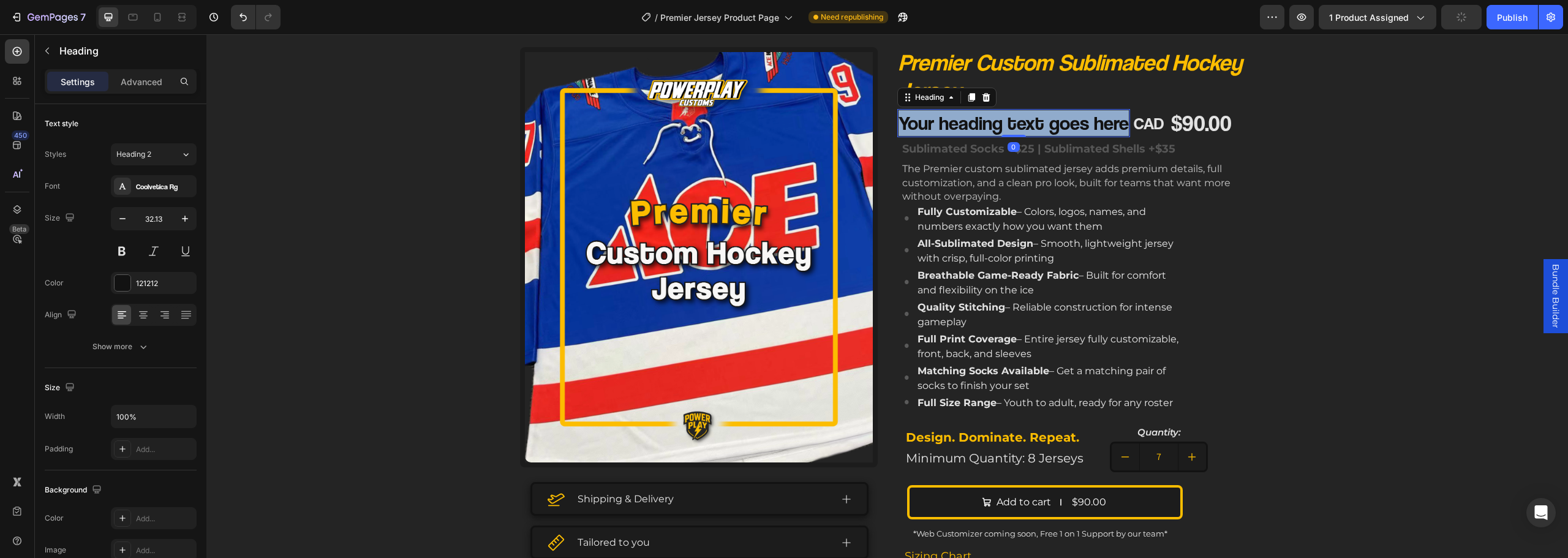
click at [949, 126] on p "Your heading text goes here" at bounding box center [1013, 123] width 231 height 26
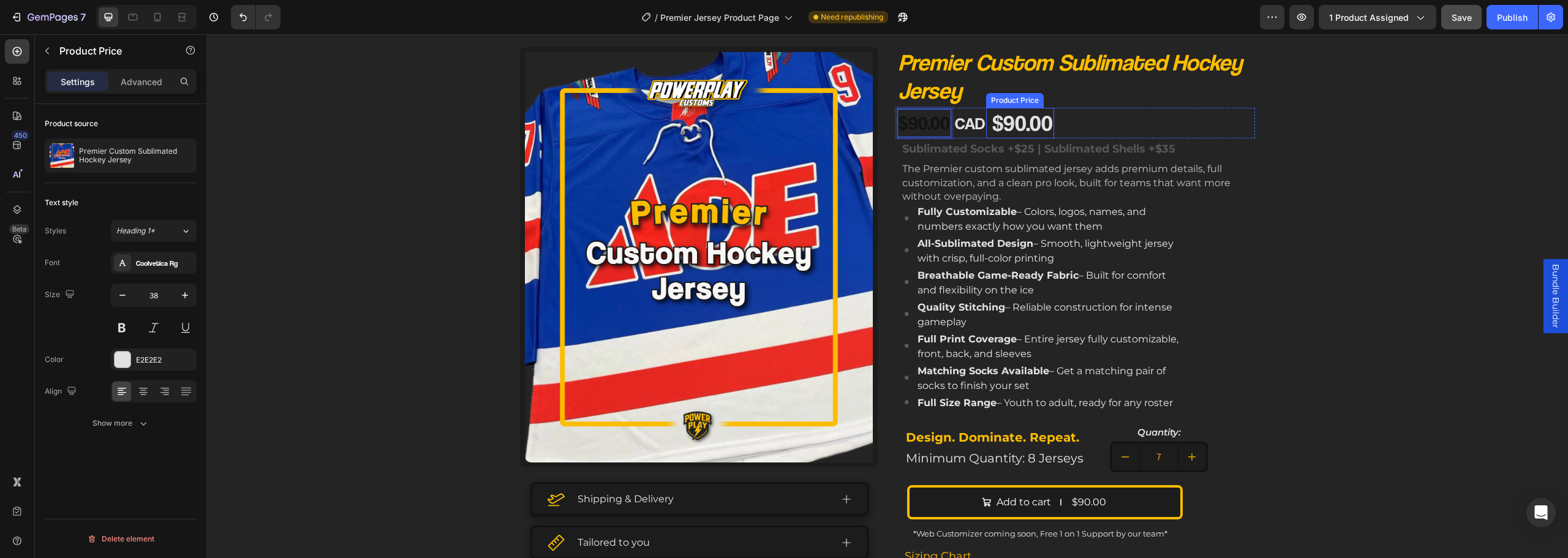
click at [1019, 124] on div "$90.00" at bounding box center [1023, 123] width 63 height 31
click at [954, 119] on div "CAD" at bounding box center [970, 124] width 33 height 28
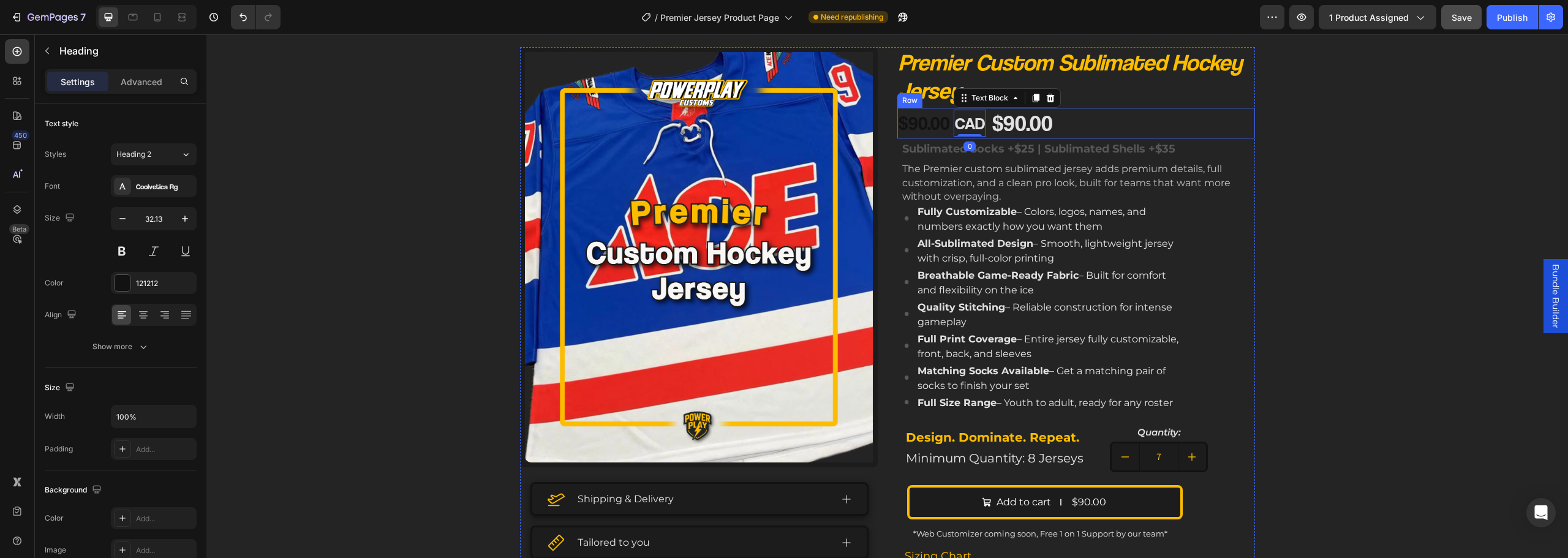
click at [915, 121] on p "$90.00" at bounding box center [924, 123] width 52 height 26
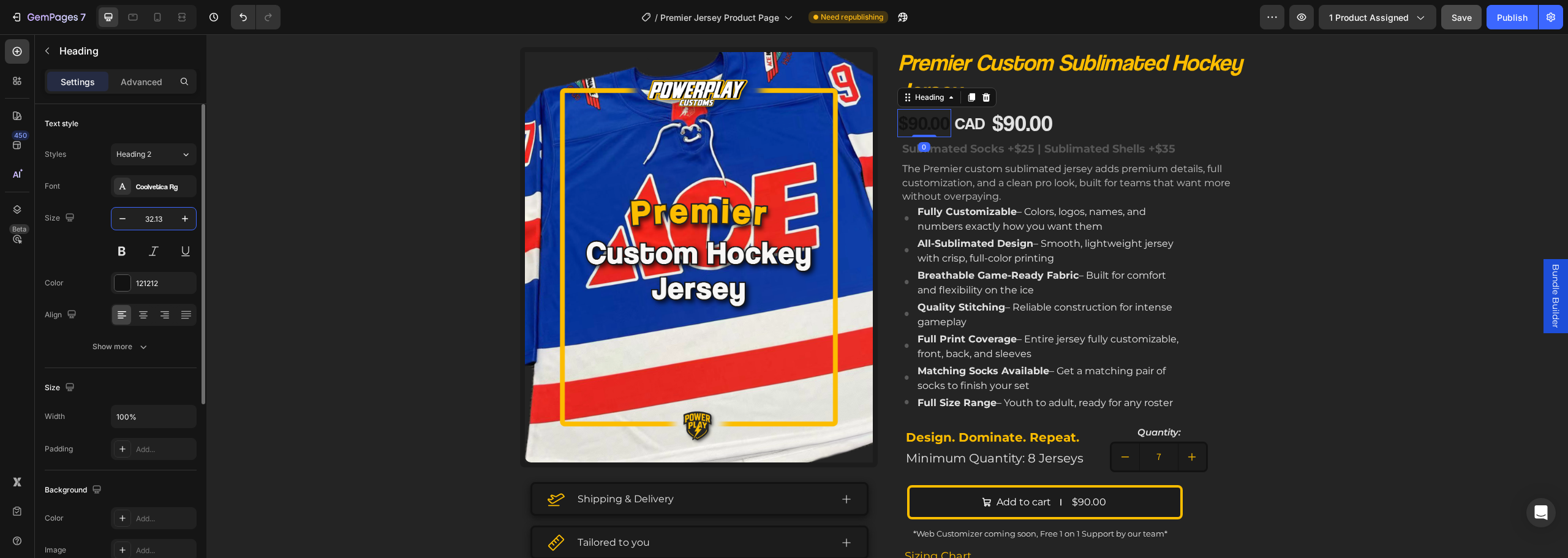
click at [170, 216] on input "32.13" at bounding box center [154, 219] width 40 height 22
type input "38"
drag, startPoint x: 143, startPoint y: 287, endPoint x: 150, endPoint y: 285, distance: 7.3
click at [143, 287] on div "121212" at bounding box center [153, 284] width 36 height 11
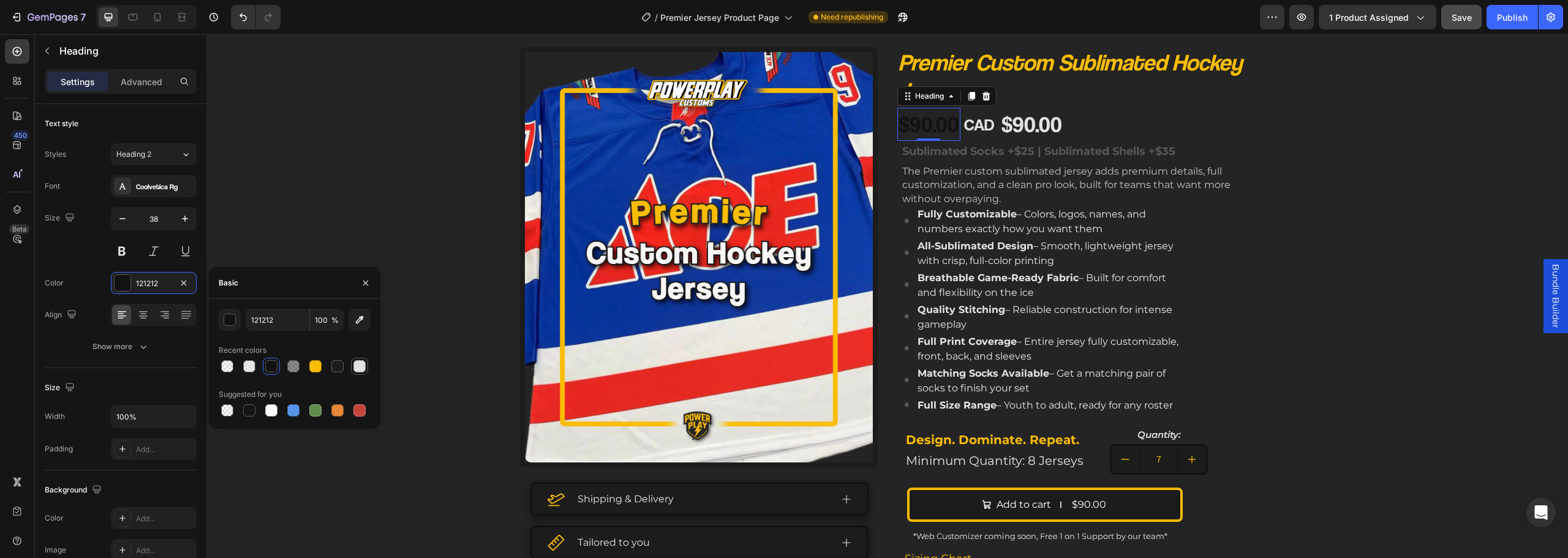
click at [363, 363] on div at bounding box center [360, 366] width 13 height 13
type input "E2E2E2"
click at [231, 325] on button "button" at bounding box center [229, 319] width 22 height 22
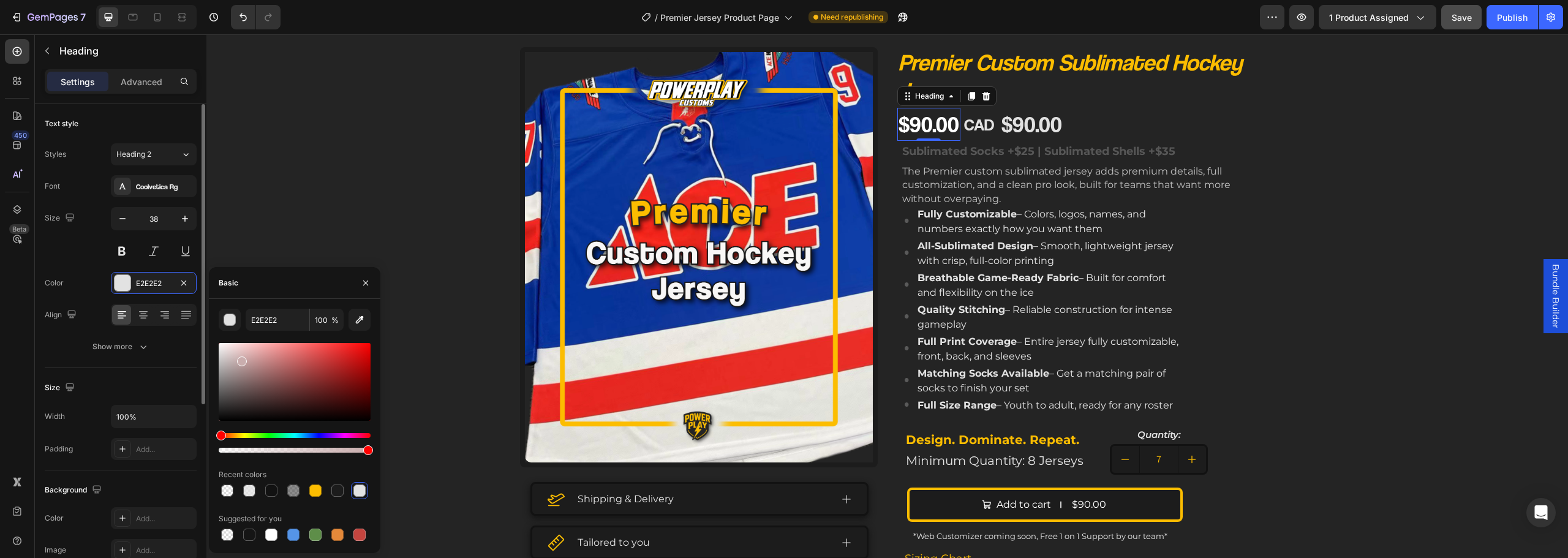
drag, startPoint x: 241, startPoint y: 359, endPoint x: 106, endPoint y: 217, distance: 195.9
click at [103, 238] on div "450 Beta Sections(18) Elements(84) Section Element Hero Section Product Detail …" at bounding box center [103, 297] width 207 height 524
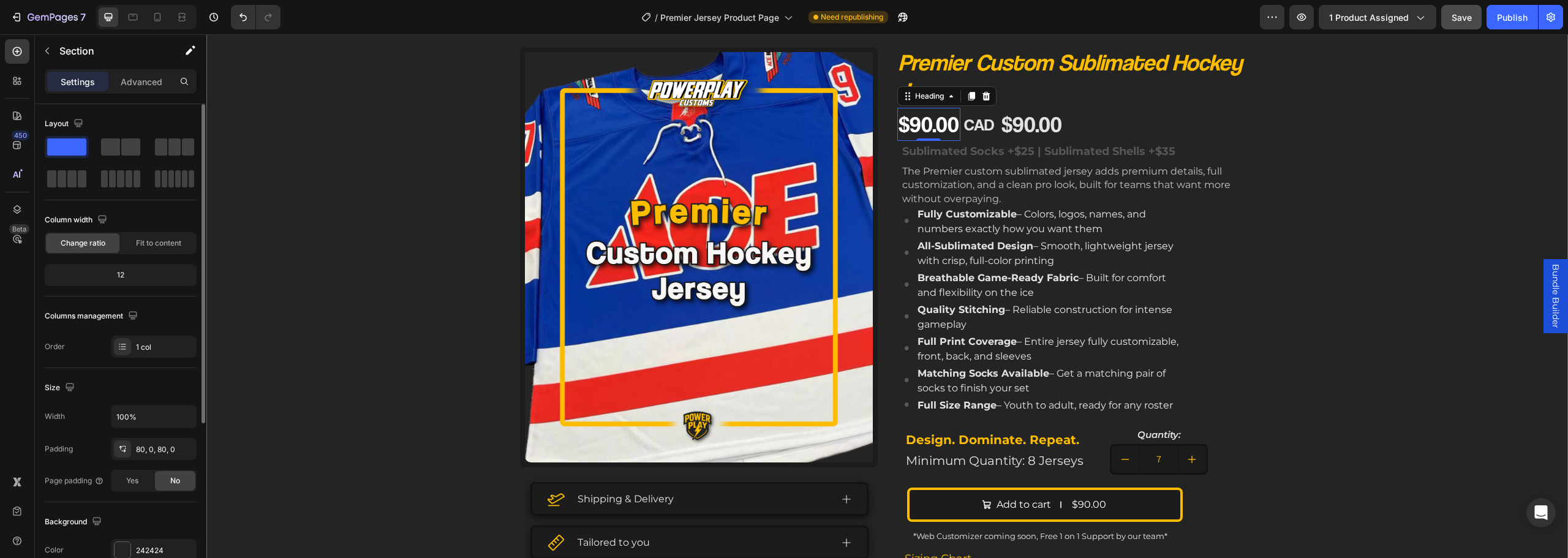
click at [309, 102] on div "Product Images Shipping & Delivery Tailored to you The Process Accordion Image …" at bounding box center [887, 391] width 1361 height 689
click at [1042, 122] on div "$90.00" at bounding box center [1032, 124] width 63 height 31
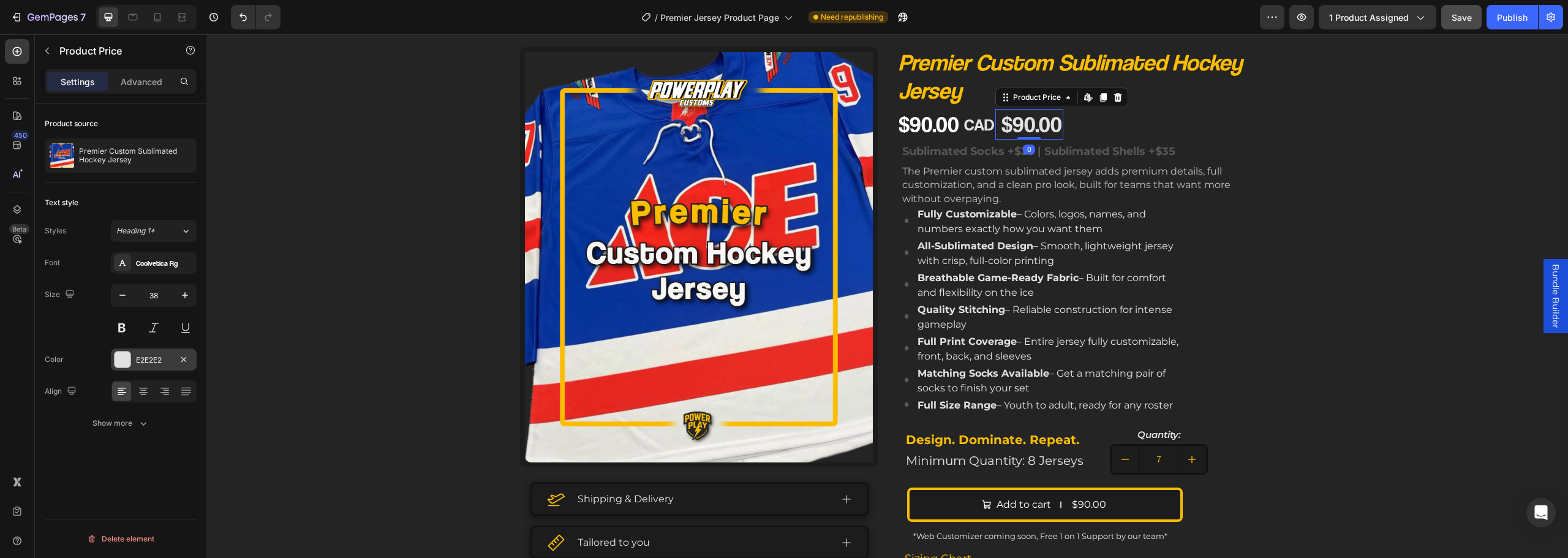
click at [158, 360] on div "E2E2E2" at bounding box center [153, 361] width 36 height 11
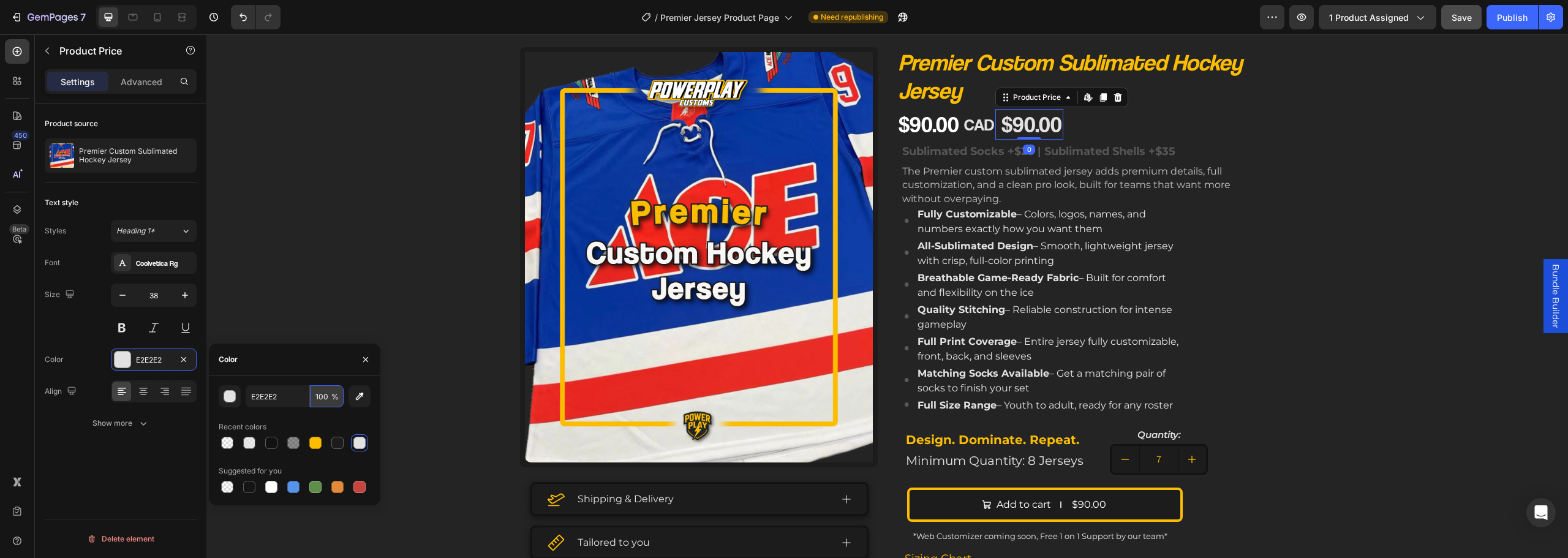
click at [319, 400] on input "100" at bounding box center [327, 396] width 34 height 22
type input "0"
click at [1368, 177] on div "Product Images Shipping & Delivery Tailored to you The Process Accordion Image …" at bounding box center [887, 391] width 1361 height 689
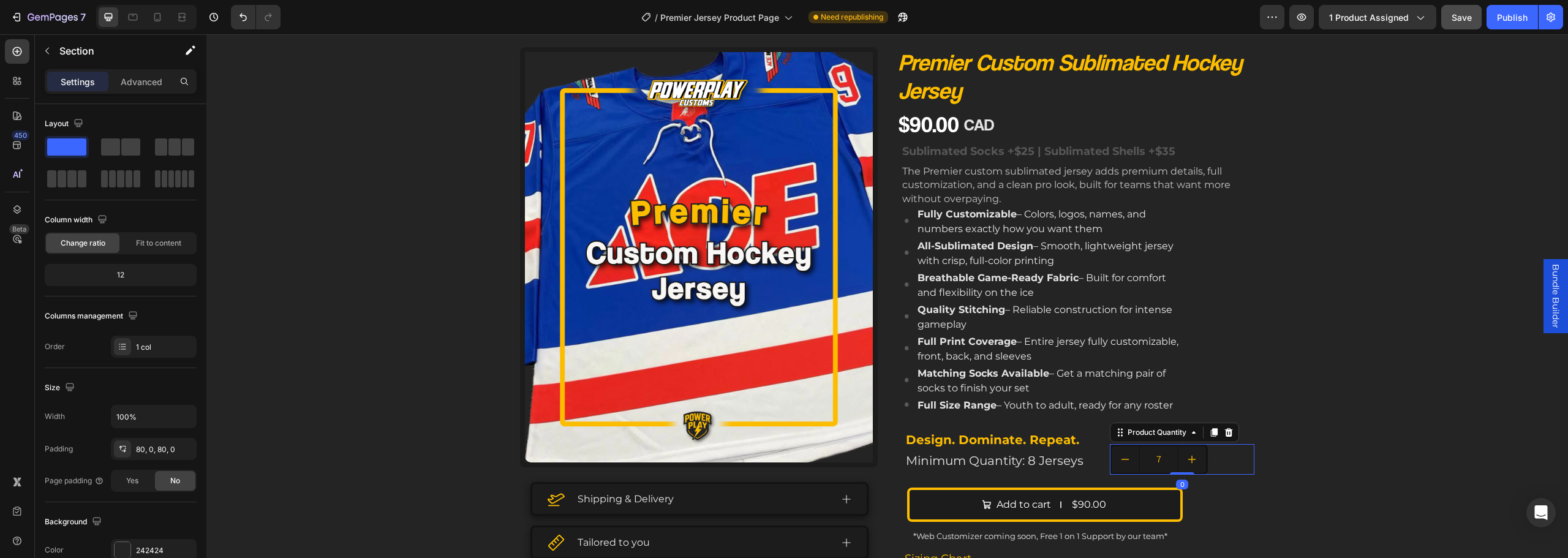
click at [1154, 471] on input "7" at bounding box center [1159, 459] width 39 height 27
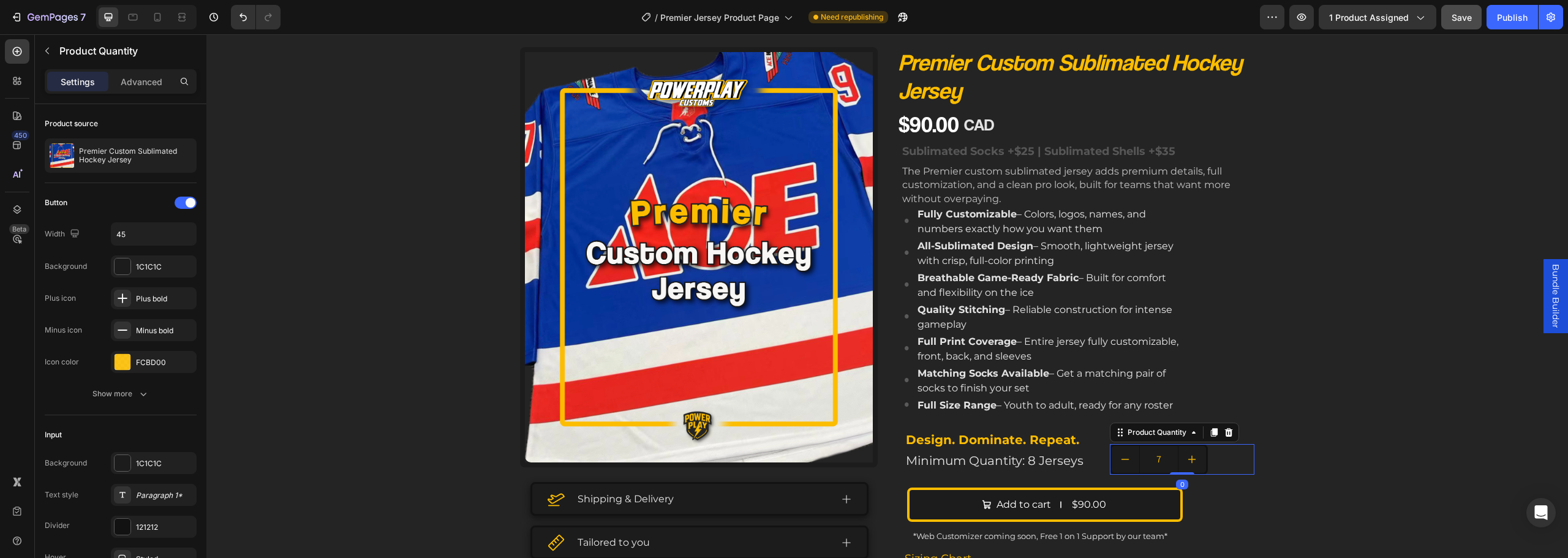
click at [1231, 459] on div "7" at bounding box center [1182, 459] width 145 height 31
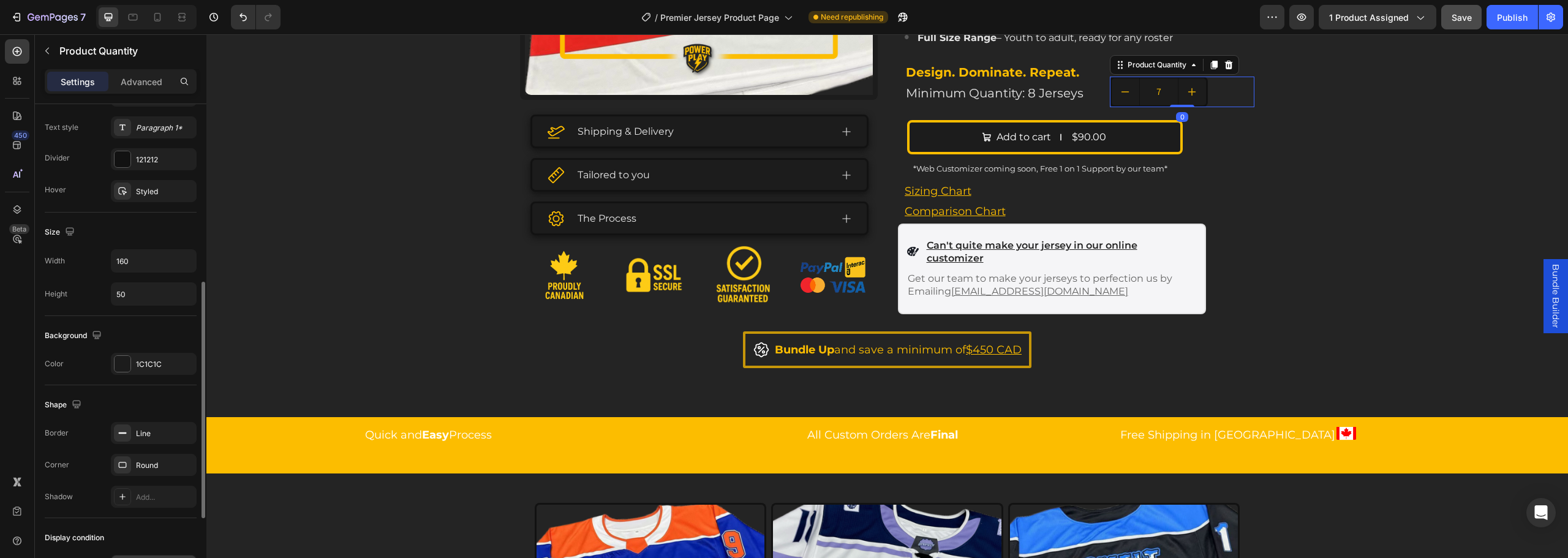
scroll to position [521, 0]
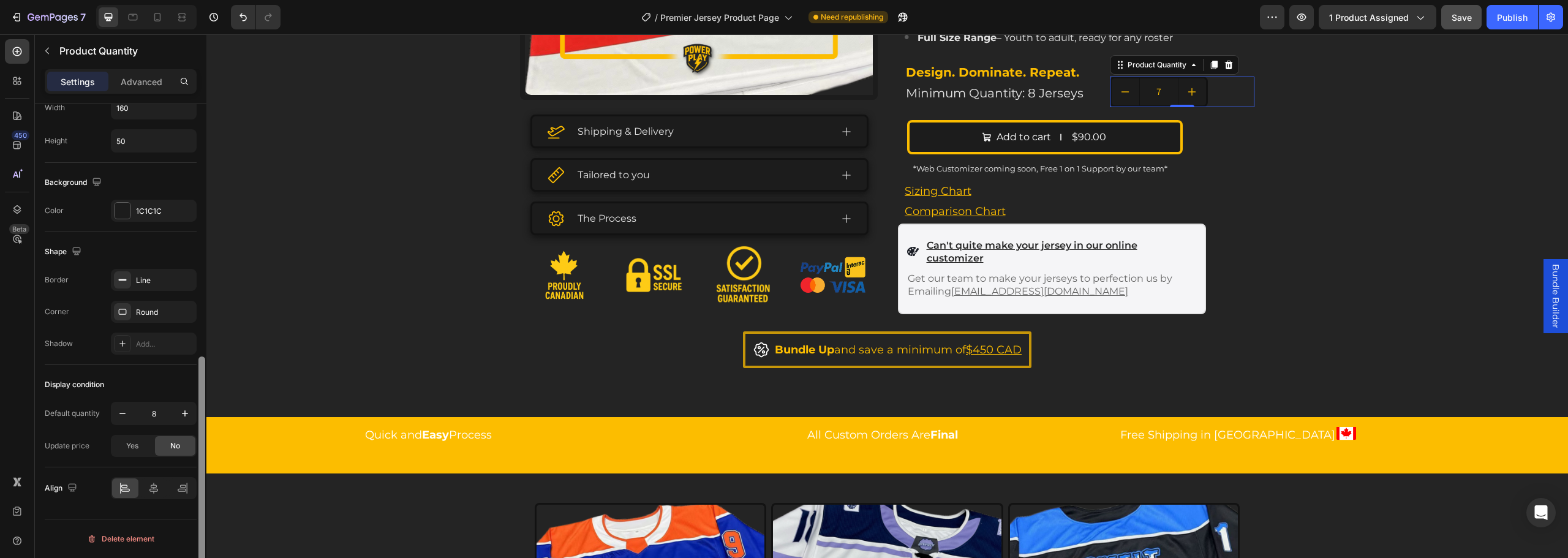
drag, startPoint x: 129, startPoint y: 450, endPoint x: 197, endPoint y: 430, distance: 70.9
click at [131, 449] on span "Yes" at bounding box center [133, 446] width 13 height 11
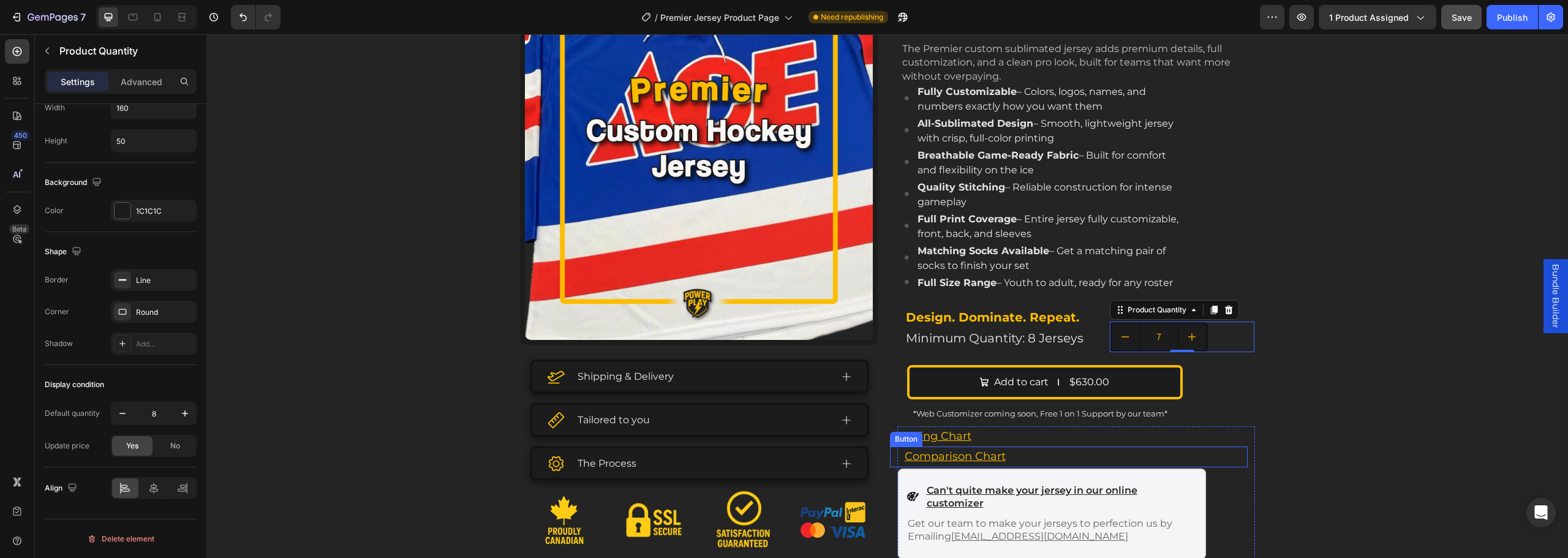
scroll to position [123, 0]
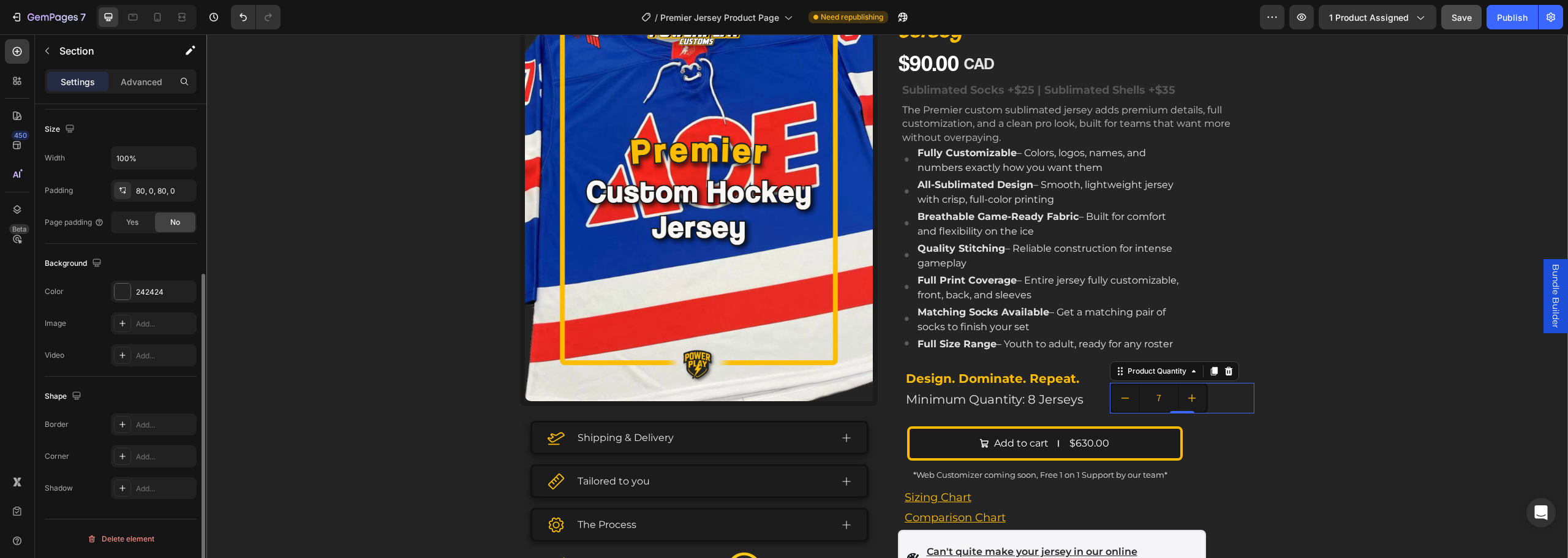
click at [1315, 309] on div "Product Images Shipping & Delivery Tailored to you The Process Accordion Image …" at bounding box center [887, 331] width 1361 height 689
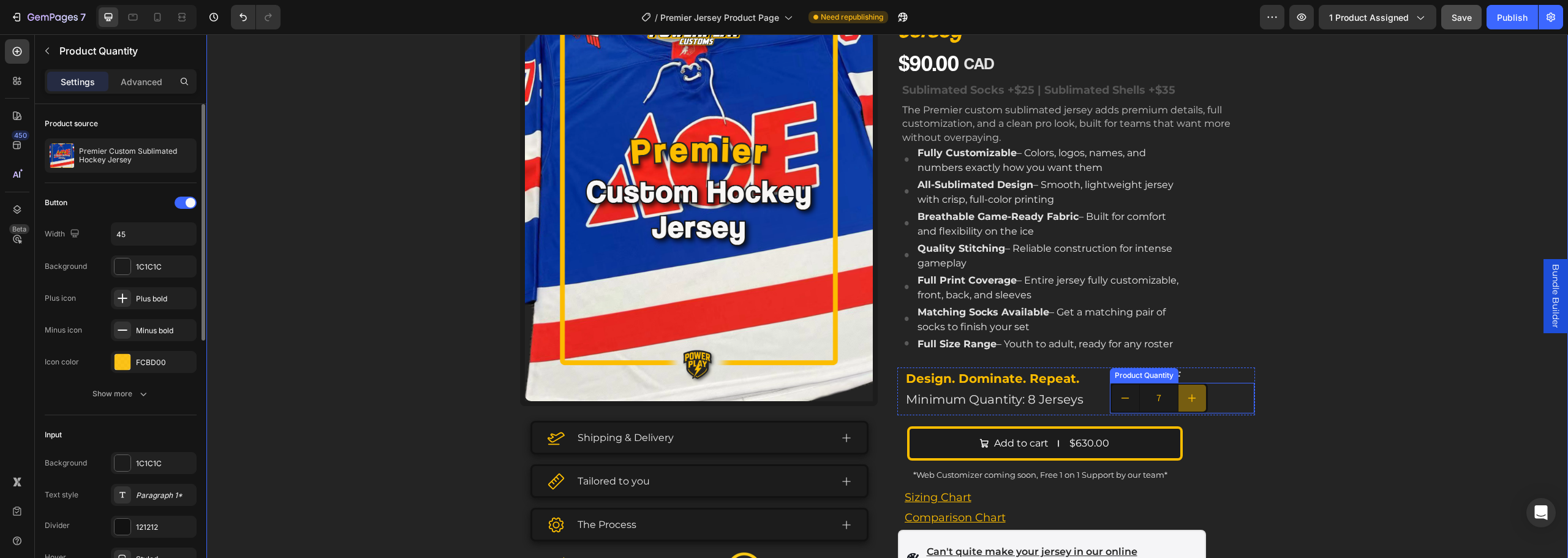
click at [1185, 405] on button "increment" at bounding box center [1192, 398] width 28 height 27
click at [1189, 405] on button "increment" at bounding box center [1192, 398] width 28 height 27
click at [1112, 403] on button "decrement" at bounding box center [1126, 398] width 28 height 27
click at [1283, 330] on div "Product Images Shipping & Delivery Tailored to you The Process Accordion Image …" at bounding box center [887, 331] width 1361 height 689
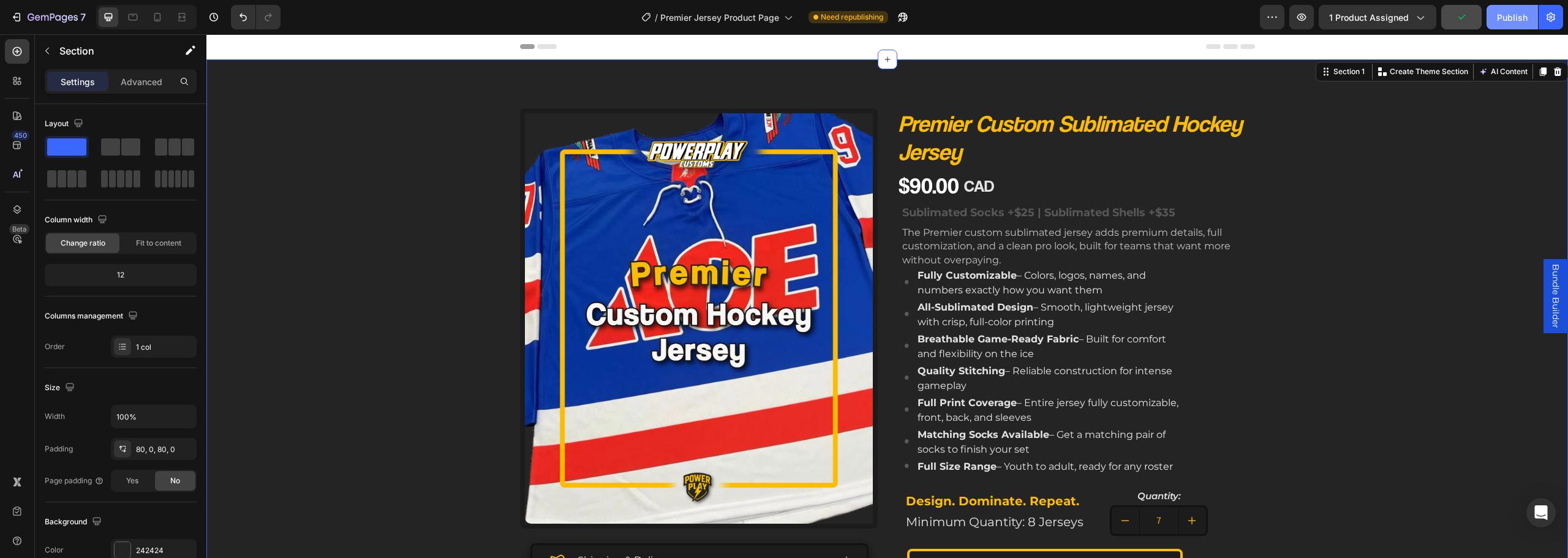
click at [1510, 16] on div "Publish" at bounding box center [1512, 18] width 31 height 13
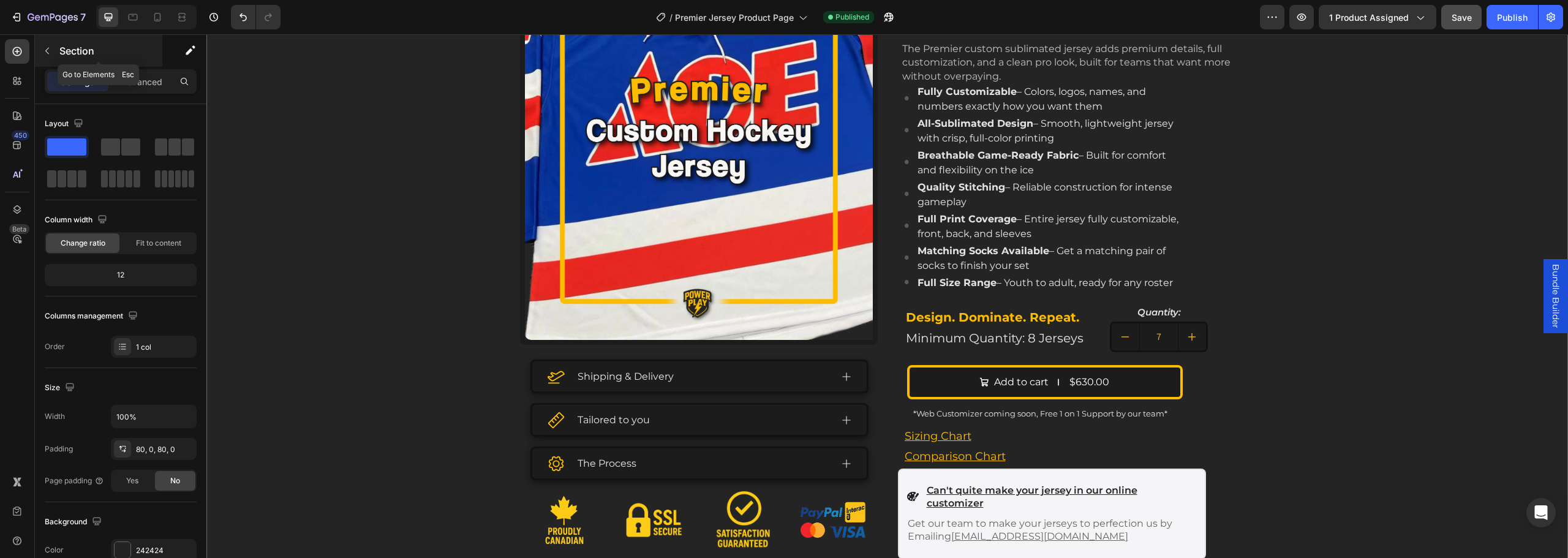
click at [80, 52] on p "Section" at bounding box center [110, 50] width 101 height 14
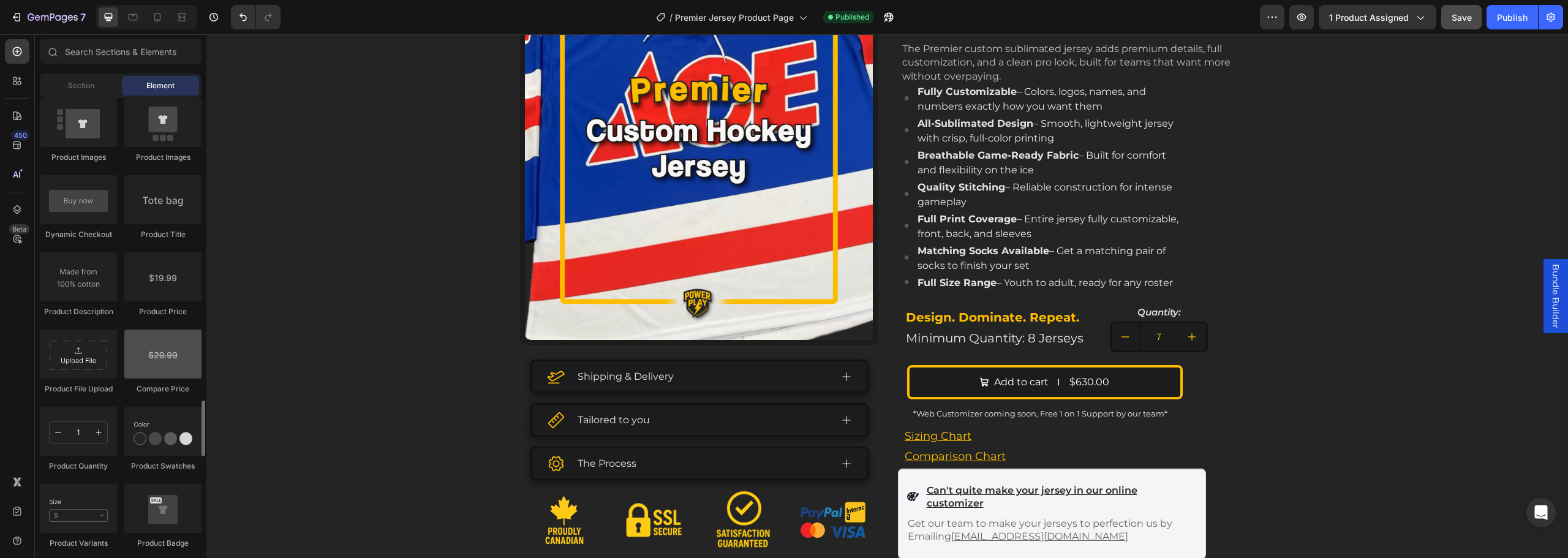
scroll to position [2022, 0]
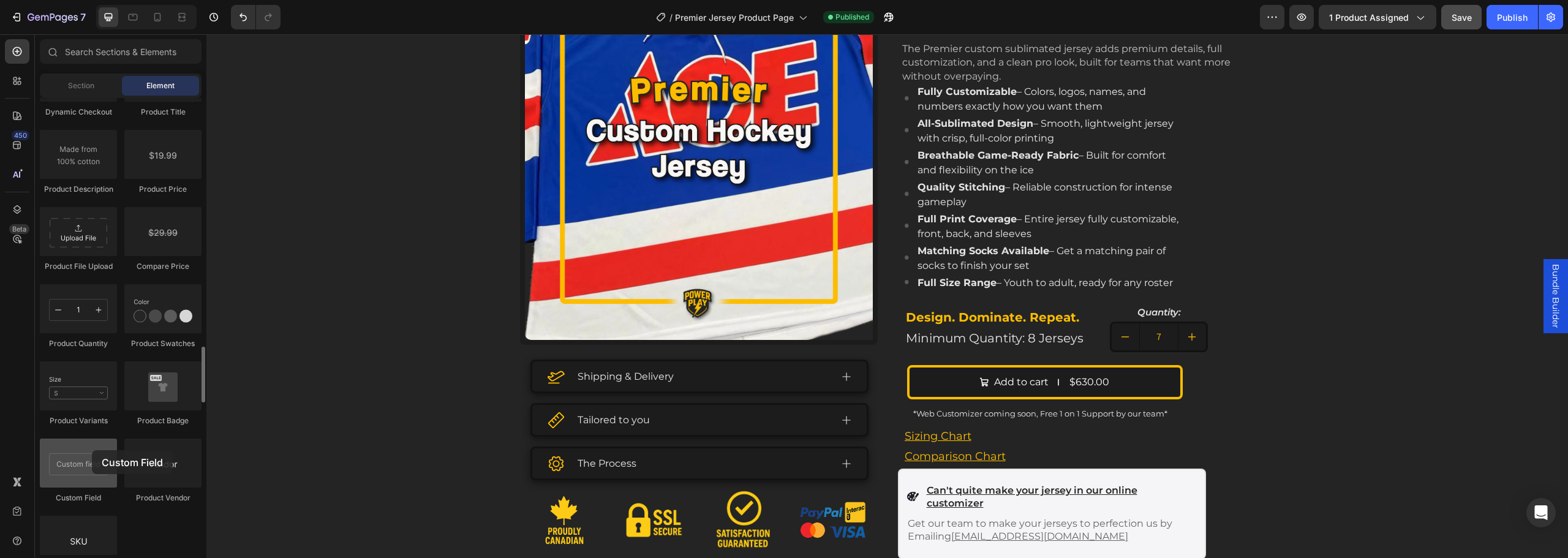
drag, startPoint x: 95, startPoint y: 462, endPoint x: 90, endPoint y: 453, distance: 10.3
click at [90, 453] on div at bounding box center [78, 463] width 77 height 49
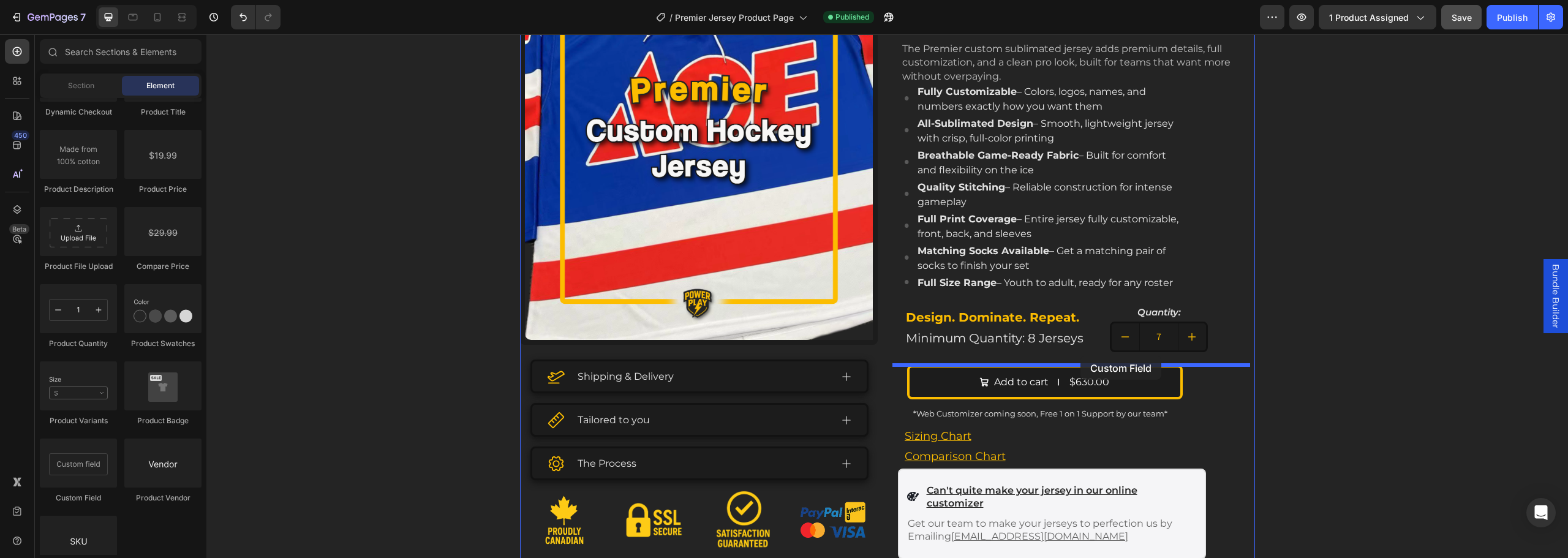
drag, startPoint x: 281, startPoint y: 497, endPoint x: 1081, endPoint y: 356, distance: 812.3
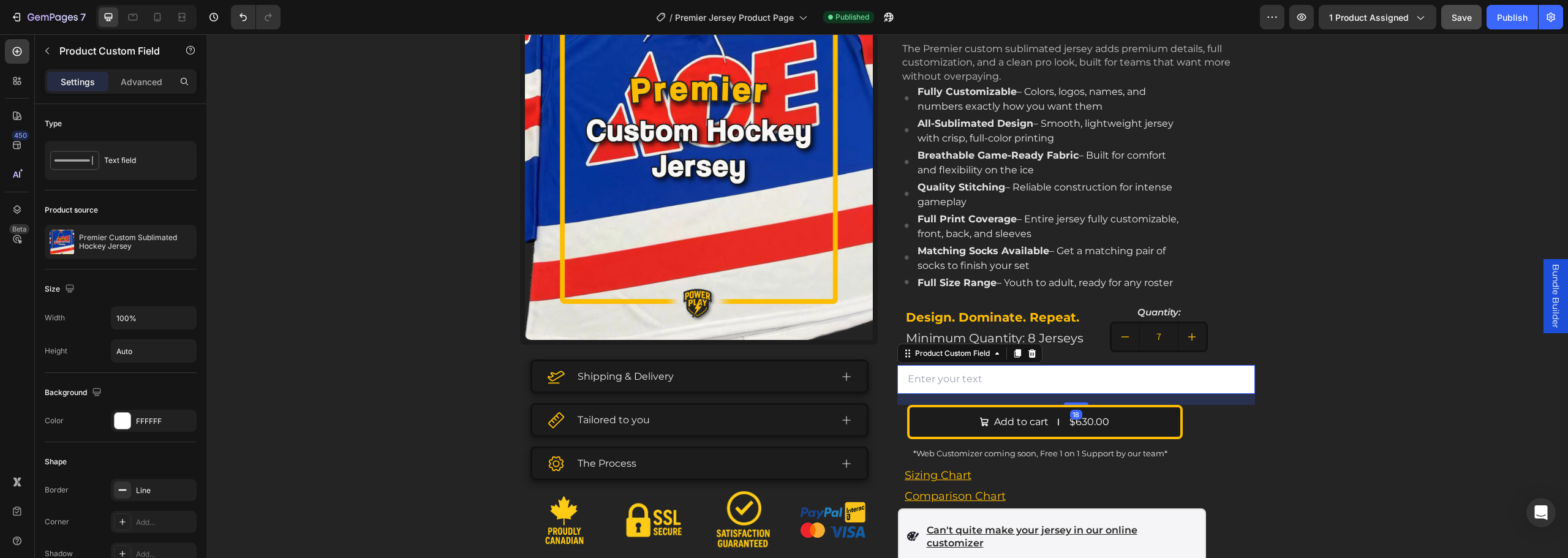
click at [1033, 390] on input "text" at bounding box center [1075, 380] width 357 height 29
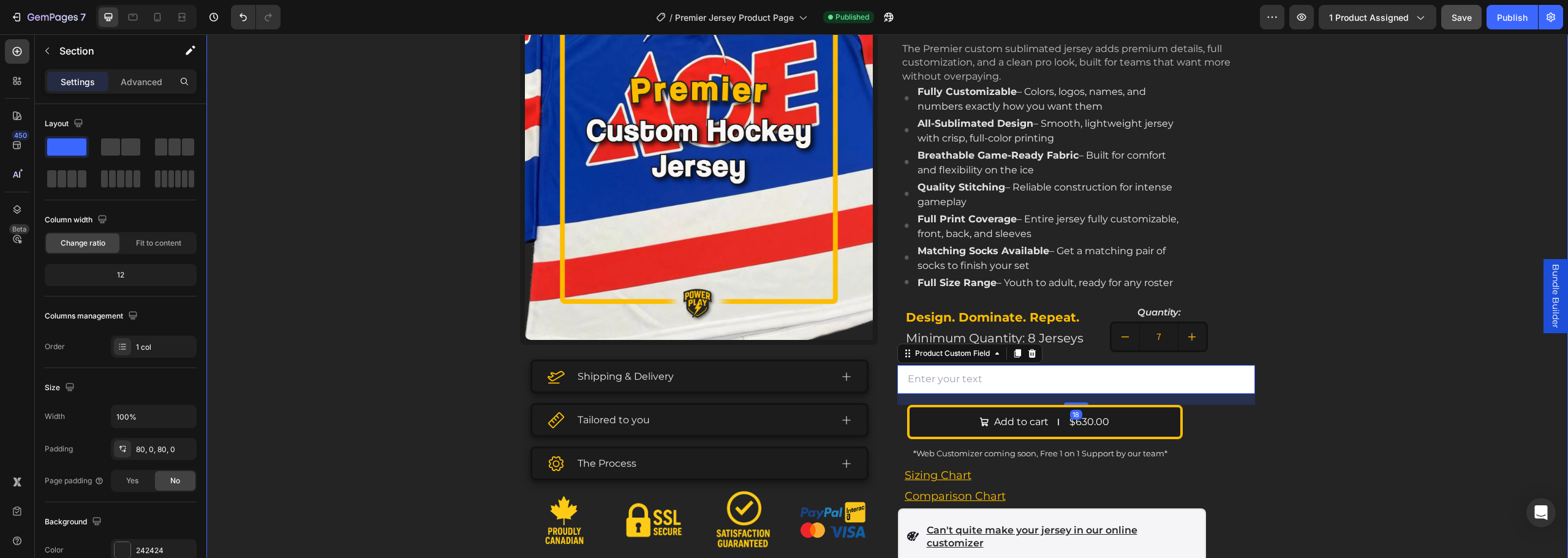
drag, startPoint x: 1344, startPoint y: 351, endPoint x: 1335, endPoint y: 352, distance: 9.1
click at [1346, 351] on div "Product Images Shipping & Delivery Tailored to you The Process Accordion Image …" at bounding box center [887, 288] width 1361 height 728
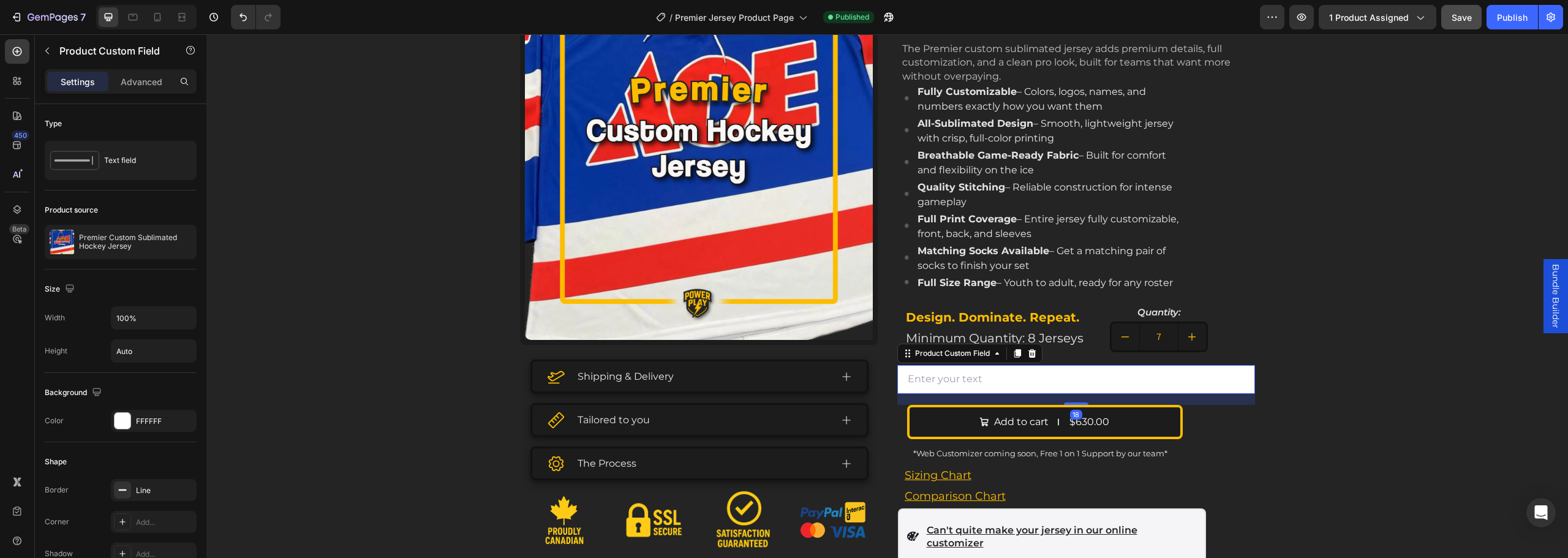
click at [1097, 386] on input "text" at bounding box center [1075, 380] width 357 height 29
click at [1063, 357] on div "Premier Custom Sublimated Hockey Jersey Product Title $90.00 Heading CAD Text B…" at bounding box center [1075, 263] width 357 height 677
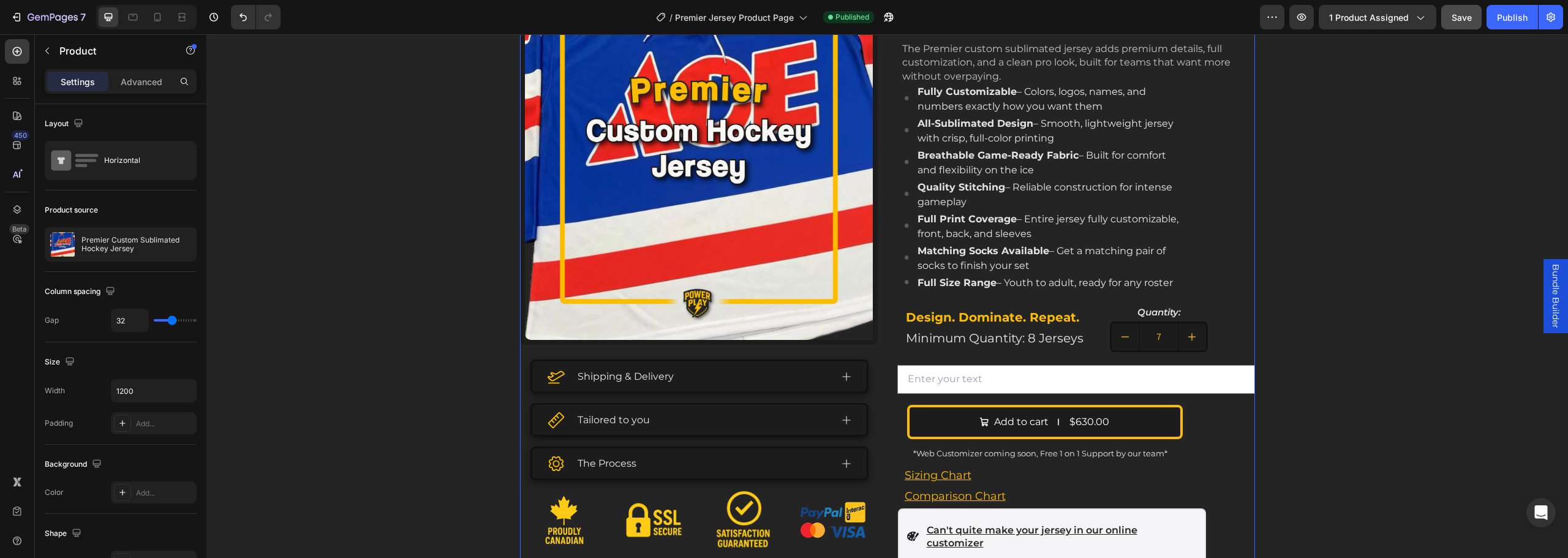
click at [1063, 364] on div "Premier Custom Sublimated Hockey Jersey Product Title $90.00 Heading CAD Text B…" at bounding box center [1075, 263] width 357 height 677
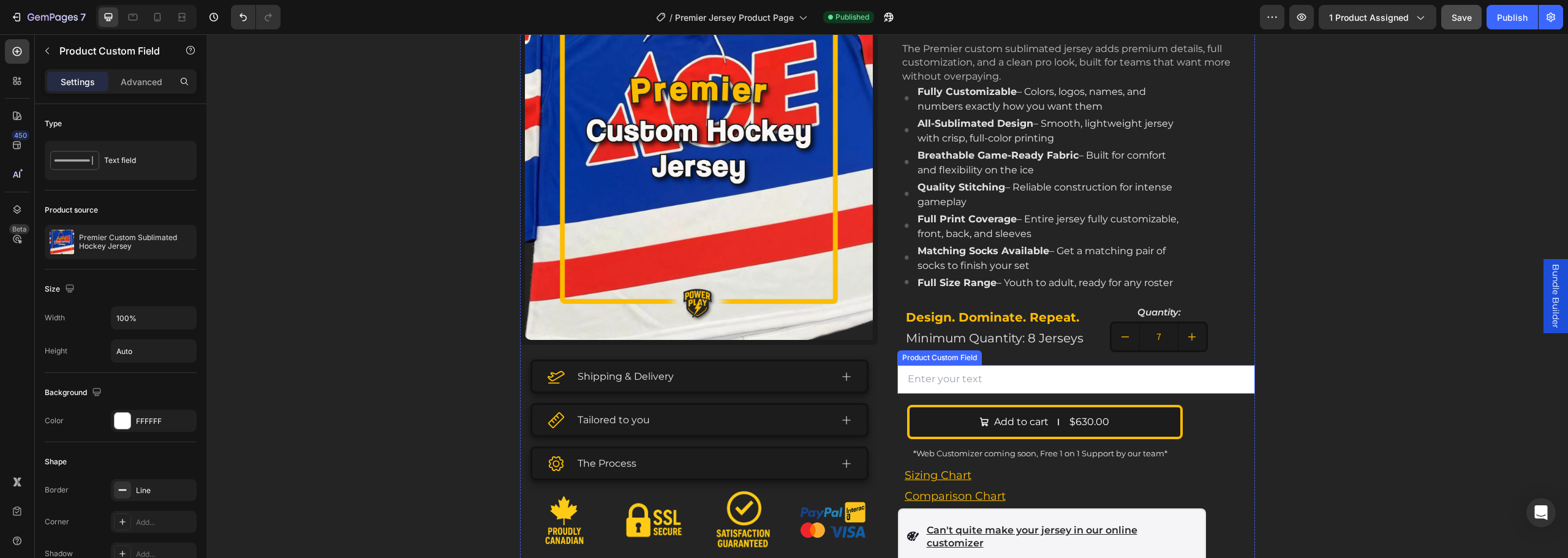
click at [1061, 372] on input "text" at bounding box center [1075, 380] width 357 height 29
click at [234, 15] on button "Undo/Redo" at bounding box center [243, 17] width 24 height 25
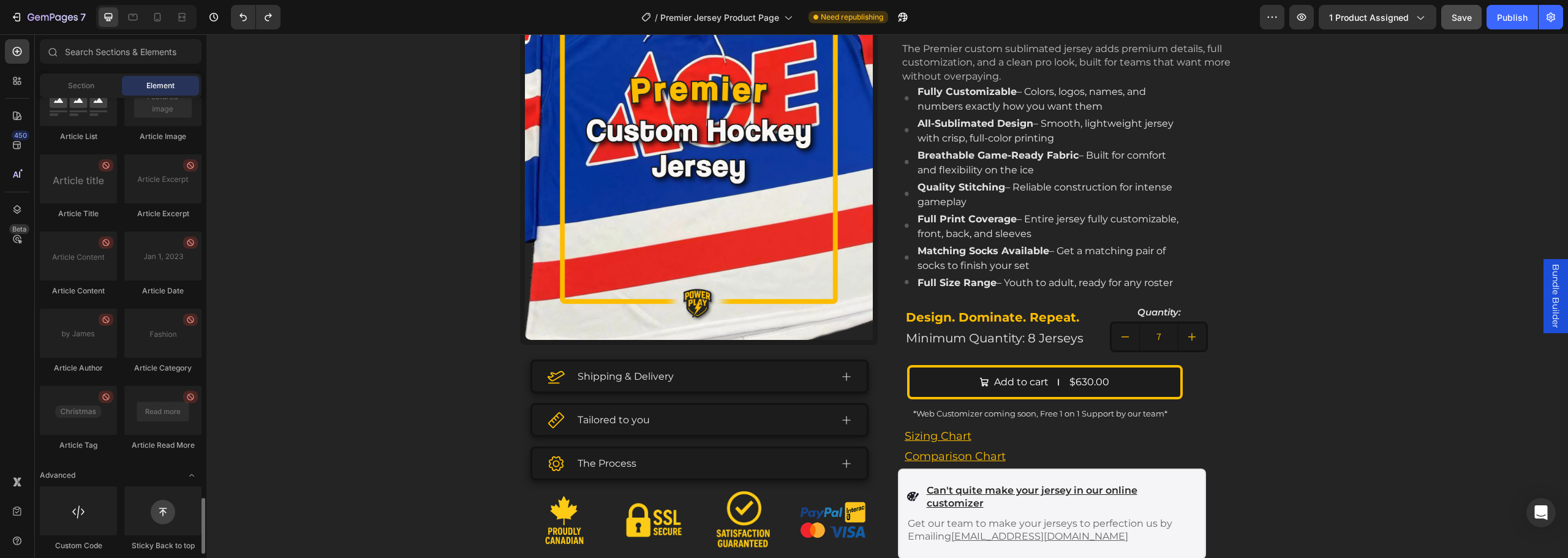
scroll to position [3254, 0]
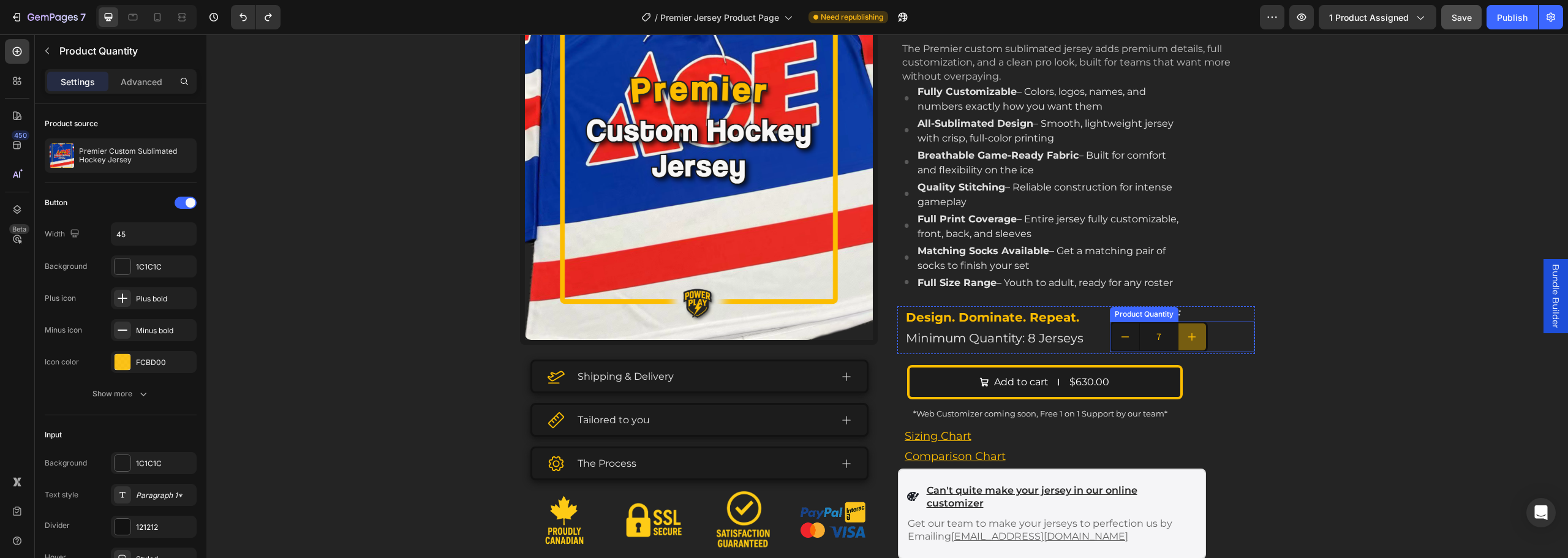
click at [1189, 346] on button "increment" at bounding box center [1192, 337] width 28 height 27
type input "8"
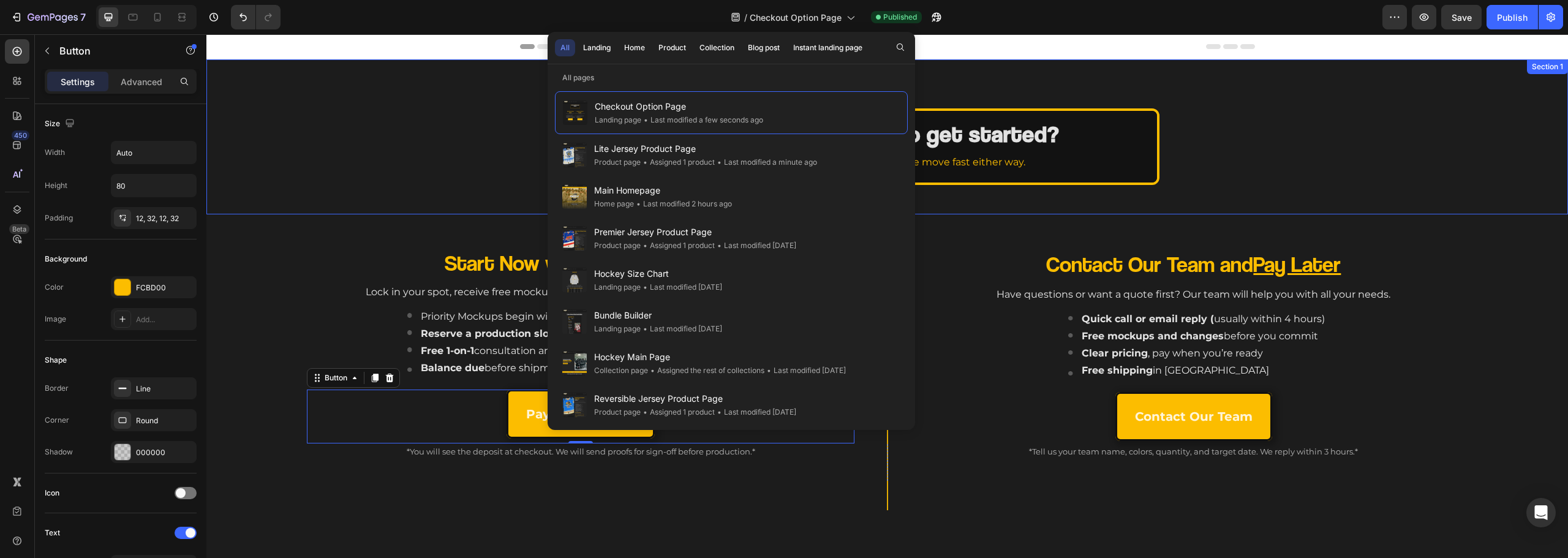
click at [546, 182] on div "How do you want to get started? Heading Pick what works for your team. We move …" at bounding box center [887, 147] width 1361 height 77
